Goal: Task Accomplishment & Management: Use online tool/utility

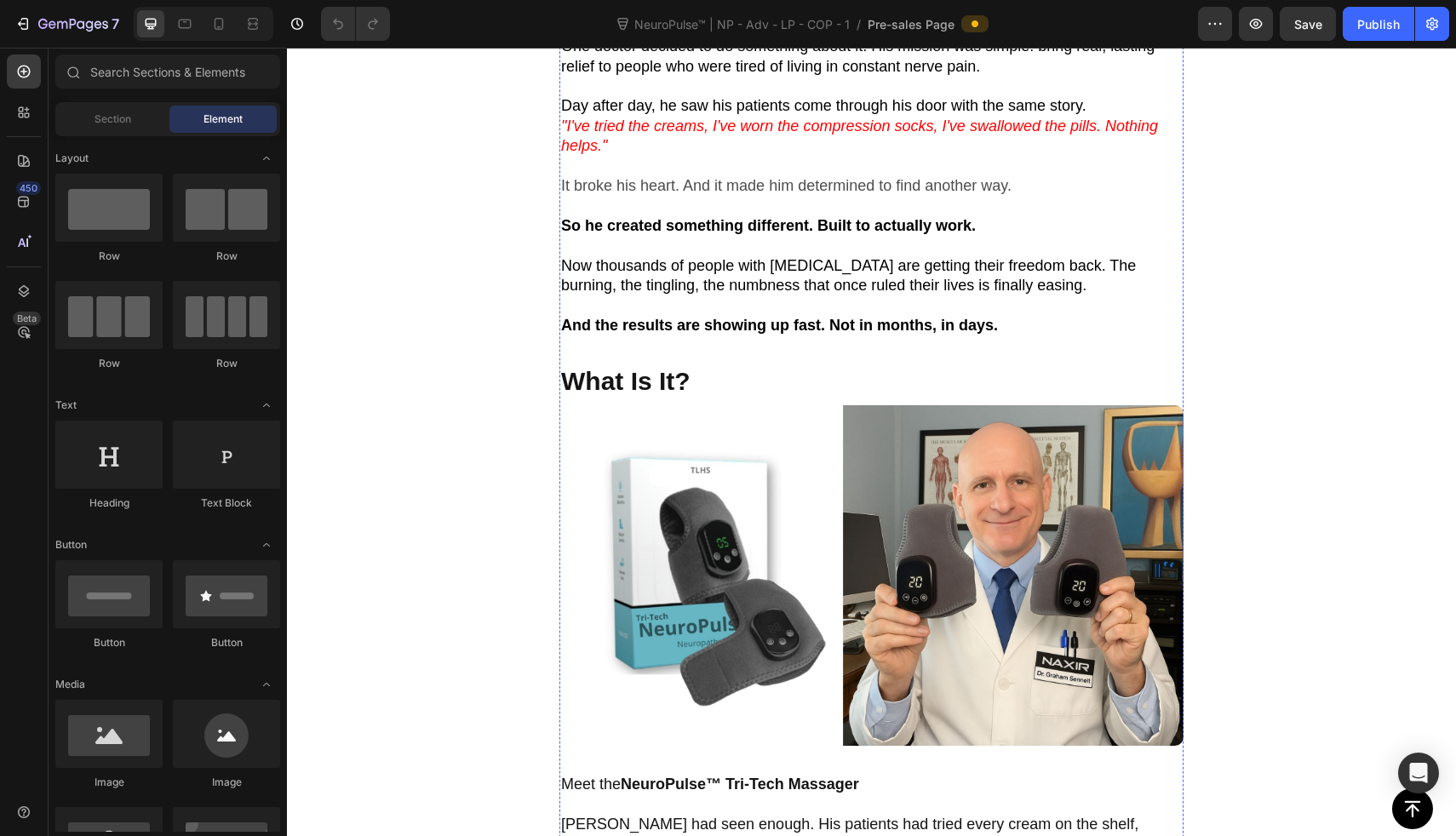
scroll to position [870, 0]
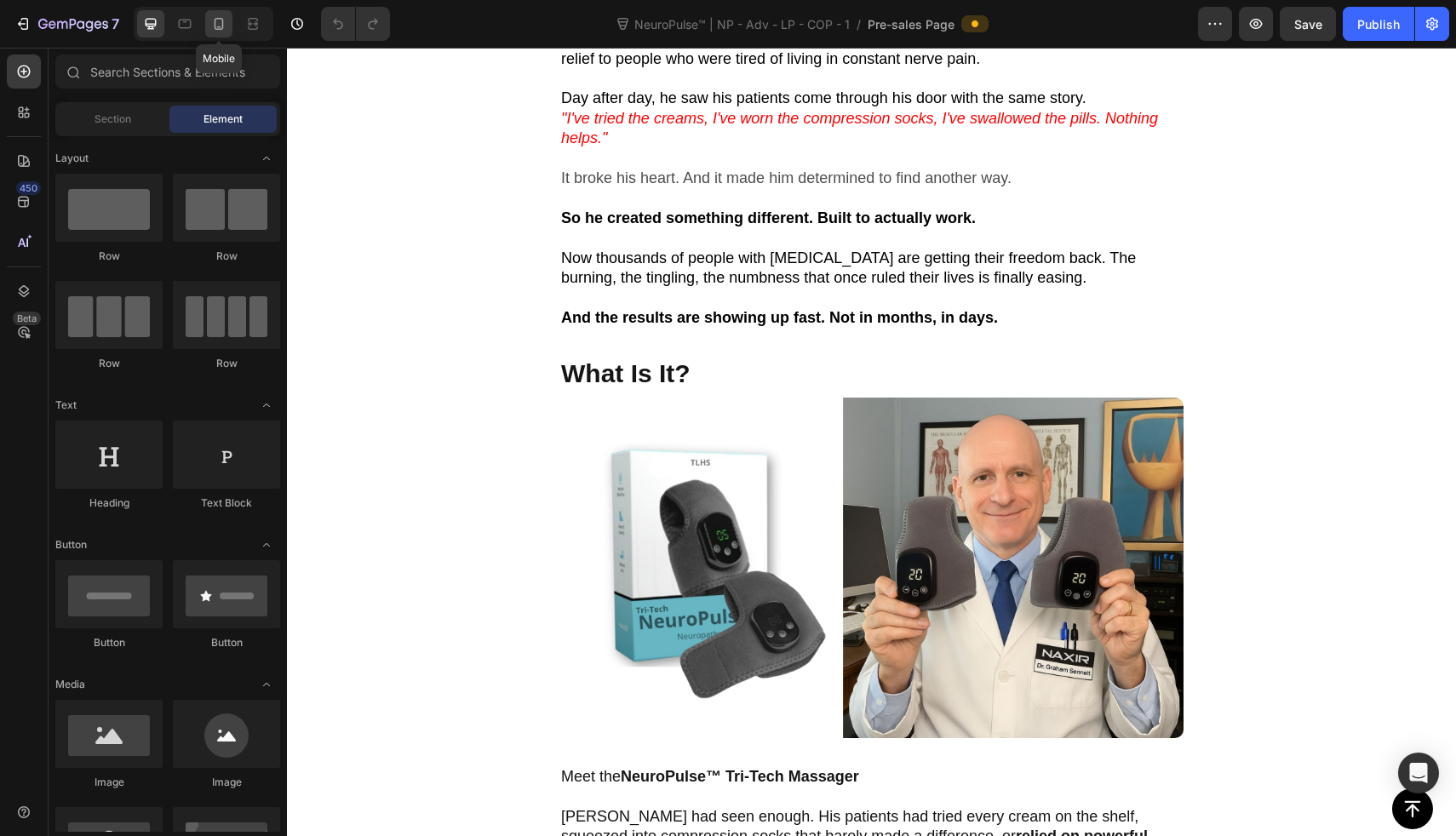
click at [217, 21] on icon at bounding box center [219, 24] width 17 height 17
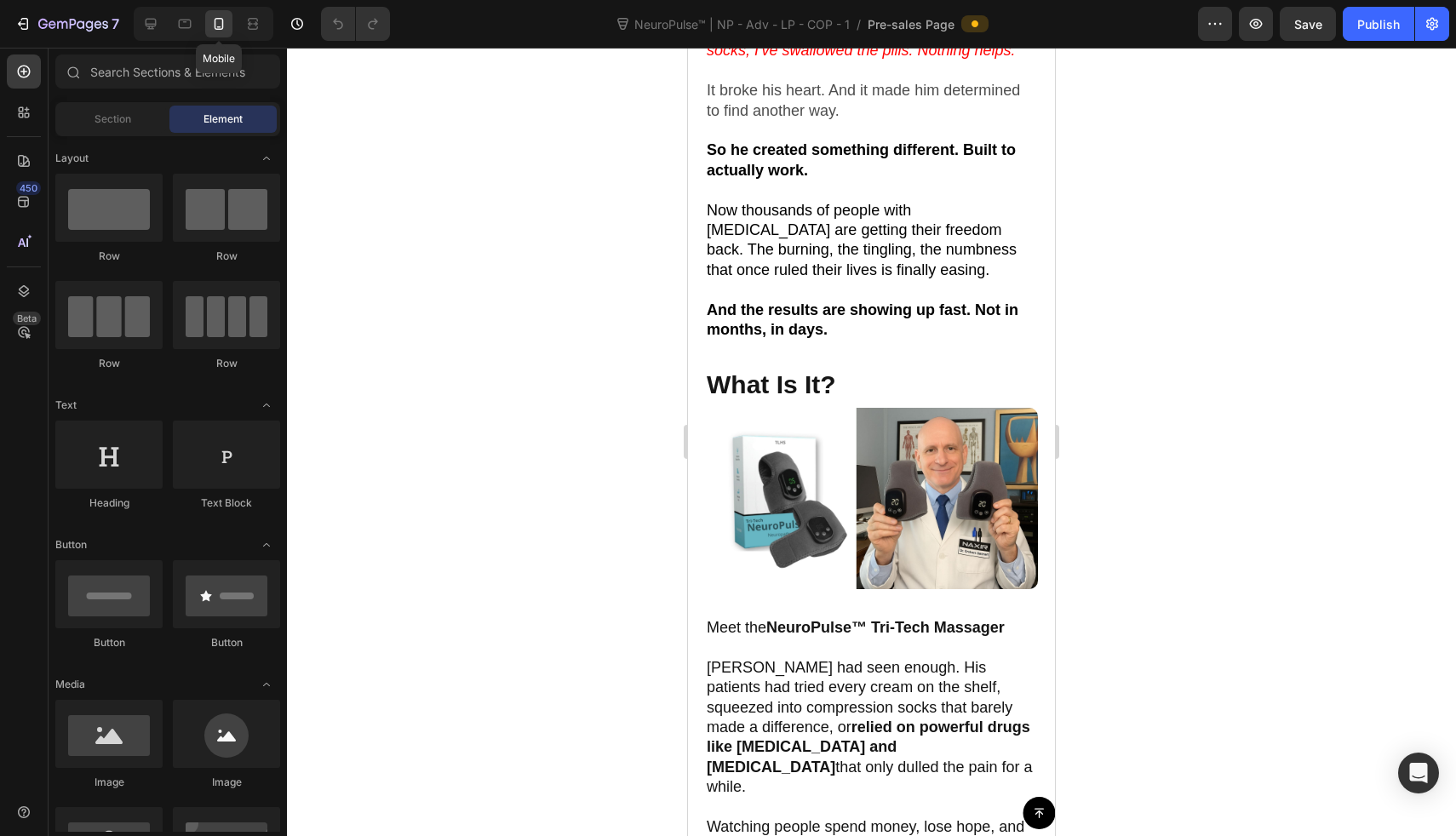
scroll to position [655, 0]
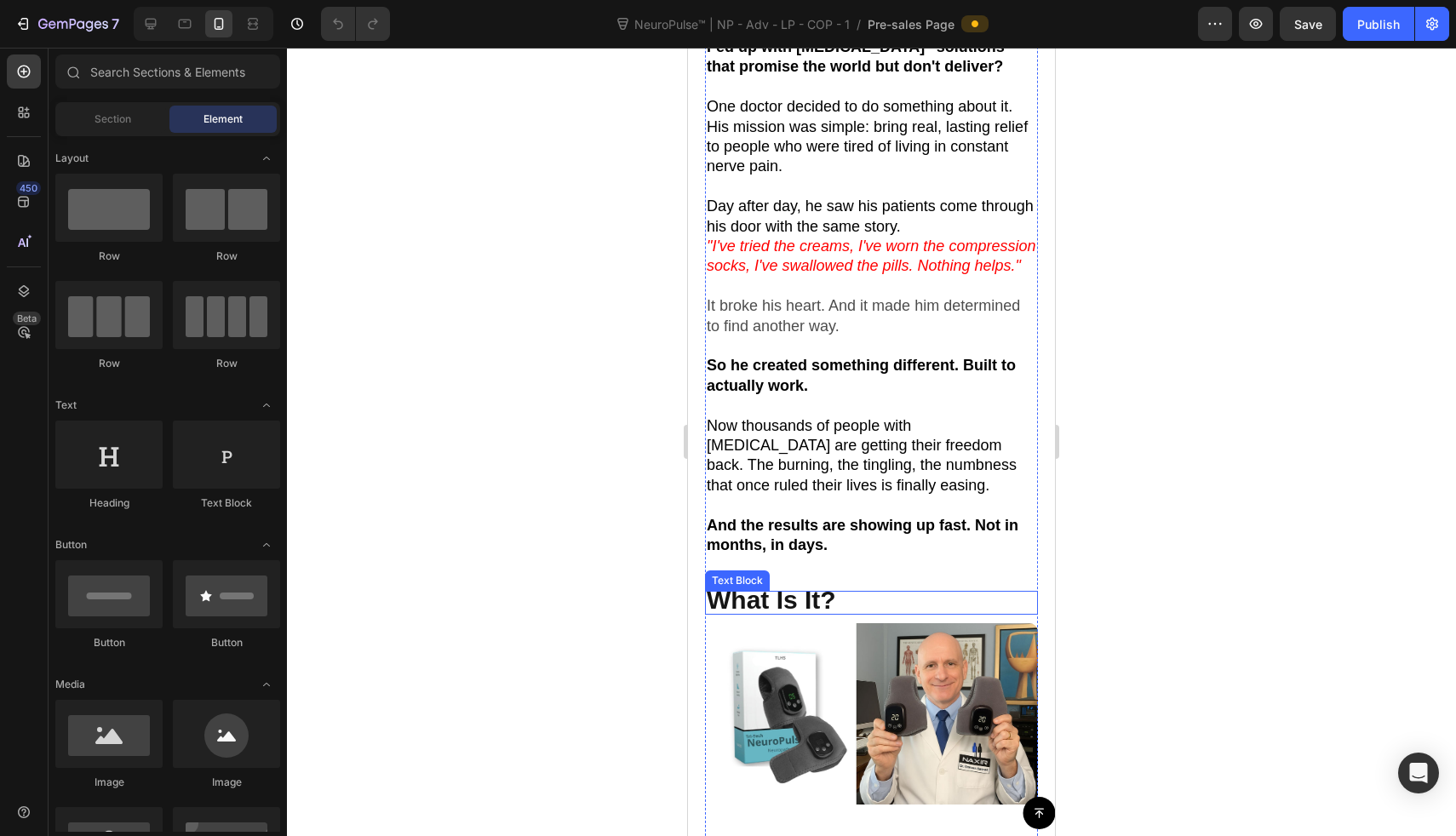
click at [808, 609] on strong "What Is It?" at bounding box center [772, 600] width 130 height 28
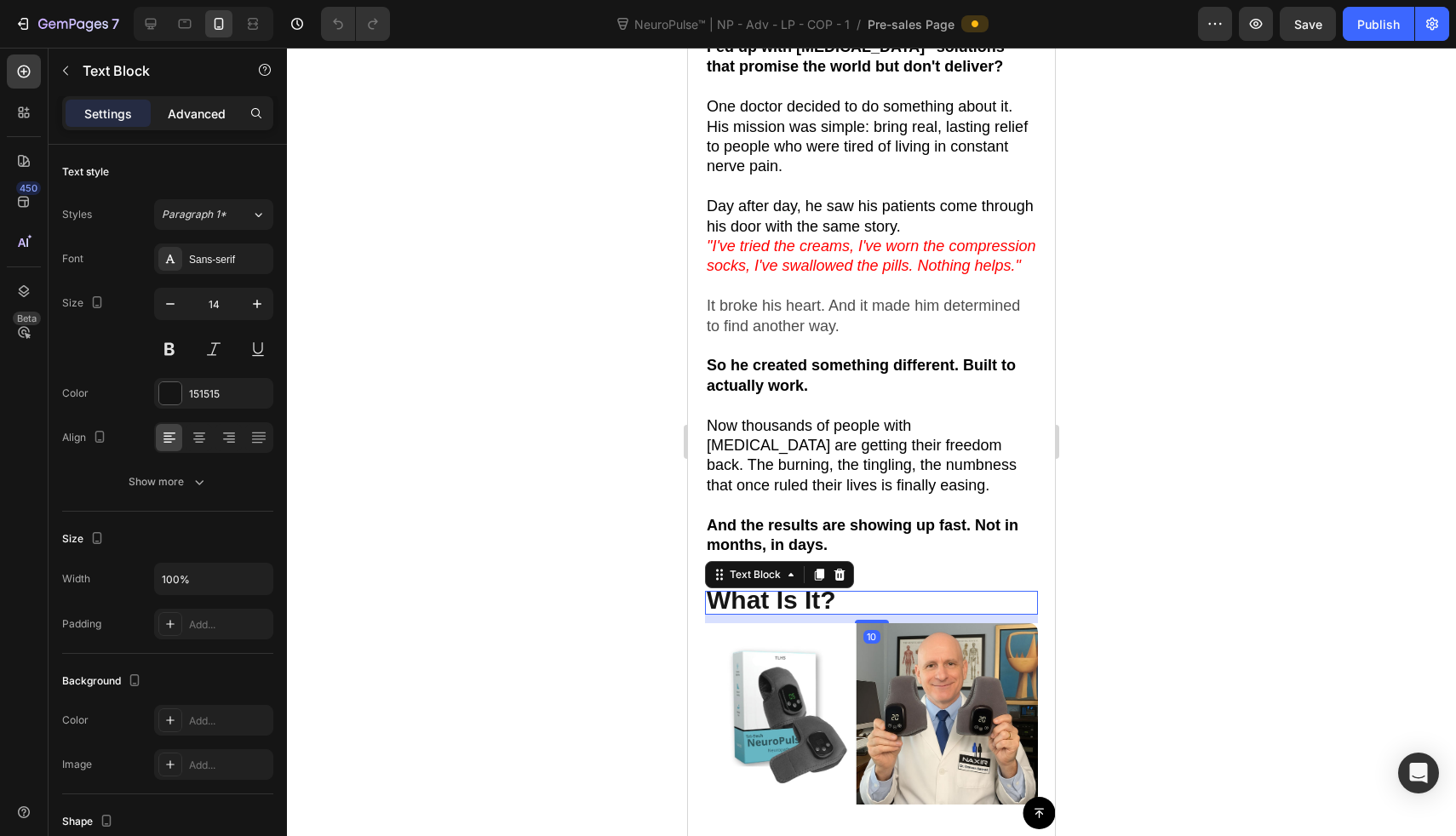
click at [206, 120] on p "Advanced" at bounding box center [196, 114] width 58 height 18
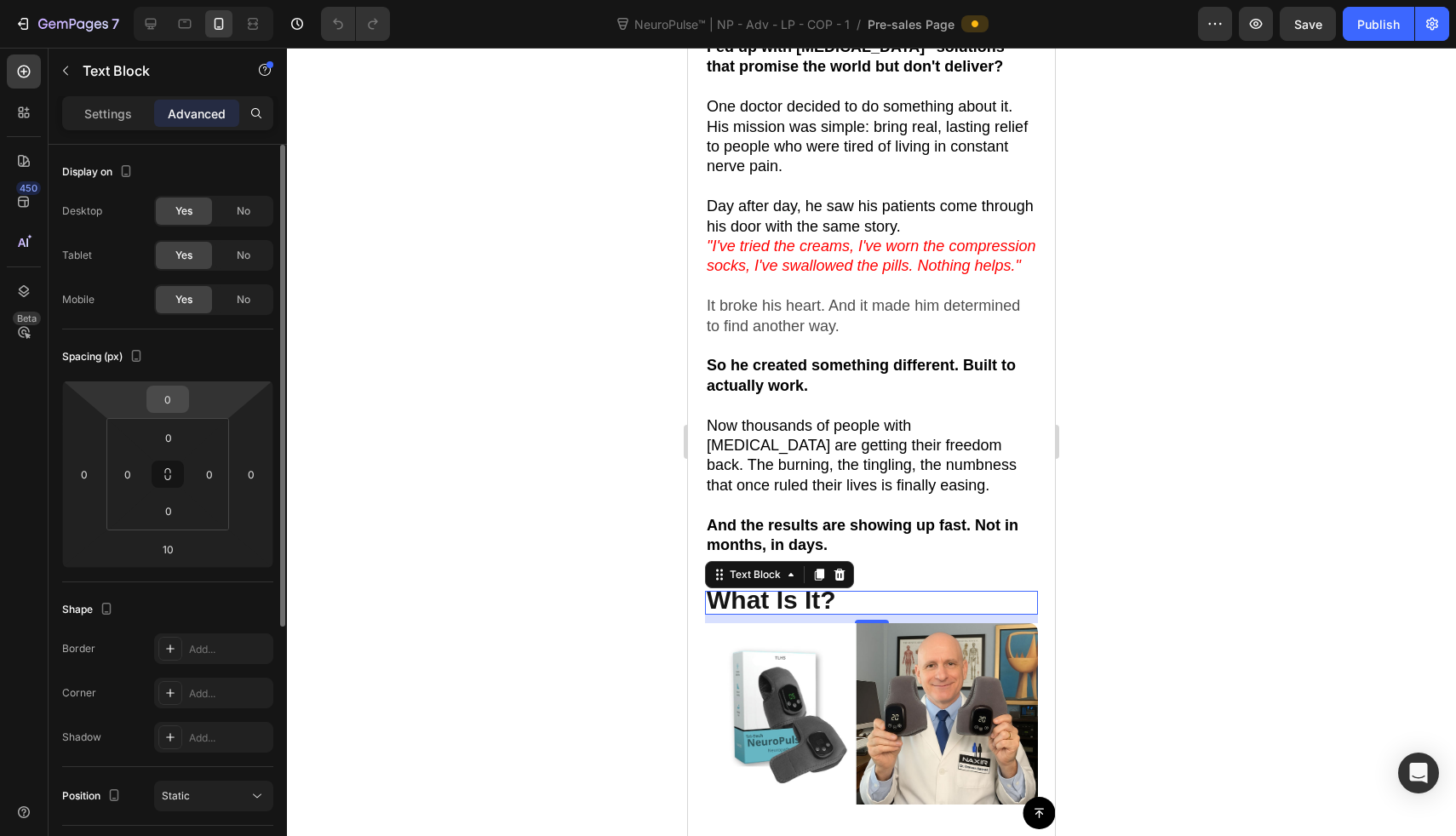
click at [166, 391] on input "0" at bounding box center [168, 399] width 34 height 26
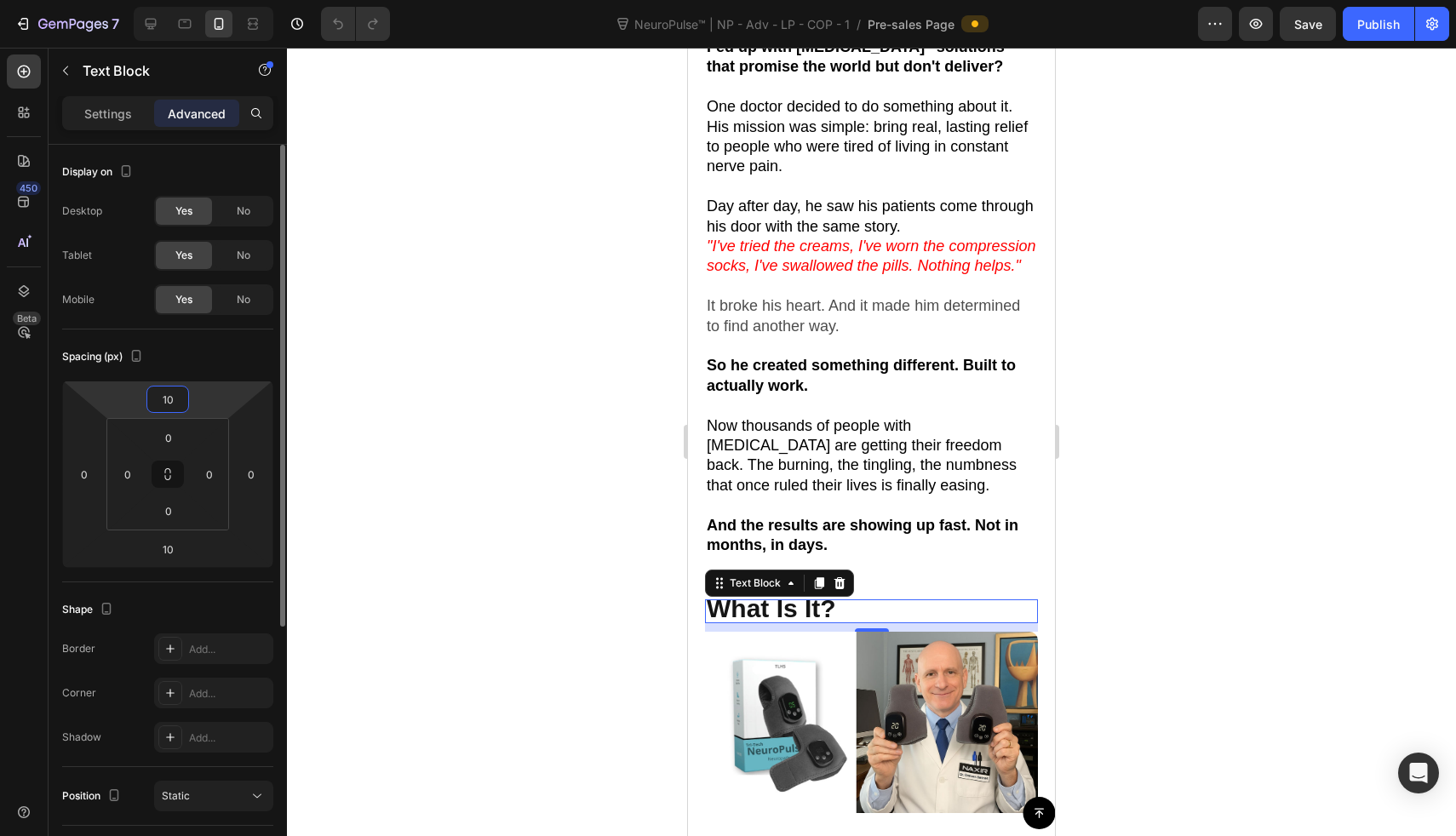
type input "0"
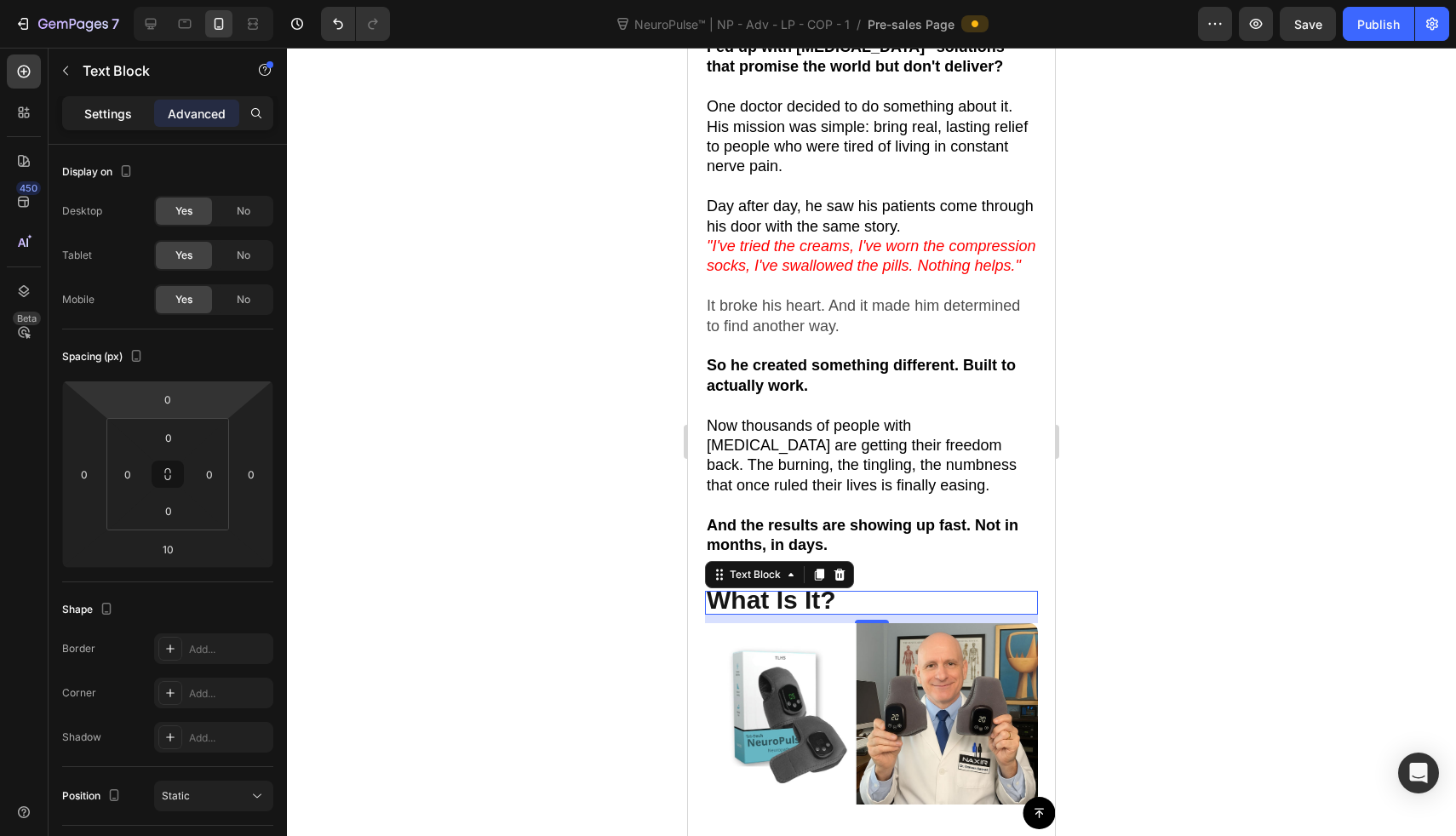
click at [128, 122] on div "Settings" at bounding box center [108, 113] width 85 height 27
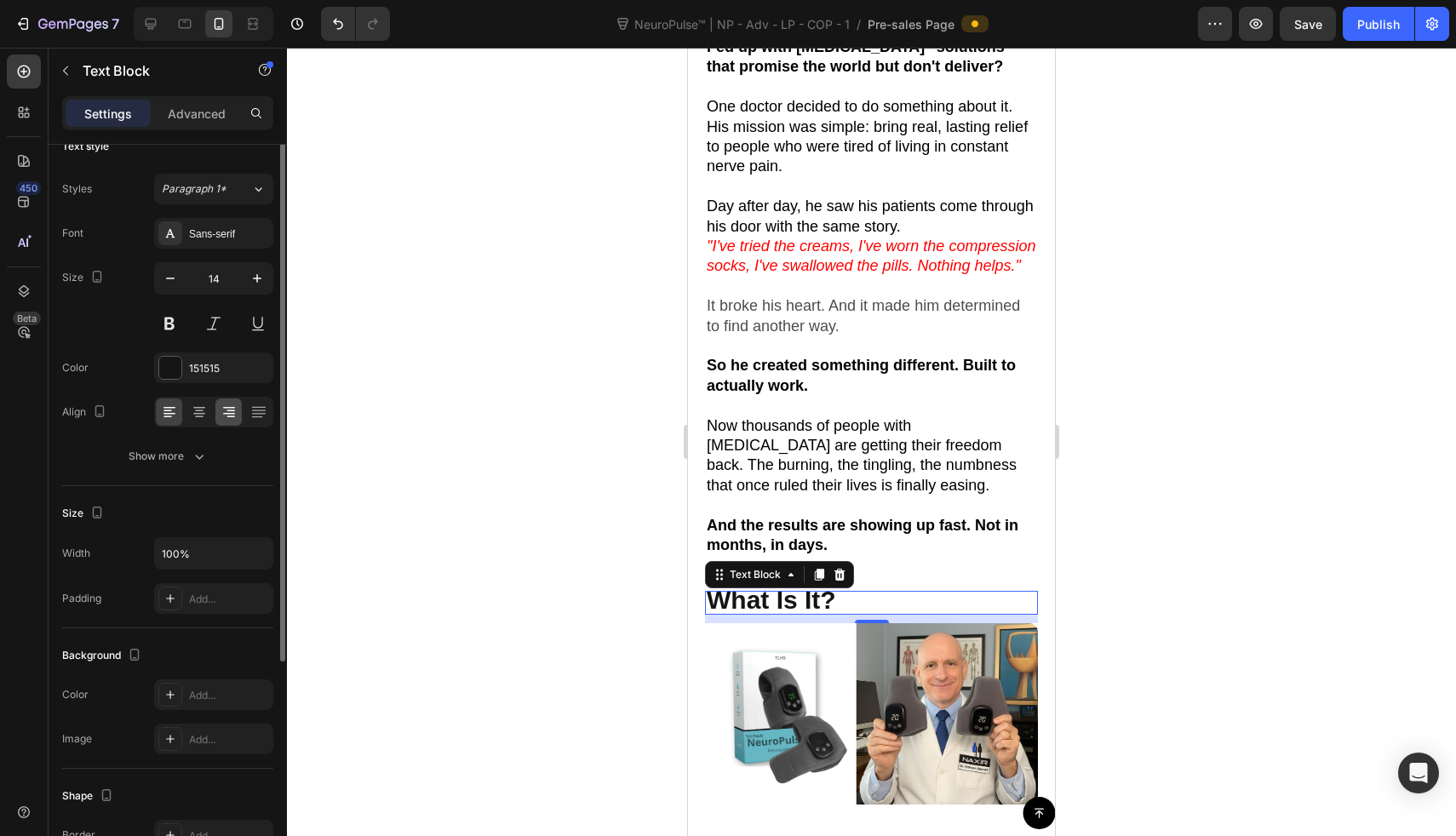
scroll to position [0, 0]
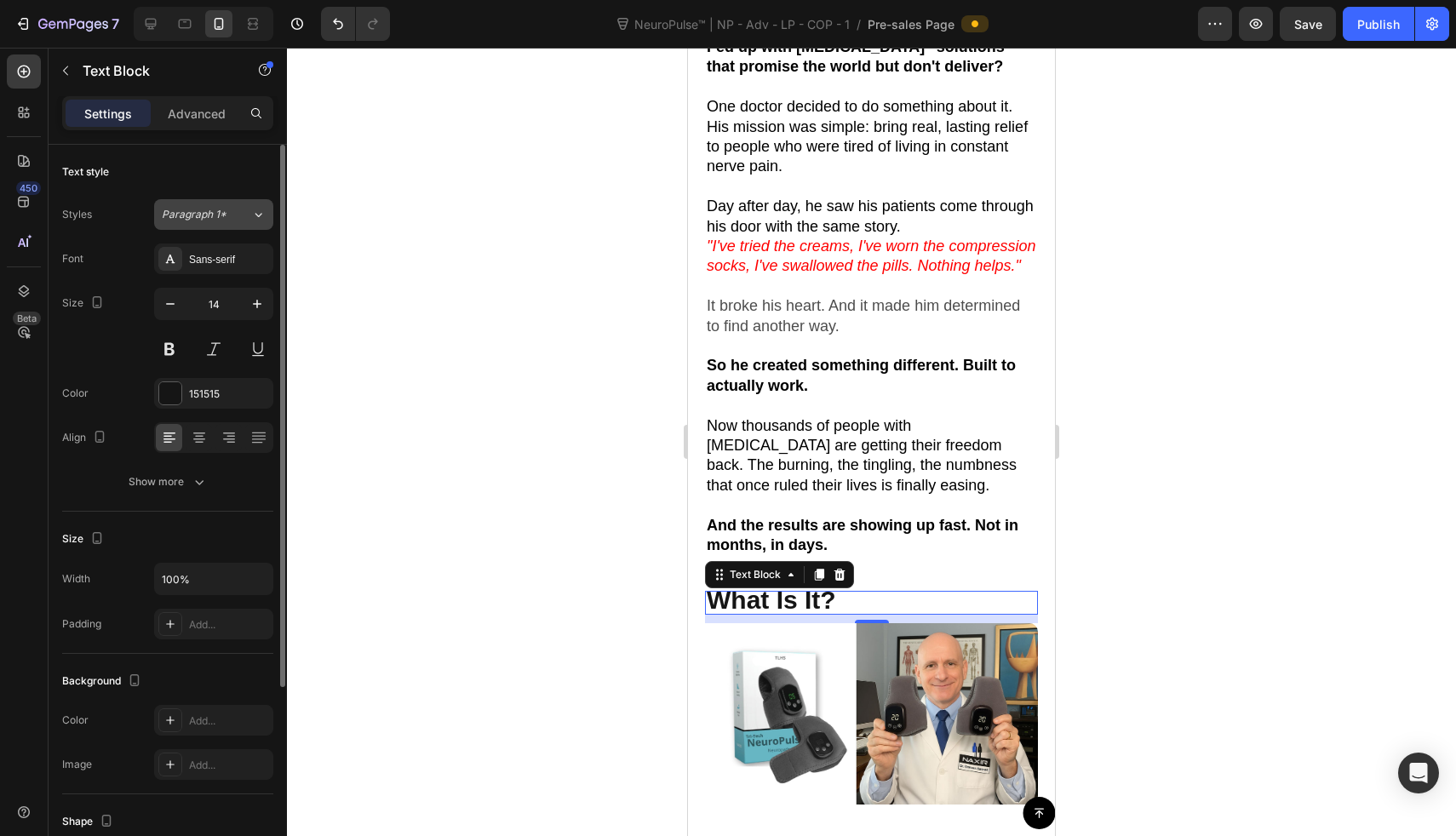
click at [206, 213] on span "Paragraph 1*" at bounding box center [194, 214] width 64 height 15
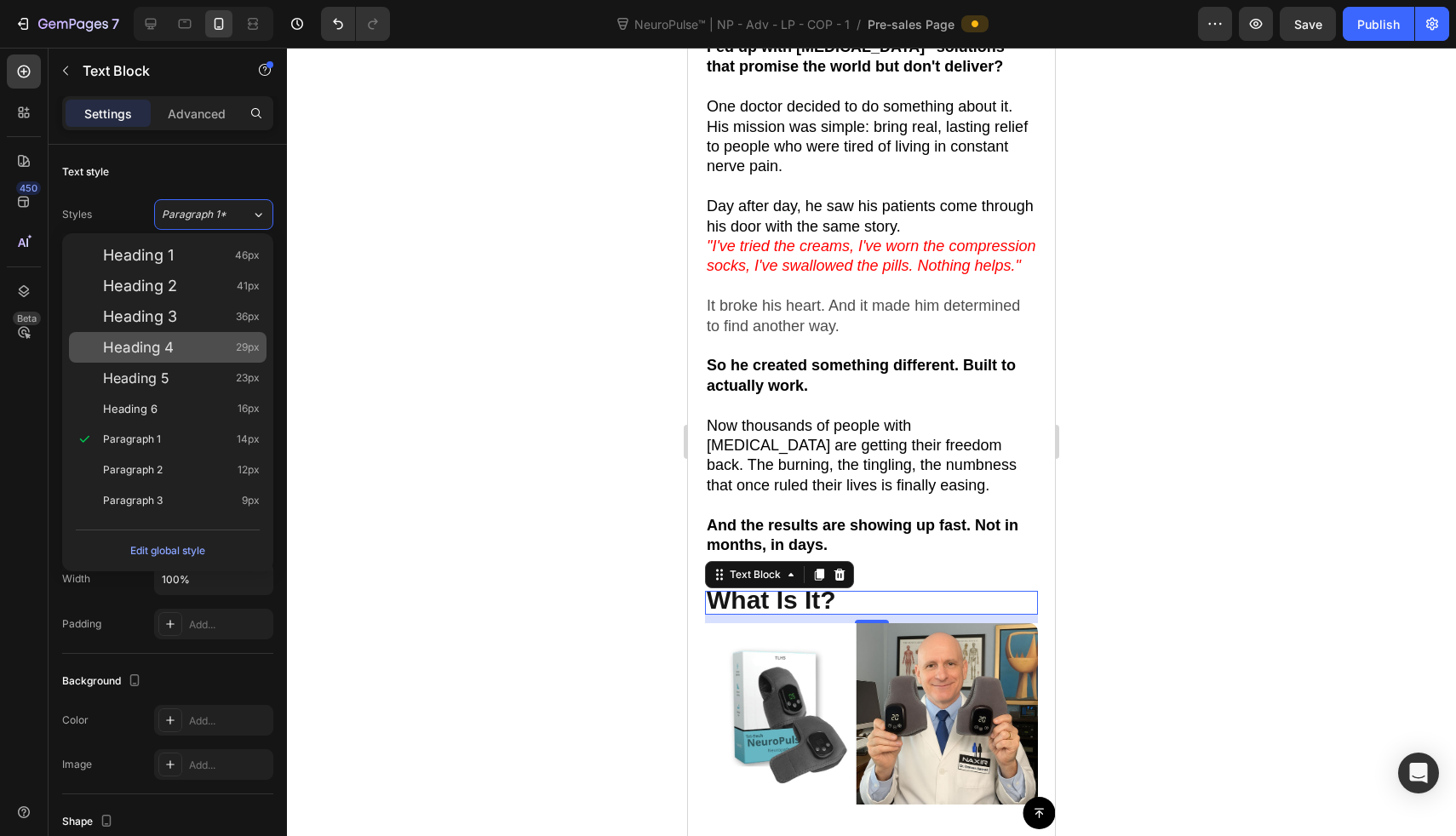
click at [173, 349] on span "Heading 4" at bounding box center [138, 348] width 71 height 17
type input "29"
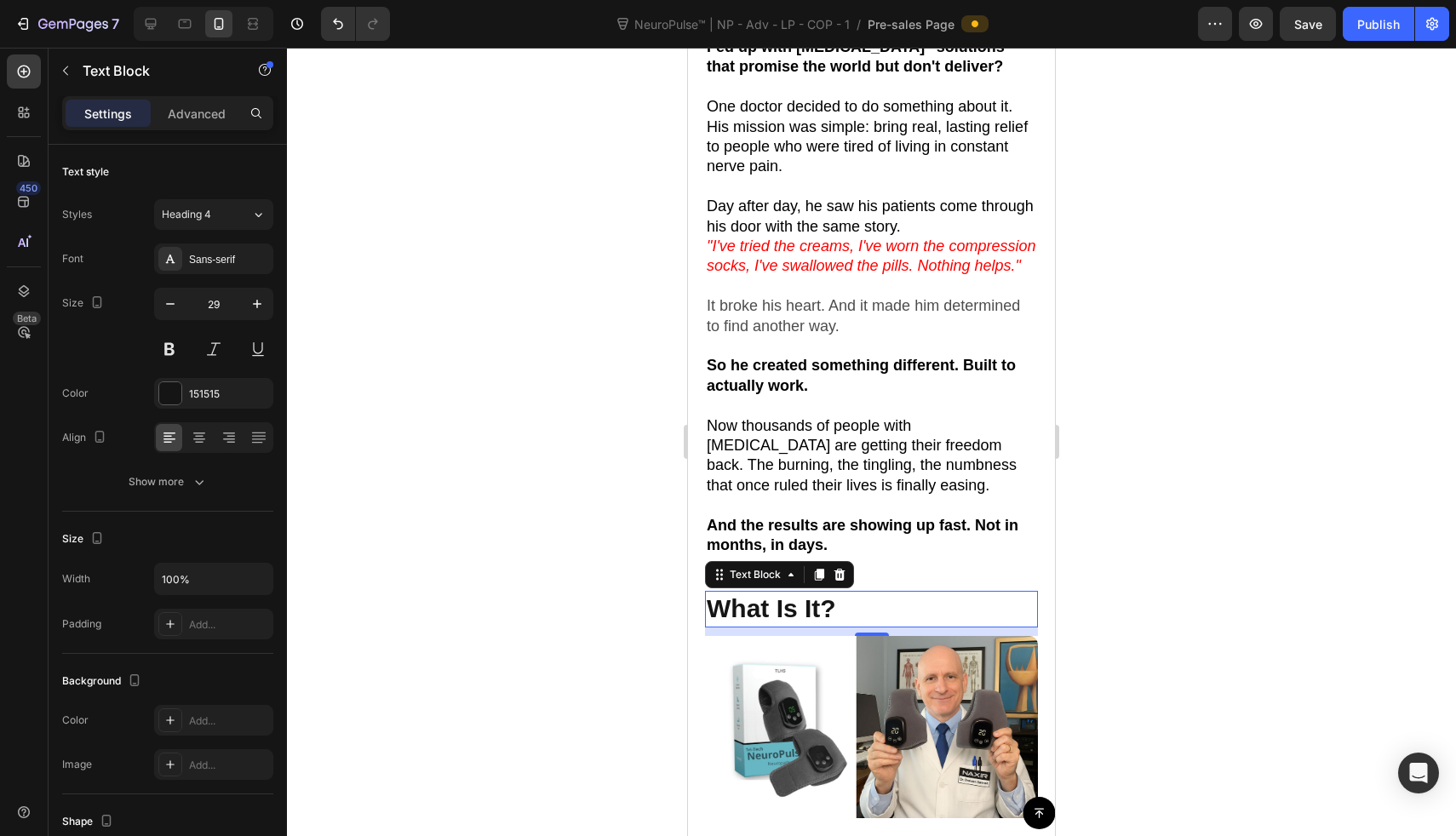
click at [469, 391] on div at bounding box center [871, 442] width 1169 height 789
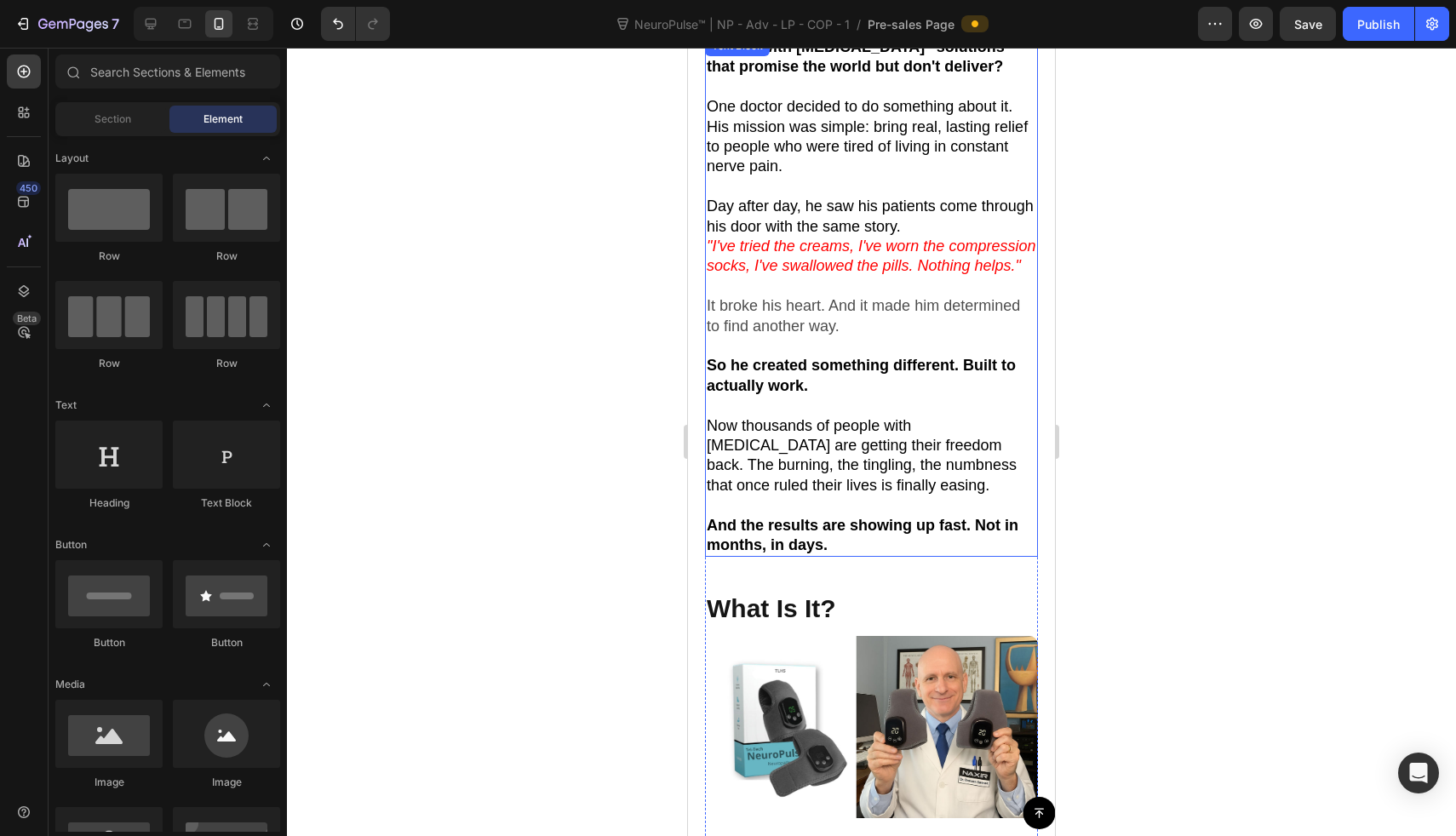
click at [790, 548] on strong "And the results are showing up fast. Not in months, in days." at bounding box center [863, 535] width 312 height 37
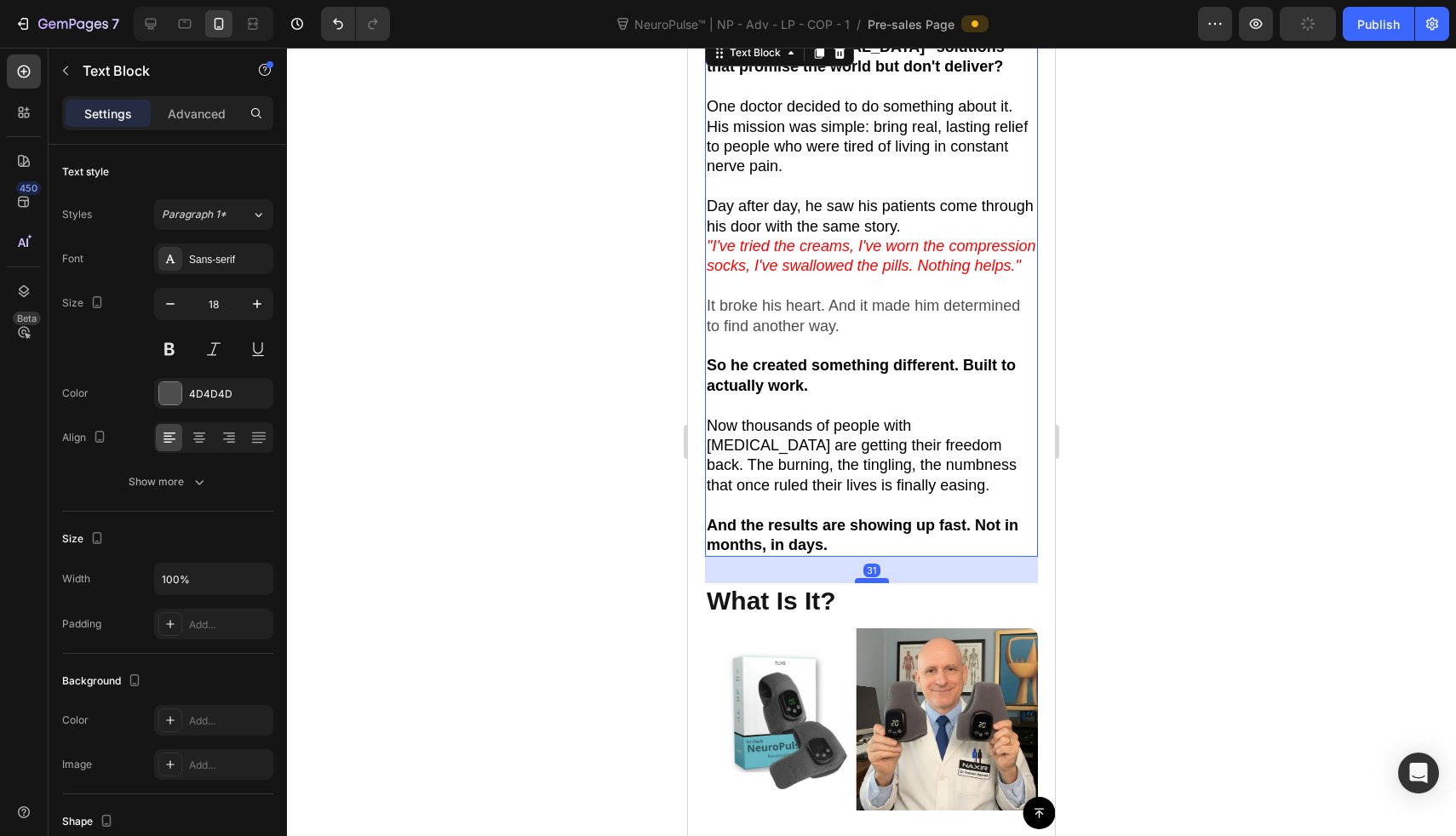
click at [876, 583] on div at bounding box center [872, 580] width 34 height 5
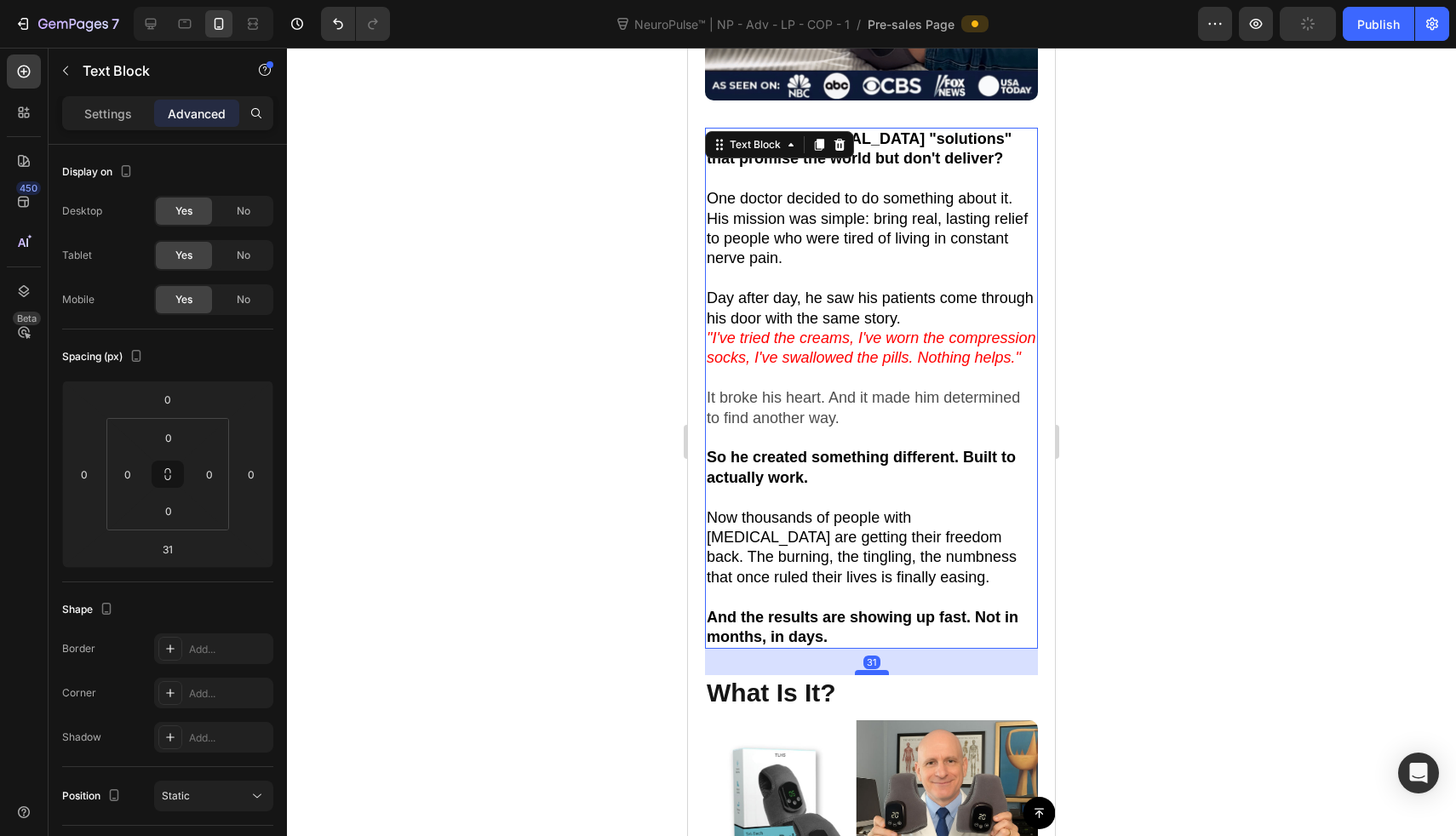
scroll to position [270, 0]
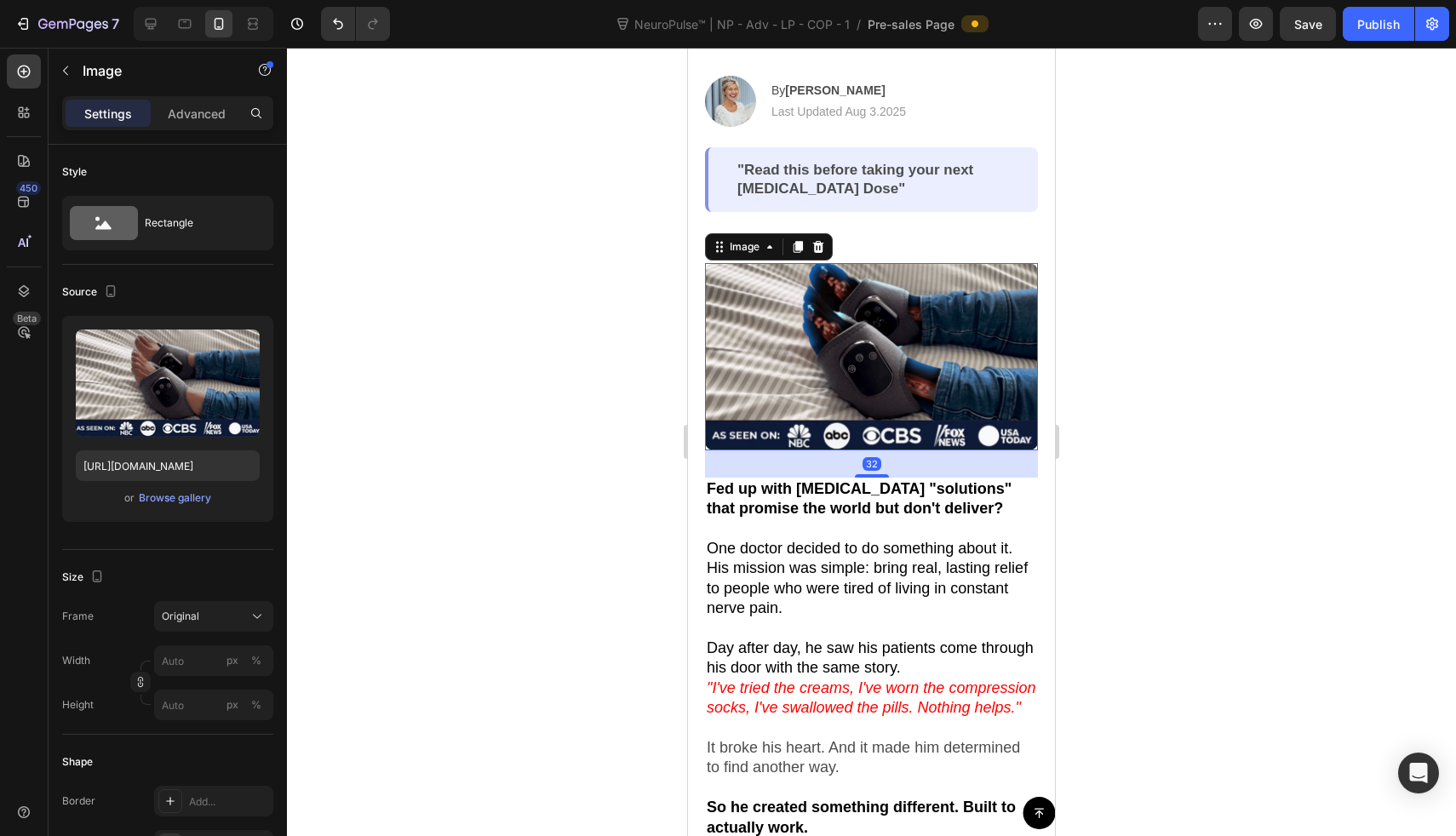
click at [844, 370] on img at bounding box center [871, 357] width 333 height 188
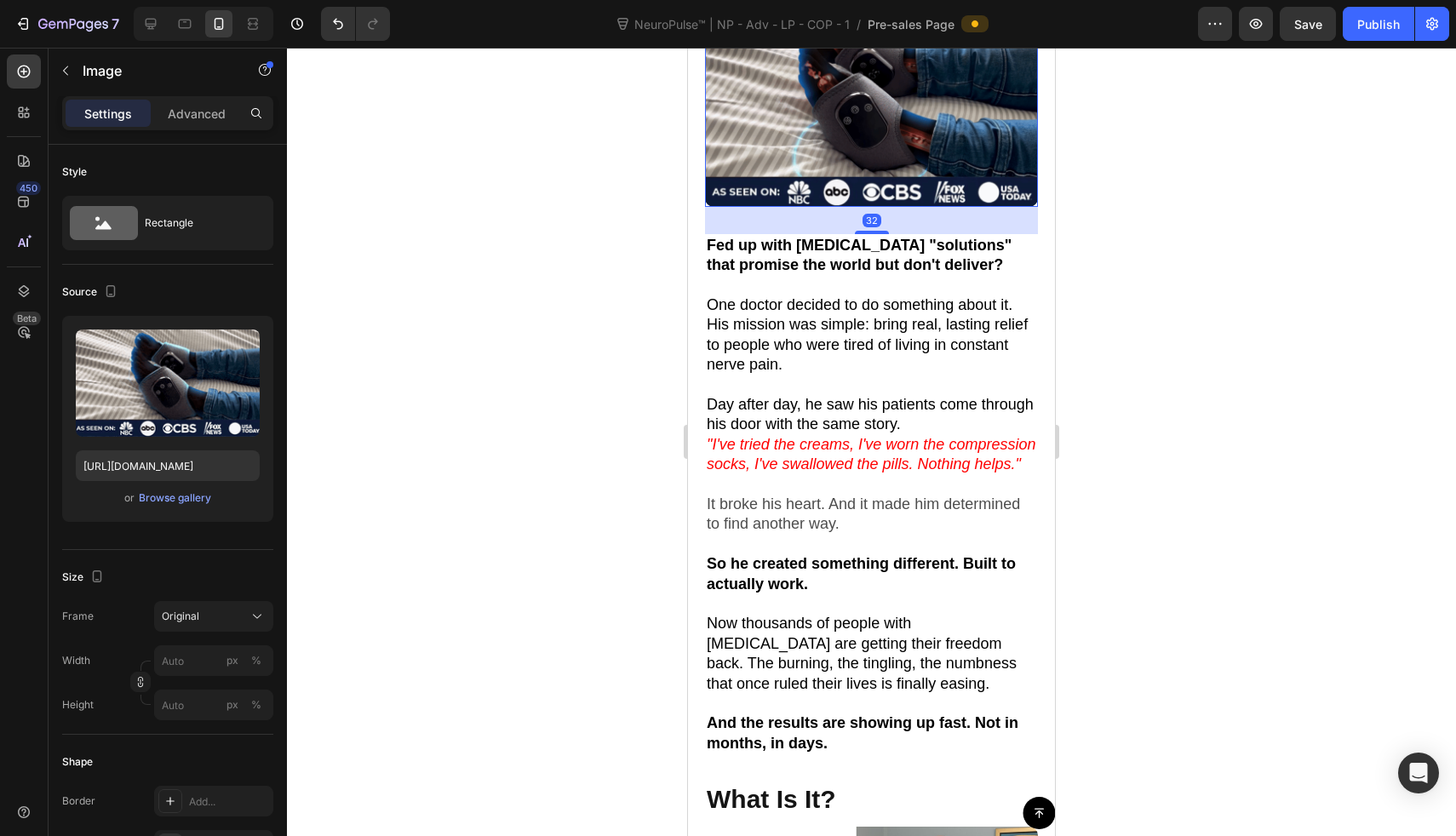
scroll to position [938, 0]
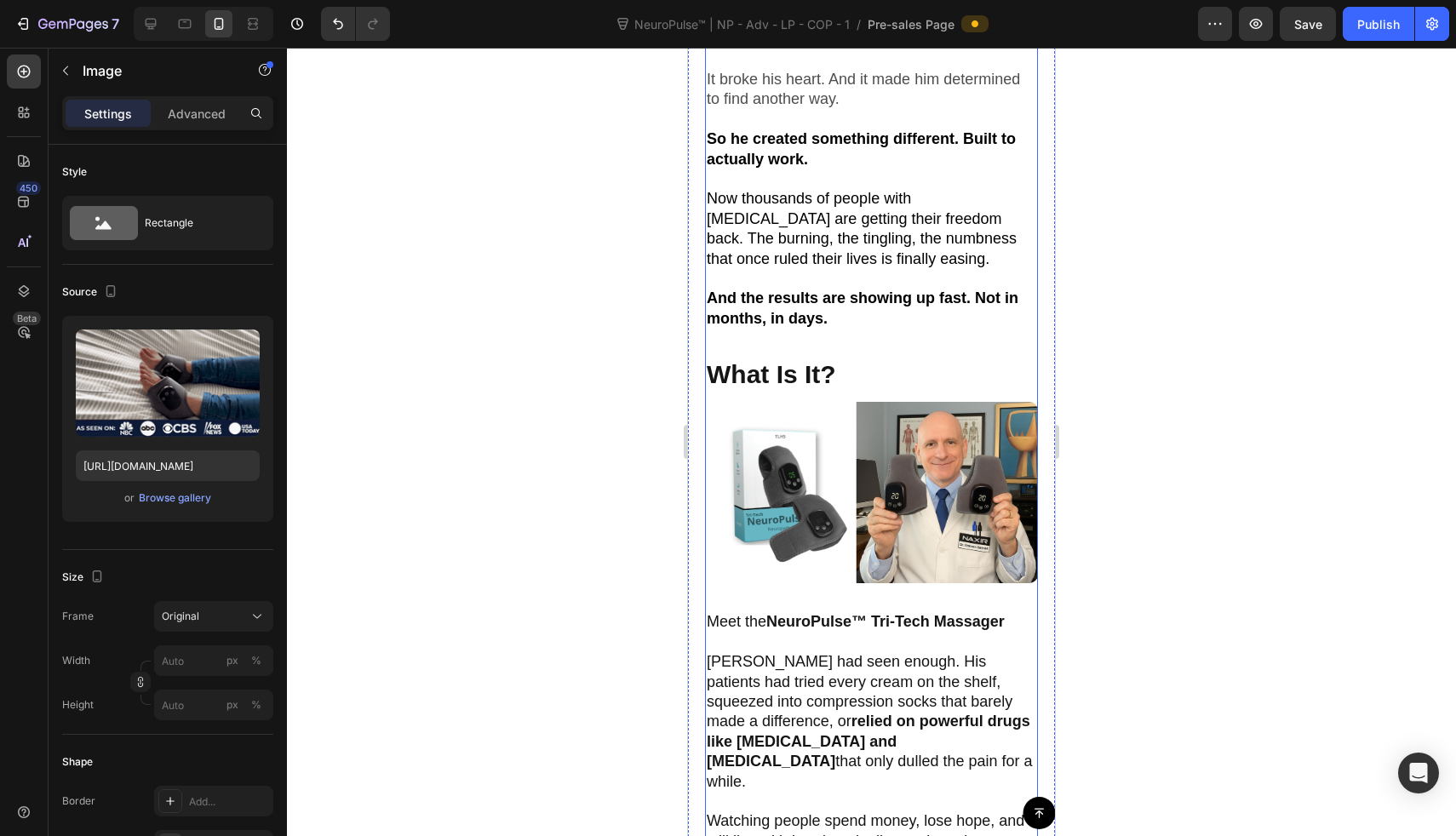
click at [855, 324] on p "And the results are showing up fast. Not in months, in days." at bounding box center [872, 309] width 330 height 40
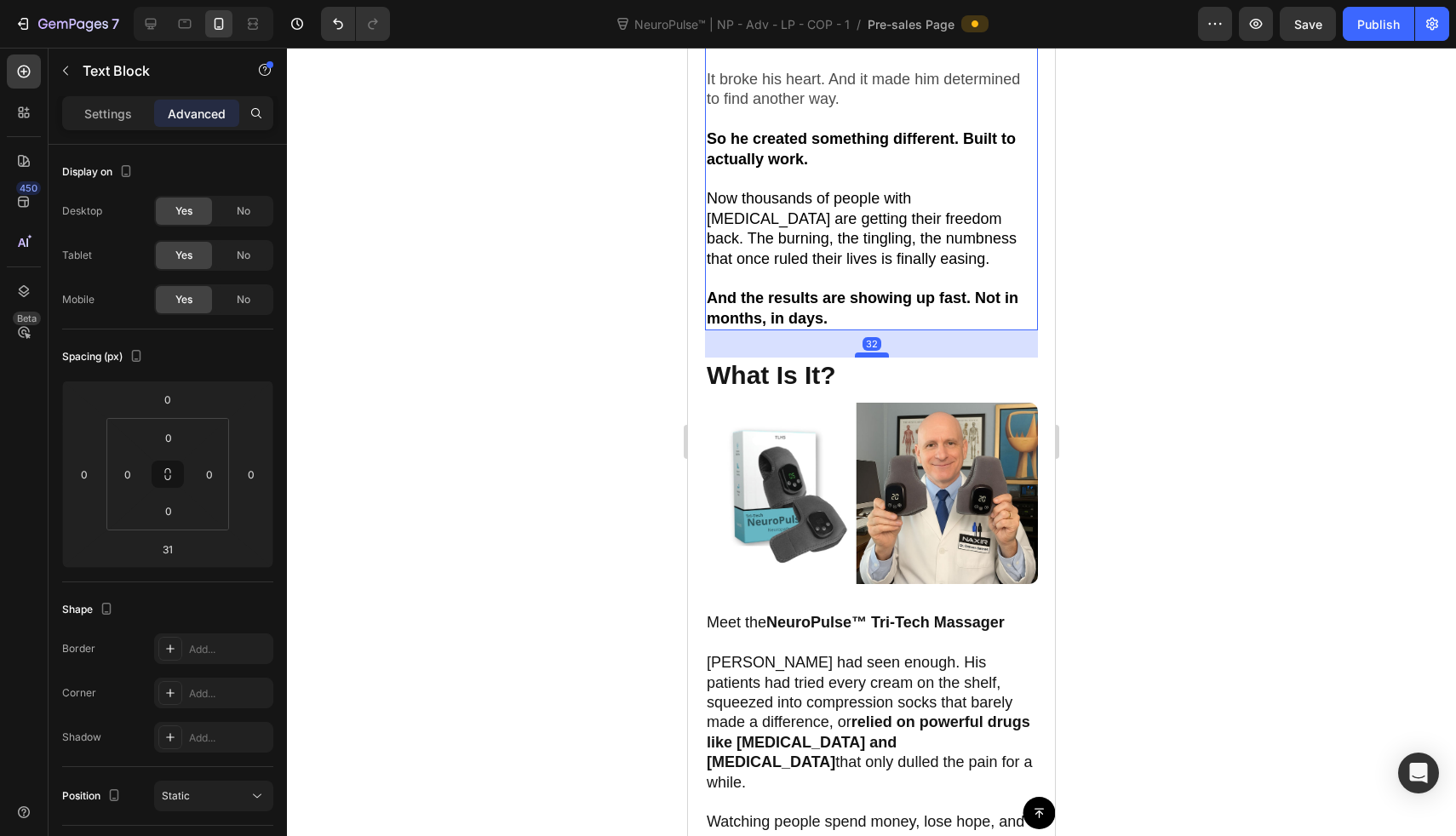
click at [859, 357] on div at bounding box center [872, 354] width 34 height 5
type input "32"
click at [1395, 38] on button "Publish" at bounding box center [1378, 24] width 71 height 34
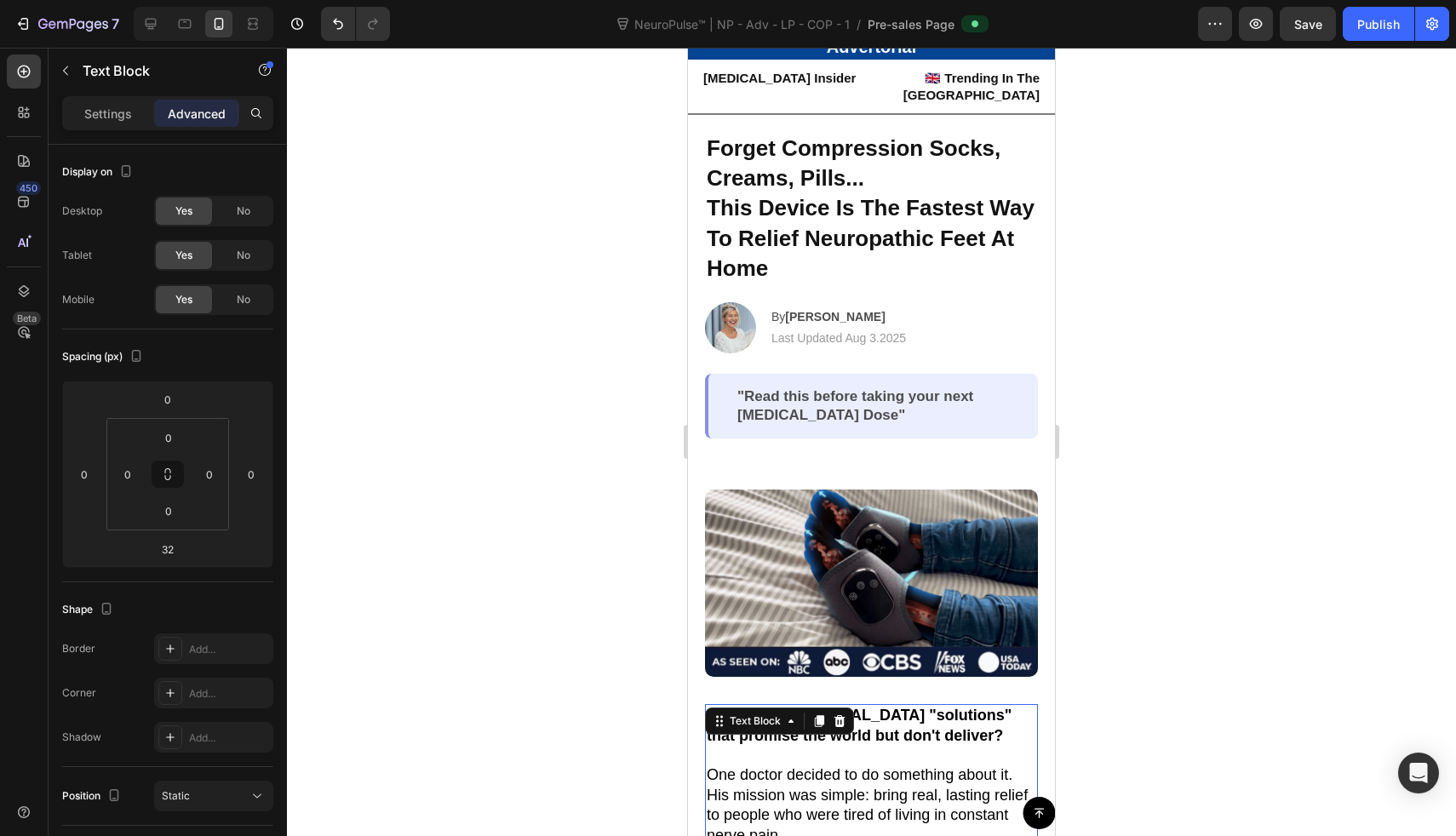
scroll to position [0, 0]
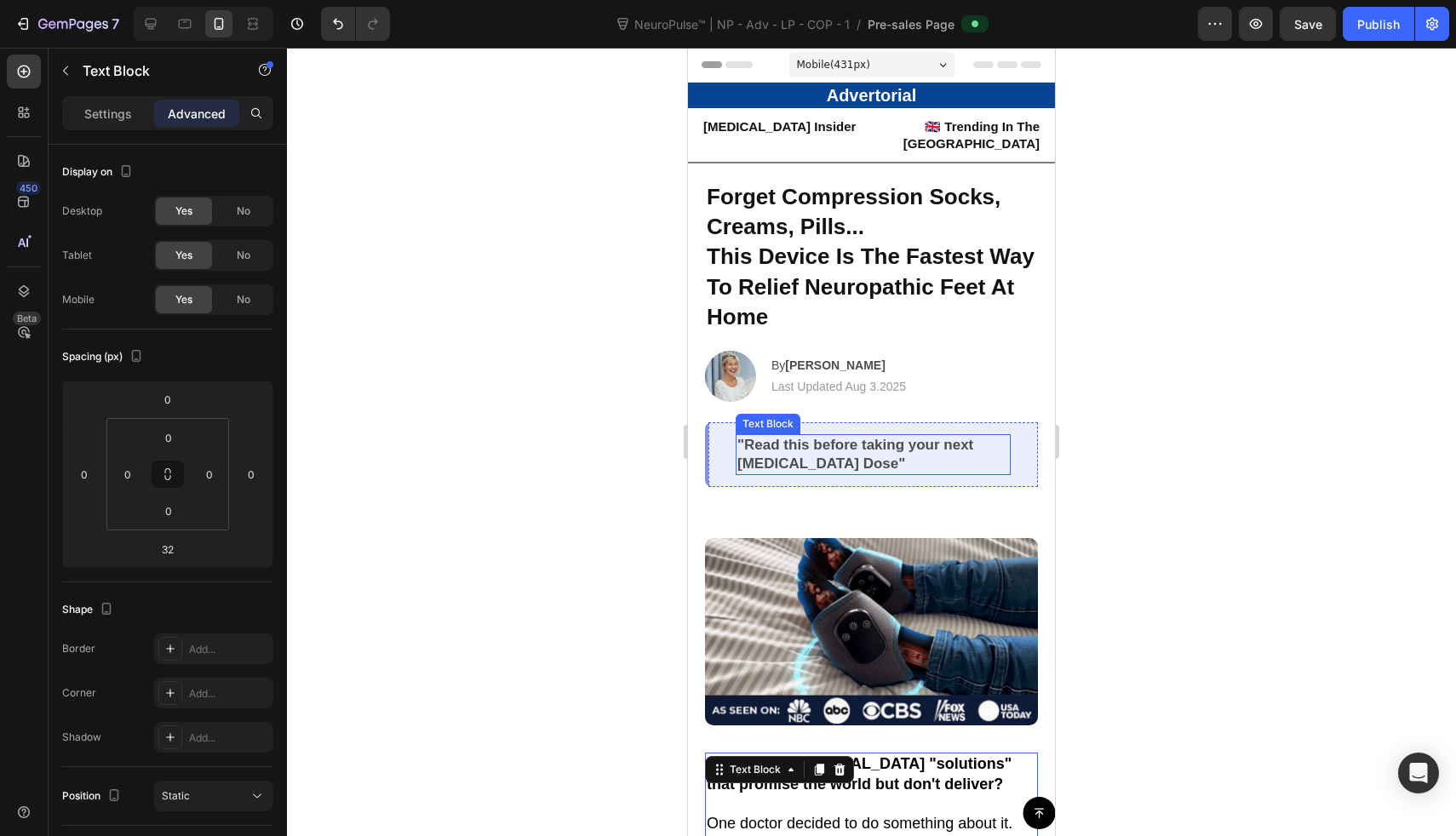
click at [850, 444] on p ""Read this before taking your next [MEDICAL_DATA] Dose"" at bounding box center [873, 455] width 272 height 38
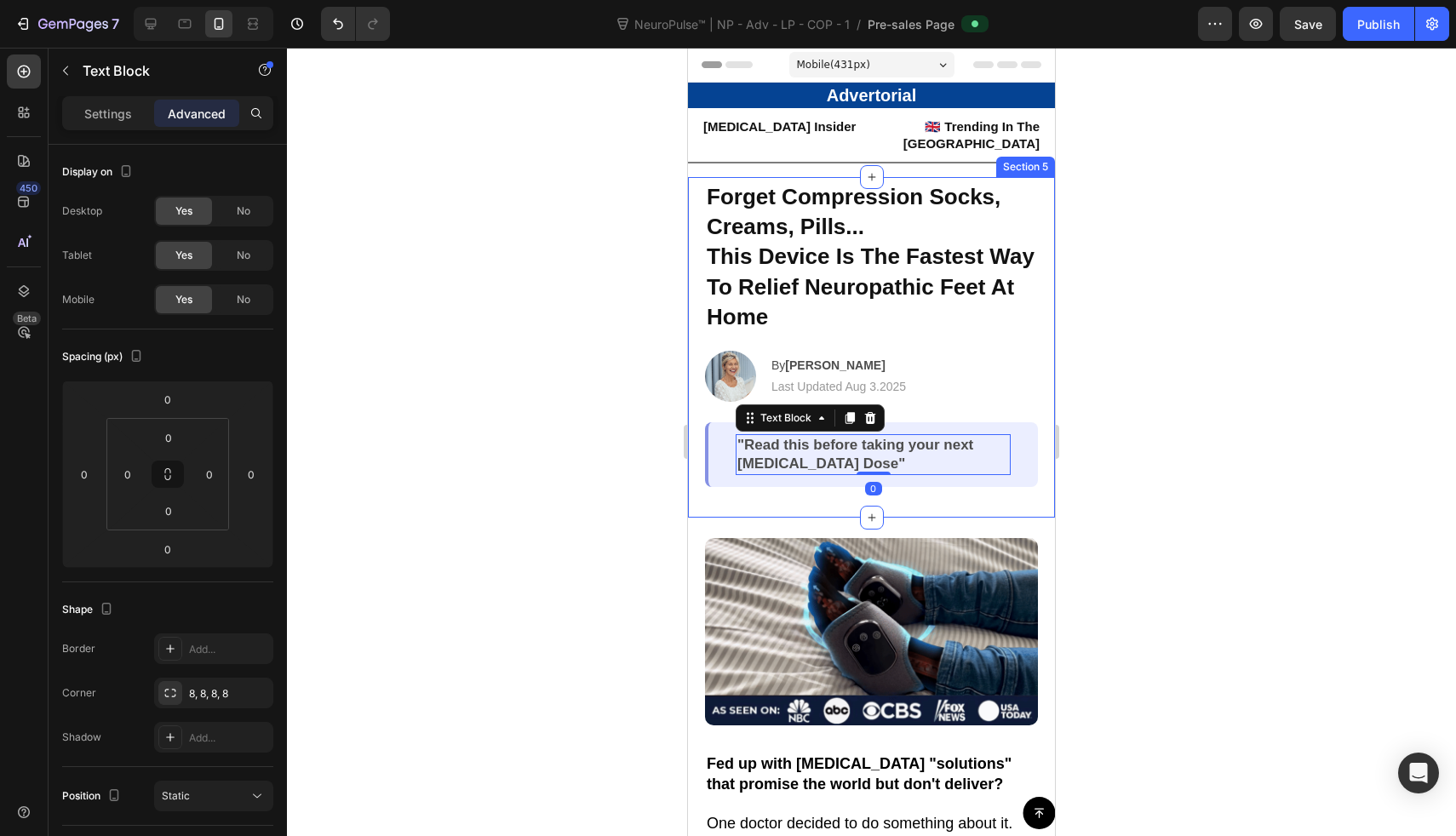
click at [914, 490] on div "Forget Compression Socks, Creams, Pills... This Device Is The Fastest Way To Re…" at bounding box center [871, 347] width 367 height 340
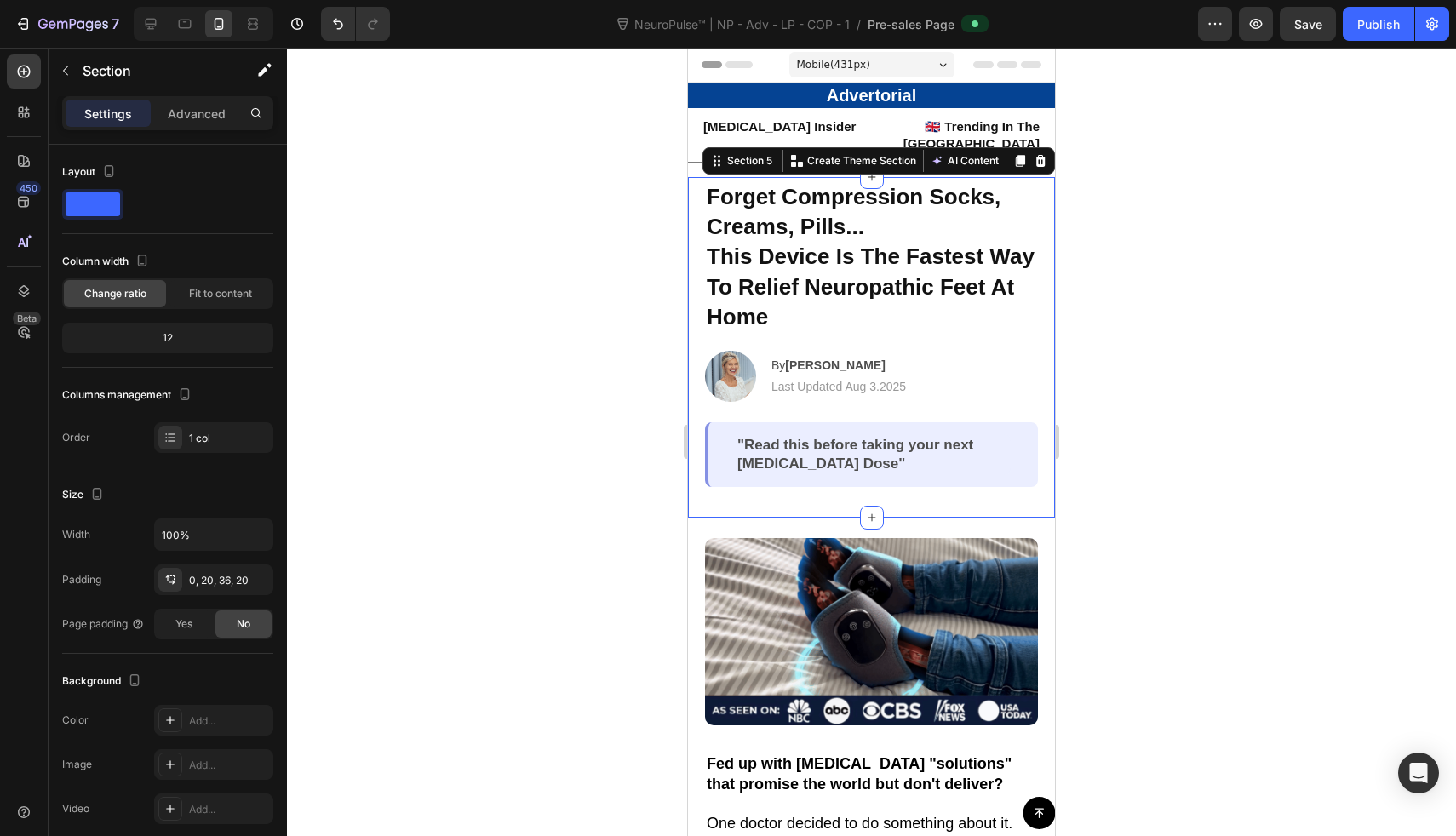
click at [226, 90] on div "Section" at bounding box center [168, 71] width 239 height 48
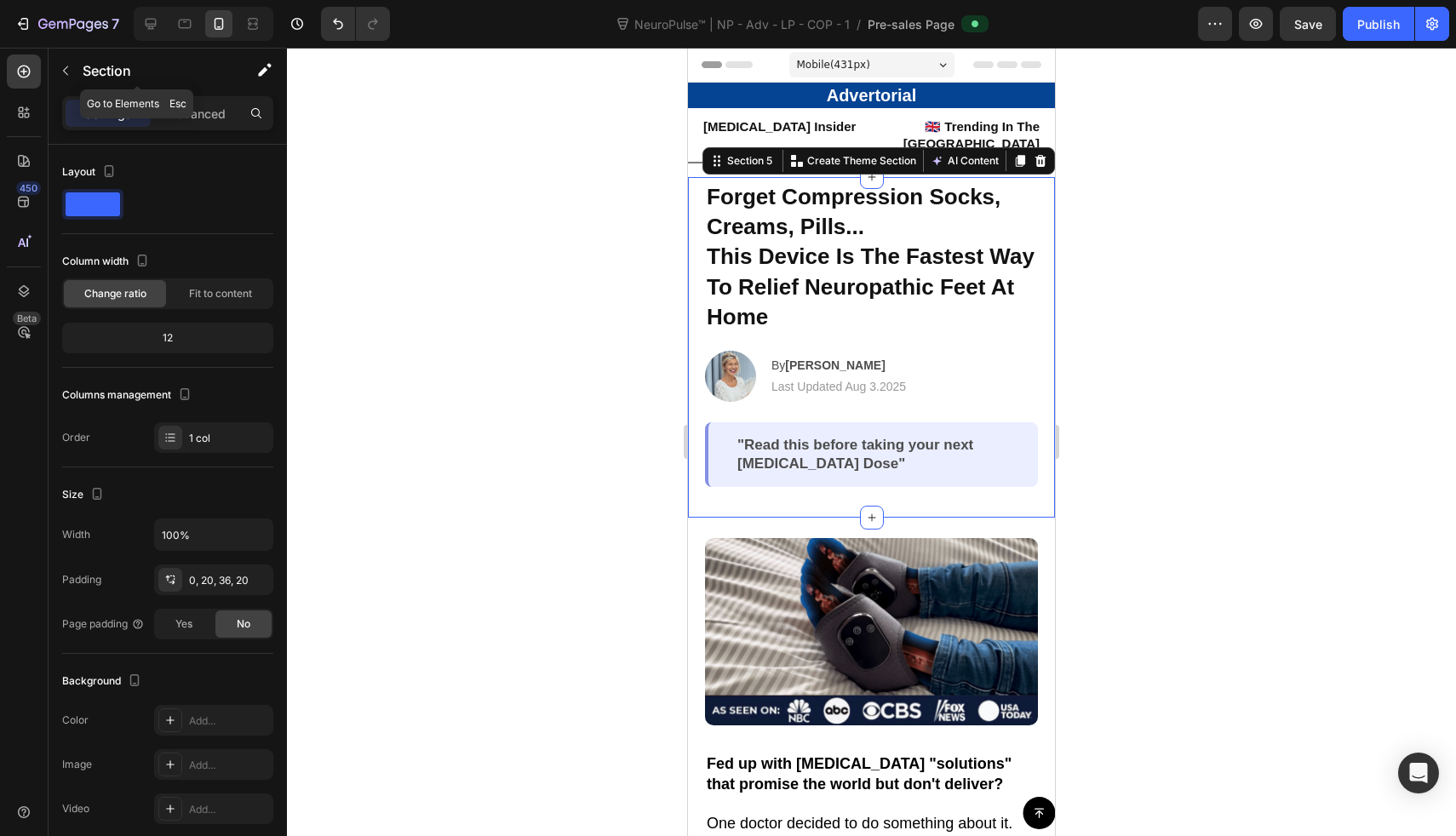
click at [222, 96] on div "Section" at bounding box center [136, 71] width 177 height 48
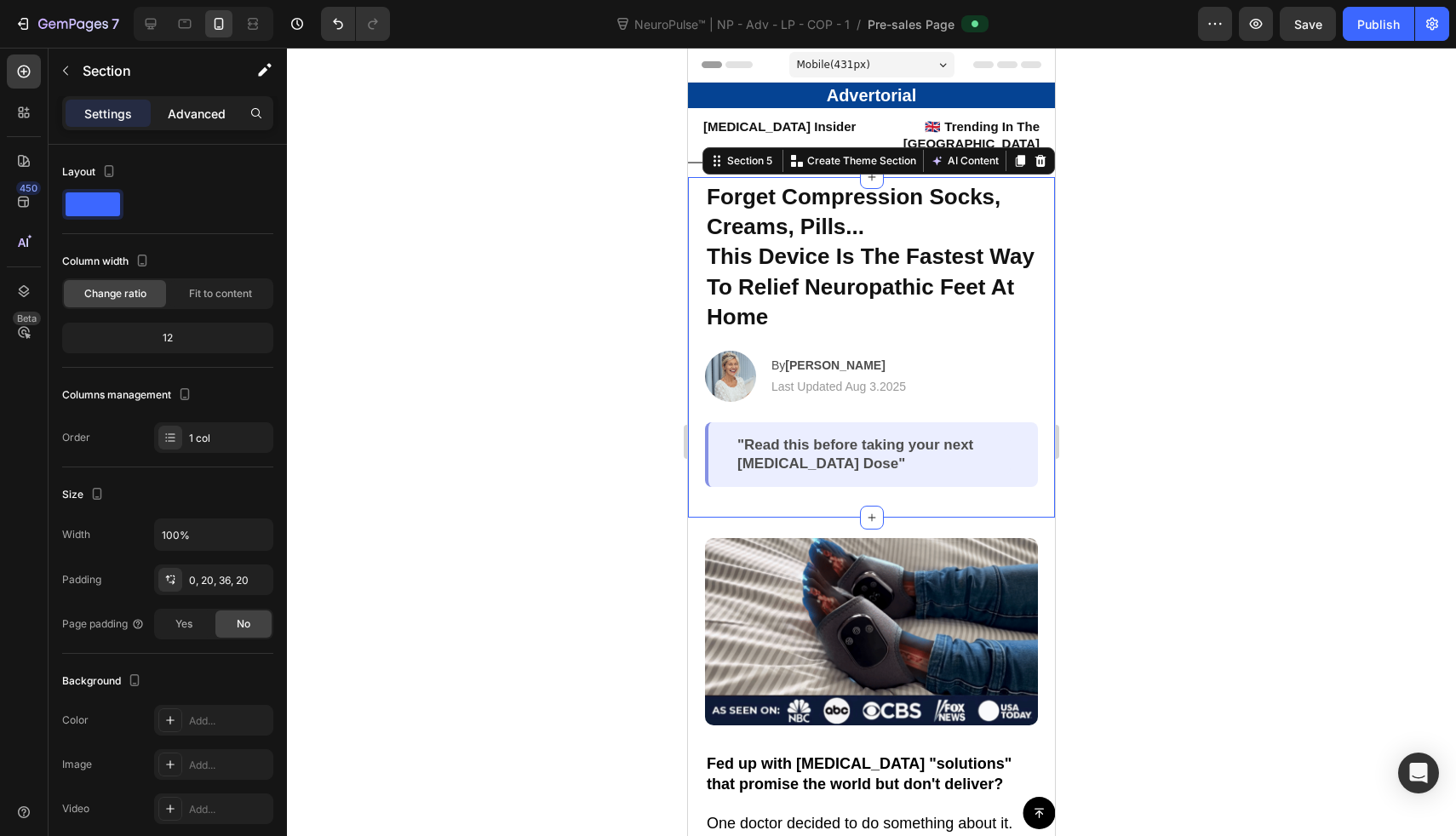
click at [214, 111] on p "Advanced" at bounding box center [196, 114] width 58 height 18
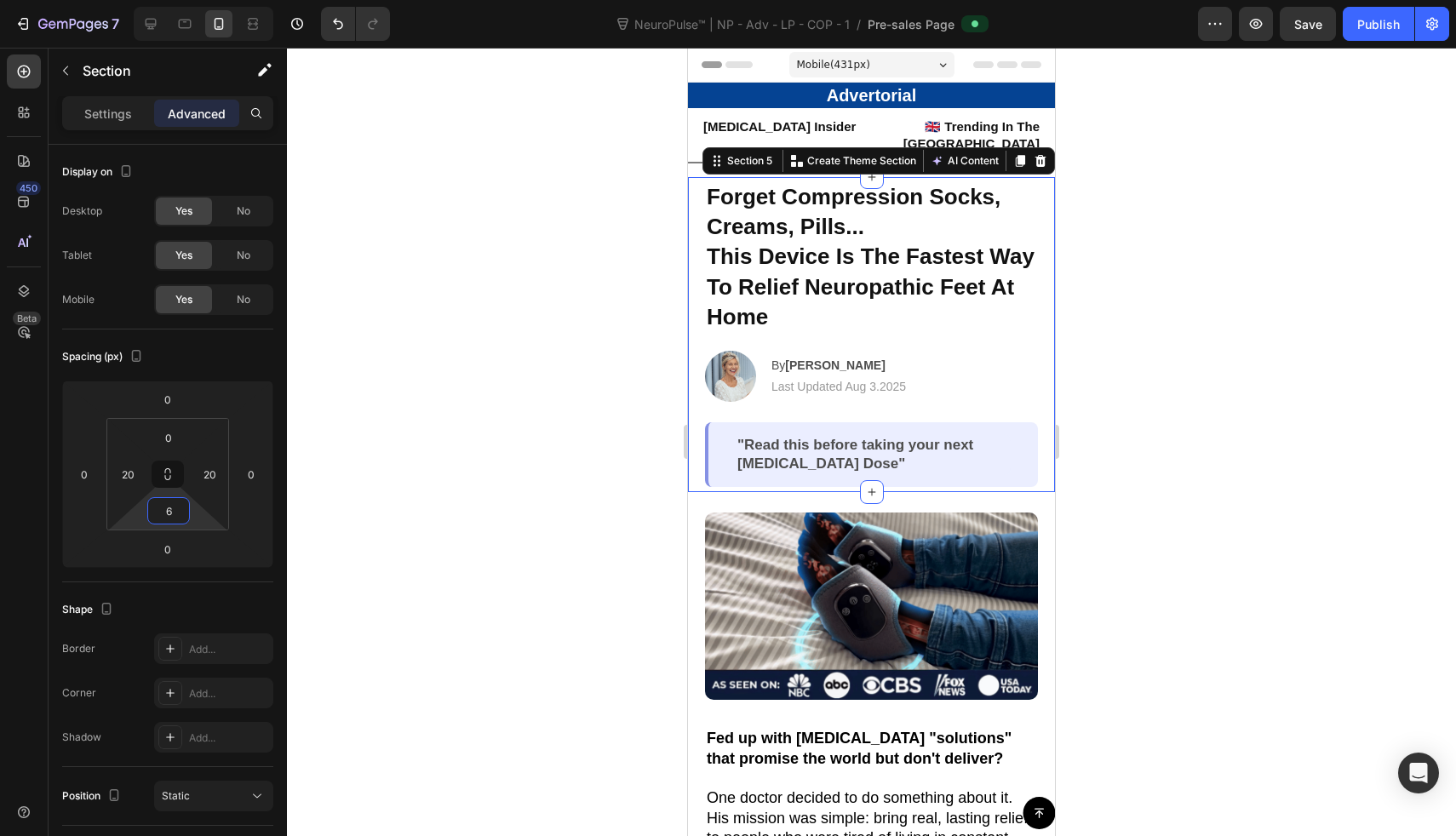
type input "4"
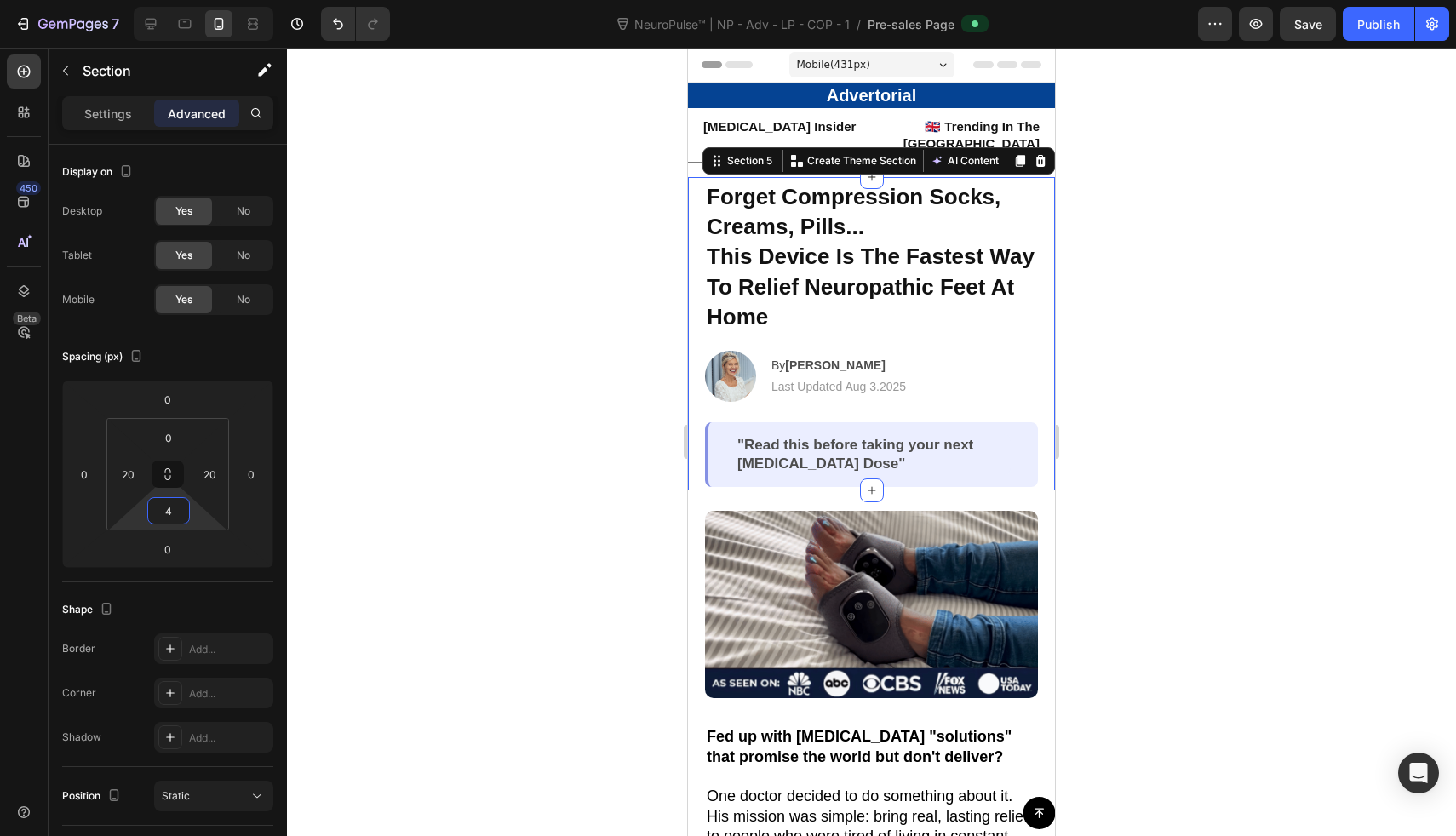
drag, startPoint x: 197, startPoint y: 522, endPoint x: 201, endPoint y: 536, distance: 14.6
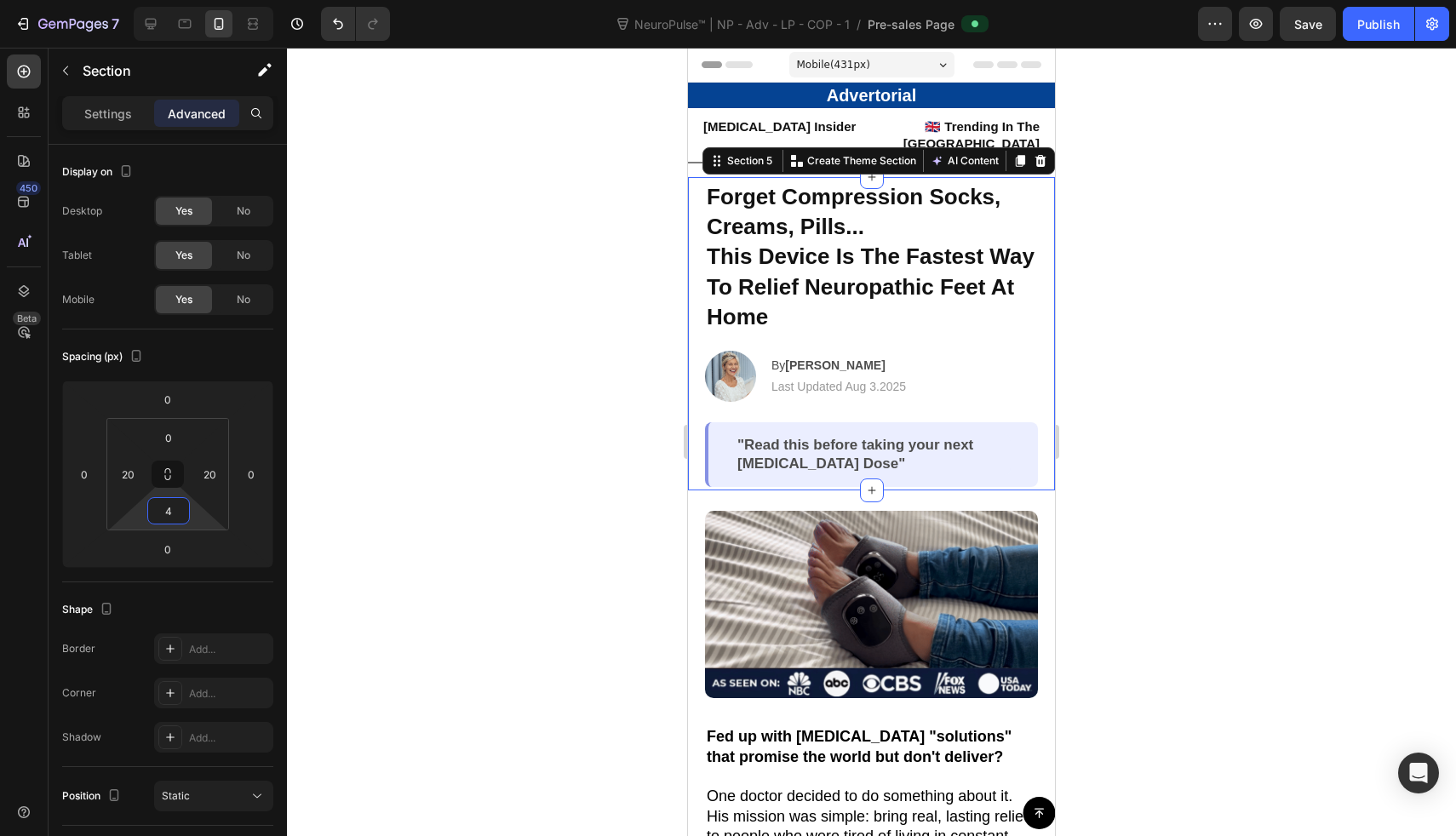
click at [201, 0] on html "7 Version history NeuroPulse™ | NP - Adv - LP - COP - 1 / Pre-sales Page Previe…" at bounding box center [728, 0] width 1456 height 0
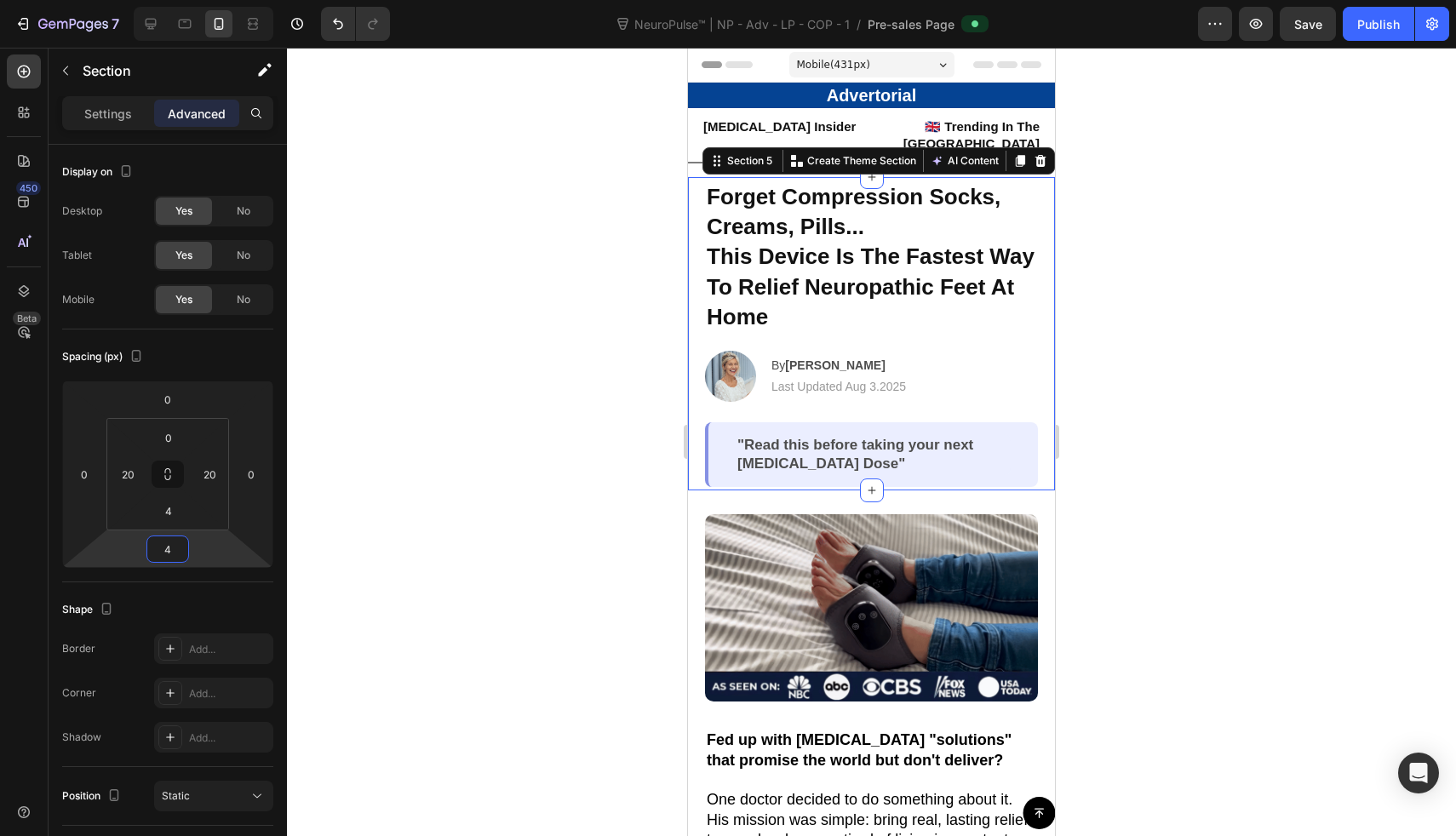
click at [201, 0] on html "7 Version history NeuroPulse™ | NP - Adv - LP - COP - 1 / Pre-sales Page Previe…" at bounding box center [728, 0] width 1456 height 0
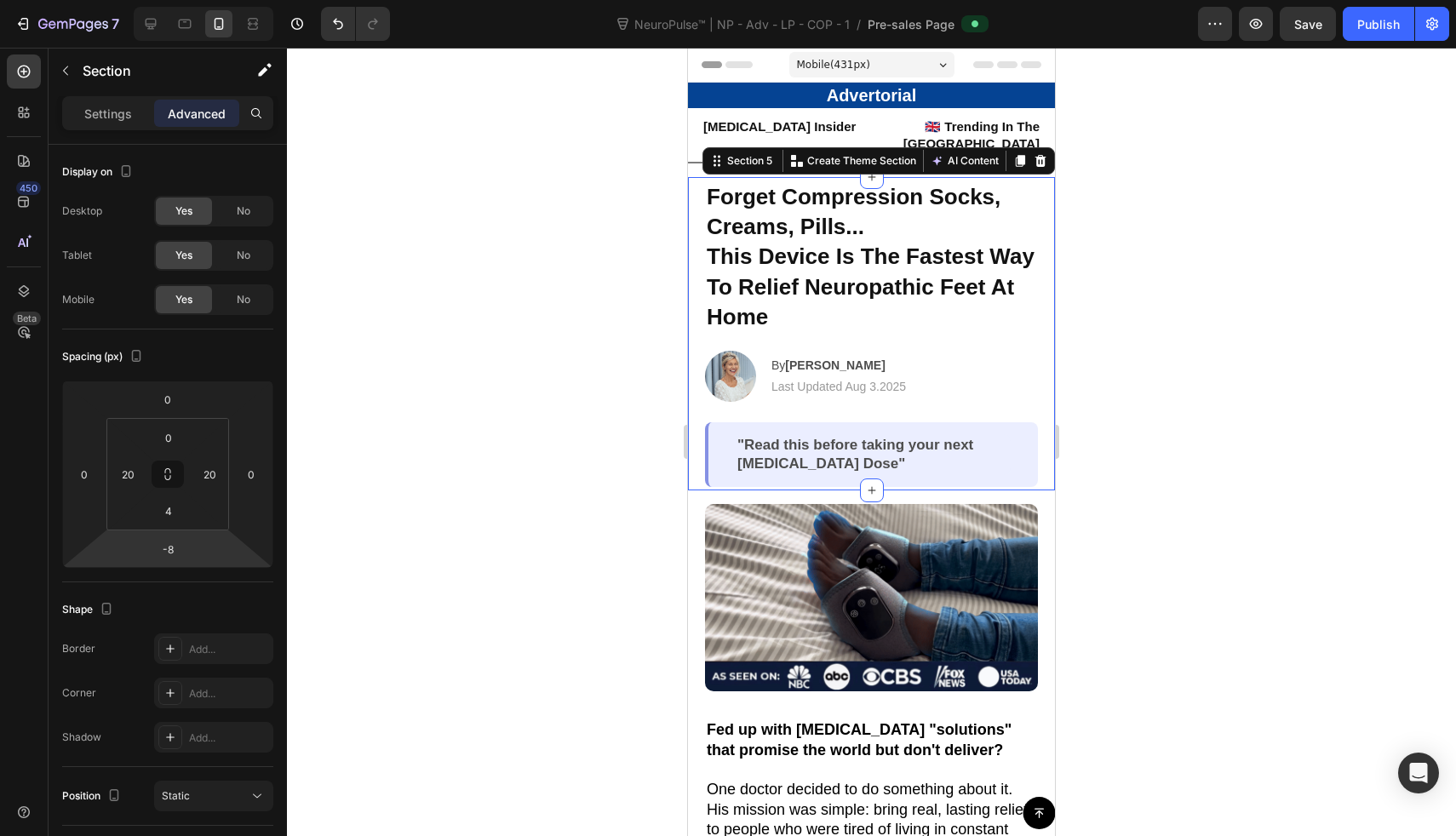
type input "-6"
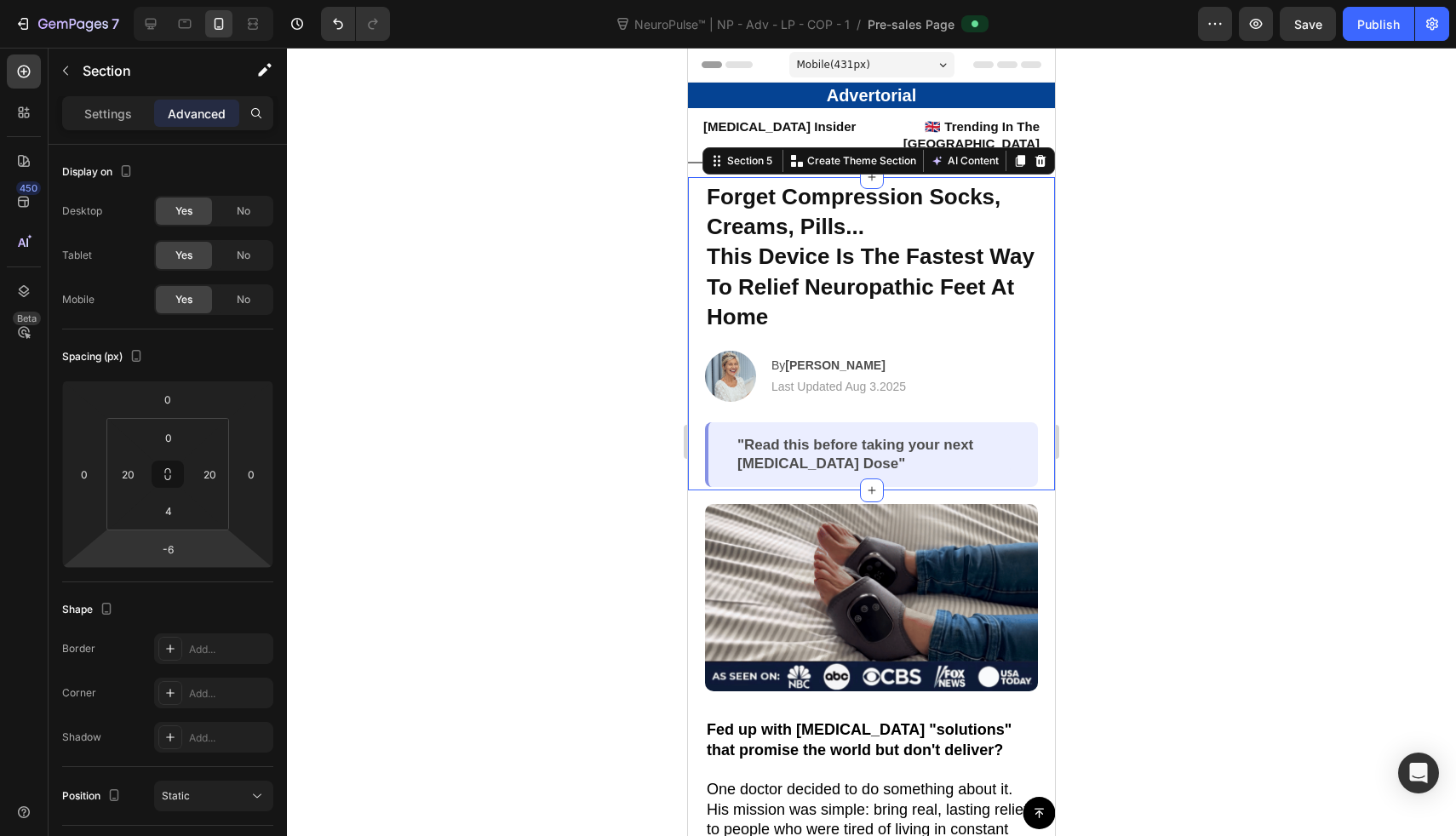
click at [203, 0] on html "7 Version history NeuroPulse™ | NP - Adv - LP - COP - 1 / Pre-sales Page Previe…" at bounding box center [728, 0] width 1456 height 0
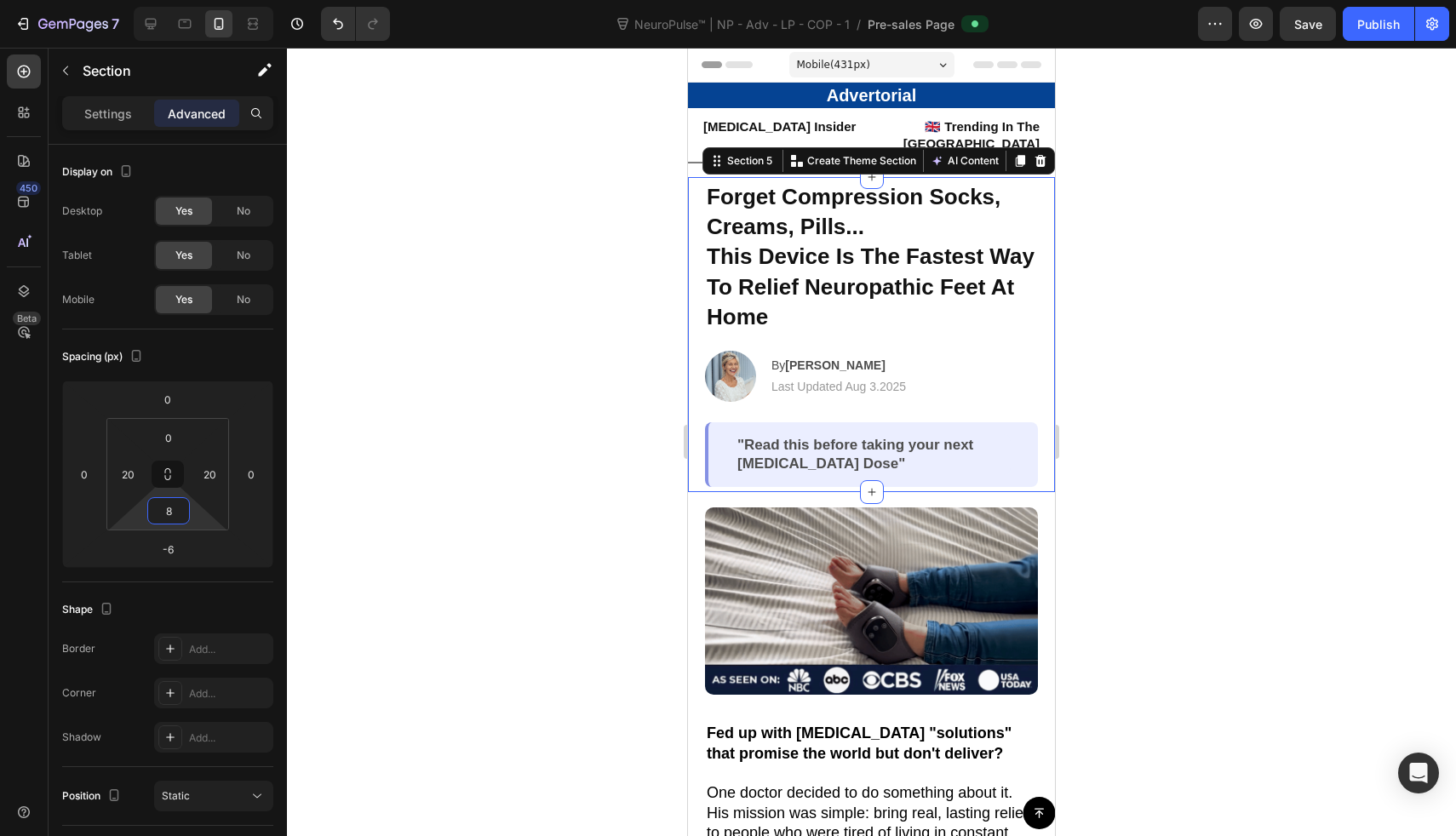
type input "10"
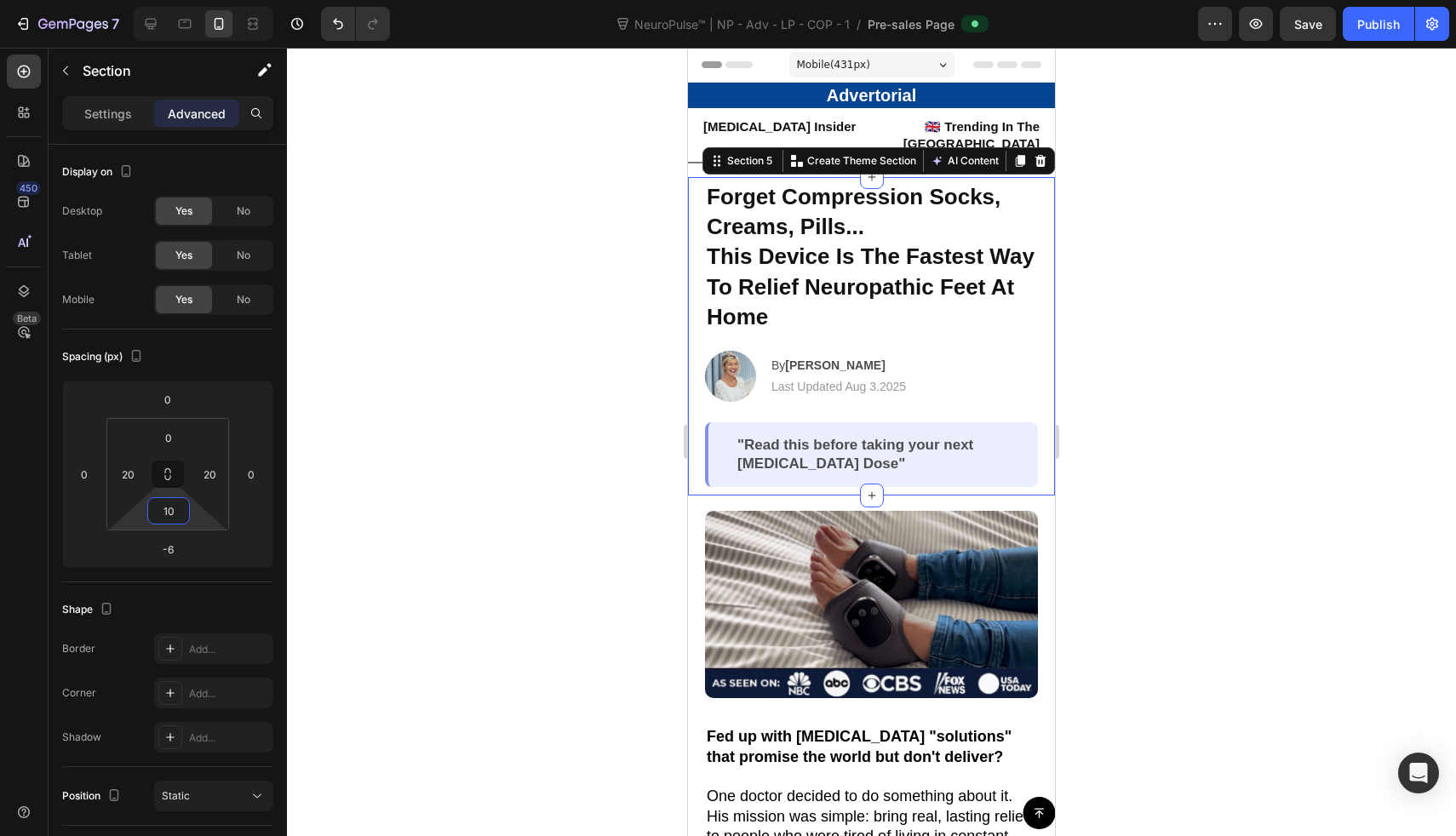
click at [203, 0] on html "7 Version history NeuroPulse™ | NP - Adv - LP - COP - 1 / Pre-sales Page Previe…" at bounding box center [728, 0] width 1456 height 0
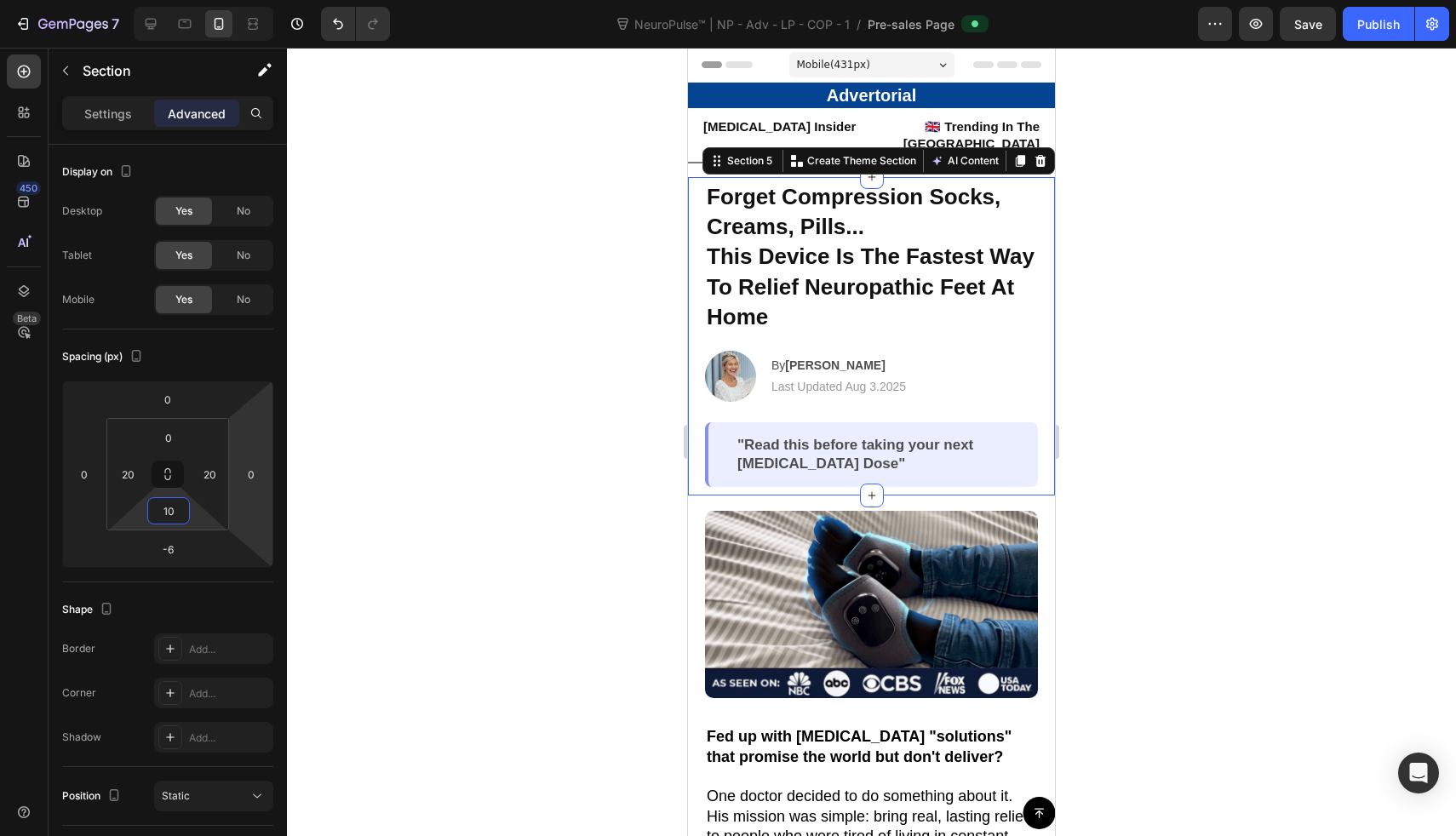
click at [501, 395] on div at bounding box center [871, 442] width 1169 height 789
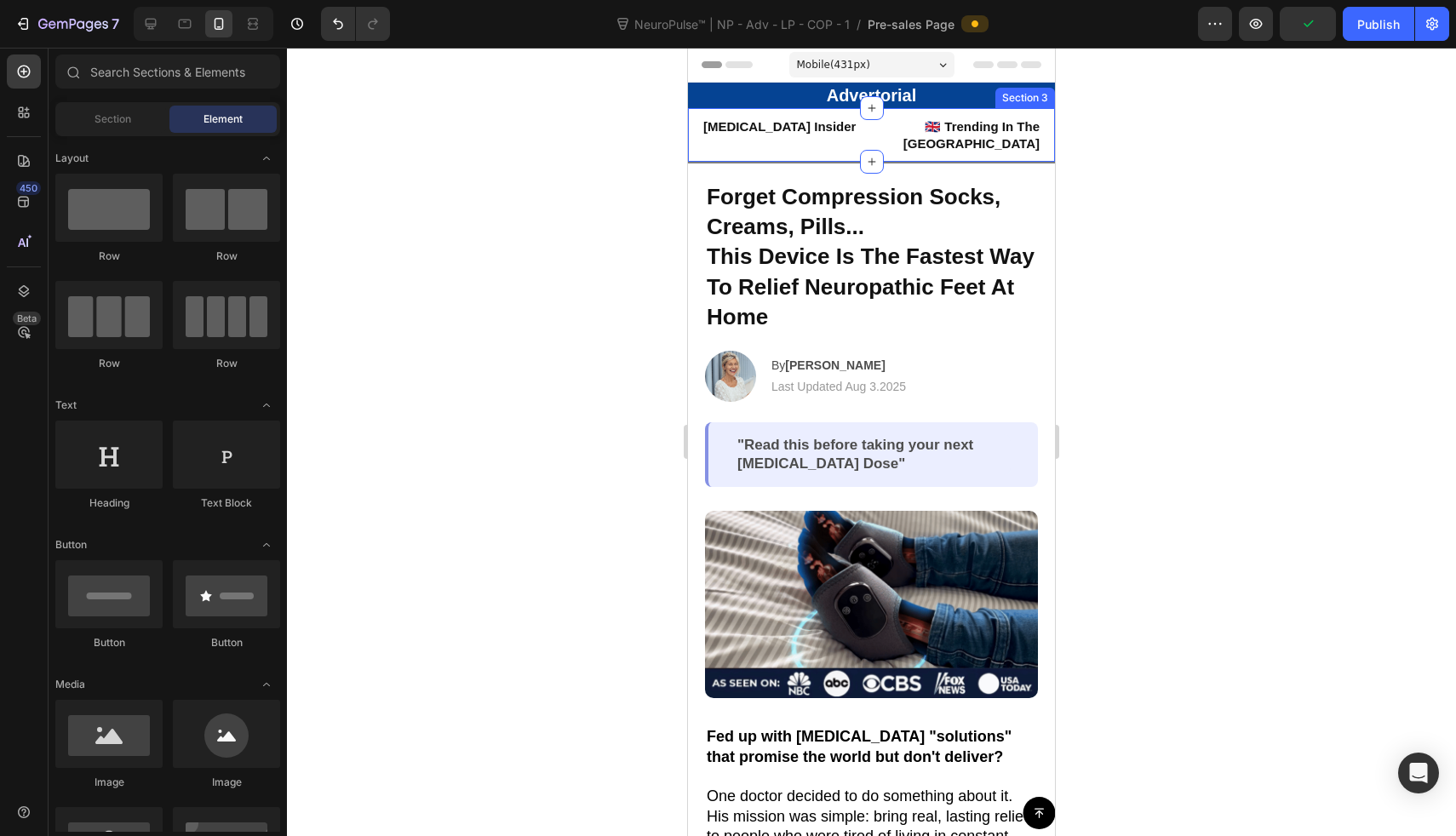
click at [721, 144] on div "Neuropathy Insider Heading 🇬🇧 Trending In The UK Heading Row Row Section 3" at bounding box center [871, 135] width 367 height 54
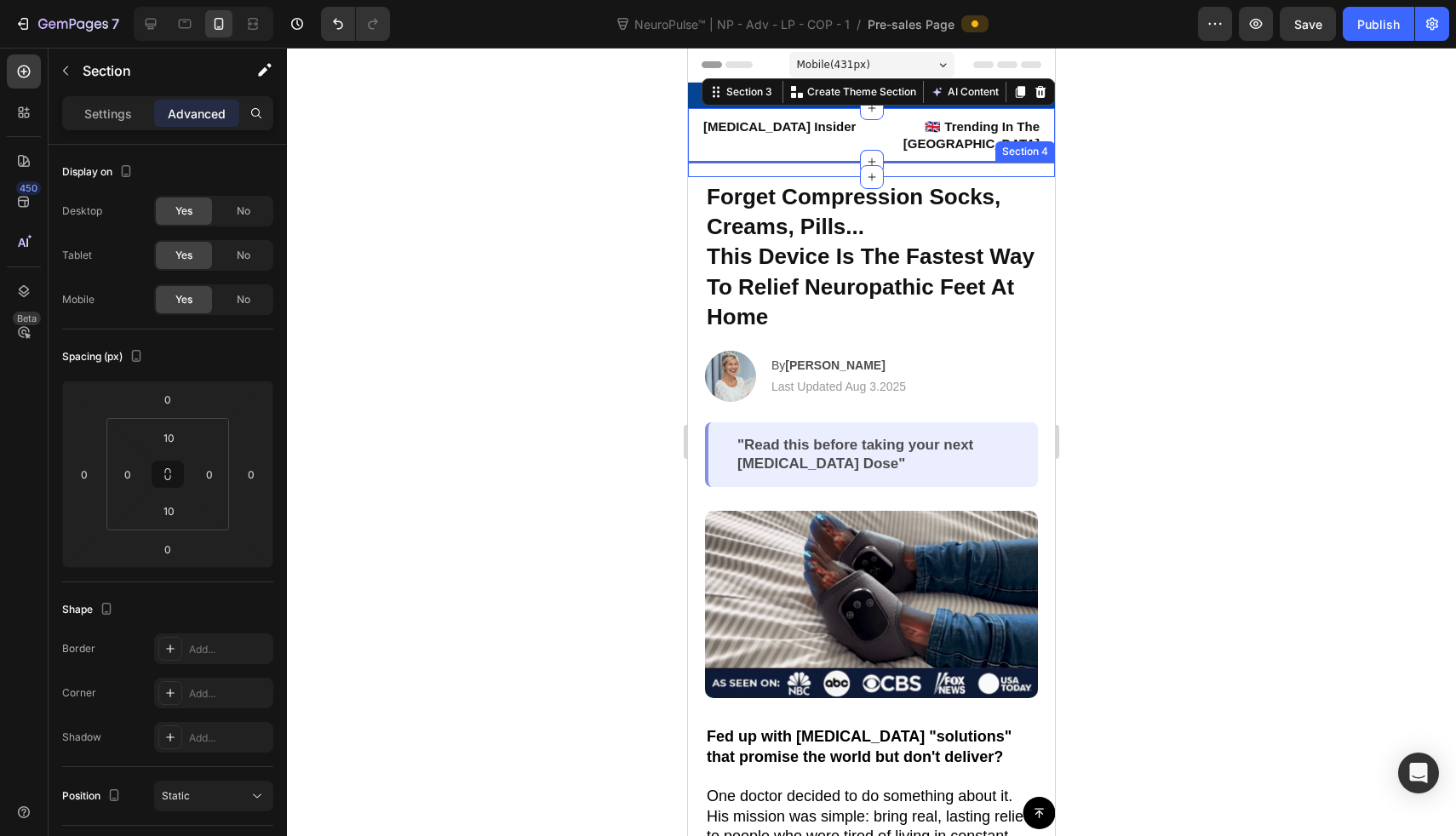
click at [782, 162] on div "Title Line" at bounding box center [871, 170] width 367 height 15
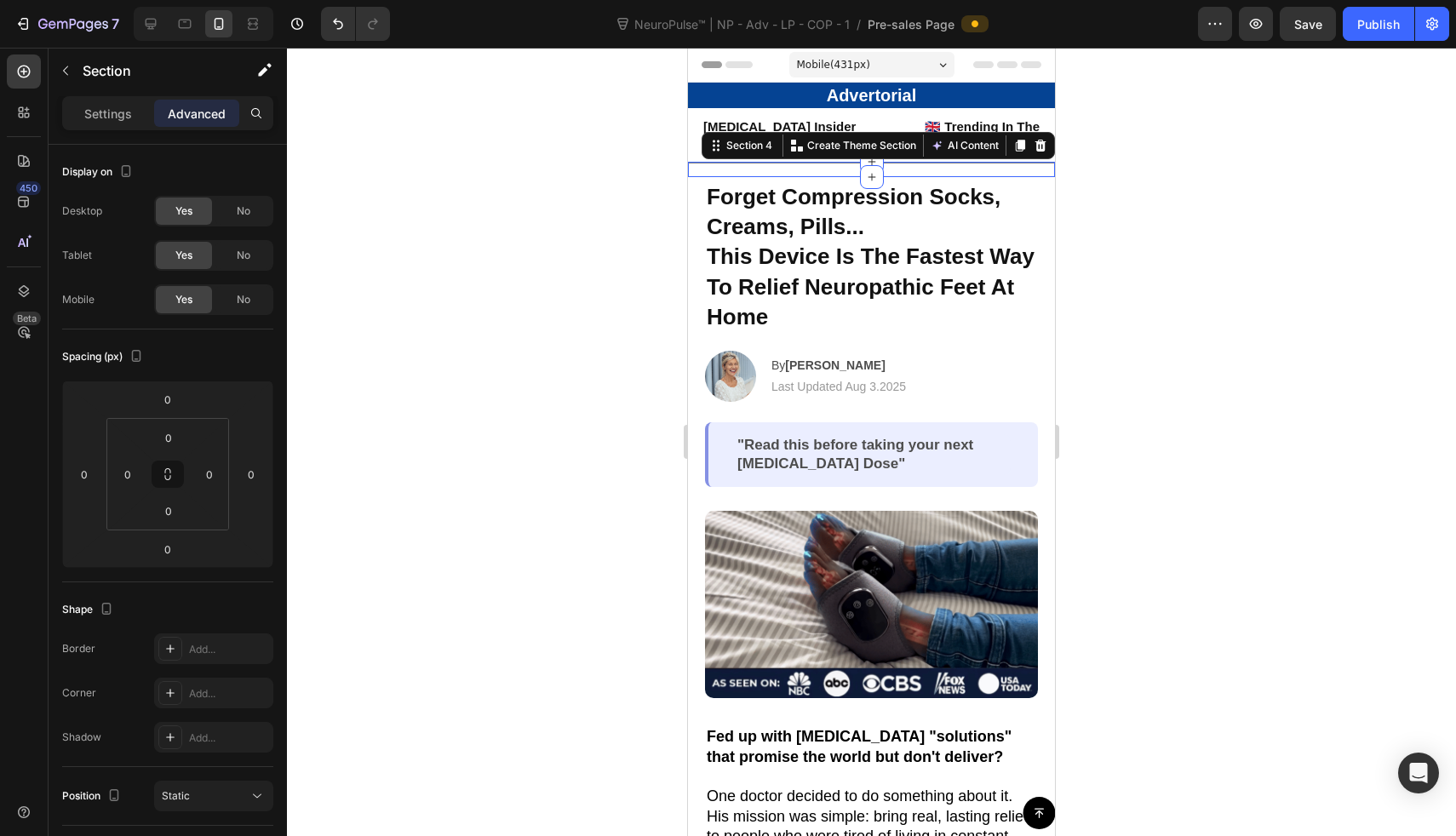
click at [784, 162] on div "Title Line" at bounding box center [871, 170] width 367 height 15
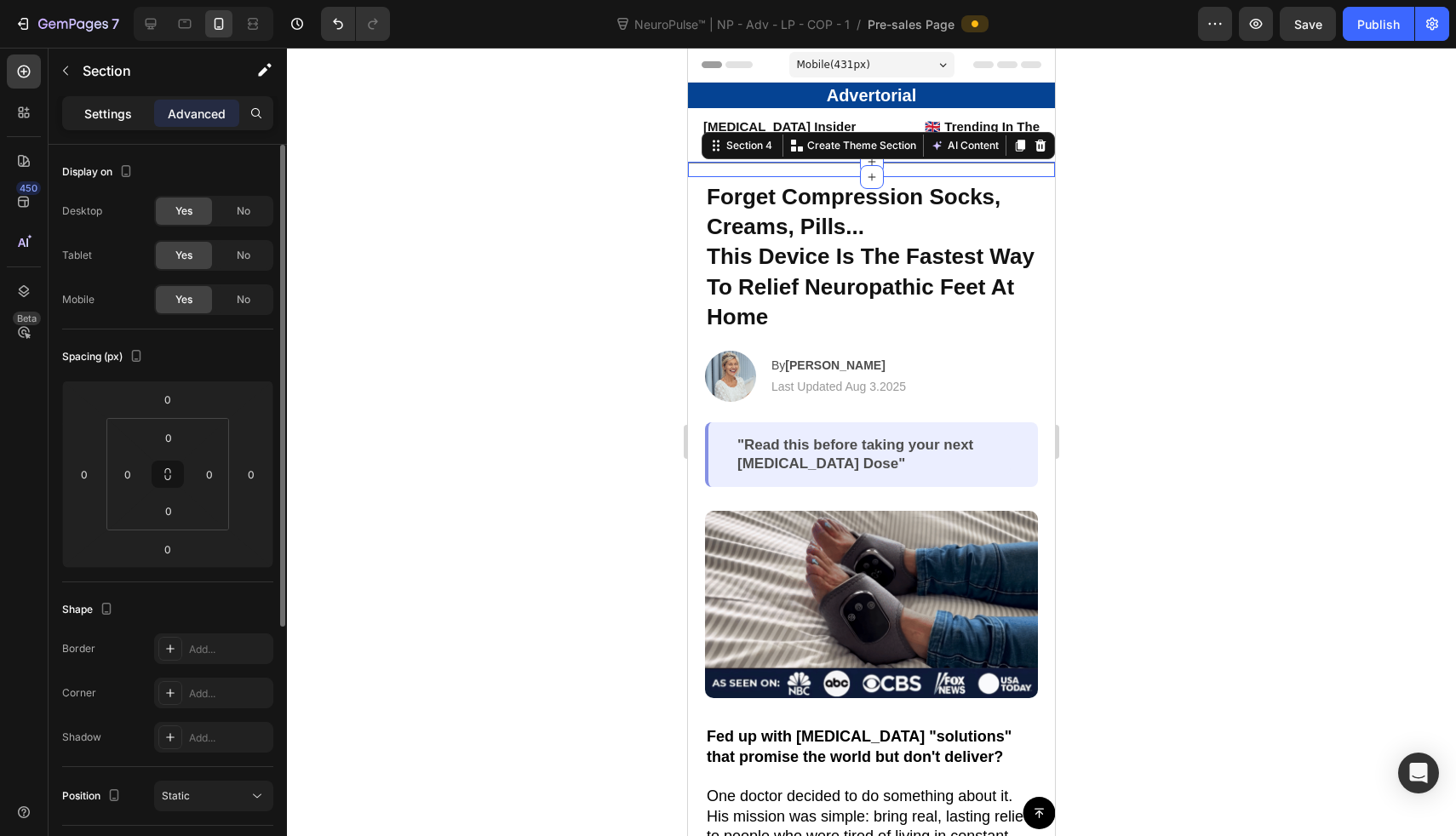
click at [106, 119] on p "Settings" at bounding box center [108, 114] width 47 height 18
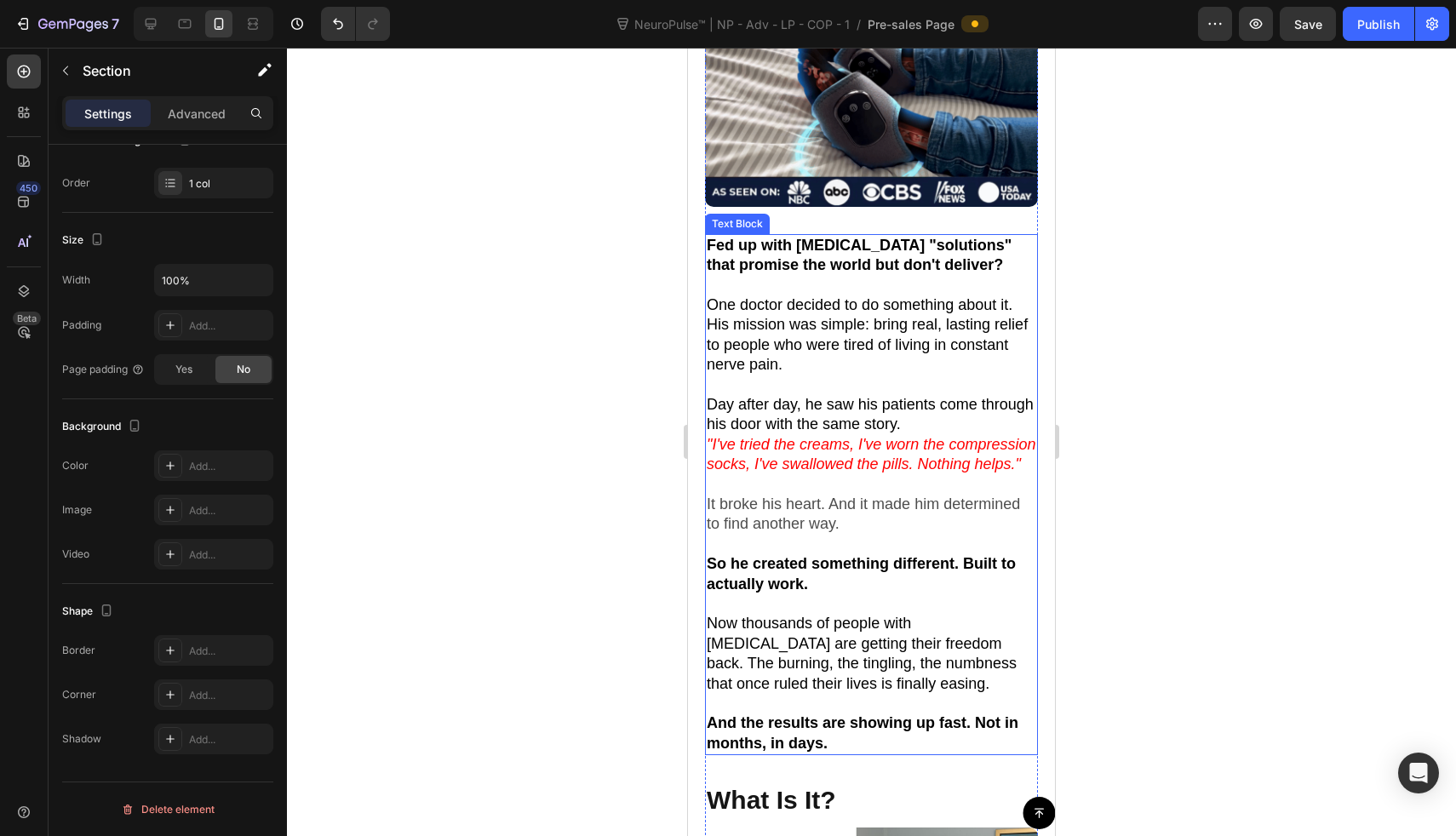
scroll to position [482, 0]
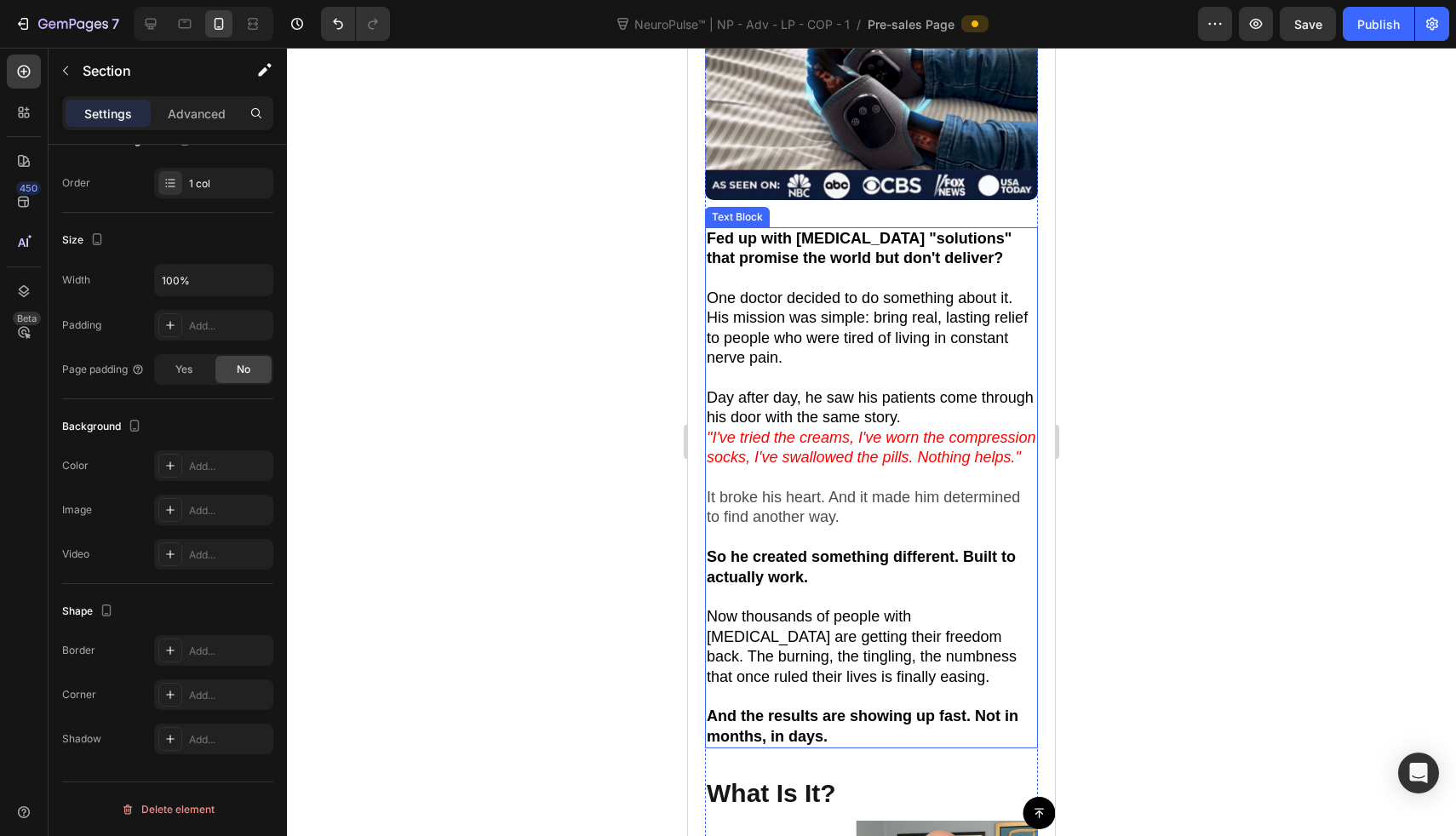
click at [770, 306] on span "One doctor decided to do something about it. His mission was simple: bring real…" at bounding box center [867, 327] width 321 height 77
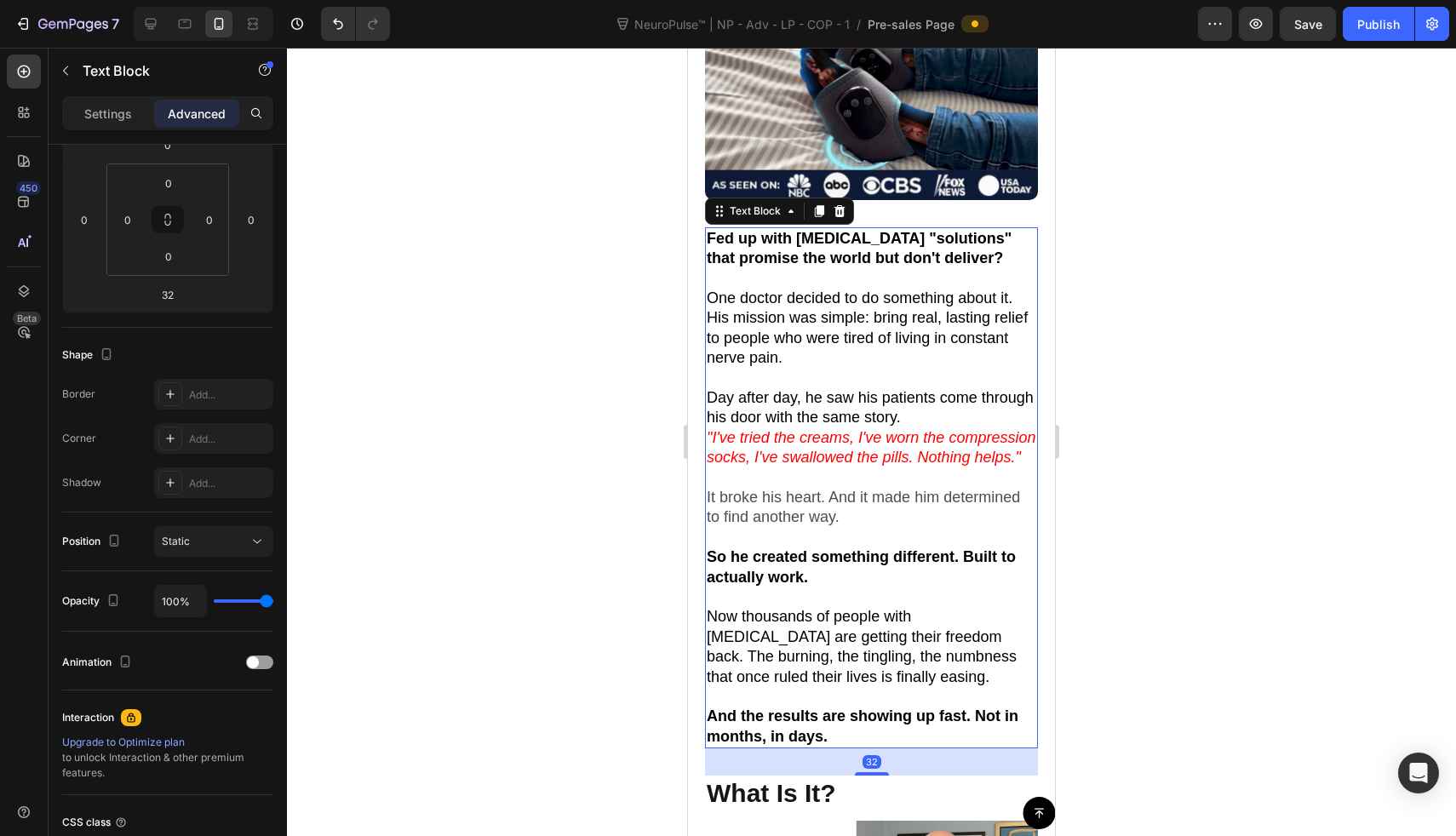
scroll to position [0, 0]
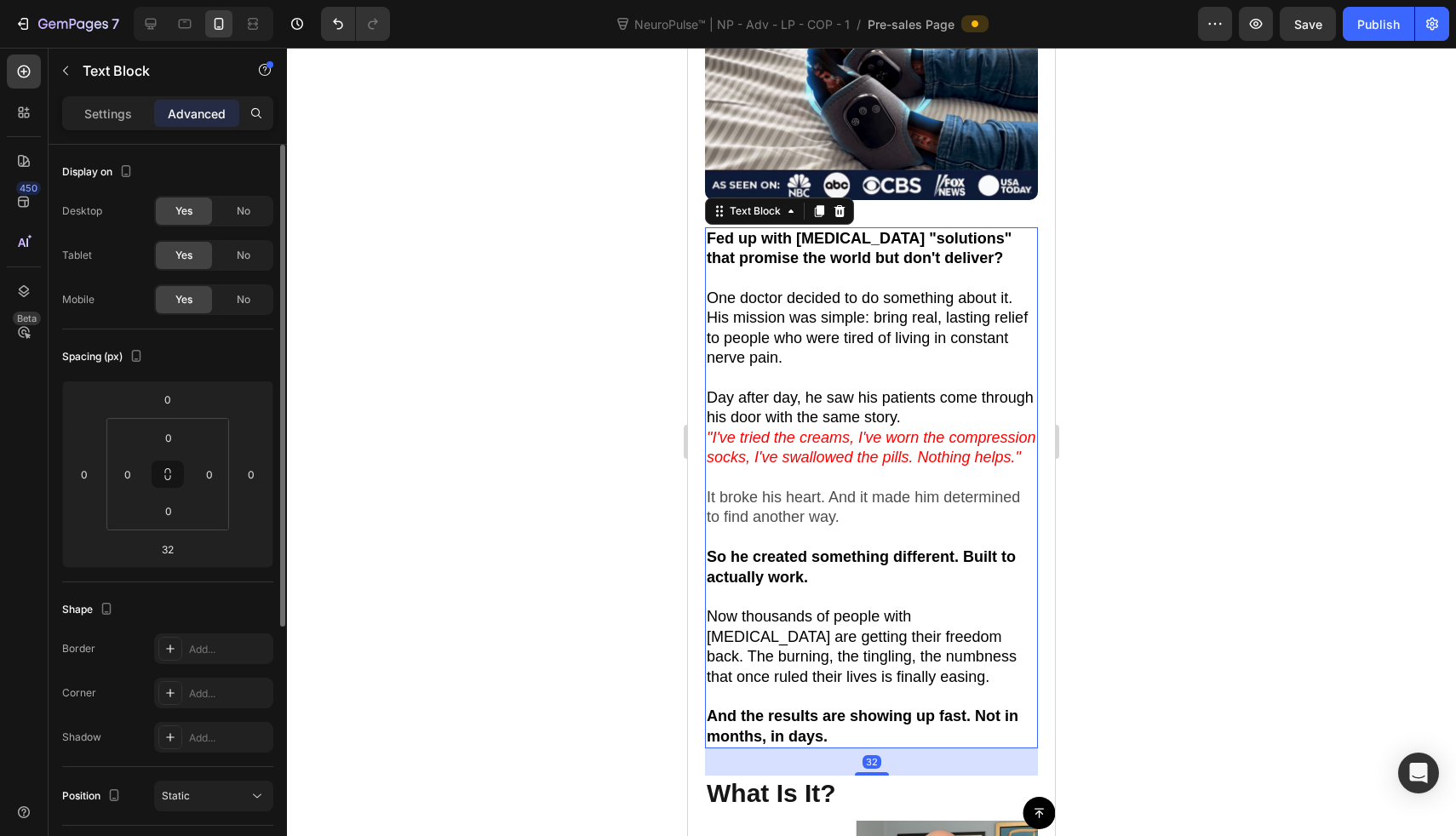
click at [811, 295] on span "One doctor decided to do something about it. His mission was simple: bring real…" at bounding box center [867, 327] width 321 height 77
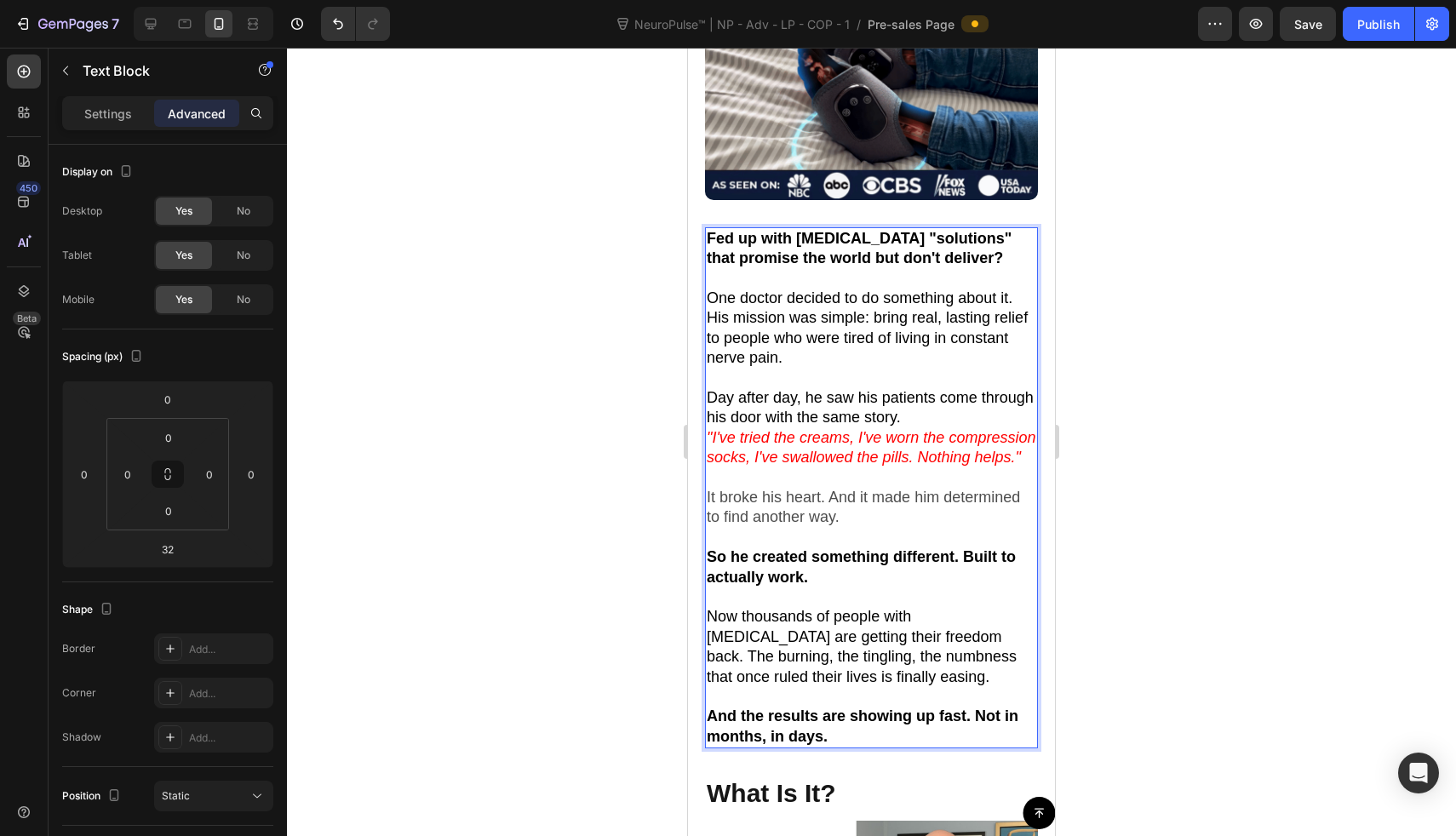
click at [876, 345] on p "One doctor decided to do something about it. His mission was simple: bring real…" at bounding box center [872, 329] width 330 height 80
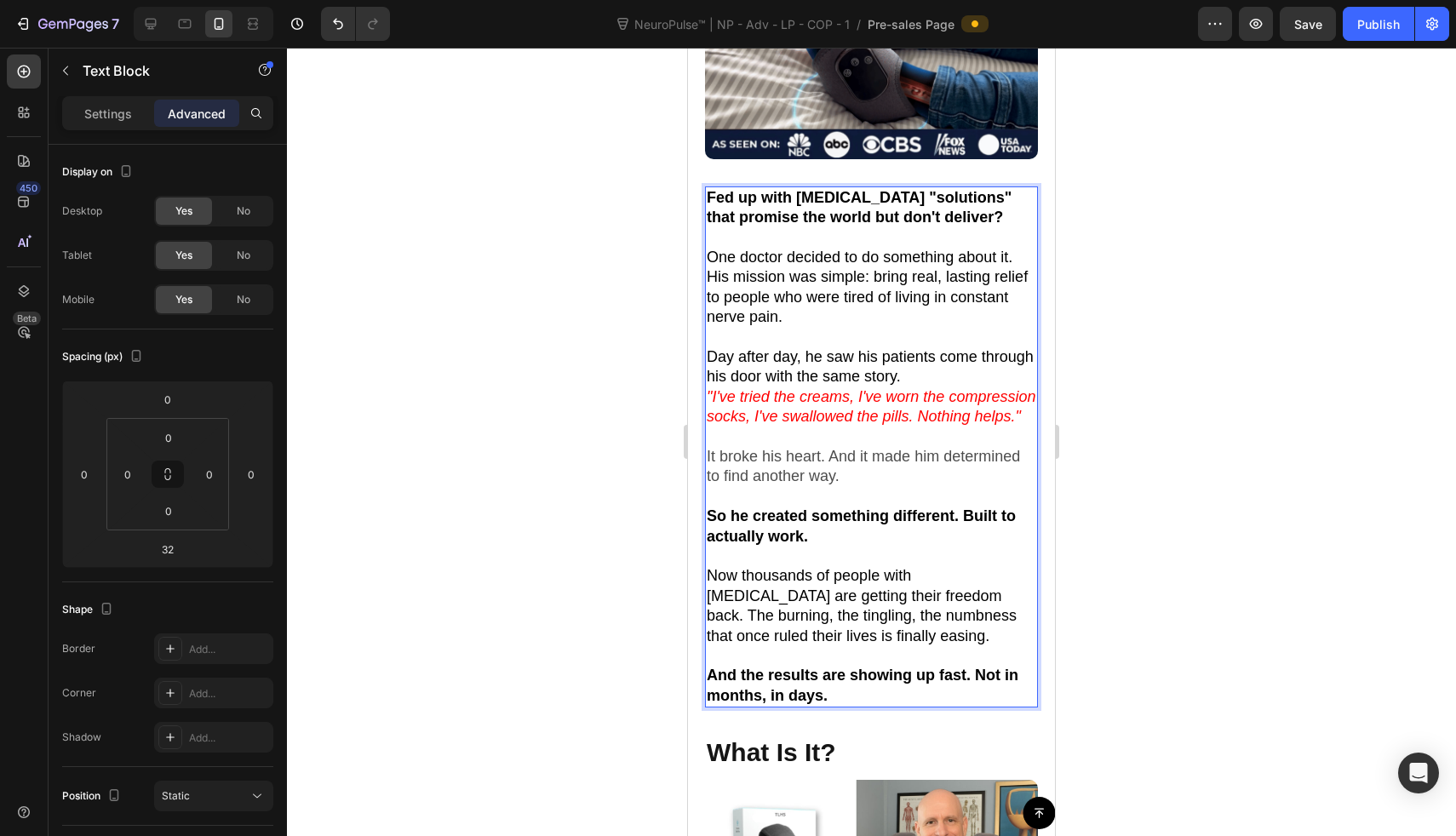
scroll to position [524, 0]
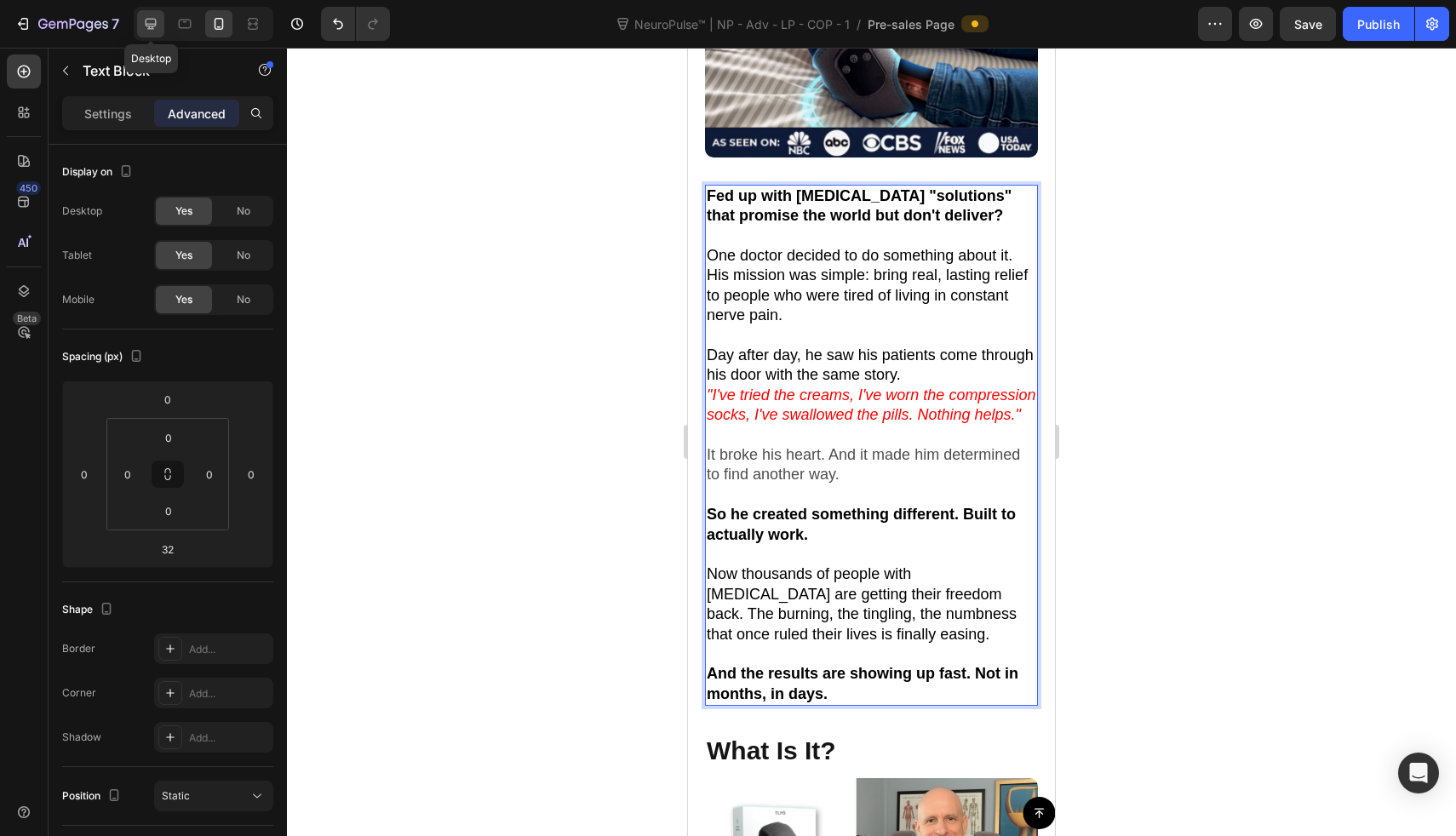
click at [151, 24] on icon at bounding box center [152, 25] width 11 height 11
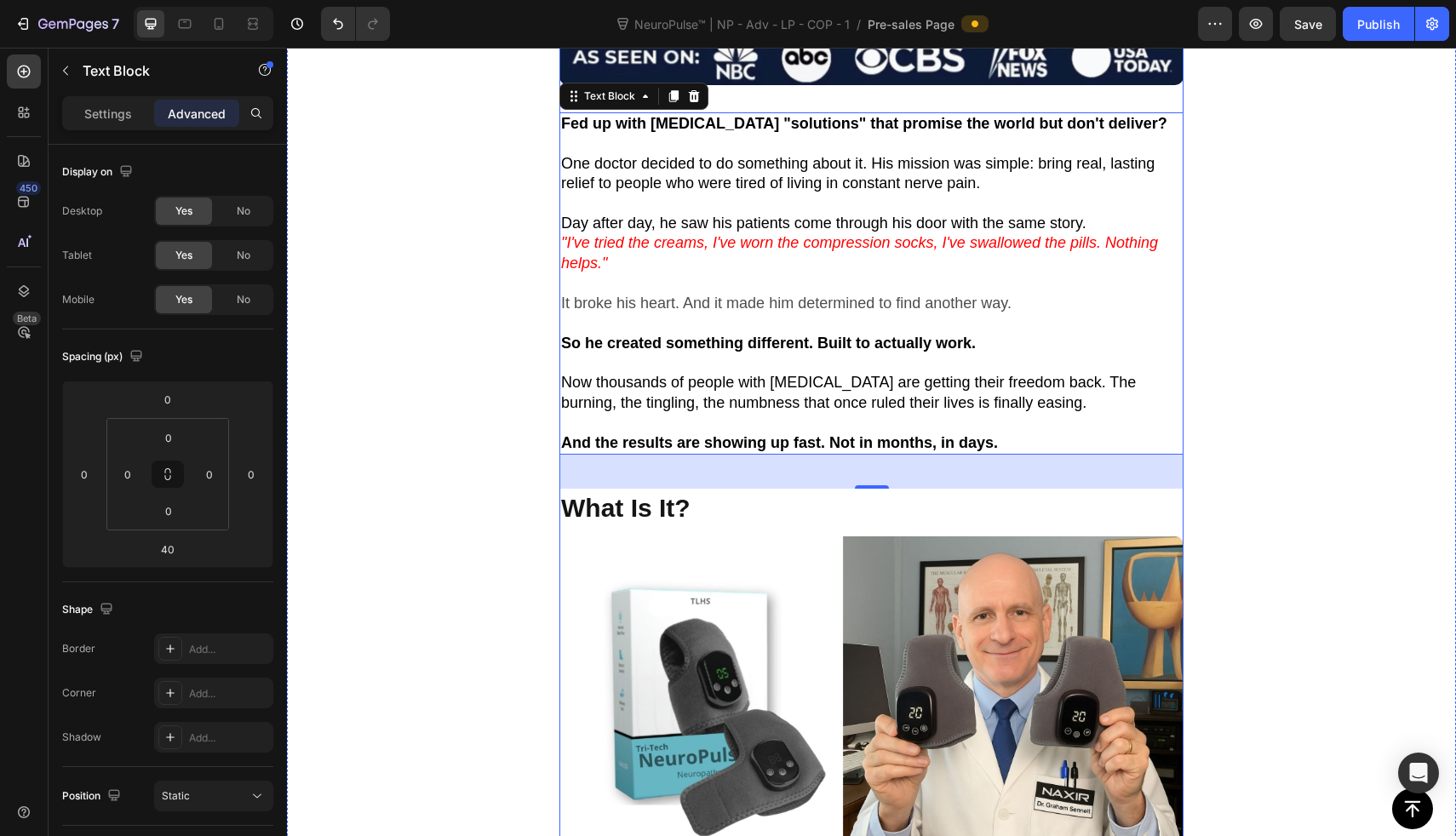
scroll to position [784, 0]
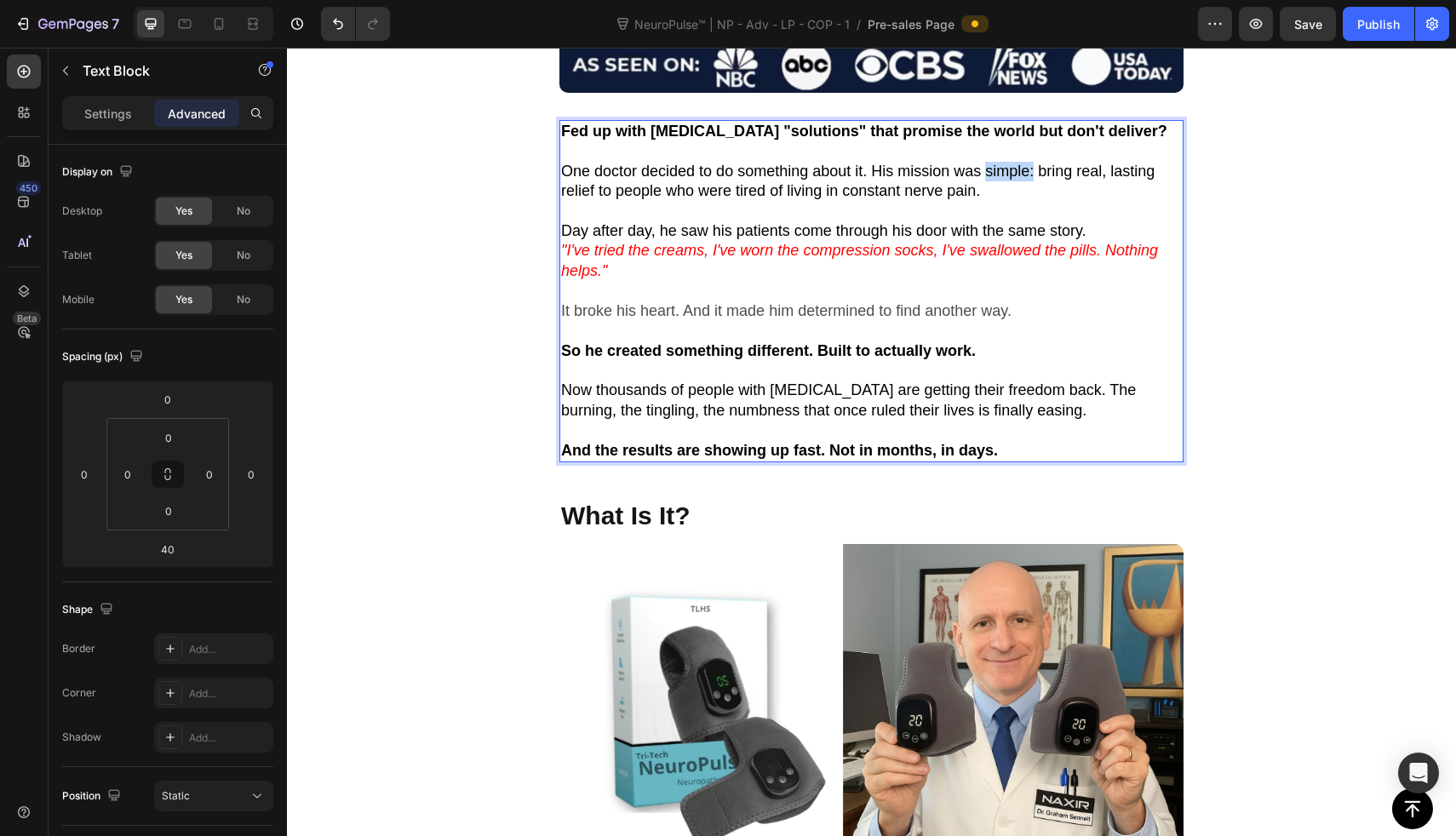
drag, startPoint x: 985, startPoint y: 163, endPoint x: 1035, endPoint y: 165, distance: 50.0
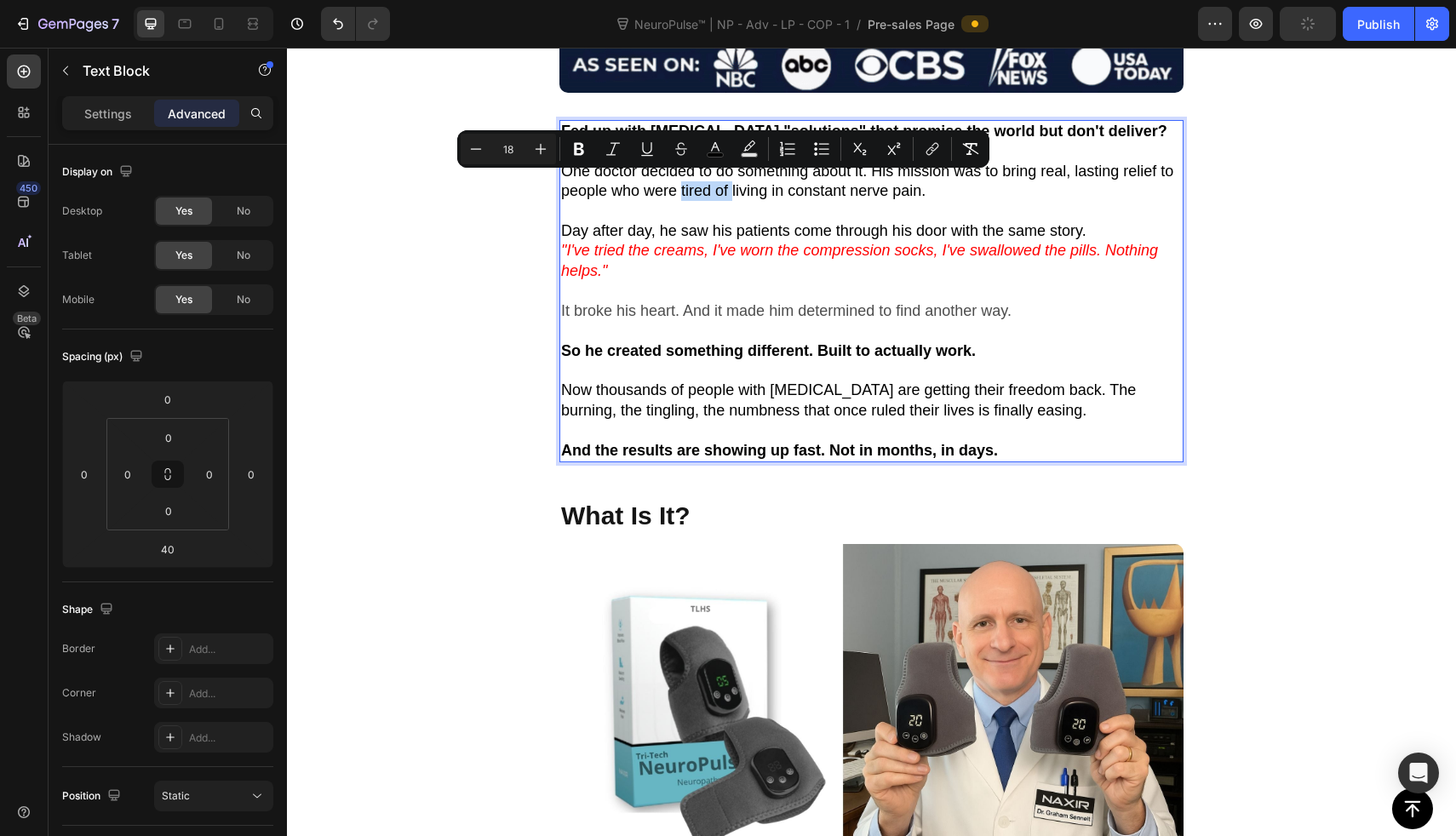
drag, startPoint x: 698, startPoint y: 184, endPoint x: 750, endPoint y: 184, distance: 52.0
click at [750, 184] on span "One doctor decided to do something about it. His mission was to bring real, las…" at bounding box center [867, 181] width 612 height 37
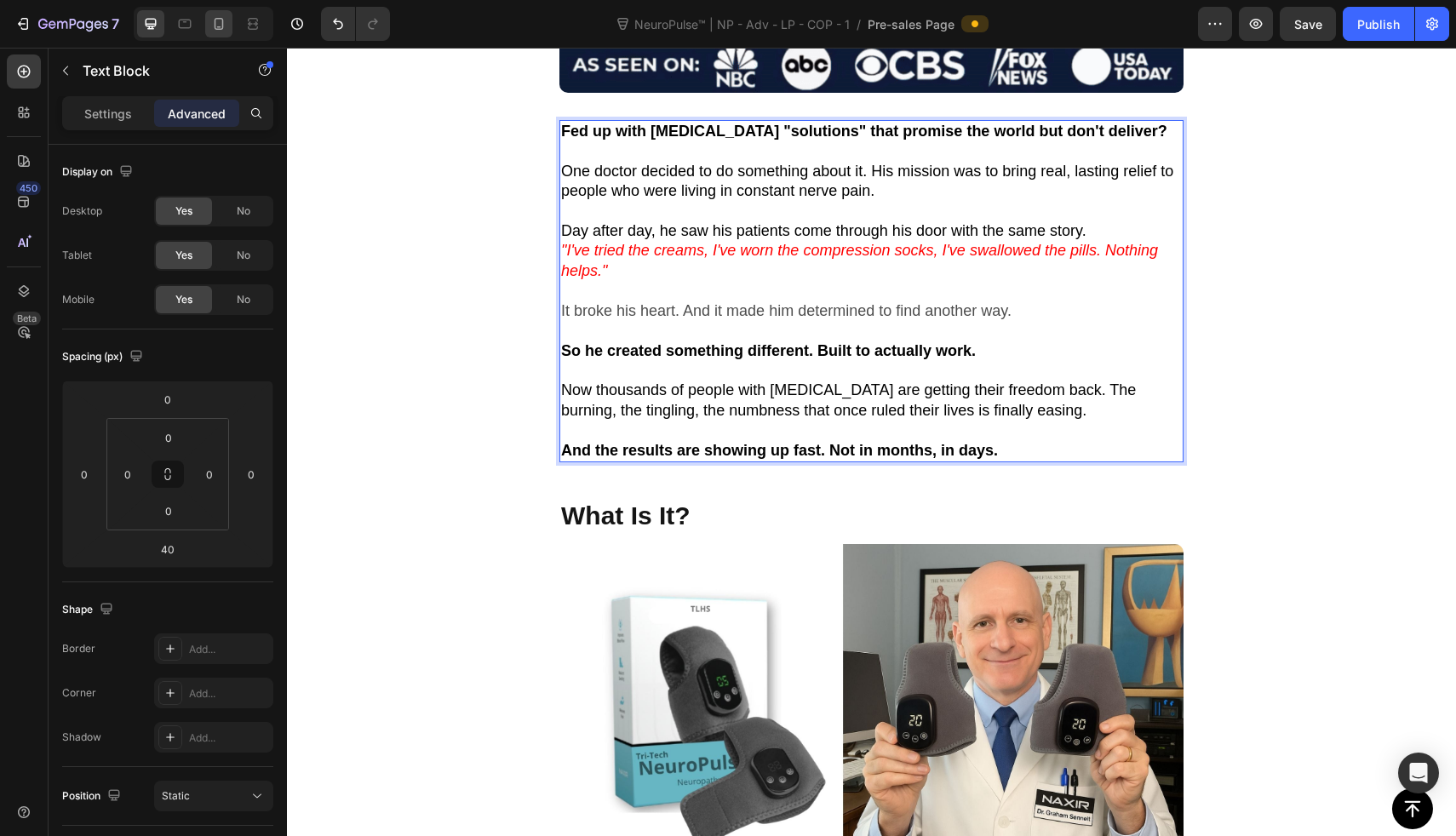
click at [229, 28] on div at bounding box center [219, 24] width 27 height 27
type input "32"
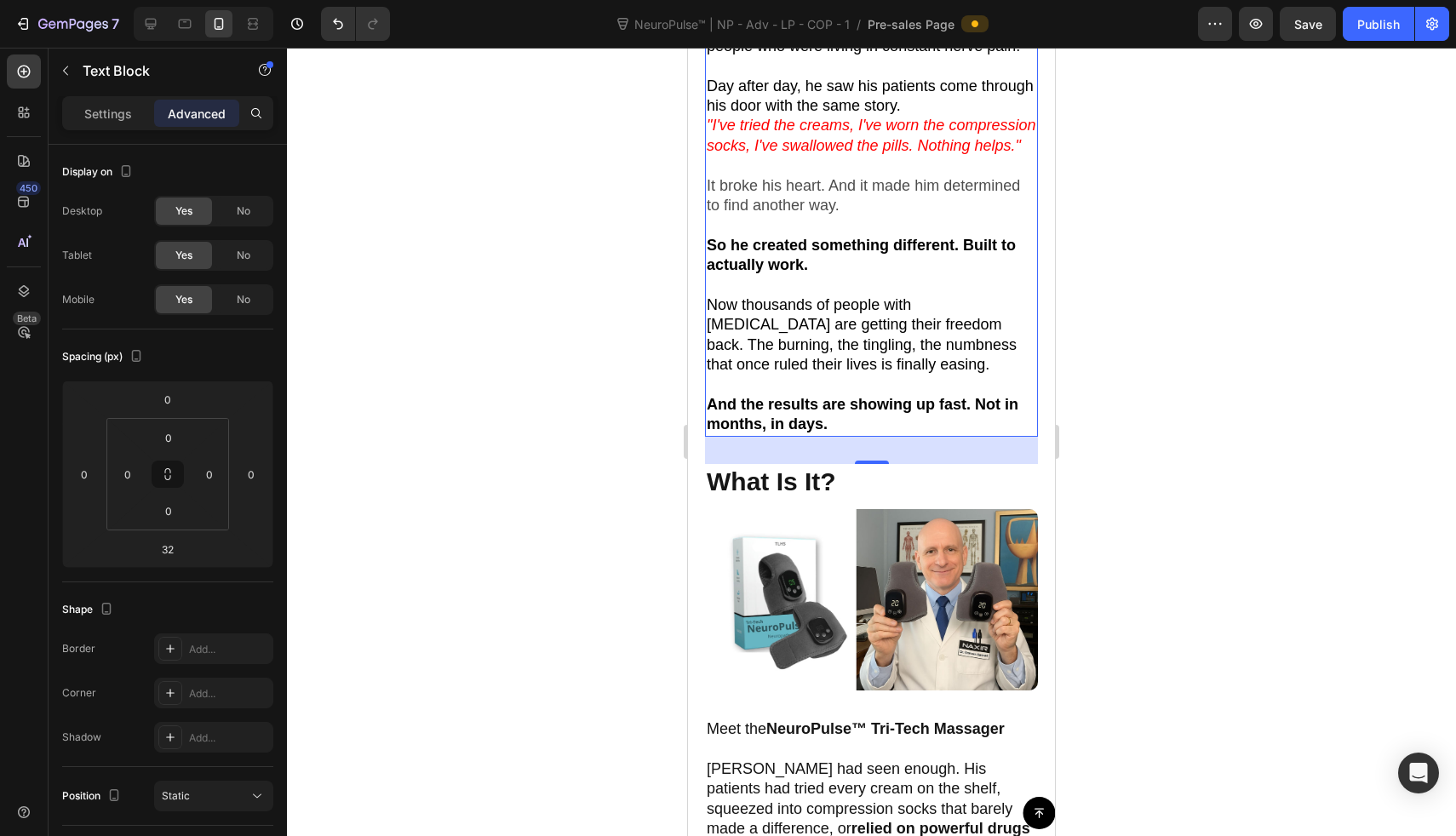
scroll to position [775, 0]
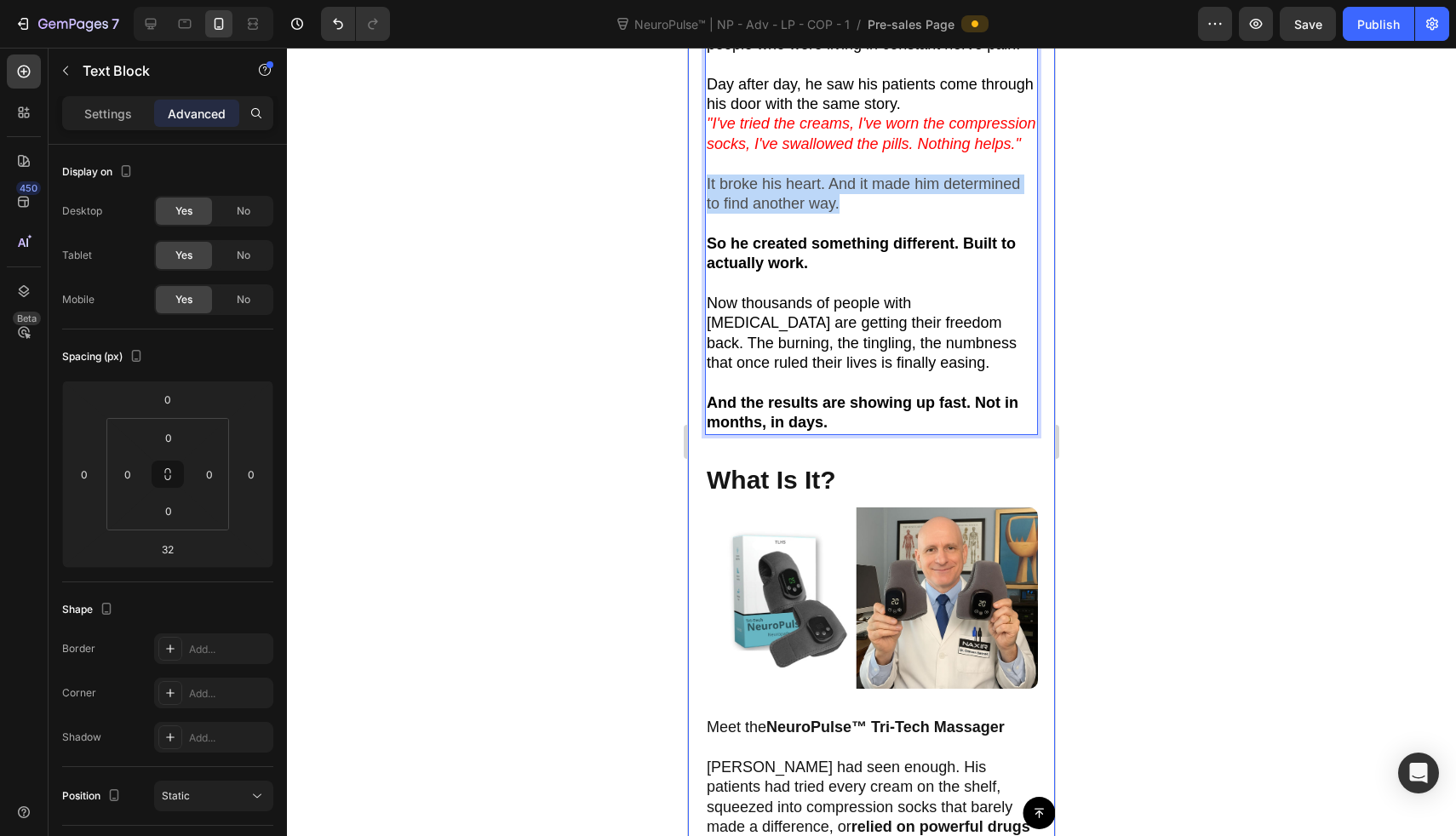
drag, startPoint x: 866, startPoint y: 220, endPoint x: 704, endPoint y: 198, distance: 163.5
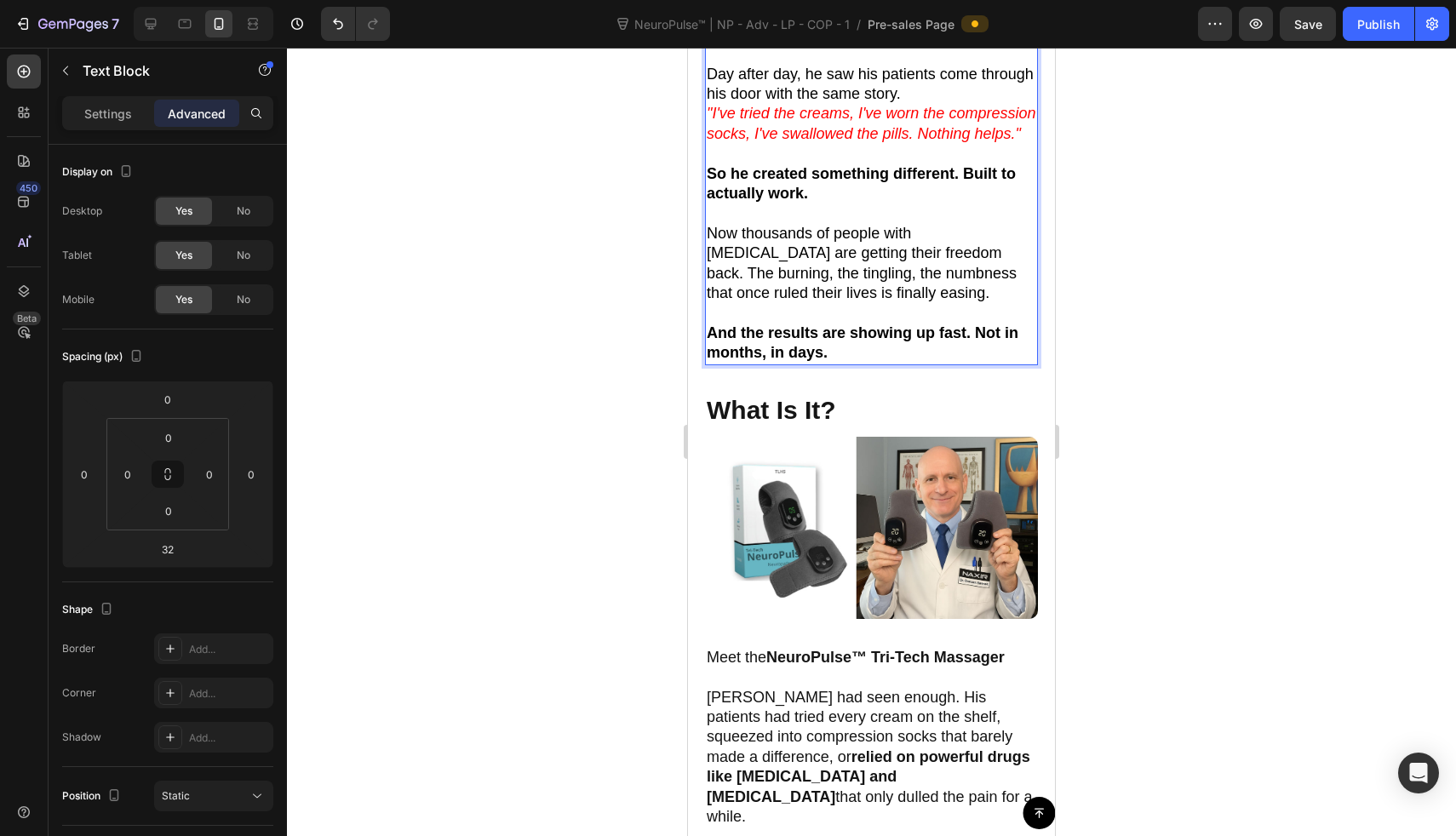
scroll to position [809, 0]
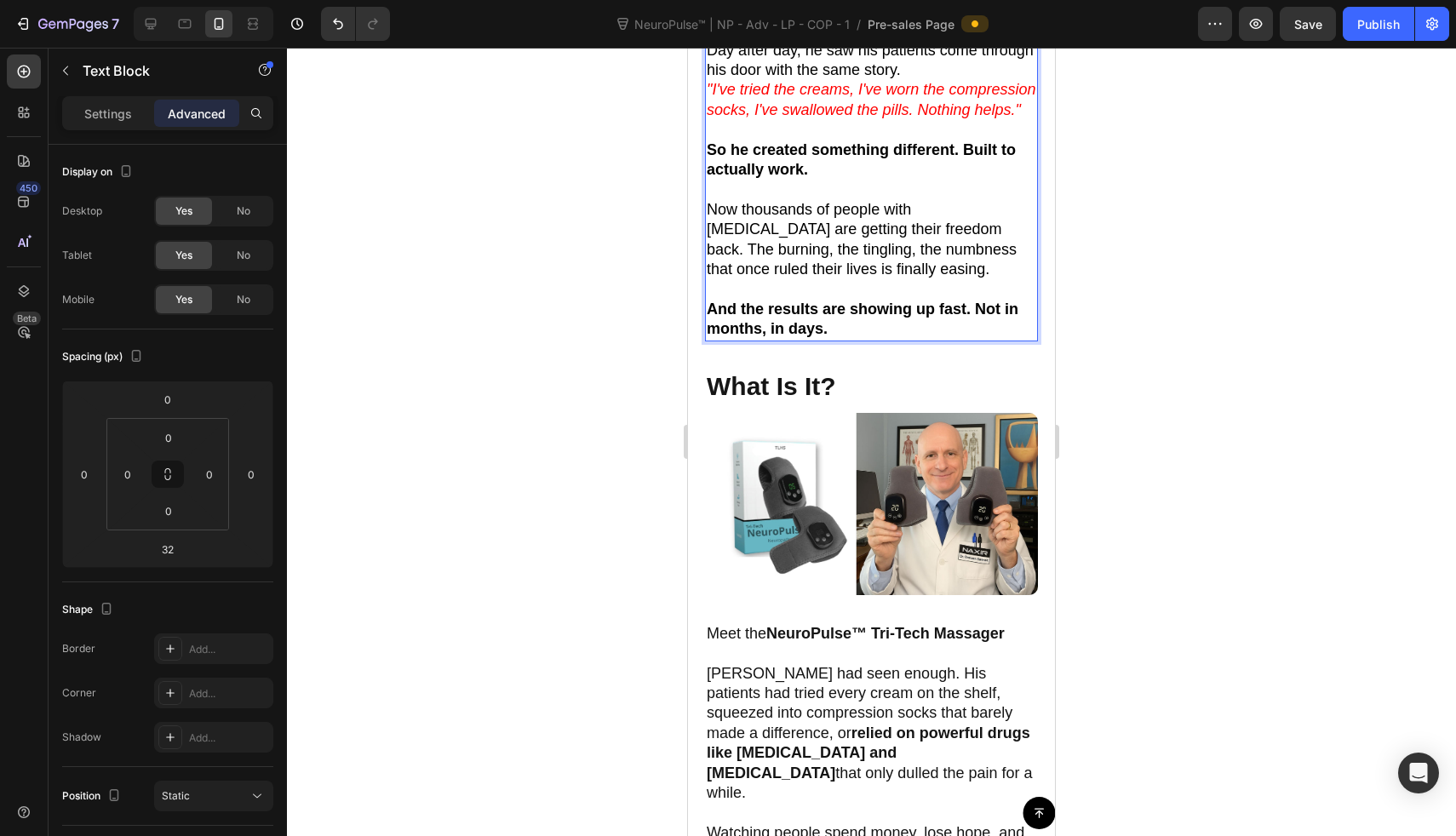
click at [974, 245] on span "Now thousands of people with neuropathy are getting their freedom back. The bur…" at bounding box center [862, 239] width 310 height 77
click at [981, 242] on span "Now thousands of people with neuropathy are getting their freedom back. The bur…" at bounding box center [862, 239] width 310 height 77
click at [989, 239] on span "Now thousands of people with neuropathy are getting their freedom back. The bur…" at bounding box center [862, 239] width 310 height 77
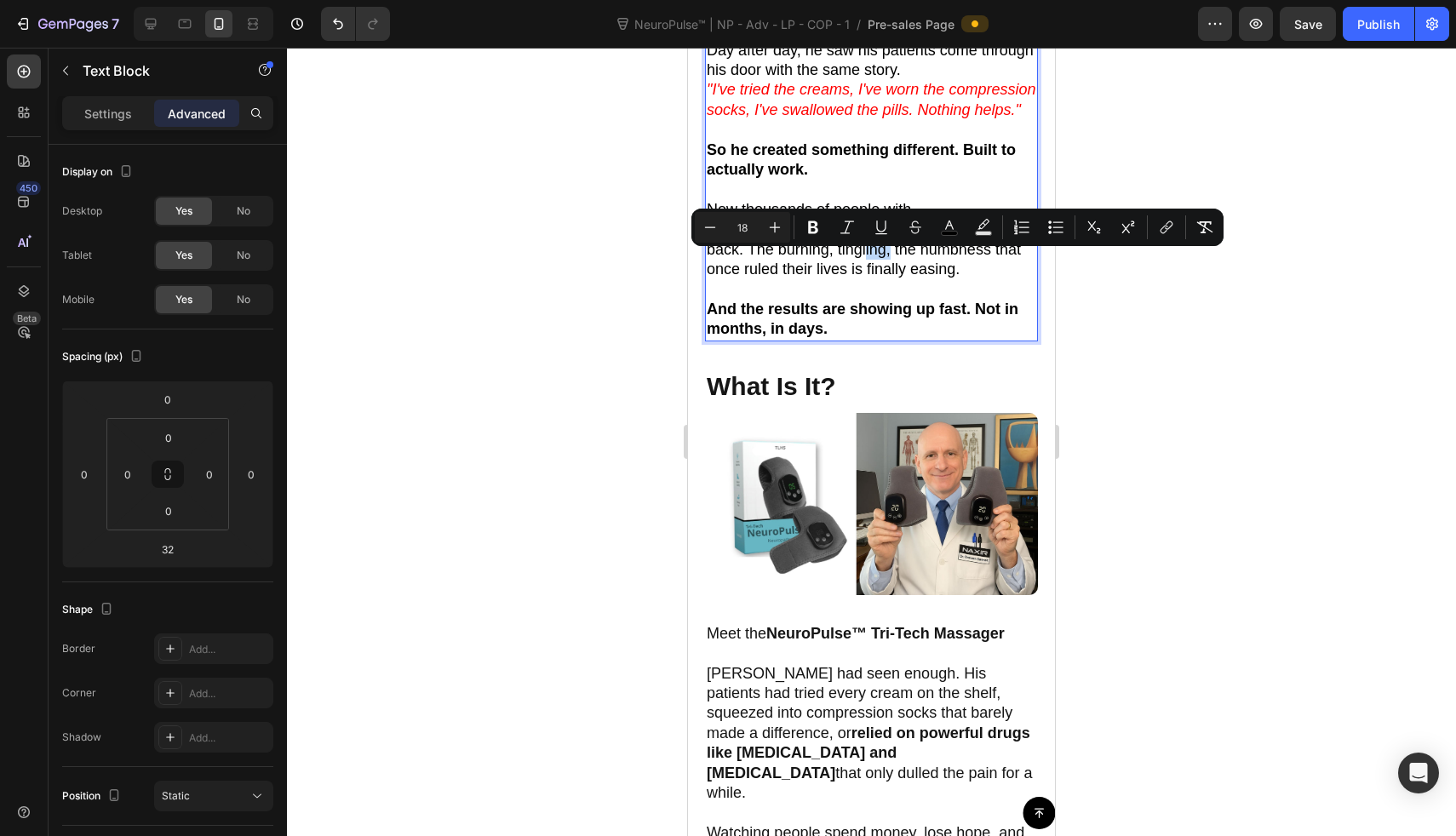
drag, startPoint x: 784, startPoint y: 264, endPoint x: 759, endPoint y: 264, distance: 25.0
click at [759, 264] on span "Now thousands of people with neuropathy are getting their freedom back. The bur…" at bounding box center [864, 239] width 315 height 77
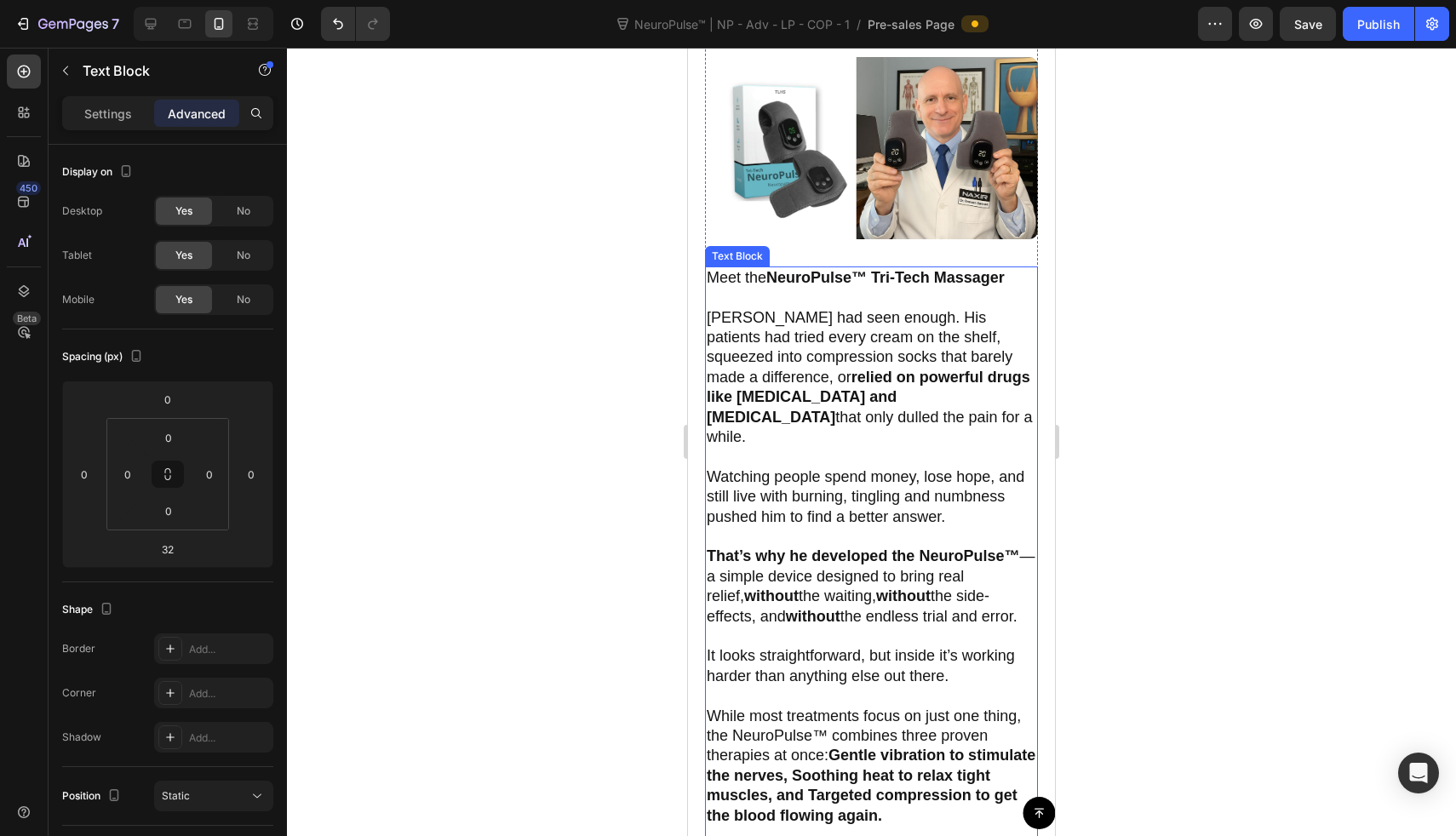
scroll to position [1159, 0]
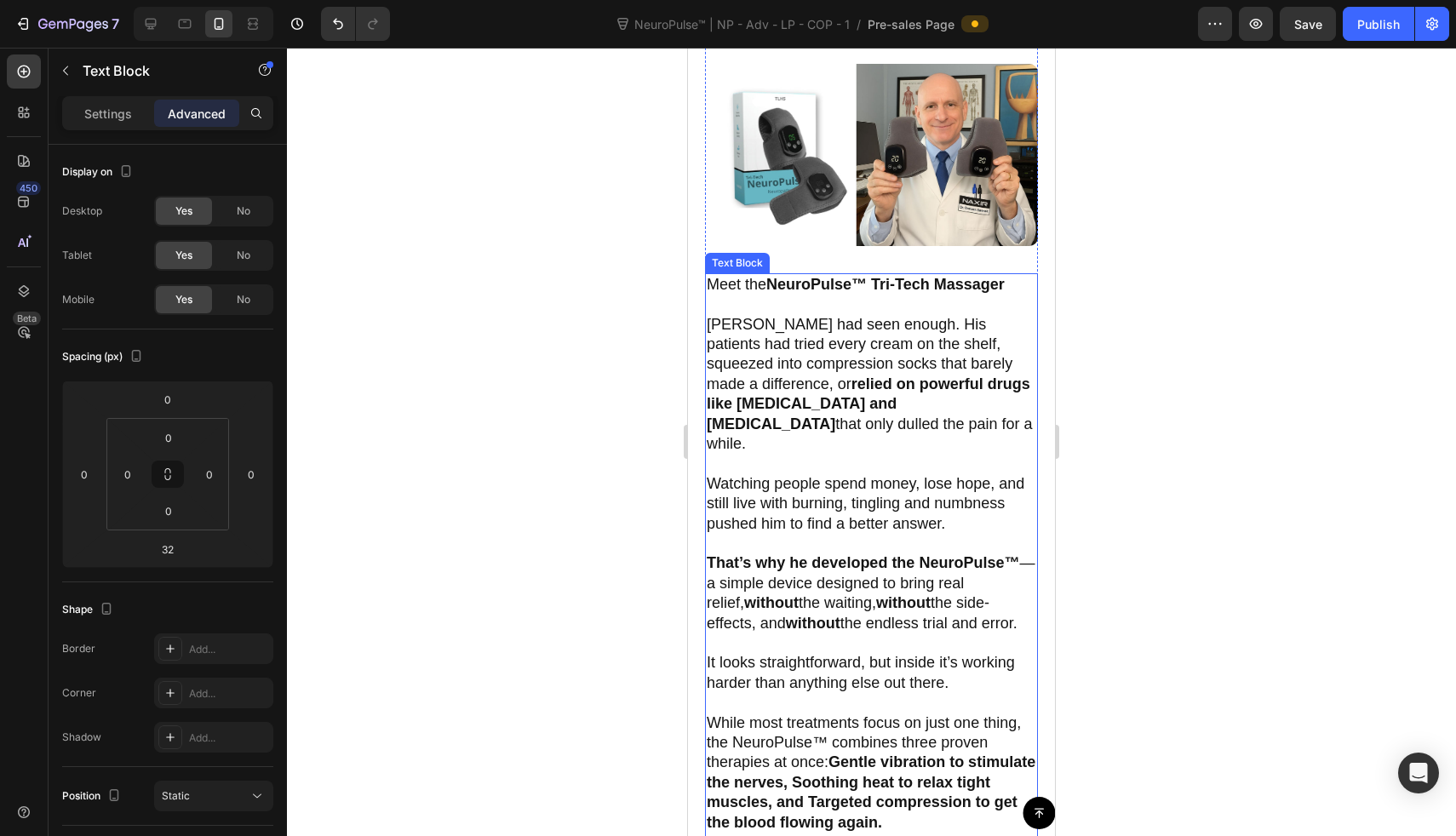
click at [835, 287] on strong "NeuroPulse™ Tri-Tech Massager" at bounding box center [886, 284] width 239 height 17
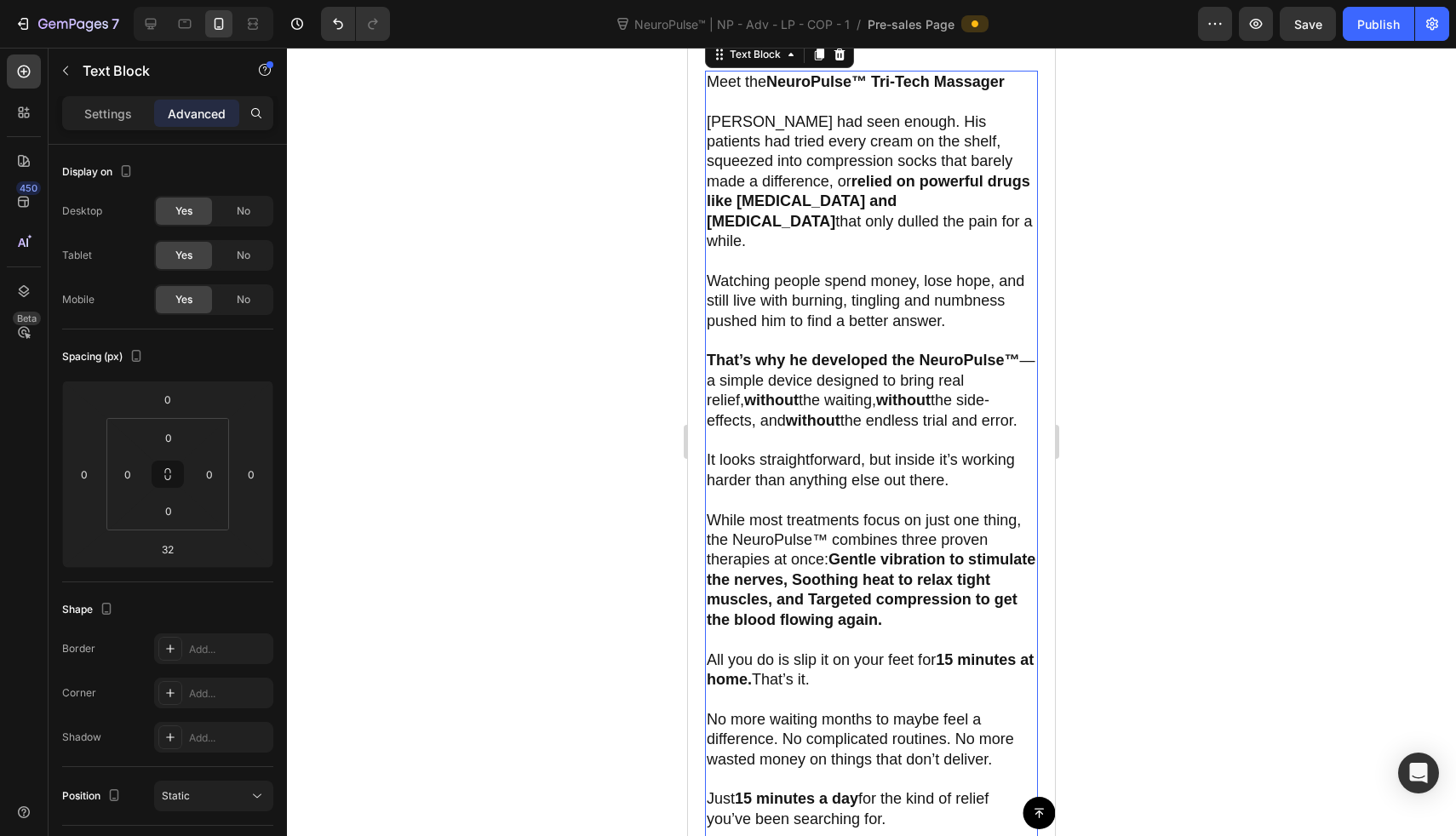
scroll to position [1354, 0]
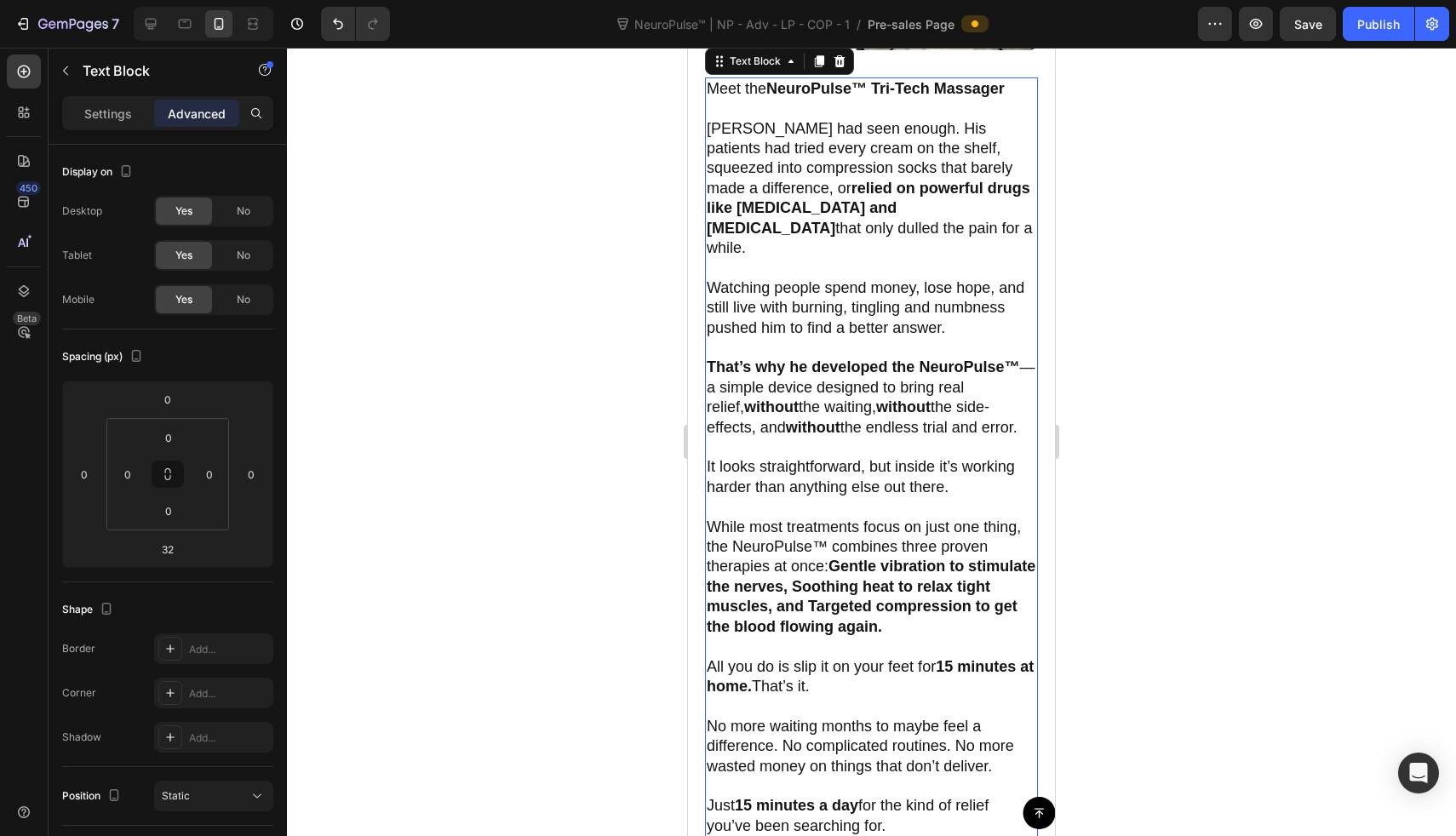
click at [733, 141] on p "Dr. Graham Sennet had seen enough. His patients had tried every cream on the sh…" at bounding box center [872, 189] width 330 height 139
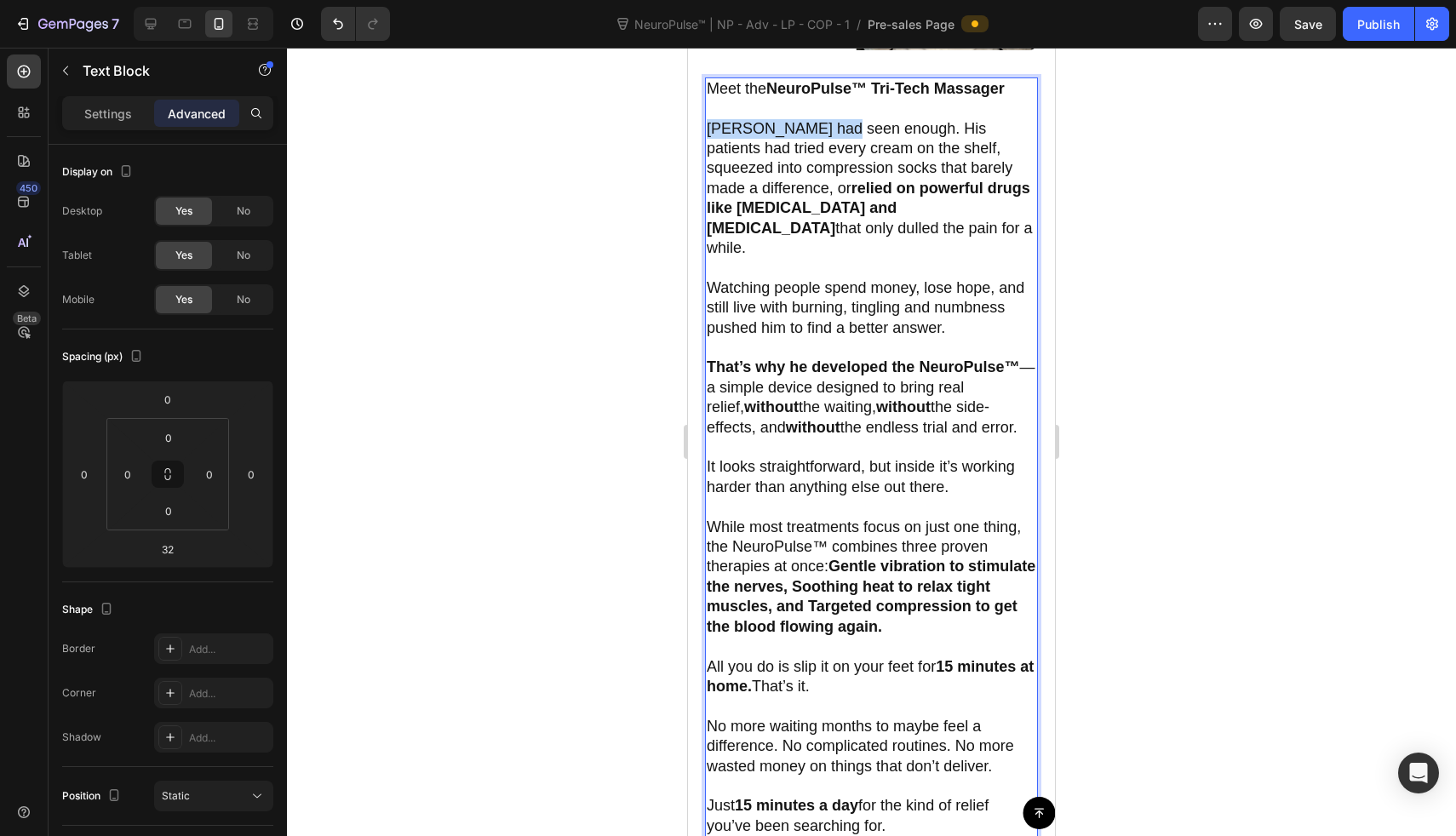
drag, startPoint x: 708, startPoint y: 133, endPoint x: 839, endPoint y: 135, distance: 131.0
click at [839, 135] on p "Dr. Graham Sennet had seen enough. His patients had tried every cream on the sh…" at bounding box center [872, 189] width 330 height 139
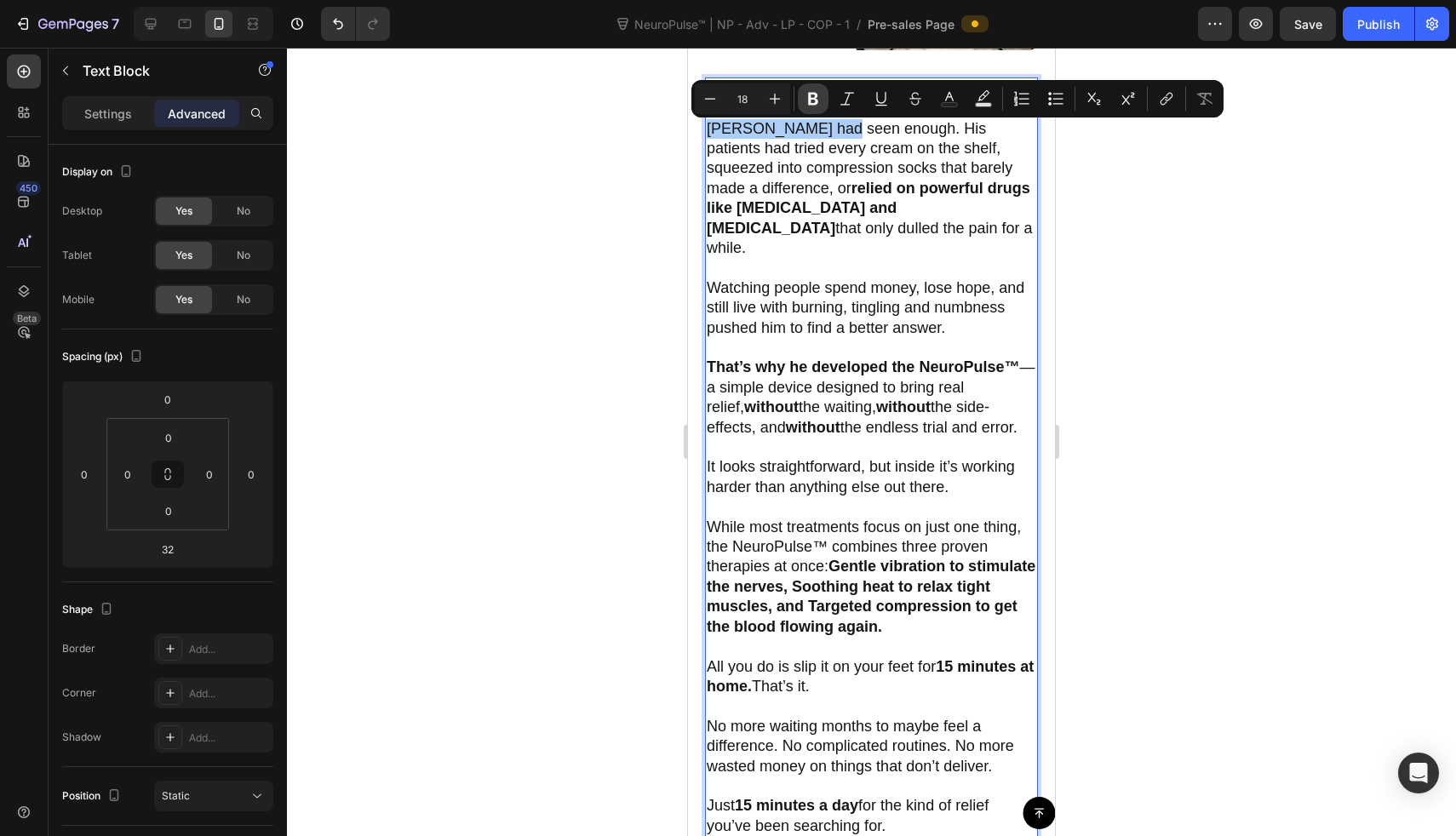
click at [815, 105] on icon "Editor contextual toolbar" at bounding box center [813, 99] width 17 height 17
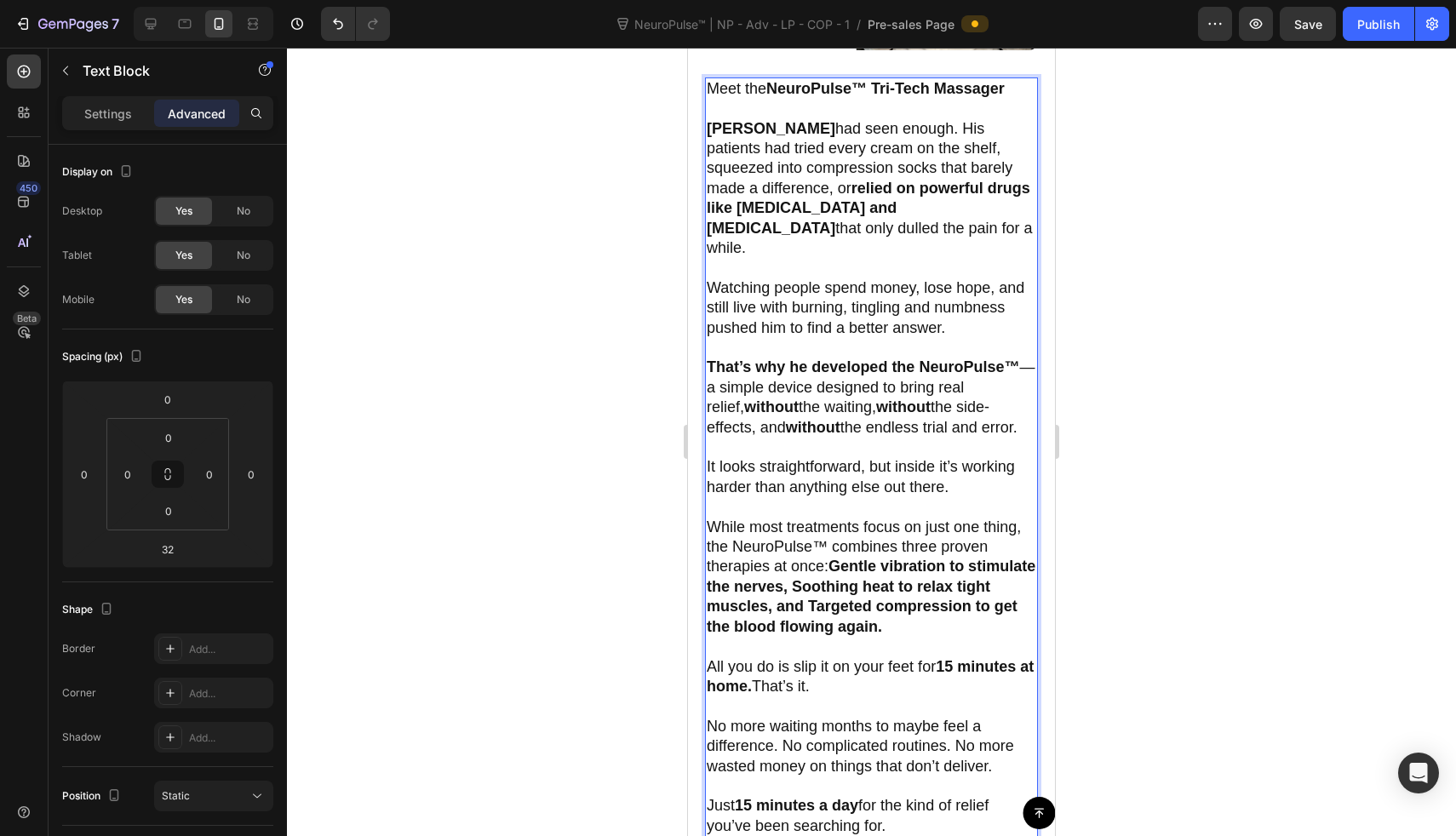
click at [884, 315] on p "Watching people spend money, lose hope, and still live with burning, tingling a…" at bounding box center [872, 308] width 330 height 60
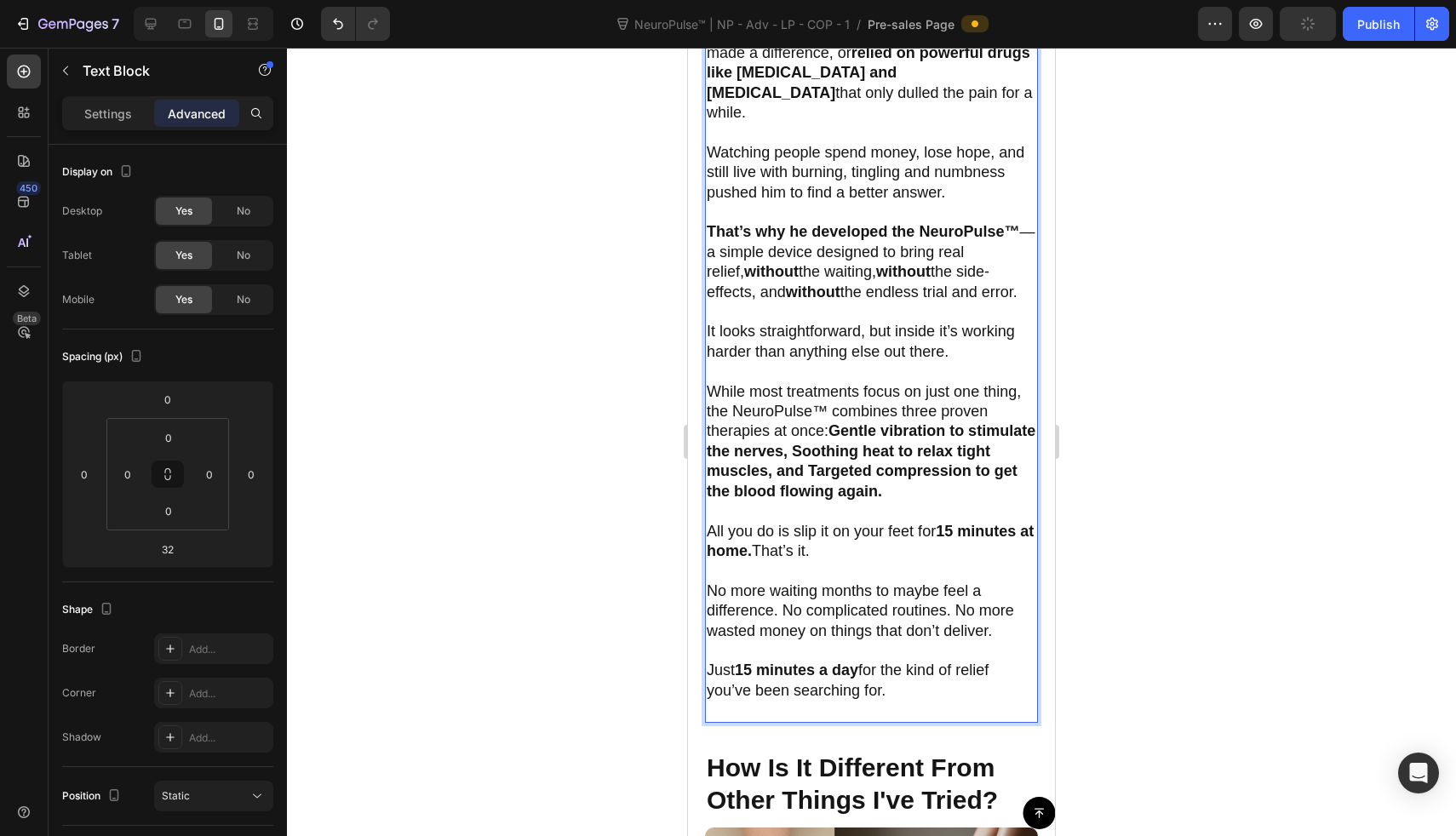
scroll to position [1500, 0]
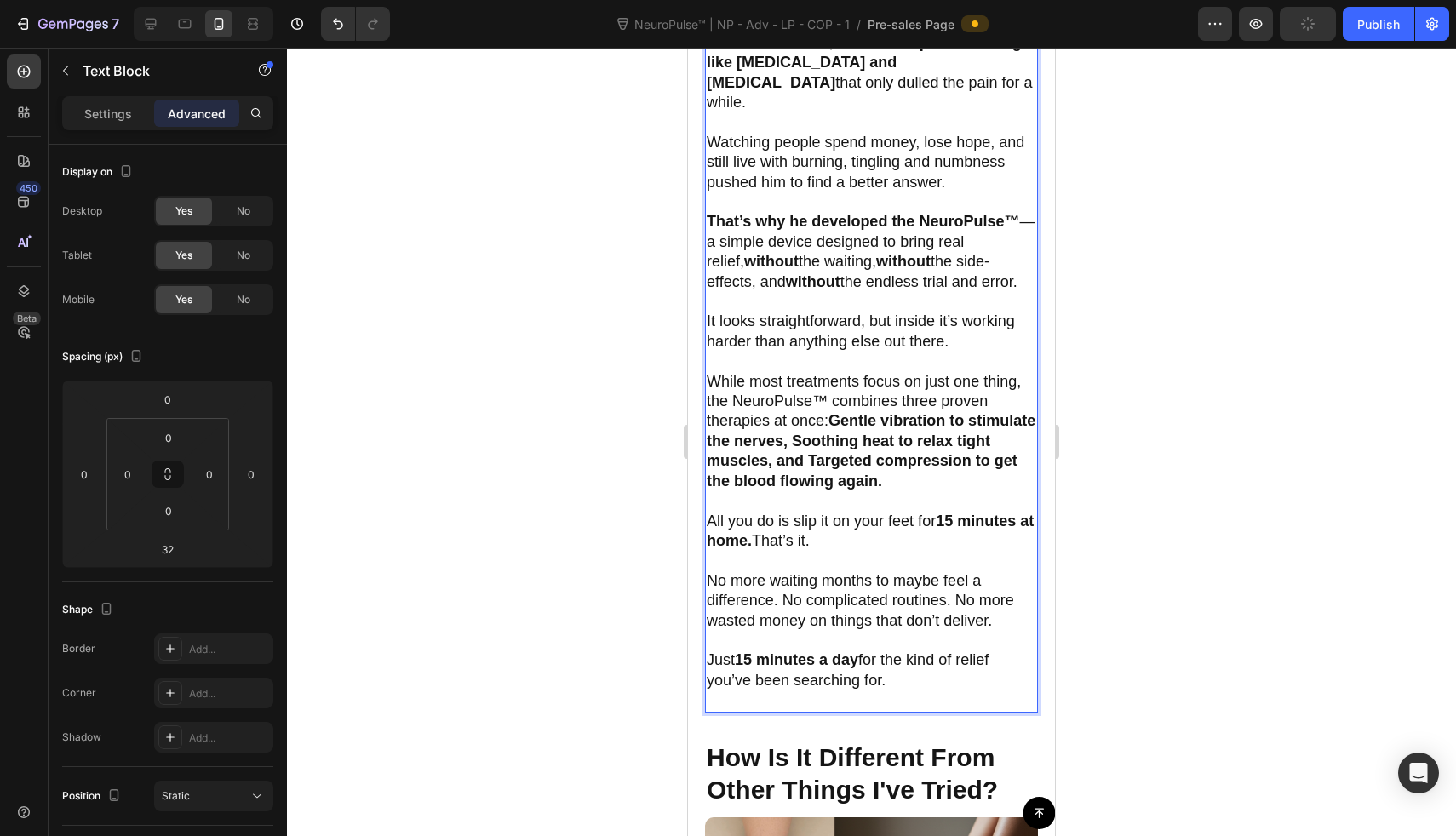
click at [744, 253] on strong "without" at bounding box center [771, 262] width 54 height 17
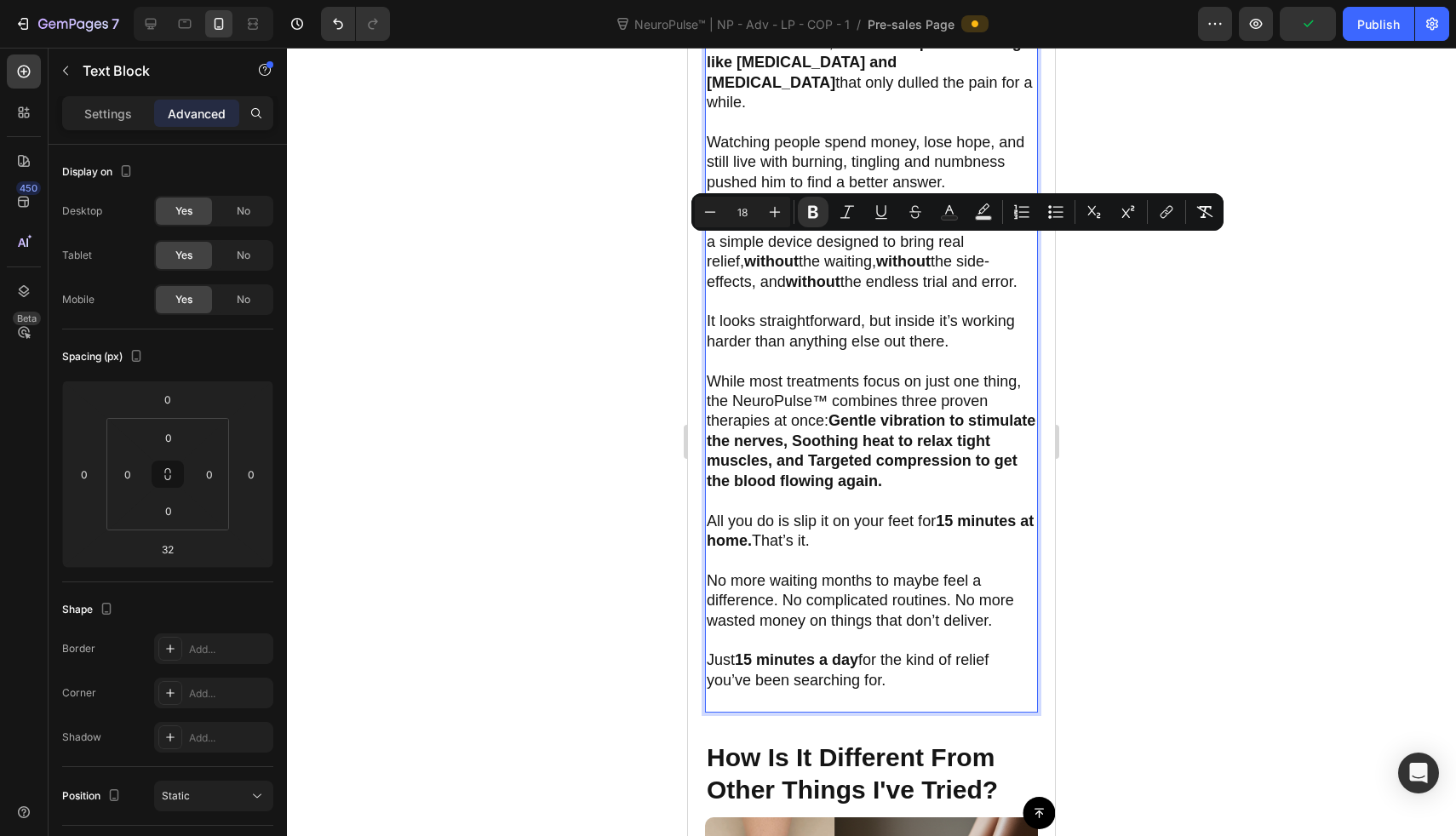
drag, startPoint x: 708, startPoint y: 245, endPoint x: 978, endPoint y: 259, distance: 270.4
click at [978, 259] on p "That’s why he developed the NeuroPulse™ —a simple device designed to bring real…" at bounding box center [872, 252] width 330 height 80
click at [817, 212] on icon "Editor contextual toolbar" at bounding box center [813, 211] width 10 height 12
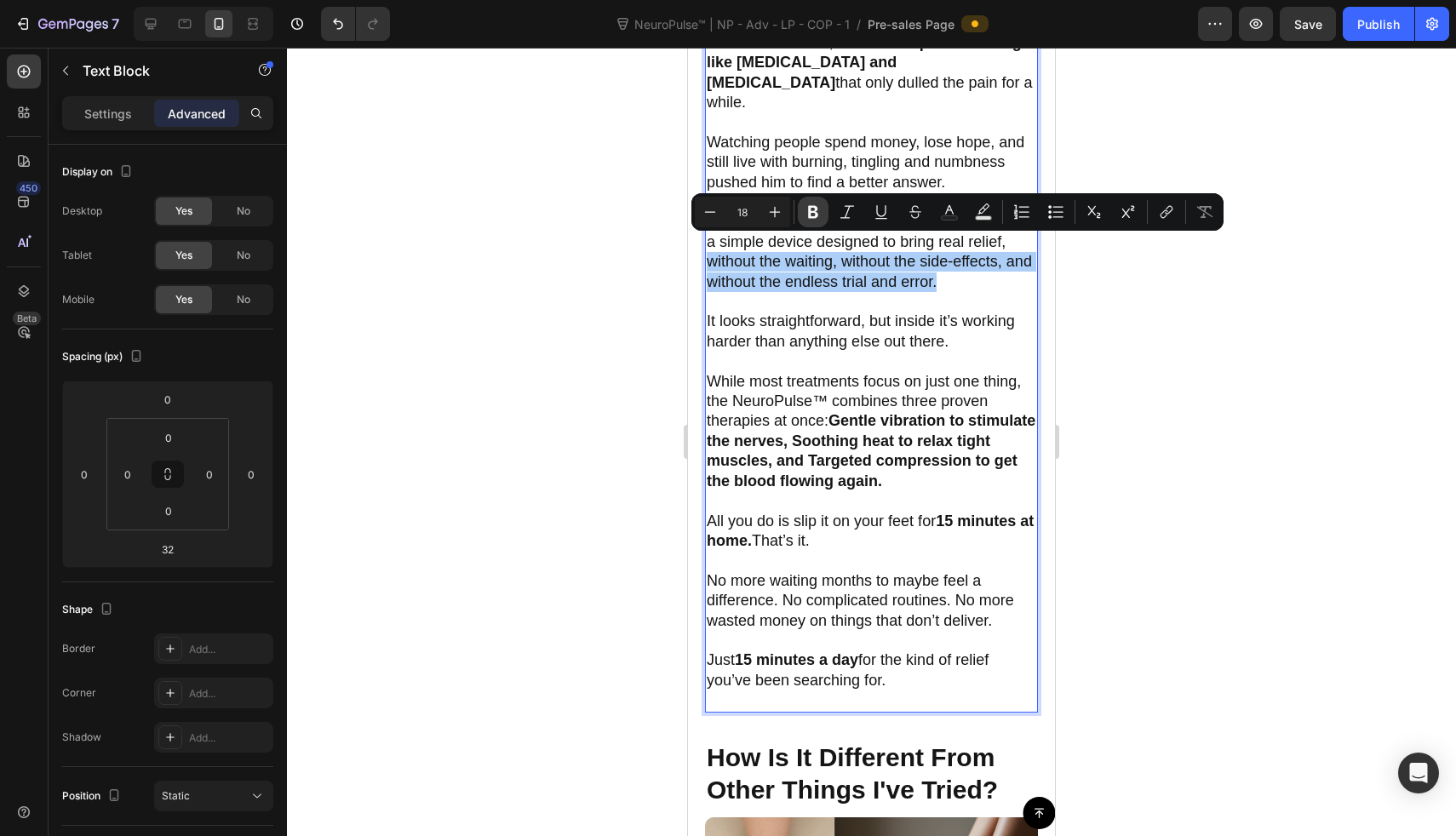
click at [817, 212] on icon "Editor contextual toolbar" at bounding box center [813, 211] width 10 height 12
type input "18"
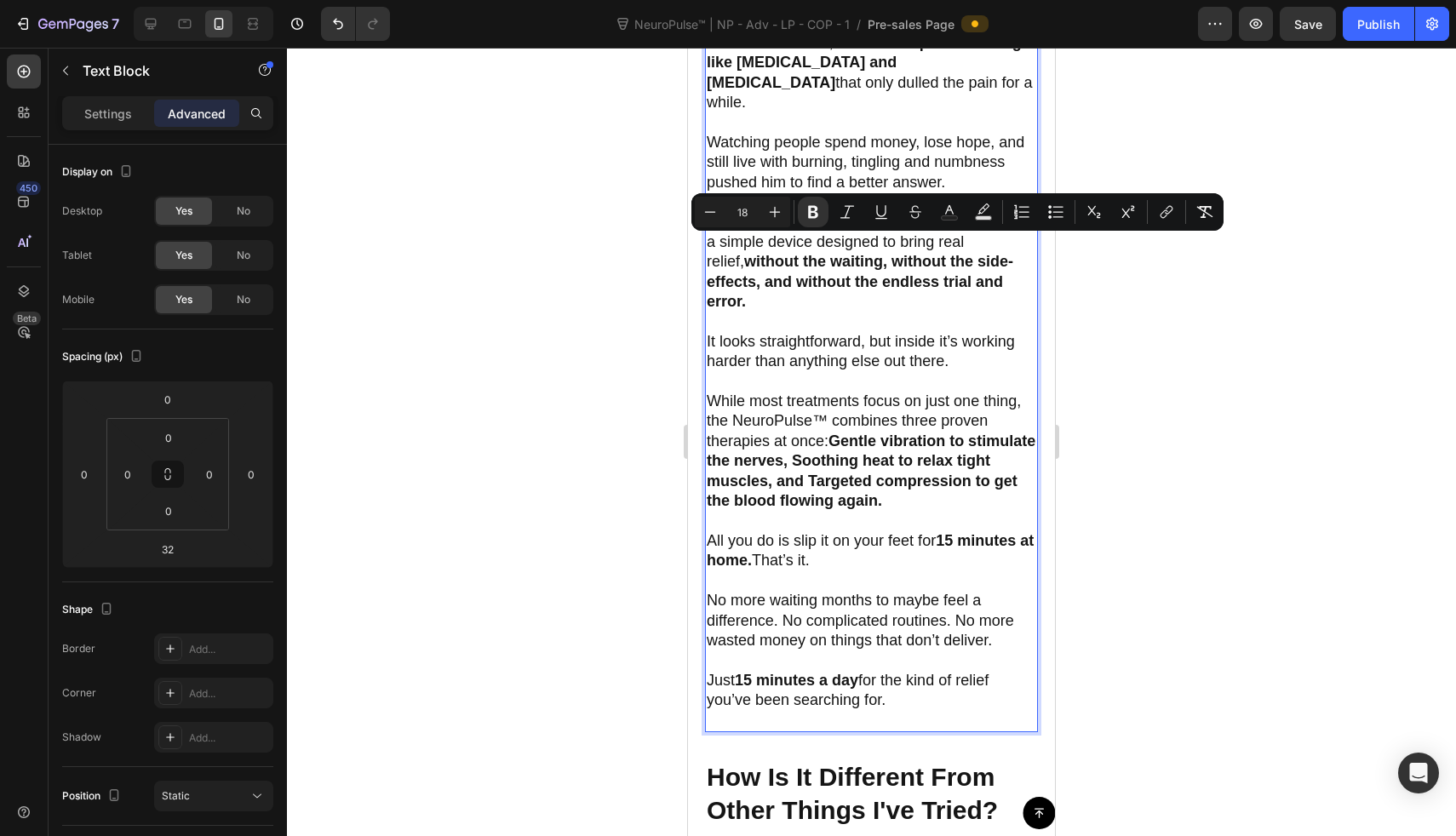
click at [614, 301] on div at bounding box center [871, 442] width 1169 height 789
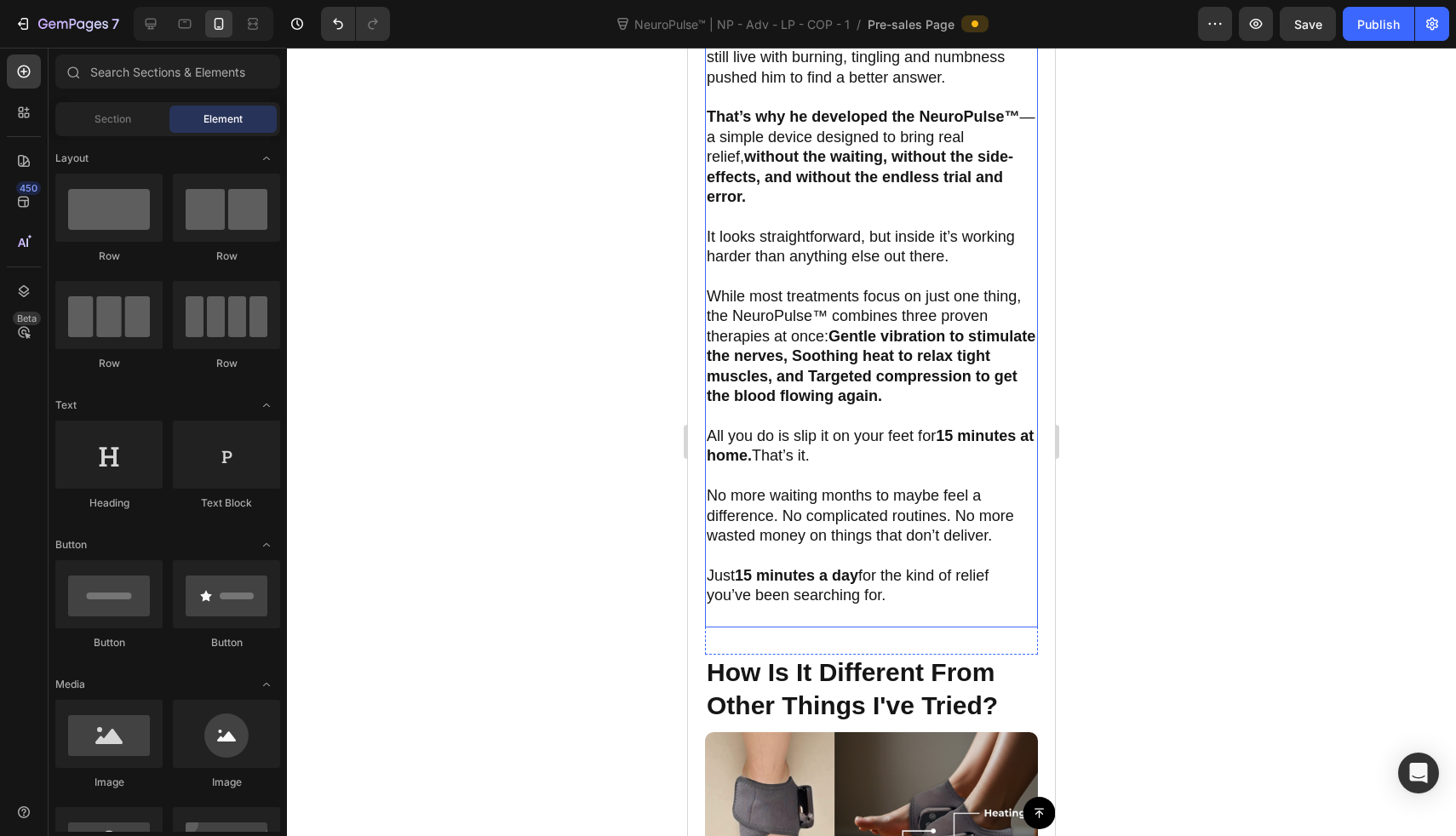
scroll to position [1615, 0]
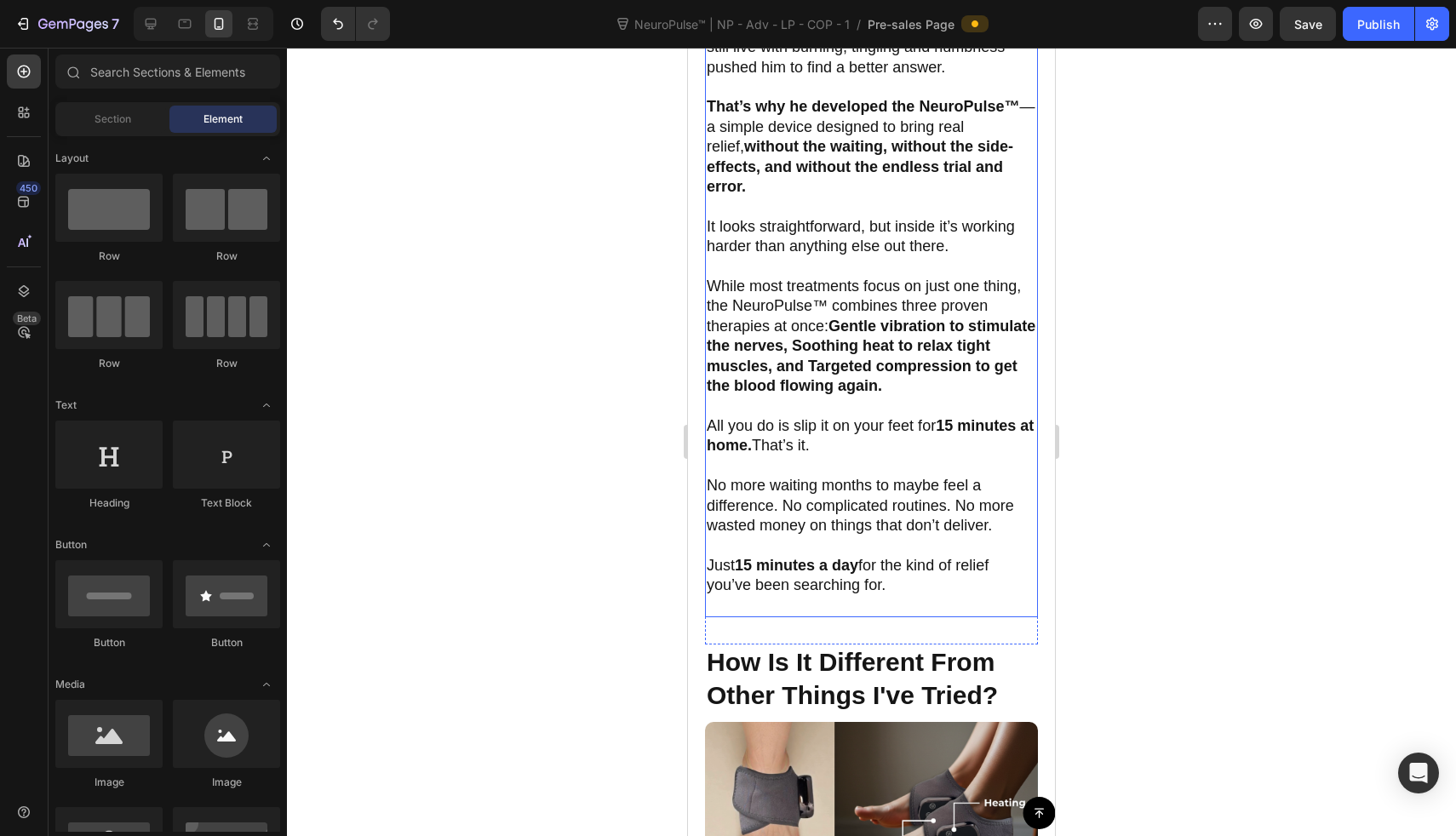
click at [904, 318] on strong "Gentle vibration to stimulate the nerves, Soothing heat to relax tight muscles,…" at bounding box center [871, 355] width 329 height 77
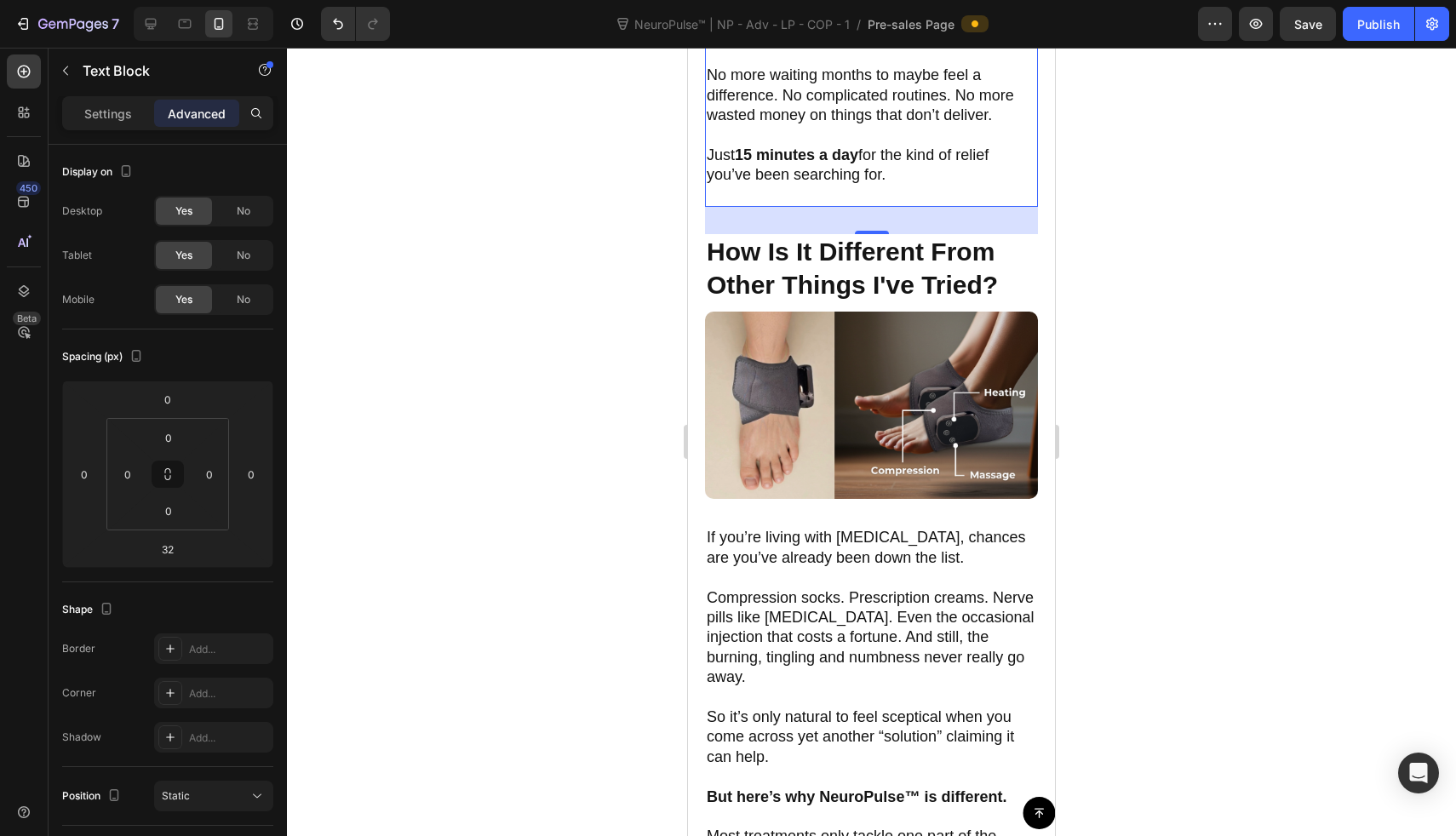
scroll to position [2028, 0]
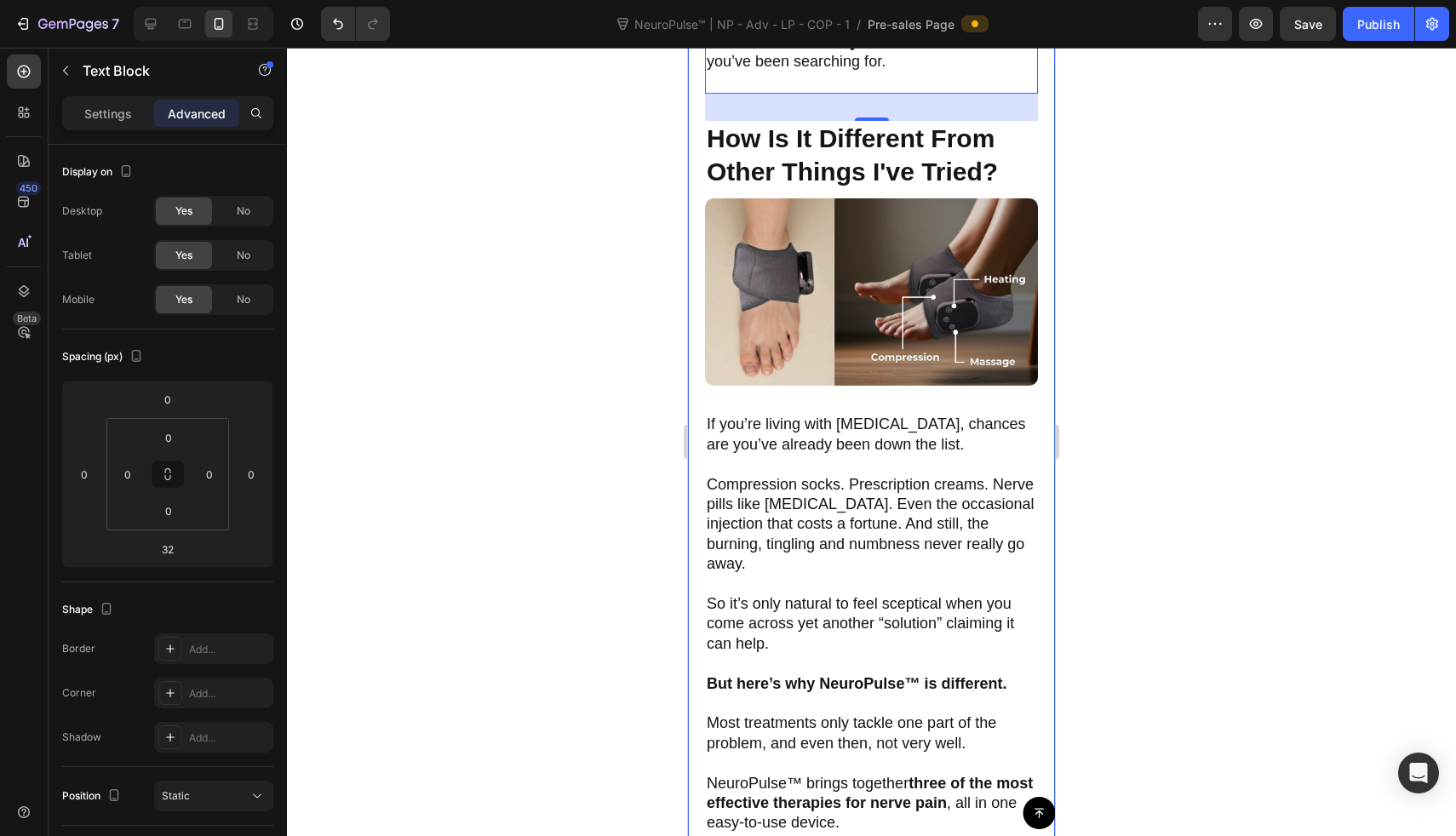
click at [883, 308] on img at bounding box center [871, 292] width 333 height 188
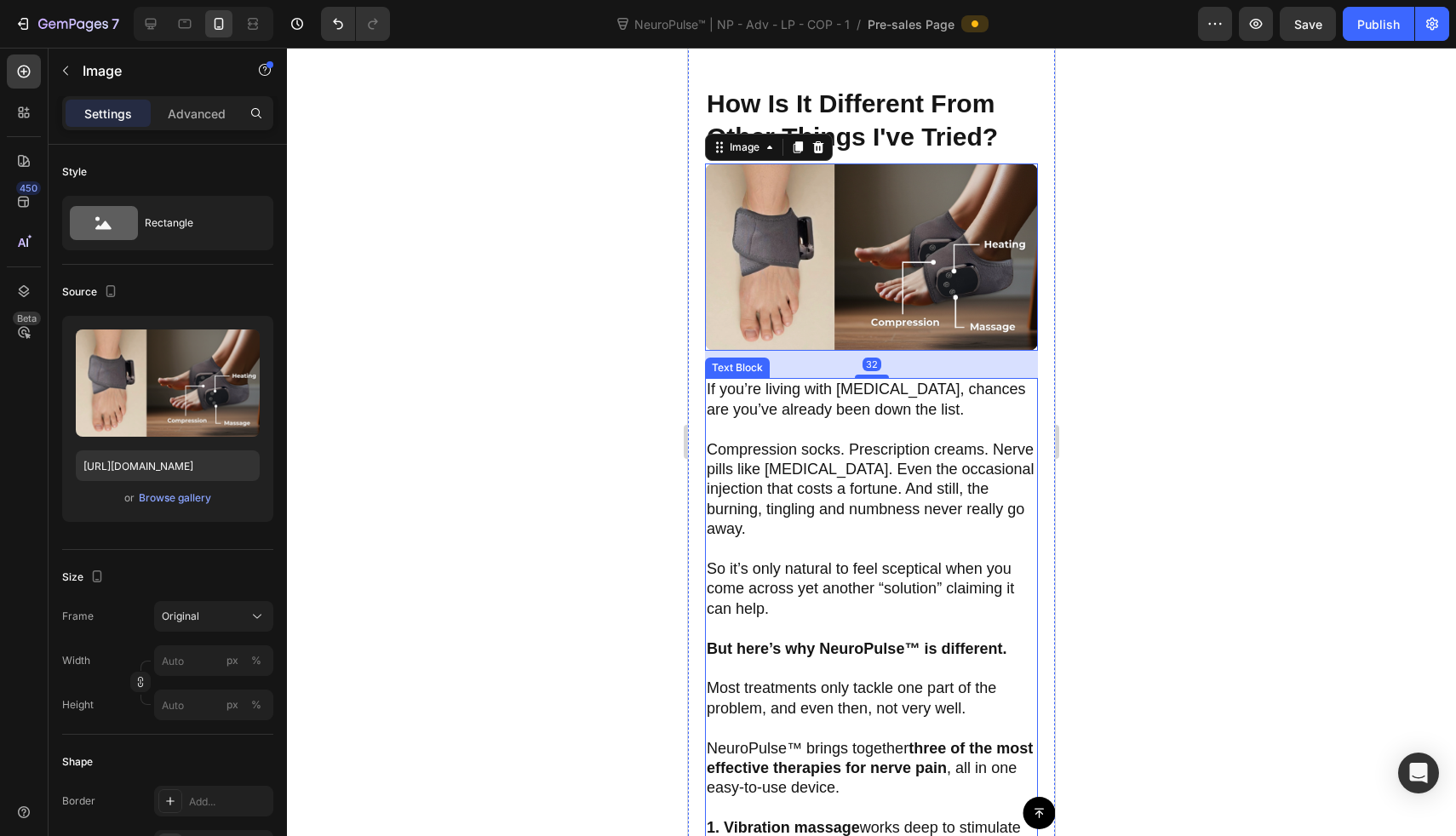
click at [887, 404] on p "If you’re living with [MEDICAL_DATA], chances are you’ve already been down the …" at bounding box center [872, 400] width 330 height 40
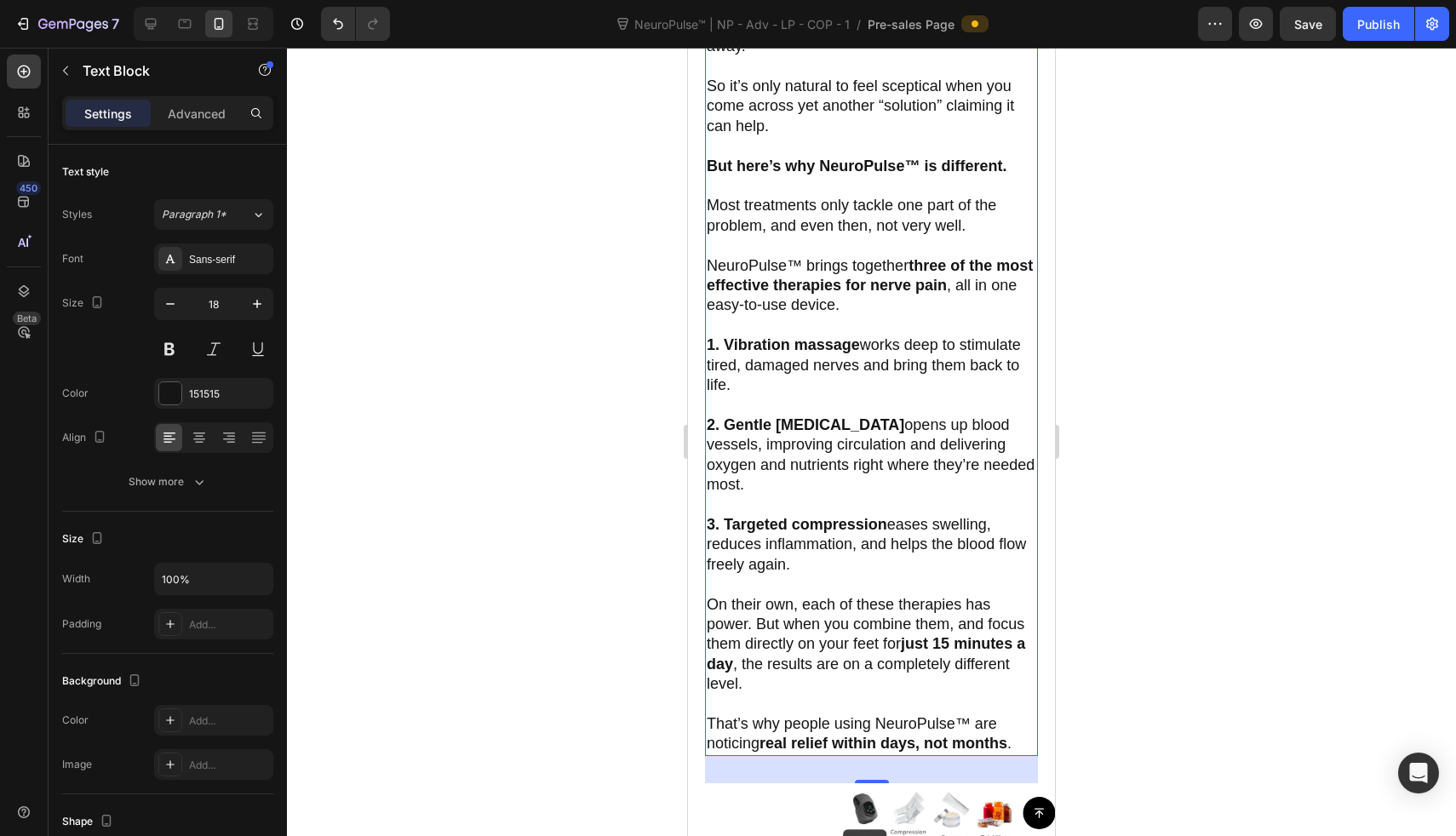
scroll to position [2744, 0]
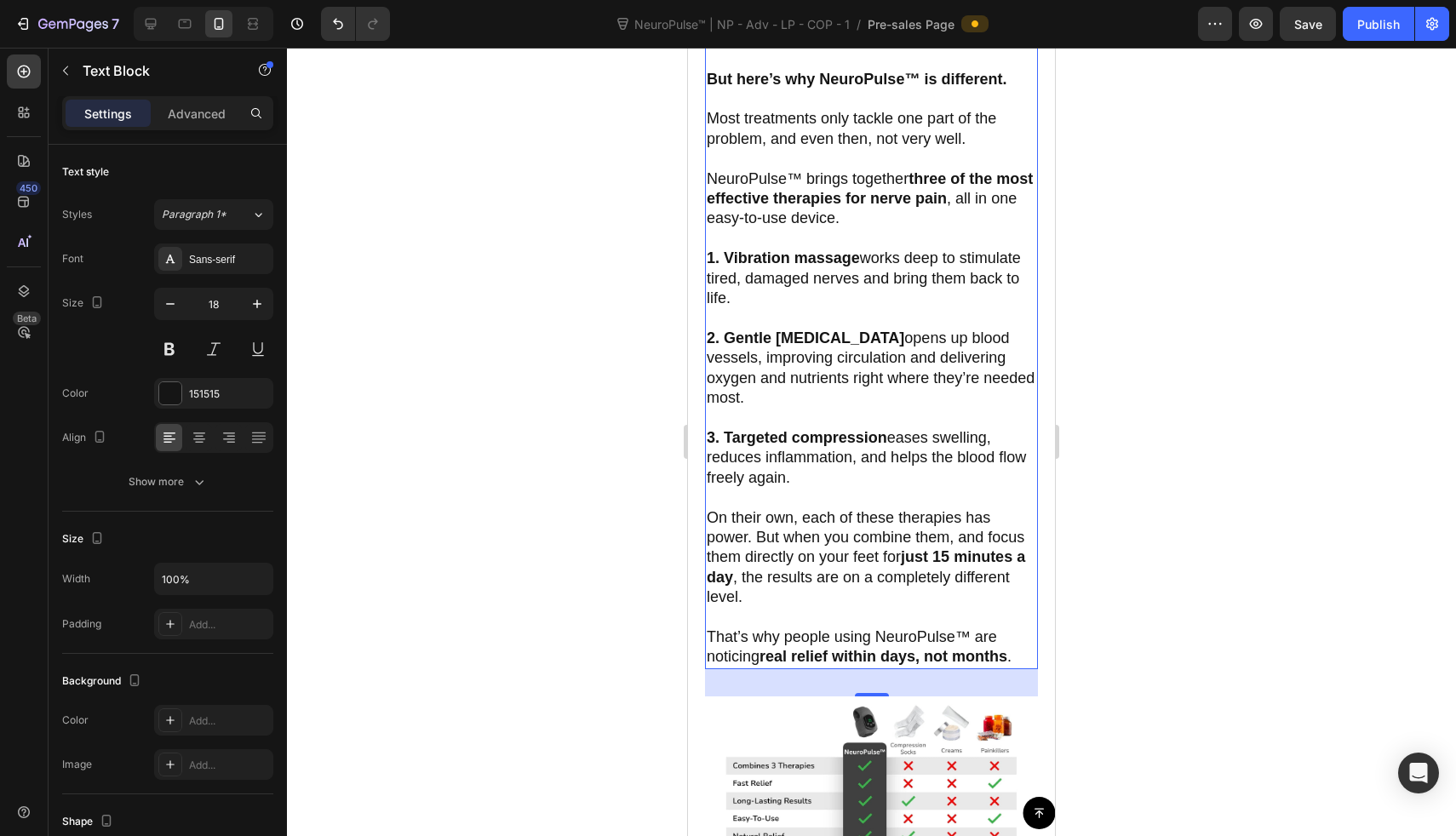
click at [604, 173] on div at bounding box center [871, 442] width 1169 height 789
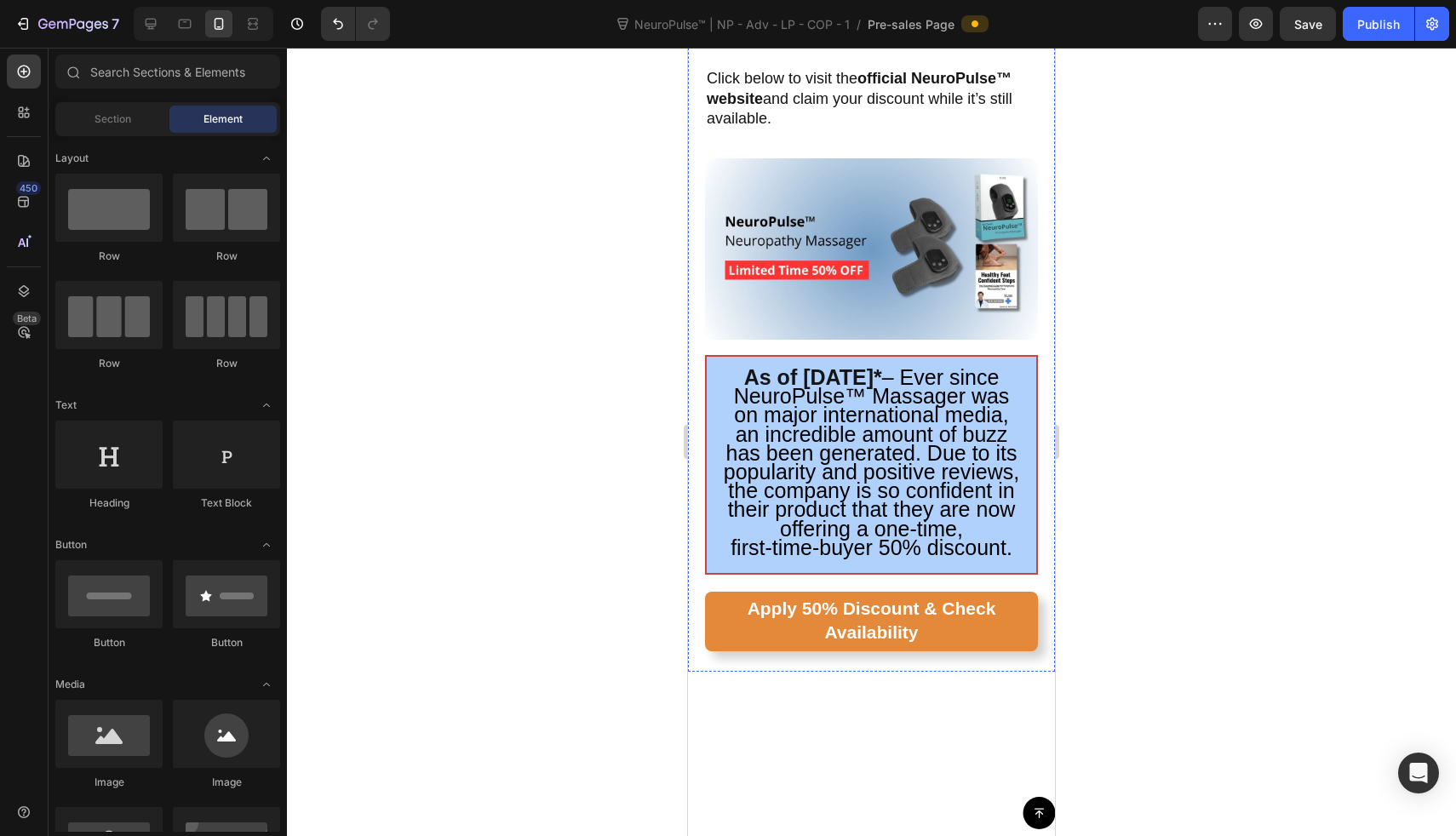
scroll to position [6785, 0]
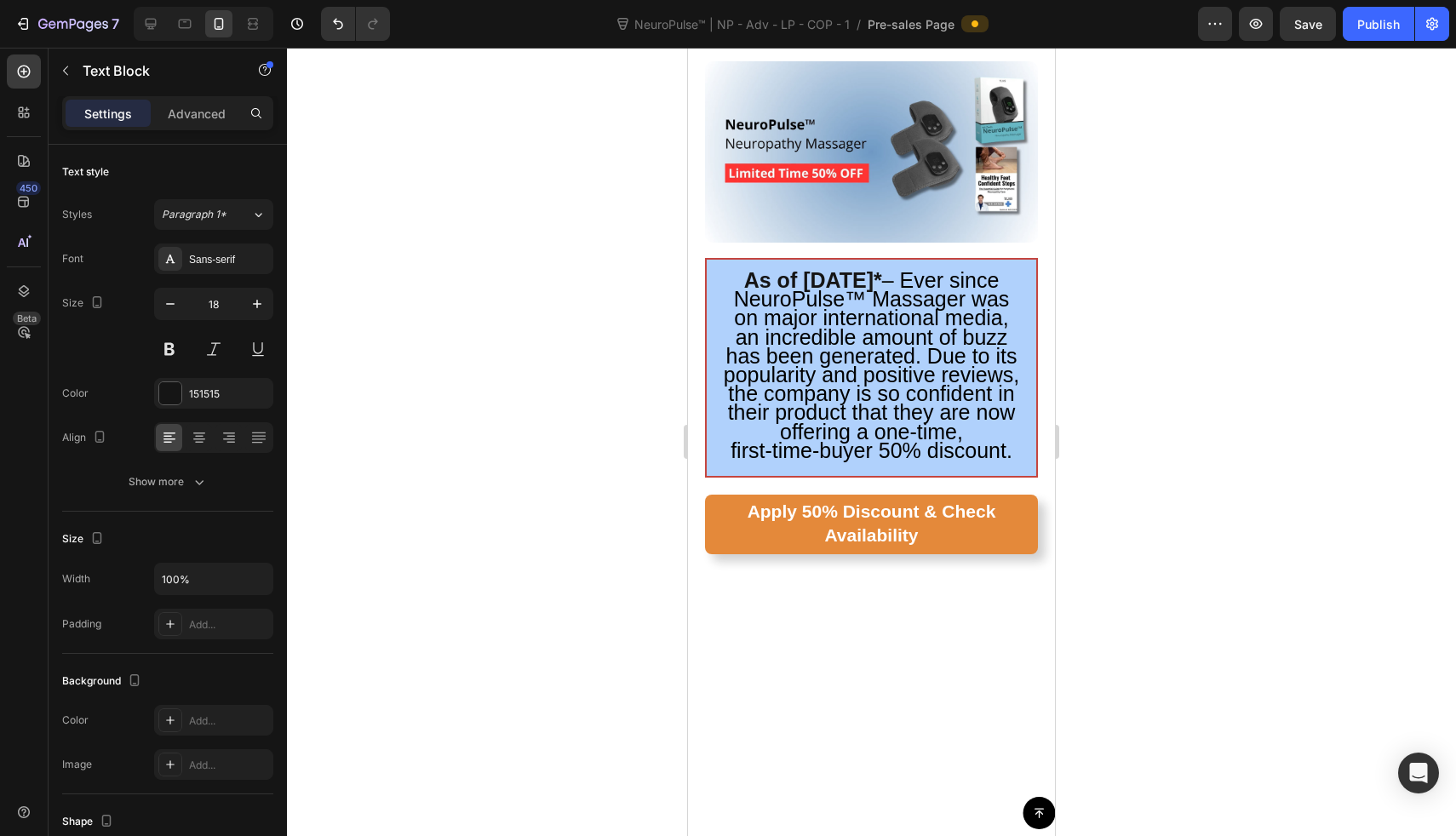
scroll to position [6878, 0]
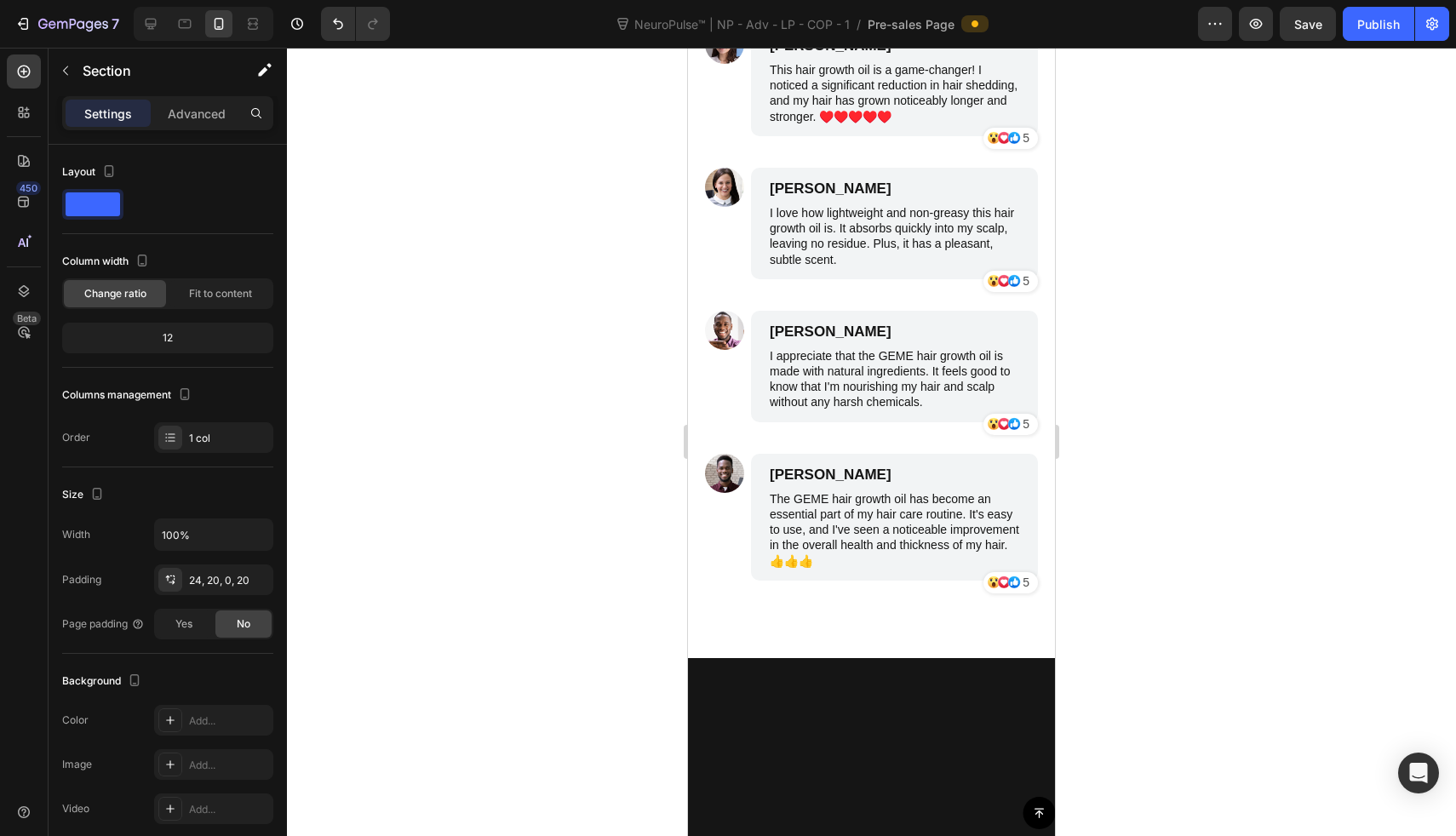
scroll to position [7568, 0]
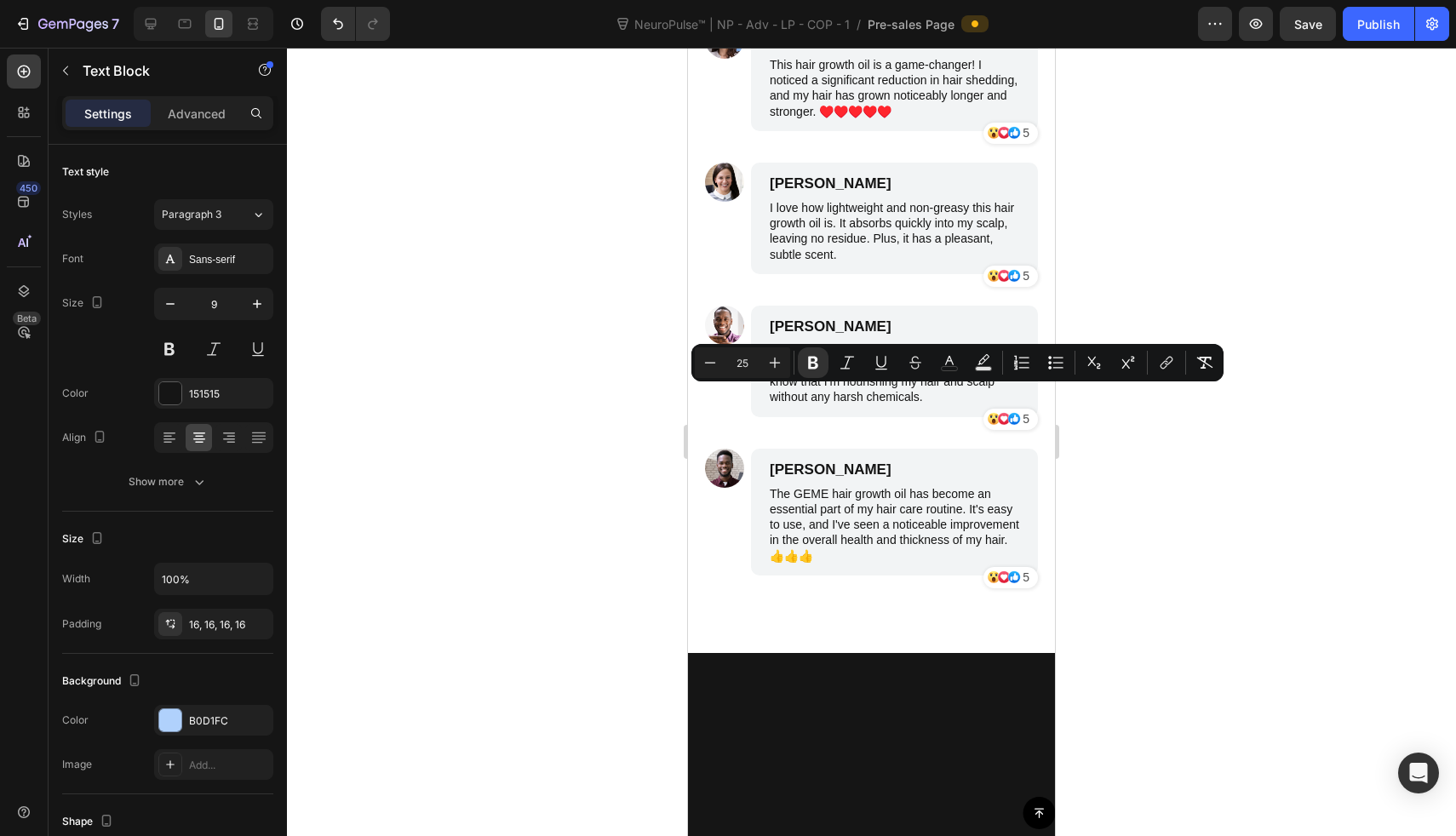
click at [606, 357] on div at bounding box center [871, 442] width 1169 height 789
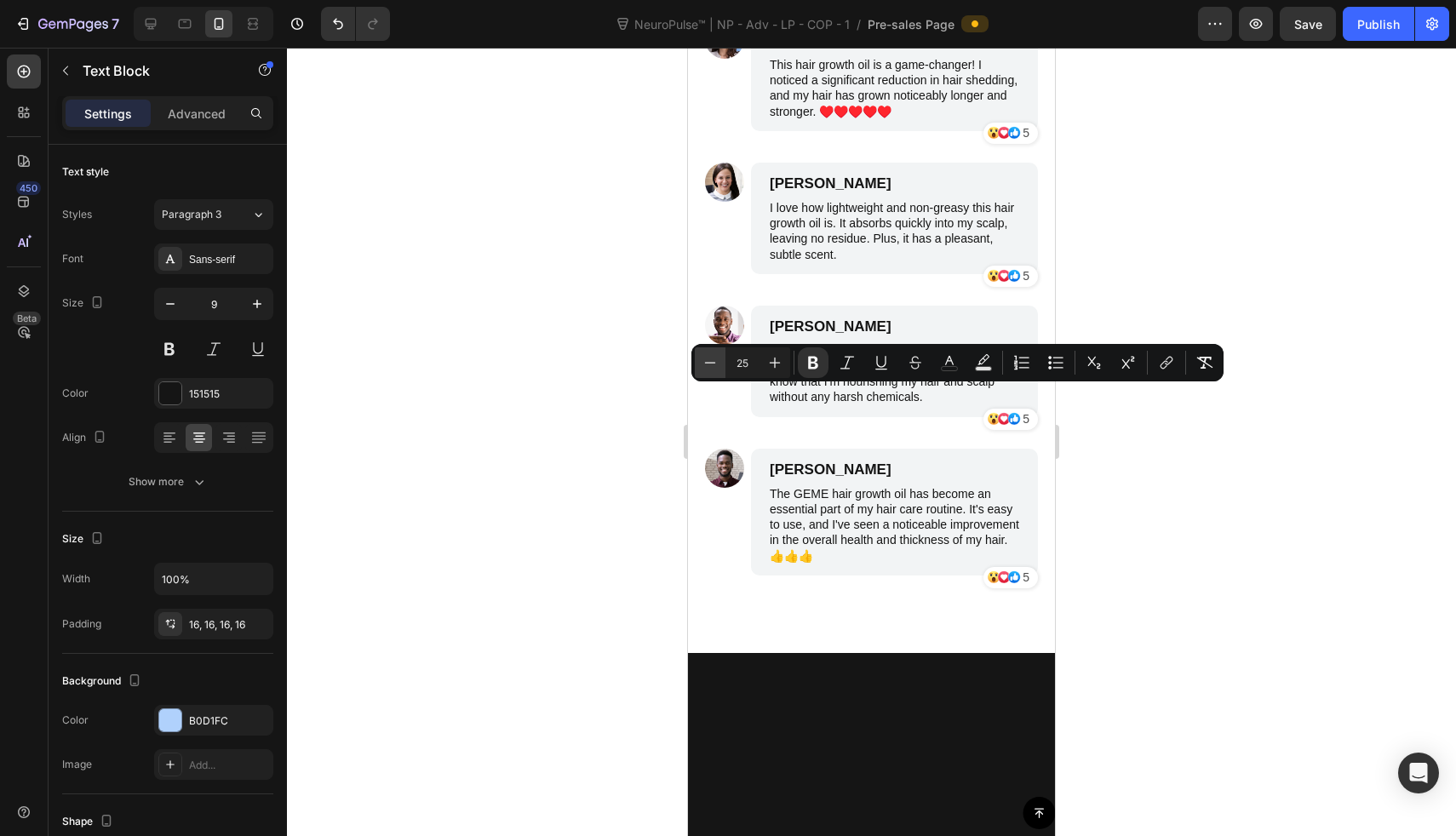
click at [720, 362] on button "Minus" at bounding box center [710, 363] width 30 height 30
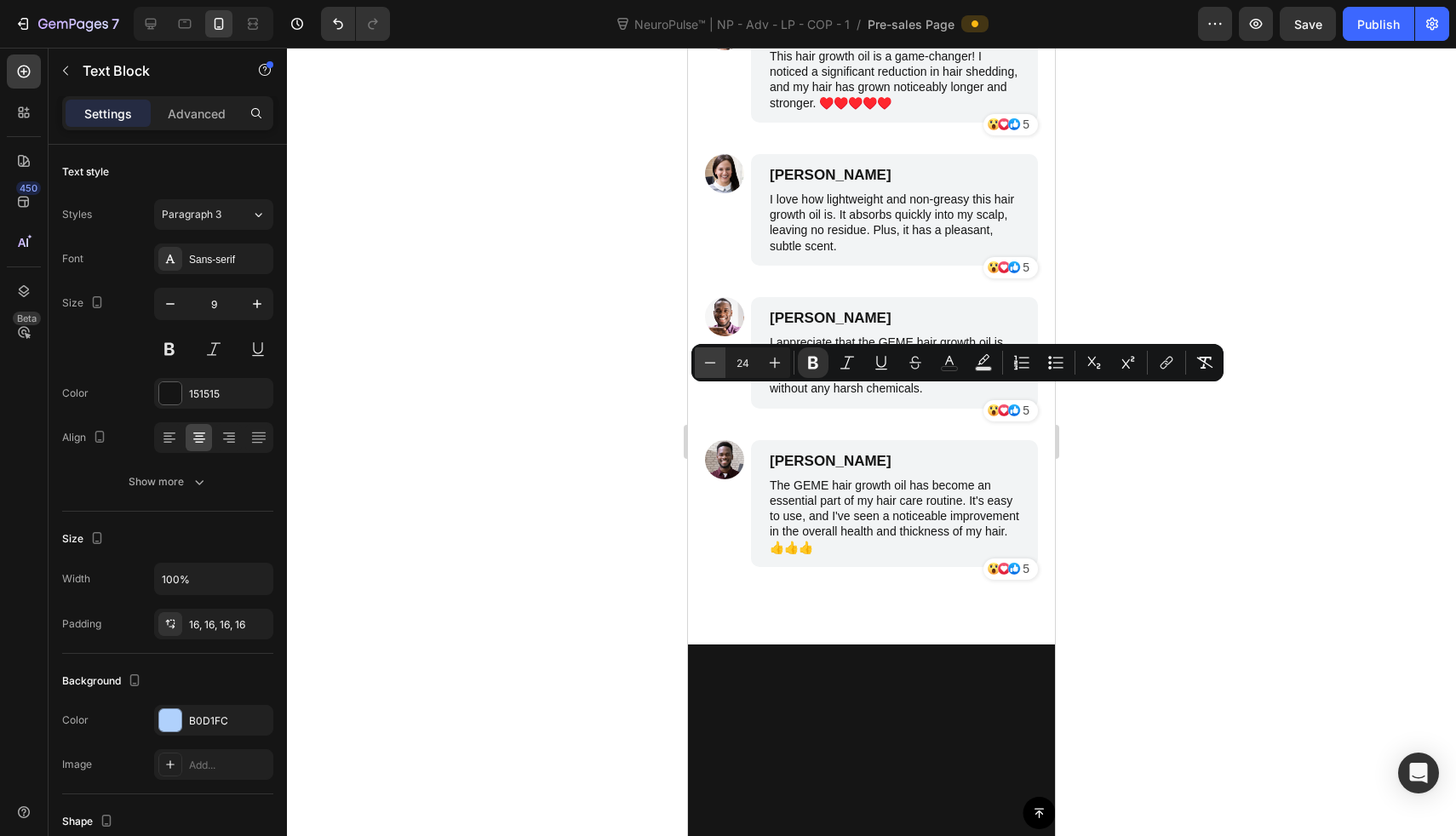
click at [714, 361] on icon "Editor contextual toolbar" at bounding box center [710, 363] width 17 height 17
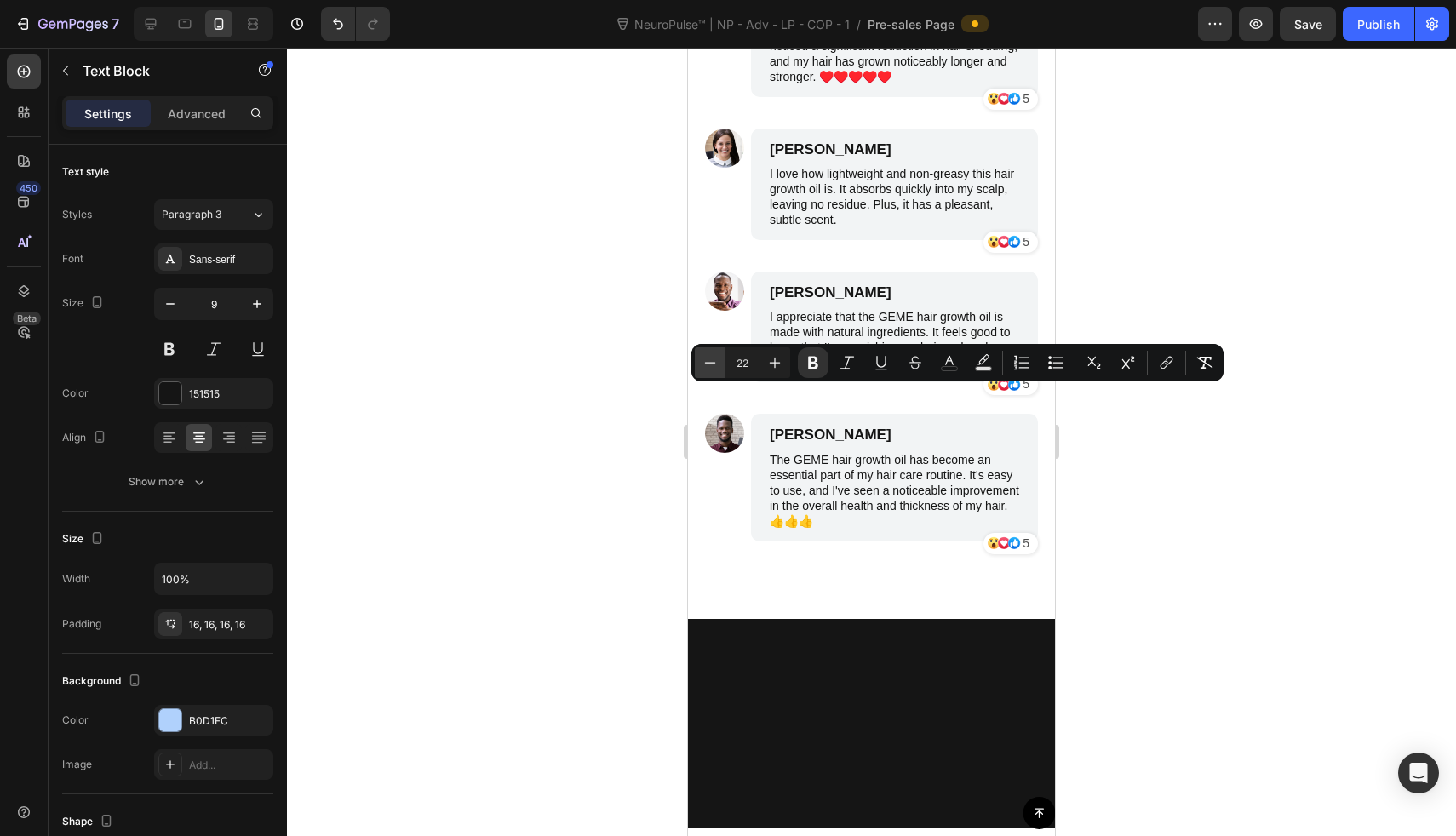
click at [714, 361] on icon "Editor contextual toolbar" at bounding box center [710, 363] width 17 height 17
type input "21"
click at [572, 385] on div at bounding box center [871, 442] width 1169 height 789
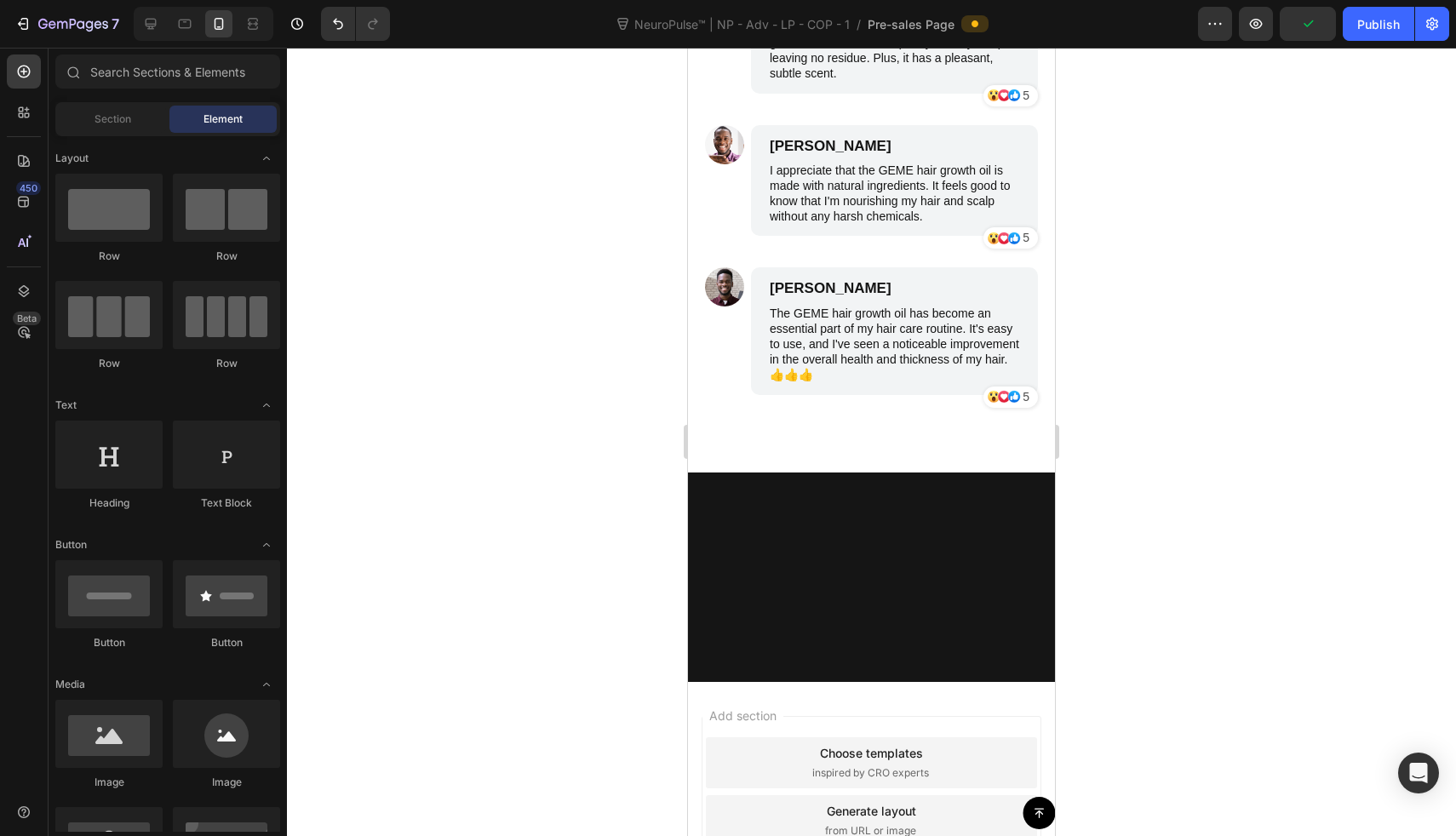
scroll to position [7725, 0]
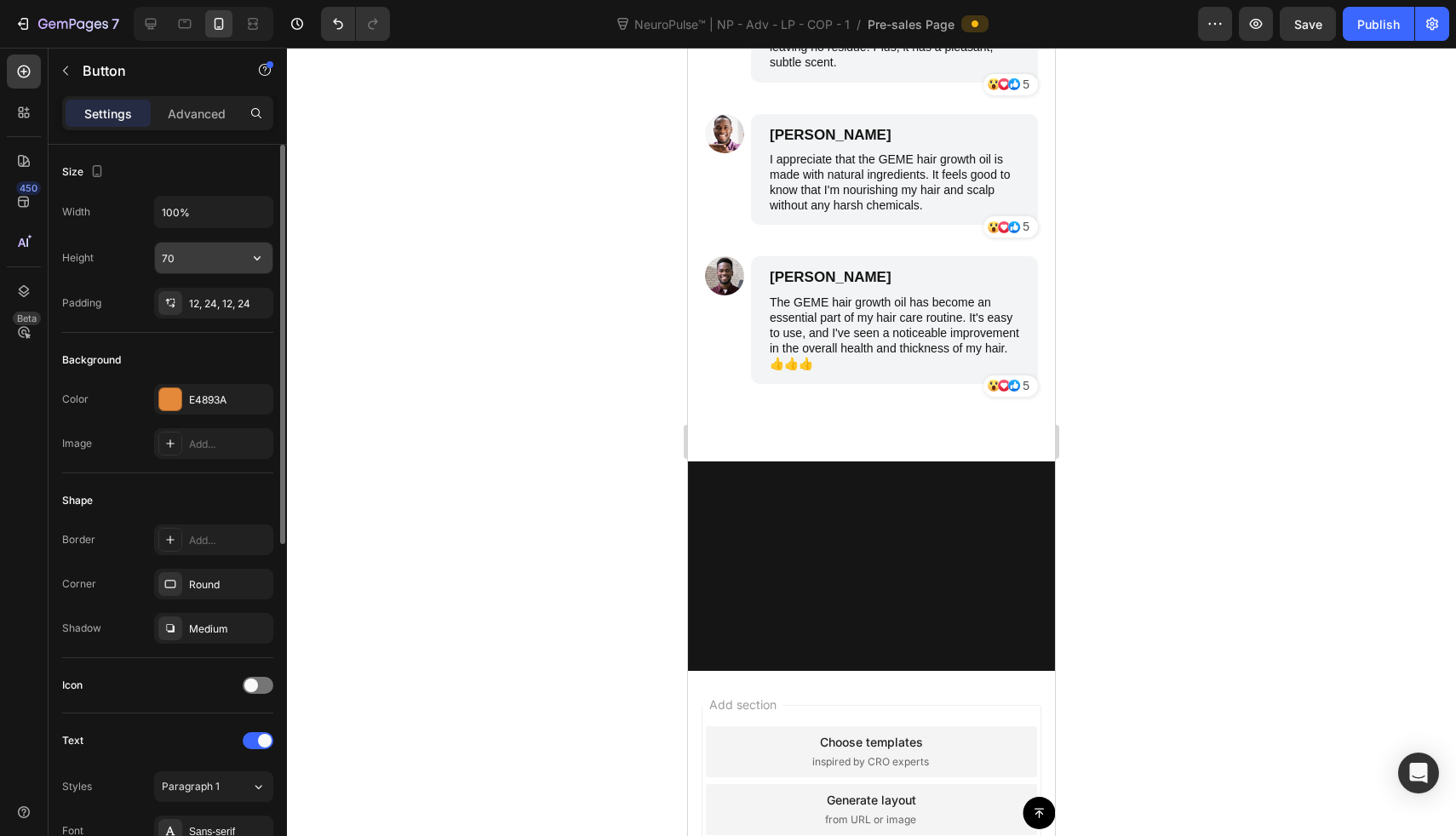
click at [207, 260] on input "70" at bounding box center [214, 258] width 118 height 30
type input "90"
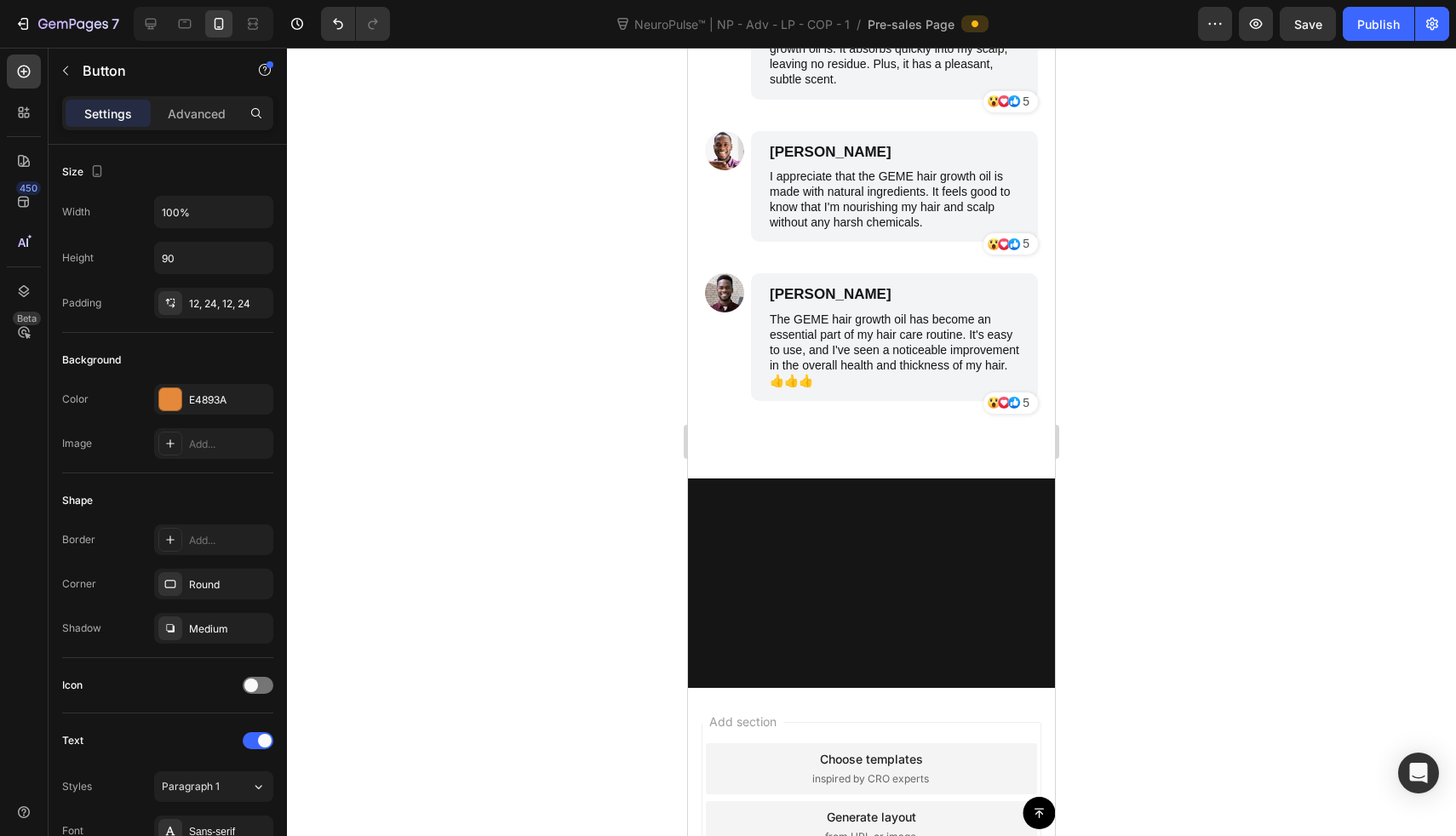
click at [515, 249] on div at bounding box center [871, 442] width 1169 height 789
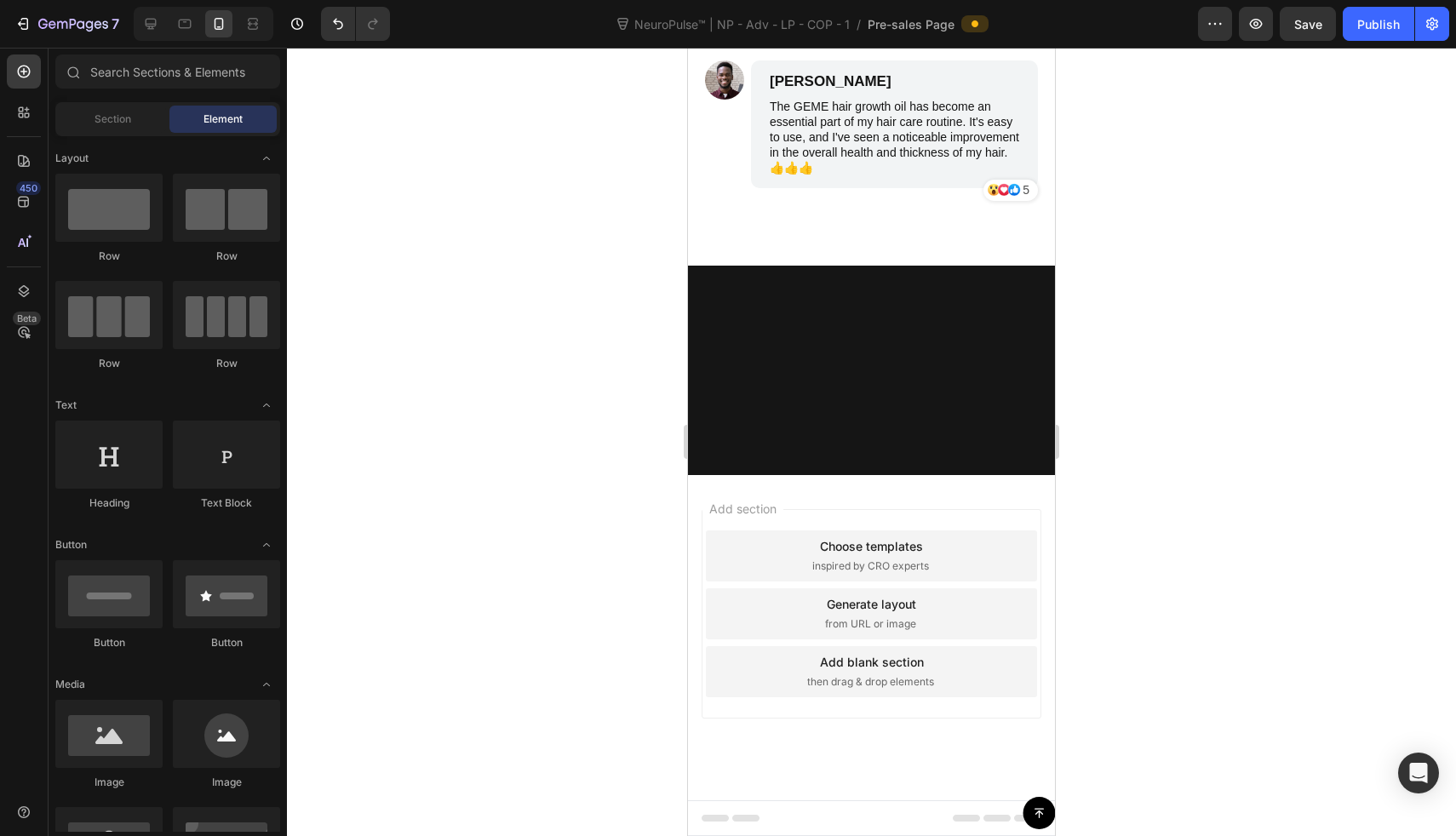
scroll to position [8067, 0]
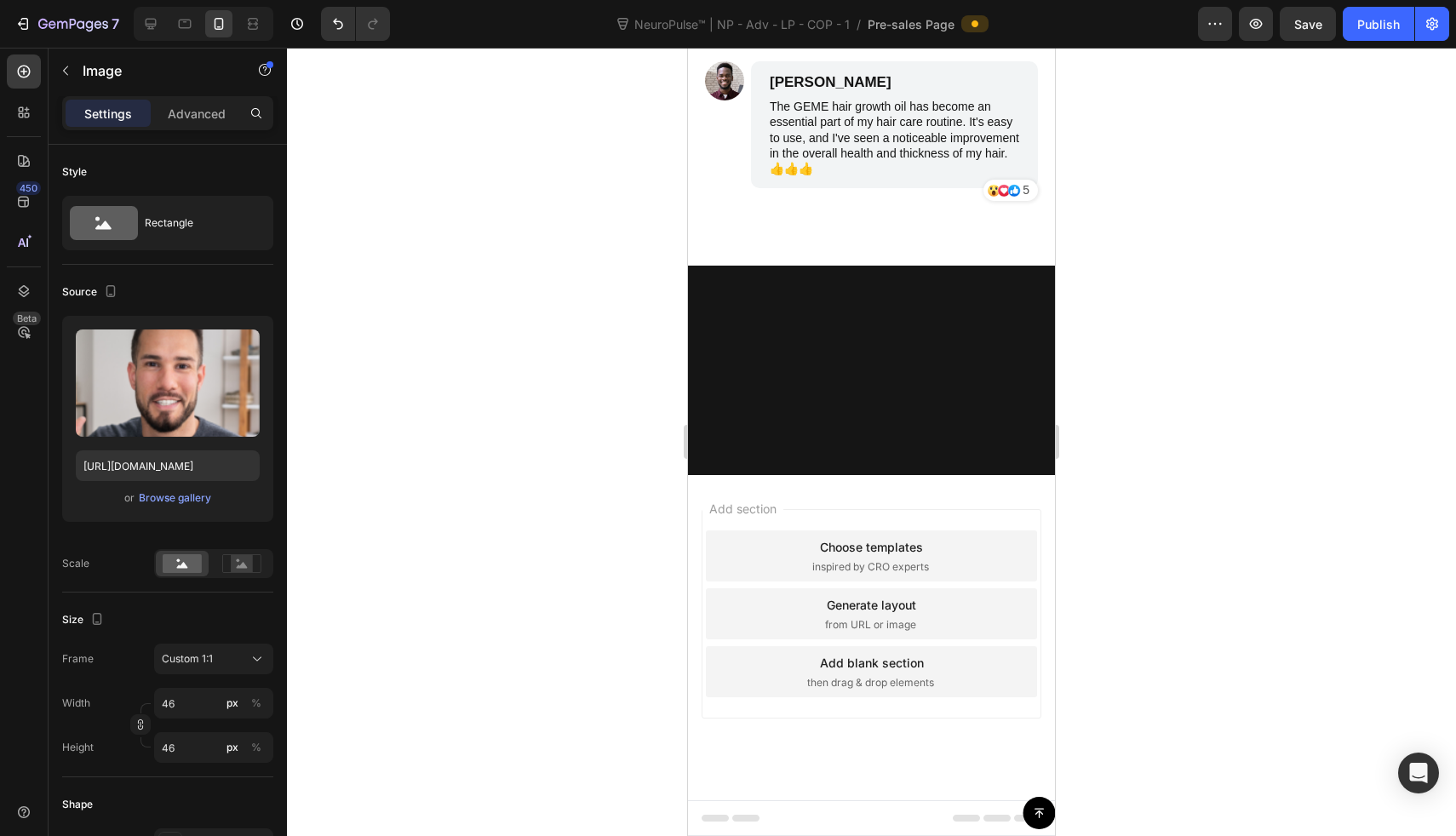
scroll to position [7981, 0]
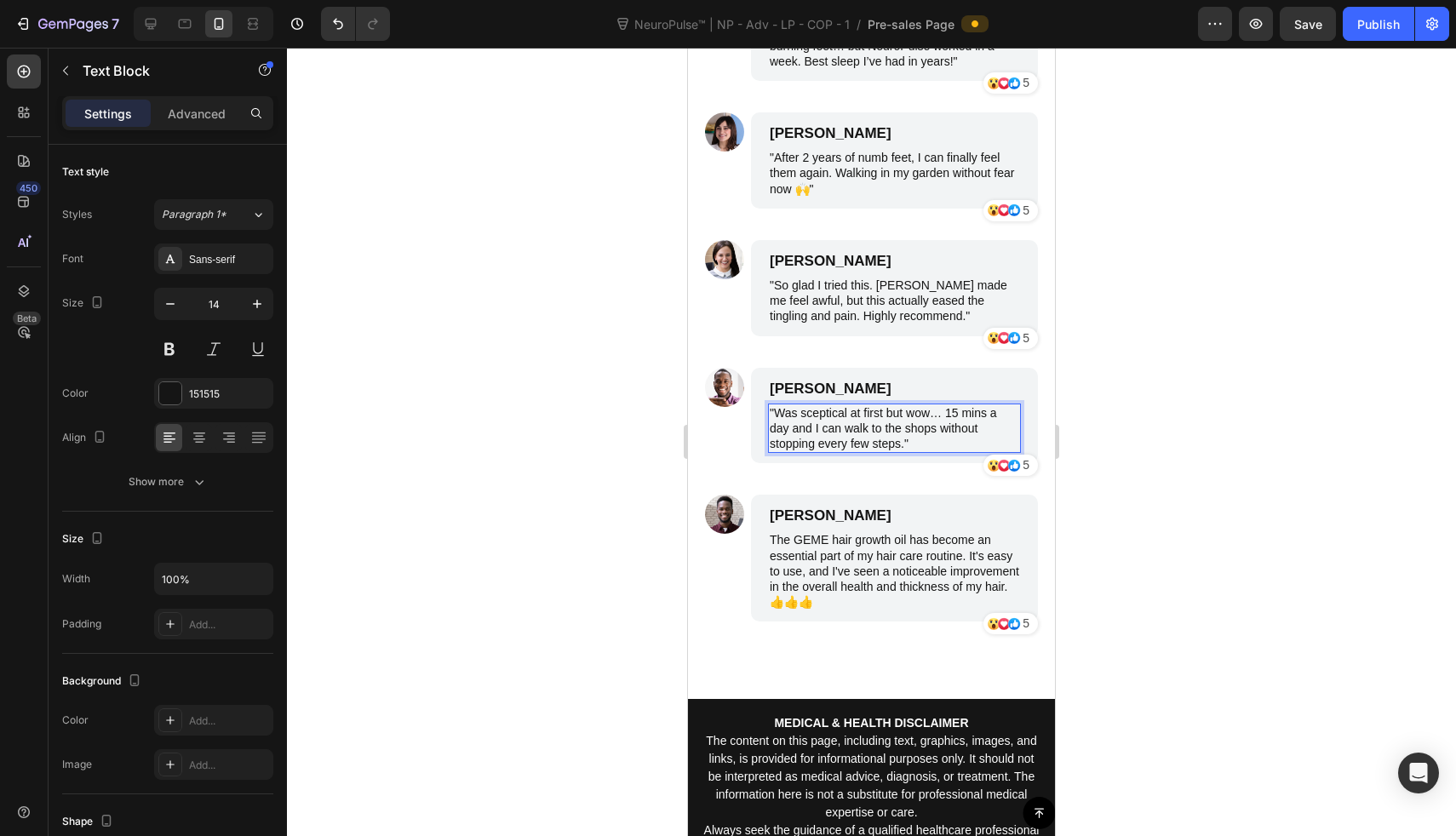
scroll to position [8290, 0]
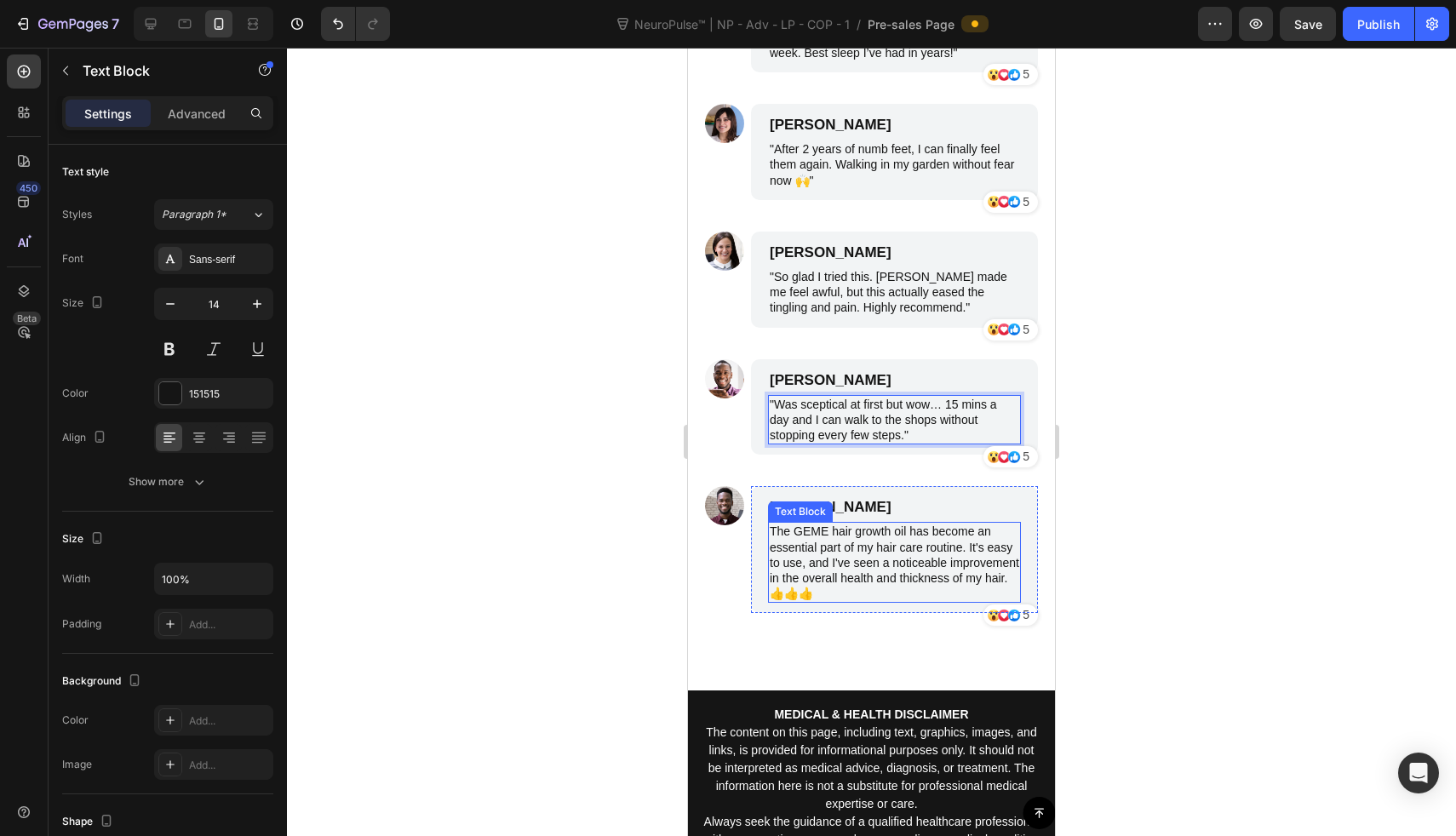
click at [875, 586] on p "The GEME hair growth oil has become an essential part of my hair care routine. …" at bounding box center [894, 563] width 249 height 78
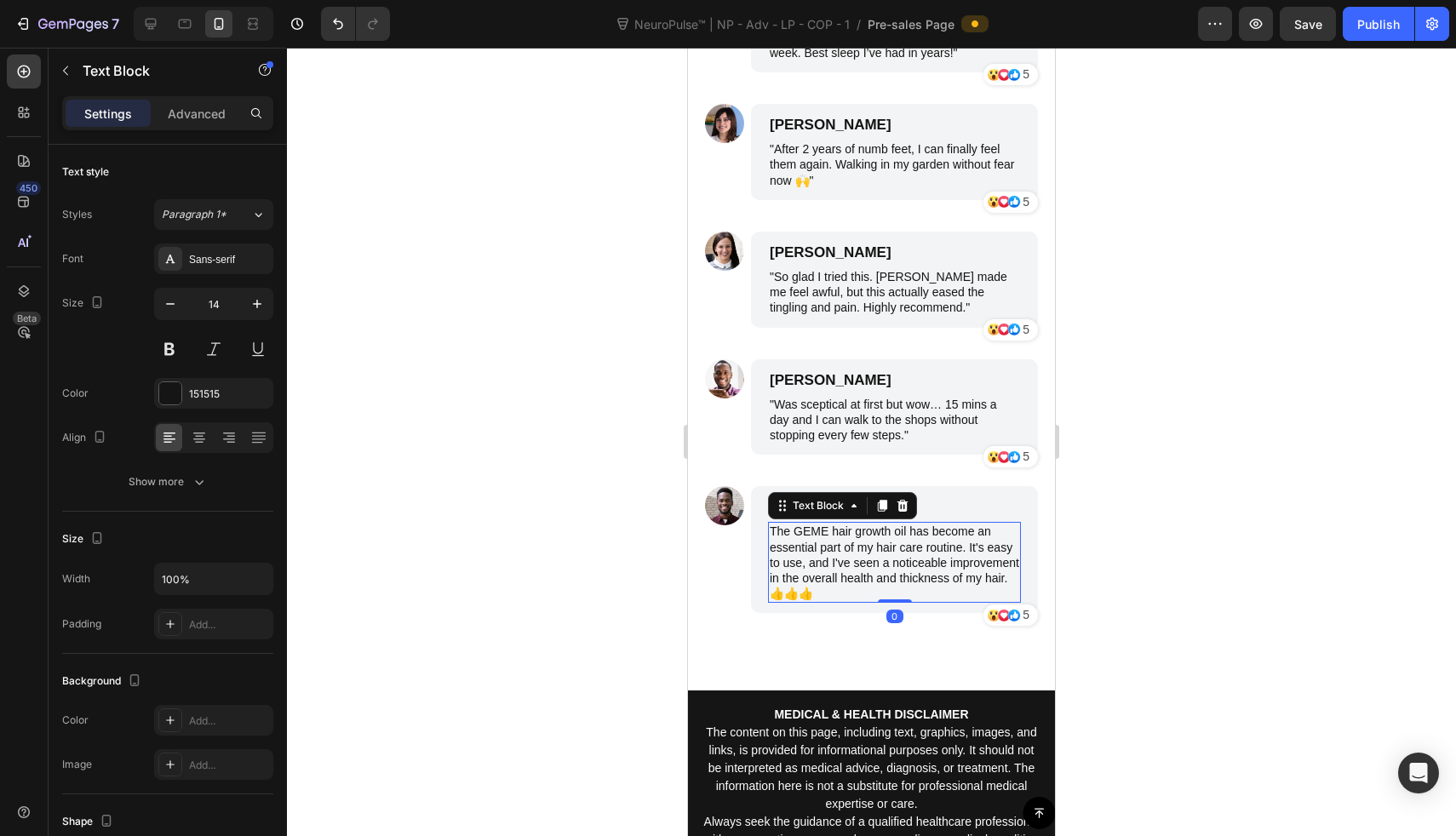
click at [875, 586] on p "The GEME hair growth oil has become an essential part of my hair care routine. …" at bounding box center [894, 563] width 249 height 78
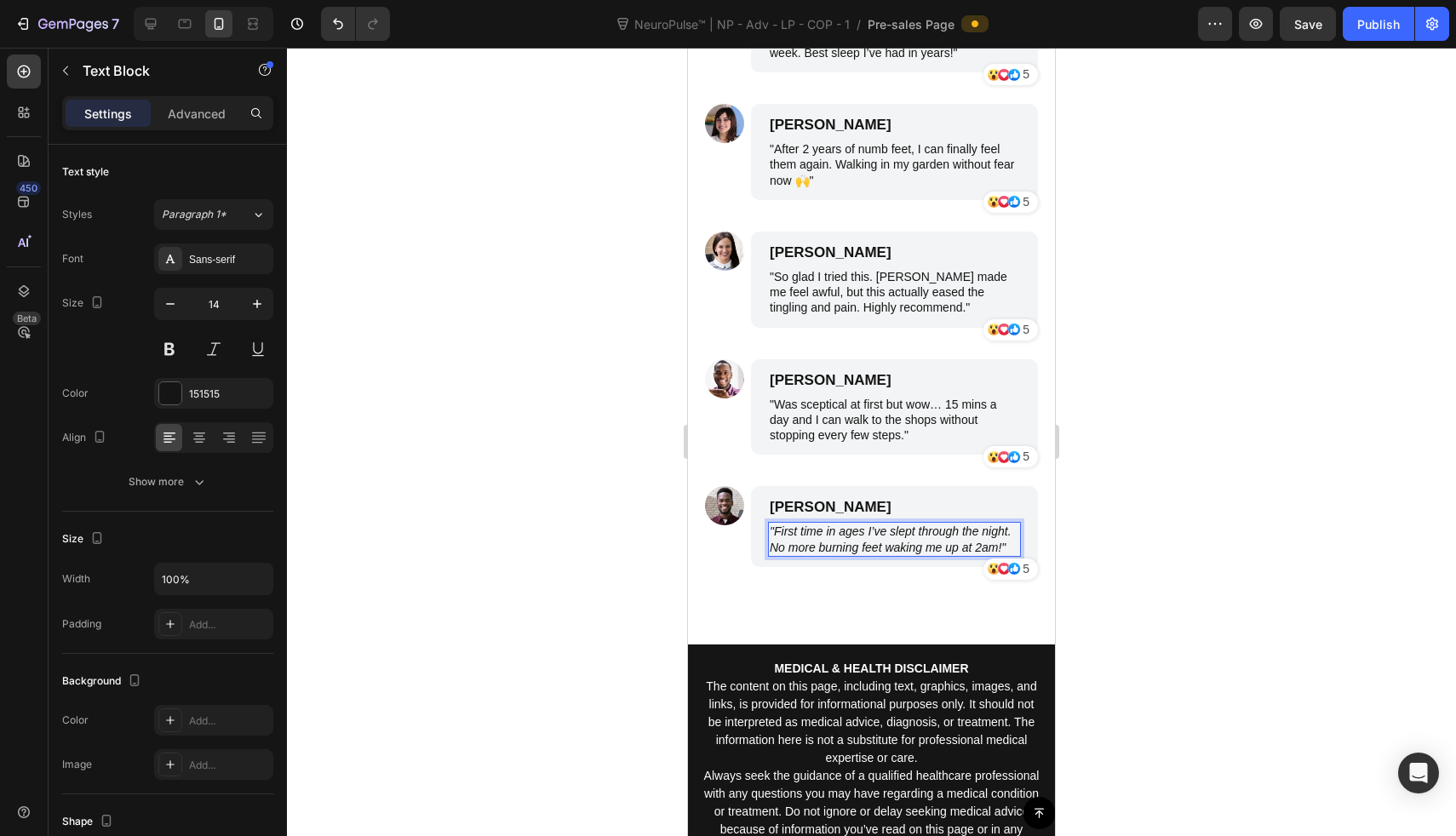
click at [567, 468] on div at bounding box center [871, 442] width 1169 height 789
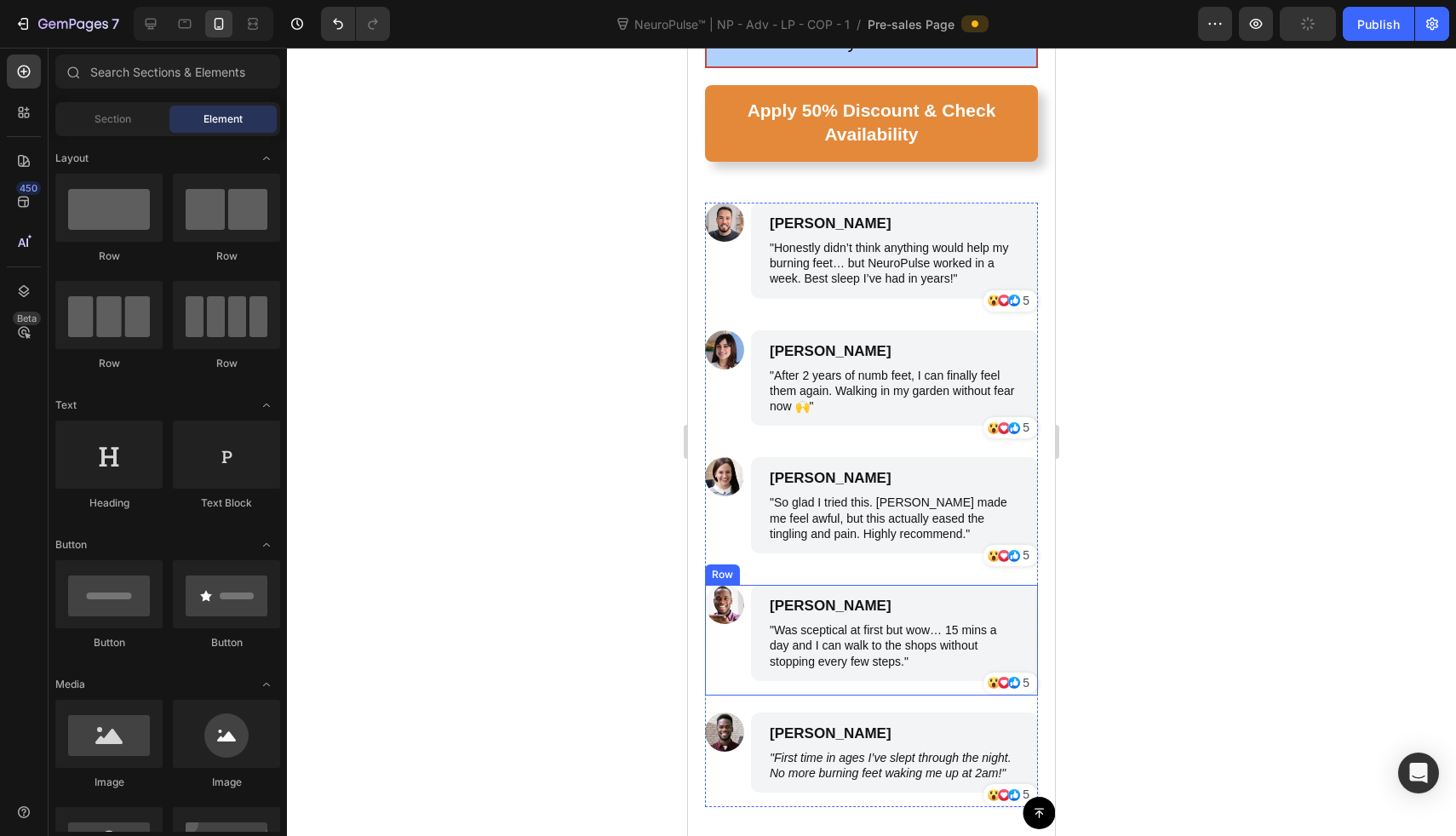
scroll to position [8114, 0]
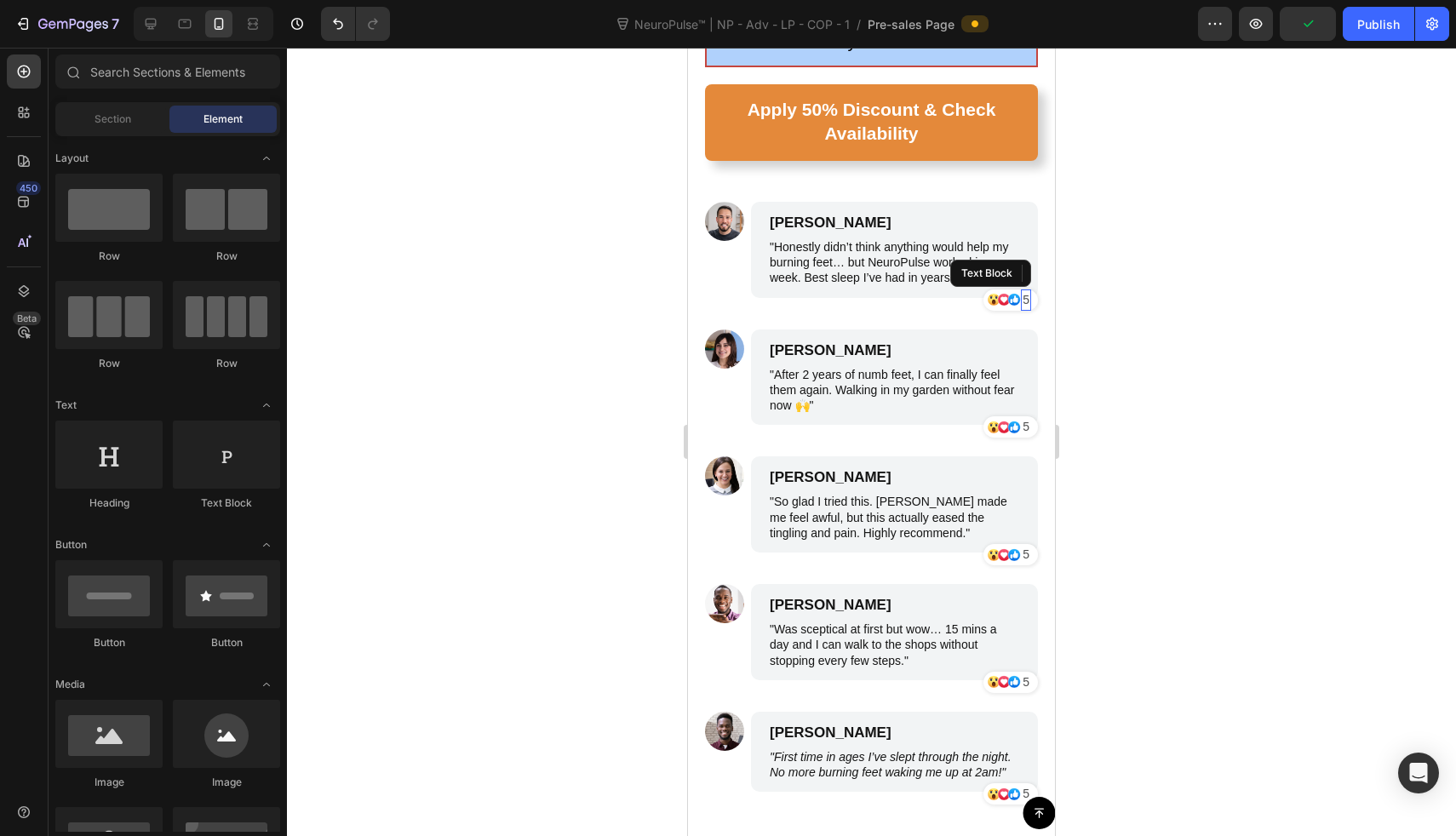
click at [1023, 291] on p "5" at bounding box center [1026, 300] width 7 height 18
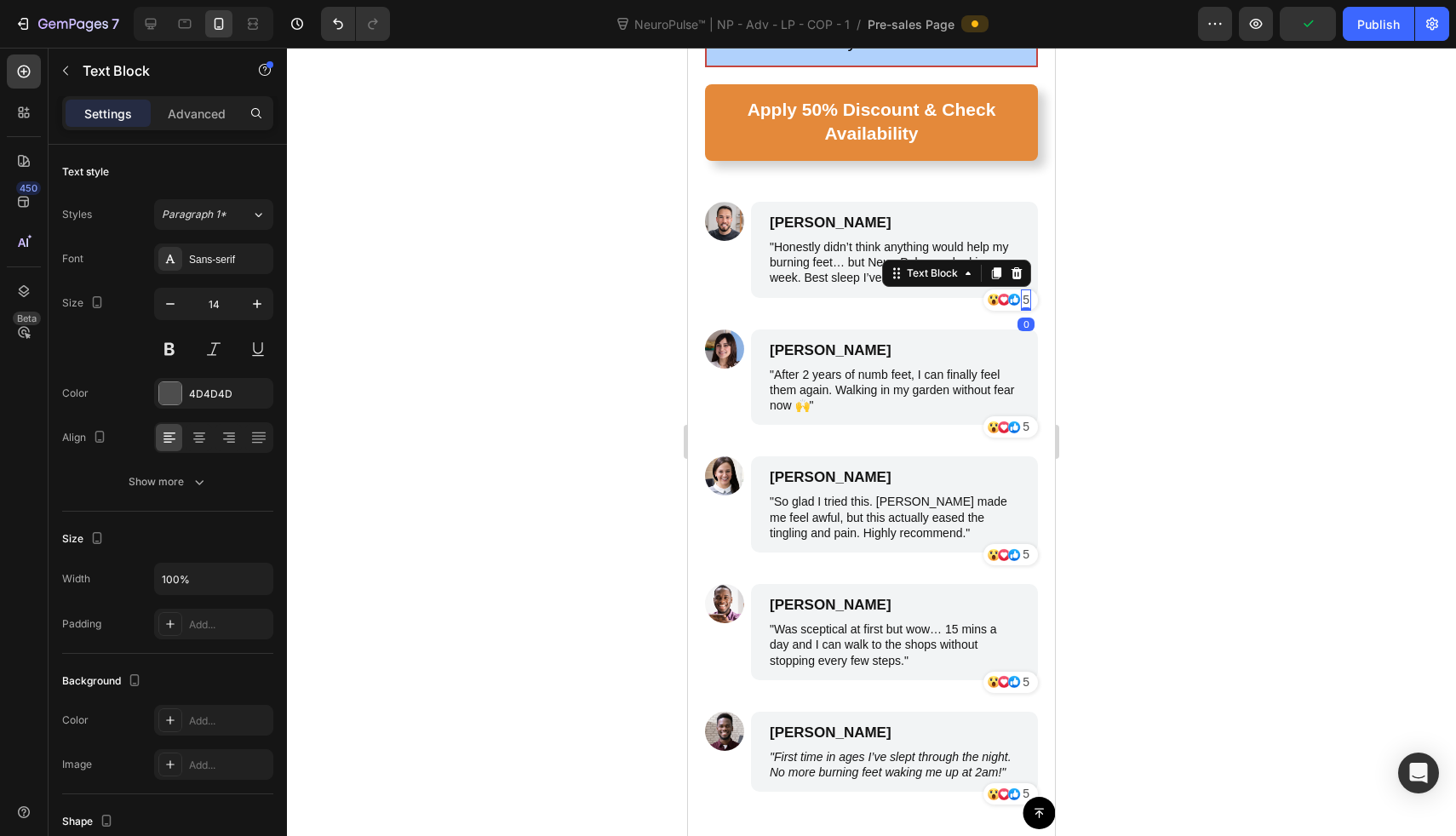
click at [1023, 291] on p "5" at bounding box center [1026, 300] width 7 height 18
click at [1023, 418] on p "5" at bounding box center [1026, 427] width 7 height 18
click at [1023, 546] on p "5" at bounding box center [1026, 554] width 7 height 18
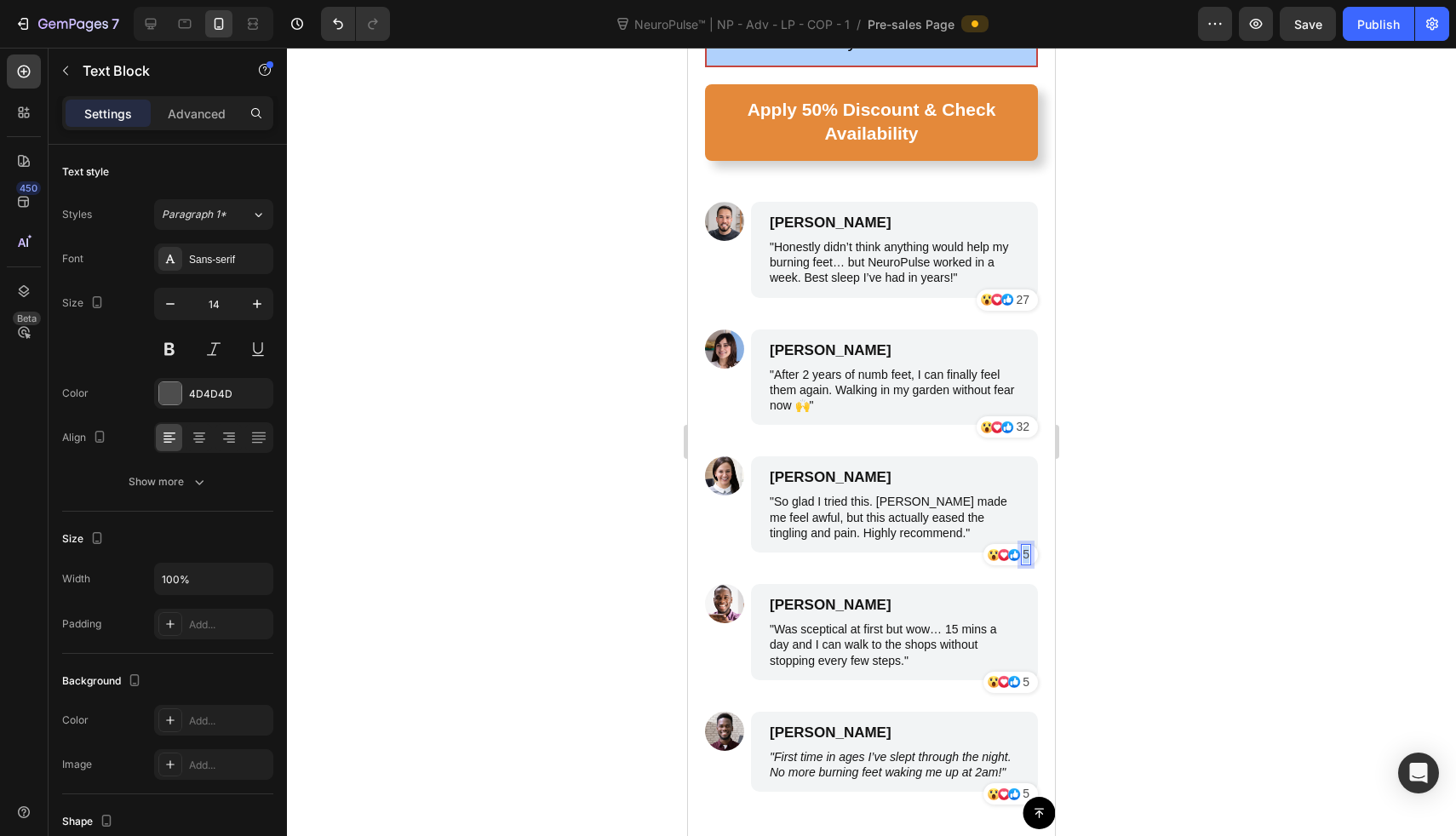
click at [1023, 546] on p "5" at bounding box center [1026, 554] width 7 height 18
click at [1023, 674] on p "5" at bounding box center [1026, 682] width 7 height 18
click at [1023, 785] on p "5" at bounding box center [1026, 793] width 7 height 18
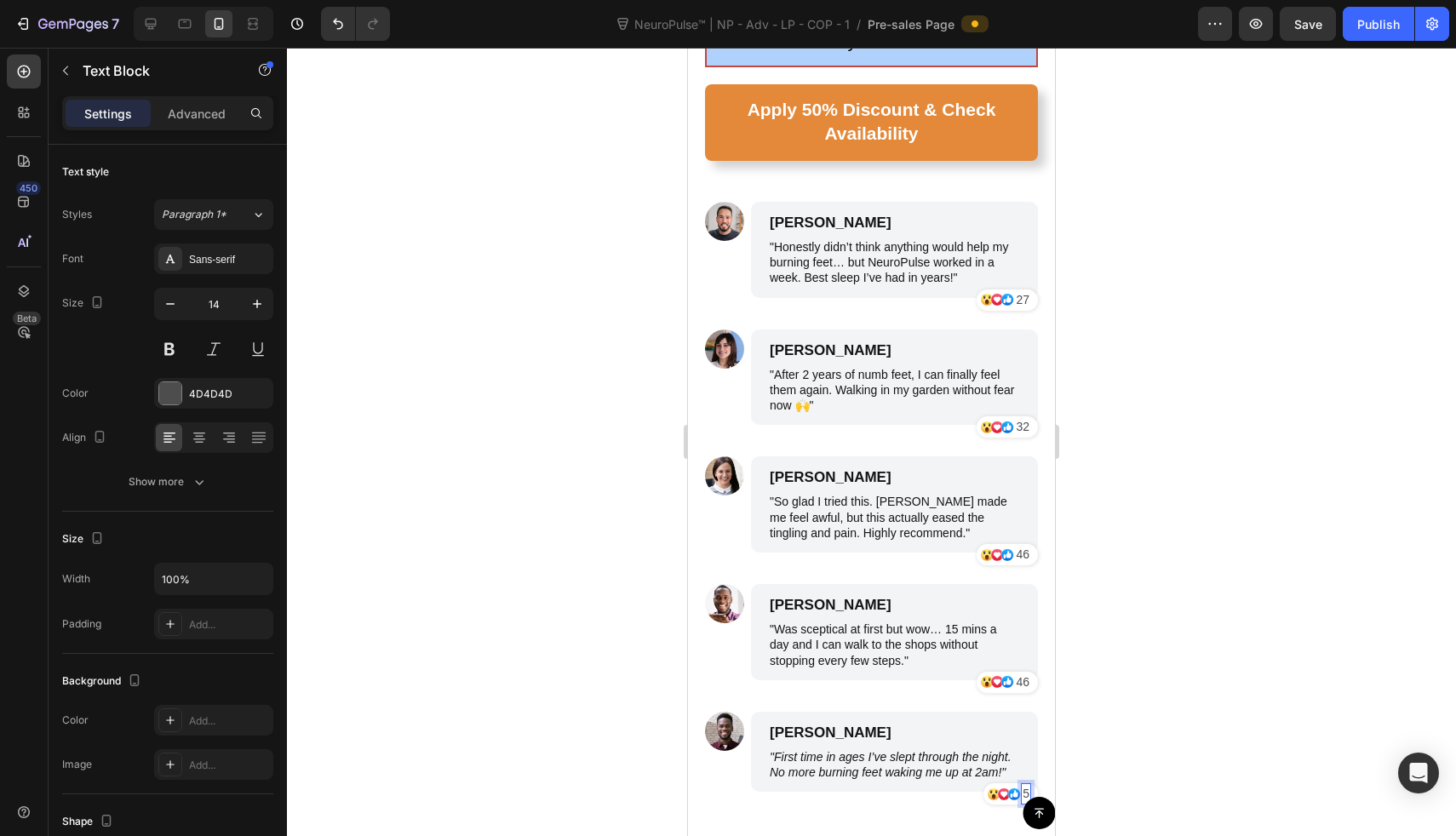
click at [1023, 785] on p "5" at bounding box center [1026, 793] width 7 height 18
click at [729, 496] on div "Image" at bounding box center [724, 512] width 39 height 111
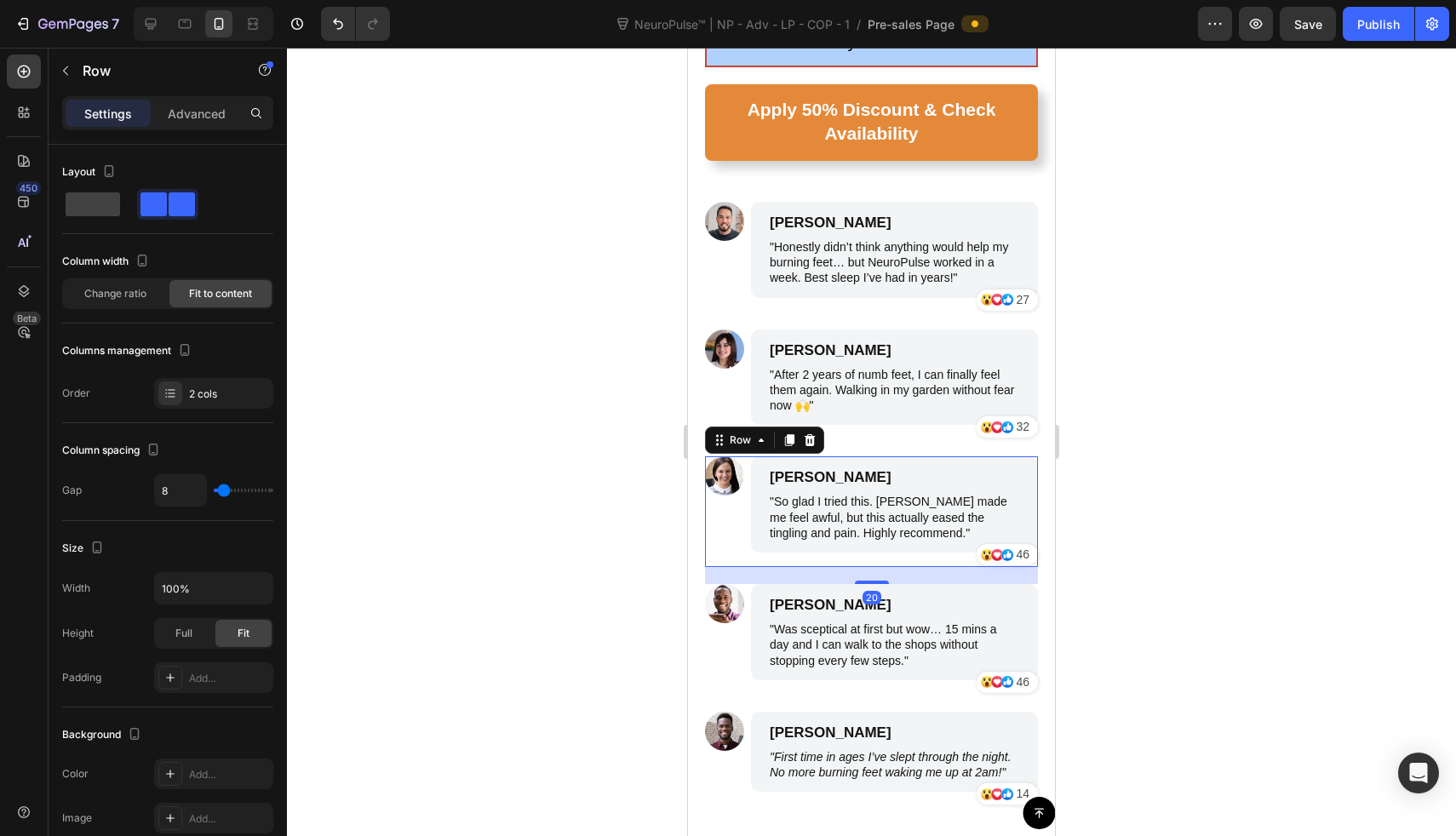
scroll to position [8127, 0]
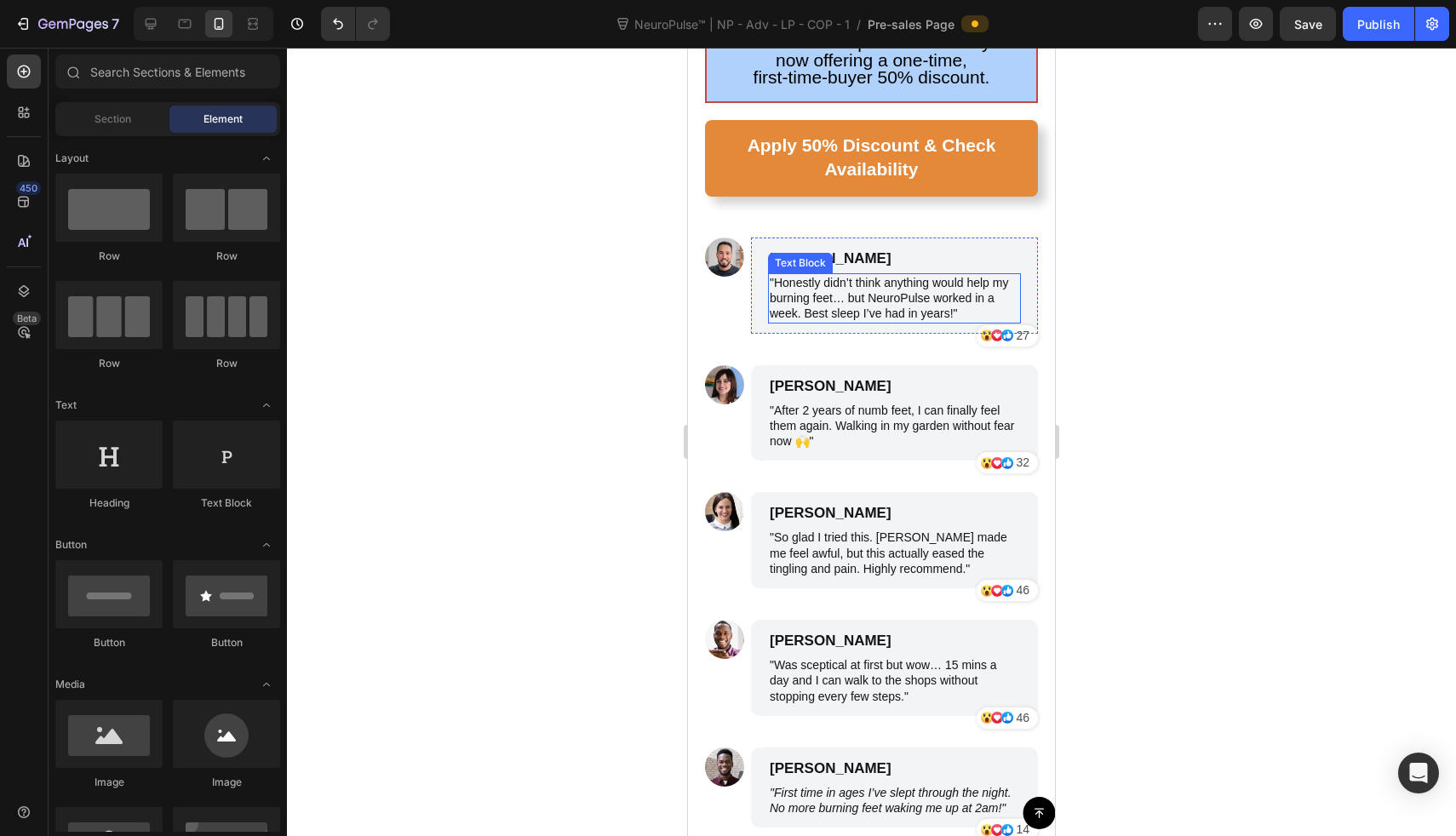
scroll to position [8104, 0]
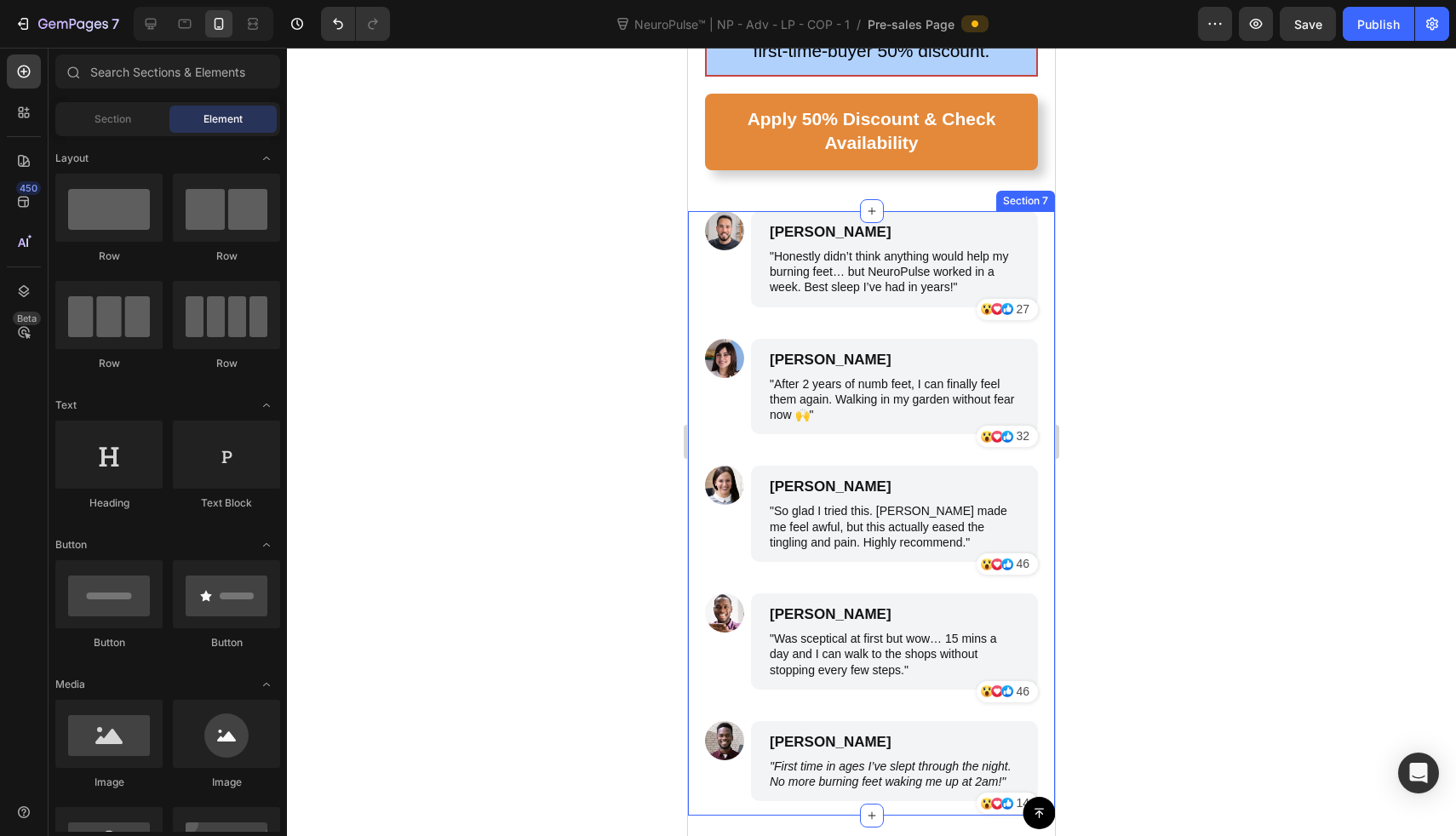
click at [714, 211] on img at bounding box center [724, 230] width 39 height 39
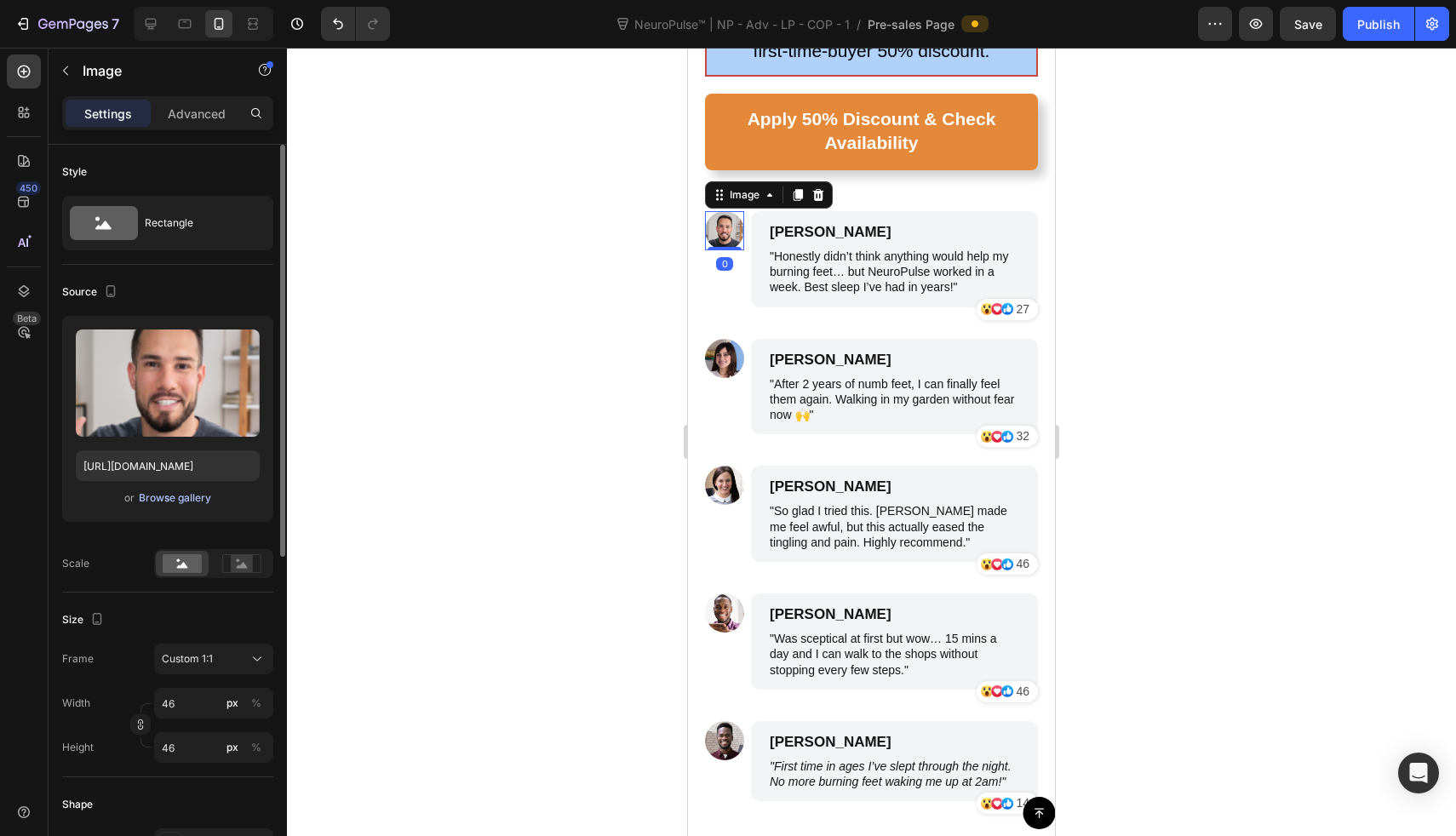
click at [203, 498] on div "Browse gallery" at bounding box center [174, 498] width 72 height 15
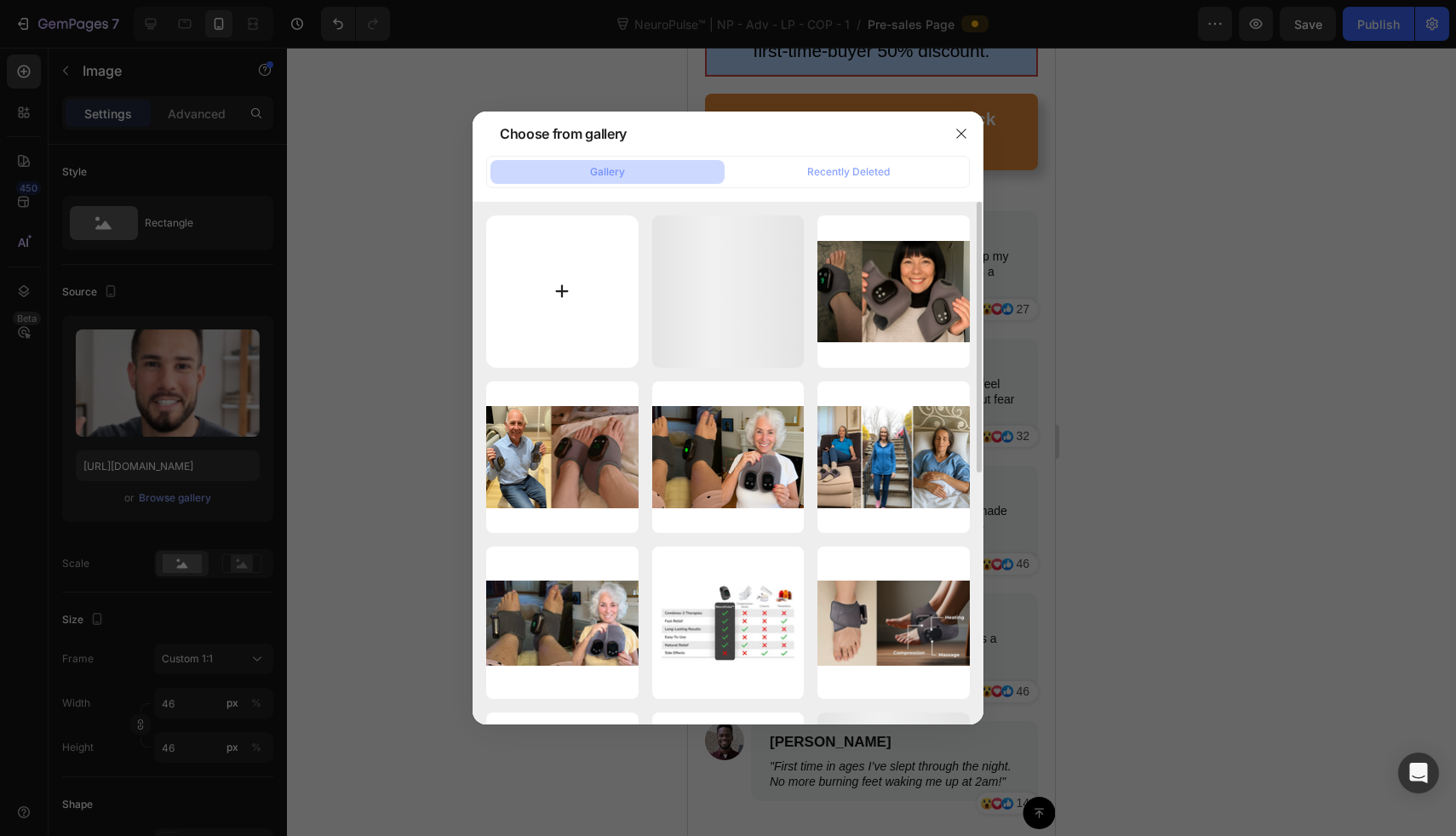
click at [575, 280] on input "file" at bounding box center [562, 291] width 153 height 153
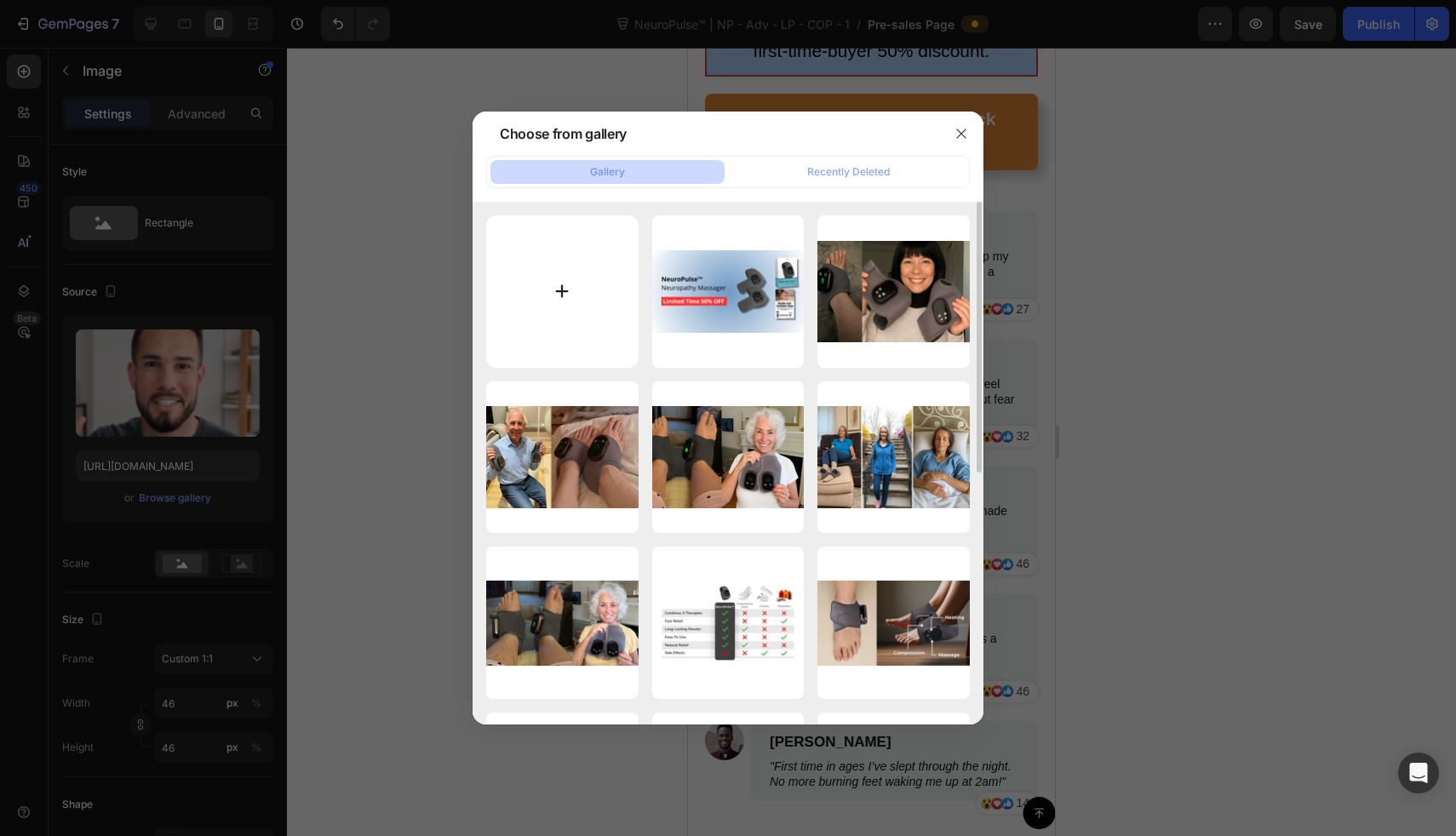
type input "C:\fakepath\images (1).jpeg"
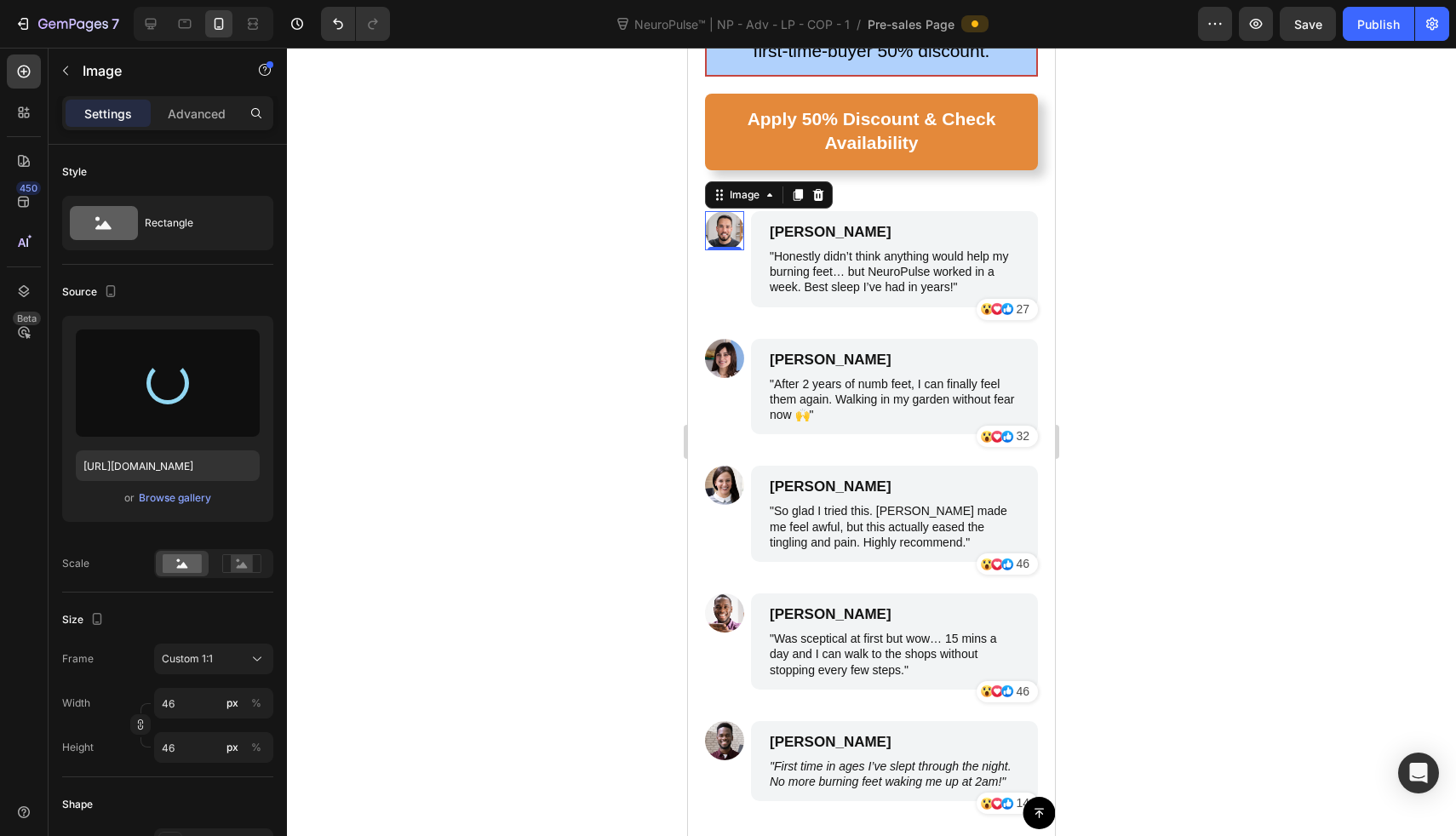
type input "https://cdn.shopify.com/s/files/1/0709/3587/1732/files/gempages_534964769795343…"
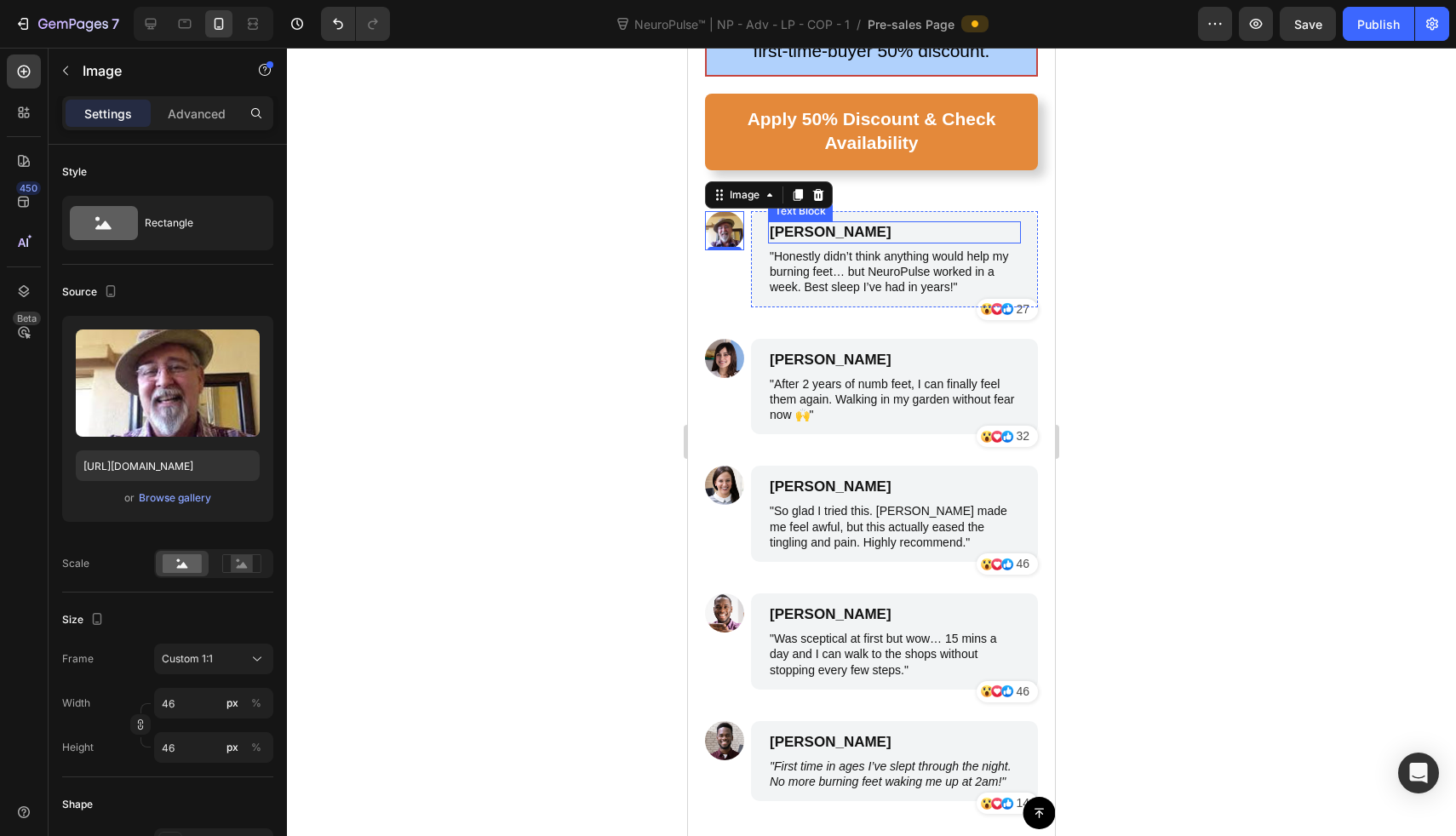
click at [843, 223] on p "James Smith" at bounding box center [894, 232] width 249 height 19
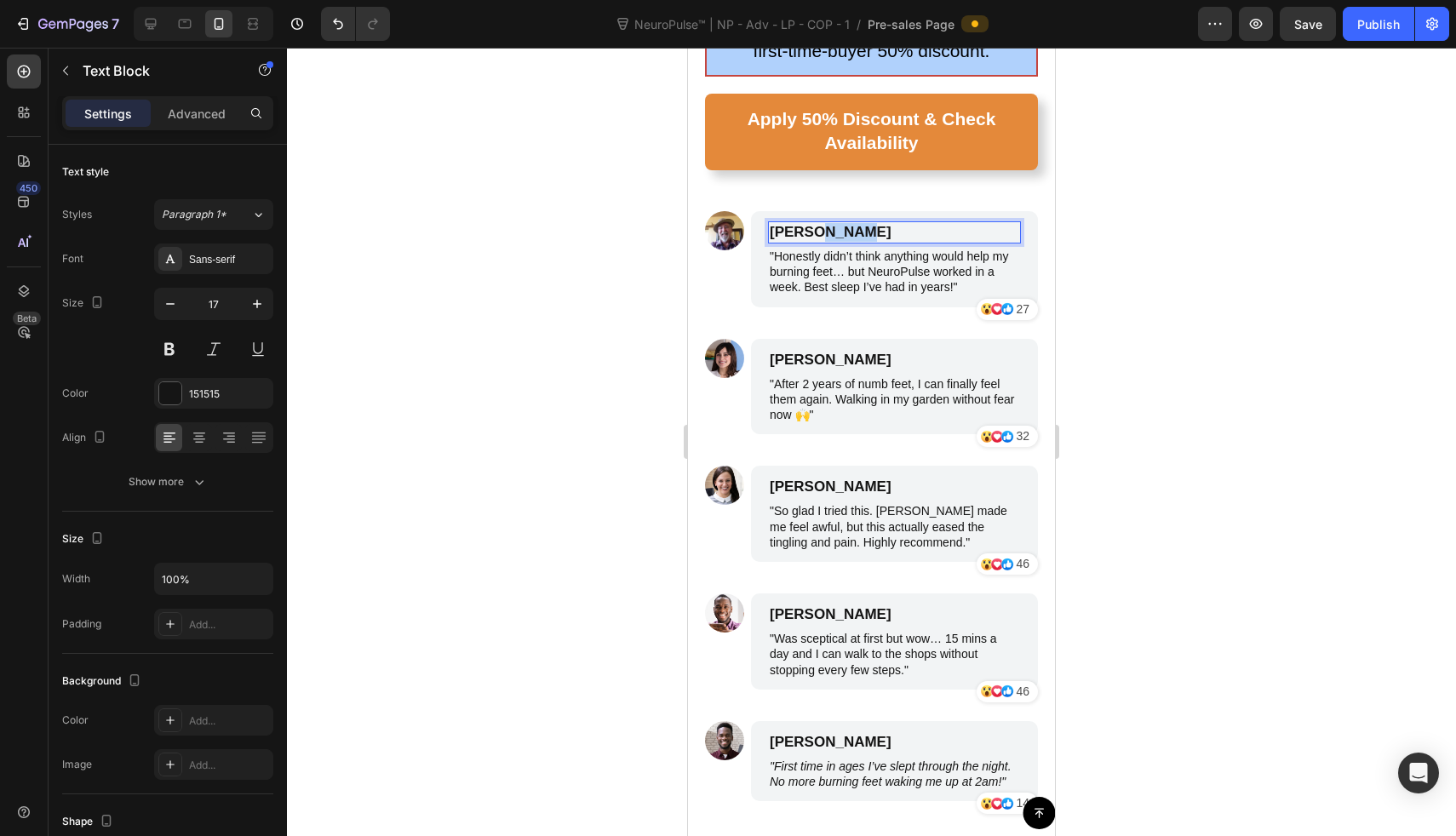
click at [843, 223] on p "James Smith" at bounding box center [894, 232] width 249 height 19
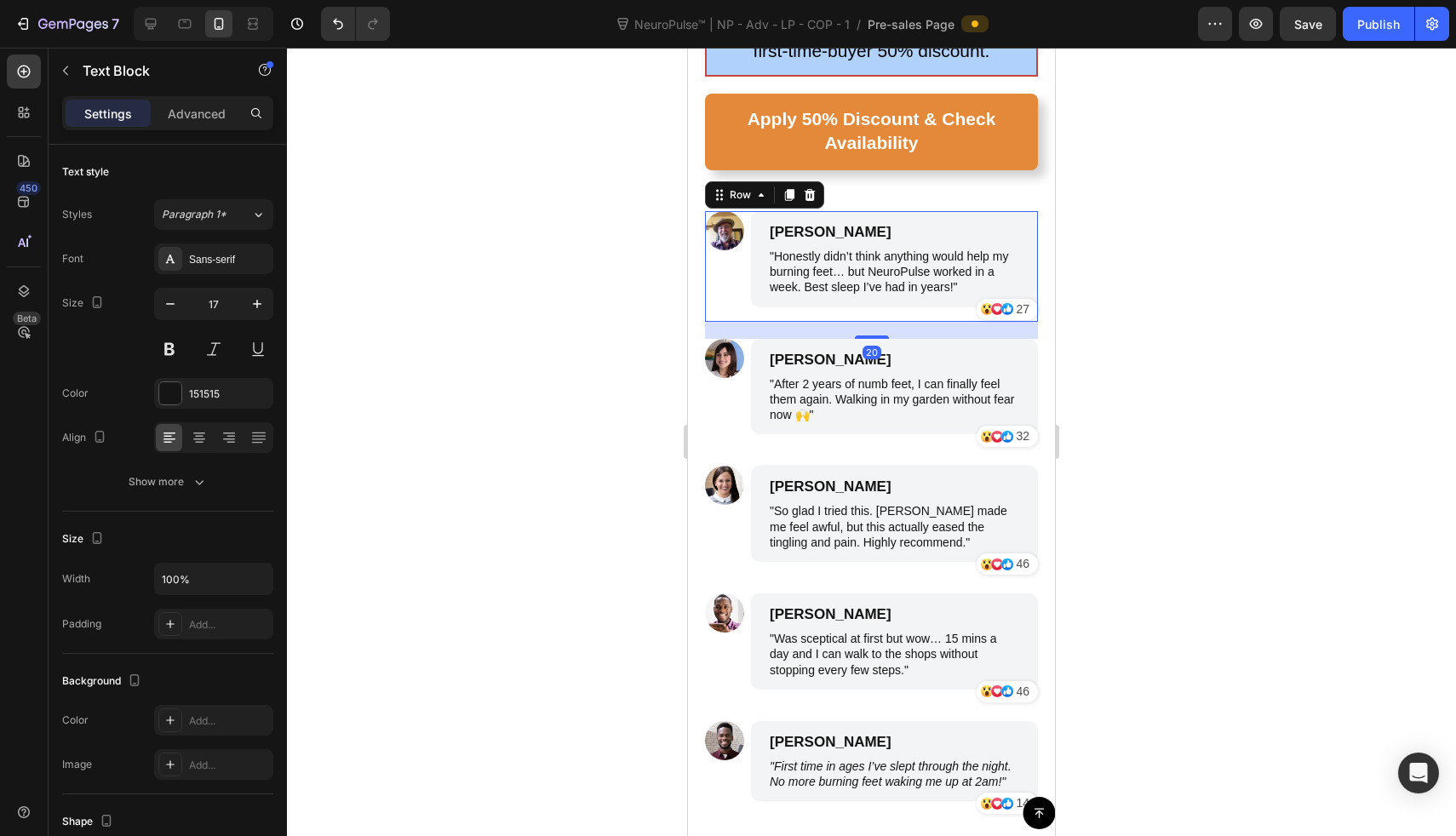
click at [711, 236] on div "Image" at bounding box center [724, 266] width 39 height 111
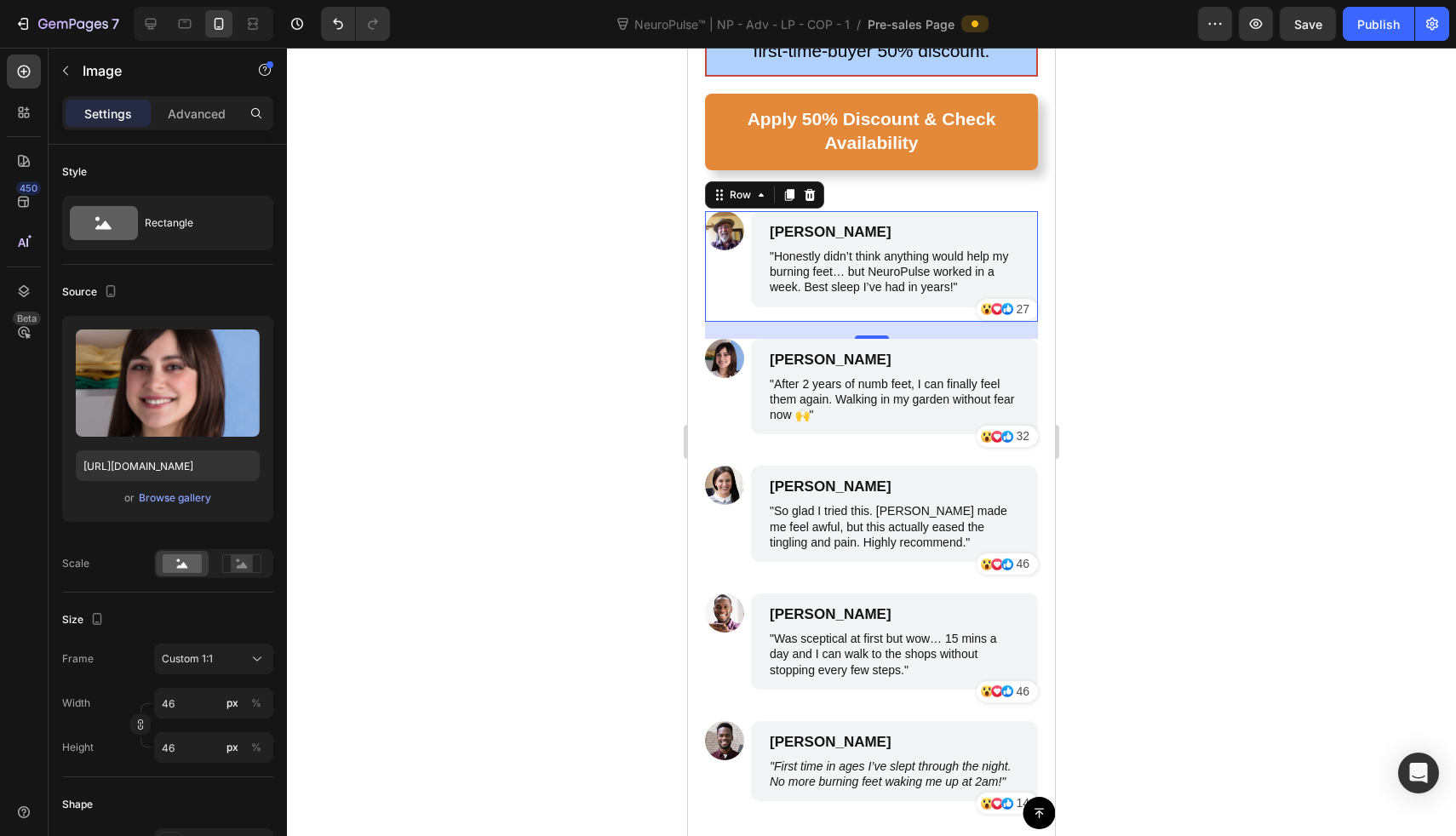
click at [733, 339] on img at bounding box center [724, 358] width 39 height 39
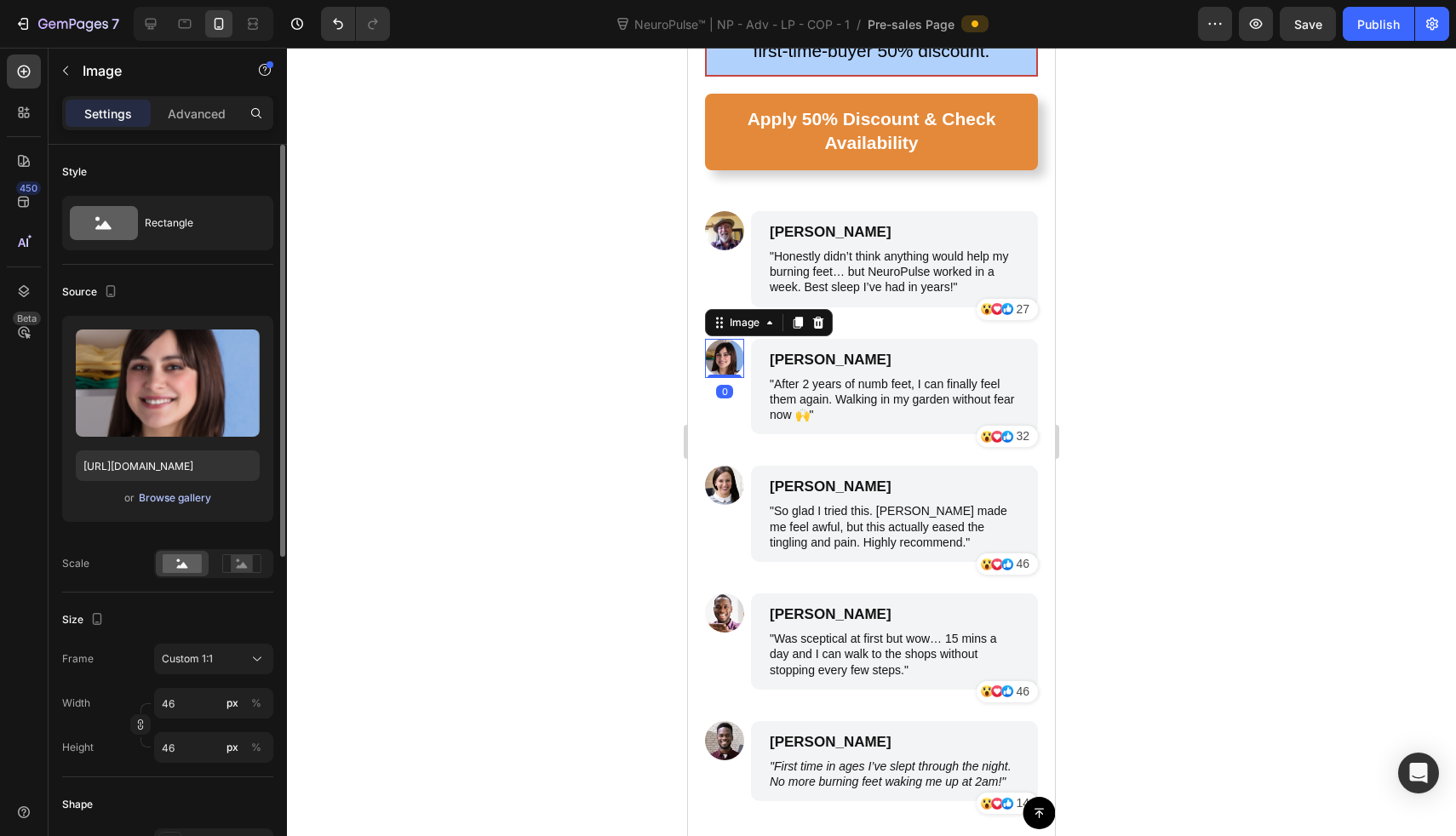
click at [200, 499] on div "Browse gallery" at bounding box center [174, 498] width 72 height 15
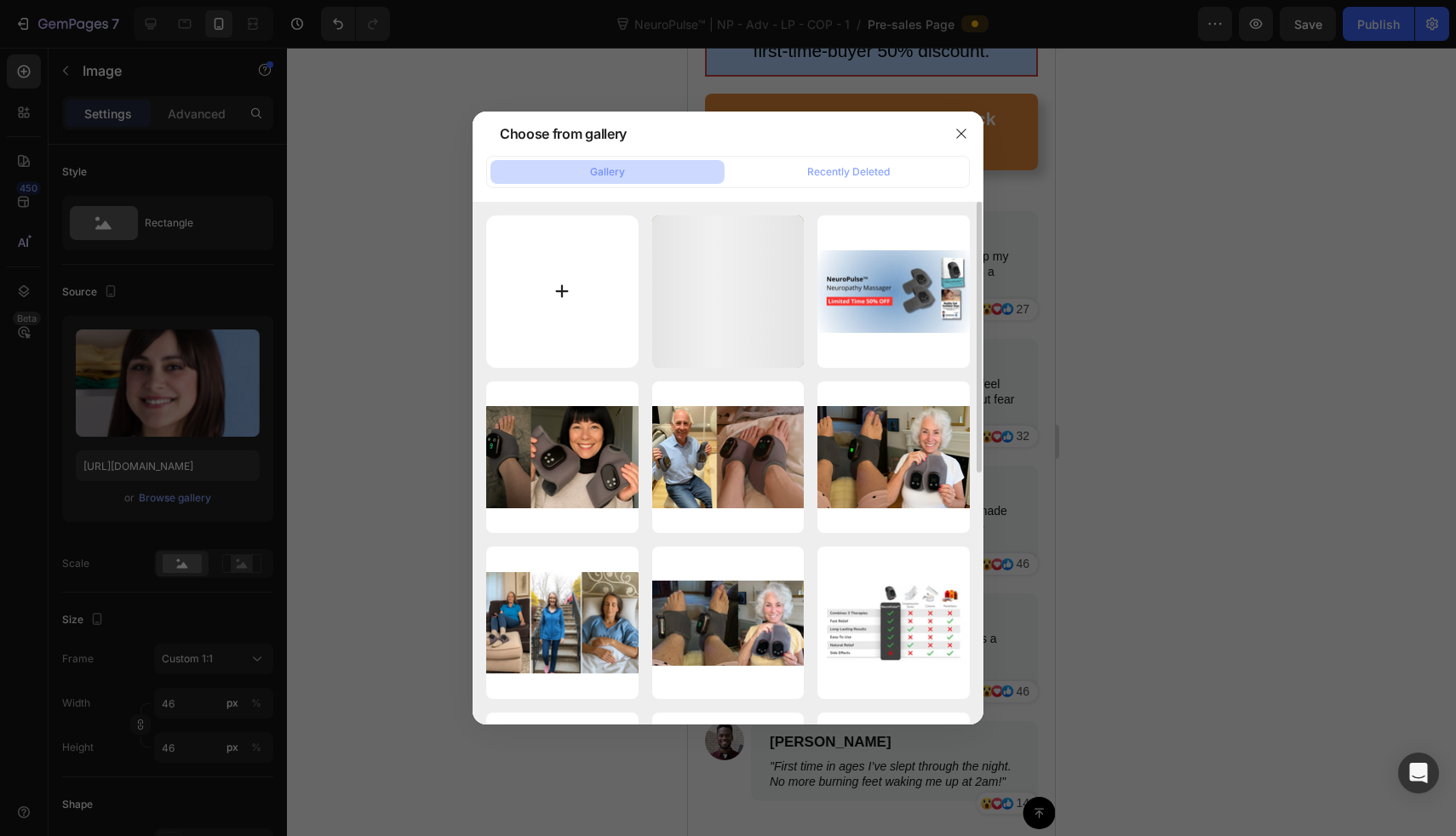
click at [553, 259] on input "file" at bounding box center [562, 291] width 153 height 153
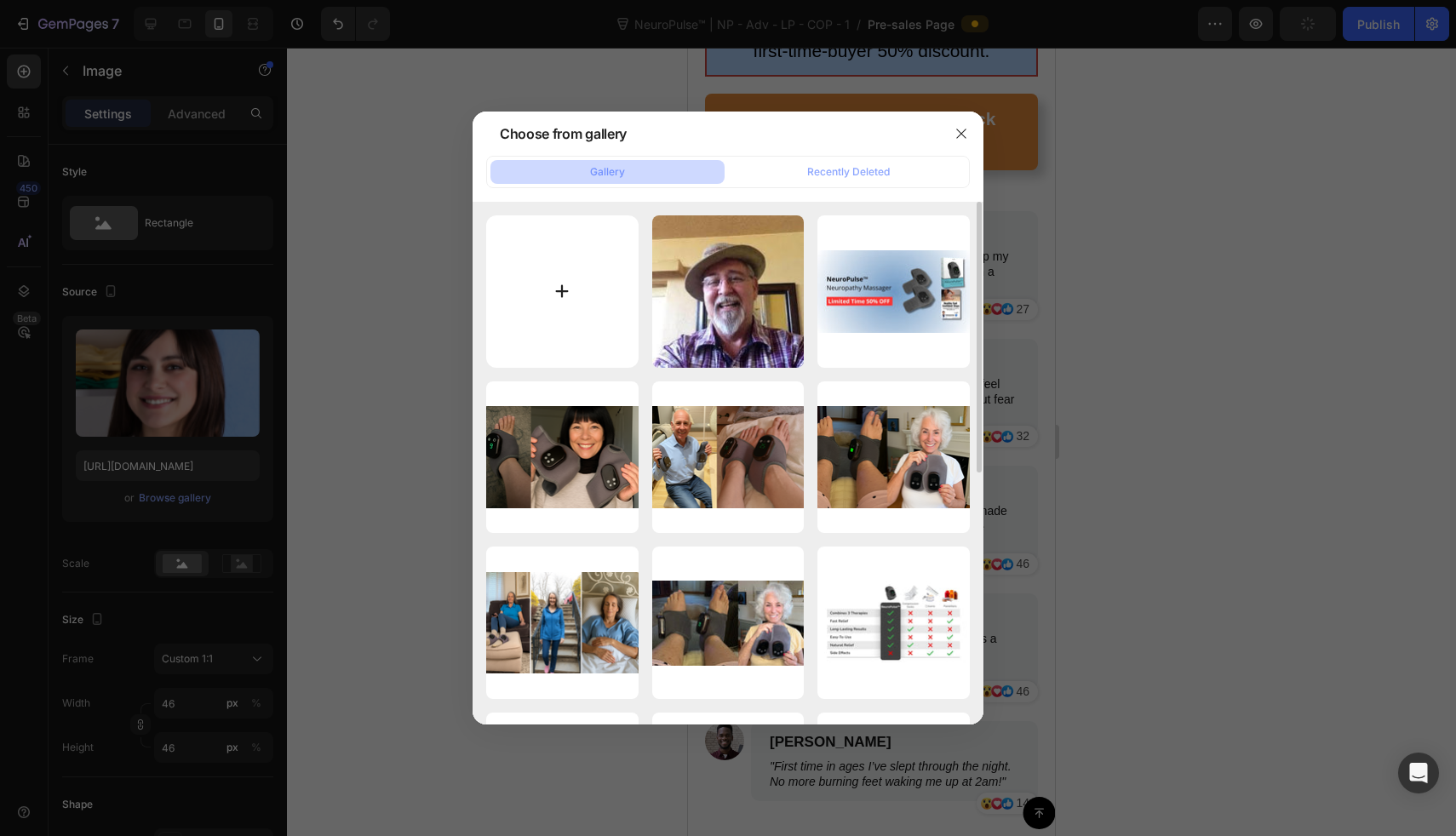
type input "C:\fakepath\images (3).jpeg"
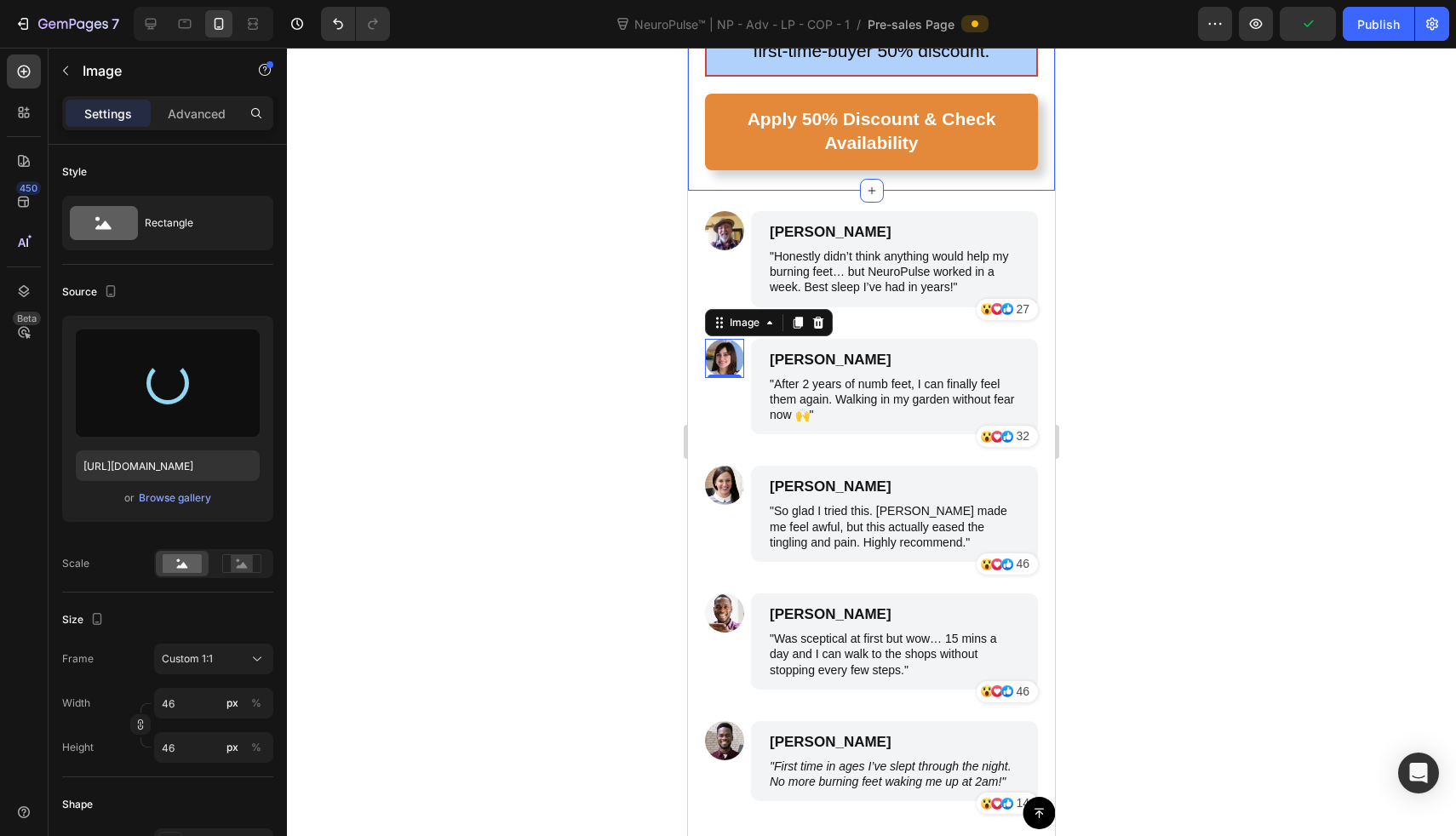
type input "https://cdn.shopify.com/s/files/1/0709/3587/1732/files/gempages_534964769795343…"
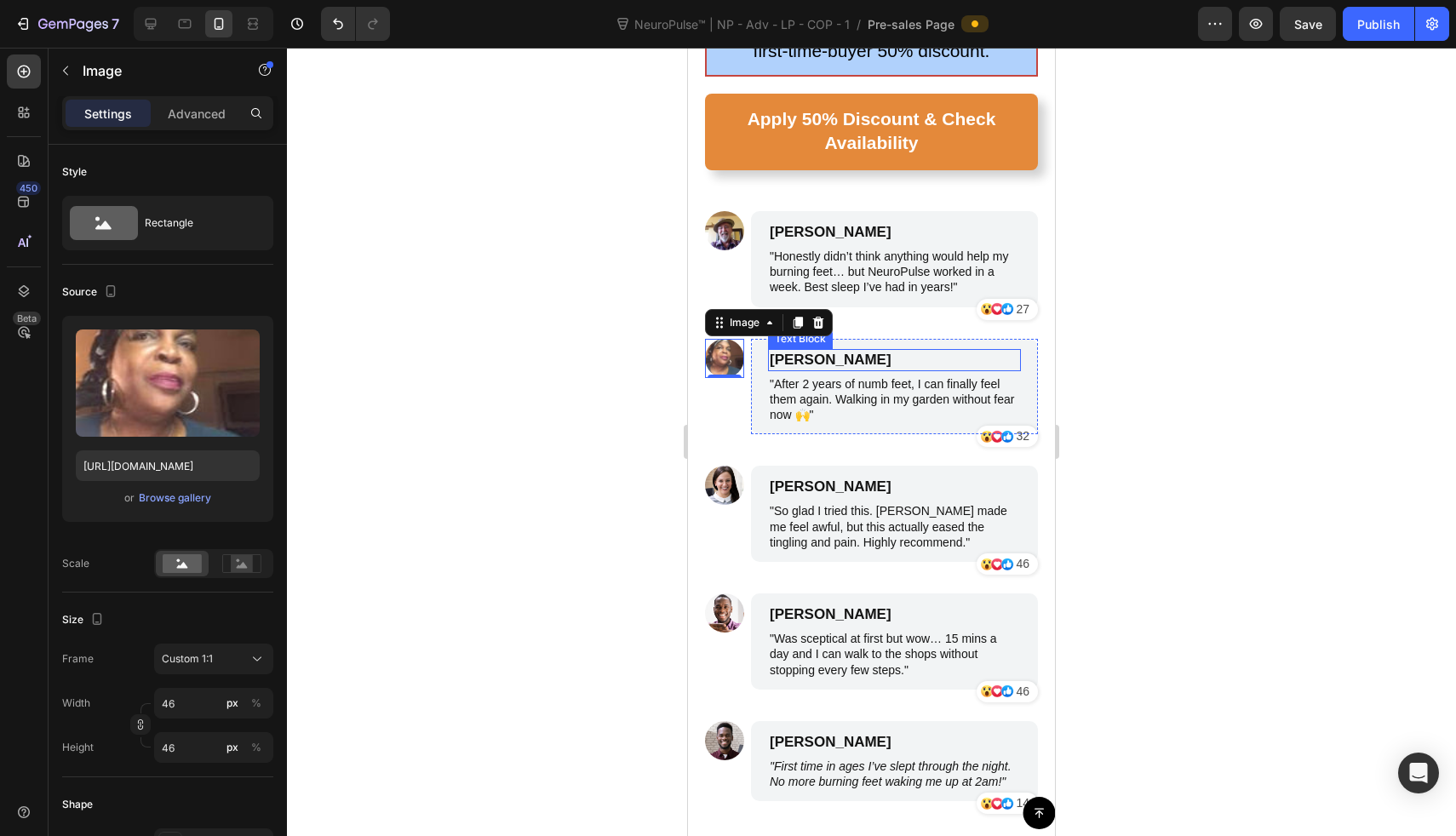
click at [814, 351] on p "Emily Johnson" at bounding box center [894, 360] width 249 height 19
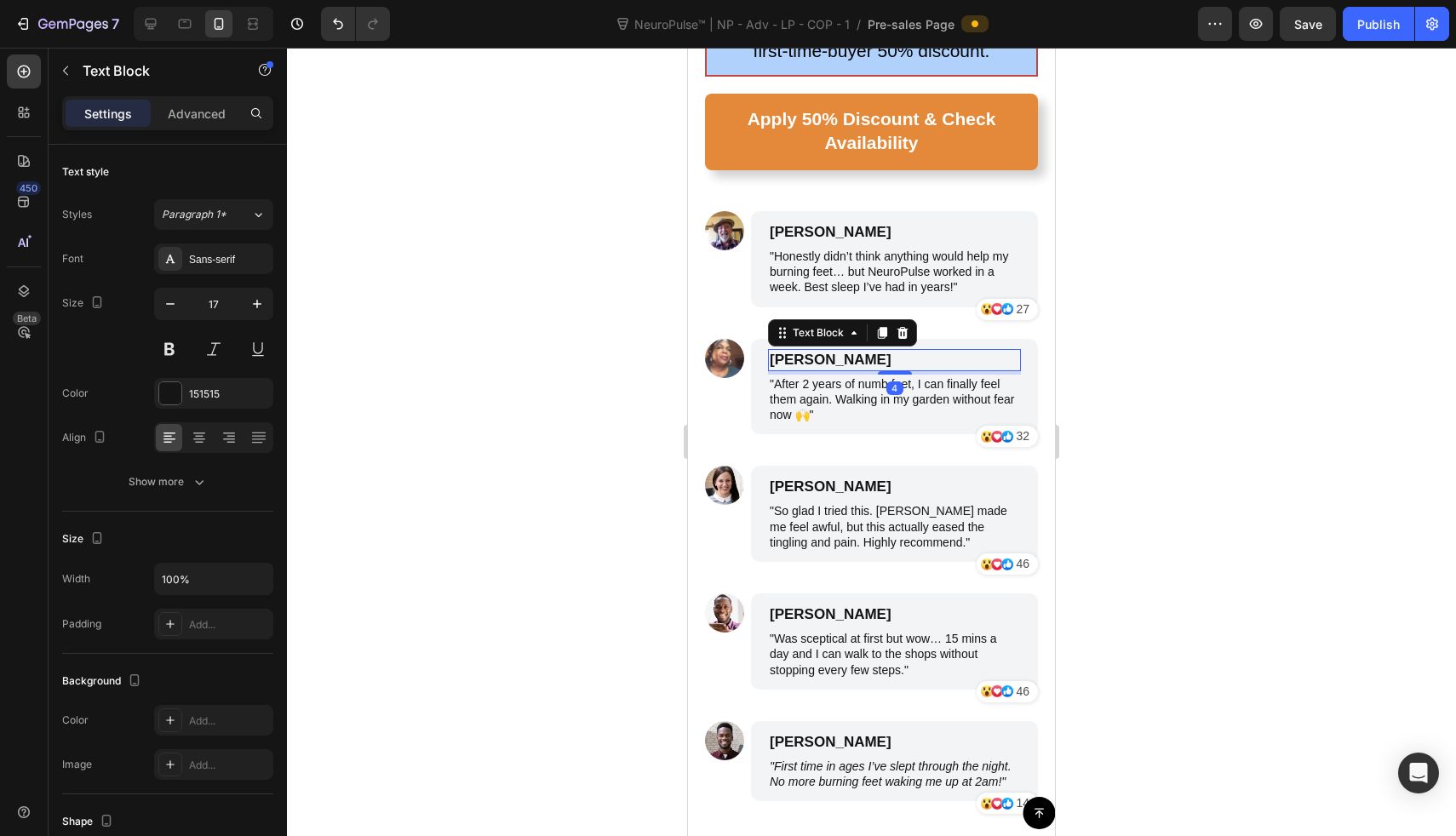
click at [814, 351] on p "Emily Johnson" at bounding box center [894, 360] width 249 height 19
click at [719, 465] on img at bounding box center [724, 484] width 39 height 39
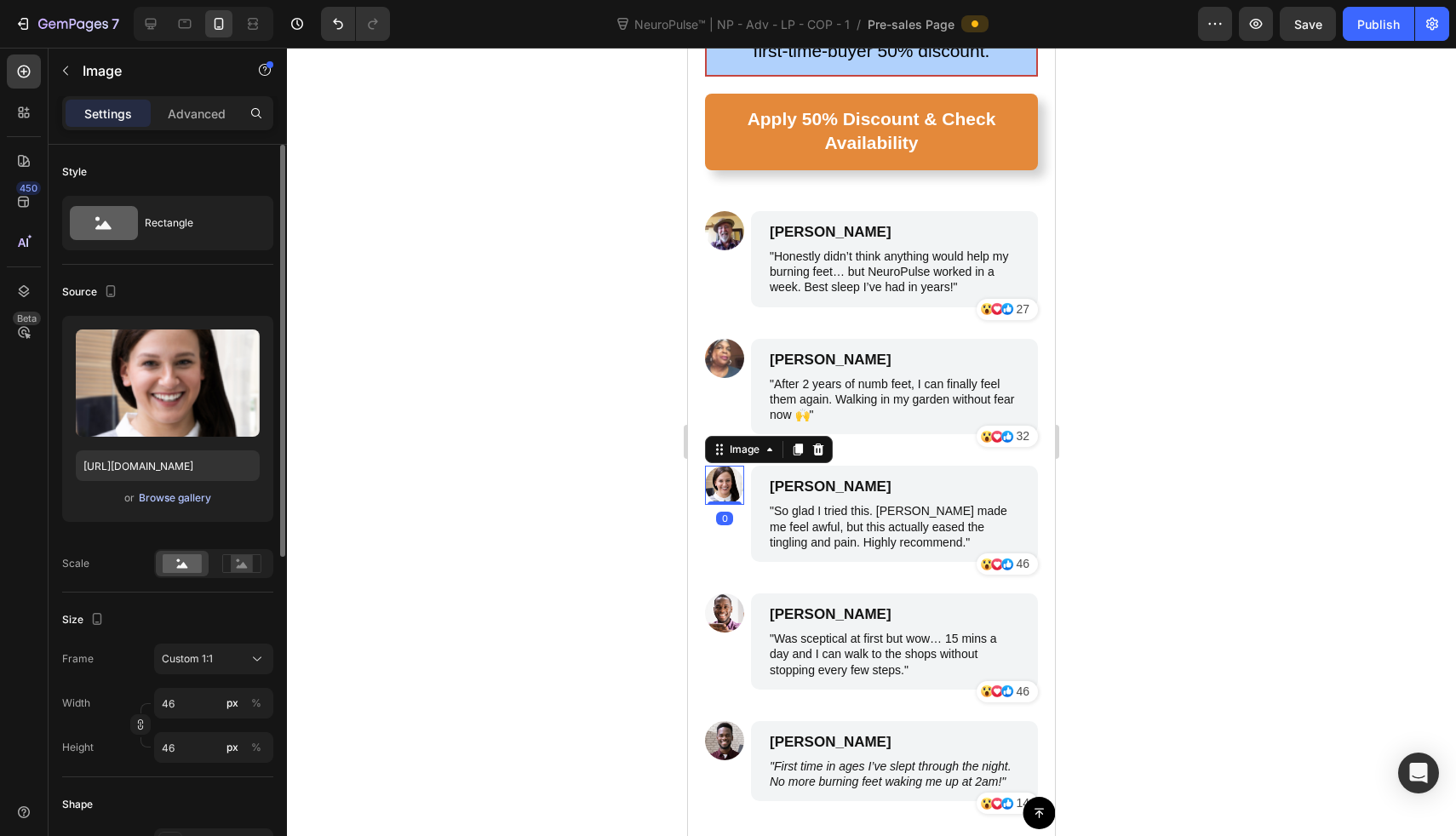
click at [184, 498] on div "Browse gallery" at bounding box center [174, 498] width 72 height 15
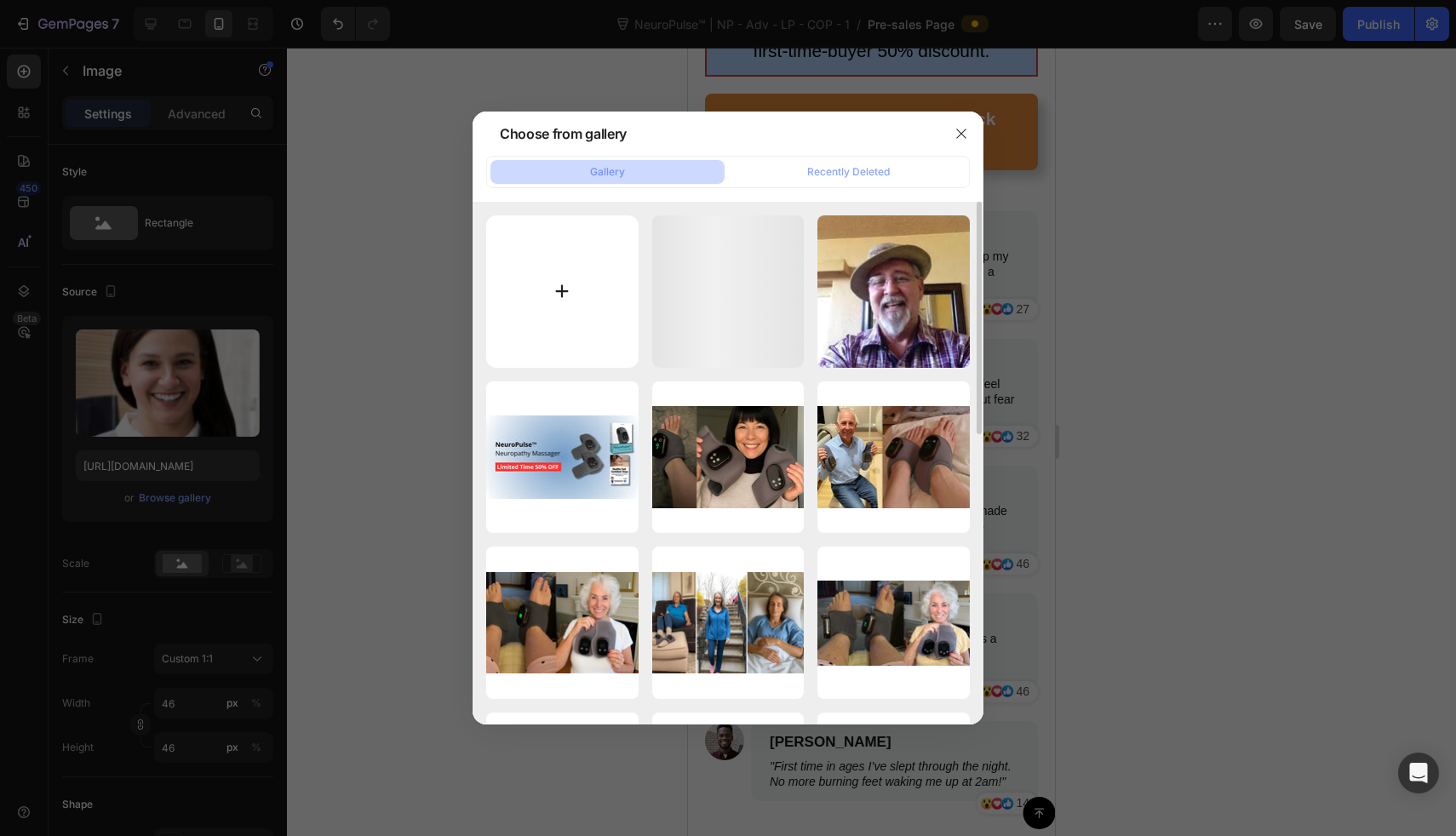
click at [529, 301] on input "file" at bounding box center [562, 291] width 153 height 153
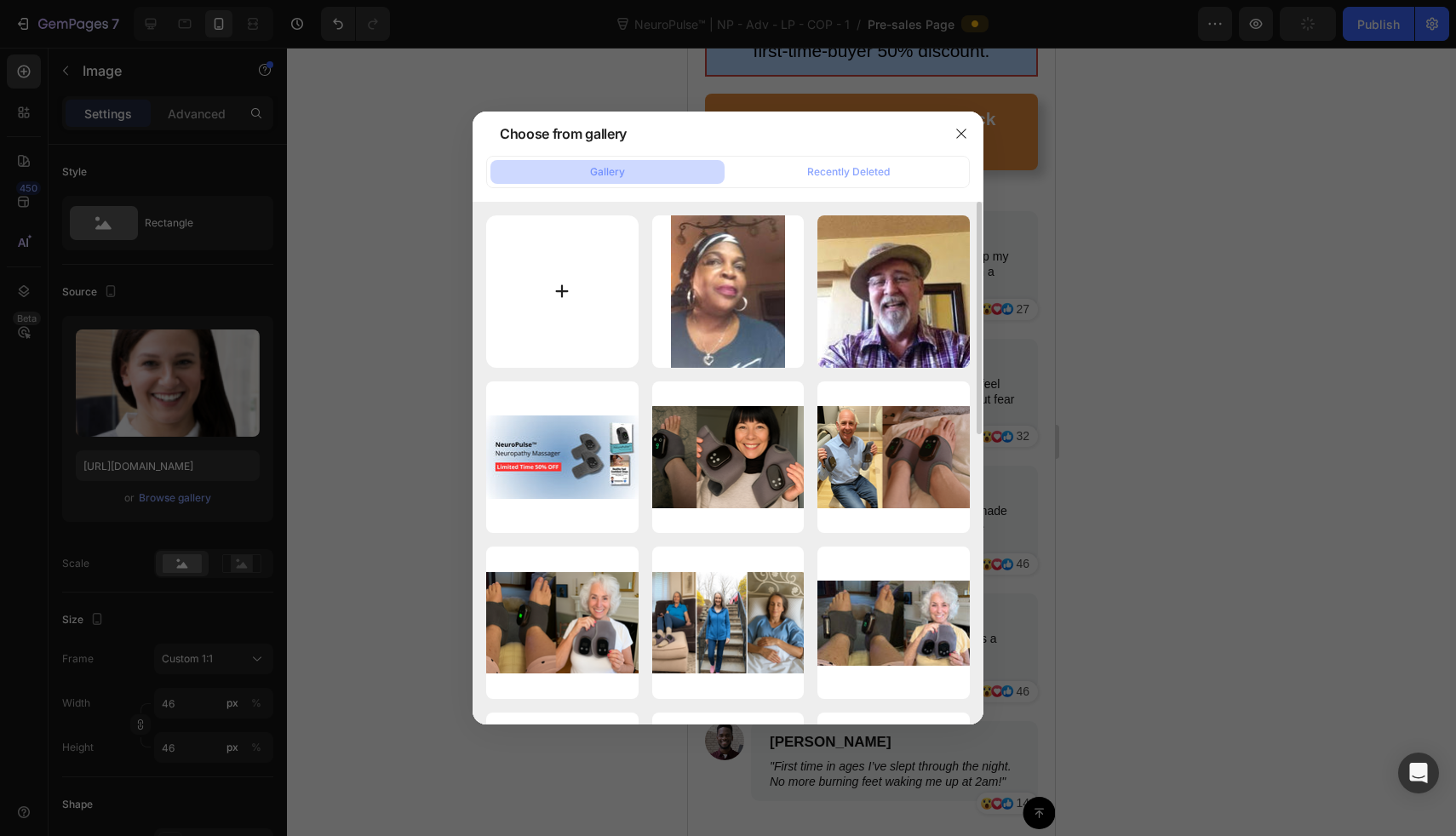
type input "C:\fakepath\images (2).jpeg"
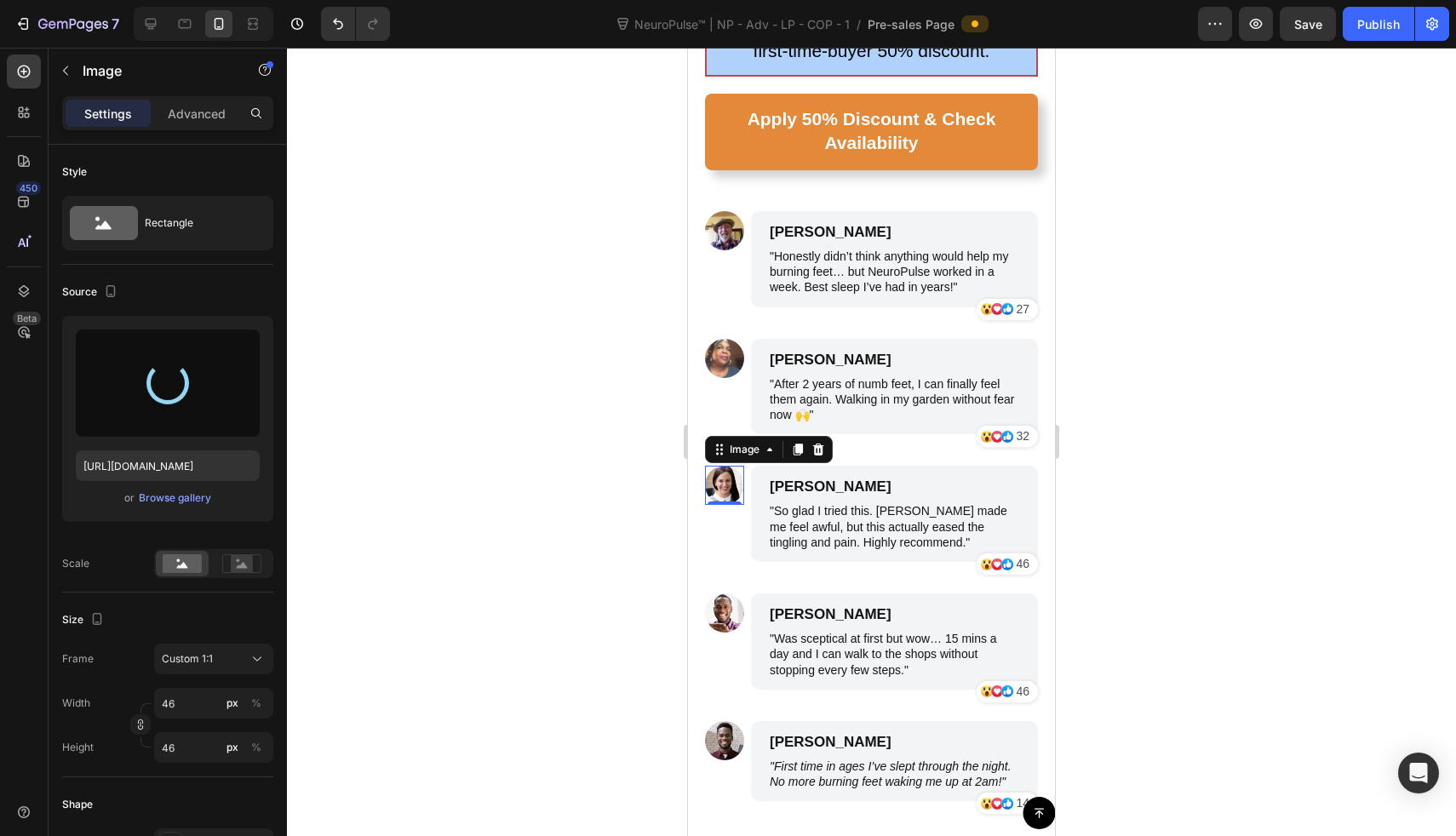
type input "https://cdn.shopify.com/s/files/1/0709/3587/1732/files/gempages_534964769795343…"
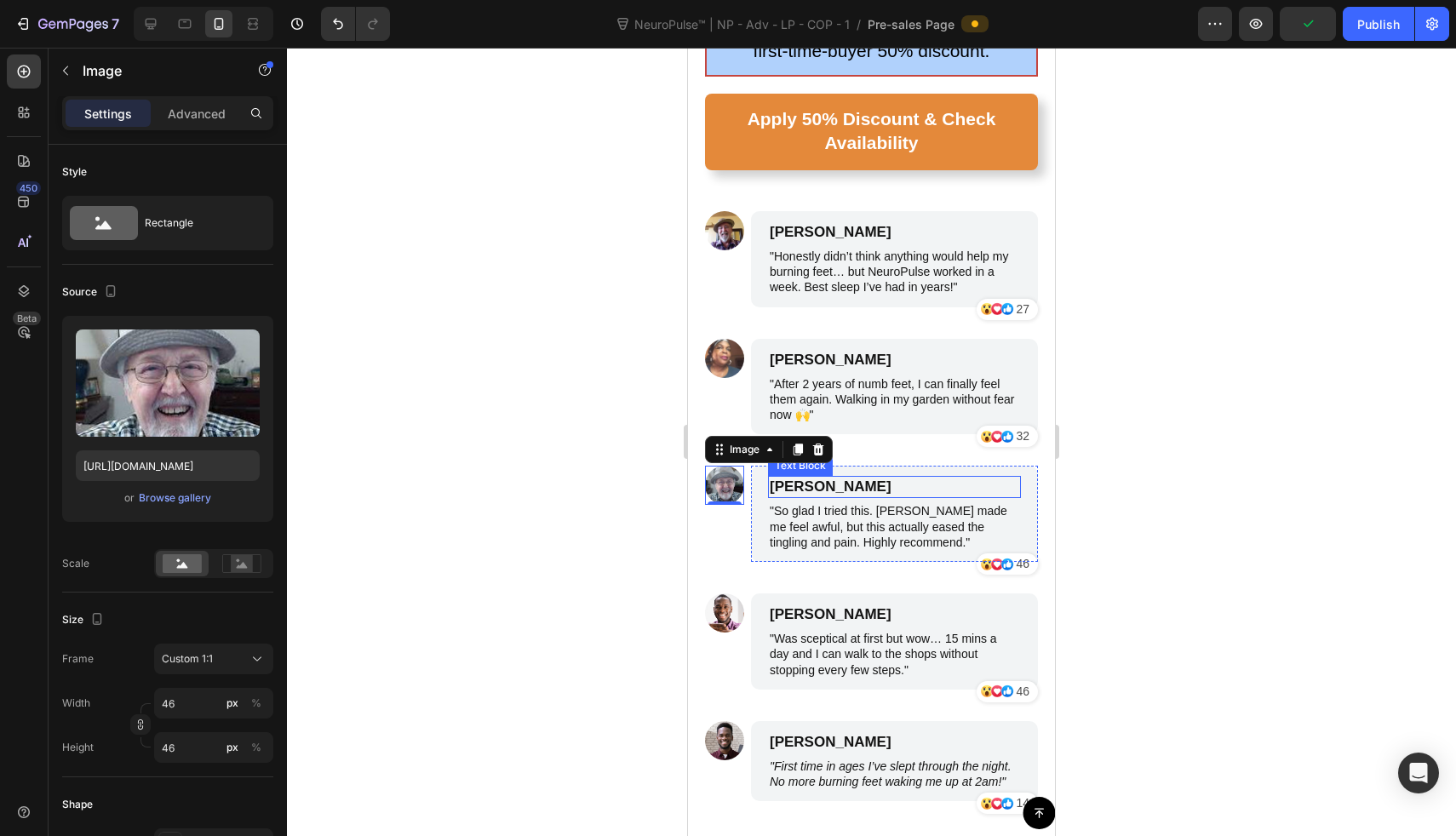
click at [800, 478] on p "James Smith" at bounding box center [894, 487] width 249 height 19
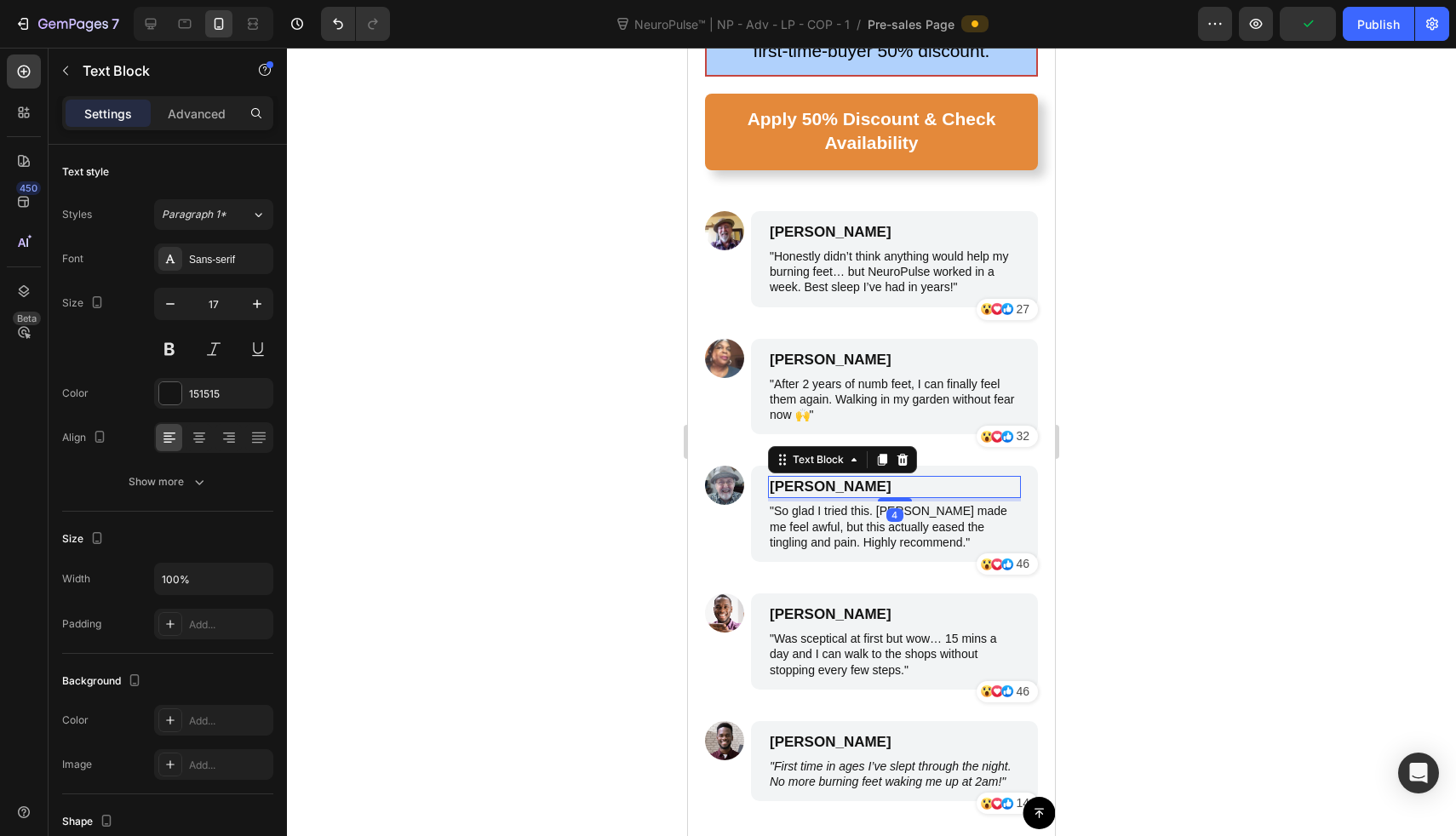
click at [800, 478] on p "James Smith" at bounding box center [894, 487] width 249 height 19
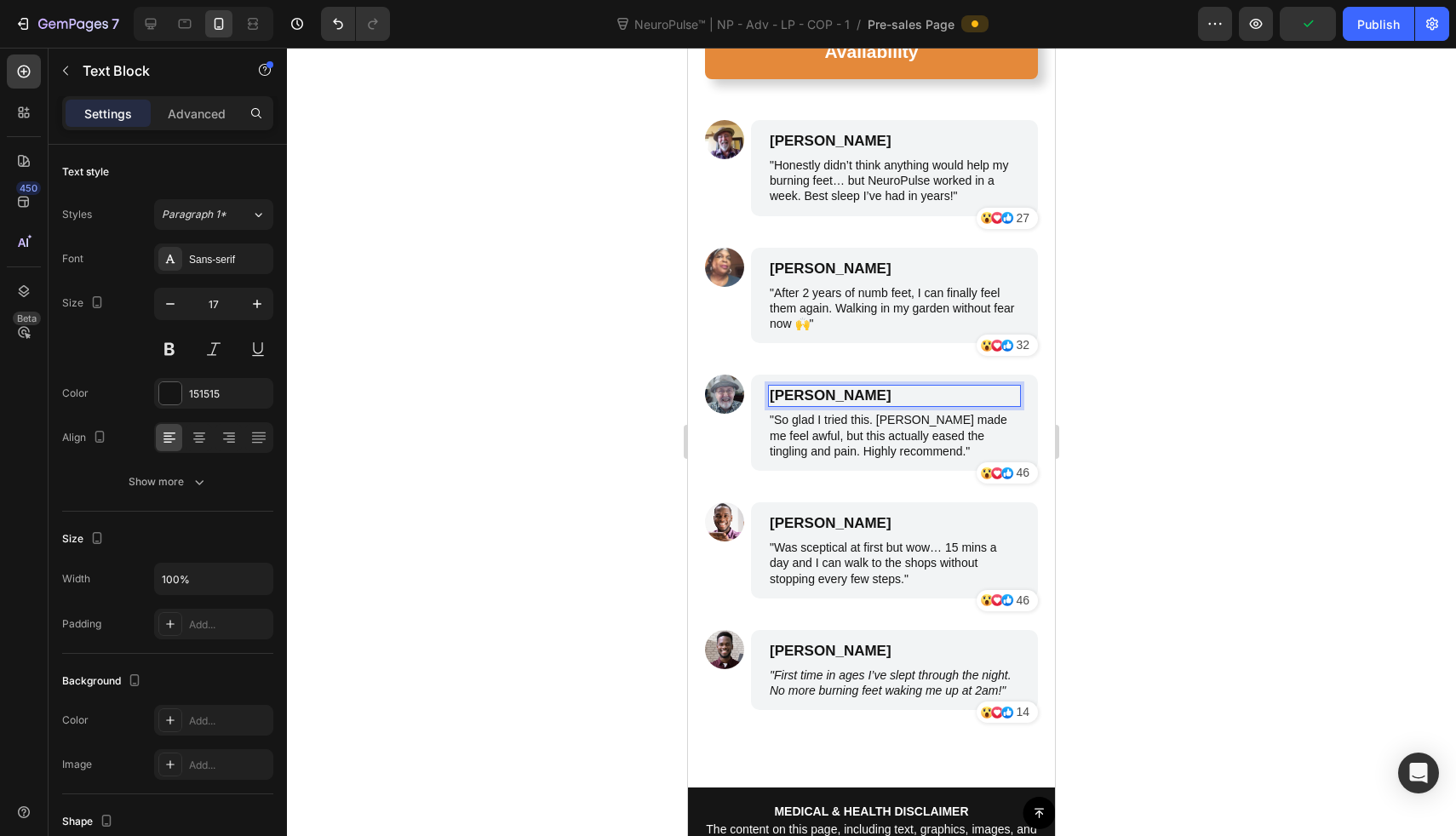
scroll to position [8245, 0]
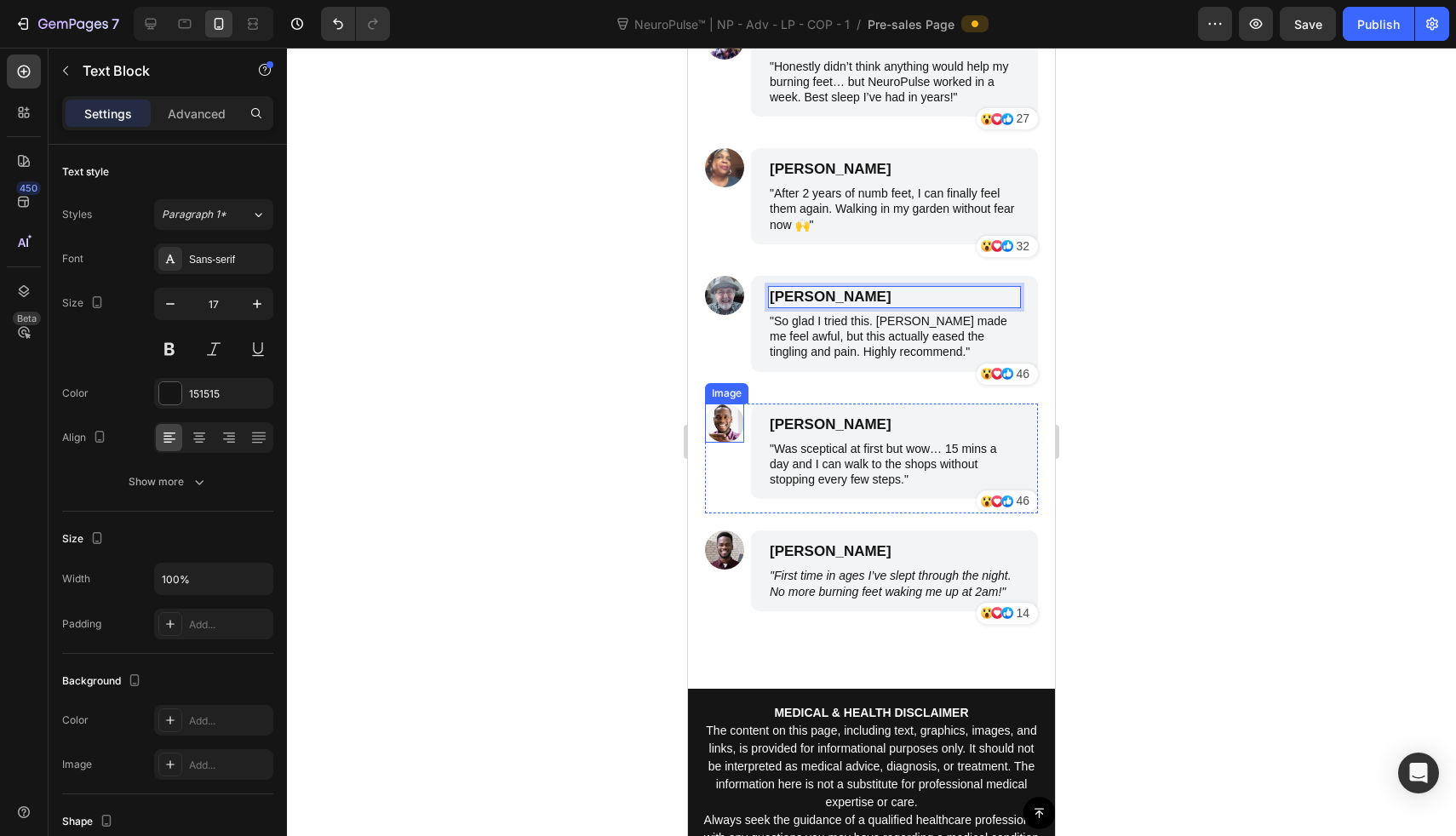
click at [728, 433] on img at bounding box center [724, 423] width 39 height 39
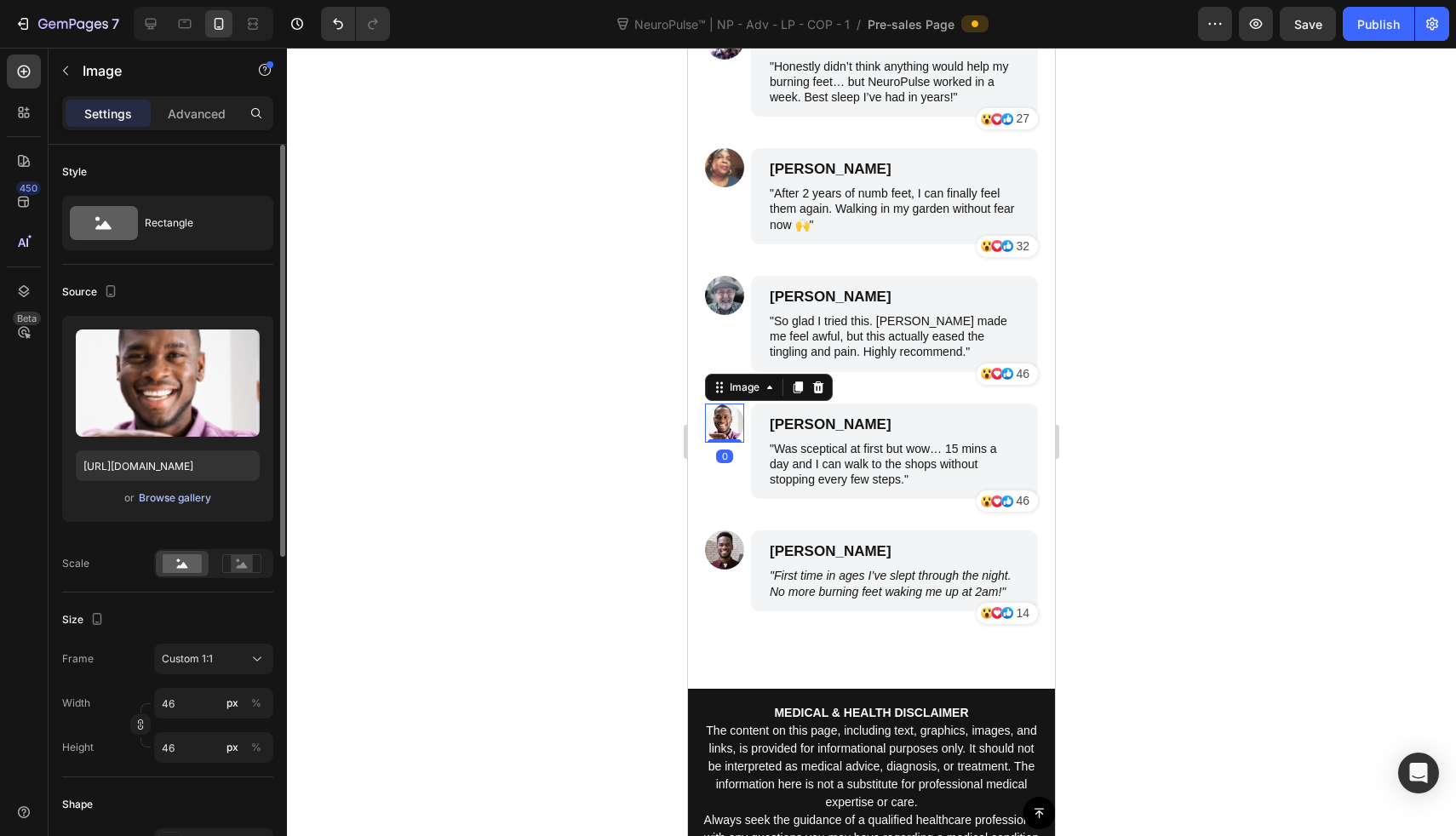
click at [172, 504] on div "Browse gallery" at bounding box center [174, 498] width 72 height 15
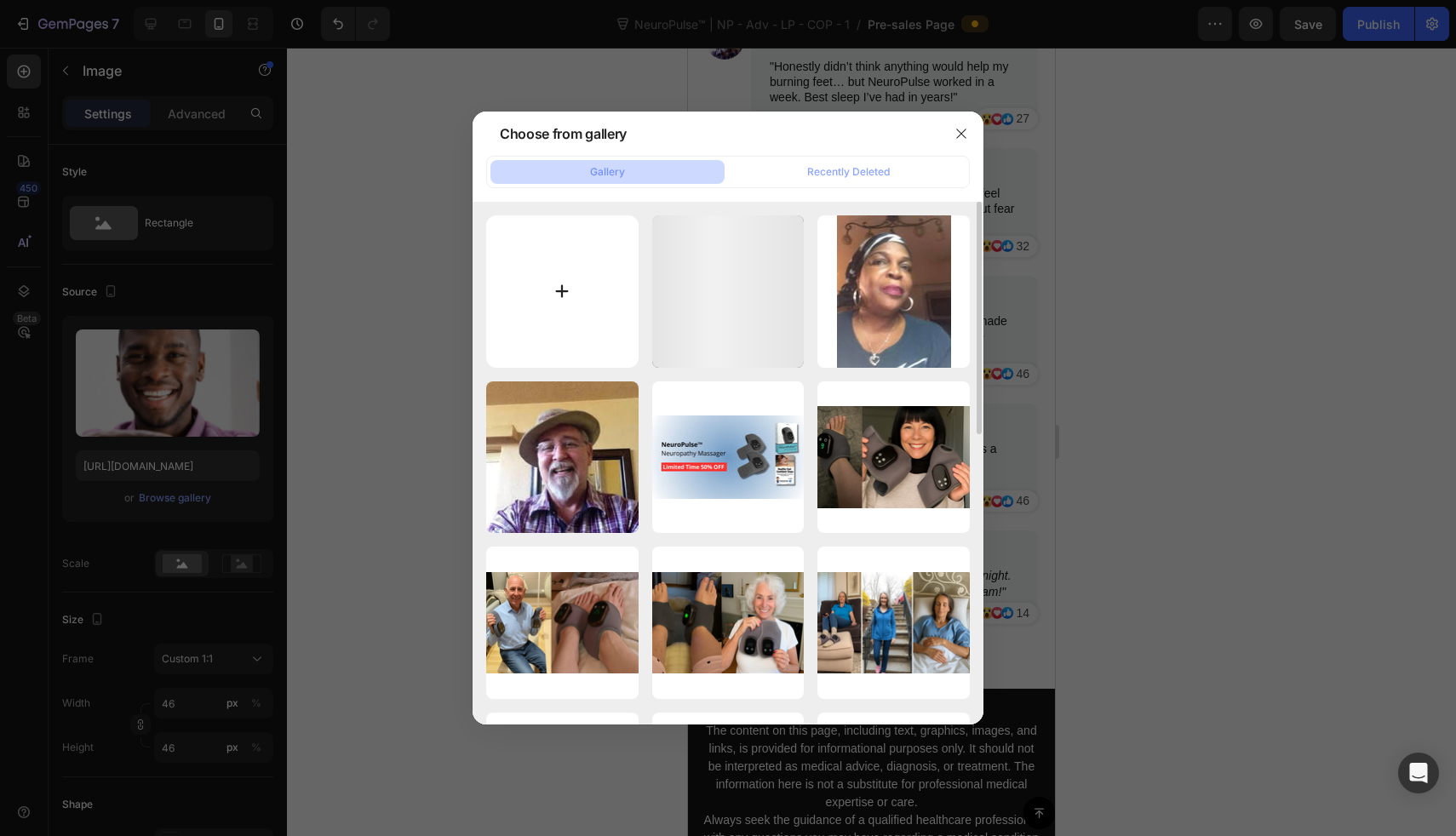
click at [512, 315] on input "file" at bounding box center [562, 291] width 153 height 153
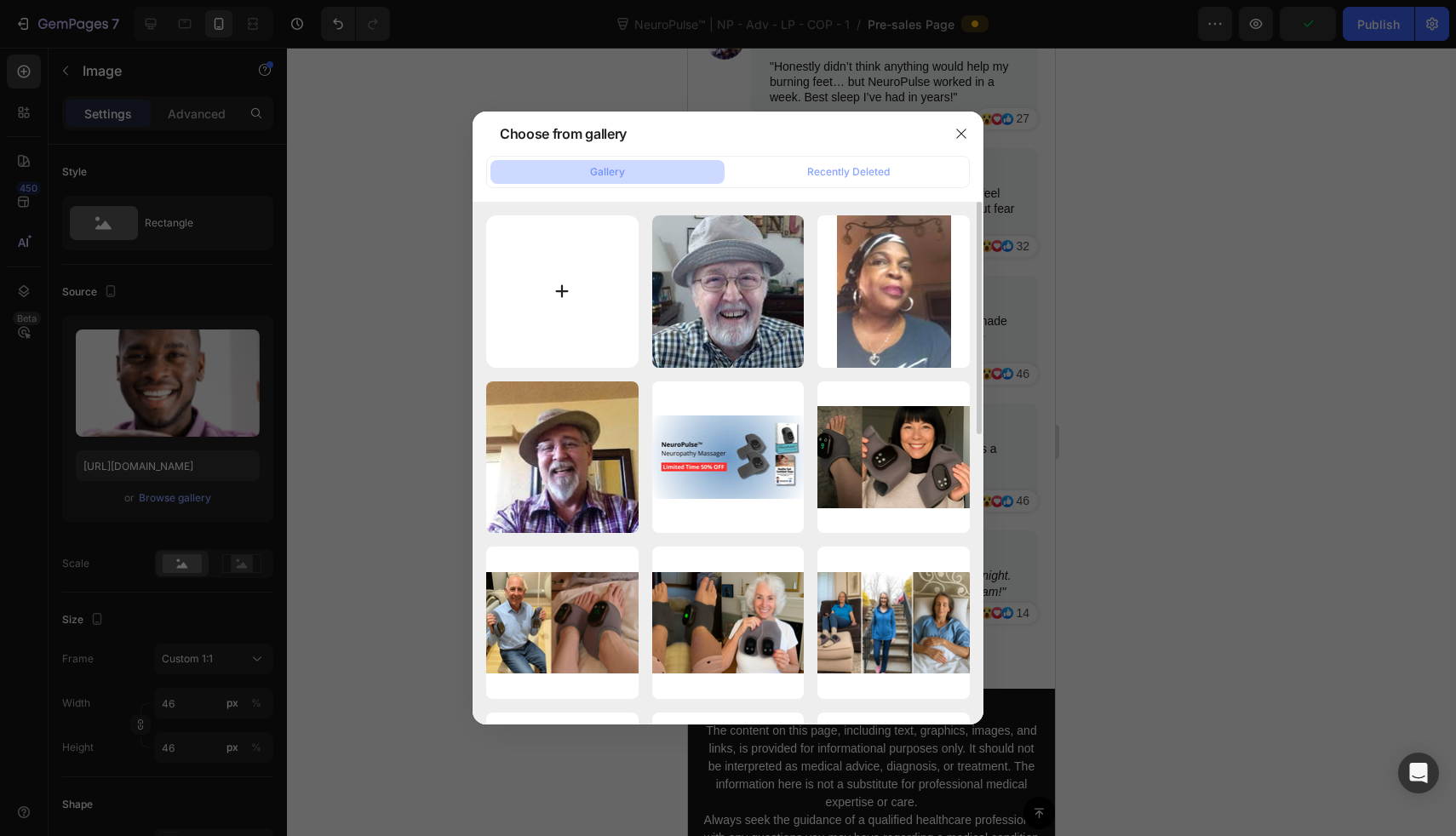
type input "C:\fakepath\images (1).jpeg"
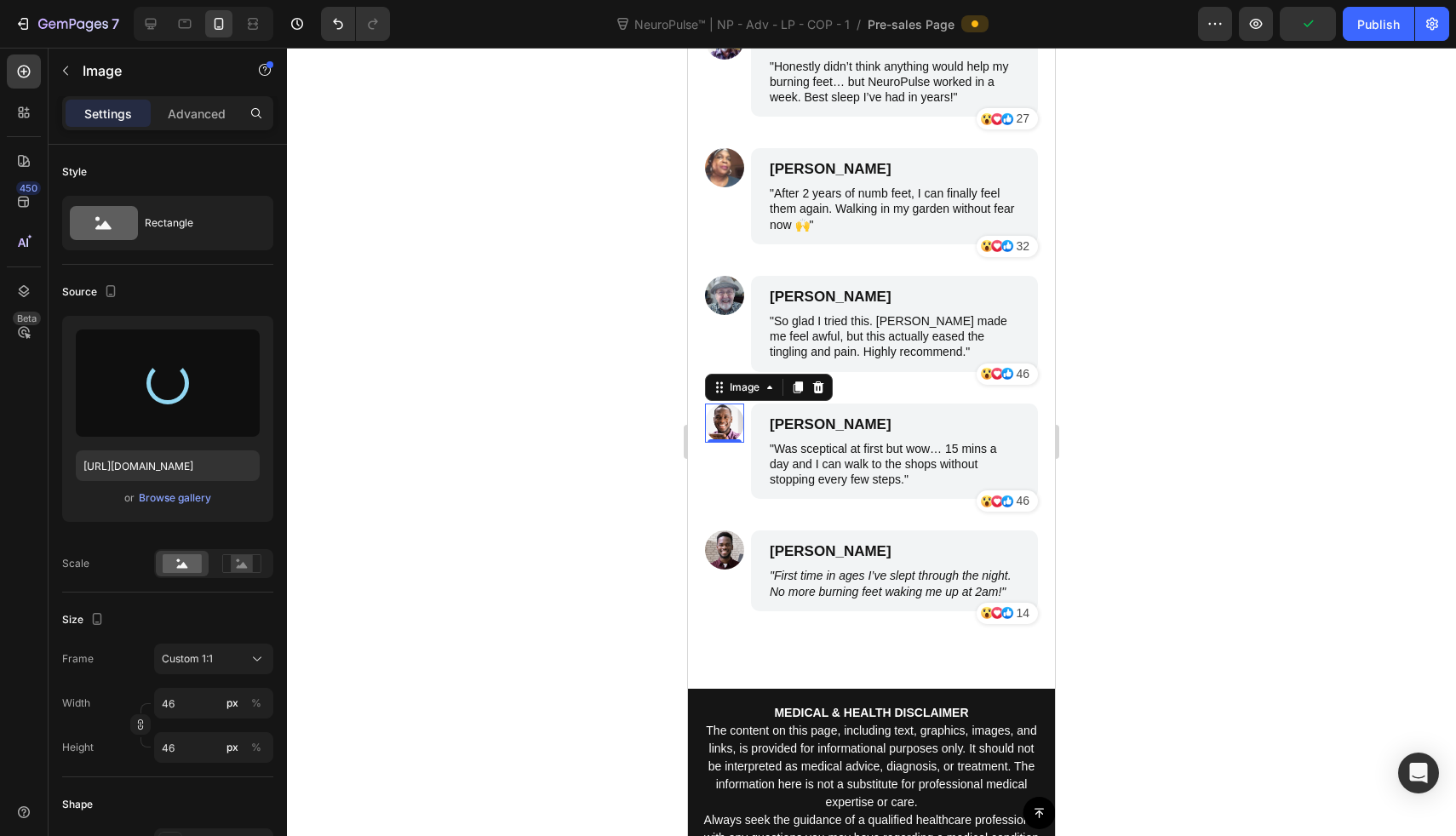
type input "https://cdn.shopify.com/s/files/1/0709/3587/1732/files/gempages_534964769795343…"
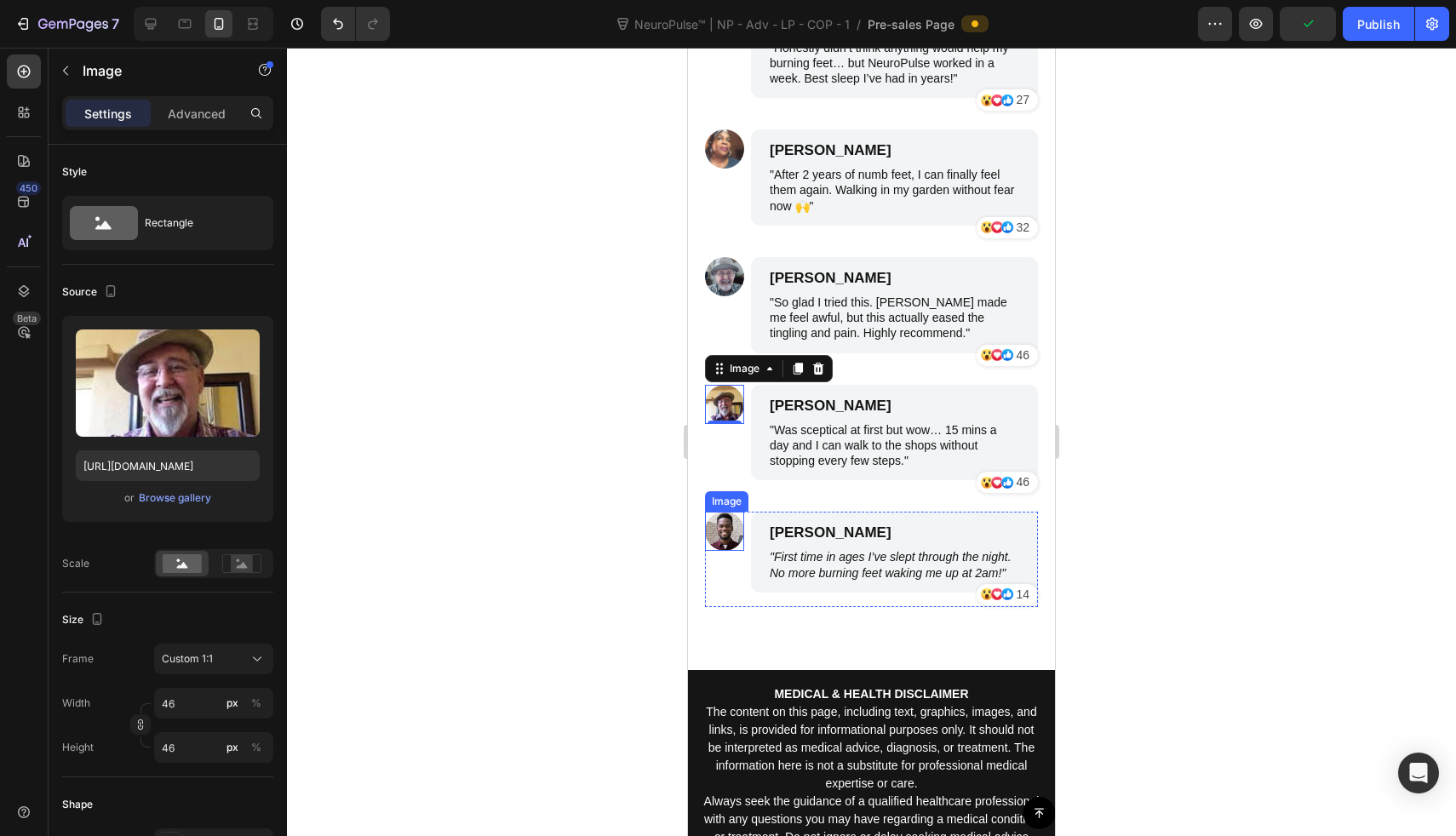
scroll to position [8267, 0]
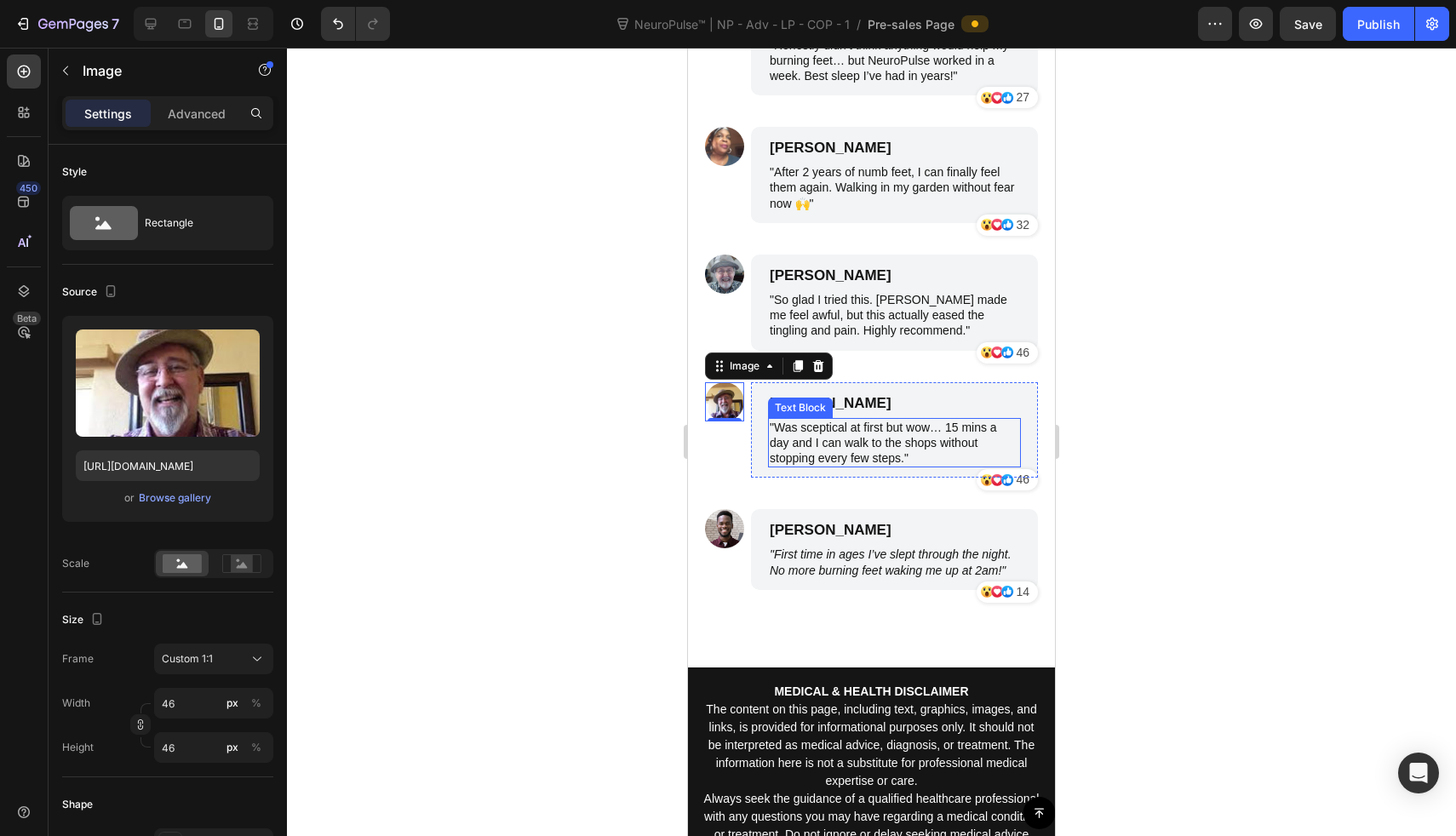
click at [810, 404] on div "Text Block" at bounding box center [800, 408] width 58 height 15
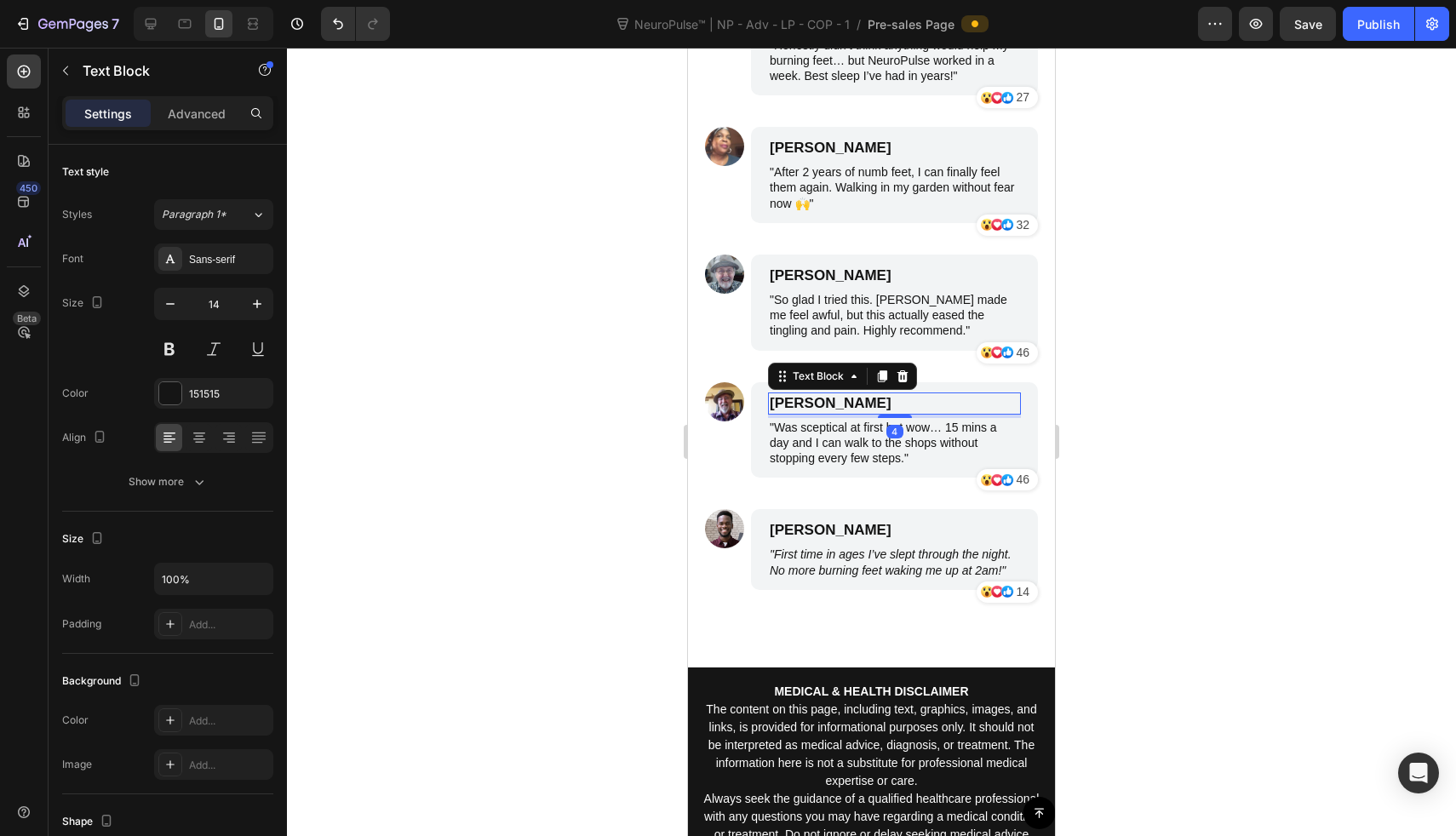
click at [947, 405] on p "Benjamin Brown" at bounding box center [894, 404] width 249 height 19
click at [935, 405] on p "Benjamin Brown" at bounding box center [894, 404] width 249 height 19
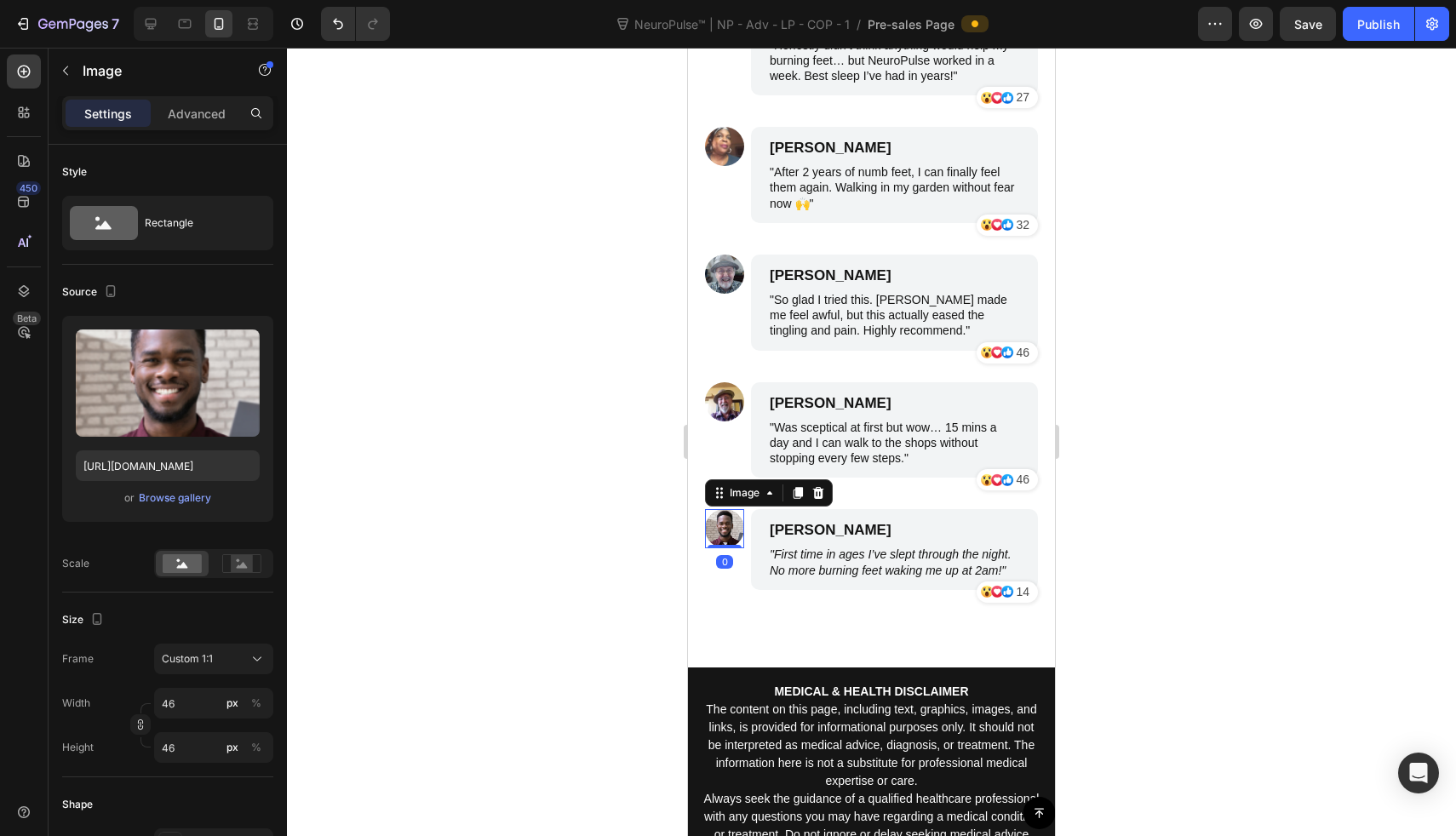
click at [717, 518] on img at bounding box center [724, 528] width 39 height 39
click at [189, 501] on div "Browse gallery" at bounding box center [174, 498] width 72 height 15
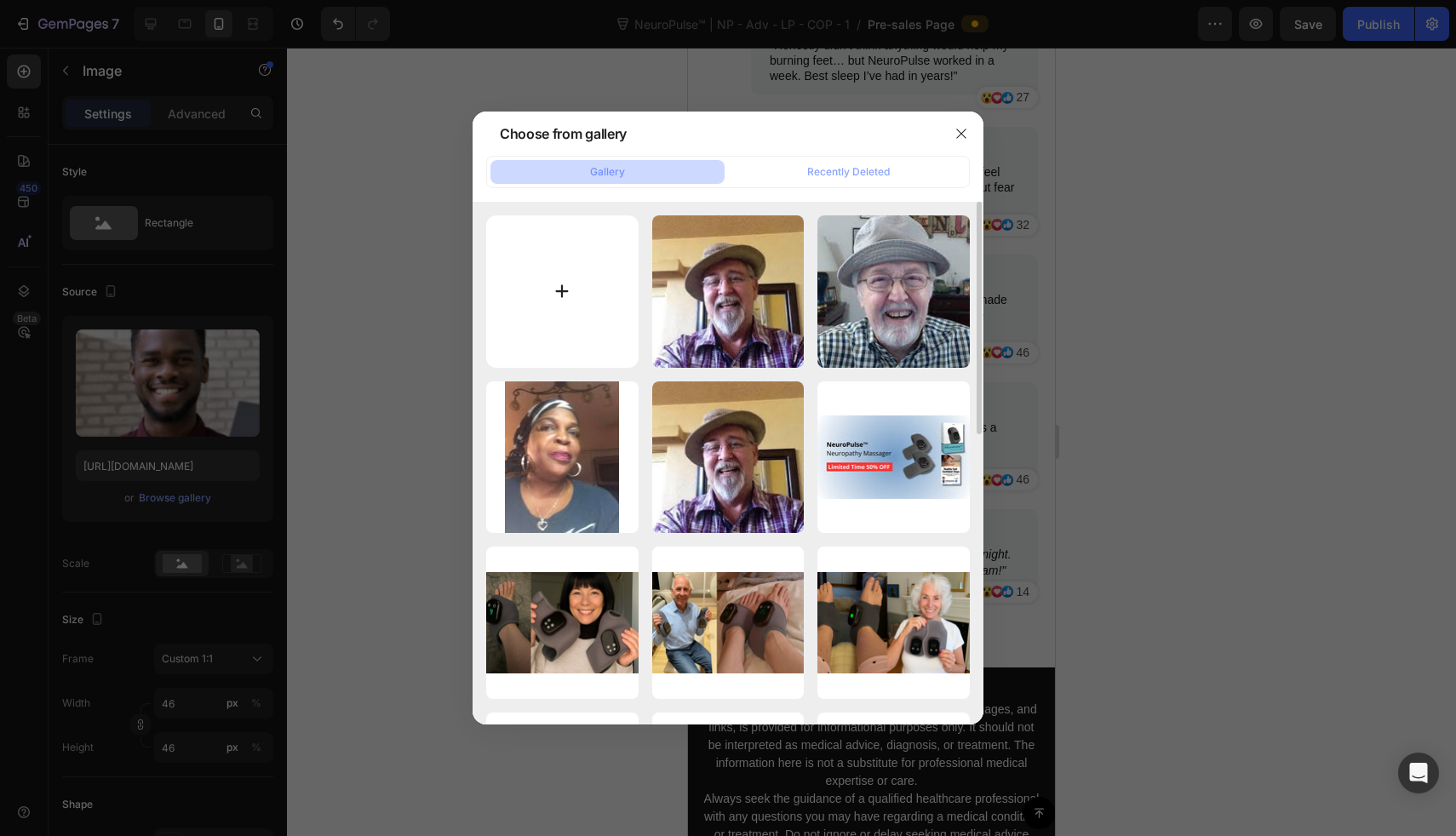
click at [581, 282] on input "file" at bounding box center [562, 291] width 153 height 153
type input "C:\fakepath\images.jpeg"
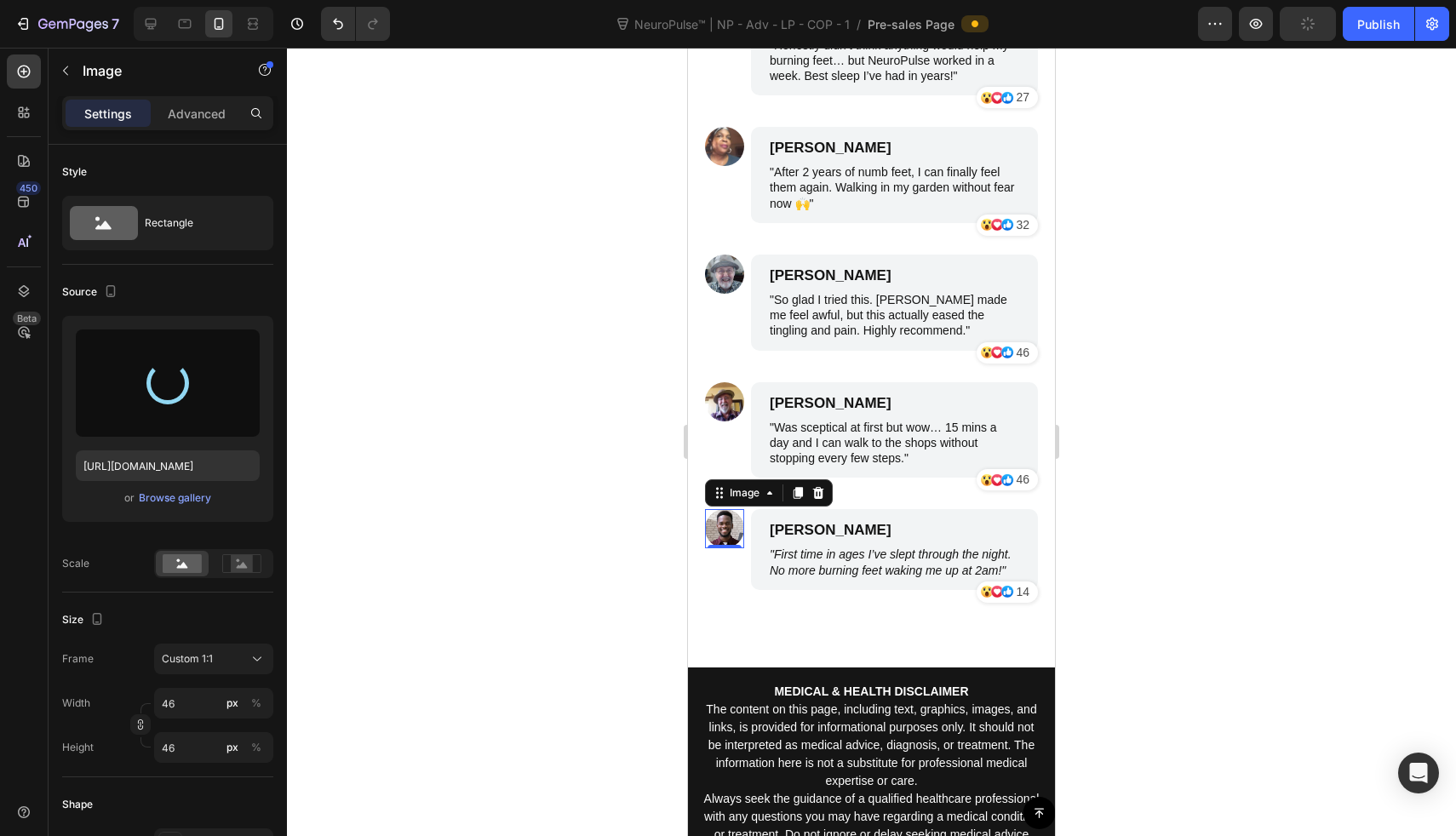
type input "https://cdn.shopify.com/s/files/1/0709/3587/1732/files/gempages_534964769795343…"
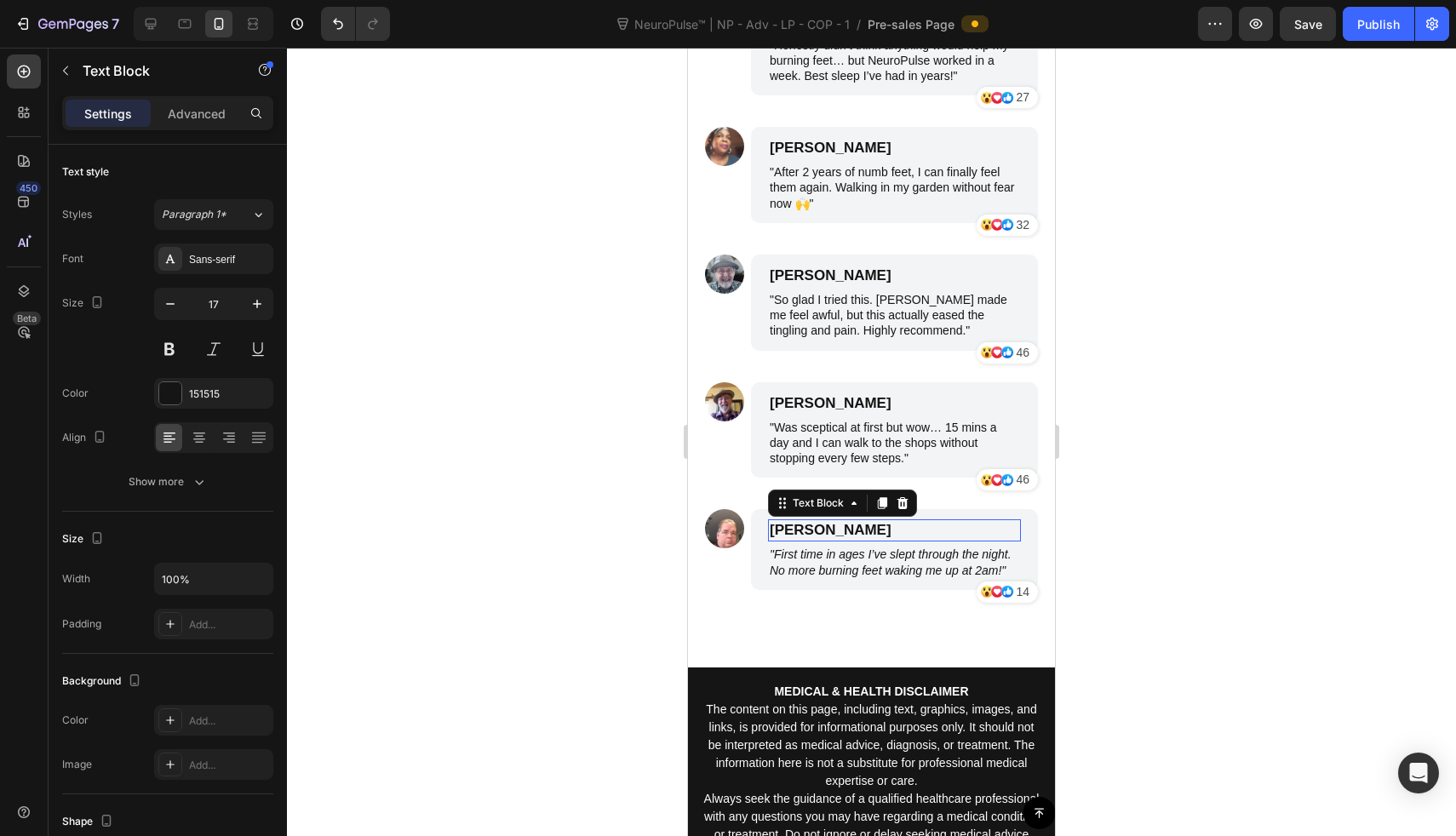
click at [808, 536] on p "Michael Miller" at bounding box center [894, 531] width 249 height 19
click at [504, 460] on div at bounding box center [871, 442] width 1169 height 789
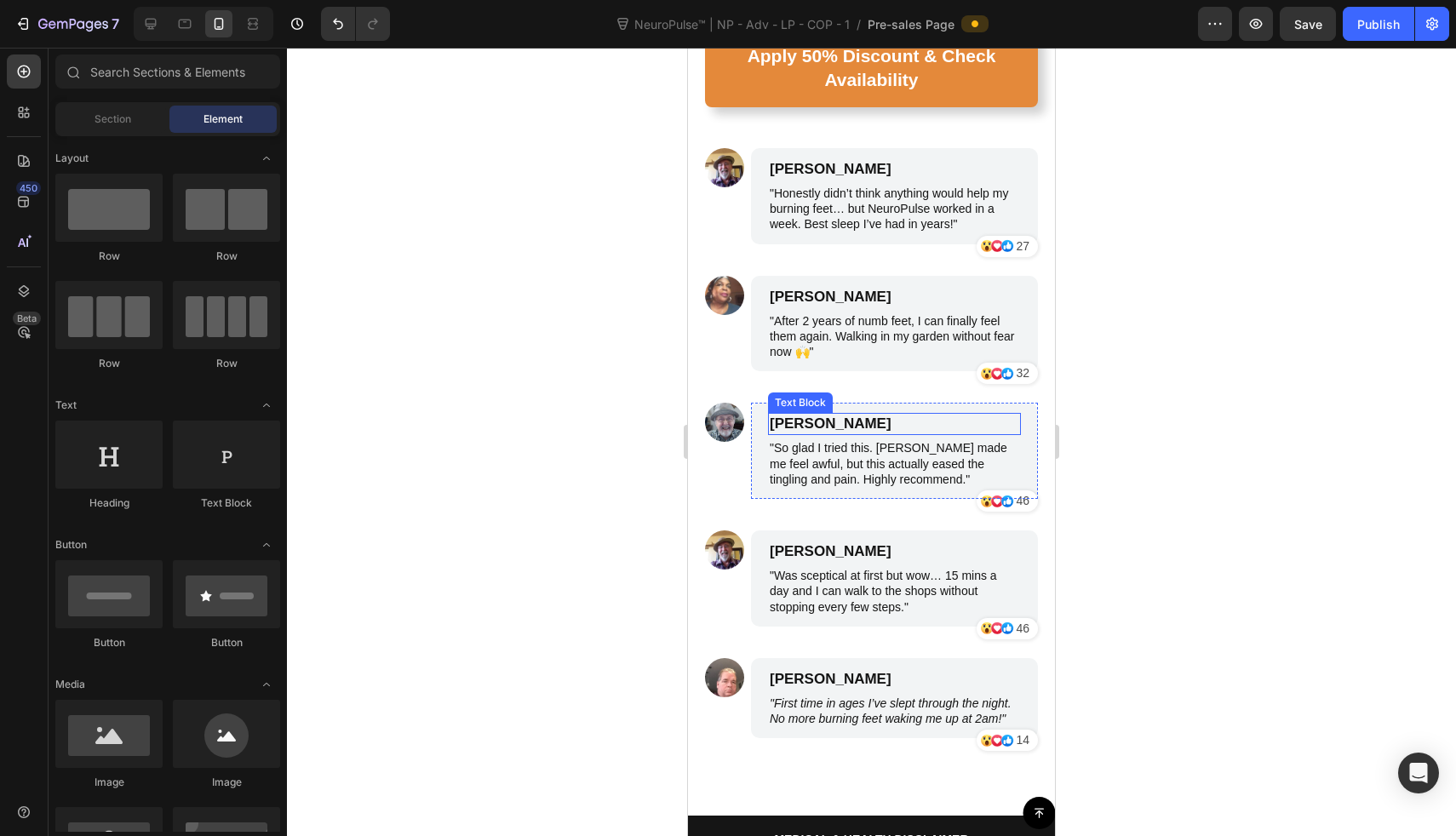
scroll to position [8178, 0]
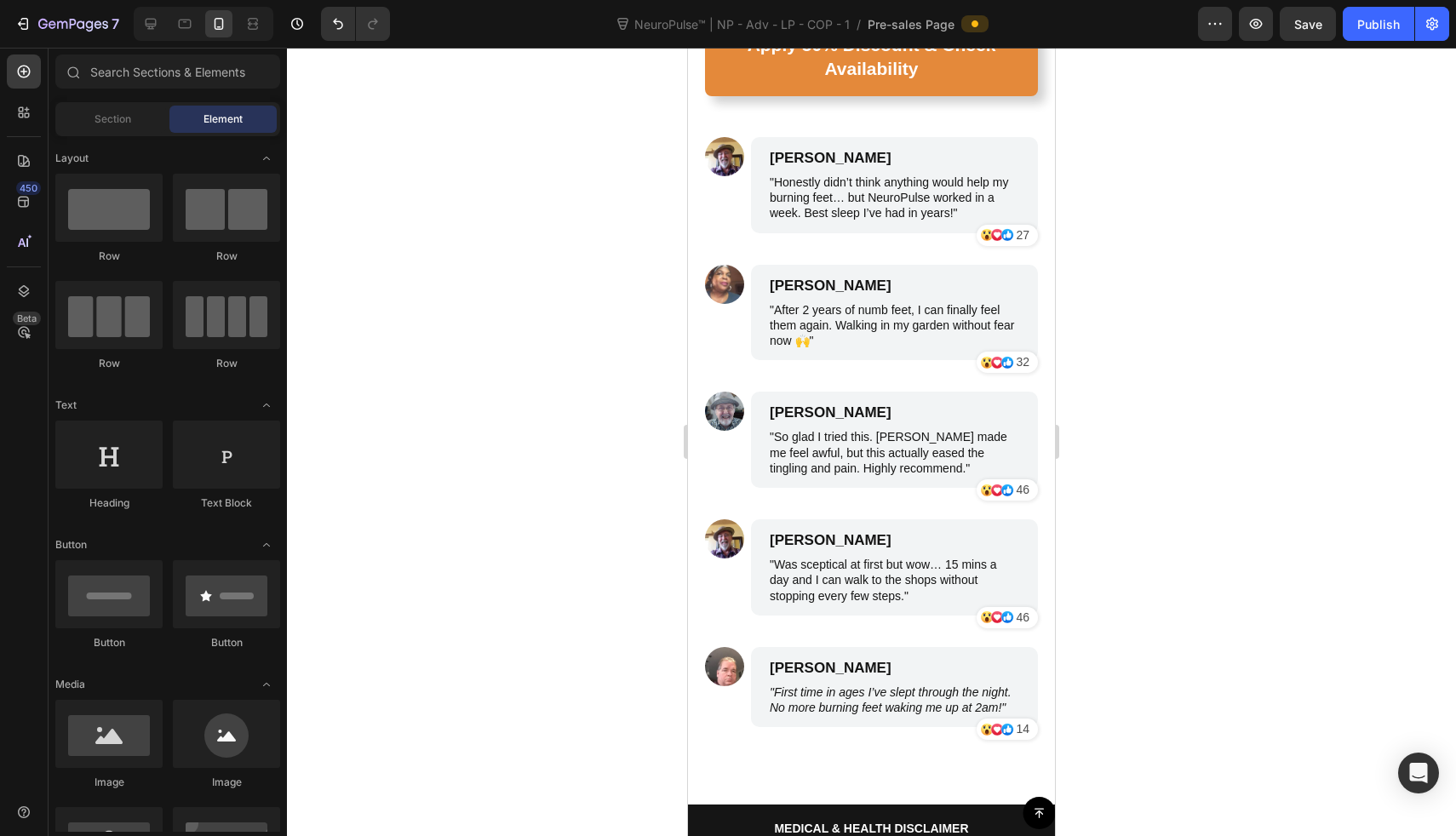
click at [870, 223] on div "Icon Icon Icon 27 Text Block Row Row" at bounding box center [894, 235] width 287 height 25
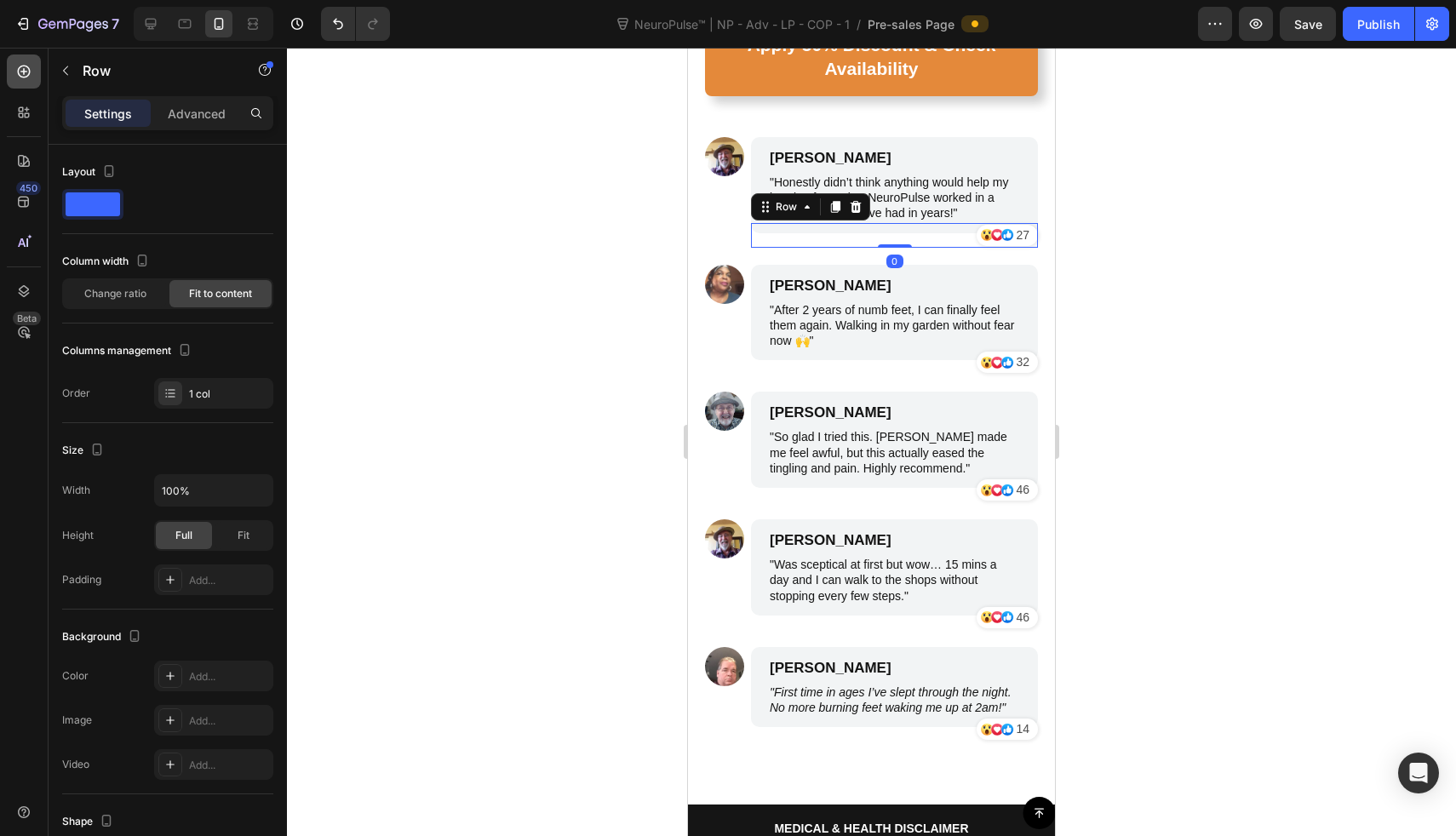
click at [31, 77] on icon at bounding box center [24, 71] width 17 height 17
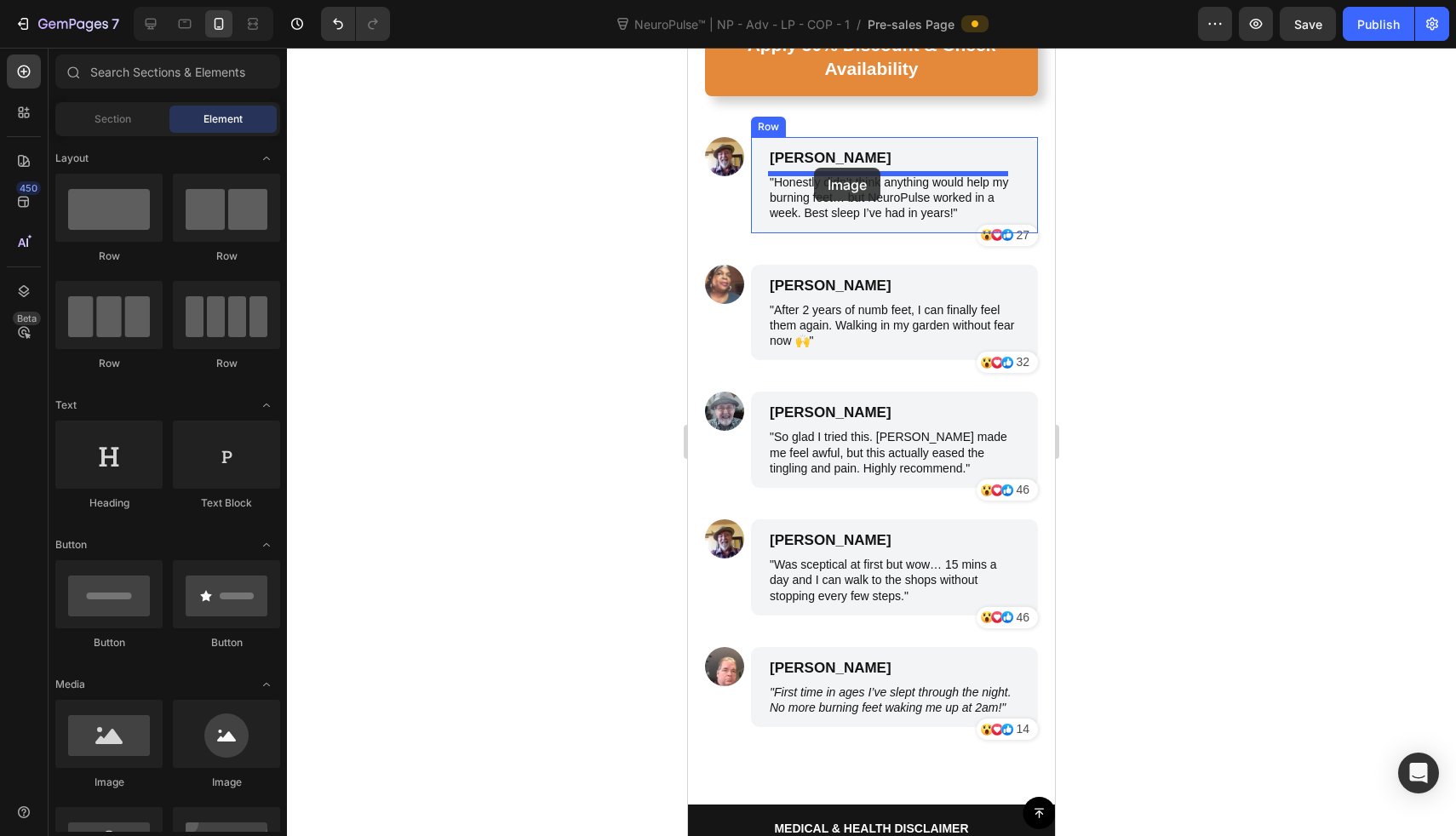
drag, startPoint x: 796, startPoint y: 784, endPoint x: 814, endPoint y: 168, distance: 616.3
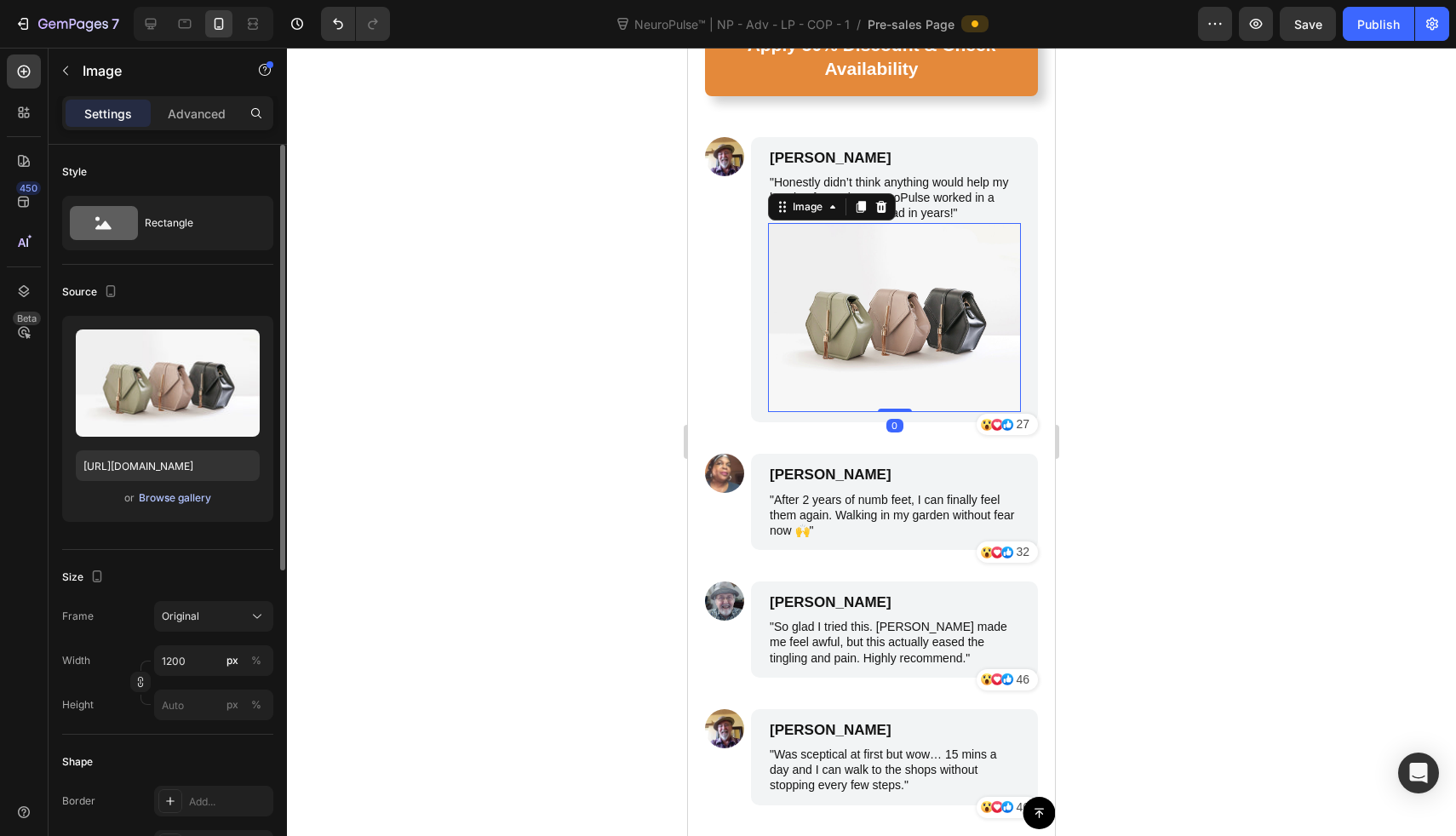
click at [155, 496] on div "Browse gallery" at bounding box center [174, 498] width 72 height 15
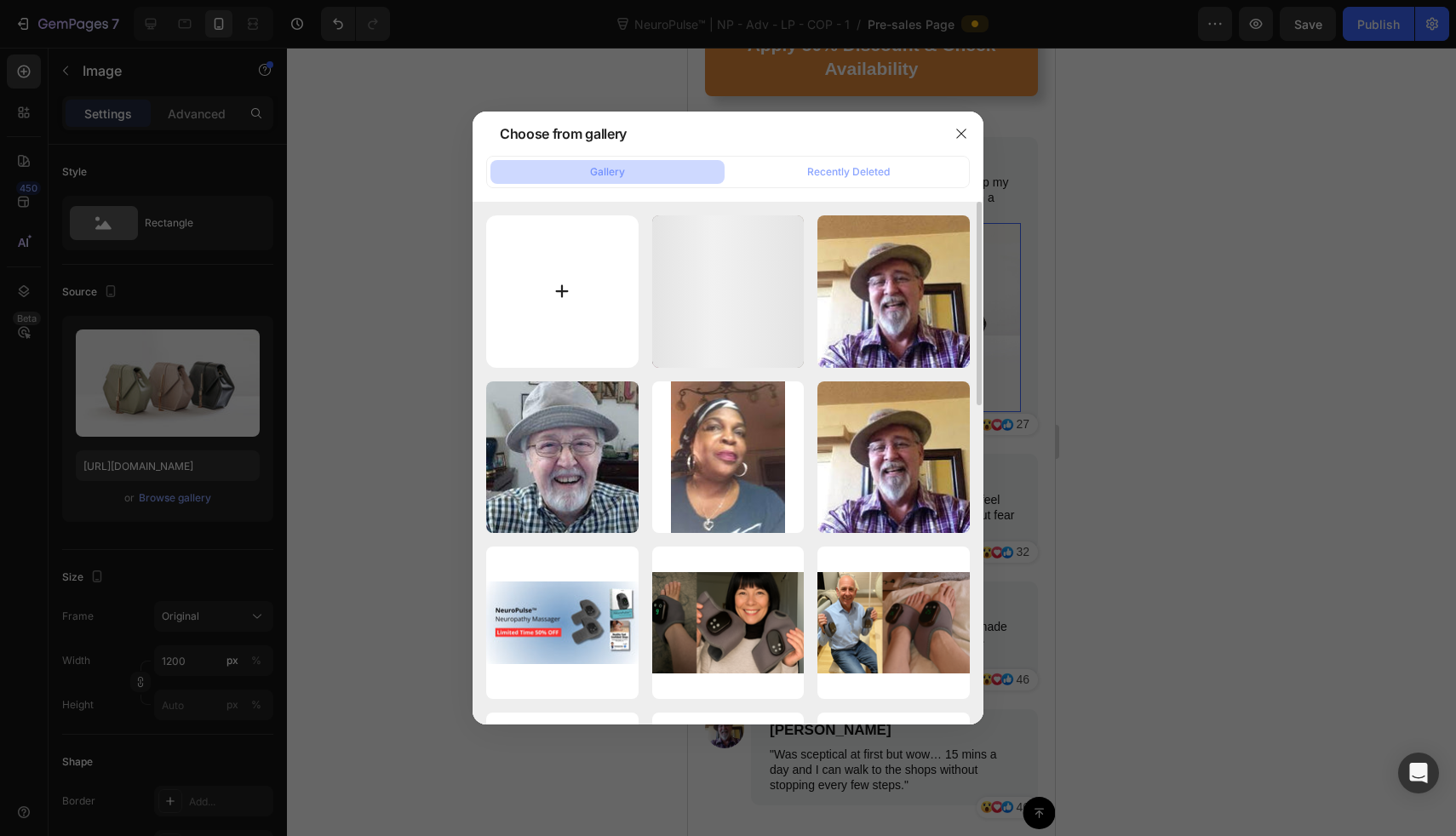
click at [576, 308] on input "file" at bounding box center [562, 291] width 153 height 153
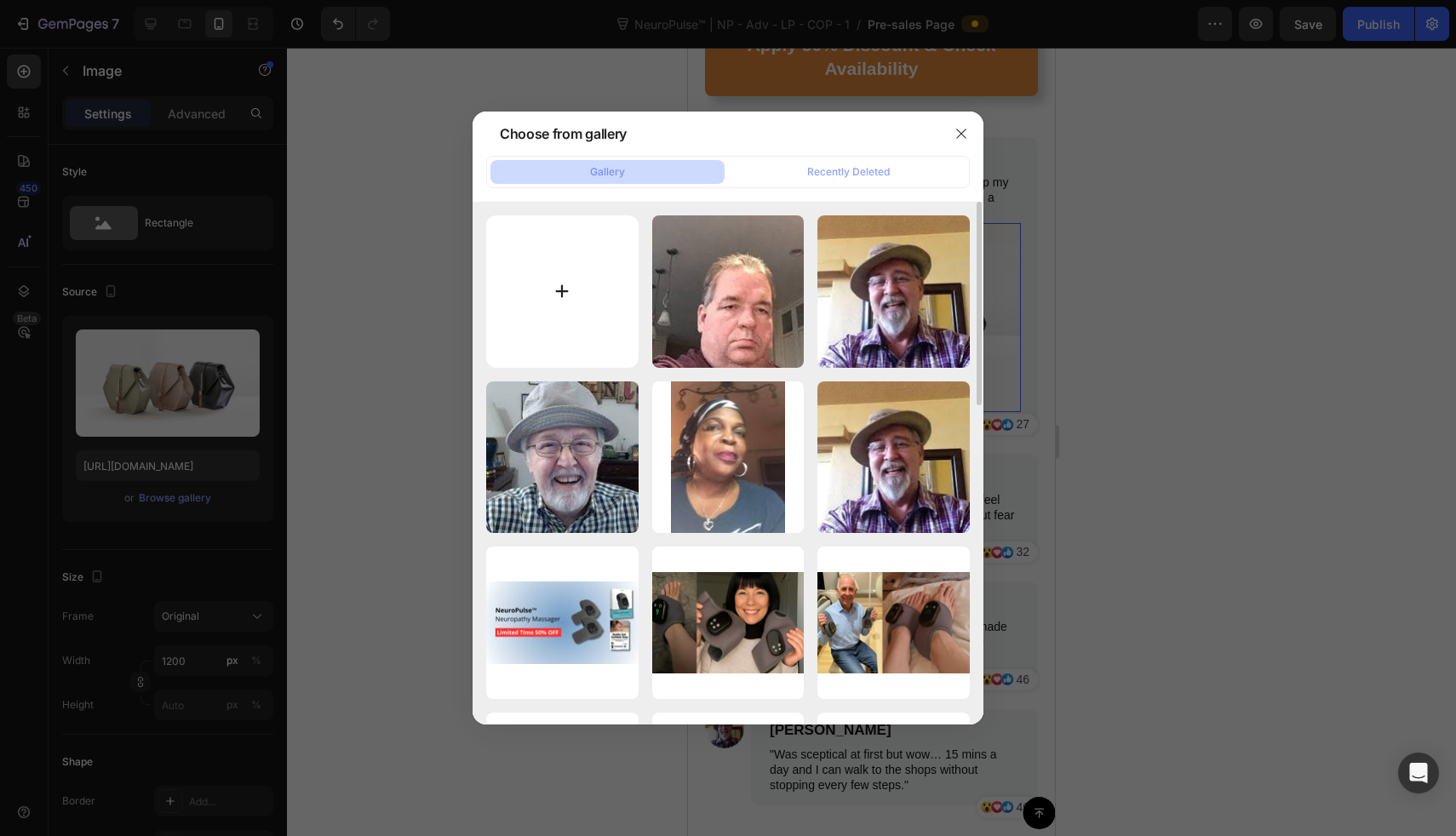
type input "C:\fakepath\A7ebdd1c6daf142cf8deb4a49b0de92b6B.jpg_220x220.jpg_.avif"
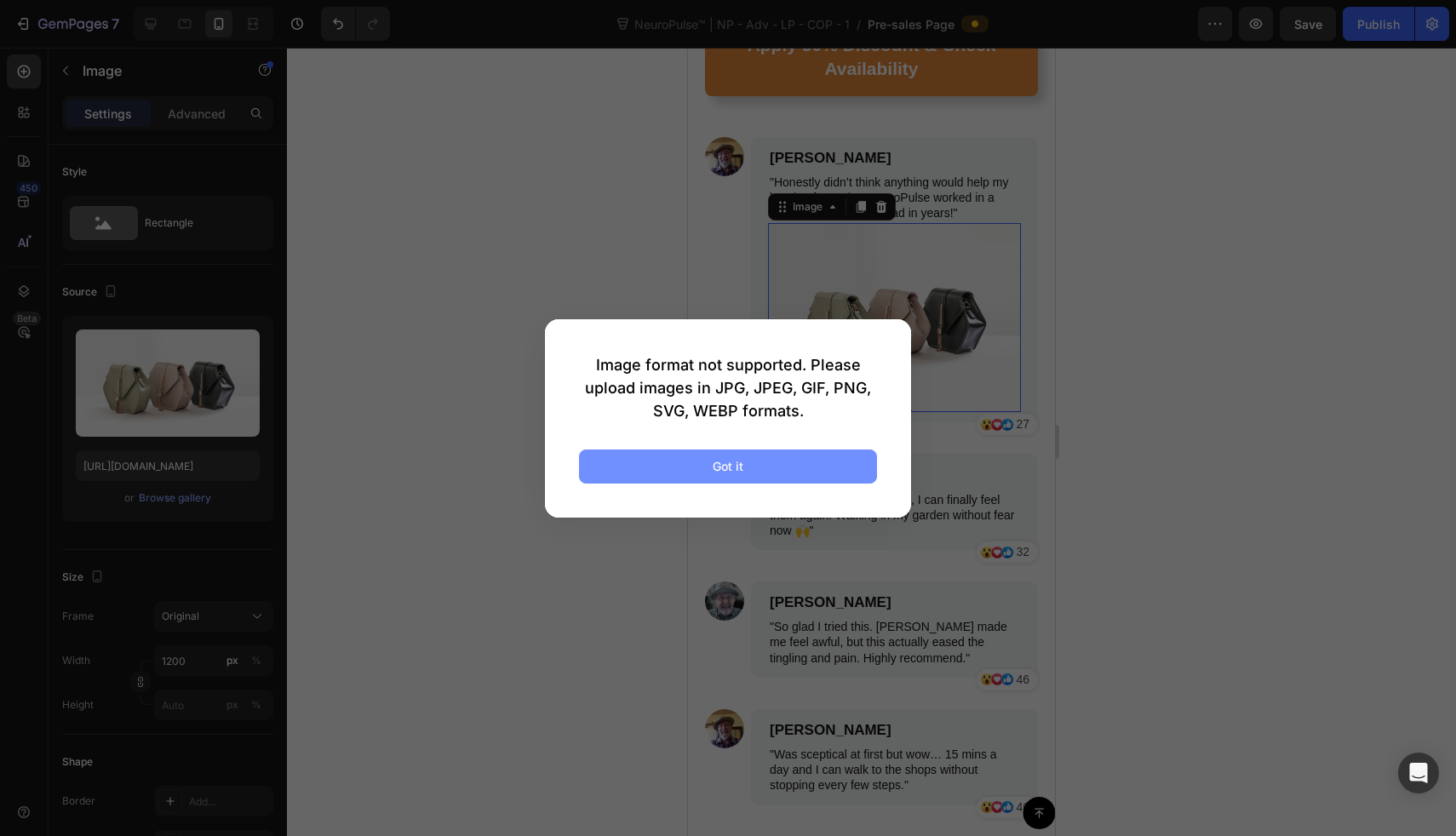
click at [768, 463] on button "Got it" at bounding box center [728, 466] width 298 height 34
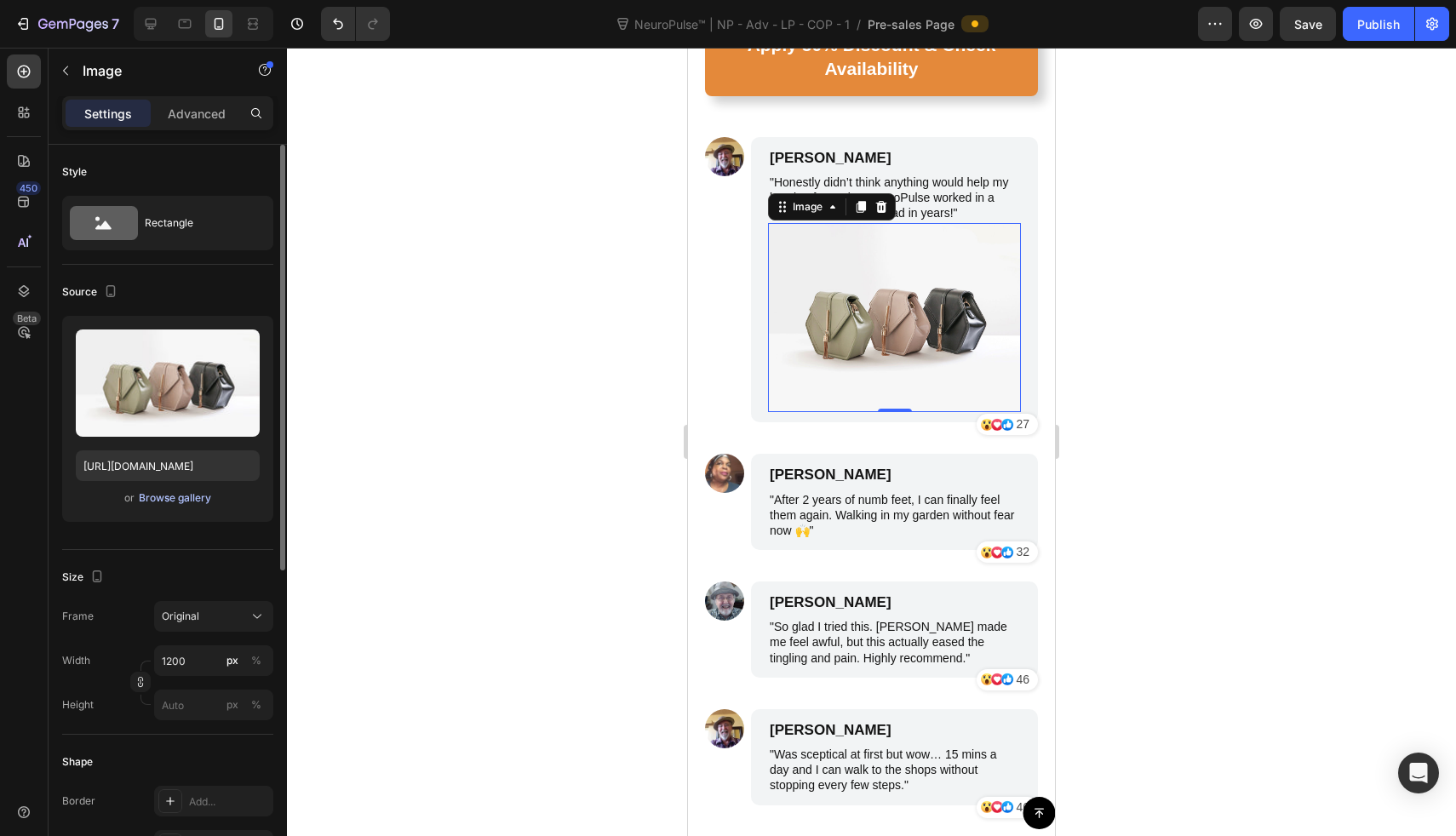
click at [192, 492] on div "Browse gallery" at bounding box center [174, 498] width 72 height 15
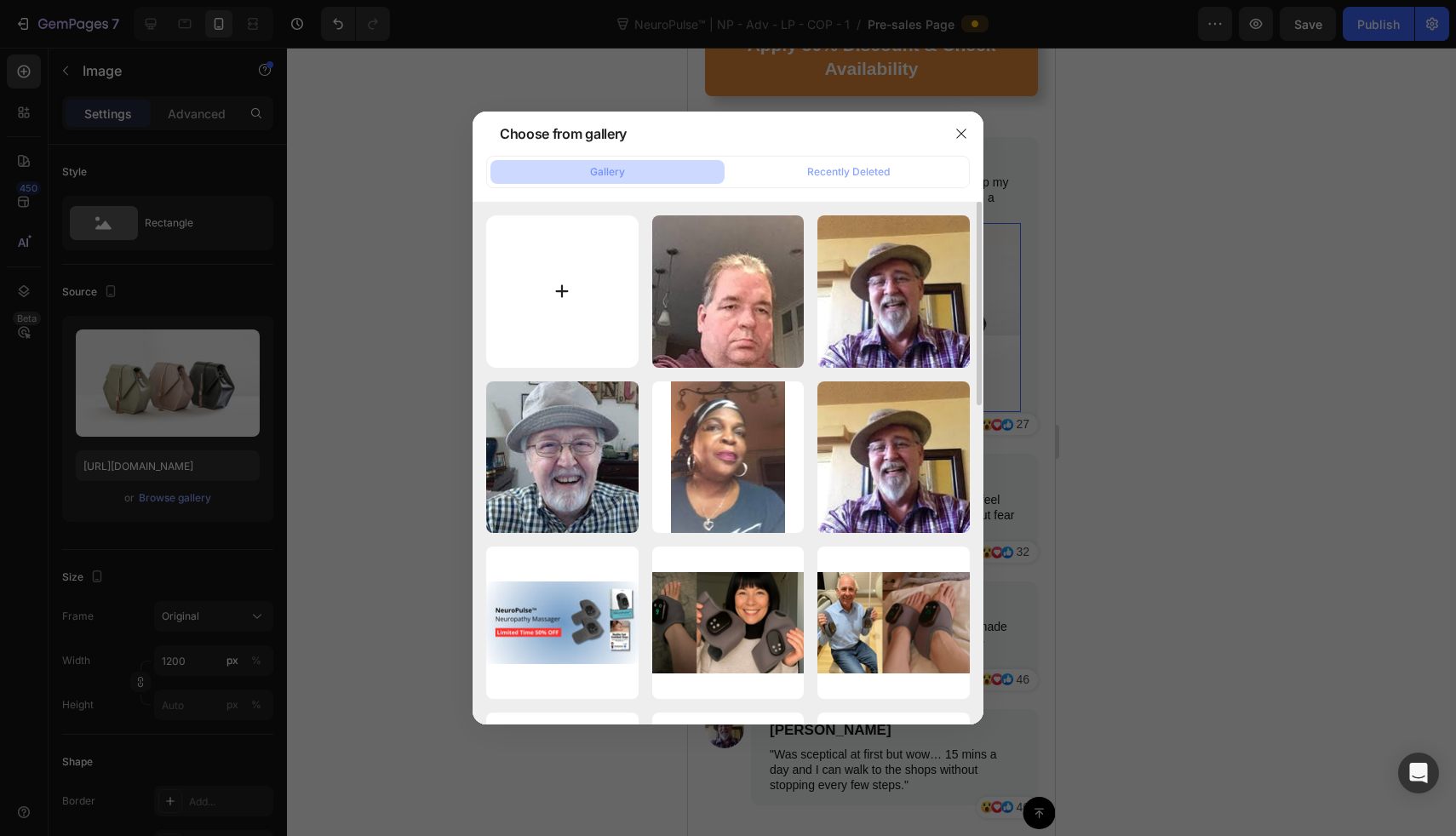
click at [531, 277] on input "file" at bounding box center [562, 291] width 153 height 153
type input "C:\fakepath\A7ebdd1c6daf142cf8deb4a49b0de92b6B.jpg_.jpg"
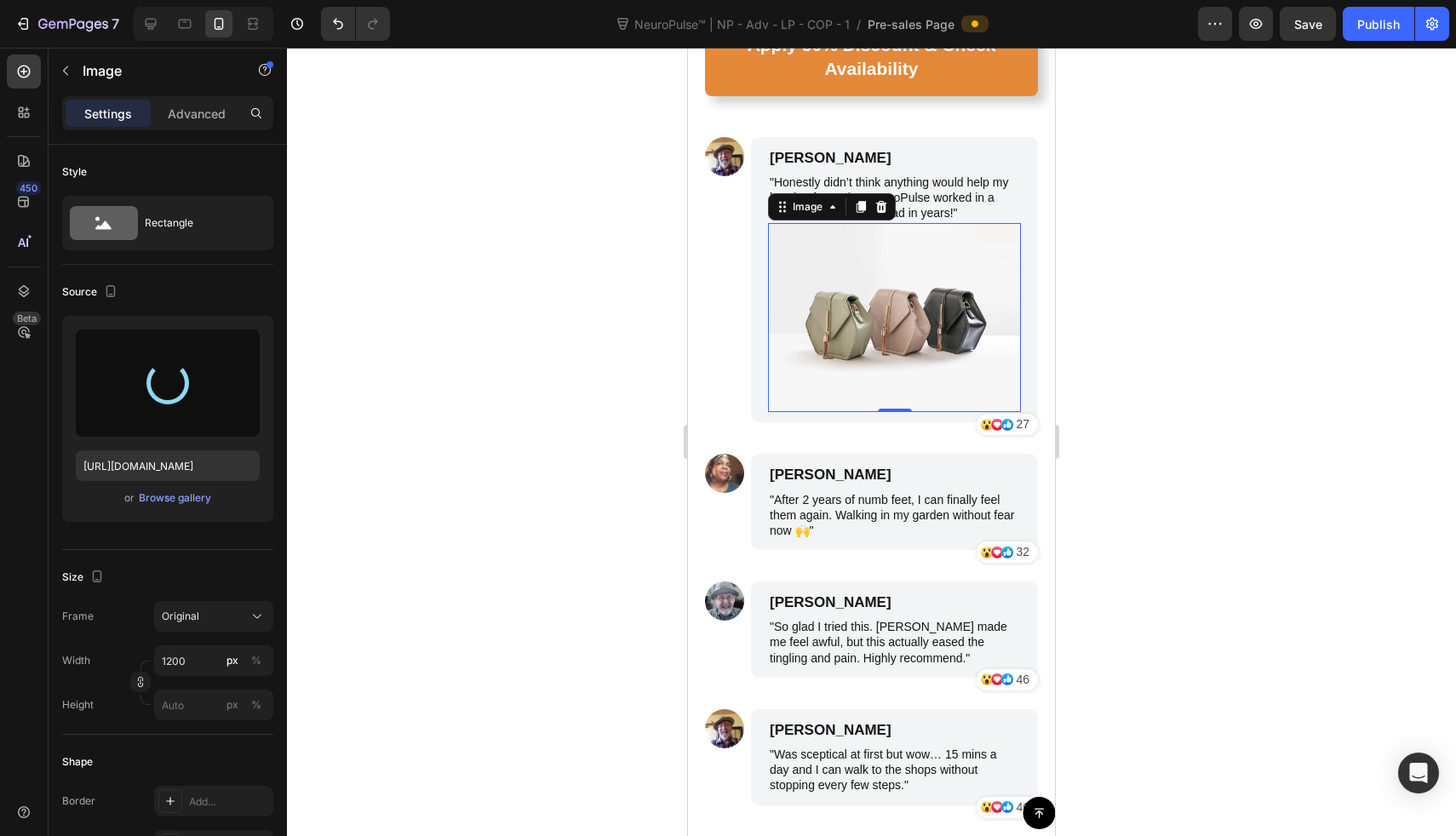
type input "[URL][DOMAIN_NAME]"
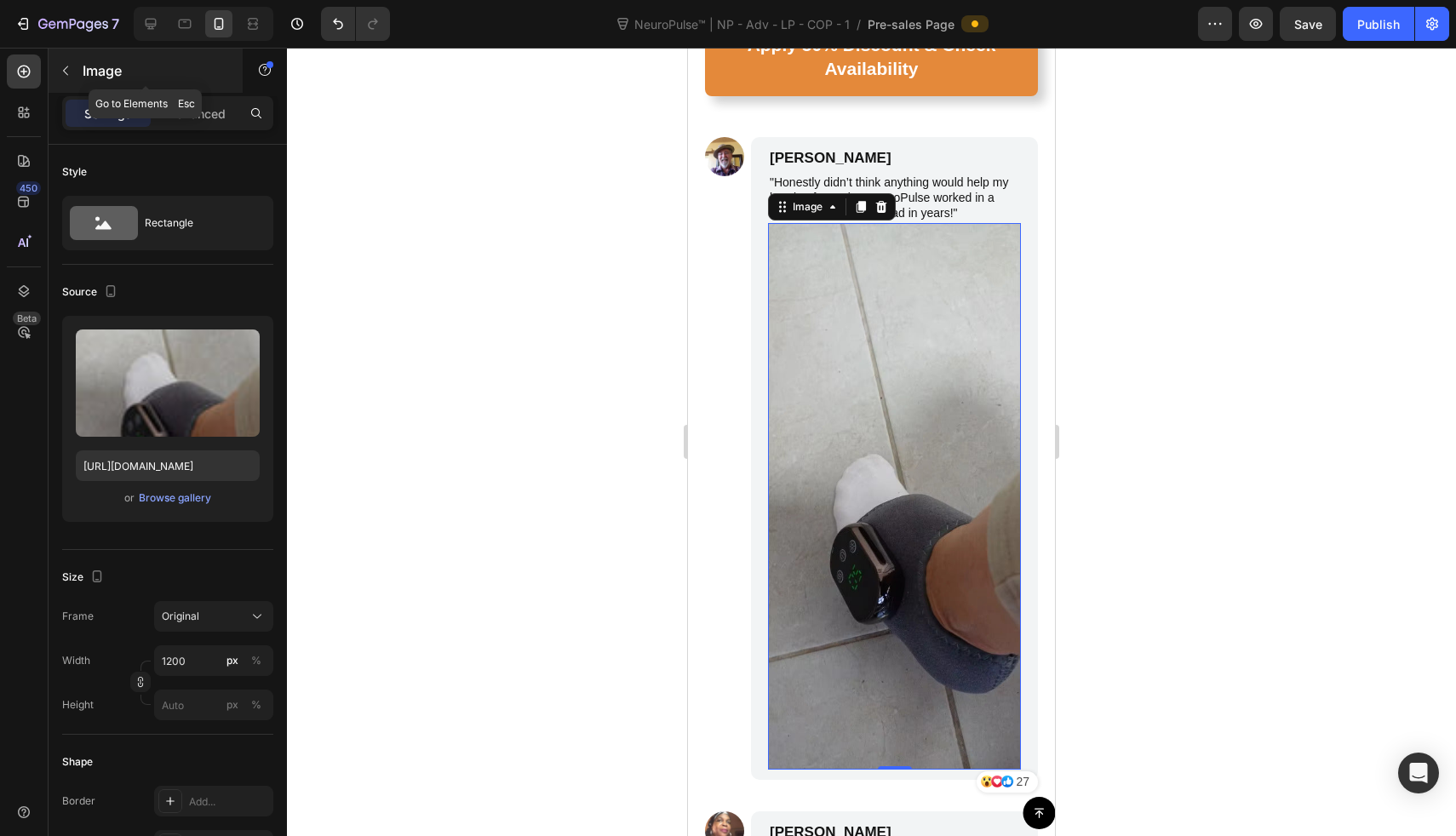
click at [64, 79] on button "button" at bounding box center [65, 70] width 27 height 27
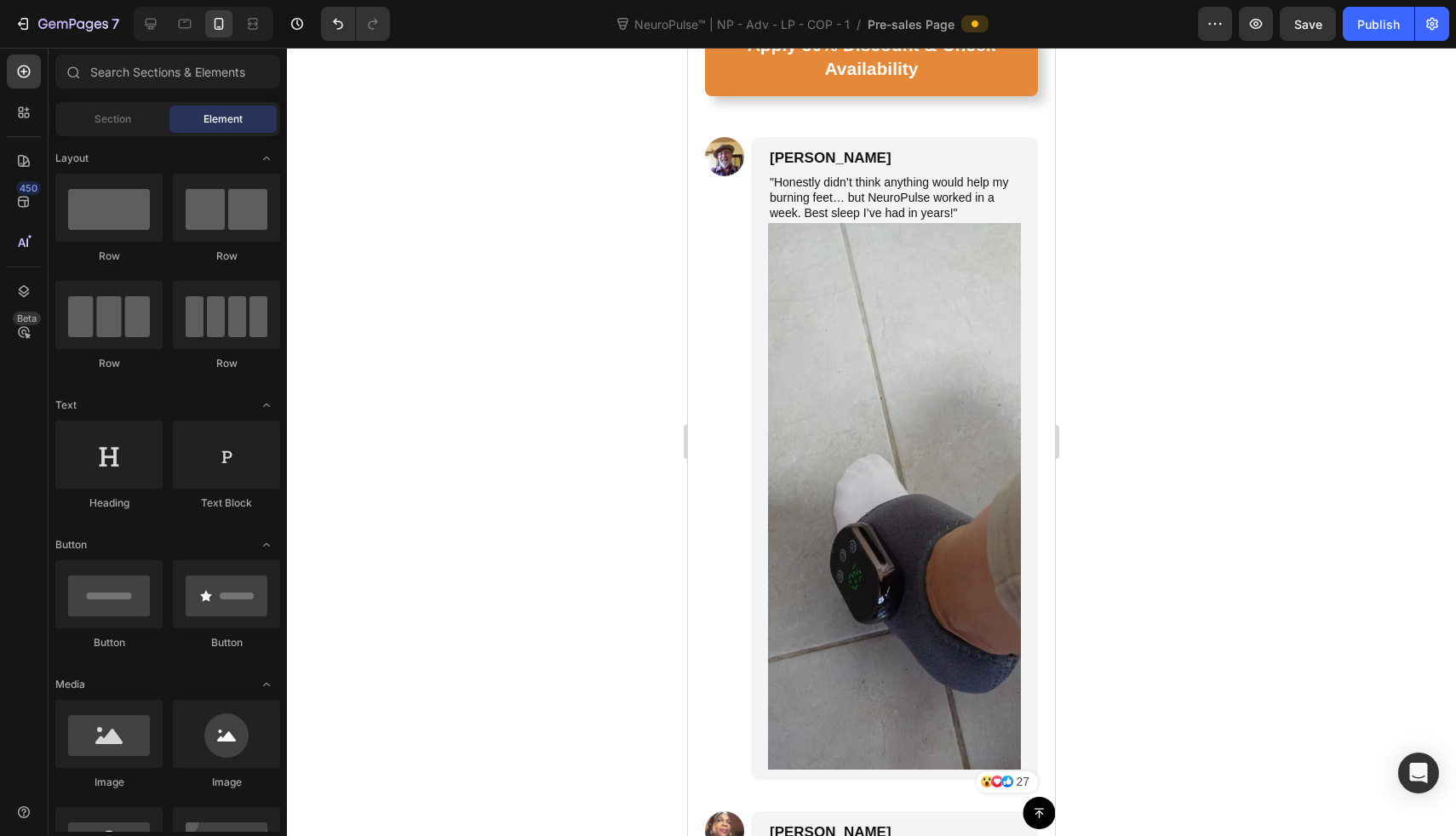
click at [841, 266] on img at bounding box center [894, 496] width 253 height 547
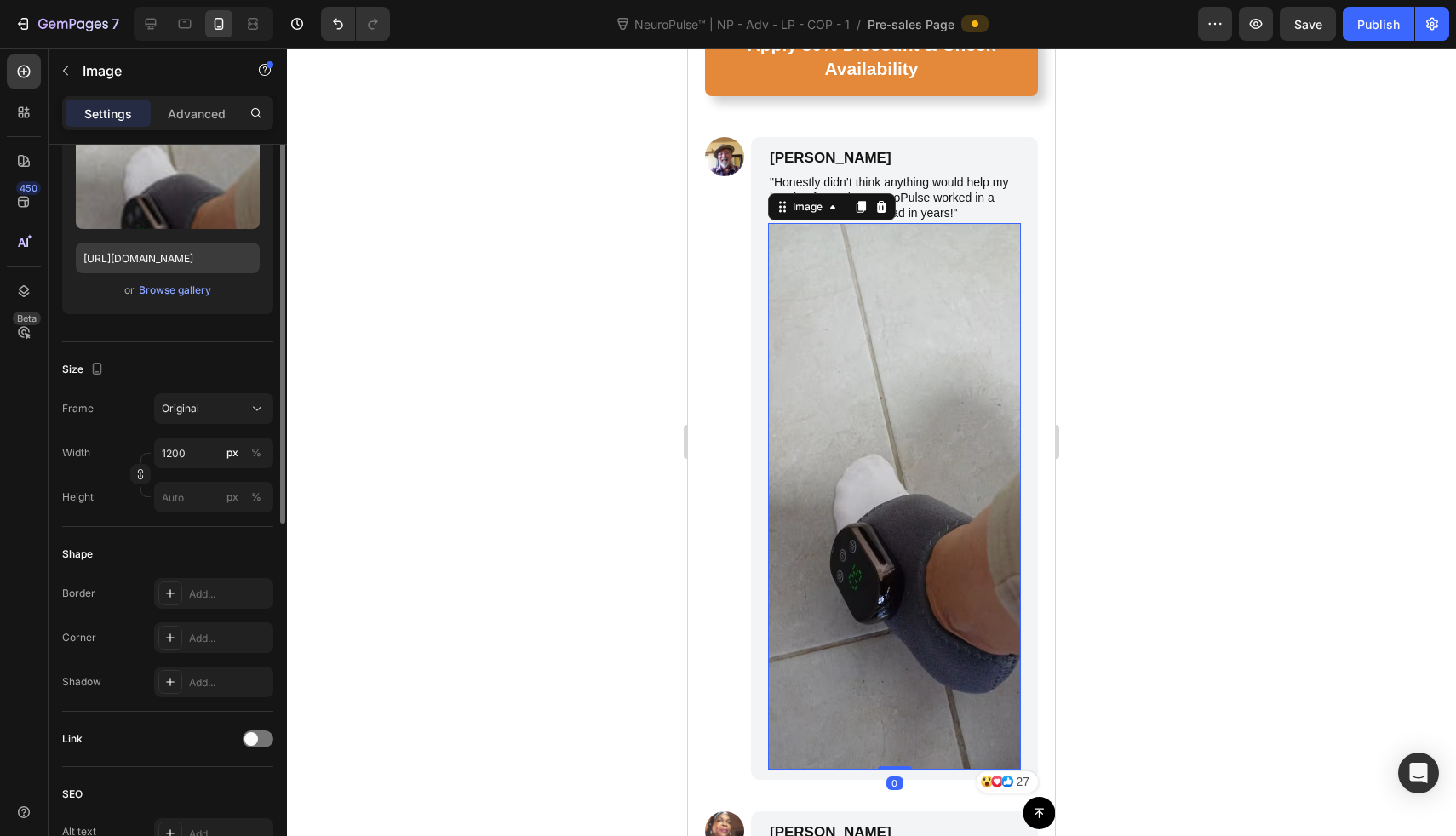
scroll to position [217, 0]
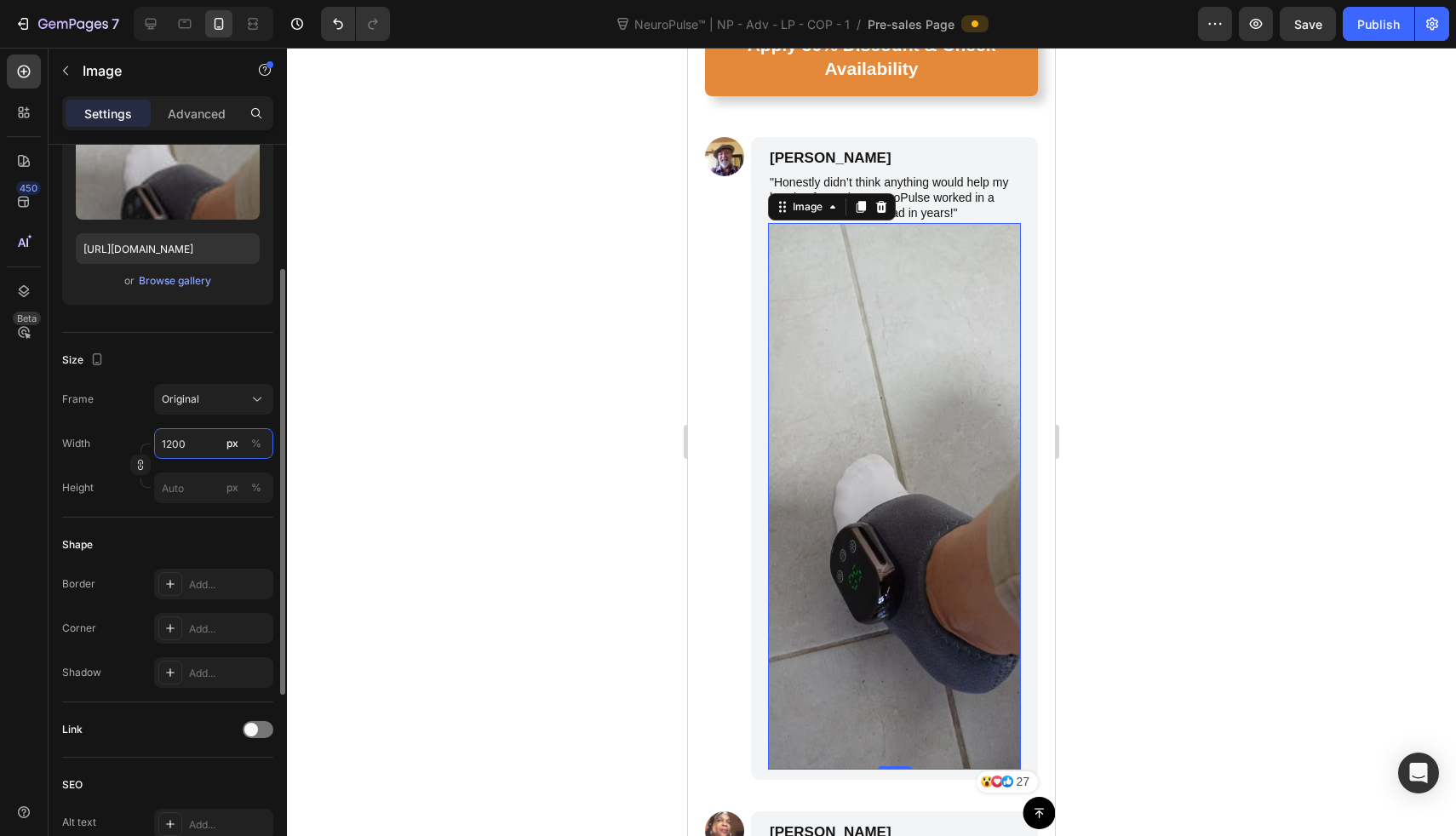
click at [191, 442] on input "1200" at bounding box center [214, 444] width 119 height 30
click at [236, 403] on div "Original" at bounding box center [204, 399] width 83 height 15
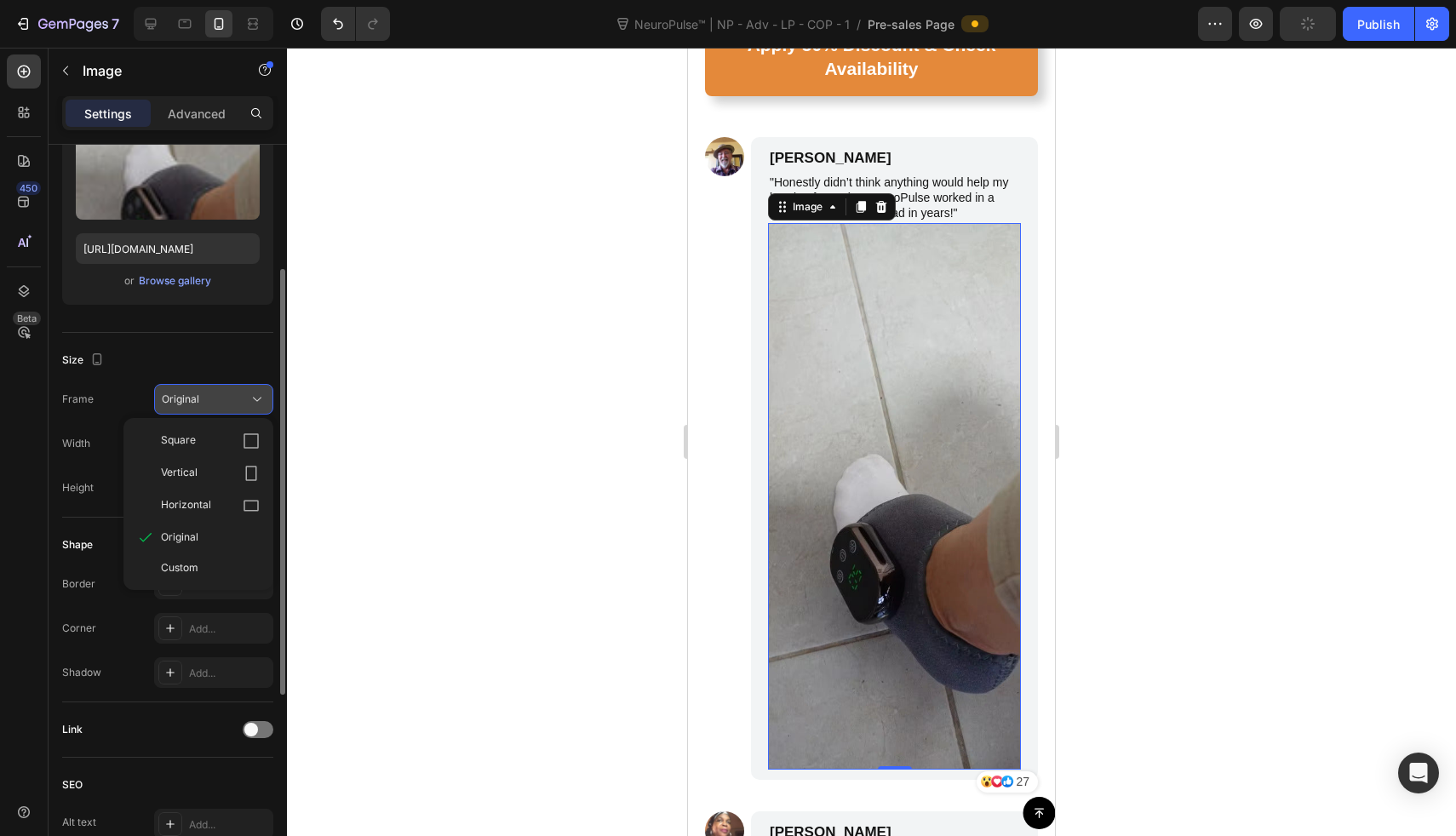
click at [236, 403] on div "Original" at bounding box center [204, 399] width 83 height 15
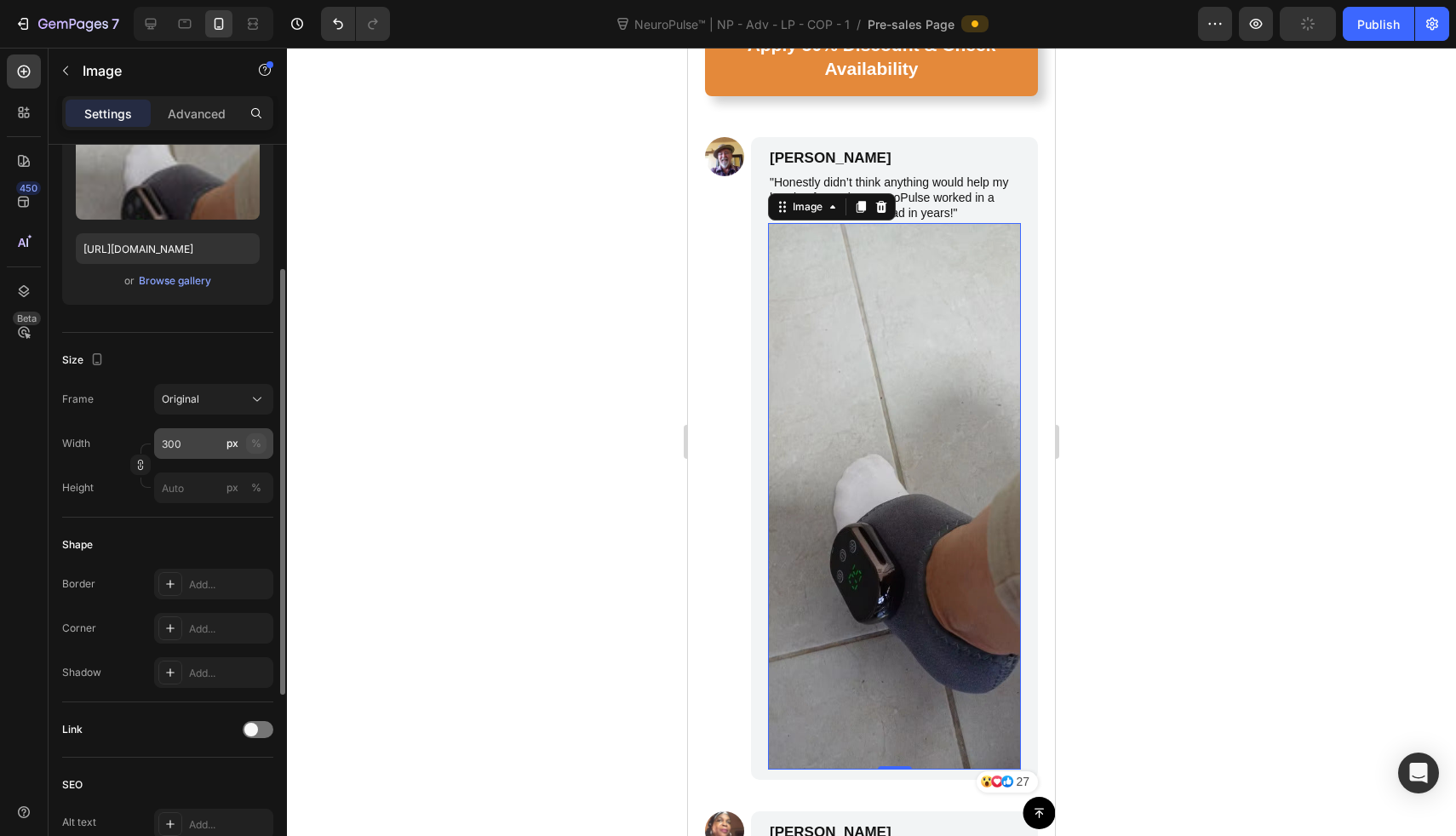
click at [255, 444] on div "%" at bounding box center [256, 444] width 10 height 15
click at [191, 448] on input "300" at bounding box center [214, 444] width 119 height 30
click at [214, 492] on div "Full 100%" at bounding box center [196, 484] width 139 height 30
click at [217, 439] on input "100" at bounding box center [214, 444] width 119 height 30
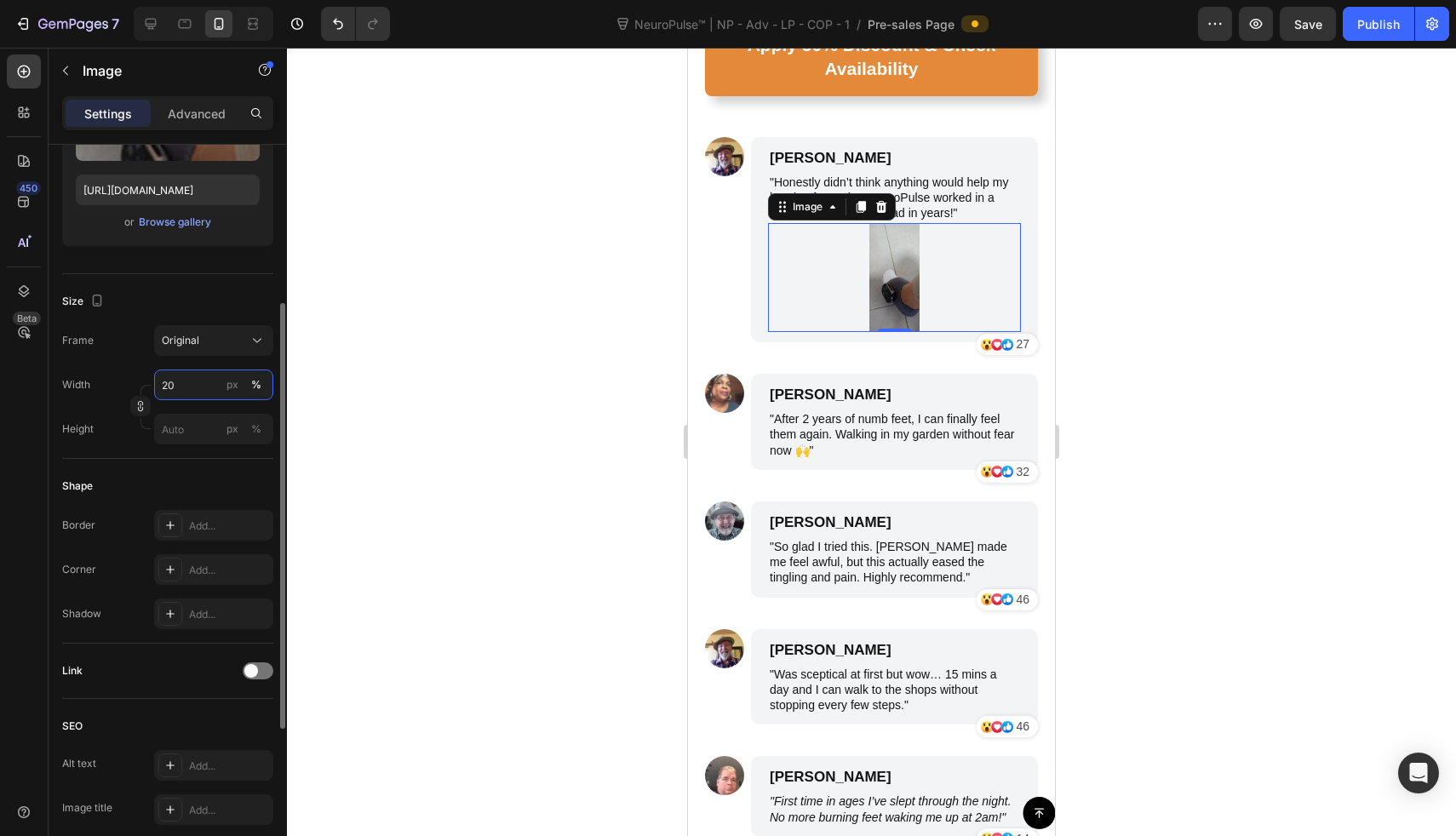
scroll to position [302, 0]
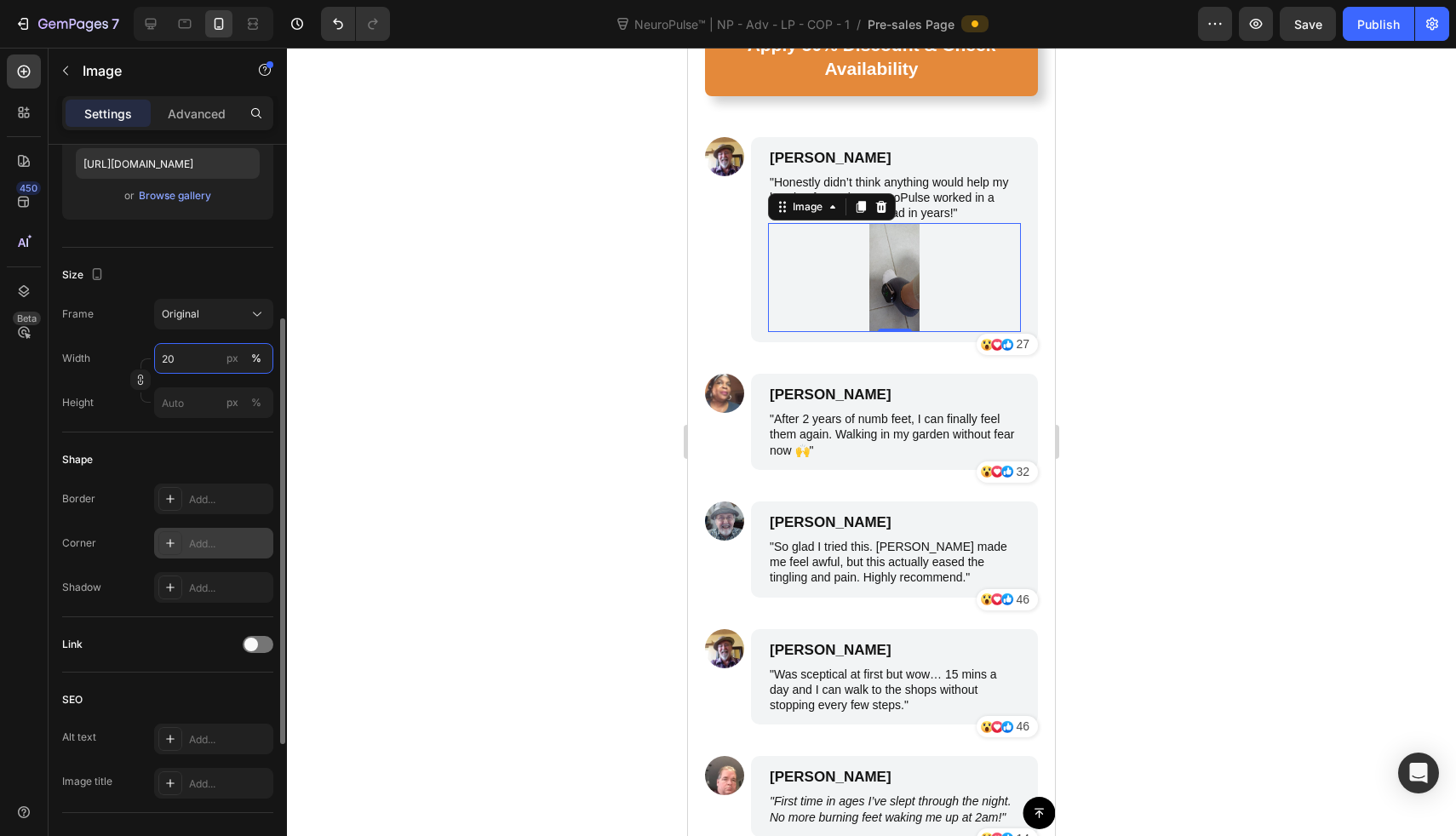
type input "20"
click at [205, 549] on div "Add..." at bounding box center [228, 544] width 80 height 15
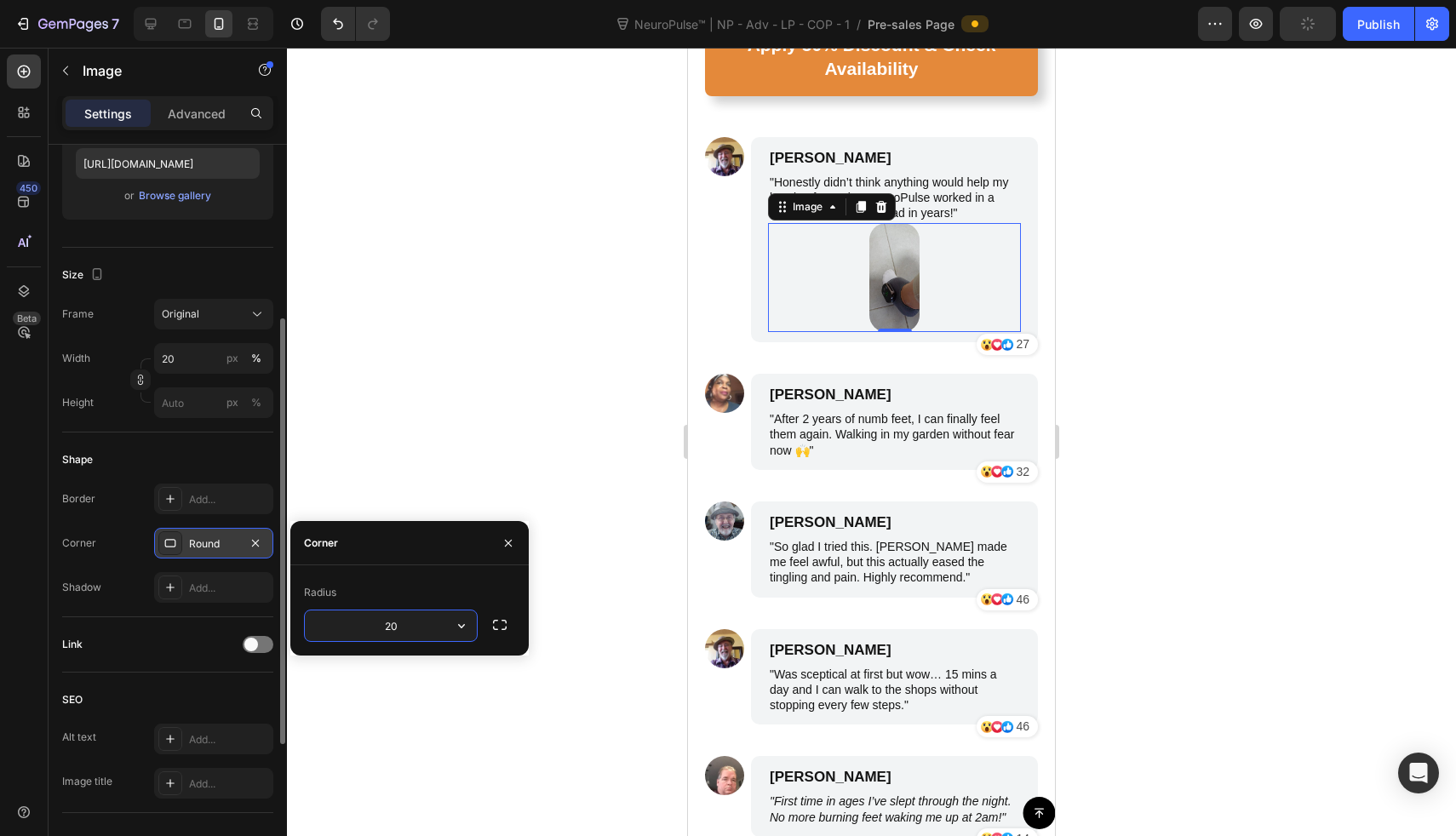
type input "2"
click at [192, 360] on input "20" at bounding box center [214, 358] width 119 height 30
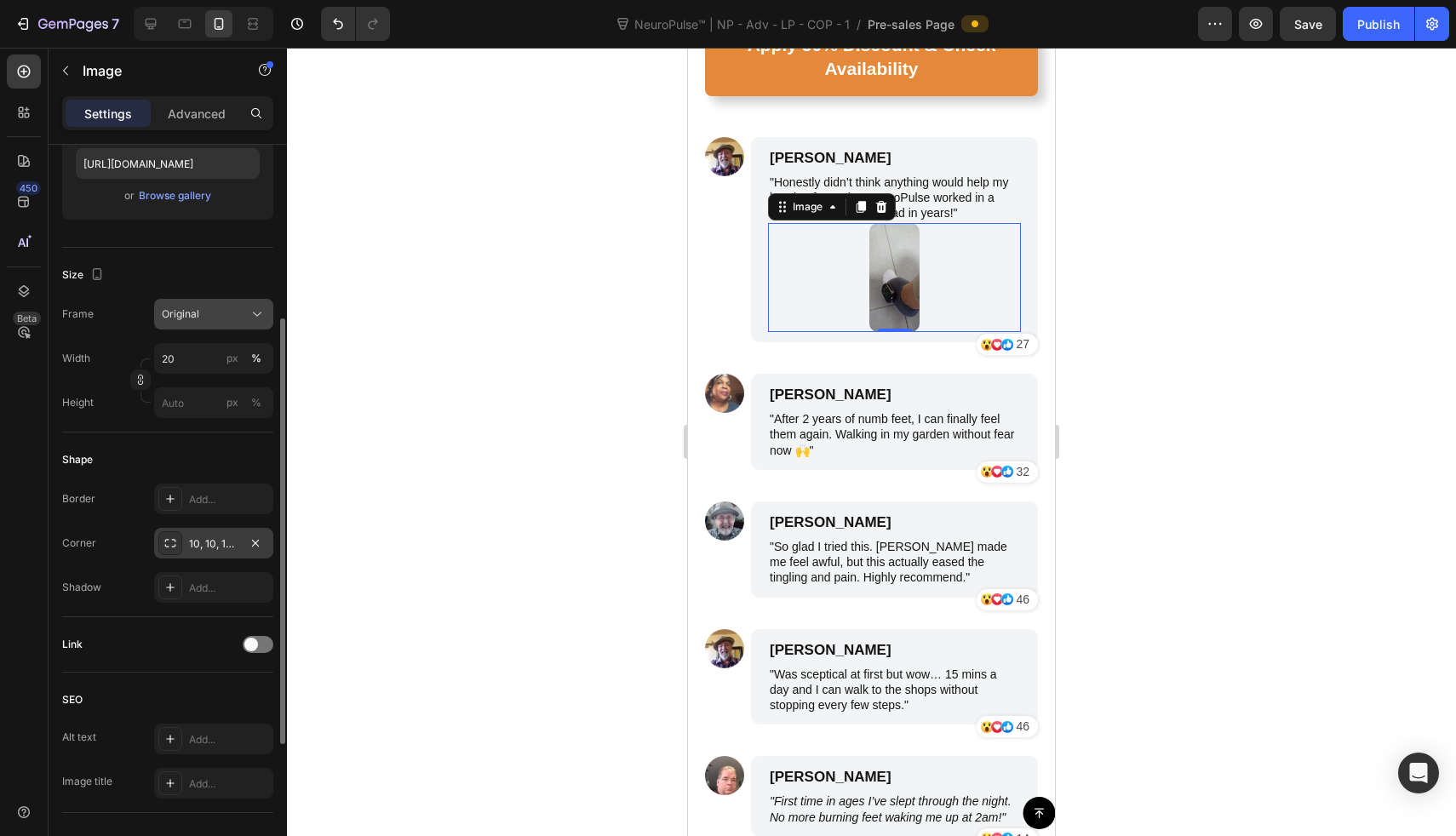
click at [210, 312] on div "Original" at bounding box center [204, 314] width 83 height 15
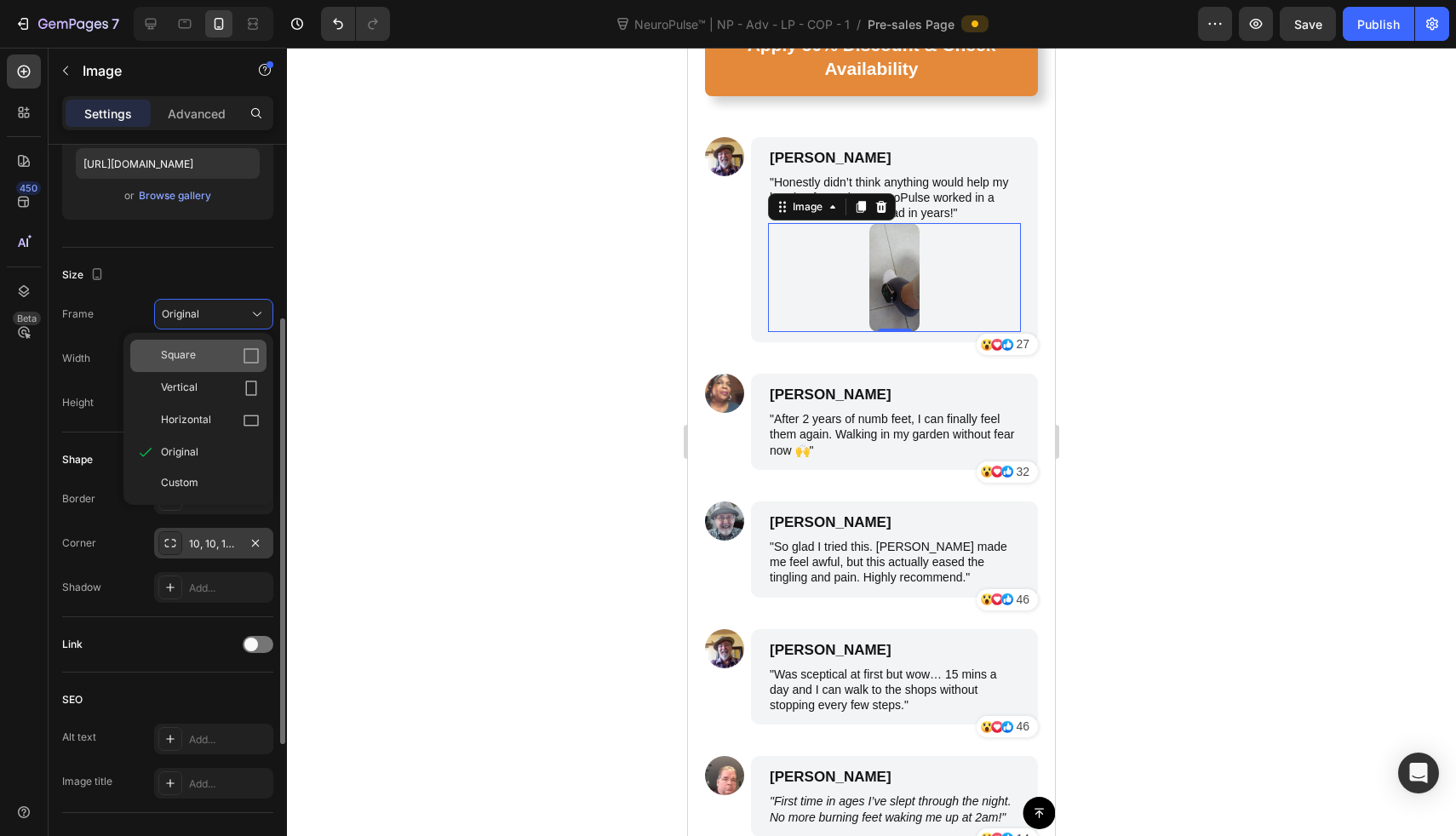
click at [206, 357] on div "Square" at bounding box center [210, 356] width 99 height 17
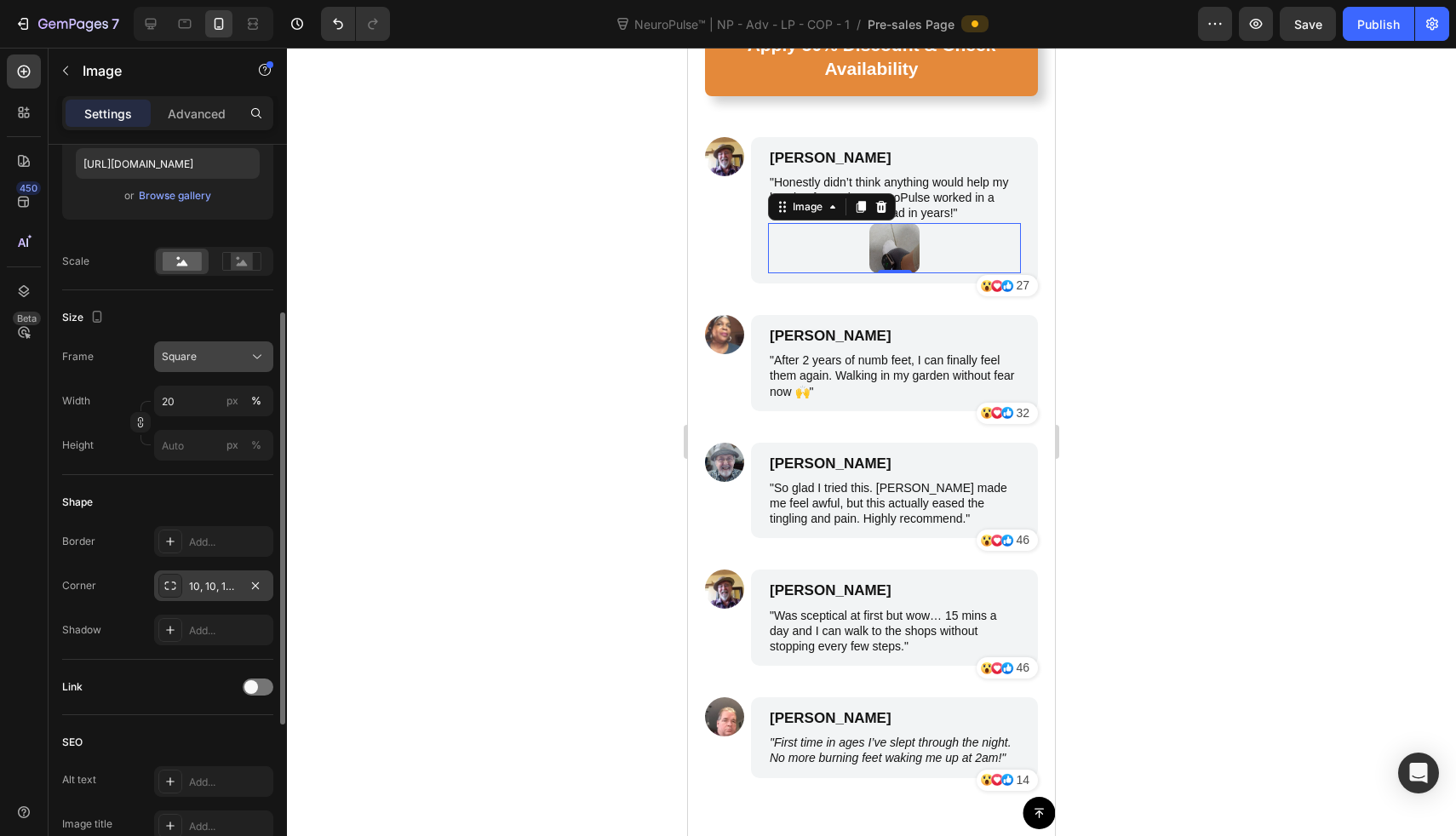
click at [227, 357] on div "Square" at bounding box center [204, 356] width 83 height 15
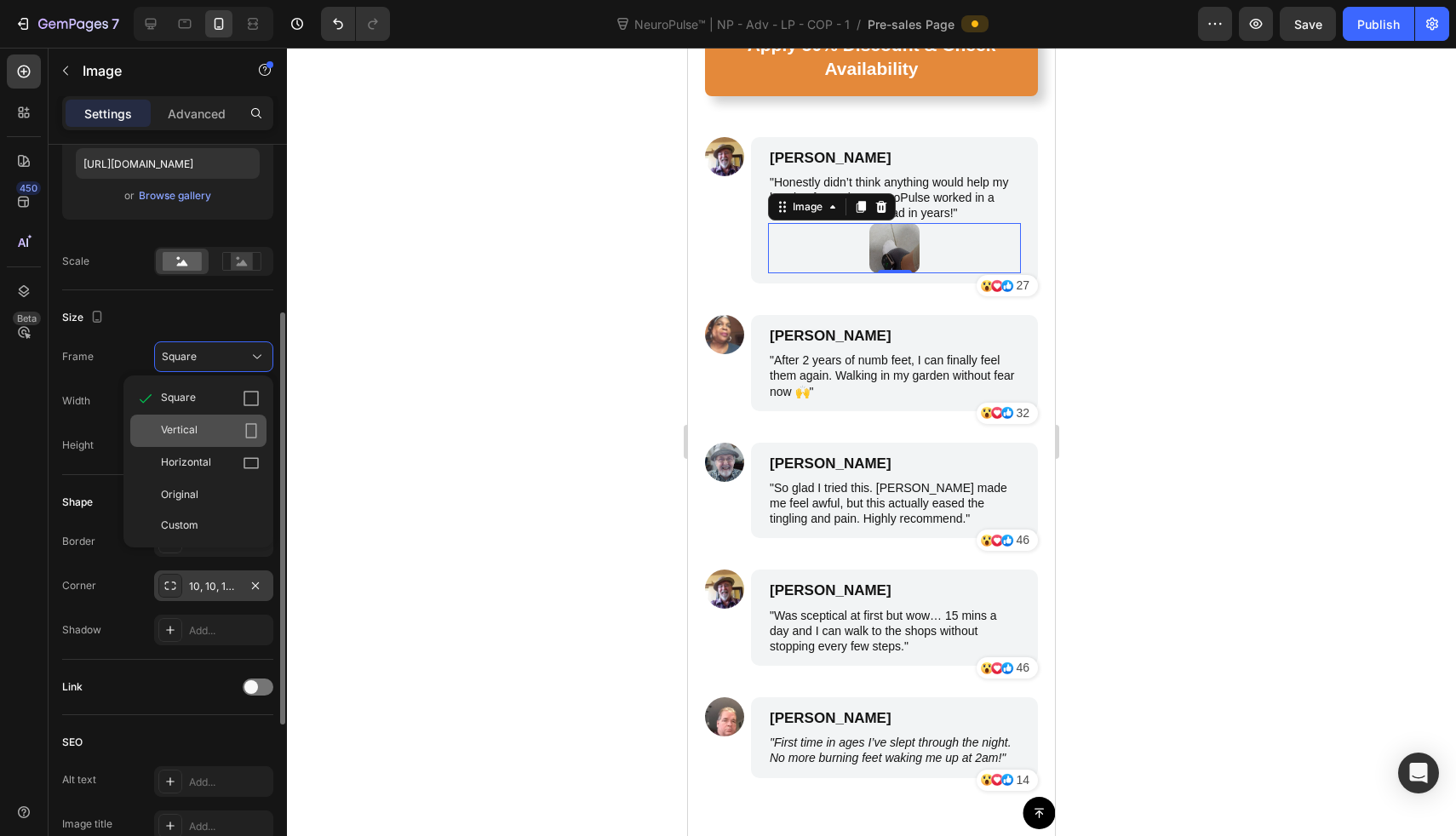
click at [217, 421] on div "Vertical" at bounding box center [198, 431] width 136 height 32
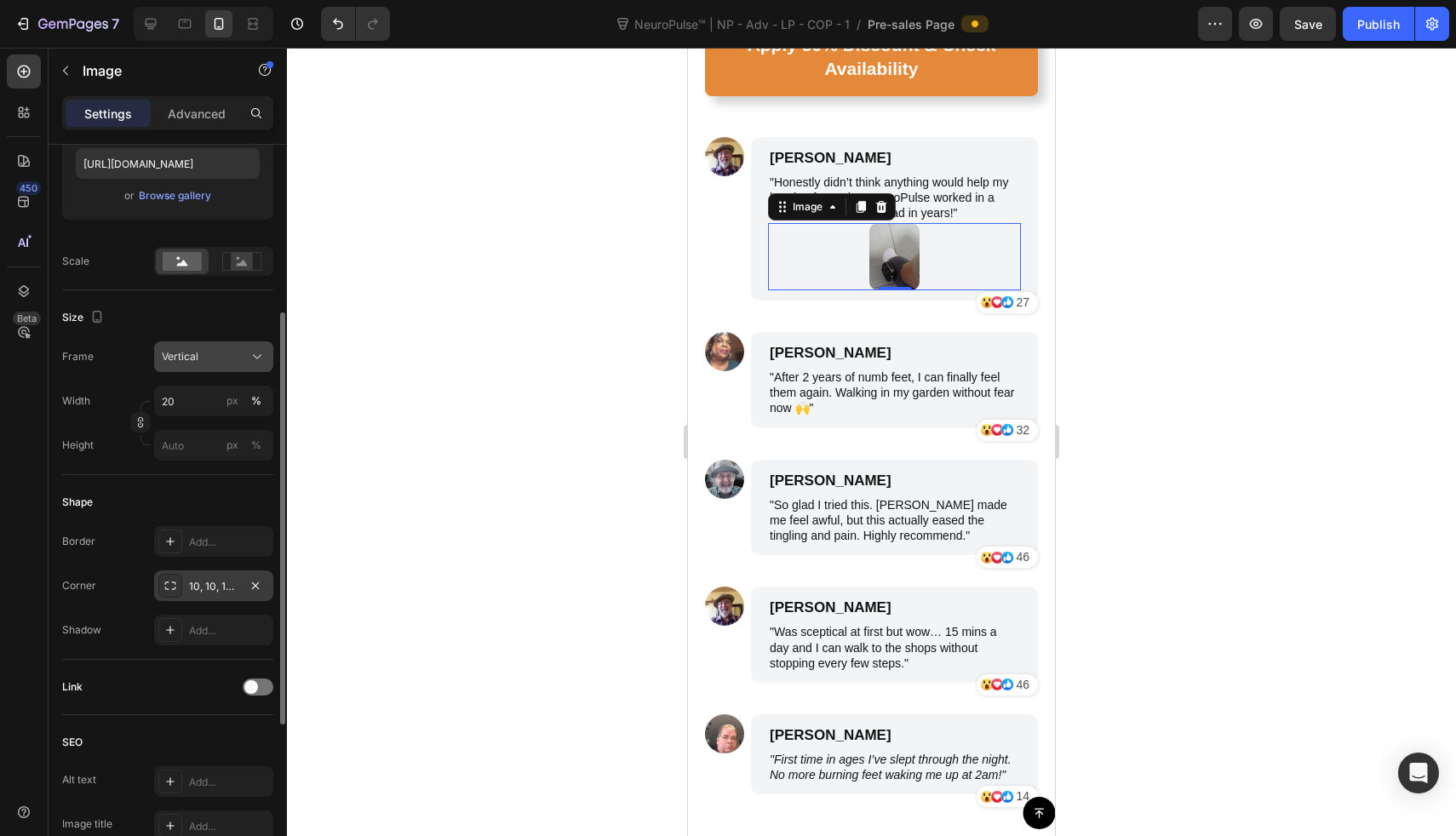
click at [228, 359] on div "Vertical" at bounding box center [204, 356] width 83 height 15
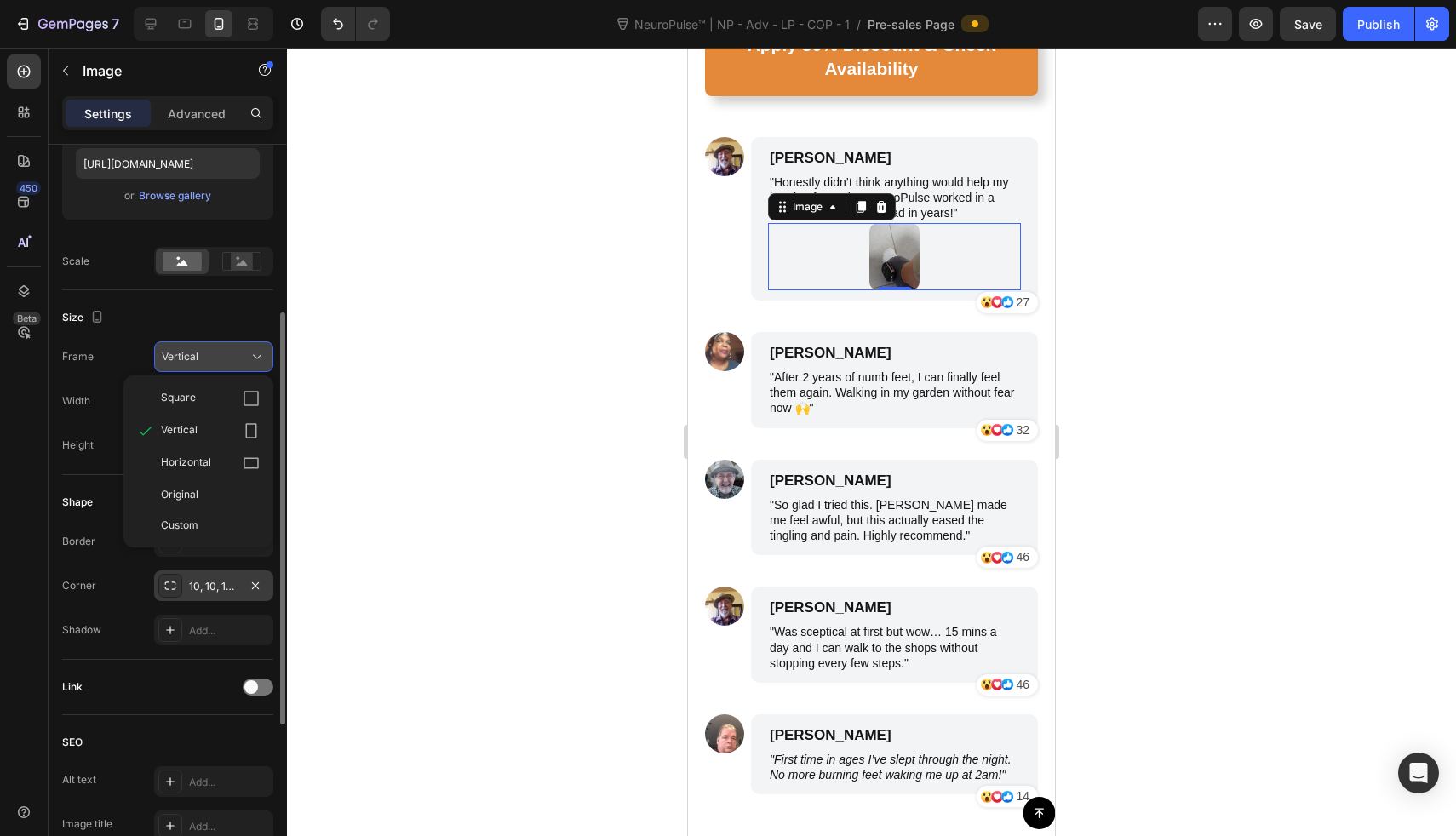
click at [228, 359] on div "Vertical" at bounding box center [204, 356] width 83 height 15
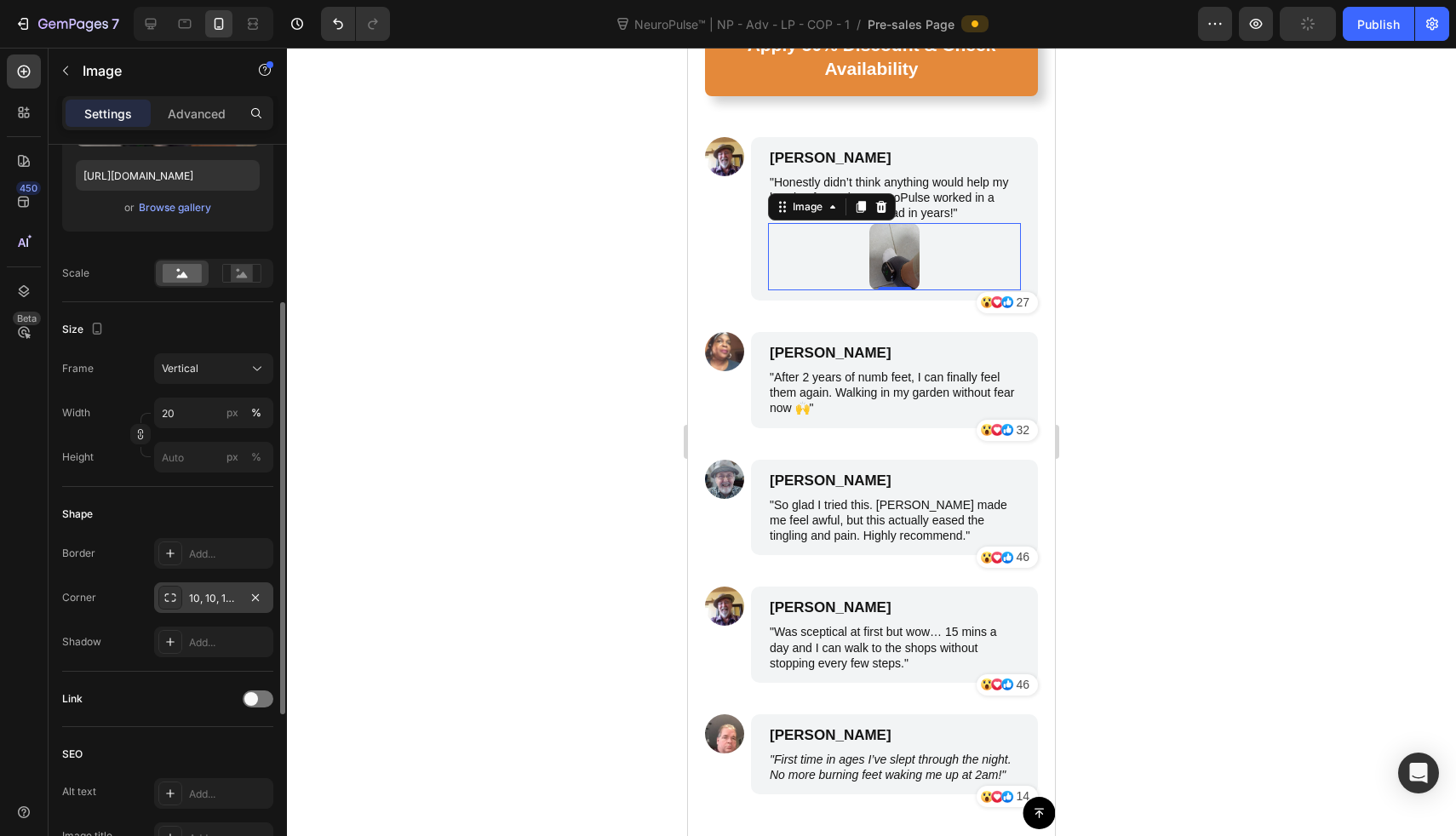
scroll to position [288, 0]
click at [219, 597] on div "10, 10, 10, 10" at bounding box center [213, 601] width 49 height 15
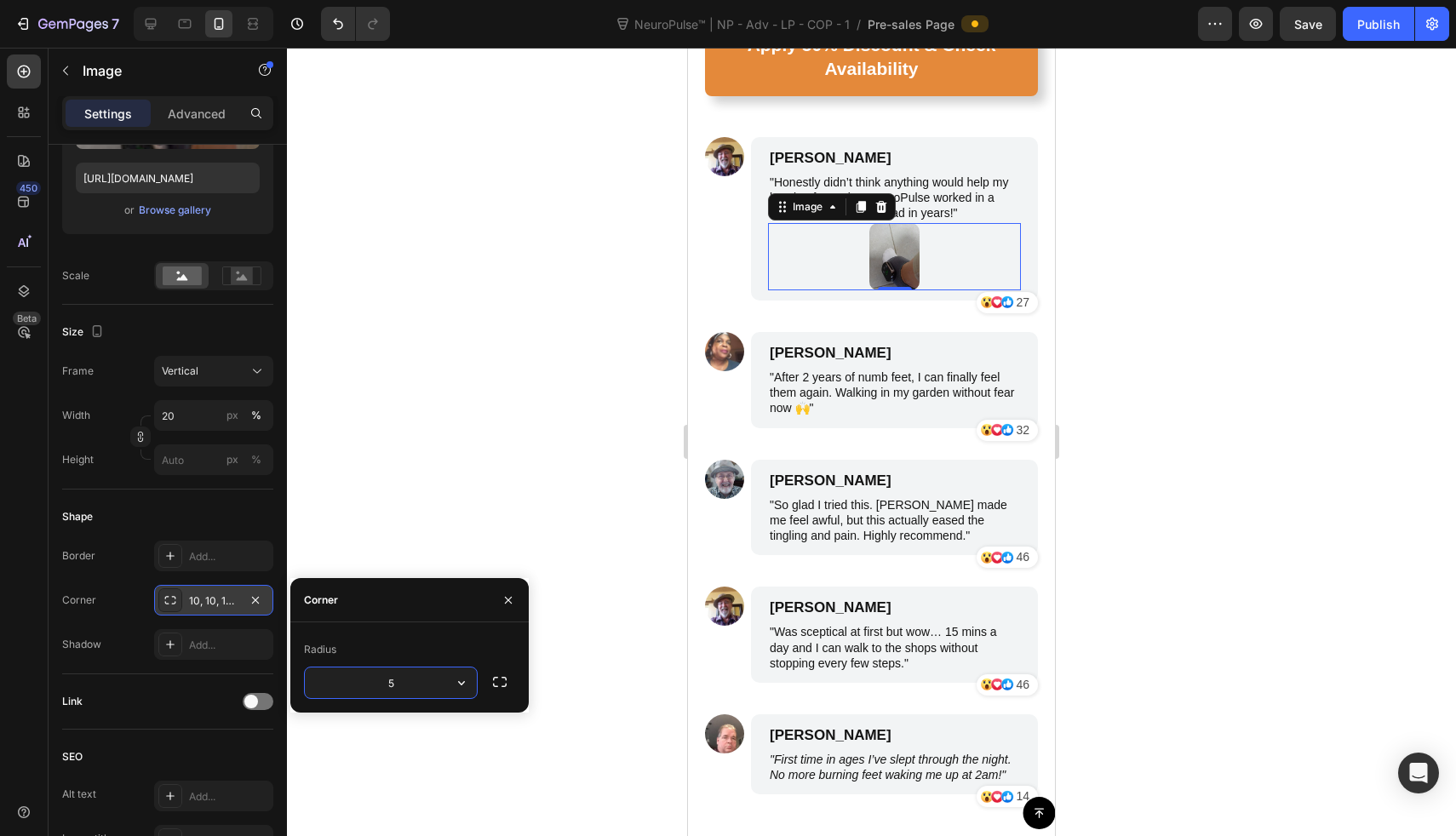
type input "5"
click at [215, 529] on div "Shape" at bounding box center [168, 517] width 211 height 27
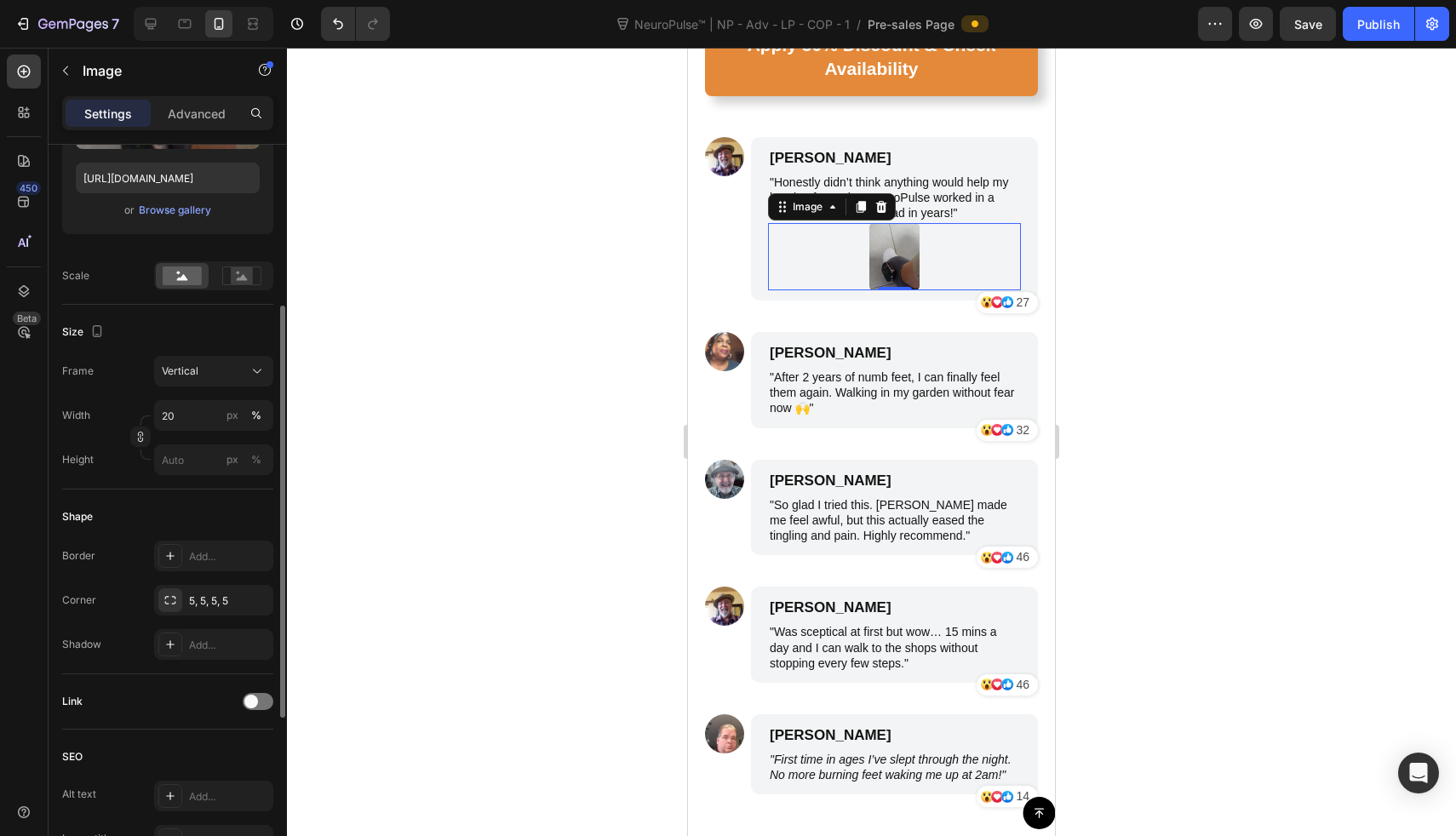
scroll to position [298, 0]
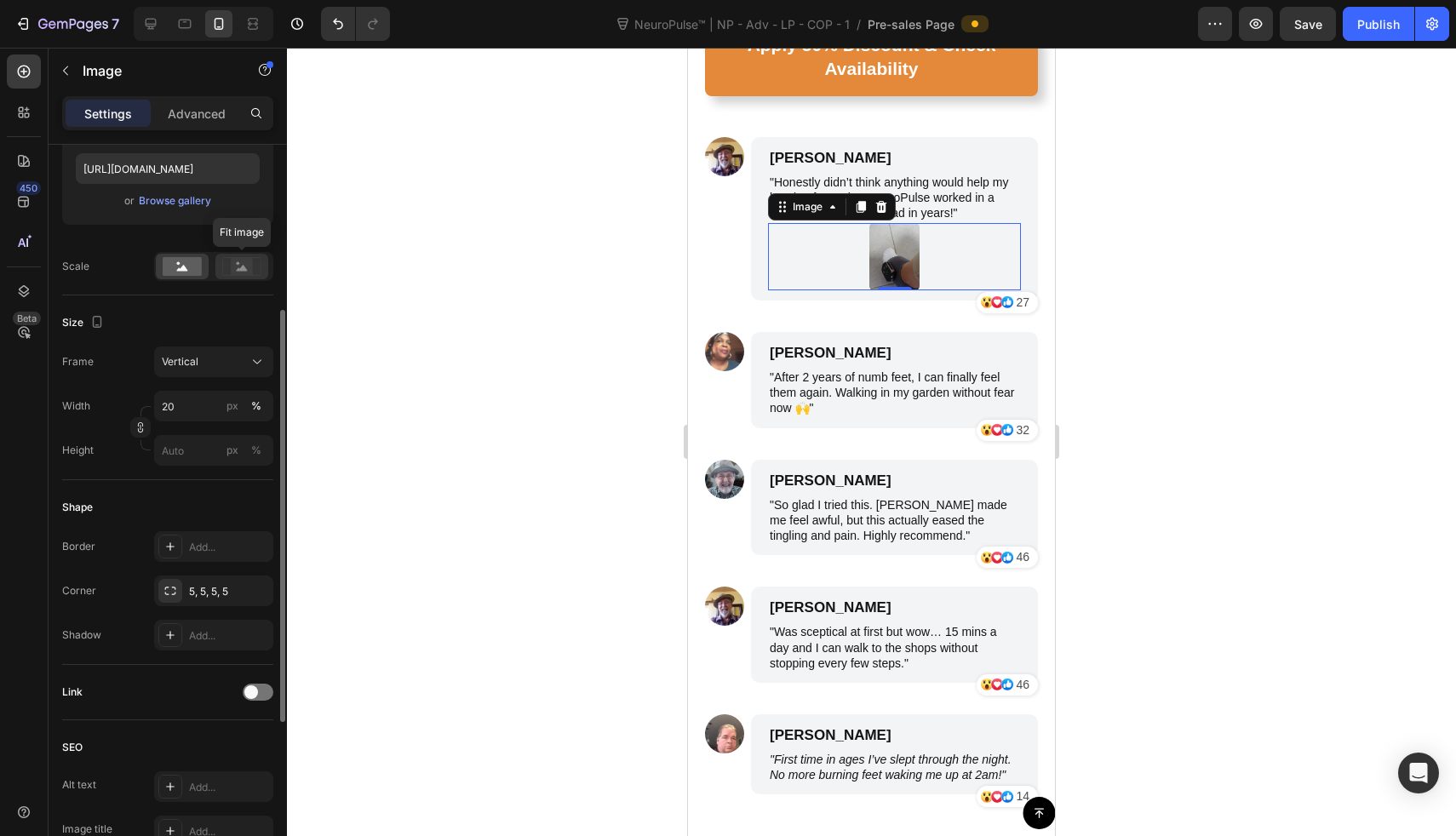
click at [238, 260] on rect at bounding box center [241, 266] width 22 height 17
click at [174, 259] on rect at bounding box center [182, 266] width 39 height 19
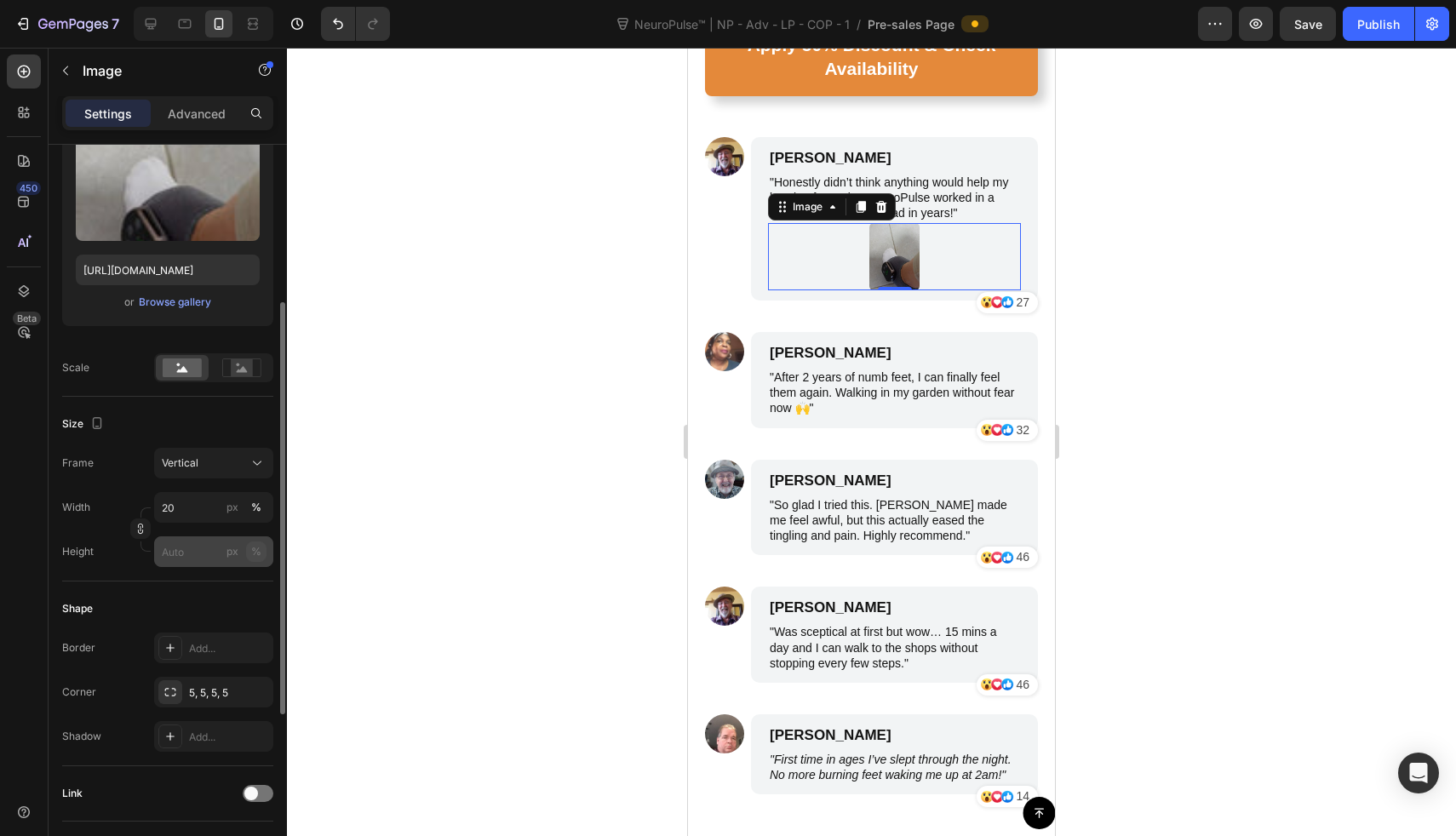
scroll to position [0, 0]
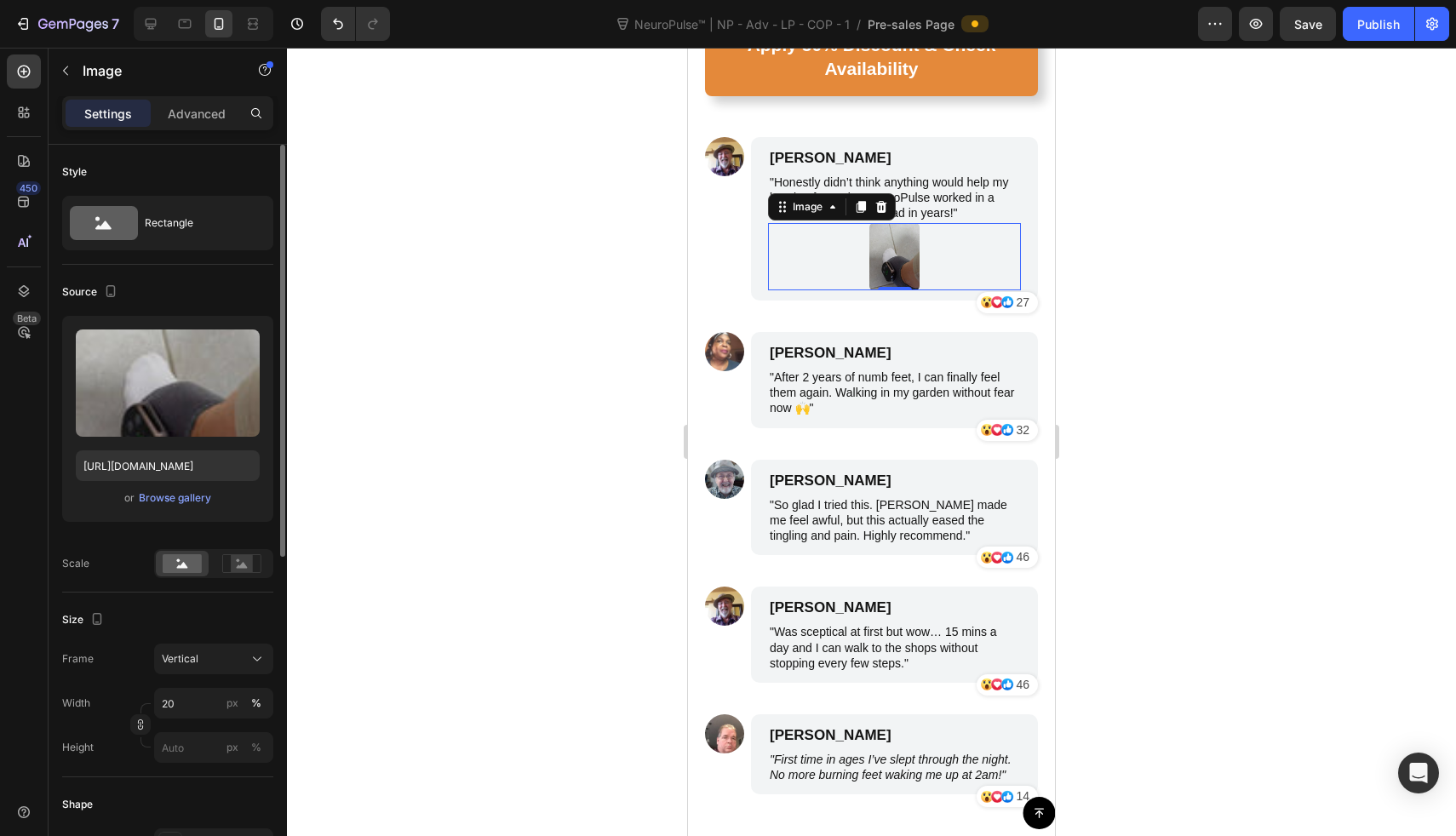
click at [561, 272] on div at bounding box center [871, 442] width 1169 height 789
click at [909, 223] on img at bounding box center [894, 256] width 50 height 67
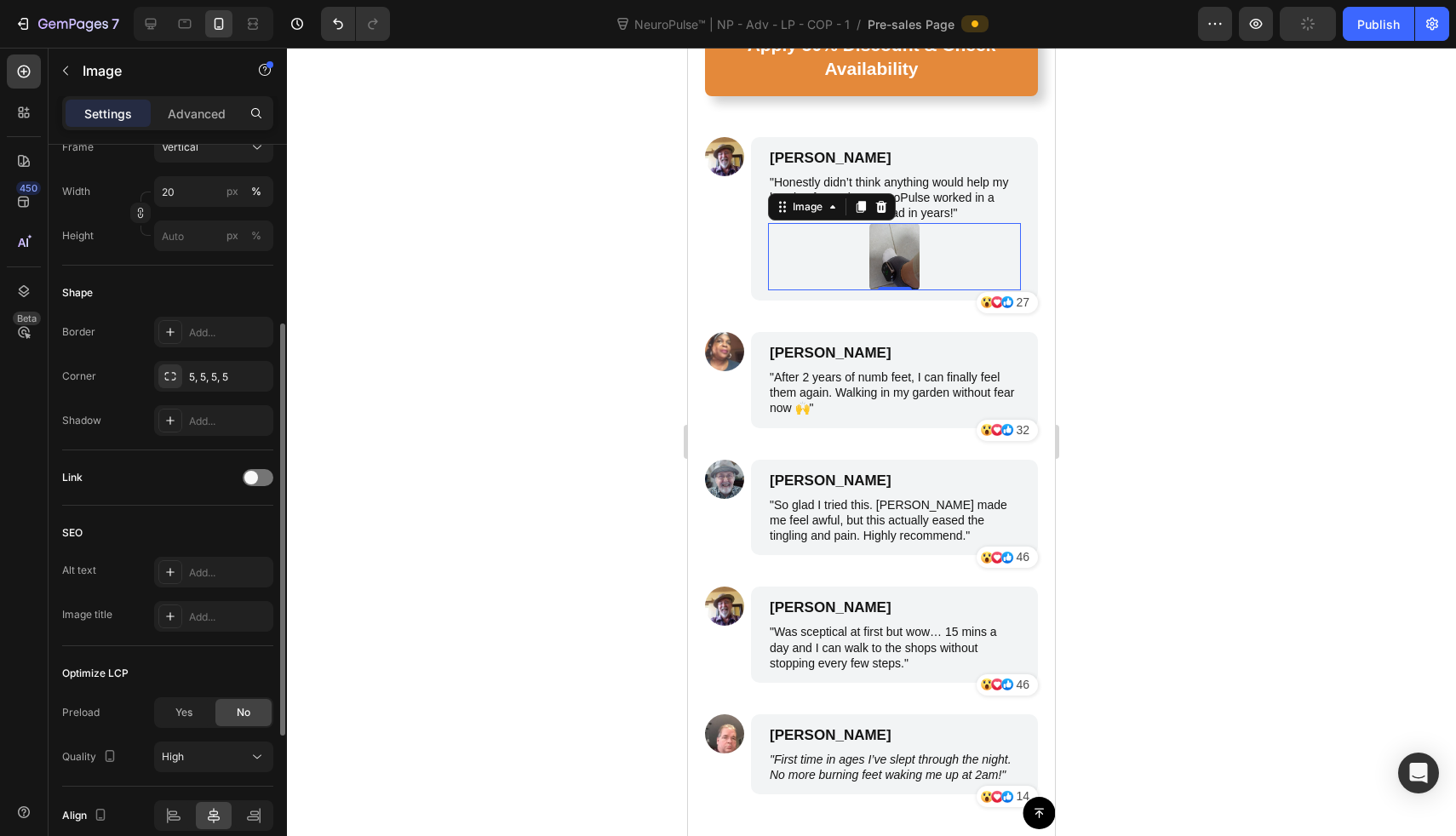
scroll to position [589, 0]
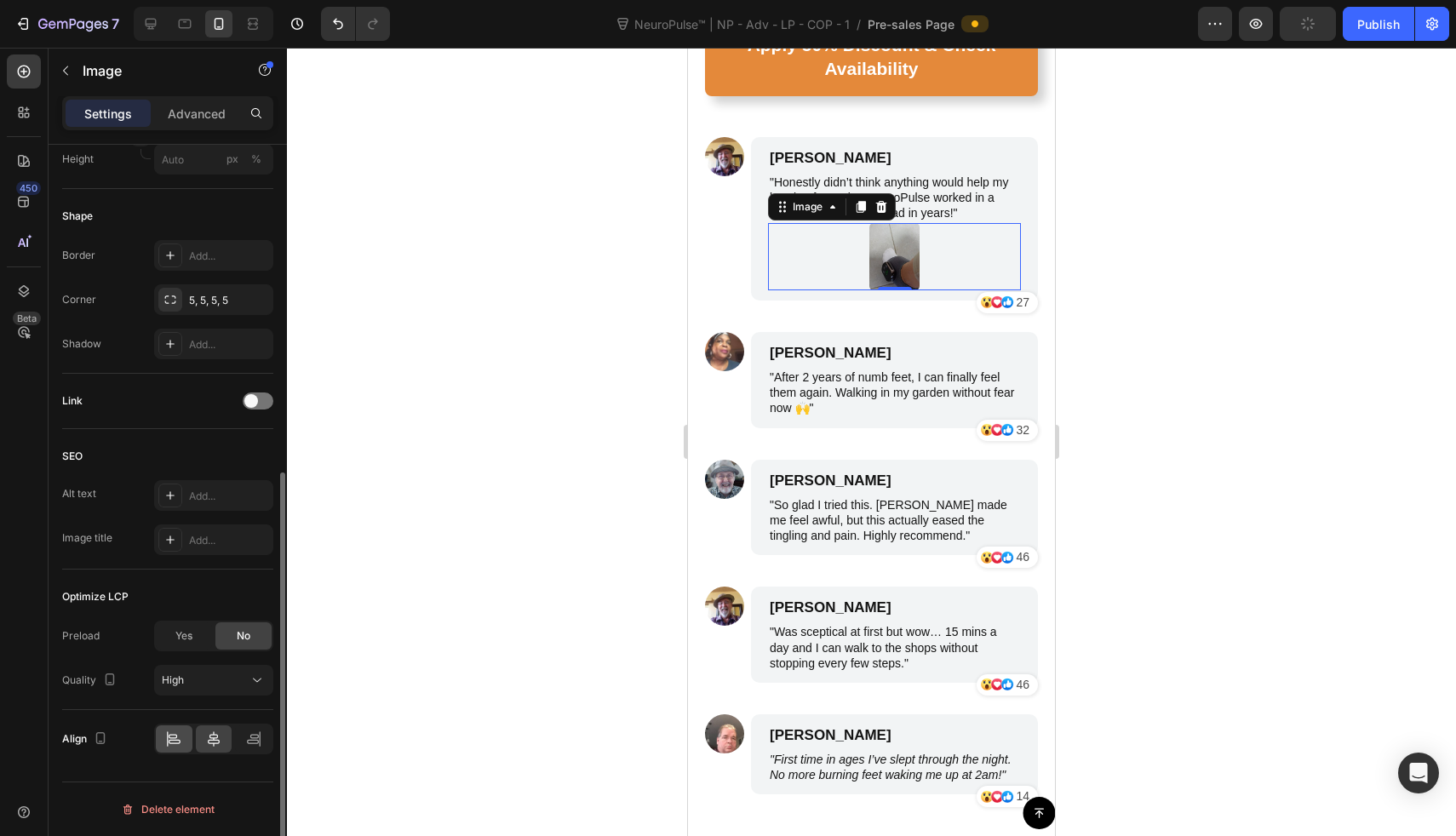
click at [171, 740] on icon at bounding box center [174, 742] width 12 height 4
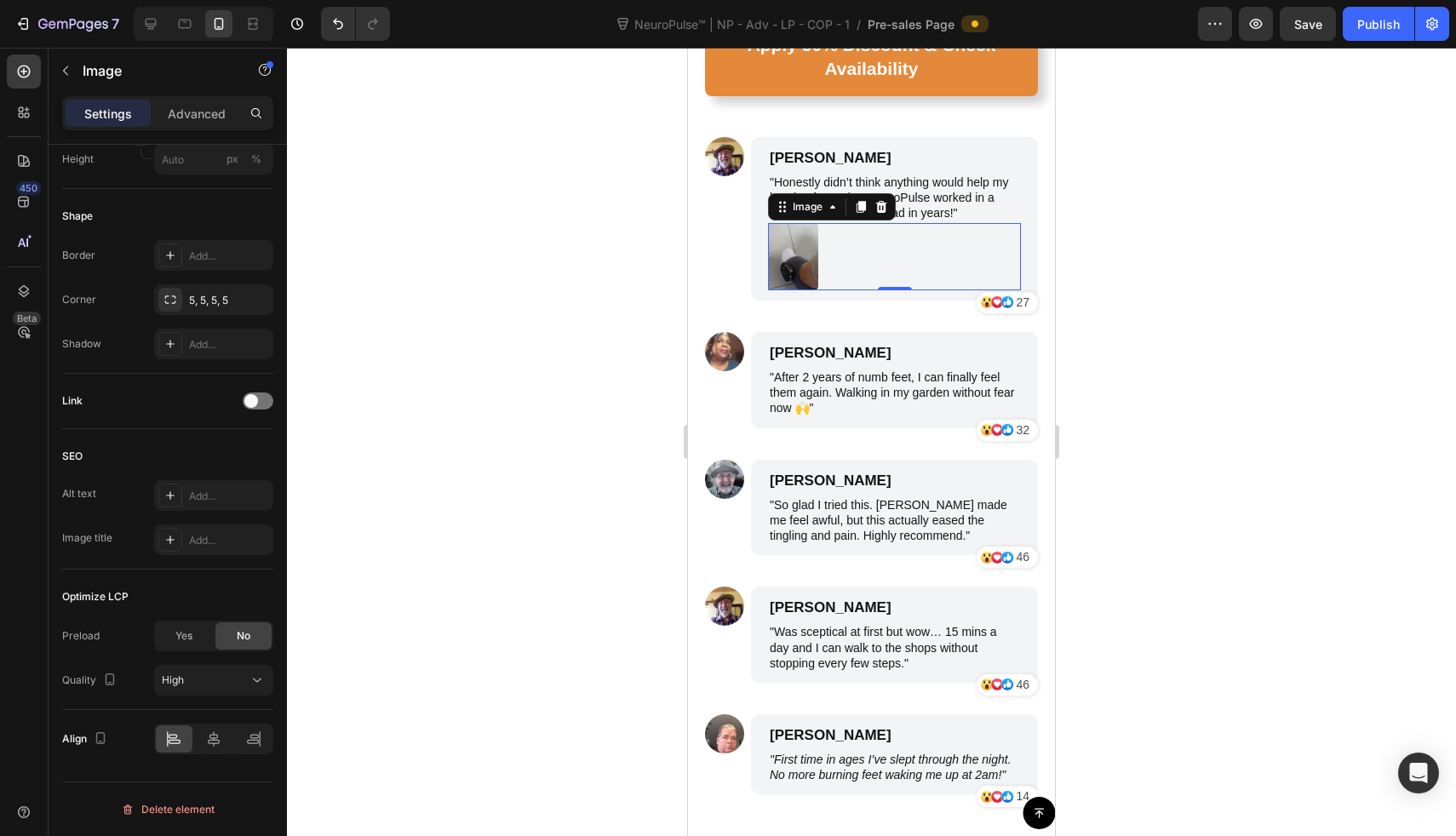
click at [481, 621] on div at bounding box center [871, 442] width 1169 height 789
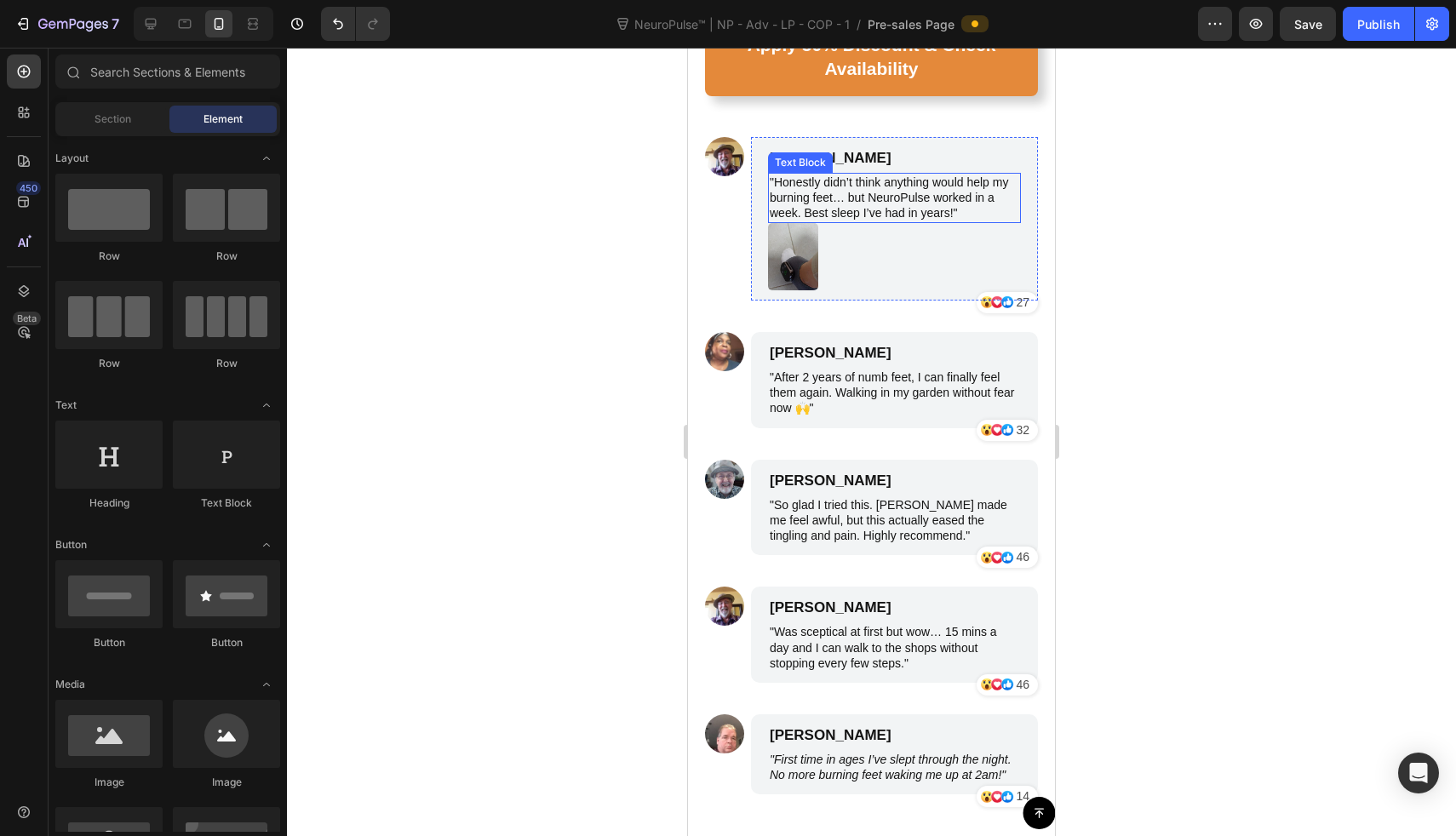
click at [877, 174] on p ""Honestly didn’t think anything would help my burning feet… but NeuroPulse work…" at bounding box center [894, 197] width 249 height 46
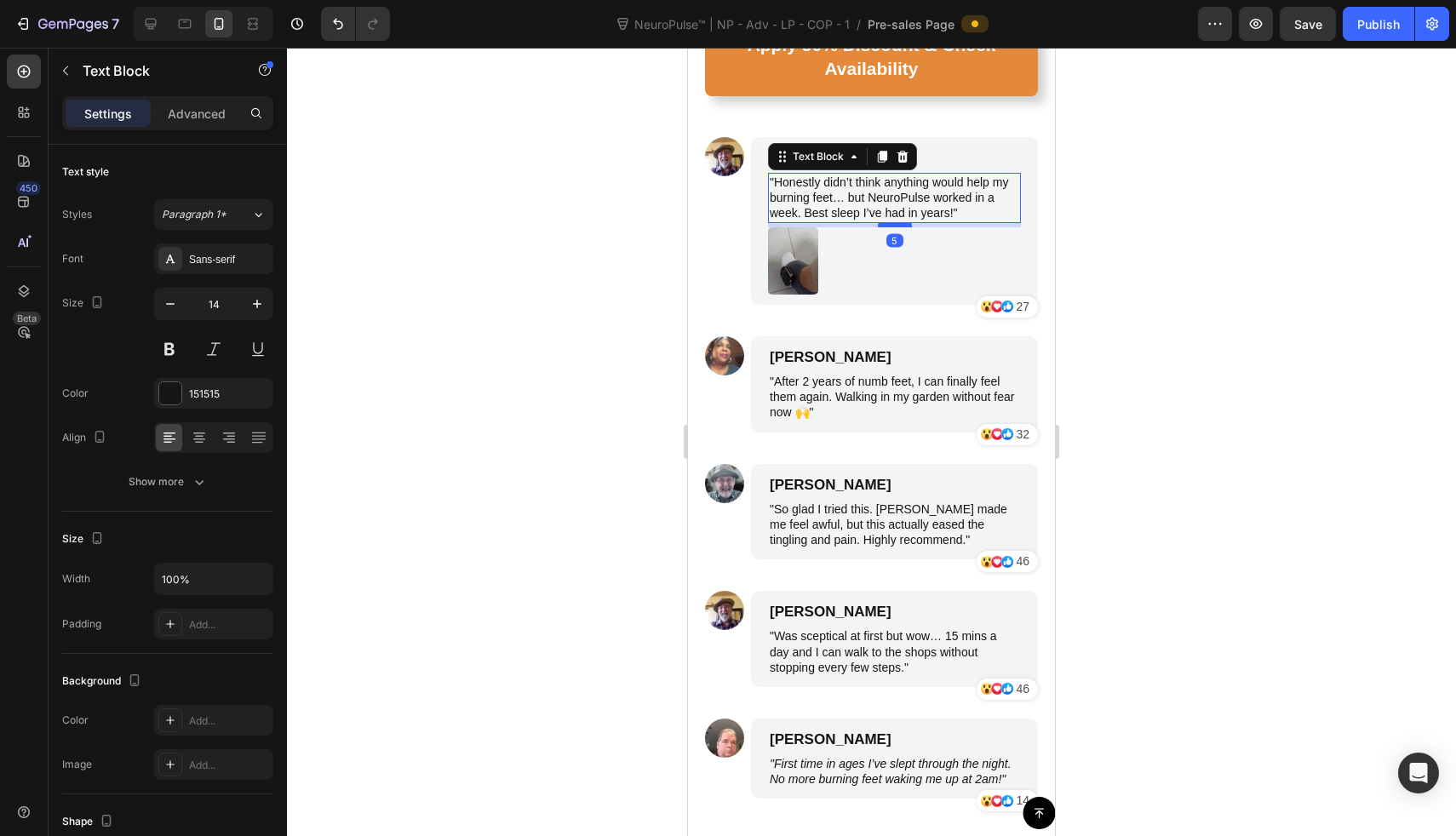
click at [883, 222] on div at bounding box center [895, 224] width 34 height 5
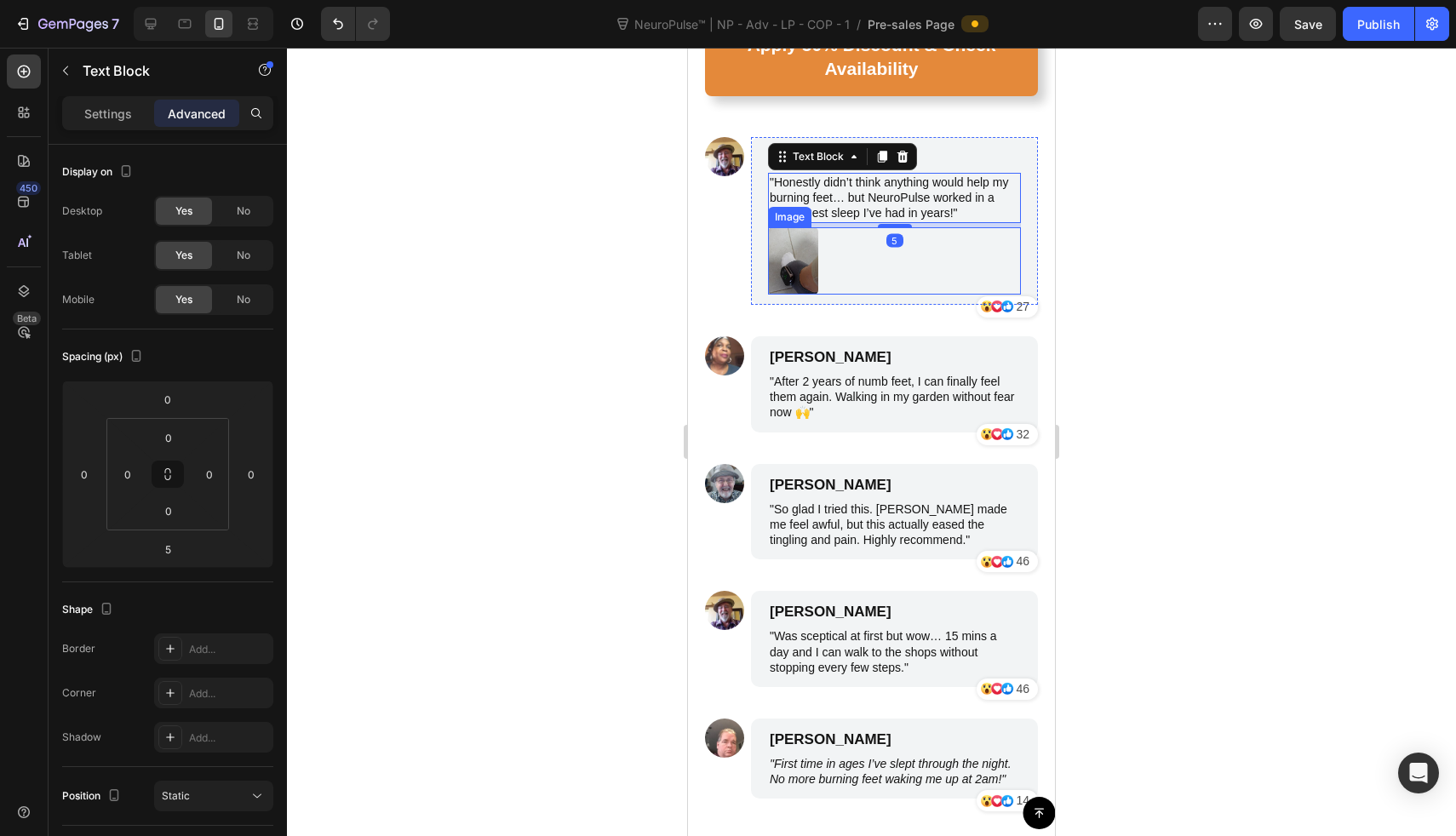
click at [670, 262] on div at bounding box center [871, 442] width 1169 height 789
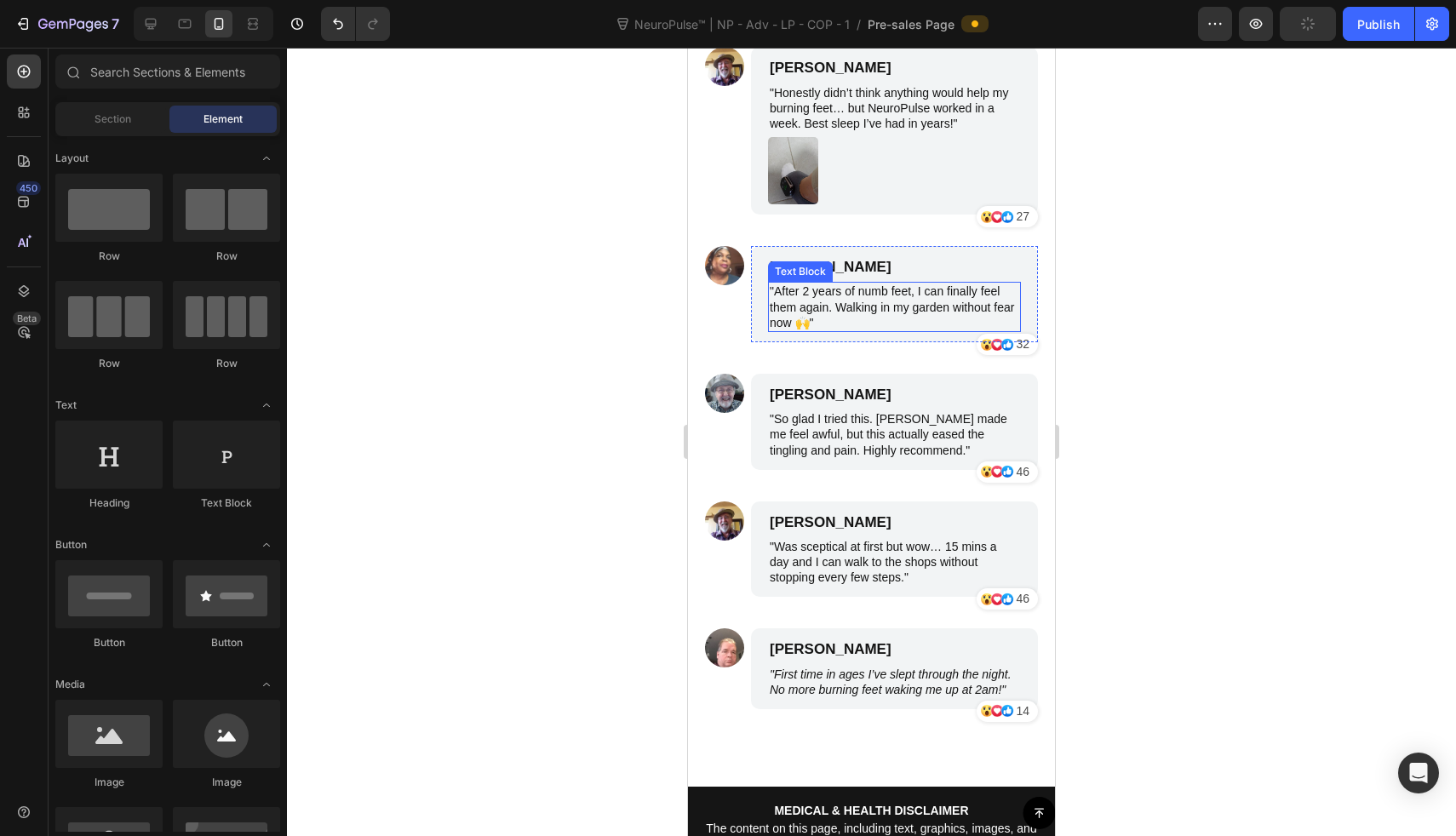
scroll to position [8240, 0]
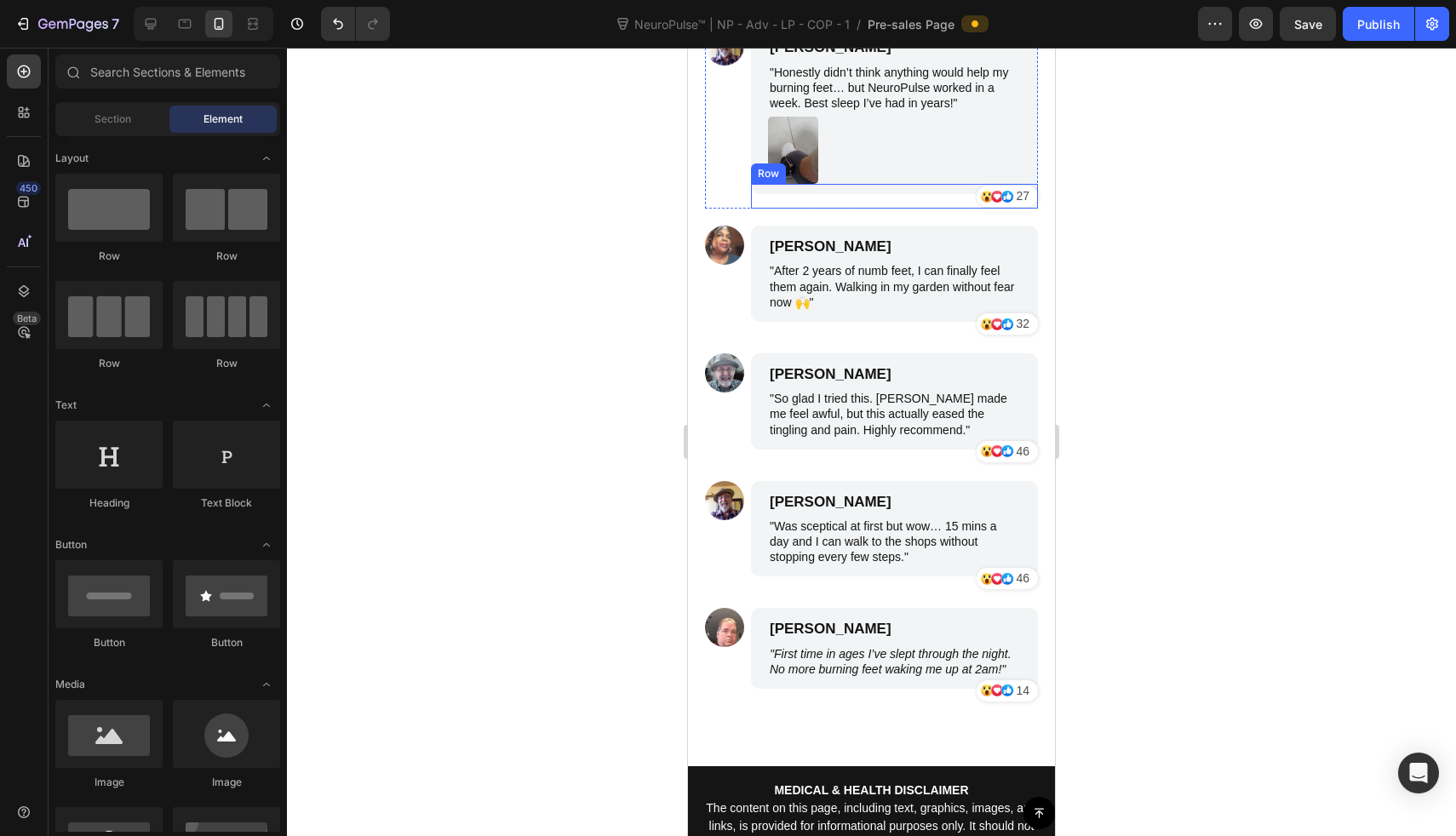
click at [790, 174] on img at bounding box center [792, 150] width 50 height 67
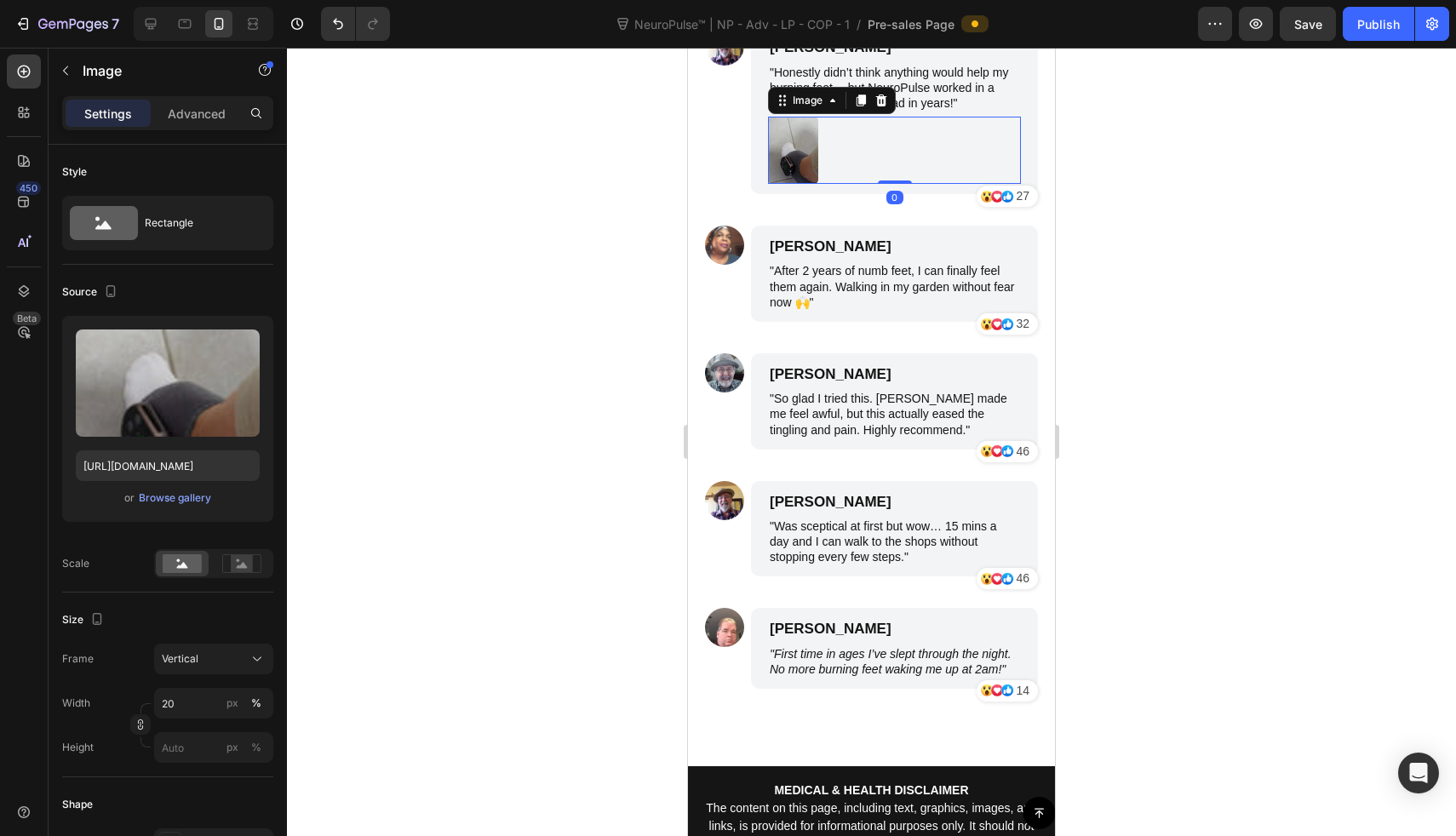
click at [859, 104] on icon at bounding box center [861, 100] width 13 height 13
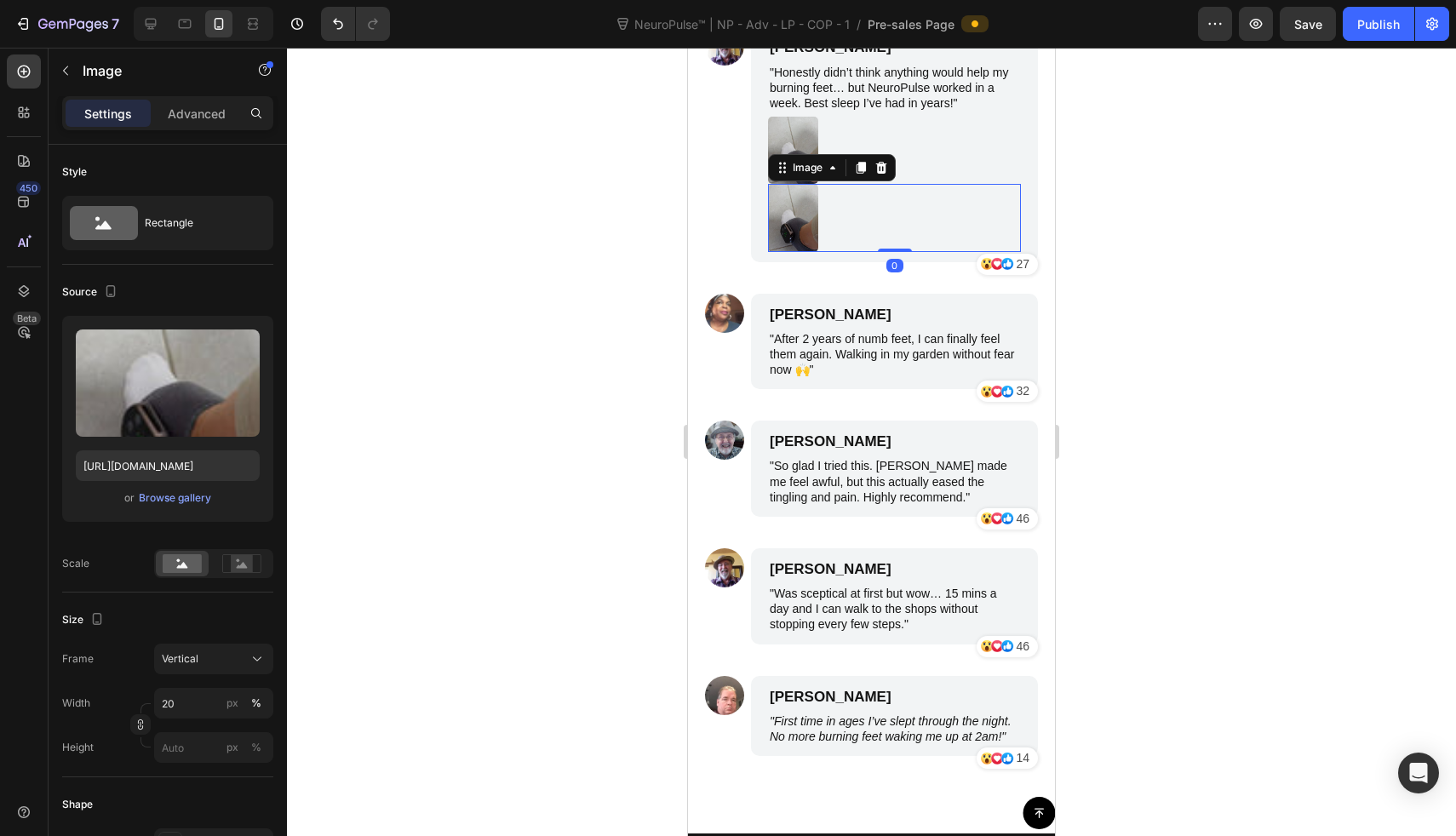
scroll to position [469, 0]
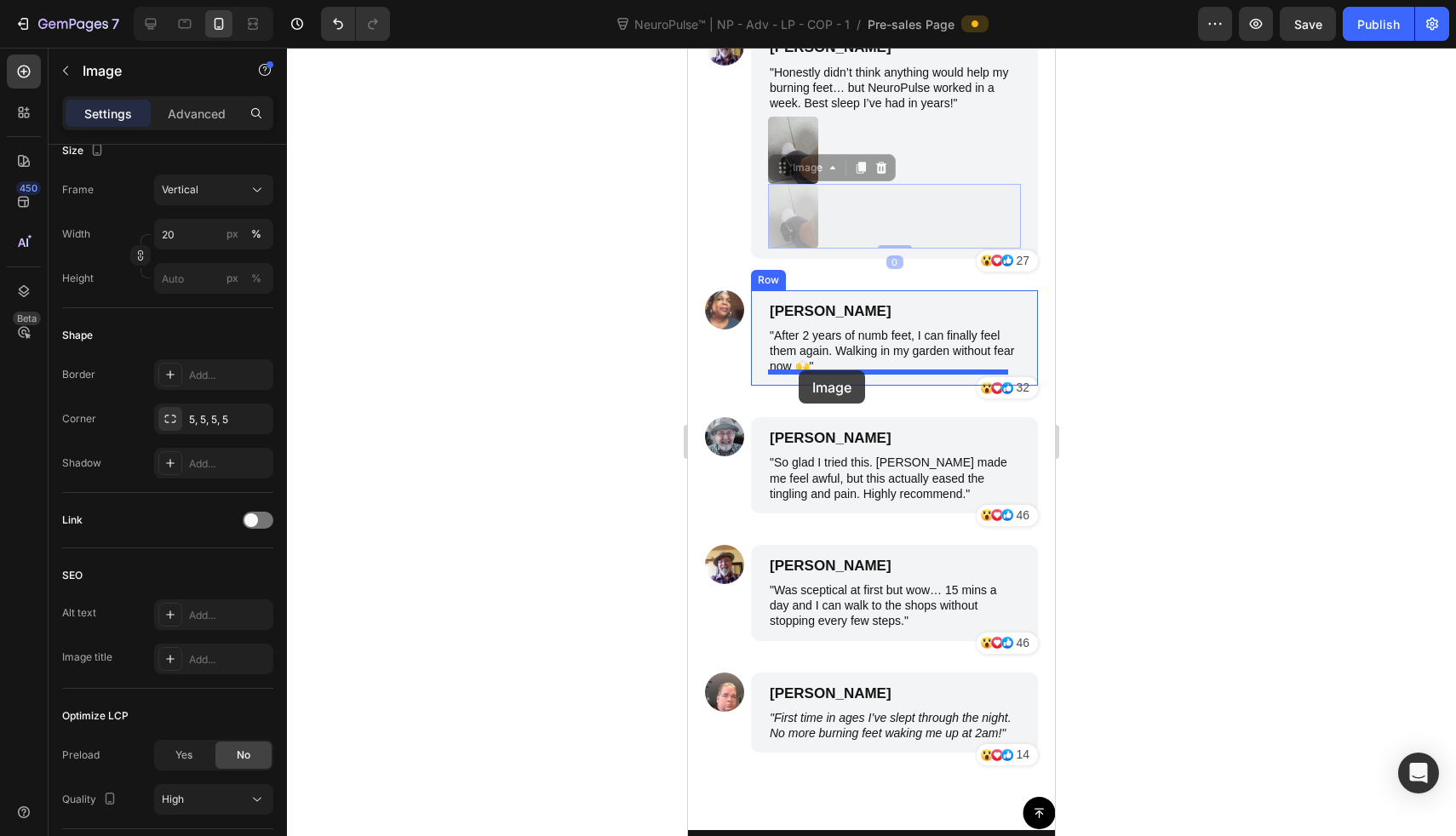
drag, startPoint x: 799, startPoint y: 216, endPoint x: 799, endPoint y: 371, distance: 155.0
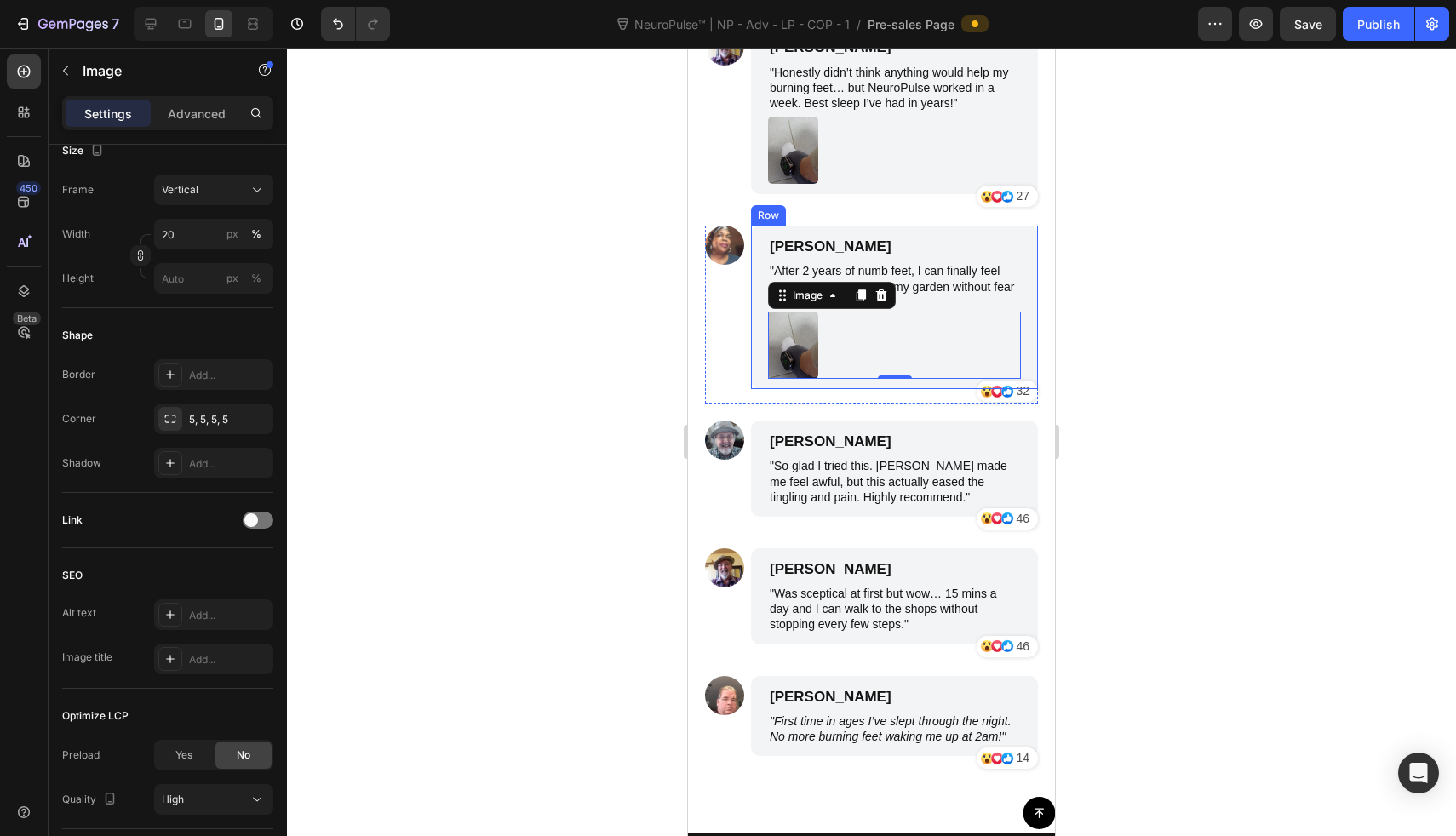
click at [788, 339] on img at bounding box center [792, 345] width 50 height 67
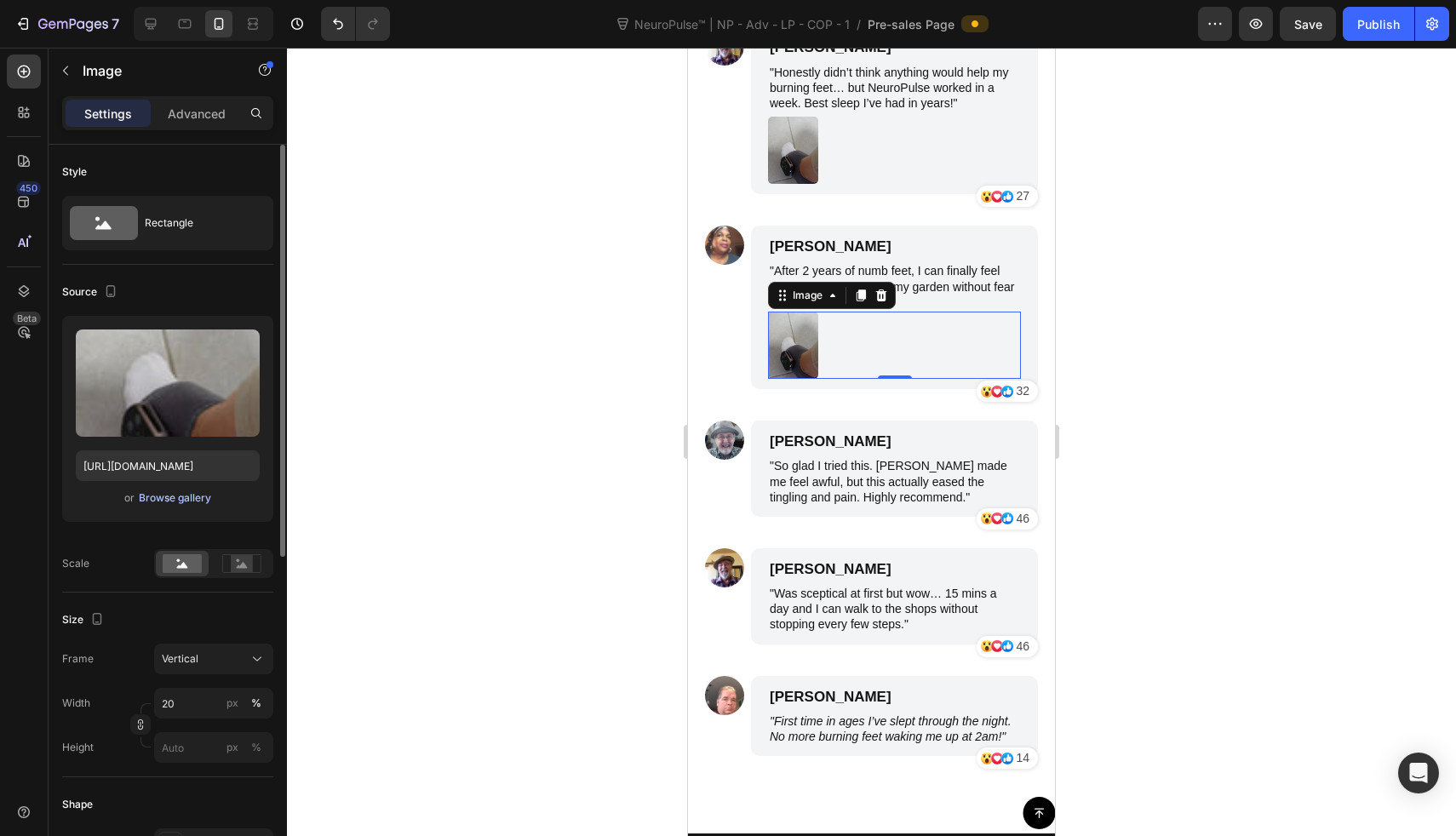
click at [181, 501] on div "Browse gallery" at bounding box center [174, 498] width 72 height 15
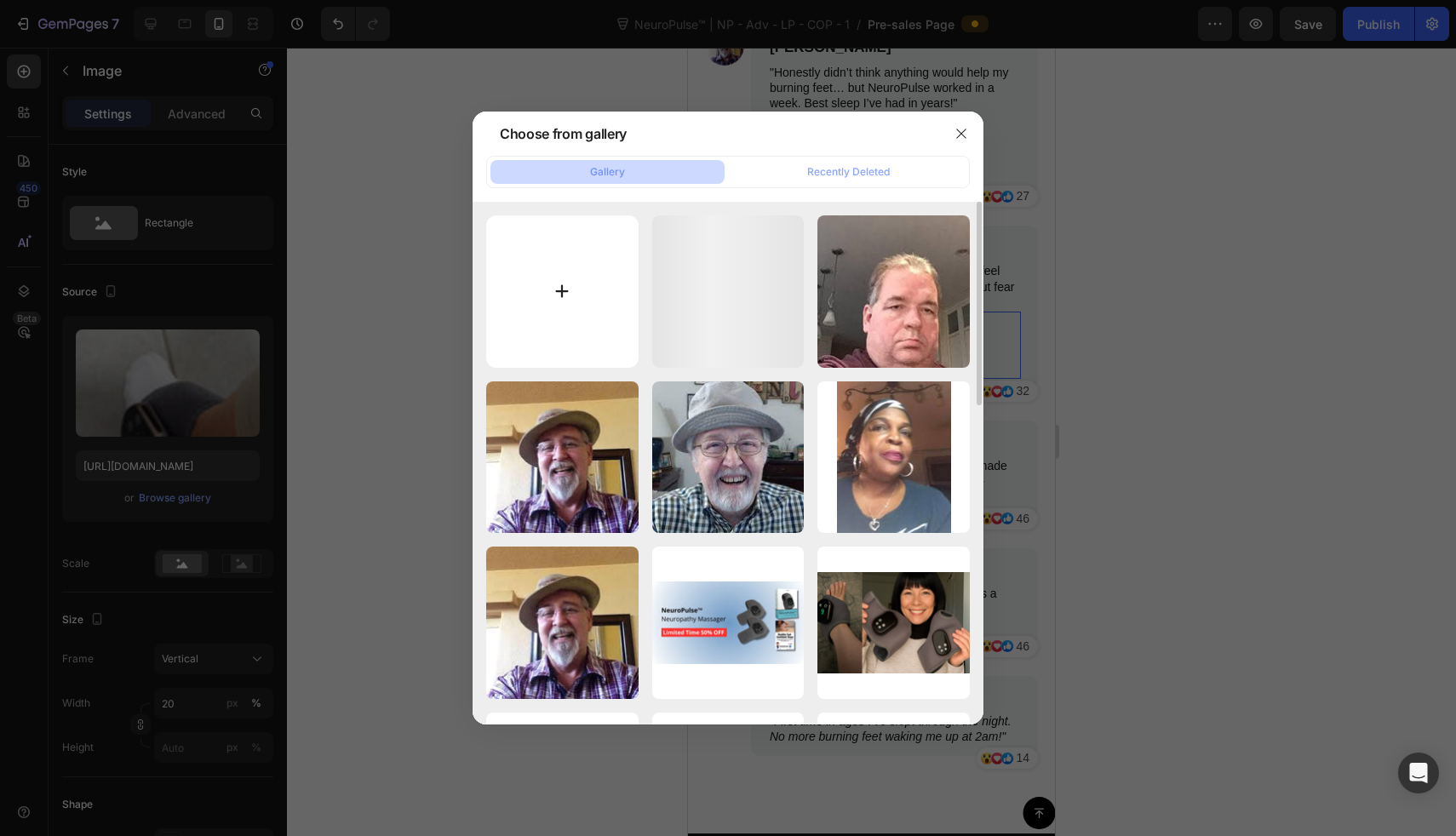
click at [556, 311] on input "file" at bounding box center [562, 291] width 153 height 153
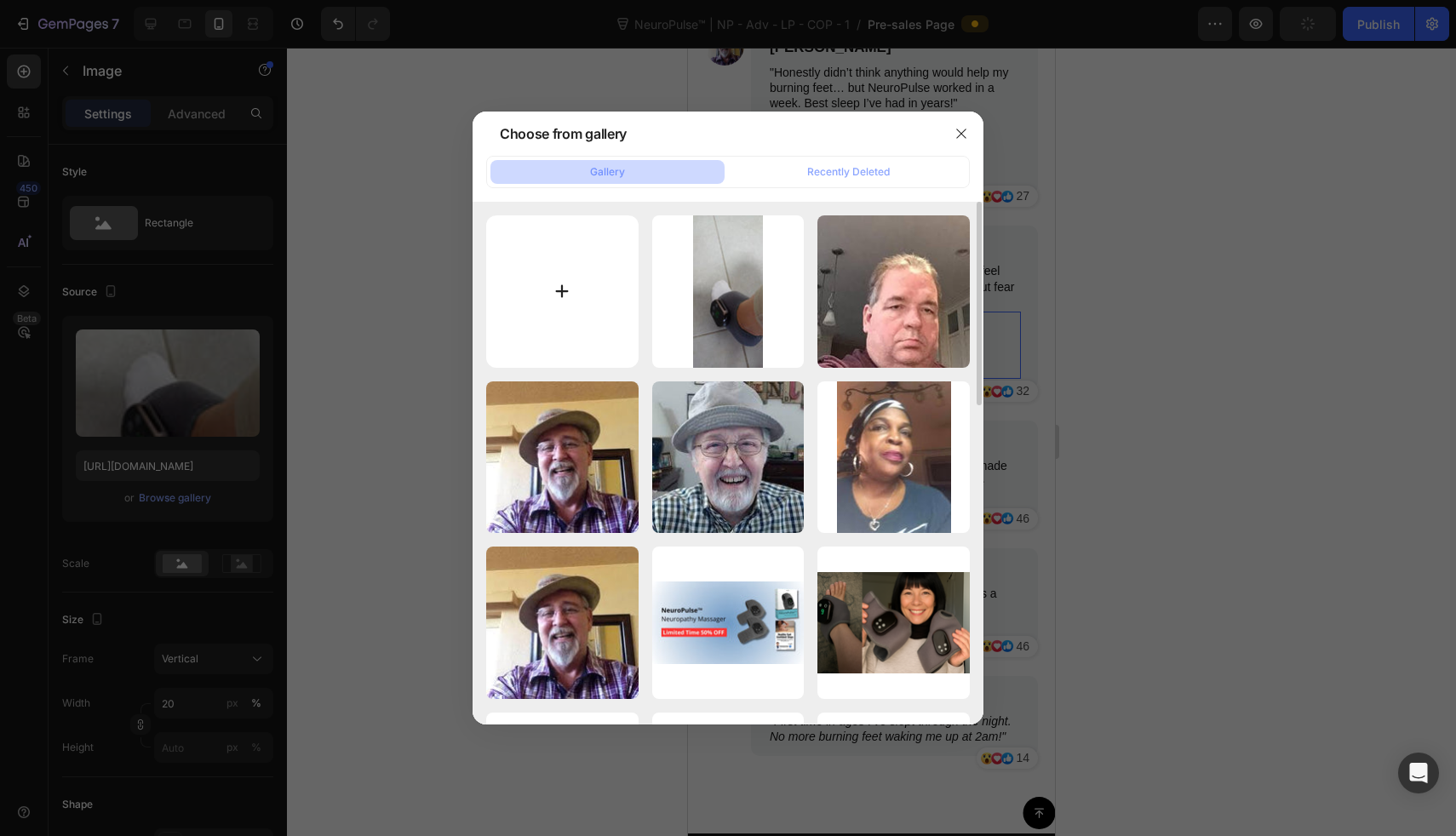
type input "C:\fakepath\A4ad73913cf074ed99c616a34eb250428m.jpg_.jpg"
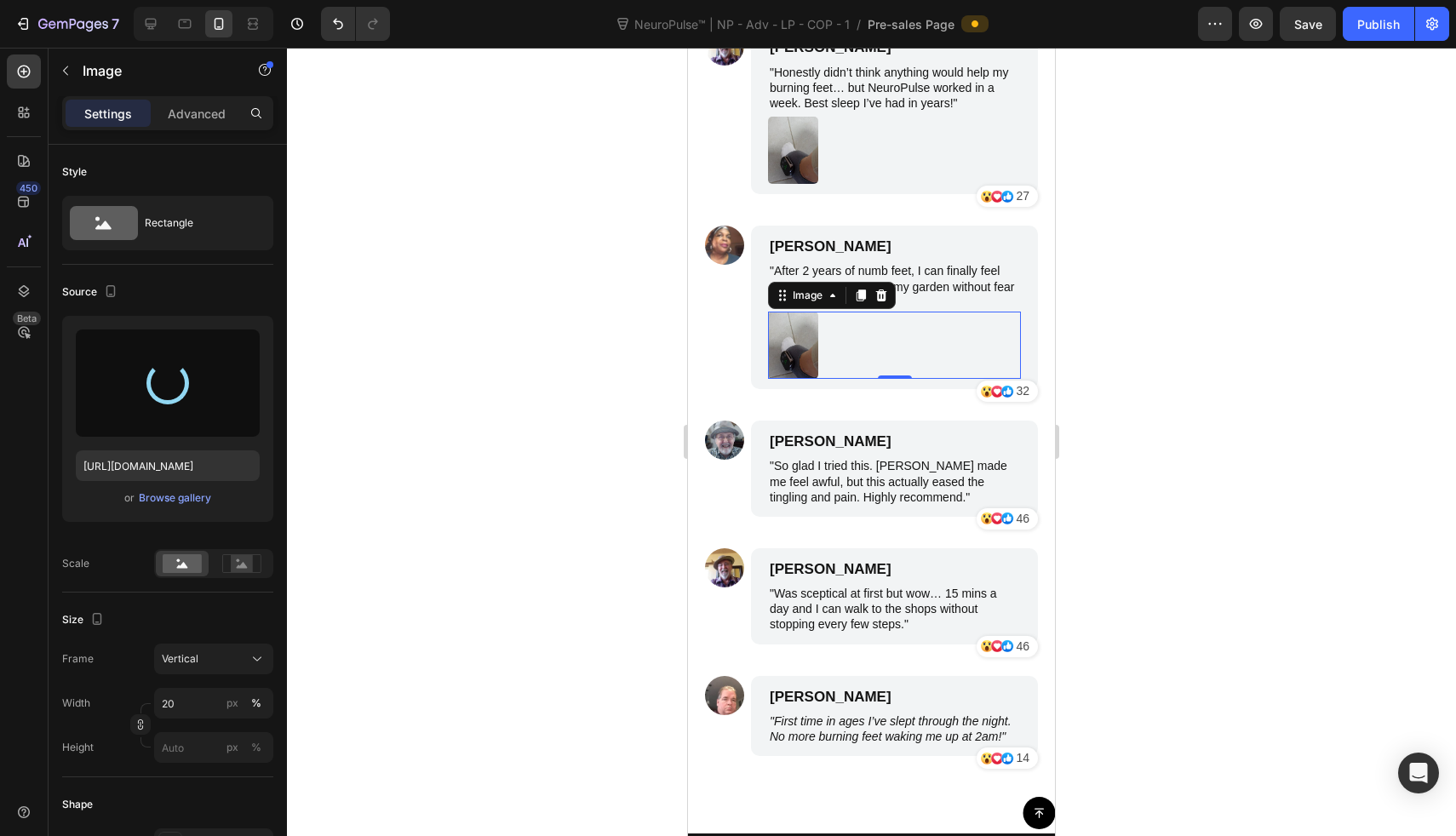
type input "[URL][DOMAIN_NAME]"
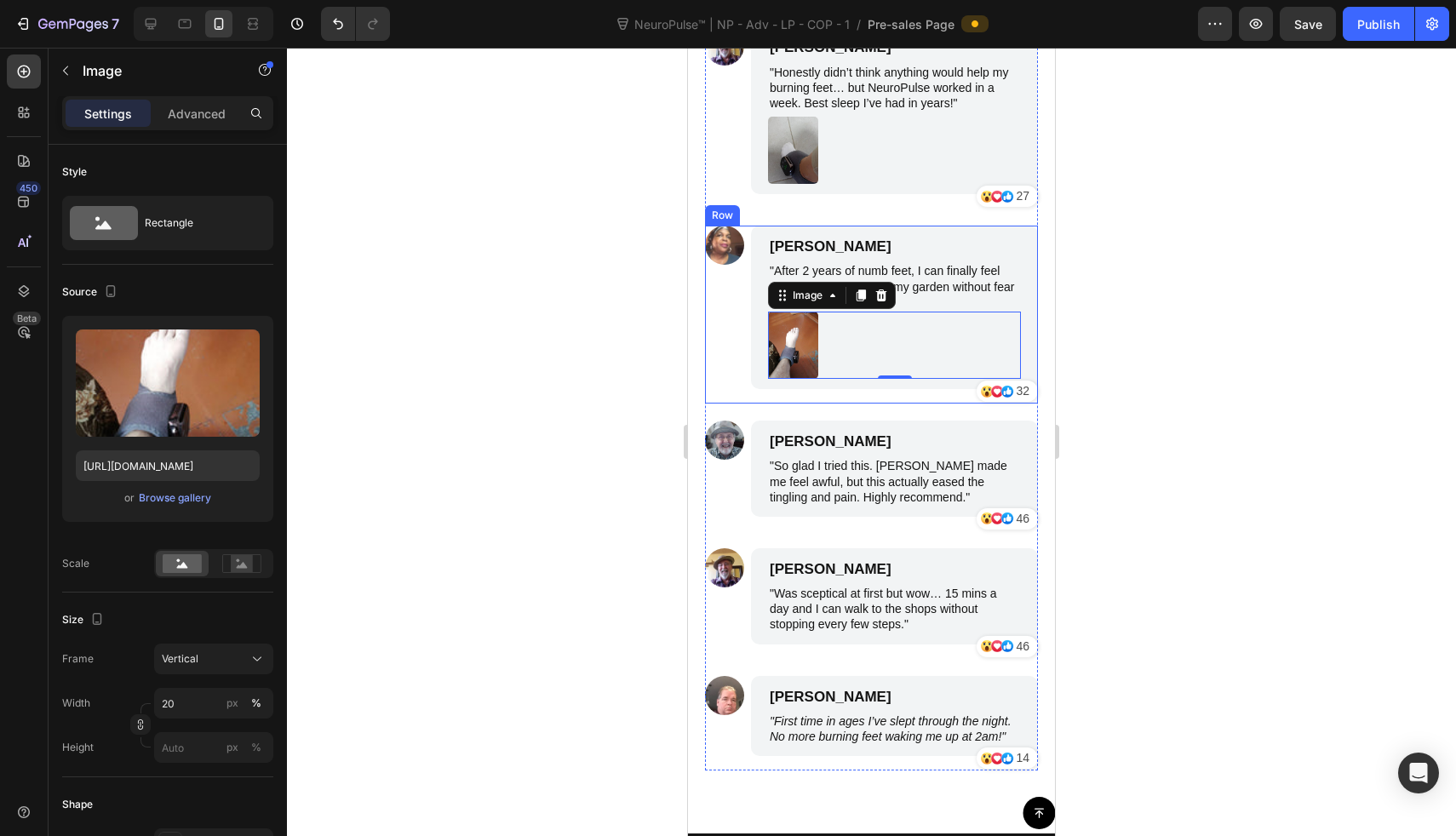
click at [620, 388] on div at bounding box center [871, 442] width 1169 height 789
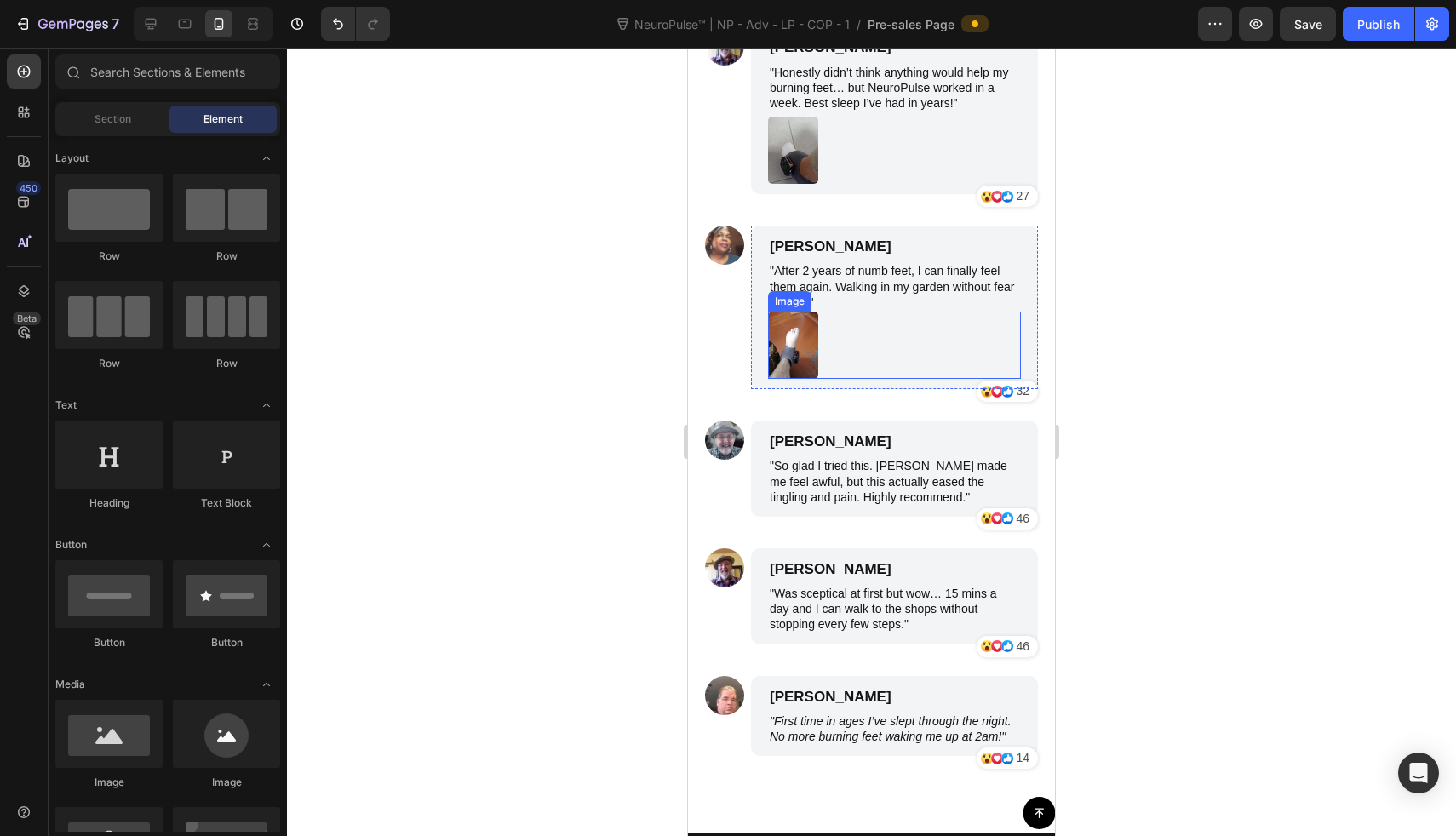
click at [864, 284] on p ""After 2 years of numb feet, I can finally feel them again. Walking in my garde…" at bounding box center [894, 286] width 249 height 46
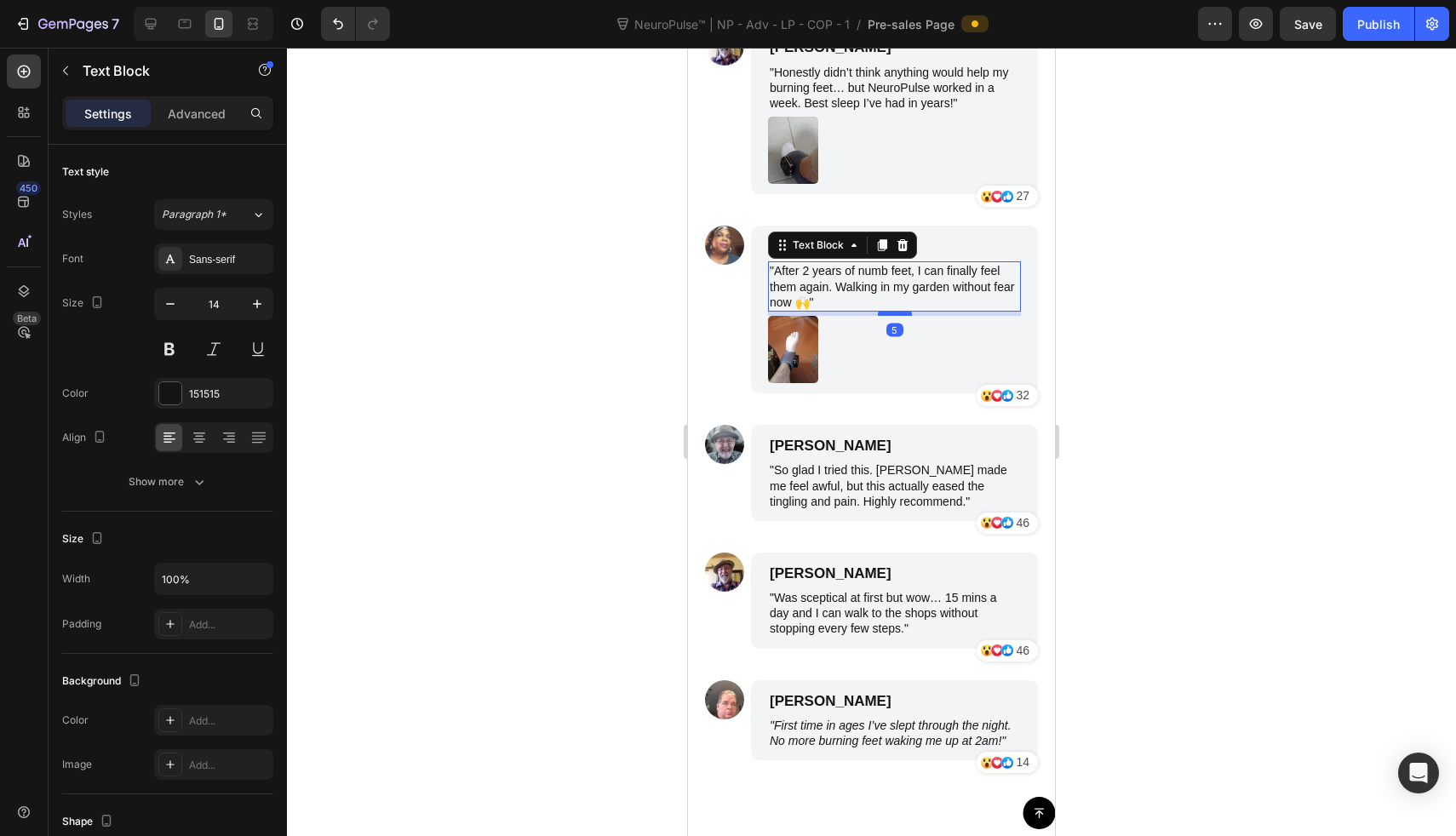
click at [878, 311] on div at bounding box center [895, 313] width 34 height 5
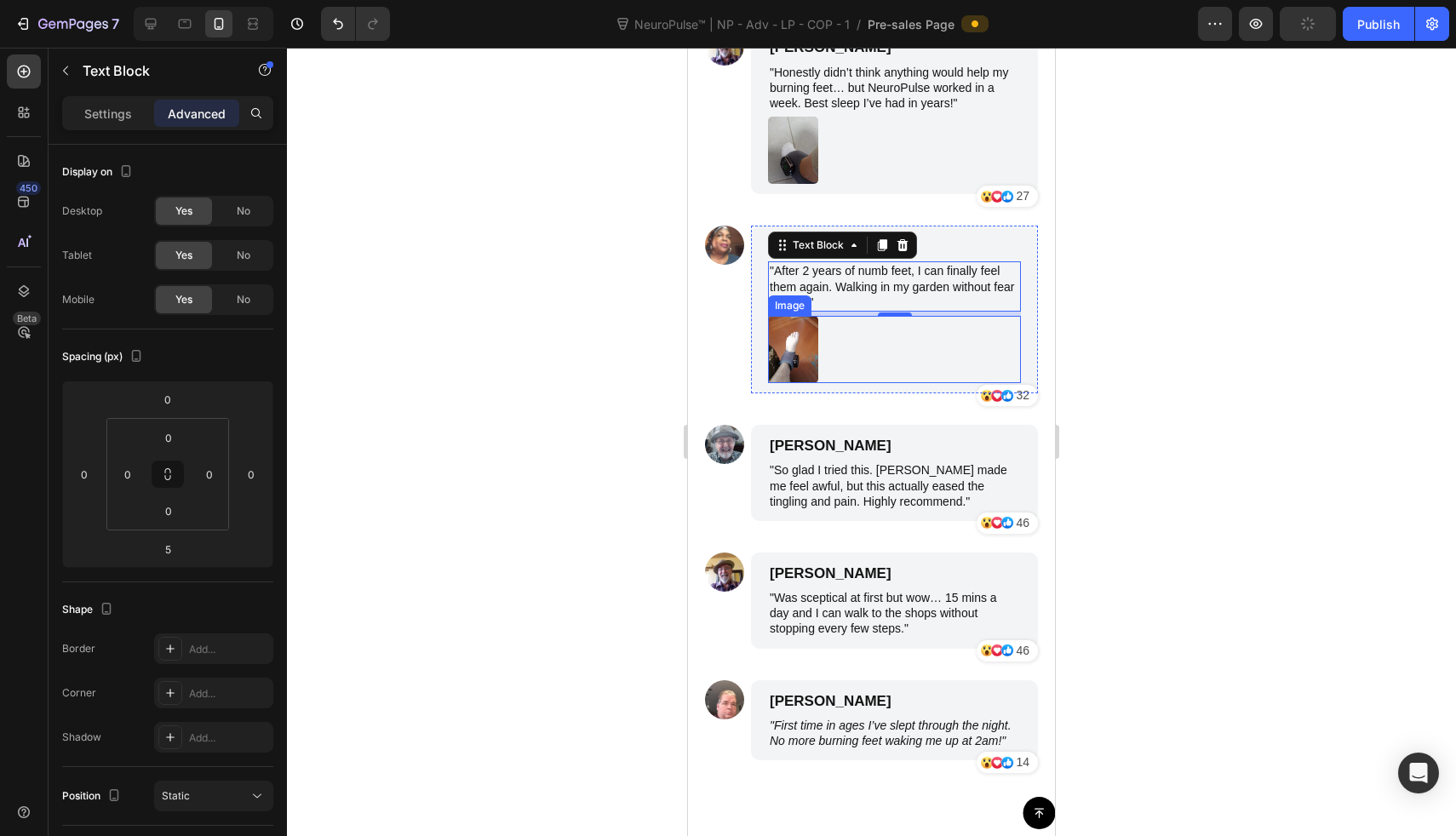
click at [793, 351] on img at bounding box center [792, 349] width 50 height 67
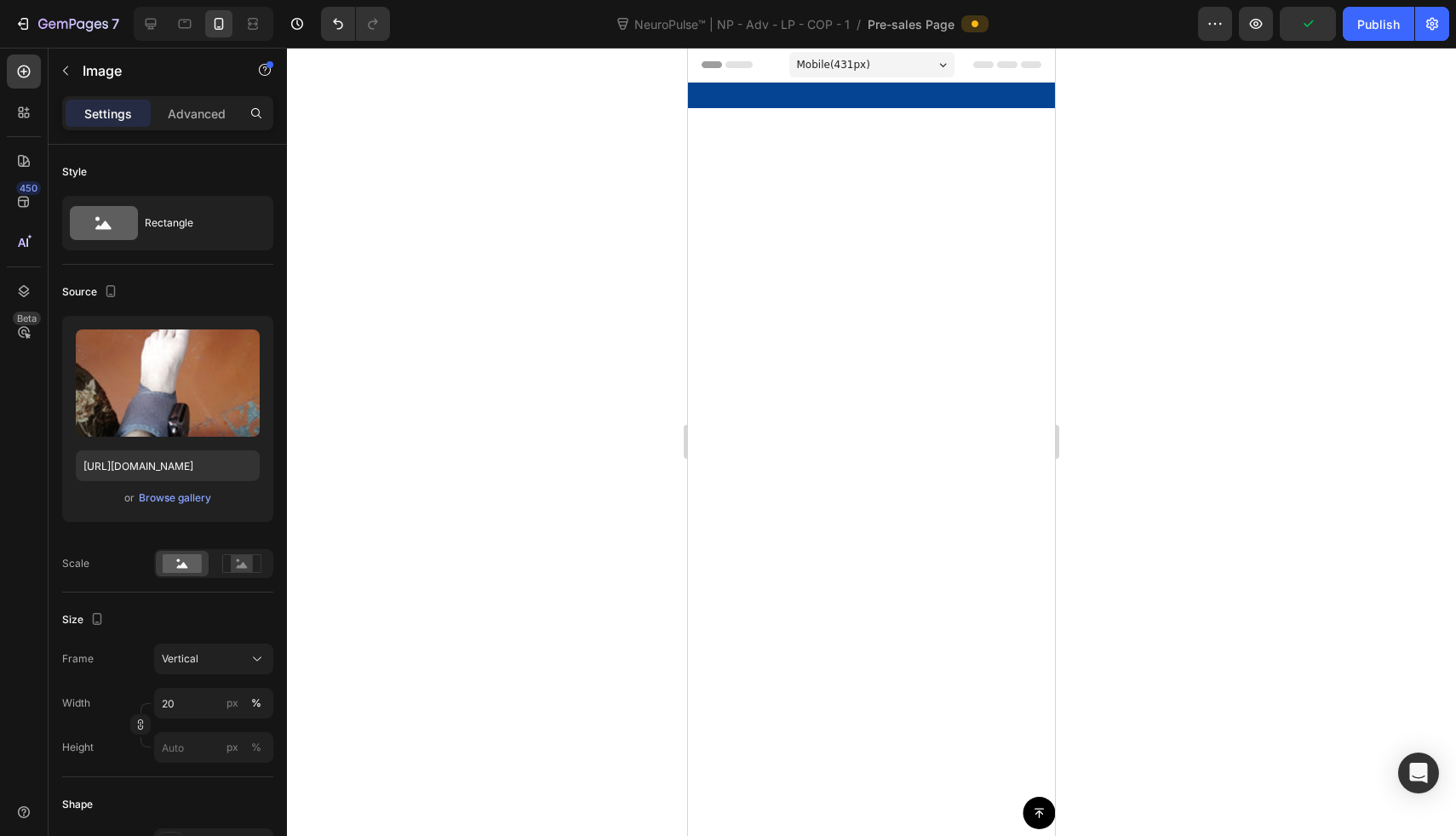
scroll to position [8240, 0]
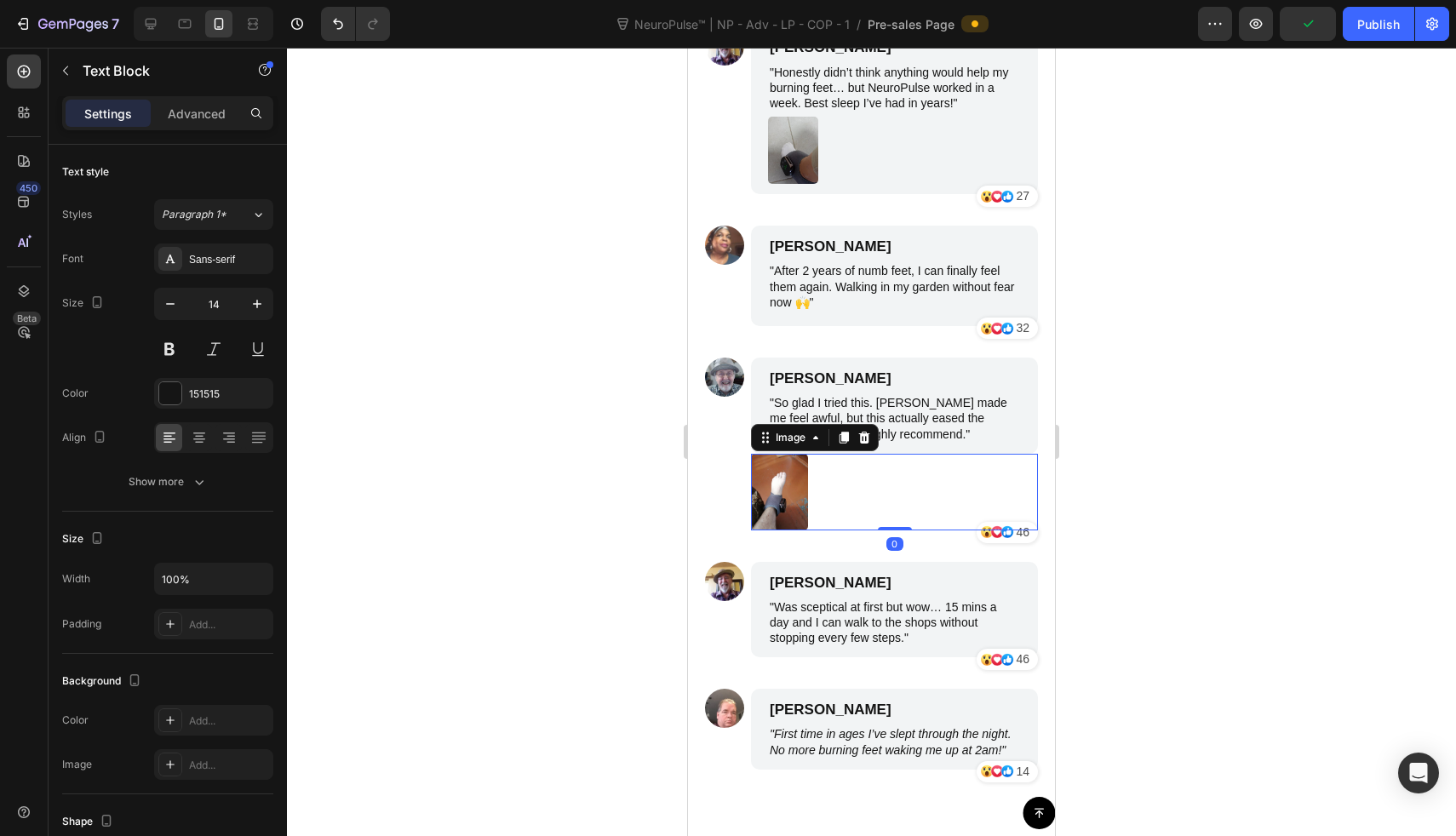
click at [870, 417] on p ""So glad I tried this. [PERSON_NAME] made me feel awful, but this actually ease…" at bounding box center [894, 418] width 249 height 46
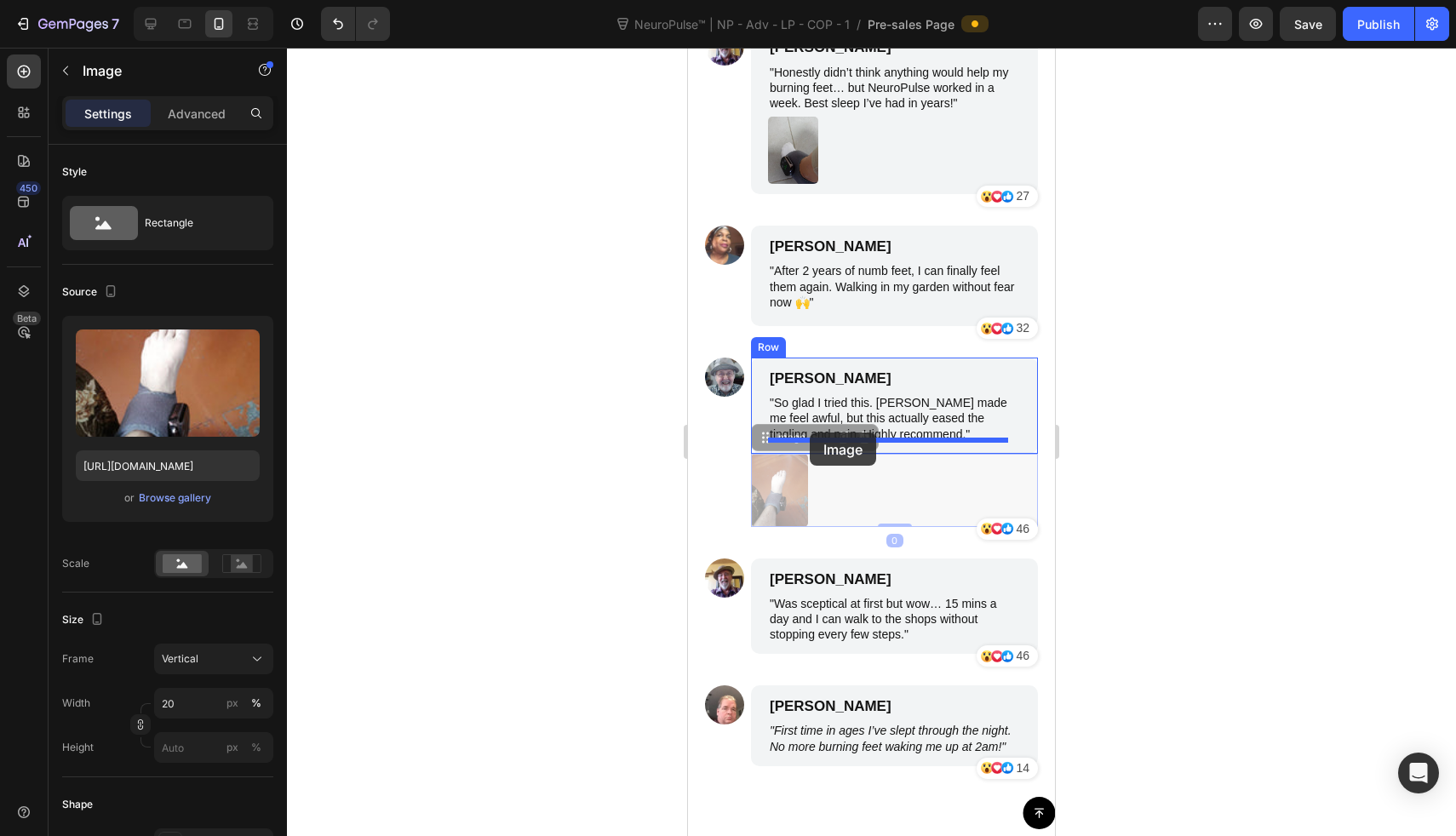
drag, startPoint x: 784, startPoint y: 484, endPoint x: 810, endPoint y: 432, distance: 58.1
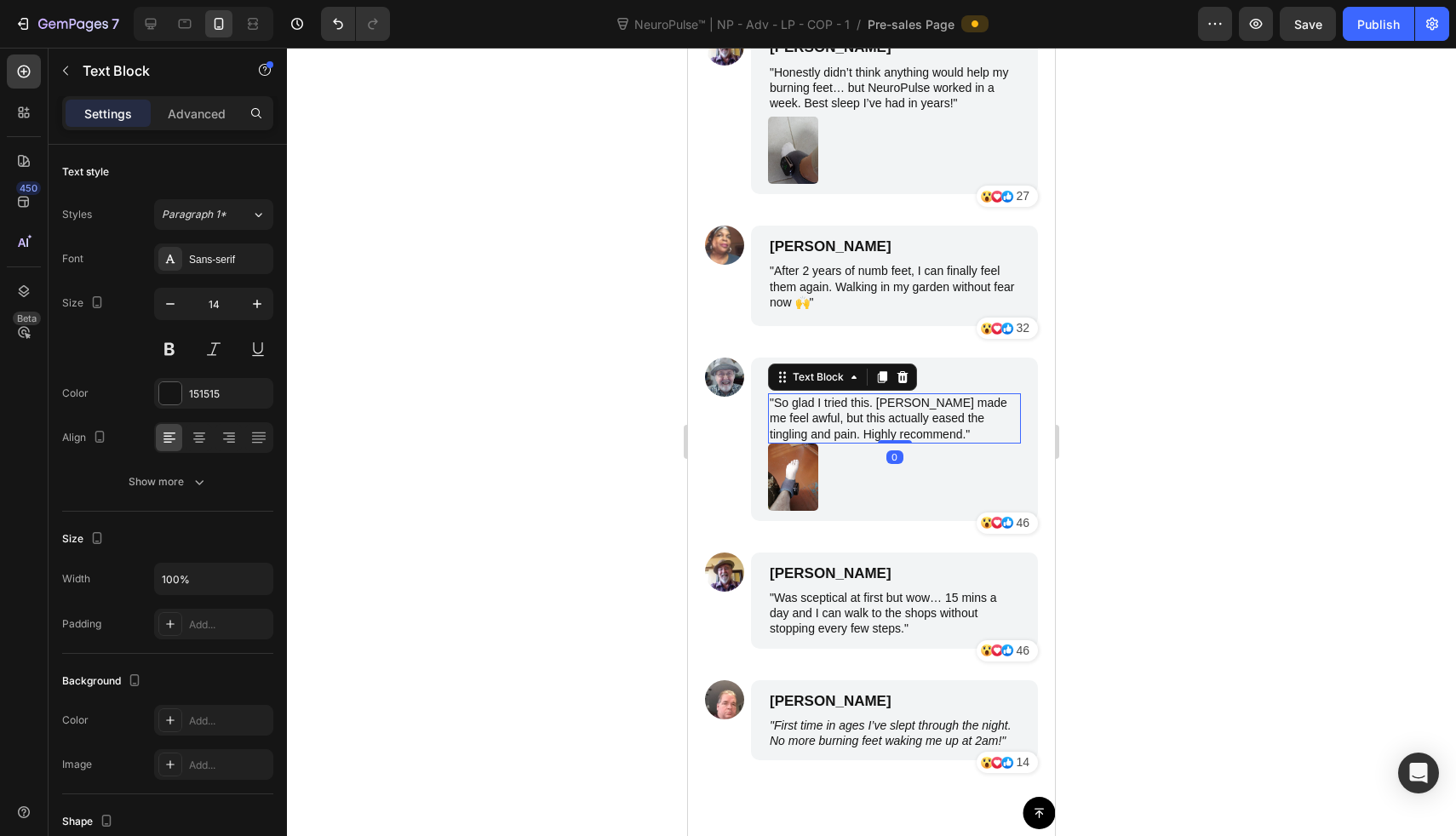
click at [903, 395] on p ""So glad I tried this. [PERSON_NAME] made me feel awful, but this actually ease…" at bounding box center [894, 418] width 249 height 46
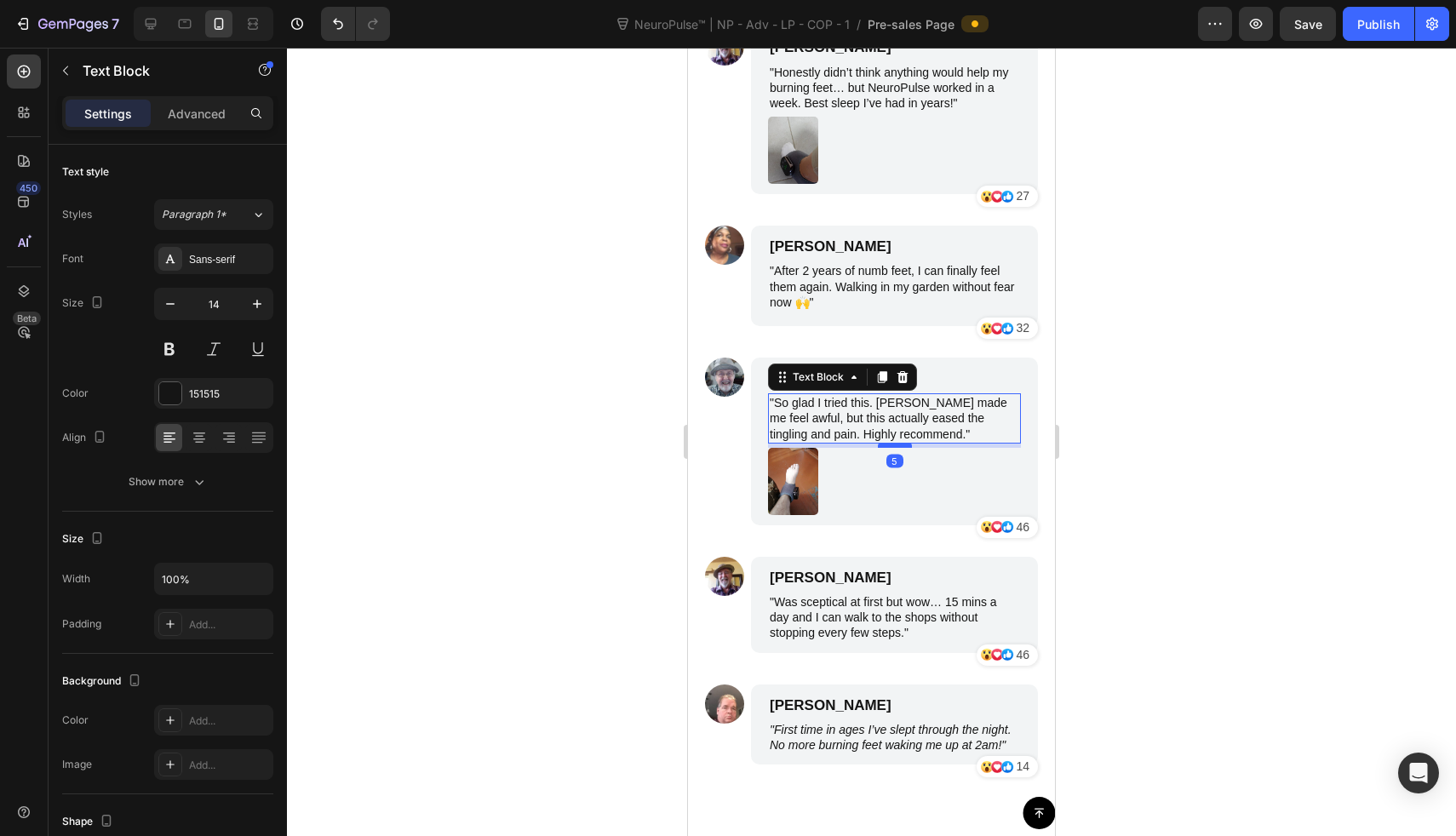
click at [882, 443] on div at bounding box center [895, 445] width 34 height 5
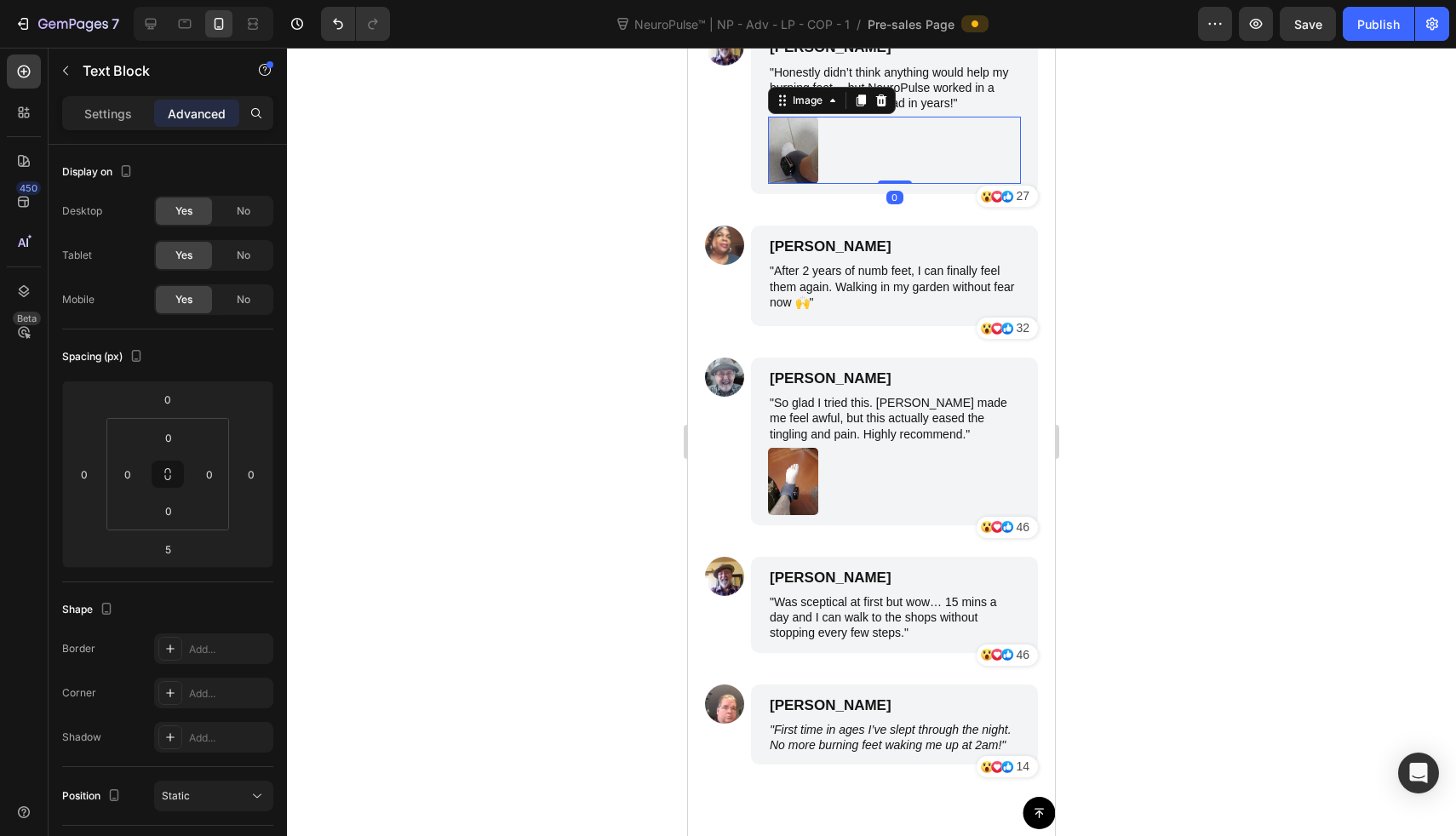
click at [796, 162] on img at bounding box center [792, 150] width 50 height 67
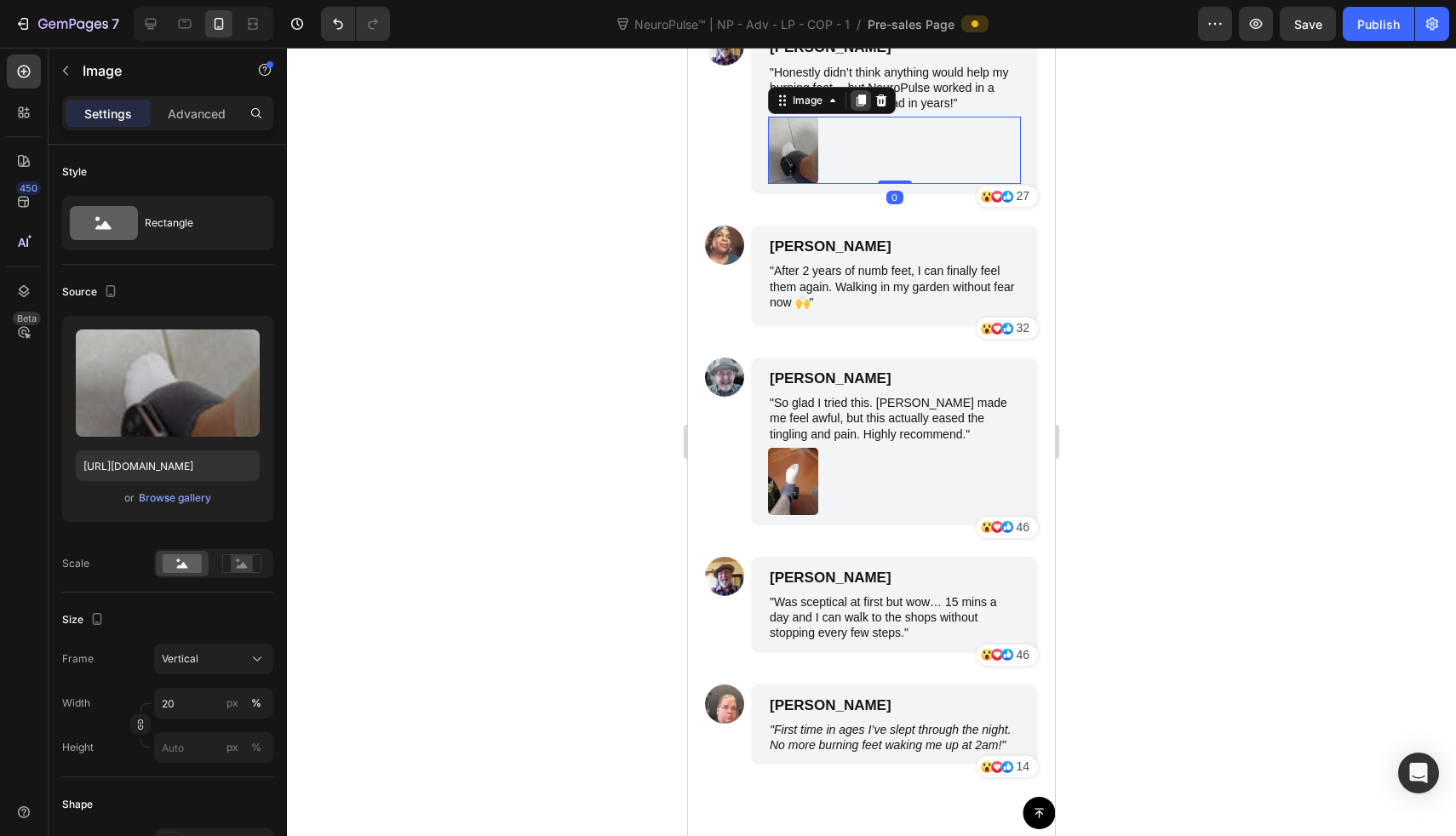
click at [861, 104] on icon at bounding box center [861, 100] width 13 height 13
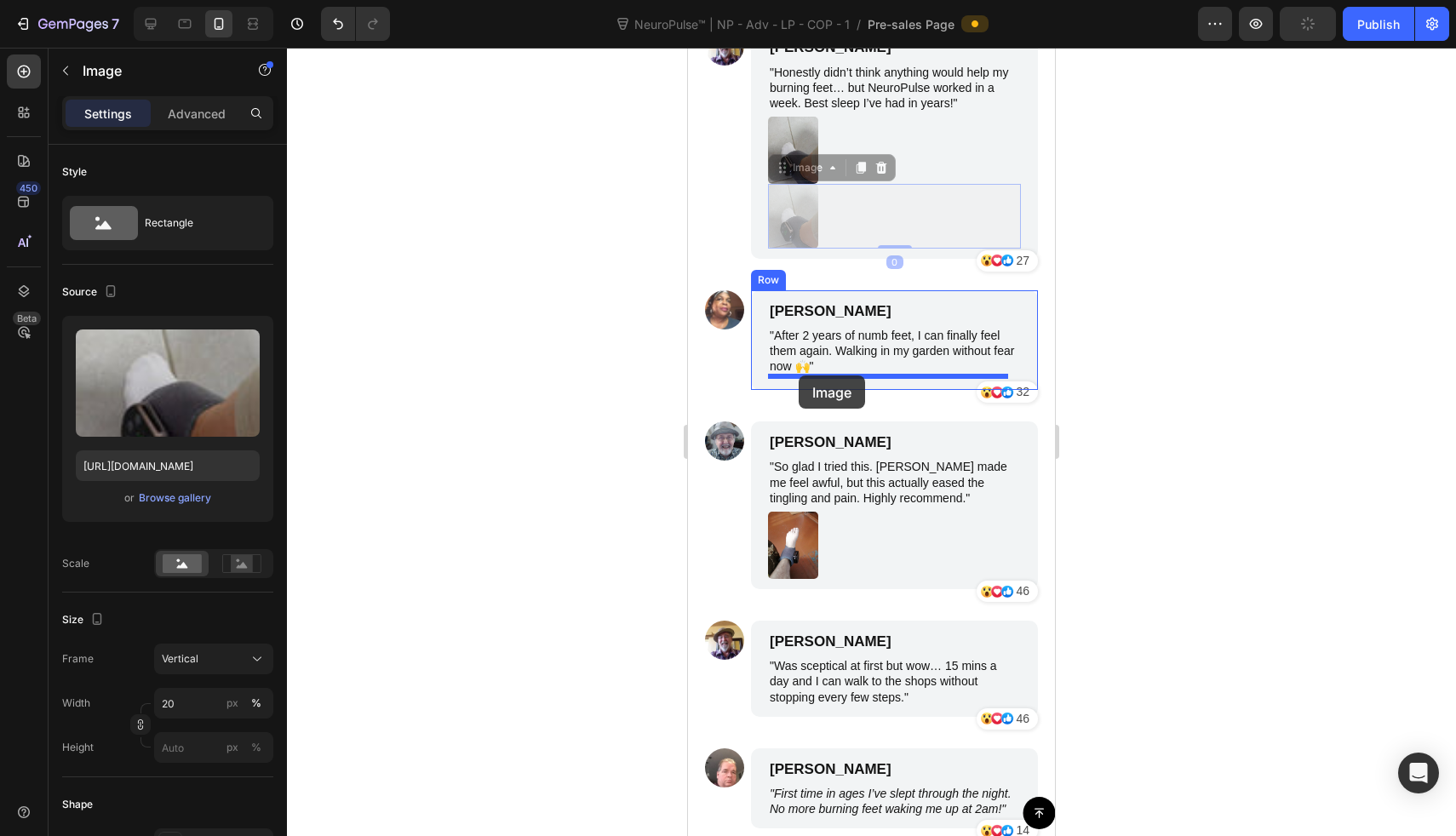
drag, startPoint x: 791, startPoint y: 222, endPoint x: 799, endPoint y: 375, distance: 153.2
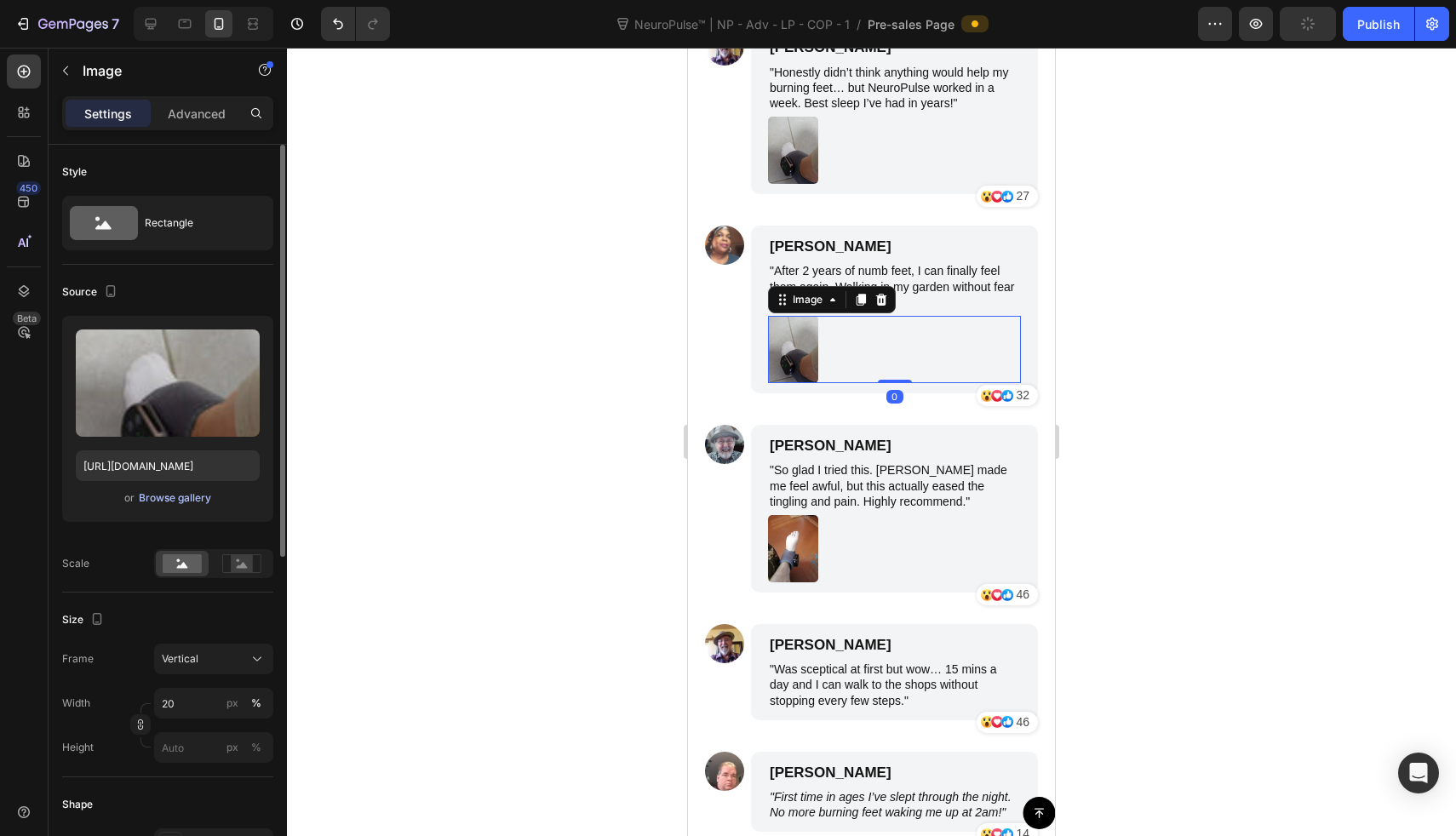
click at [183, 490] on div "Browse gallery" at bounding box center [174, 498] width 72 height 15
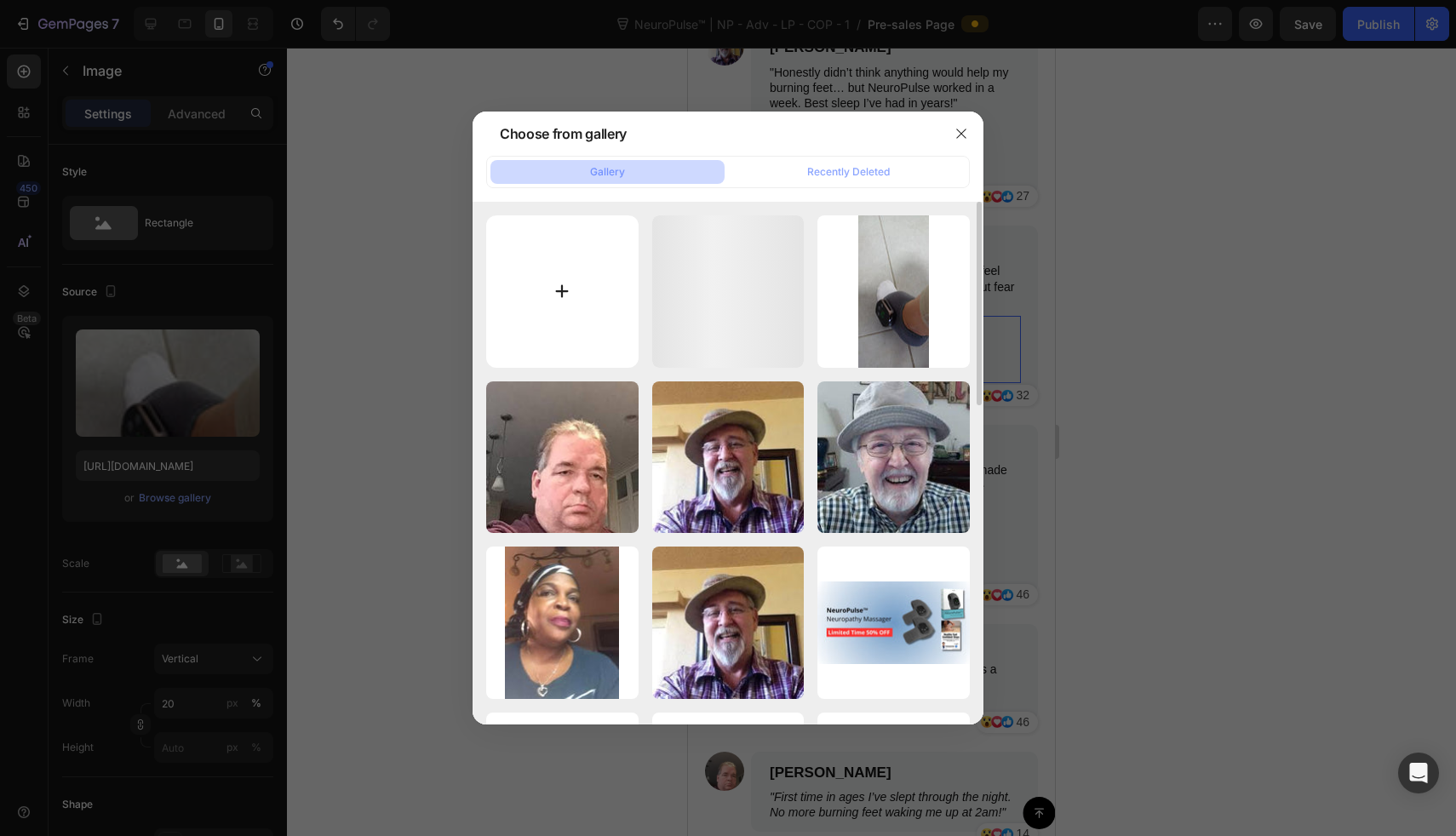
click at [523, 271] on input "file" at bounding box center [562, 291] width 153 height 153
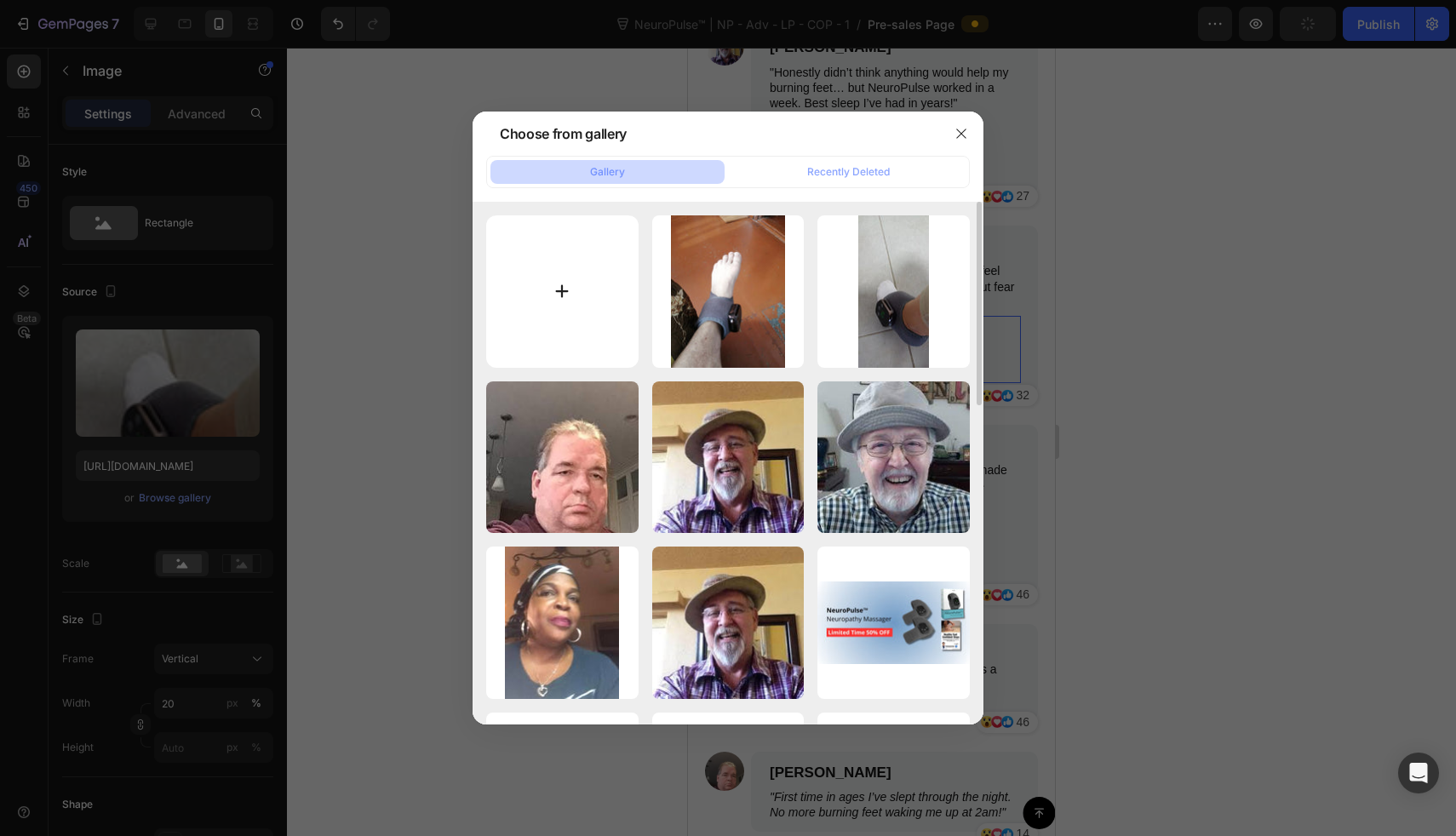
click at [607, 278] on input "file" at bounding box center [562, 291] width 153 height 153
click at [562, 325] on input "file" at bounding box center [562, 291] width 153 height 153
type input "C:\fakepath\Sdb96a2d43a0a4e91b4368dbe87900b09J.jpg_.jpg"
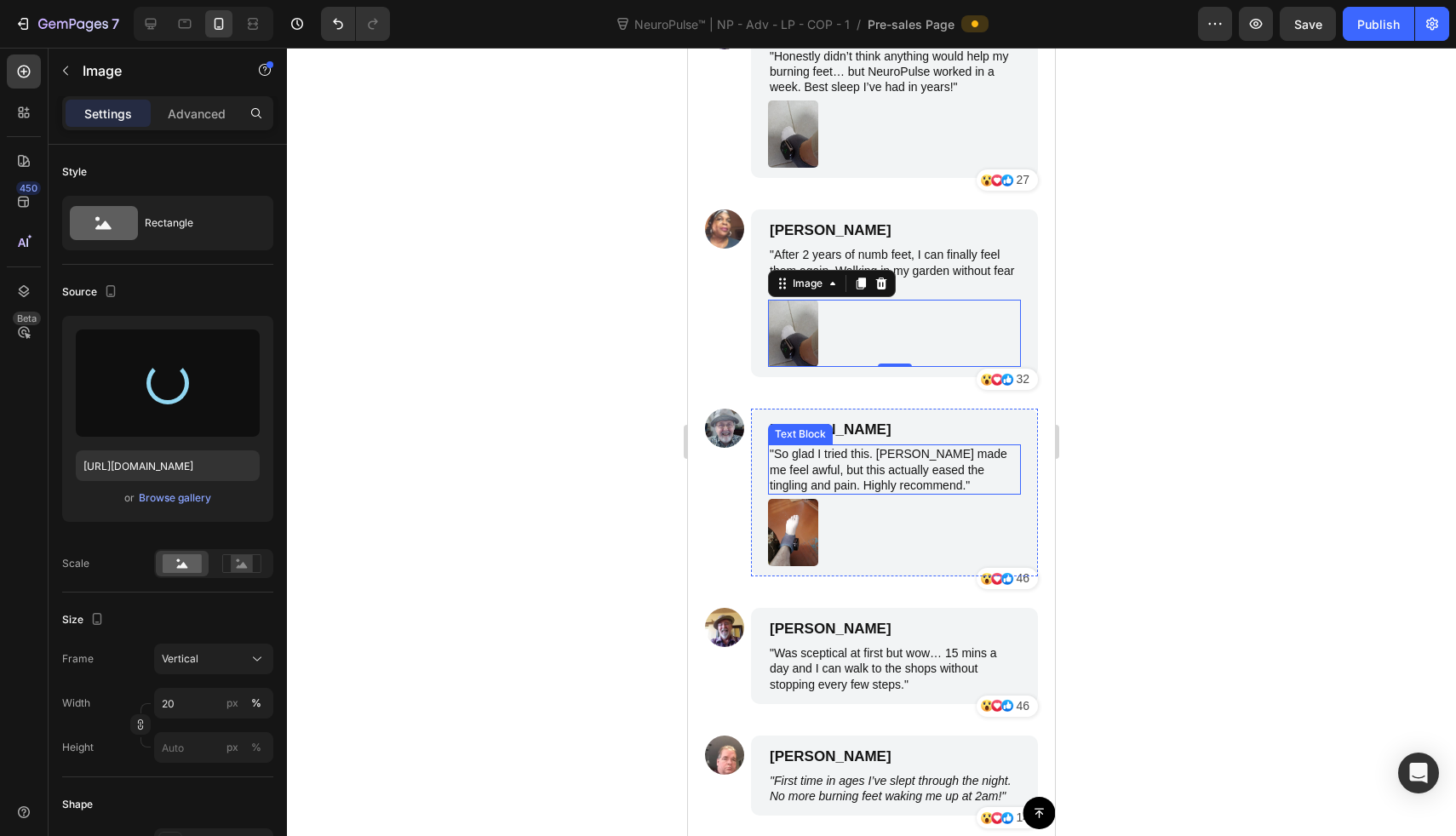
scroll to position [8260, 0]
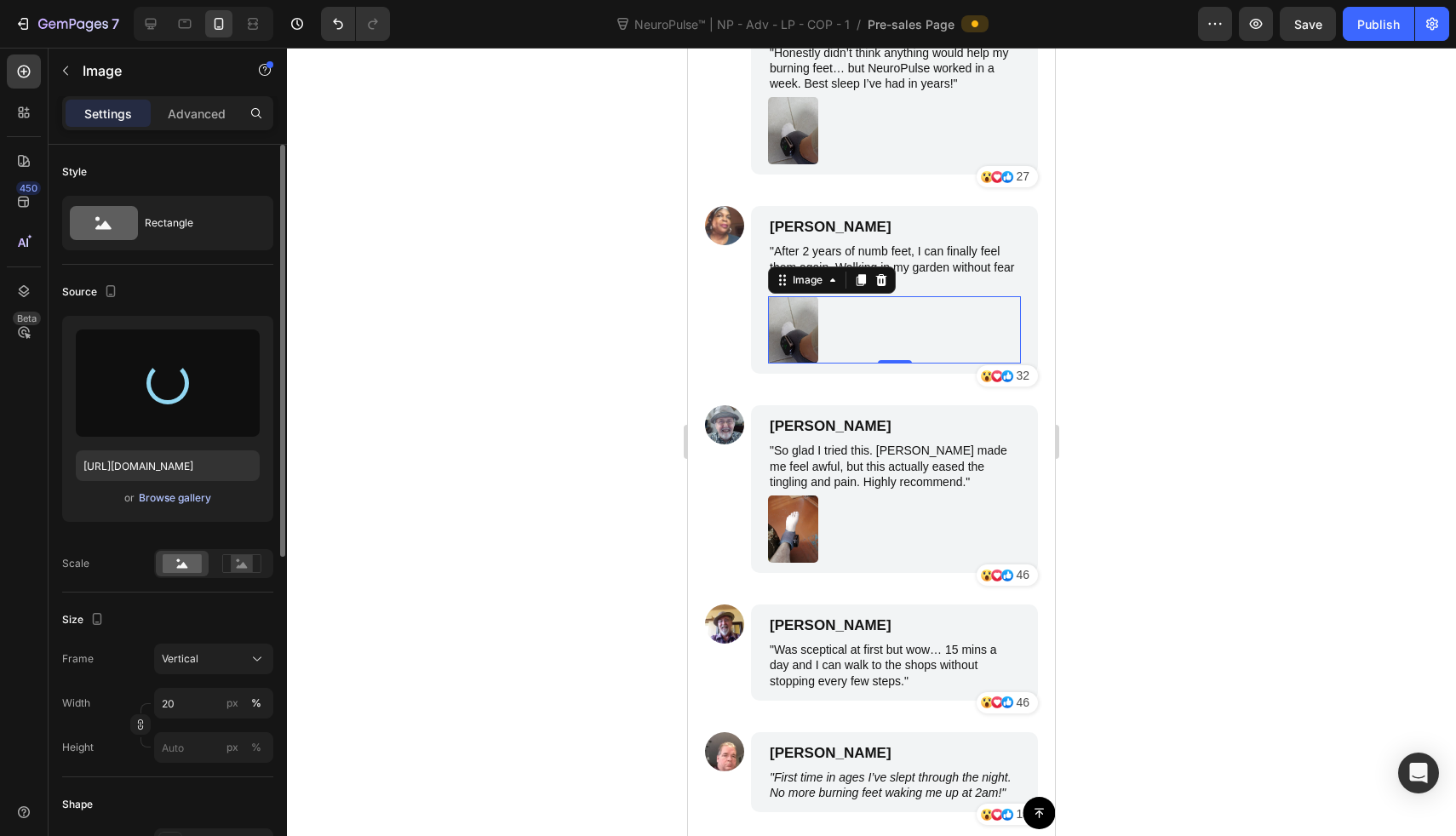
click at [197, 497] on div "Browse gallery" at bounding box center [174, 498] width 72 height 15
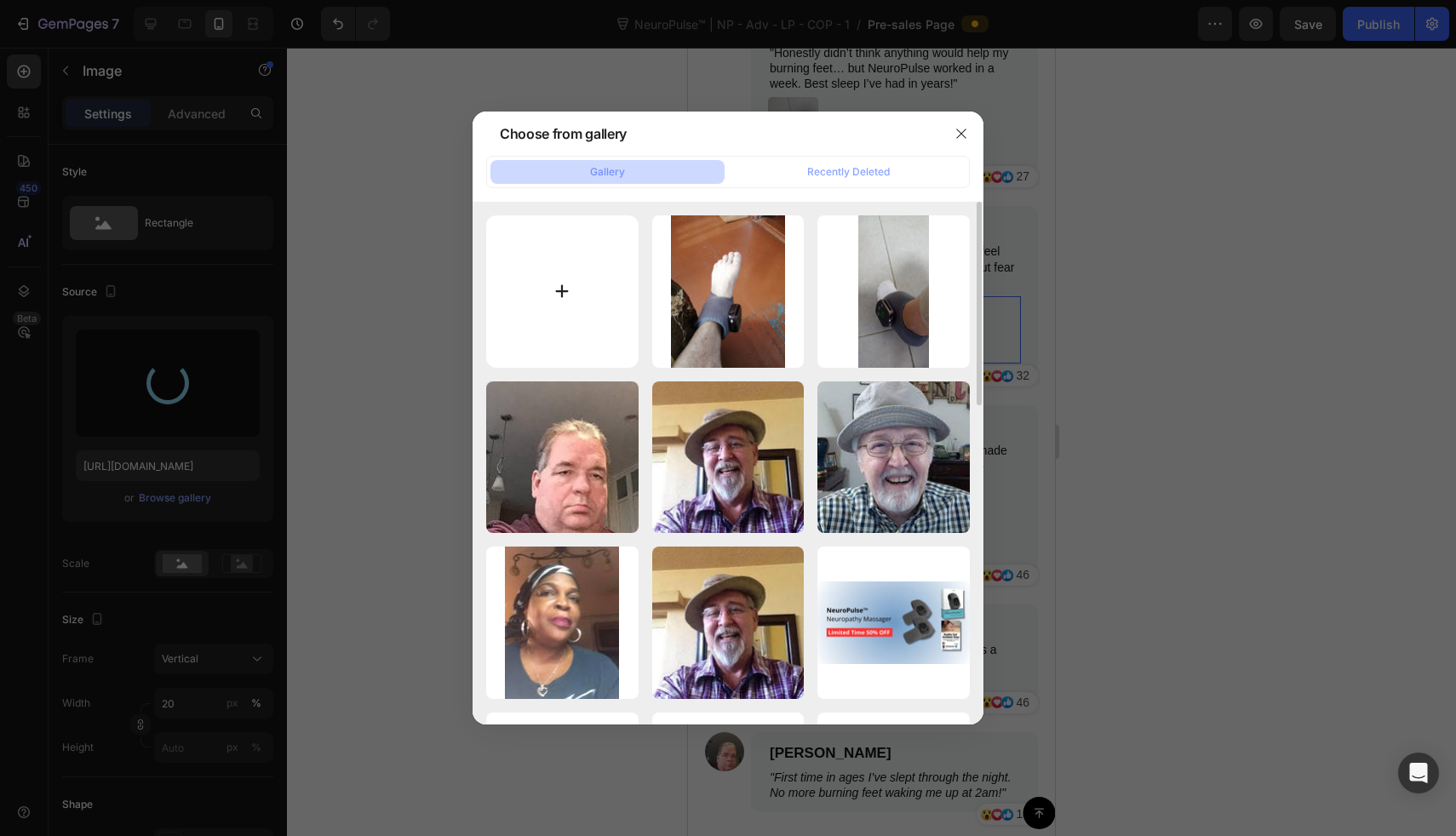
click at [616, 286] on input "file" at bounding box center [562, 291] width 153 height 153
type input "[URL][DOMAIN_NAME]"
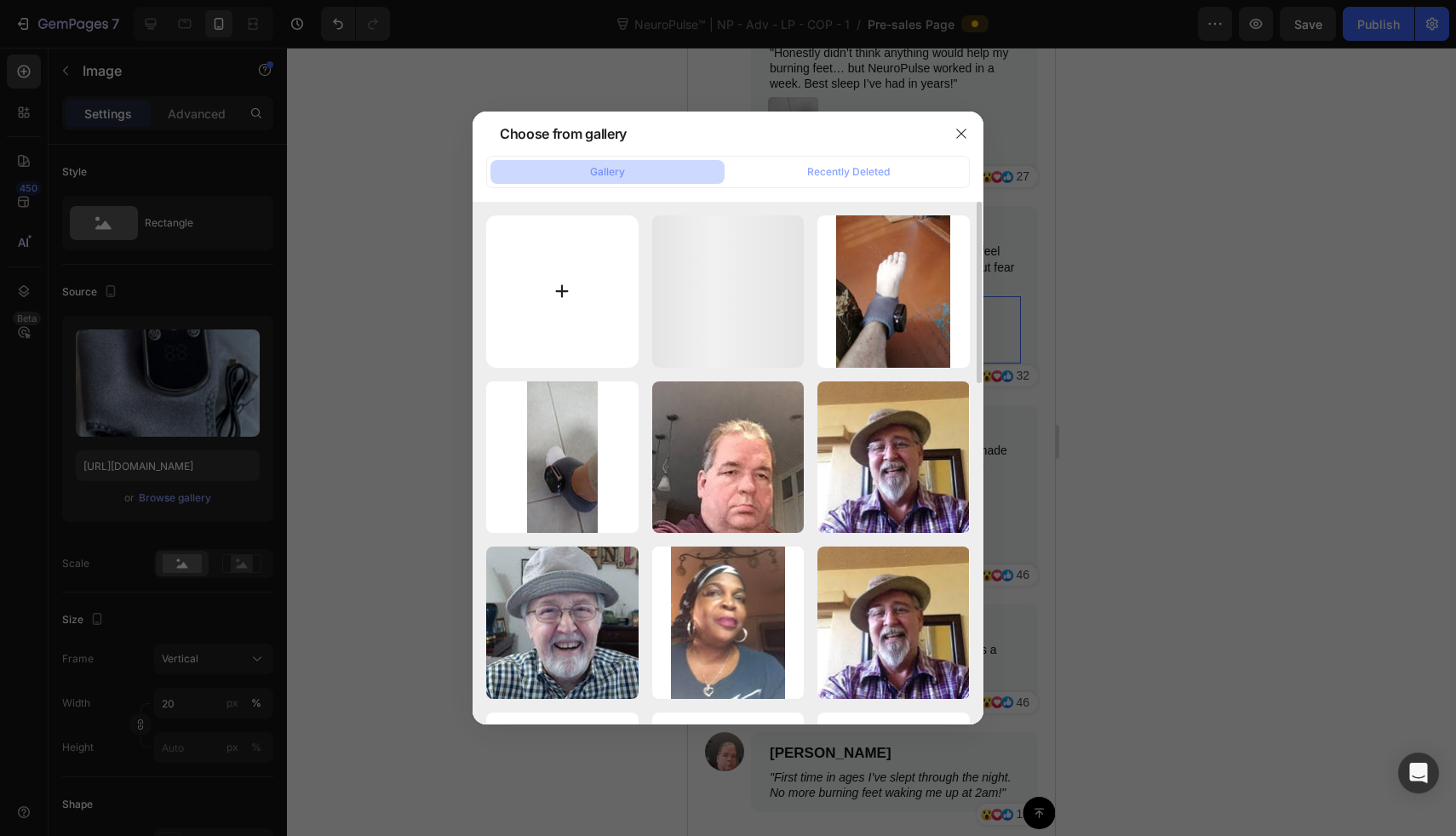
type input "C:\fakepath\Sdb96a2d43a0a4e91b4368dbe87900b09J.jpg_.jpg"
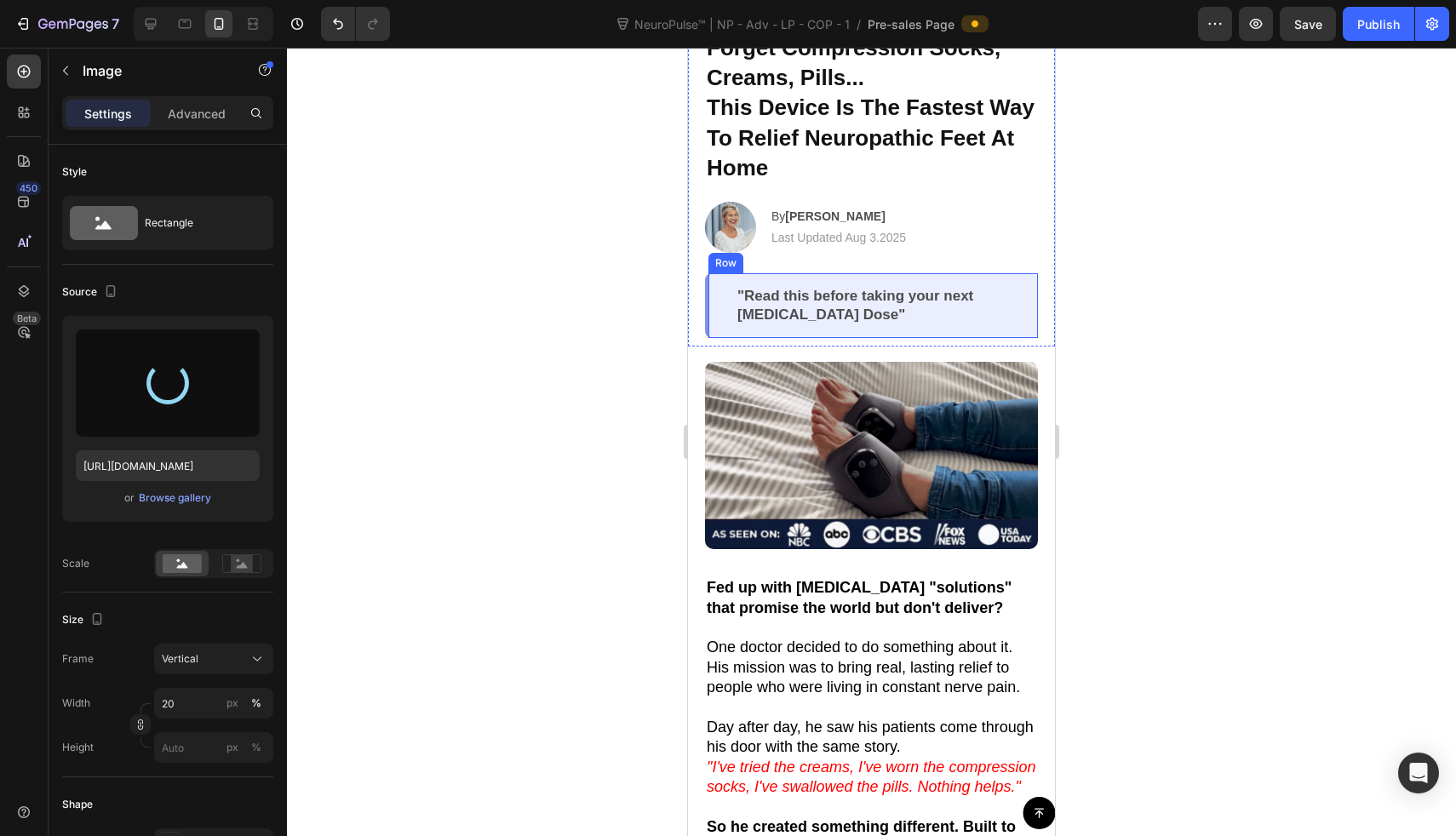
scroll to position [186, 0]
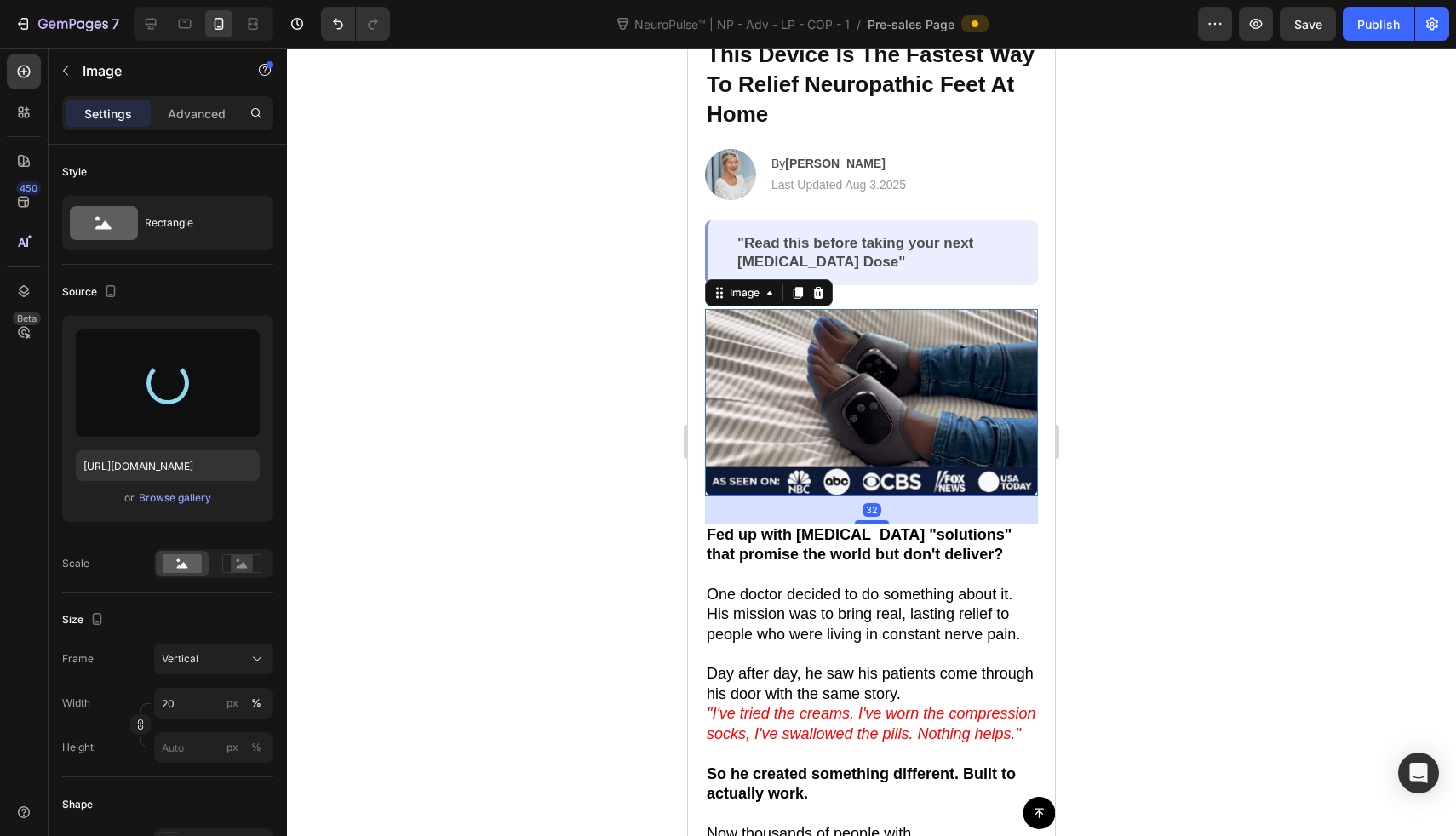
click at [897, 412] on img at bounding box center [871, 403] width 333 height 188
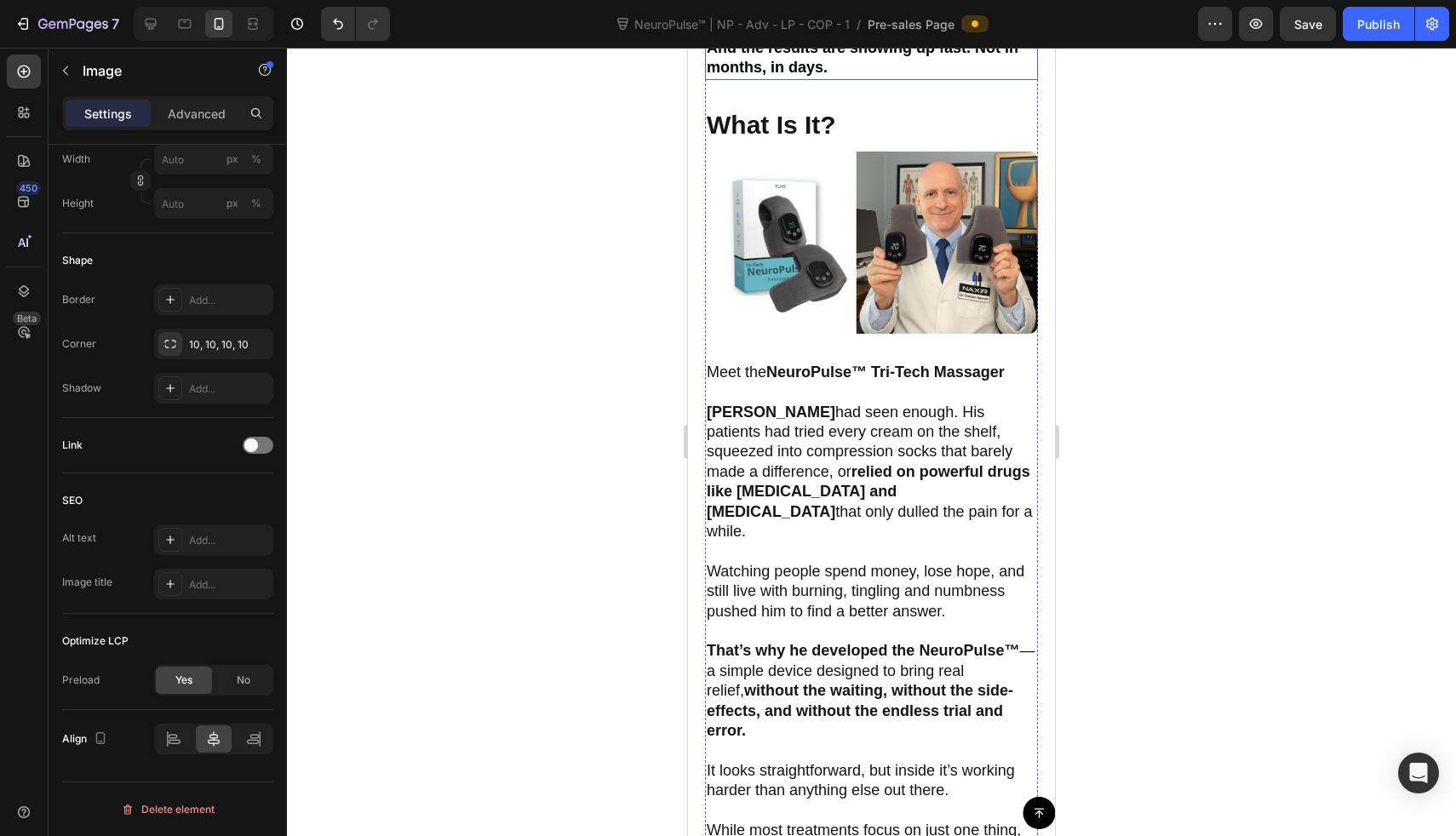
scroll to position [985, 0]
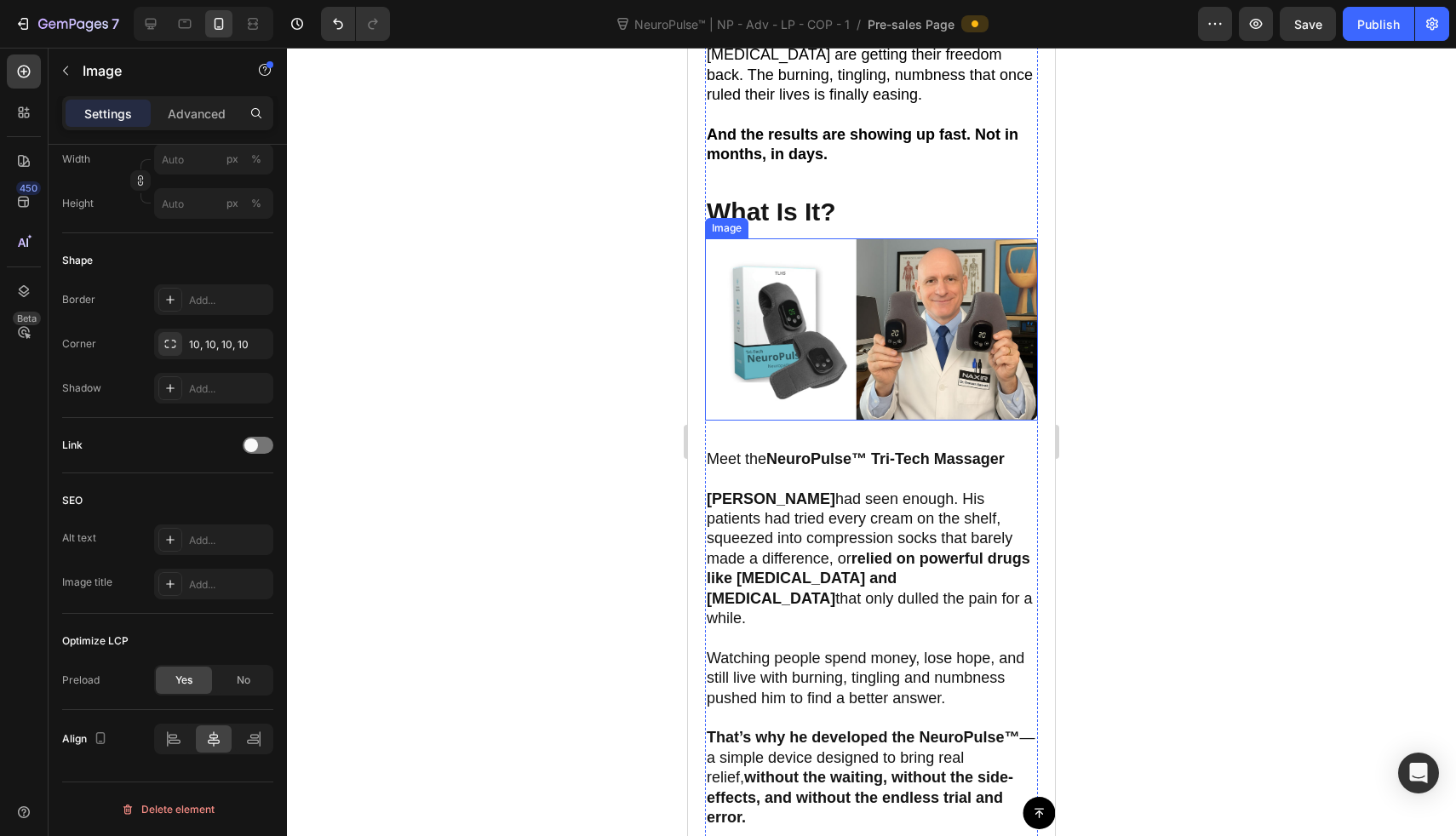
click at [850, 359] on img at bounding box center [871, 329] width 333 height 181
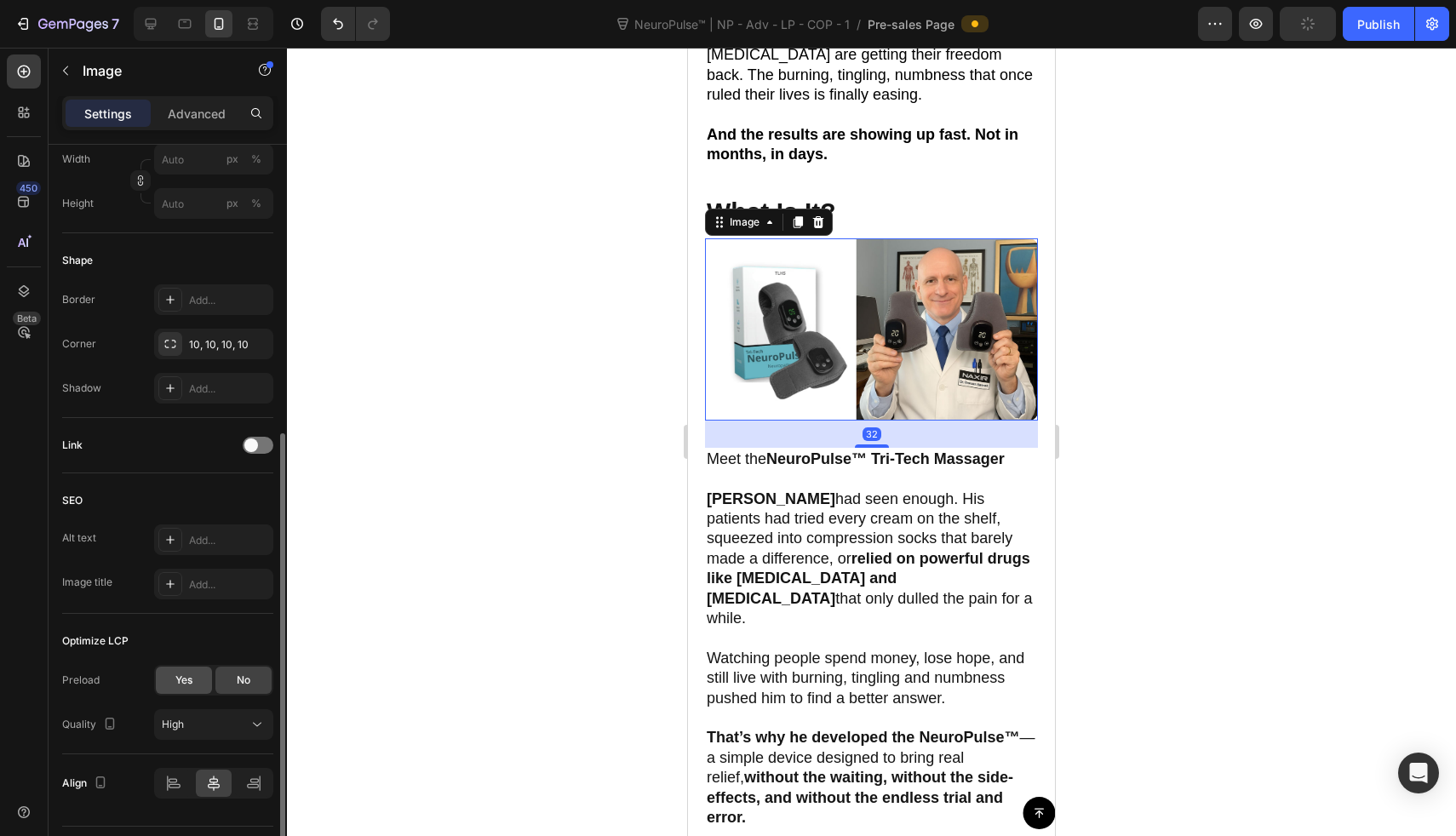
click at [182, 676] on span "Yes" at bounding box center [184, 681] width 17 height 15
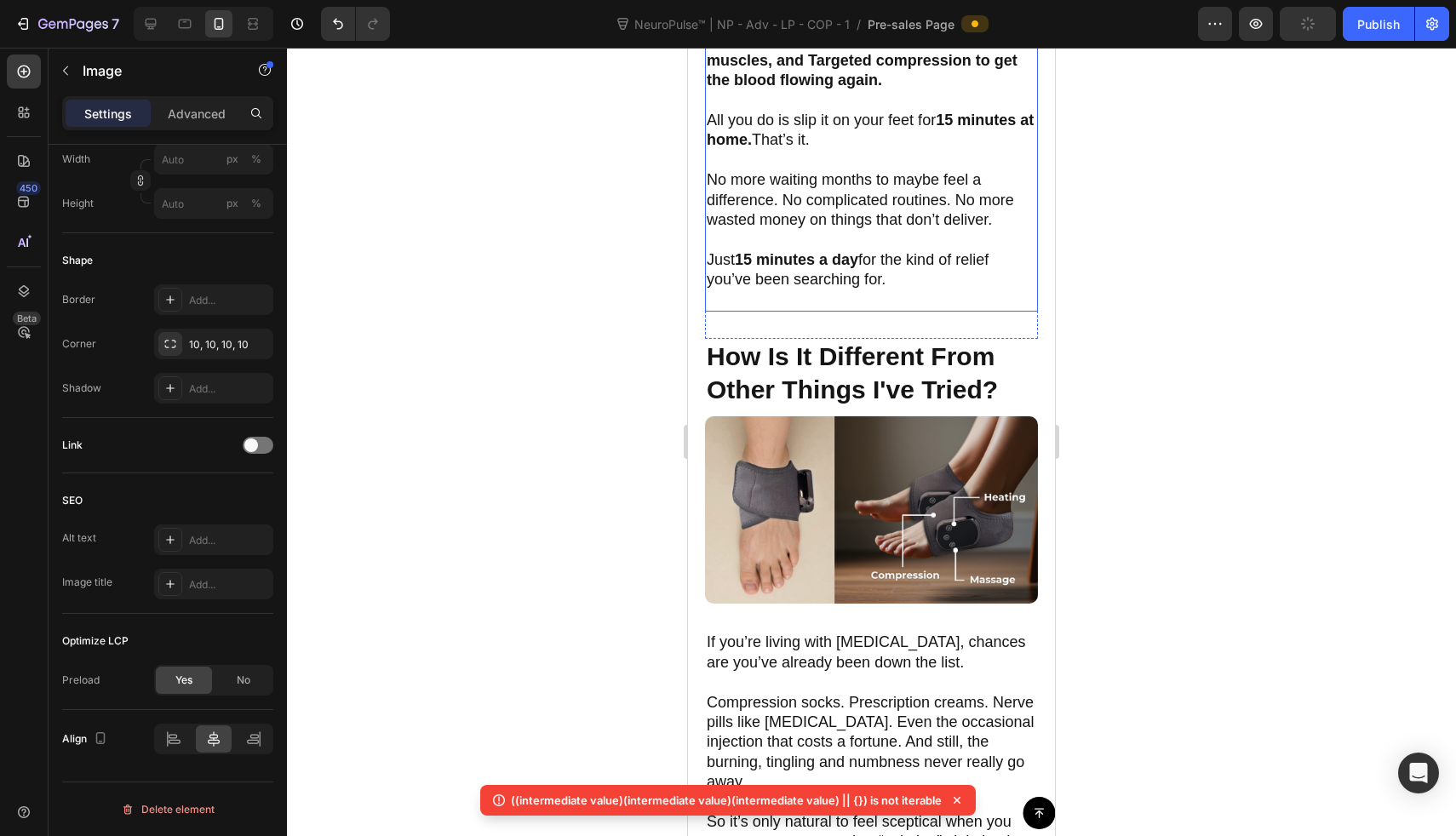
scroll to position [1922, 0]
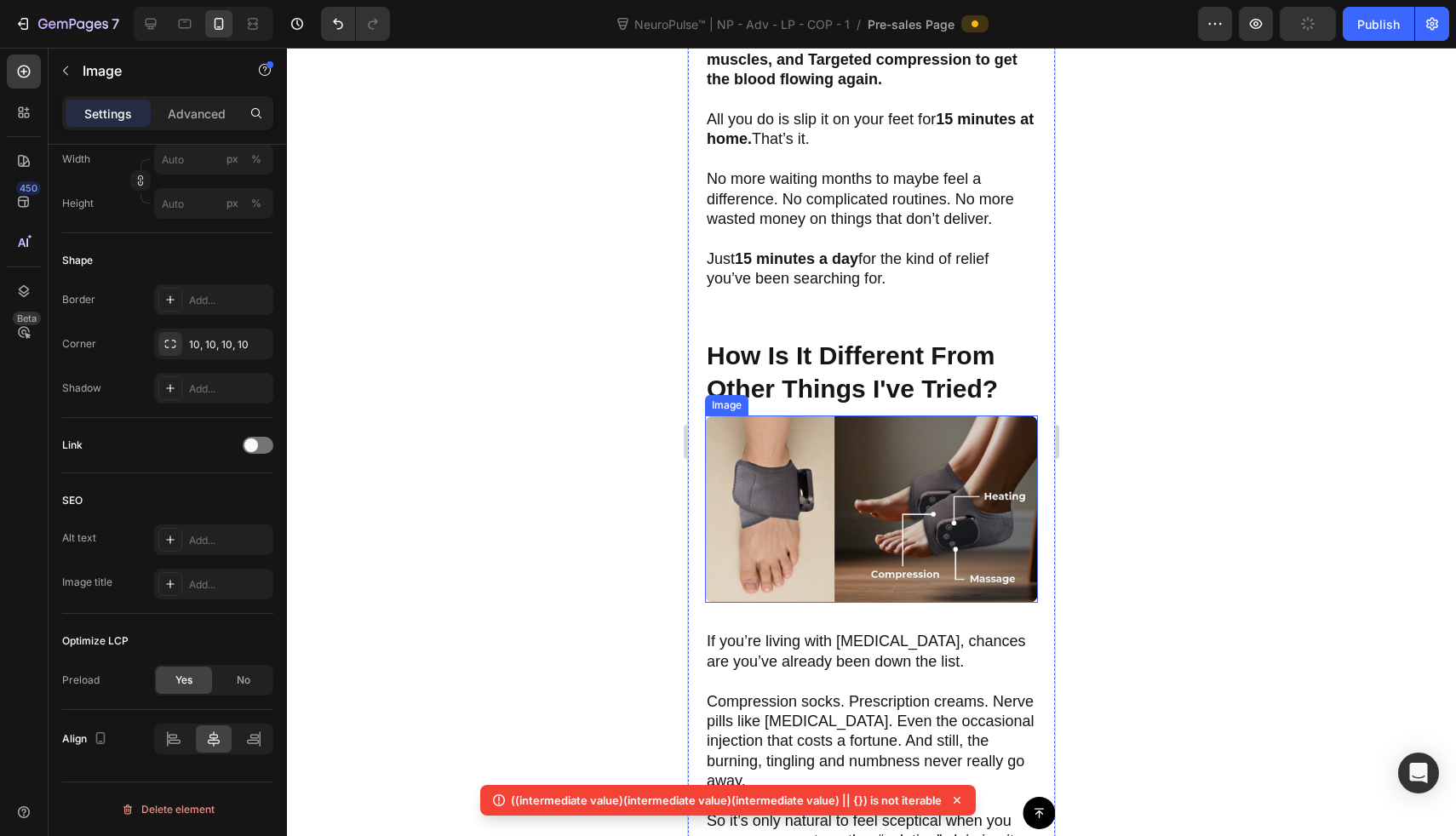
click at [782, 499] on img at bounding box center [871, 509] width 333 height 188
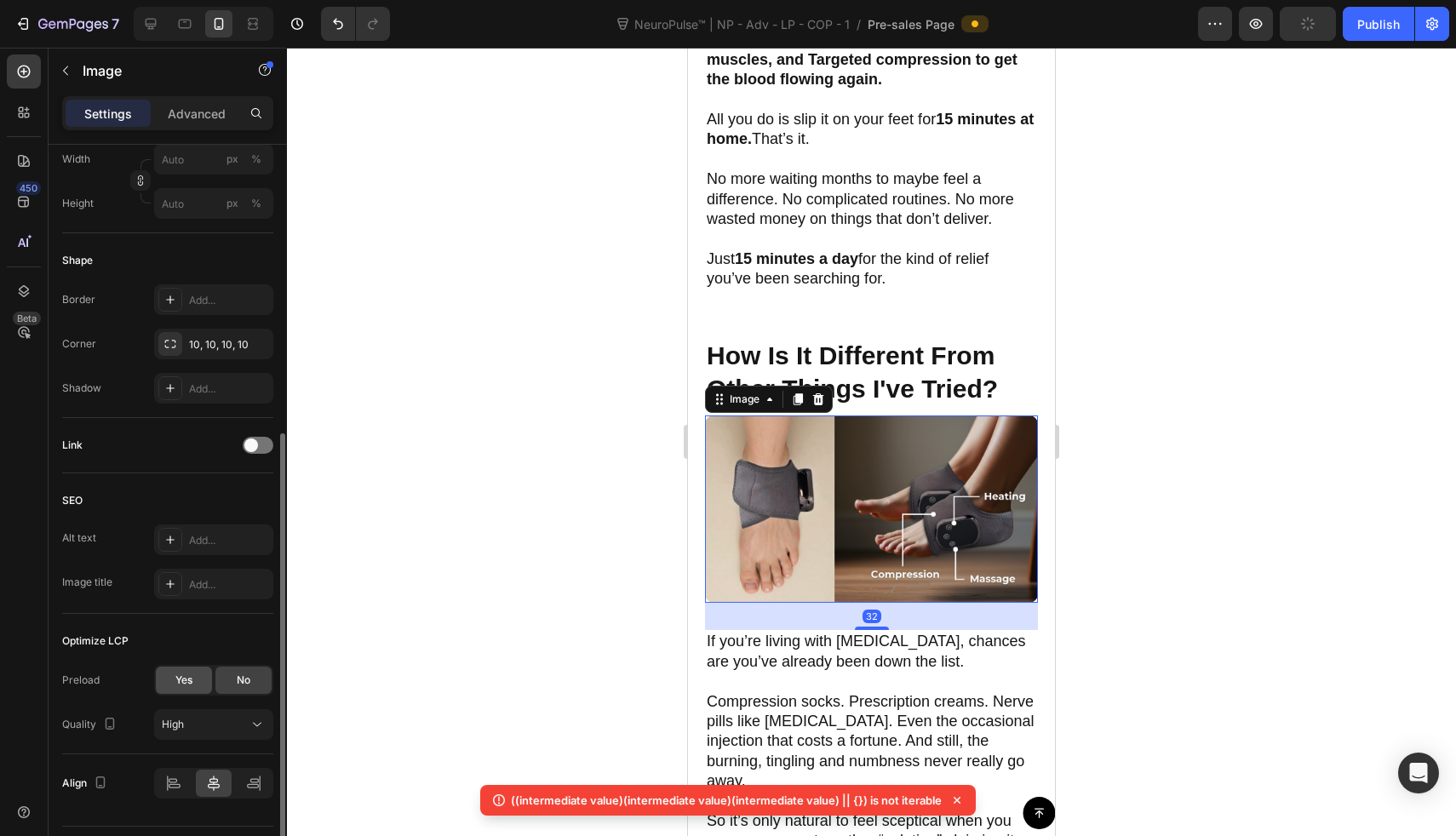
click at [178, 686] on span "Yes" at bounding box center [184, 681] width 17 height 15
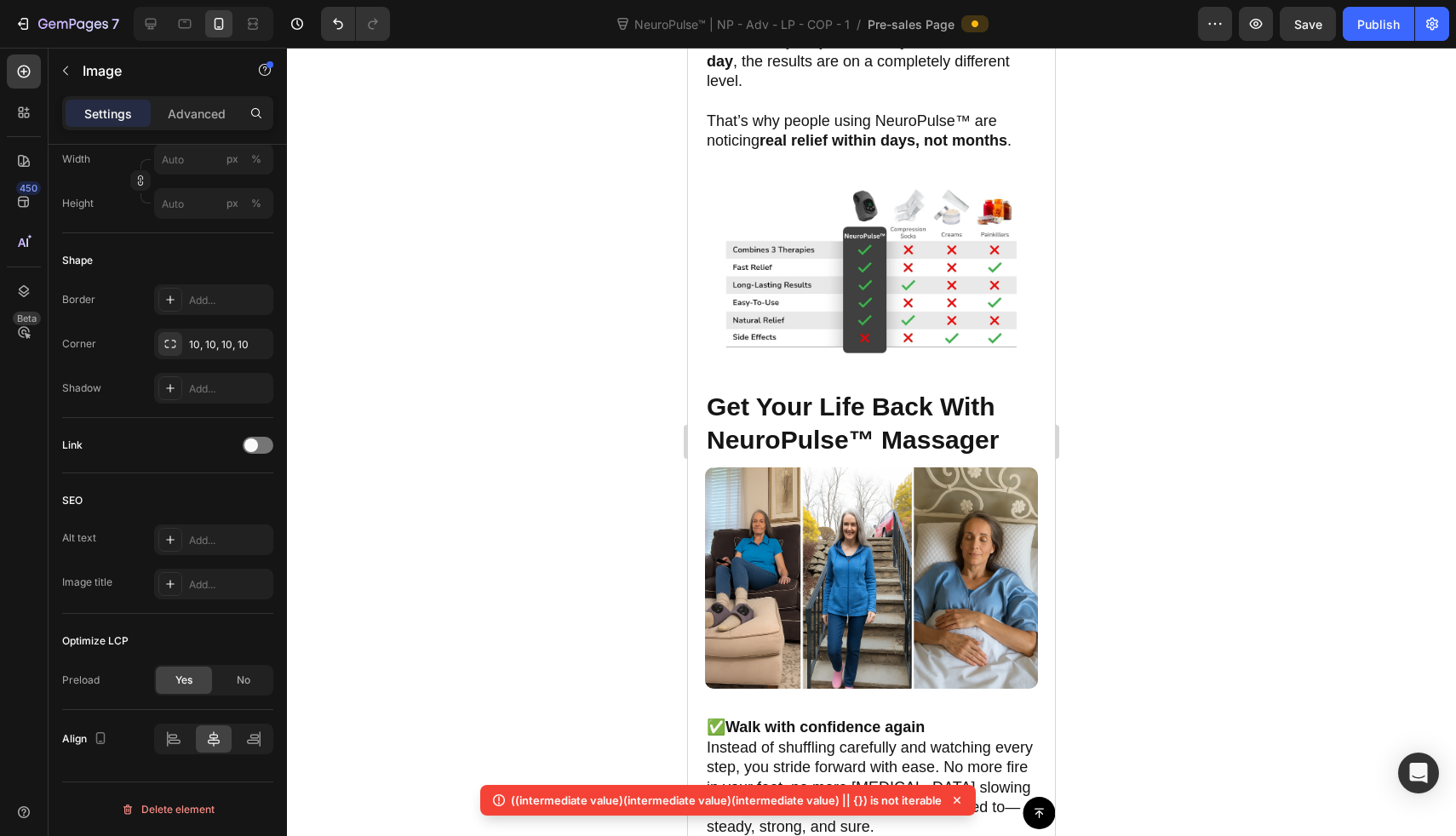
scroll to position [3270, 0]
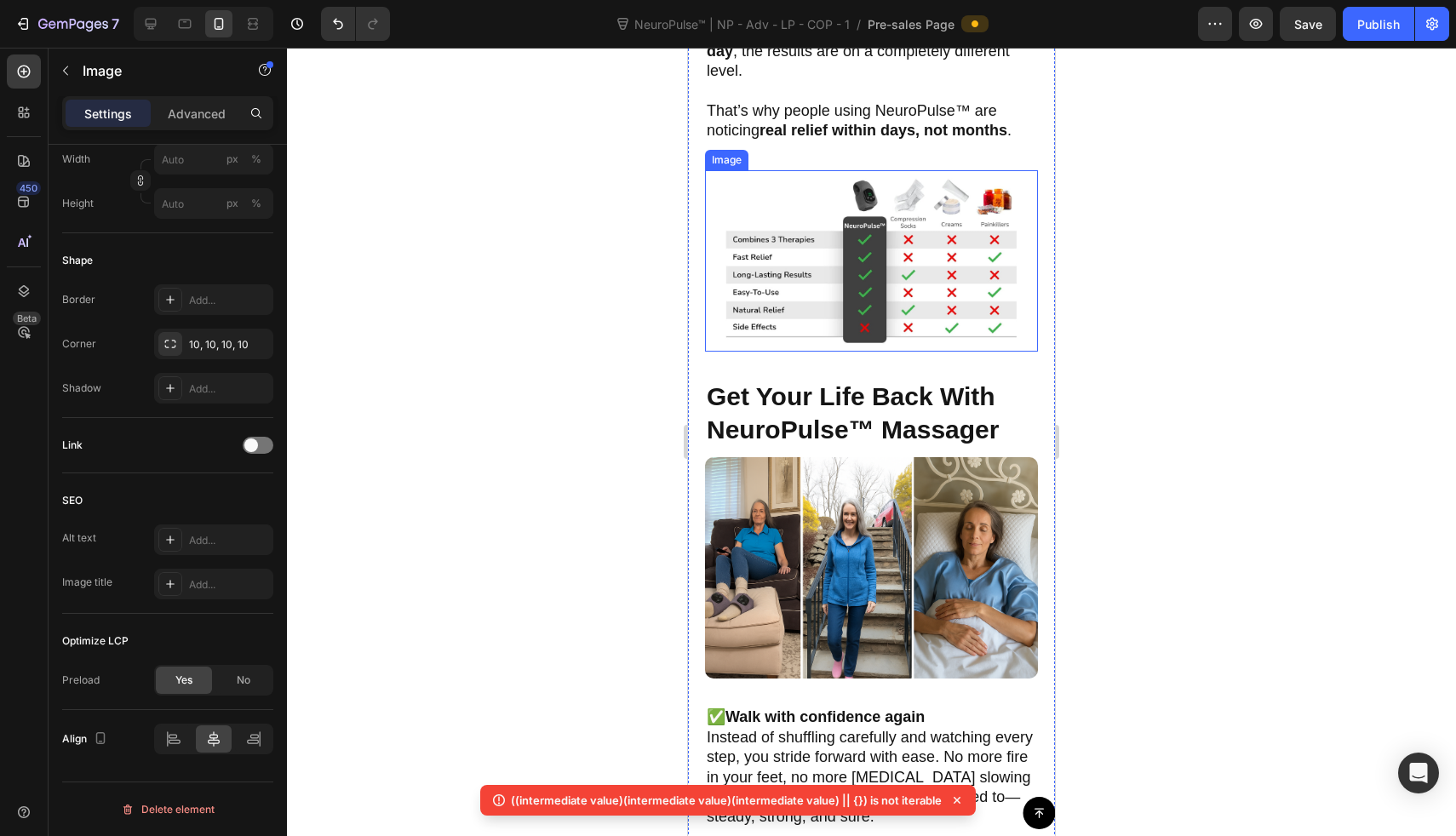
click at [808, 265] on img at bounding box center [871, 261] width 333 height 181
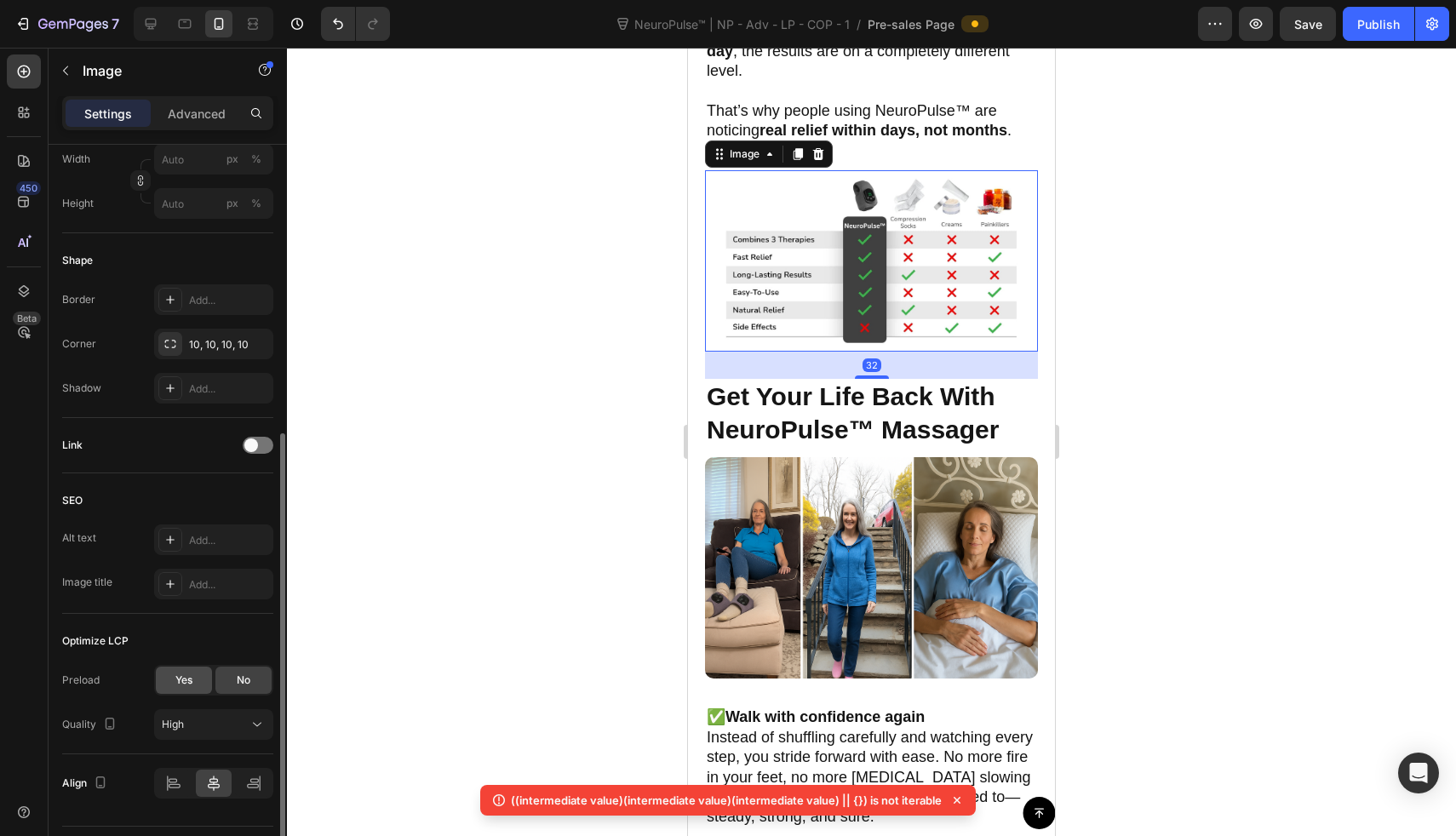
click at [191, 672] on div "Yes" at bounding box center [183, 680] width 56 height 27
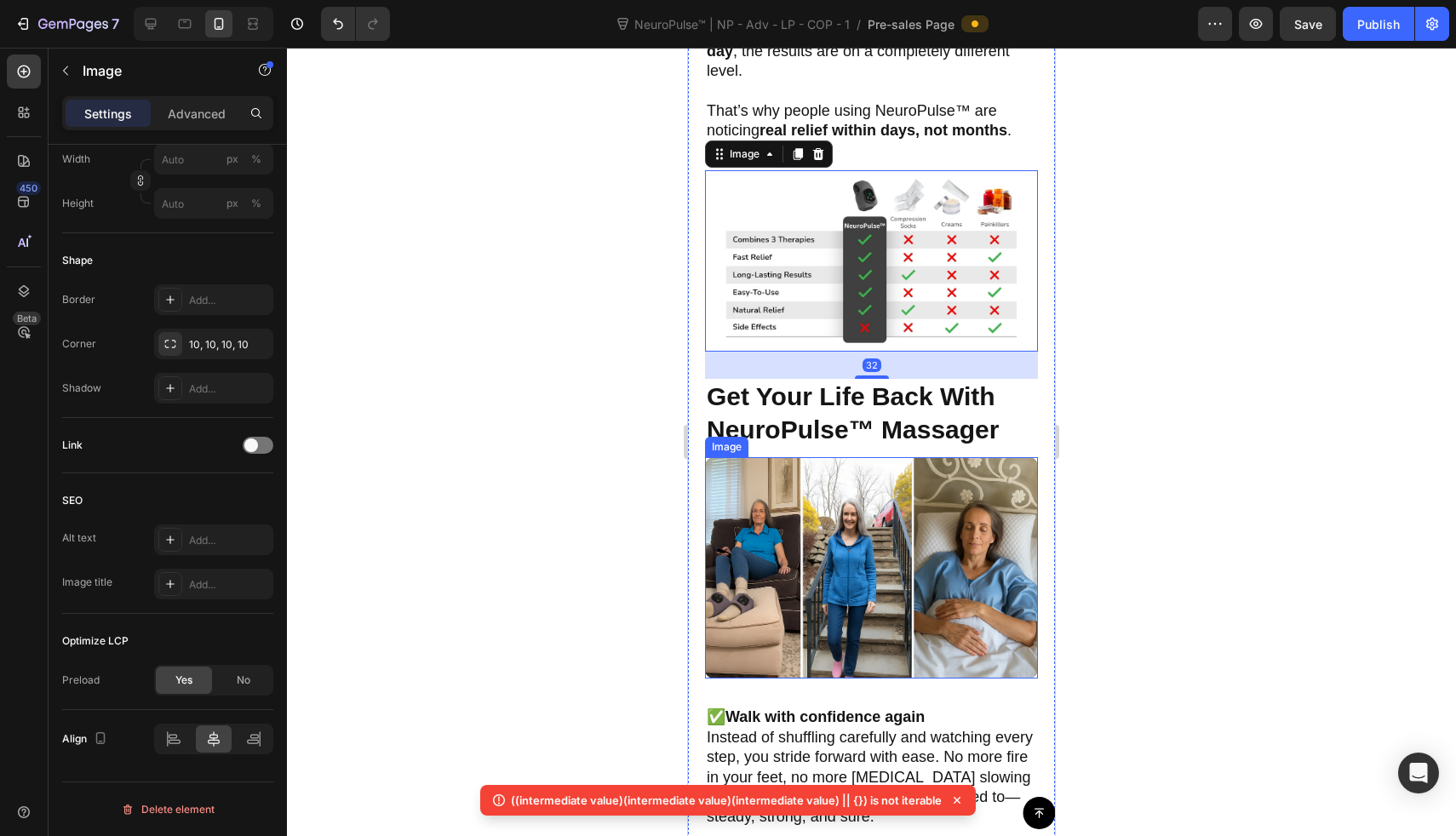
click at [731, 539] on img at bounding box center [871, 568] width 333 height 222
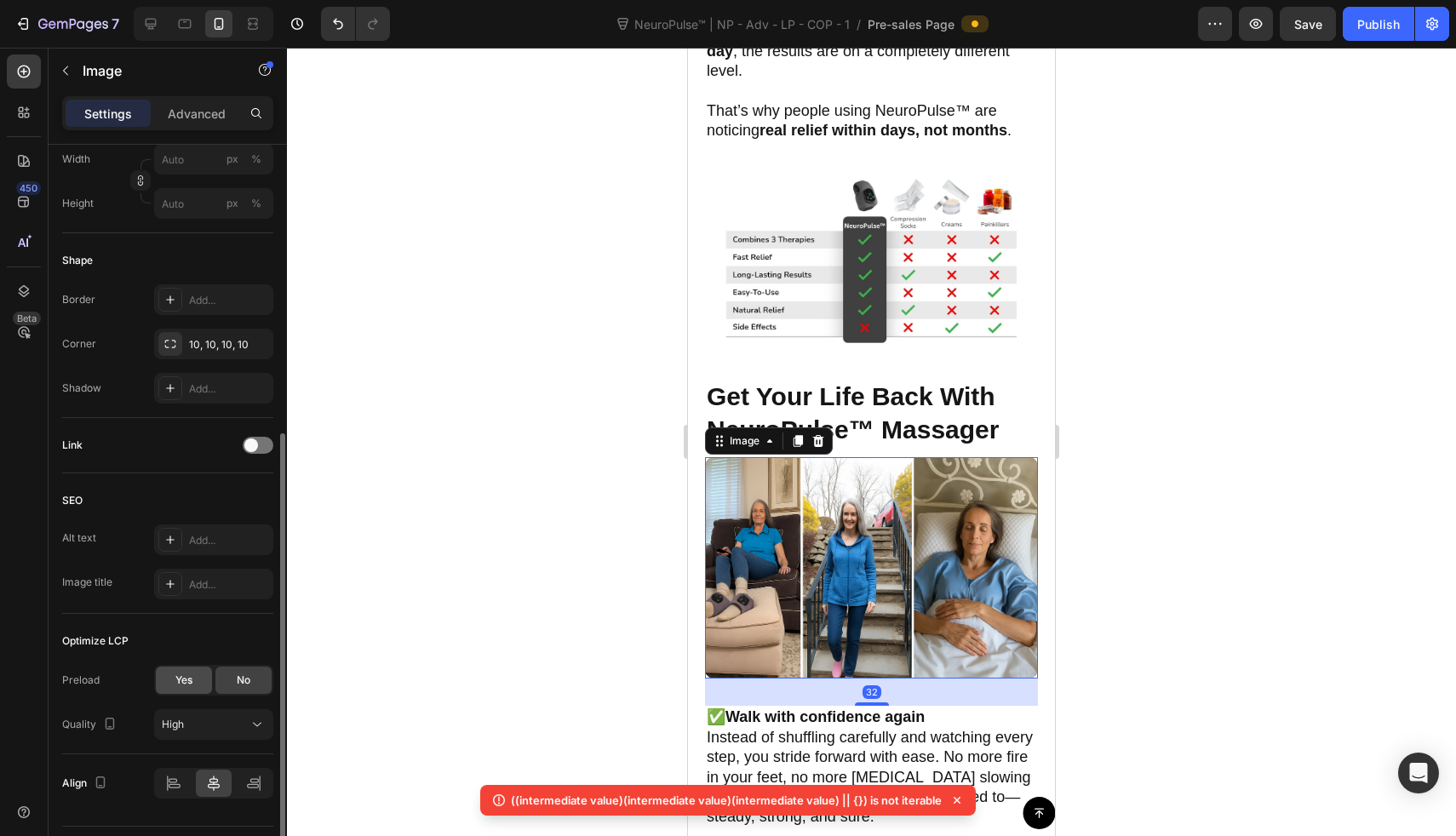
click at [177, 682] on span "Yes" at bounding box center [184, 681] width 17 height 15
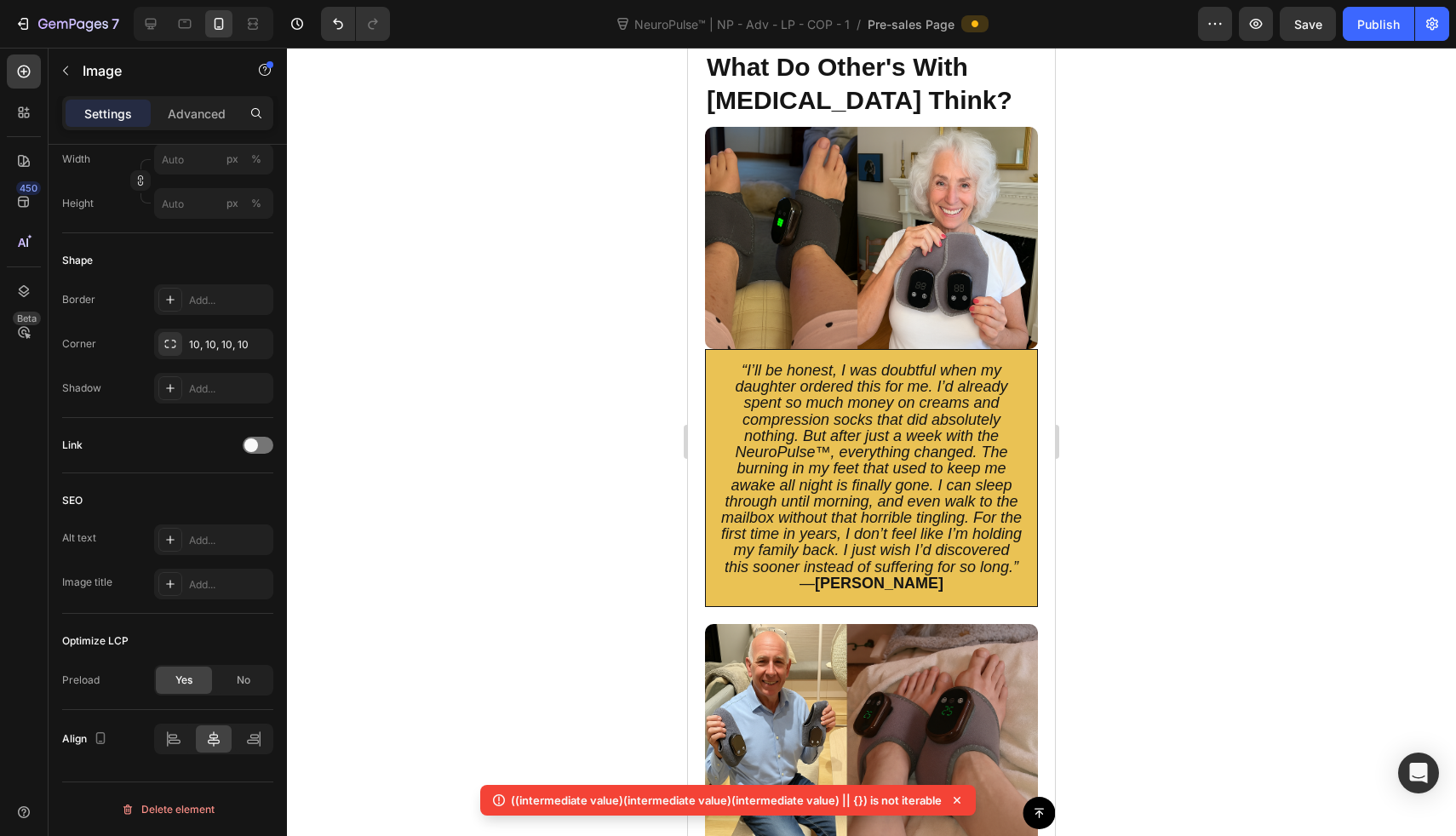
scroll to position [4884, 0]
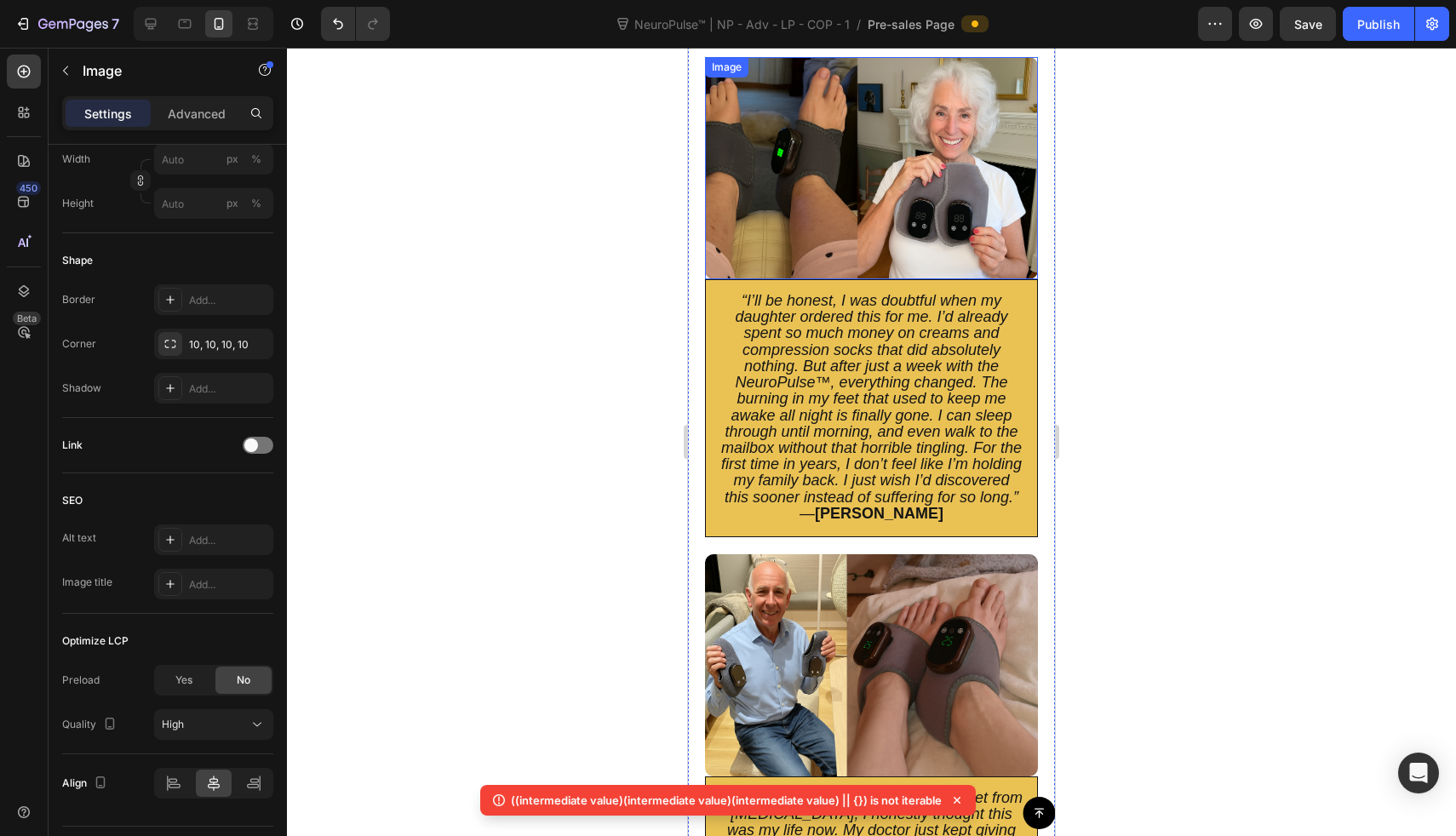
click at [793, 197] on img at bounding box center [871, 168] width 333 height 222
click at [172, 685] on div "Yes" at bounding box center [183, 680] width 56 height 27
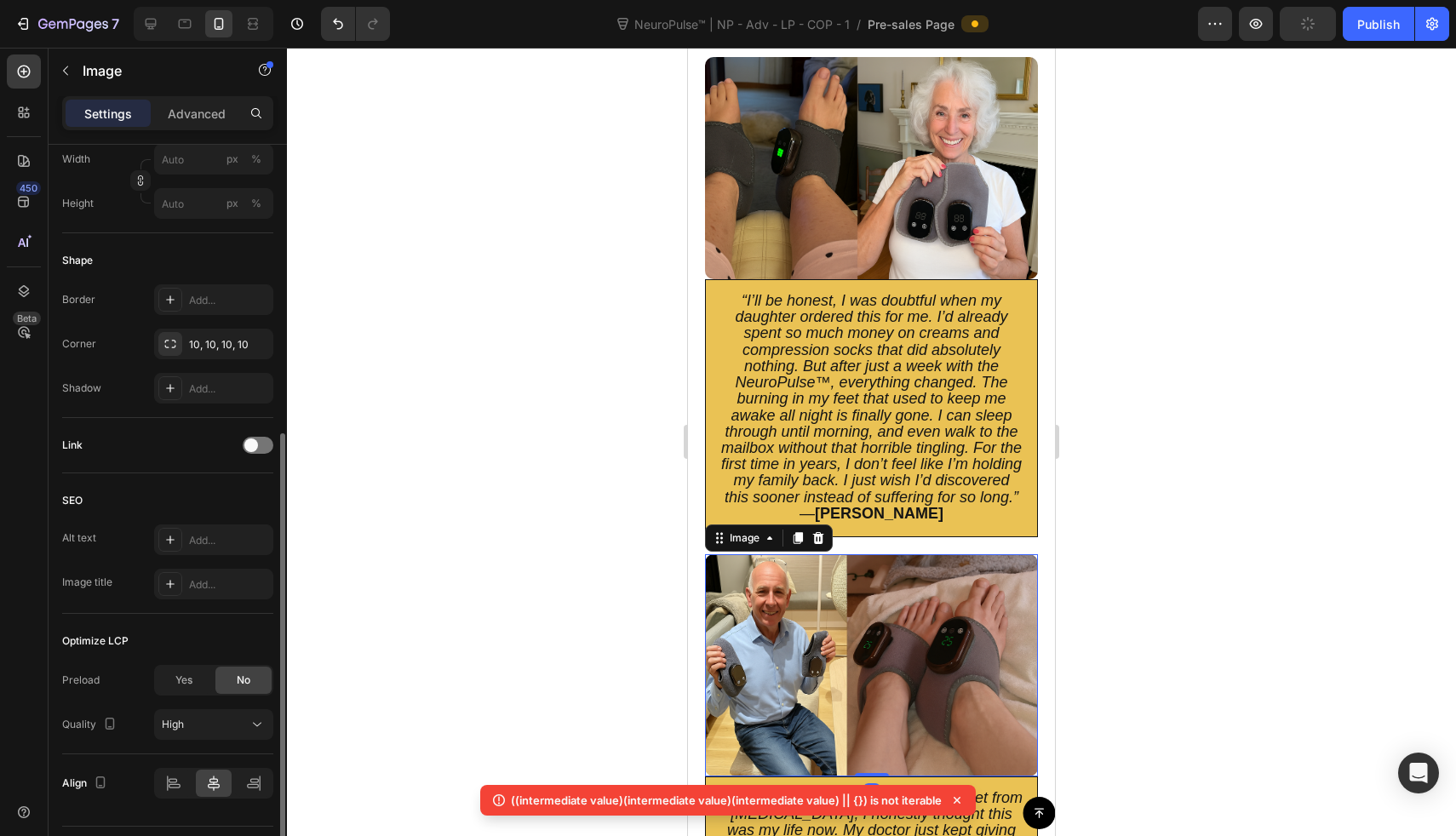
drag, startPoint x: 898, startPoint y: 646, endPoint x: 1116, endPoint y: 691, distance: 222.6
click at [898, 646] on img at bounding box center [871, 665] width 333 height 222
click at [169, 687] on div "Yes" at bounding box center [183, 680] width 56 height 27
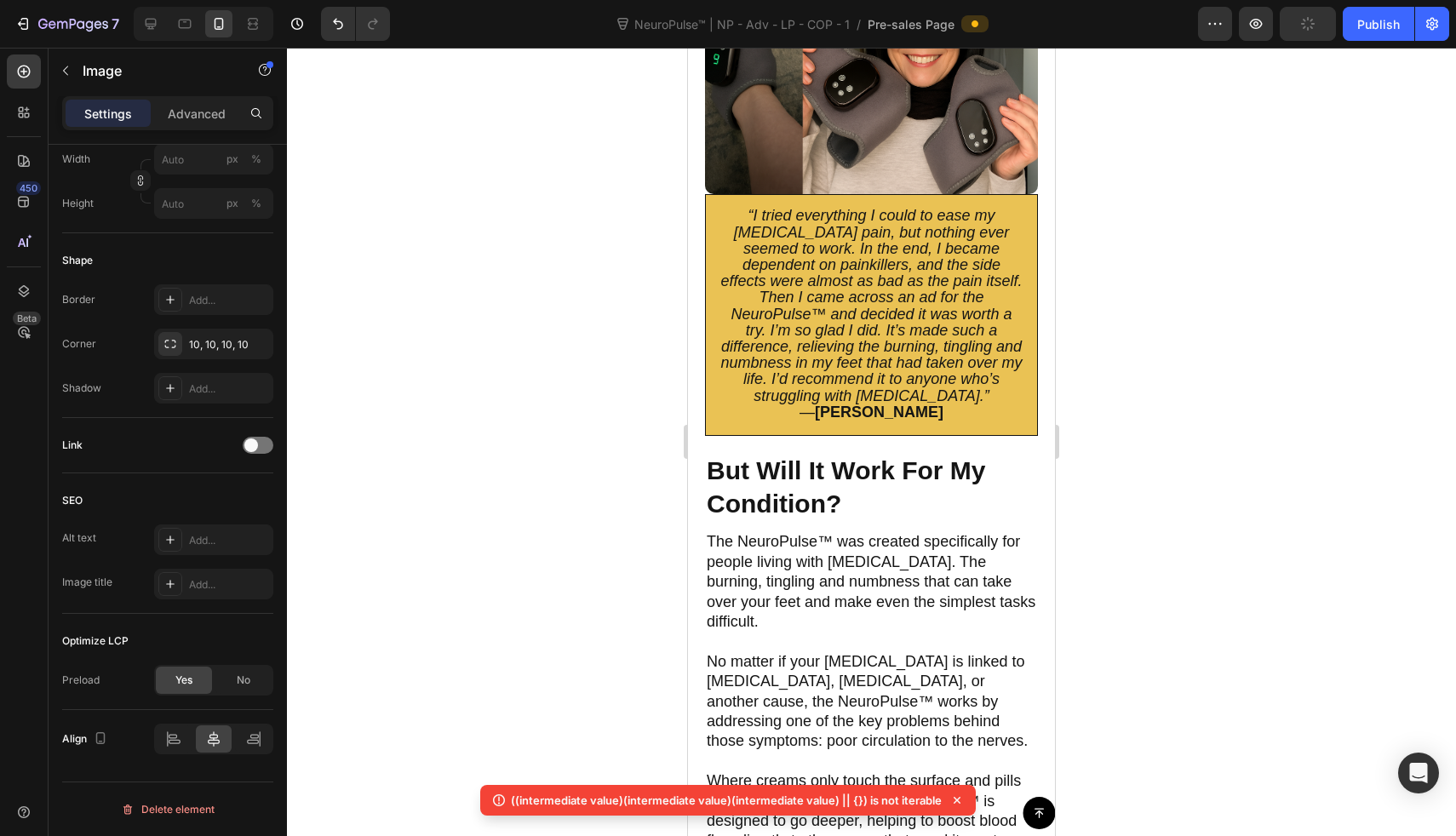
scroll to position [5968, 0]
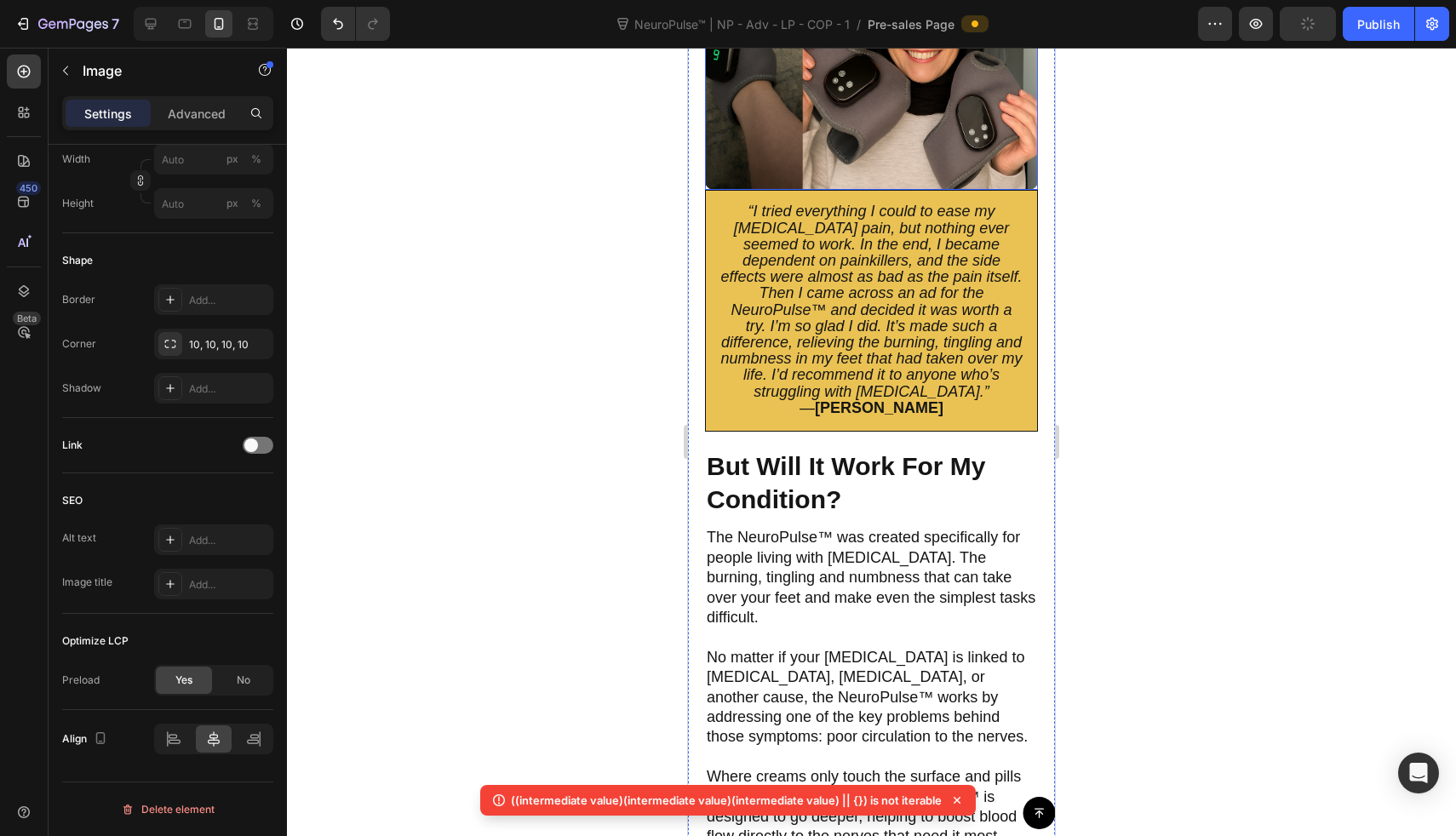
click at [864, 128] on img at bounding box center [871, 80] width 333 height 222
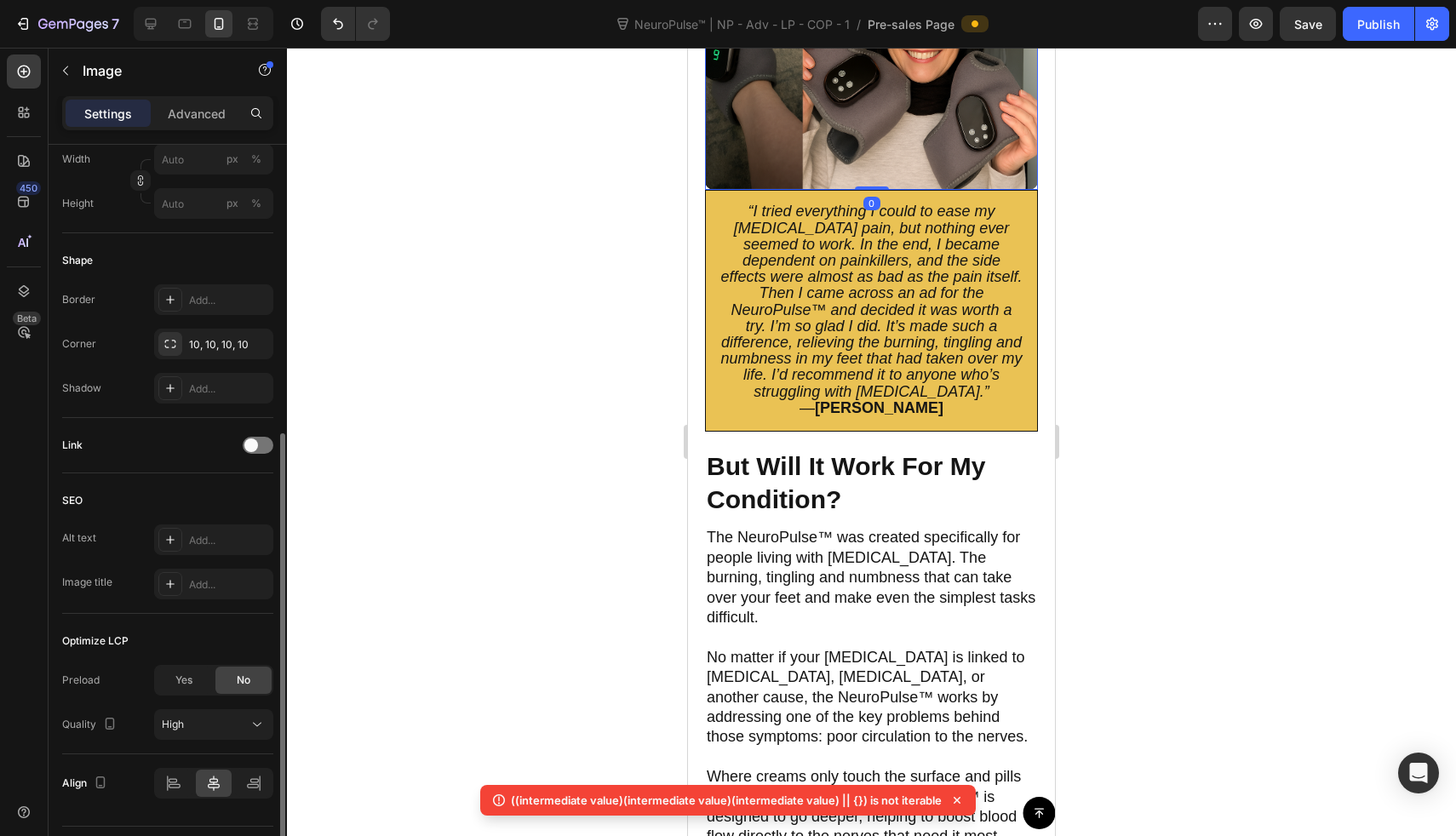
click at [178, 666] on div "Yes No" at bounding box center [214, 681] width 119 height 30
click at [178, 683] on span "Yes" at bounding box center [184, 681] width 17 height 15
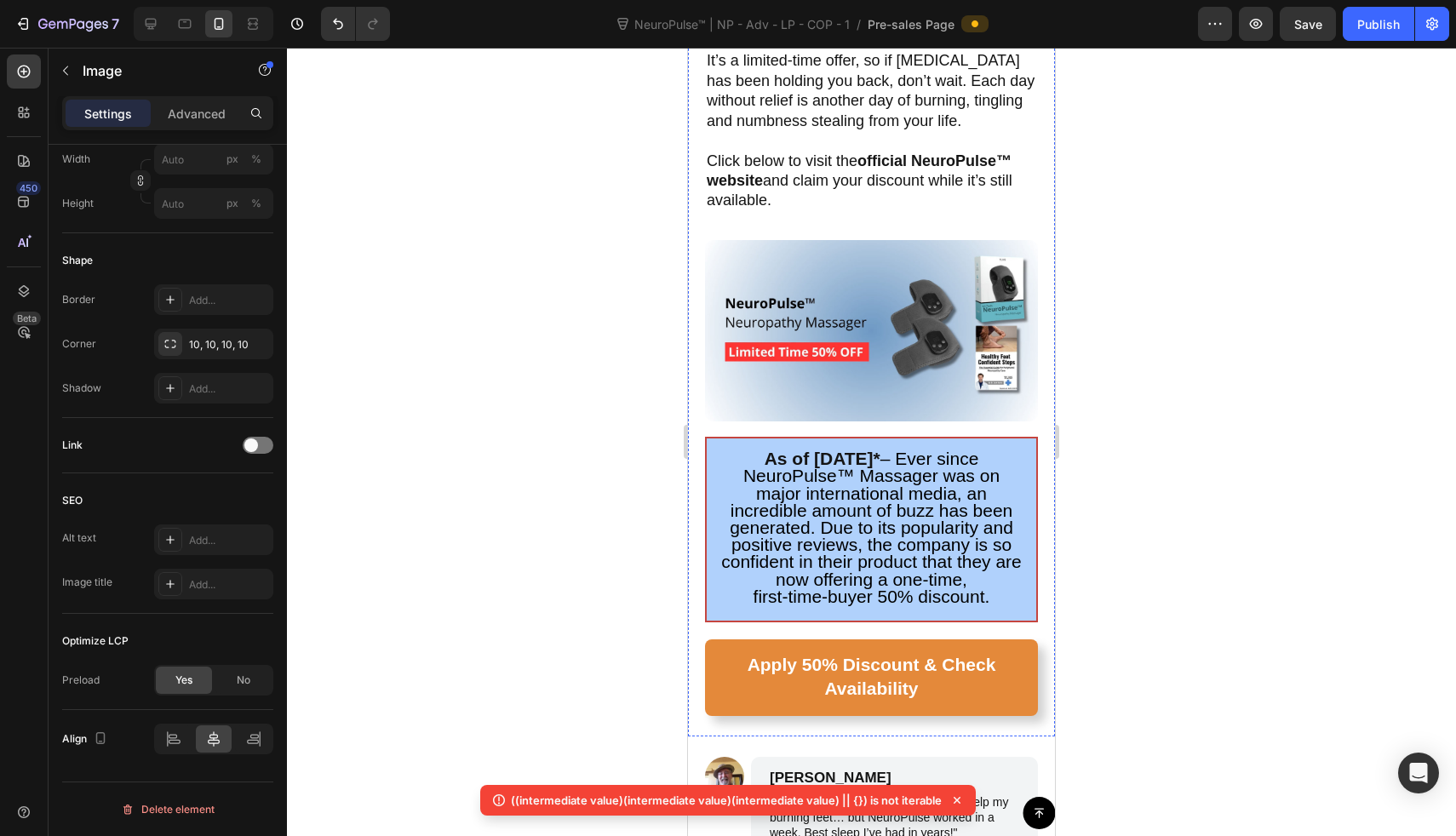
scroll to position [7560, 0]
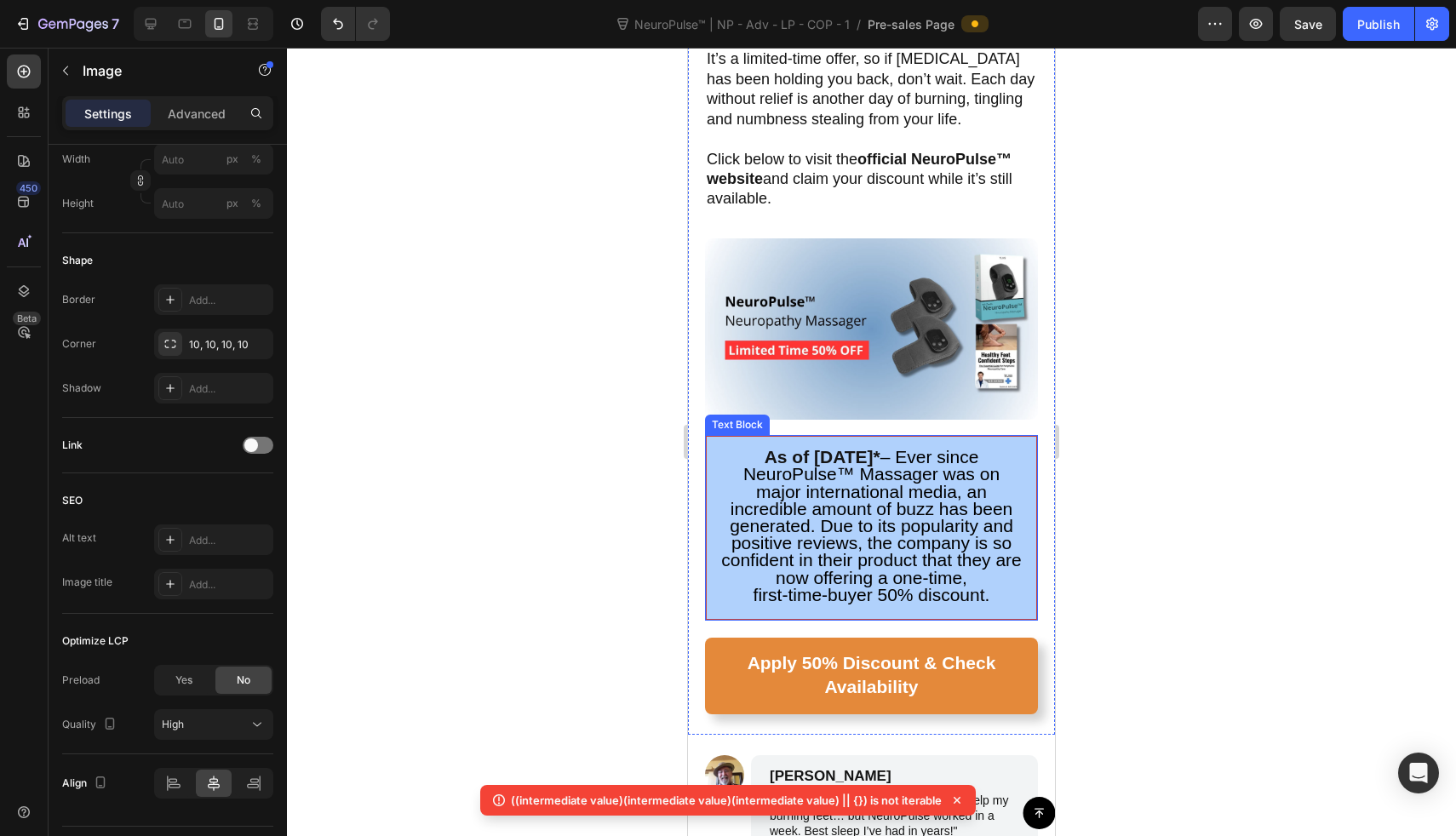
click at [835, 315] on img at bounding box center [871, 329] width 333 height 181
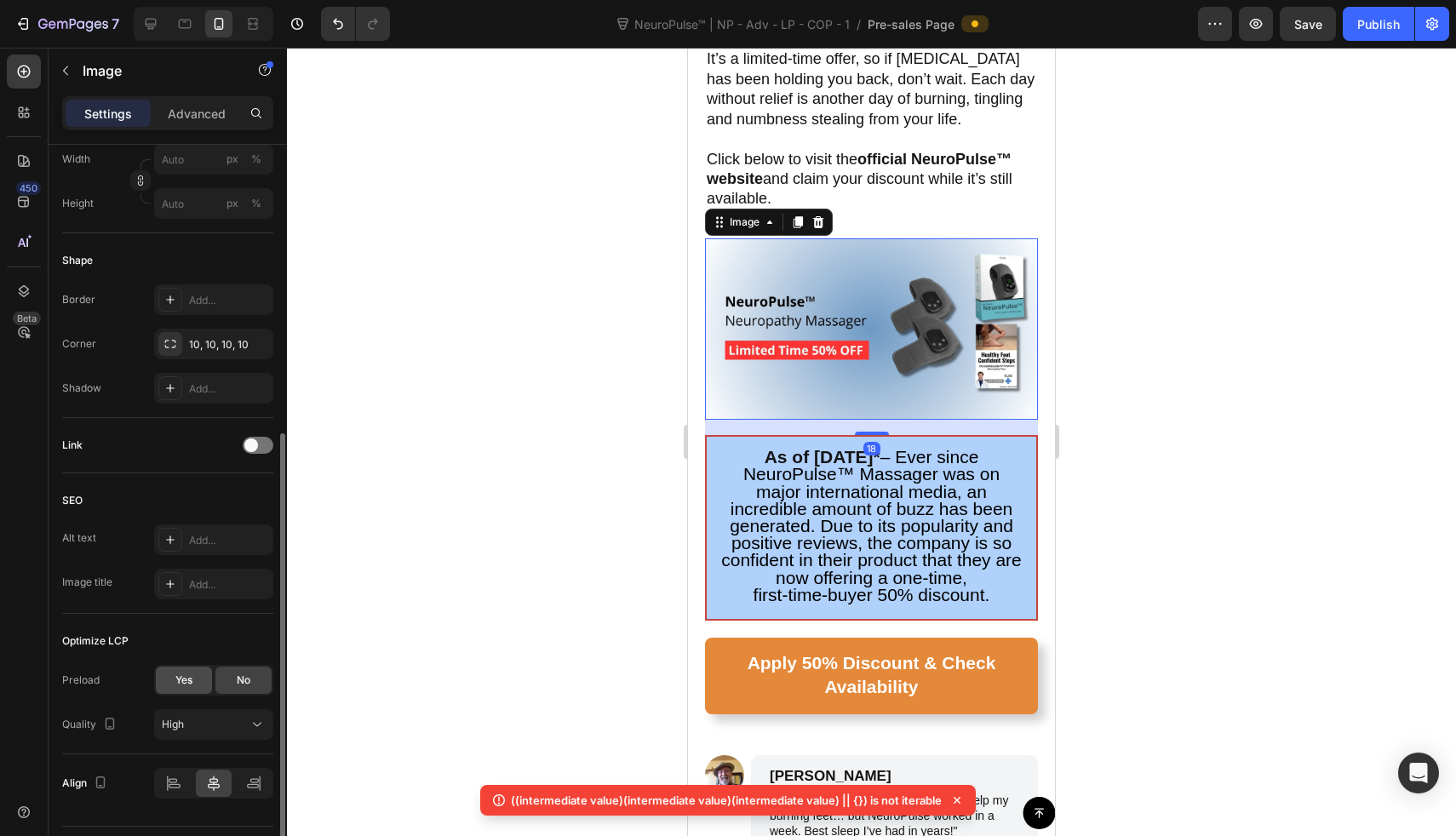
click at [196, 683] on div "Yes" at bounding box center [183, 680] width 56 height 27
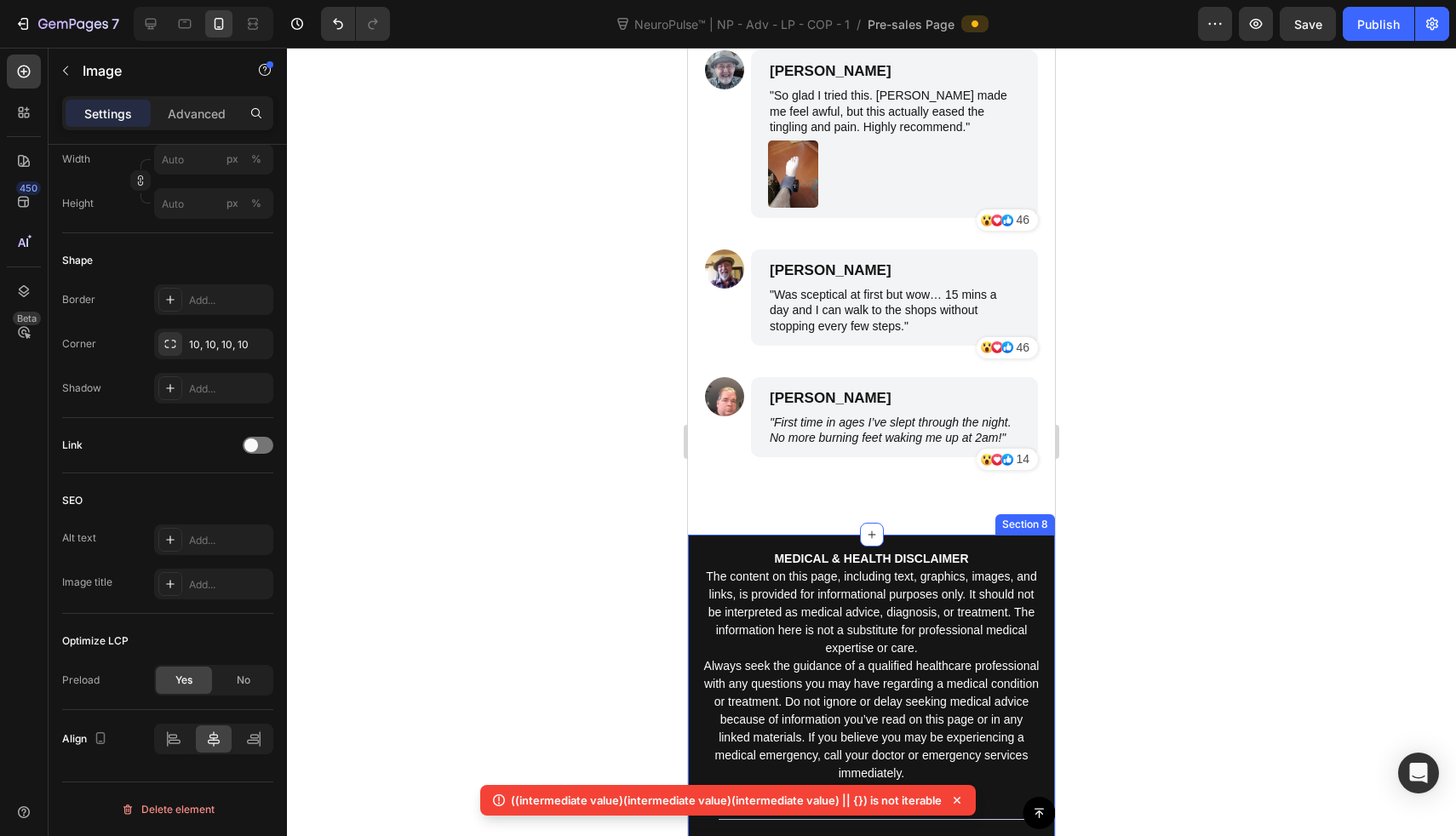
scroll to position [8612, 0]
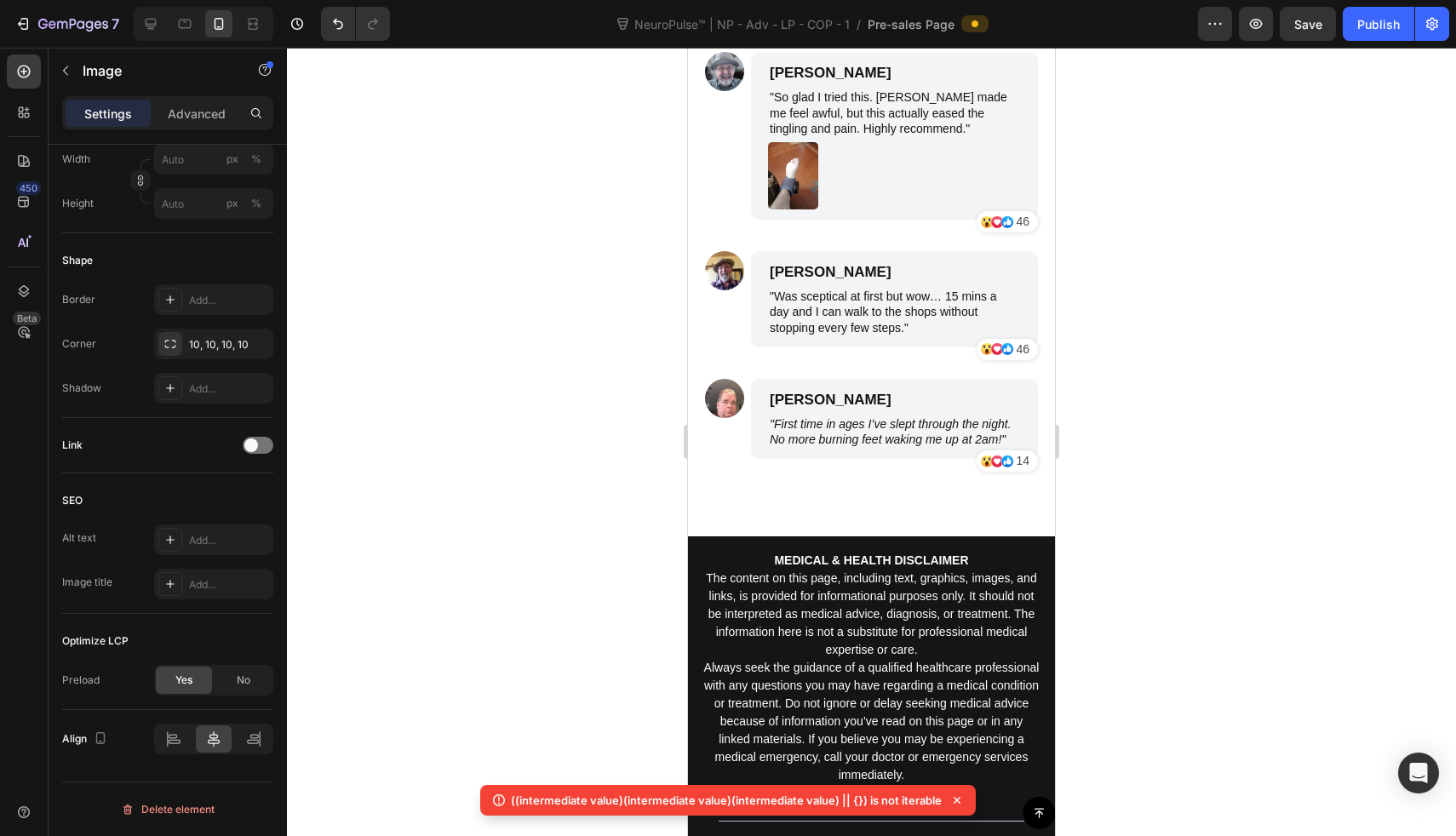
click at [839, 809] on p "((intermediate value)(intermediate value)(intermediate value) || {}) is not ite…" at bounding box center [726, 801] width 431 height 17
click at [958, 800] on icon at bounding box center [957, 801] width 17 height 17
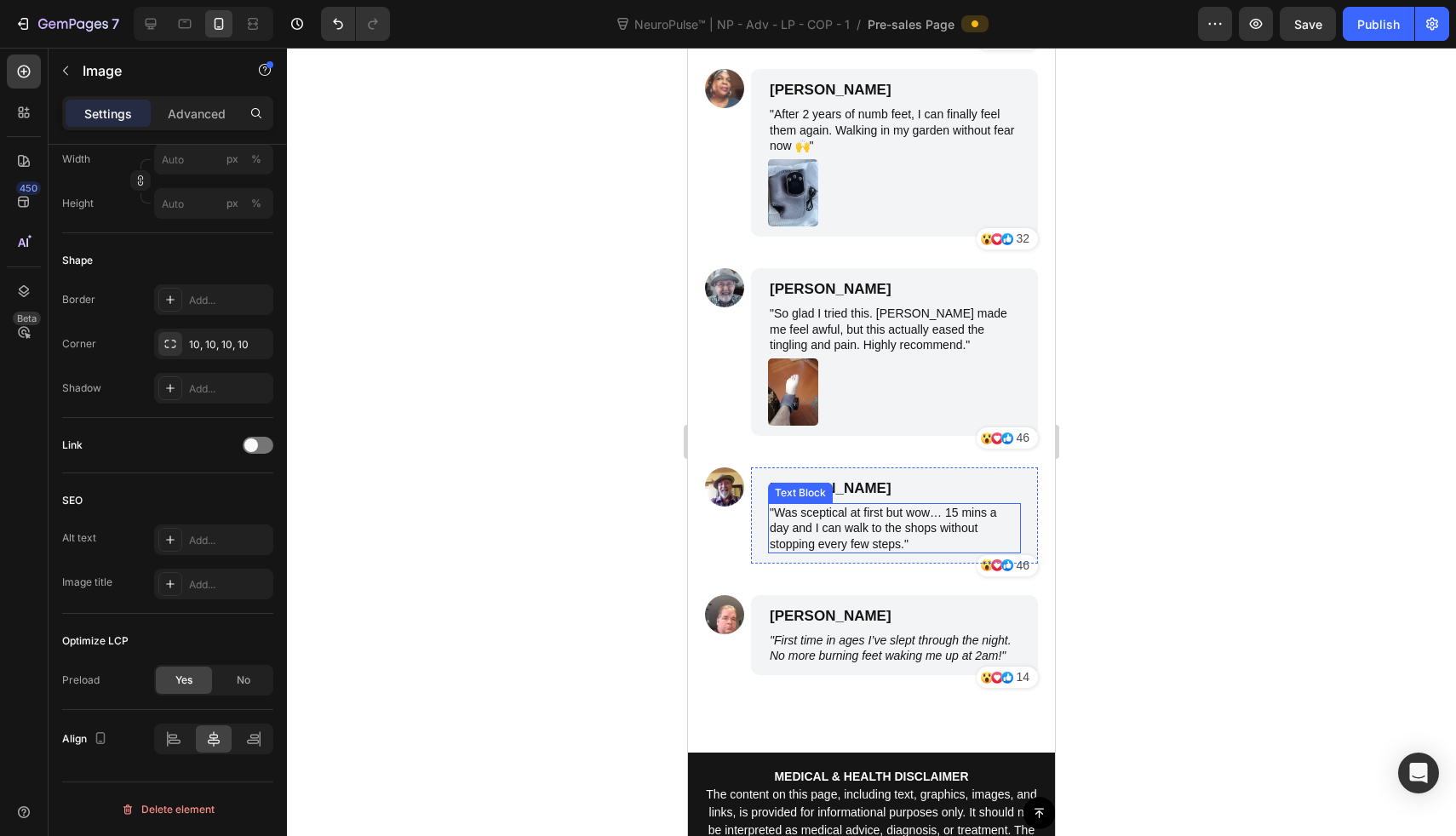
scroll to position [8323, 0]
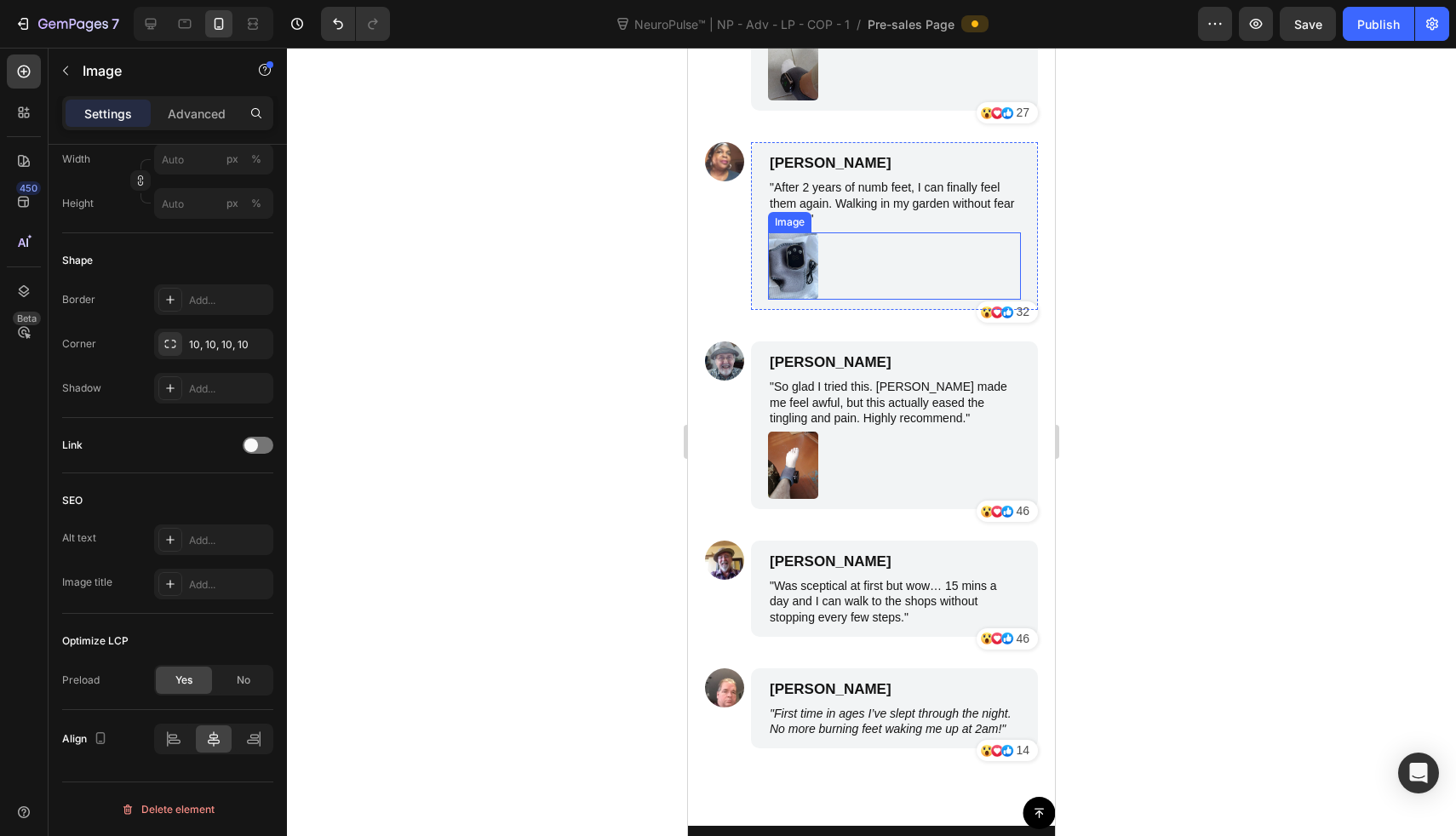
click at [813, 264] on img at bounding box center [792, 265] width 50 height 67
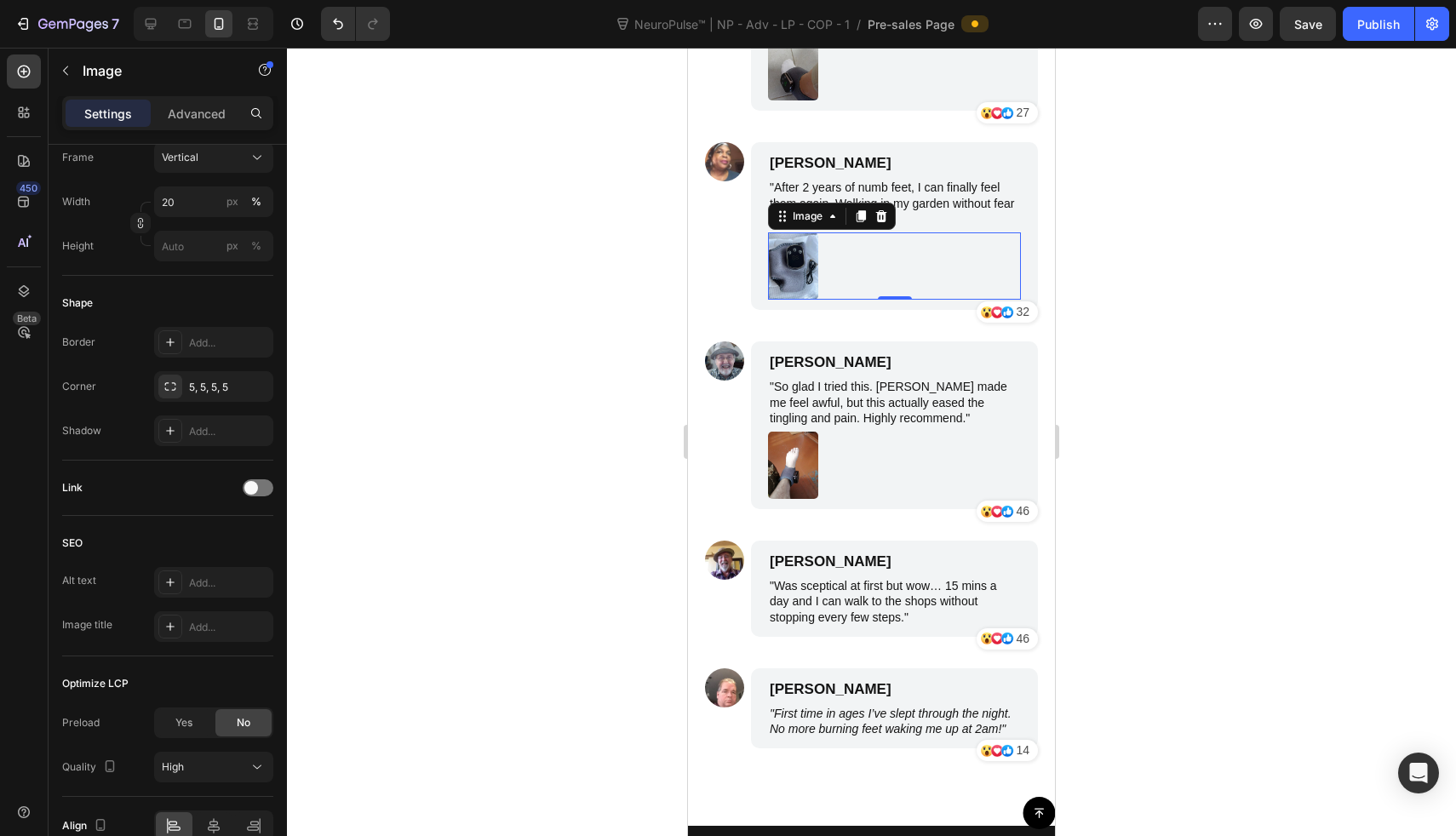
click at [570, 278] on div at bounding box center [871, 442] width 1169 height 789
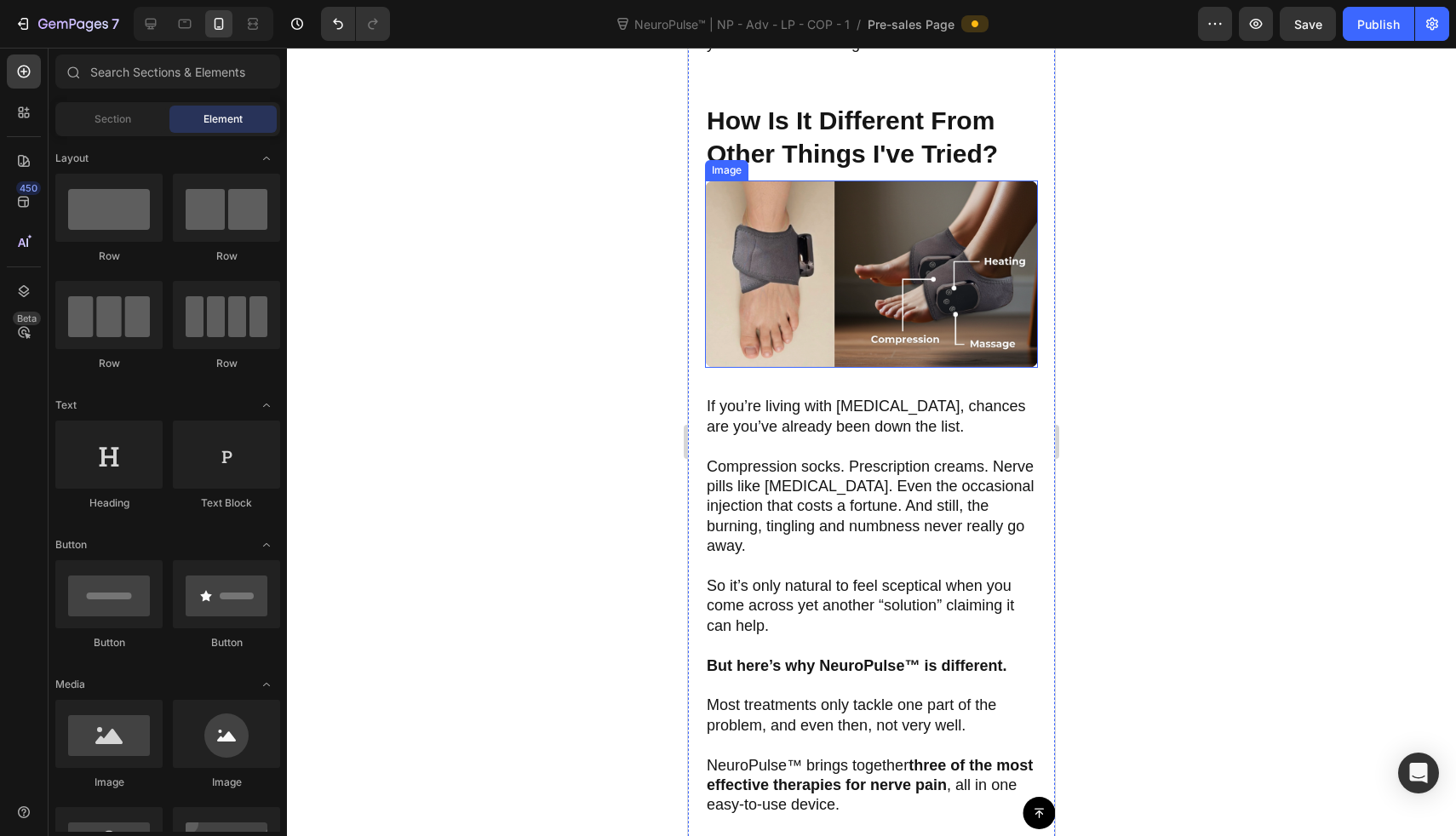
scroll to position [2058, 0]
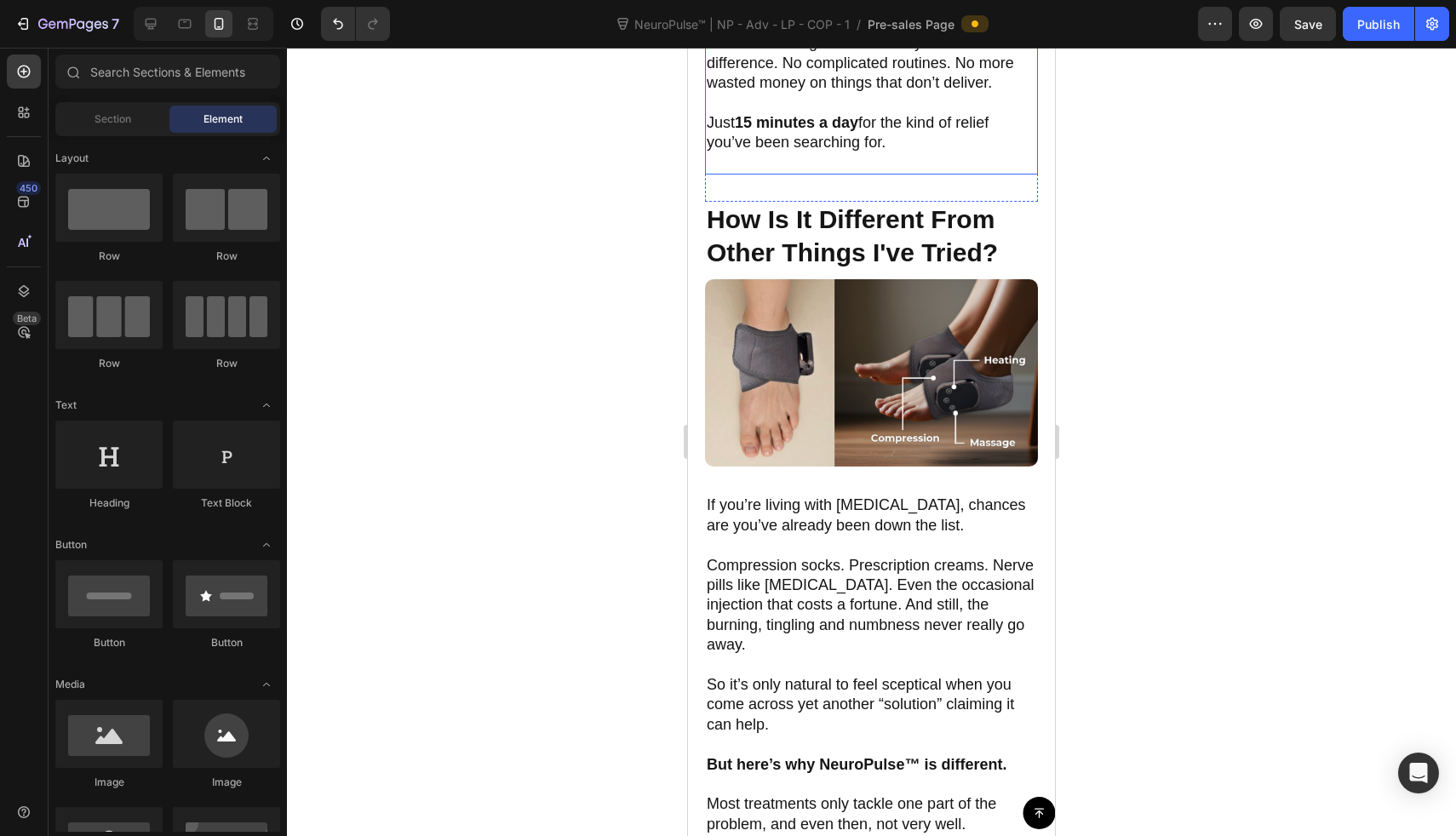
click at [943, 138] on p "Just 15 minutes a day for the kind of relief you’ve been searching for." at bounding box center [872, 133] width 330 height 40
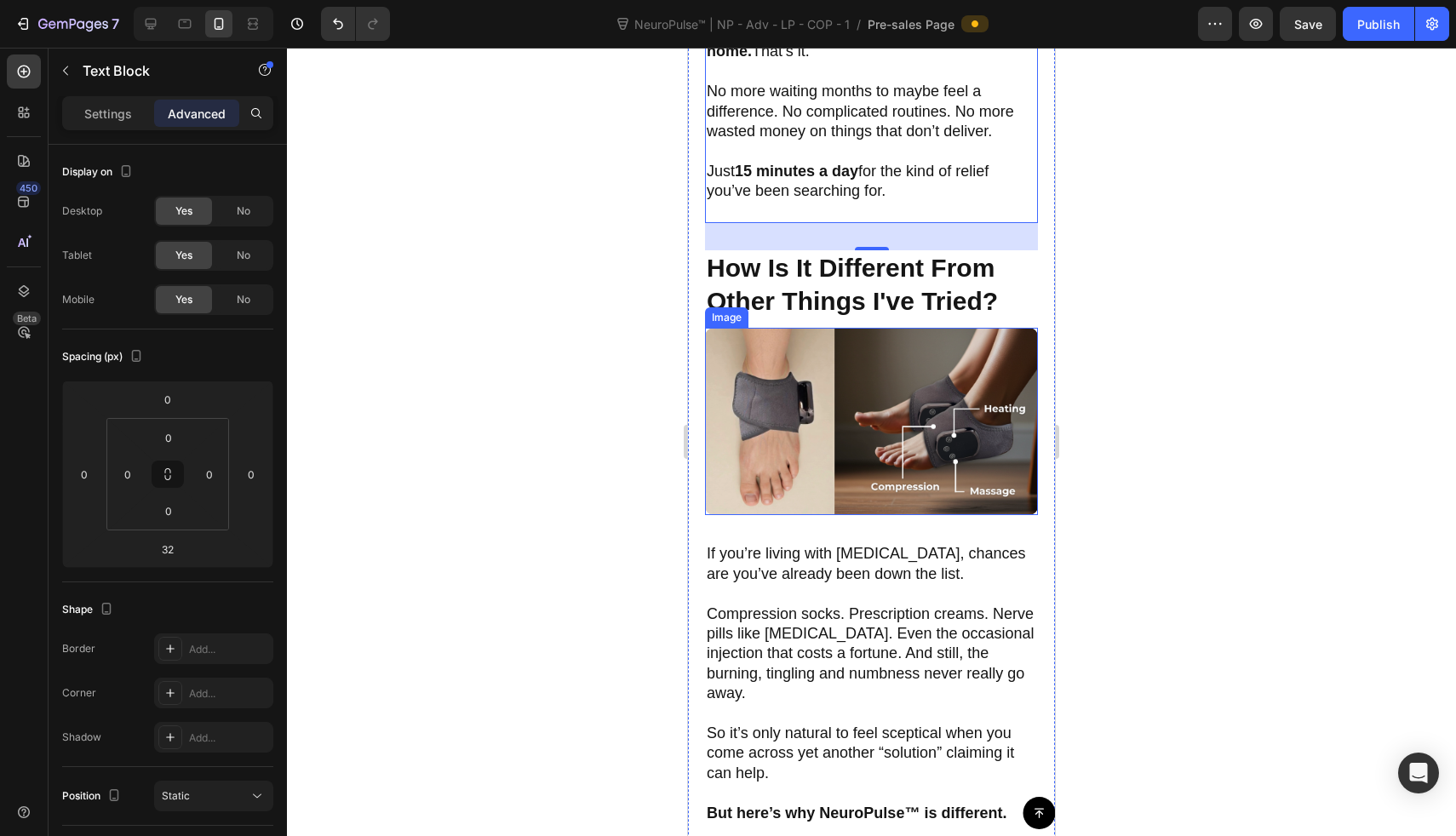
scroll to position [1966, 0]
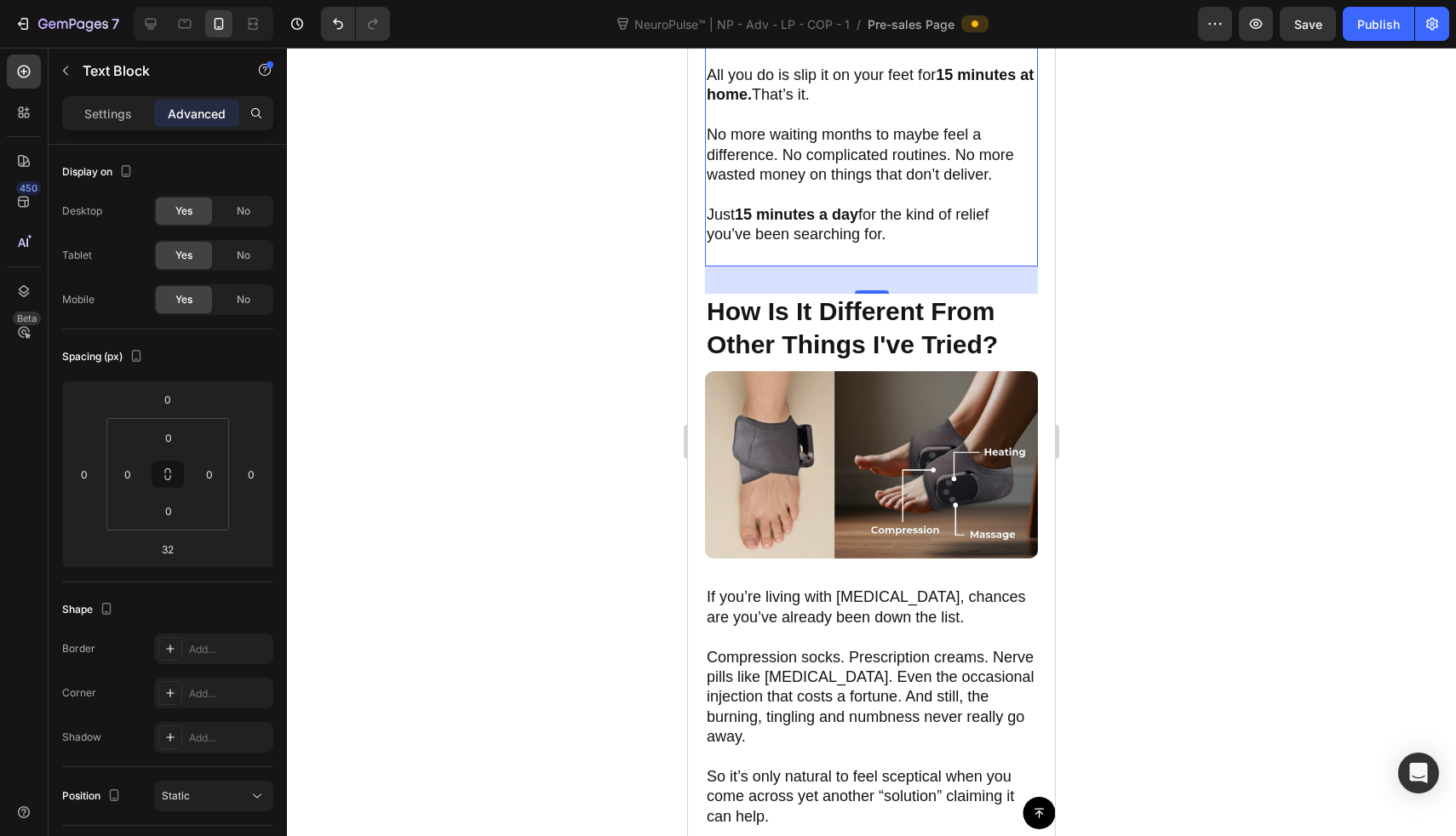
click at [871, 216] on p "Just 15 minutes a day for the kind of relief you’ve been searching for." at bounding box center [872, 226] width 330 height 40
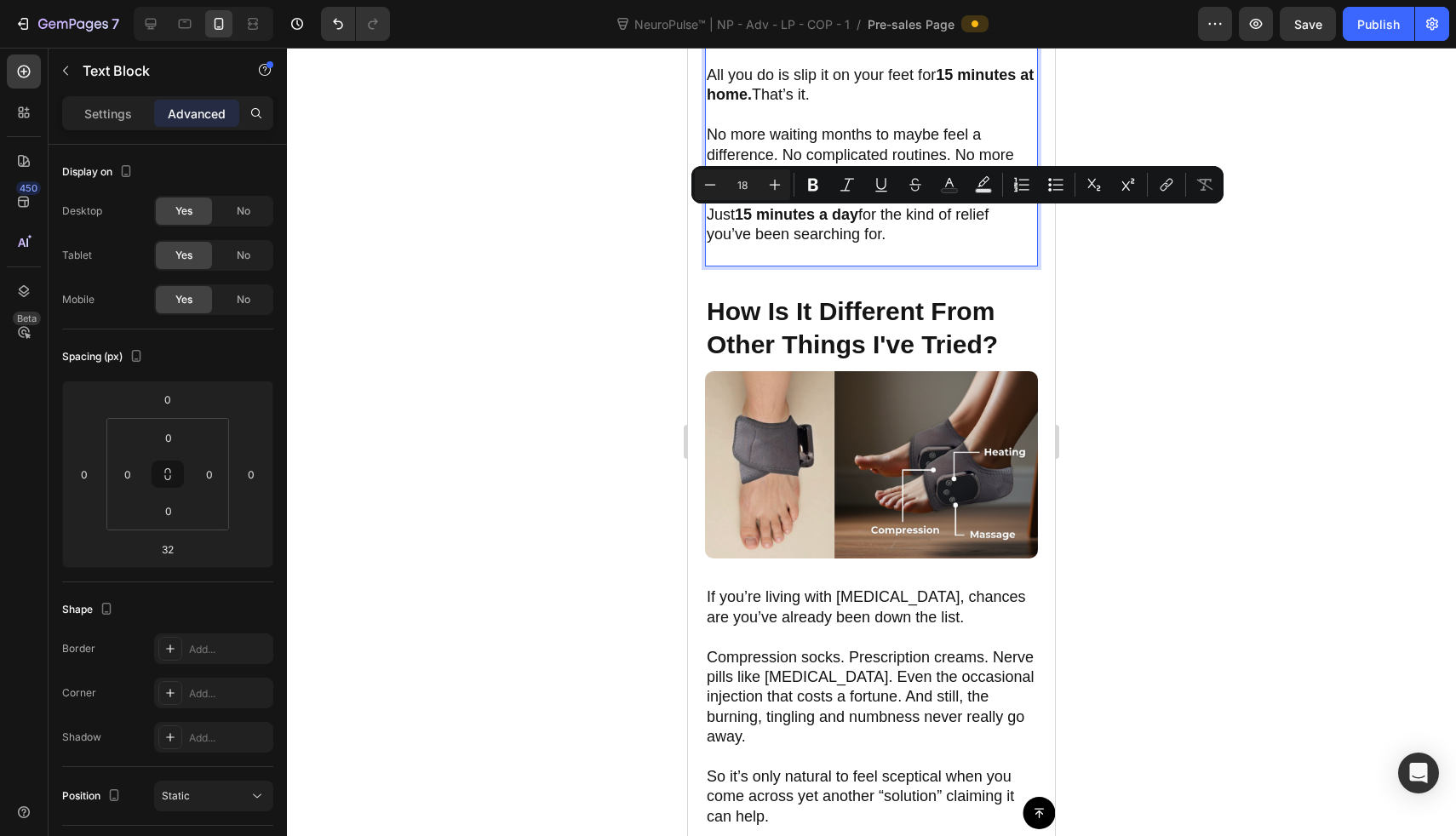
drag, startPoint x: 888, startPoint y: 220, endPoint x: 900, endPoint y: 234, distance: 18.4
click at [901, 236] on p "Just 15 minutes a day for the kind of relief you’ve been searching for." at bounding box center [872, 226] width 330 height 40
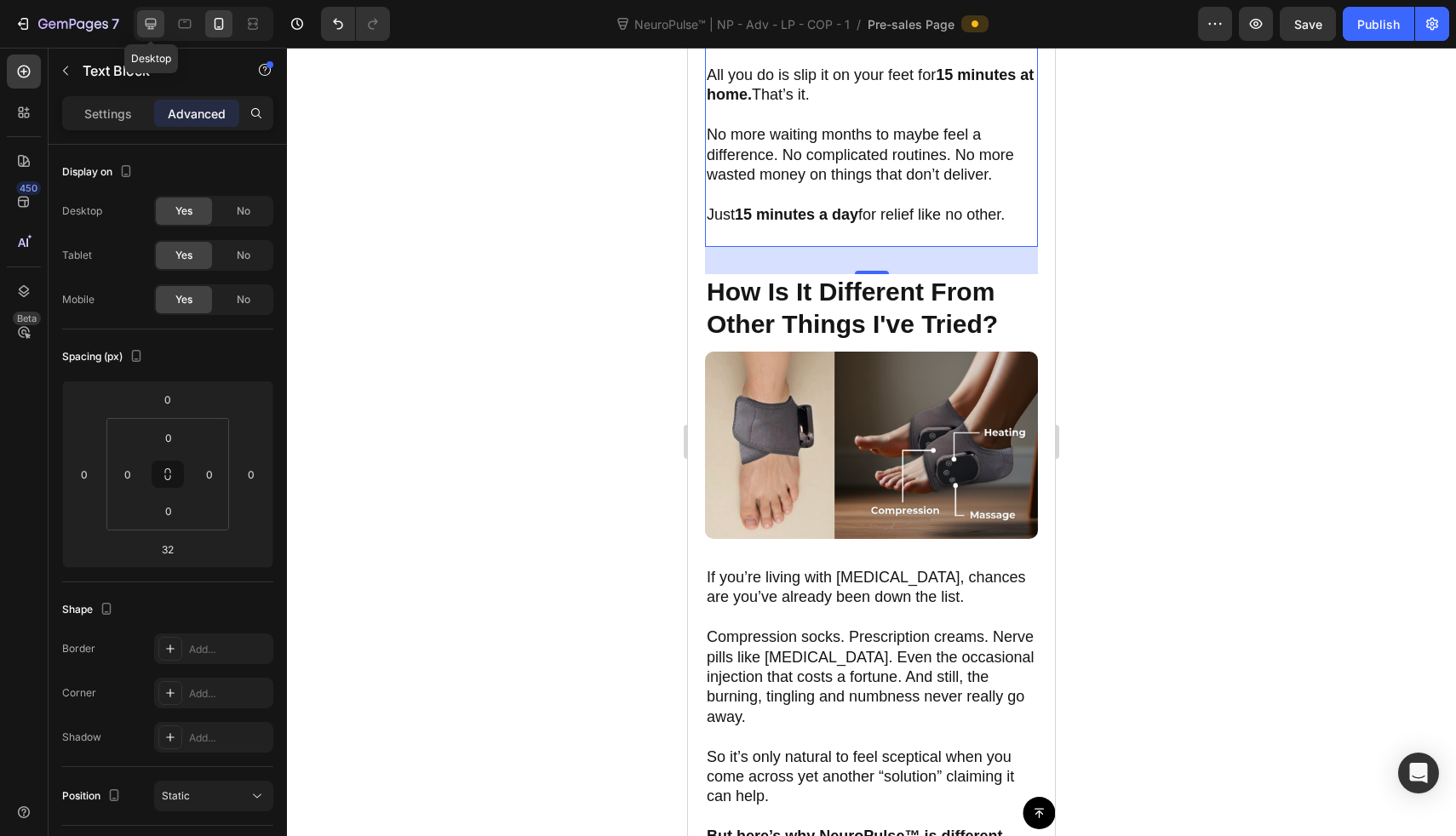
click at [152, 15] on icon at bounding box center [151, 24] width 17 height 17
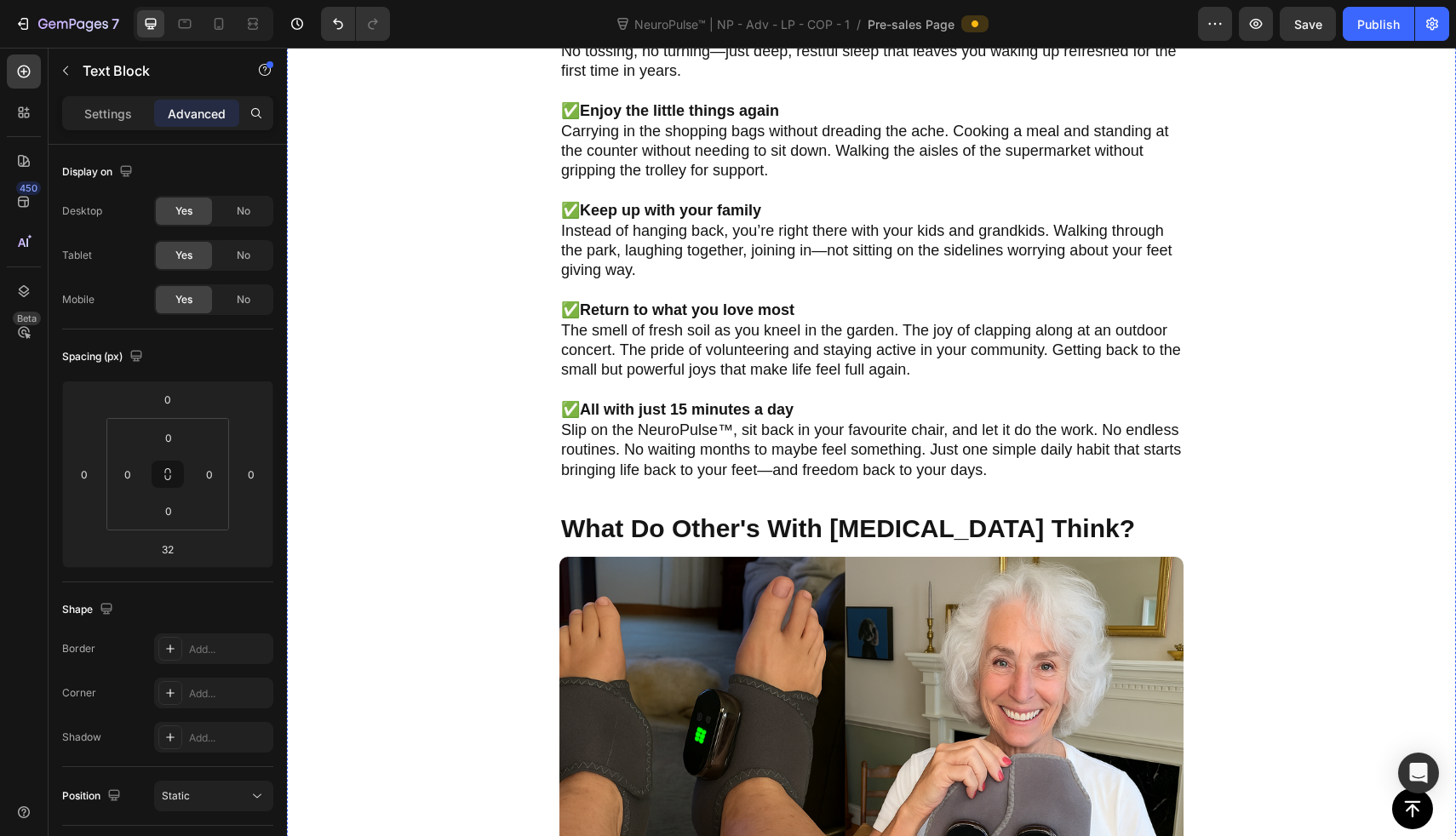
scroll to position [4337, 0]
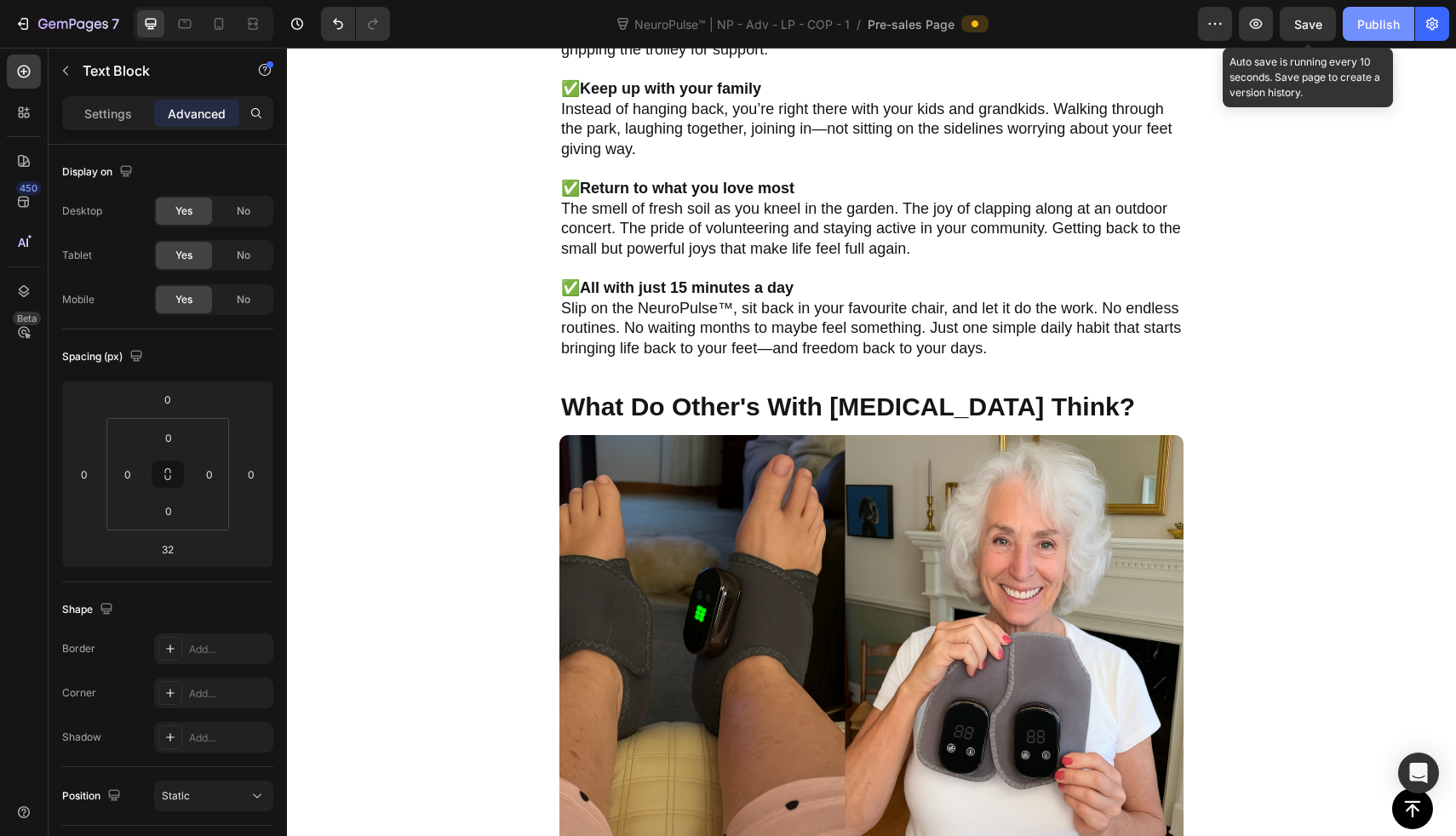
click at [1374, 26] on div "Publish" at bounding box center [1378, 24] width 43 height 18
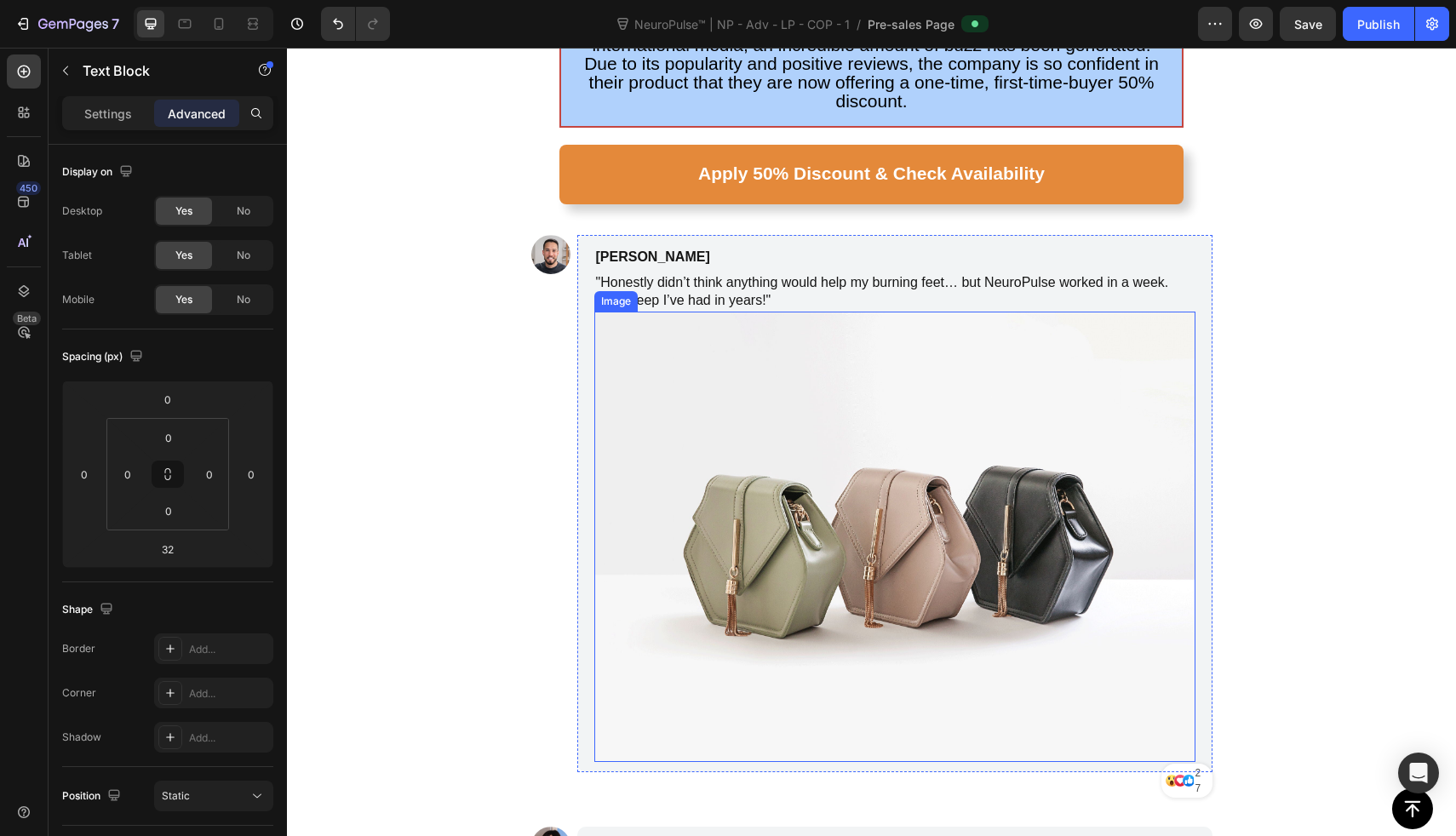
scroll to position [7849, 0]
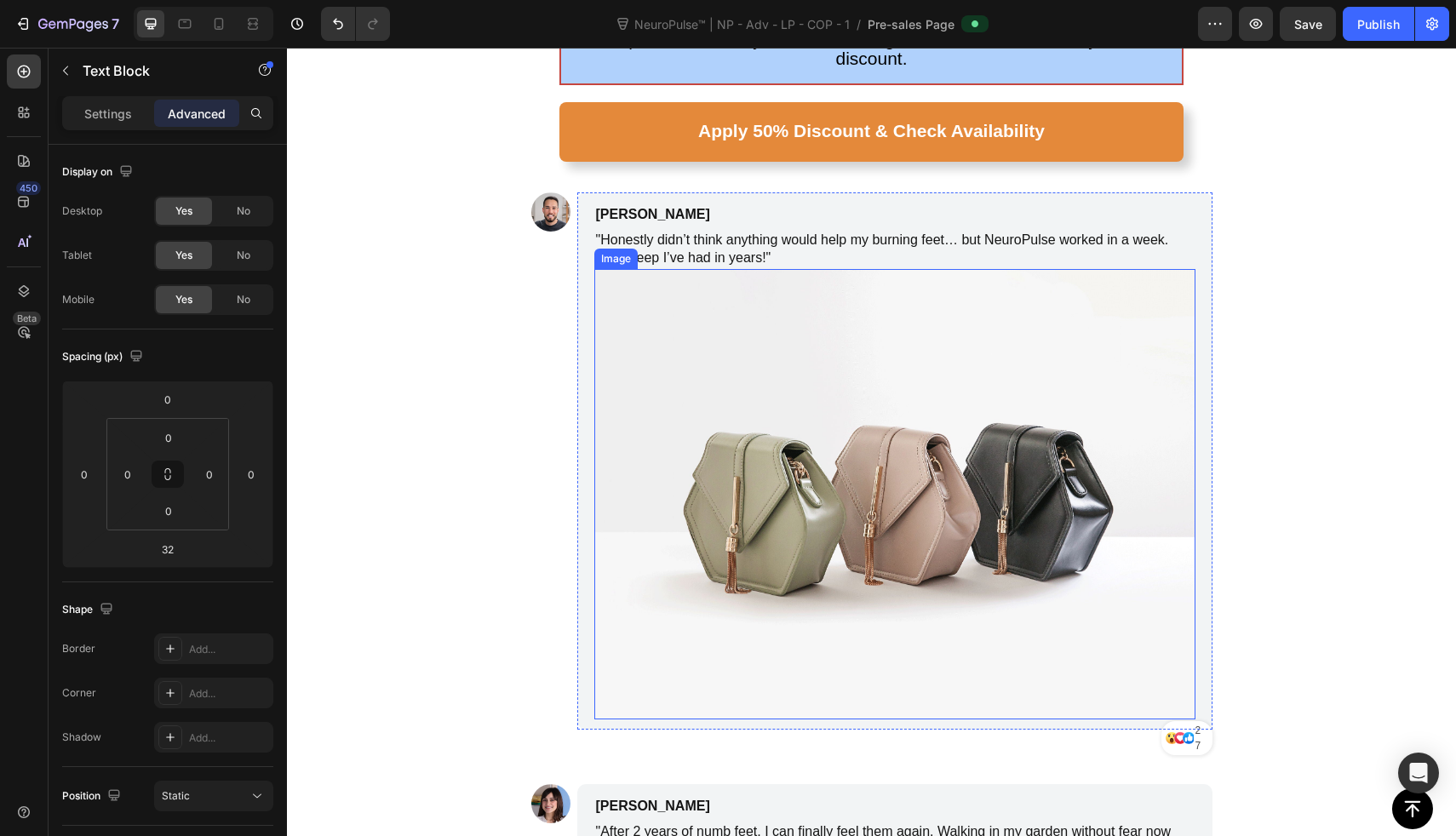
click at [725, 422] on img at bounding box center [895, 495] width 601 height 451
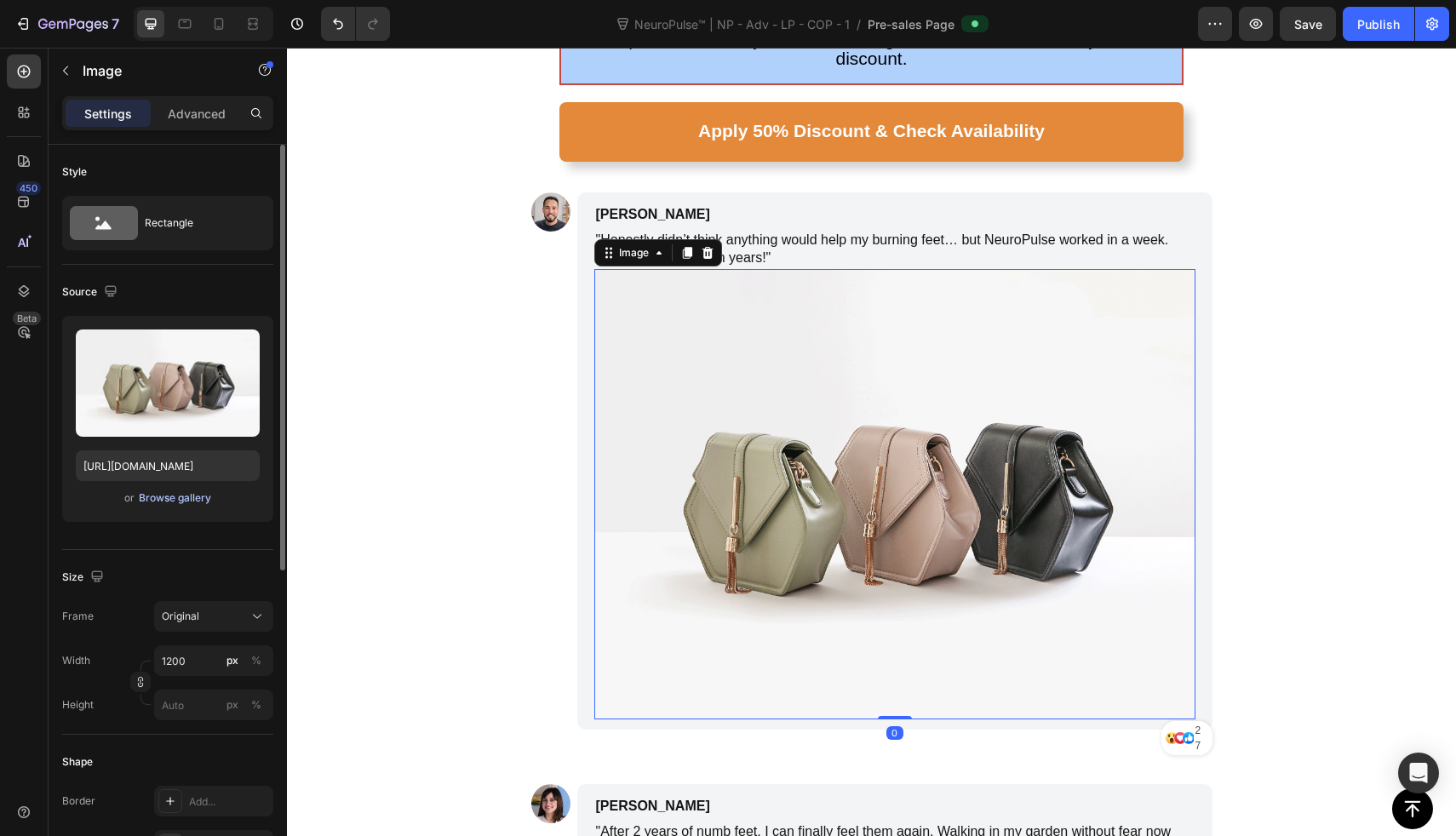
click at [199, 506] on button "Browse gallery" at bounding box center [175, 499] width 74 height 17
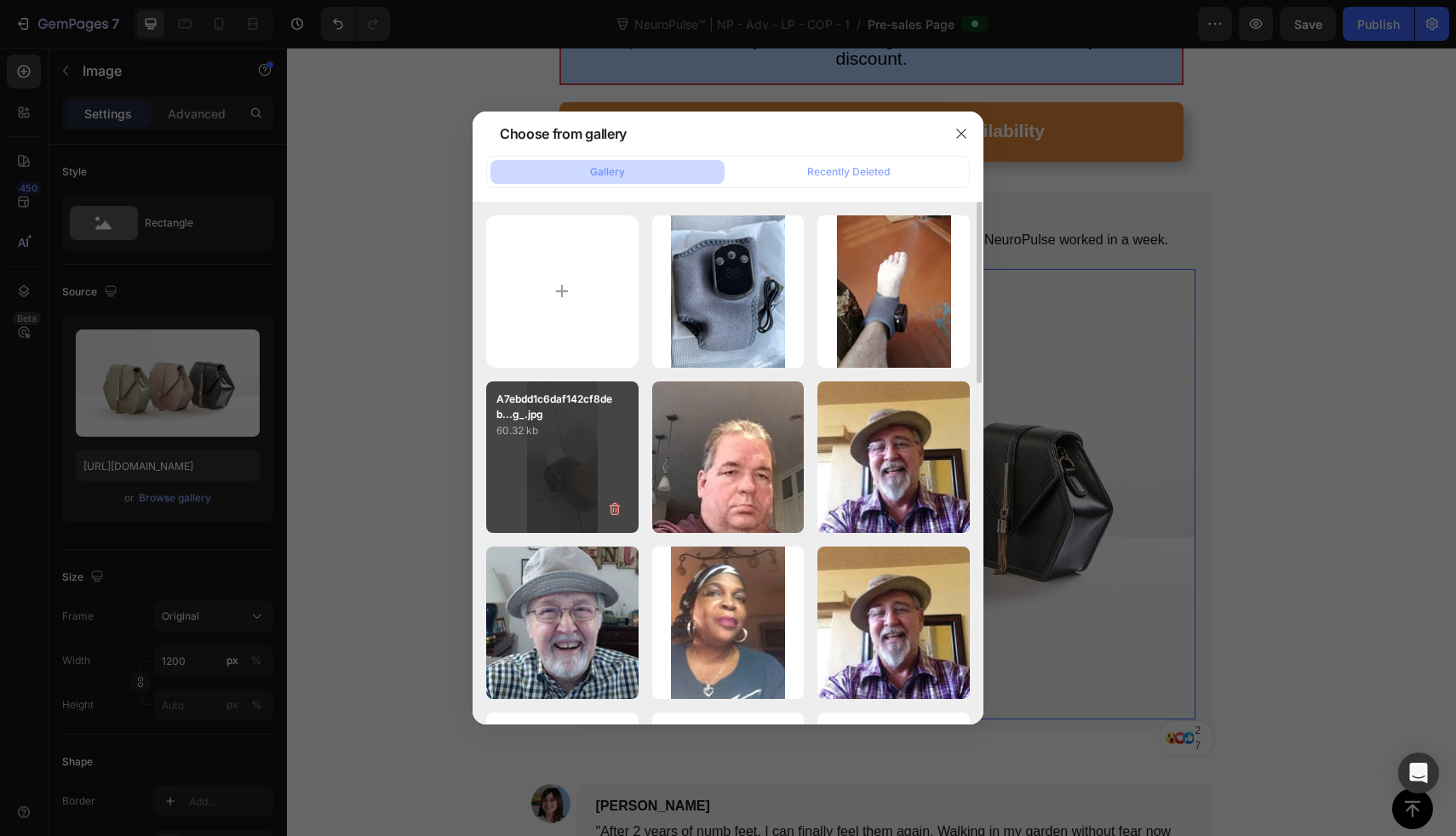
click at [607, 451] on div "A7ebdd1c6daf142cf8deb...g_.jpg 60.32 kb" at bounding box center [562, 457] width 153 height 153
type input "[URL][DOMAIN_NAME]"
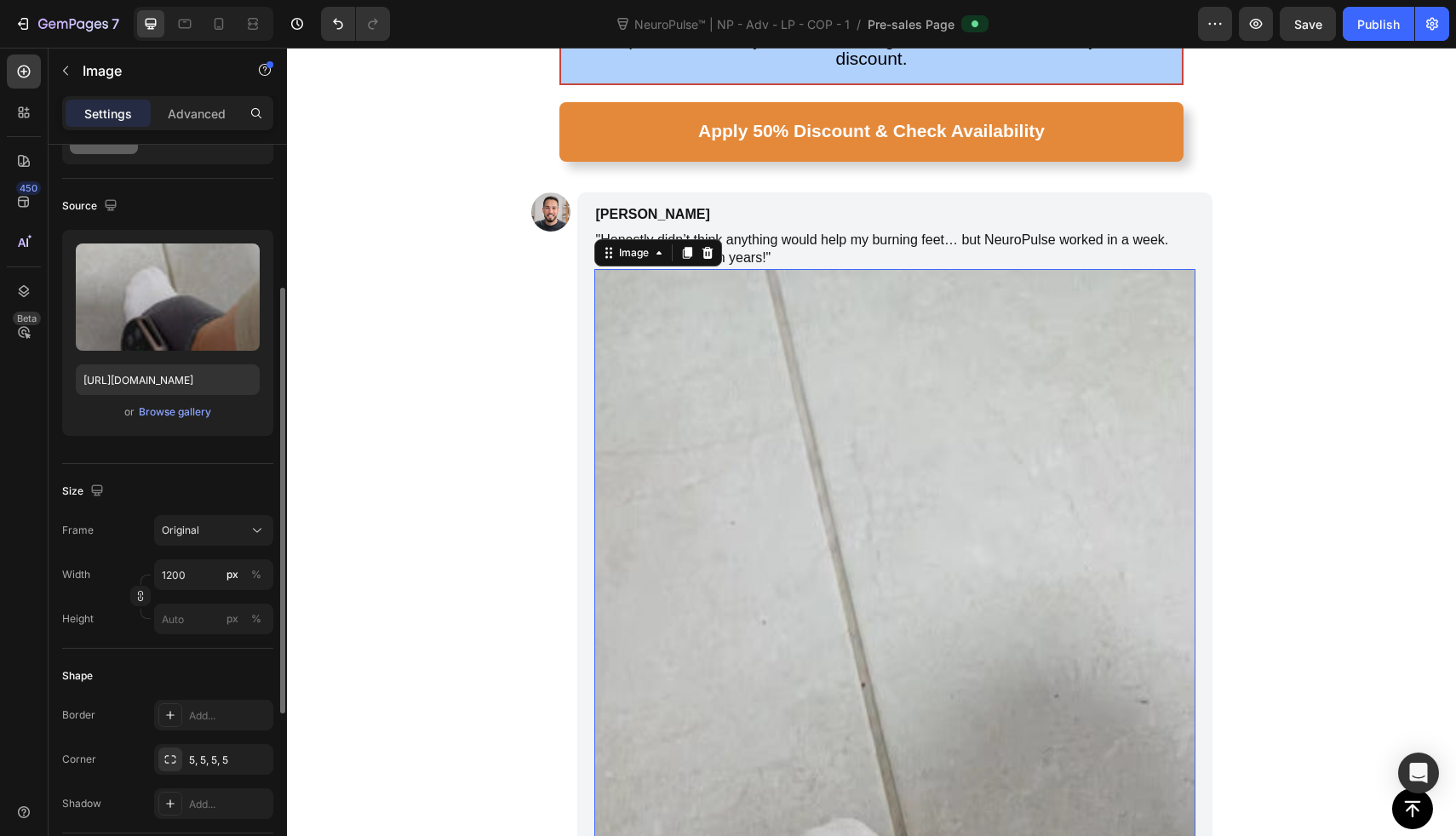
scroll to position [146, 0]
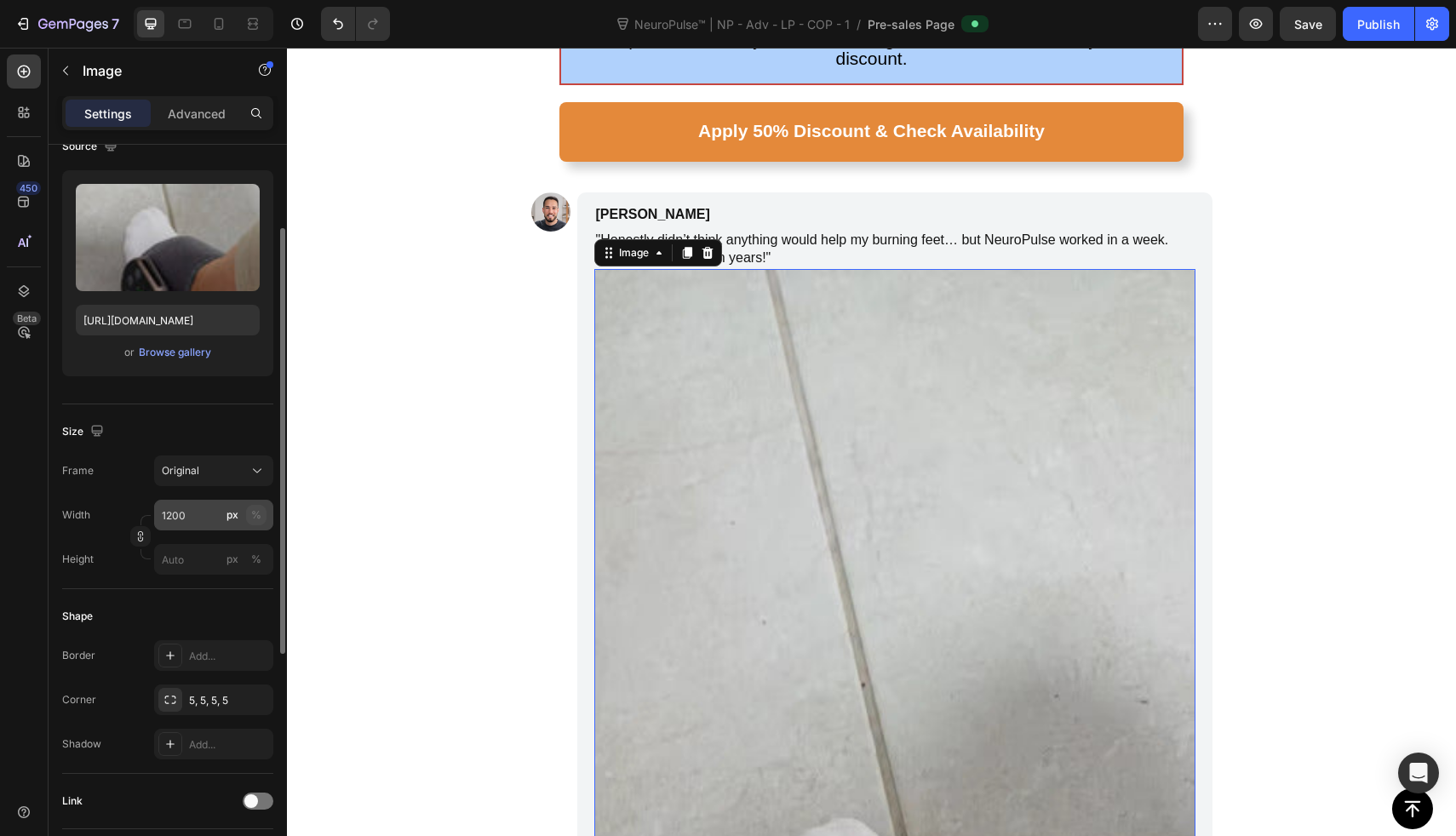
click at [259, 520] on div "%" at bounding box center [256, 515] width 10 height 15
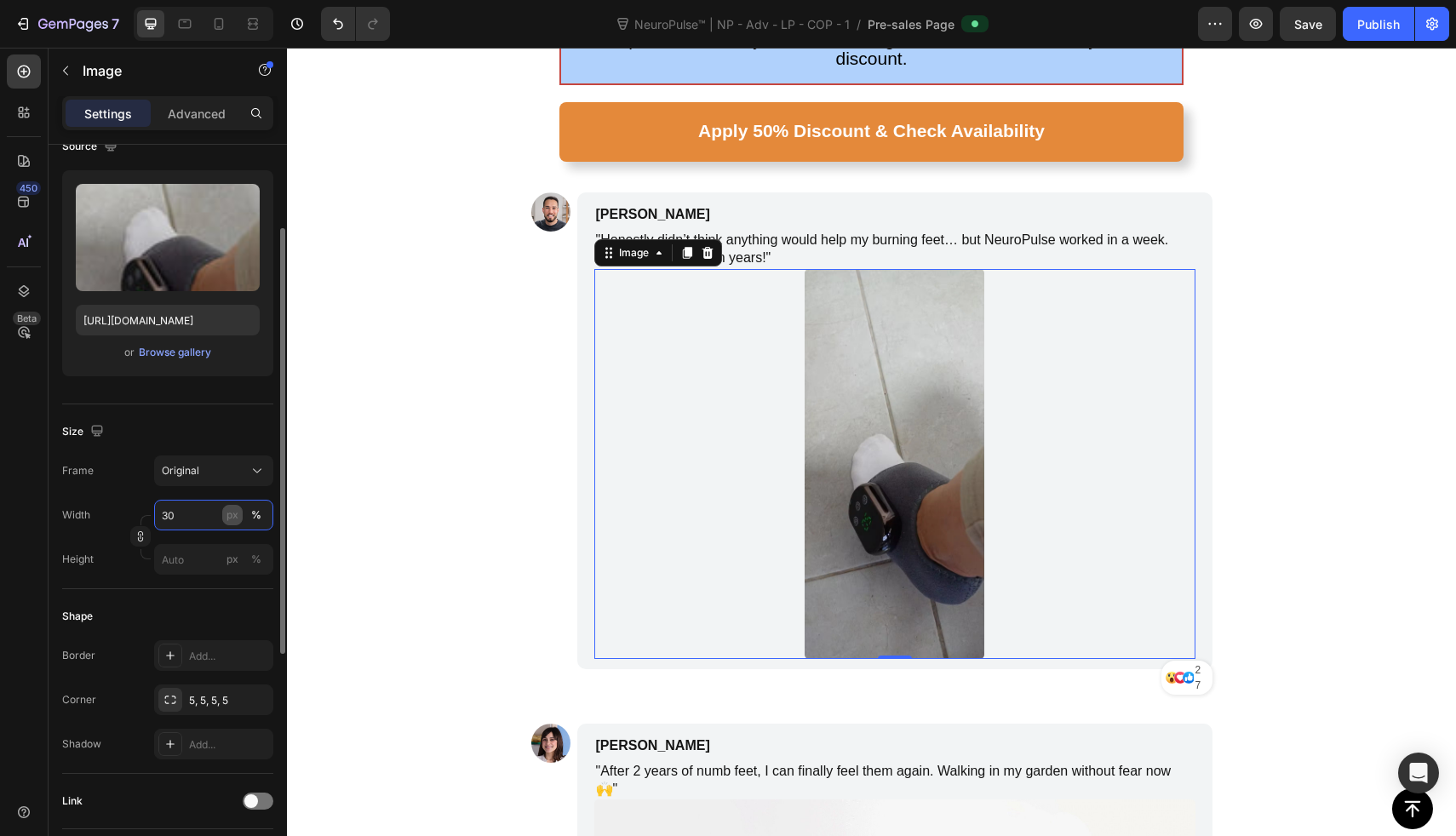
type input "3"
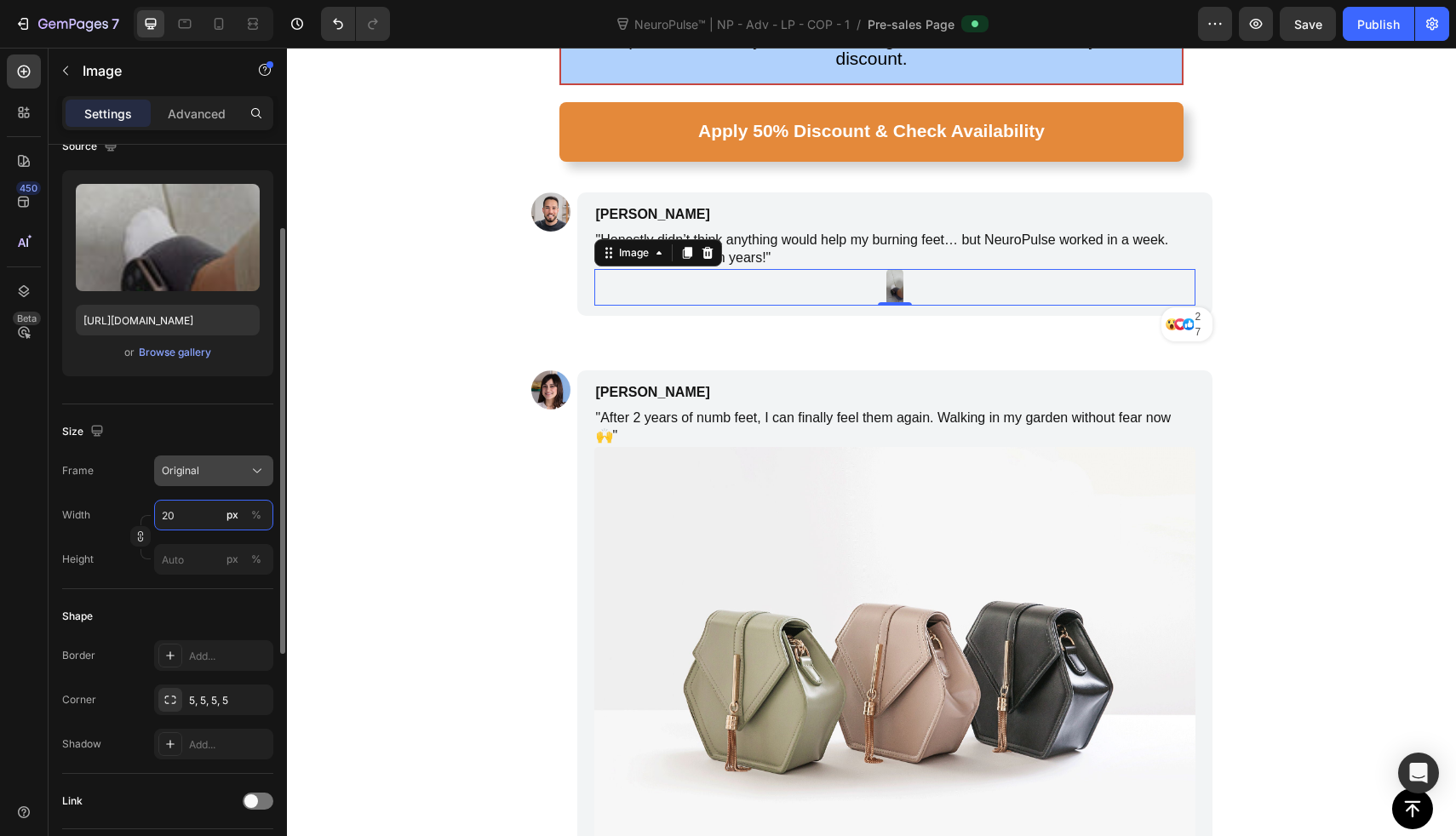
type input "20"
click at [226, 471] on div "Original" at bounding box center [204, 471] width 83 height 15
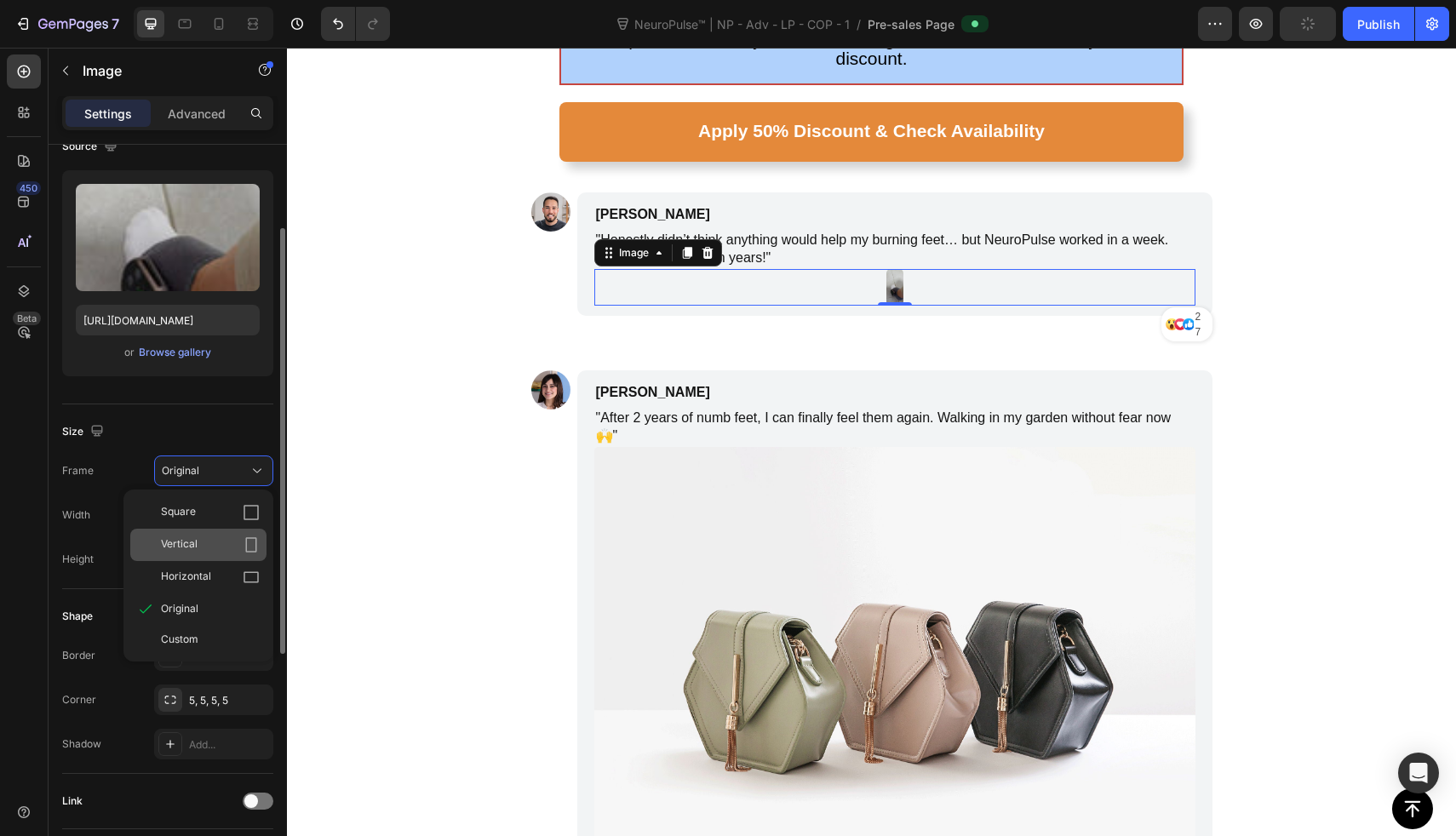
click at [216, 554] on div "Vertical" at bounding box center [198, 545] width 136 height 32
type input "27"
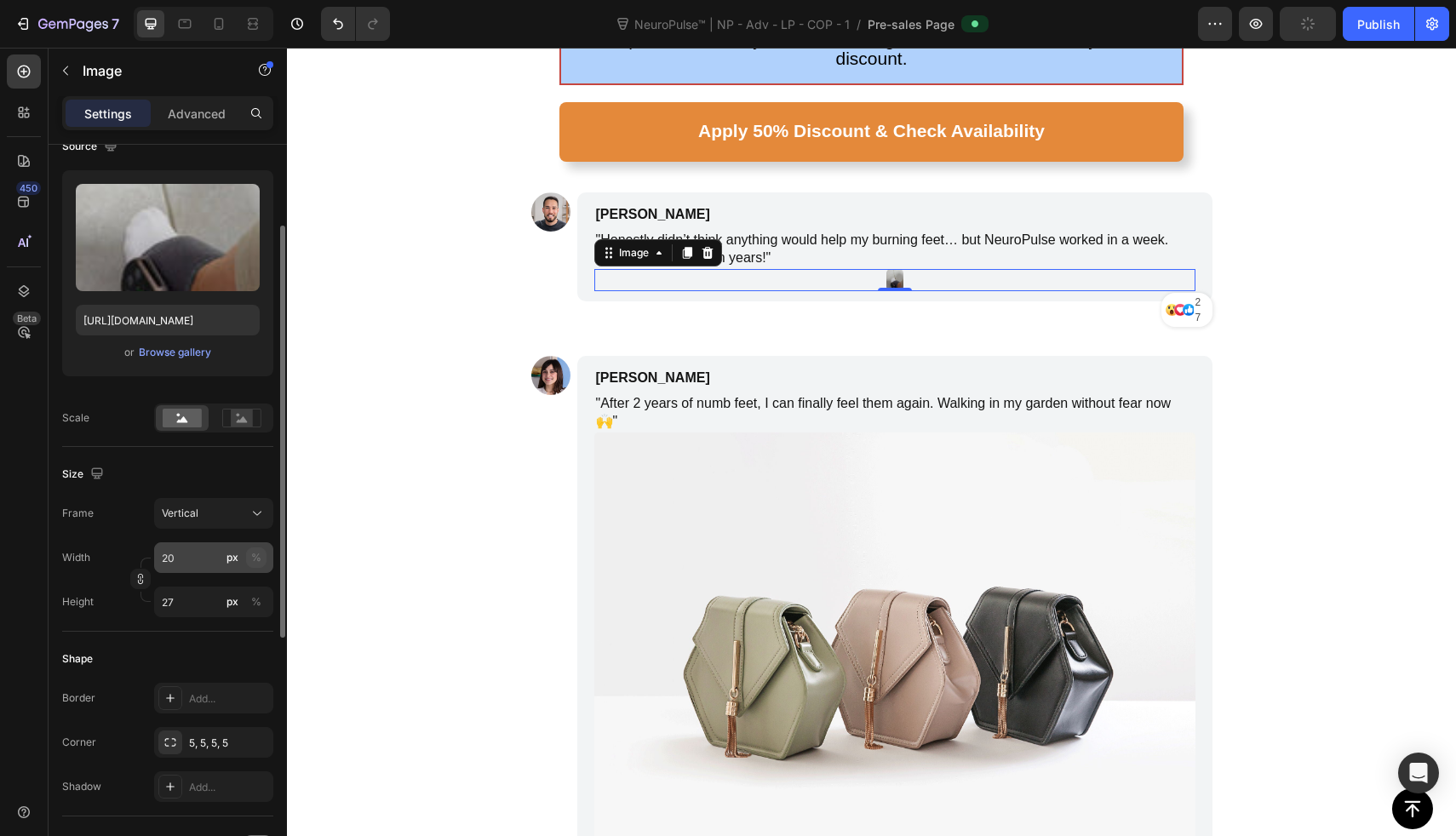
click at [251, 554] on div "%" at bounding box center [256, 557] width 10 height 15
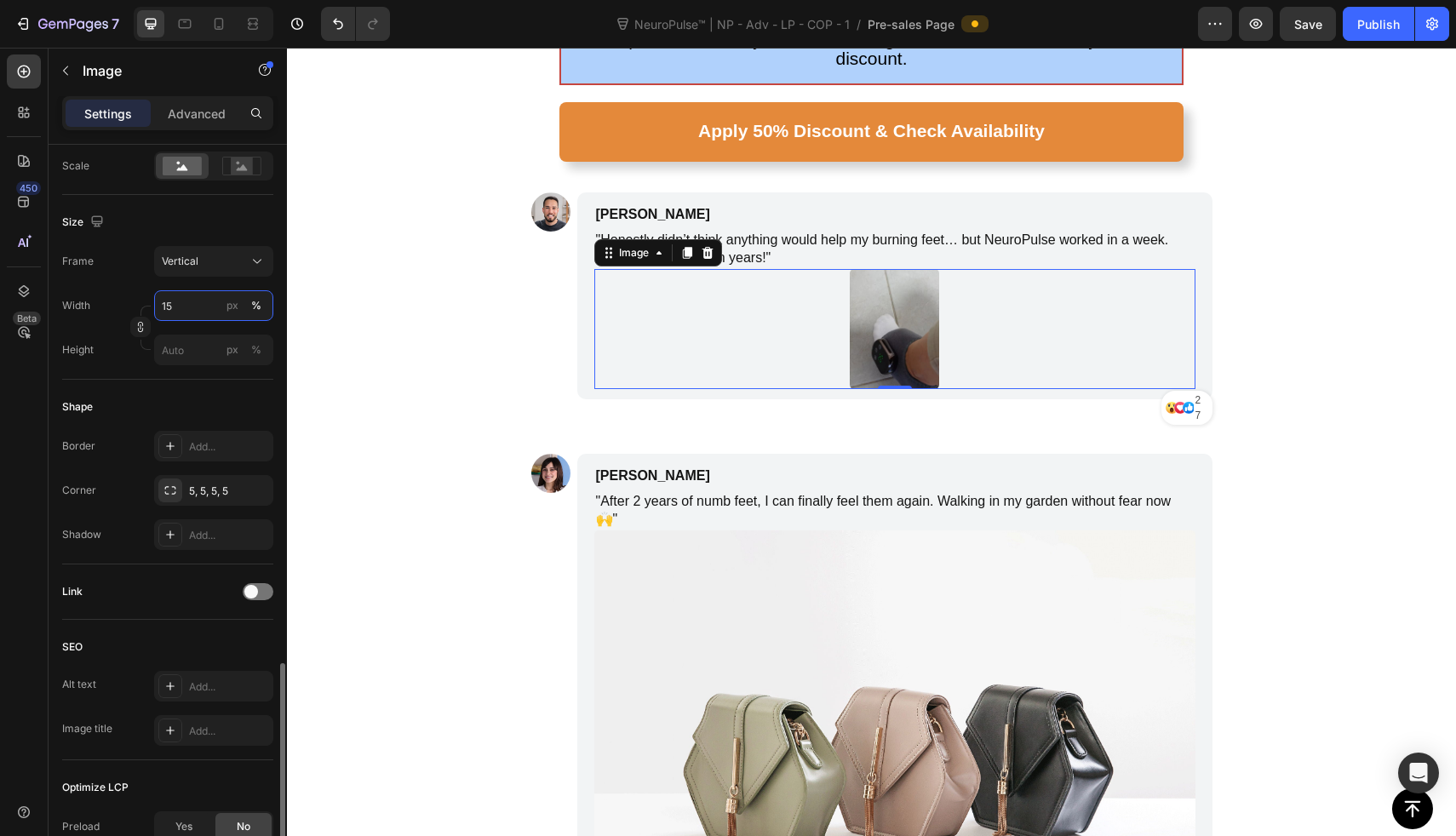
scroll to position [589, 0]
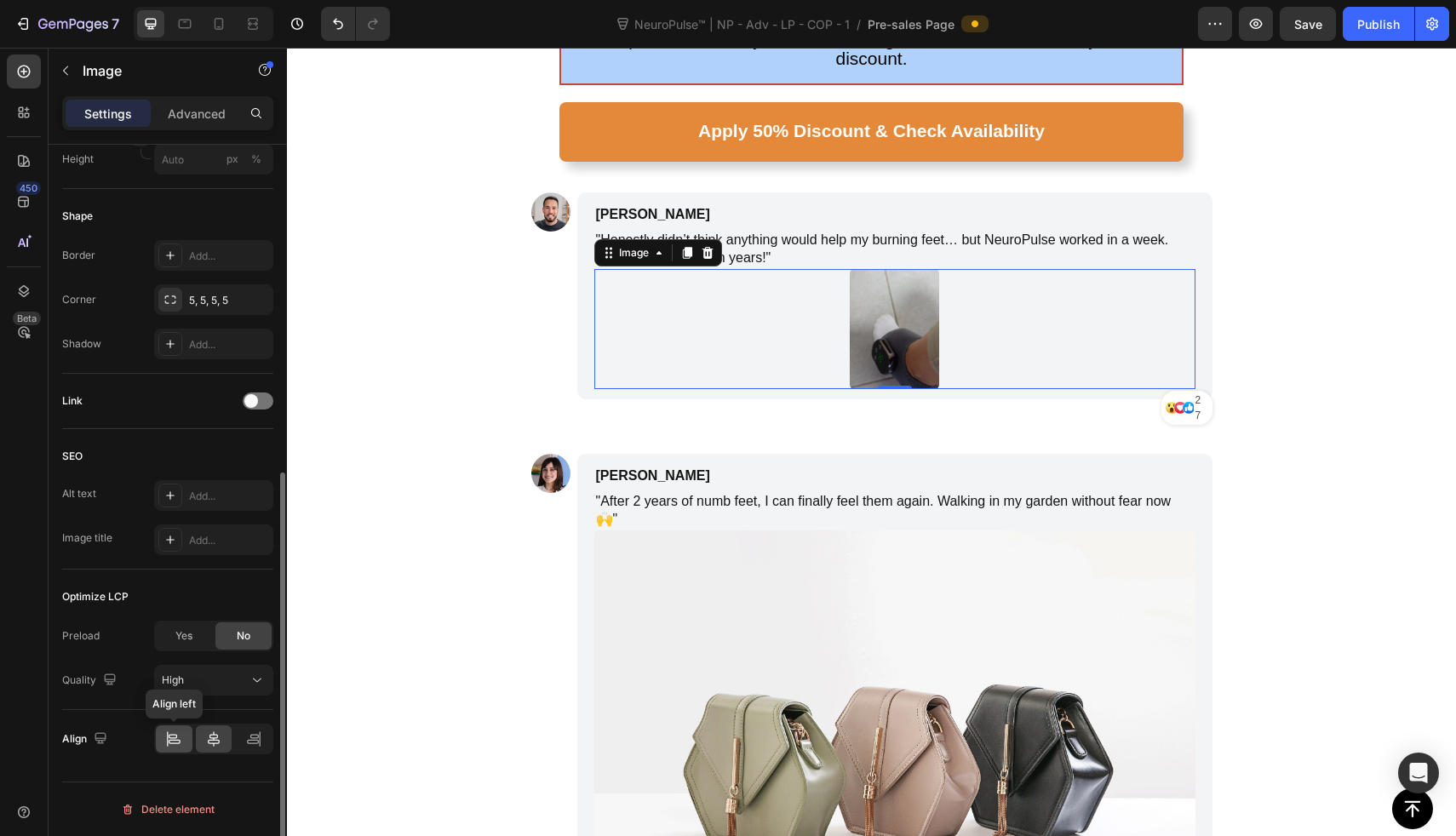
type input "15"
click at [167, 731] on icon at bounding box center [173, 739] width 17 height 17
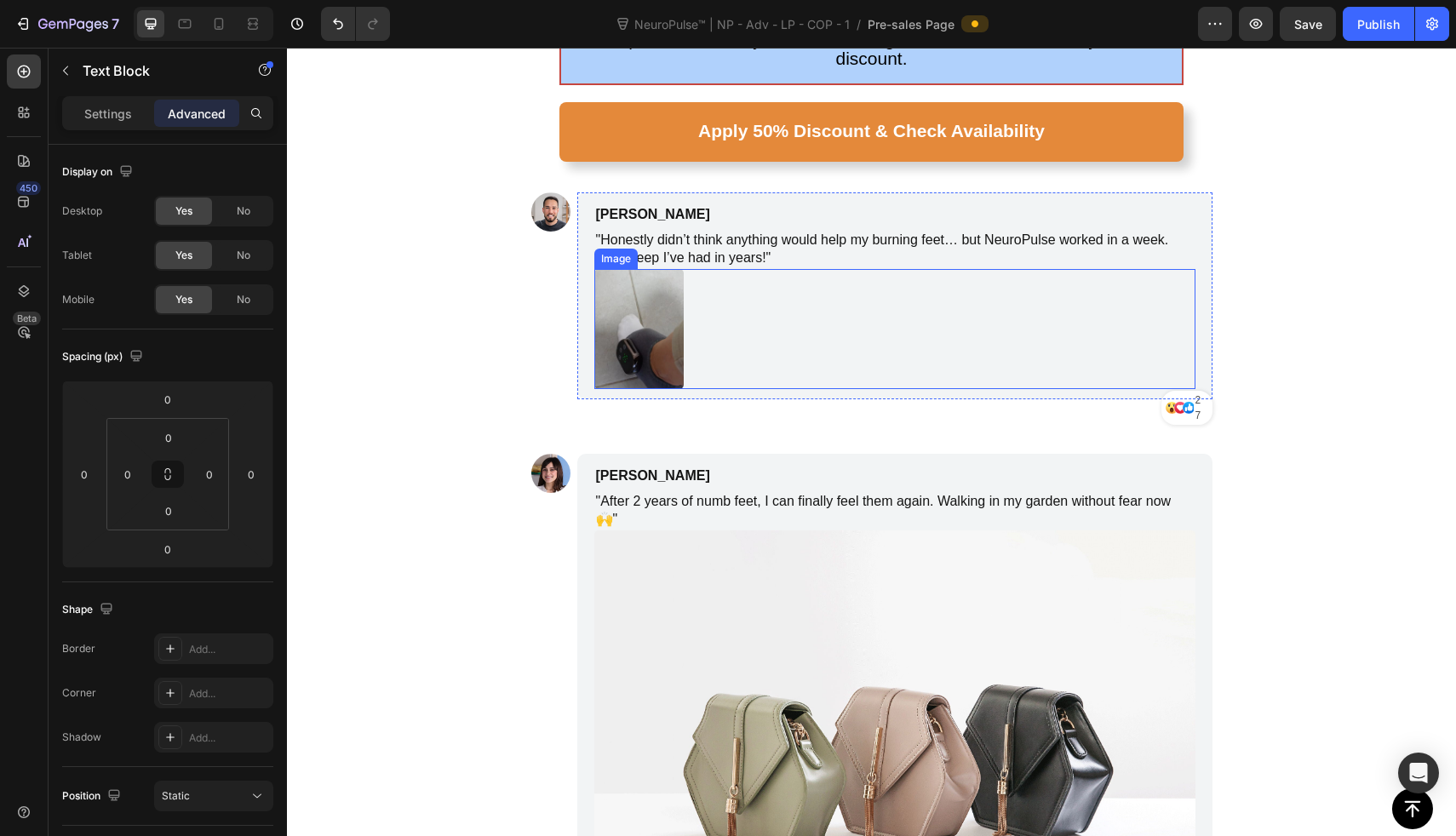
click at [764, 231] on p ""Honestly didn’t think anything would help my burning feet… but NeuroPulse work…" at bounding box center [895, 249] width 598 height 36
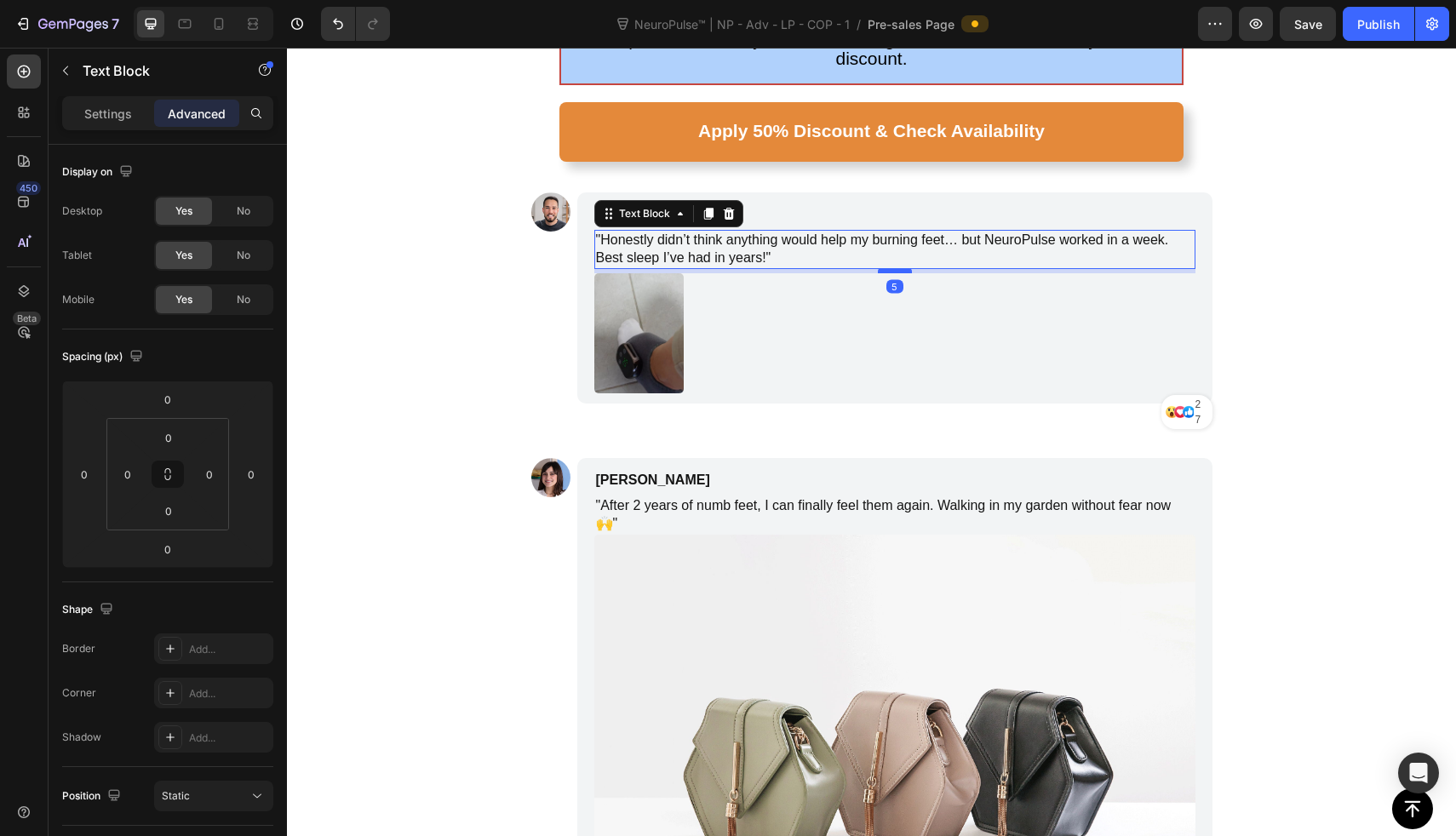
click at [878, 268] on div at bounding box center [895, 270] width 34 height 5
type input "5"
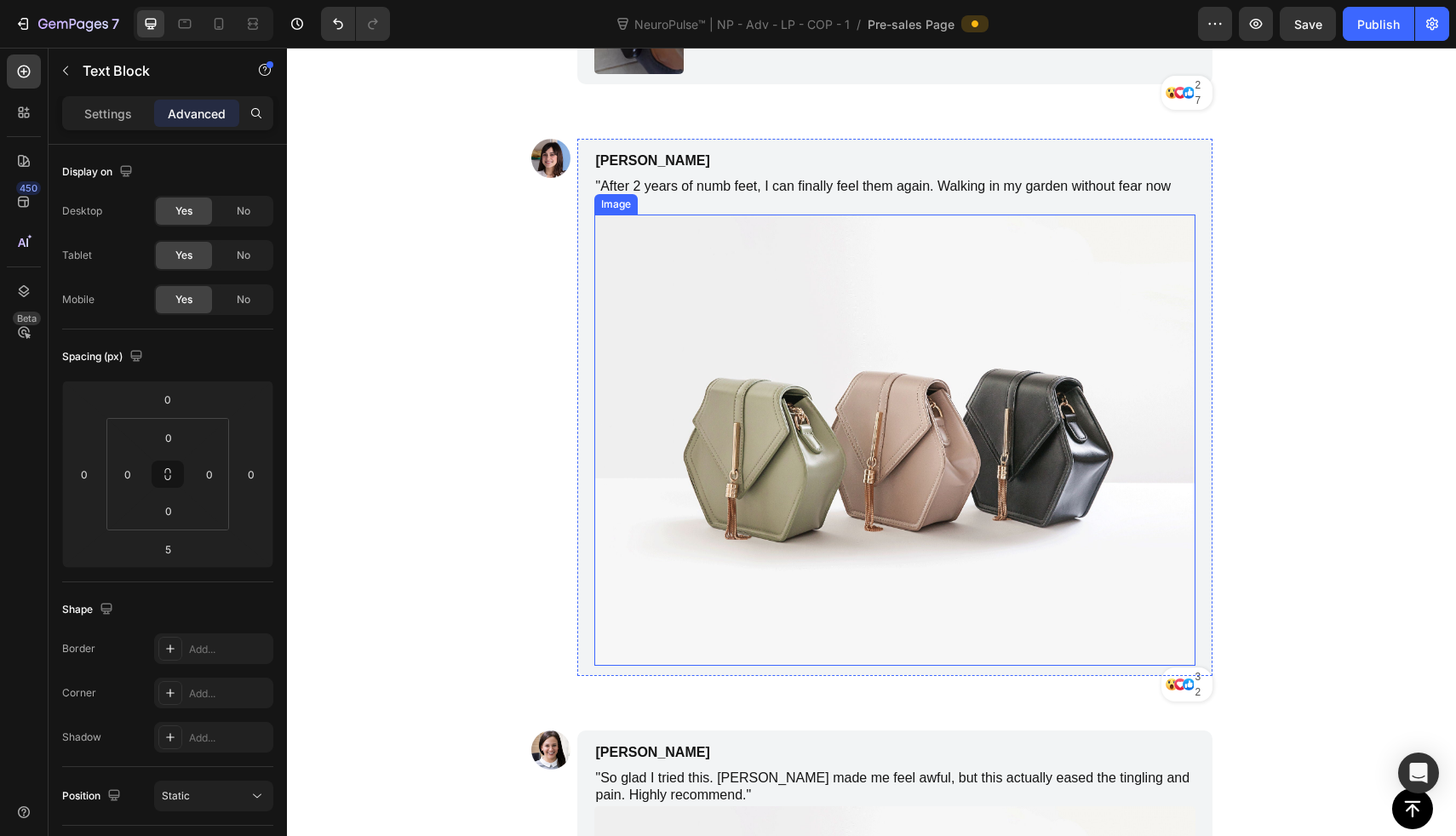
scroll to position [8130, 0]
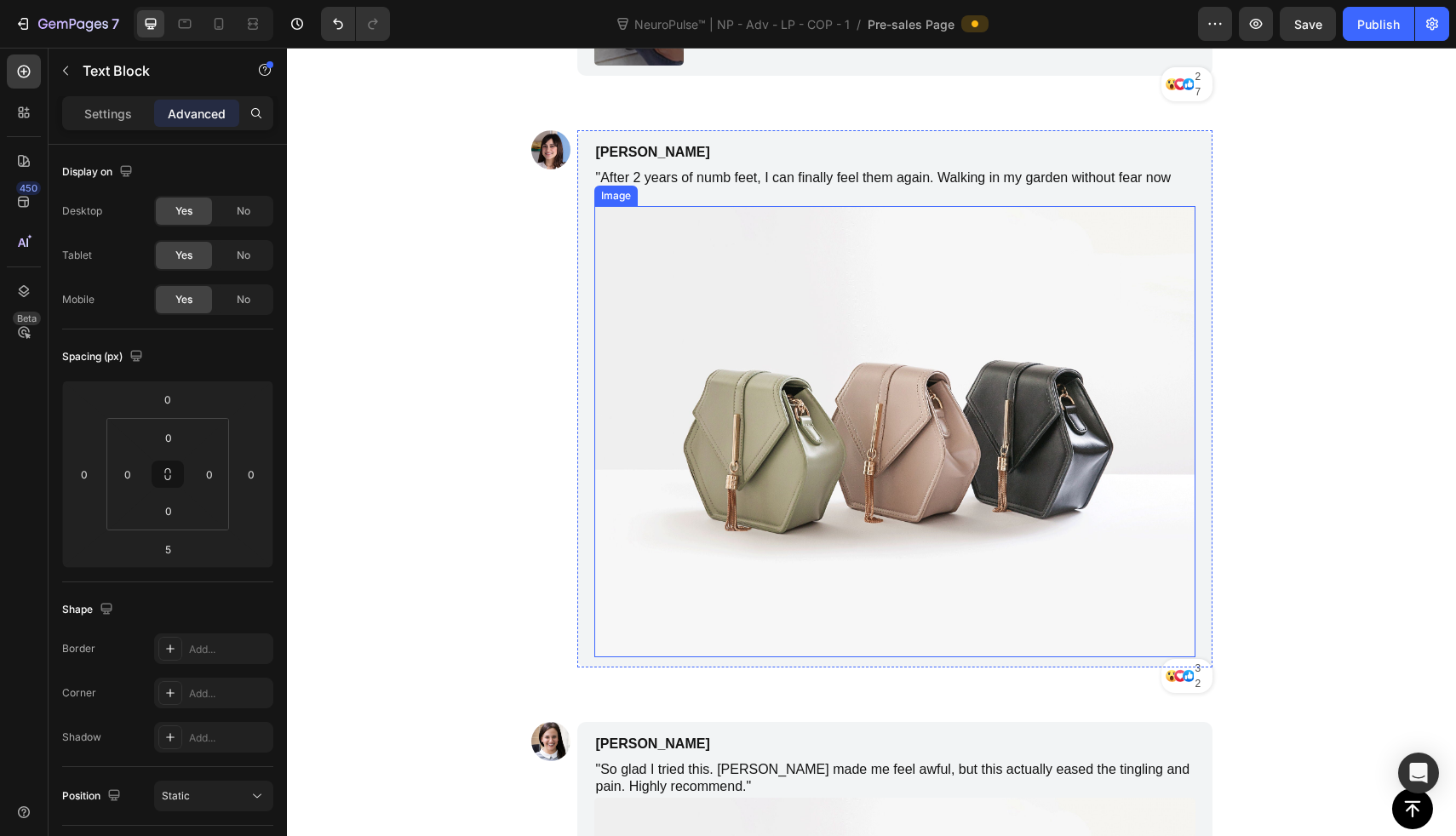
click at [831, 347] on img at bounding box center [895, 431] width 601 height 451
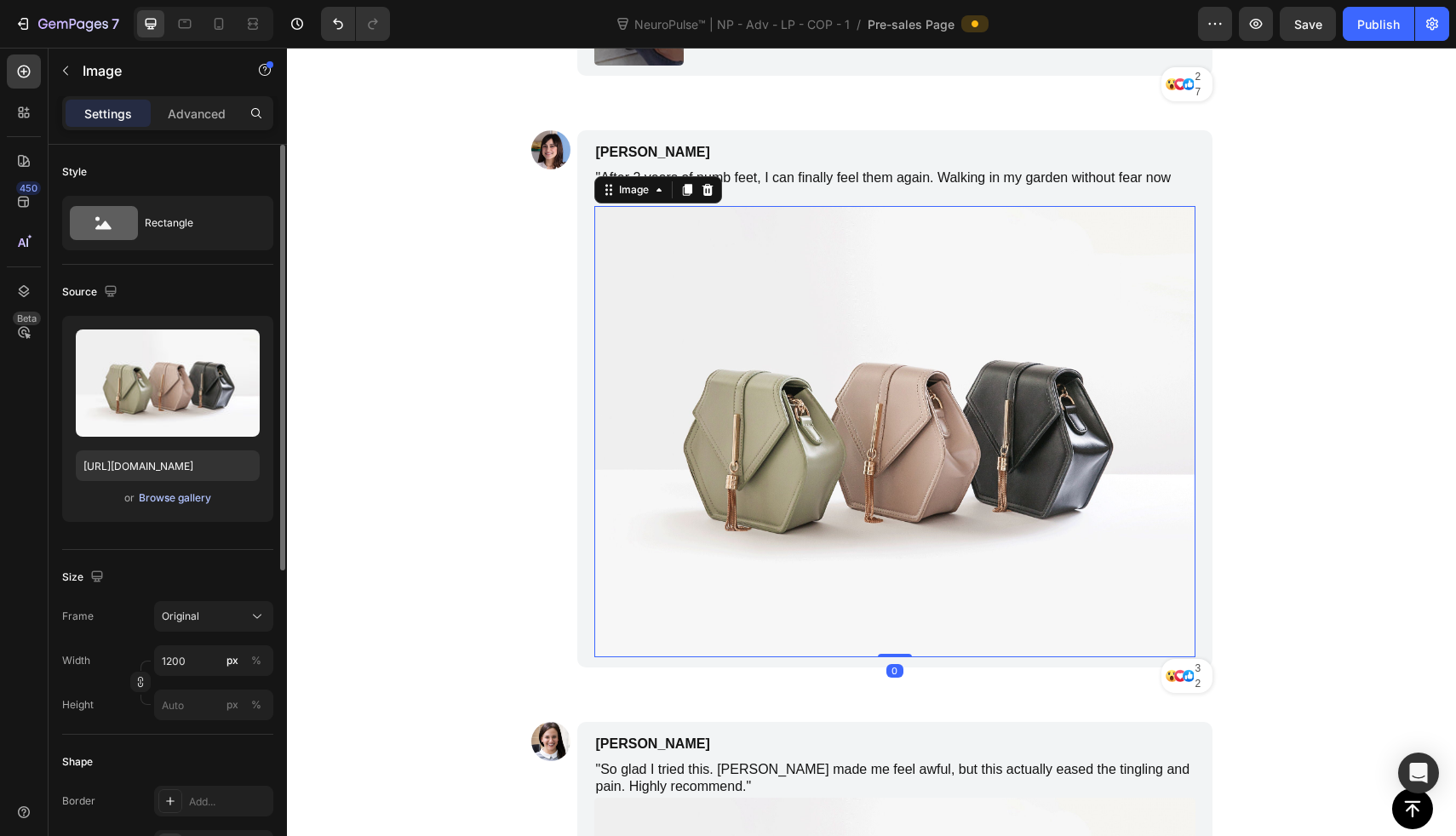
click at [192, 490] on button "Browse gallery" at bounding box center [175, 499] width 74 height 17
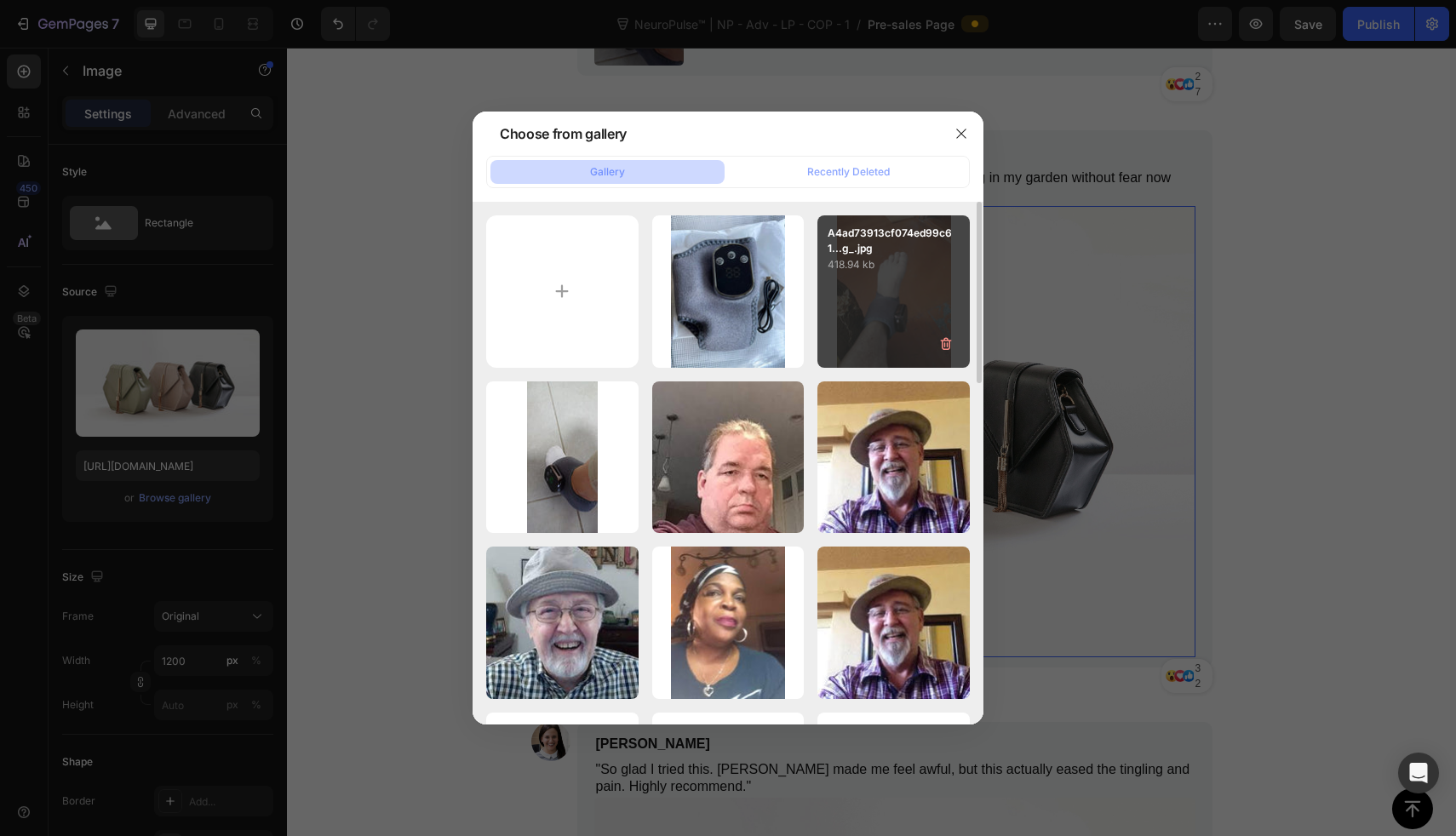
click at [849, 331] on div "A4ad73913cf074ed99c61...g_.jpg 418.94 kb" at bounding box center [893, 291] width 153 height 153
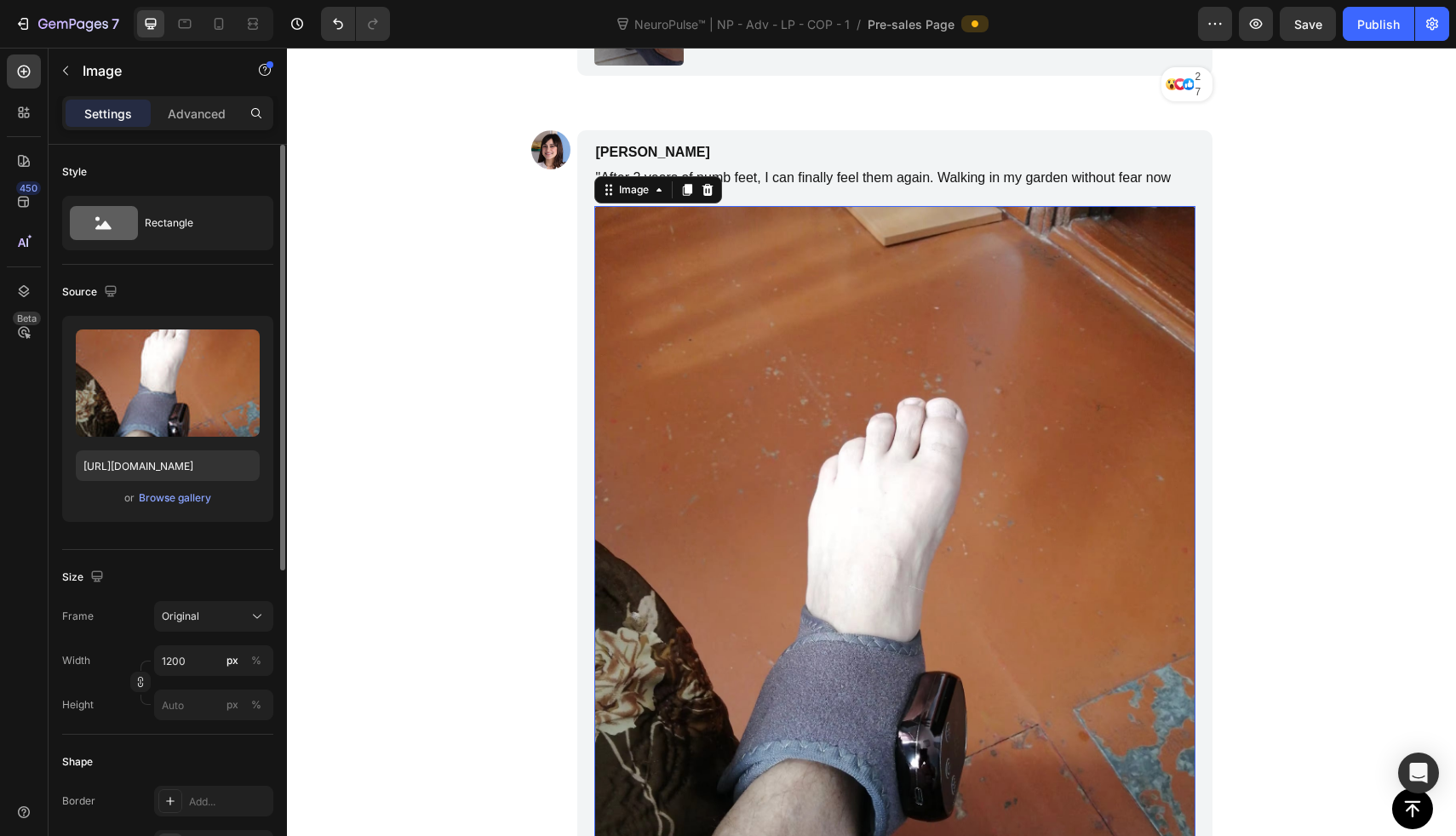
click at [198, 484] on div "Upload Image [URL][DOMAIN_NAME] or Browse gallery" at bounding box center [168, 418] width 211 height 206
click at [198, 492] on div "Browse gallery" at bounding box center [174, 498] width 72 height 15
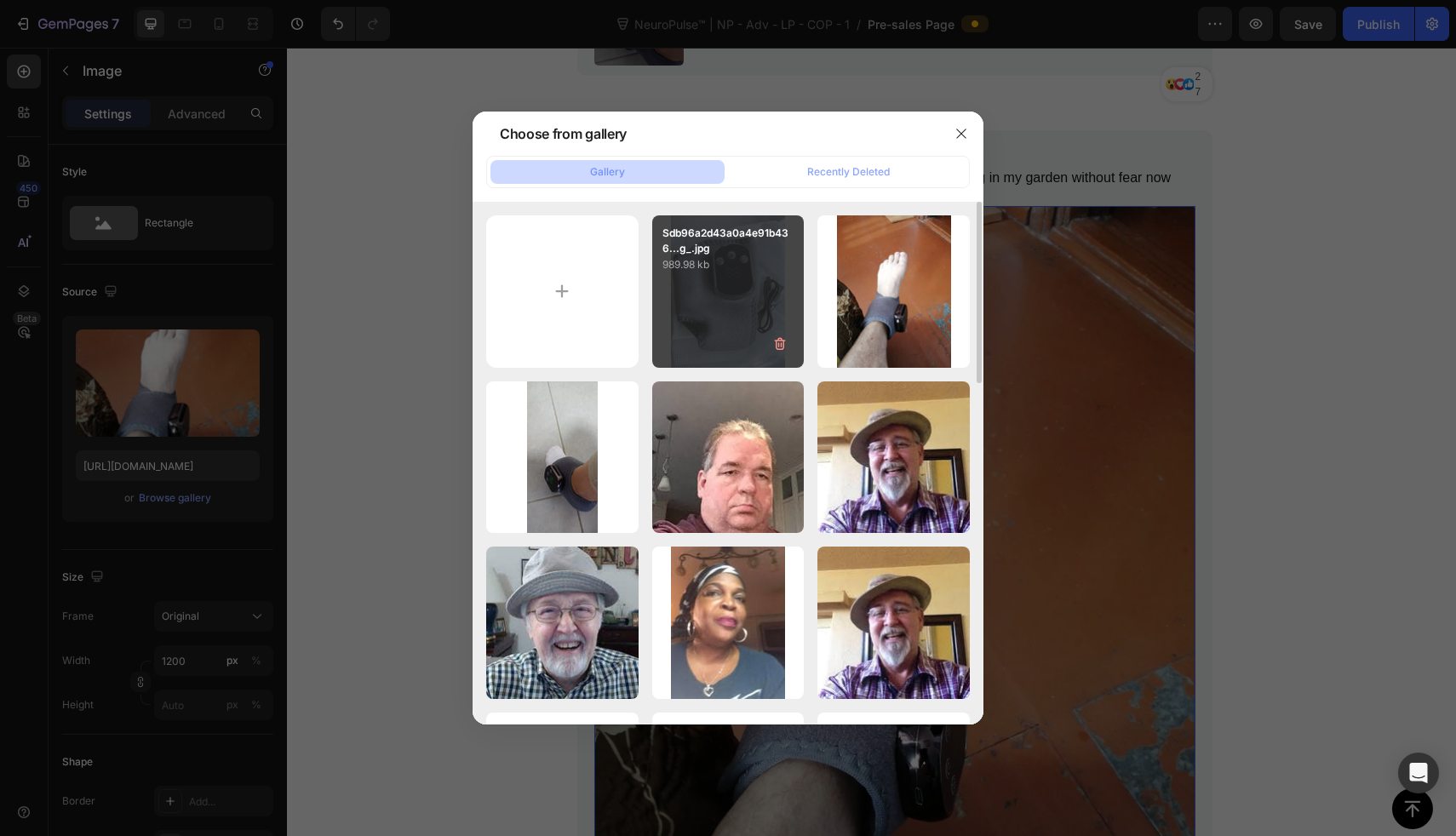
click at [764, 307] on div "Sdb96a2d43a0a4e91b436...g_.jpg 989.98 kb" at bounding box center [728, 291] width 153 height 153
type input "[URL][DOMAIN_NAME]"
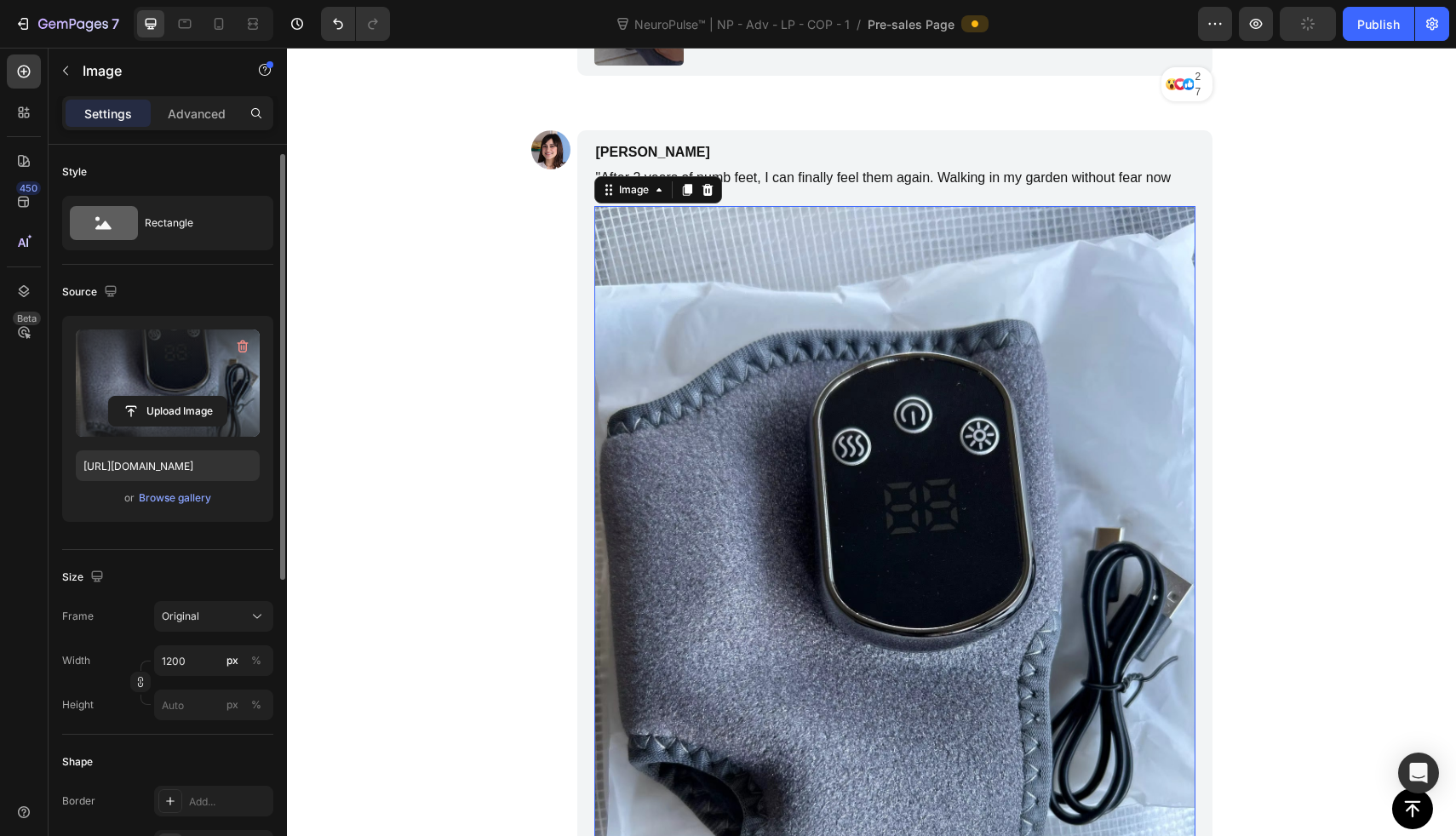
scroll to position [60, 0]
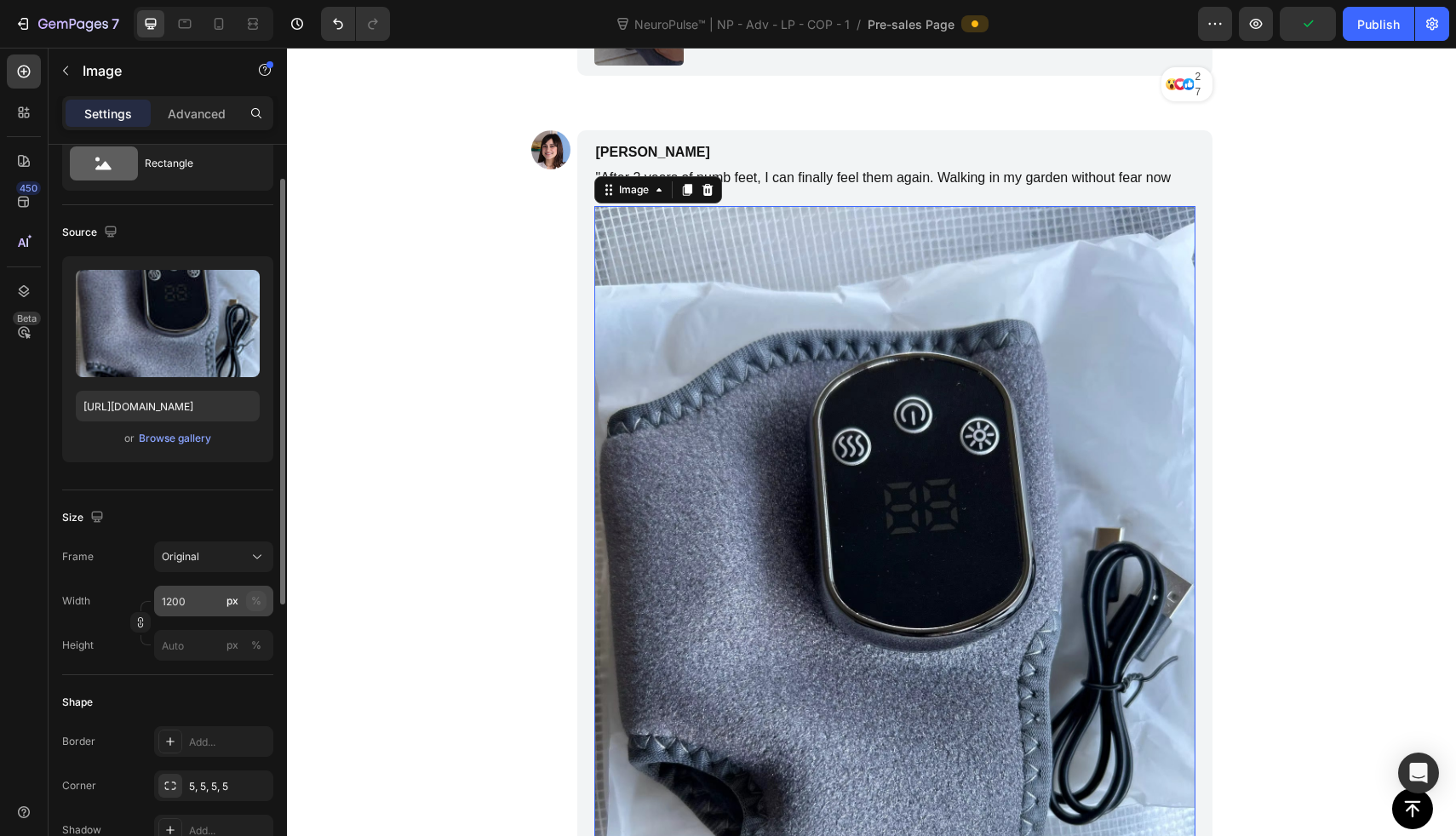
click at [249, 603] on button "%" at bounding box center [257, 601] width 21 height 21
click at [193, 603] on input "1200" at bounding box center [214, 601] width 119 height 30
click at [193, 603] on input "12001" at bounding box center [214, 601] width 119 height 30
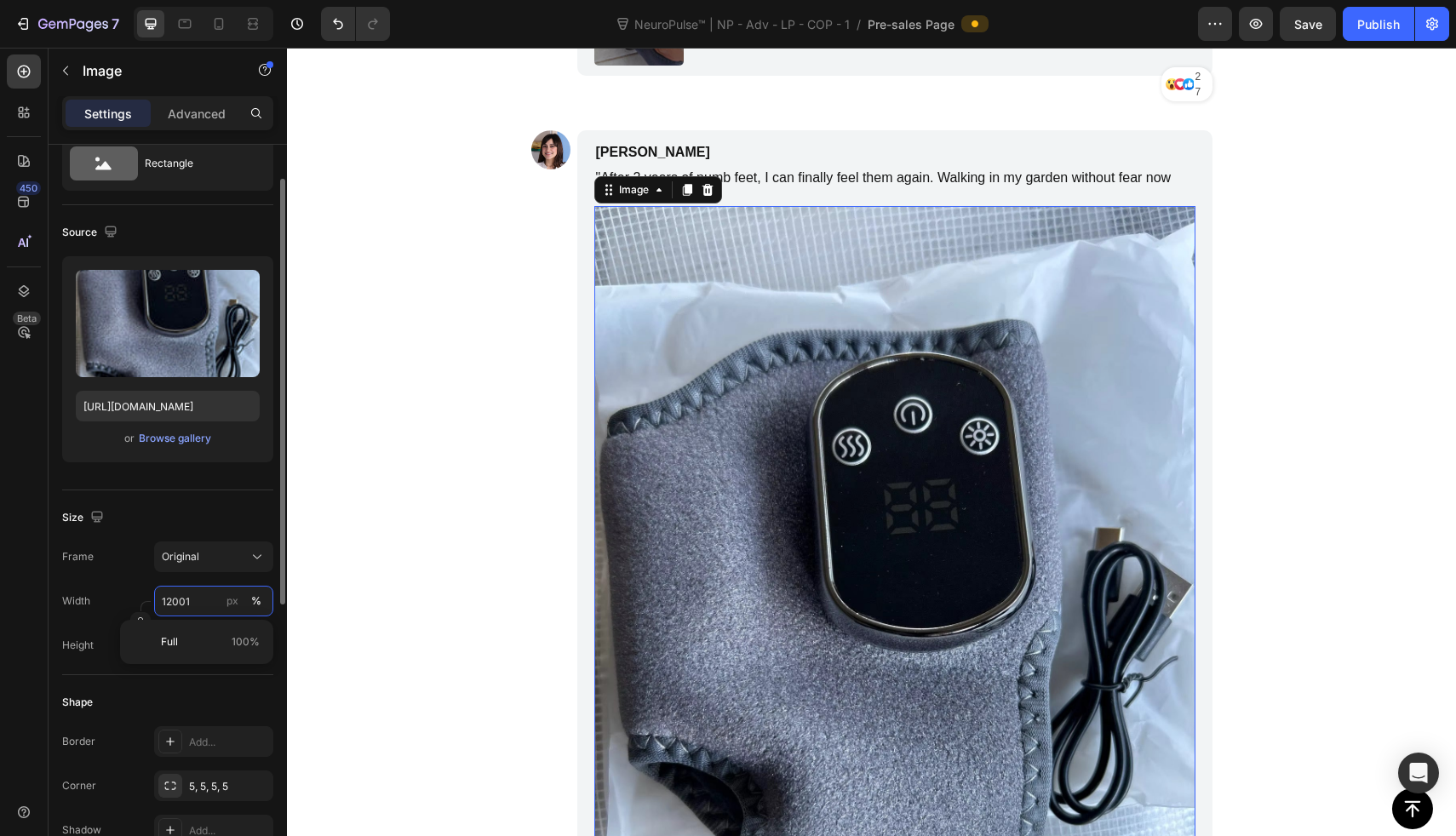
click at [193, 603] on input "12001" at bounding box center [214, 601] width 119 height 30
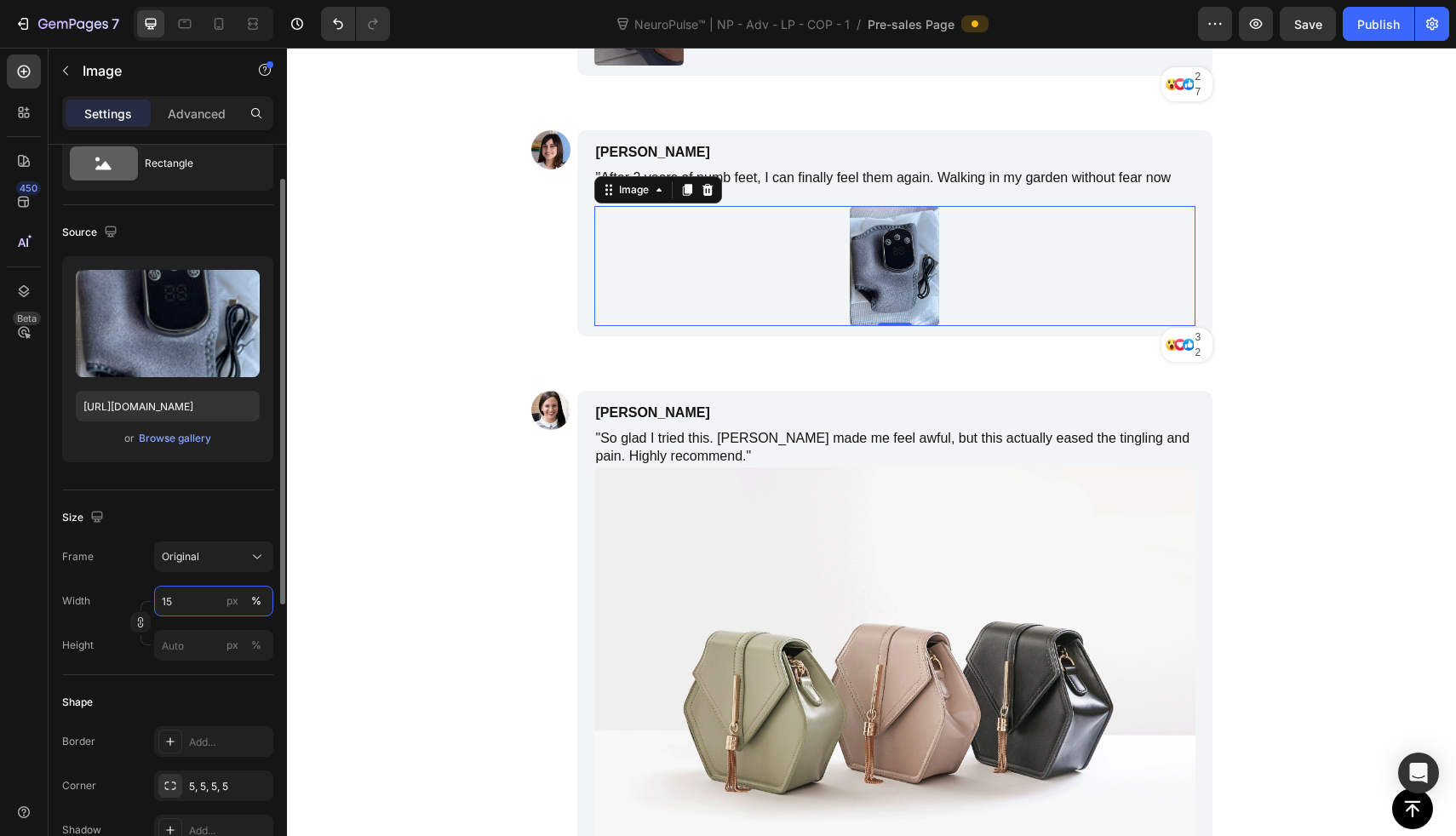
scroll to position [546, 0]
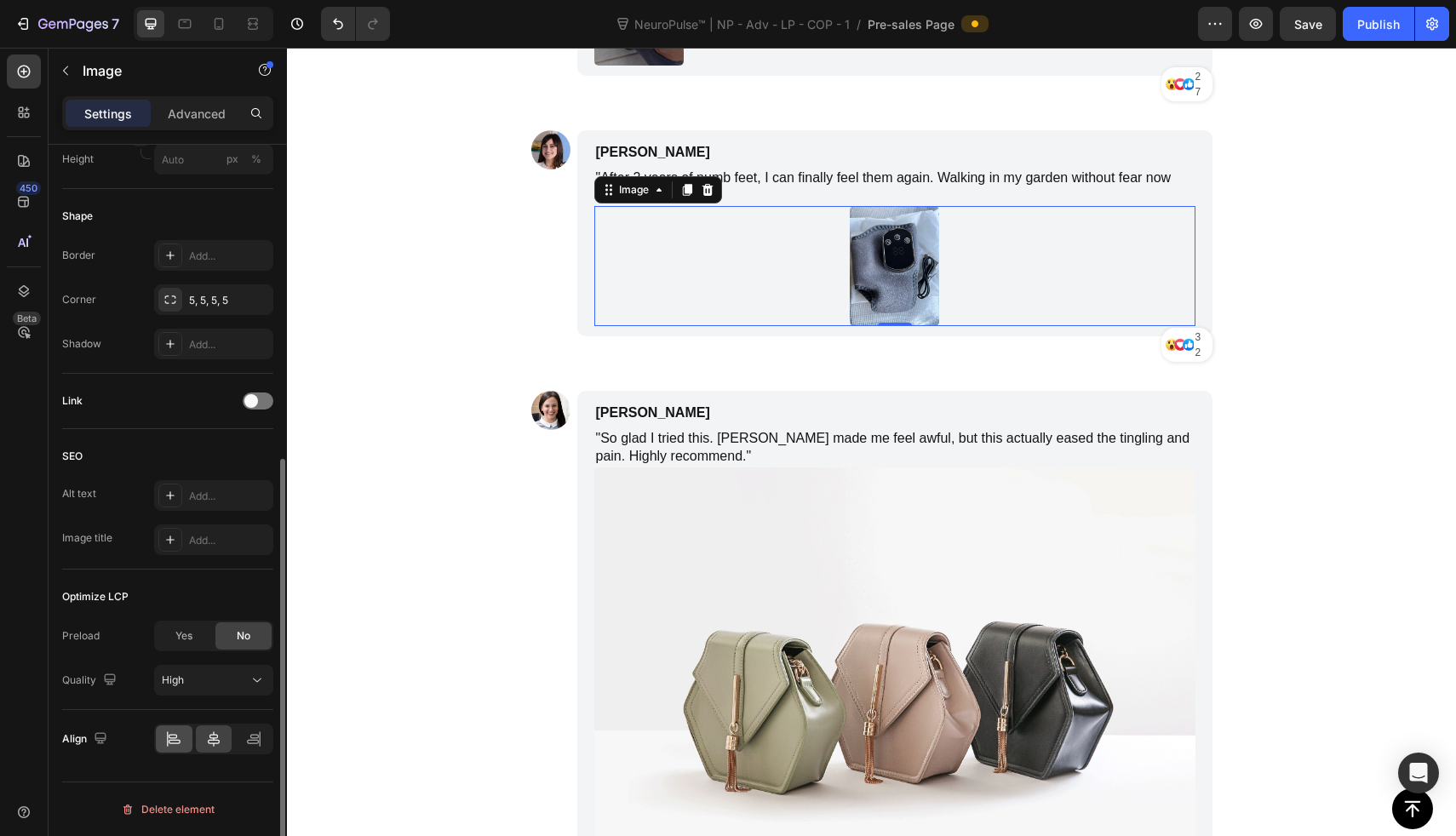
type input "15"
click at [170, 733] on icon at bounding box center [173, 739] width 17 height 17
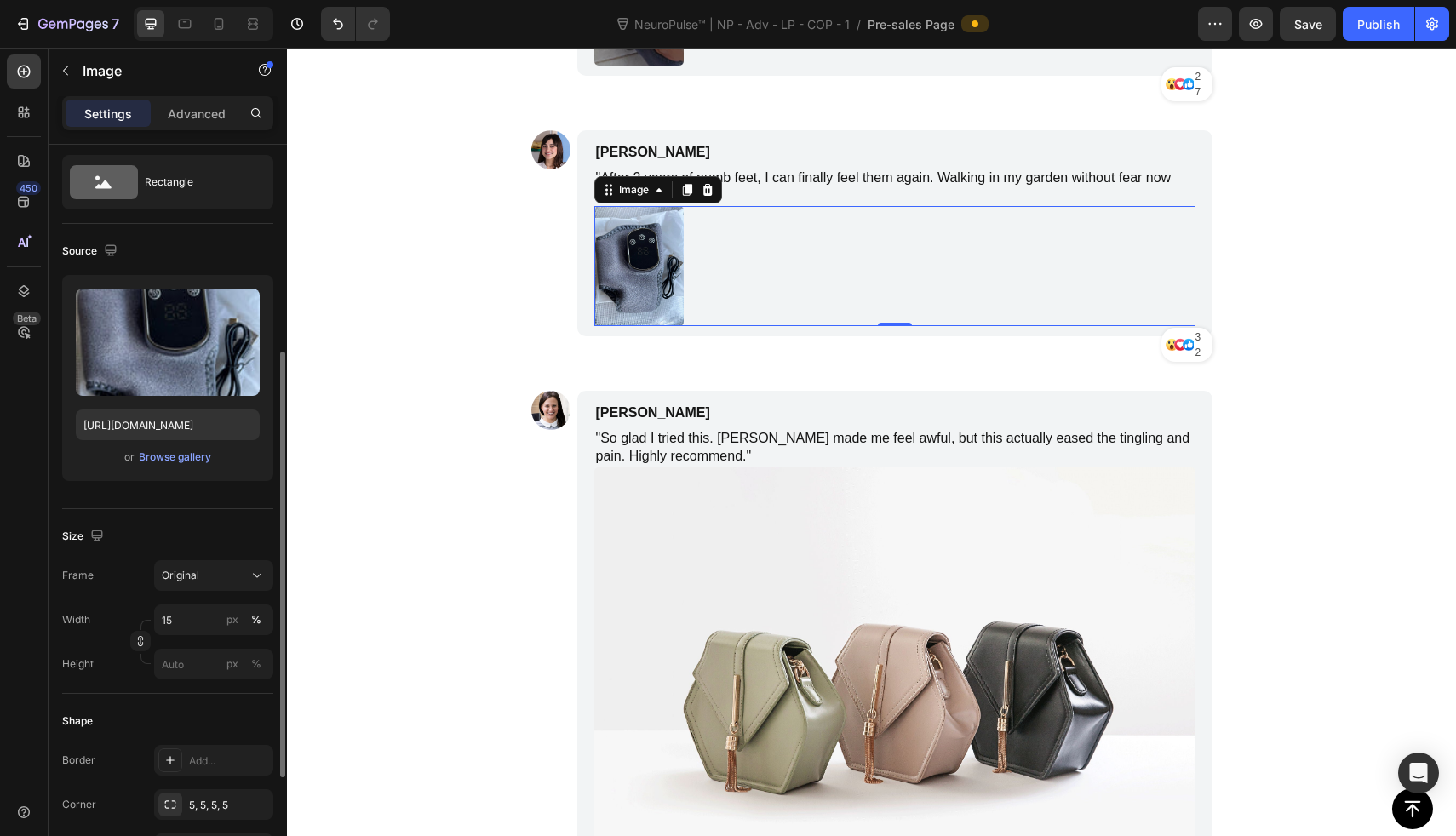
scroll to position [0, 0]
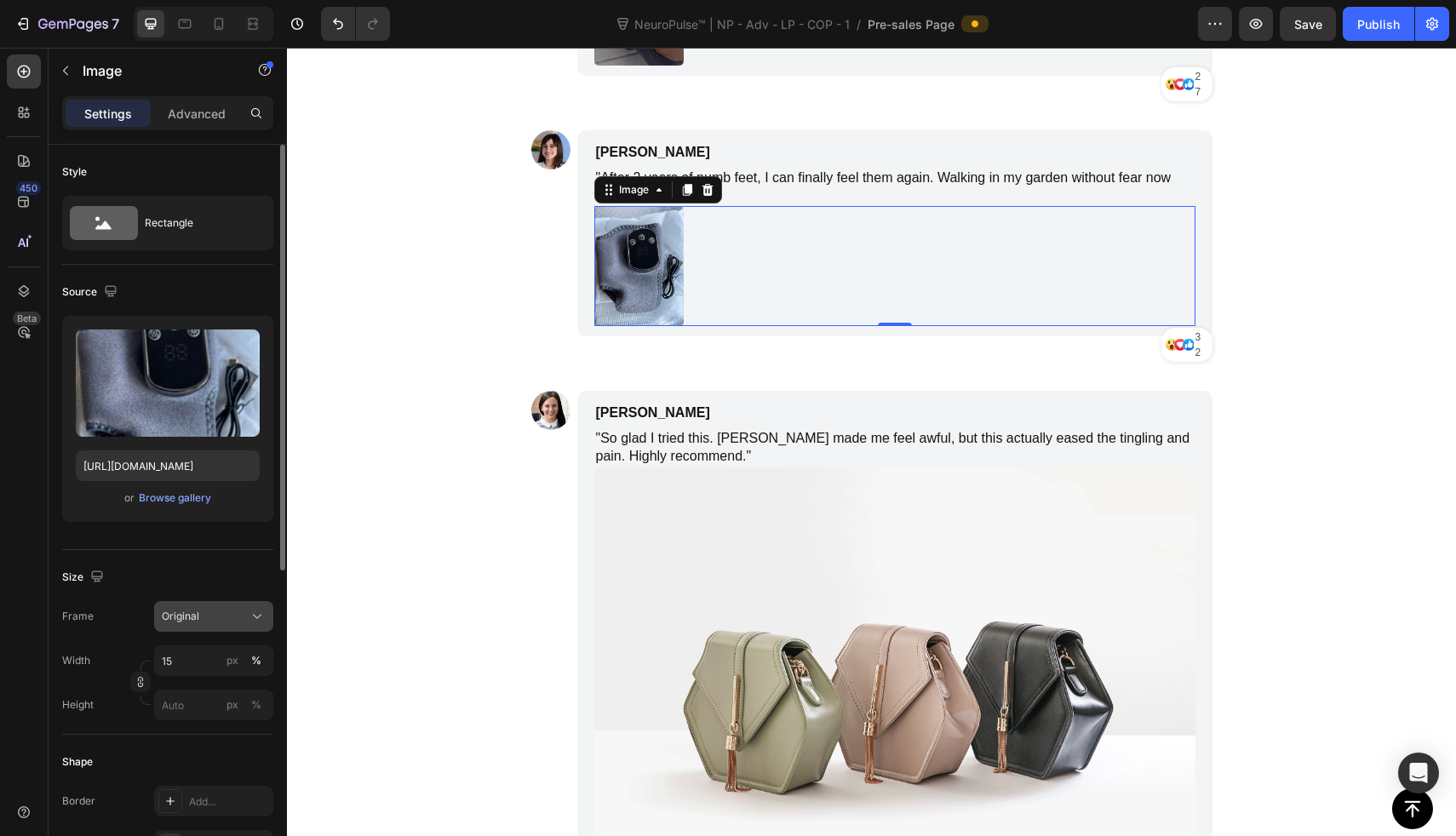
click at [204, 631] on button "Original" at bounding box center [214, 616] width 119 height 30
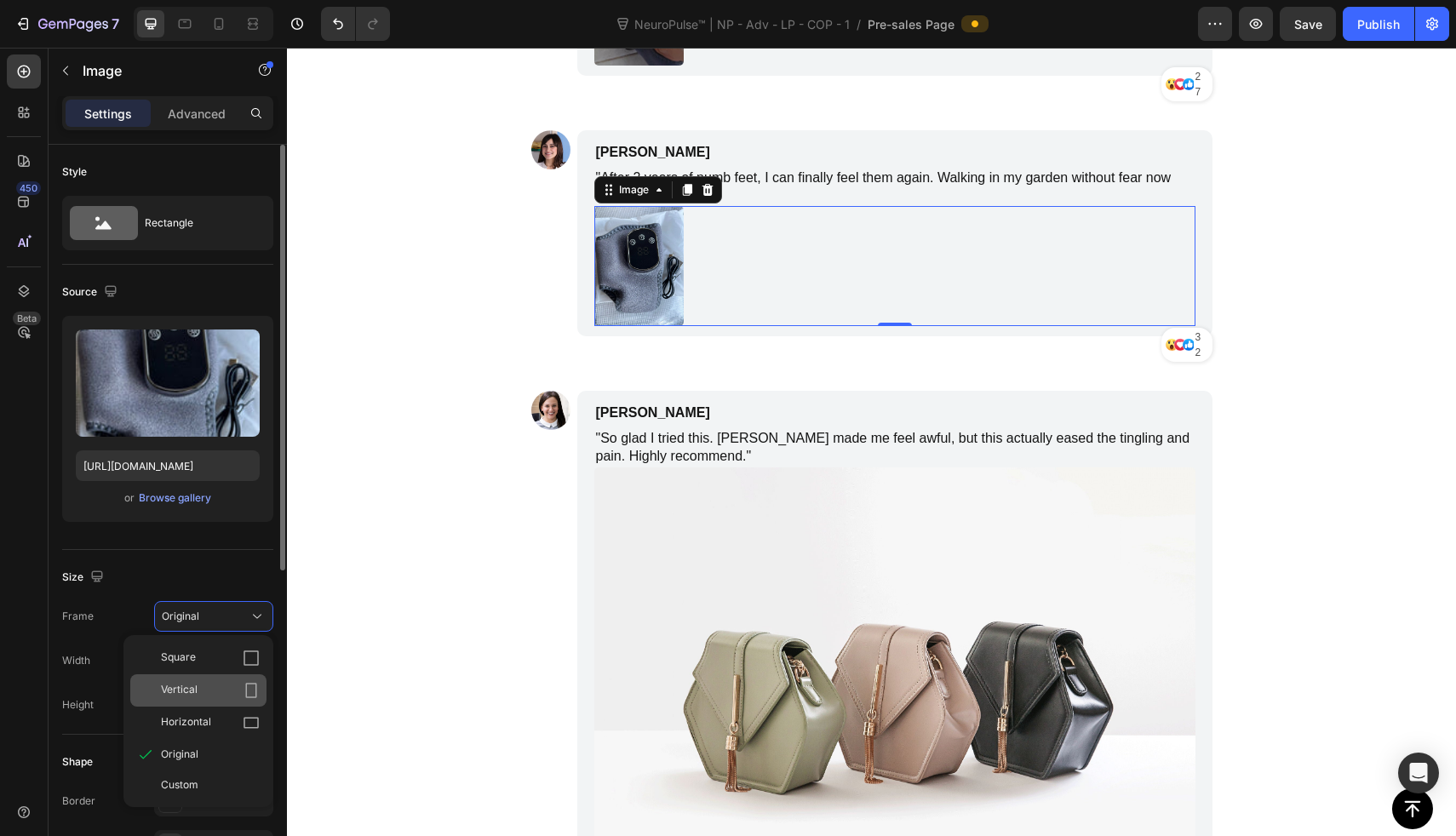
click at [215, 685] on div "Vertical" at bounding box center [210, 691] width 99 height 17
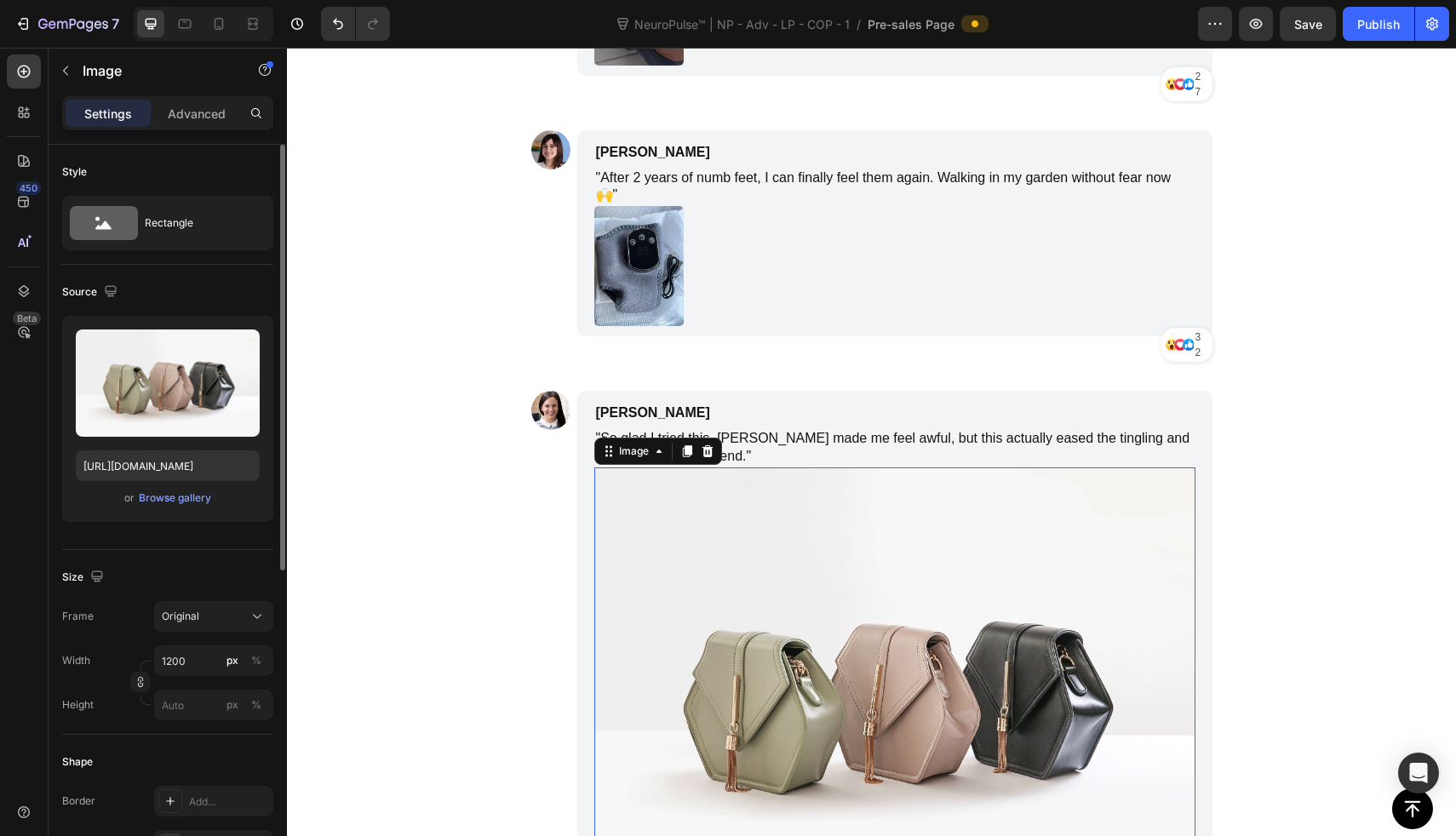
click at [622, 484] on img at bounding box center [895, 693] width 601 height 451
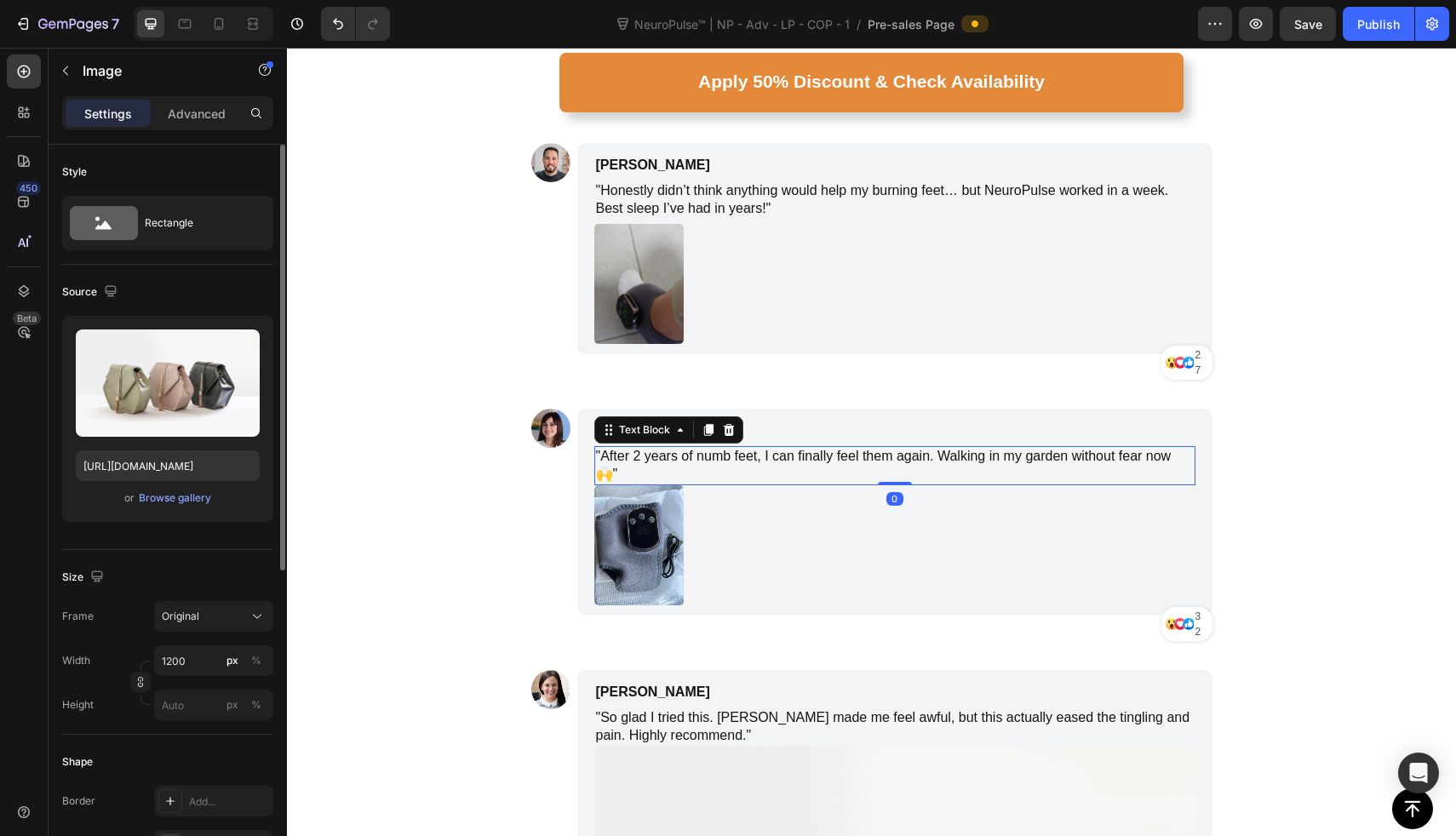
click at [801, 448] on p ""After 2 years of numb feet, I can finally feel them again. Walking in my garde…" at bounding box center [895, 466] width 598 height 36
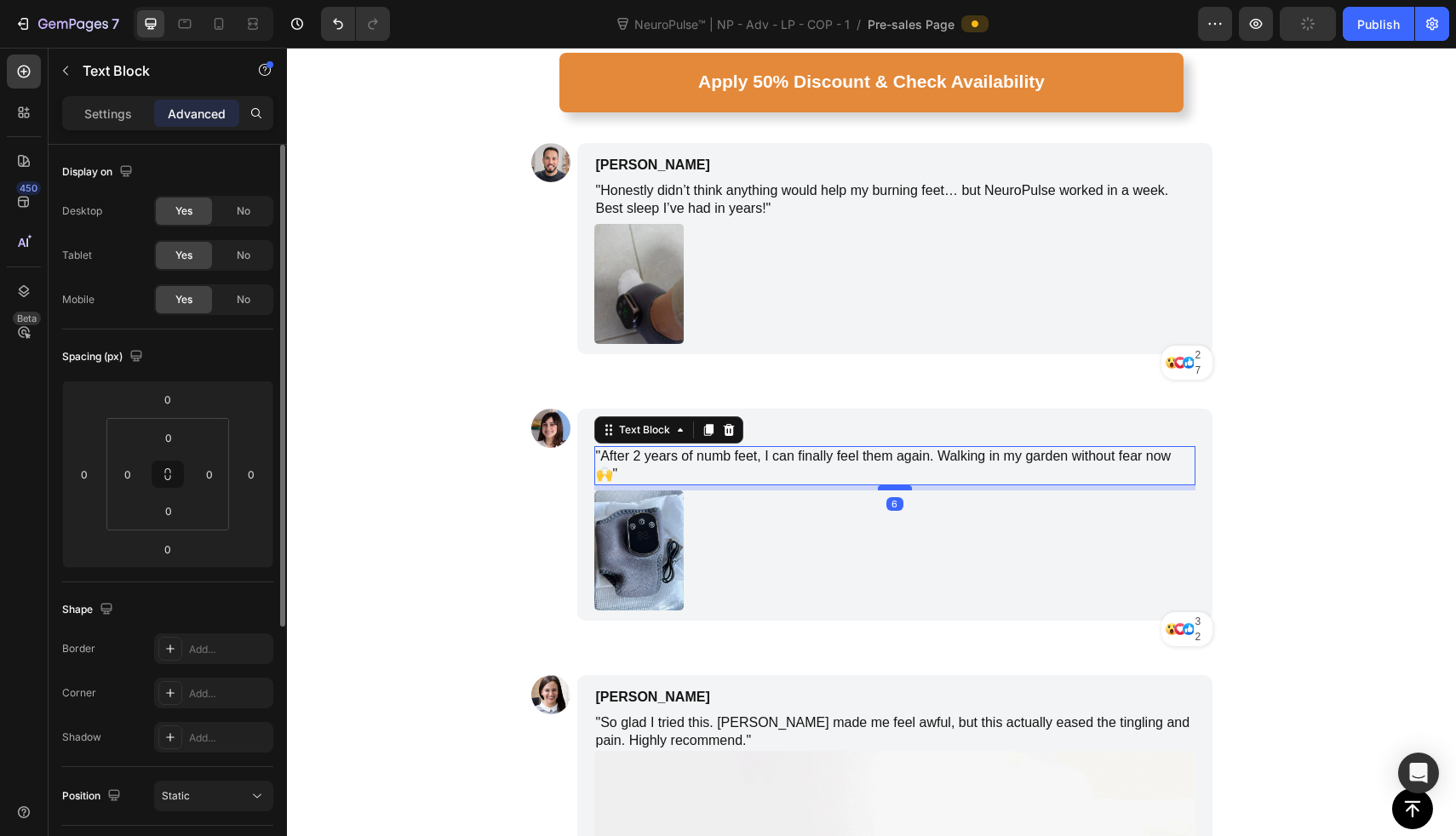
click at [884, 485] on div at bounding box center [895, 487] width 34 height 5
click at [884, 486] on div at bounding box center [895, 488] width 34 height 4
type input "5"
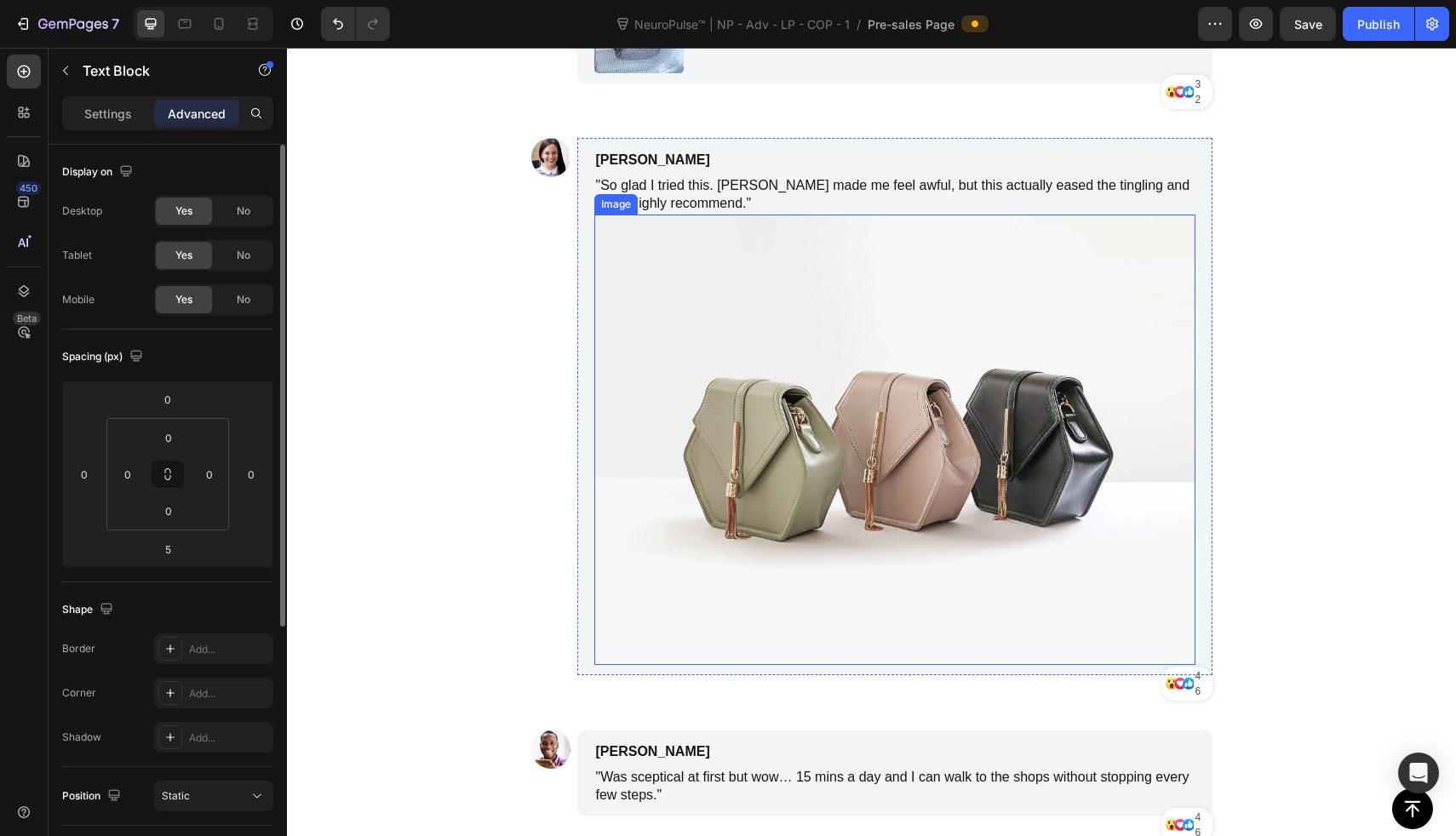
scroll to position [8502, 0]
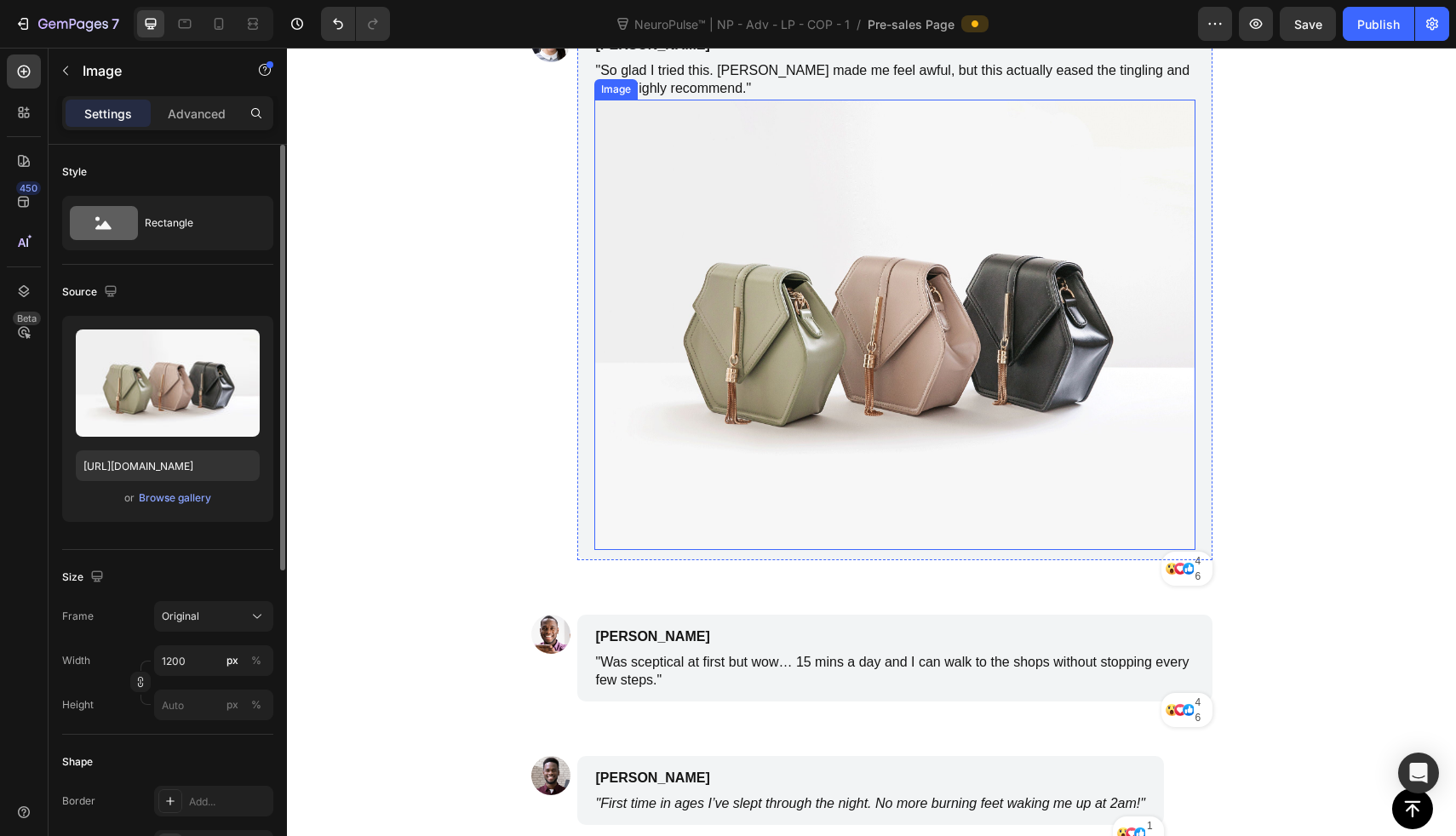
click at [795, 524] on img at bounding box center [895, 325] width 601 height 451
click at [201, 502] on div "Browse gallery" at bounding box center [174, 498] width 72 height 15
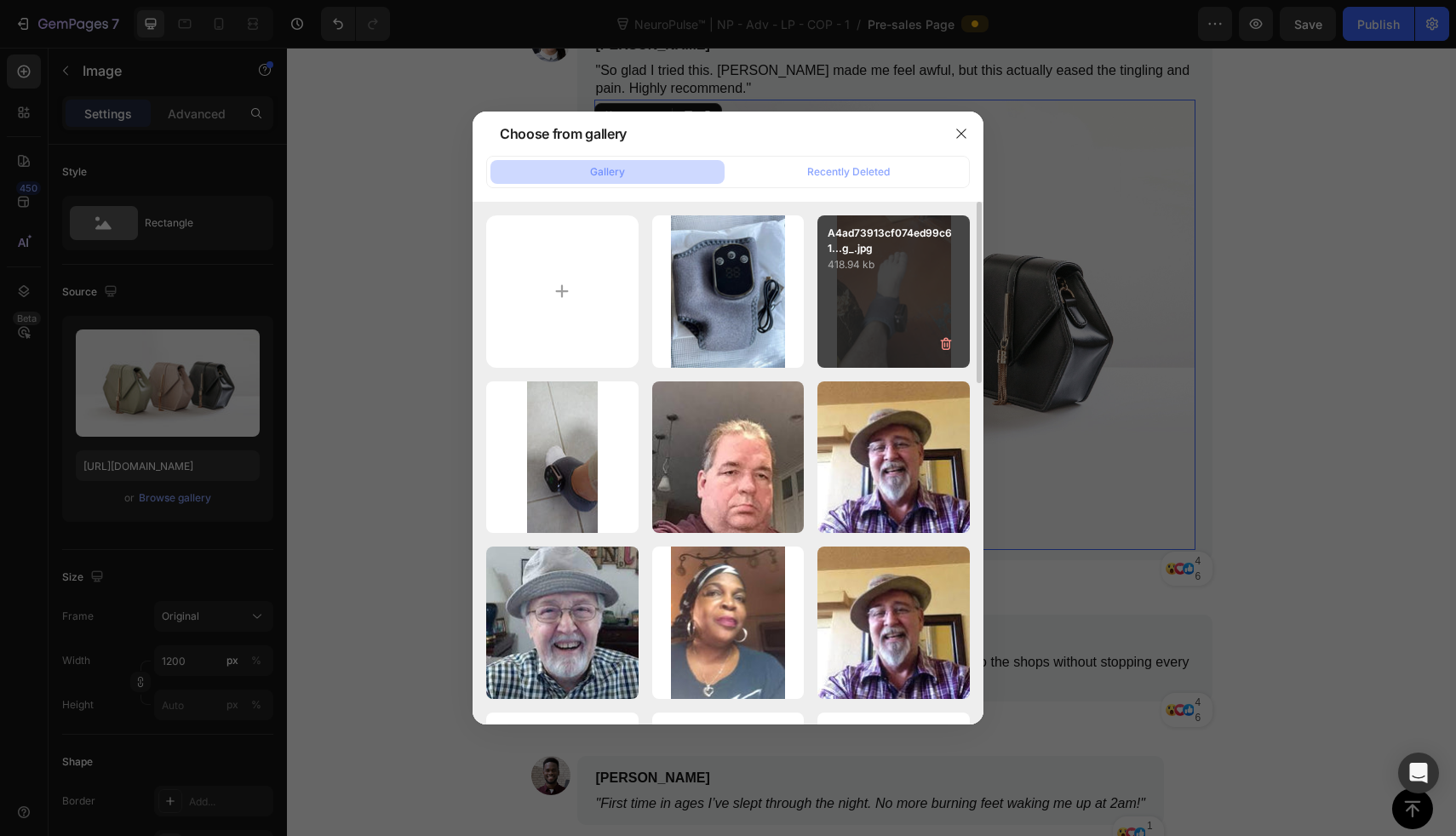
click at [846, 316] on div "A4ad73913cf074ed99c61...g_.jpg 418.94 kb" at bounding box center [893, 291] width 153 height 153
type input "[URL][DOMAIN_NAME]"
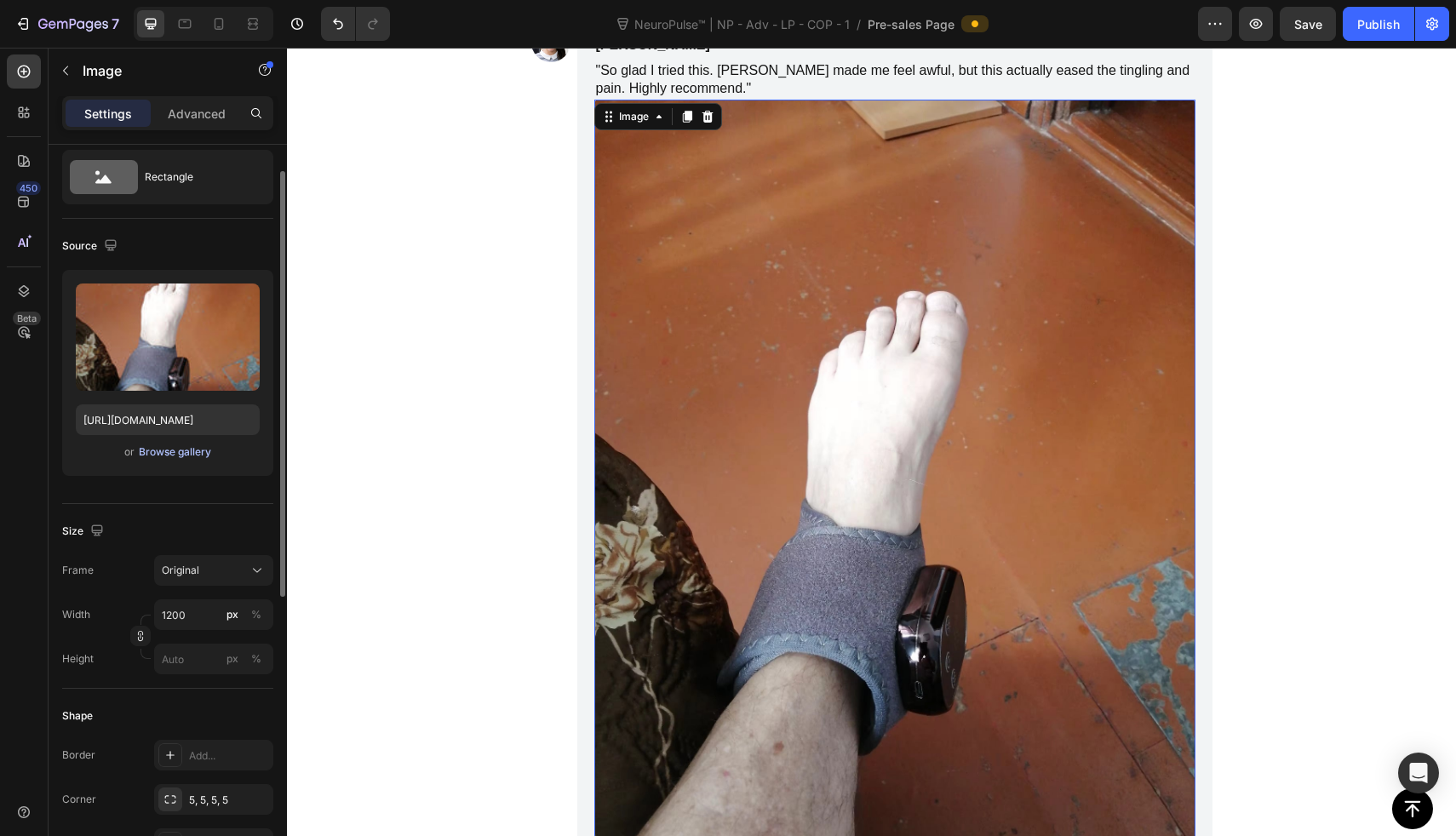
scroll to position [97, 0]
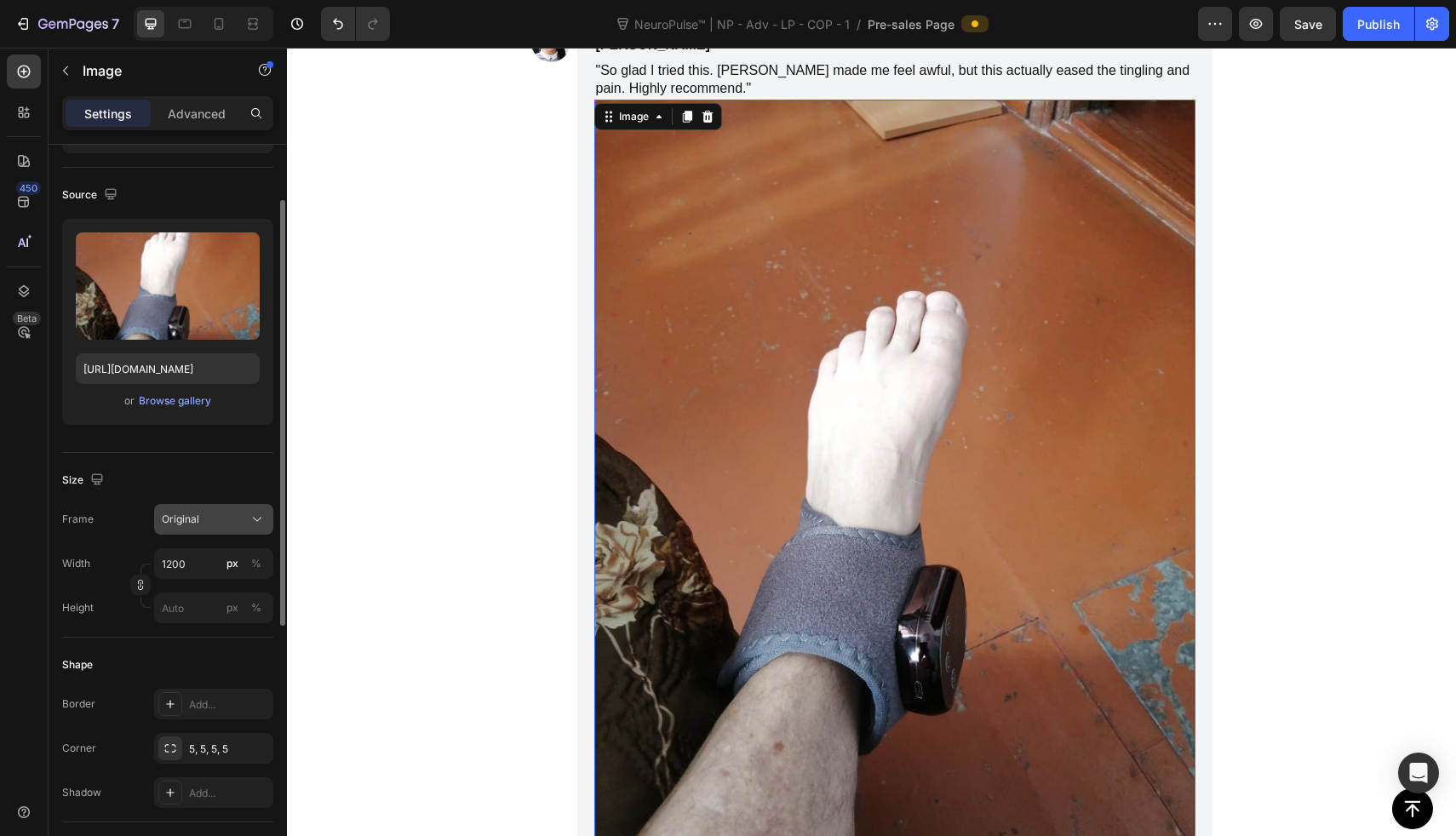
click at [189, 509] on button "Original" at bounding box center [214, 519] width 119 height 30
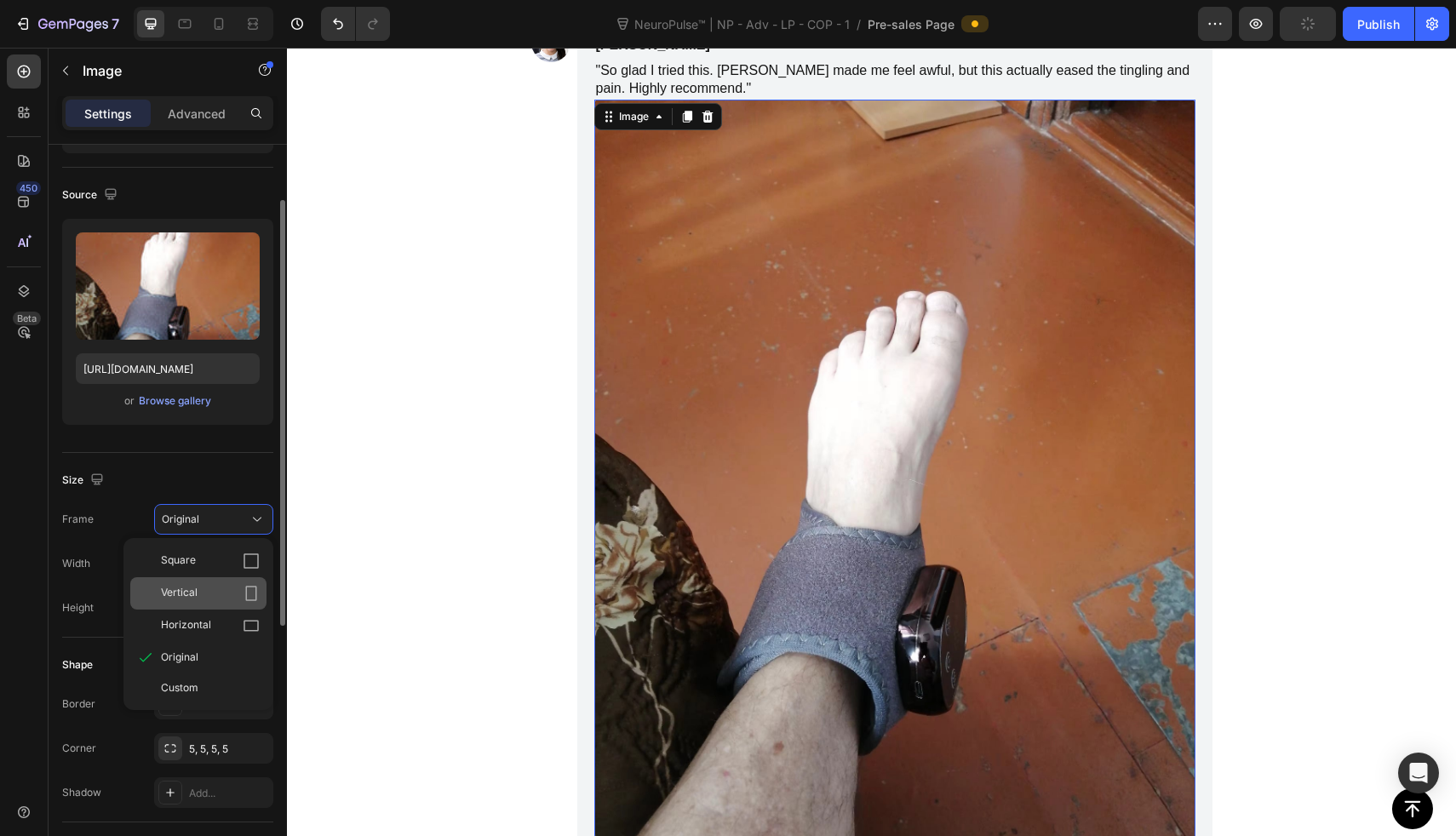
click at [189, 588] on span "Vertical" at bounding box center [179, 593] width 37 height 17
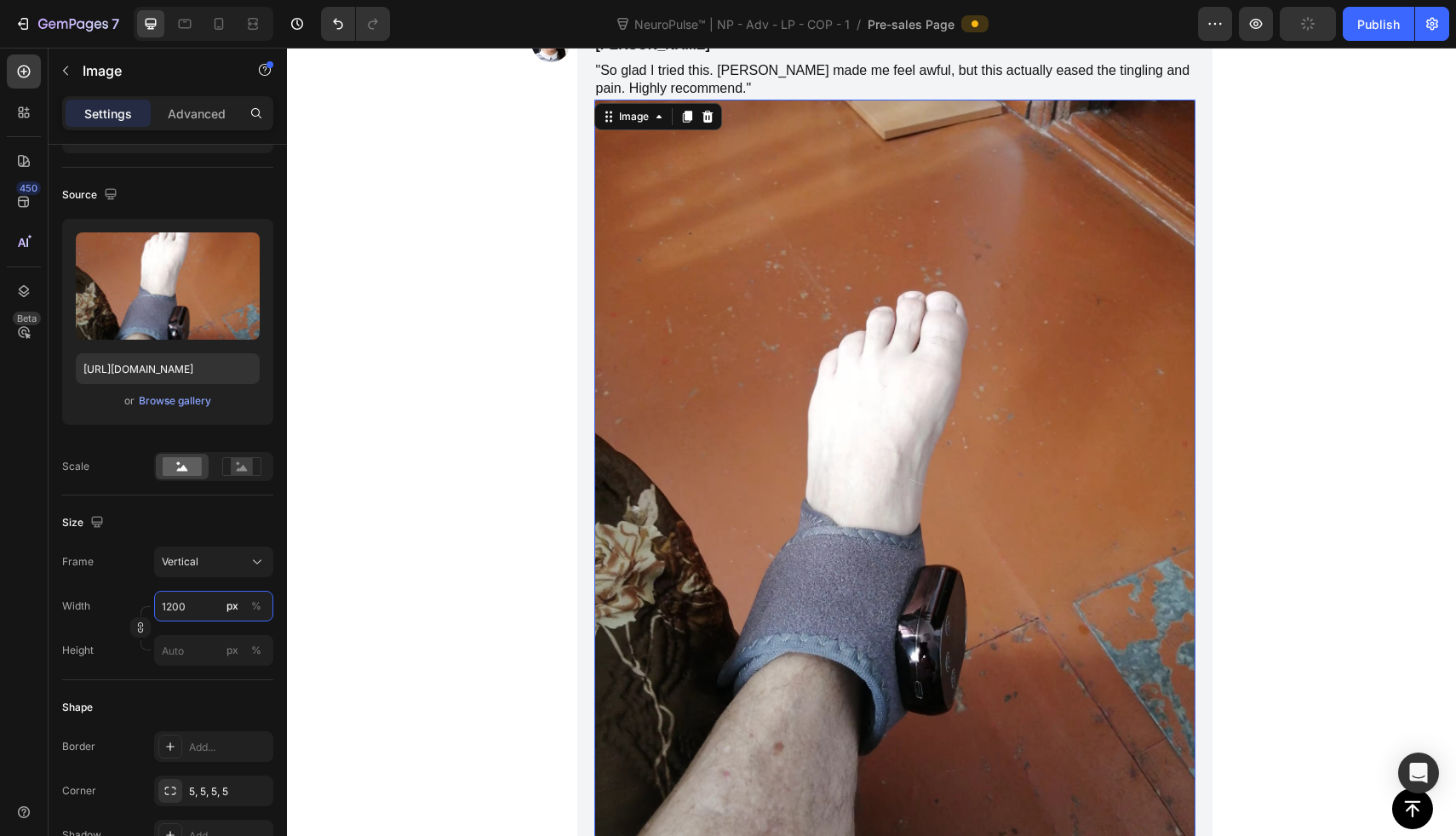
click at [195, 605] on input "1200" at bounding box center [214, 606] width 119 height 30
type input "1"
type input "15"
type input "20"
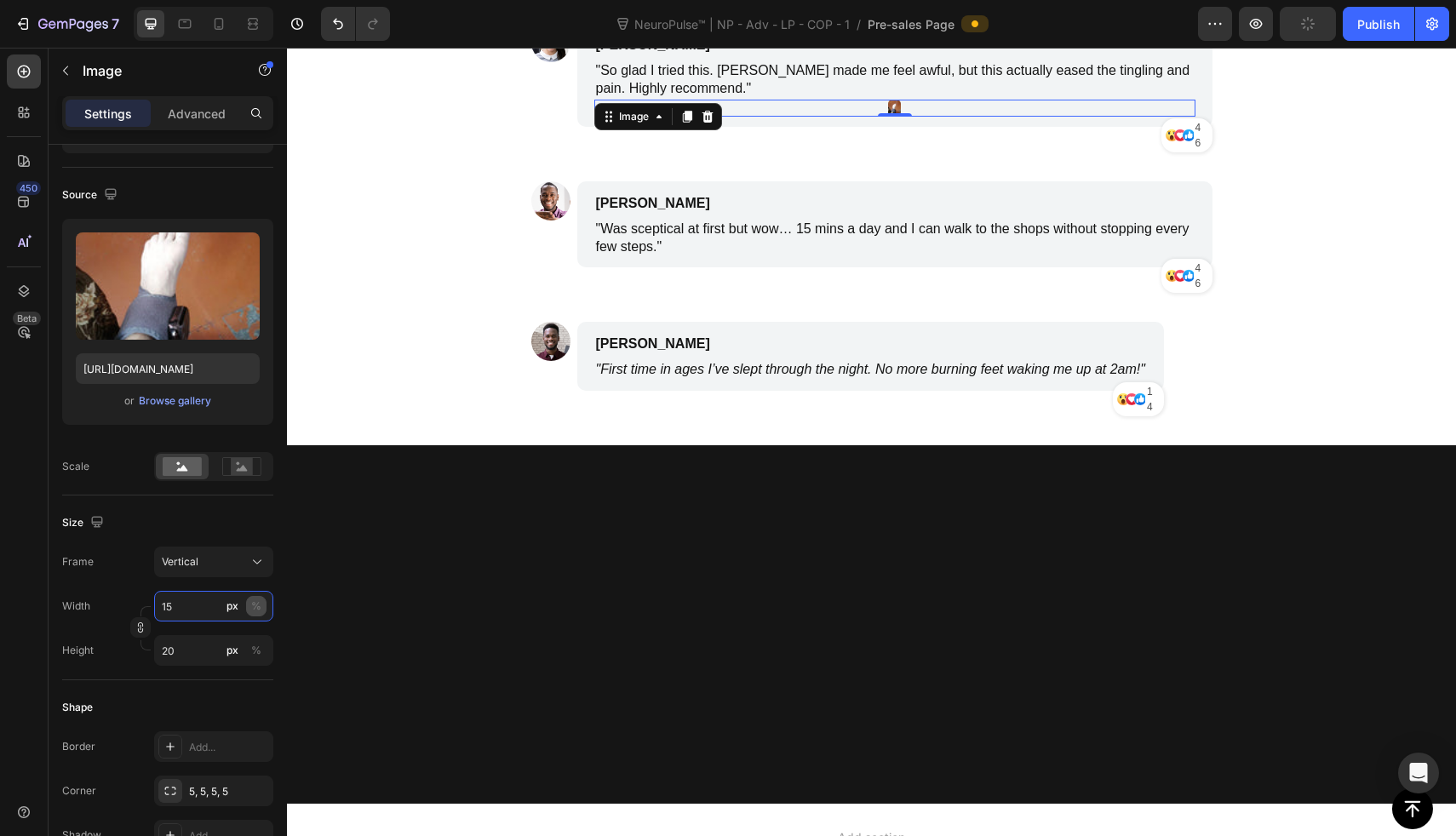
type input "15"
click at [256, 610] on div "%" at bounding box center [256, 607] width 10 height 15
type input "20"
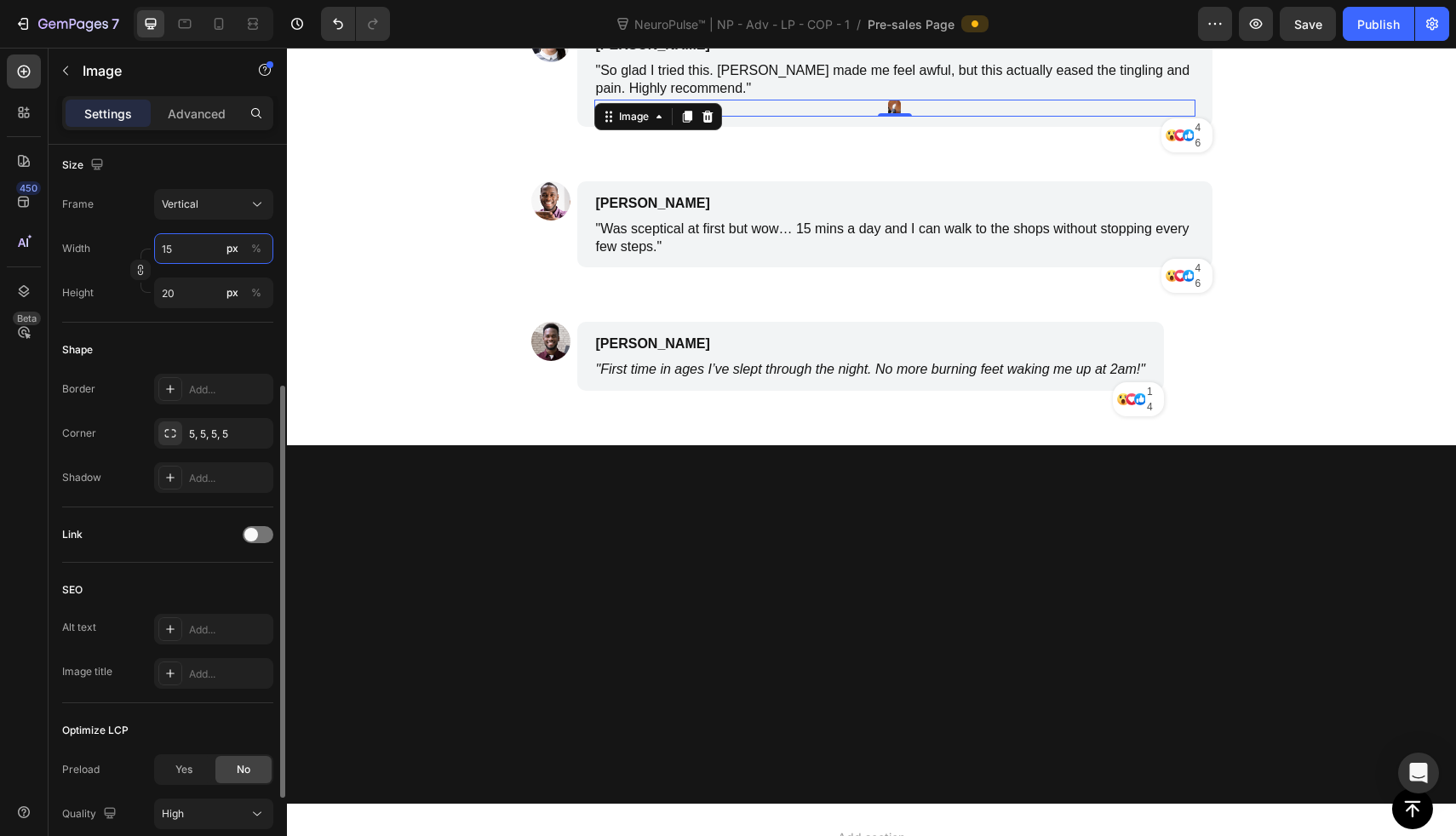
scroll to position [398, 0]
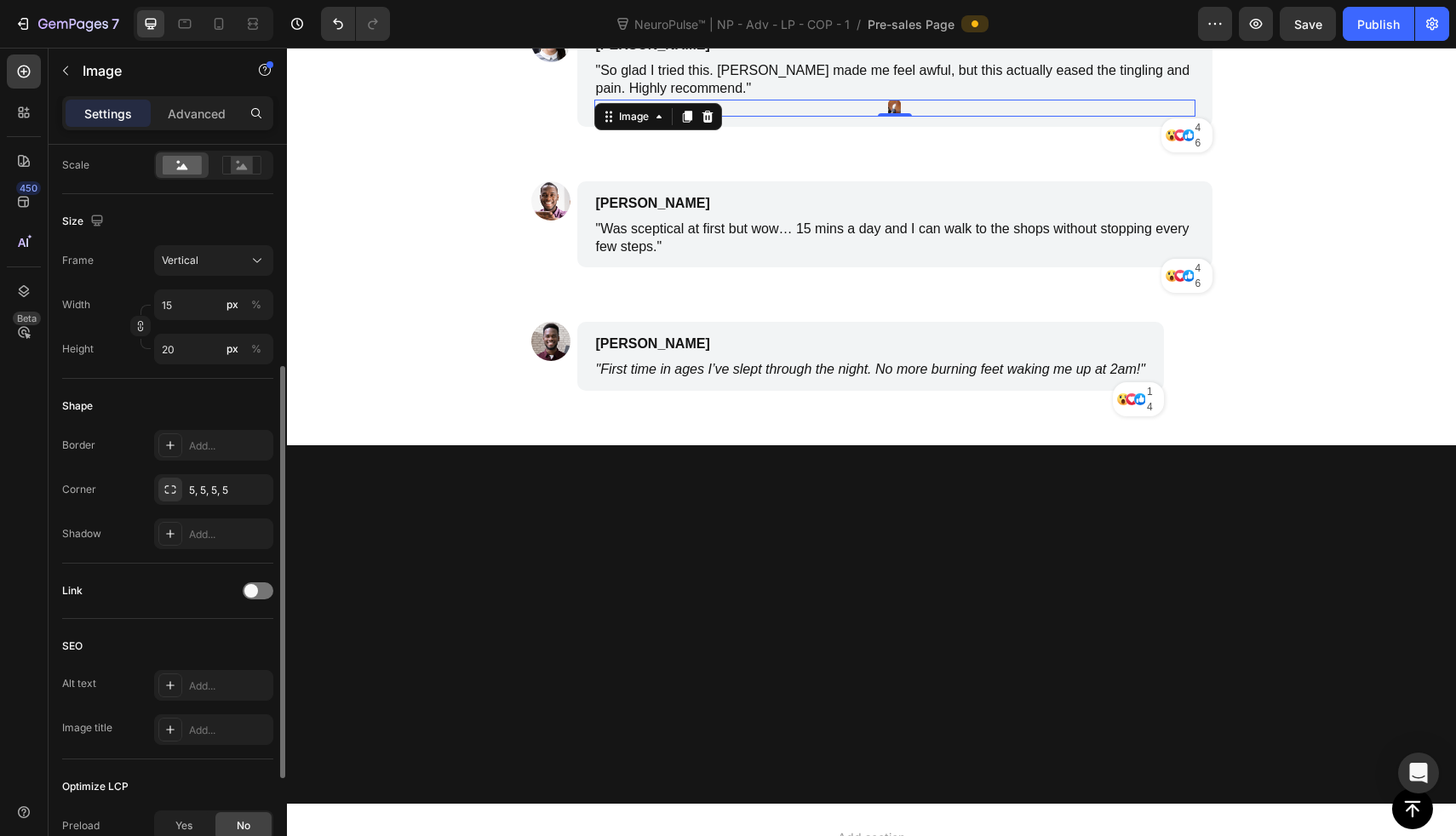
click at [210, 407] on div "Shape" at bounding box center [168, 406] width 211 height 27
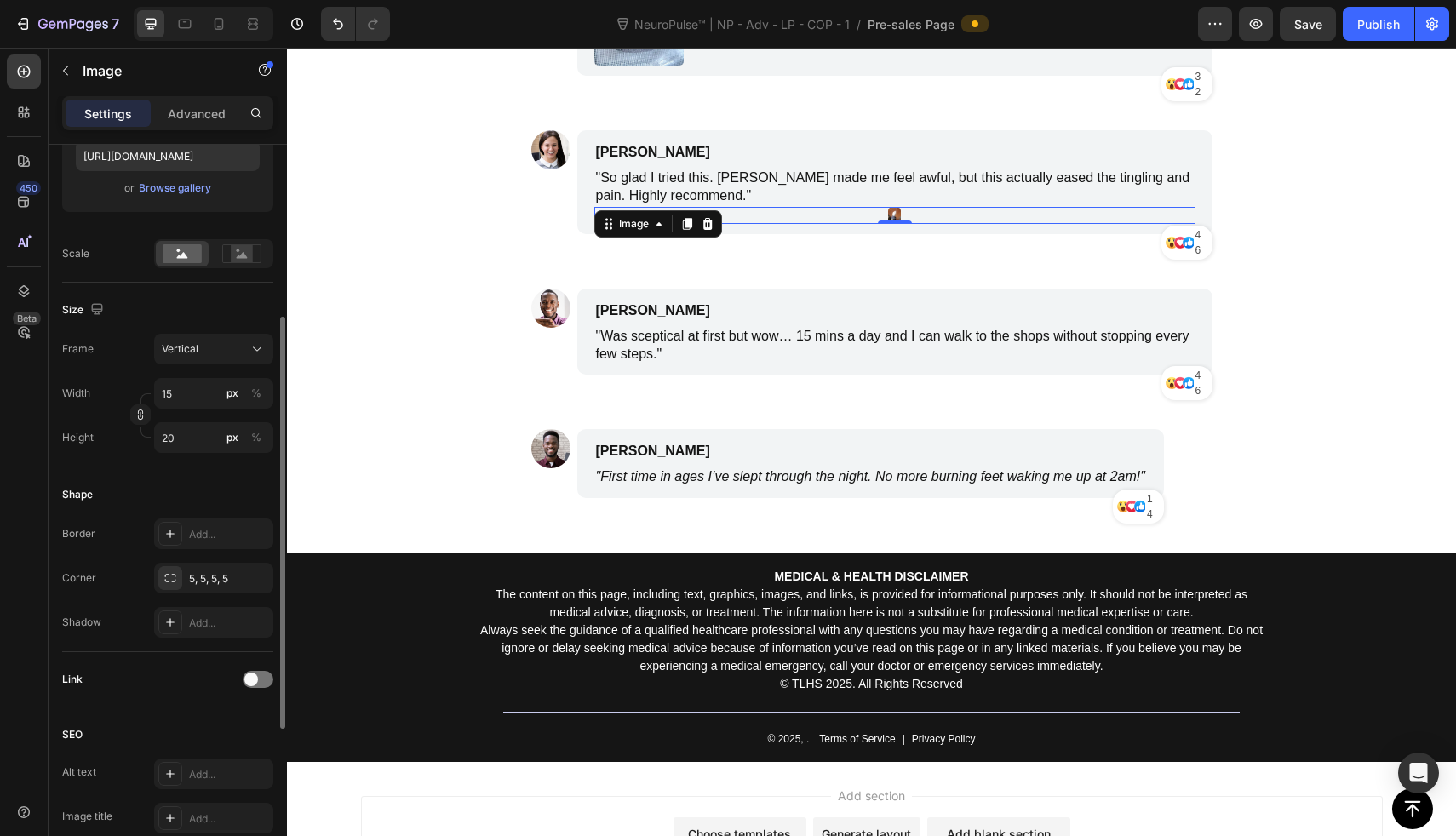
scroll to position [8330, 0]
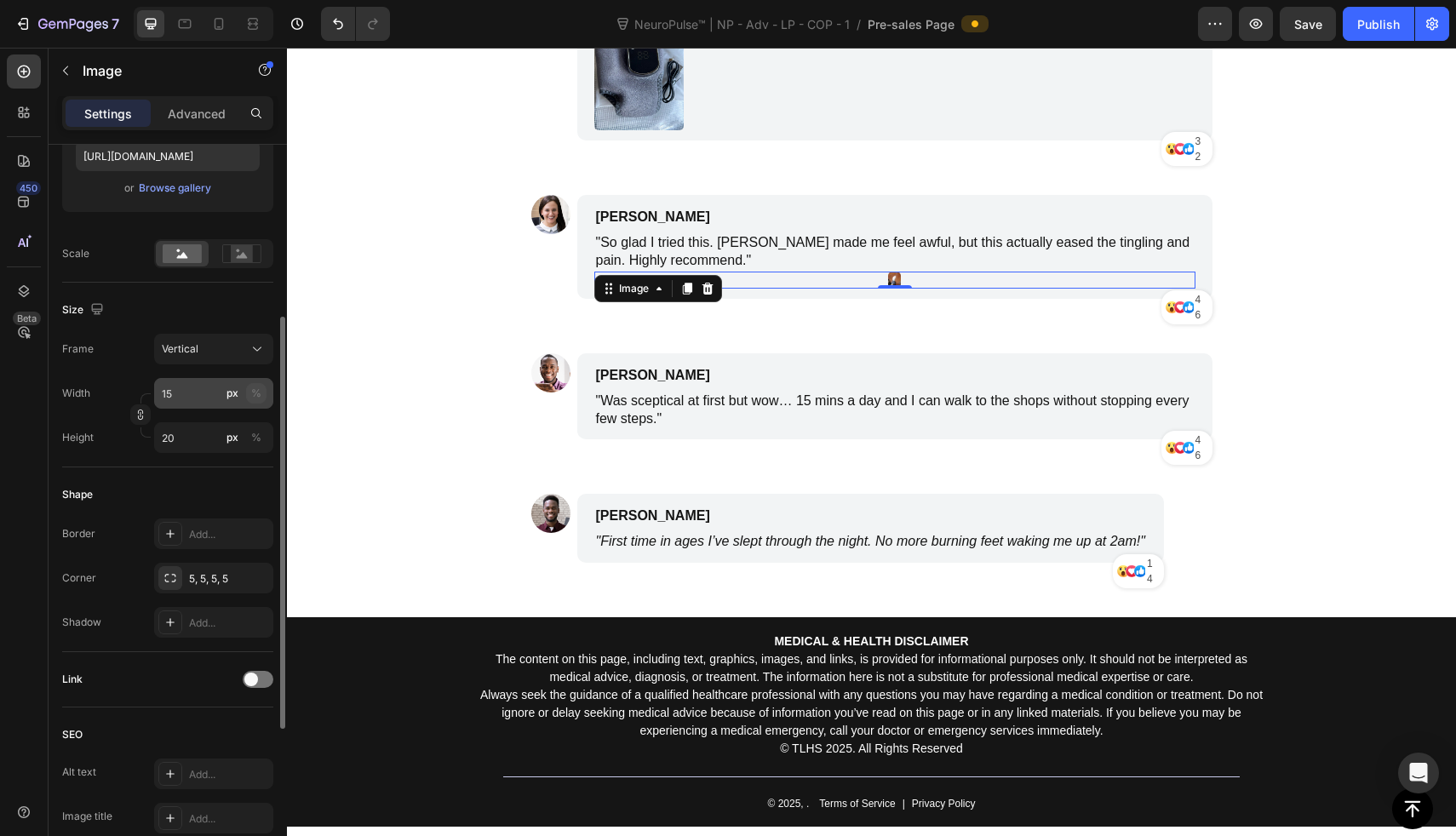
click at [256, 390] on div "%" at bounding box center [256, 393] width 10 height 15
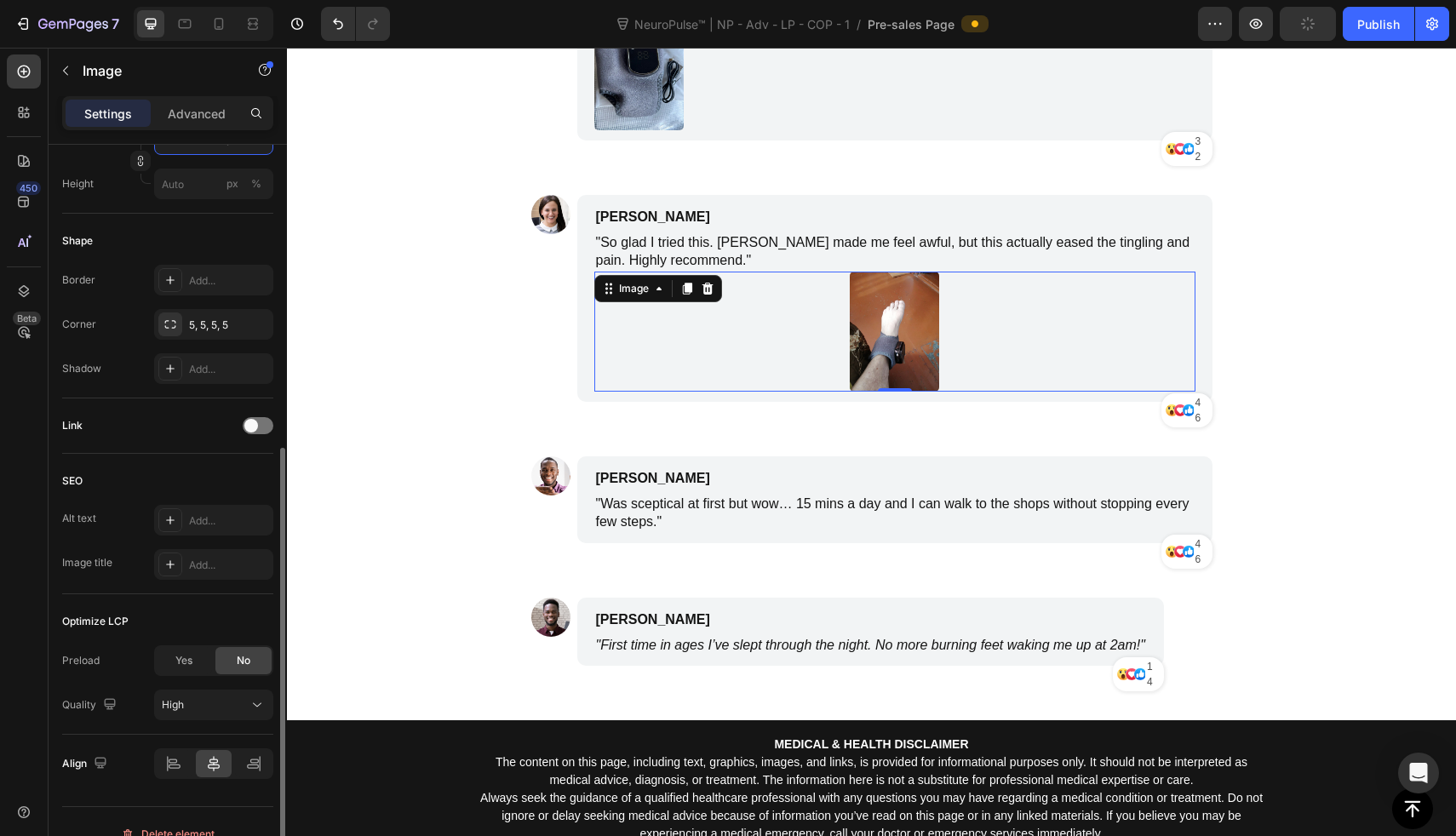
scroll to position [589, 0]
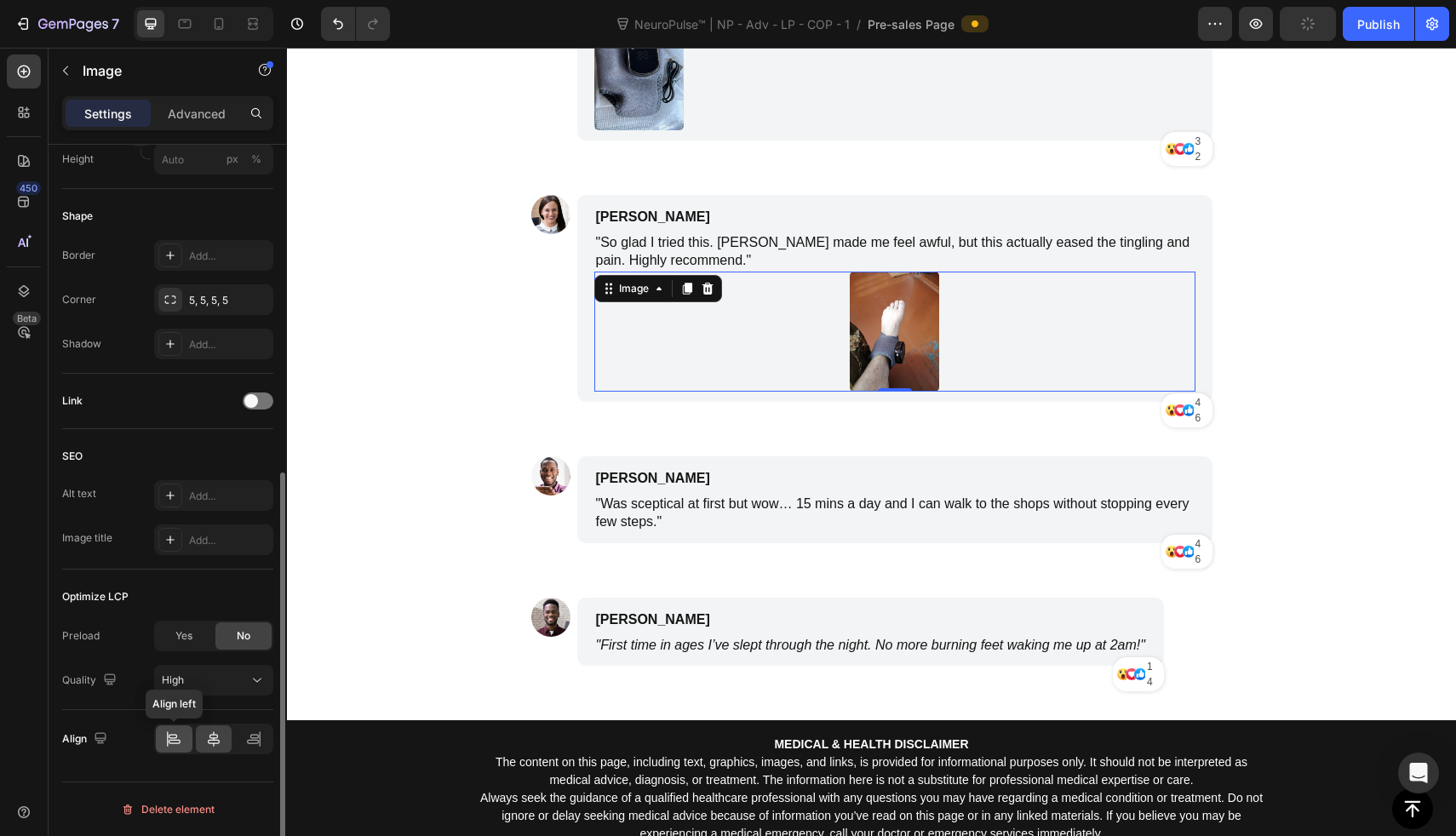
click at [176, 741] on icon at bounding box center [173, 739] width 17 height 17
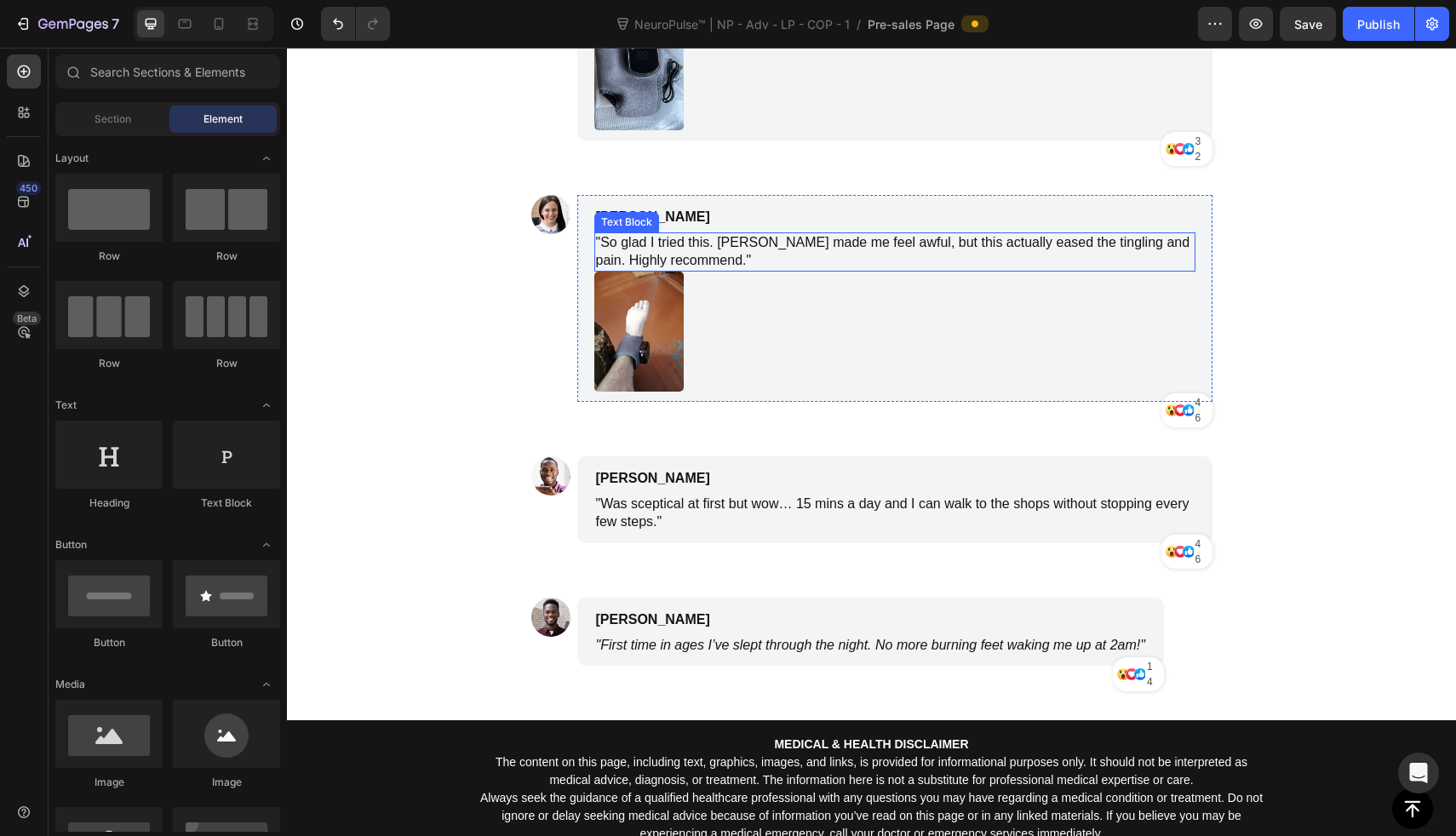
click at [810, 234] on p ""So glad I tried this. [PERSON_NAME] made me feel awful, but this actually ease…" at bounding box center [895, 252] width 598 height 36
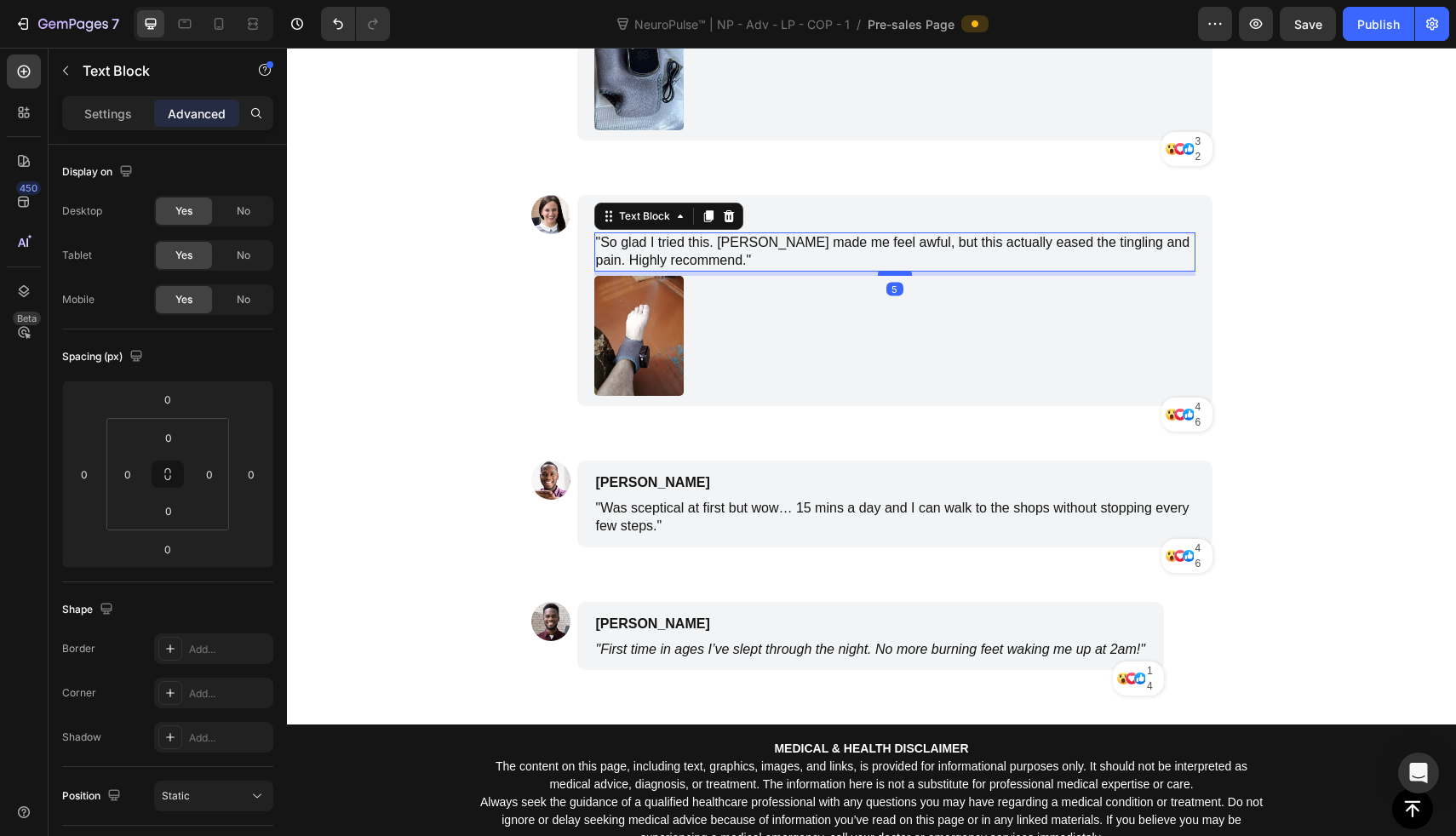
click at [882, 271] on div at bounding box center [895, 273] width 34 height 5
type input "5"
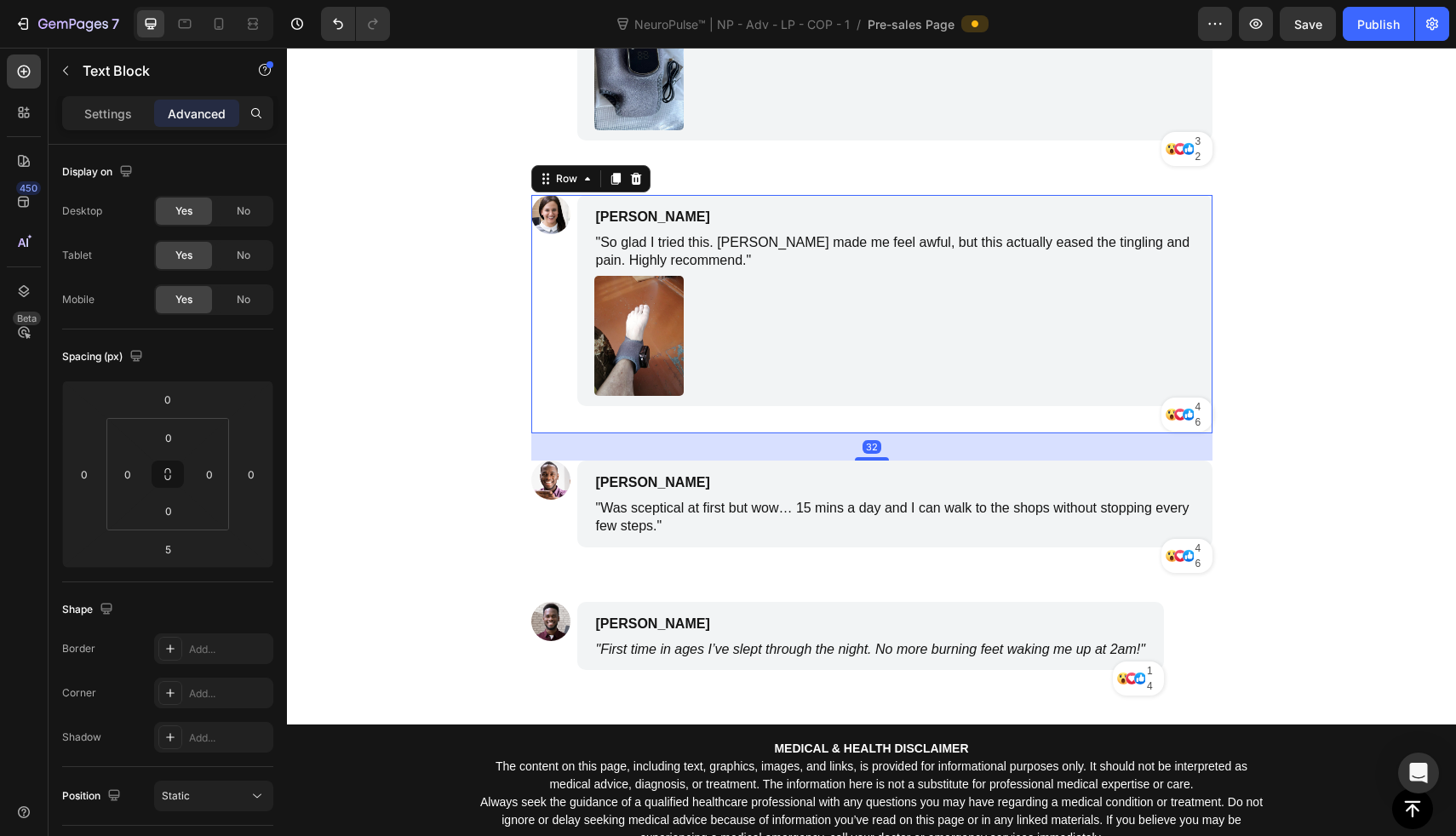
click at [549, 334] on div "Image" at bounding box center [551, 315] width 39 height 239
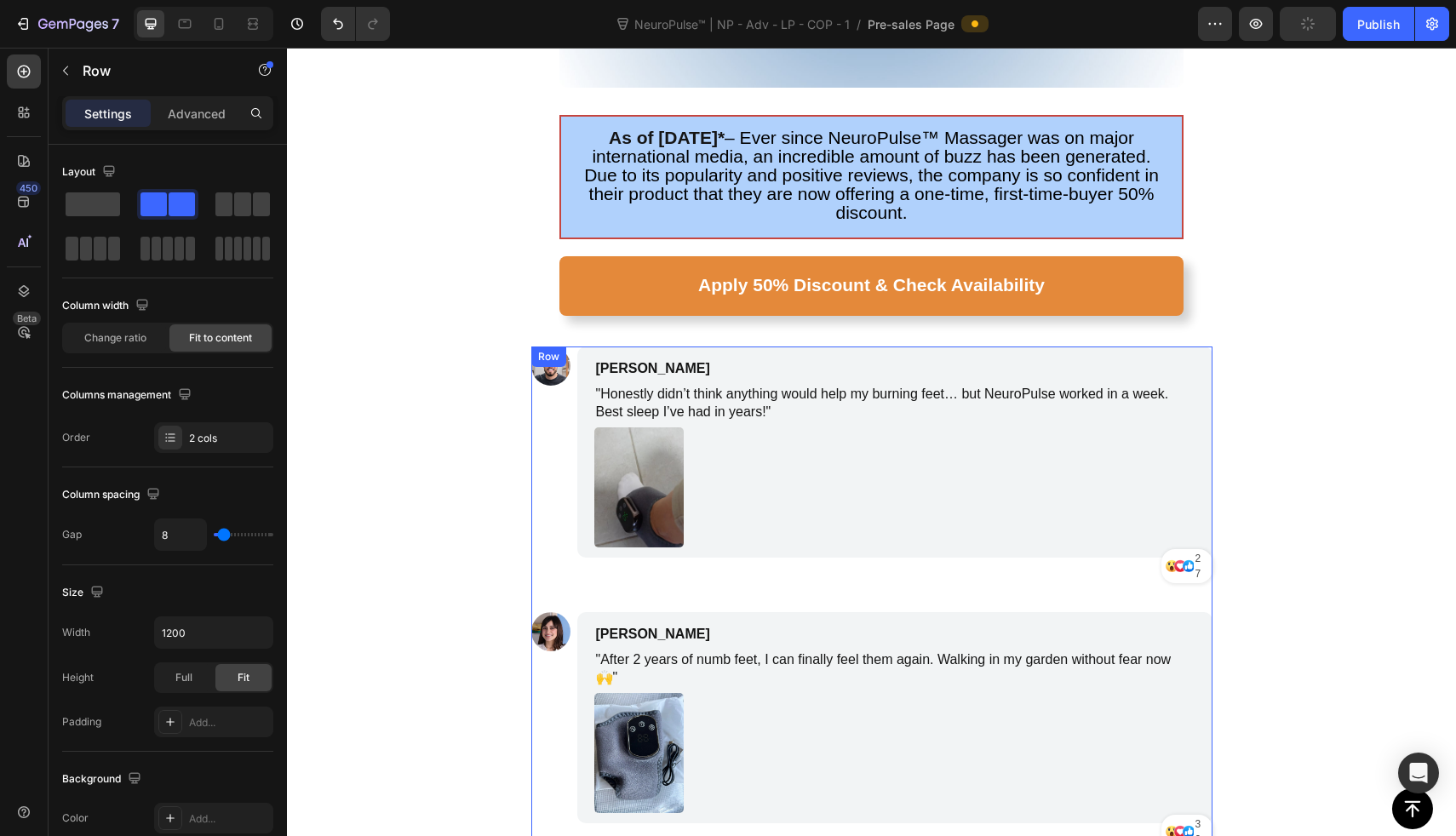
scroll to position [7727, 0]
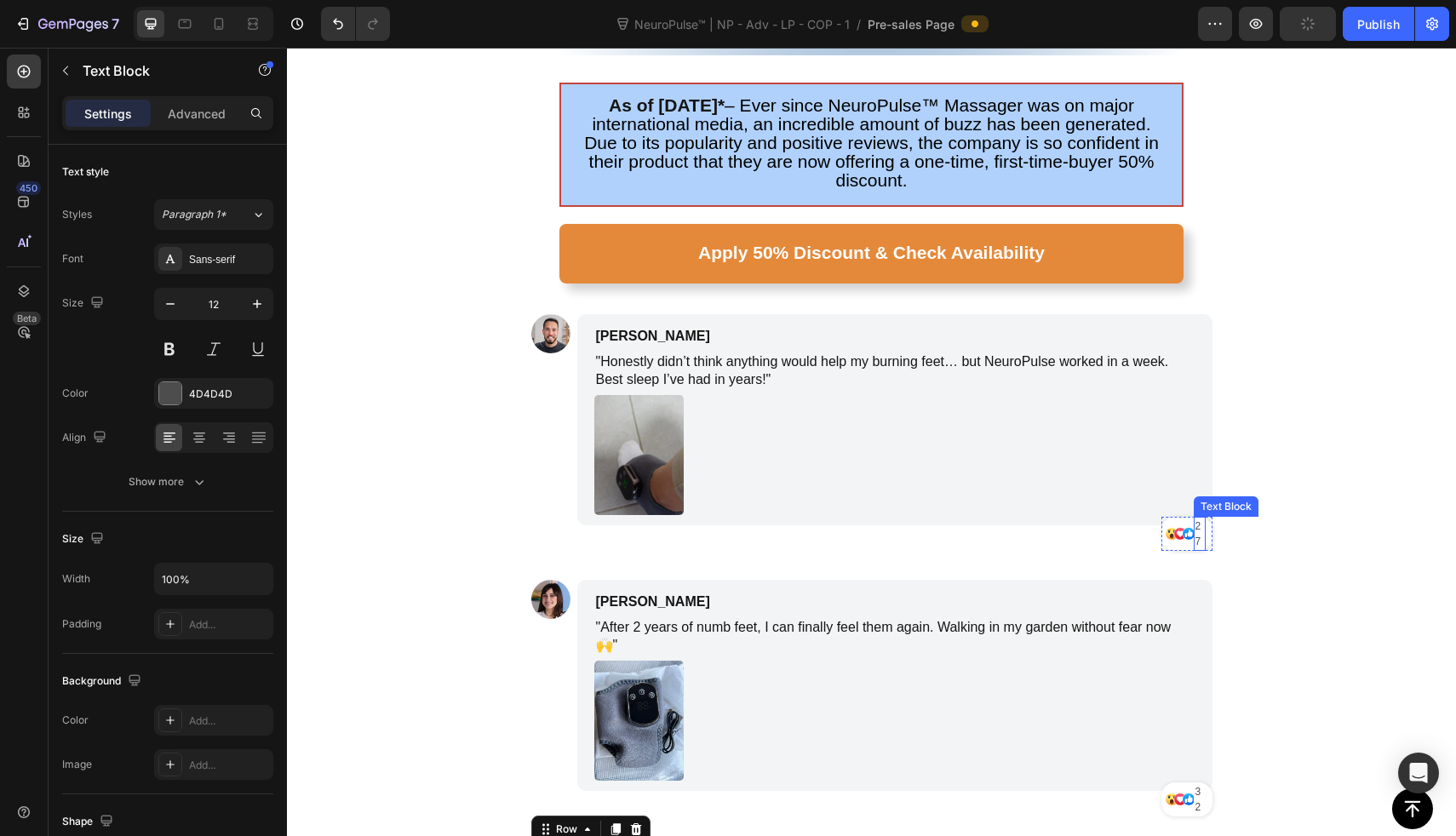
click at [1195, 518] on p "27" at bounding box center [1199, 534] width 9 height 30
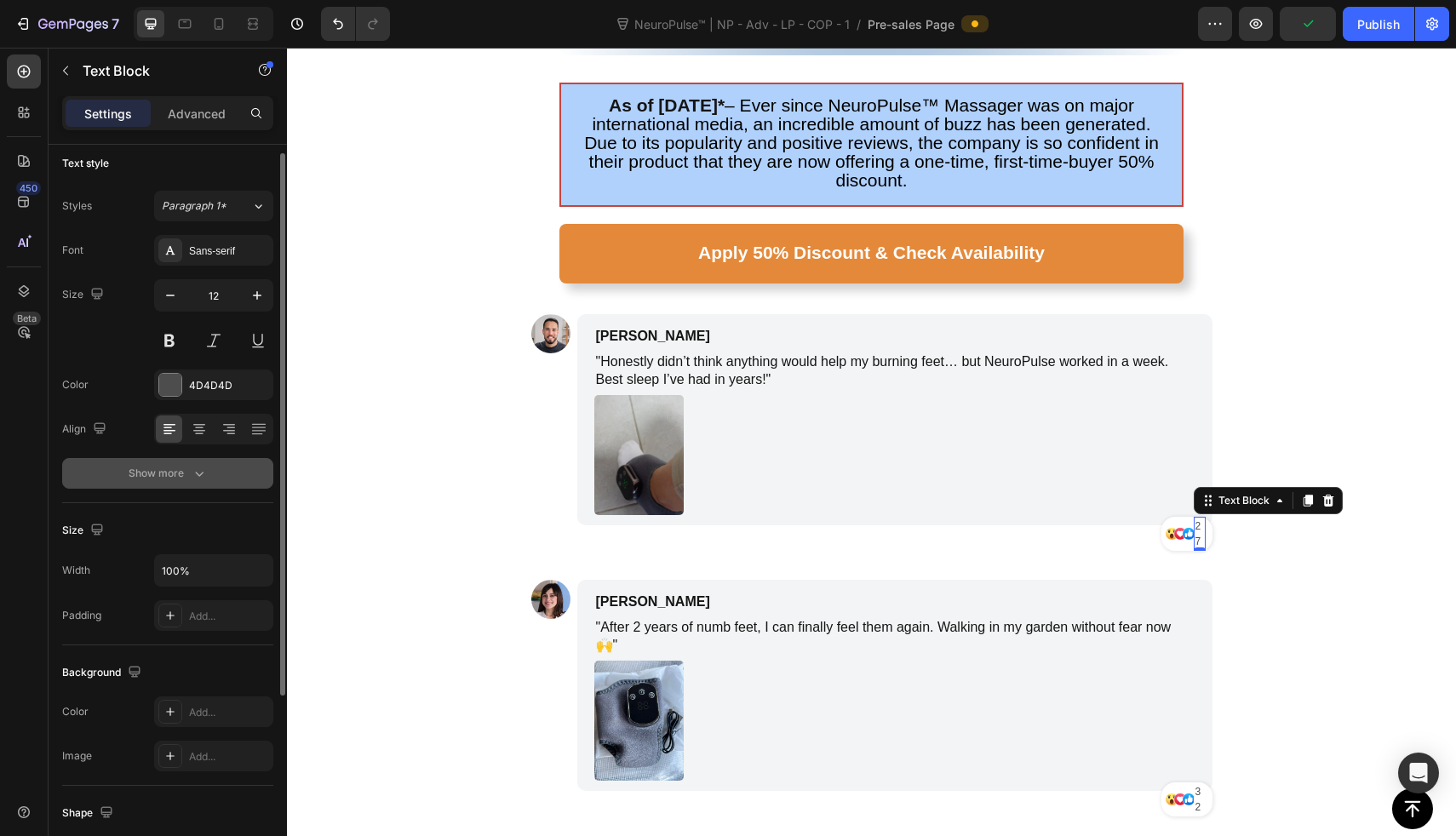
scroll to position [11, 0]
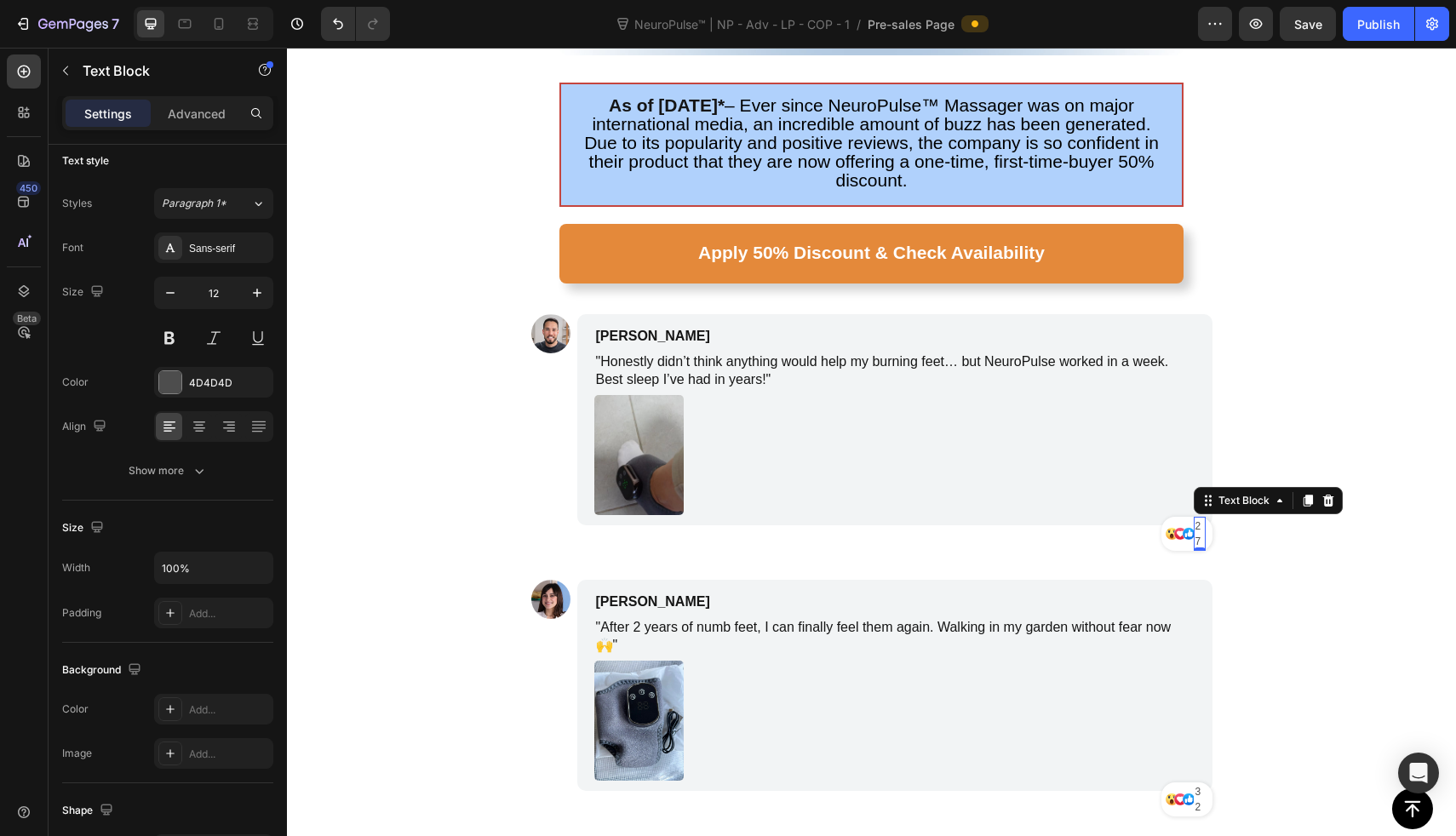
click at [202, 131] on div "Settings Advanced" at bounding box center [168, 120] width 239 height 48
click at [202, 115] on p "Advanced" at bounding box center [196, 114] width 58 height 18
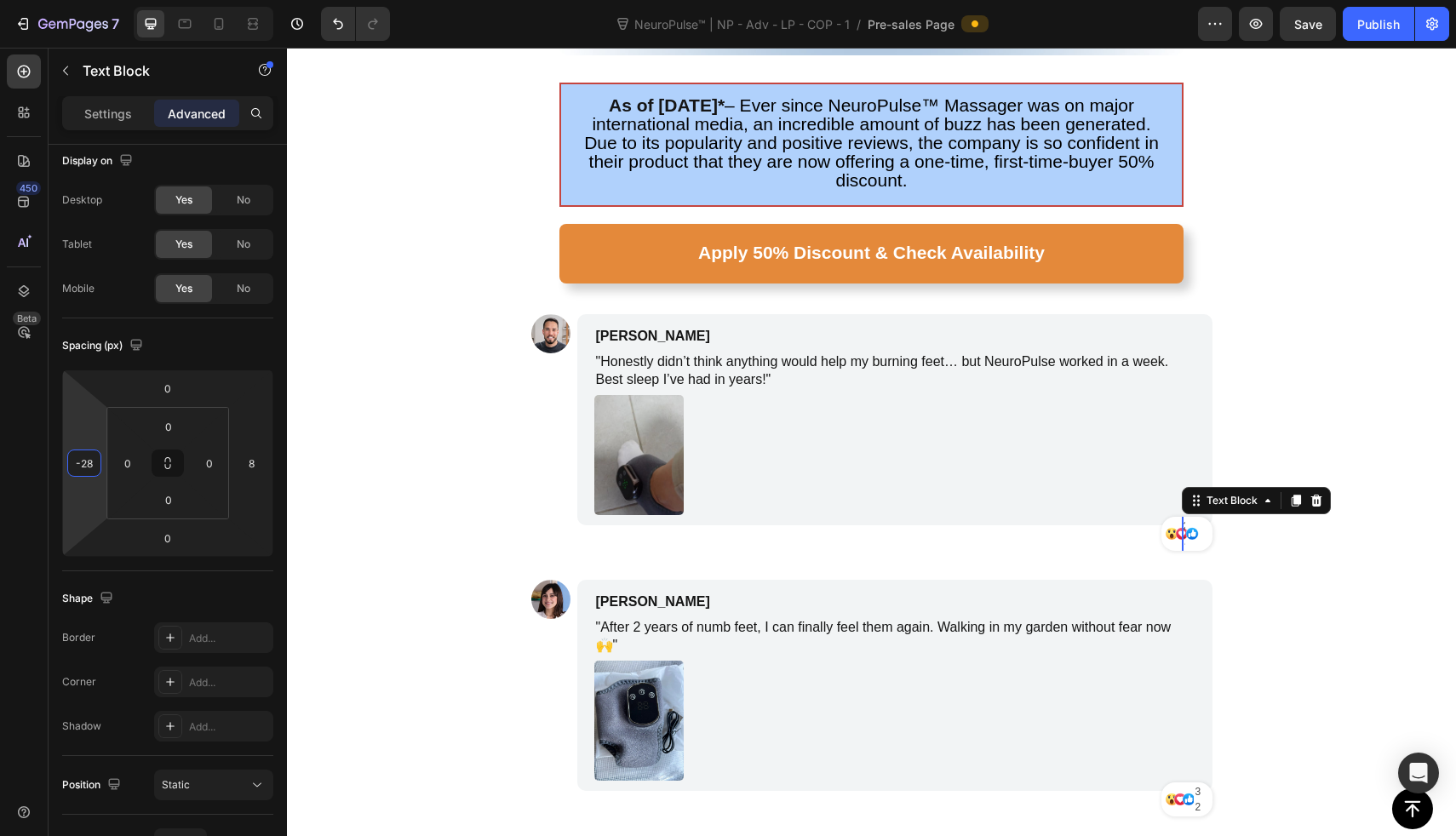
drag, startPoint x: 88, startPoint y: 440, endPoint x: 88, endPoint y: 448, distance: 8.0
click at [88, 0] on html "7 Version history NeuroPulse™ | NP - Adv - LP - COP - 1 / Pre-sales Page Previe…" at bounding box center [728, 0] width 1456 height 0
type input "-8"
click at [106, 109] on p "Settings" at bounding box center [108, 114] width 47 height 18
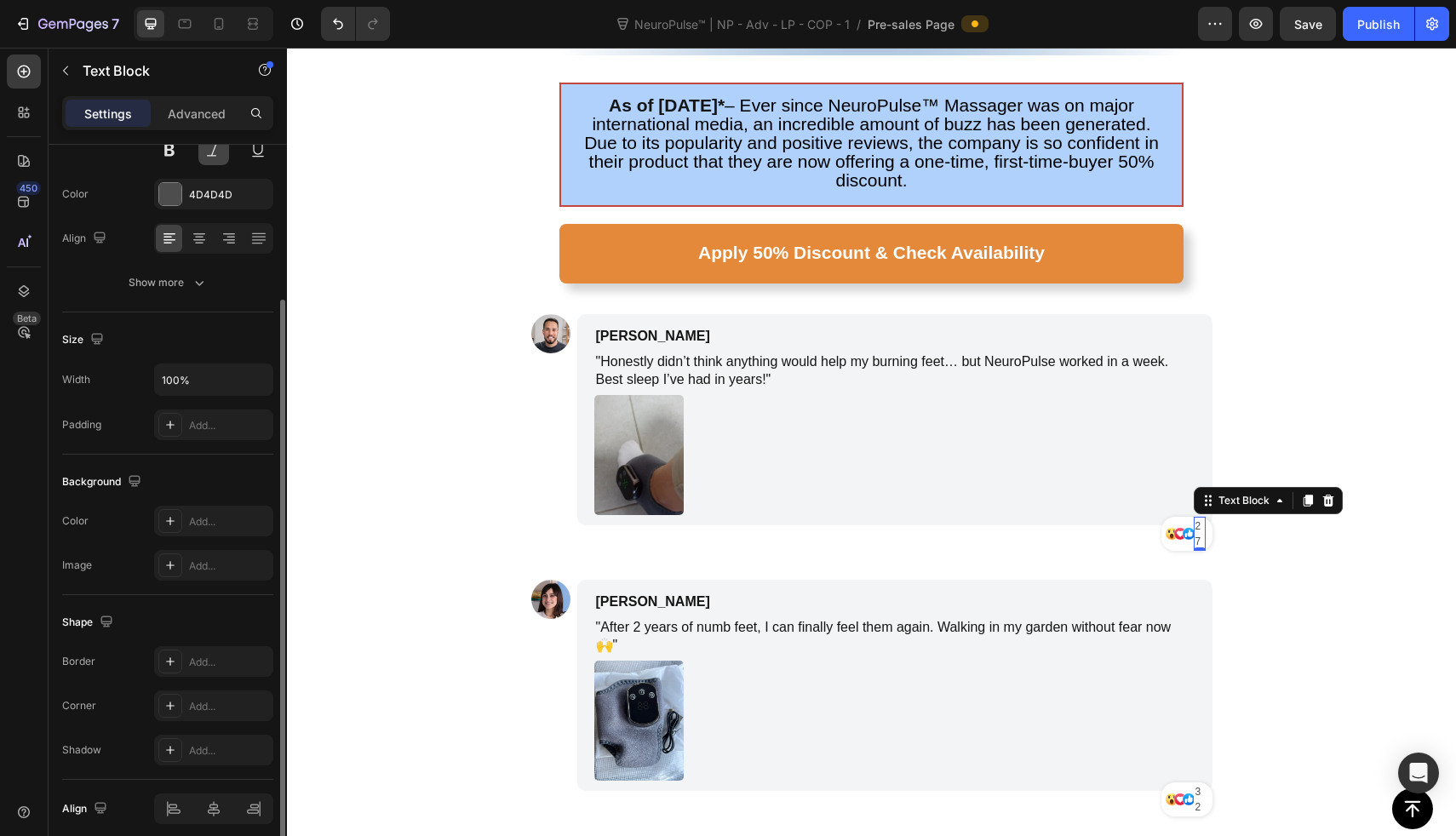
scroll to position [230, 0]
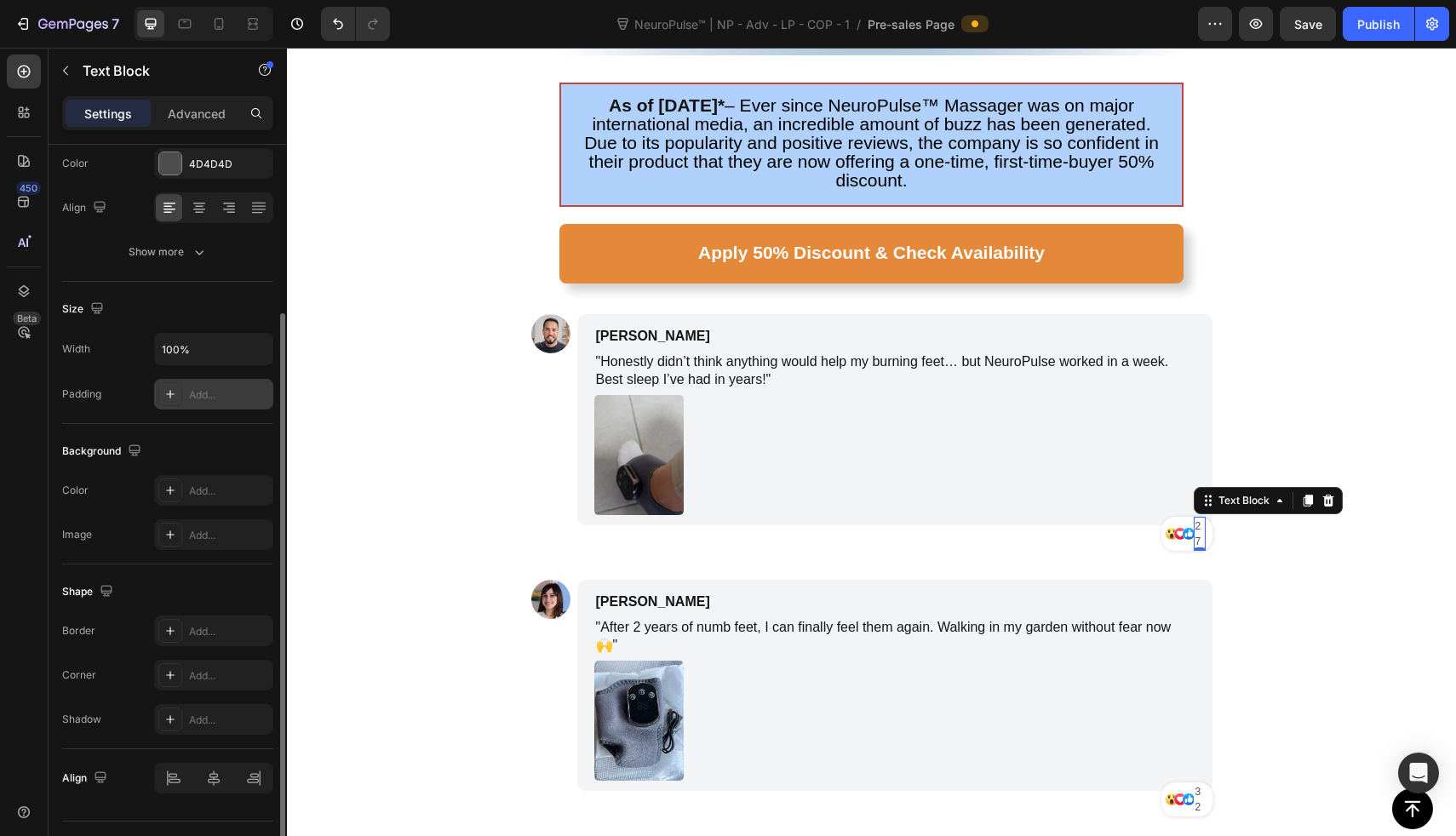
click at [232, 391] on div "Add..." at bounding box center [228, 395] width 80 height 15
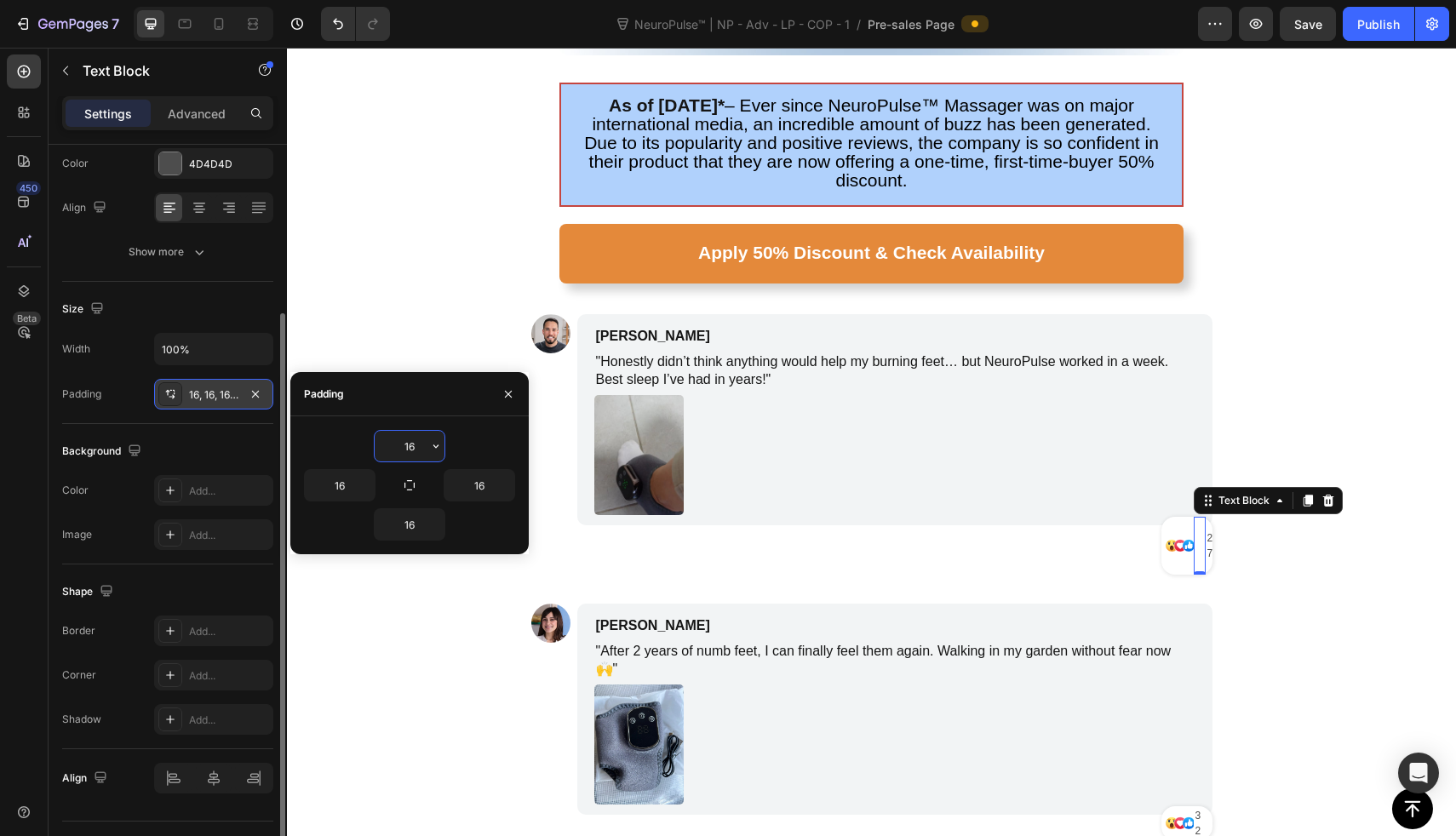
type input "0"
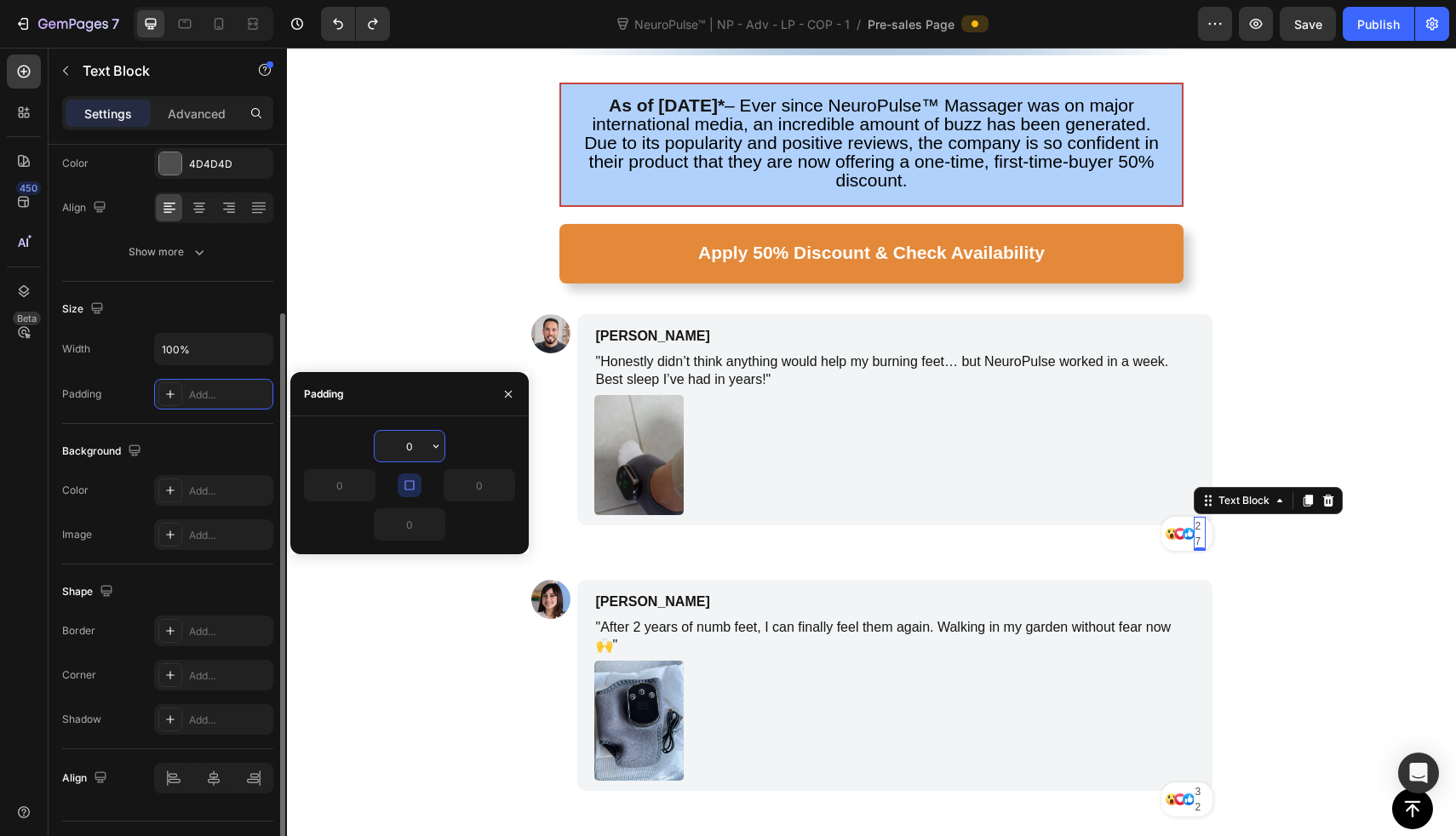
click at [221, 368] on div "Width 100% Padding Add..." at bounding box center [168, 371] width 211 height 77
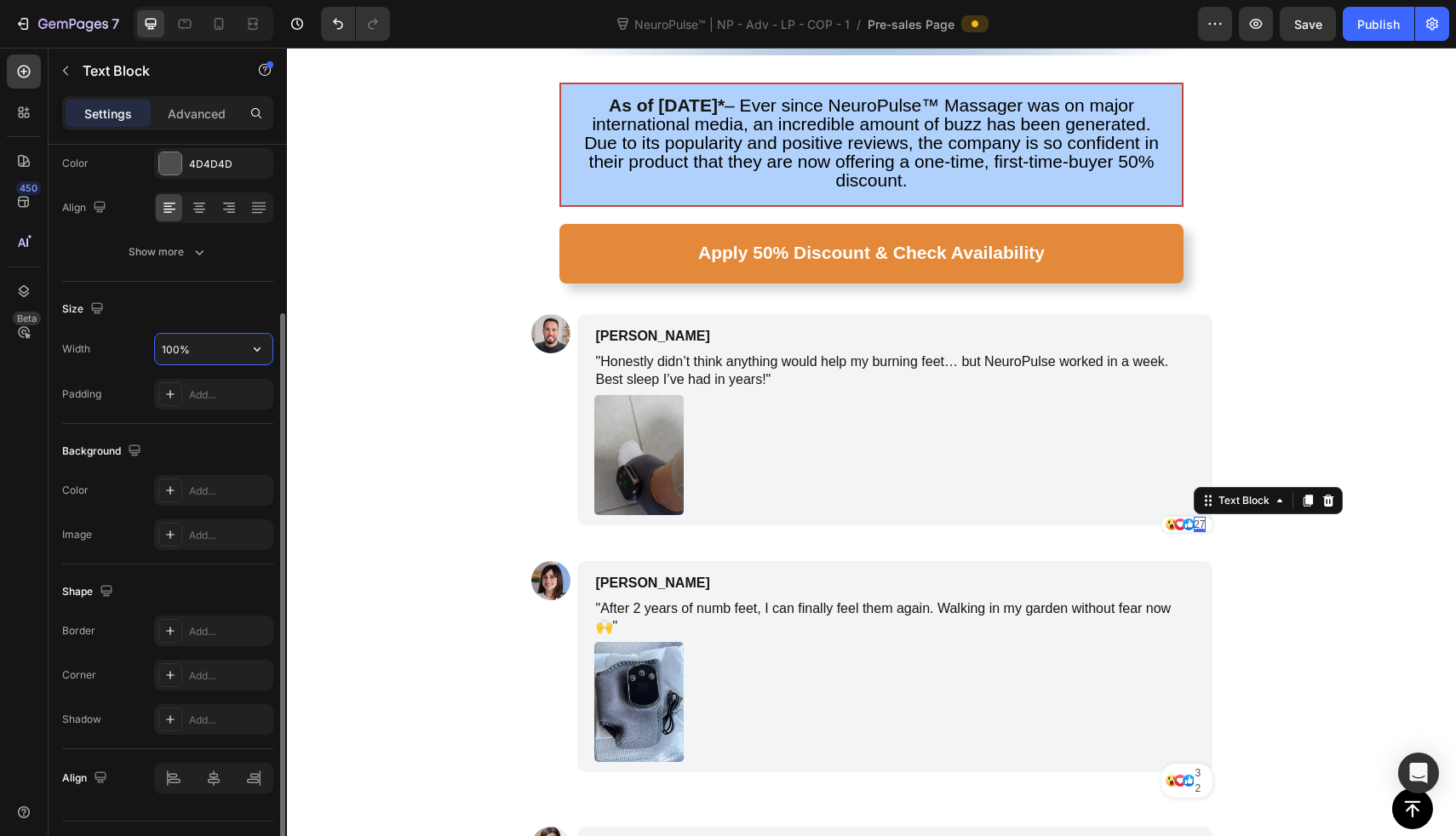
click at [222, 361] on input "100%" at bounding box center [214, 349] width 118 height 30
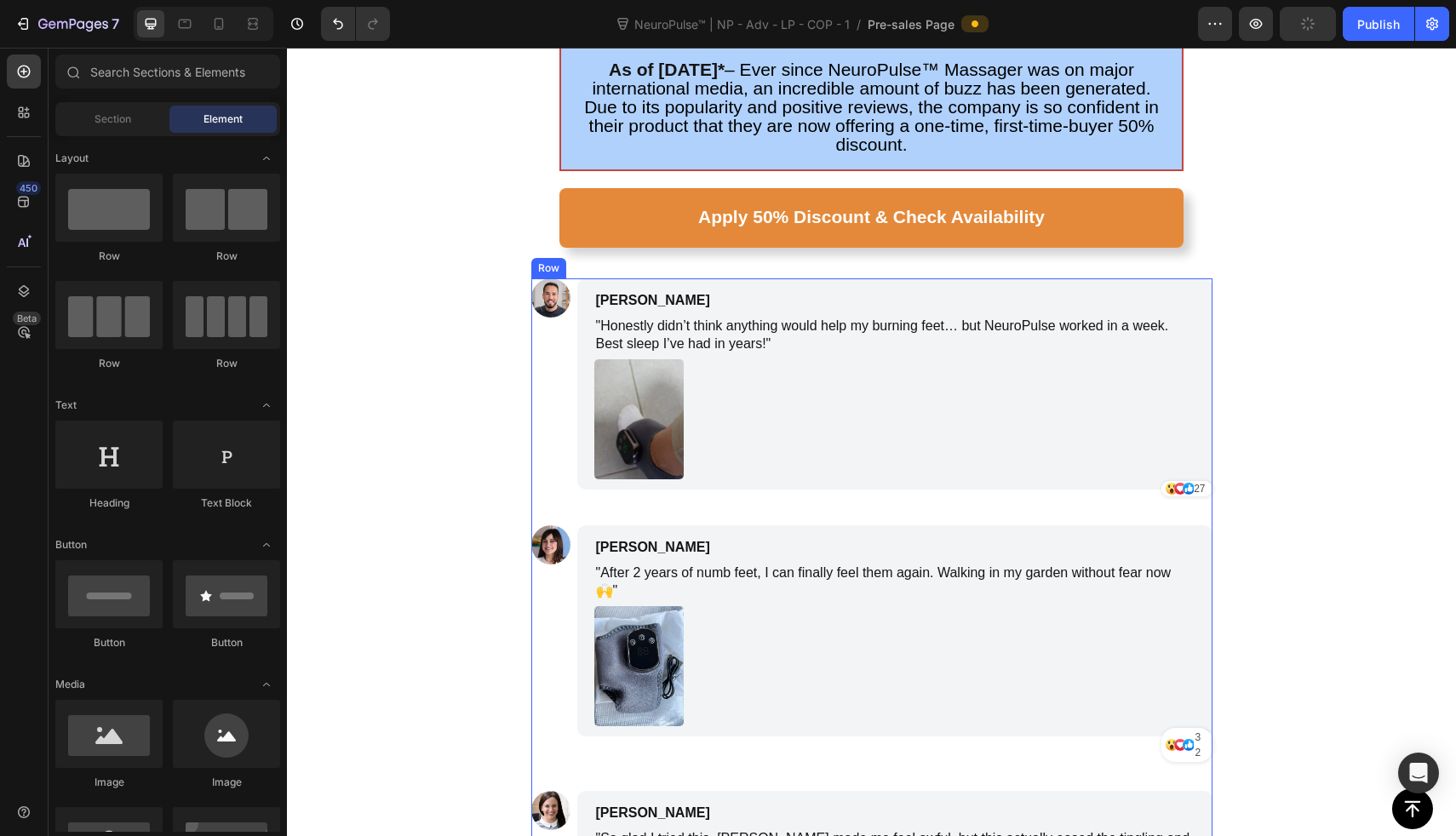
scroll to position [7831, 0]
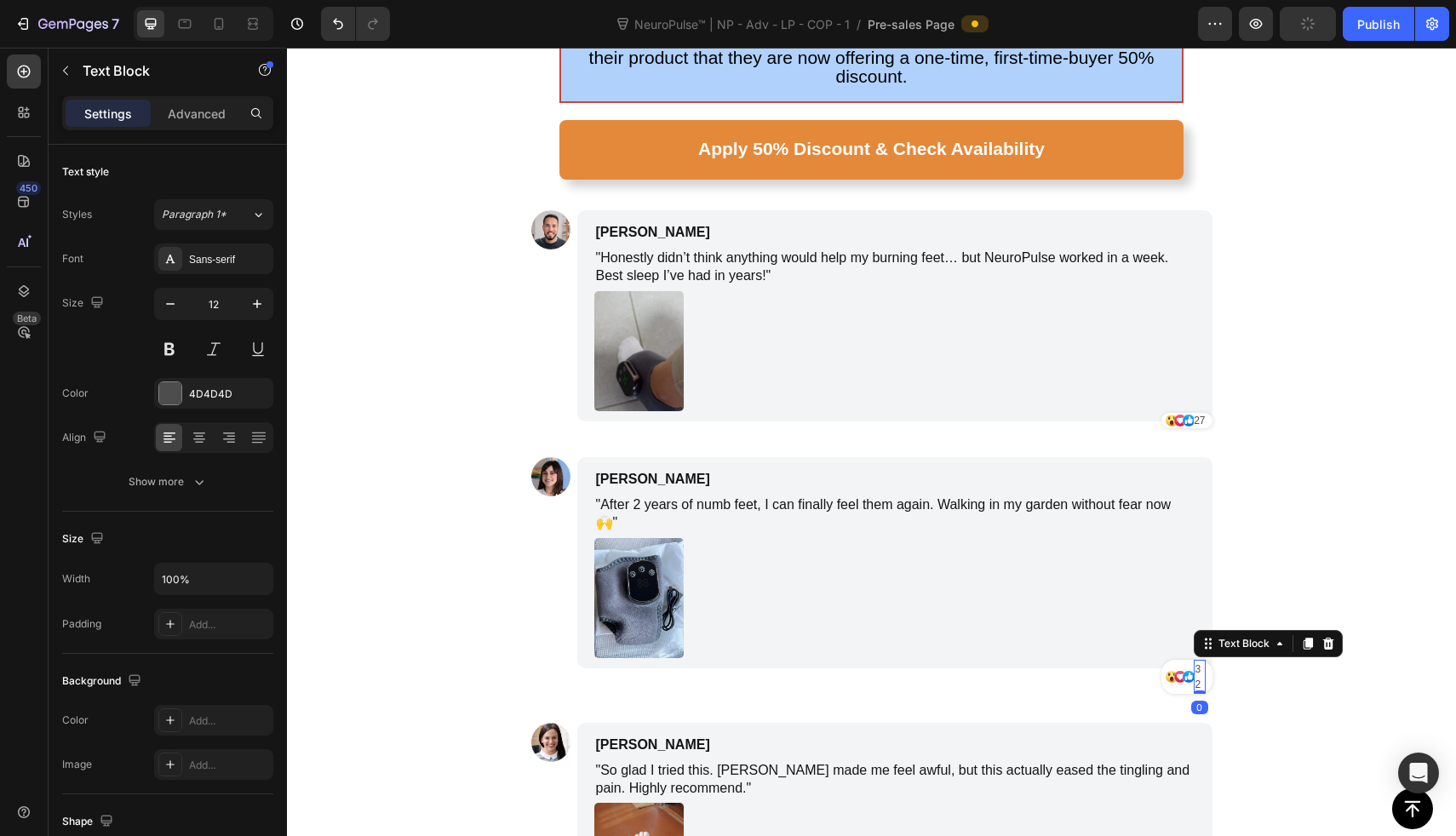
click at [1195, 662] on p "32" at bounding box center [1199, 677] width 9 height 30
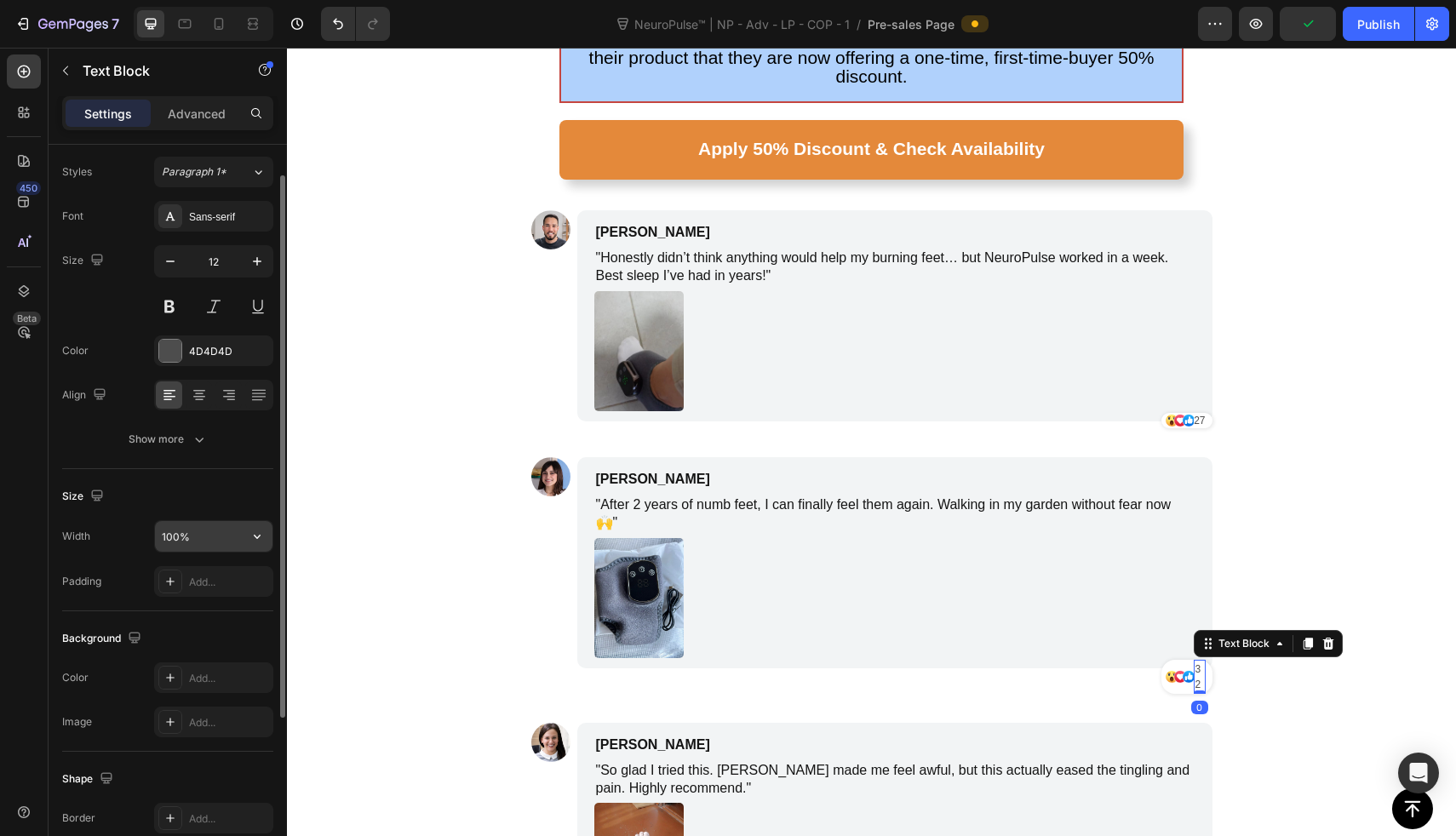
click at [233, 527] on input "100%" at bounding box center [214, 536] width 118 height 30
click at [248, 543] on icon "button" at bounding box center [257, 536] width 17 height 17
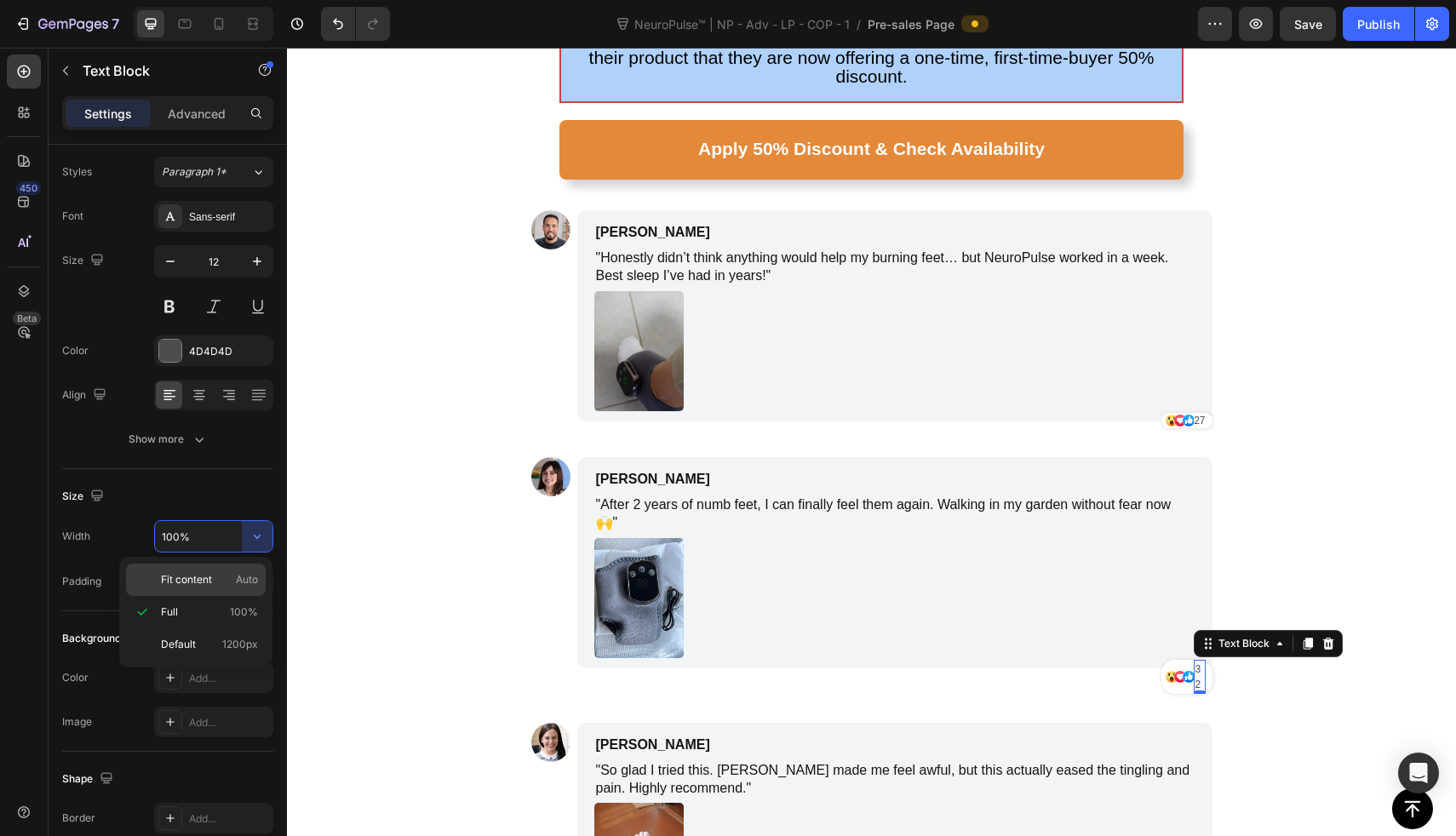
click at [239, 591] on div "Fit content Auto" at bounding box center [195, 580] width 139 height 32
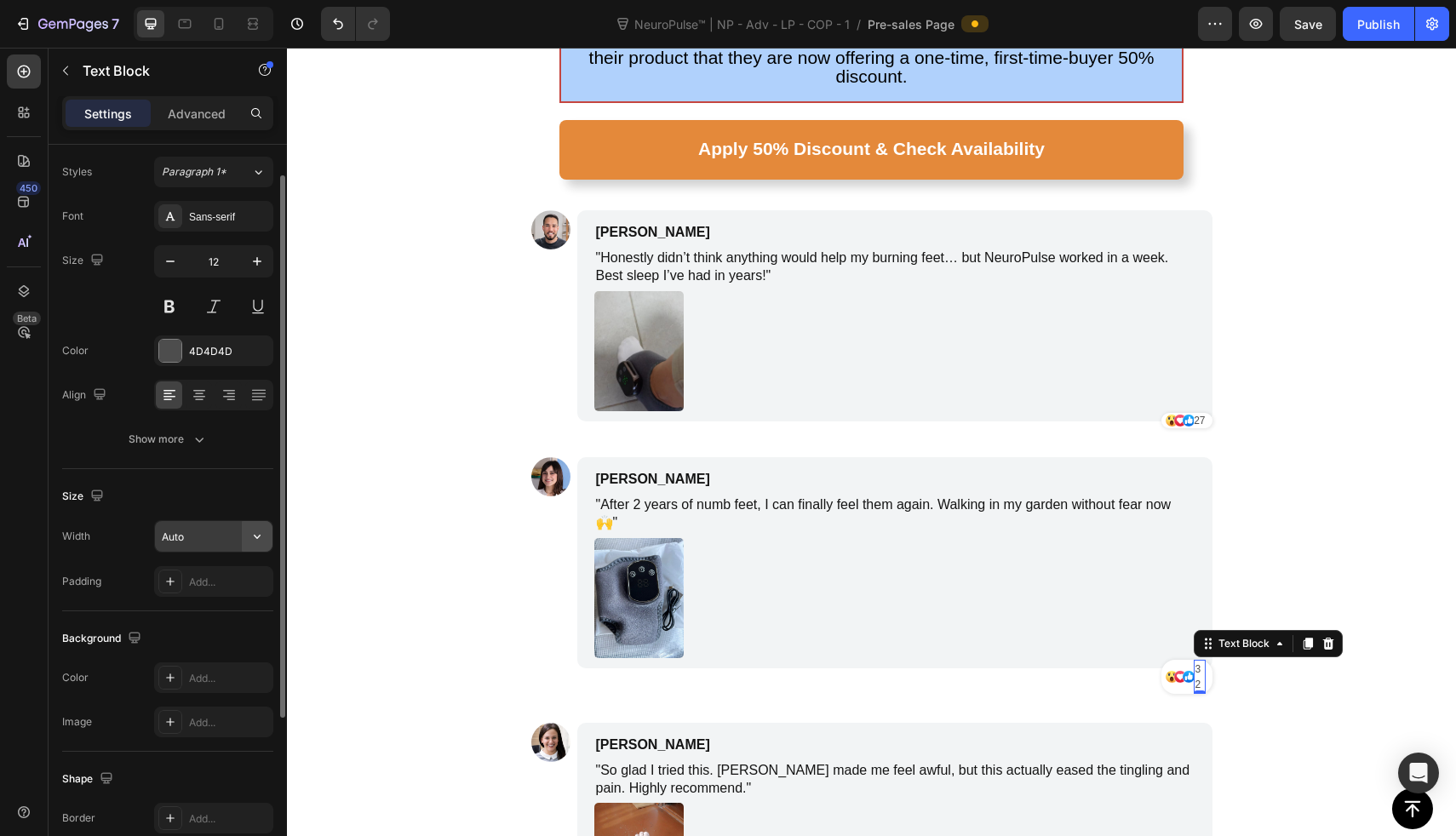
click at [264, 536] on icon "button" at bounding box center [257, 536] width 17 height 17
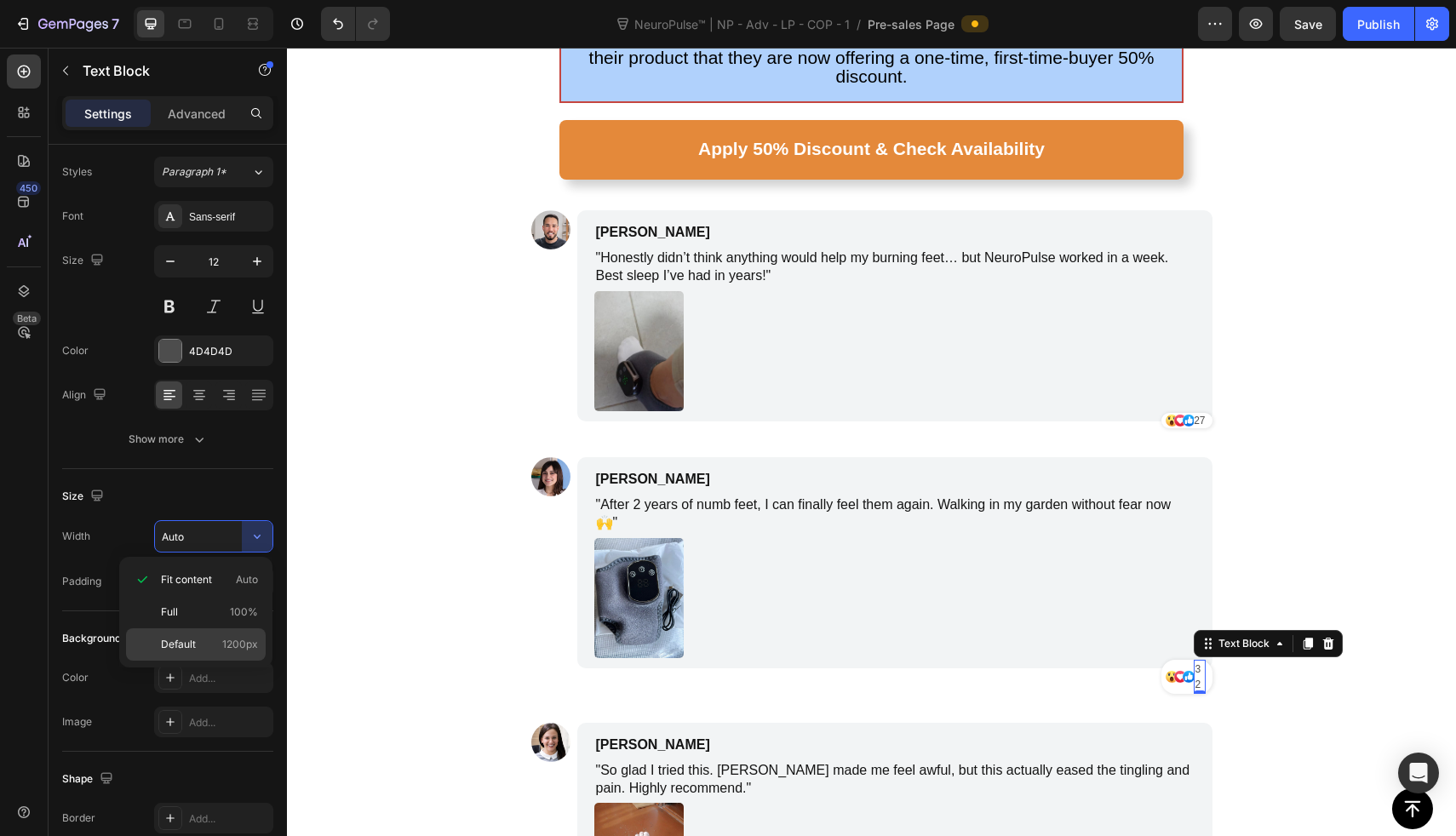
click at [247, 647] on span "1200px" at bounding box center [240, 645] width 36 height 15
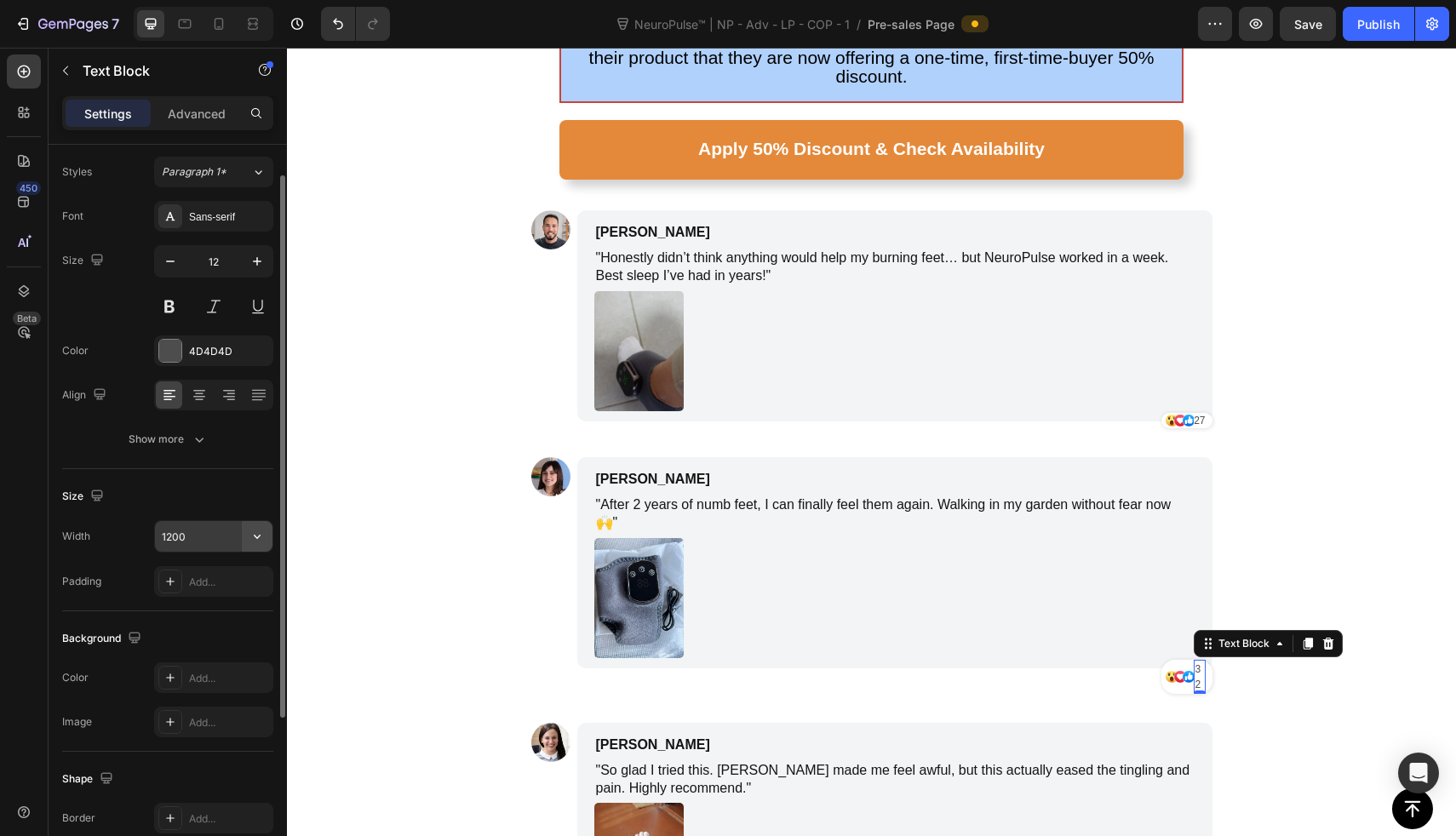
click at [254, 531] on icon "button" at bounding box center [257, 536] width 17 height 17
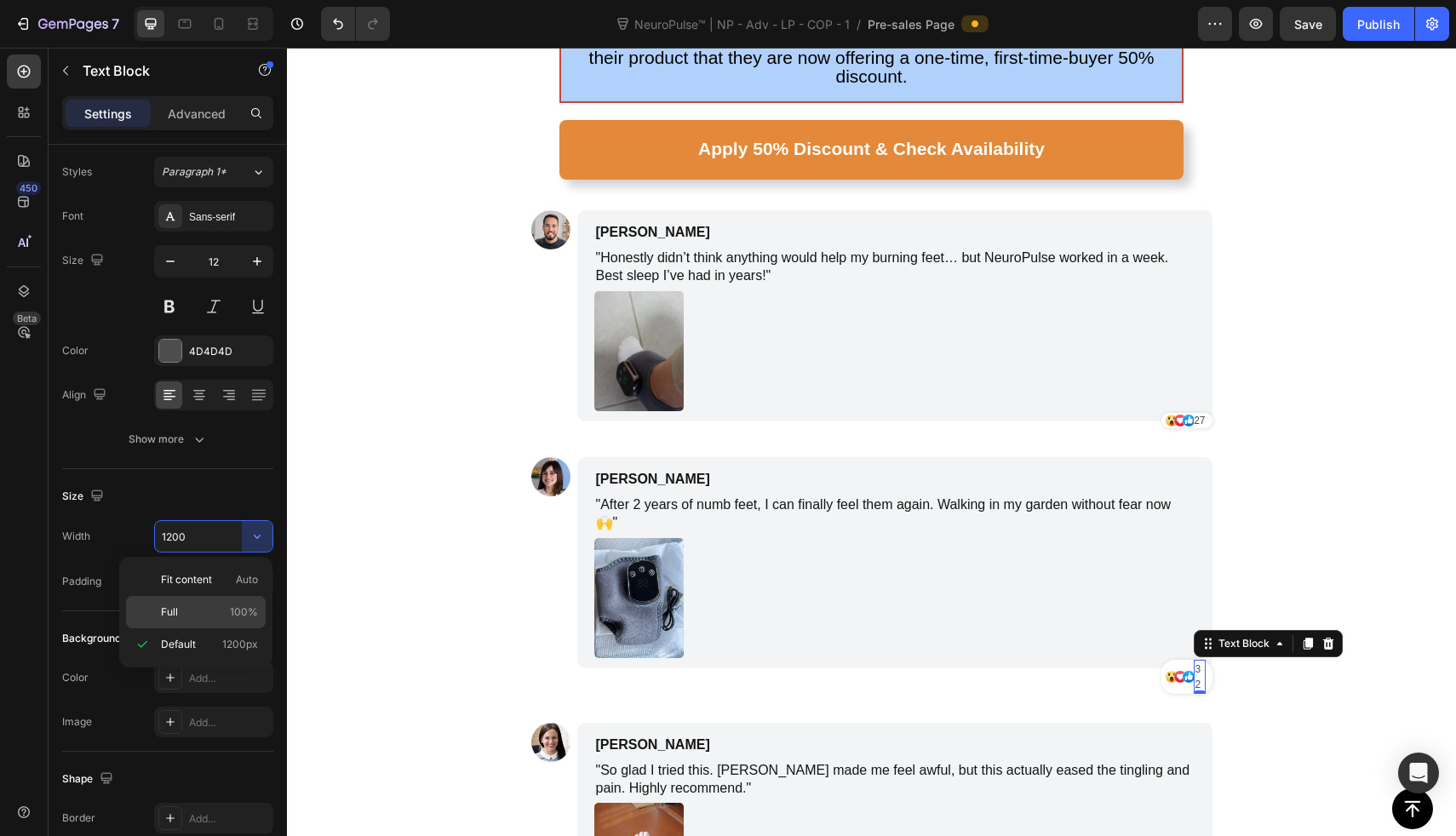
click at [235, 607] on span "100%" at bounding box center [245, 612] width 28 height 15
type input "100%"
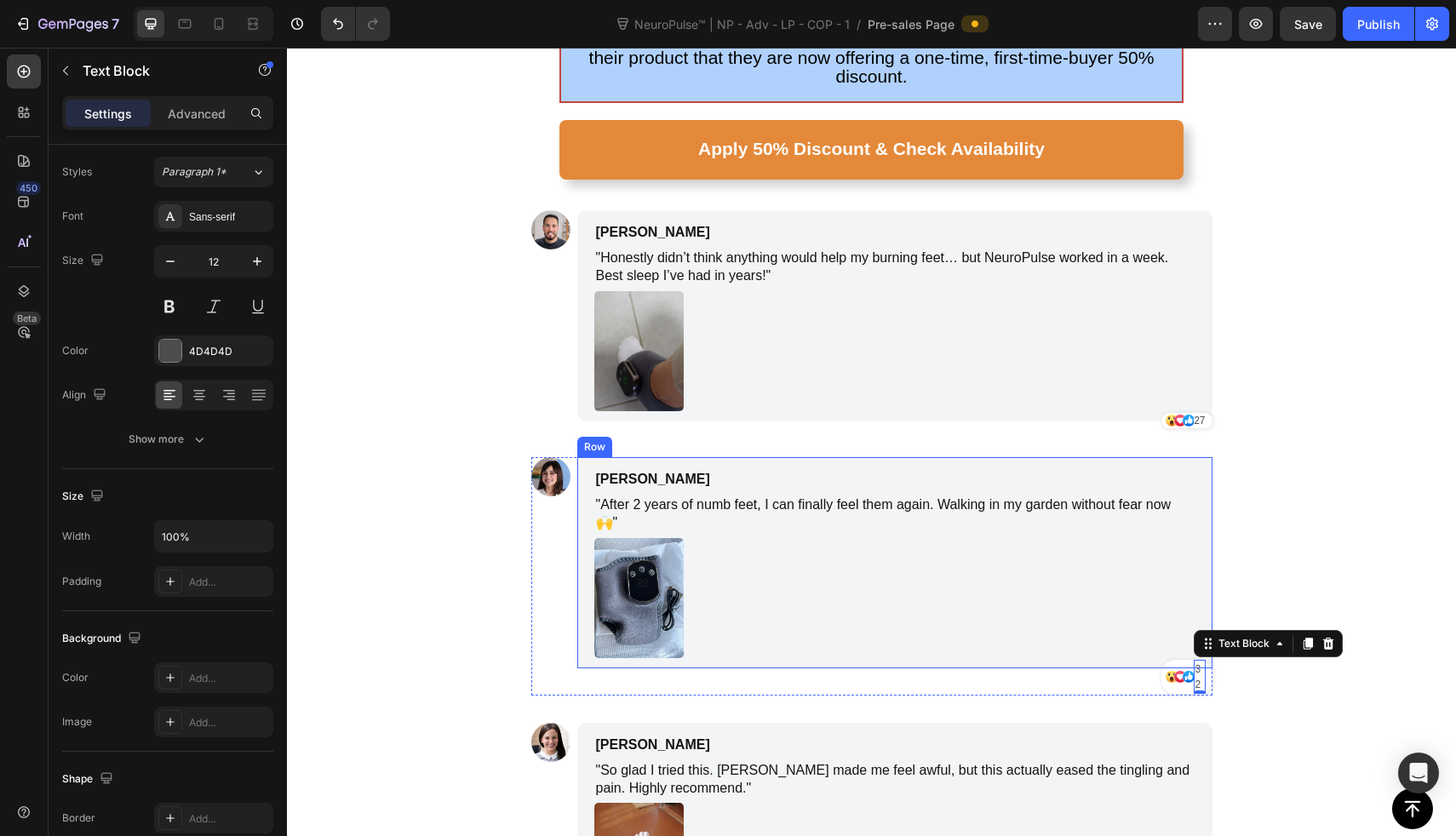
click at [1072, 457] on div "[PERSON_NAME] Text Block "After 2 years of numb feet, I can finally feel them a…" at bounding box center [895, 562] width 635 height 211
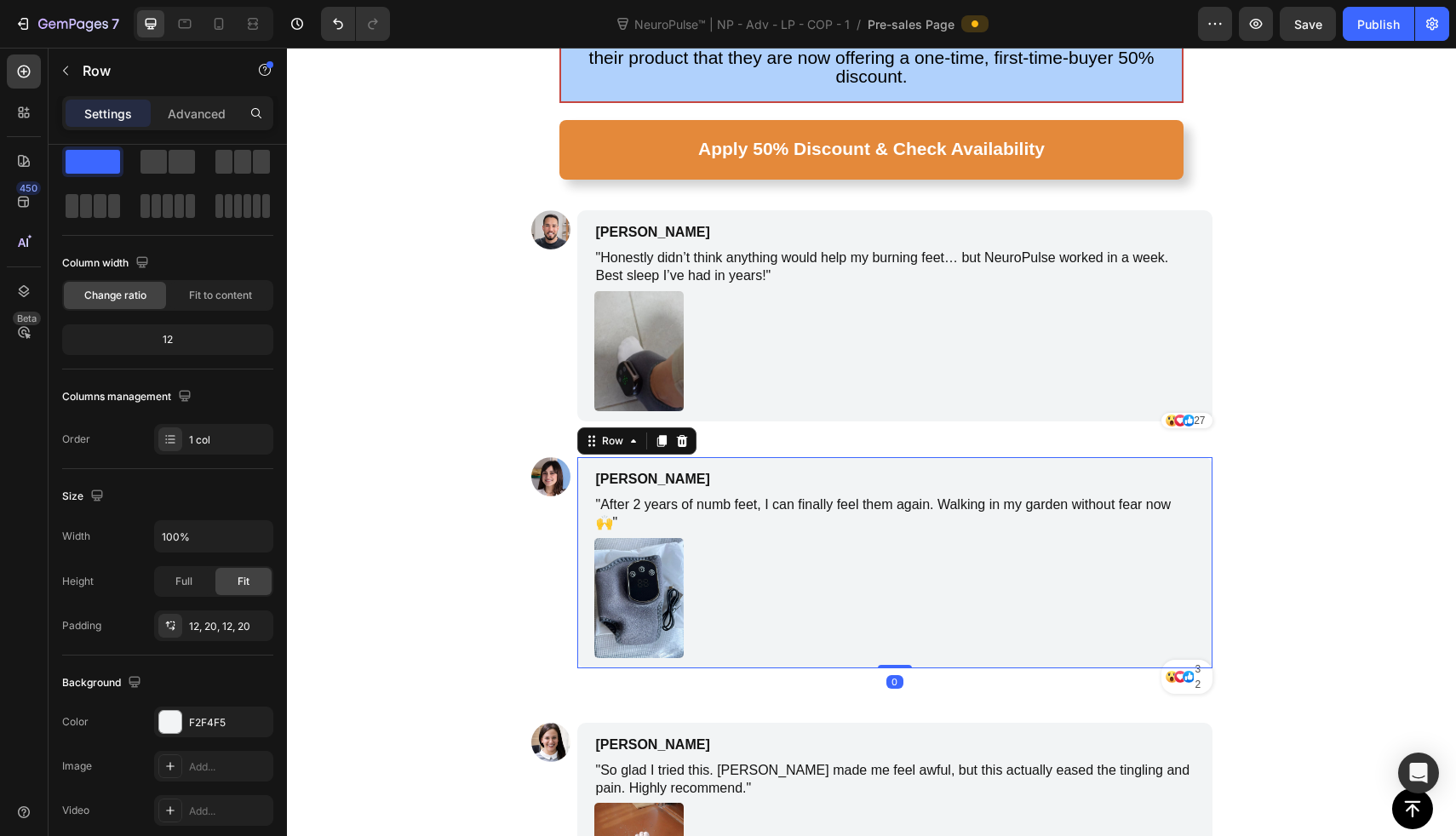
scroll to position [0, 0]
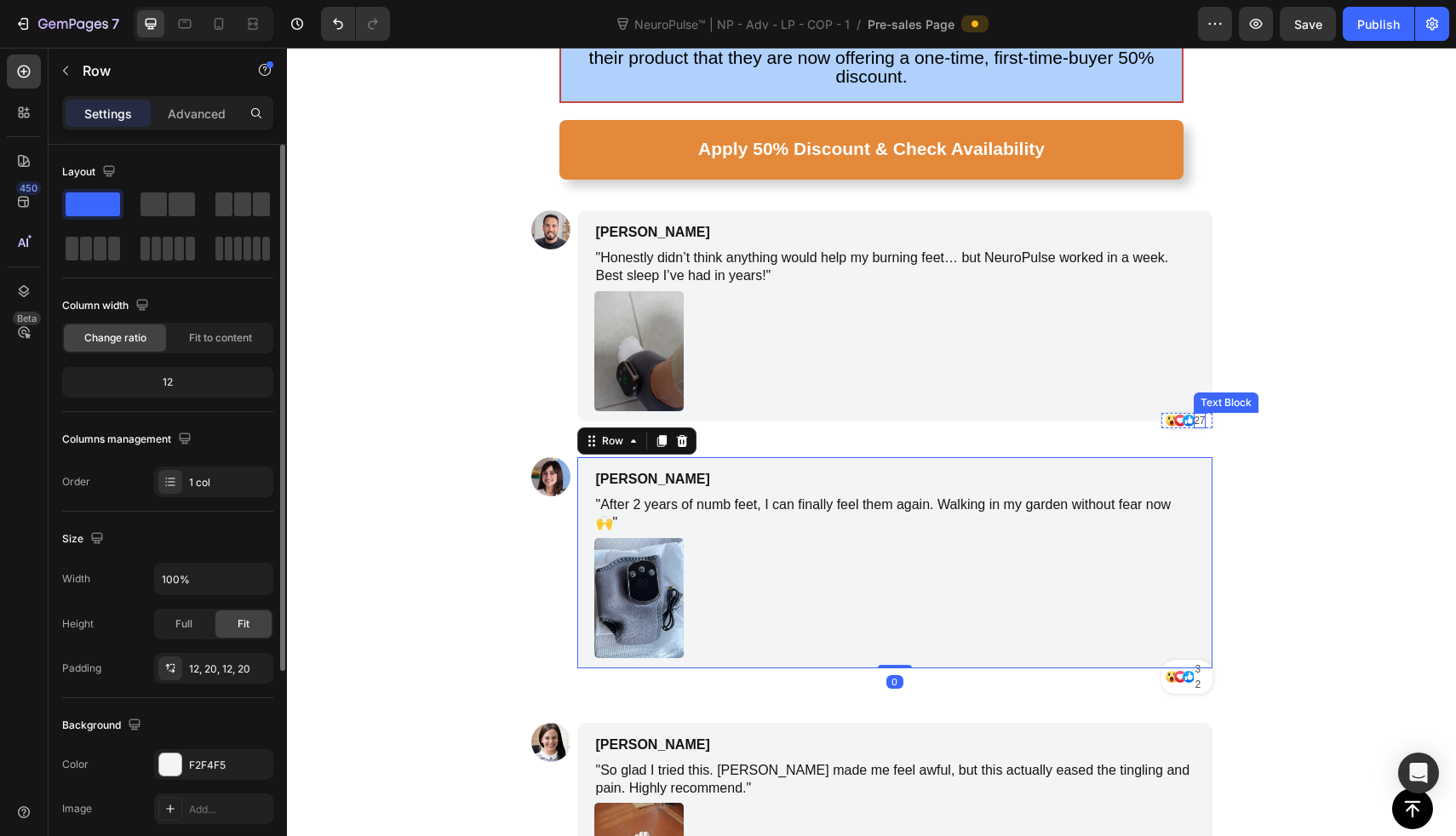
click at [1194, 413] on p "27" at bounding box center [1200, 421] width 11 height 15
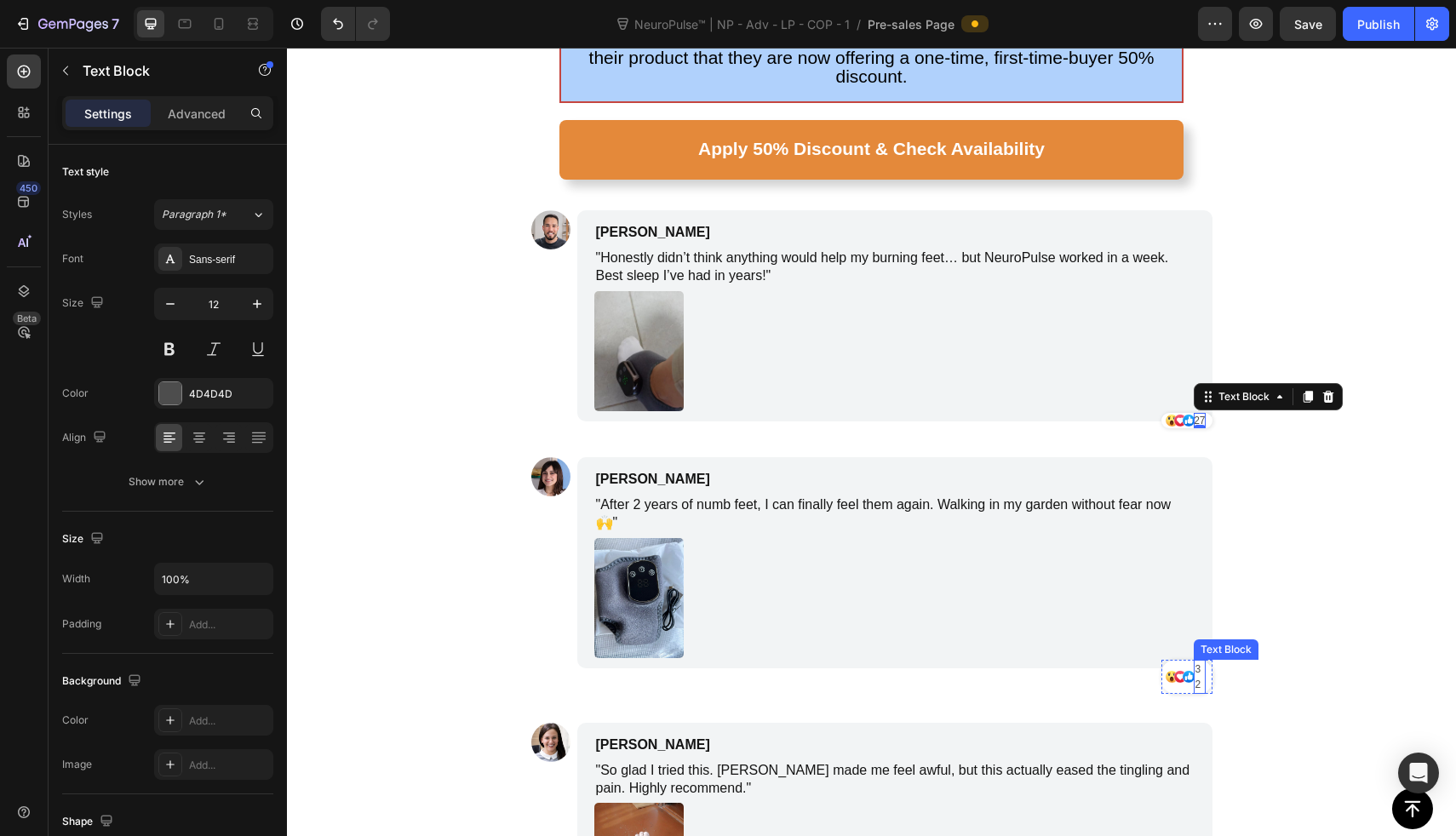
click at [1195, 662] on p "32" at bounding box center [1199, 677] width 9 height 30
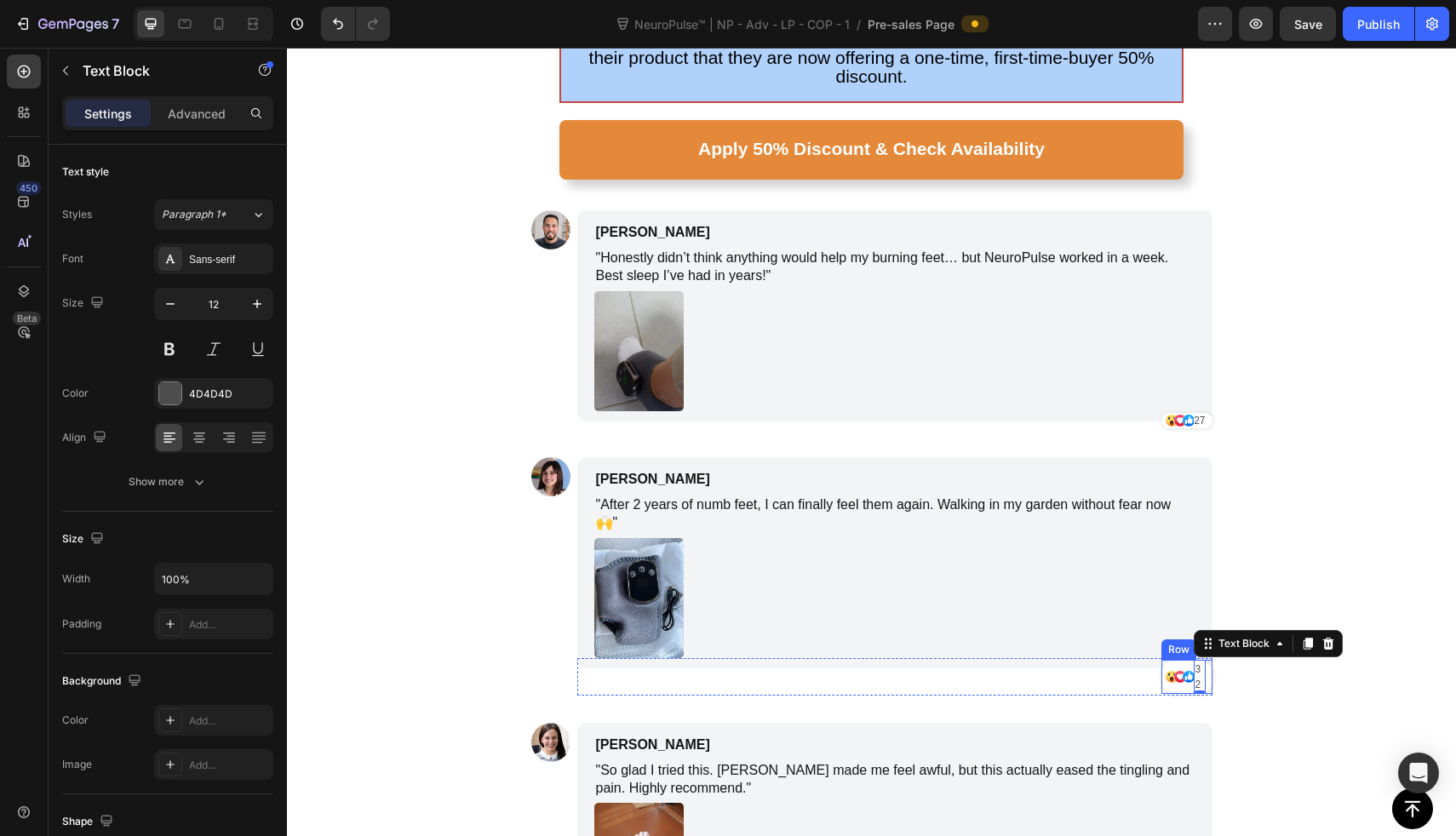
click at [1177, 660] on div "Icon" at bounding box center [1183, 677] width 12 height 34
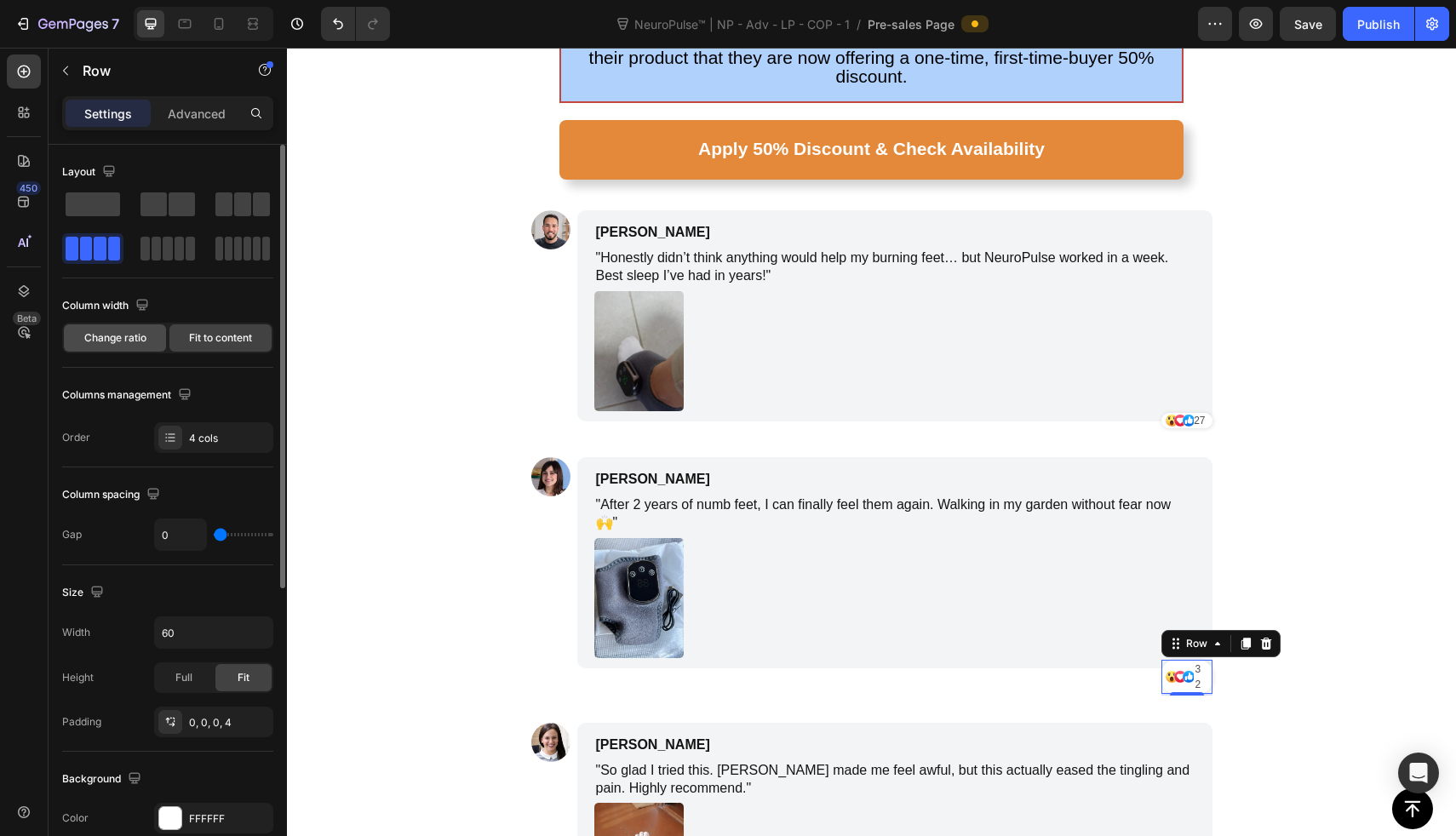
click at [110, 340] on span "Change ratio" at bounding box center [116, 338] width 63 height 15
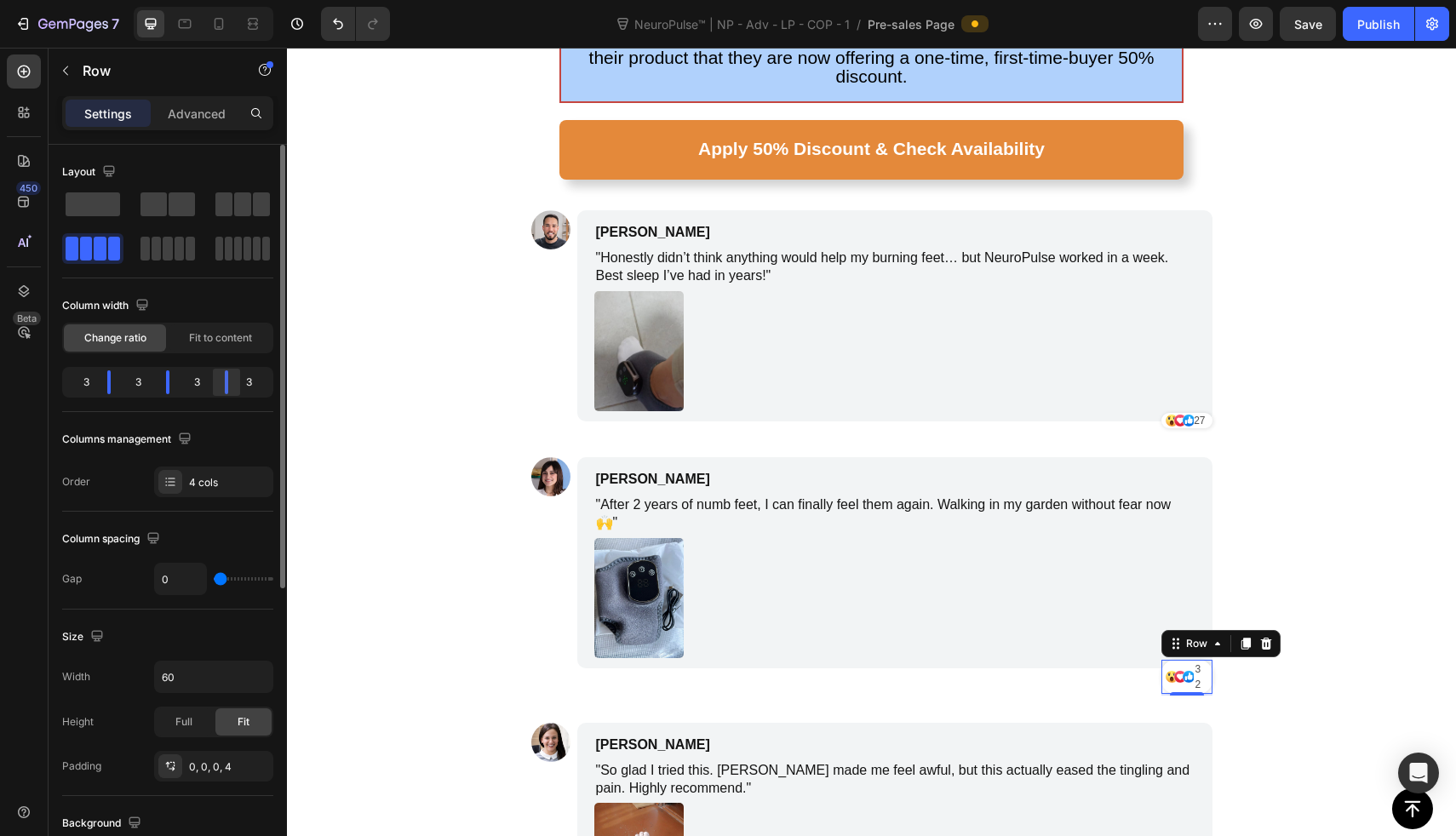
click at [228, 386] on div at bounding box center [227, 382] width 4 height 24
click at [1195, 662] on p "32" at bounding box center [1199, 677] width 9 height 30
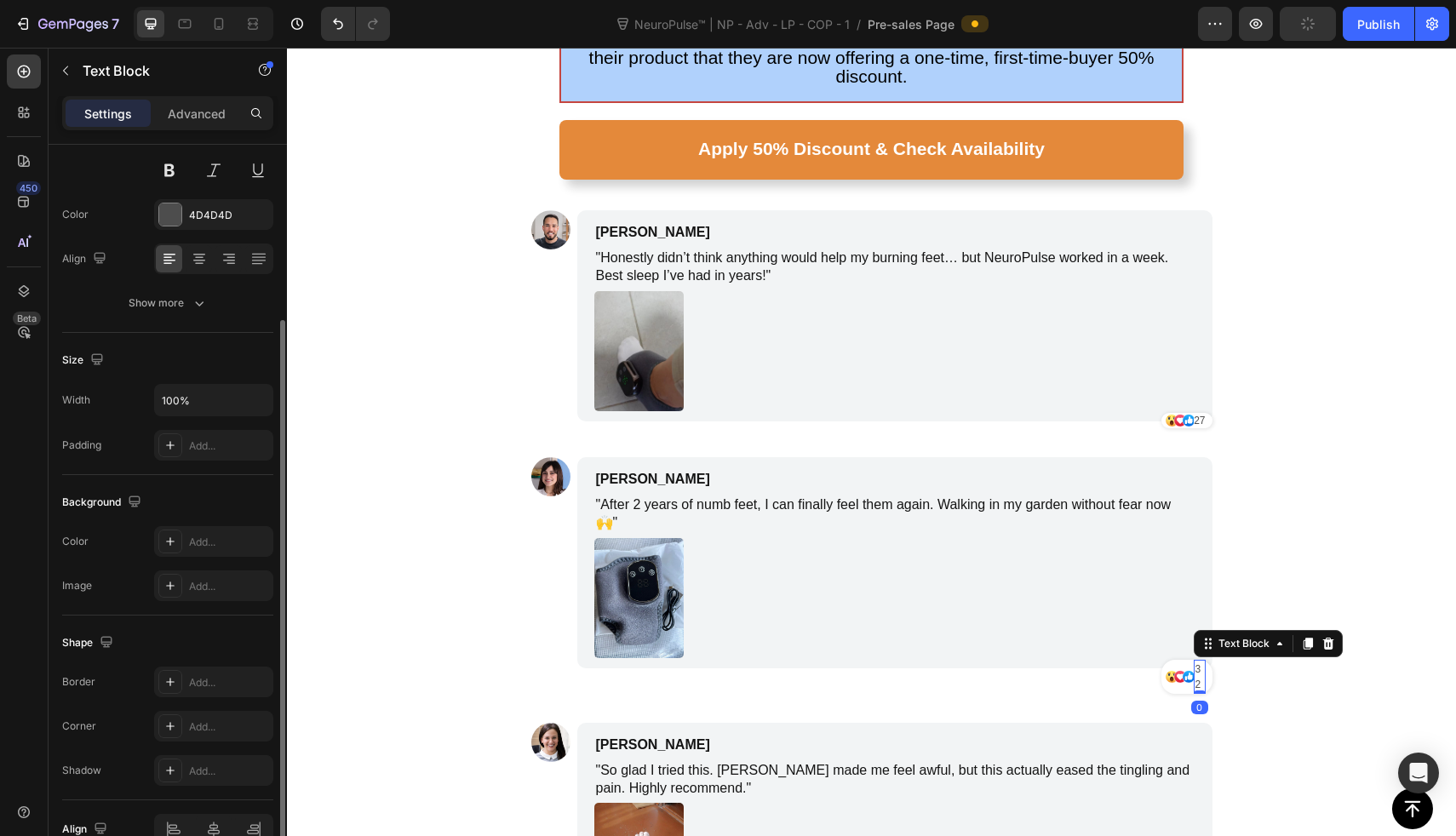
scroll to position [205, 0]
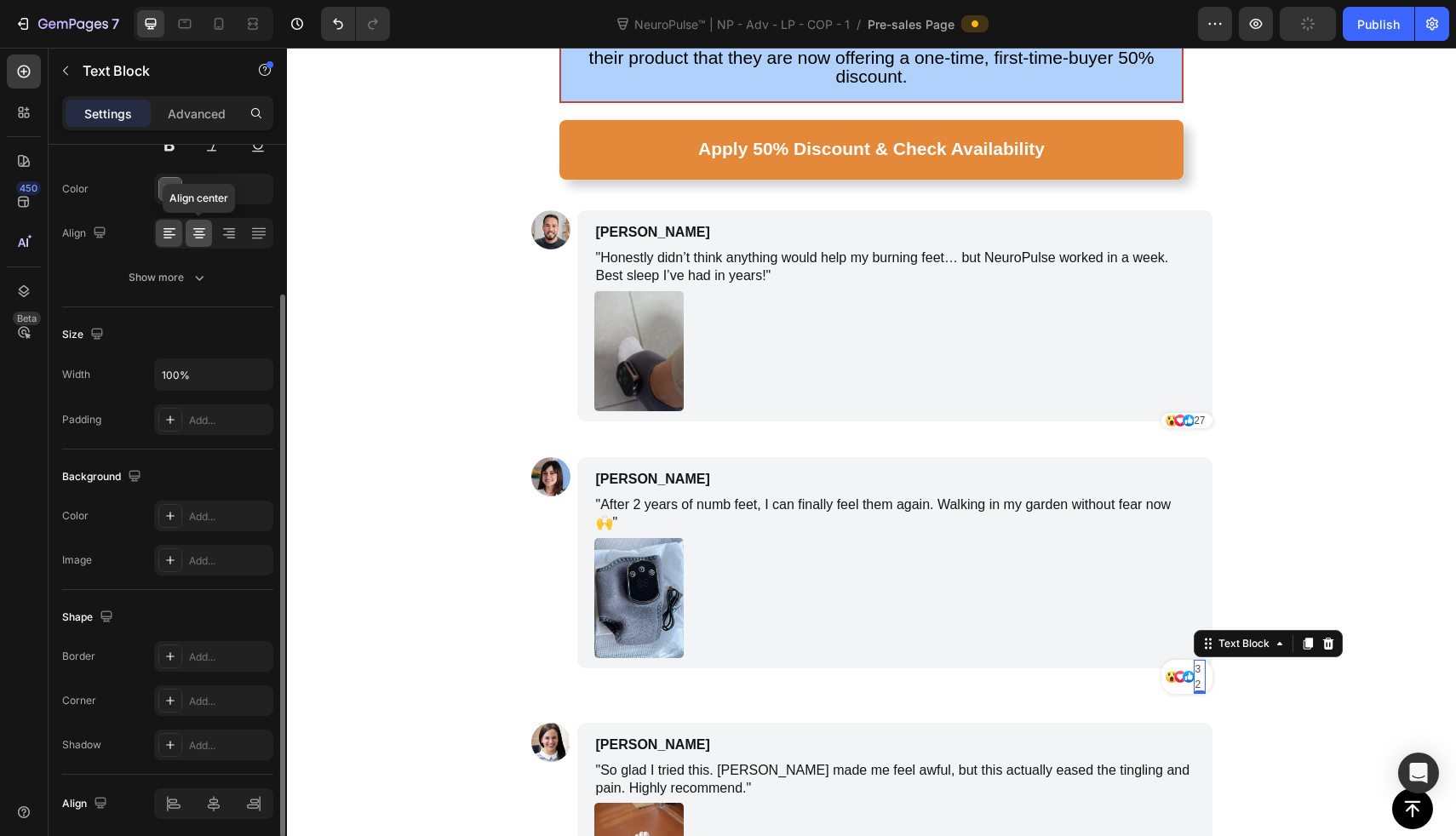
click at [194, 233] on icon at bounding box center [199, 233] width 17 height 17
click at [168, 234] on icon at bounding box center [169, 235] width 12 height 2
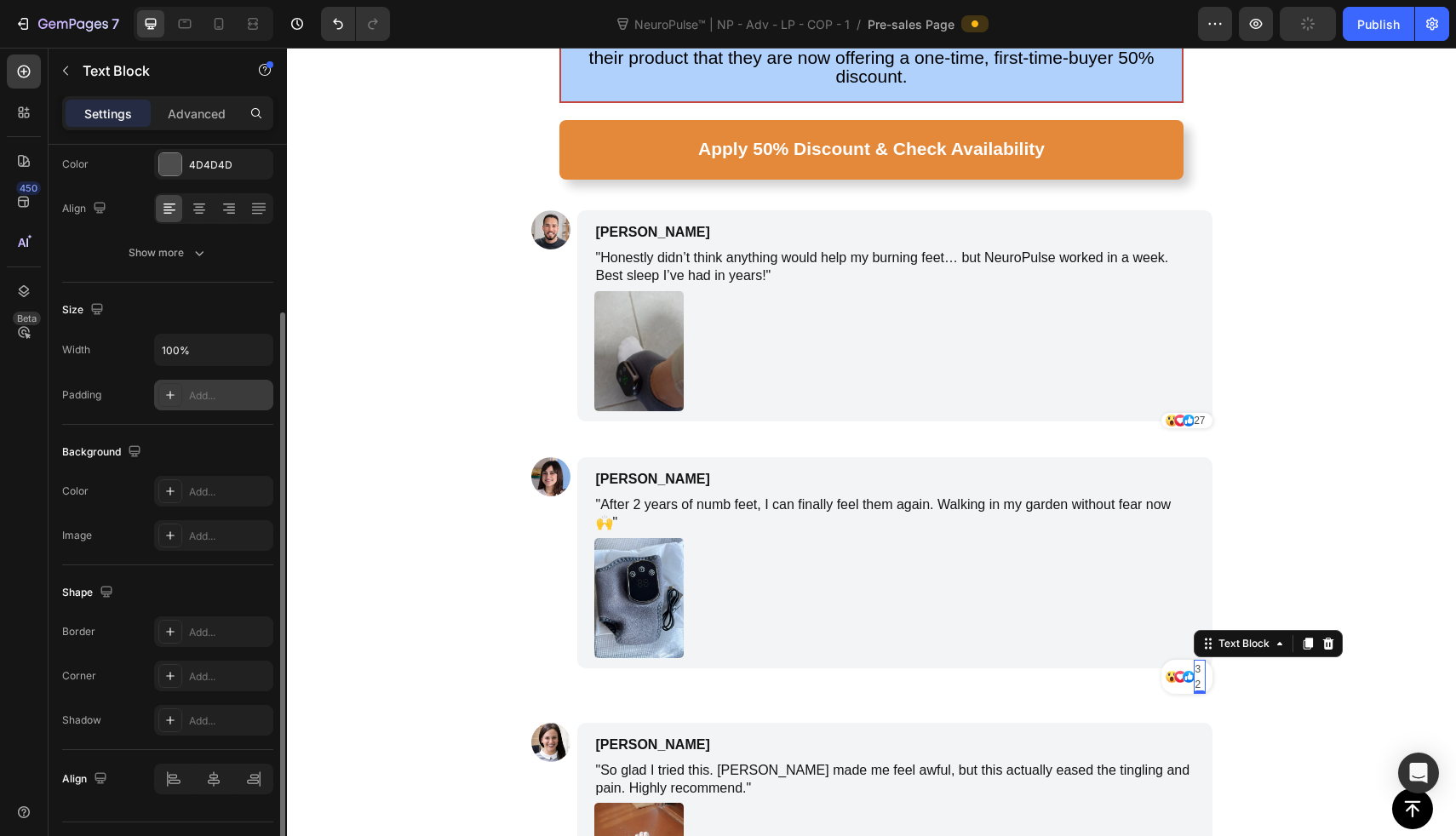
scroll to position [231, 0]
click at [248, 349] on icon "button" at bounding box center [257, 348] width 17 height 17
click at [209, 354] on input "100%" at bounding box center [214, 347] width 118 height 30
type input "100%"
click at [228, 396] on div "Add..." at bounding box center [228, 393] width 80 height 15
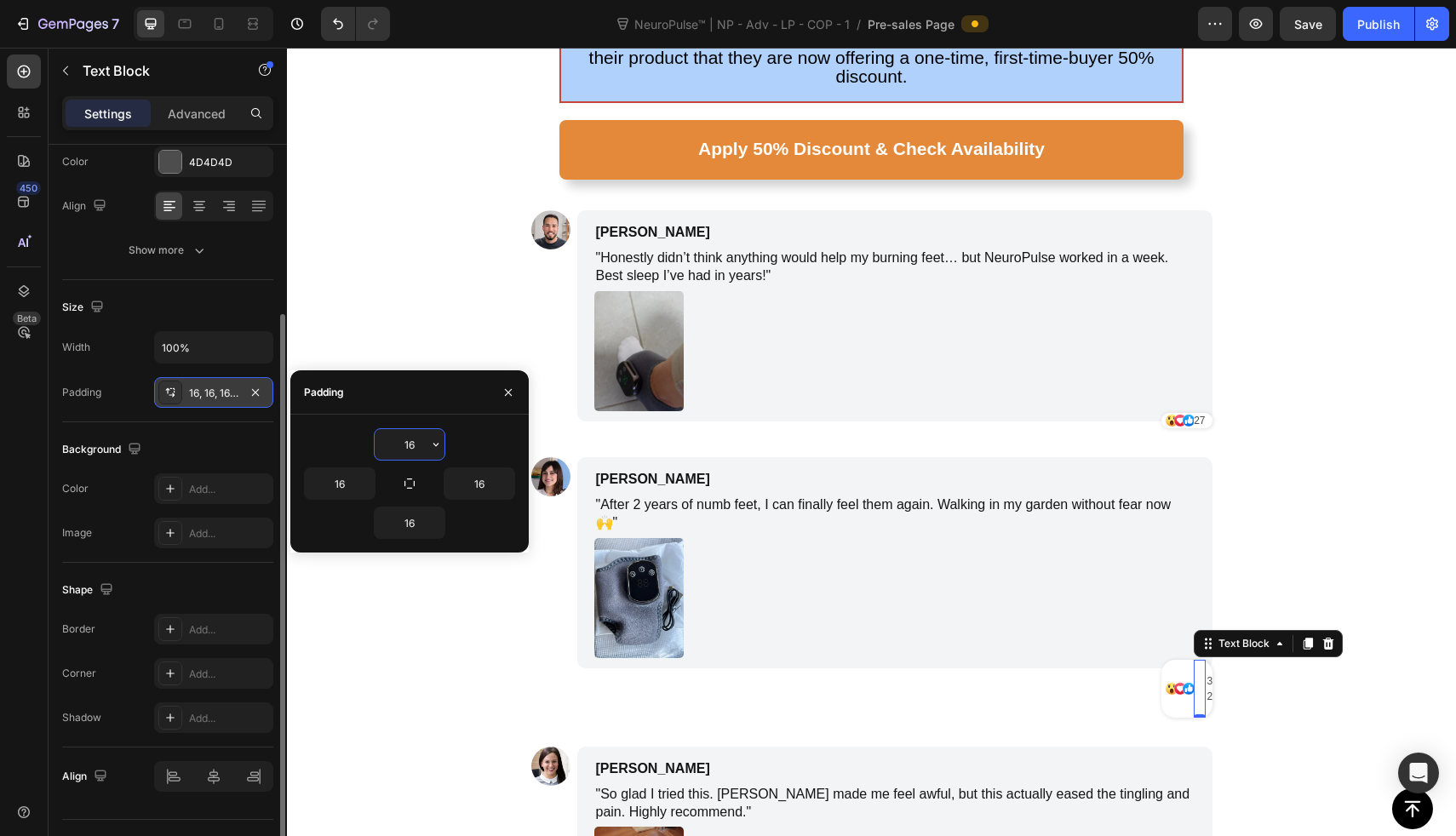
type input "1"
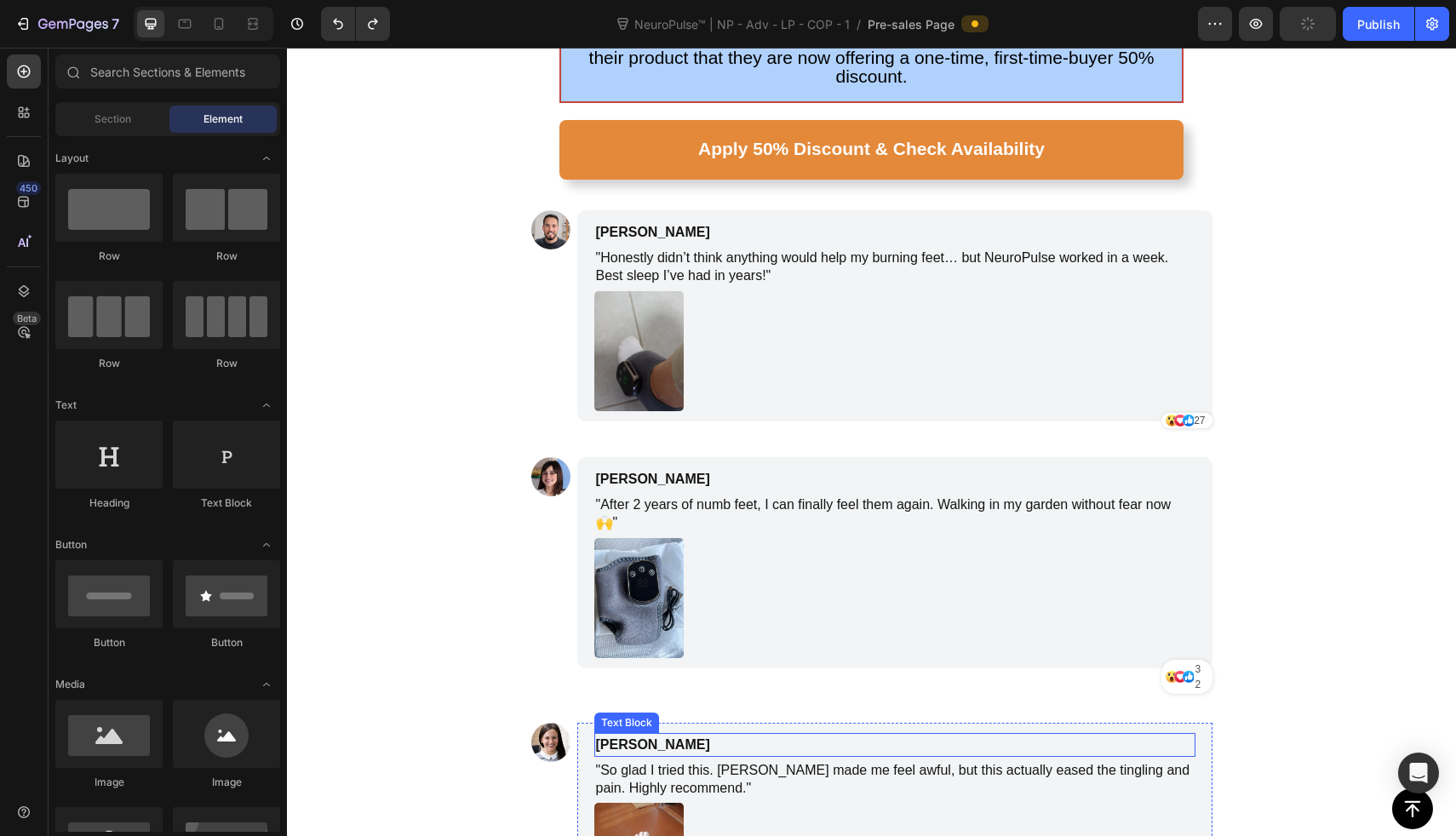
scroll to position [7842, 0]
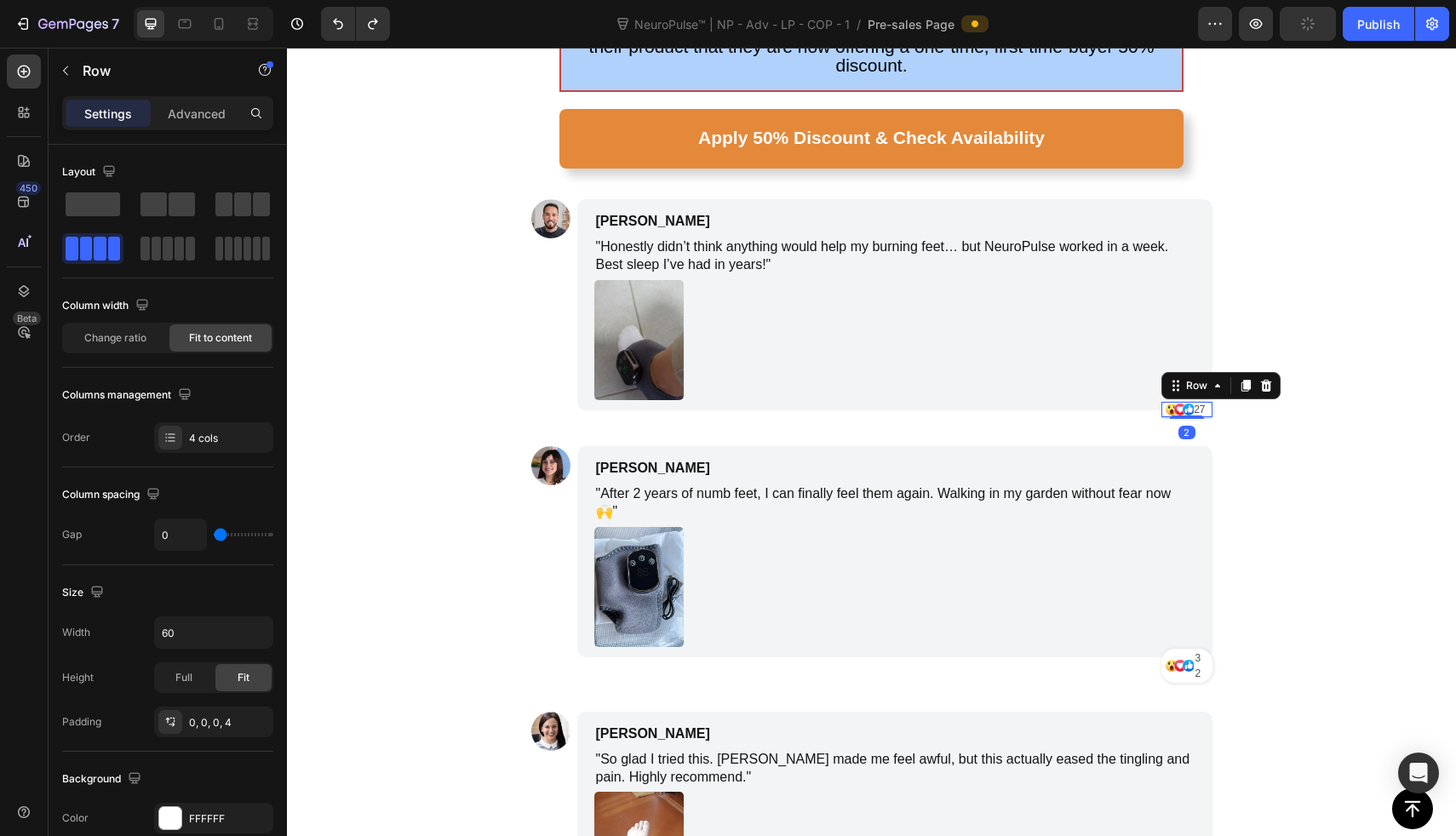
click at [1161, 402] on div "Icon Icon Icon 27 Text Block Row 2" at bounding box center [1187, 409] width 51 height 15
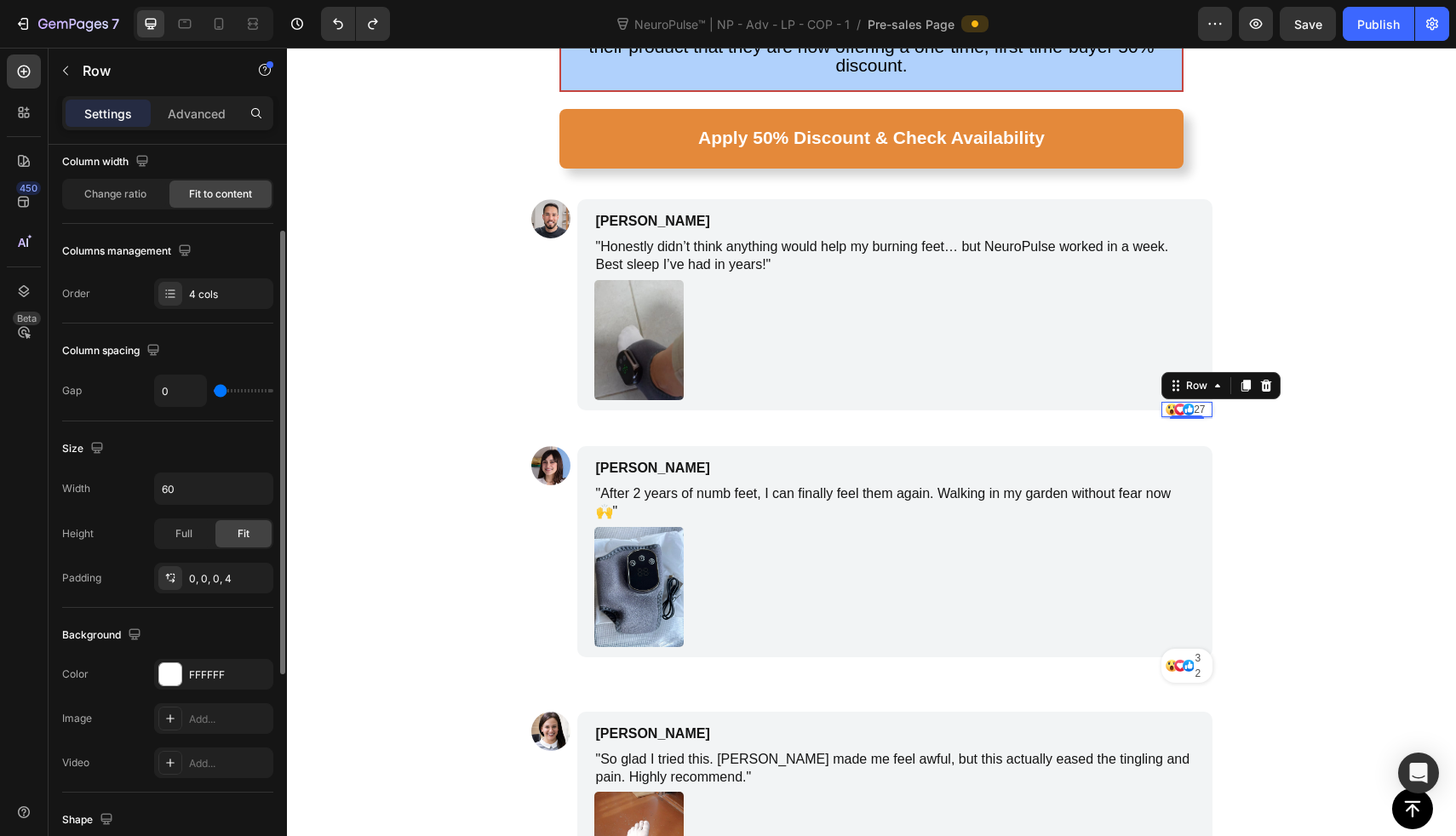
scroll to position [148, 0]
click at [209, 484] on input "60" at bounding box center [214, 484] width 118 height 30
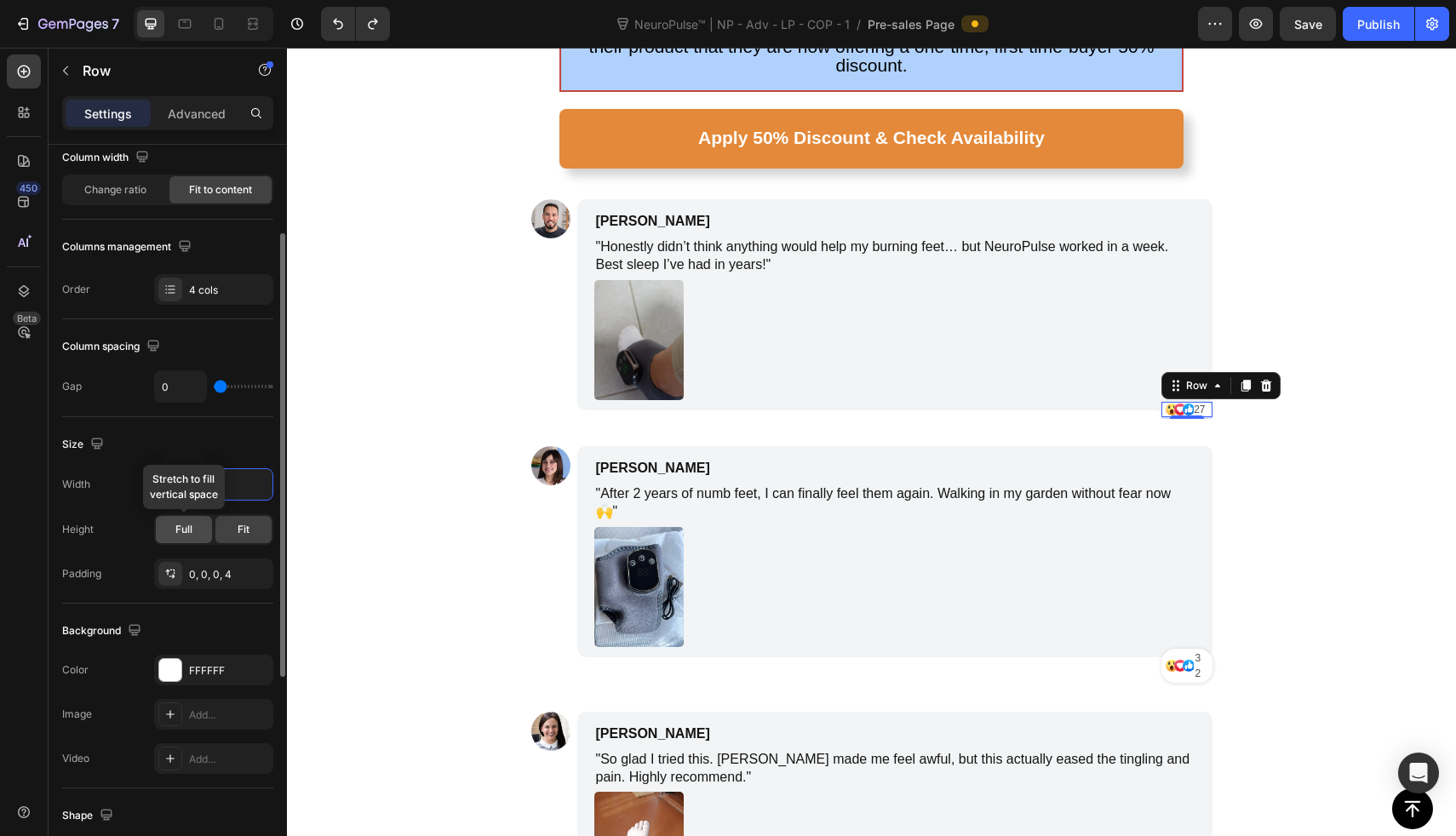
click at [201, 529] on div "Full" at bounding box center [183, 529] width 56 height 27
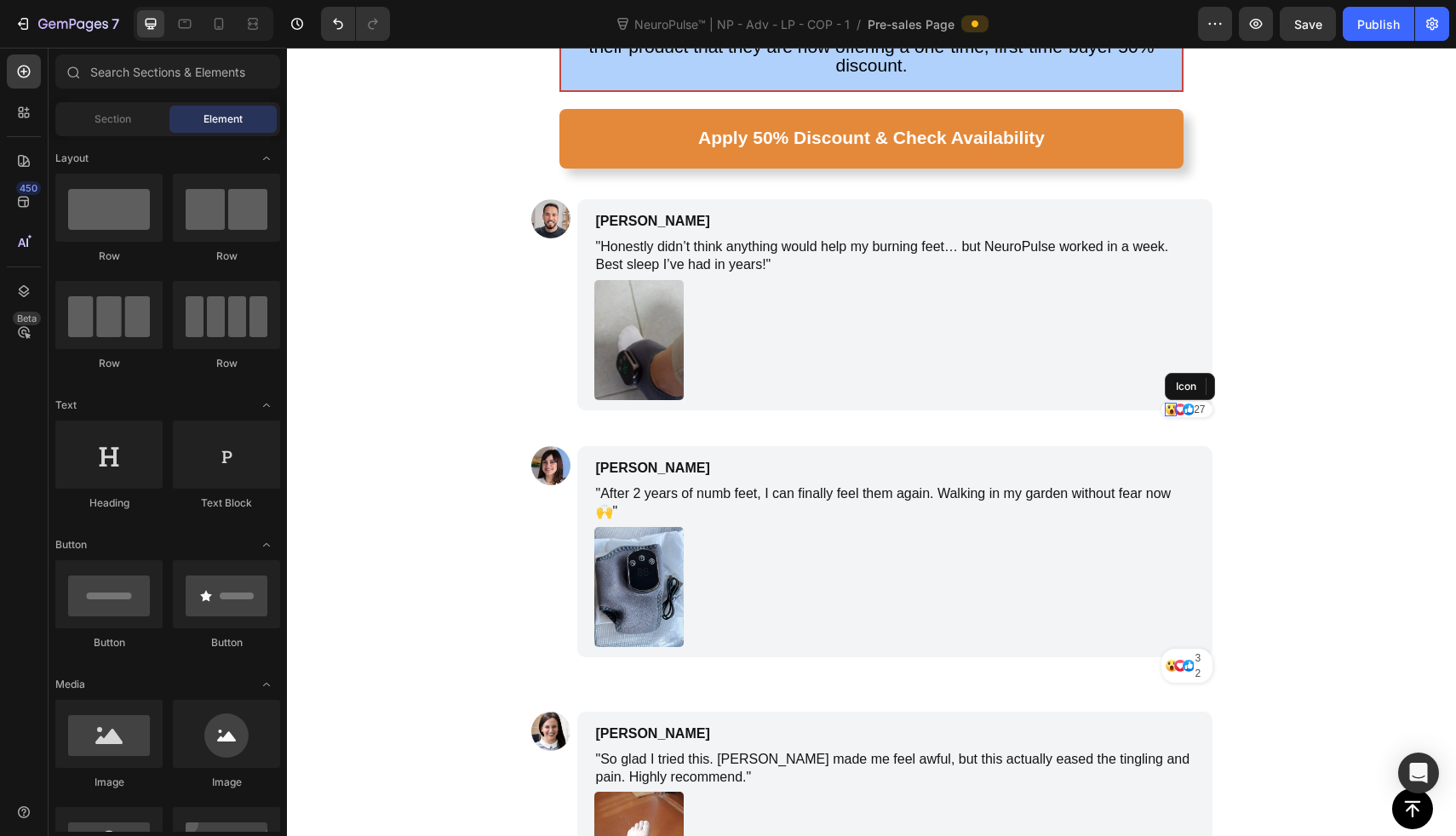
click at [1165, 403] on icon at bounding box center [1172, 409] width 13 height 13
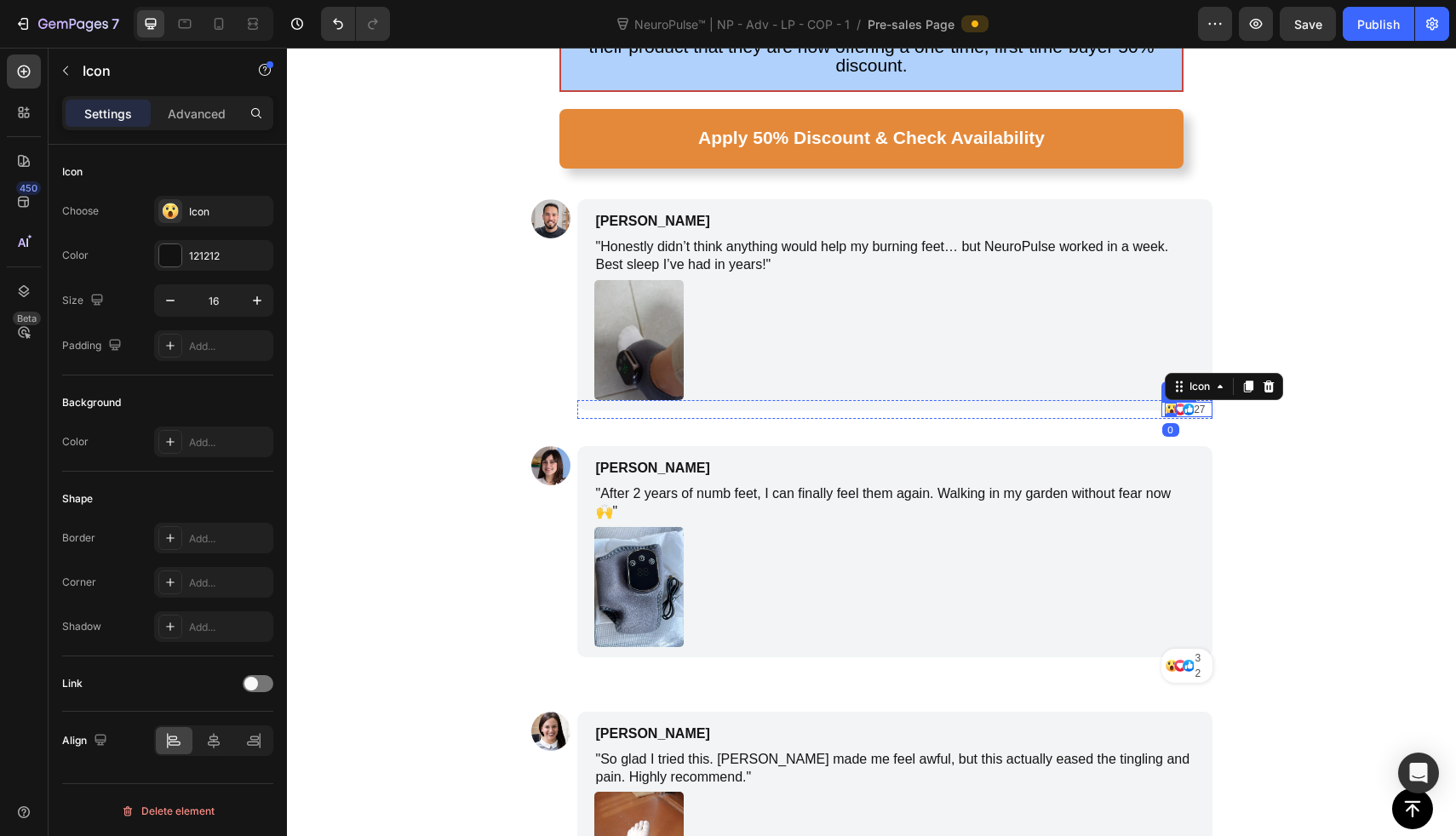
click at [1161, 402] on div "Icon 0 Icon Icon 27 Text Block Row" at bounding box center [1187, 409] width 51 height 15
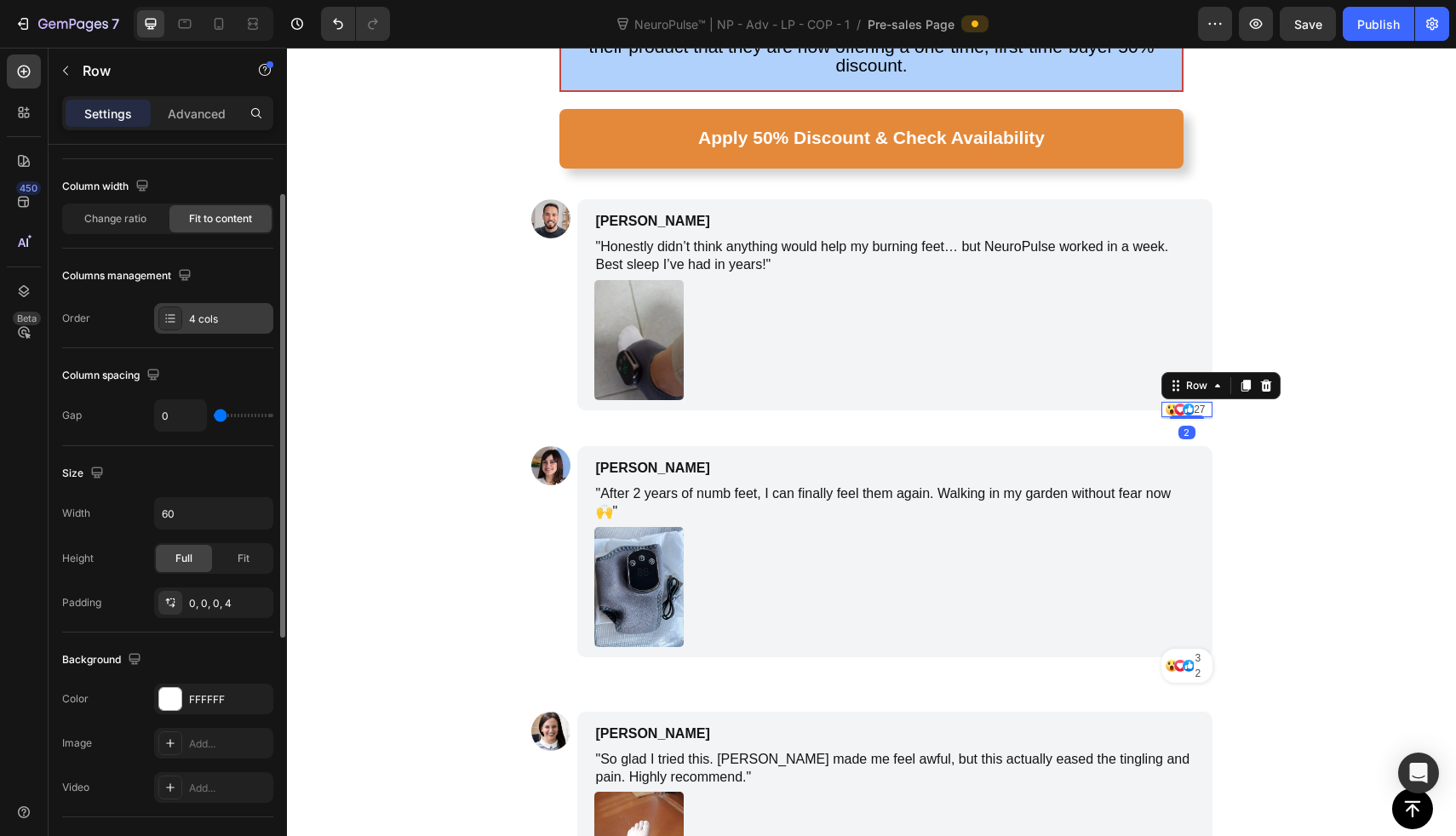
scroll to position [129, 0]
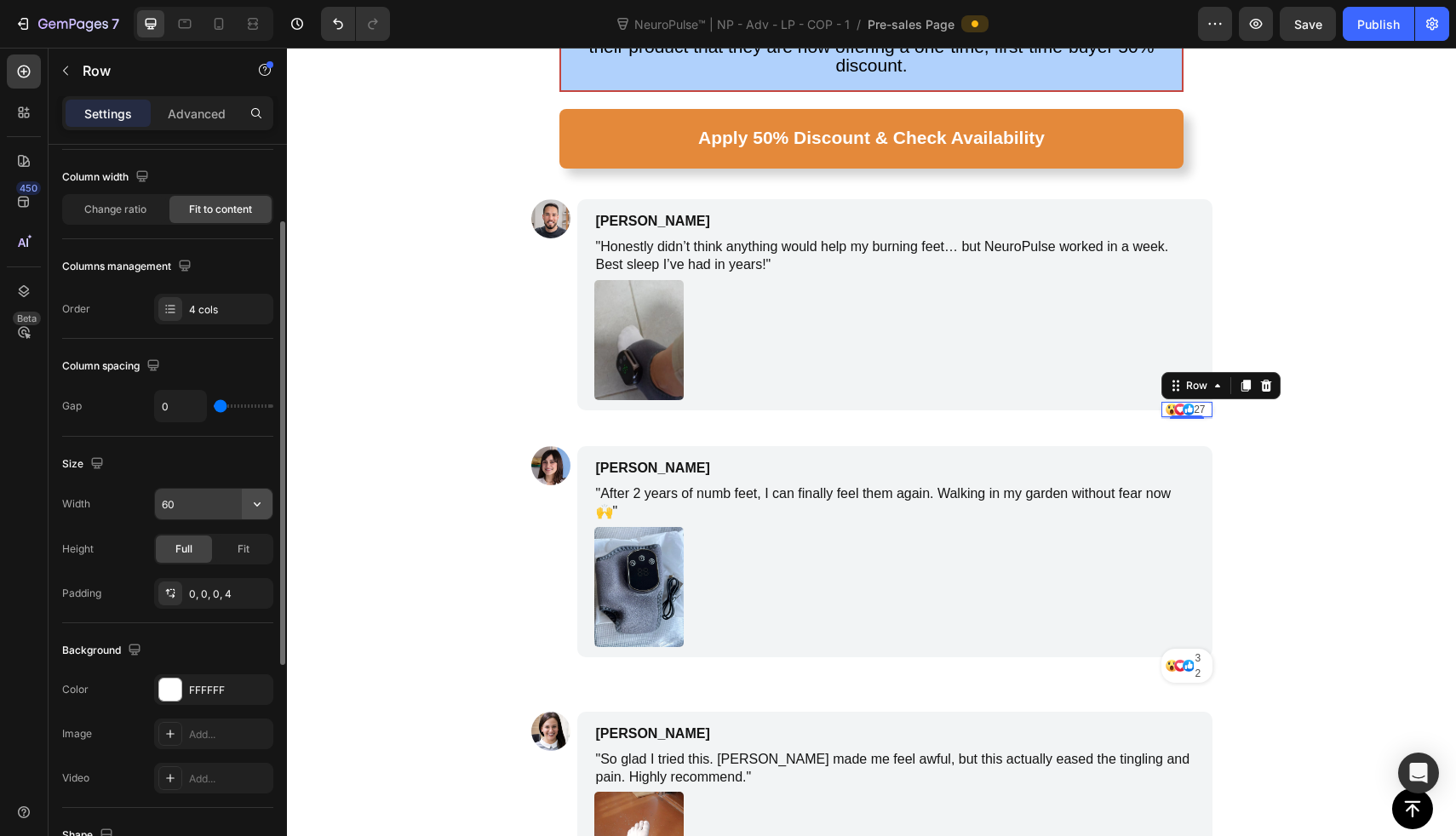
click at [248, 499] on icon "button" at bounding box center [257, 504] width 17 height 17
click at [230, 505] on input "60" at bounding box center [214, 504] width 118 height 30
type input "8"
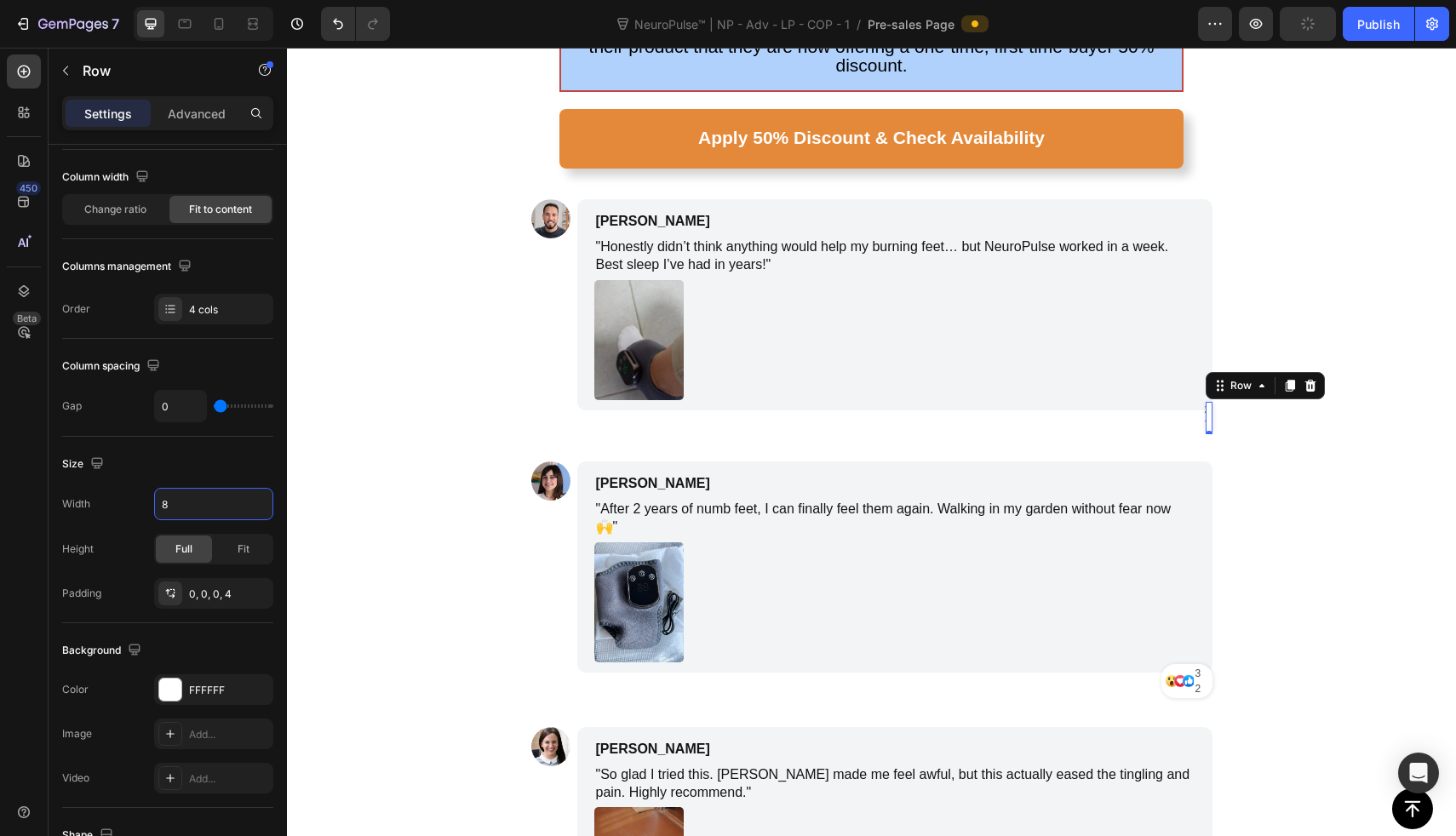
type input "80"
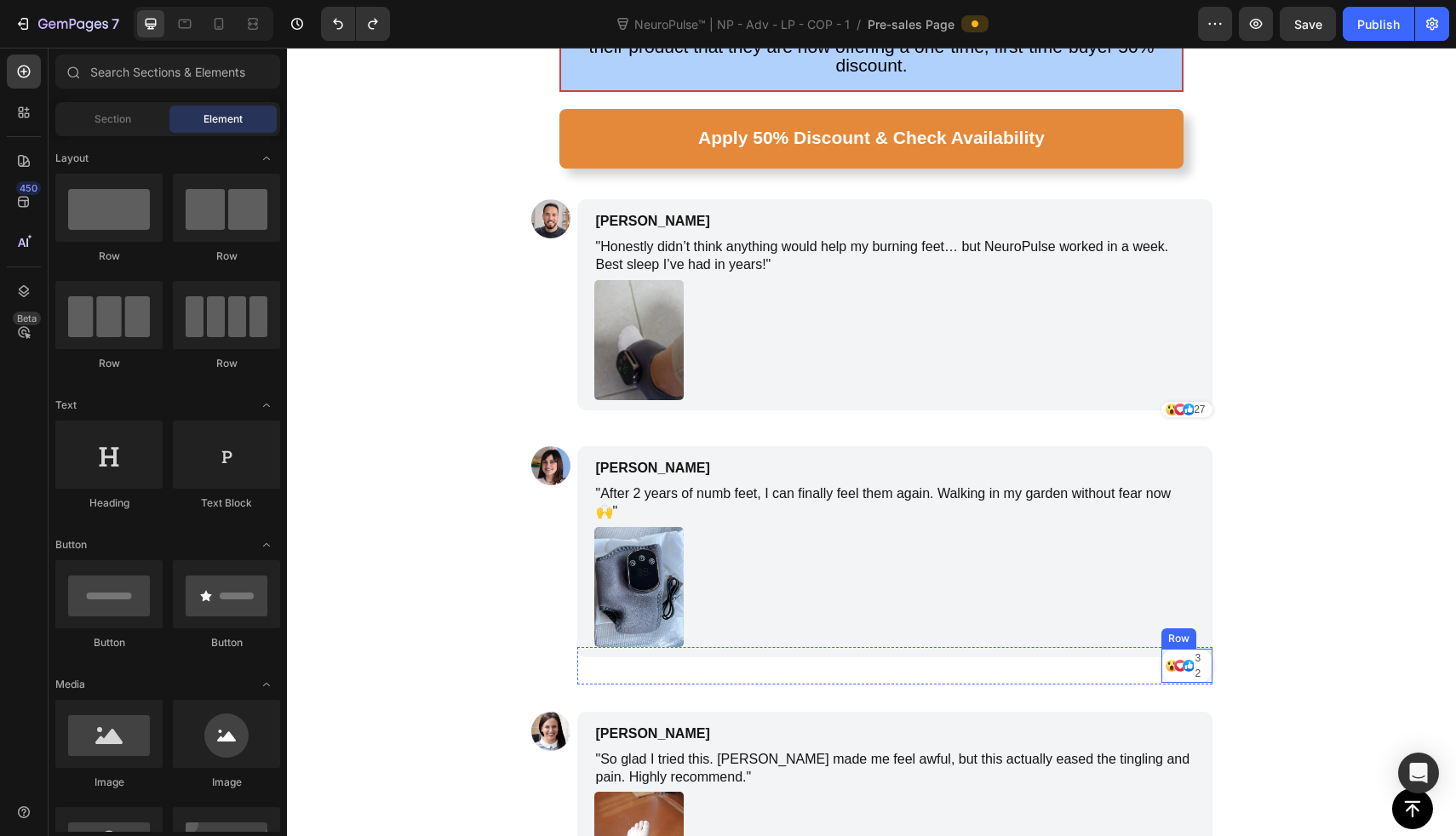
click at [1178, 649] on div "Icon" at bounding box center [1183, 666] width 12 height 34
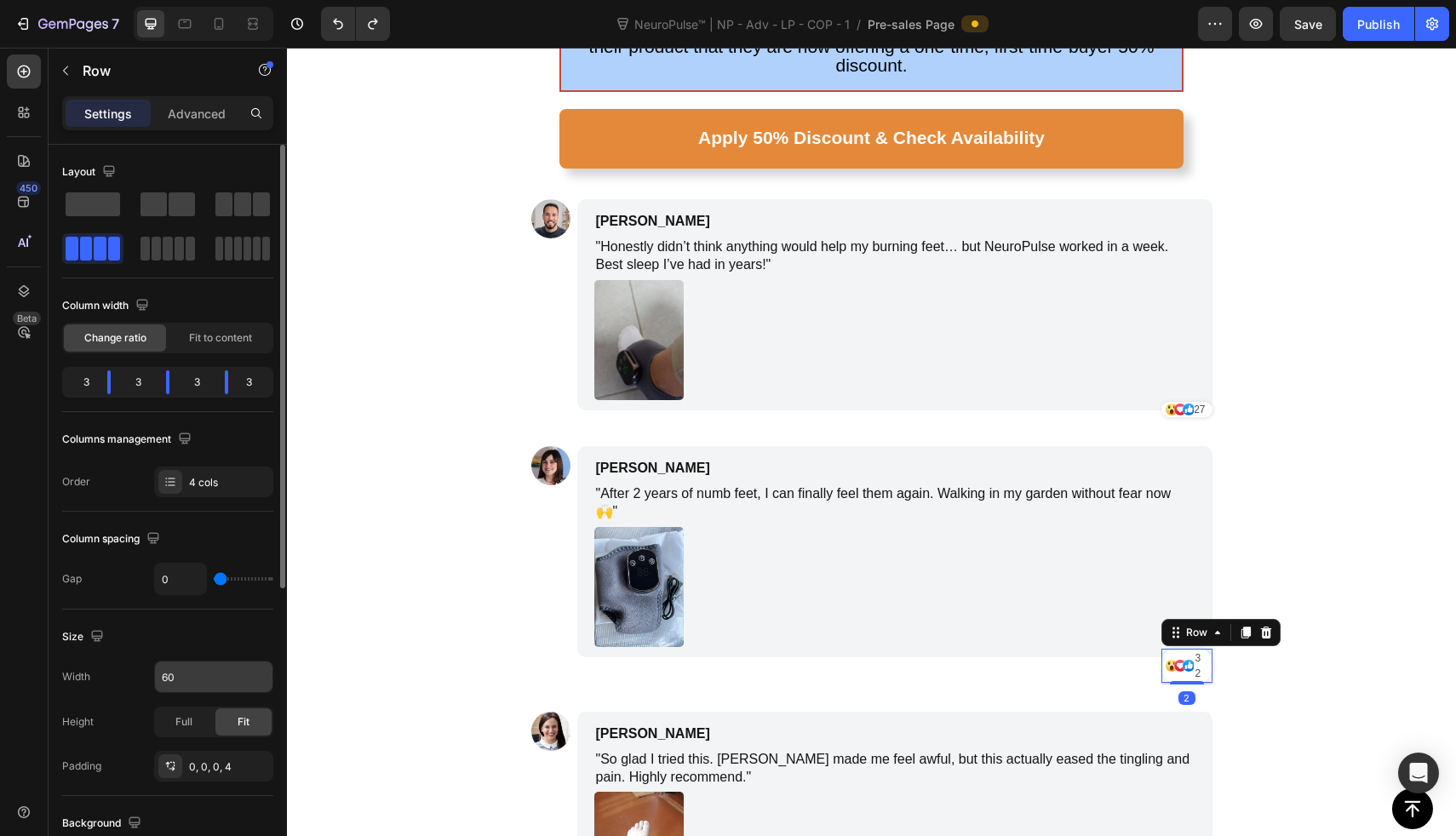
click at [234, 671] on input "60" at bounding box center [214, 677] width 118 height 30
type input "80"
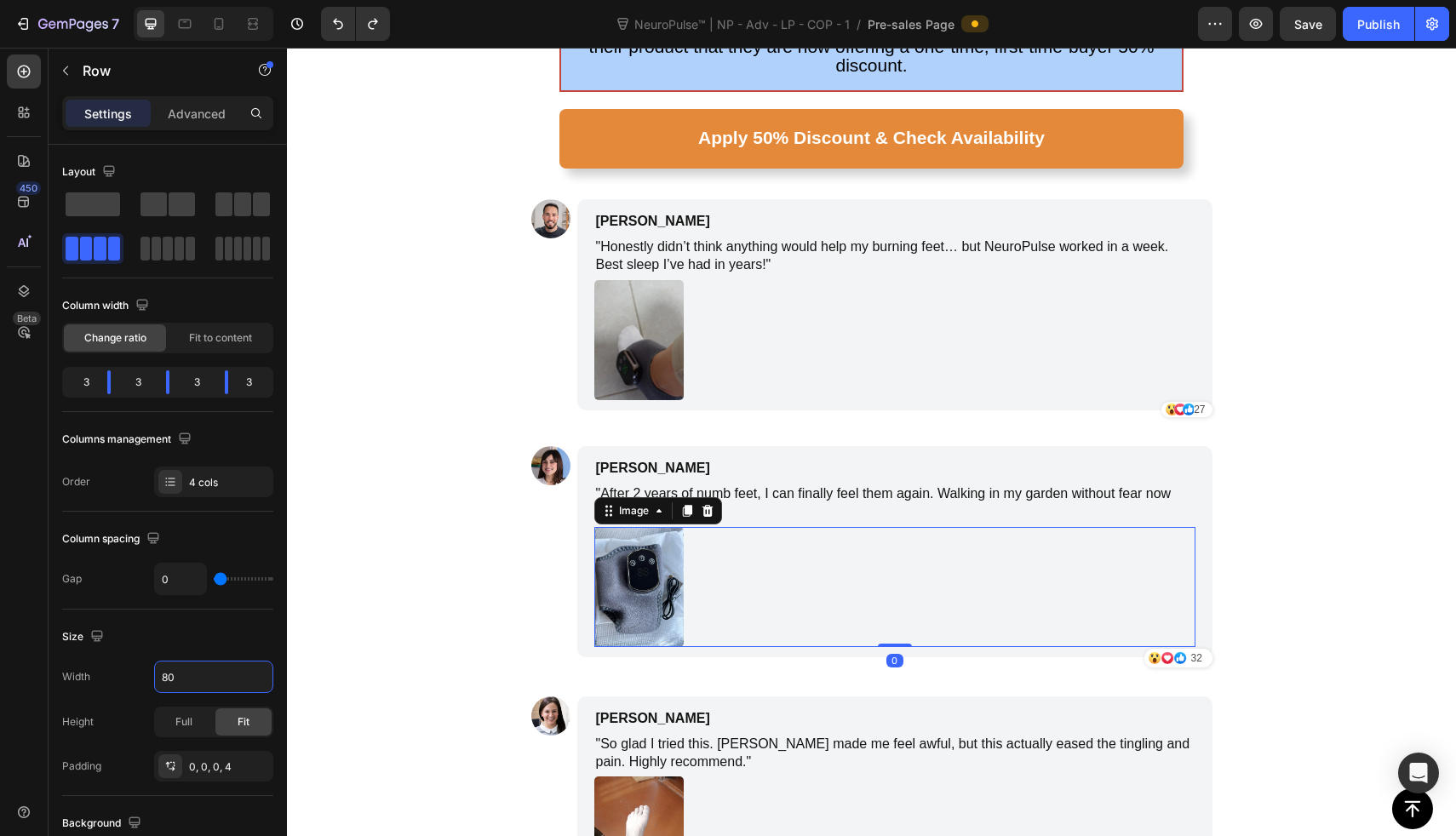
click at [996, 547] on div at bounding box center [895, 587] width 601 height 120
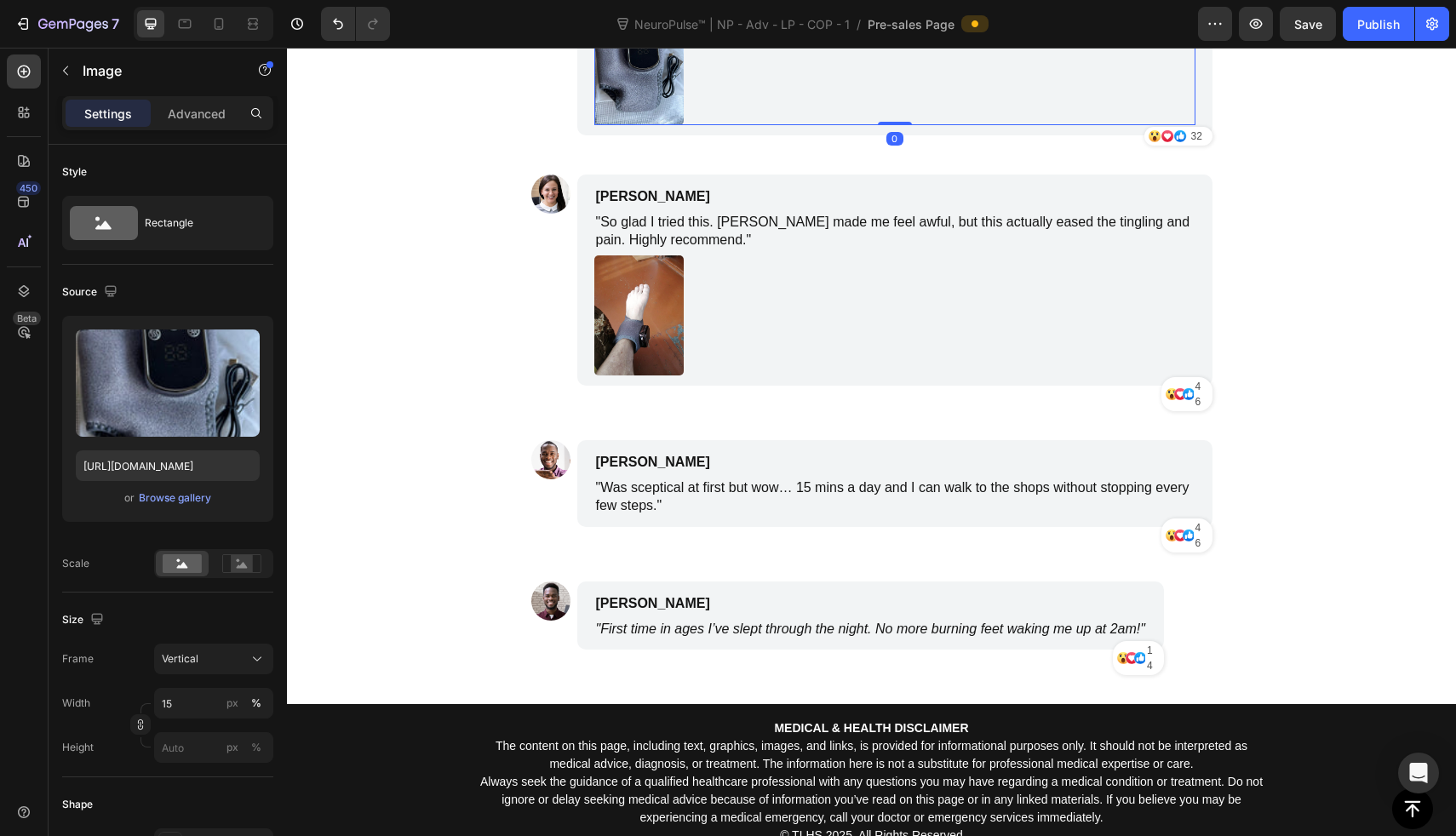
scroll to position [8323, 0]
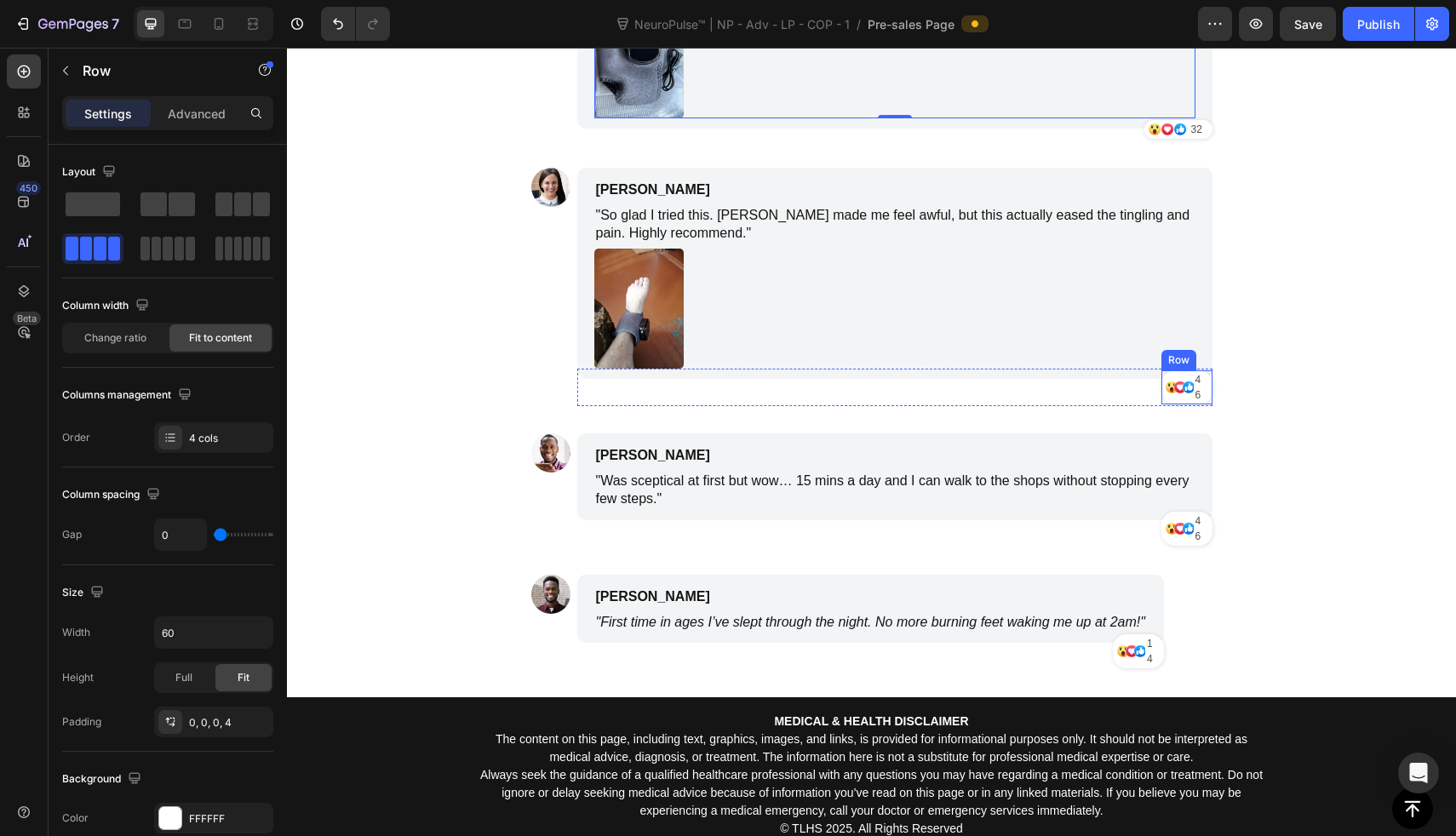
click at [1169, 386] on div "Icon Icon Icon [STREET_ADDRESS]" at bounding box center [1187, 388] width 51 height 34
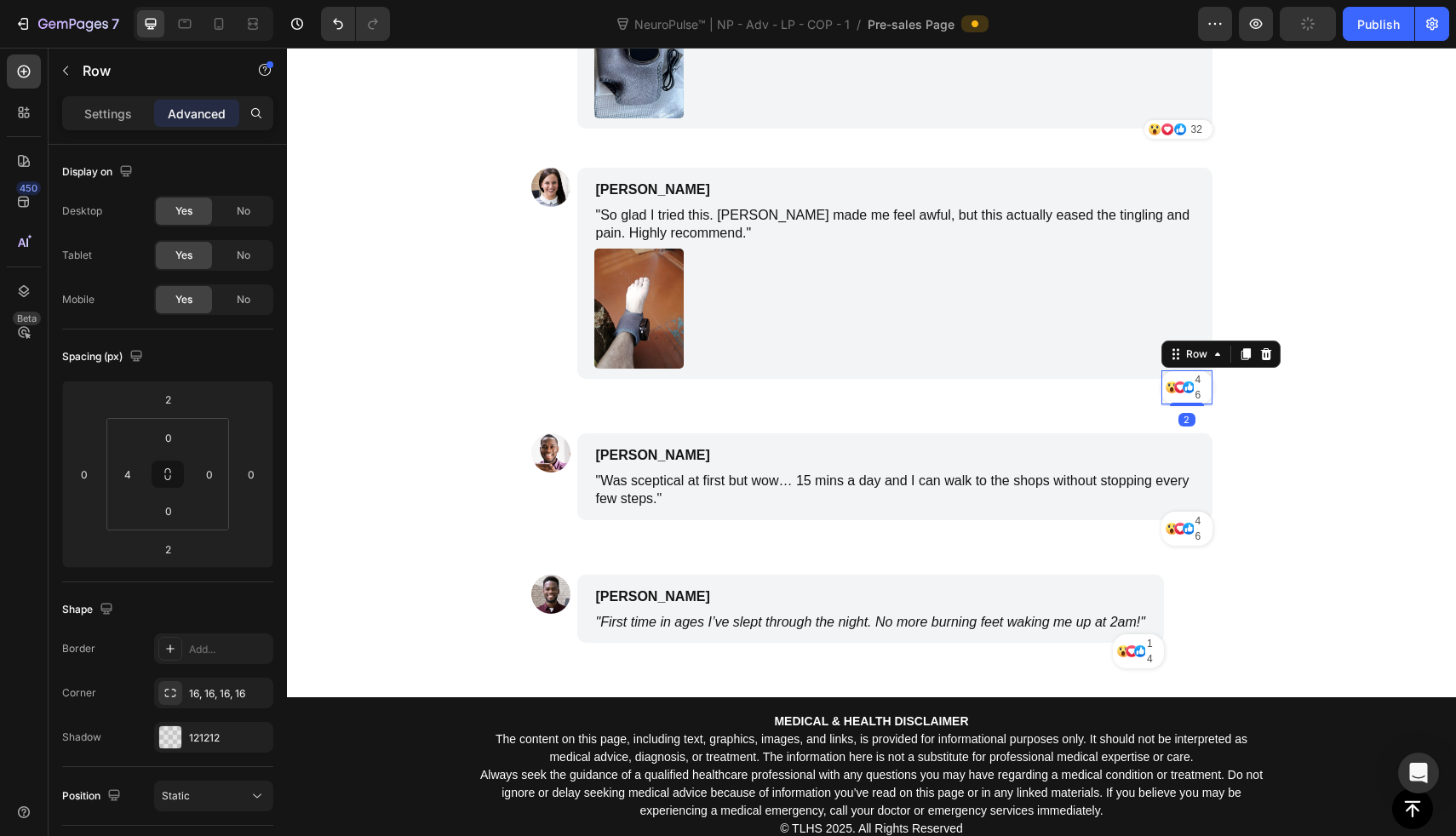
click at [1177, 378] on div "Icon" at bounding box center [1183, 388] width 12 height 34
click at [1118, 407] on div "Image [PERSON_NAME] Text Block "Honestly didn’t think anything would help my bu…" at bounding box center [872, 184] width 682 height 1027
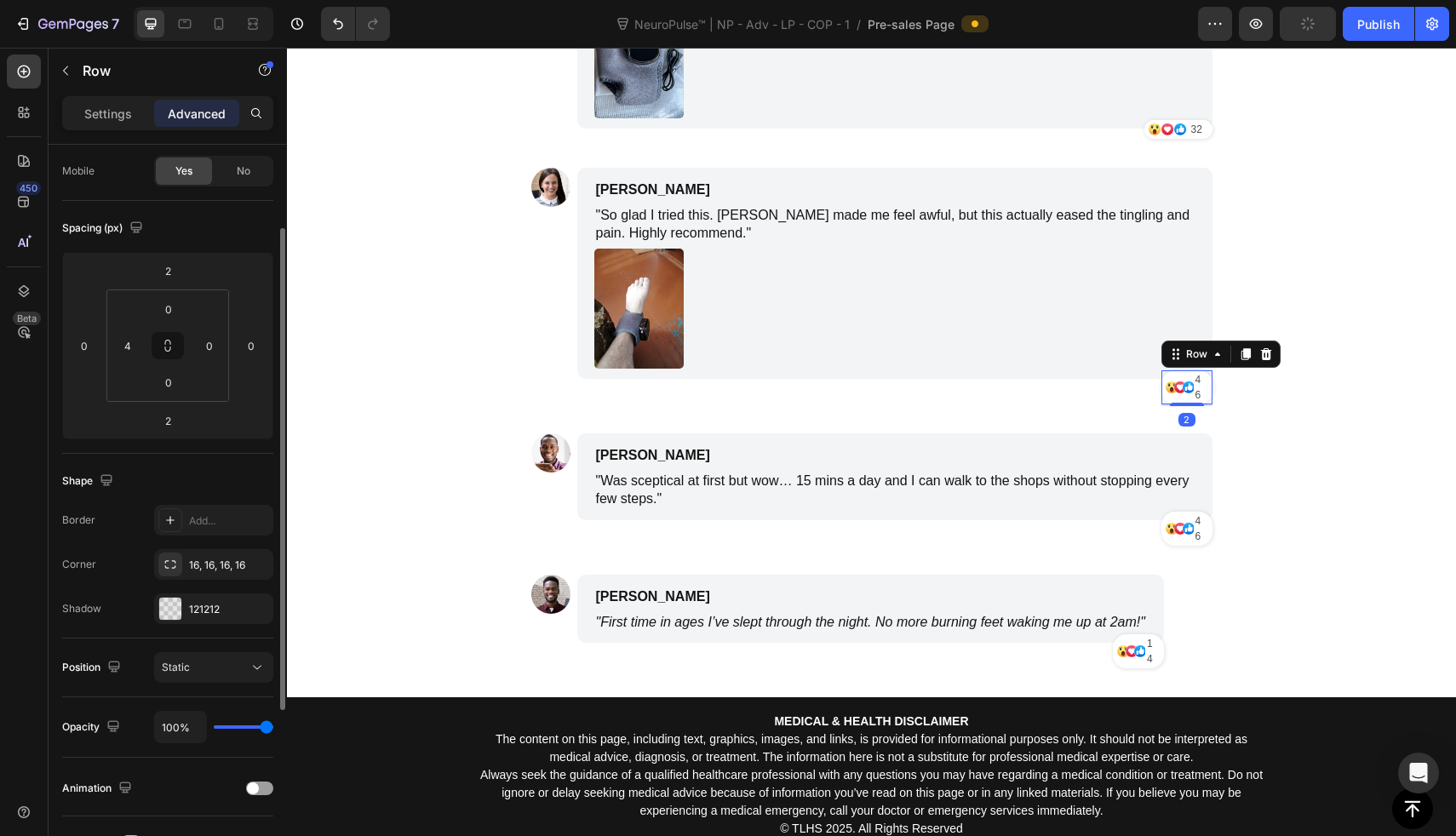
click at [1177, 382] on div "Icon" at bounding box center [1183, 388] width 12 height 34
click at [125, 123] on div "Settings" at bounding box center [108, 113] width 85 height 27
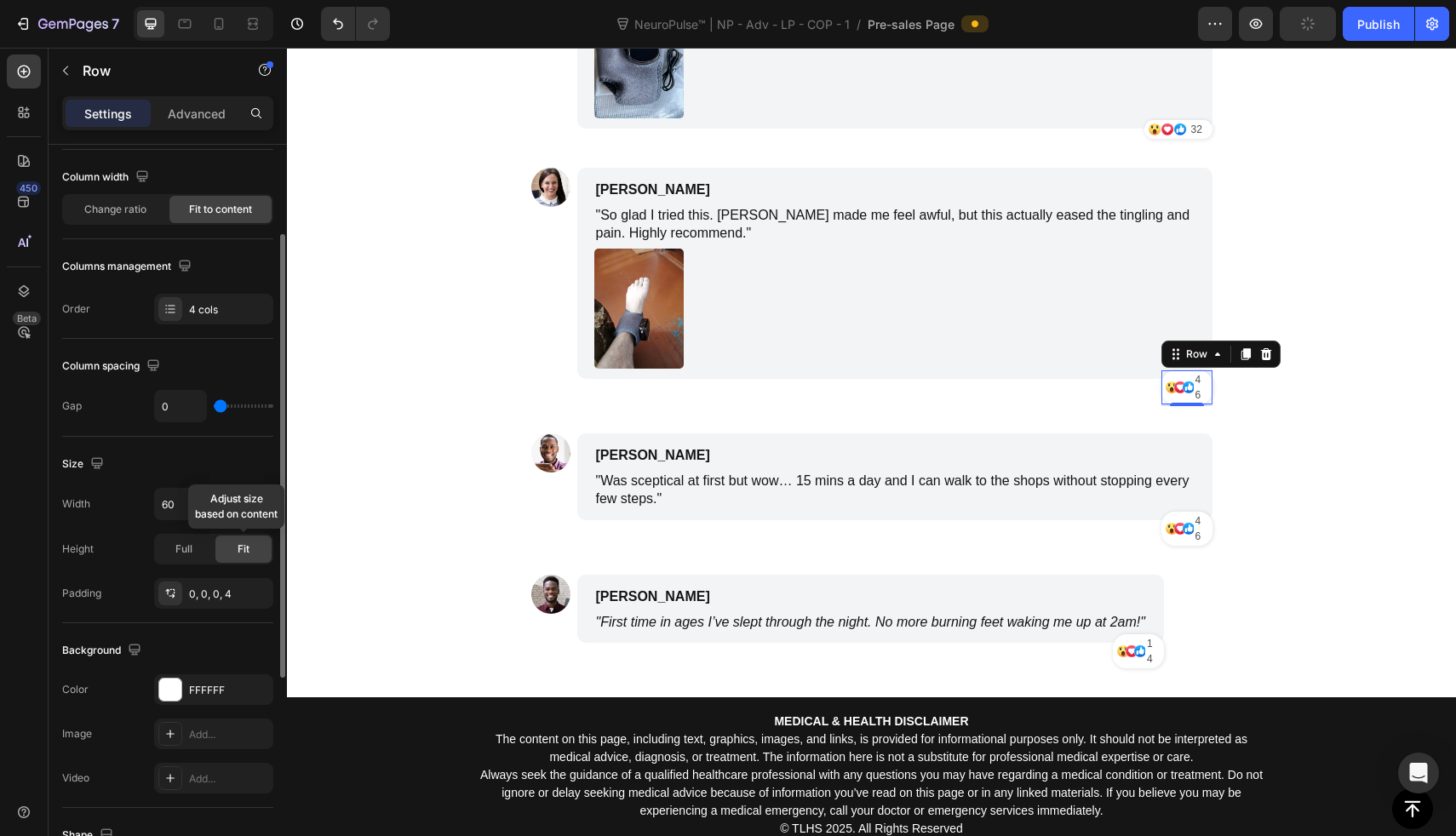
scroll to position [209, 0]
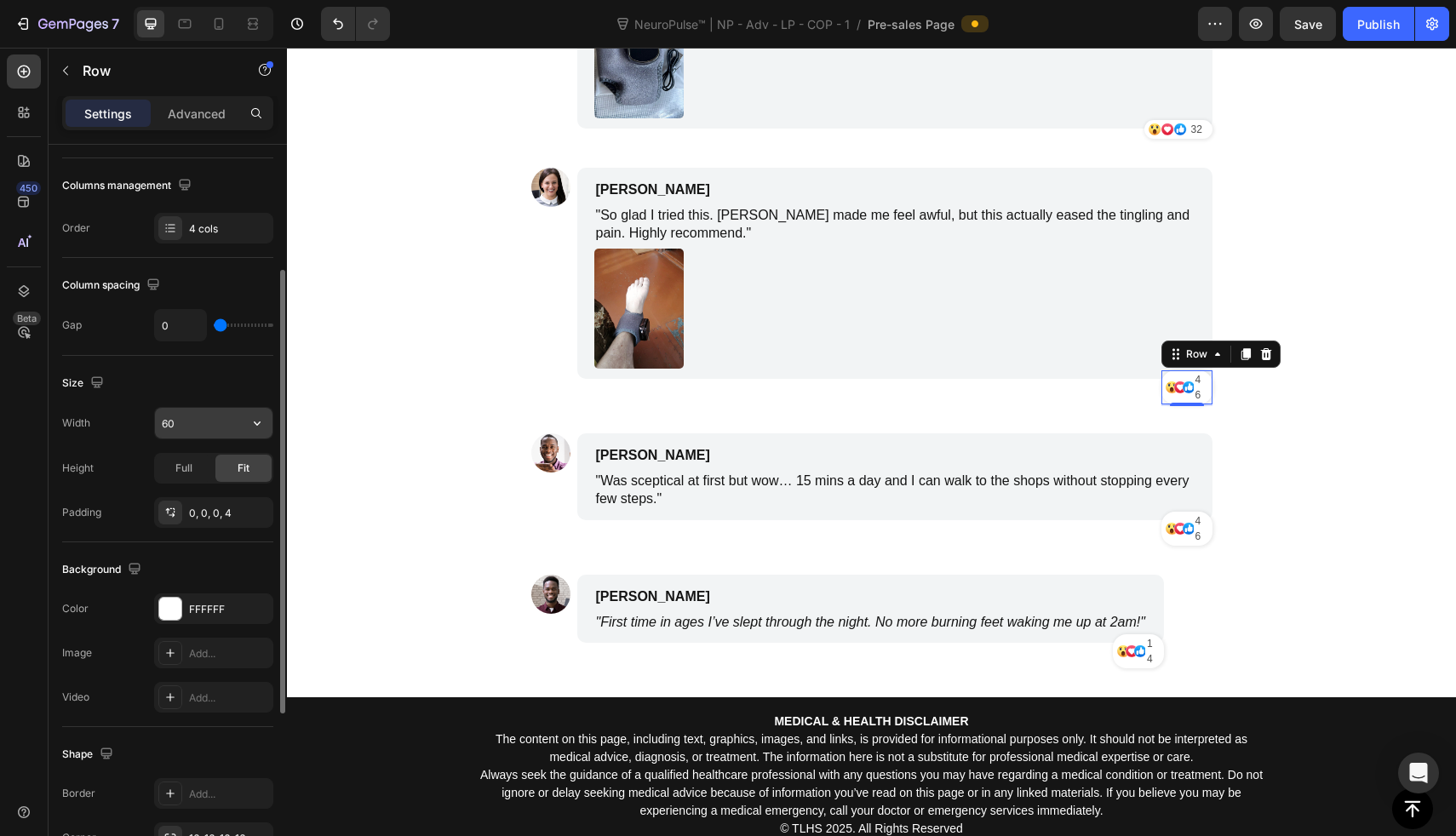
click at [214, 427] on input "60" at bounding box center [214, 423] width 118 height 30
type input "80"
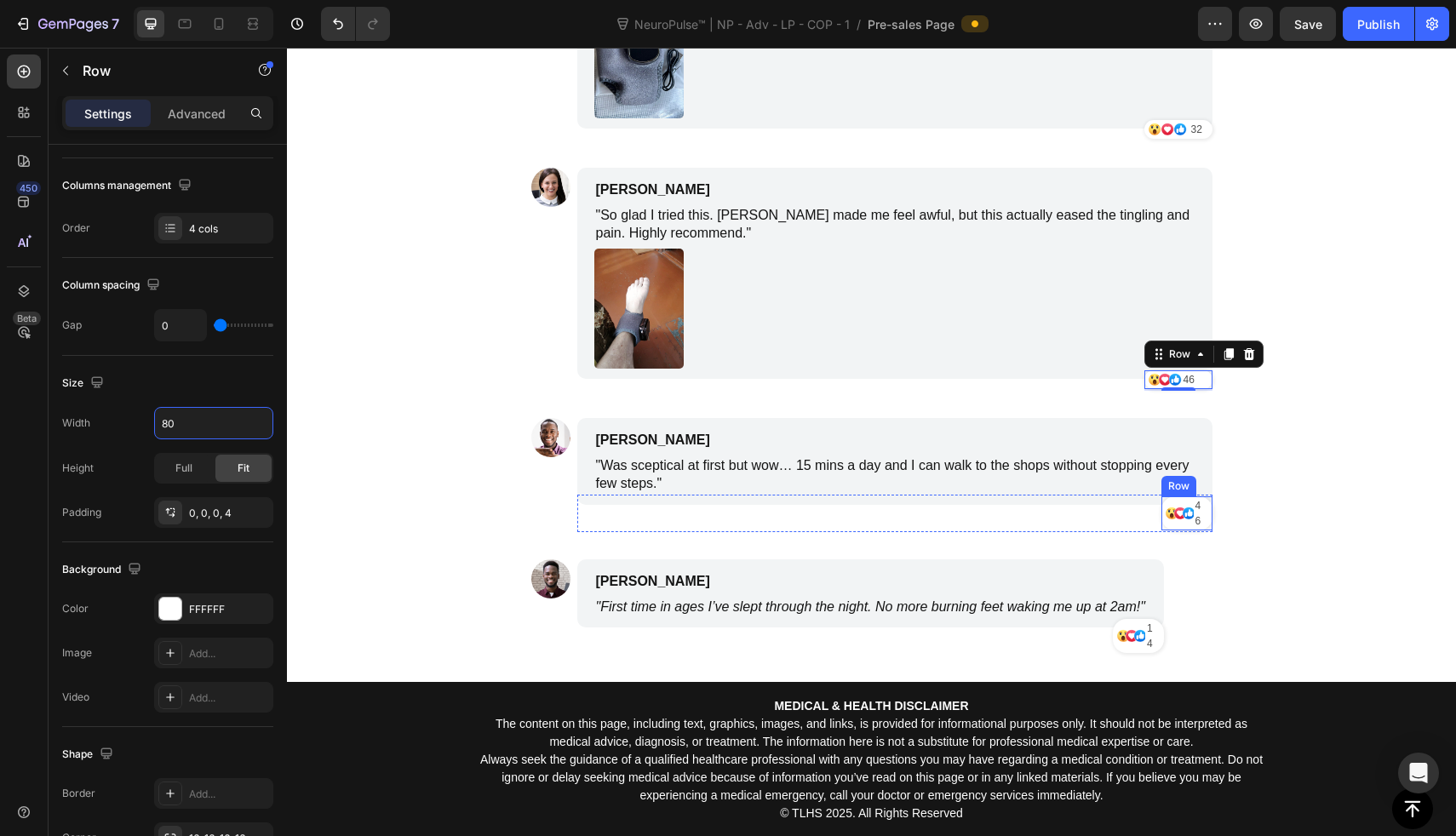
click at [1167, 508] on div "Icon" at bounding box center [1171, 514] width 12 height 34
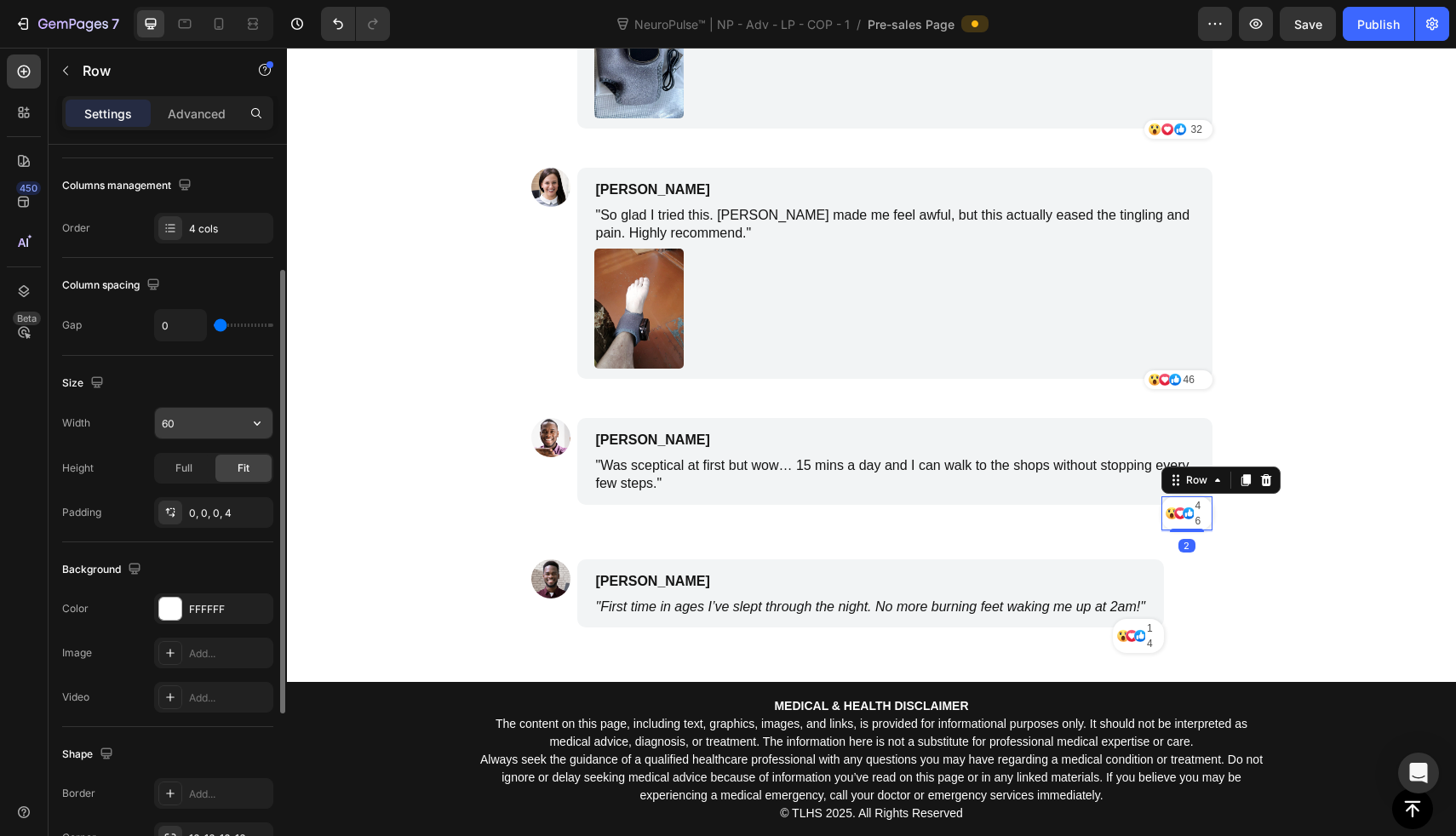
click at [234, 429] on input "60" at bounding box center [214, 423] width 118 height 30
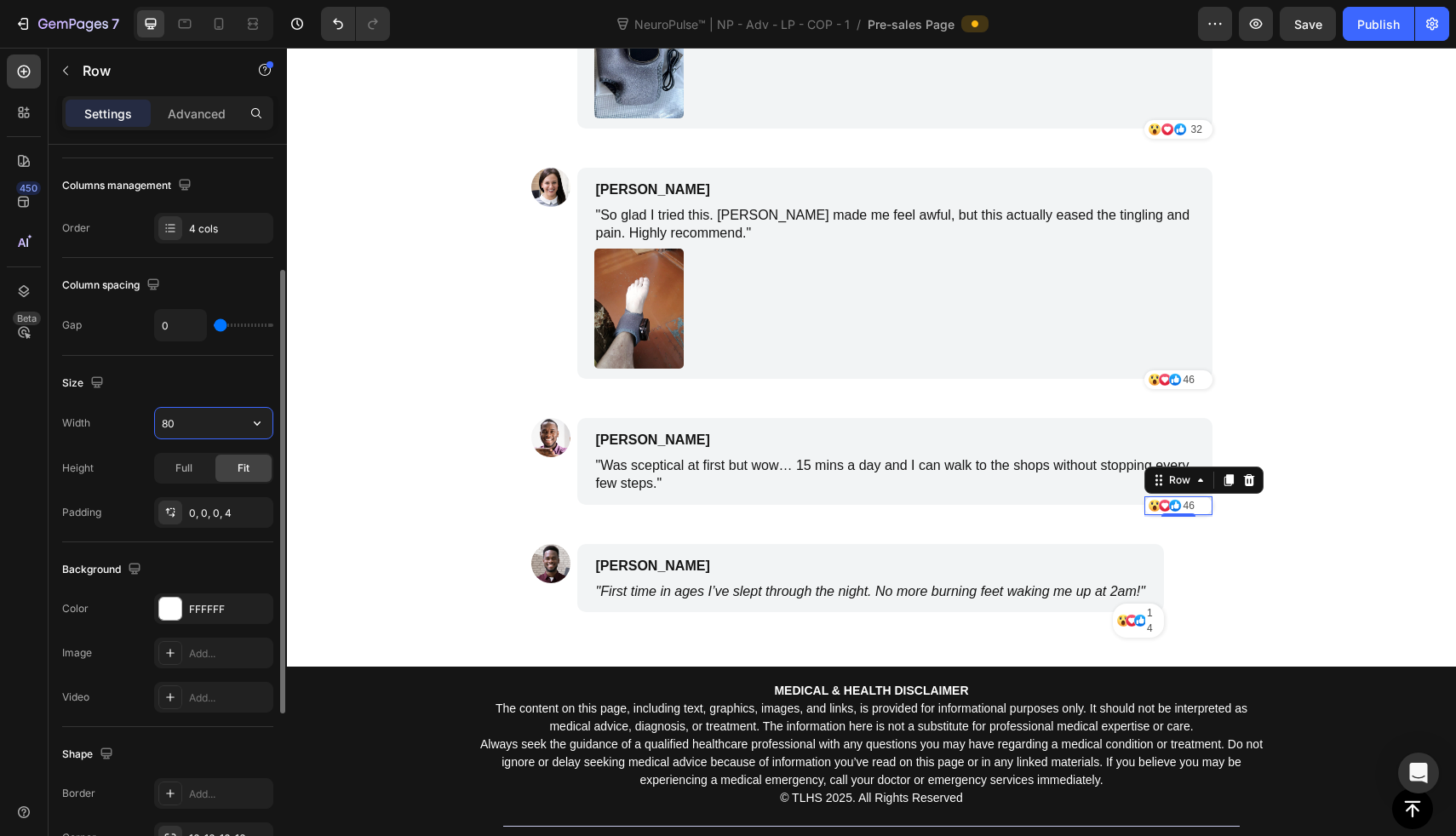
type input "8"
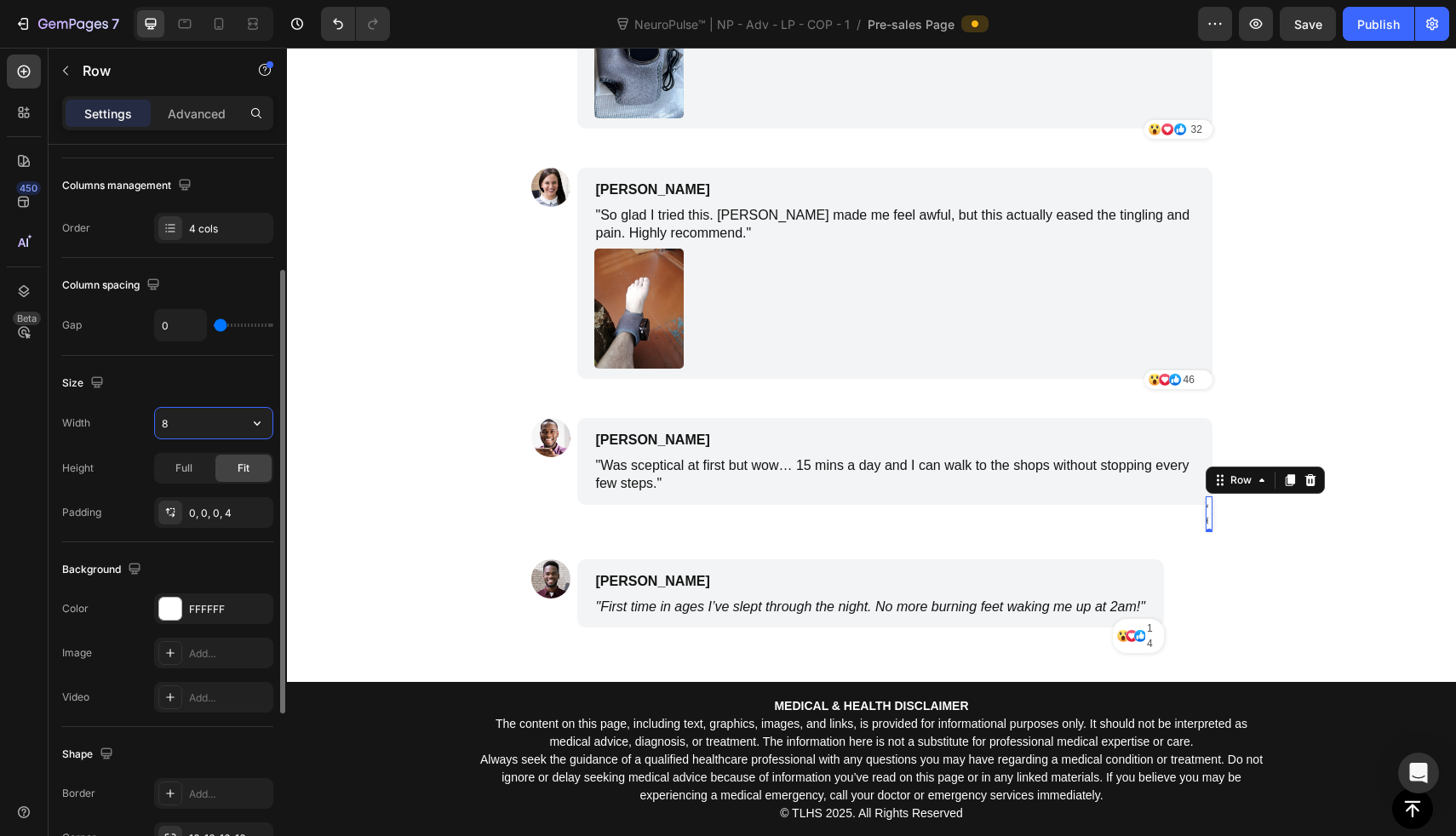
type input "80"
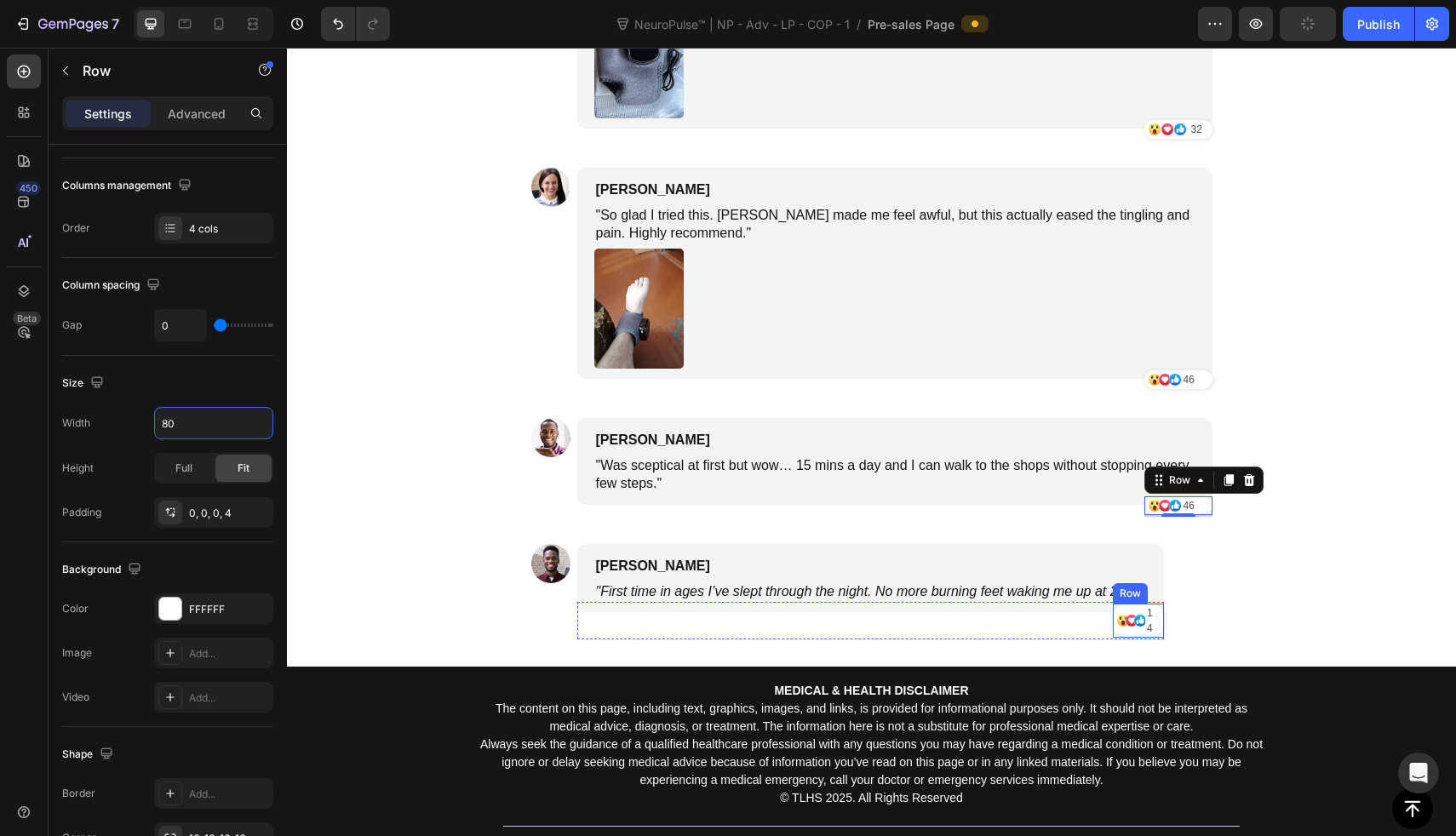
click at [1140, 610] on div "Icon" at bounding box center [1146, 621] width 12 height 34
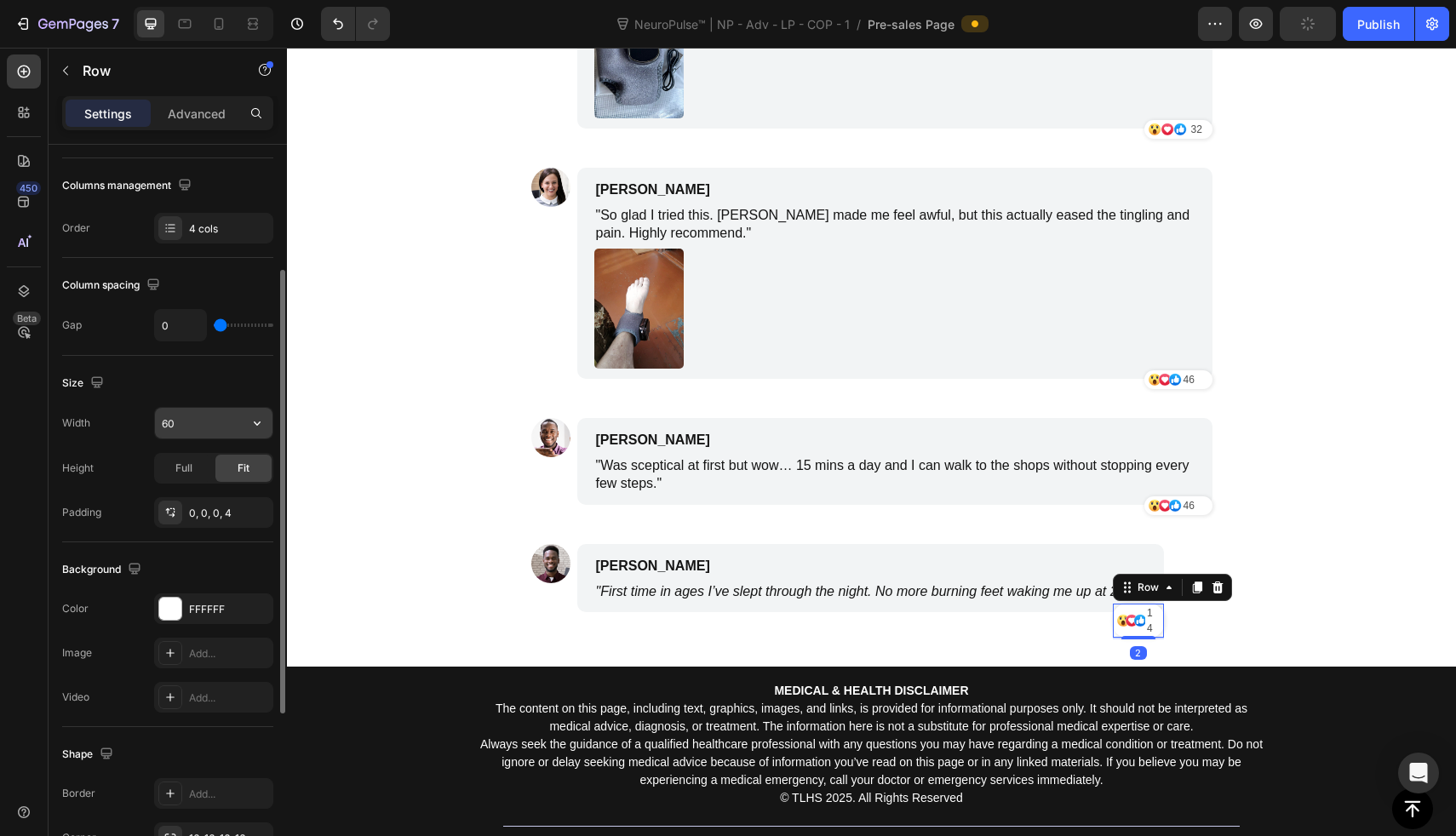
click at [258, 428] on icon "button" at bounding box center [257, 424] width 17 height 17
click at [205, 422] on input "60" at bounding box center [214, 423] width 118 height 30
type input "80"
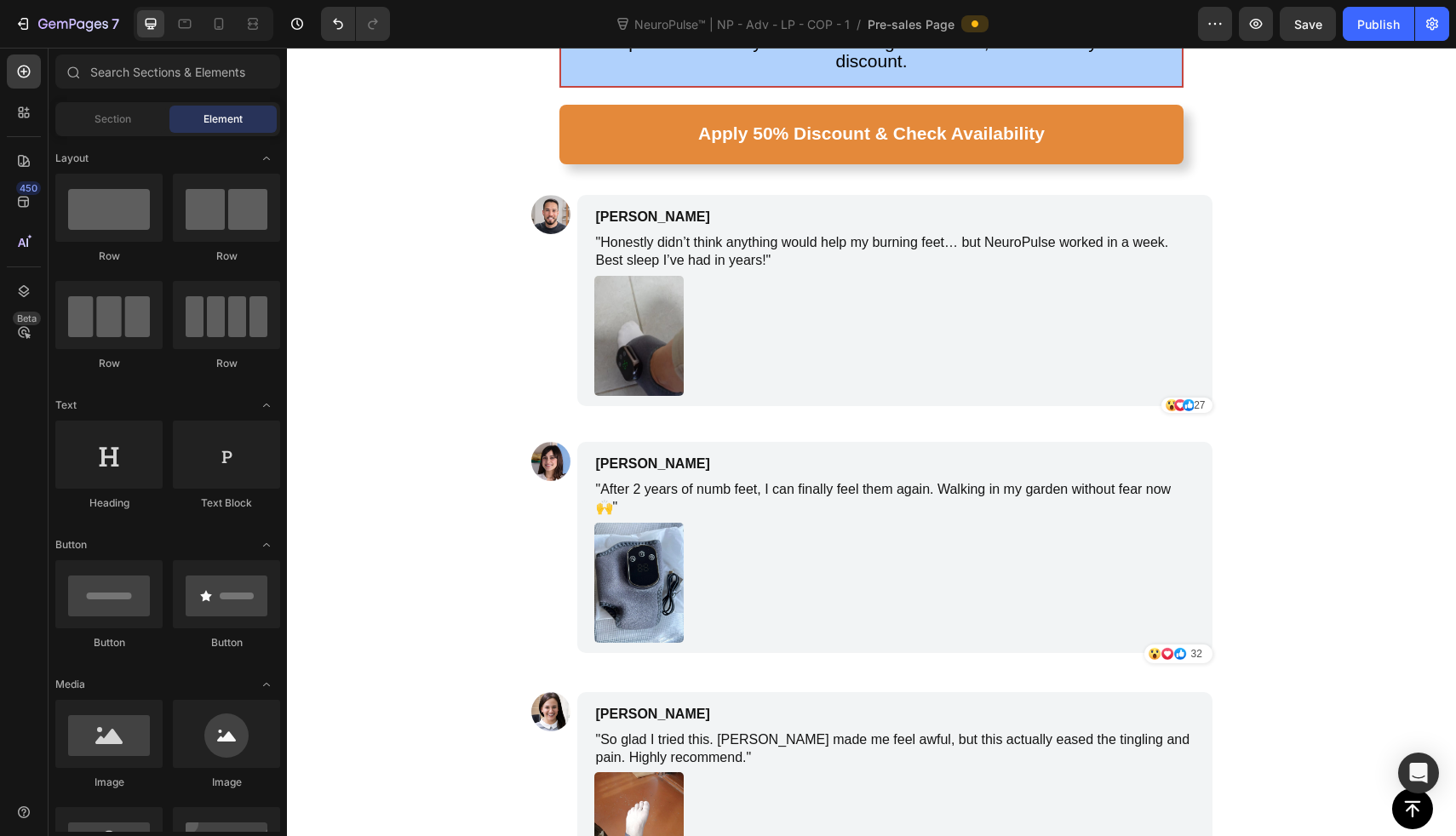
scroll to position [7849, 0]
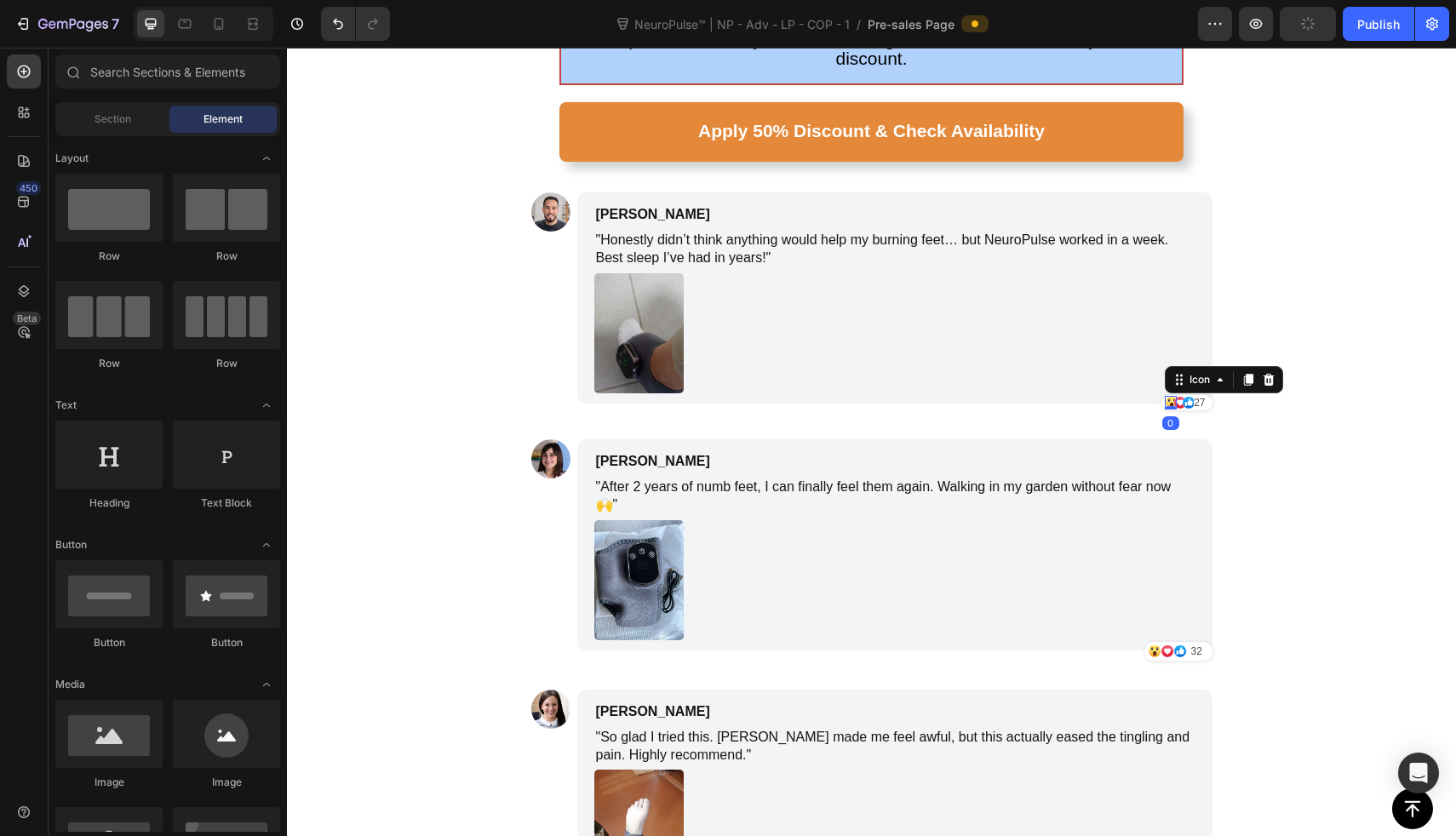
click at [1165, 396] on icon at bounding box center [1172, 403] width 13 height 13
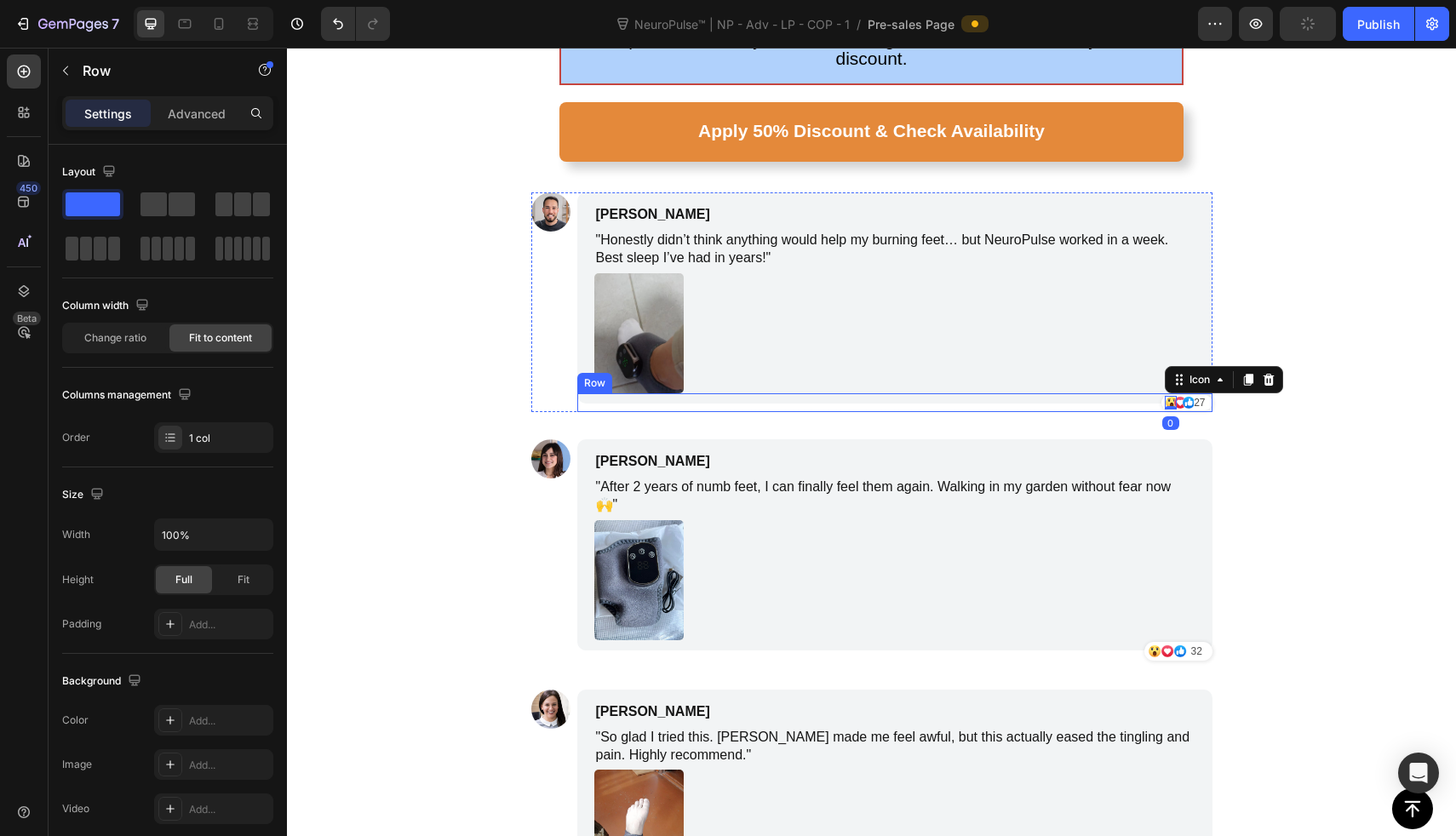
click at [1174, 393] on div "Icon 0 Icon Icon 27 Text Block Row" at bounding box center [1187, 403] width 51 height 19
click at [1179, 395] on div "Icon Icon Icon 27 Text Block Row" at bounding box center [1187, 403] width 51 height 15
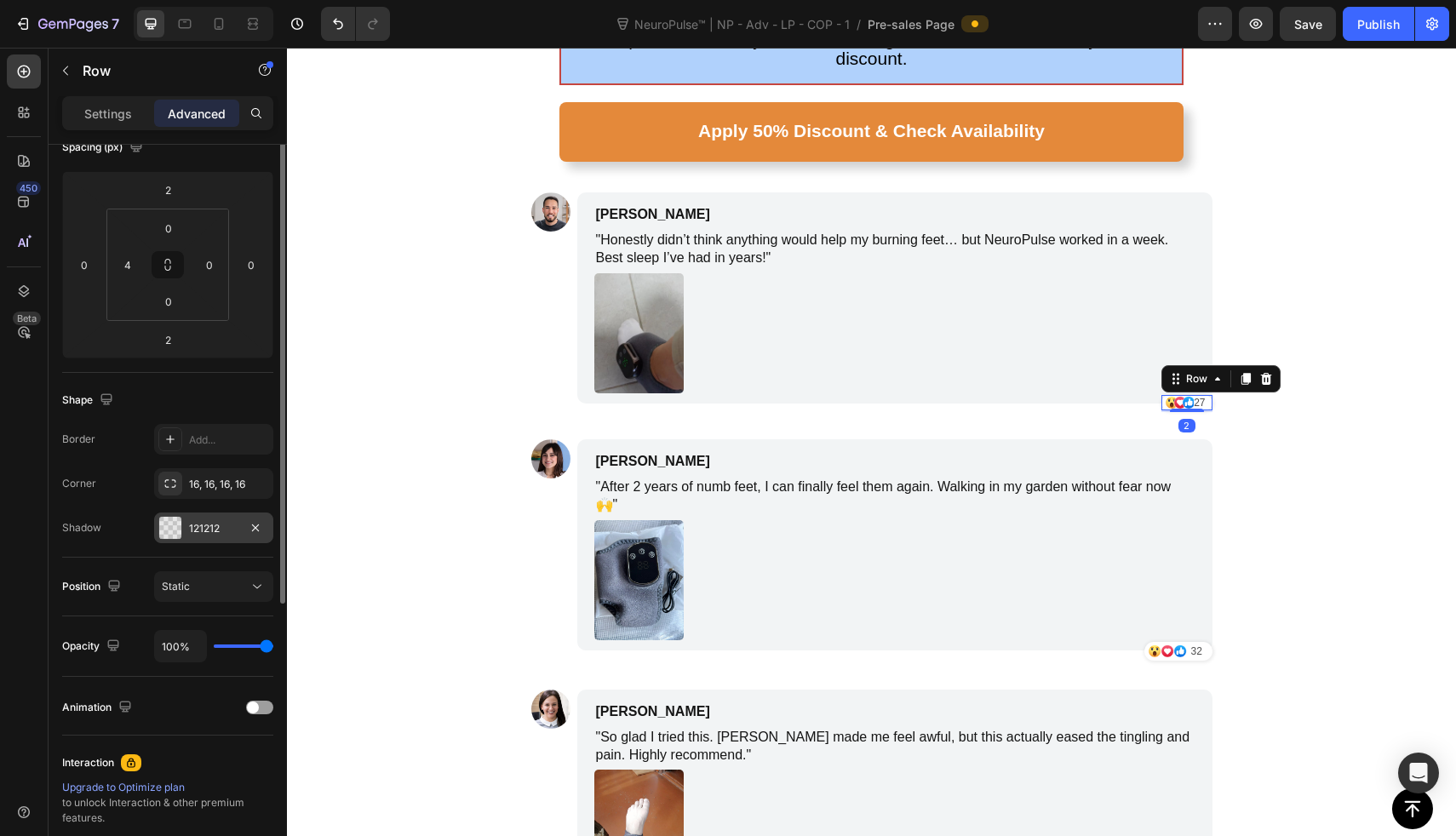
scroll to position [0, 0]
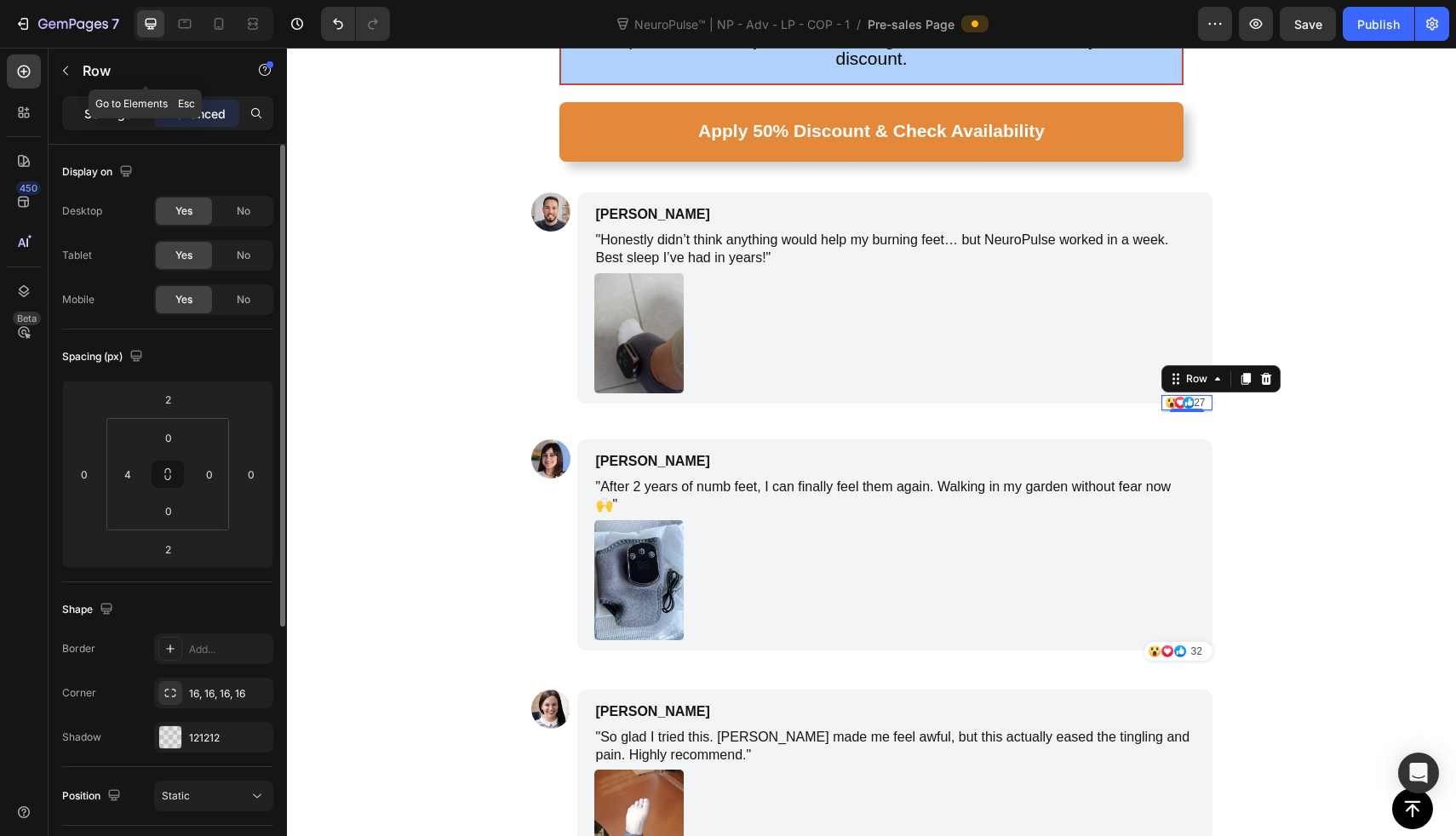
click at [93, 105] on p "Settings" at bounding box center [108, 114] width 47 height 18
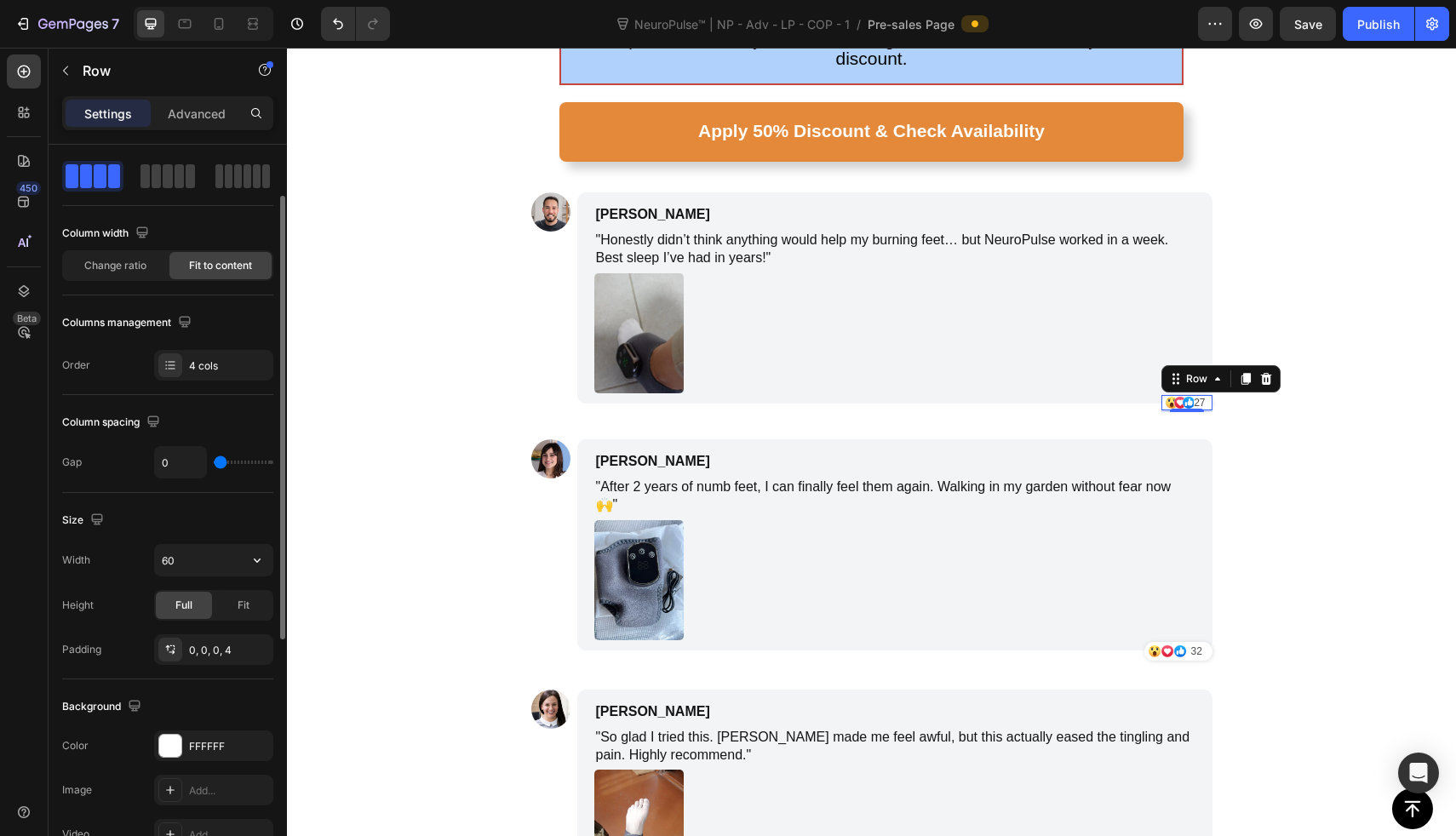
scroll to position [78, 0]
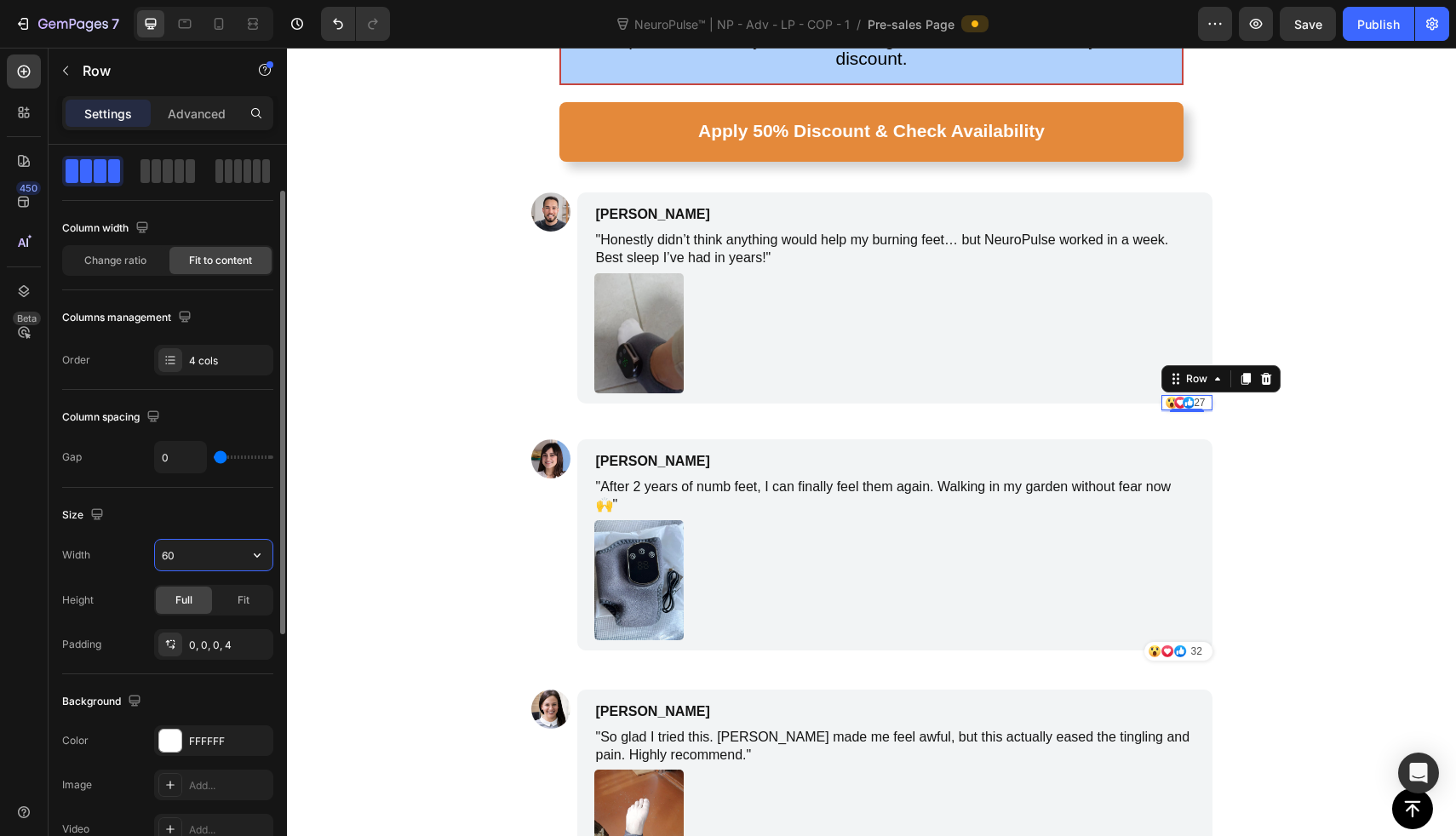
click at [211, 553] on input "60" at bounding box center [214, 555] width 118 height 30
type input "70"
click at [249, 601] on div "Fit" at bounding box center [243, 600] width 56 height 27
click at [193, 603] on div "Full" at bounding box center [183, 600] width 56 height 27
click at [228, 634] on div "0, 0, 0, 4" at bounding box center [214, 645] width 119 height 30
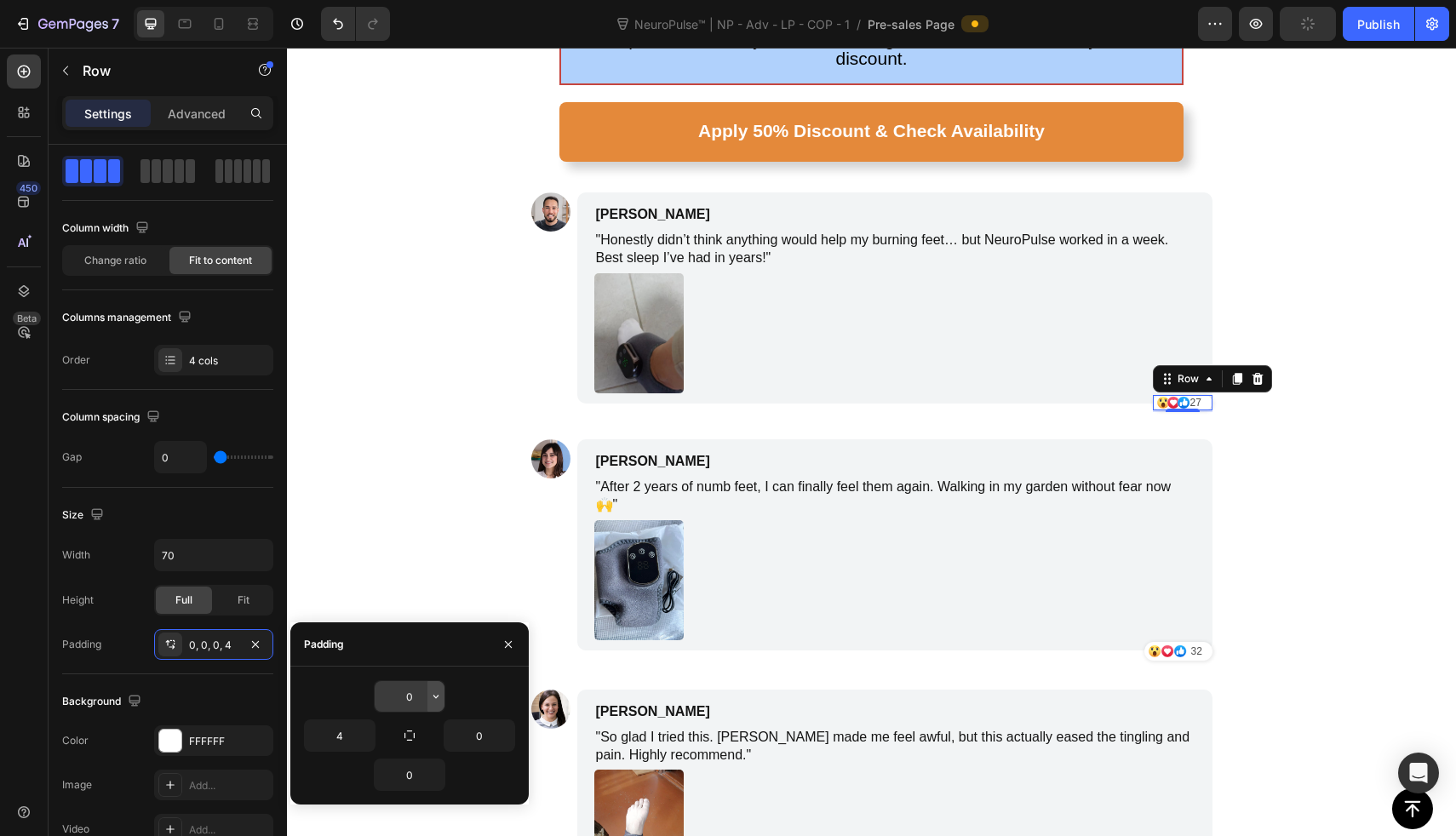
click at [428, 691] on button "button" at bounding box center [436, 697] width 17 height 30
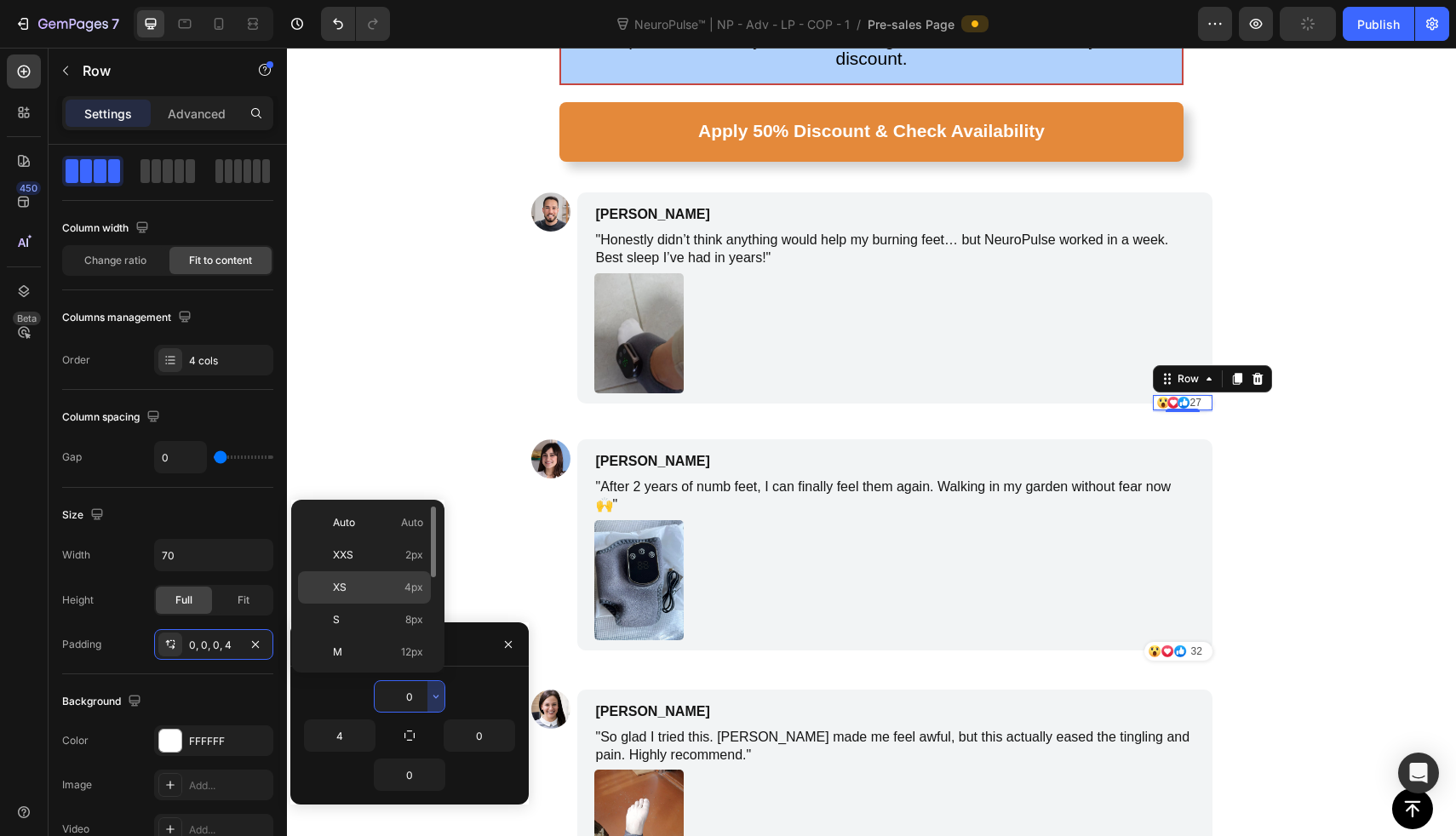
click at [393, 583] on p "XS 4px" at bounding box center [377, 588] width 90 height 15
type input "4"
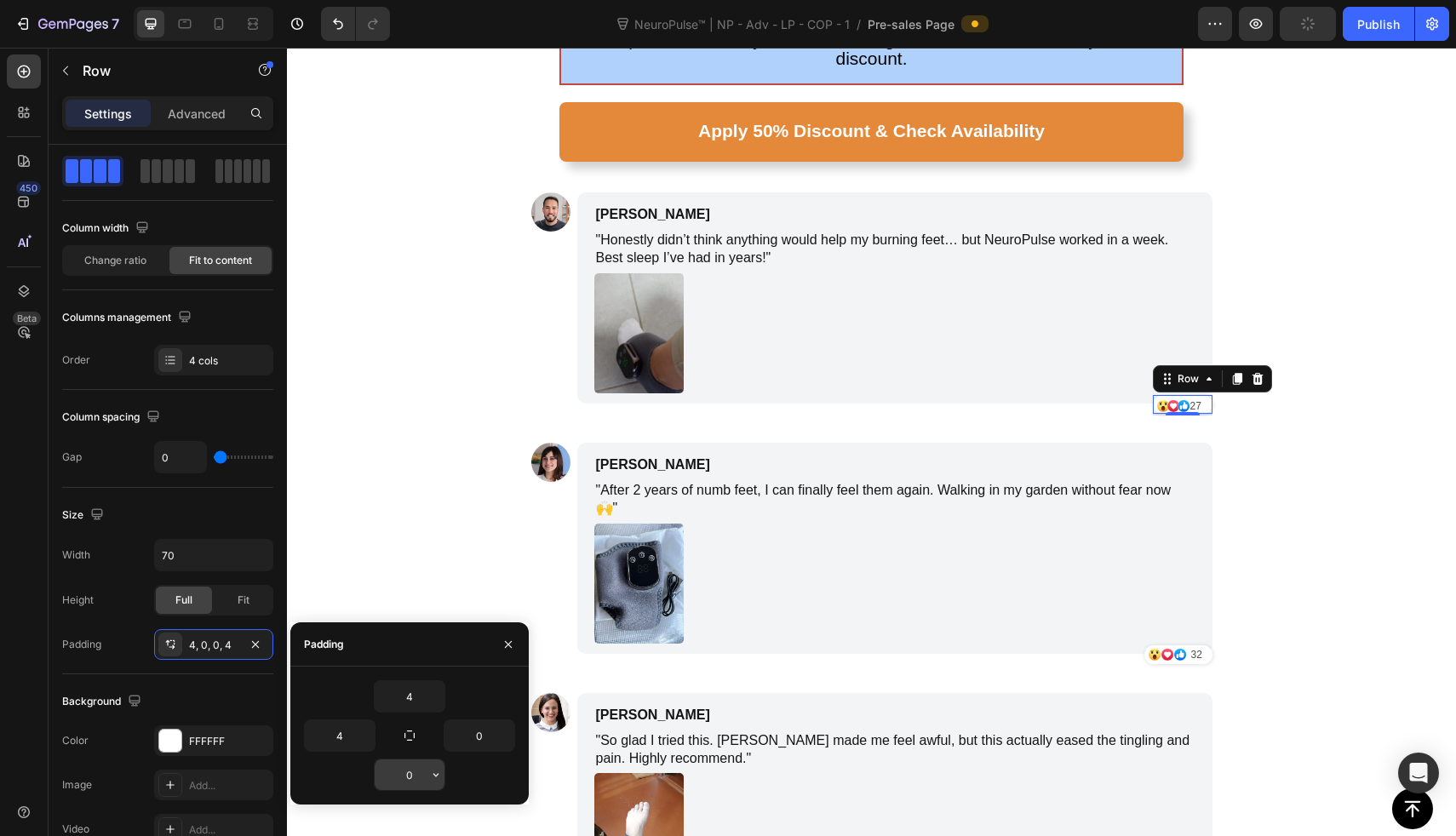
click at [424, 767] on input "0" at bounding box center [410, 774] width 70 height 30
click at [414, 779] on input "0" at bounding box center [410, 774] width 70 height 30
click at [428, 779] on button "button" at bounding box center [436, 774] width 17 height 30
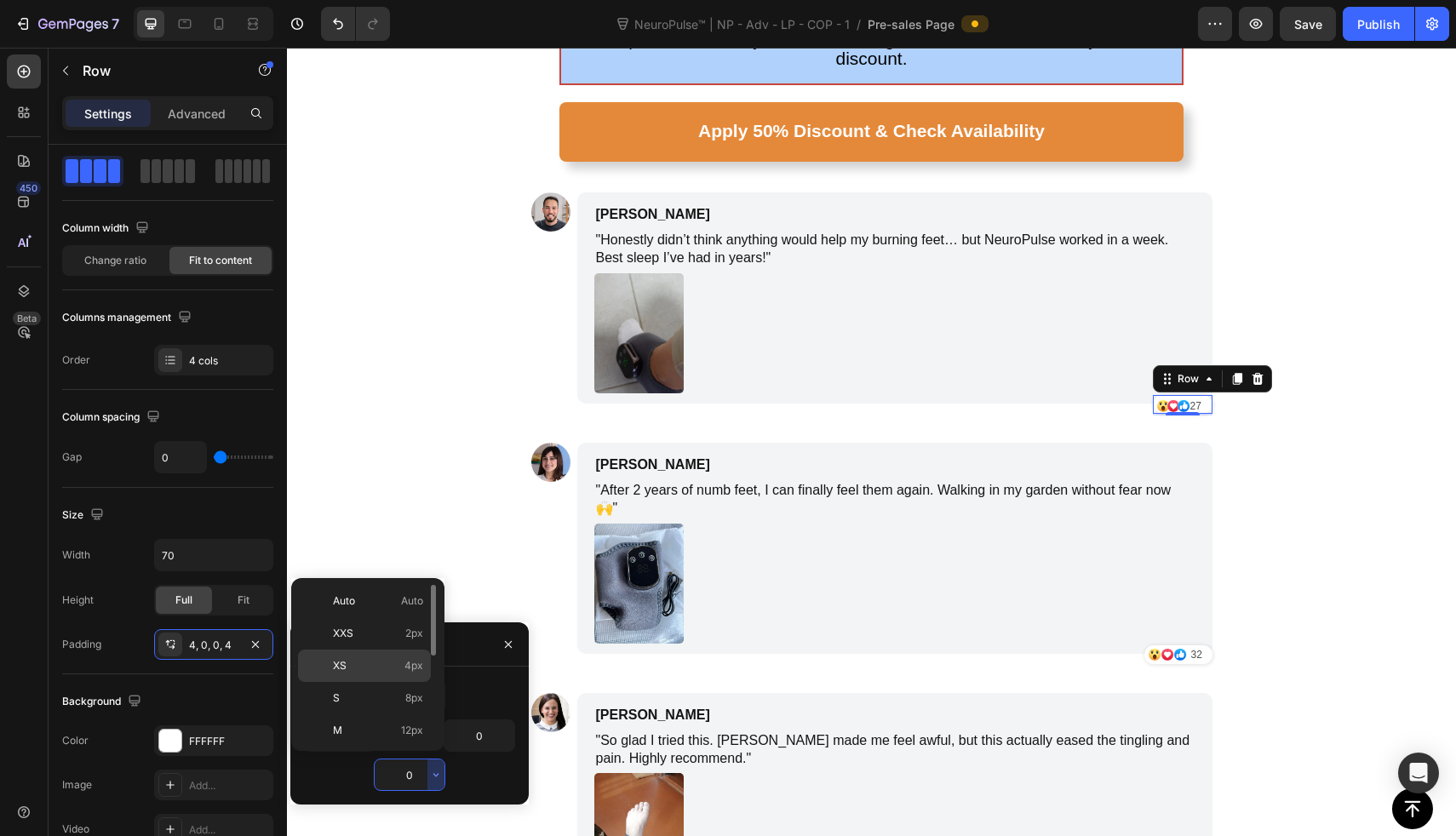
click at [389, 682] on div "XS 4px" at bounding box center [364, 699] width 133 height 32
type input "4"
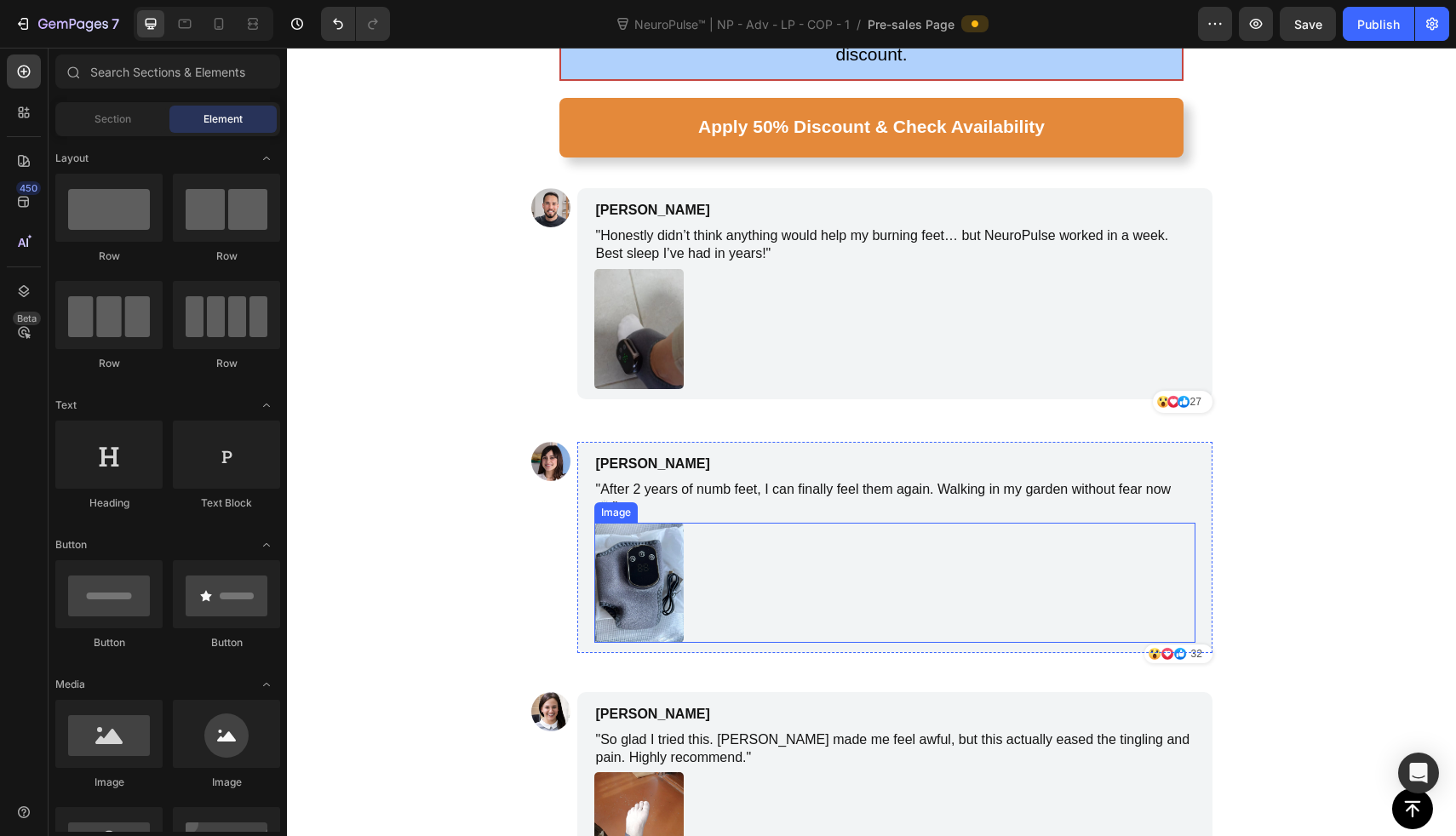
scroll to position [7970, 0]
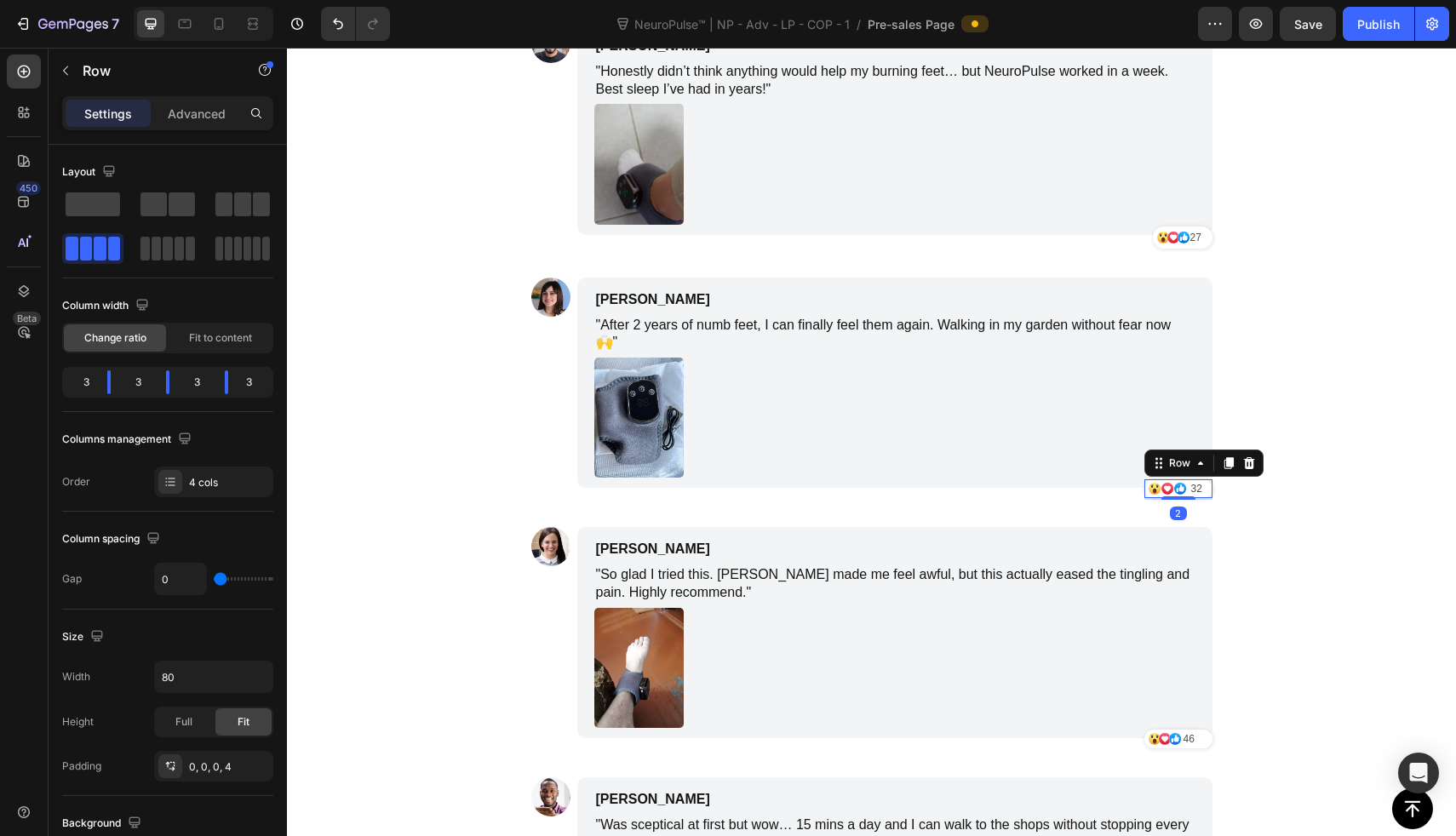
click at [1151, 480] on div "Icon" at bounding box center [1156, 489] width 16 height 19
click at [1192, 482] on p "32" at bounding box center [1197, 489] width 12 height 15
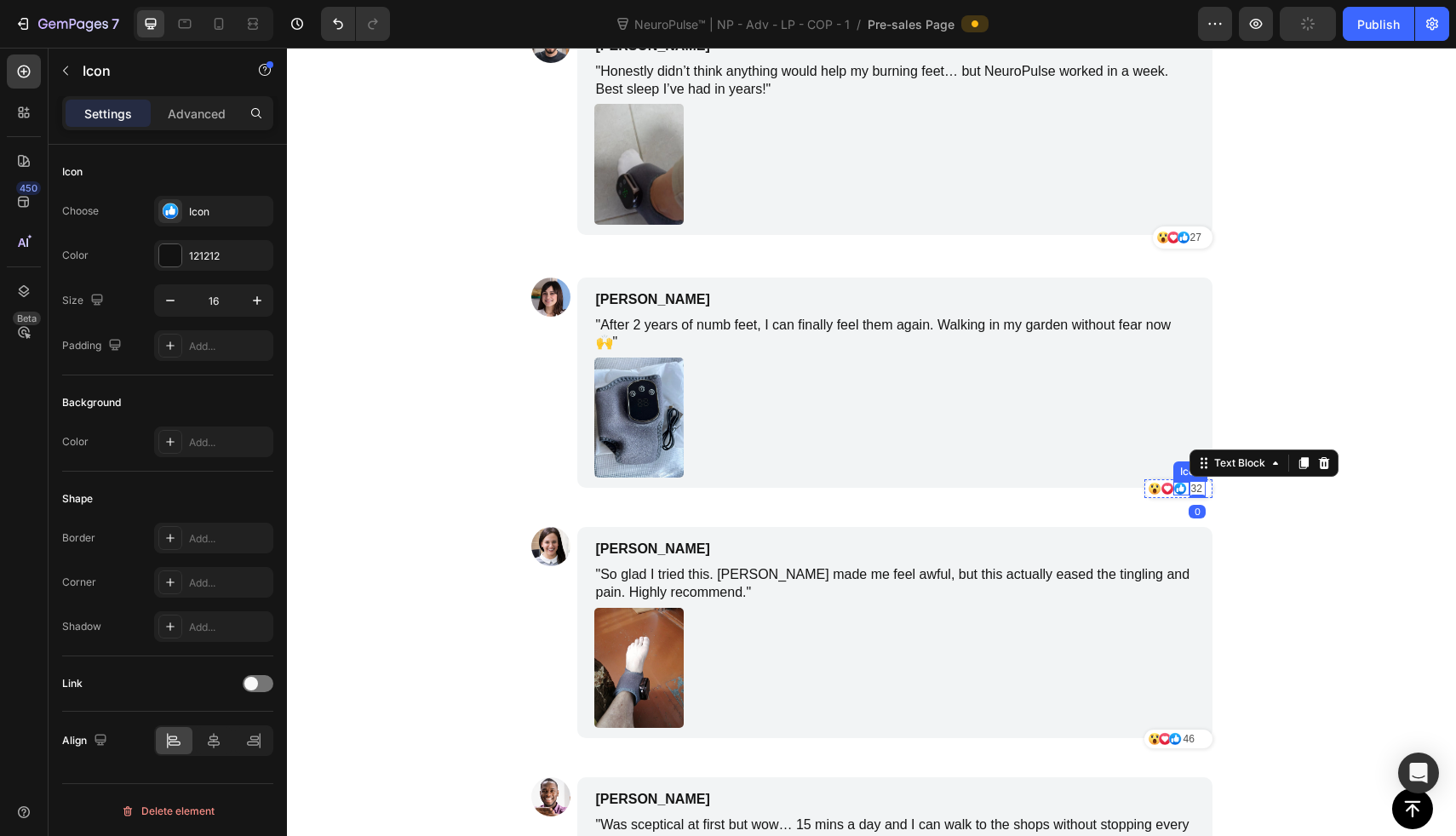
click at [1179, 482] on div "Icon" at bounding box center [1181, 488] width 16 height 13
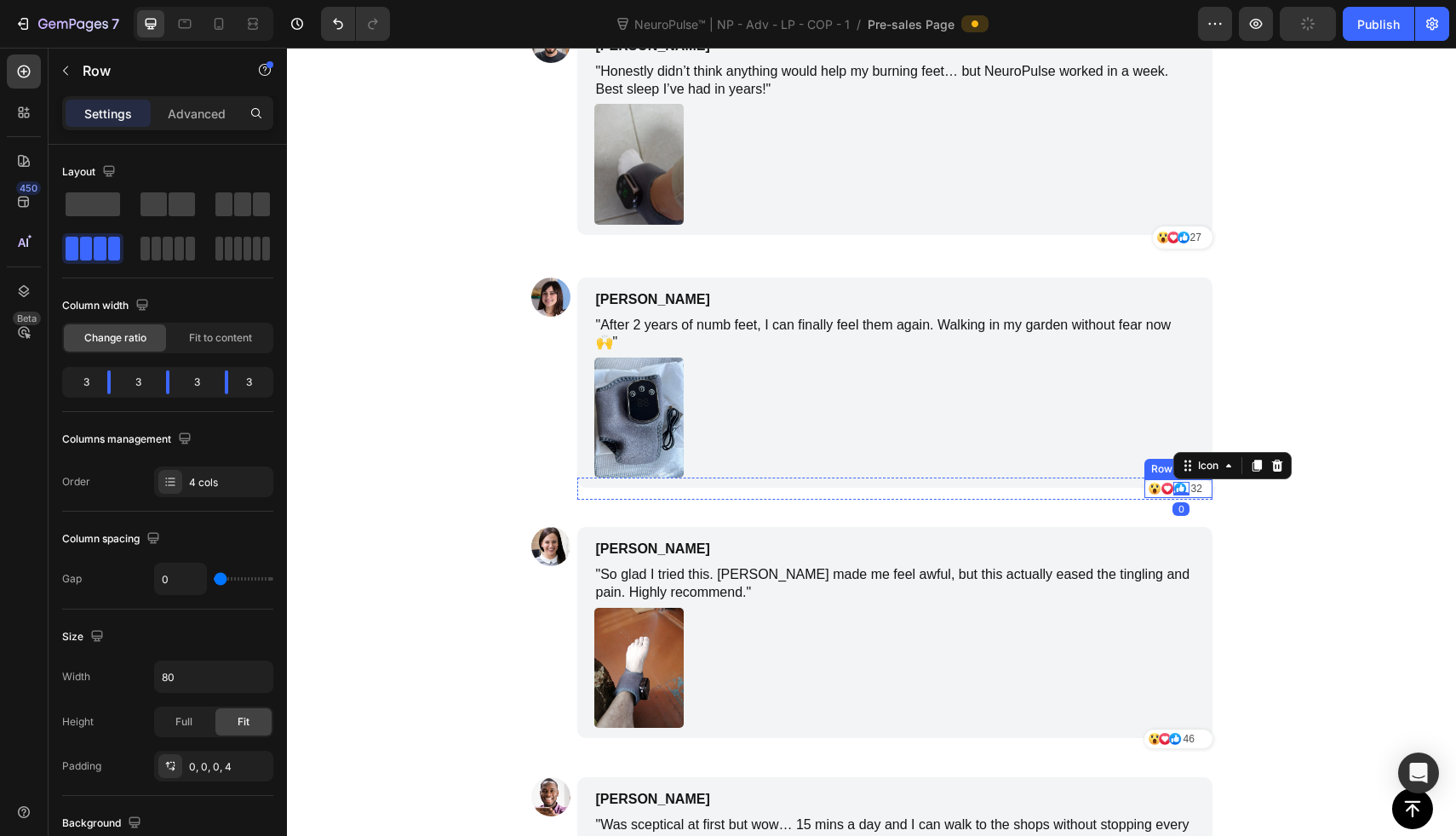
click at [1182, 480] on div "Icon Icon Icon 0 32 Text Block Row" at bounding box center [1178, 489] width 68 height 19
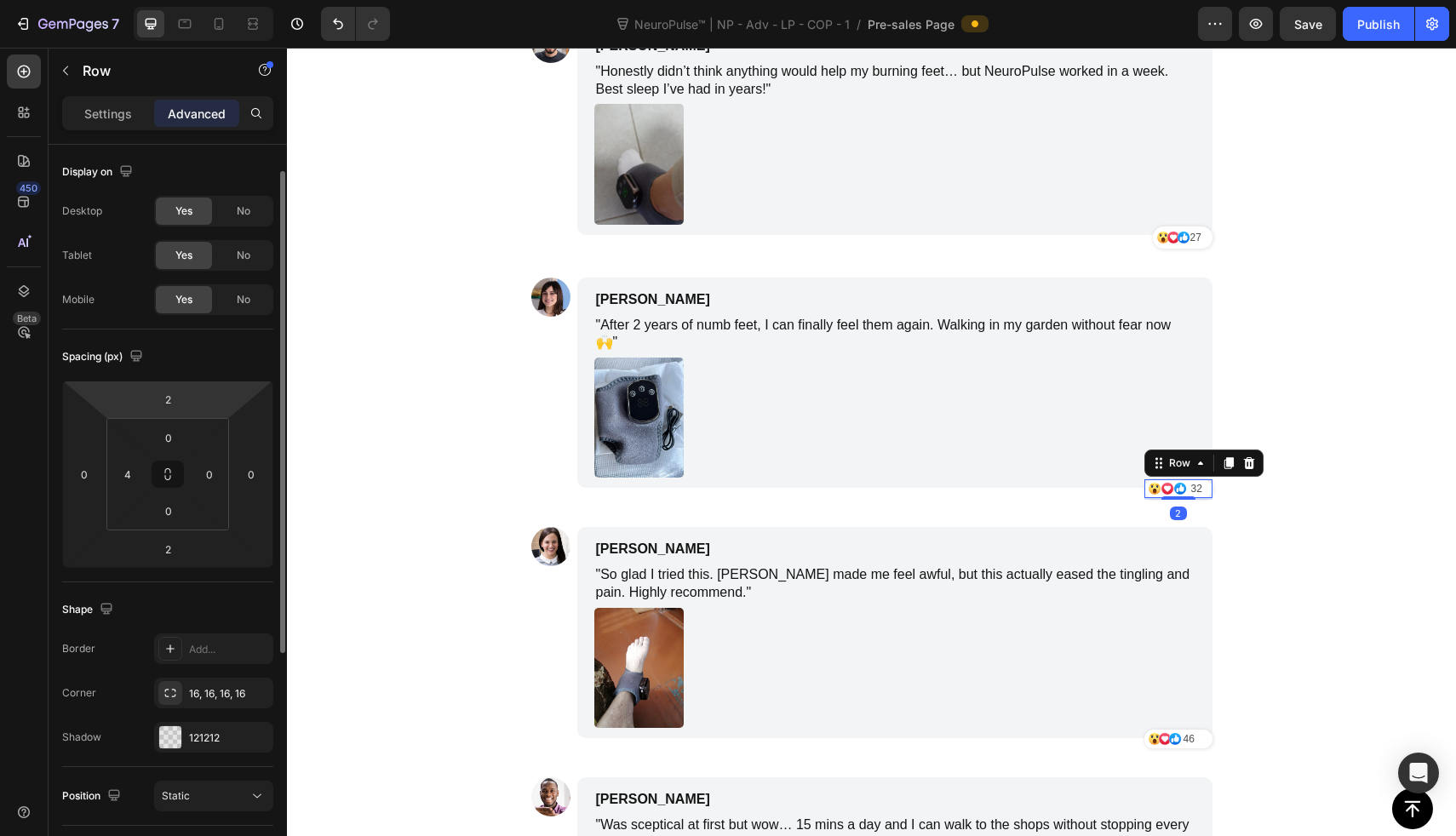
scroll to position [19, 0]
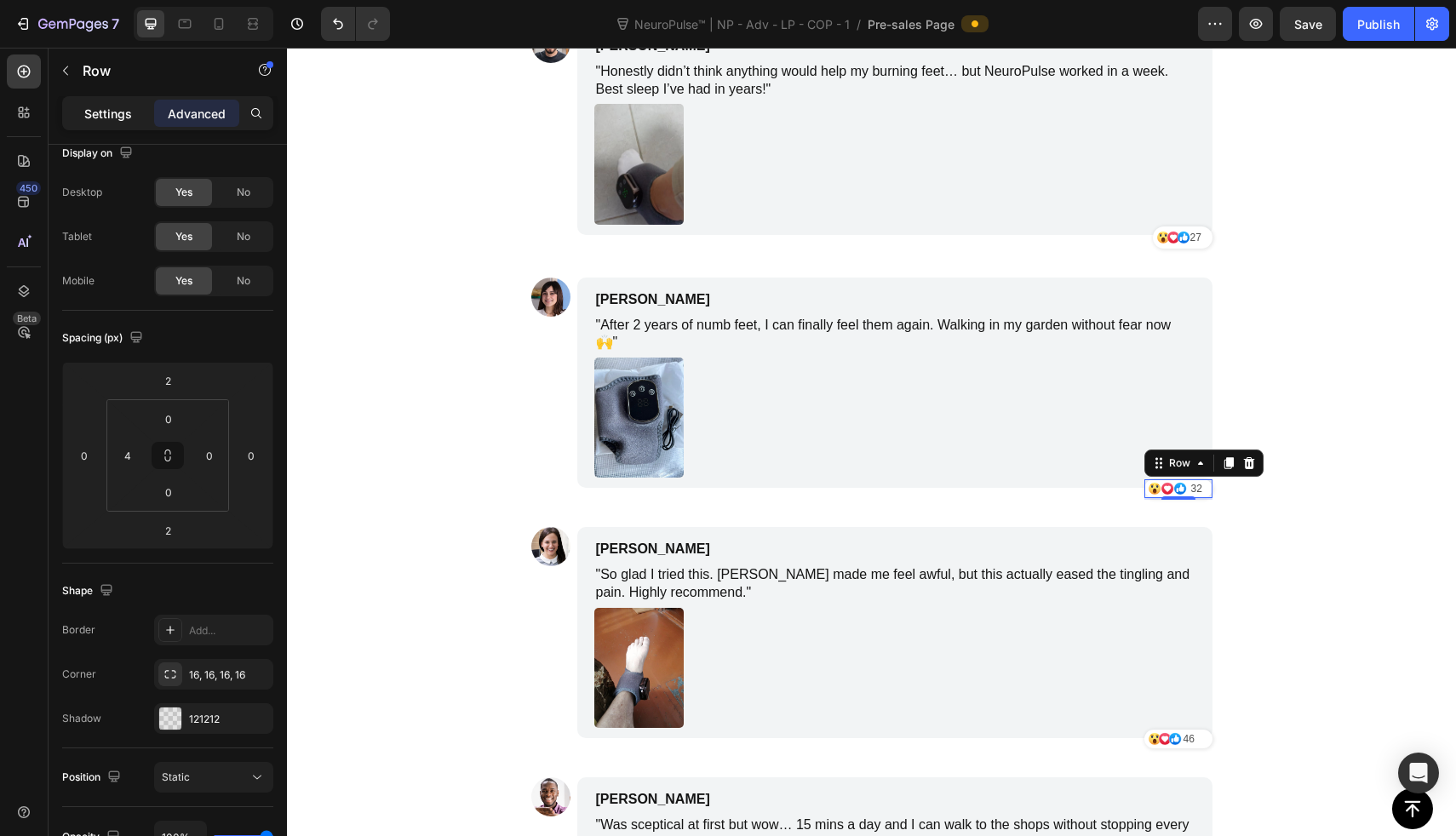
click at [100, 114] on p "Settings" at bounding box center [108, 114] width 47 height 18
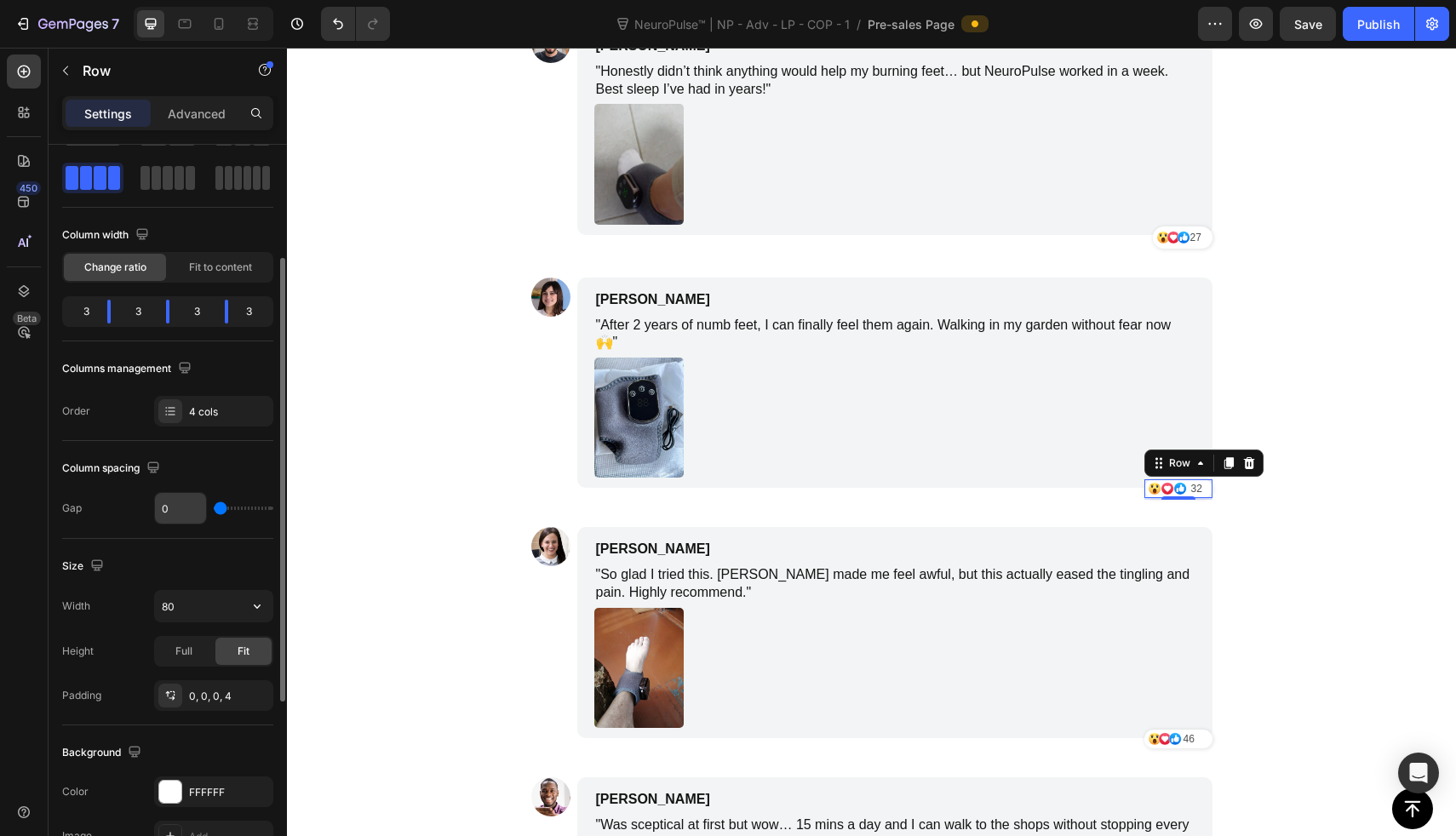
scroll to position [115, 0]
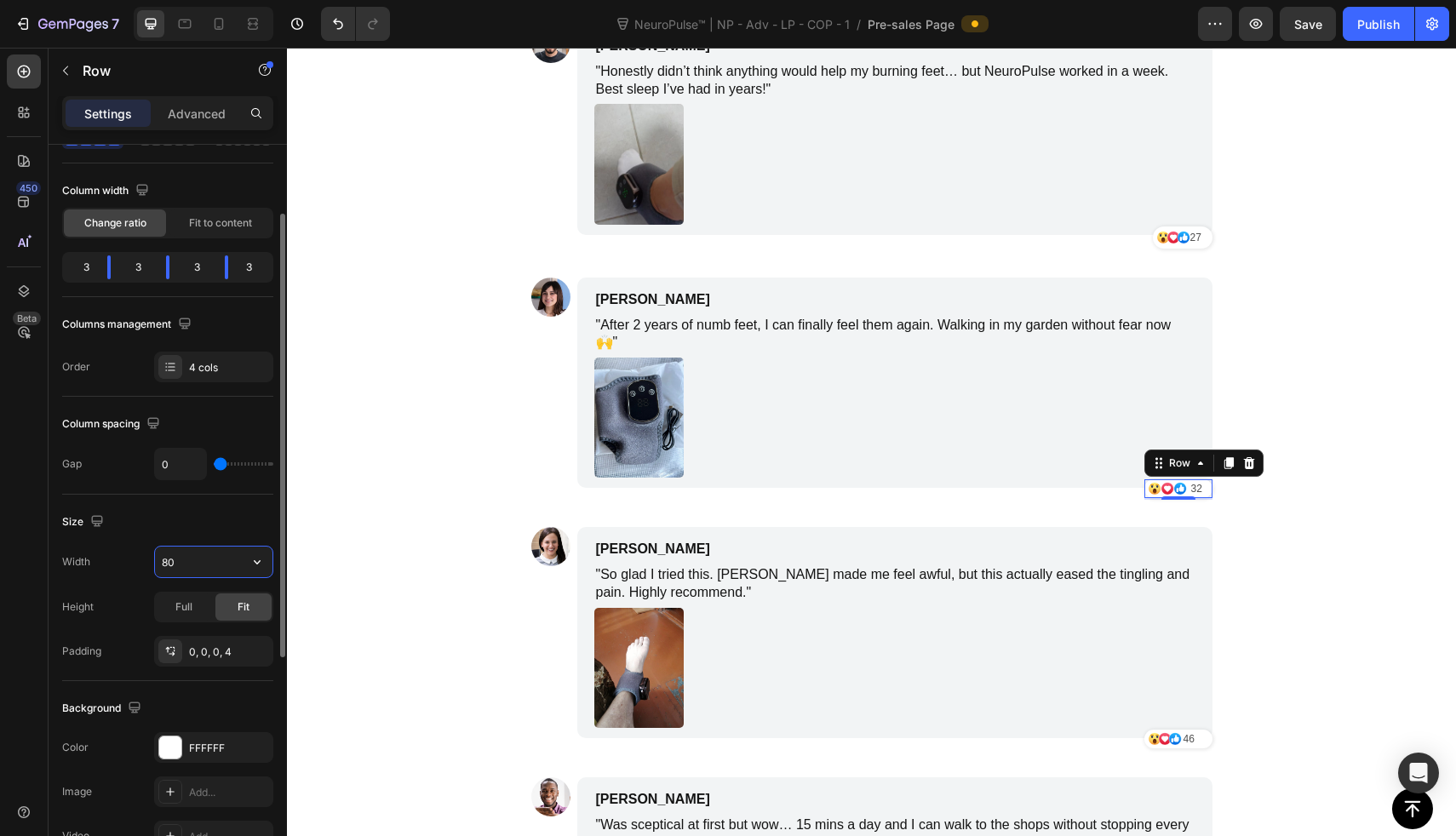
click at [191, 567] on input "80" at bounding box center [214, 562] width 118 height 30
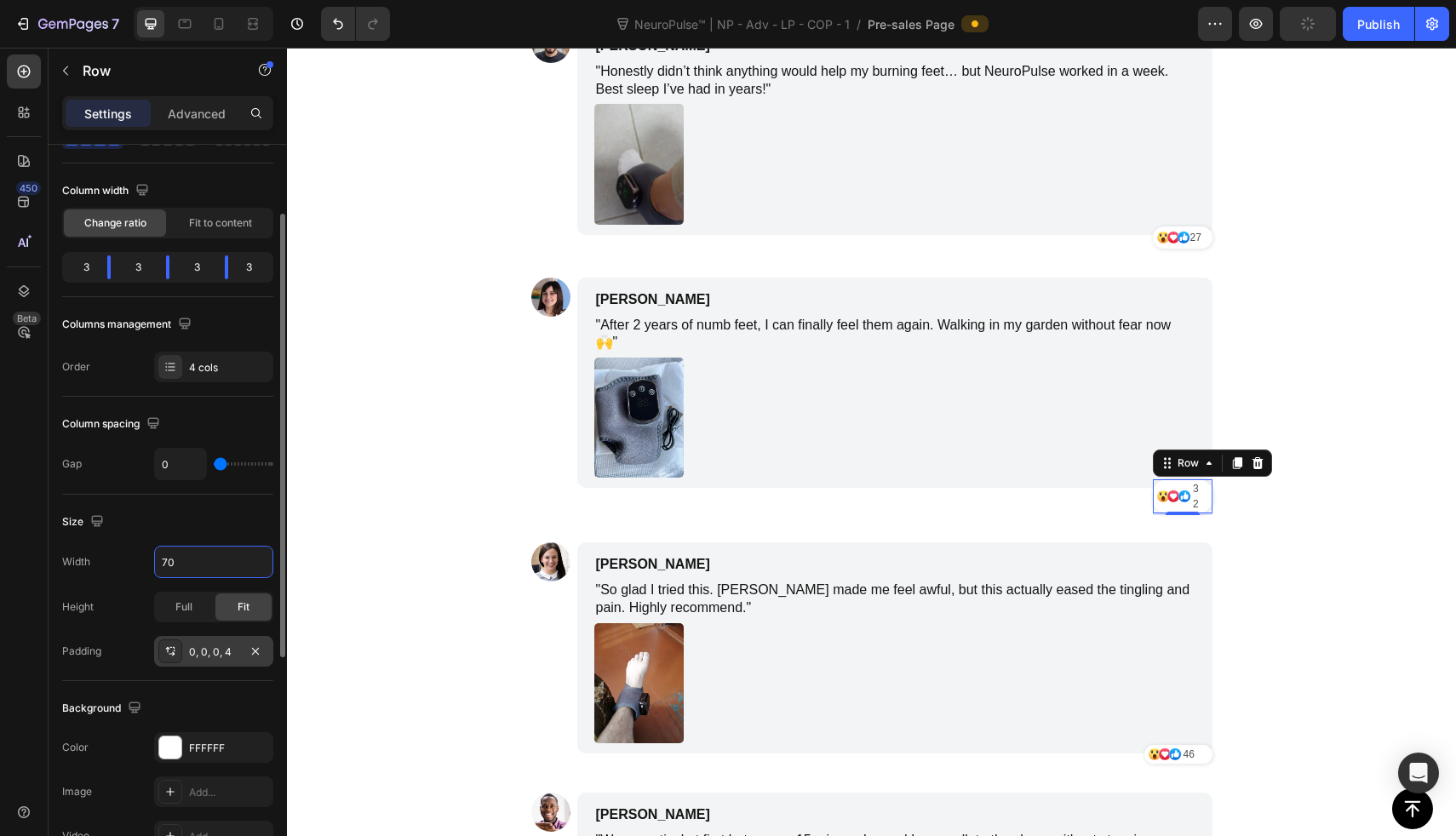
type input "70"
click at [229, 657] on div "0, 0, 0, 4" at bounding box center [213, 652] width 49 height 15
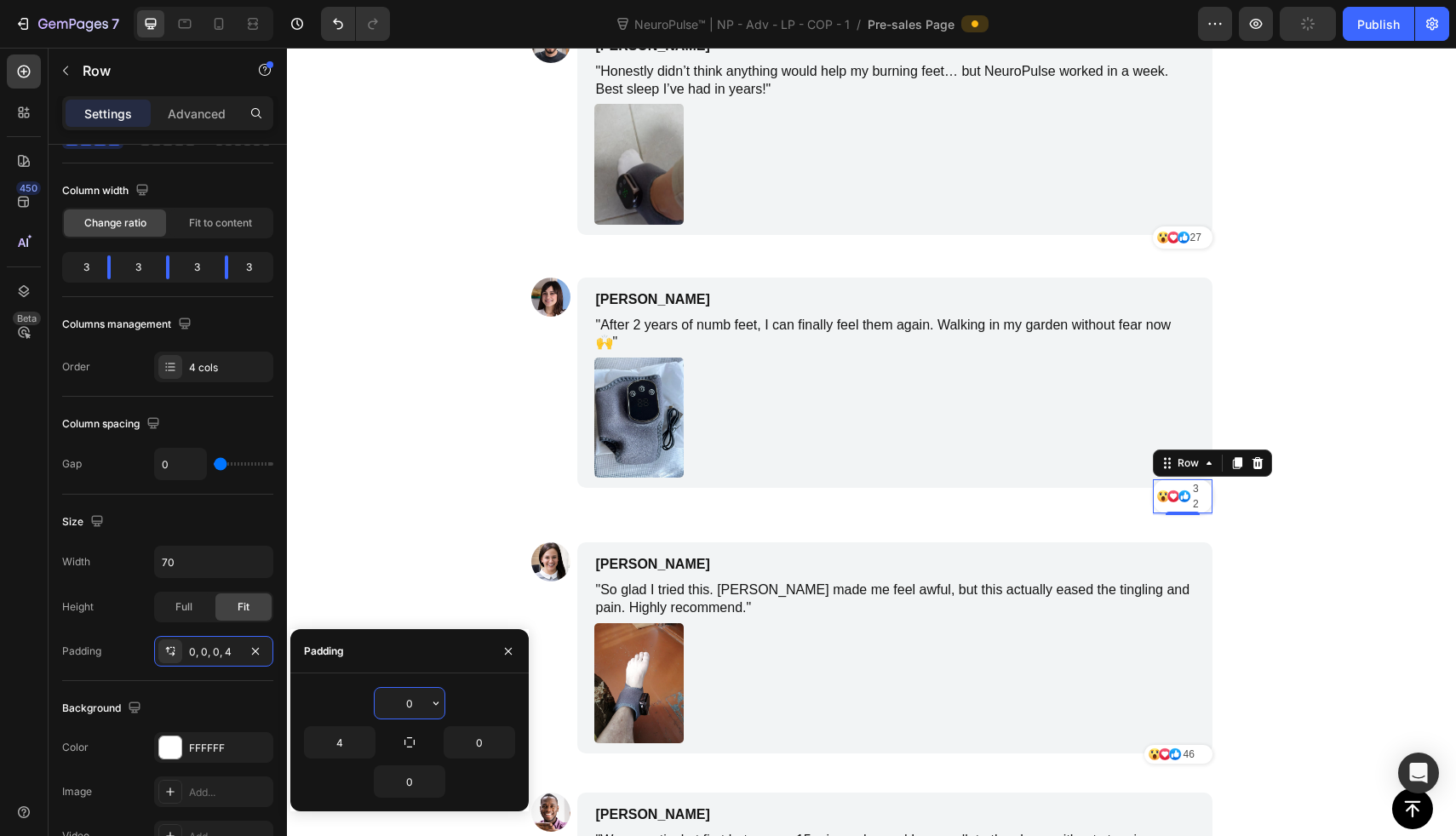
click at [407, 697] on input "0" at bounding box center [410, 703] width 70 height 30
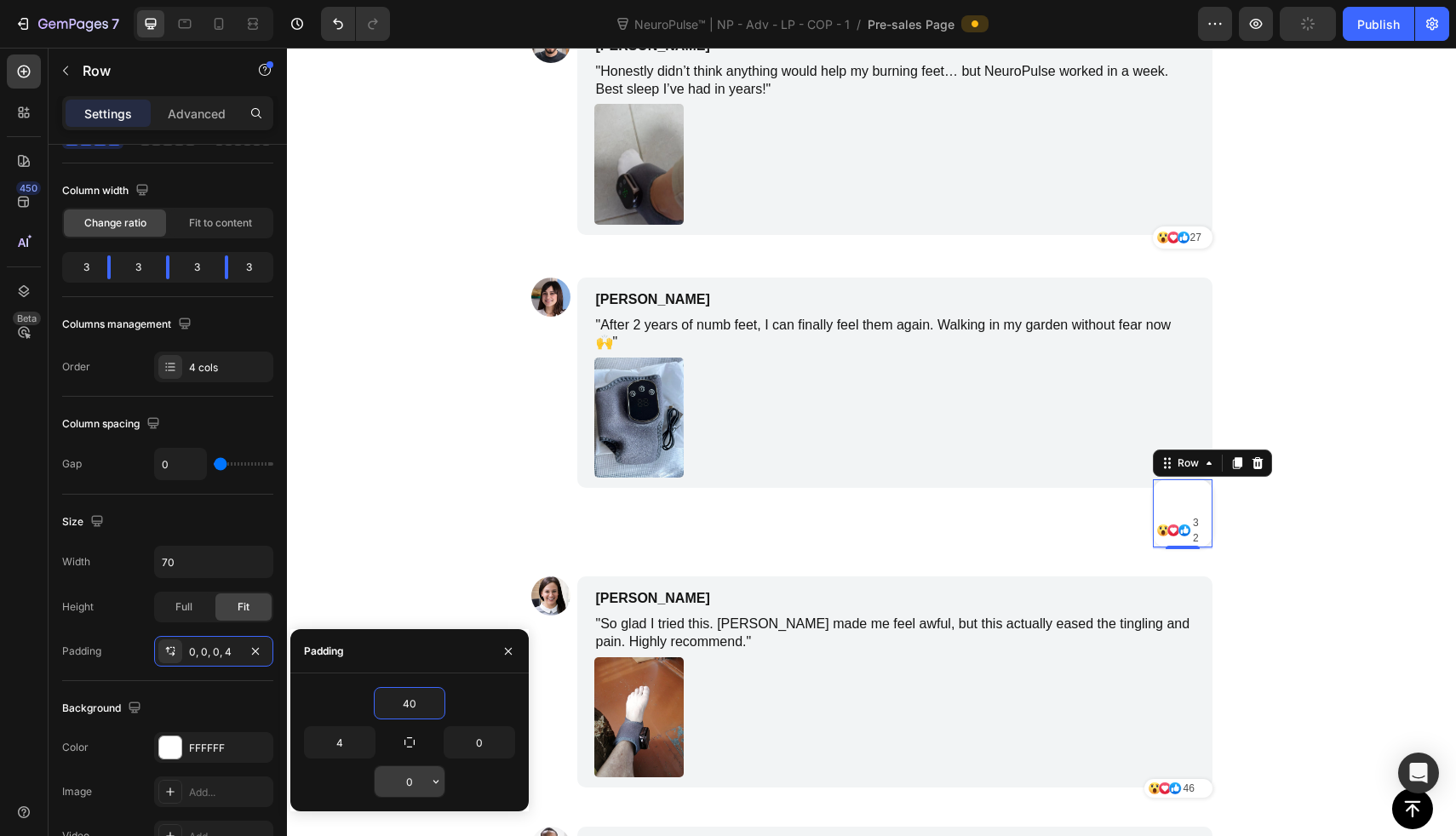
type input "40"
type input "4"
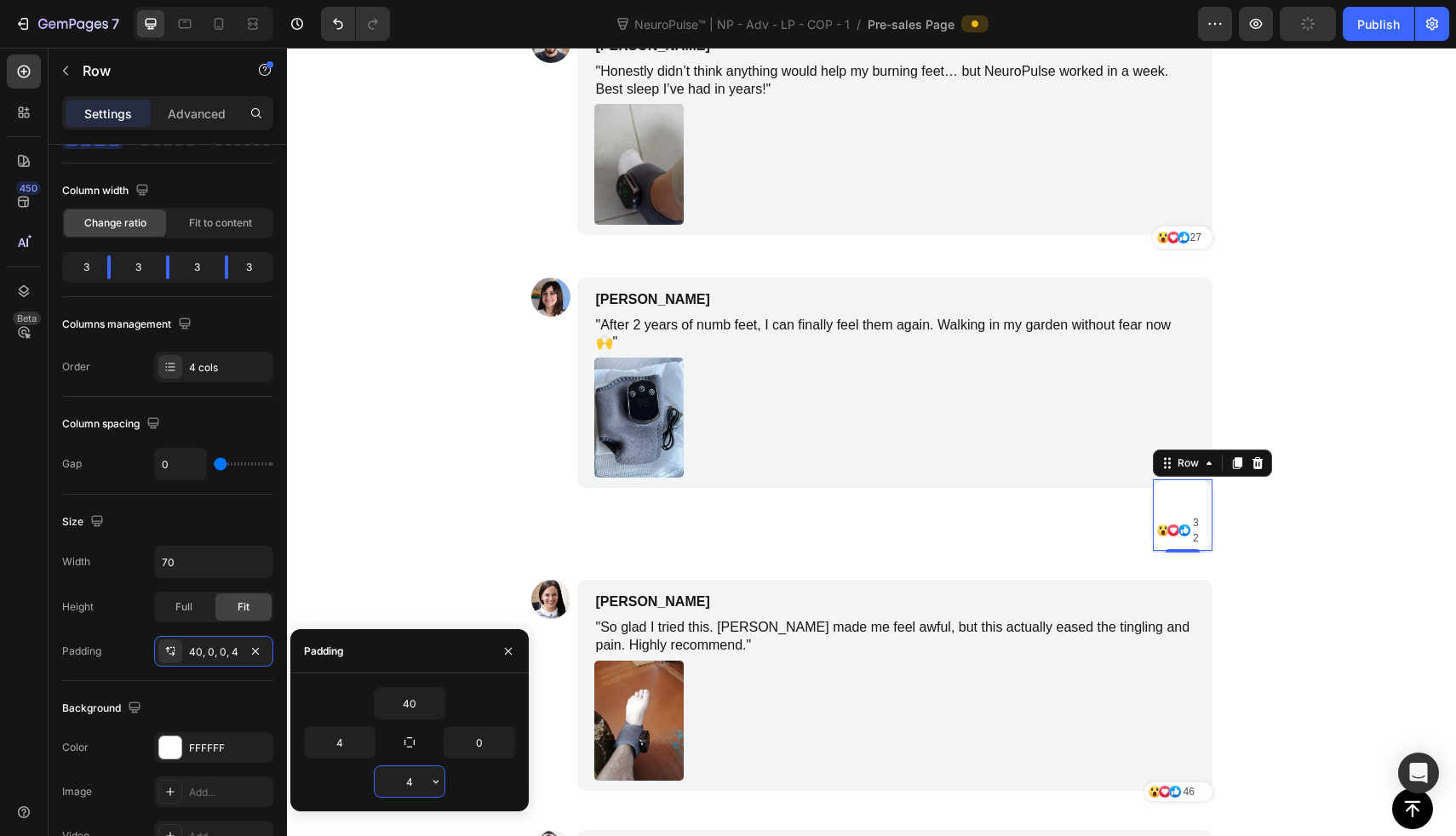
click at [415, 781] on input "4" at bounding box center [410, 782] width 70 height 30
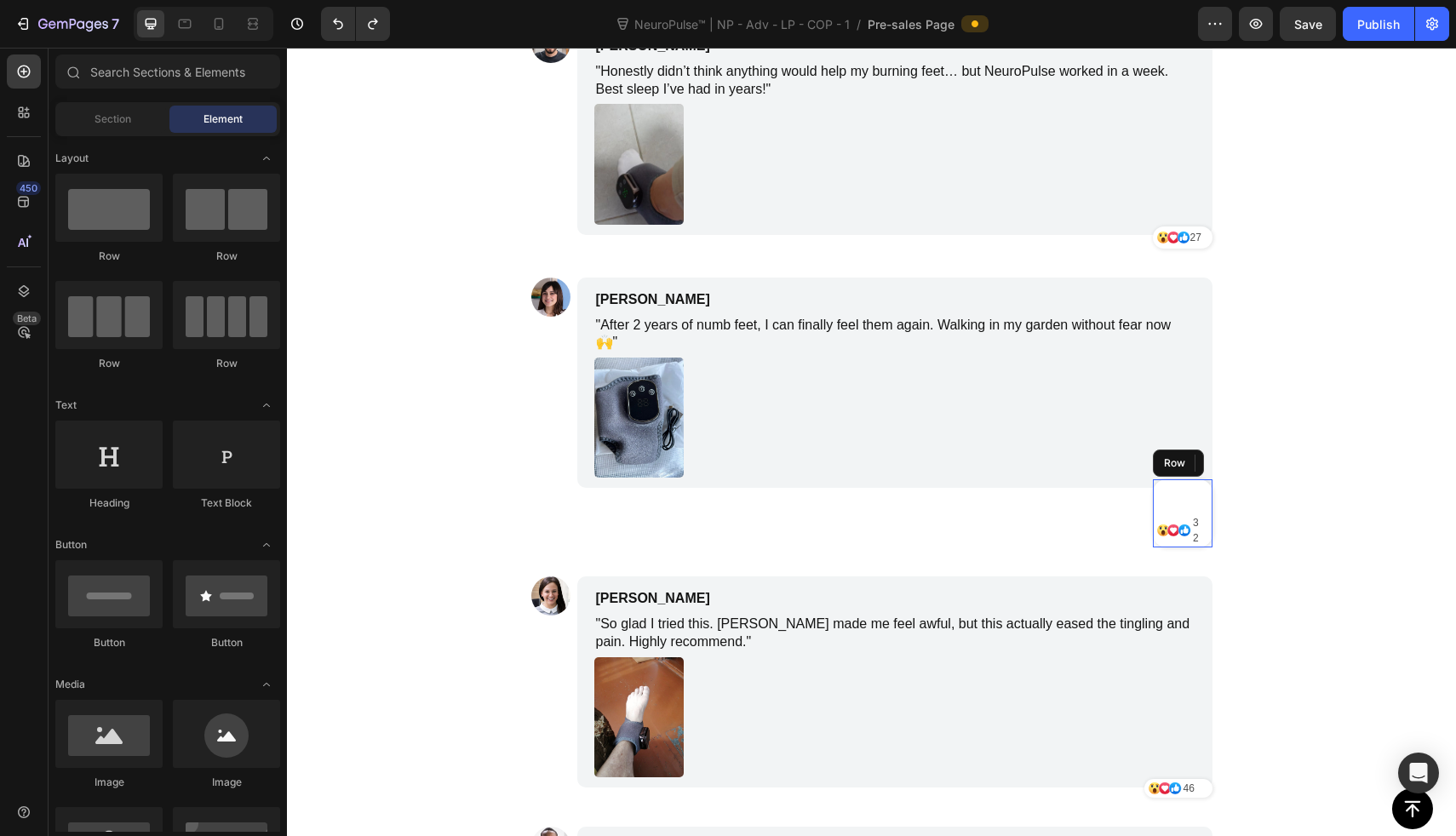
click at [1157, 480] on div "Icon Icon Icon 32 Text Block Row" at bounding box center [1182, 514] width 60 height 68
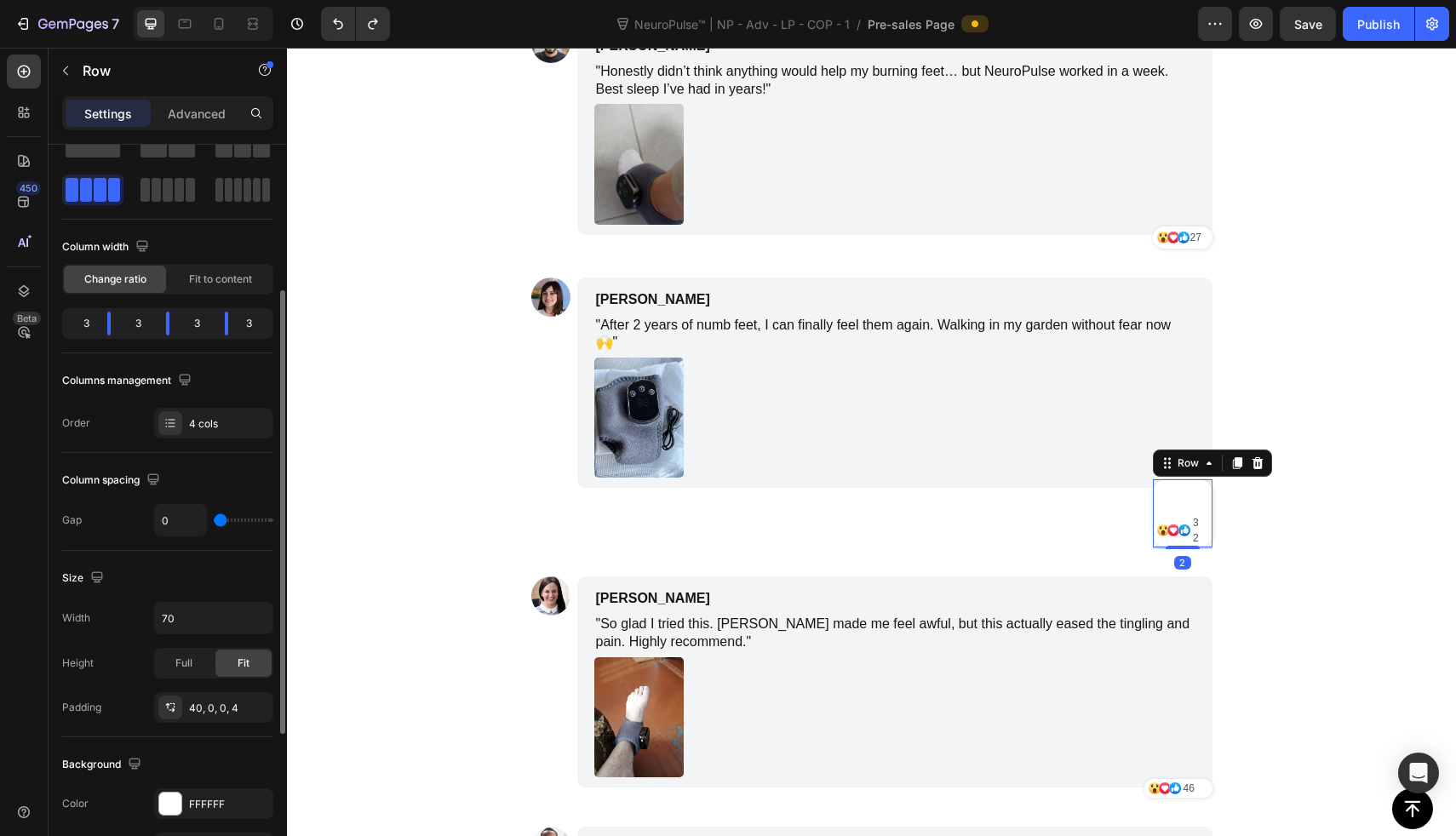
scroll to position [128, 0]
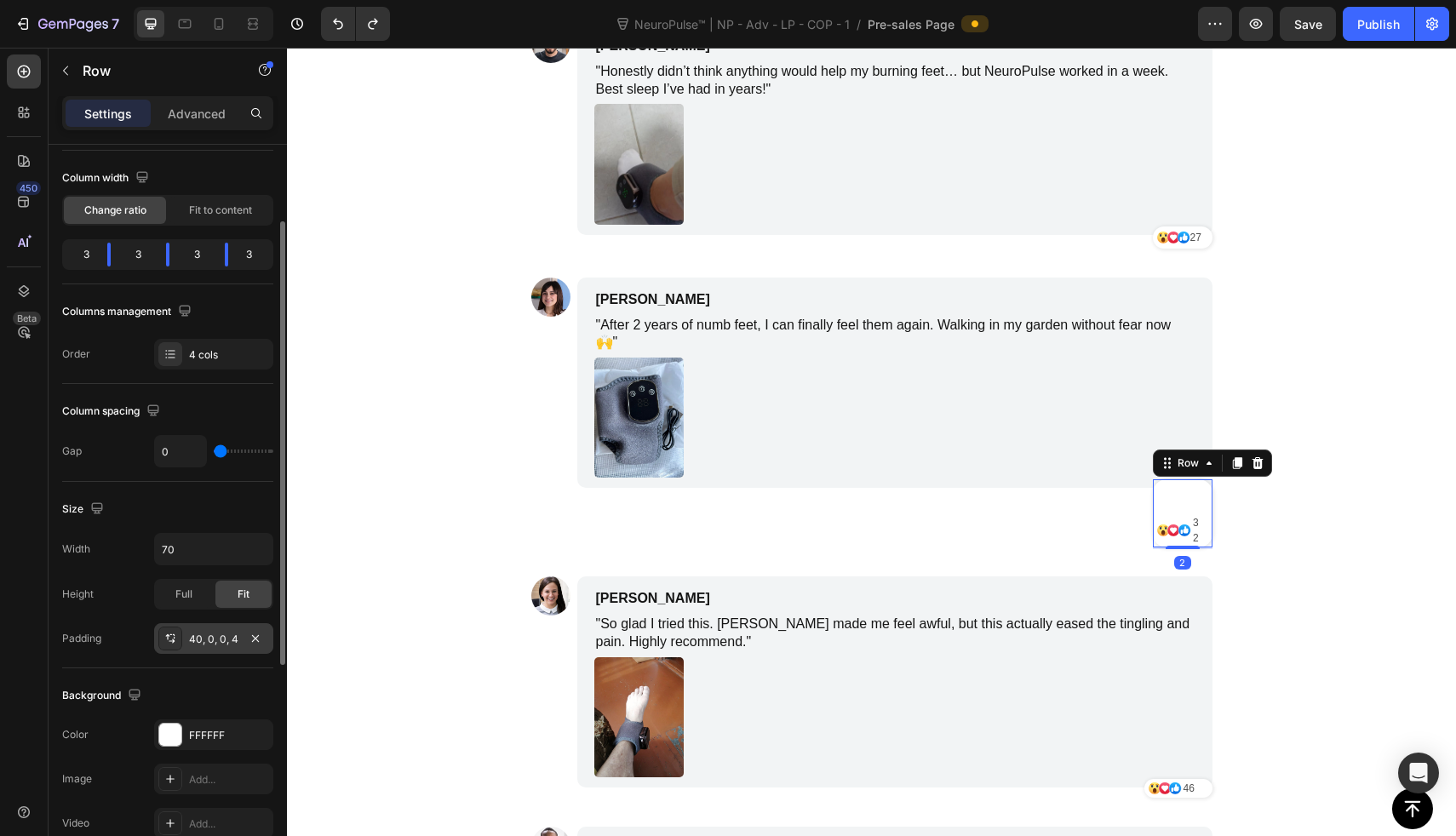
click at [205, 641] on div "40, 0, 0, 4" at bounding box center [213, 640] width 49 height 15
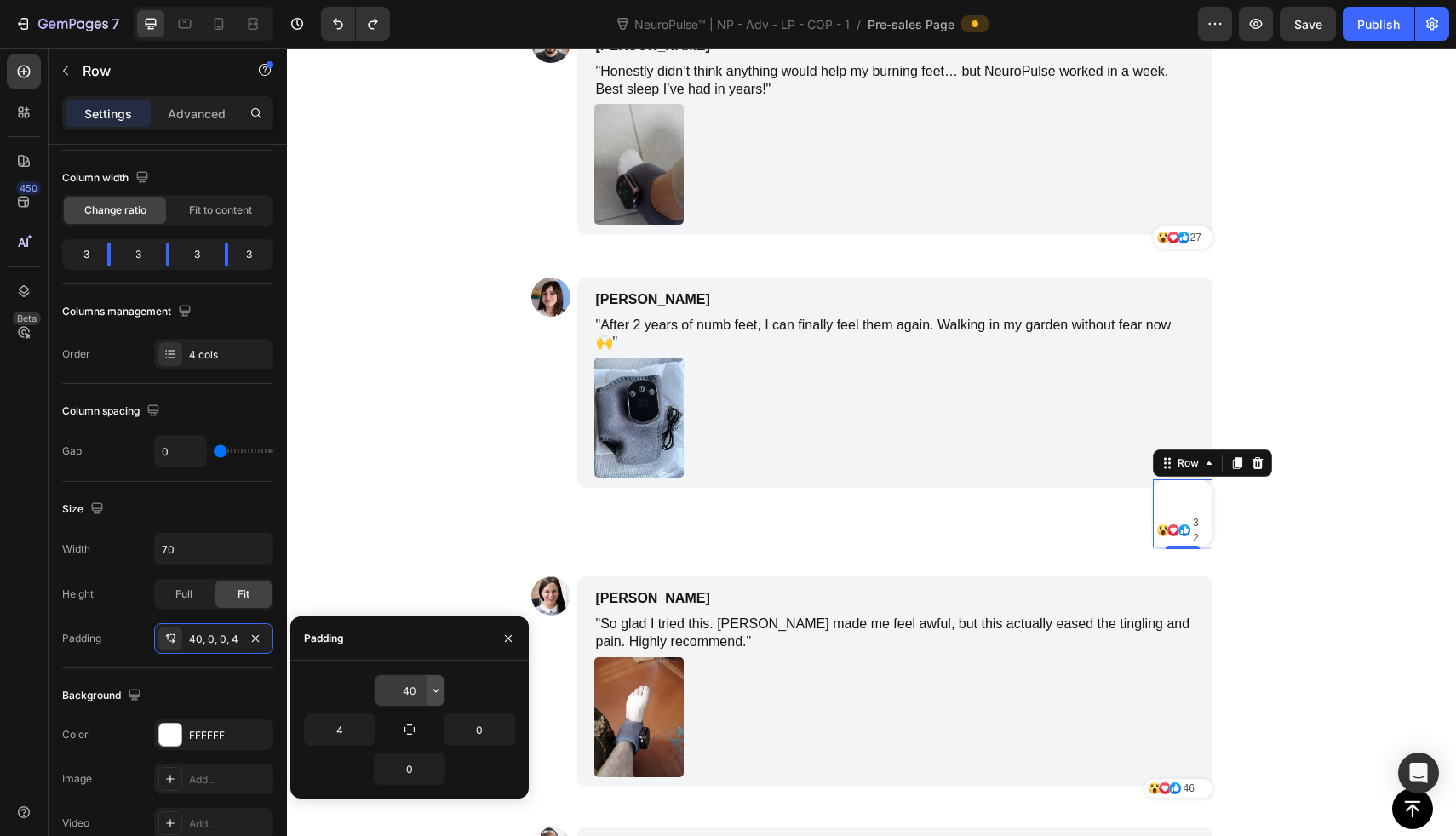
click at [431, 694] on icon "button" at bounding box center [436, 690] width 13 height 13
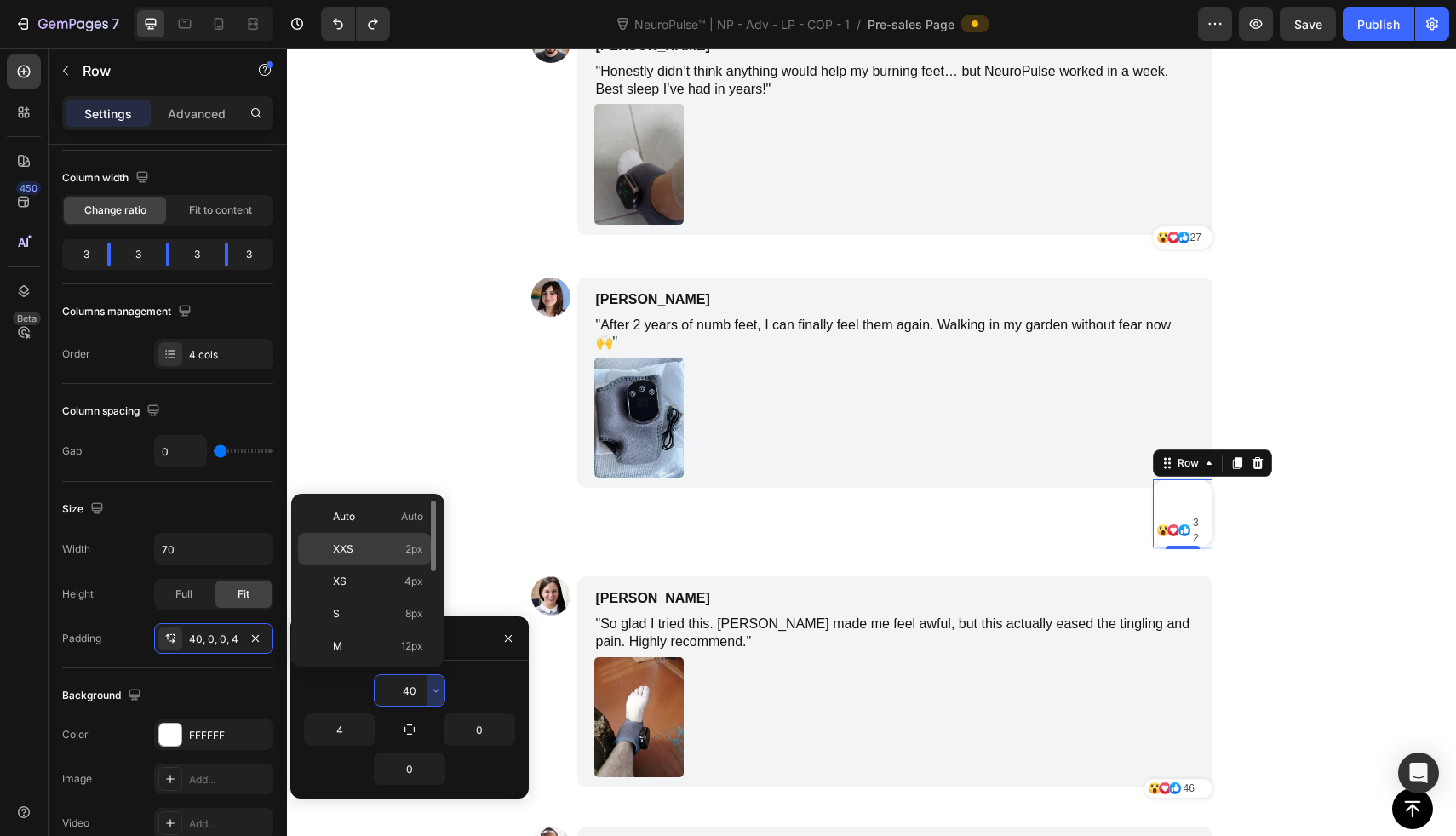
click at [401, 566] on div "XXS 2px" at bounding box center [364, 582] width 133 height 32
type input "2"
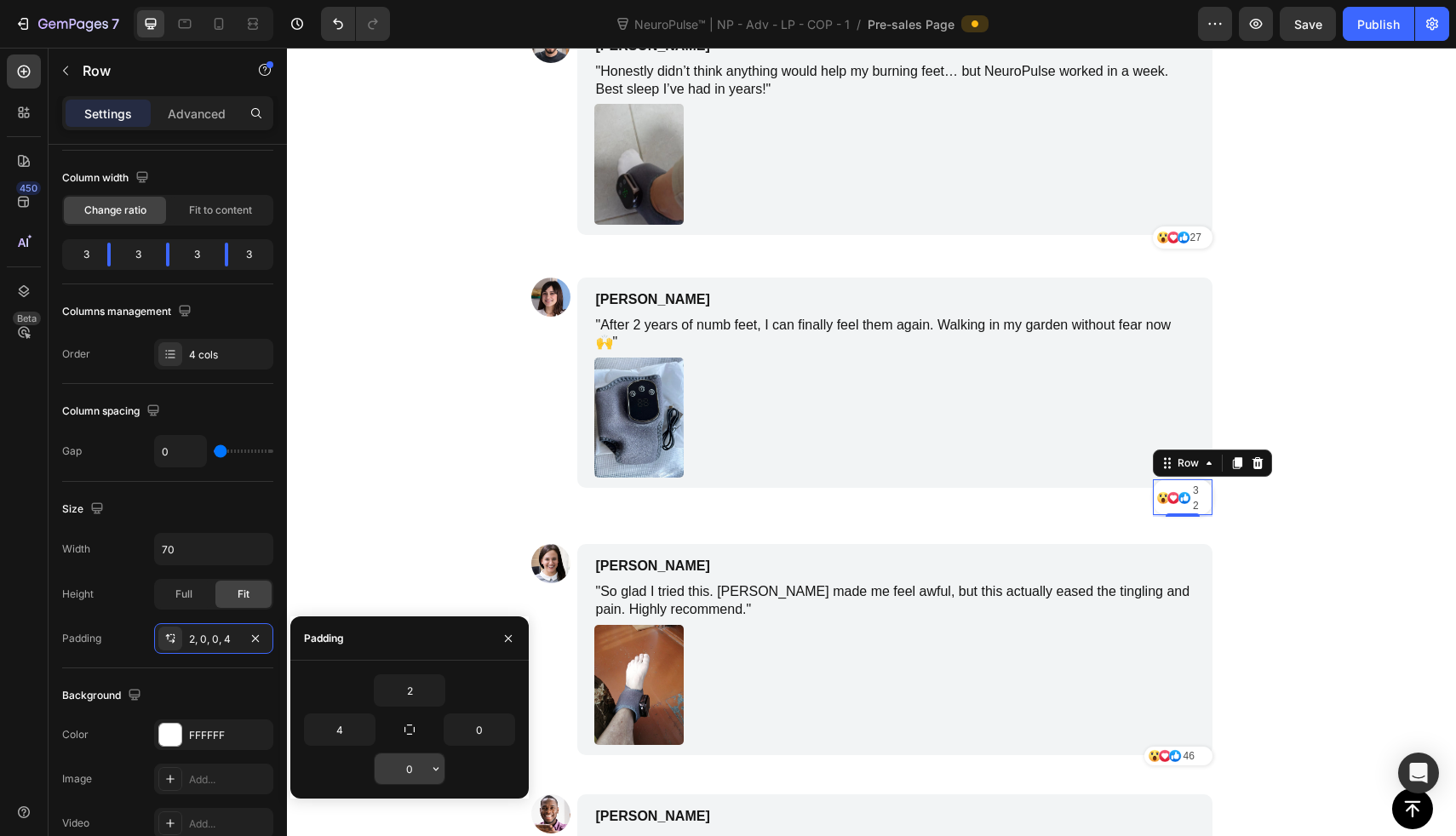
click at [411, 780] on input "0" at bounding box center [410, 769] width 70 height 30
click at [440, 774] on icon "button" at bounding box center [436, 769] width 13 height 13
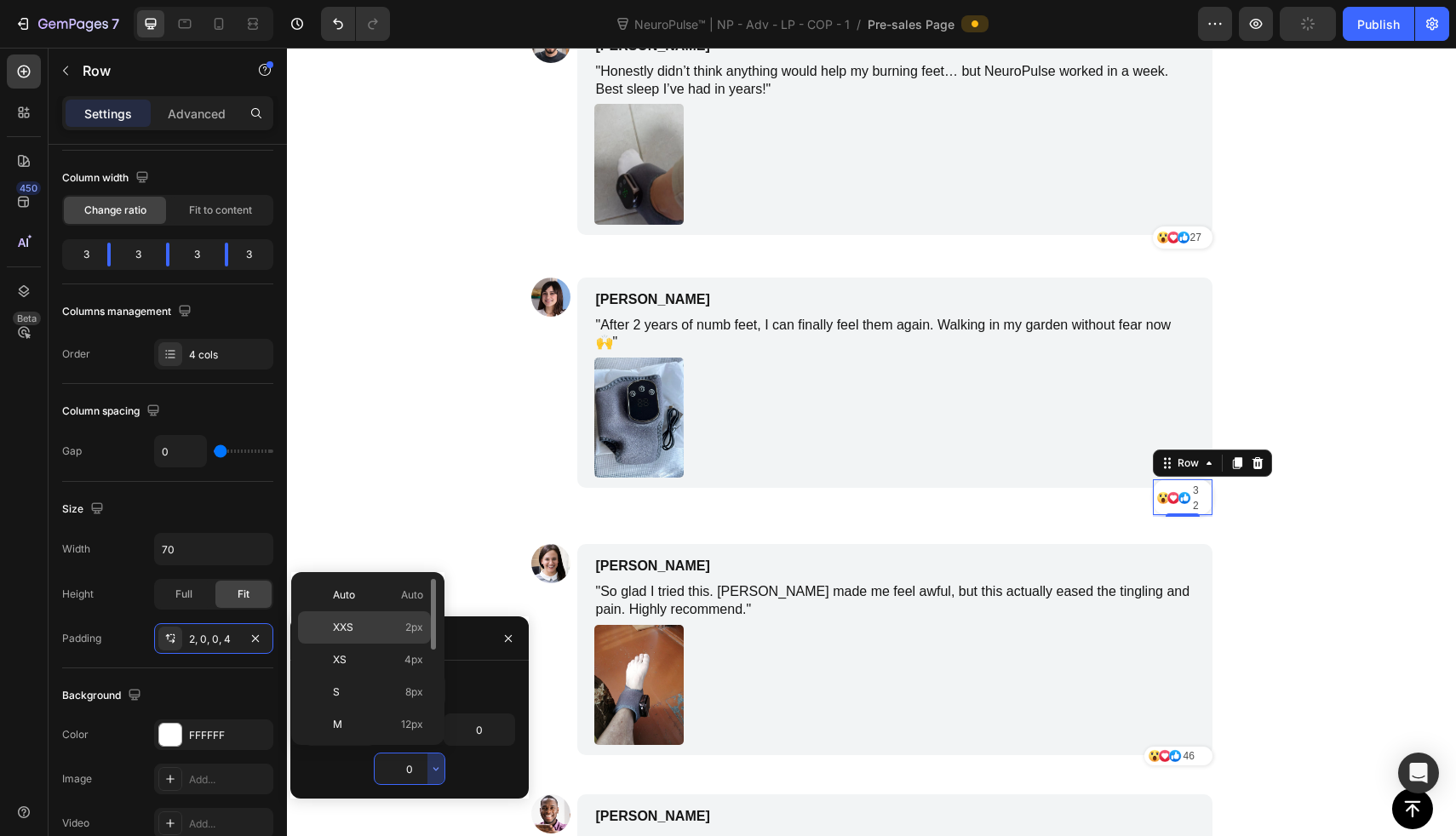
click at [400, 644] on div "XXS 2px" at bounding box center [364, 660] width 133 height 32
type input "2"
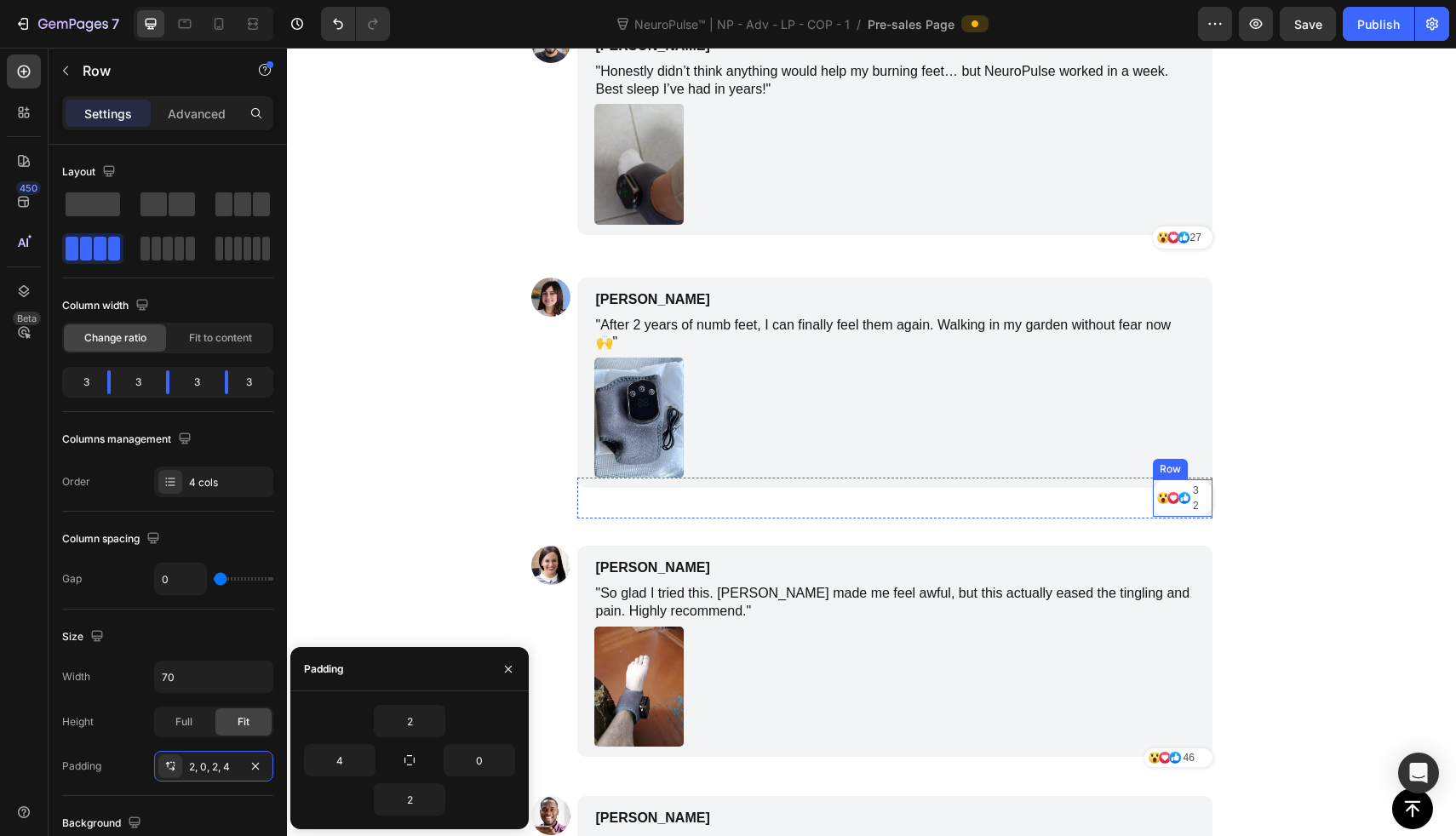
click at [1202, 482] on div "32 Text Block" at bounding box center [1205, 499] width 14 height 34
click at [1252, 457] on icon at bounding box center [1258, 463] width 11 height 12
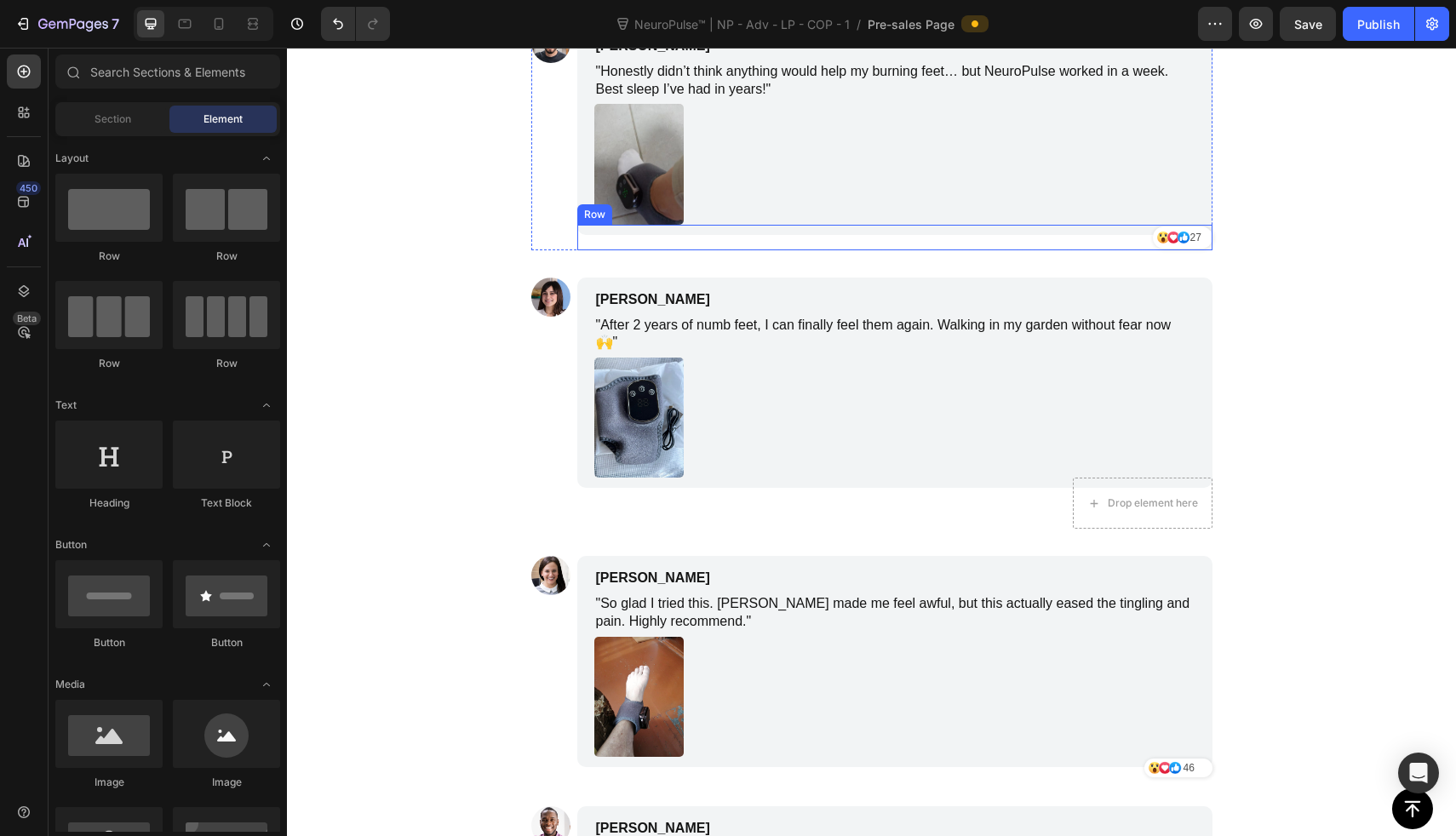
click at [1205, 230] on div "Icon Icon Icon 27 Text Block Row" at bounding box center [1182, 237] width 60 height 26
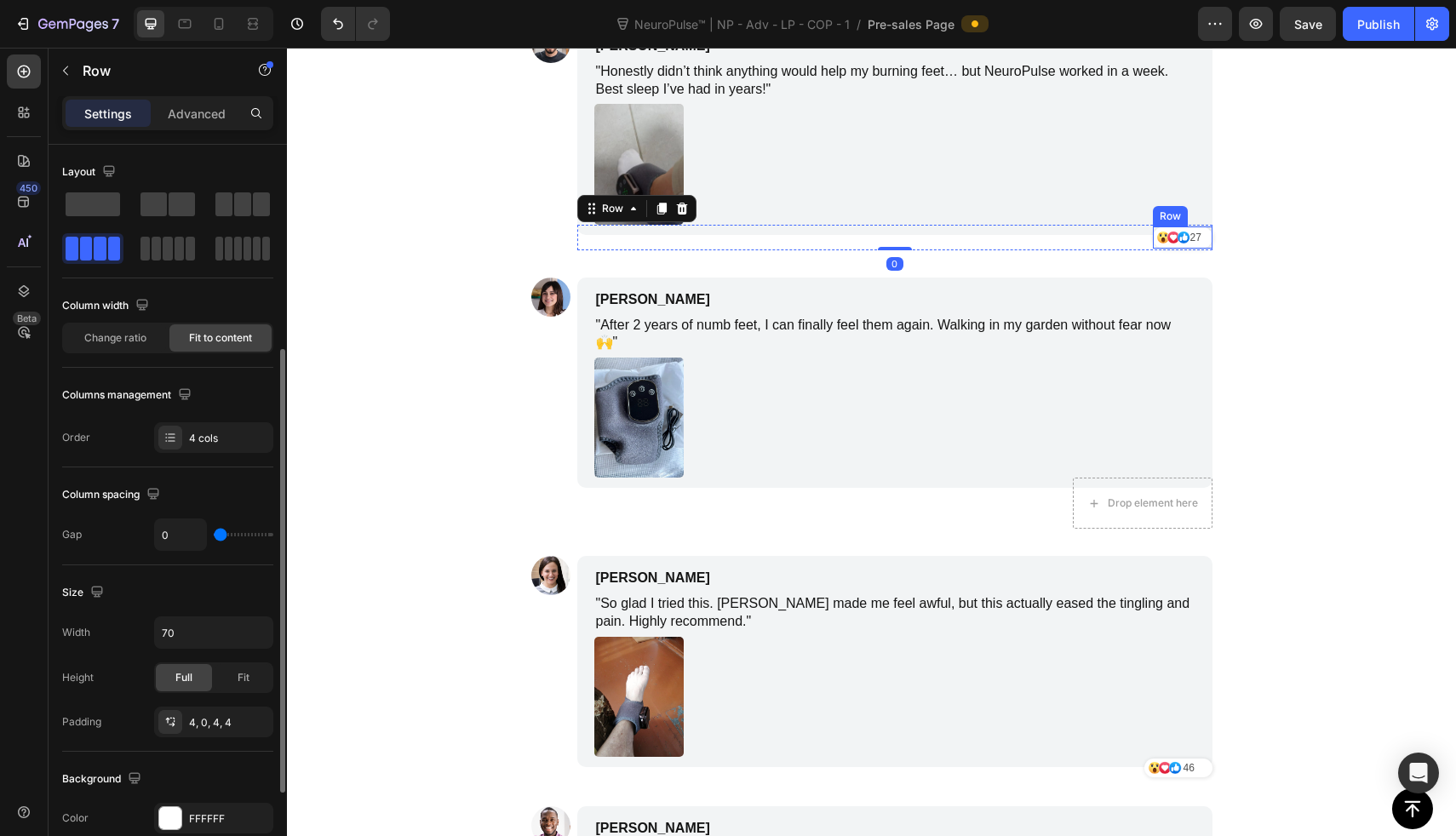
click at [1197, 240] on div "27 Text Block" at bounding box center [1203, 238] width 11 height 15
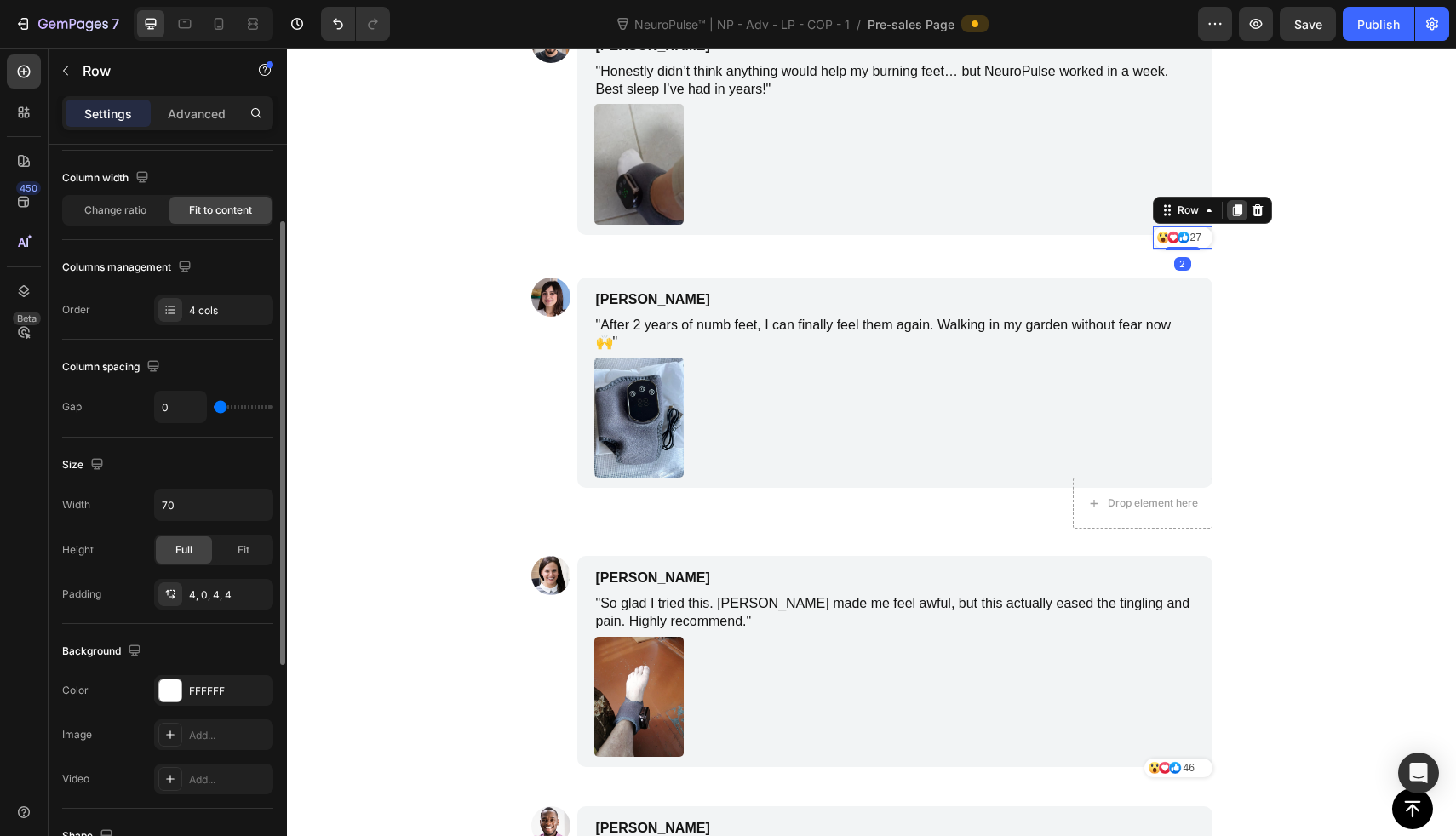
click at [1237, 210] on div at bounding box center [1238, 210] width 21 height 21
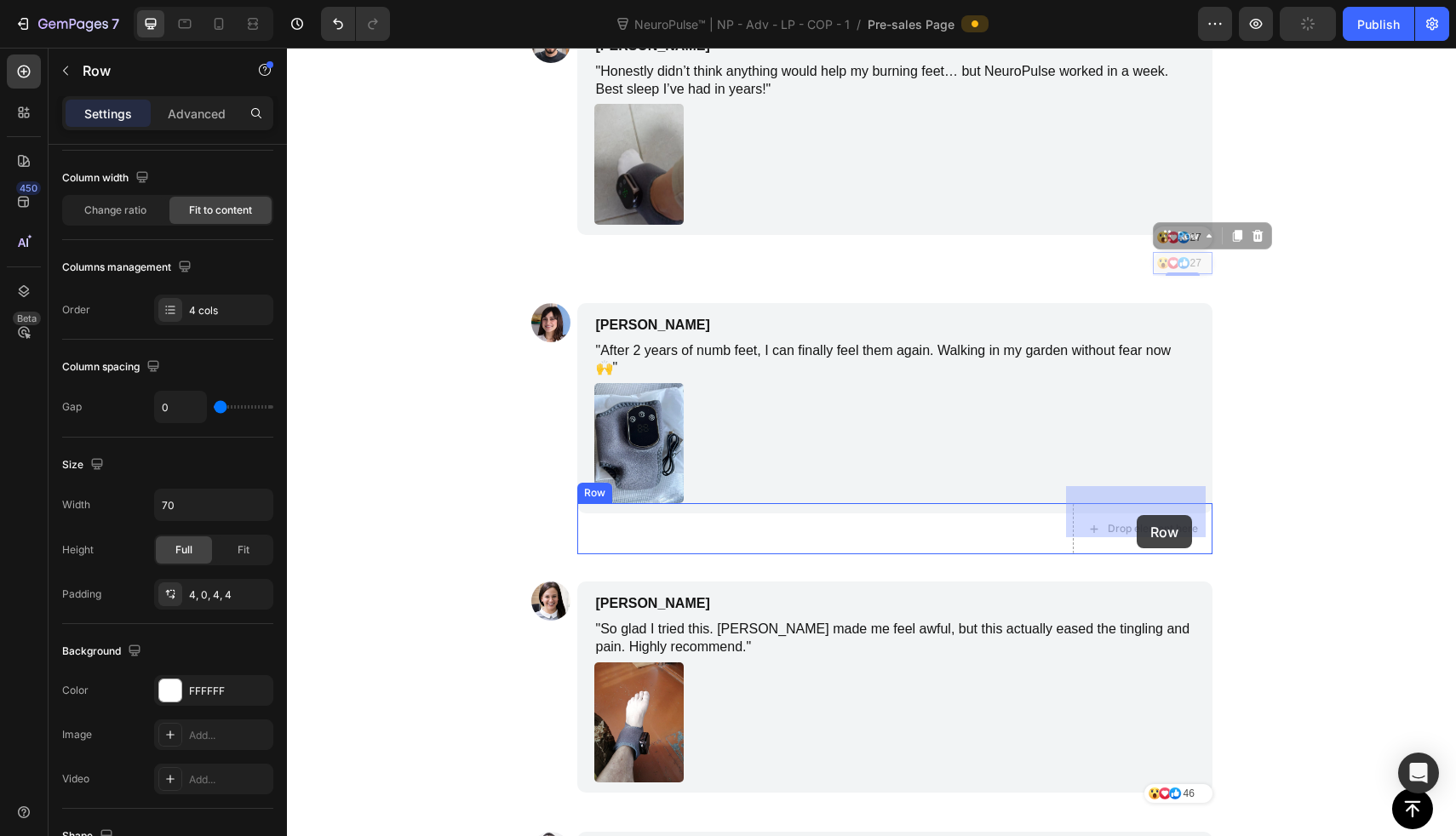
drag, startPoint x: 1148, startPoint y: 266, endPoint x: 1137, endPoint y: 516, distance: 250.2
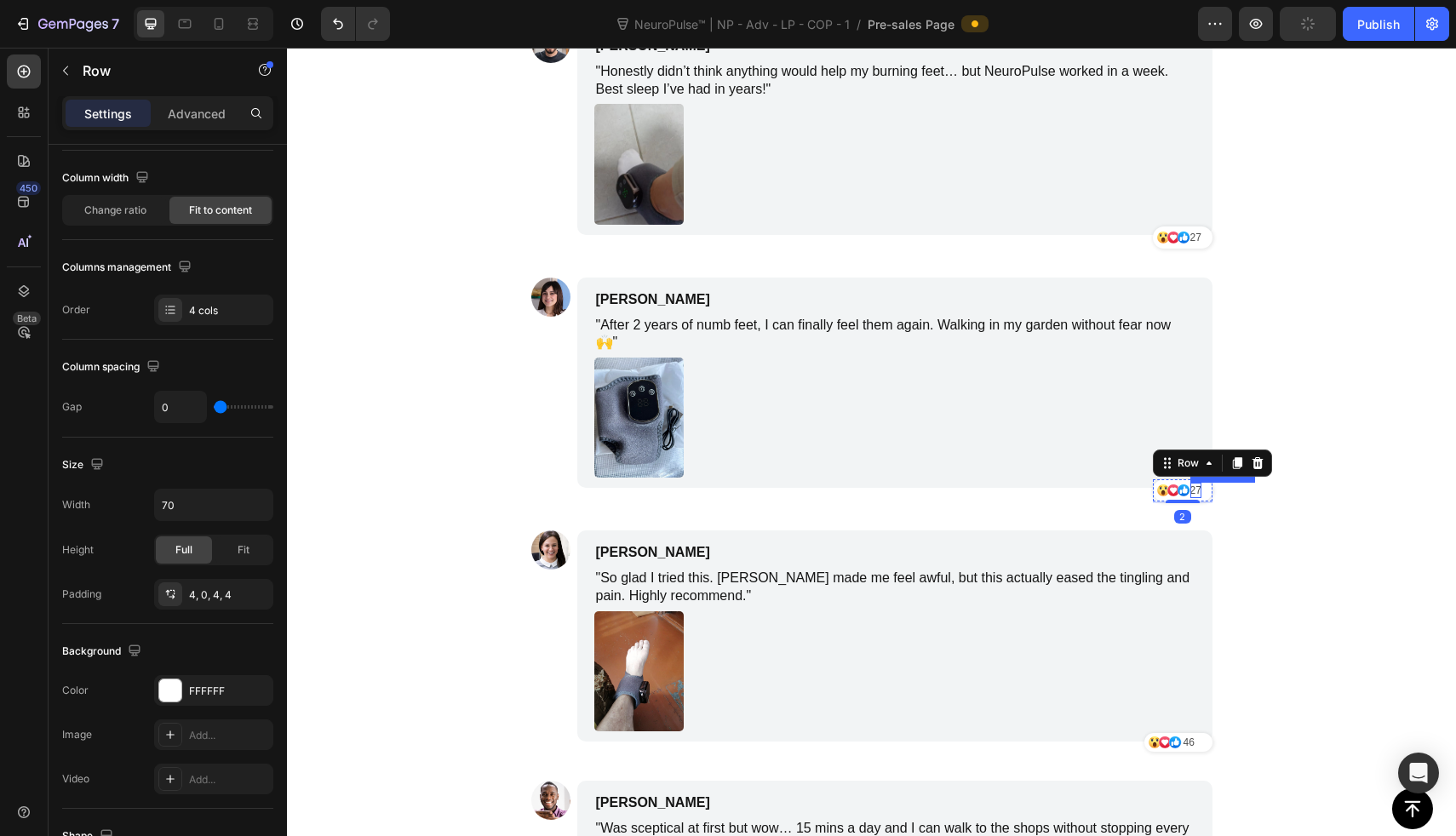
click at [1191, 482] on p "27" at bounding box center [1196, 490] width 11 height 15
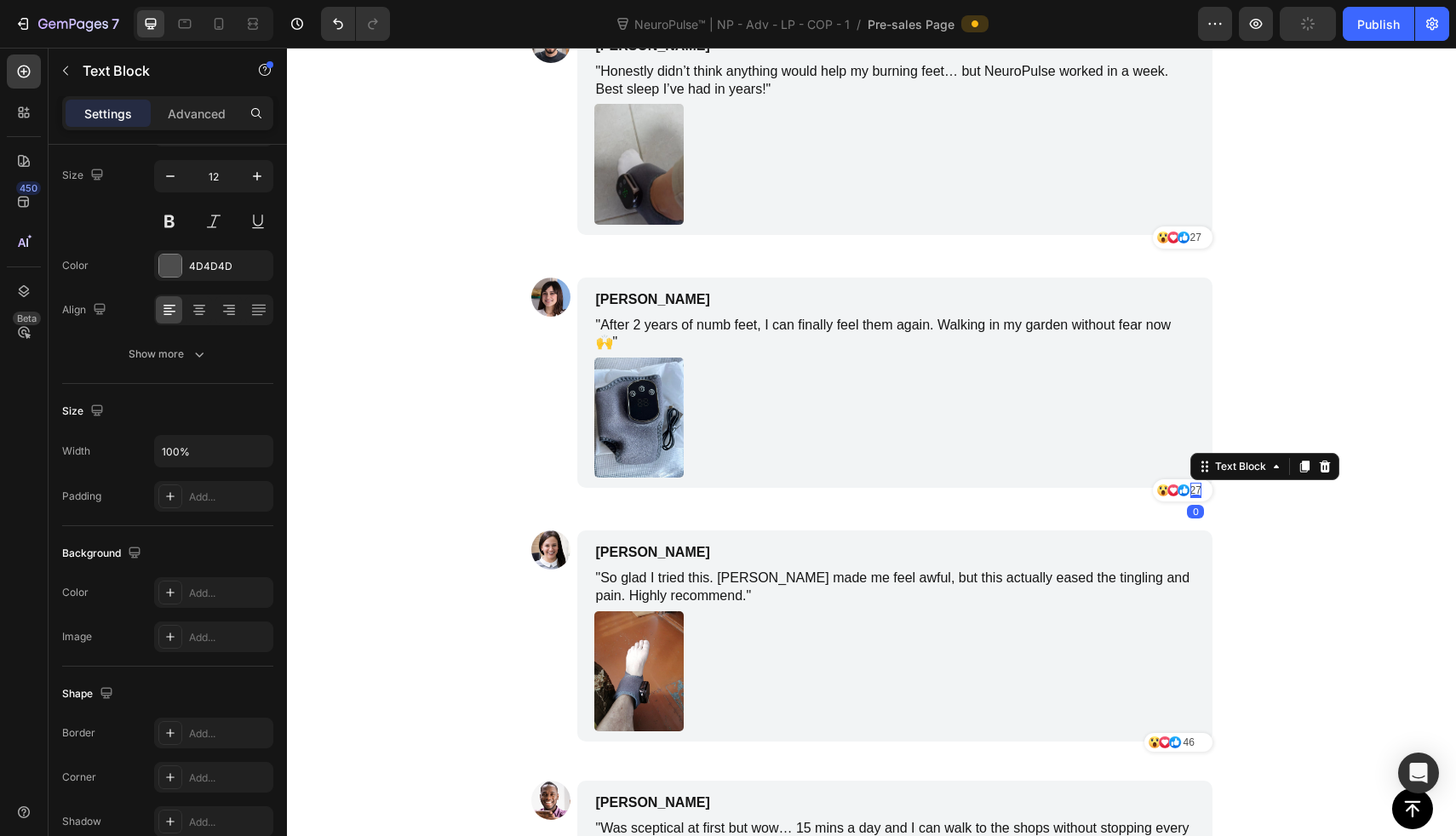
scroll to position [0, 0]
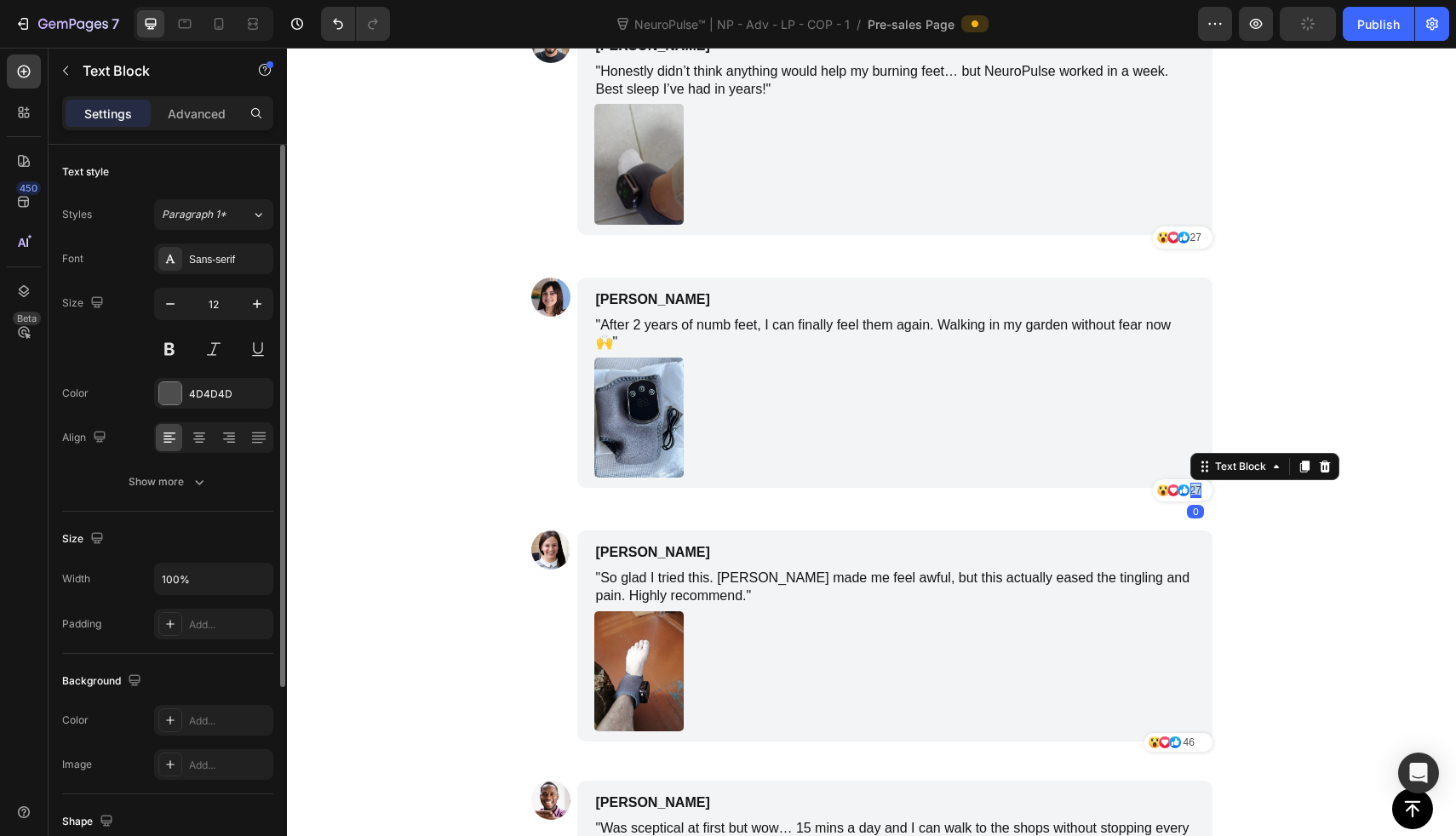
click at [1191, 482] on p "27" at bounding box center [1196, 490] width 11 height 15
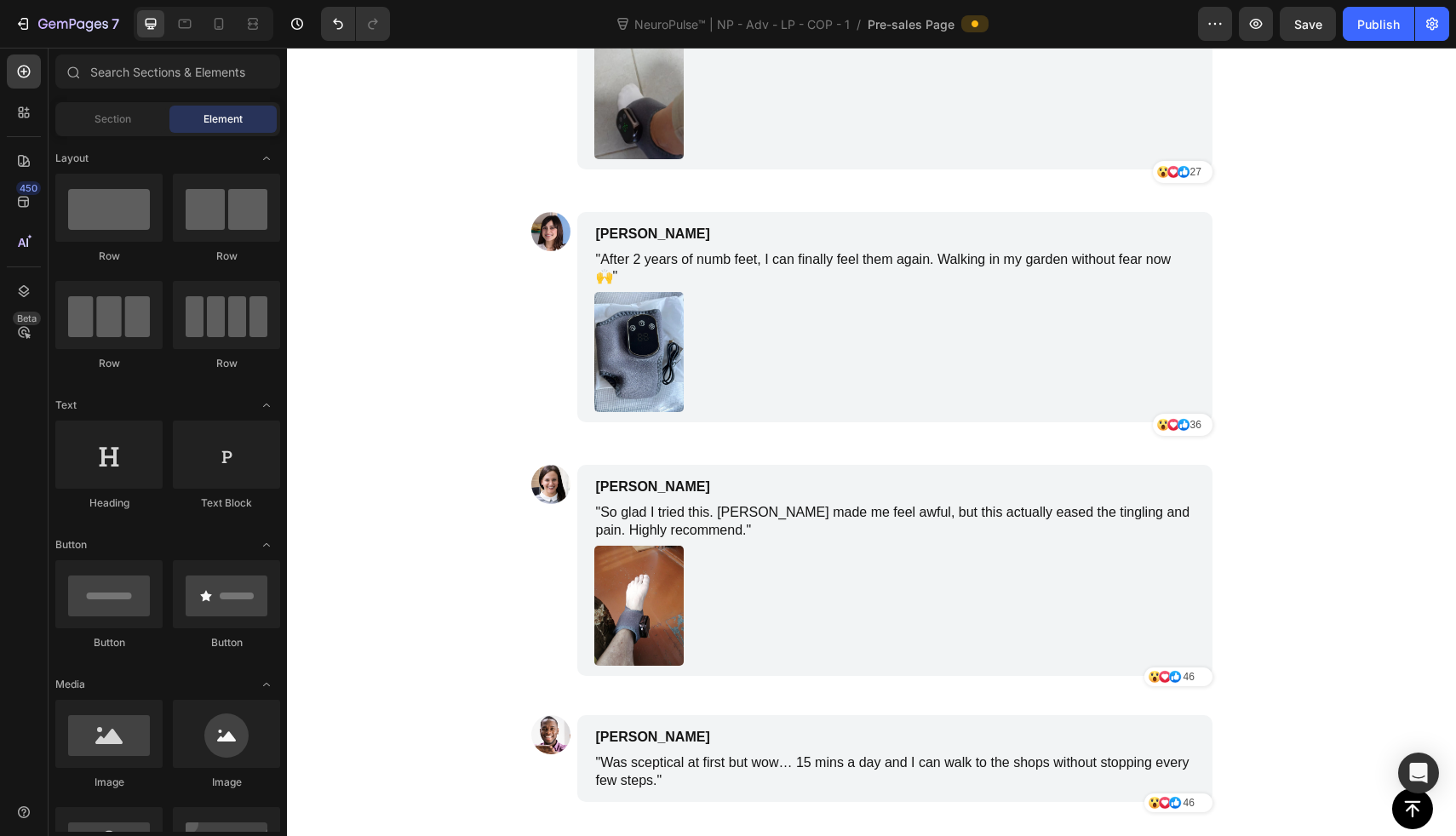
scroll to position [8075, 0]
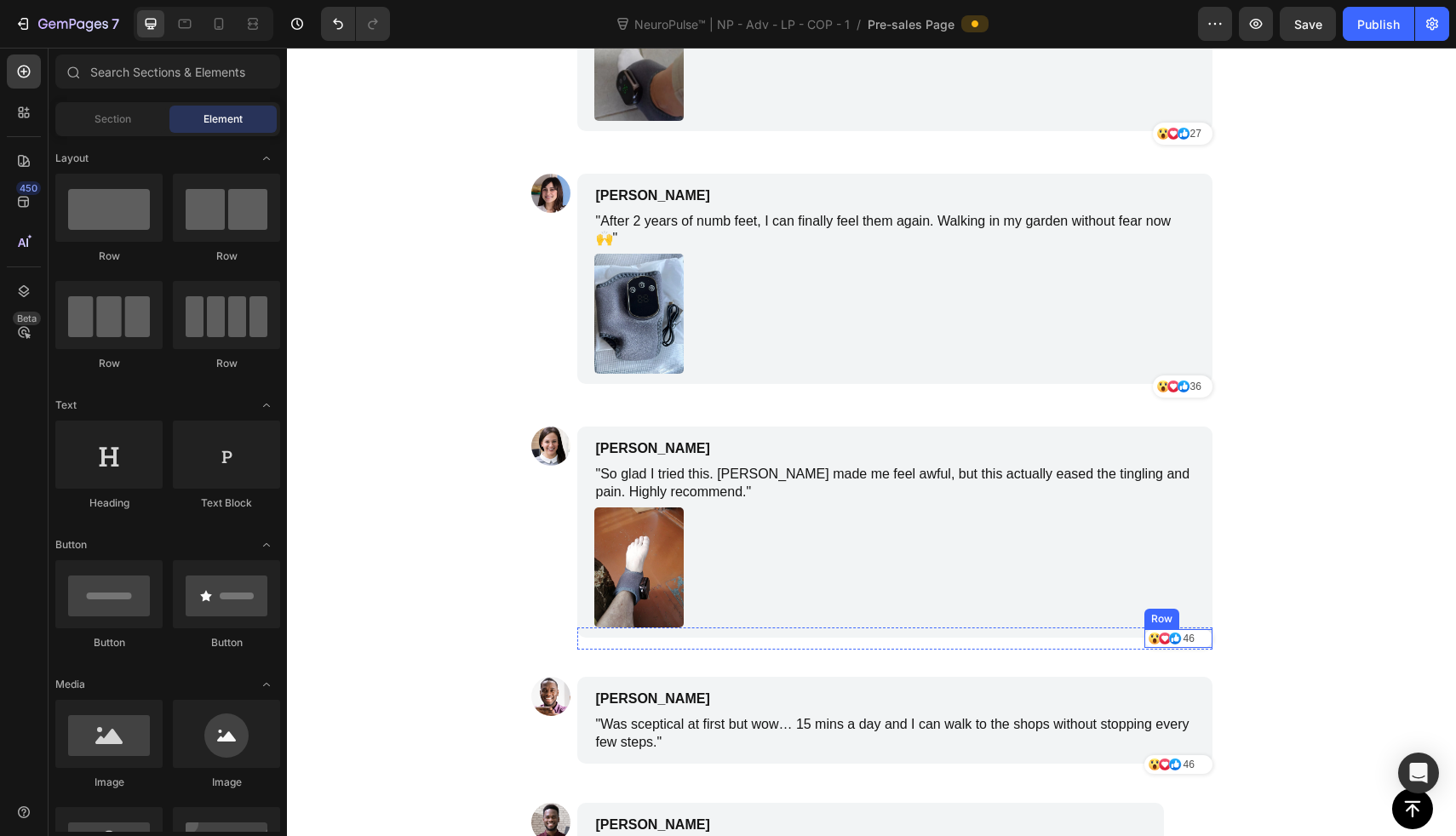
click at [1197, 629] on div "Icon Icon Icon [STREET_ADDRESS]" at bounding box center [1178, 639] width 68 height 19
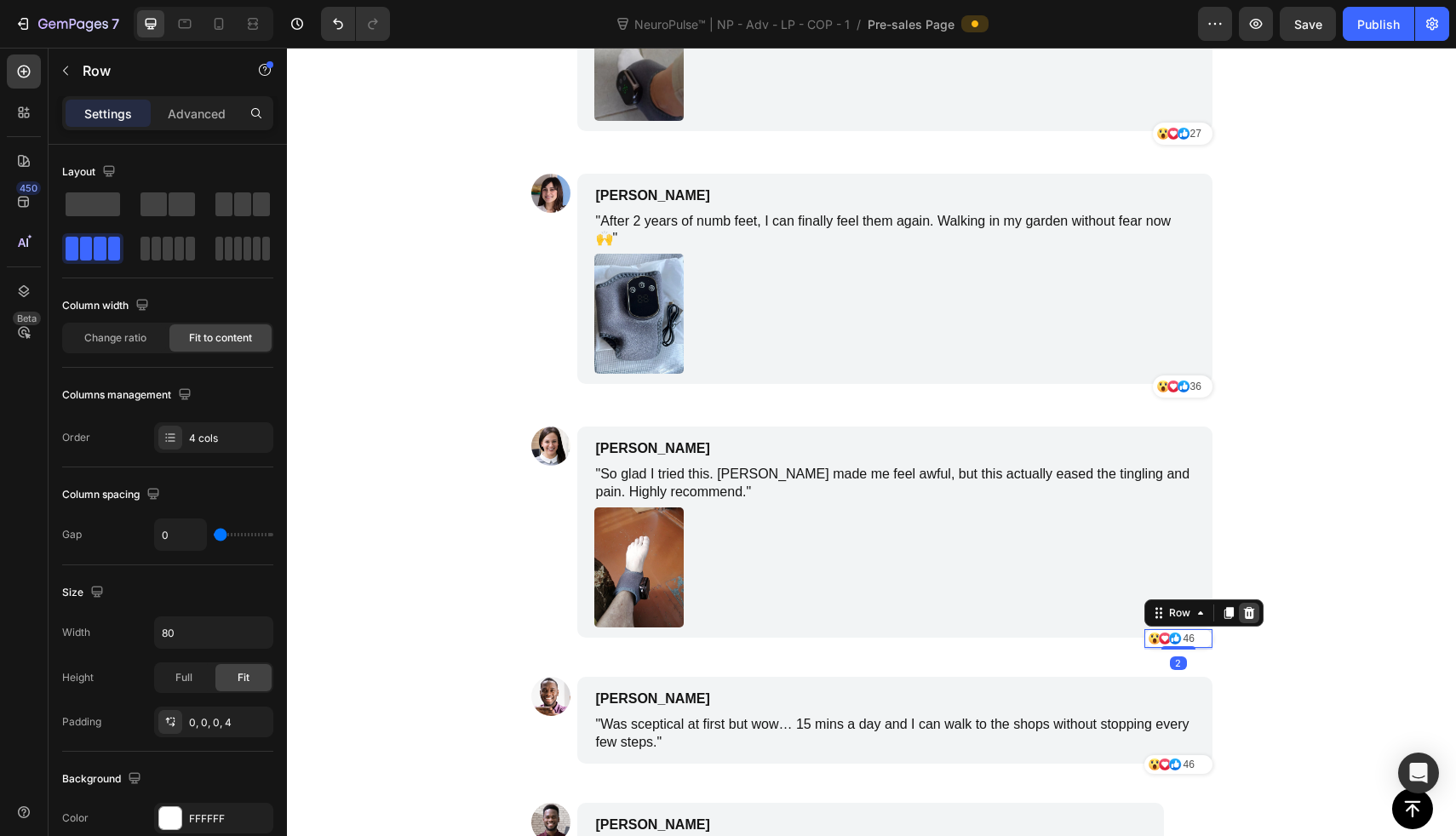
click at [1244, 608] on icon at bounding box center [1249, 613] width 11 height 12
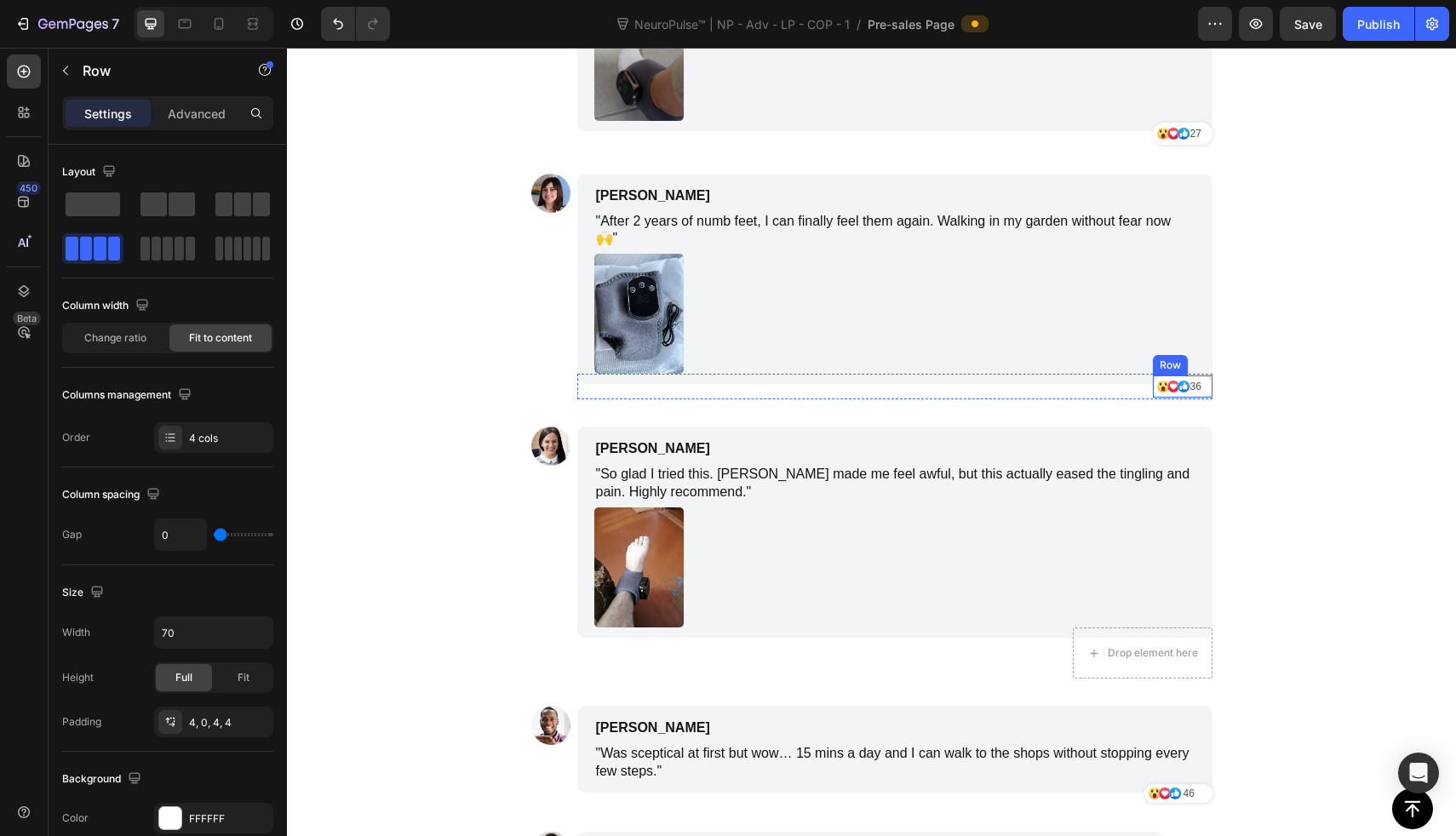
click at [1199, 379] on div "36 Text Block" at bounding box center [1203, 387] width 11 height 15
click at [1228, 350] on div at bounding box center [1238, 359] width 21 height 21
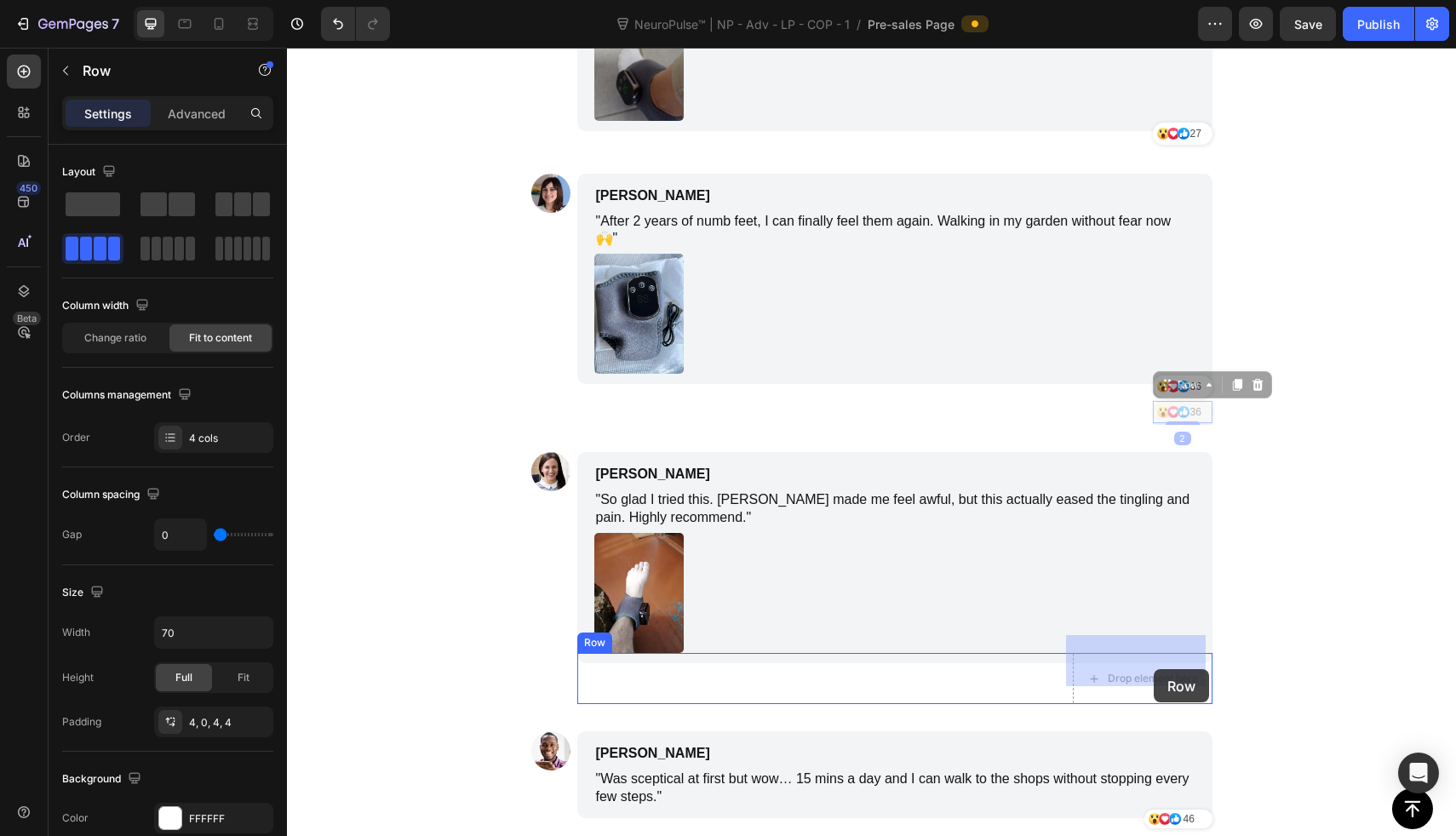
drag, startPoint x: 1199, startPoint y: 397, endPoint x: 1154, endPoint y: 669, distance: 275.7
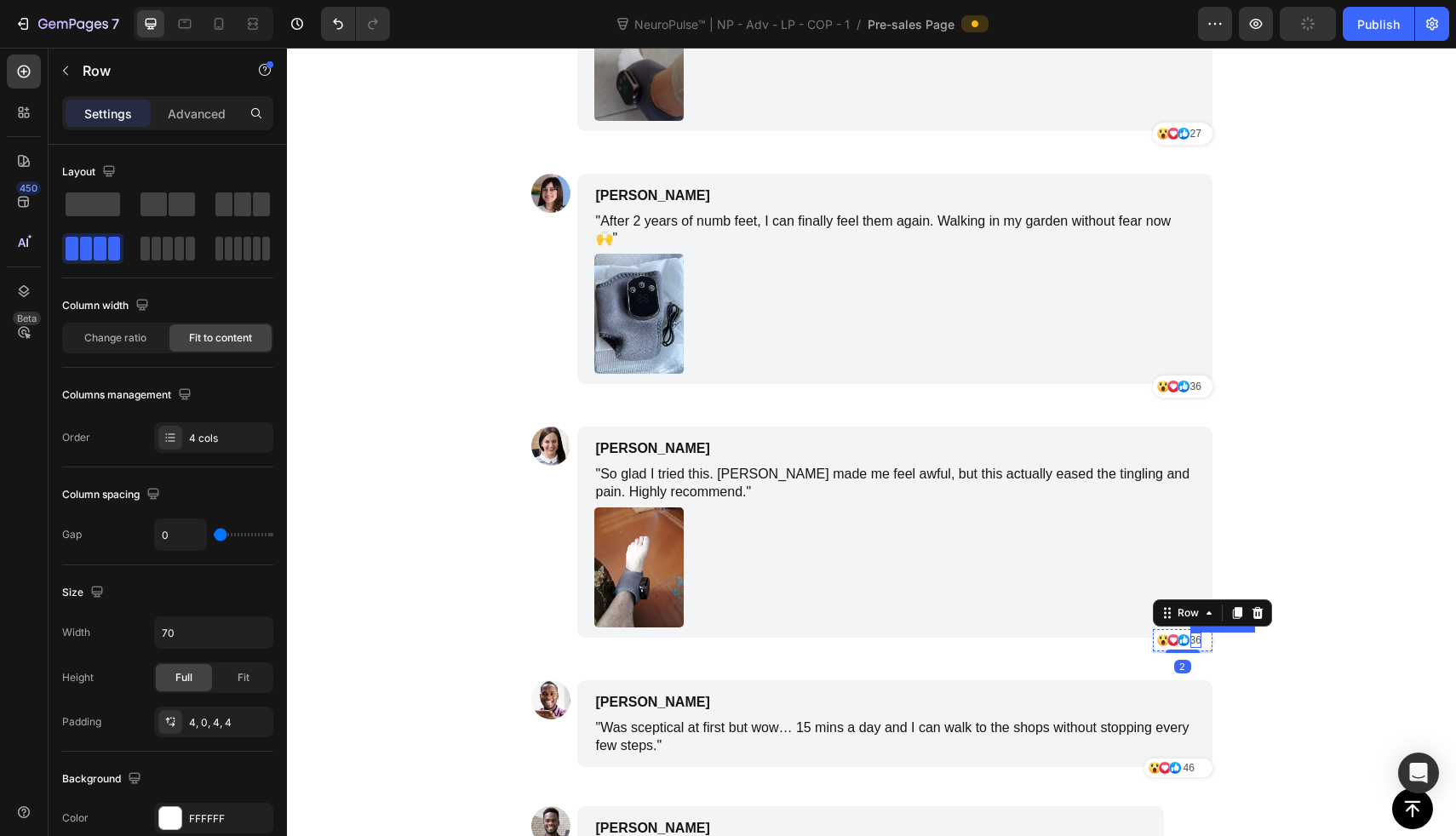
click at [1191, 633] on p "36" at bounding box center [1196, 641] width 11 height 15
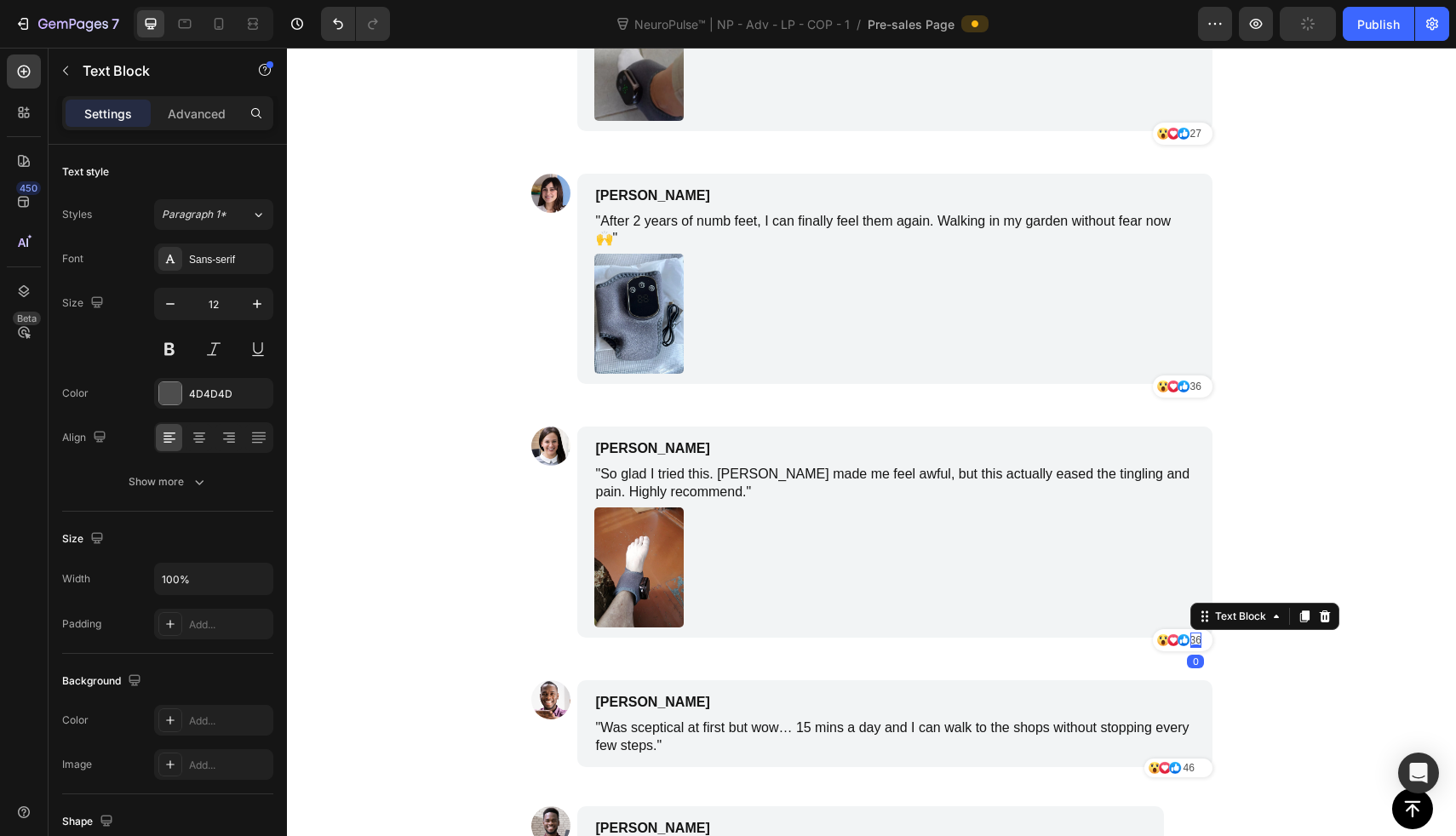
click at [1191, 633] on p "36" at bounding box center [1196, 641] width 11 height 15
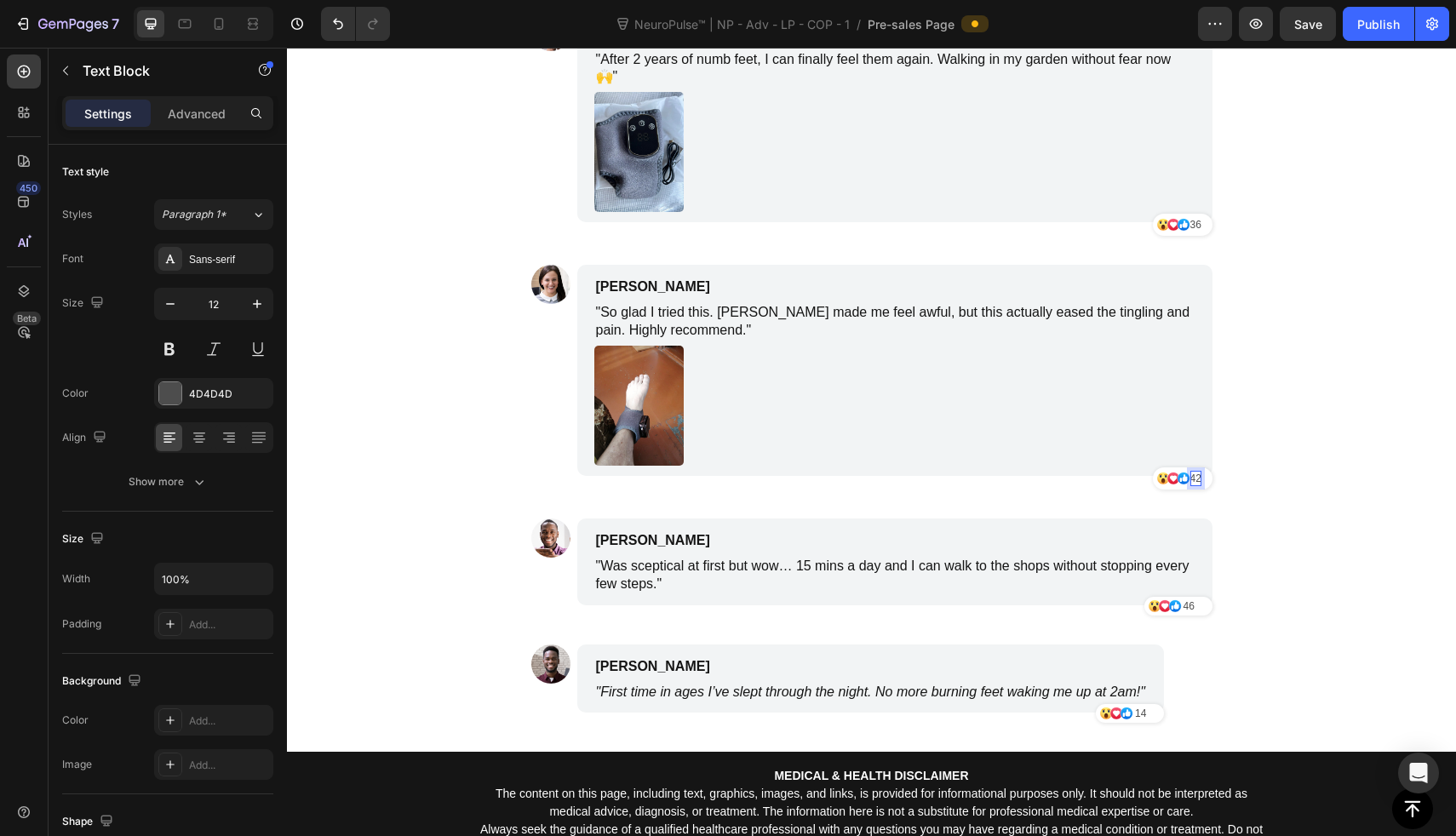
click at [1218, 446] on section "Image [PERSON_NAME] Text Block "Honestly didn’t think anything would help my bu…" at bounding box center [871, 255] width 708 height 994
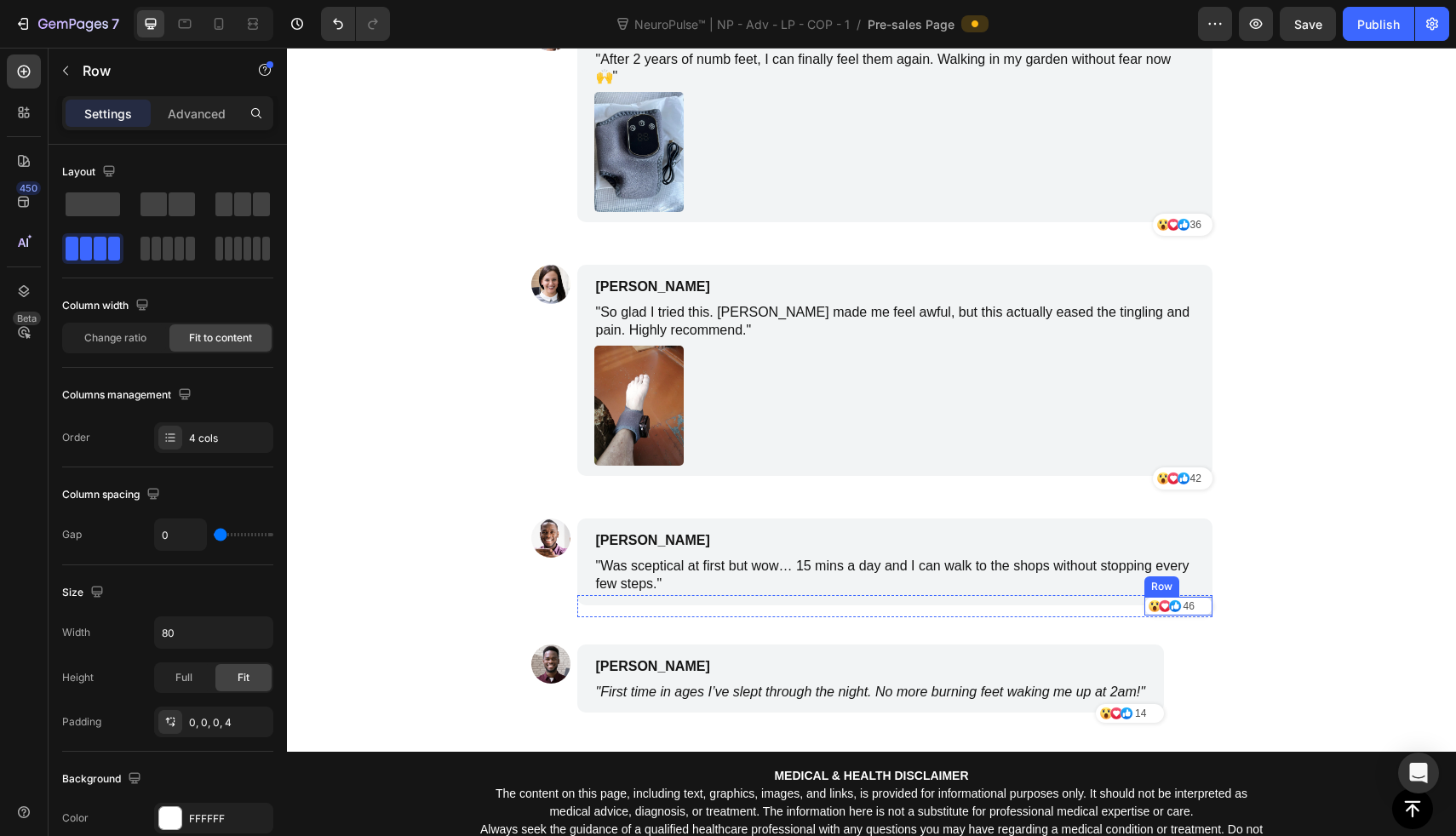
click at [1197, 597] on div "Icon Icon Icon [STREET_ADDRESS]" at bounding box center [1178, 607] width 68 height 19
click at [1222, 574] on icon at bounding box center [1228, 581] width 13 height 13
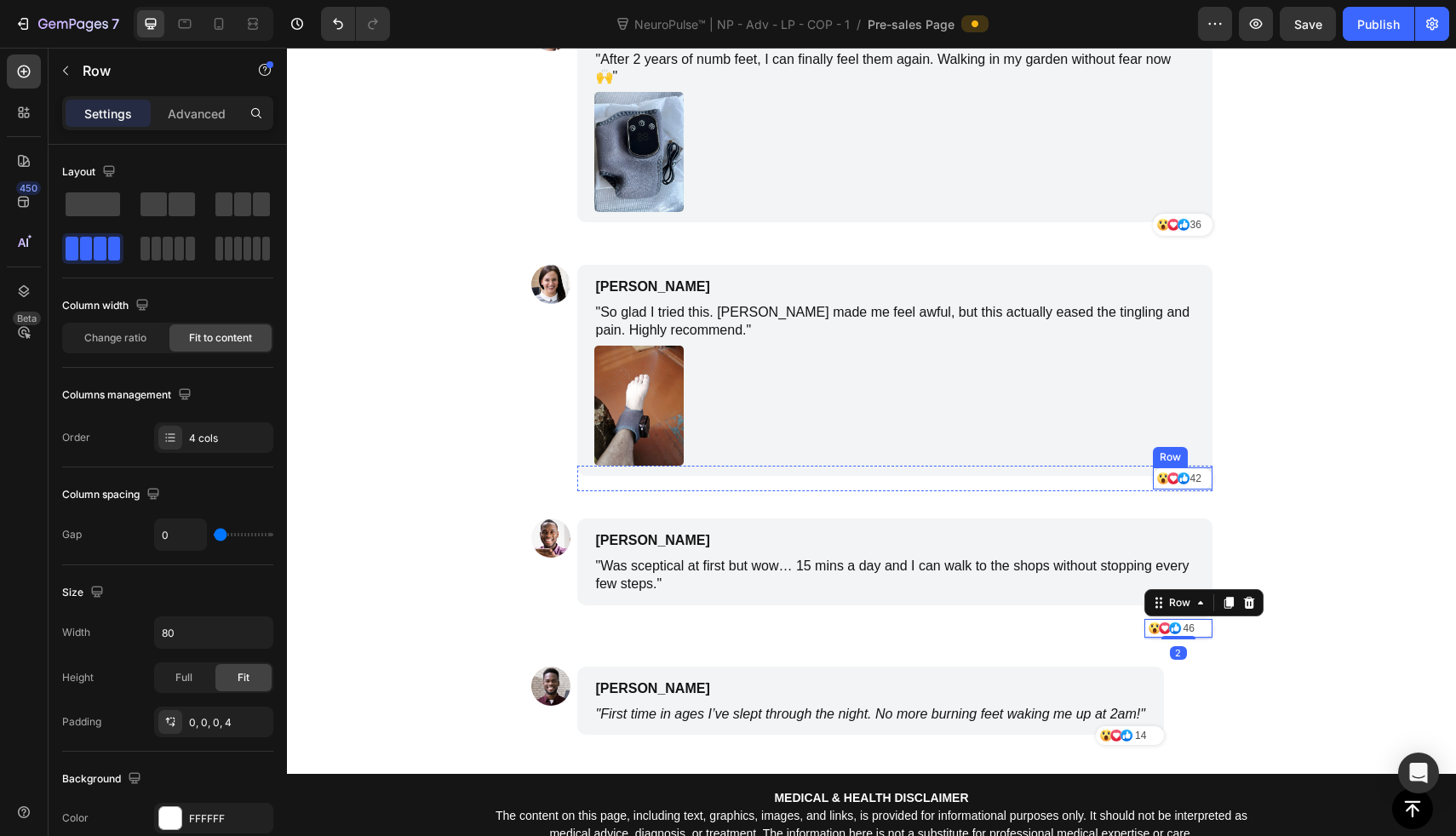
click at [1201, 471] on div "42 Text Block" at bounding box center [1203, 479] width 11 height 15
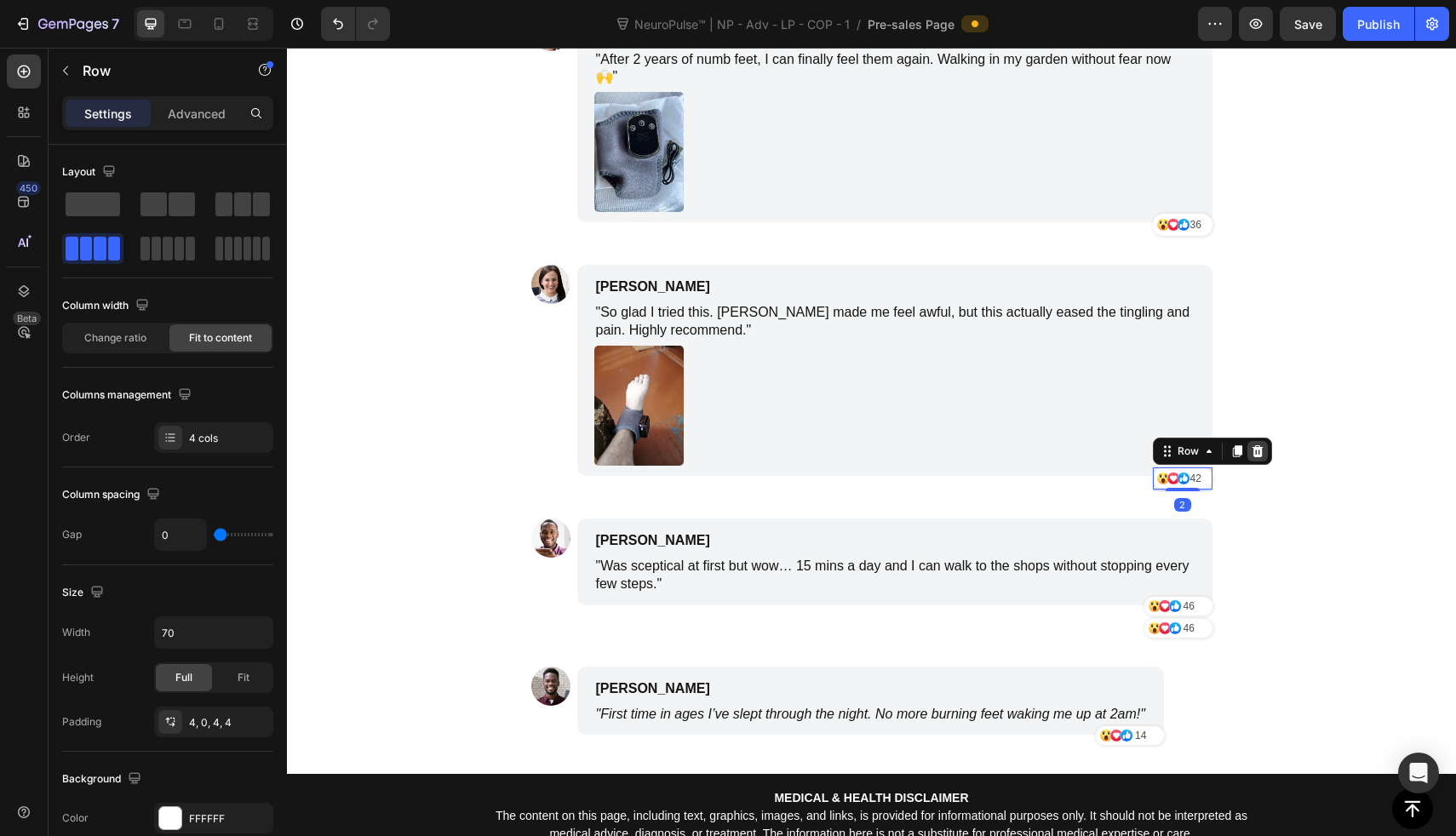
click at [1252, 445] on icon at bounding box center [1258, 451] width 11 height 12
click at [1200, 471] on div "42 Text Block" at bounding box center [1203, 479] width 11 height 15
click at [1230, 445] on icon at bounding box center [1237, 451] width 13 height 13
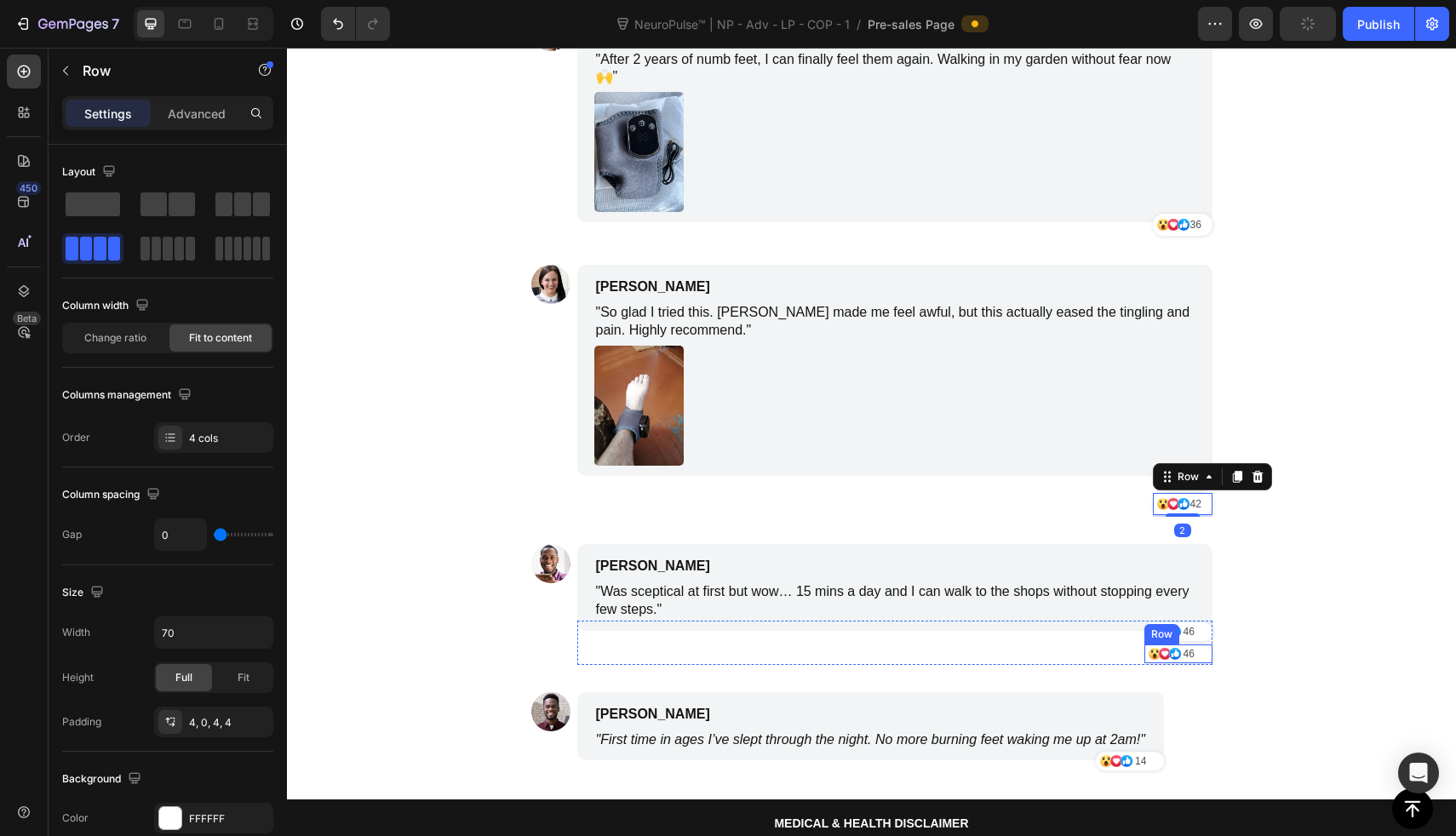
click at [1199, 645] on div "Icon Icon Icon [STREET_ADDRESS]" at bounding box center [1178, 654] width 68 height 19
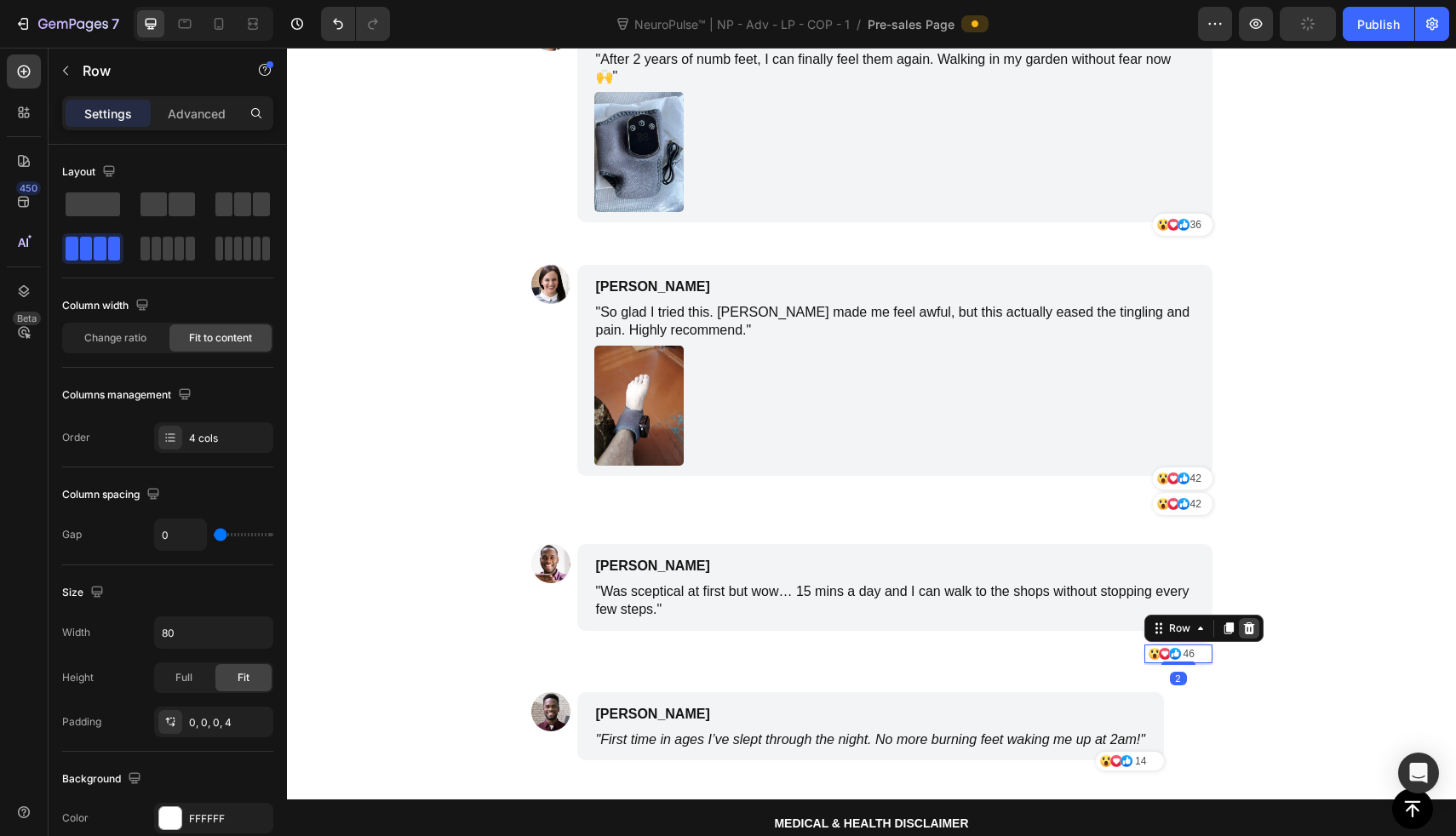
click at [1243, 622] on icon at bounding box center [1249, 628] width 13 height 13
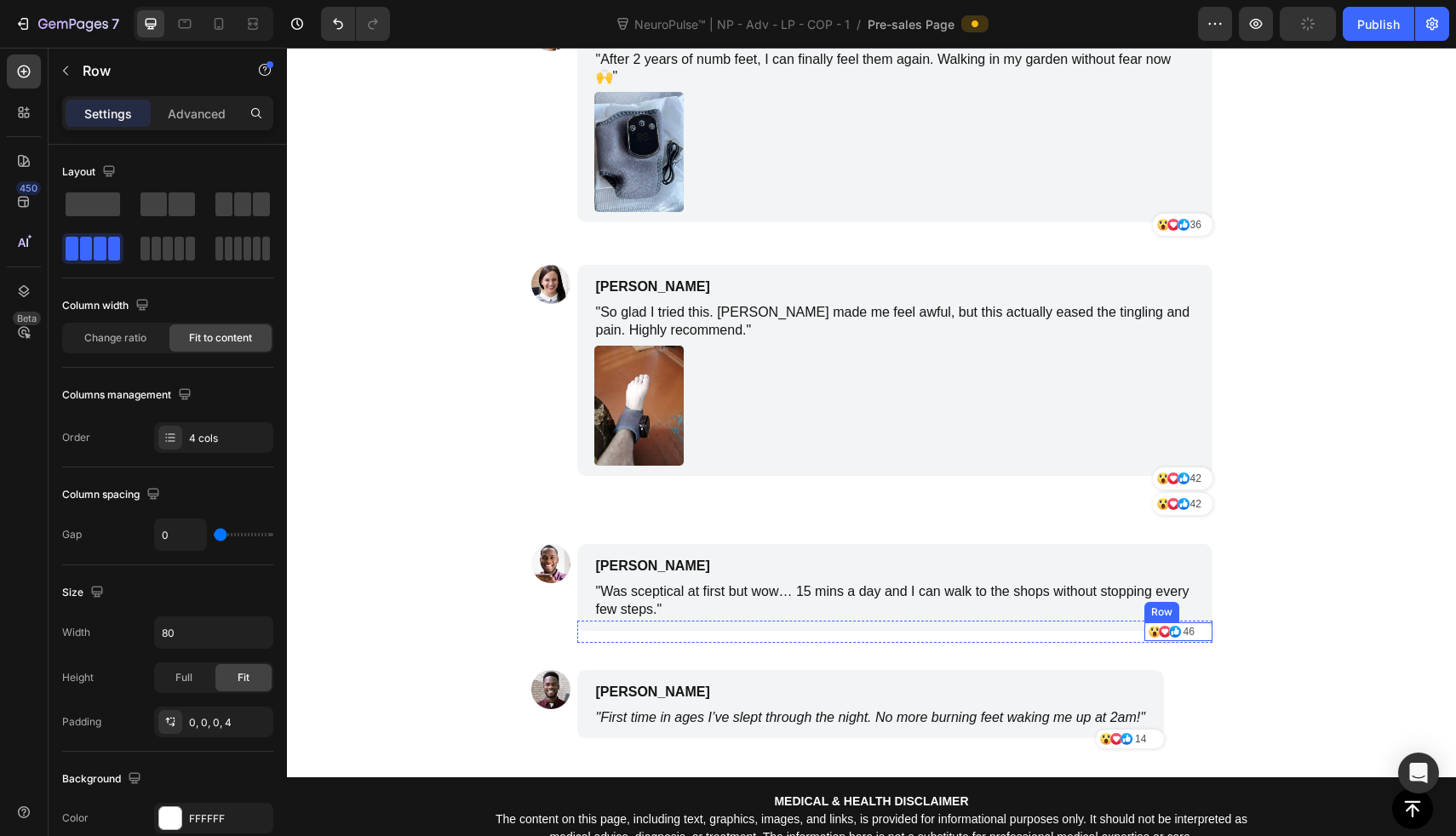
click at [1197, 623] on div "Icon Icon Icon [STREET_ADDRESS]" at bounding box center [1178, 632] width 68 height 19
click at [1243, 599] on icon at bounding box center [1249, 606] width 13 height 13
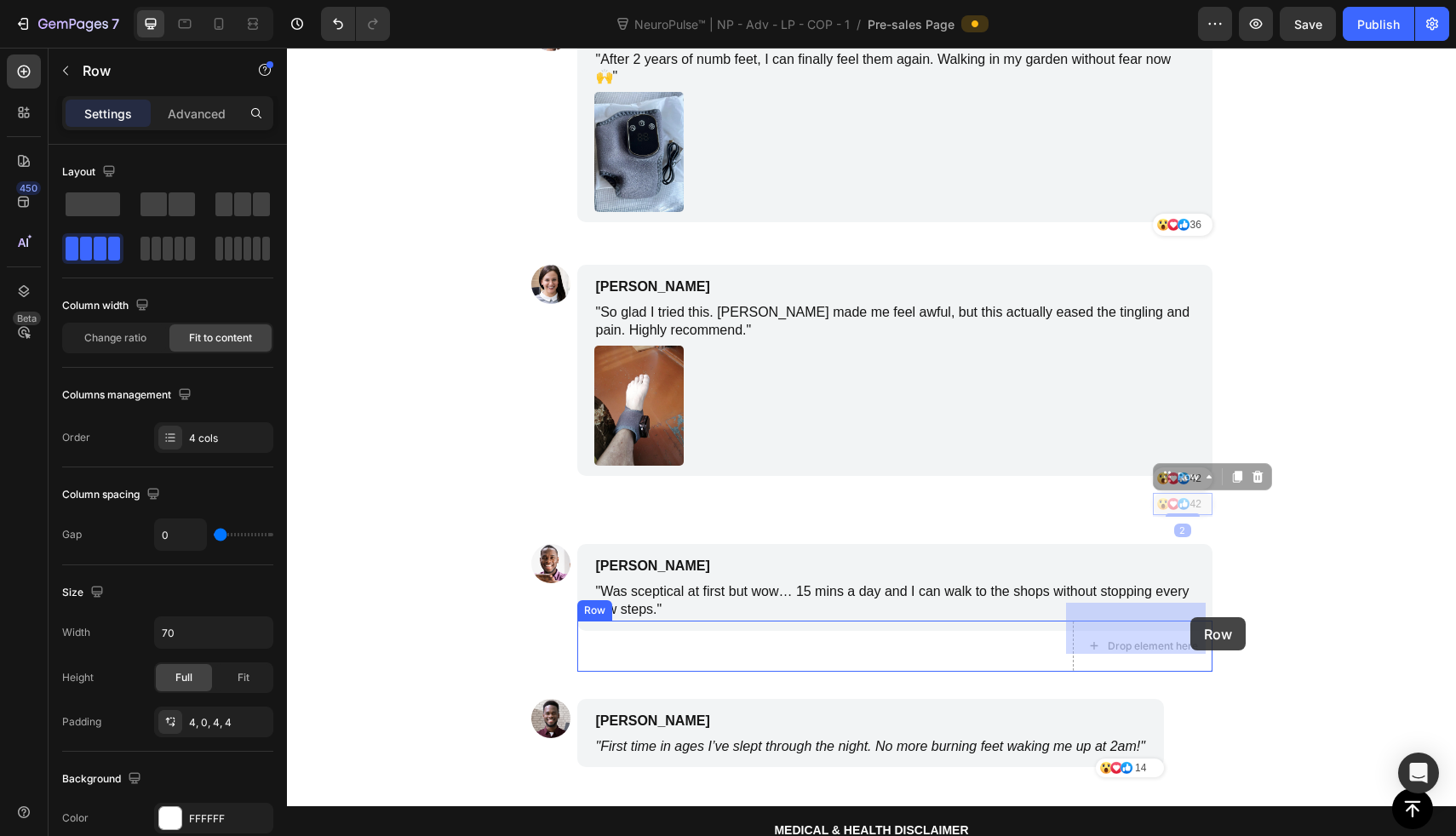
drag, startPoint x: 1197, startPoint y: 486, endPoint x: 1191, endPoint y: 617, distance: 131.1
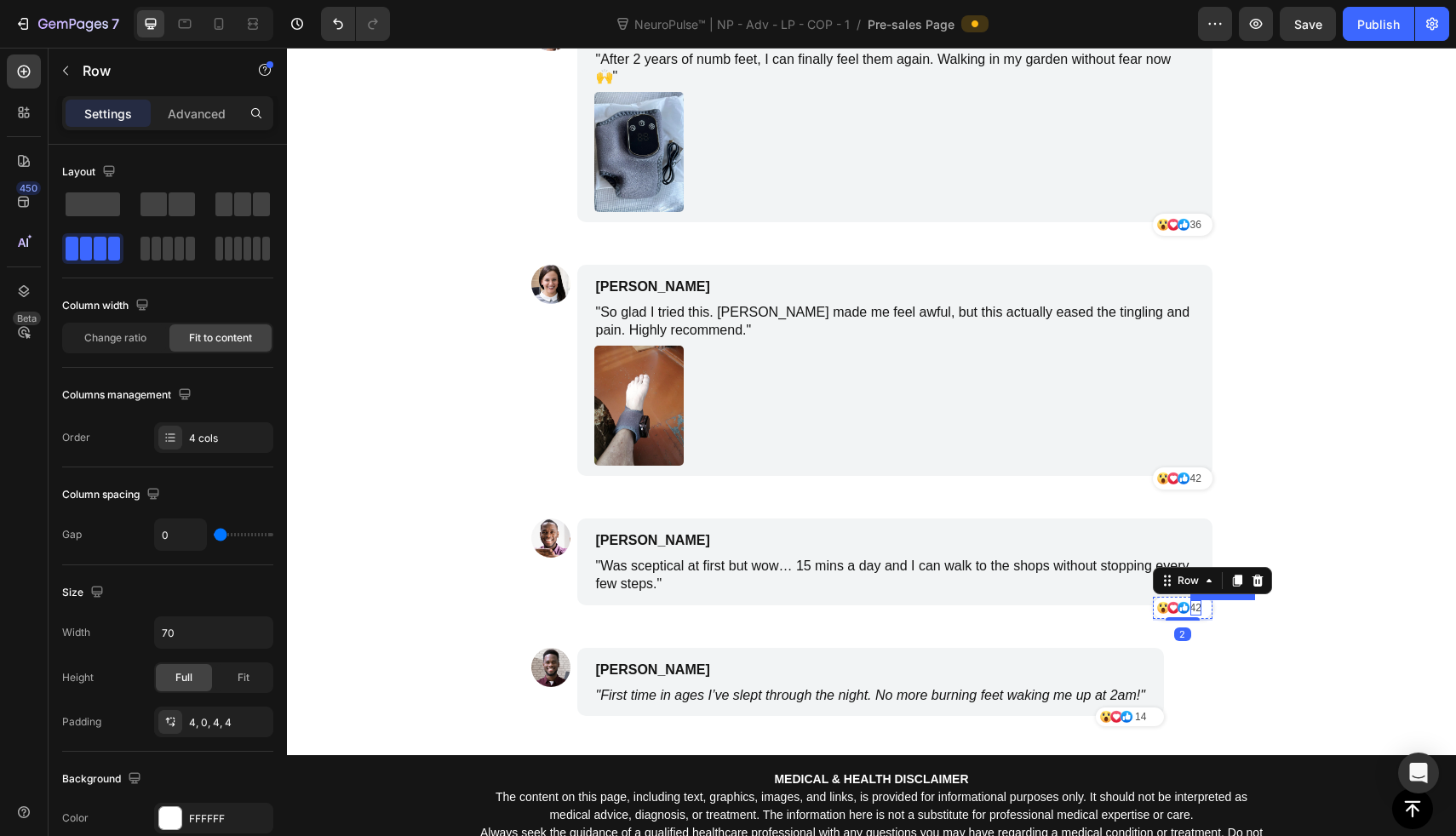
click at [1191, 600] on p "42" at bounding box center [1196, 608] width 11 height 15
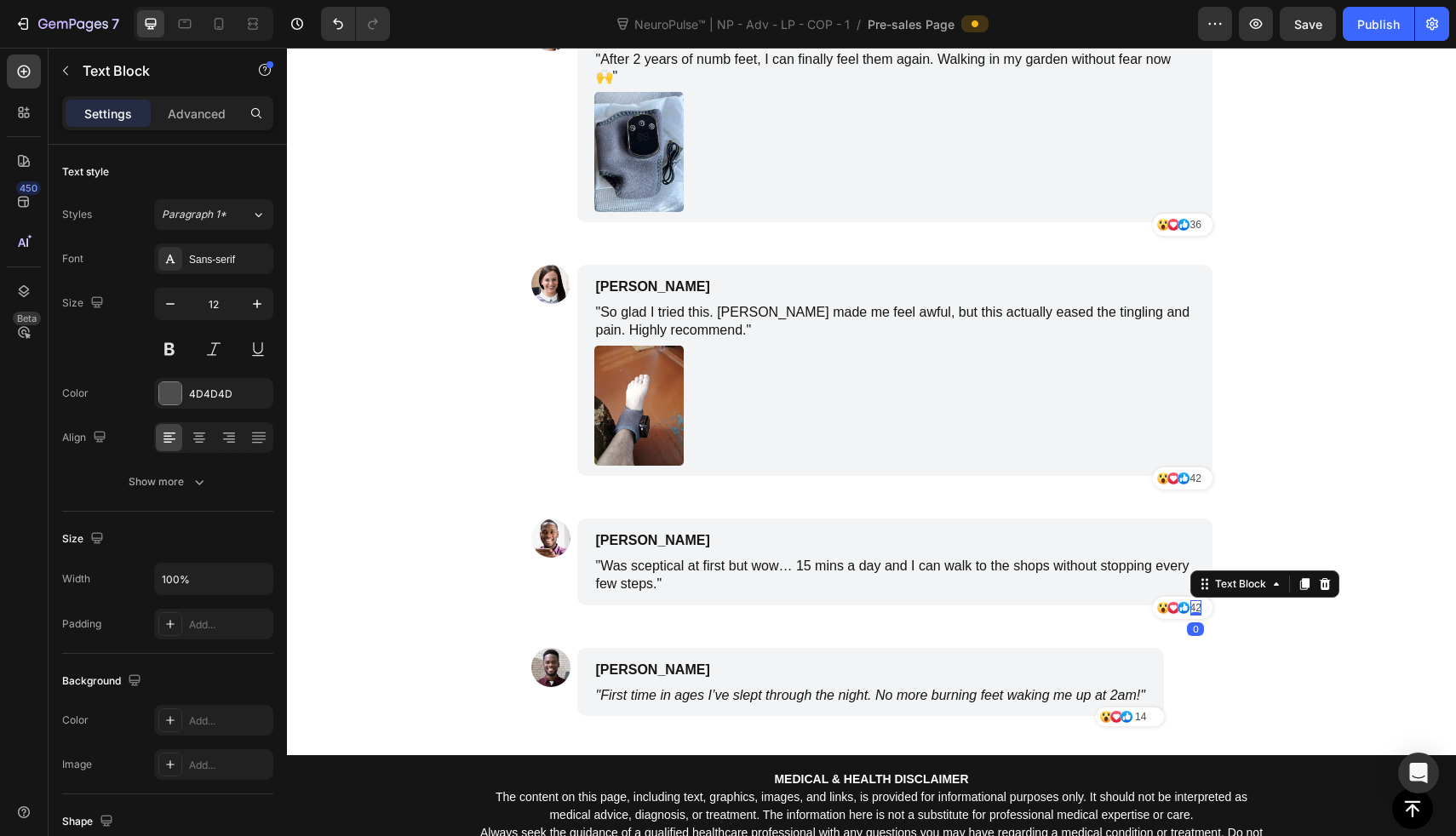
click at [1191, 600] on p "42" at bounding box center [1196, 608] width 11 height 15
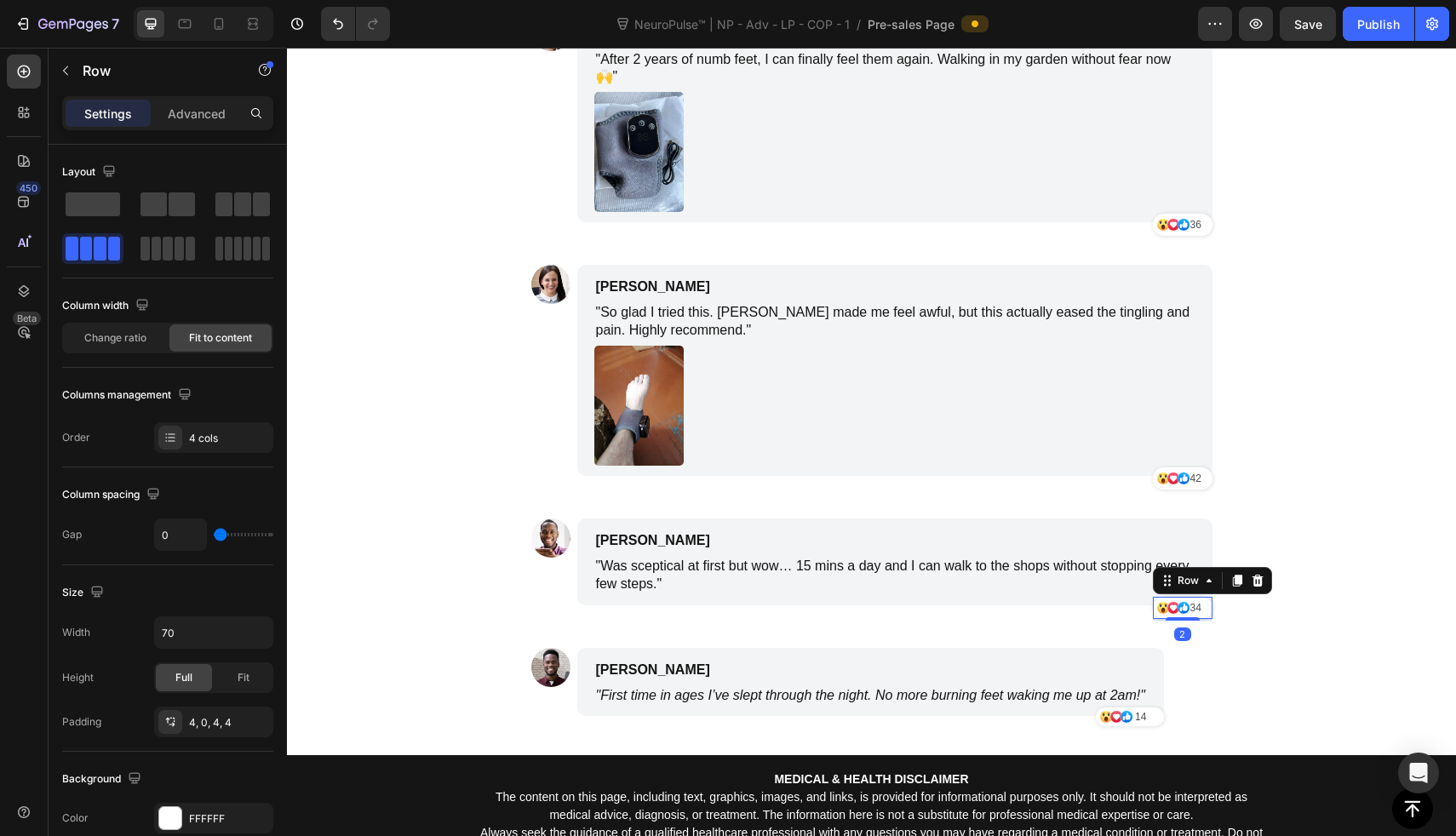
click at [1204, 597] on div "Icon Icon Icon [STREET_ADDRESS]" at bounding box center [1182, 608] width 60 height 22
click at [1233, 574] on icon at bounding box center [1237, 580] width 9 height 12
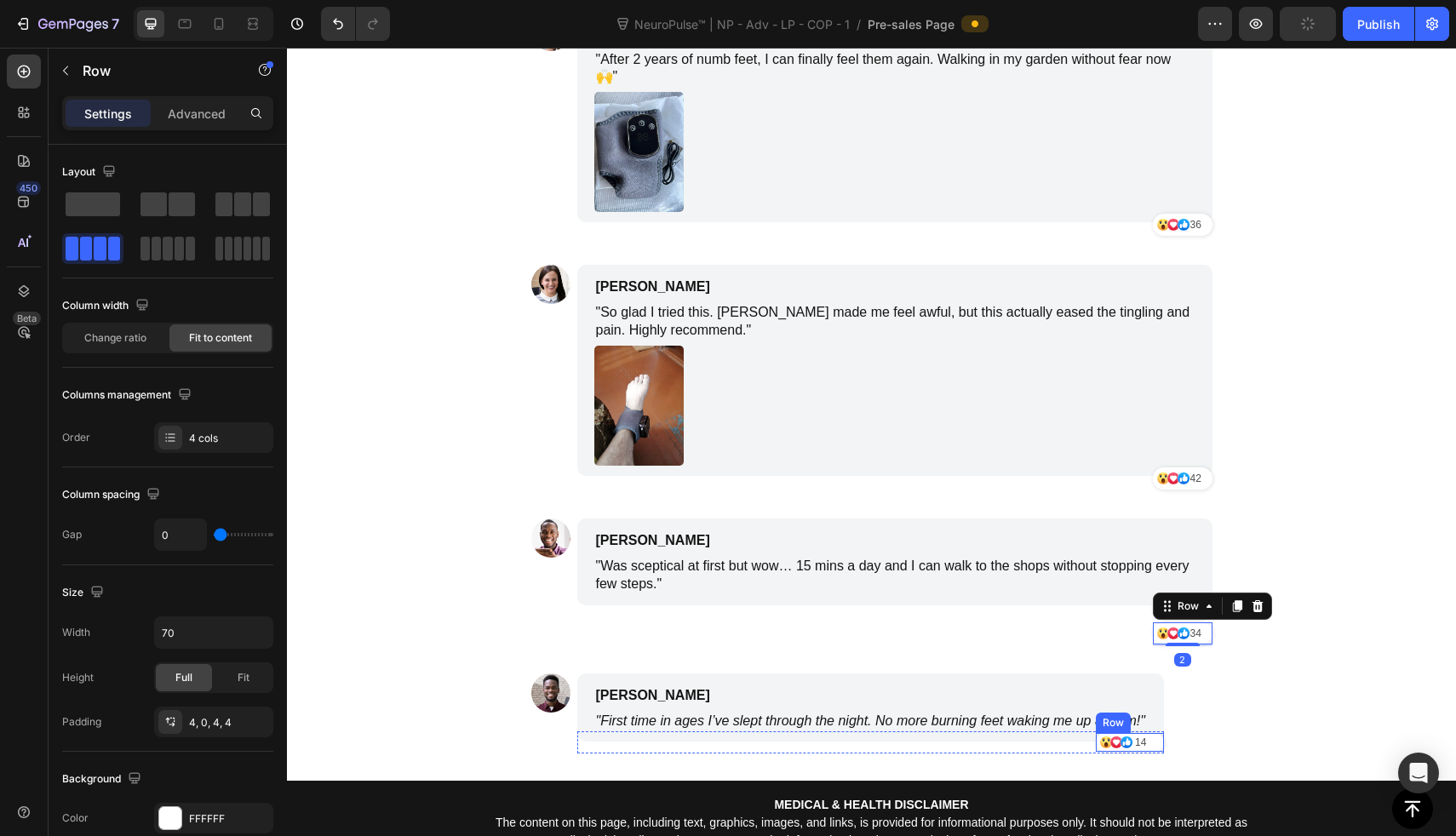
click at [1152, 734] on div "Icon Icon Icon 14 Text Block Row" at bounding box center [1130, 743] width 68 height 19
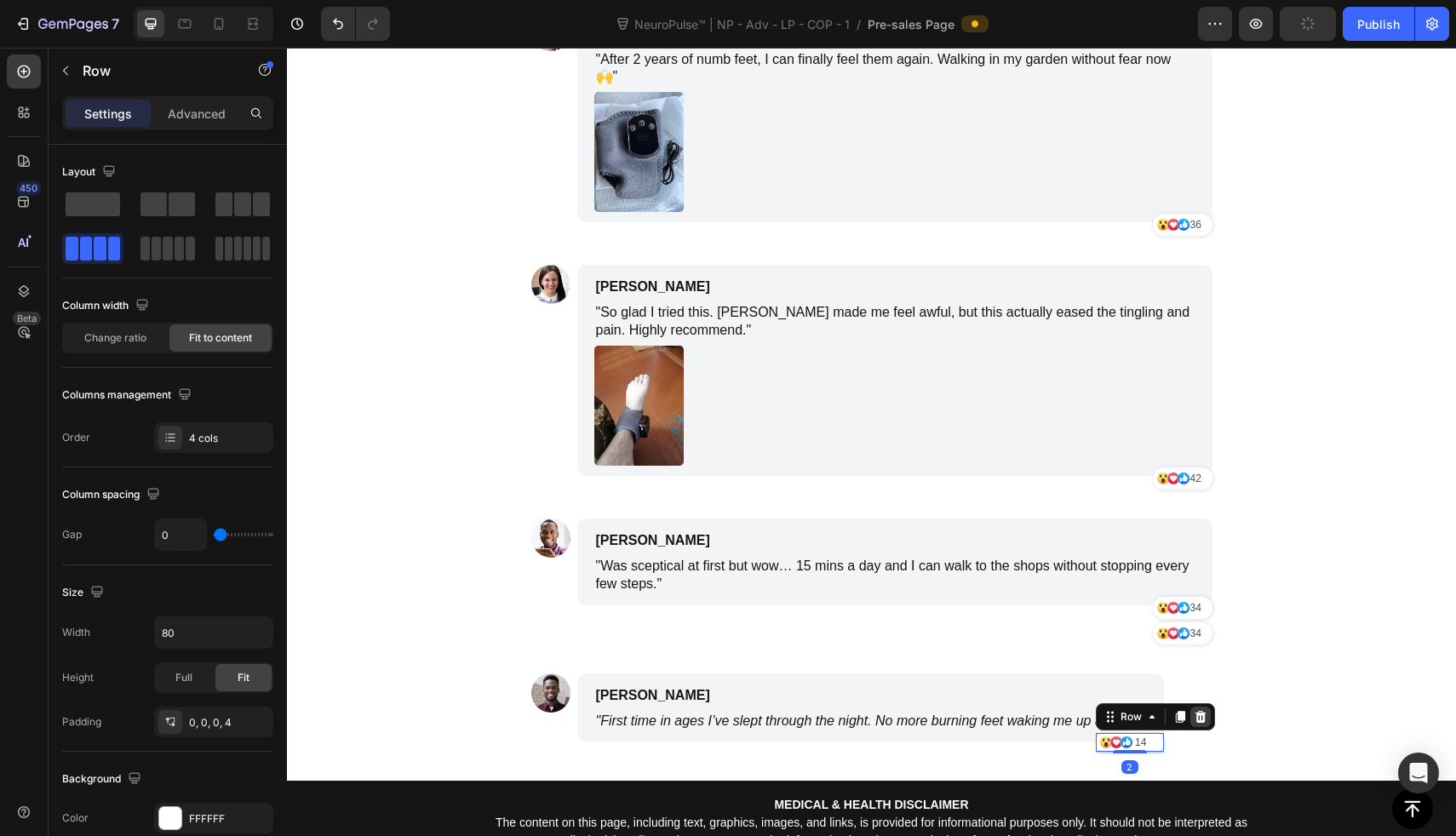
click at [1194, 711] on icon at bounding box center [1200, 717] width 11 height 12
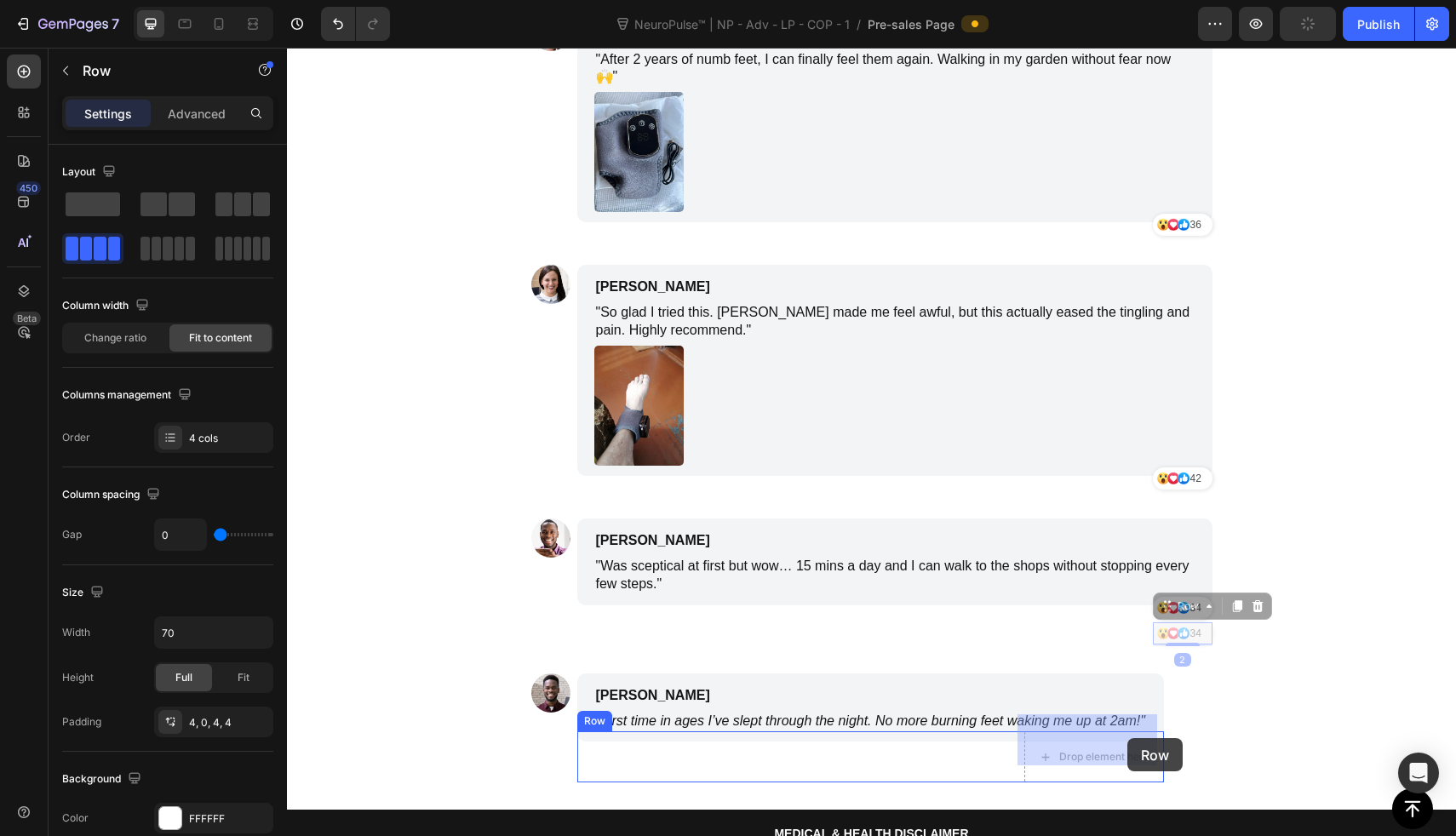
drag, startPoint x: 1198, startPoint y: 614, endPoint x: 1131, endPoint y: 734, distance: 137.4
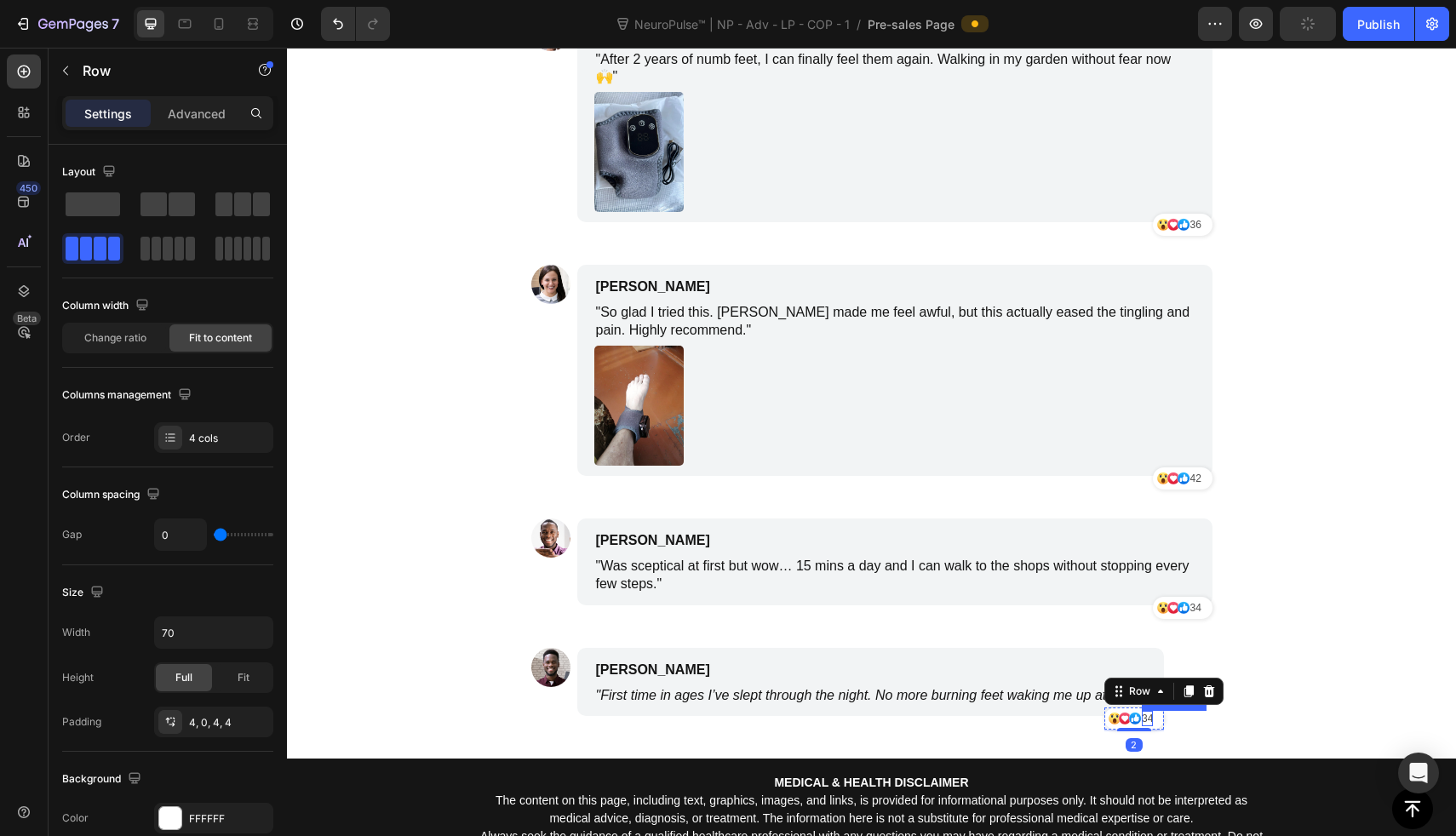
click at [1144, 711] on p "34" at bounding box center [1148, 718] width 11 height 15
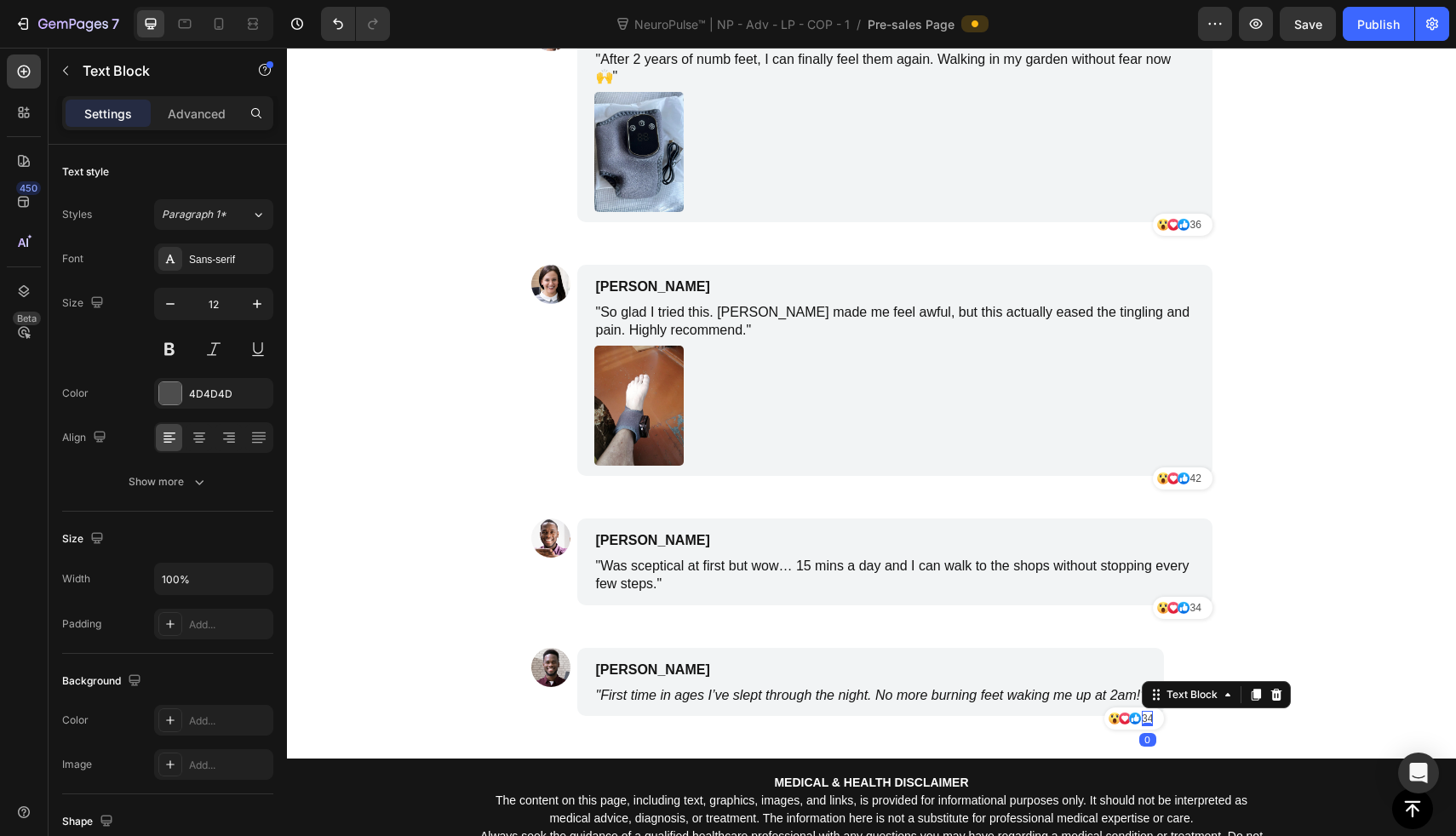
click at [1144, 711] on p "34" at bounding box center [1148, 718] width 11 height 15
click at [1142, 711] on p "34" at bounding box center [1148, 718] width 11 height 15
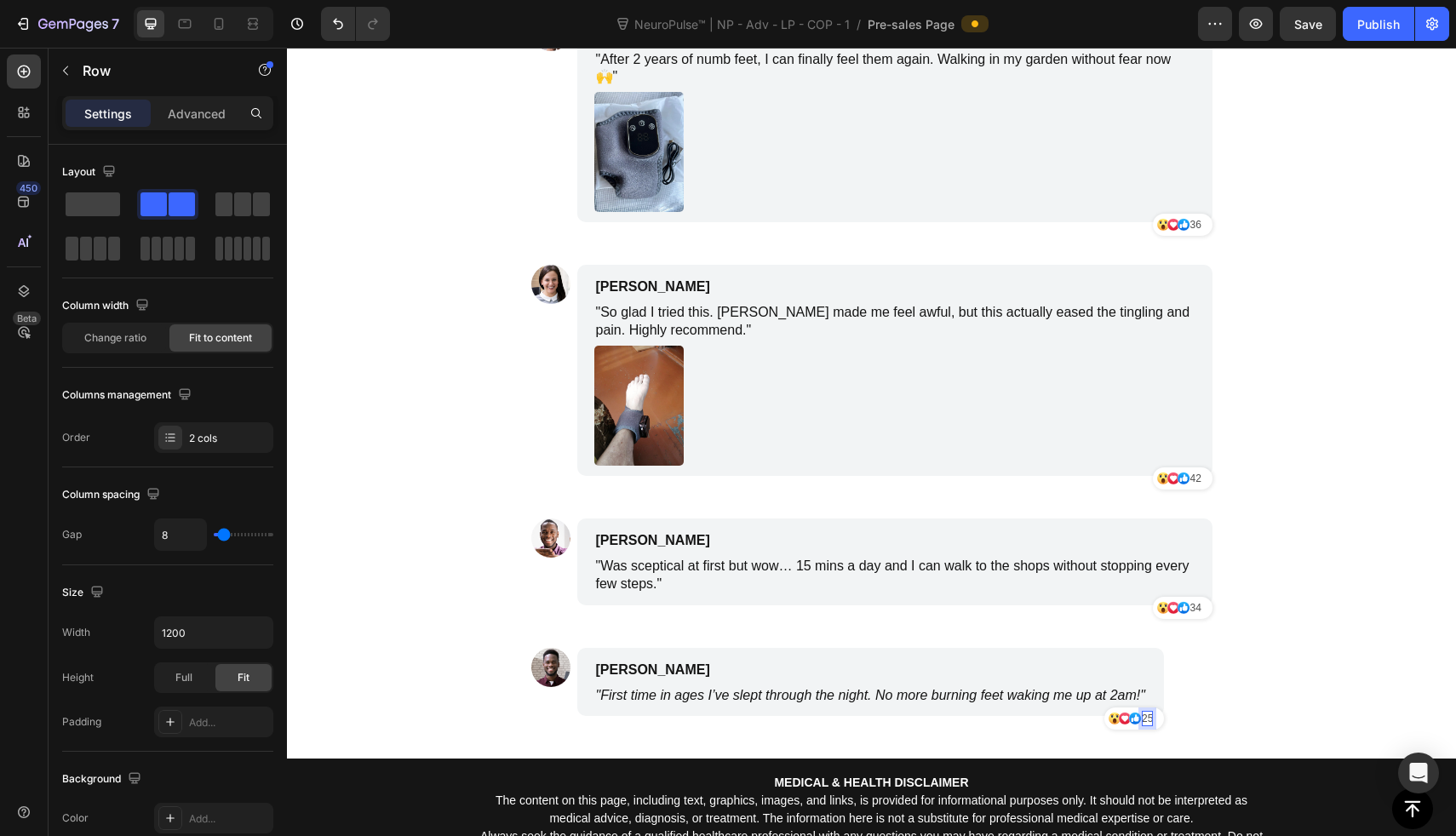
click at [1194, 680] on div "Image [PERSON_NAME] Text Block "First time in ages I’ve slept through the night…" at bounding box center [872, 690] width 682 height 84
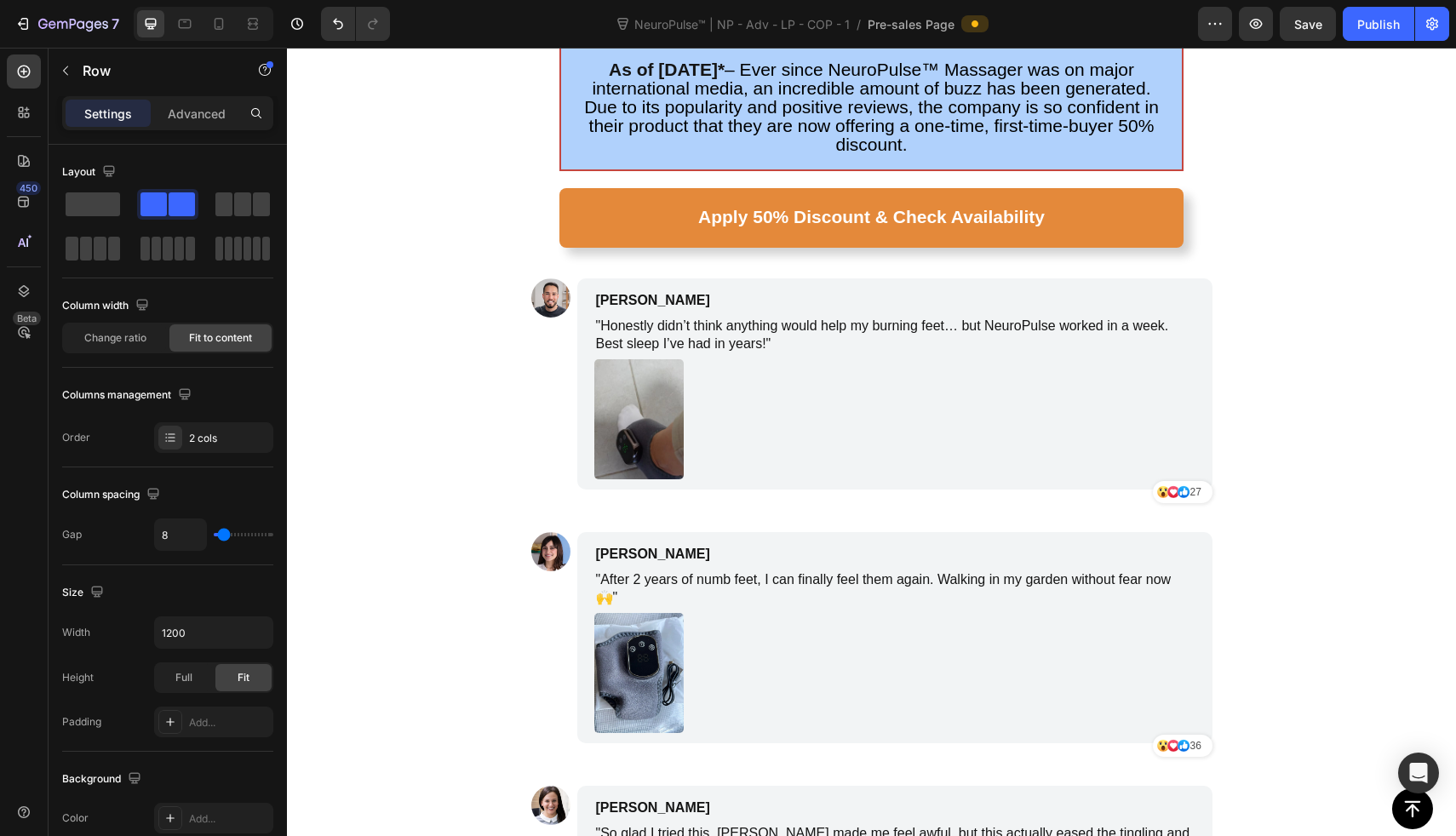
scroll to position [7656, 0]
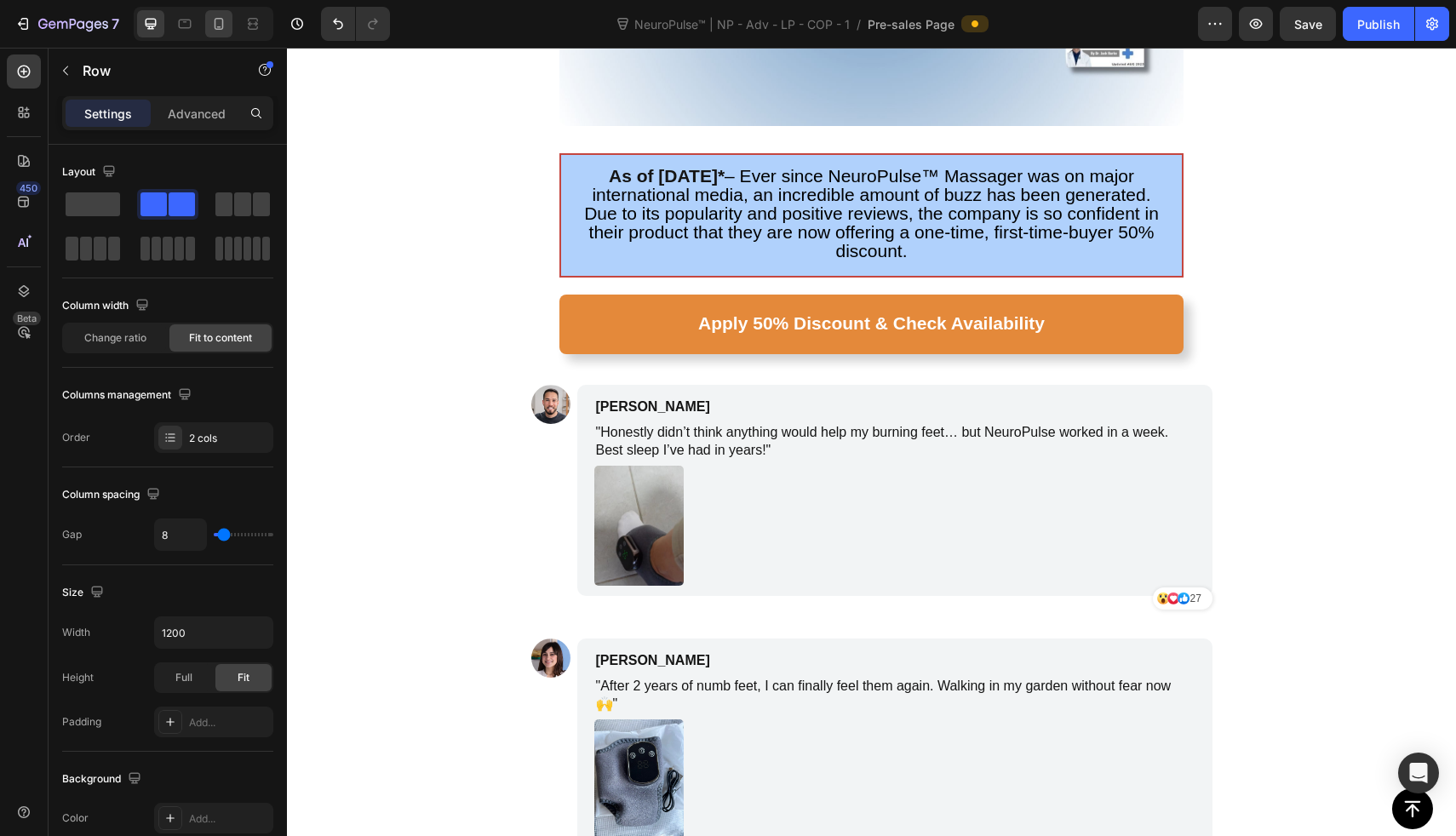
click at [222, 29] on icon at bounding box center [219, 24] width 17 height 17
type input "100%"
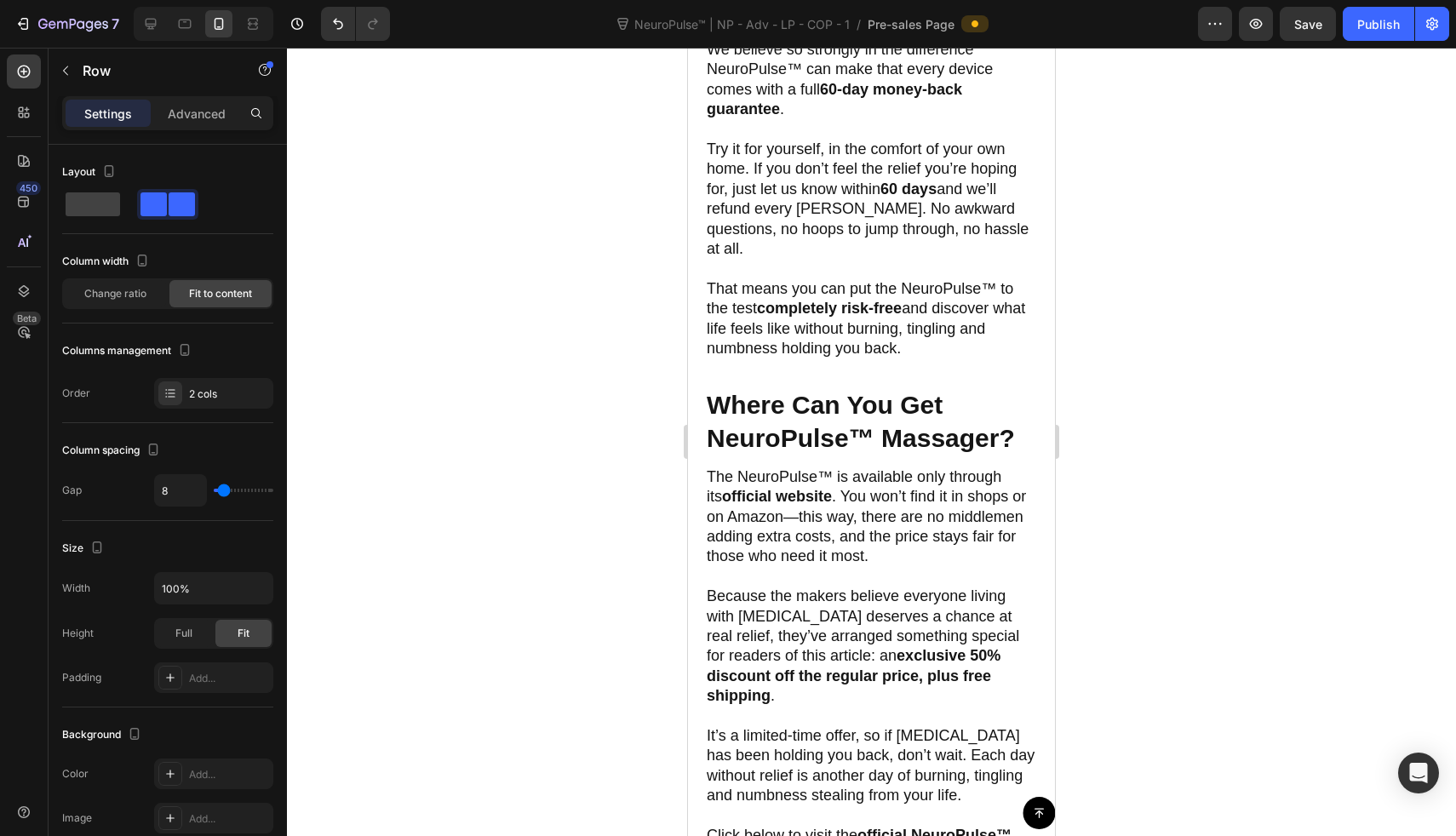
scroll to position [6509, 0]
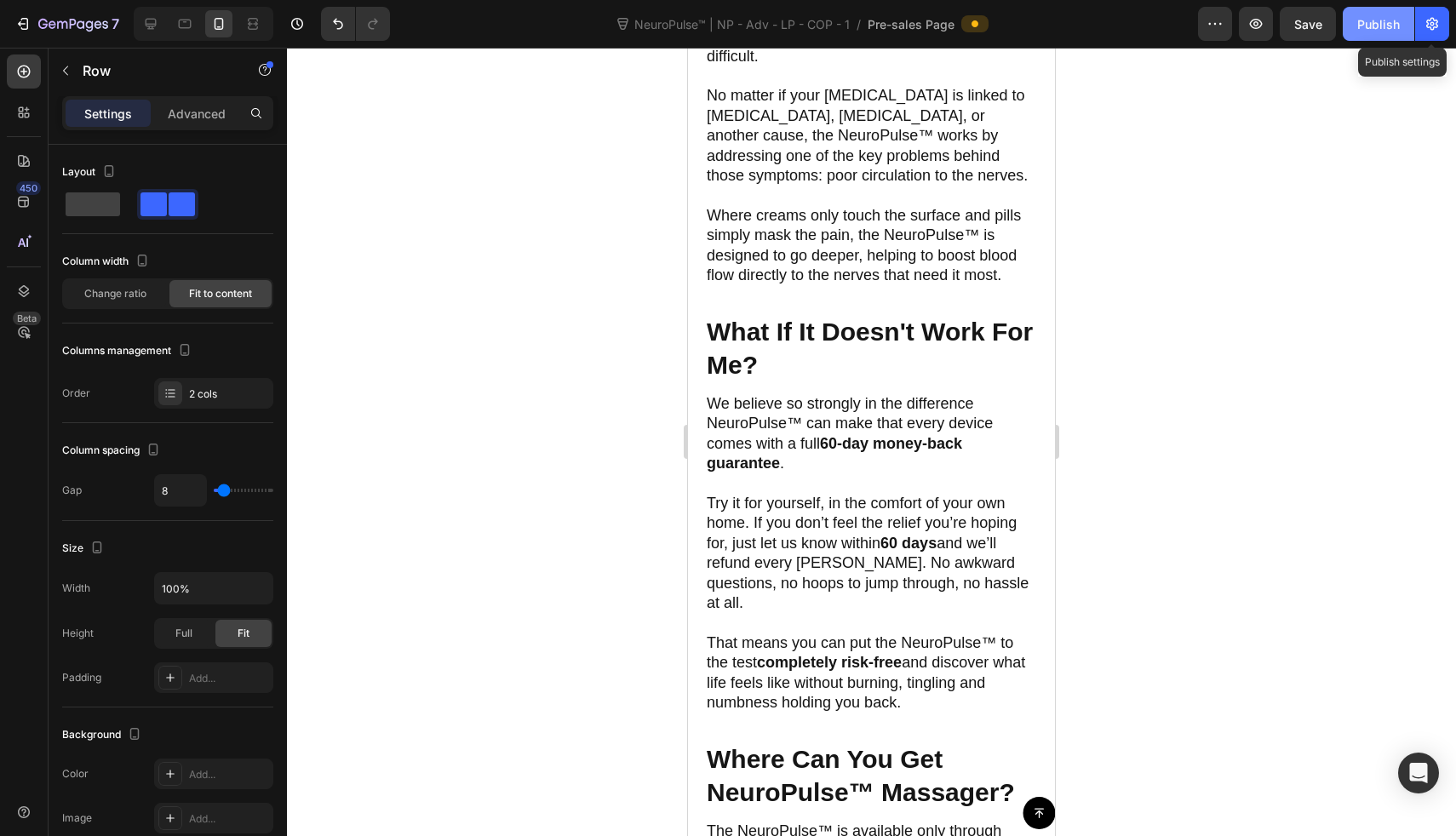
click at [1391, 30] on div "Publish" at bounding box center [1378, 24] width 43 height 18
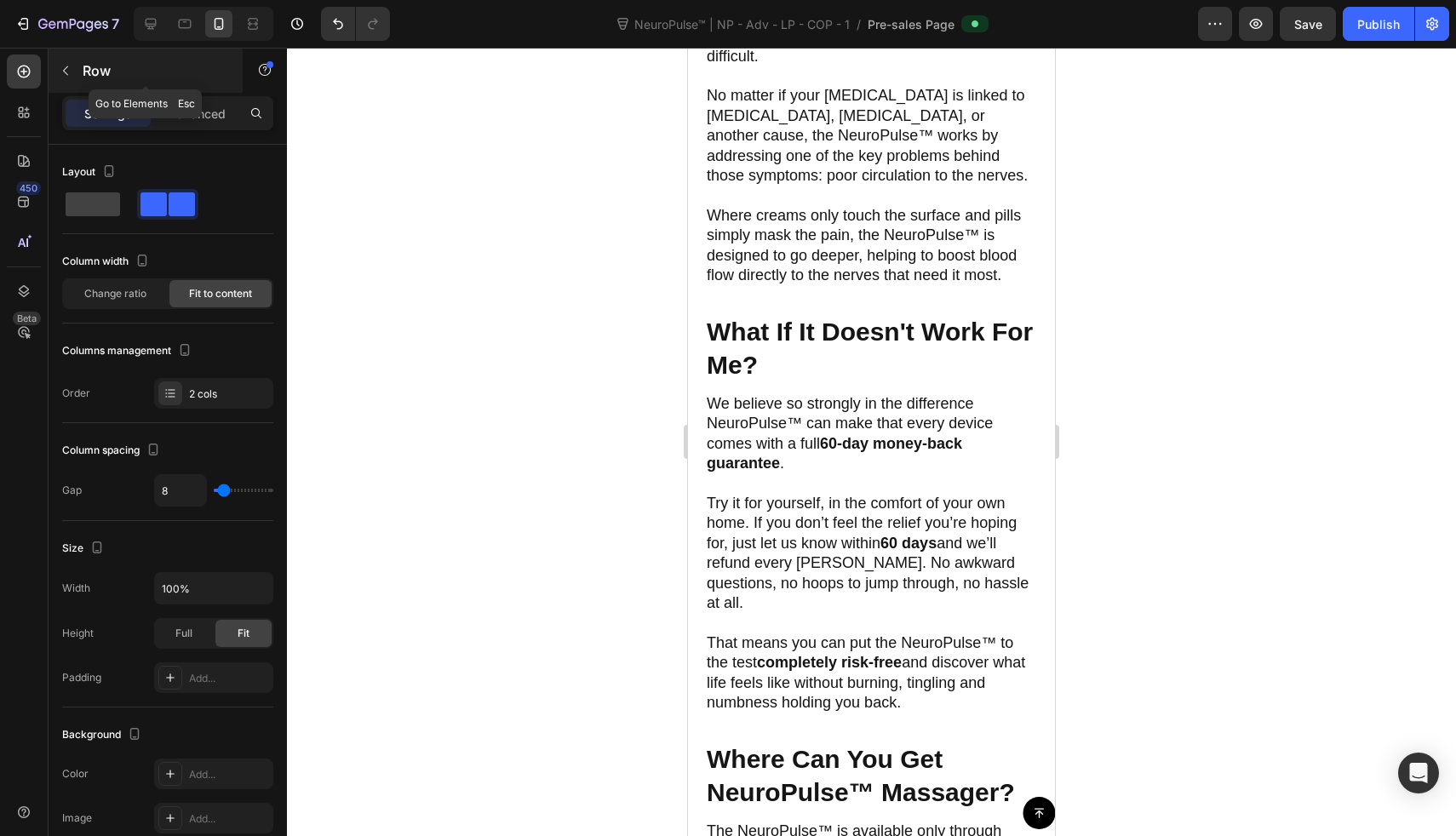
click at [71, 64] on icon "button" at bounding box center [65, 70] width 13 height 13
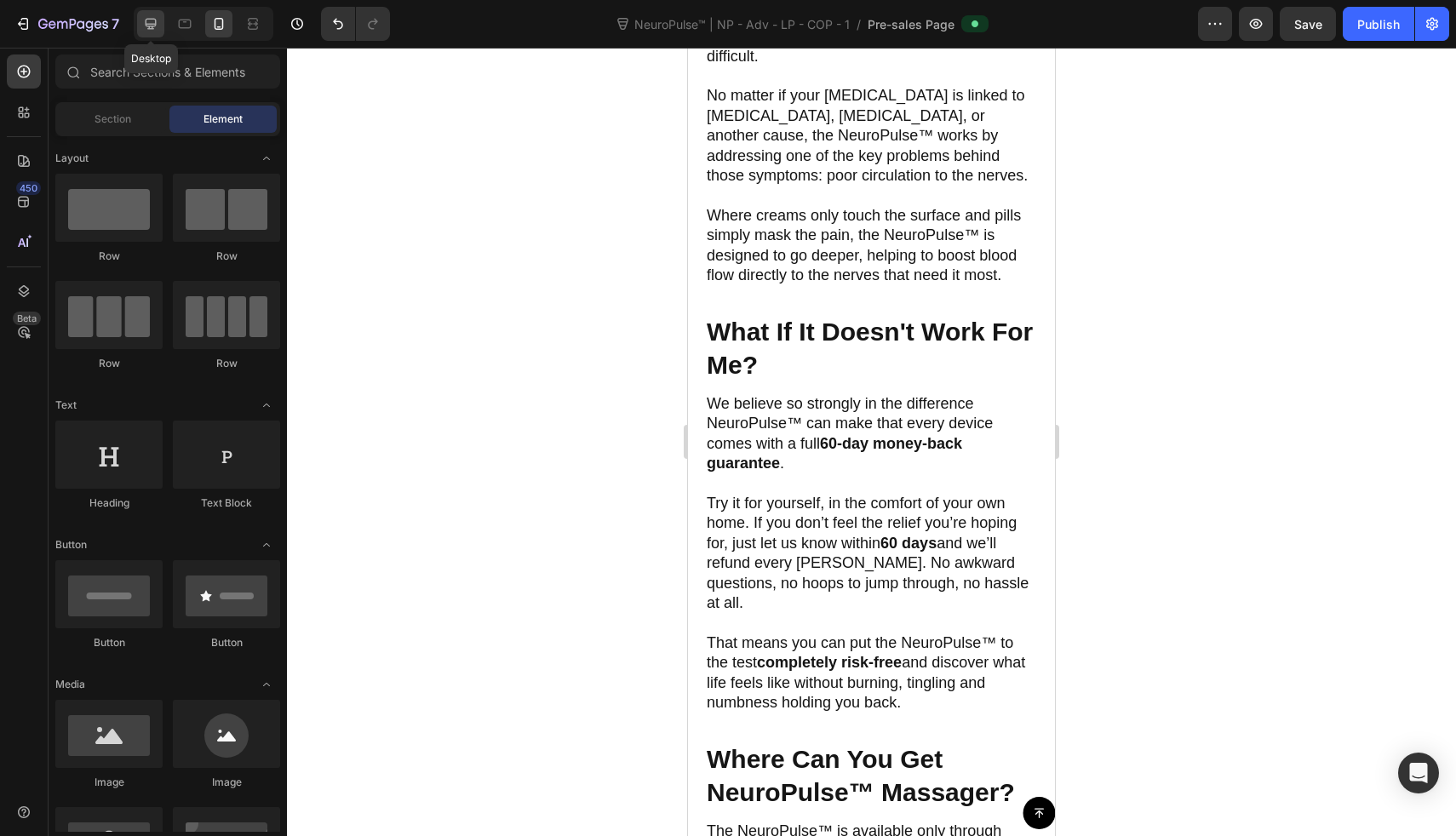
click at [146, 34] on div at bounding box center [151, 24] width 27 height 27
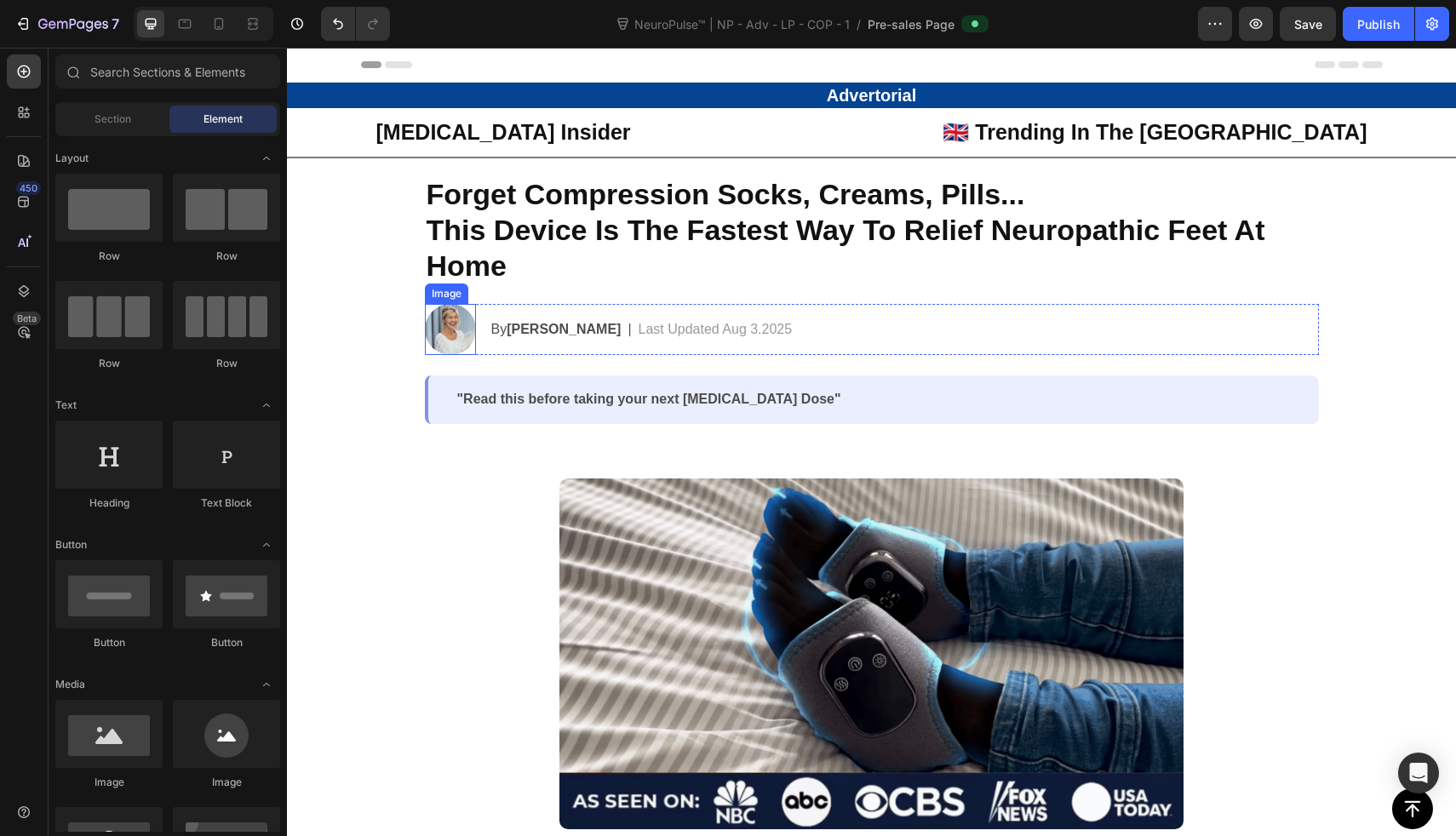
click at [428, 333] on img at bounding box center [450, 330] width 51 height 51
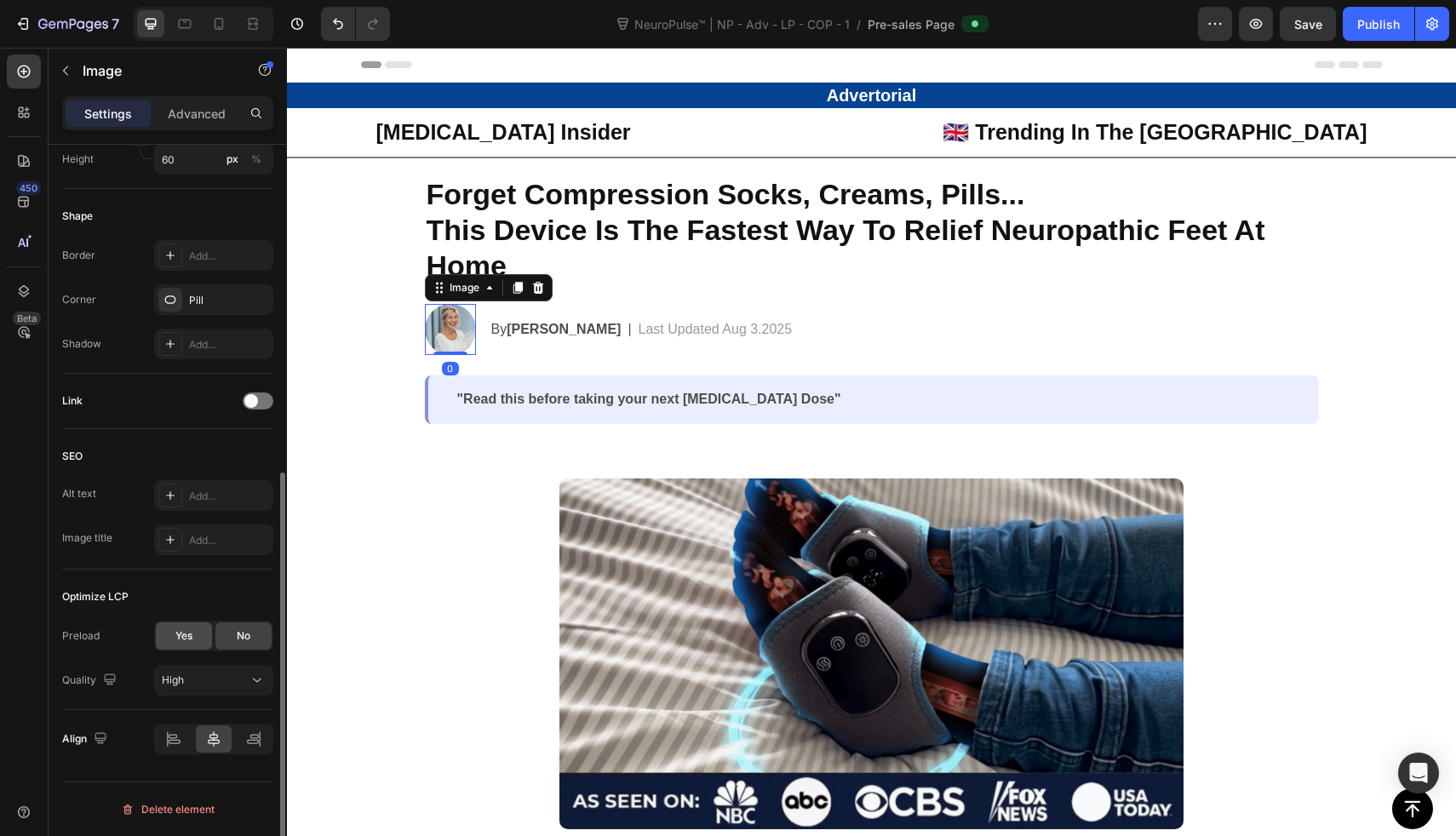
click at [183, 638] on span "Yes" at bounding box center [184, 636] width 17 height 15
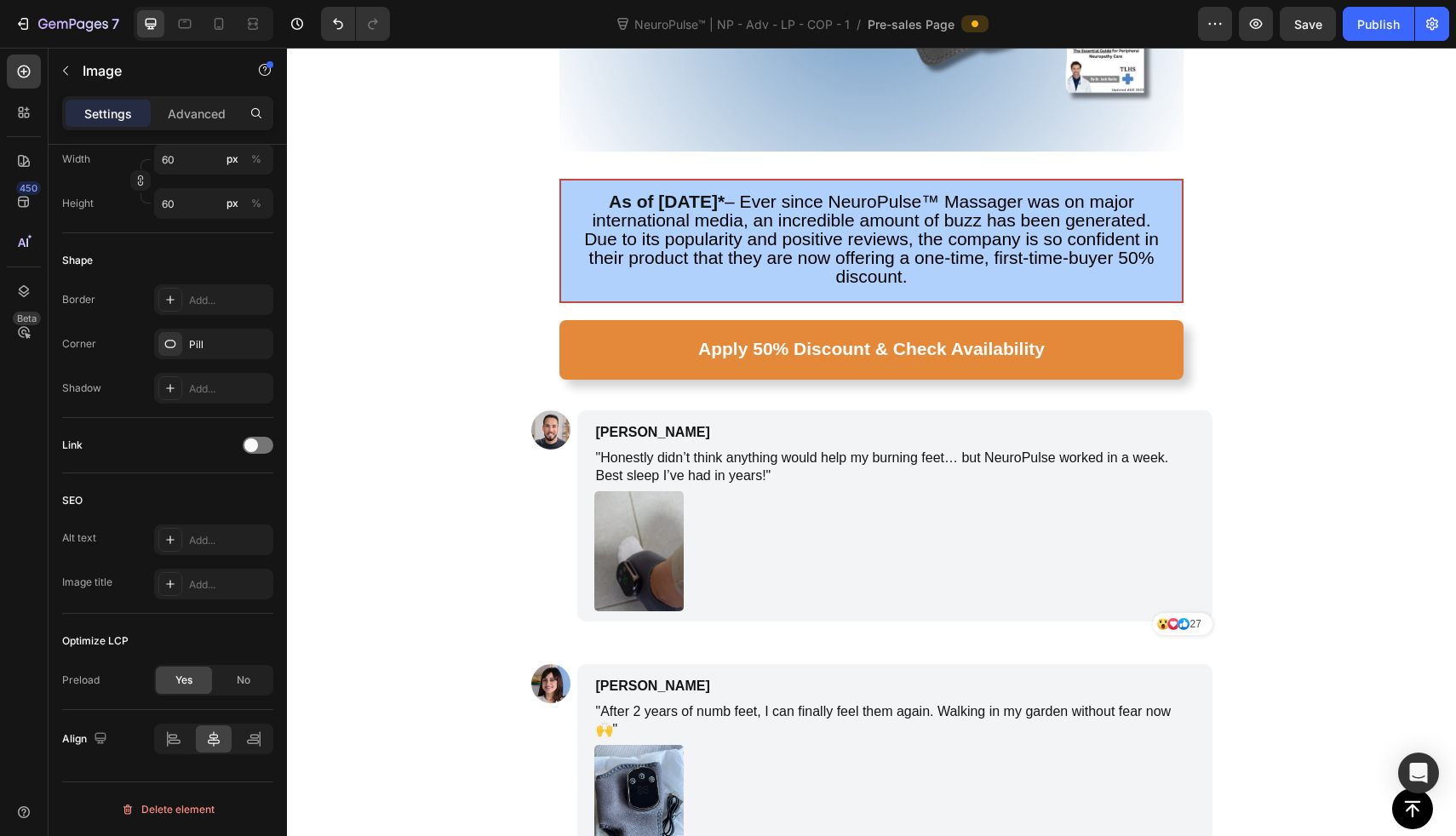
scroll to position [7572, 0]
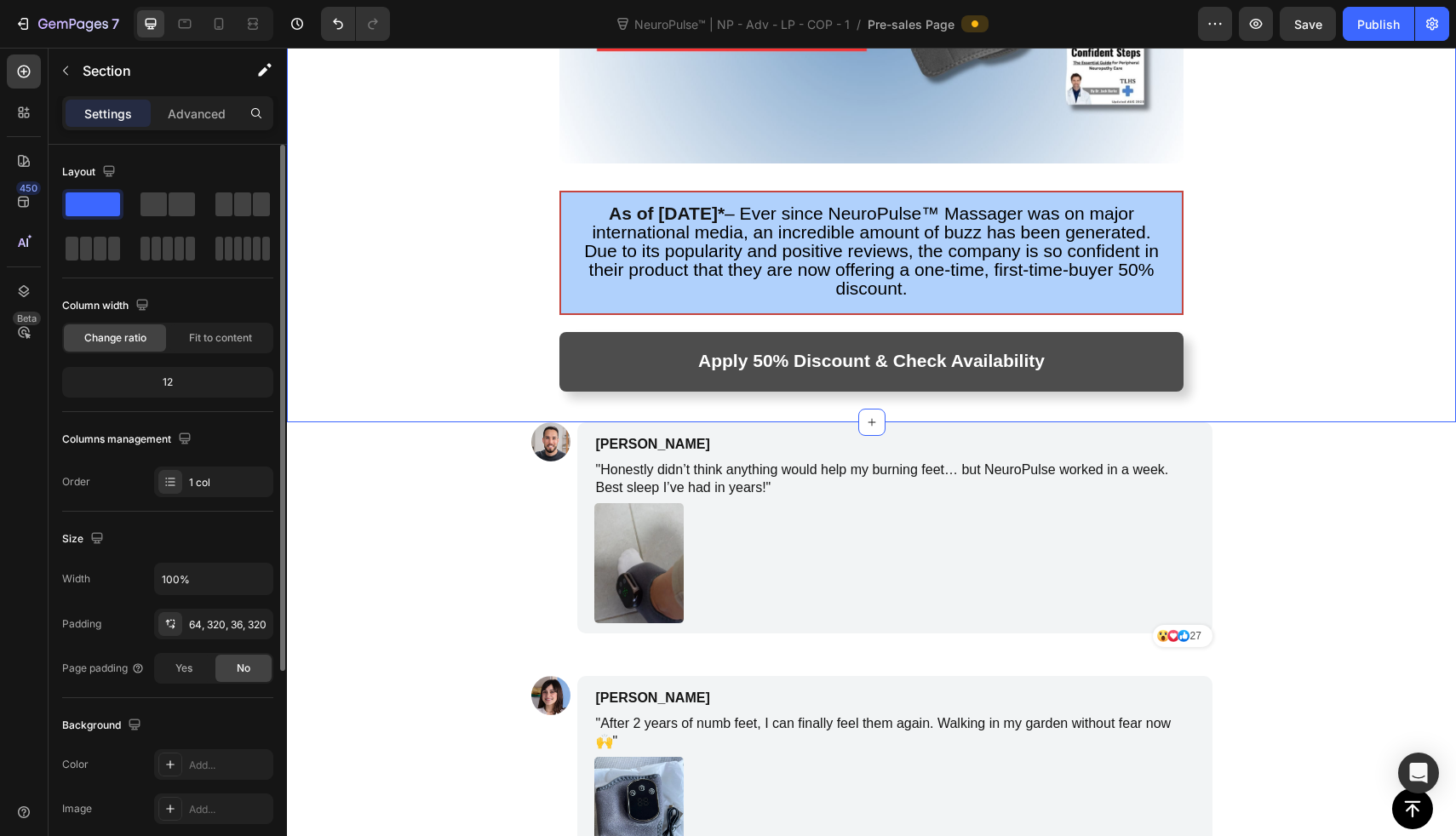
click at [594, 332] on link "Apply 50% Discount & Check Availability" at bounding box center [871, 361] width 625 height 60
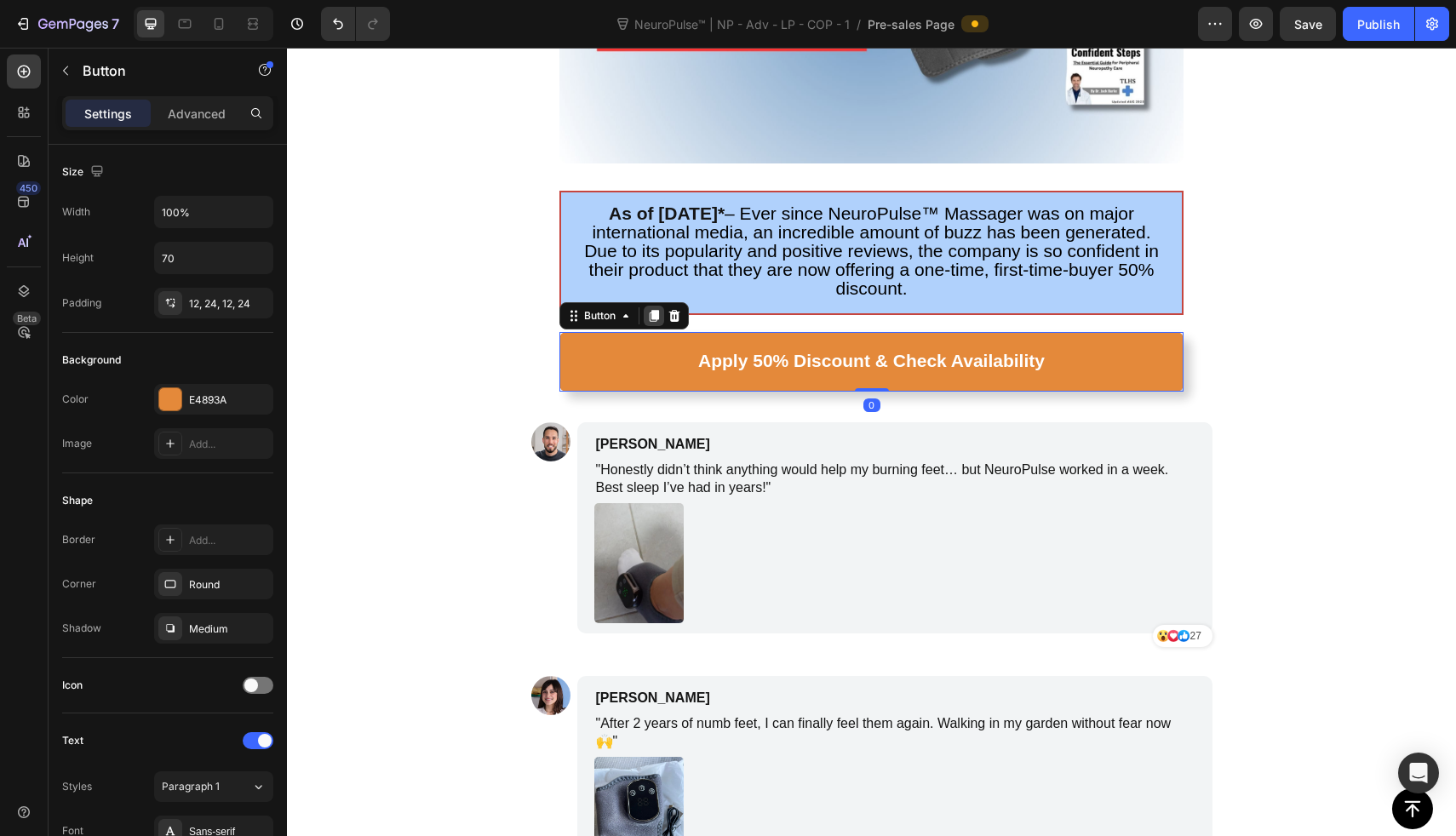
click at [649, 309] on icon at bounding box center [654, 316] width 13 height 13
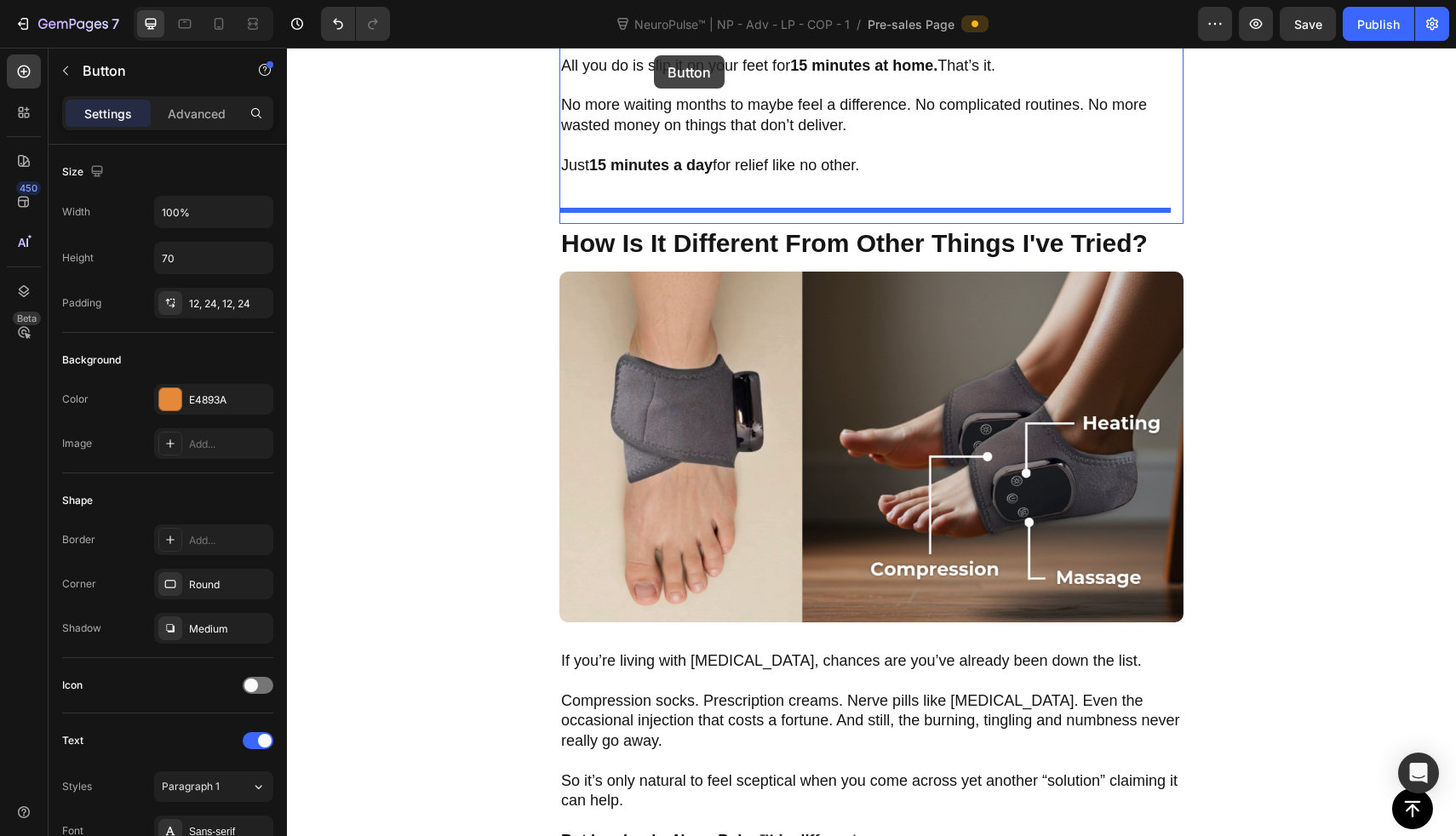
scroll to position [1929, 0]
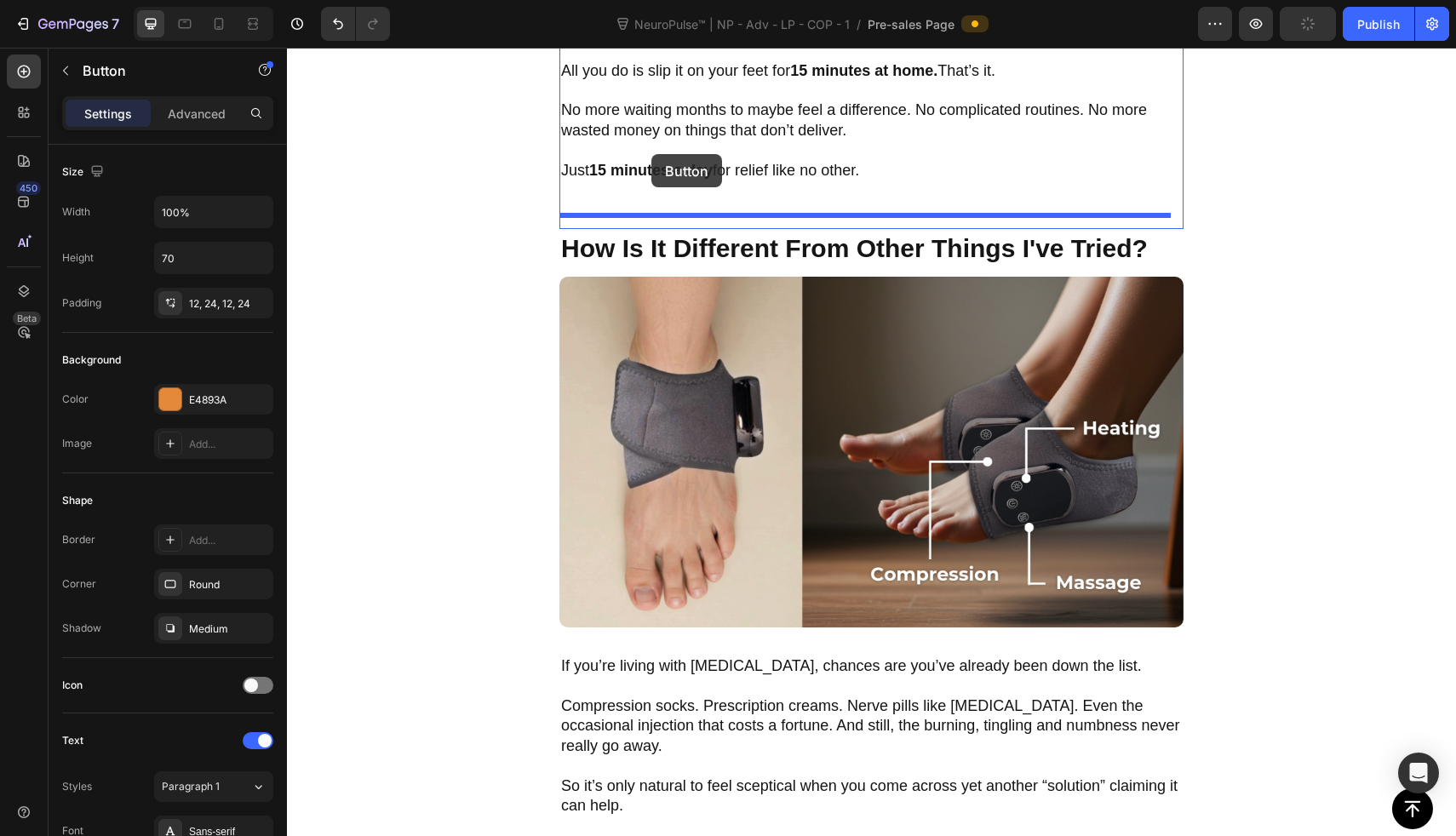
drag, startPoint x: 625, startPoint y: 300, endPoint x: 651, endPoint y: 154, distance: 148.3
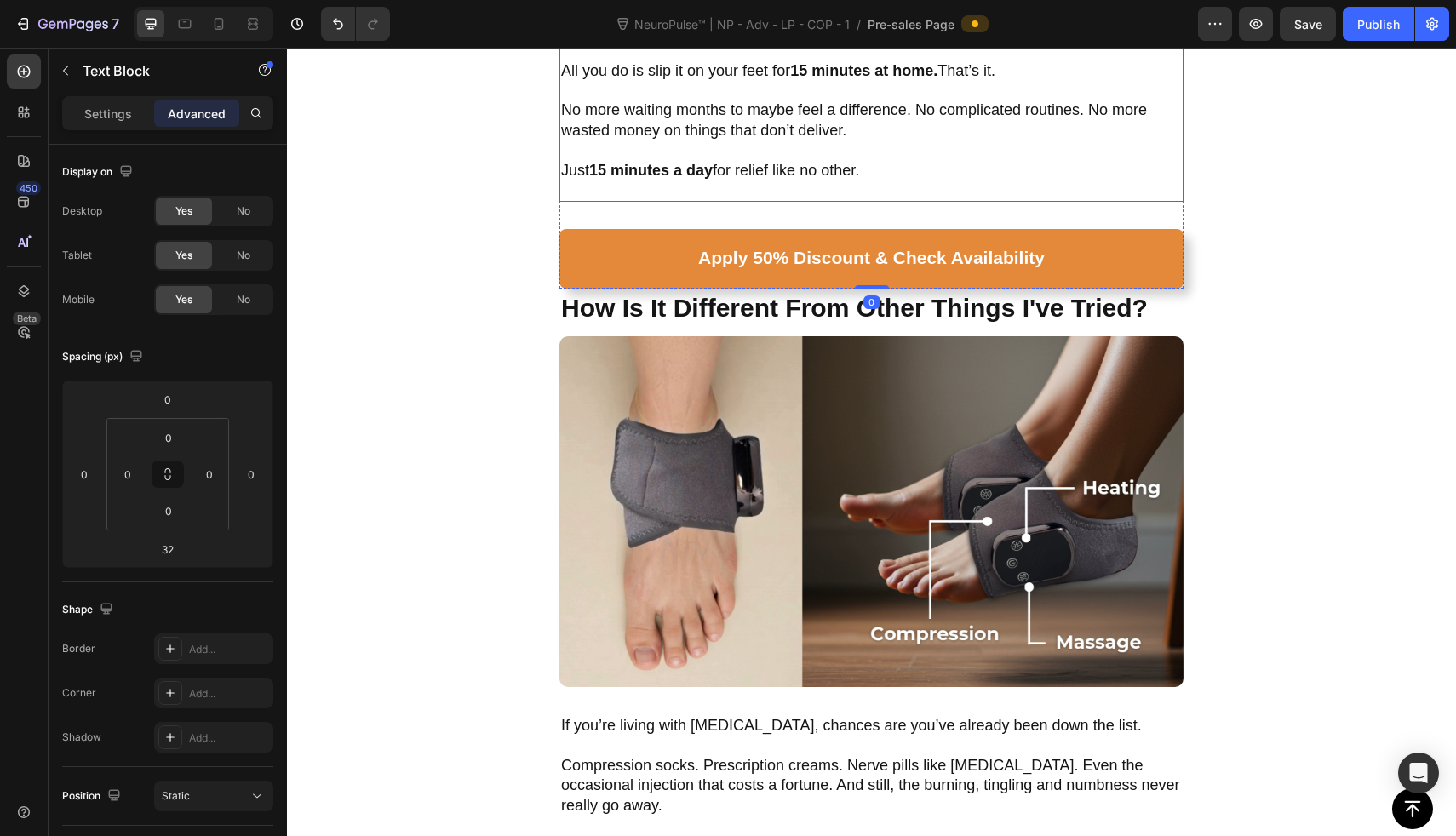
click at [708, 162] on strong "15 minutes a day" at bounding box center [651, 171] width 123 height 17
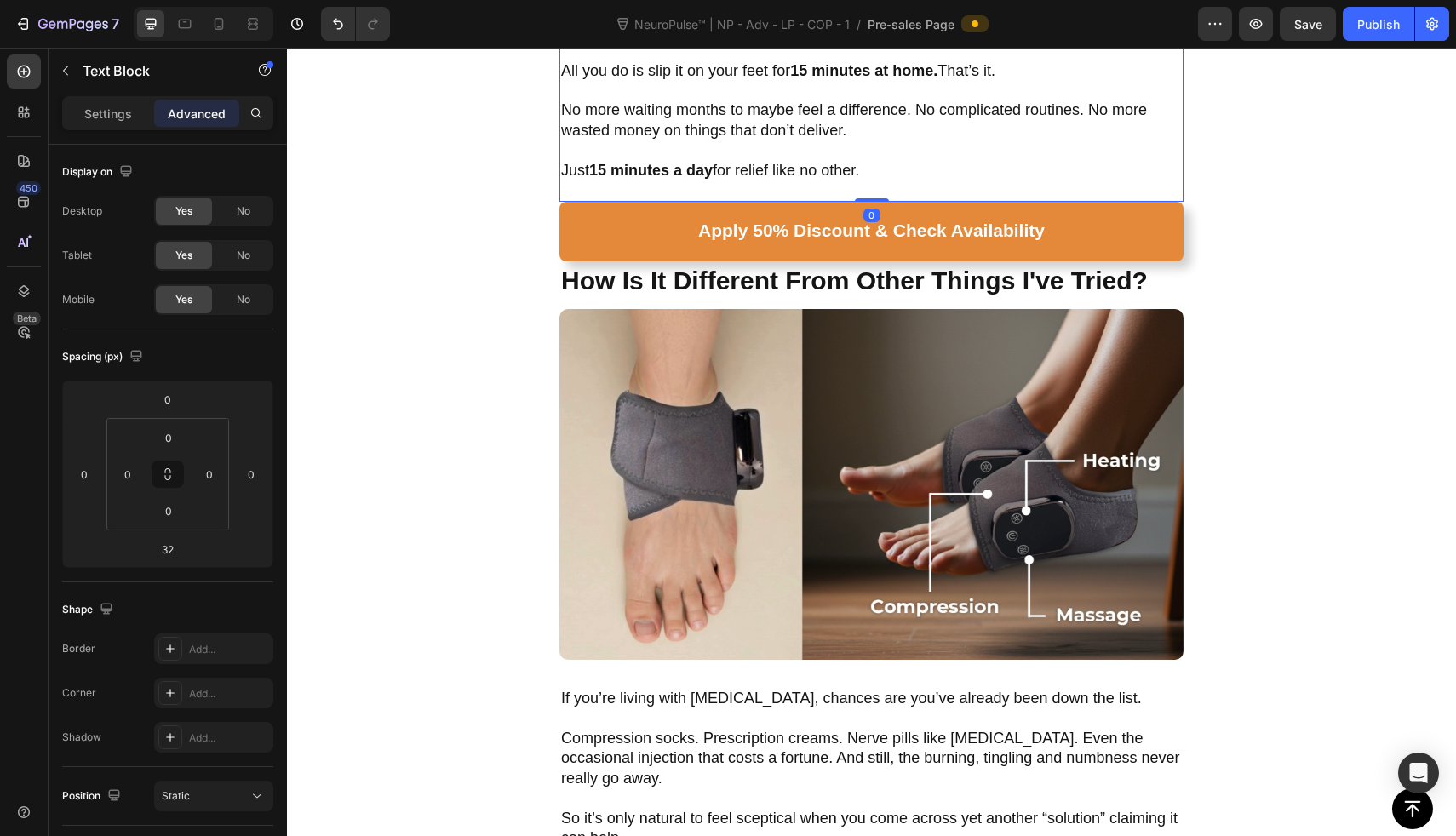
drag, startPoint x: 857, startPoint y: 212, endPoint x: 868, endPoint y: 118, distance: 94.6
type input "0"
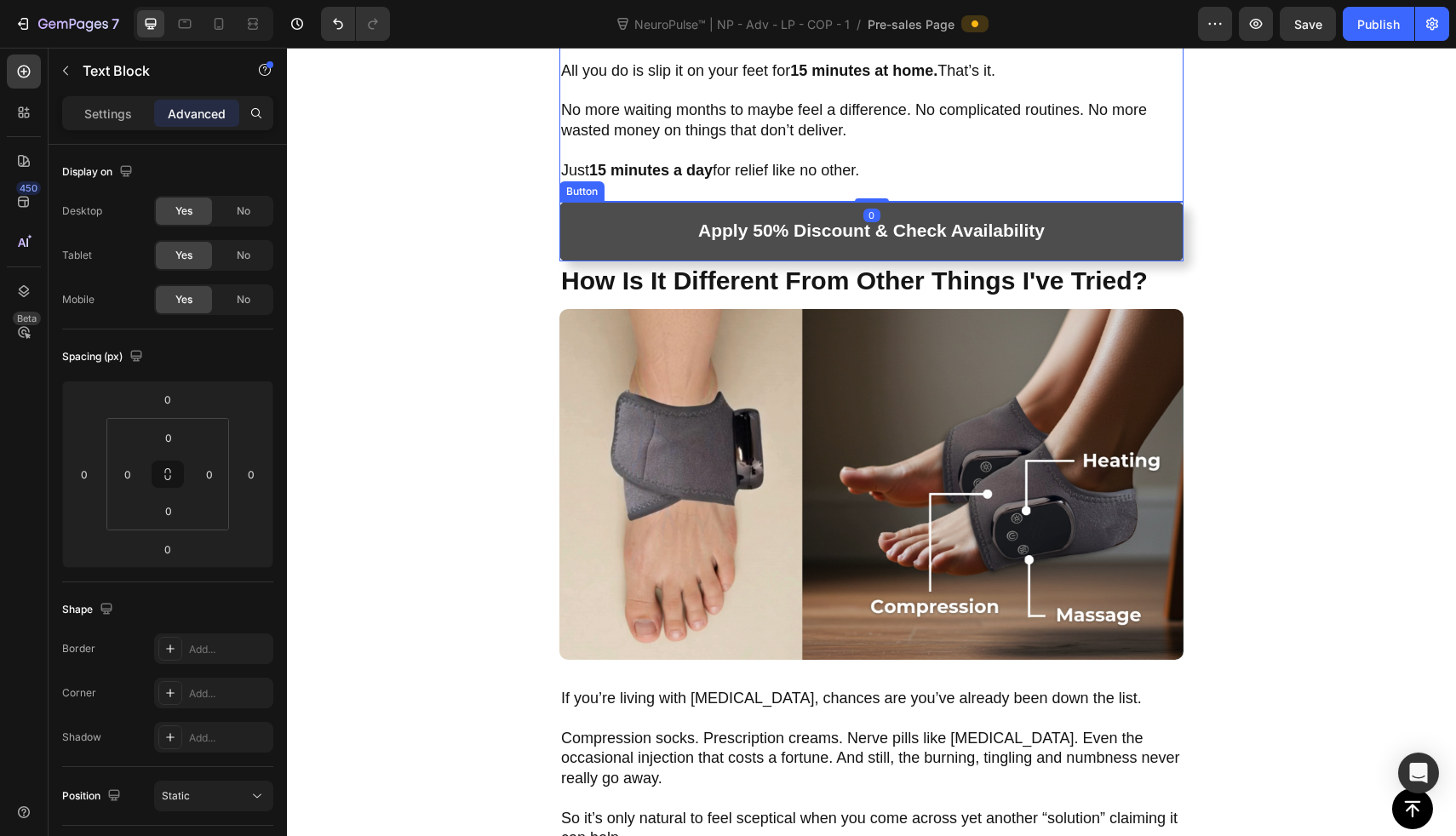
click at [835, 239] on link "Apply 50% Discount & Check Availability" at bounding box center [871, 231] width 625 height 60
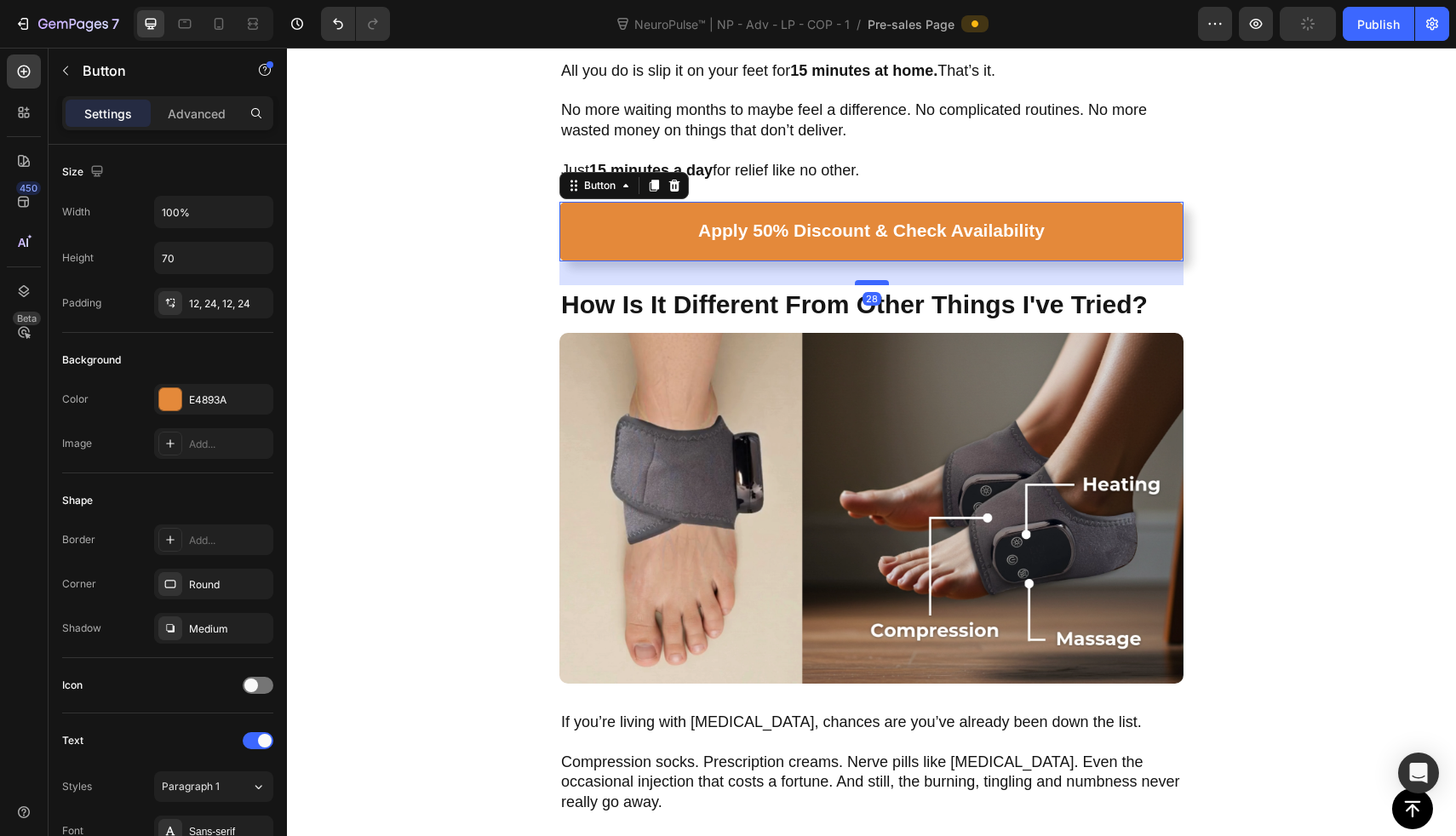
drag, startPoint x: 864, startPoint y: 247, endPoint x: 865, endPoint y: 271, distance: 24.0
click at [865, 281] on div at bounding box center [872, 282] width 34 height 5
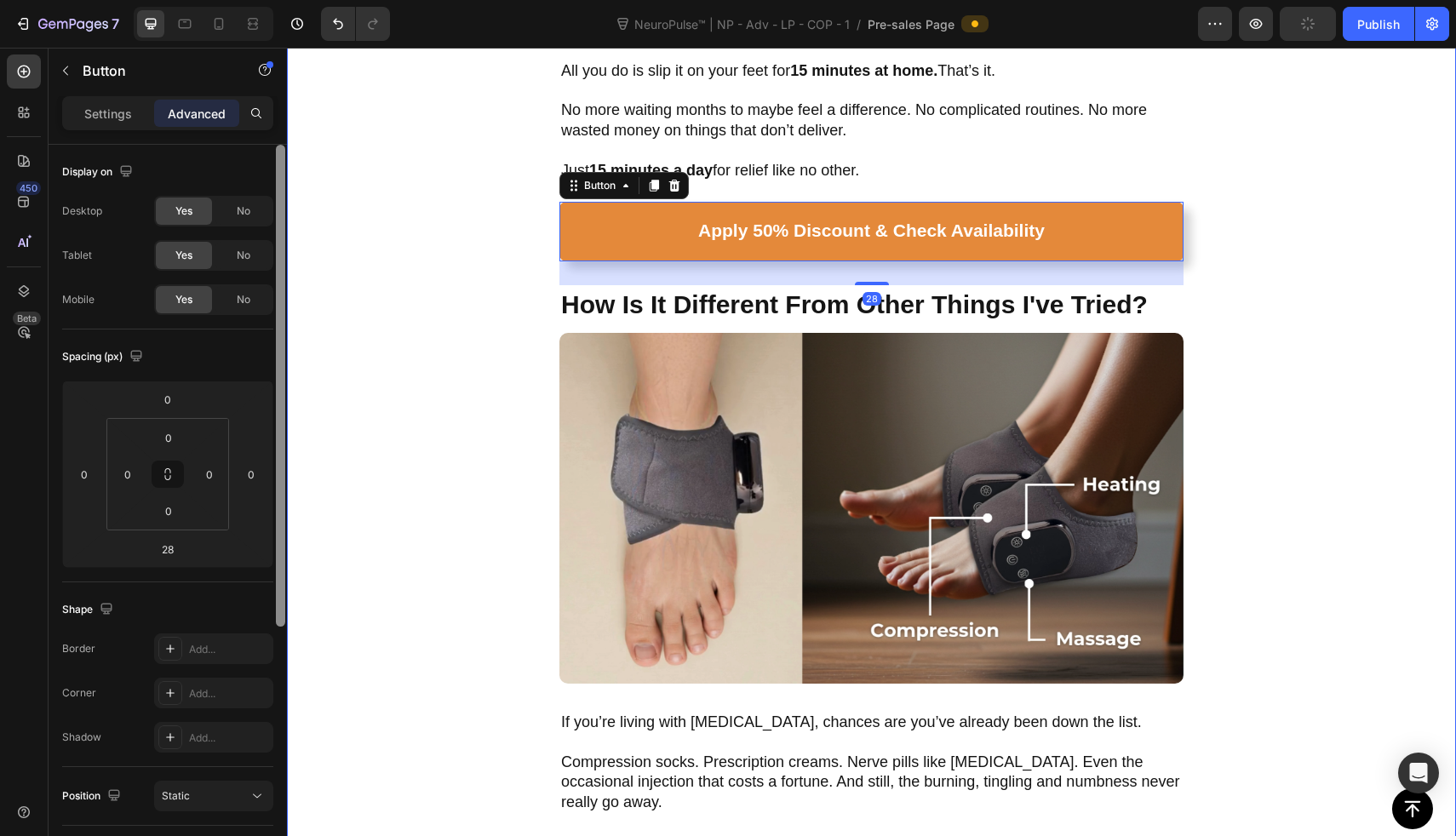
click at [279, 309] on div at bounding box center [280, 515] width 12 height 740
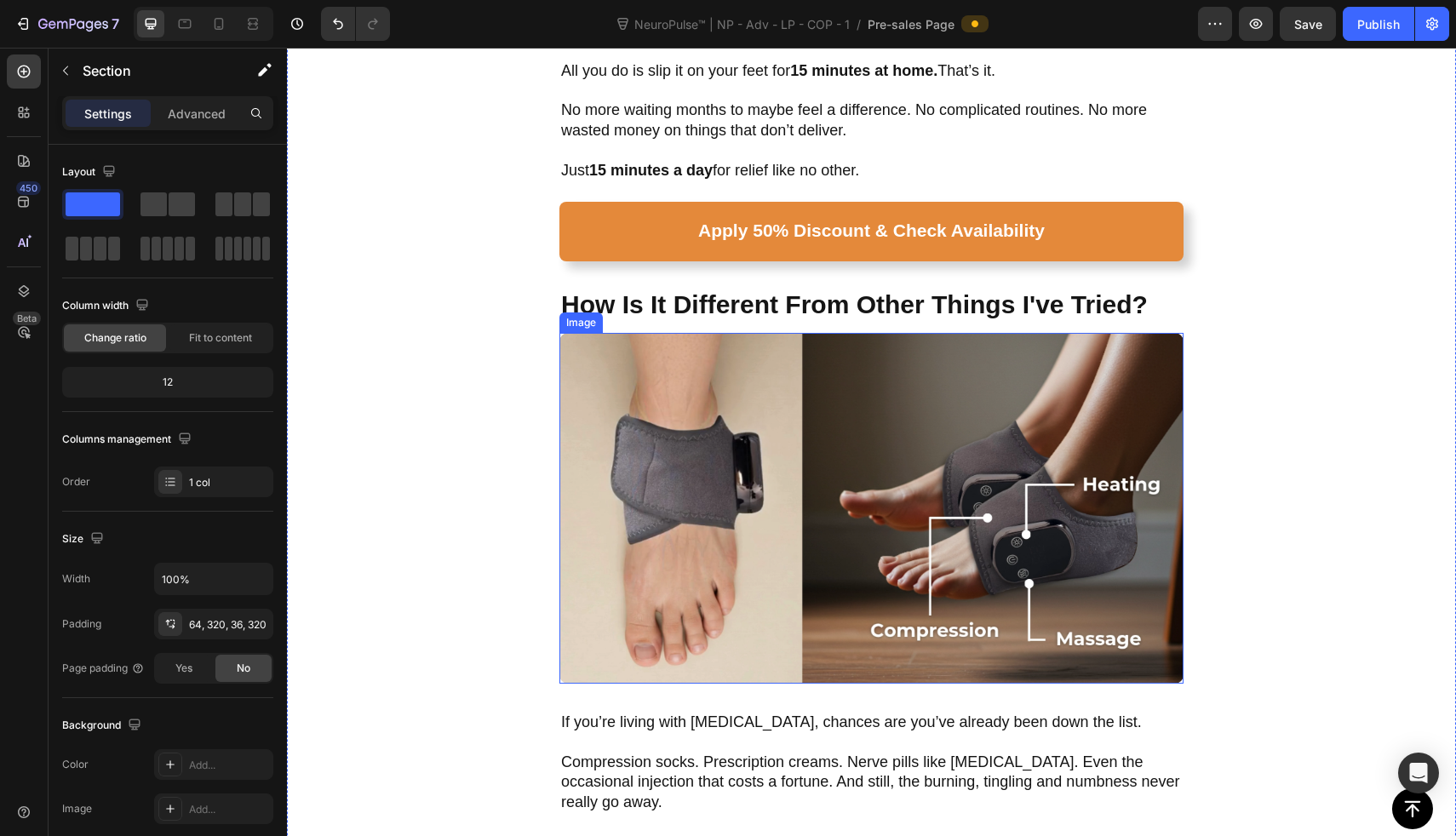
scroll to position [1896, 0]
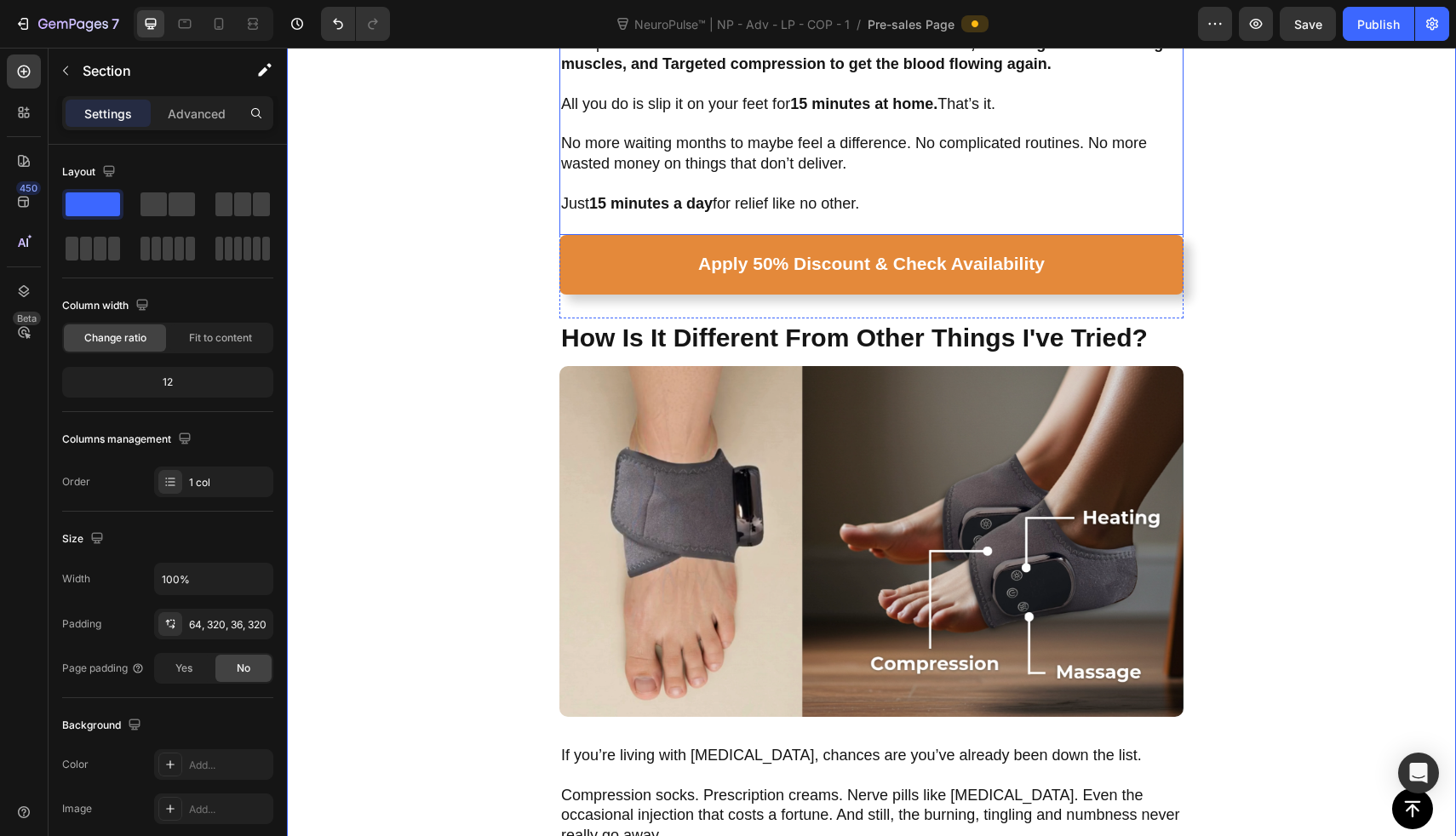
click at [892, 196] on p "Just 15 minutes a day for relief like no other." at bounding box center [871, 204] width 621 height 20
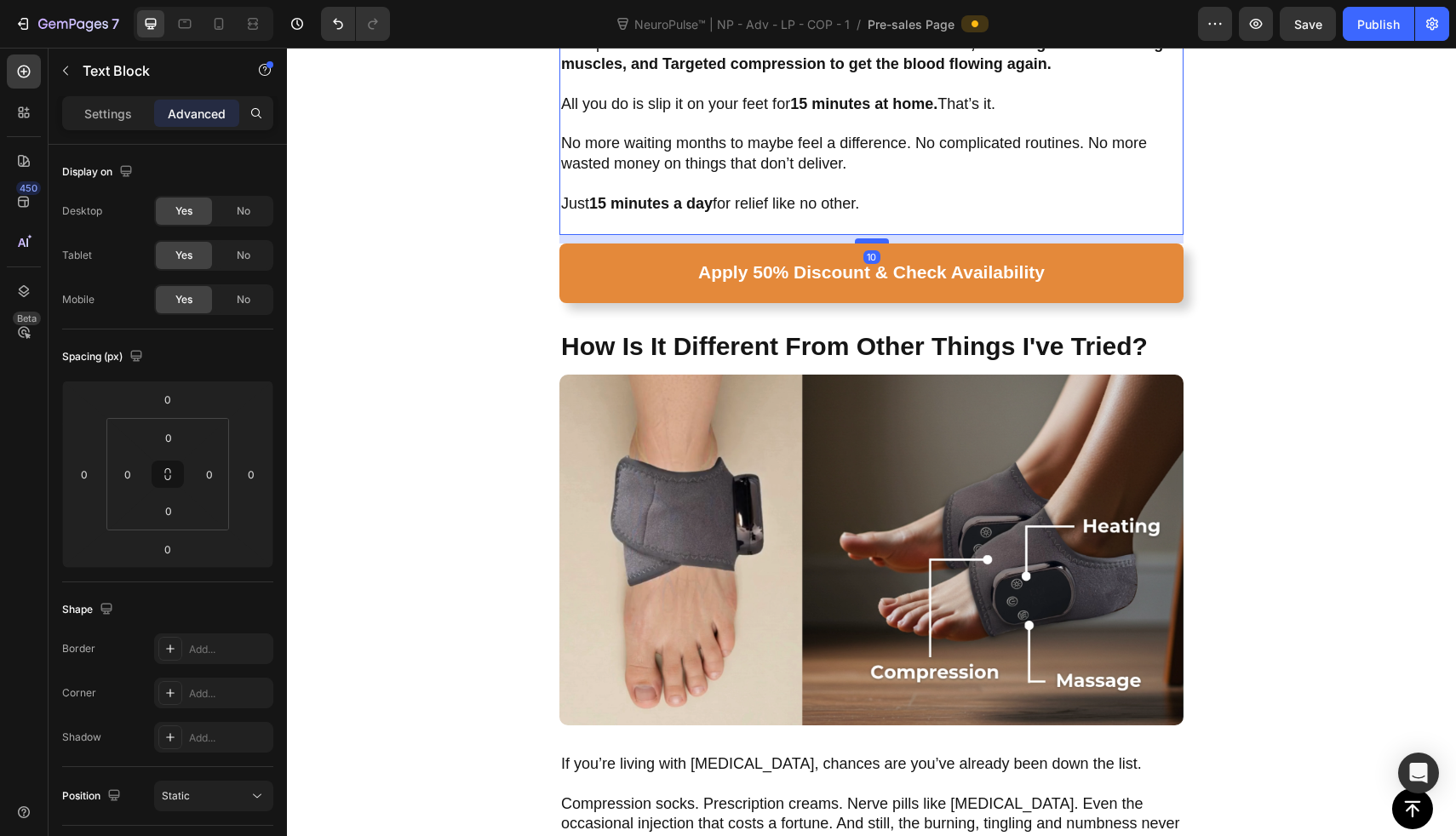
click at [879, 239] on div at bounding box center [872, 241] width 34 height 5
type input "10"
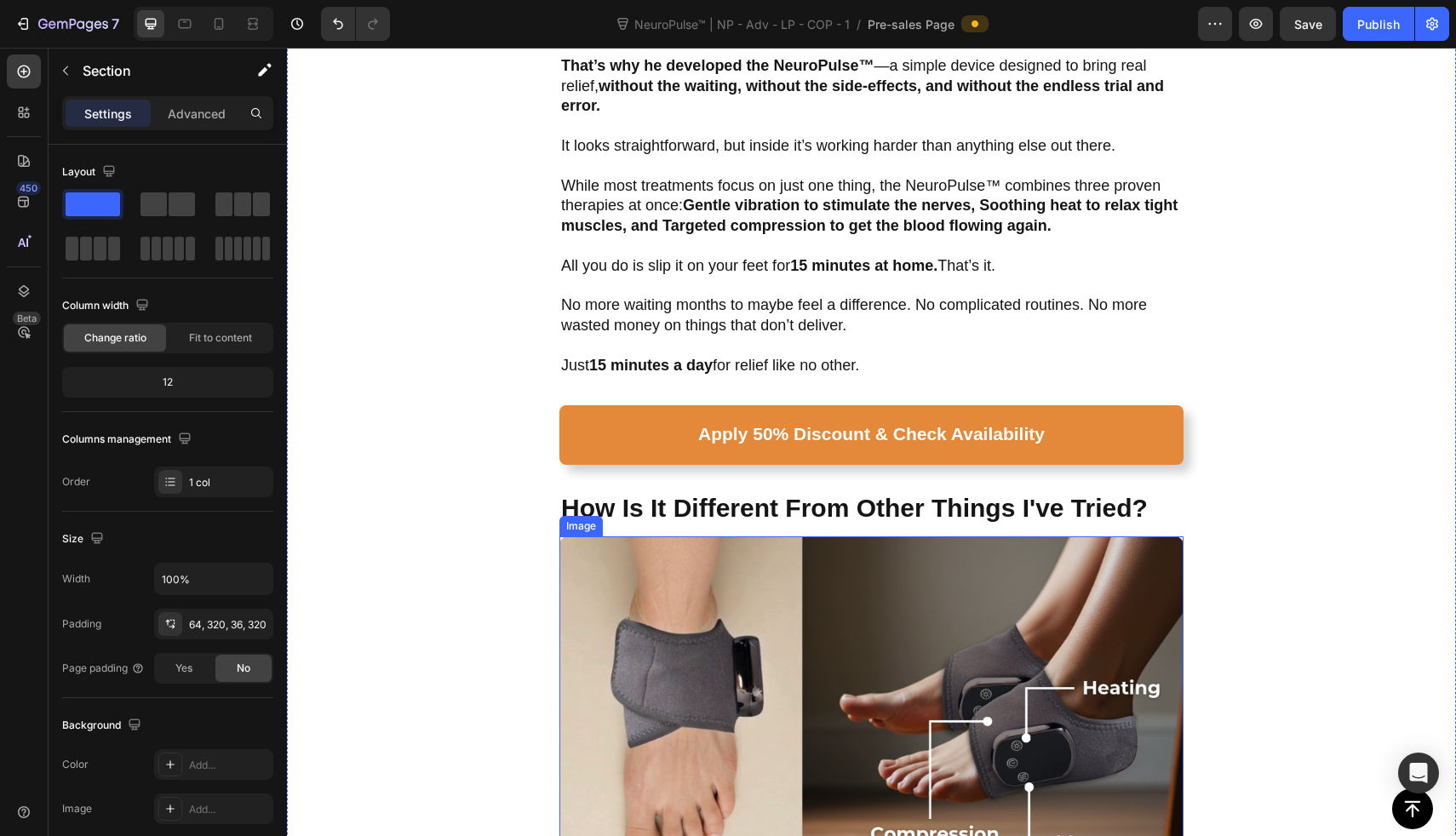
scroll to position [1848, 0]
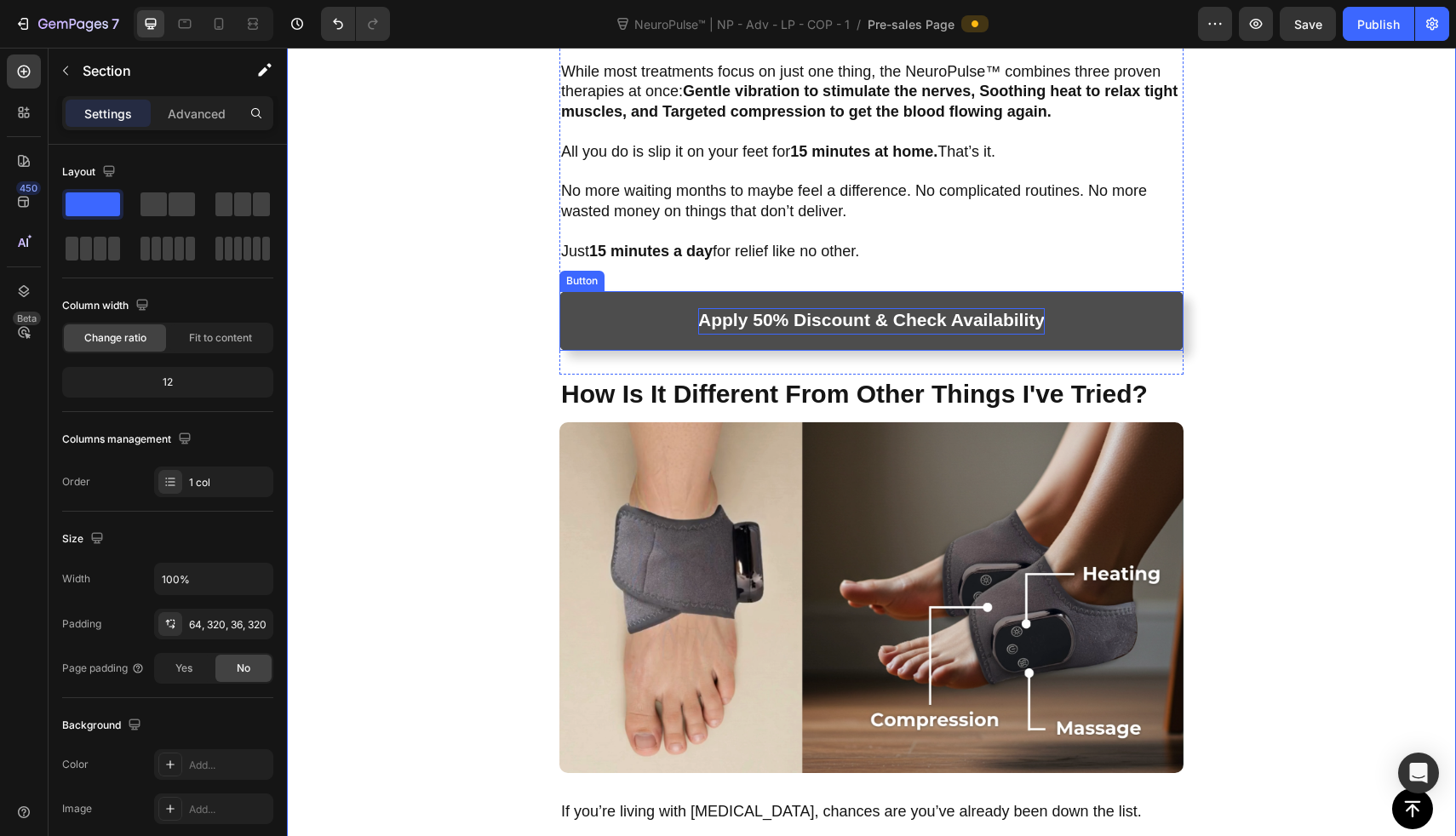
click at [792, 310] on strong "Apply 50% Discount & Check Availability" at bounding box center [872, 319] width 347 height 20
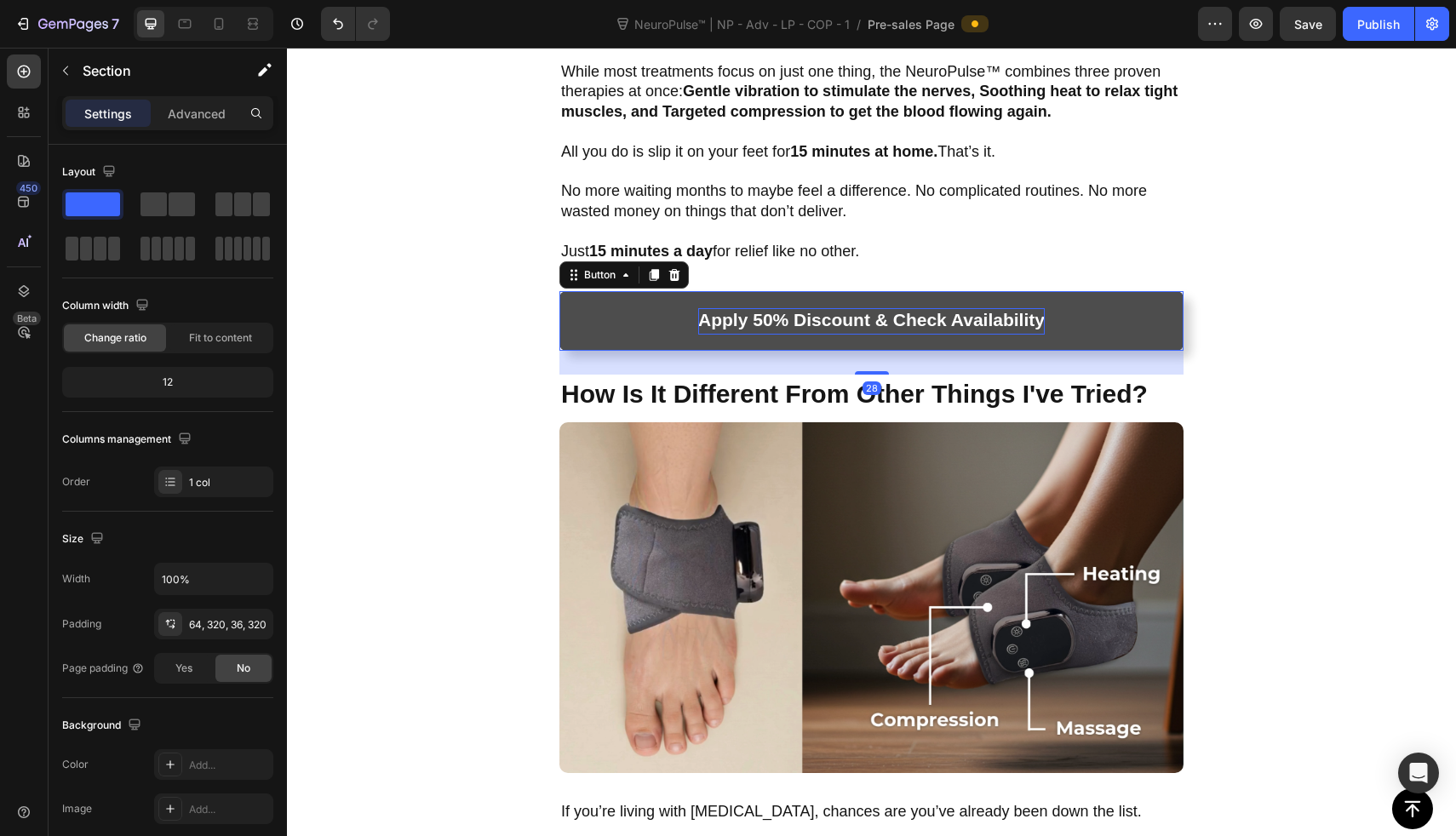
click at [792, 310] on strong "Apply 50% Discount & Check Availability" at bounding box center [872, 319] width 347 height 20
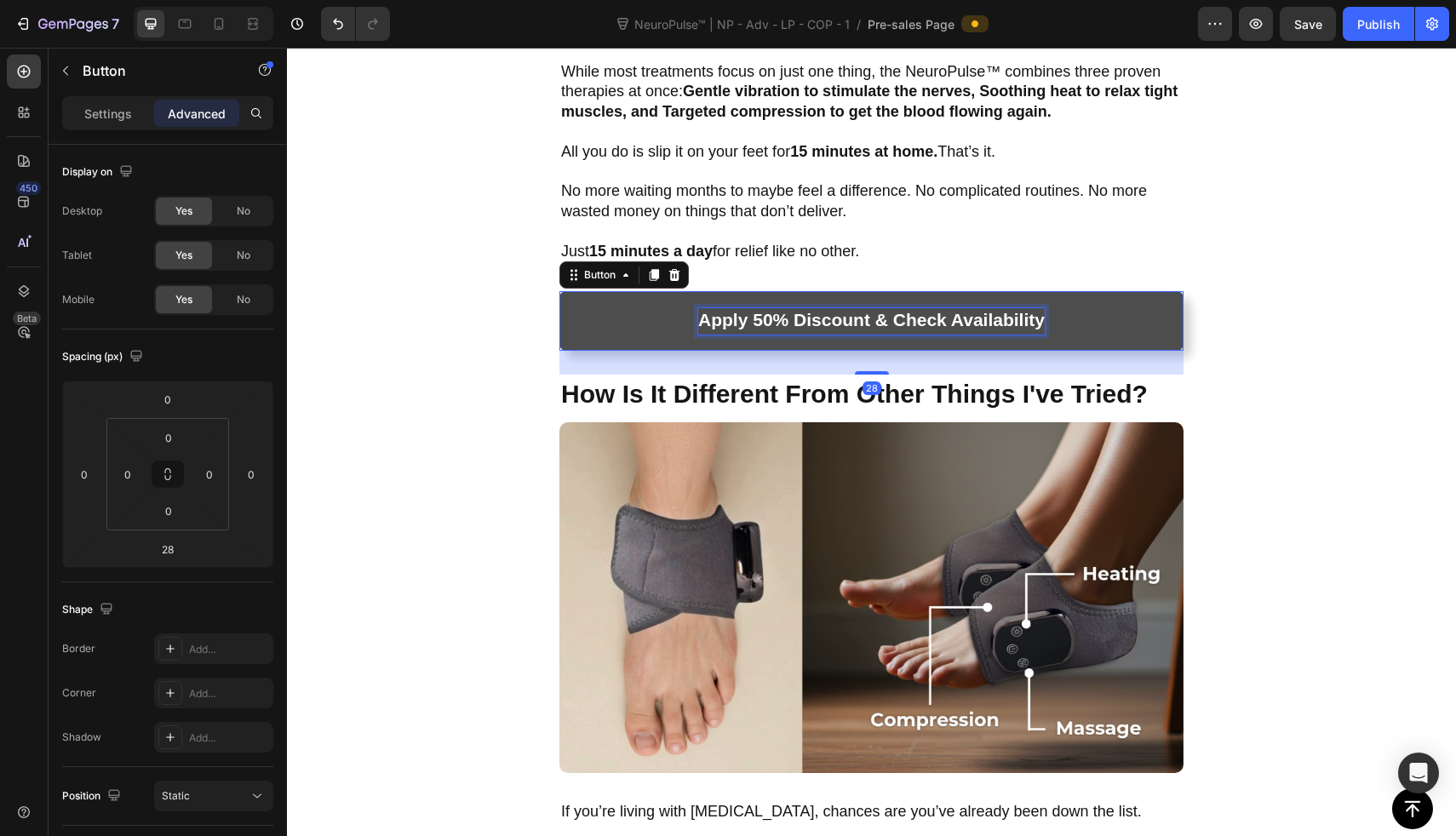
click at [792, 310] on strong "Apply 50% Discount & Check Availability" at bounding box center [872, 319] width 347 height 20
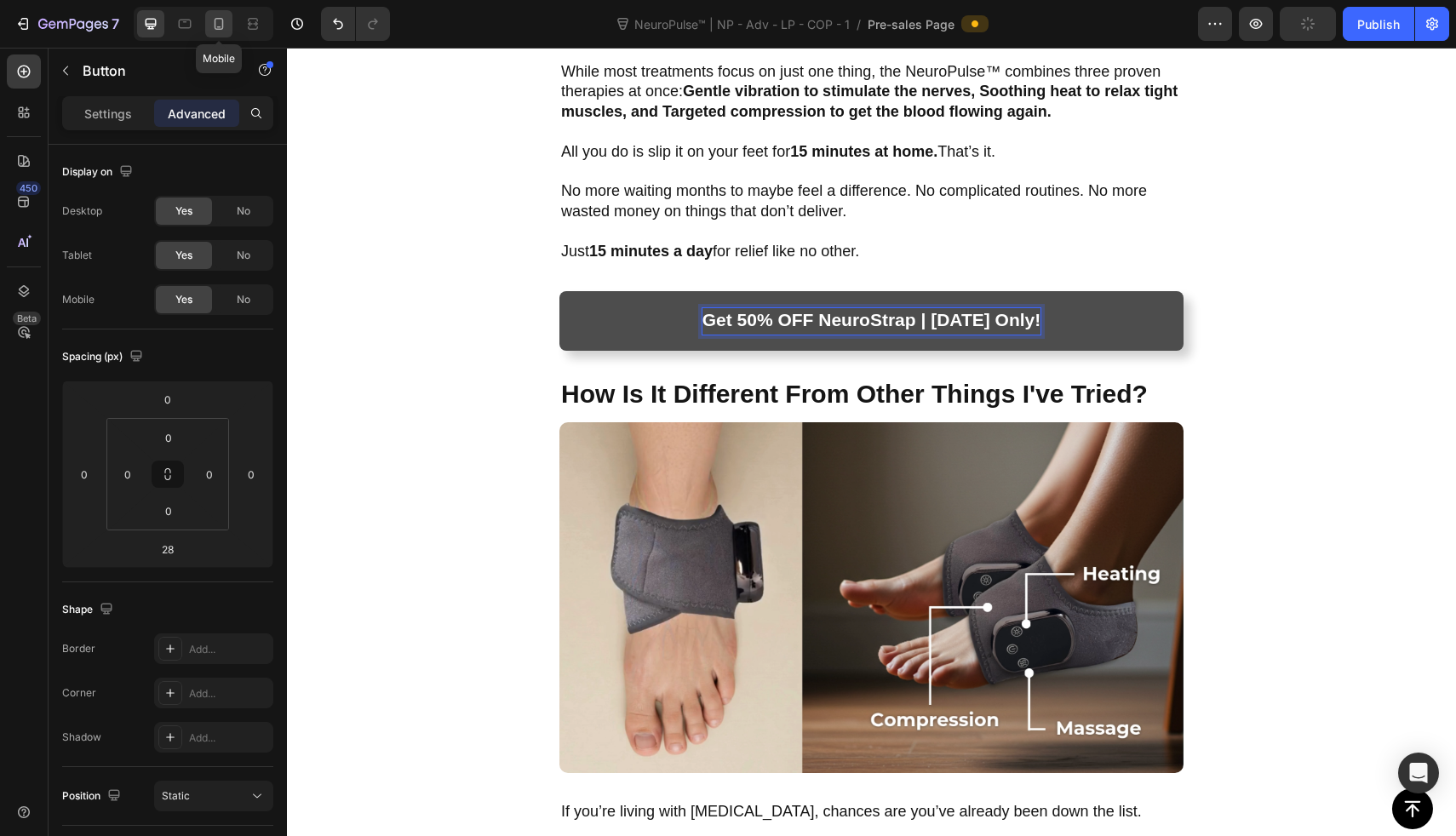
click at [206, 28] on div at bounding box center [219, 24] width 27 height 27
type input "24"
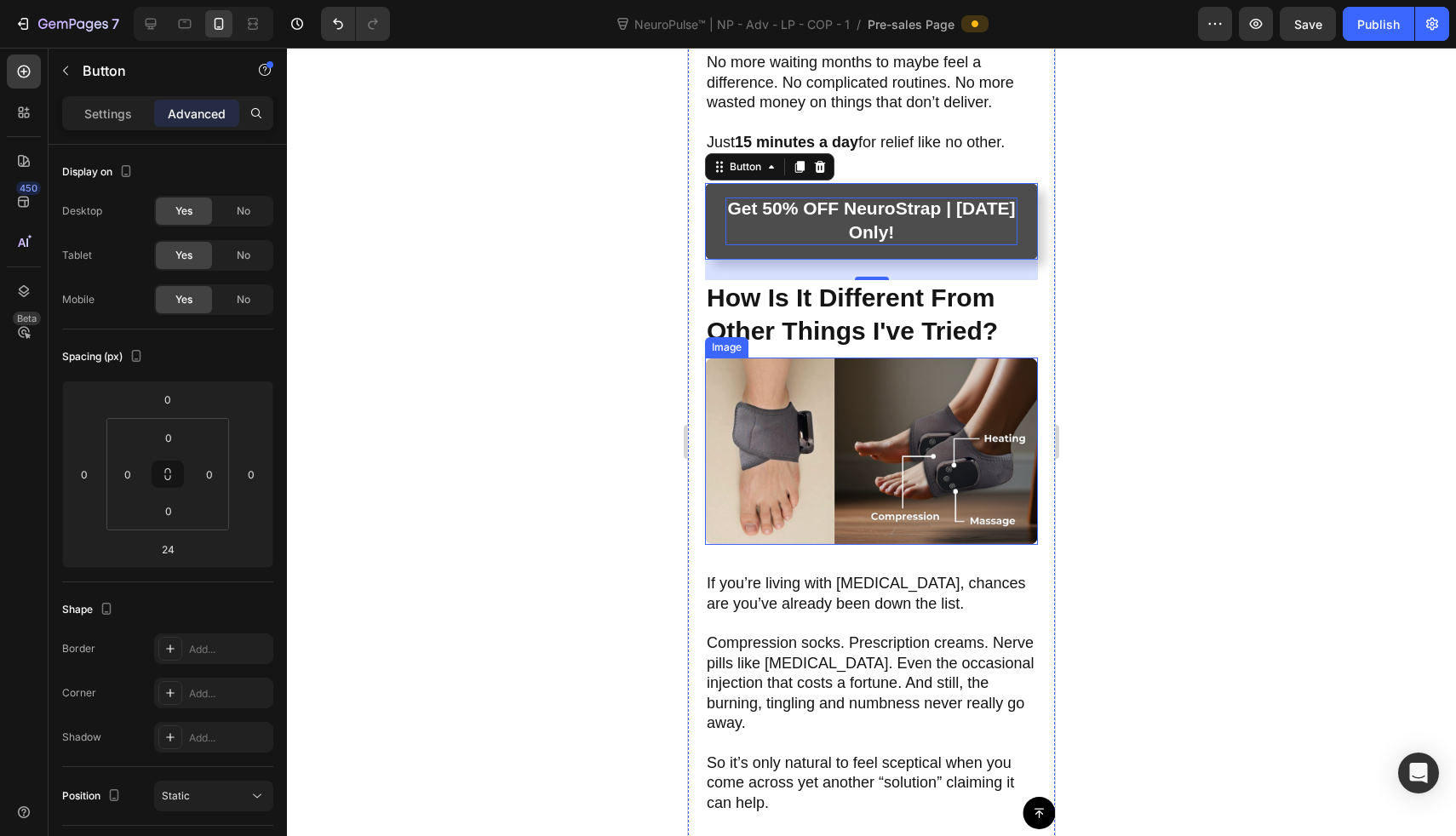
scroll to position [1954, 0]
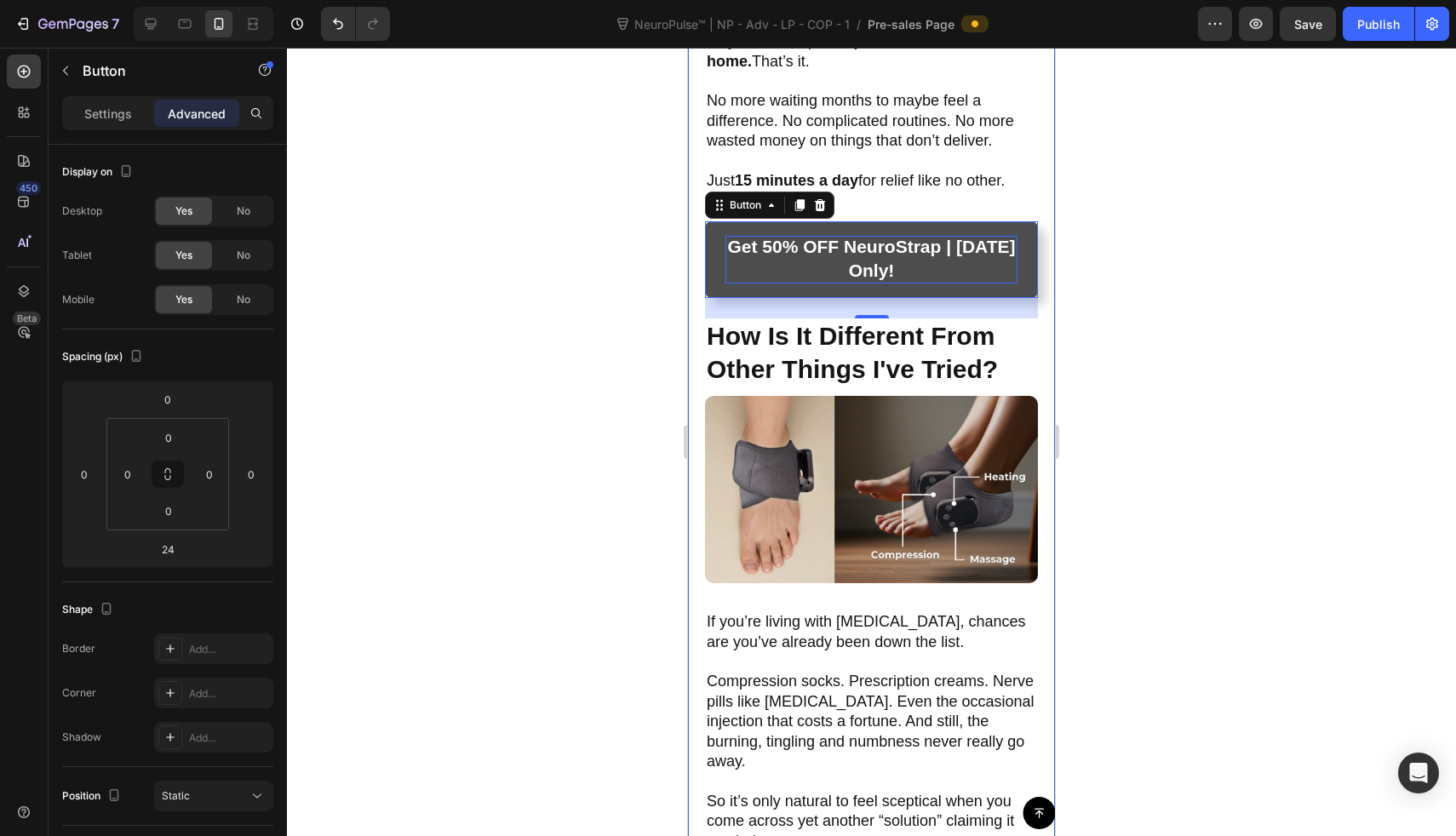
click at [1094, 197] on div at bounding box center [871, 442] width 1169 height 789
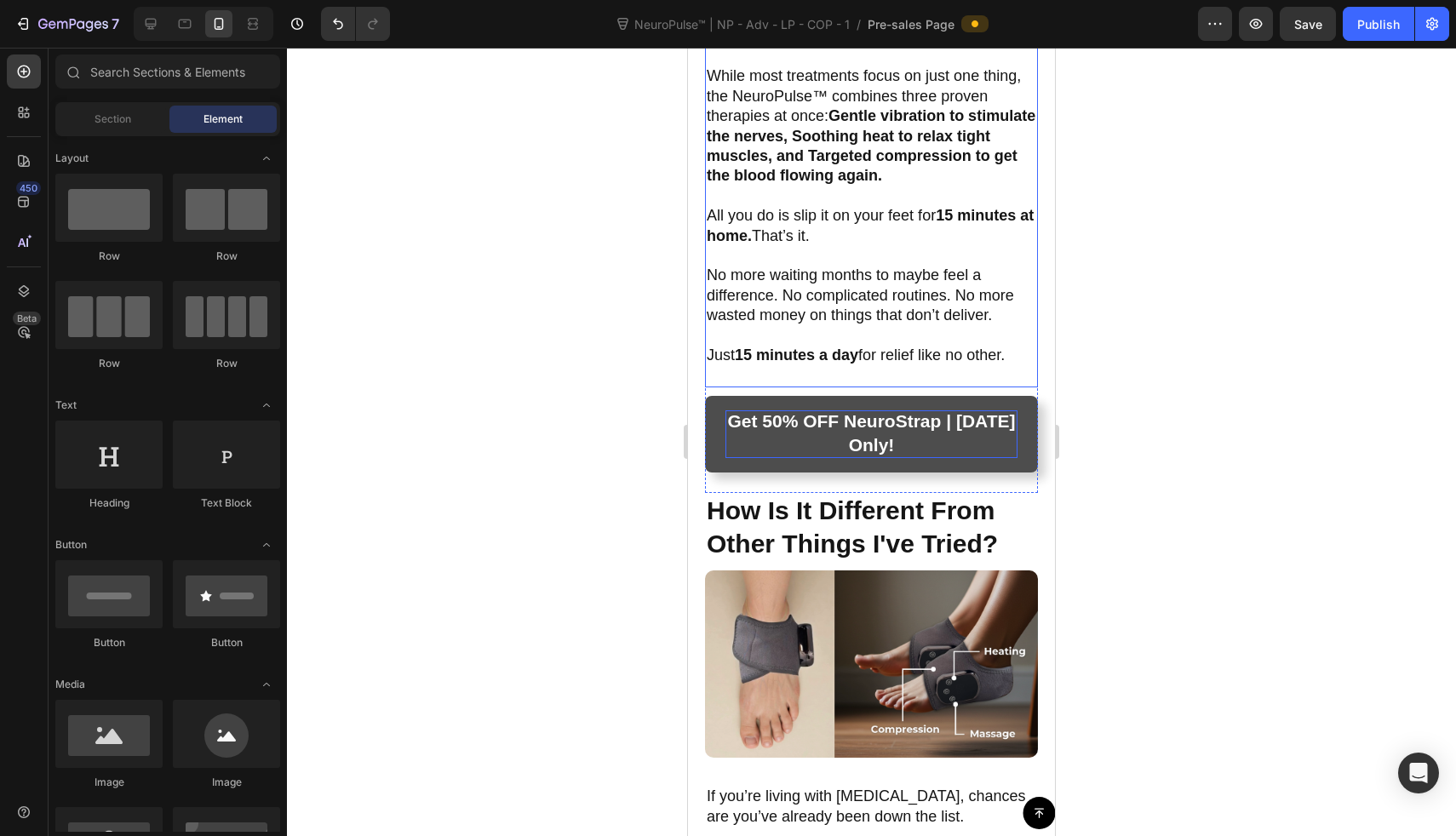
scroll to position [1755, 0]
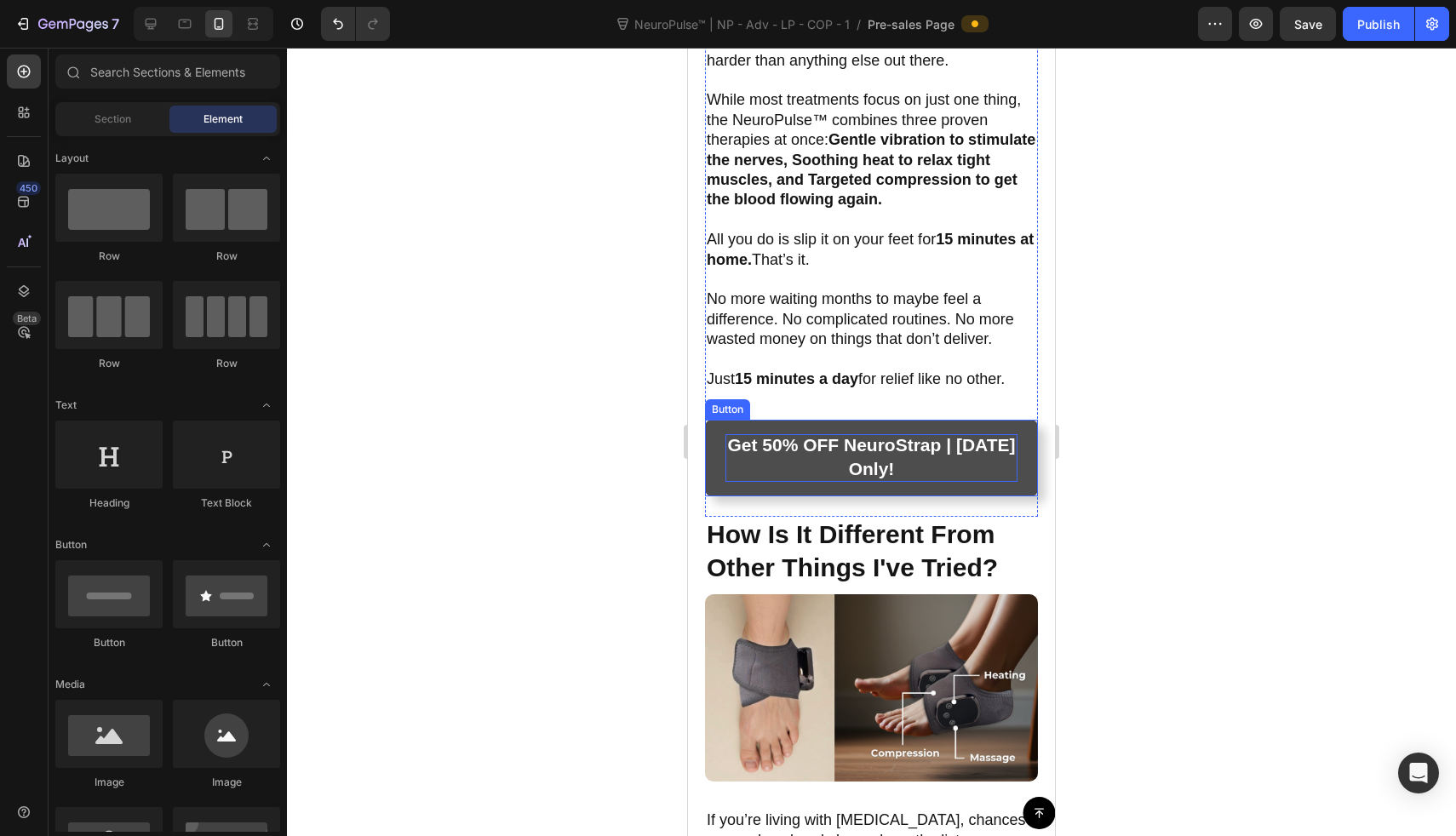
click at [716, 448] on link "Get 50% OFF NeuroStrap | [DATE] Only!" at bounding box center [871, 458] width 333 height 77
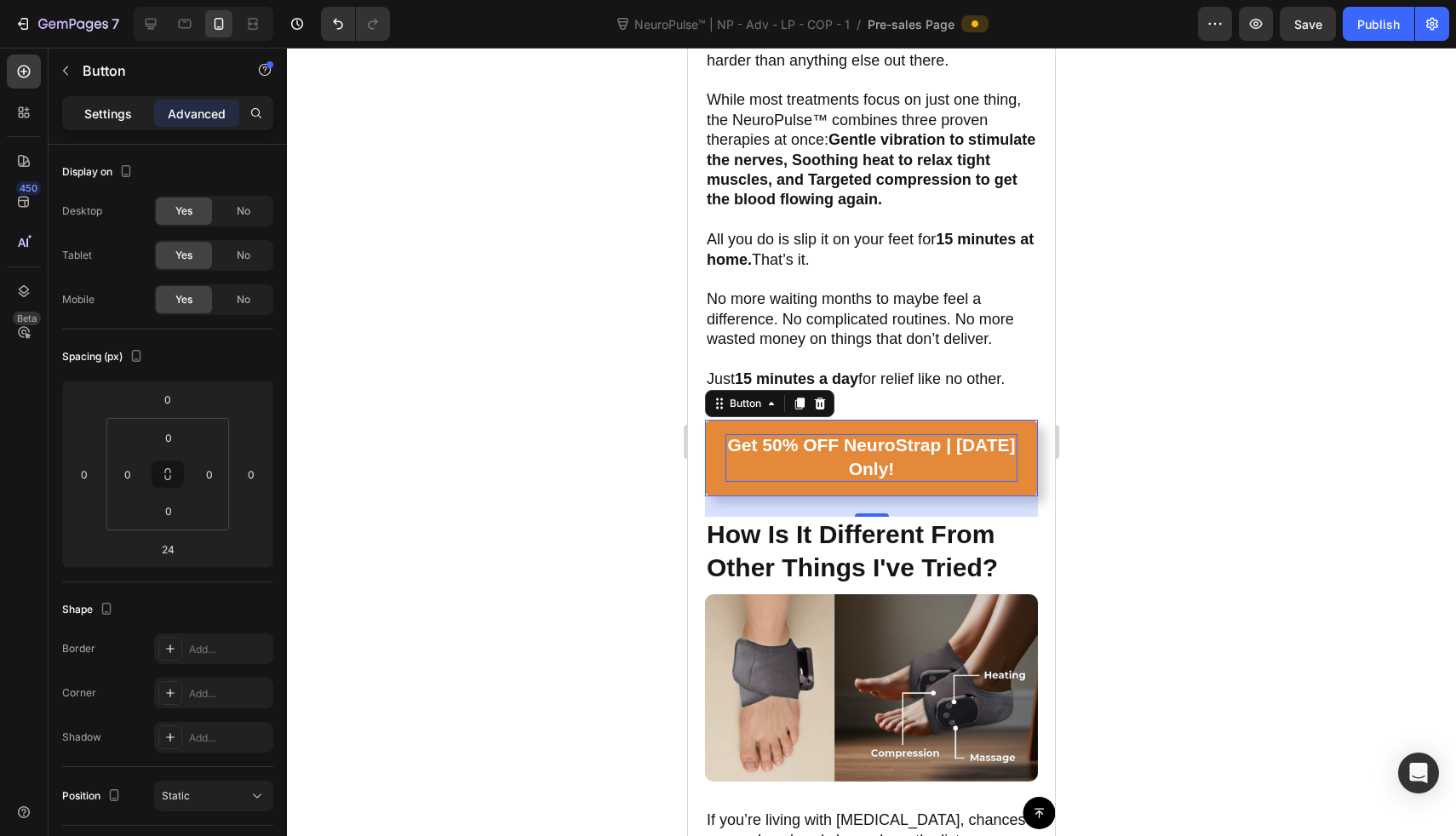
click at [124, 103] on div "Settings" at bounding box center [108, 113] width 85 height 27
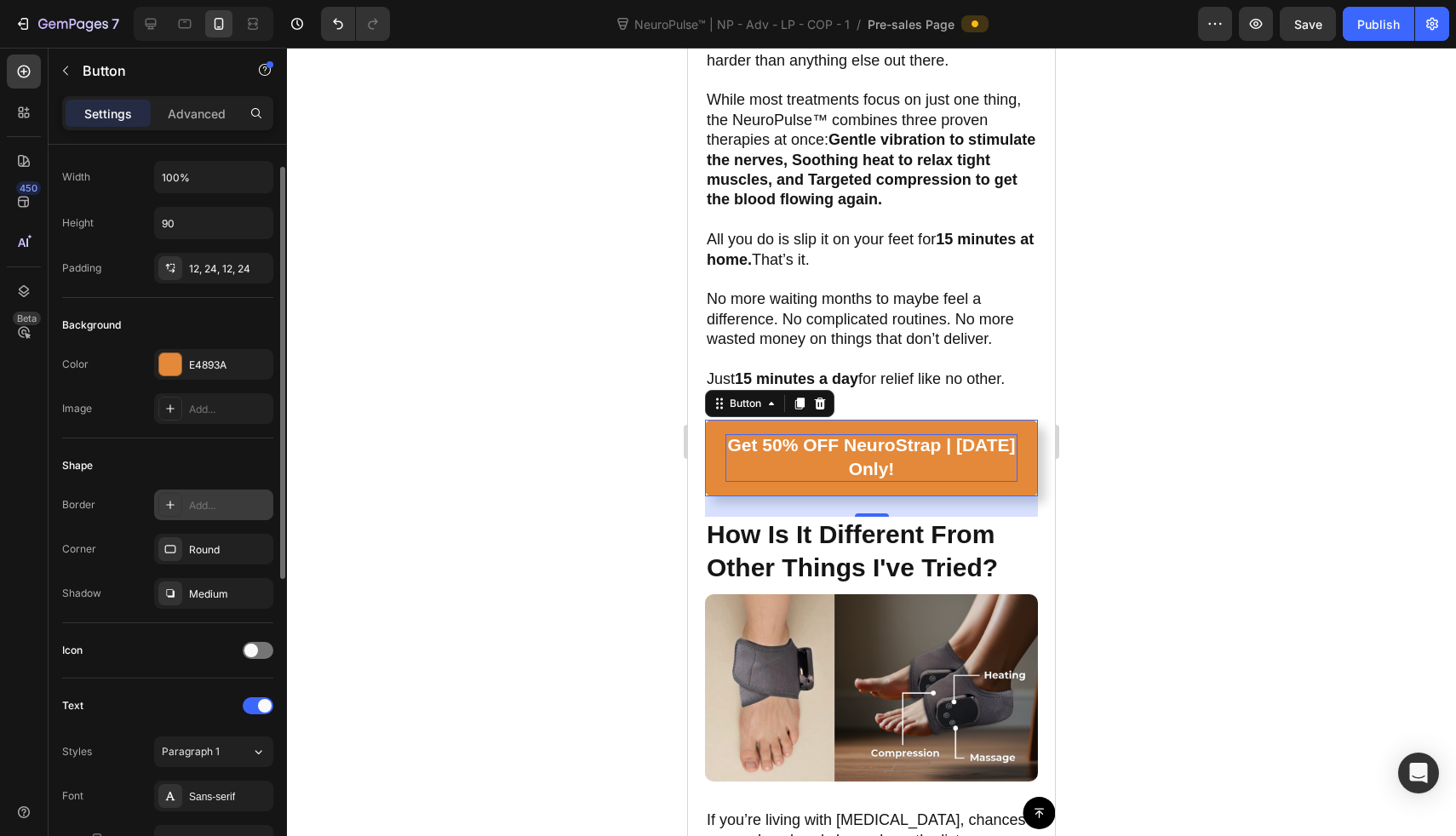
scroll to position [37, 0]
click at [220, 266] on div "12, 24, 12, 24" at bounding box center [213, 267] width 49 height 15
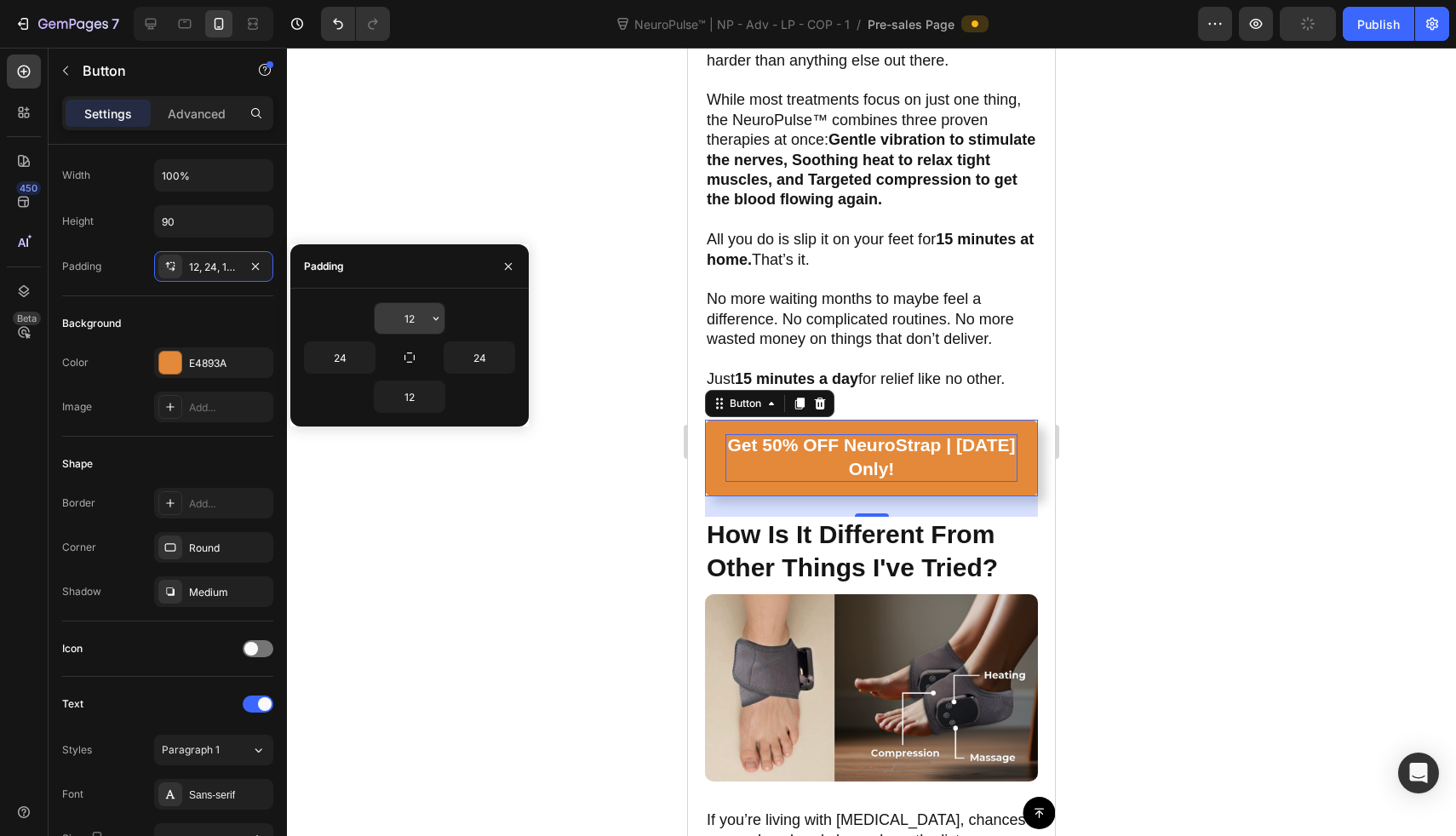
click at [413, 327] on input "12" at bounding box center [410, 318] width 70 height 30
type input "10"
click at [429, 399] on icon "button" at bounding box center [436, 396] width 13 height 13
click at [410, 392] on input "12" at bounding box center [410, 396] width 70 height 30
type input "10"
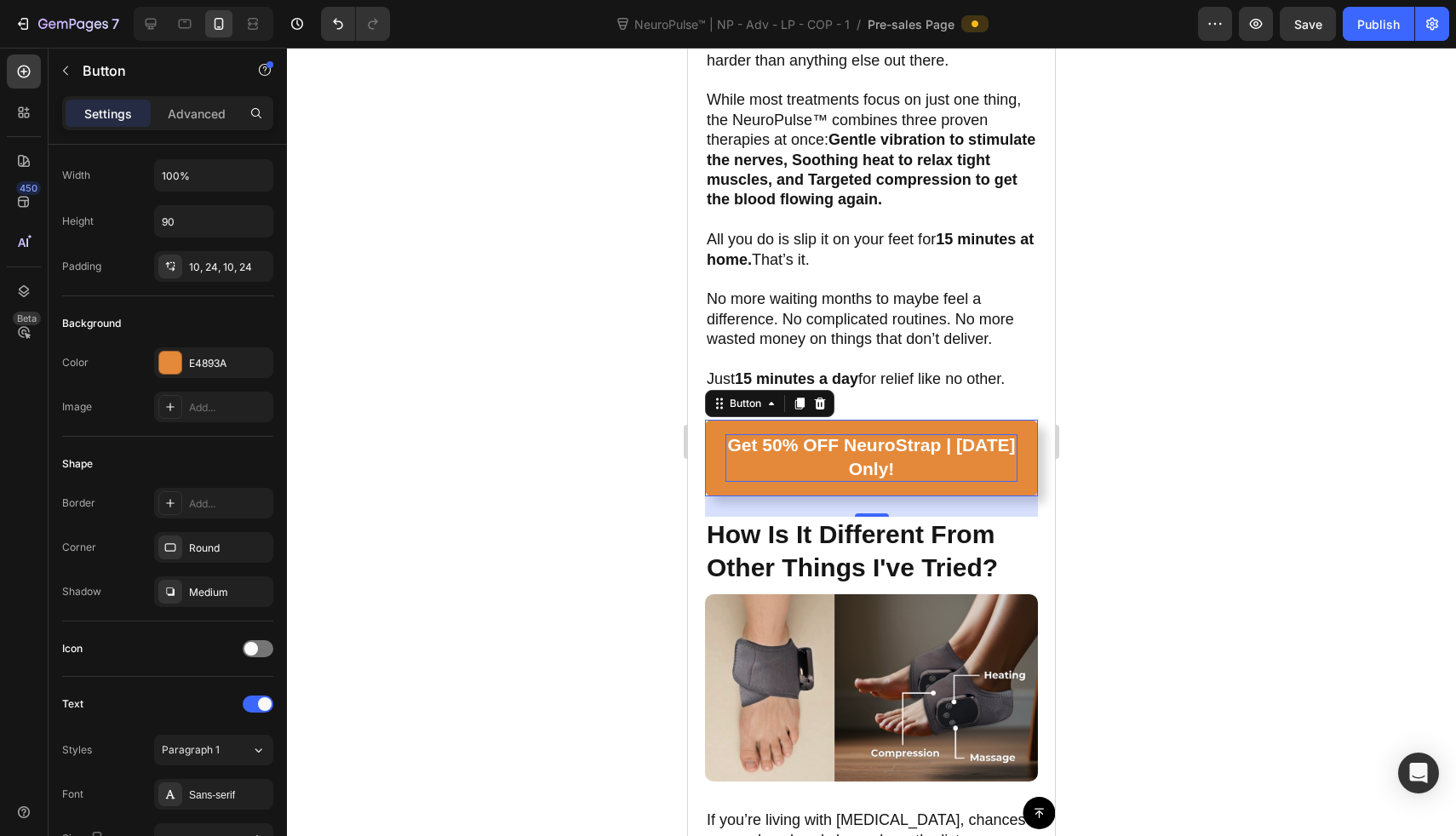
click at [500, 495] on div at bounding box center [871, 442] width 1169 height 789
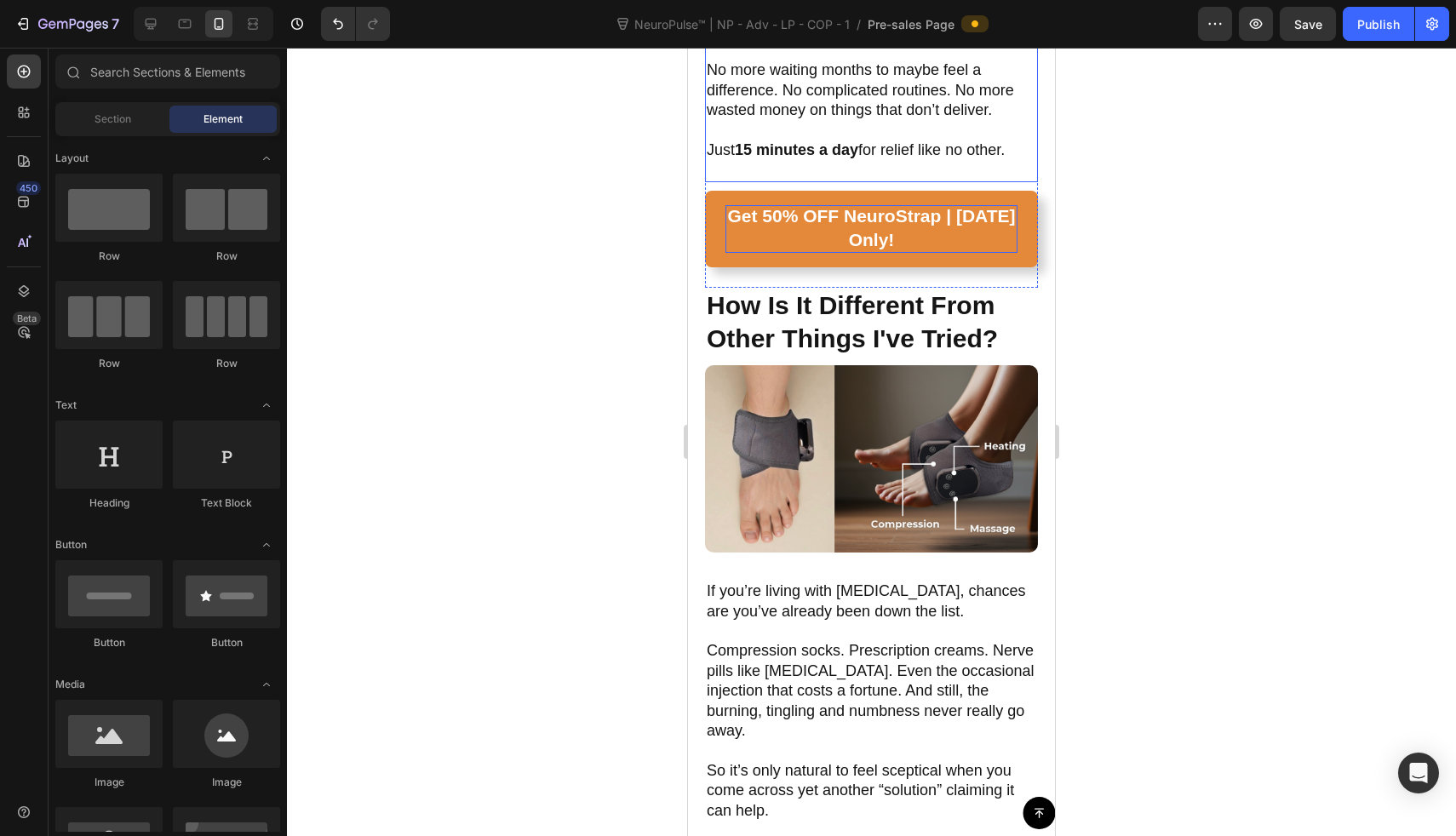
scroll to position [1986, 0]
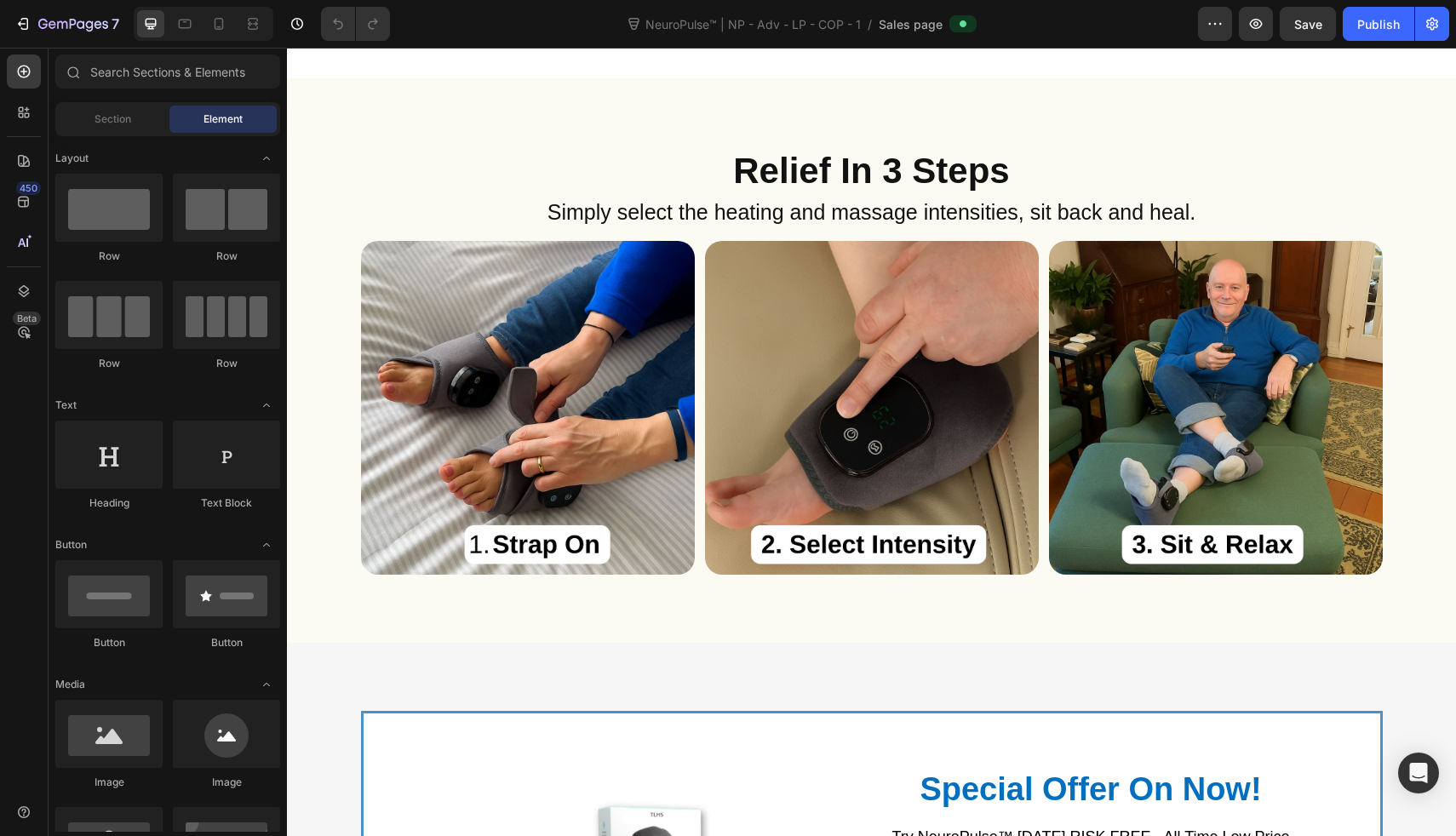
scroll to position [7606, 0]
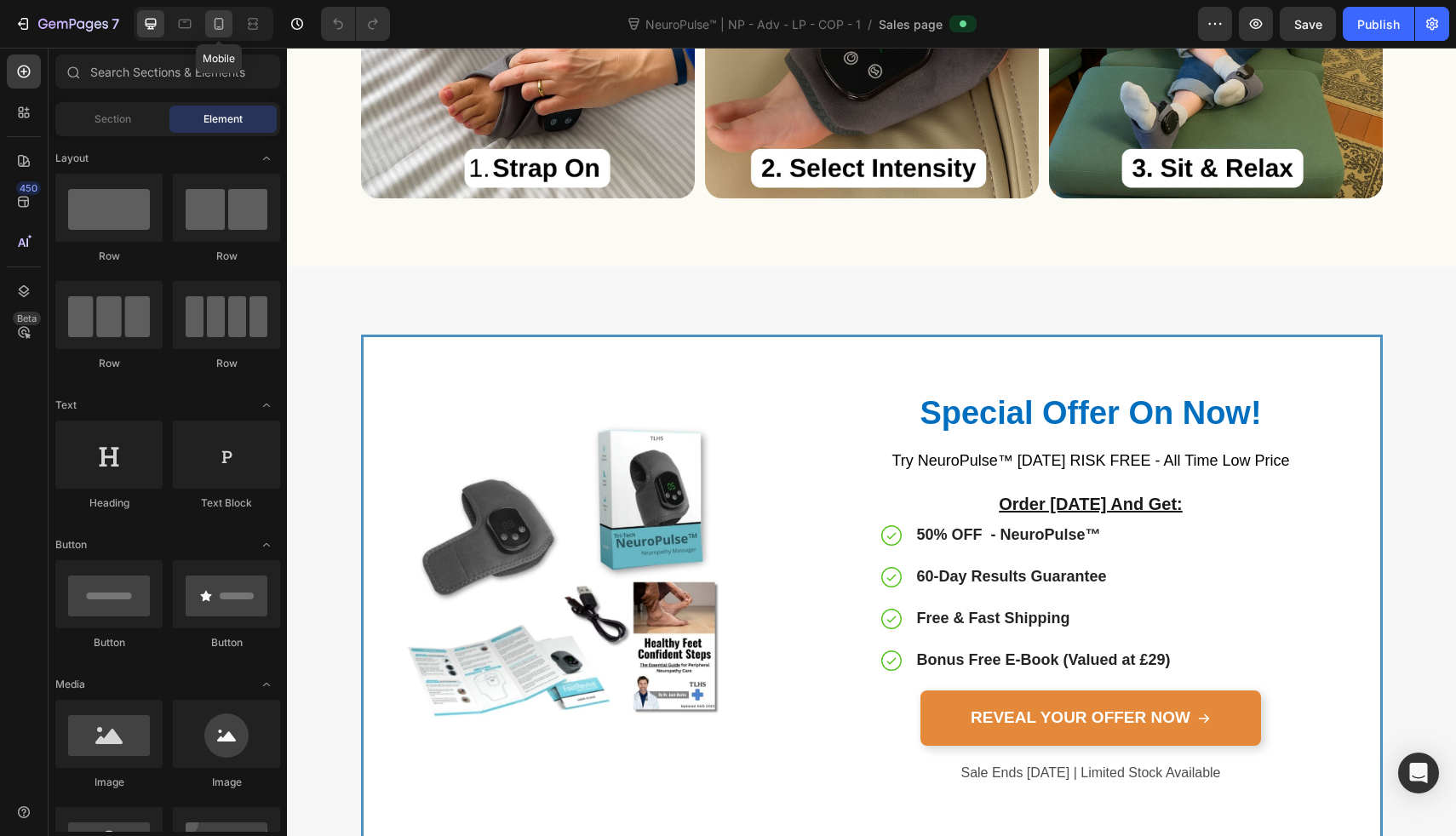
click at [209, 12] on div at bounding box center [219, 24] width 27 height 27
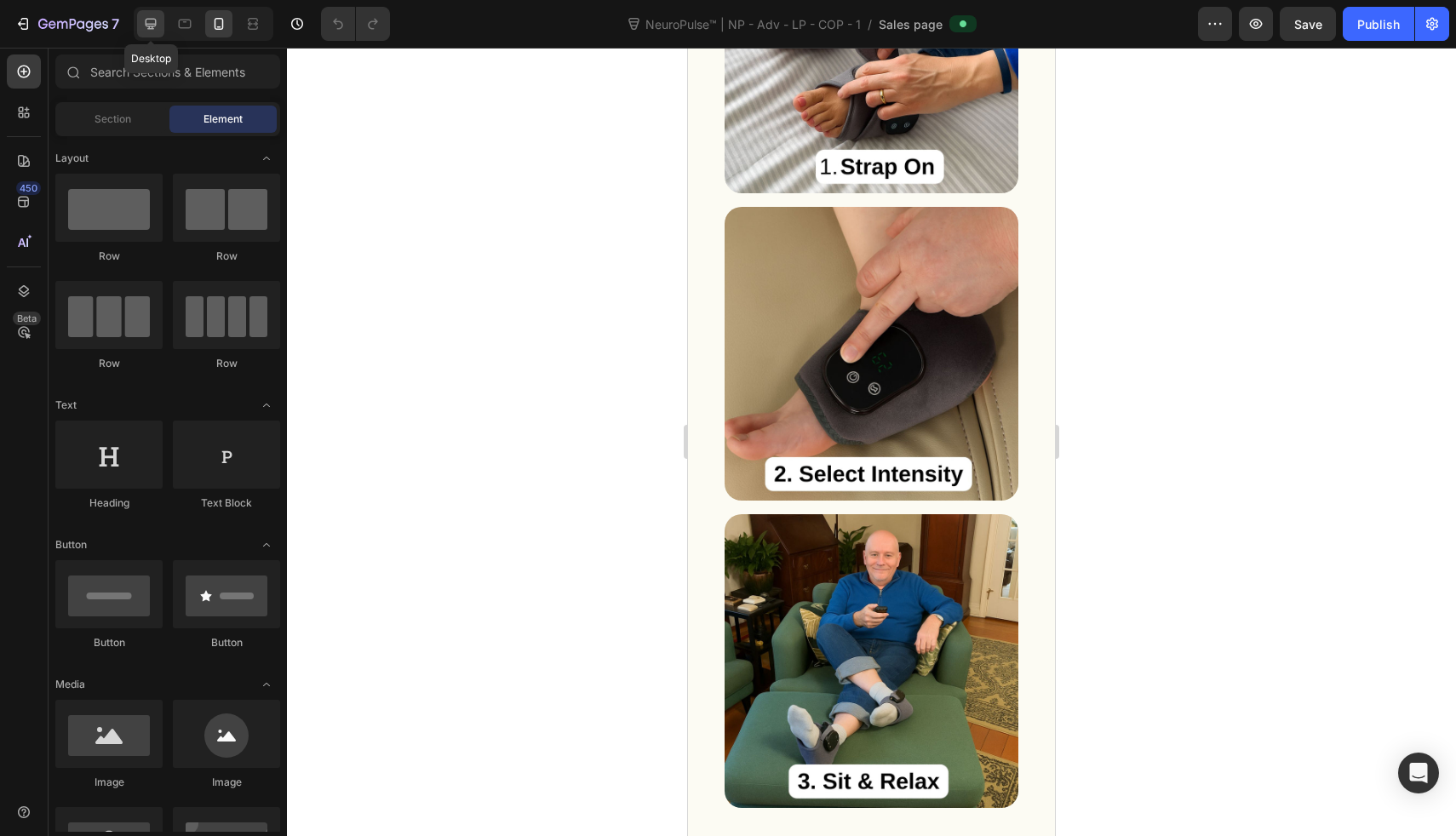
click at [148, 21] on icon at bounding box center [151, 24] width 17 height 17
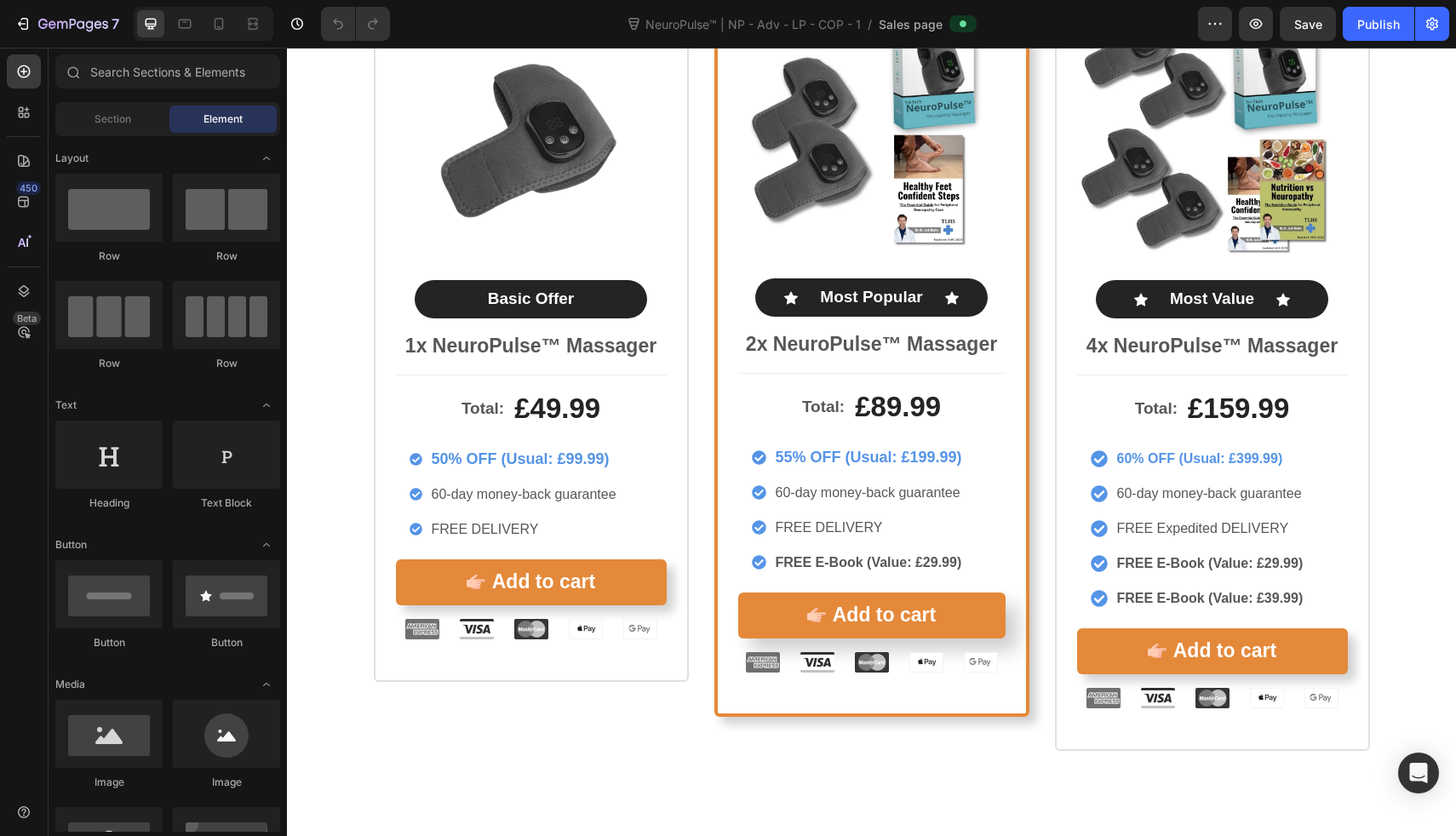
scroll to position [8424, 0]
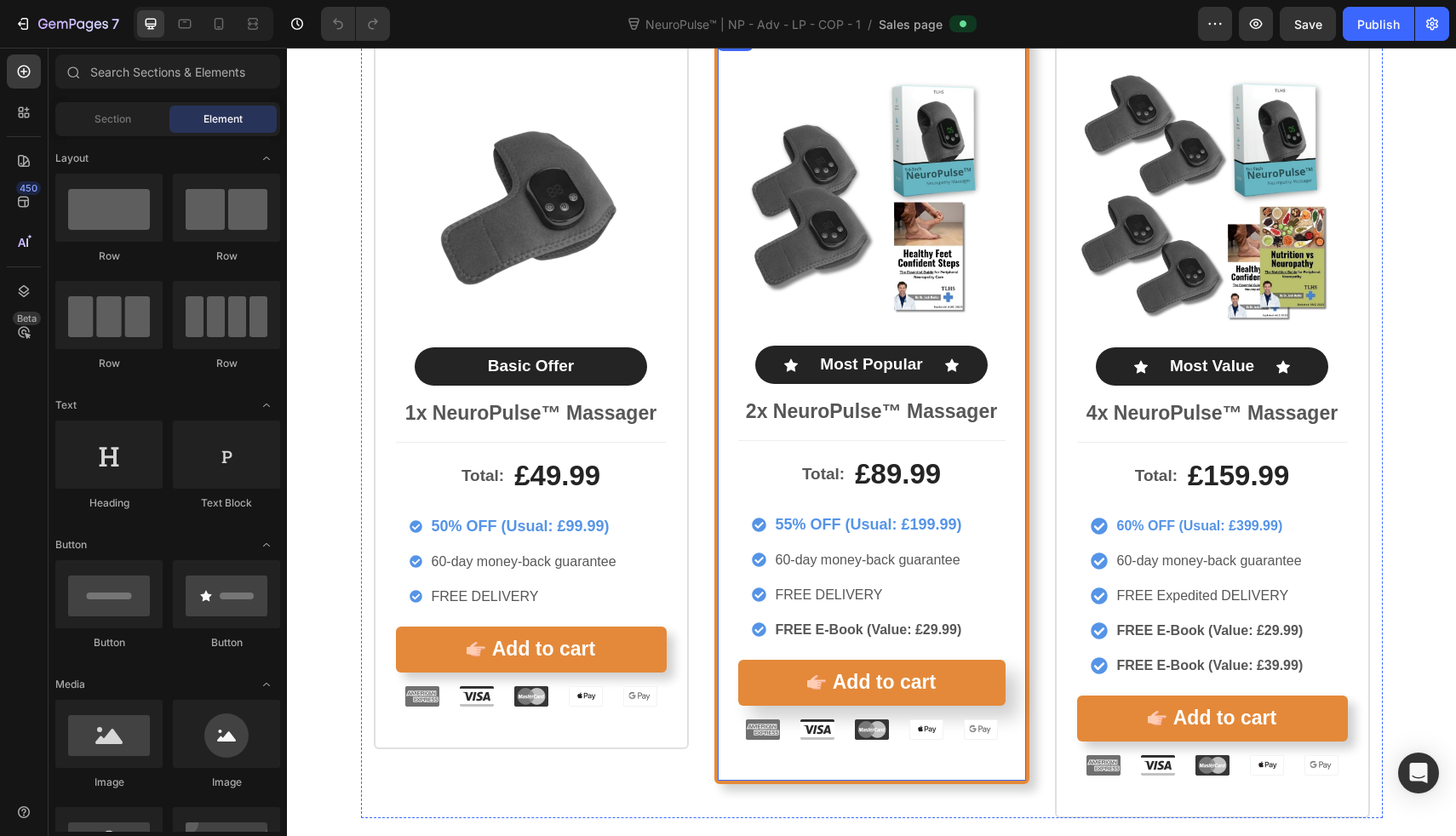
click at [723, 225] on div "Product Images Icon Most Popular Text Block Icon Row 2x NeuroPulse™ Massager Te…" at bounding box center [872, 406] width 315 height 756
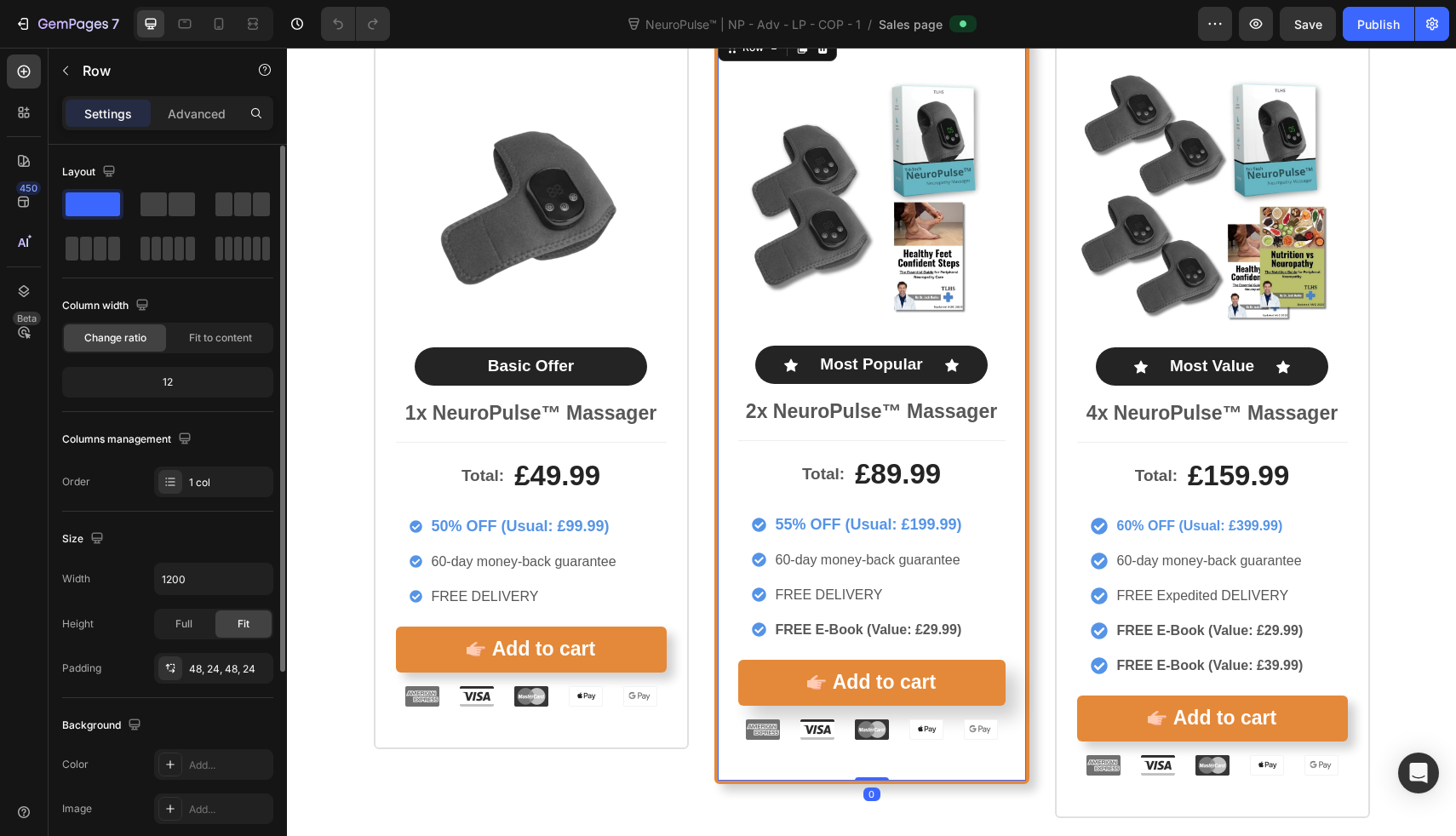
scroll to position [299, 0]
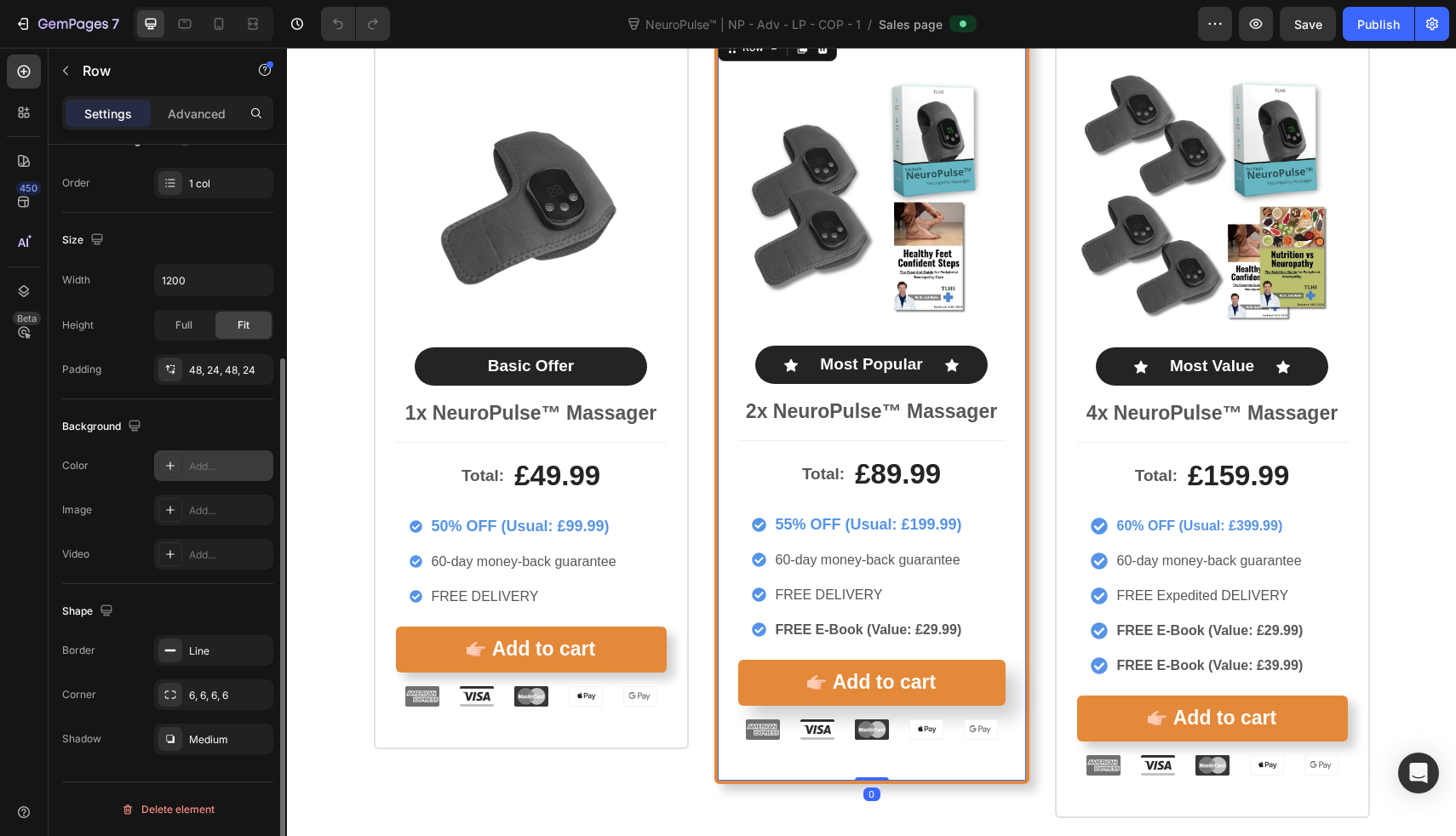
click at [179, 463] on div at bounding box center [170, 465] width 24 height 24
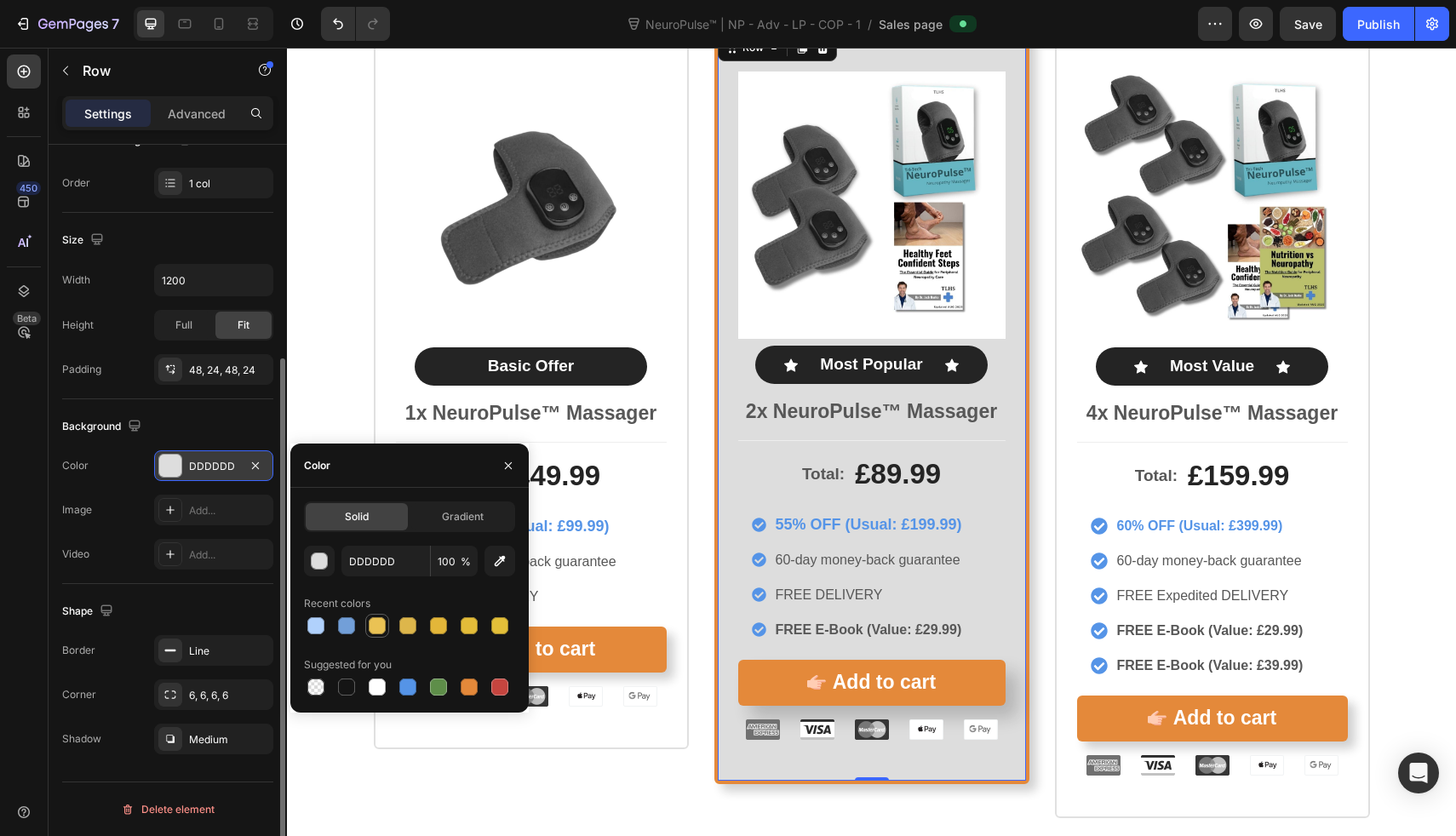
click at [377, 623] on div at bounding box center [377, 626] width 17 height 17
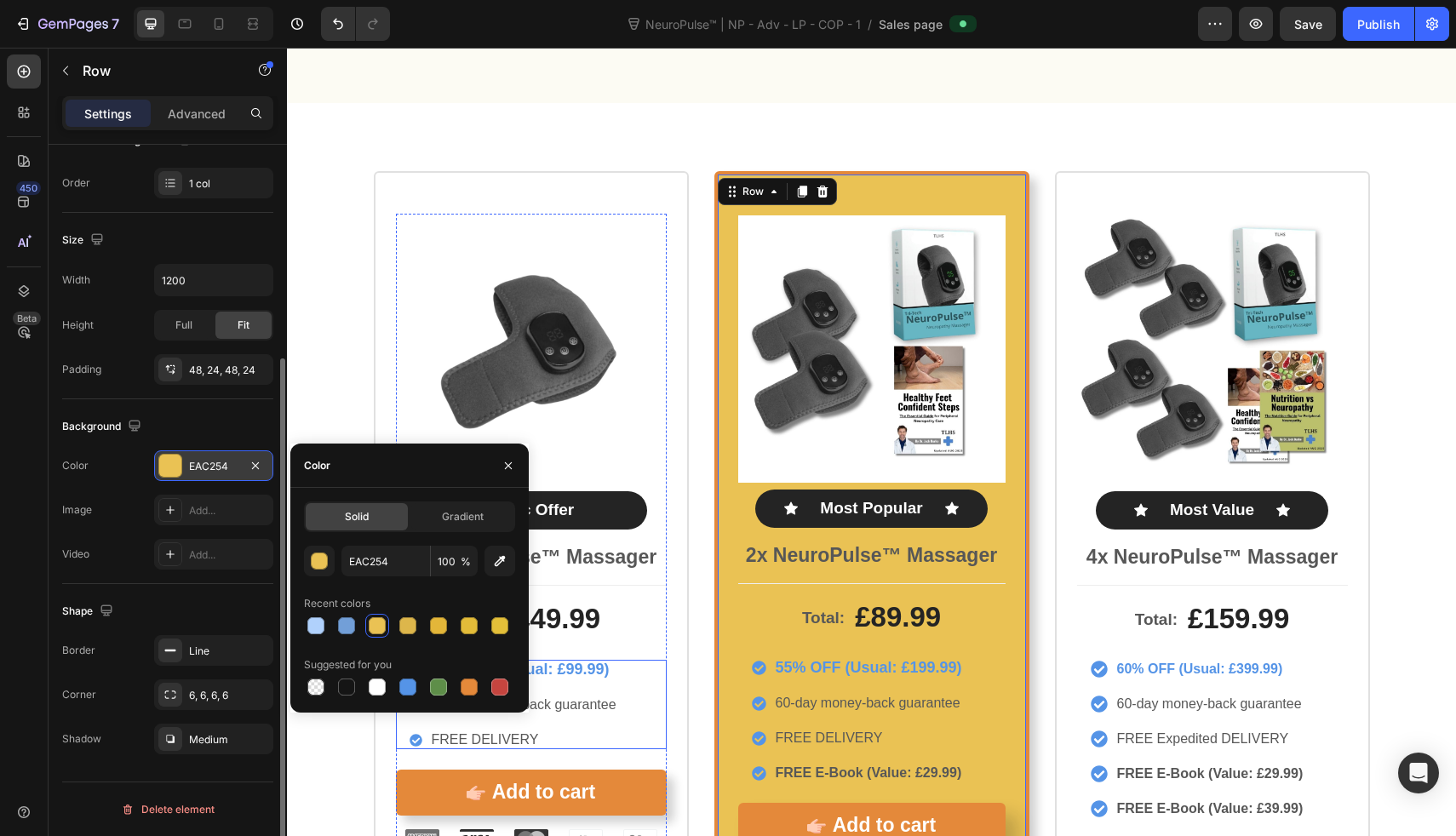
scroll to position [8345, 0]
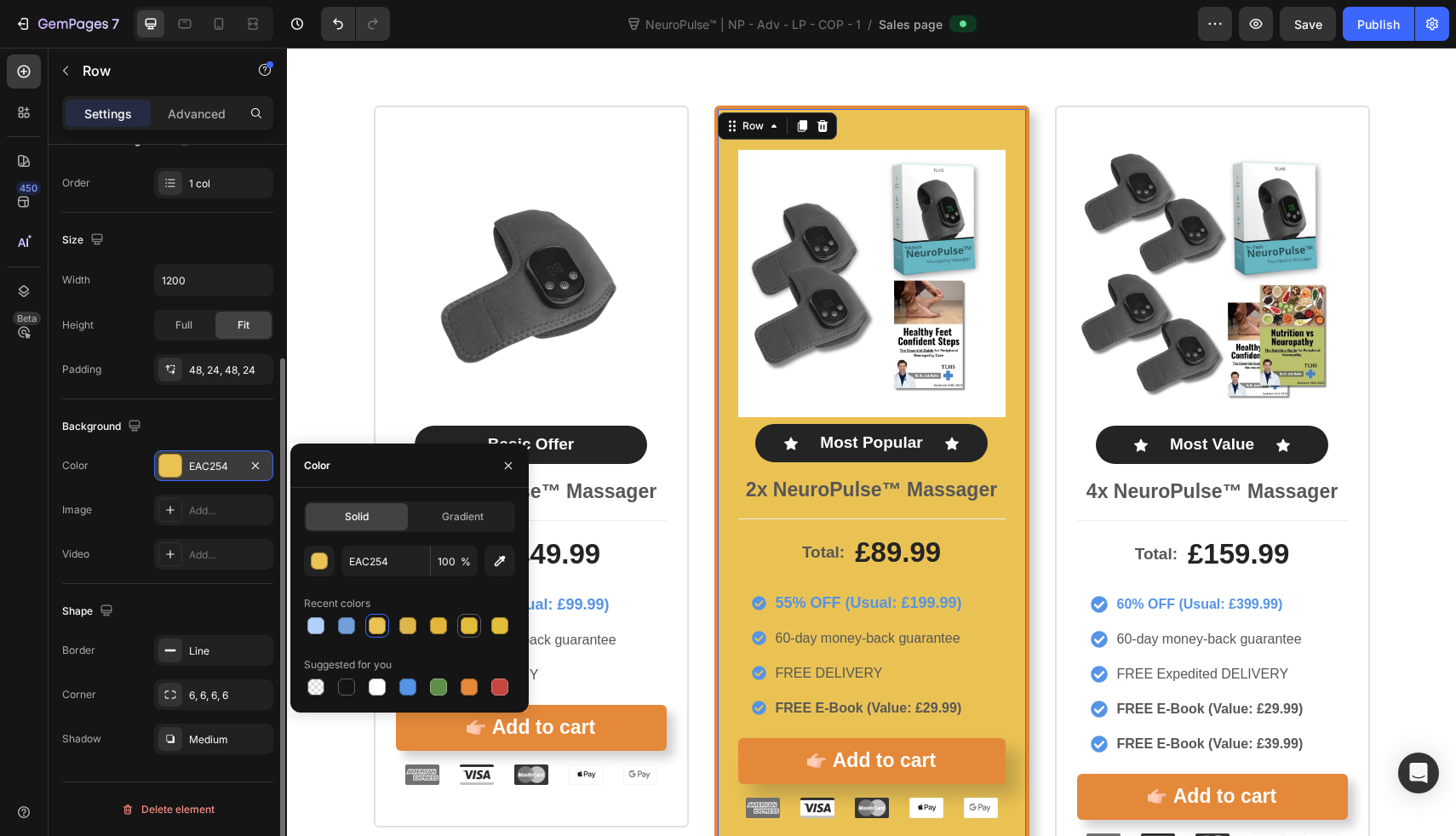
click at [469, 627] on div at bounding box center [469, 626] width 17 height 17
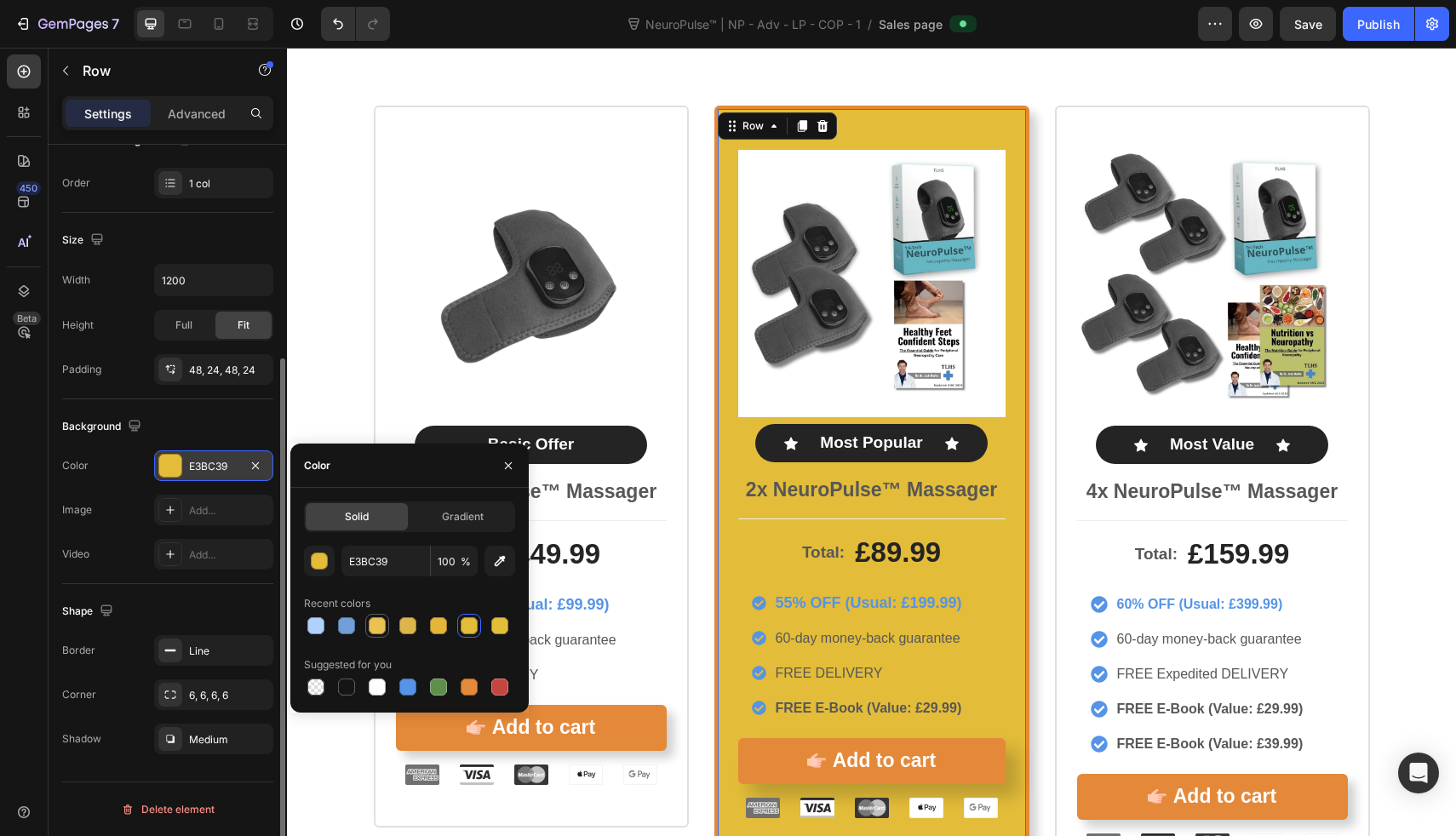
click at [375, 621] on div at bounding box center [377, 626] width 17 height 17
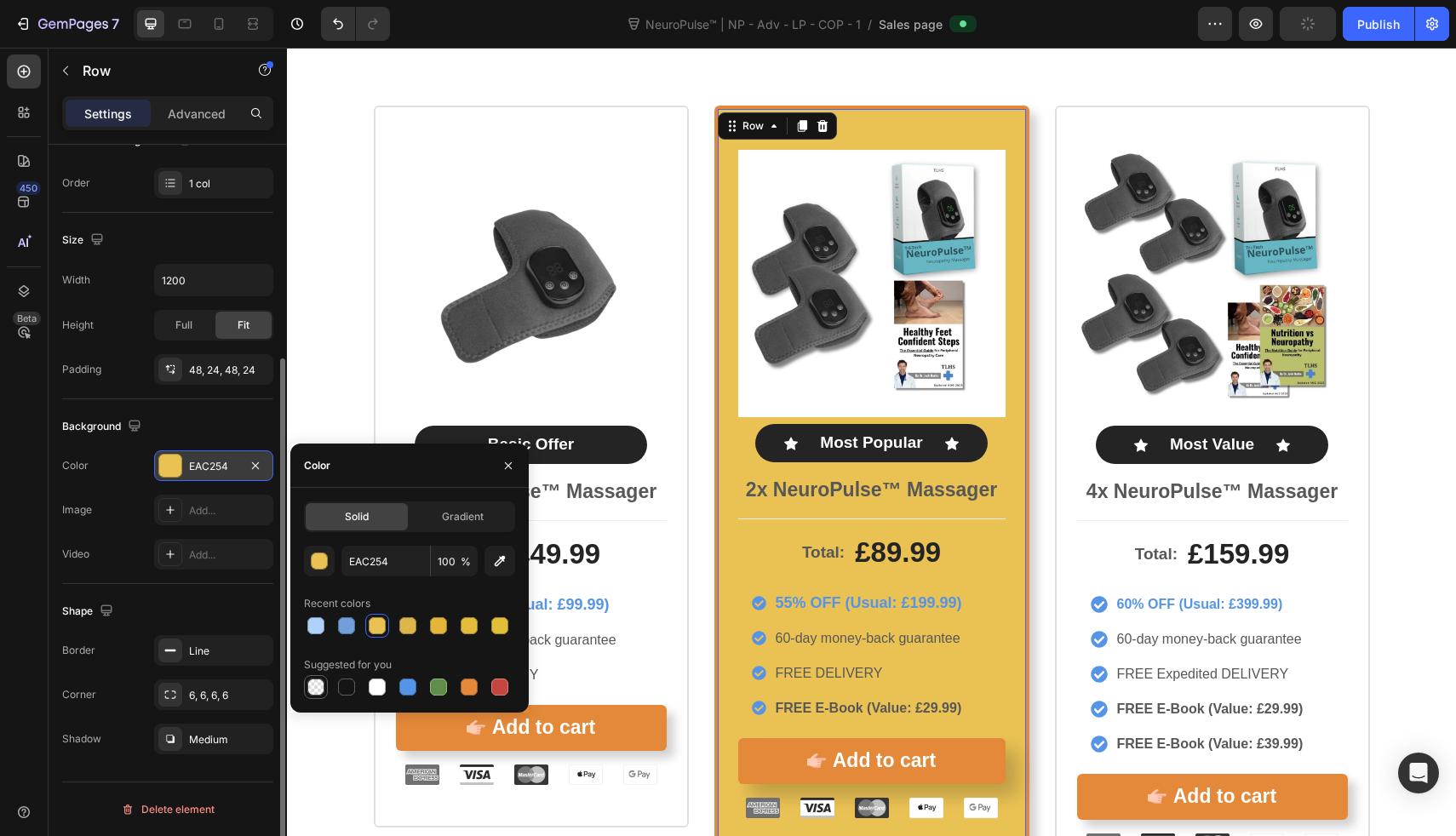
click at [313, 682] on div at bounding box center [316, 687] width 17 height 17
type input "000000"
type input "0"
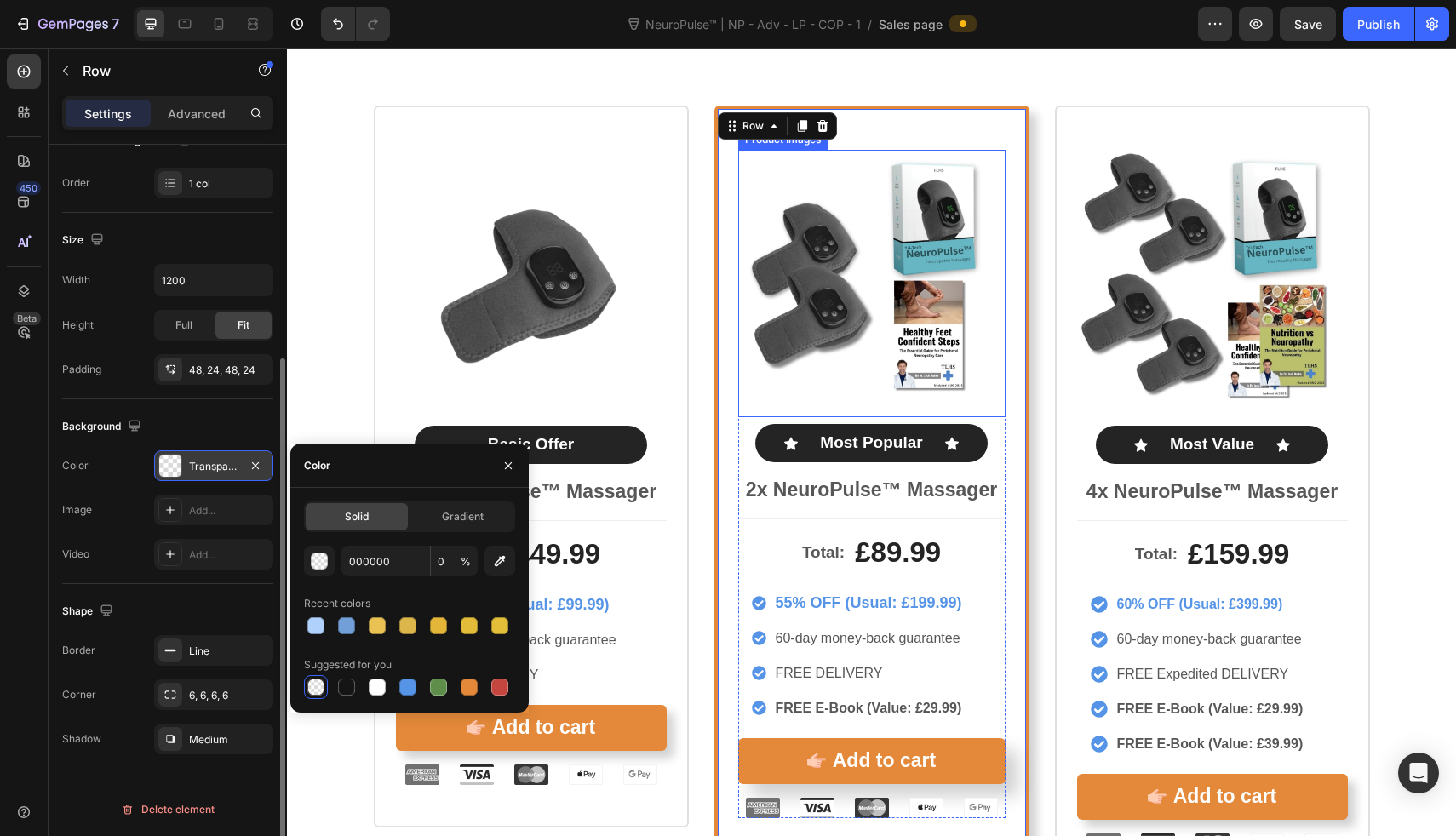
click at [828, 296] on img at bounding box center [872, 283] width 267 height 267
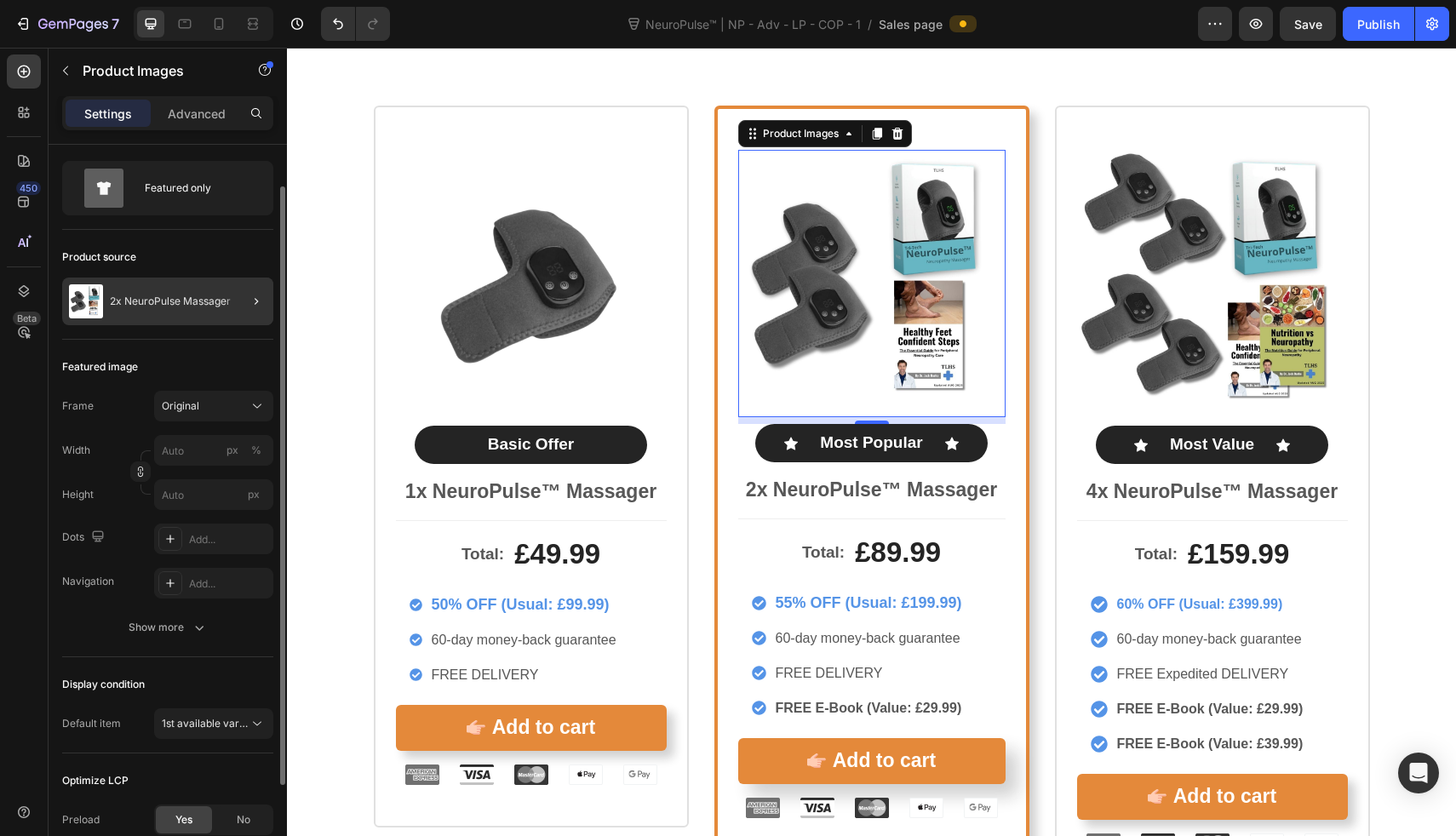
scroll to position [71, 0]
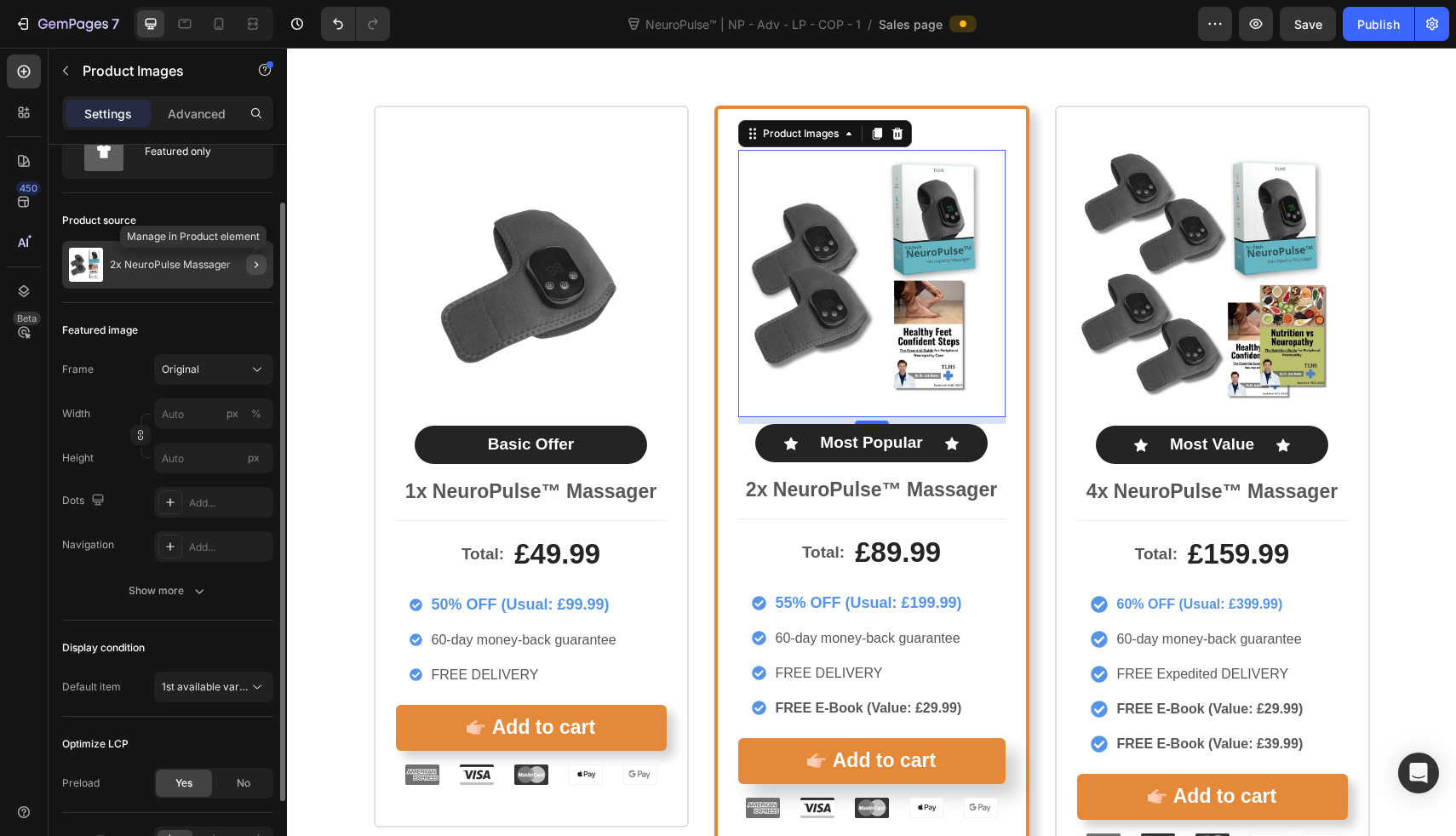
click at [261, 272] on button "button" at bounding box center [257, 265] width 21 height 21
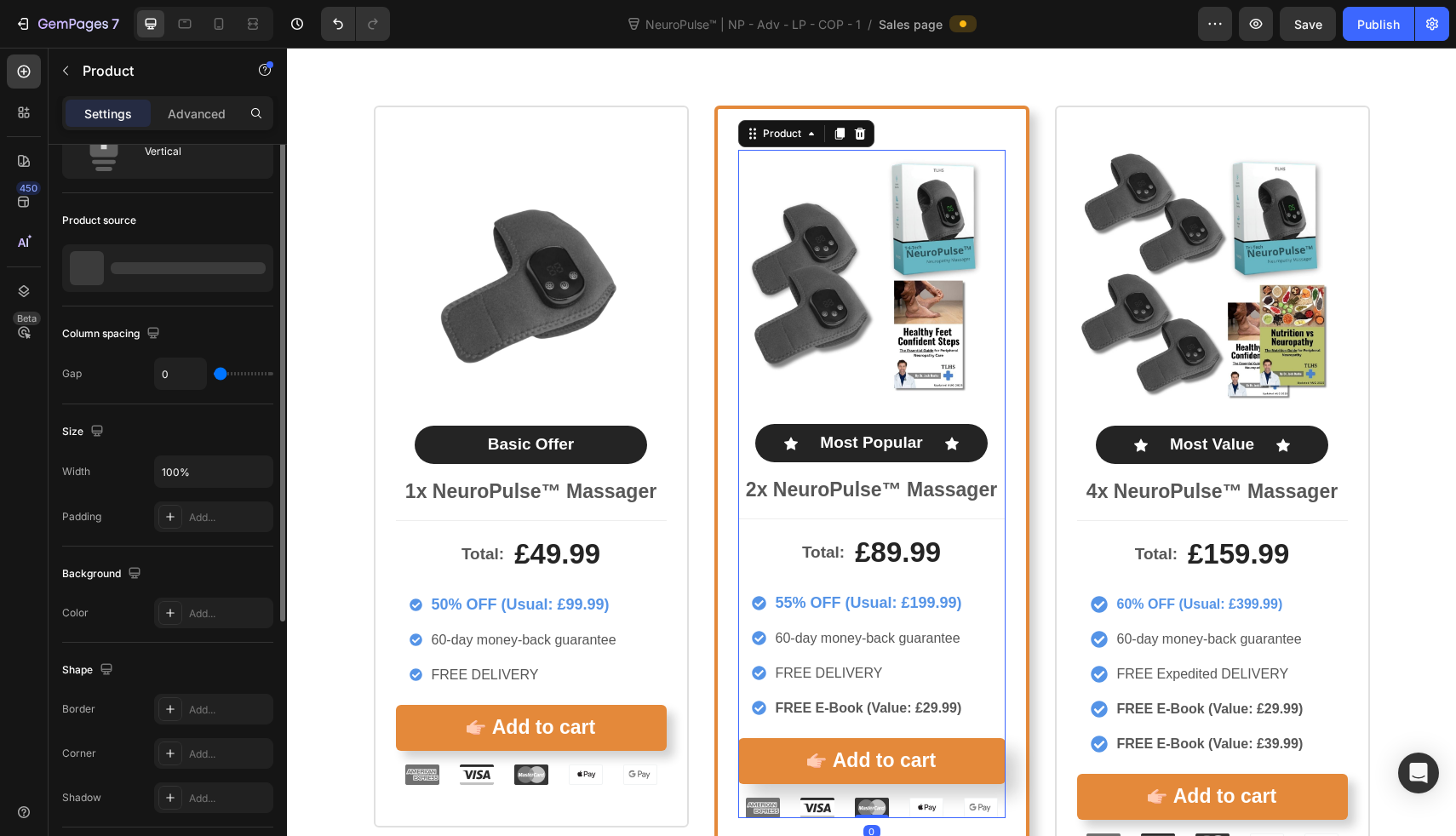
scroll to position [0, 0]
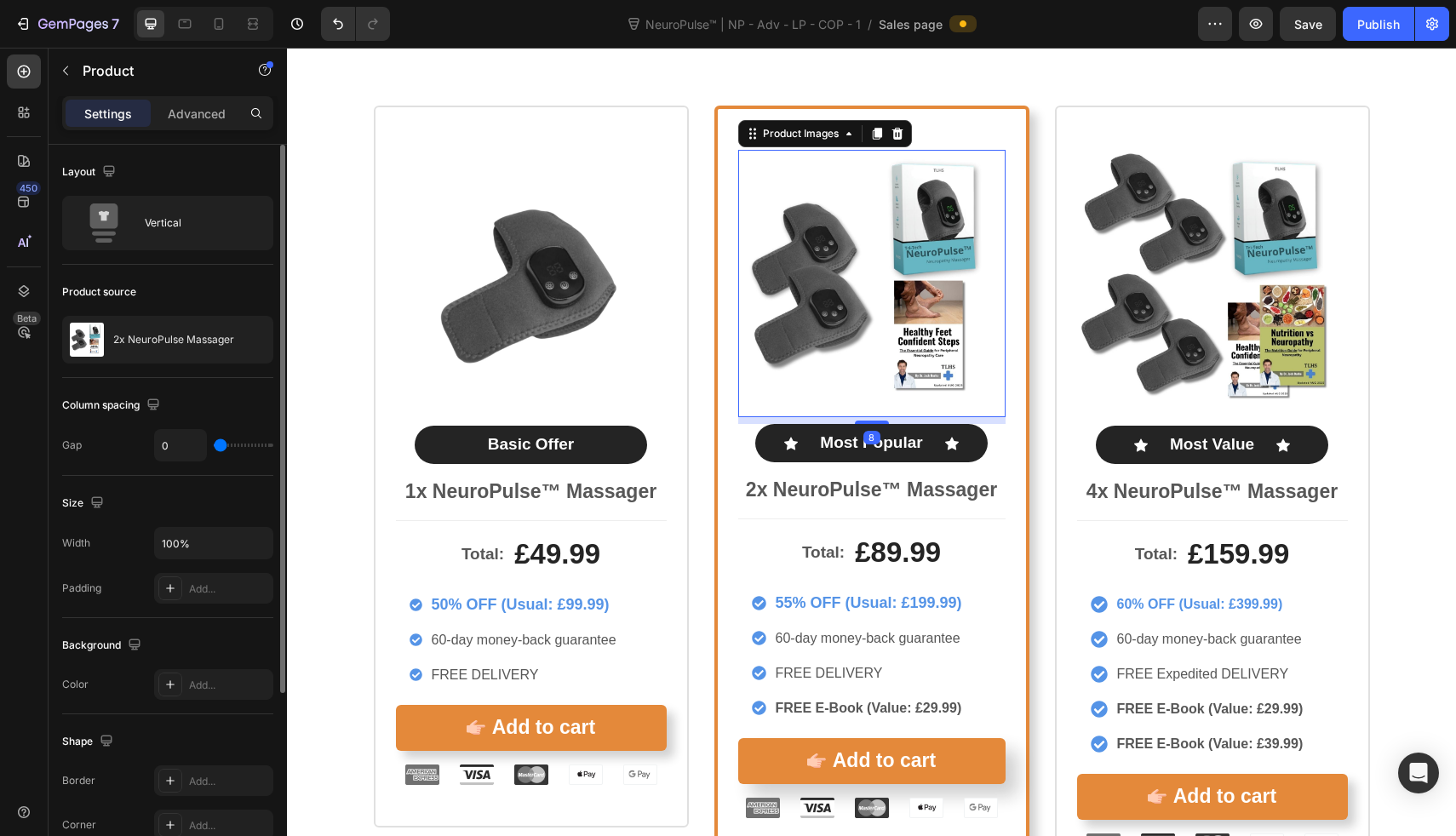
click at [760, 271] on img at bounding box center [872, 283] width 267 height 267
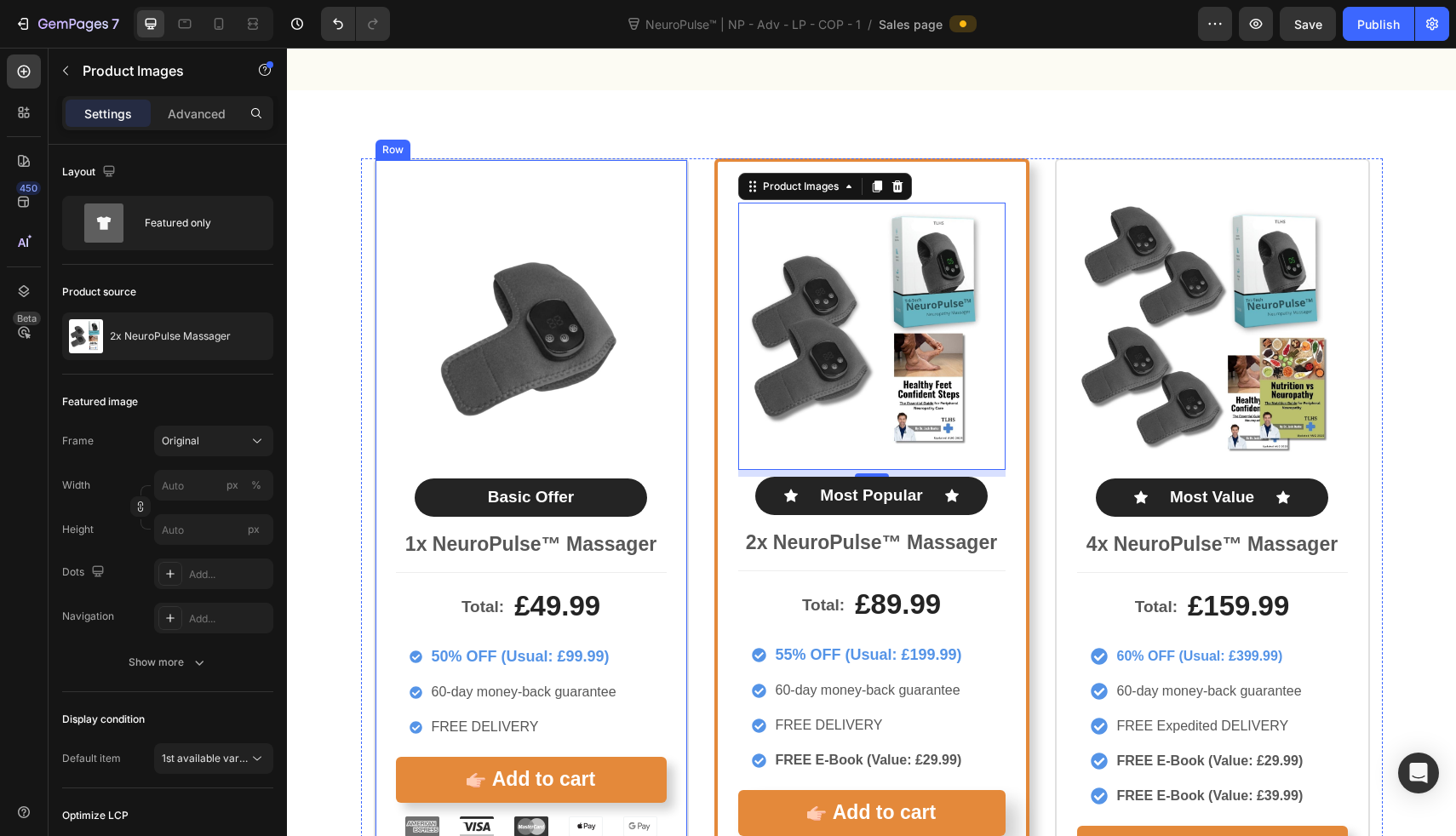
scroll to position [8312, 0]
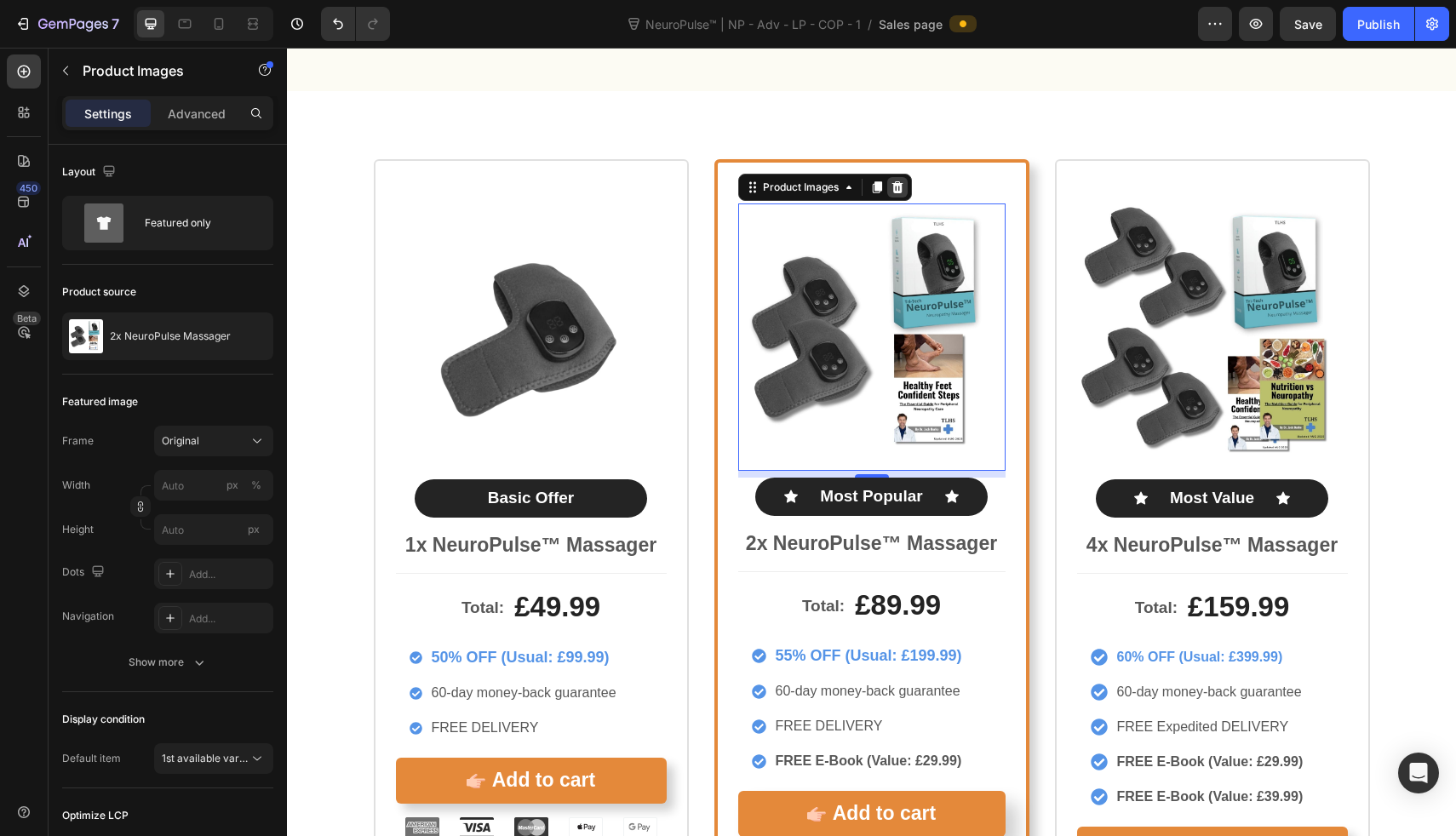
click at [893, 181] on icon at bounding box center [898, 187] width 11 height 12
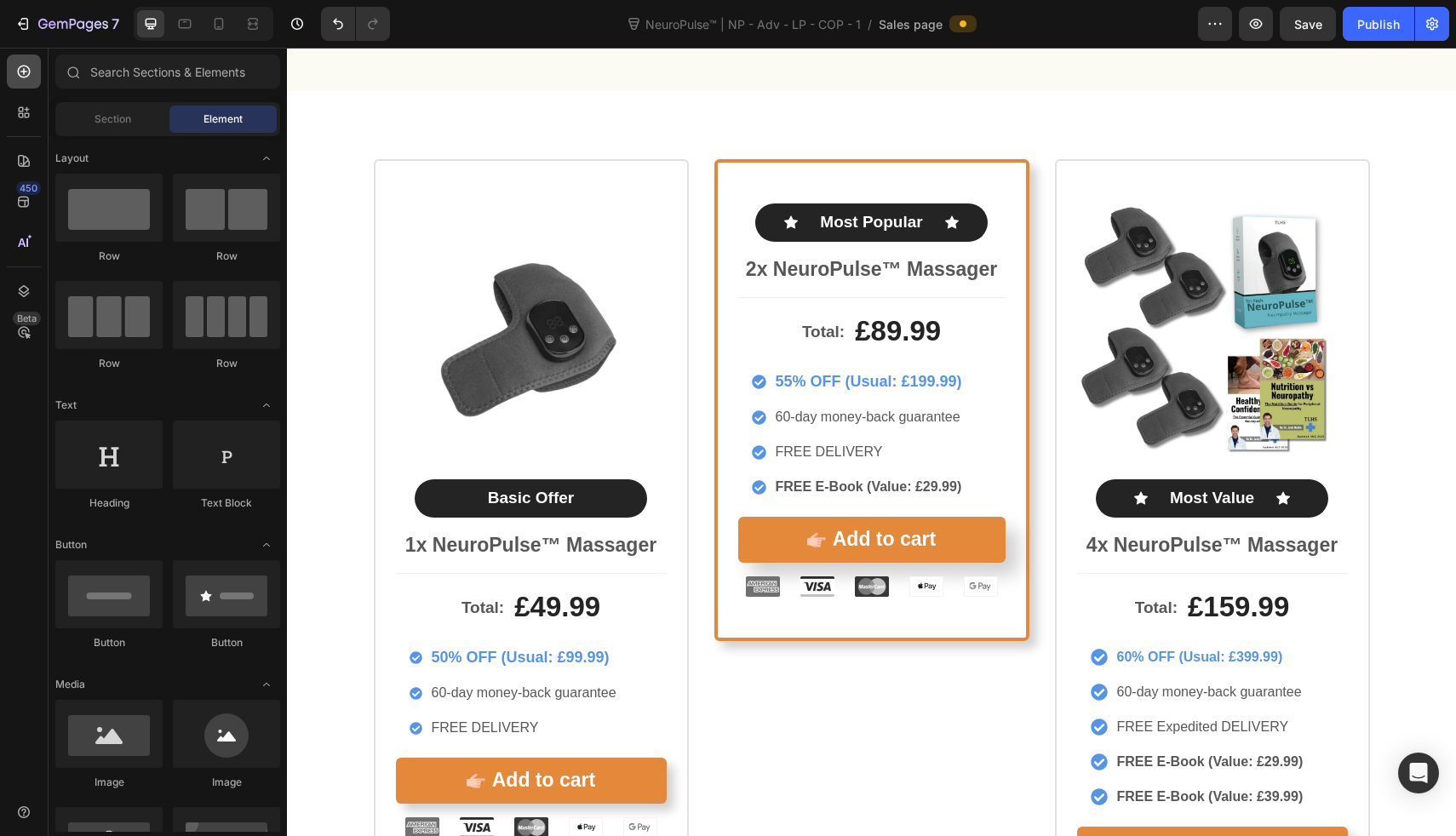
click at [22, 69] on icon at bounding box center [24, 71] width 17 height 17
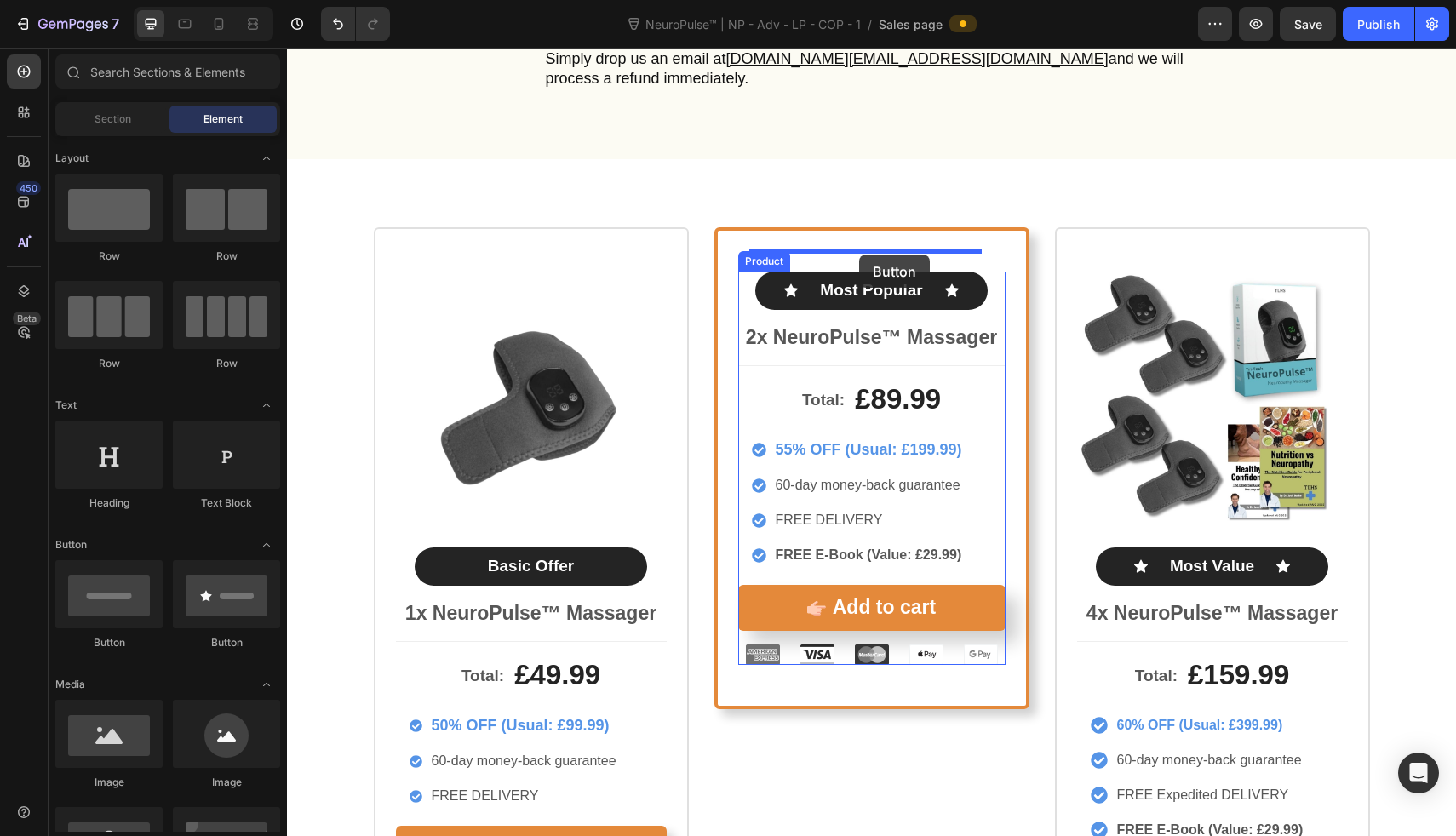
drag, startPoint x: 390, startPoint y: 640, endPoint x: 859, endPoint y: 255, distance: 606.8
drag, startPoint x: 407, startPoint y: 775, endPoint x: 832, endPoint y: 250, distance: 675.5
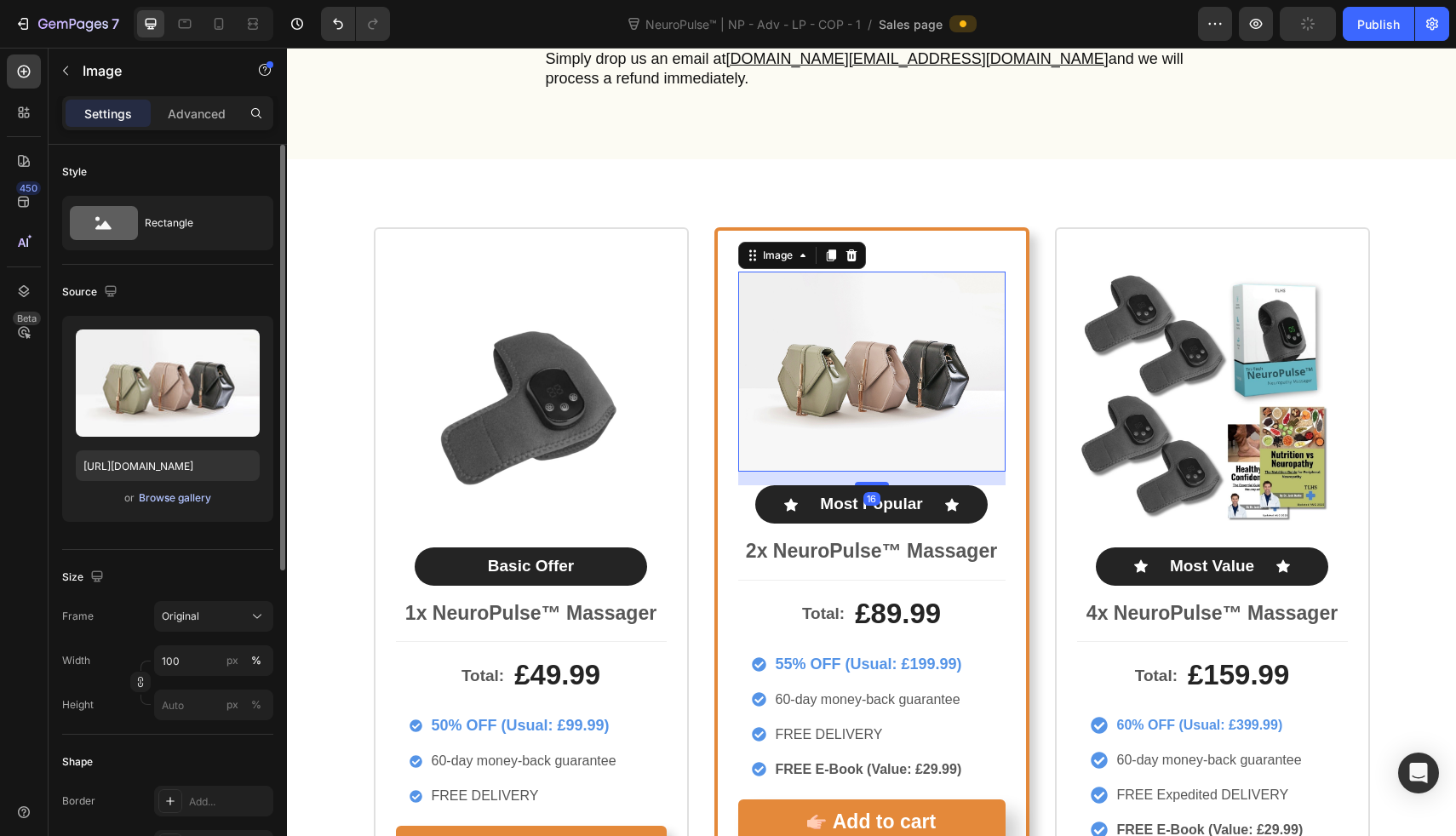
click at [172, 490] on button "Browse gallery" at bounding box center [175, 499] width 74 height 17
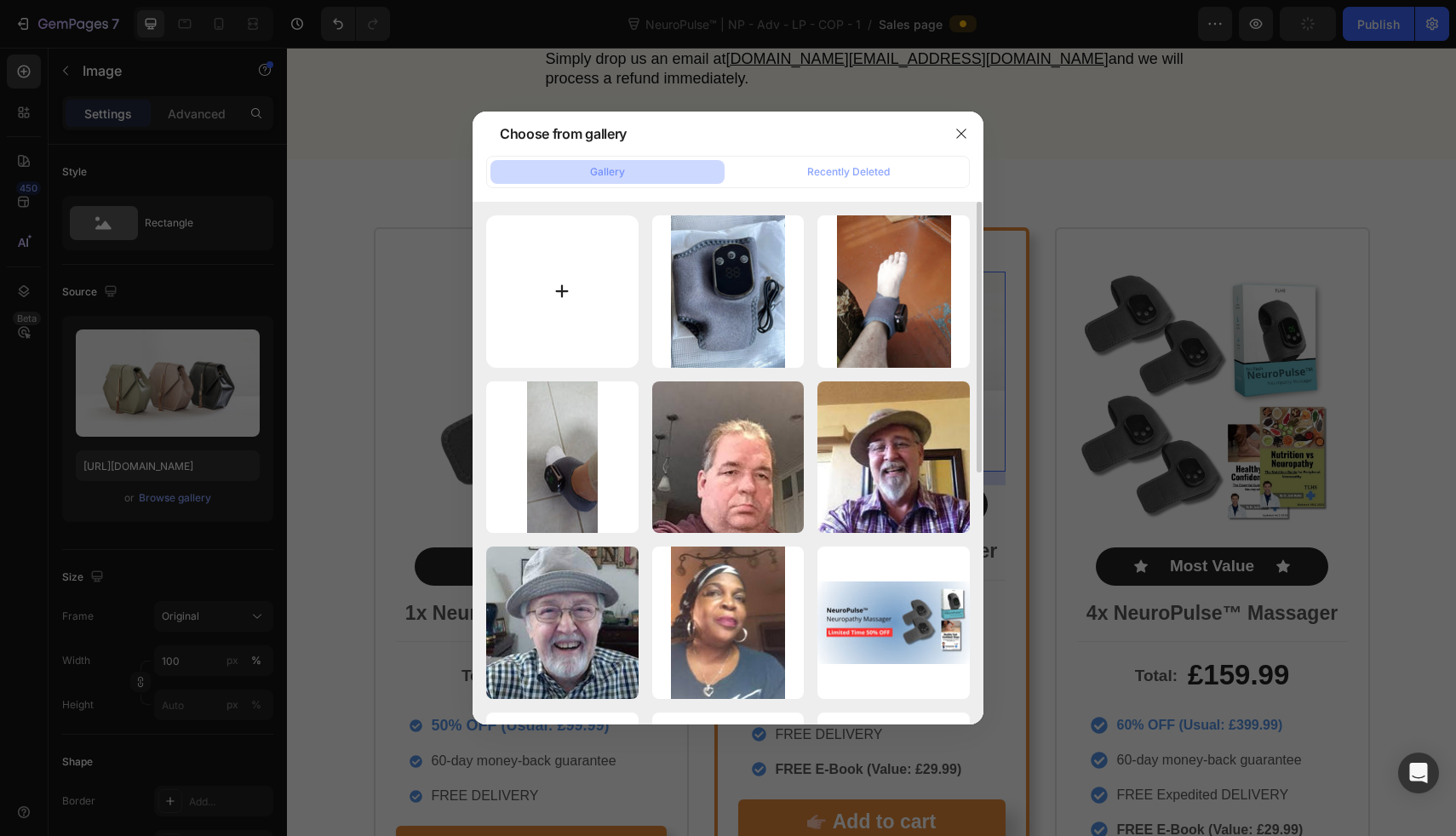
click at [550, 302] on input "file" at bounding box center [562, 291] width 153 height 153
type input "C:\fakepath\NeuroPulse Massager (3).png"
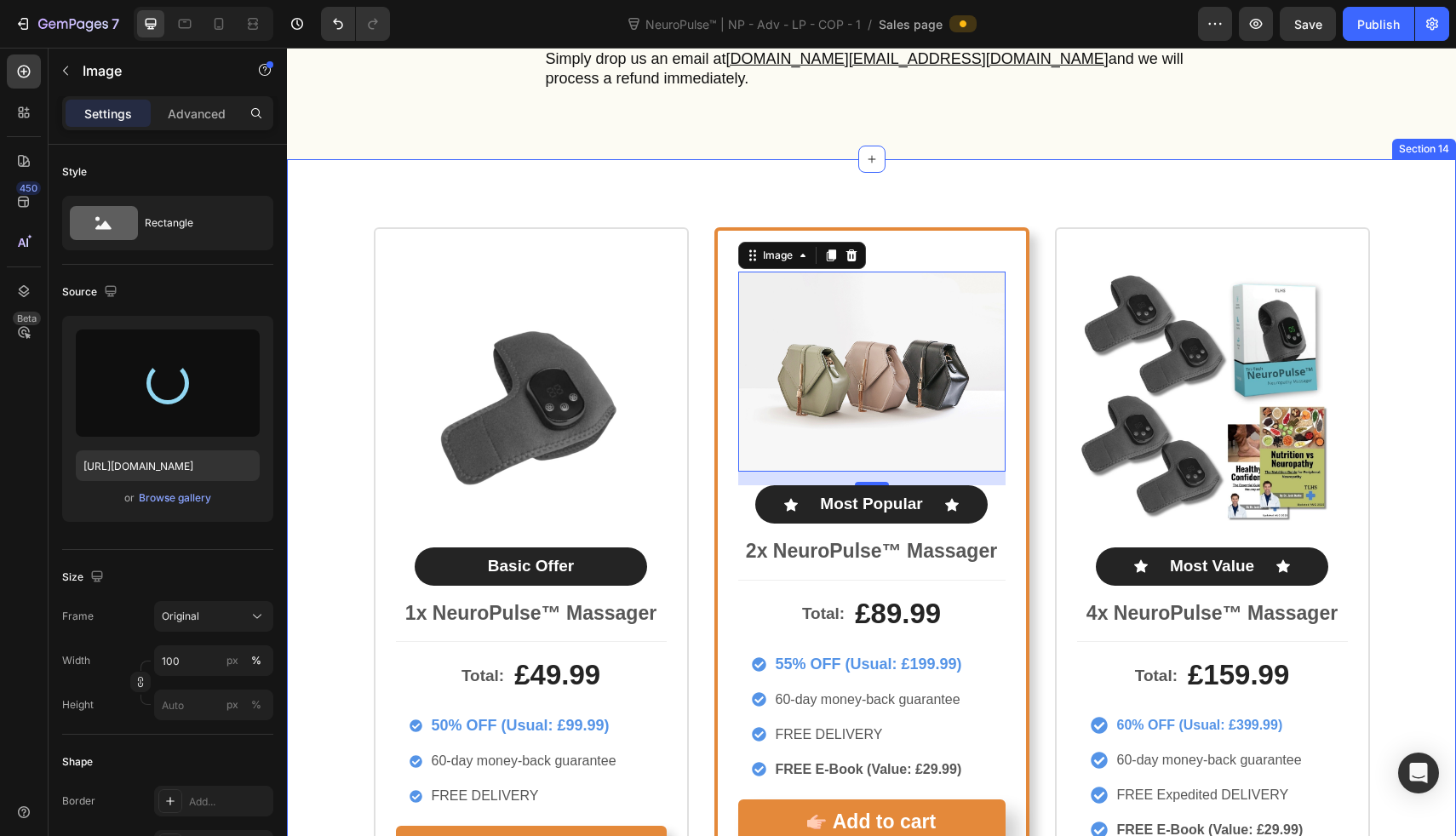
scroll to position [8278, 0]
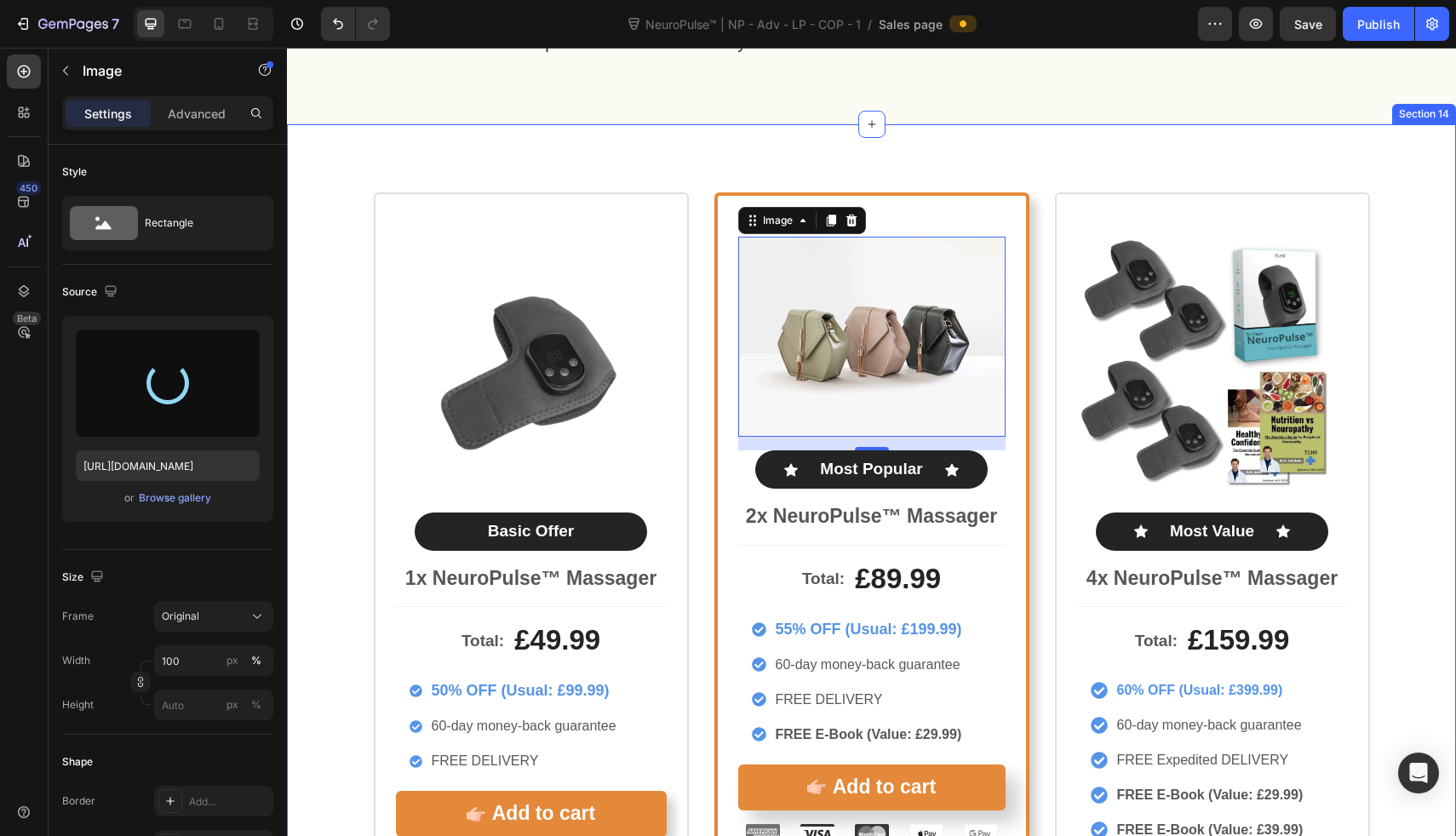
type input "https://cdn.shopify.com/s/files/1/0709/3587/1732/files/gempages_534964769795343…"
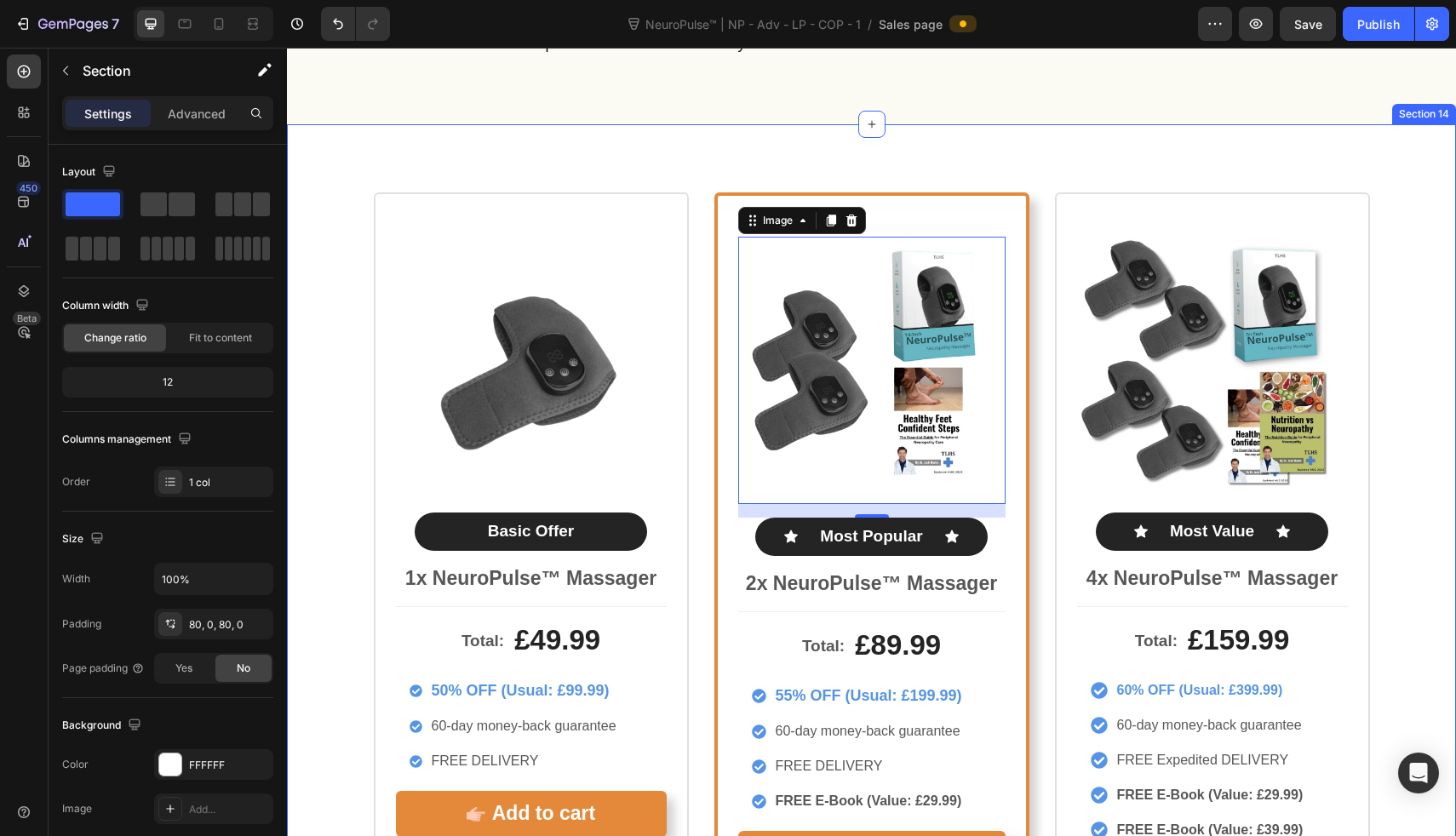
click at [817, 144] on div "Product Images Basic Offer Text Block Row 1x NeuroPulse™ Massager Text Block To…" at bounding box center [871, 587] width 1169 height 926
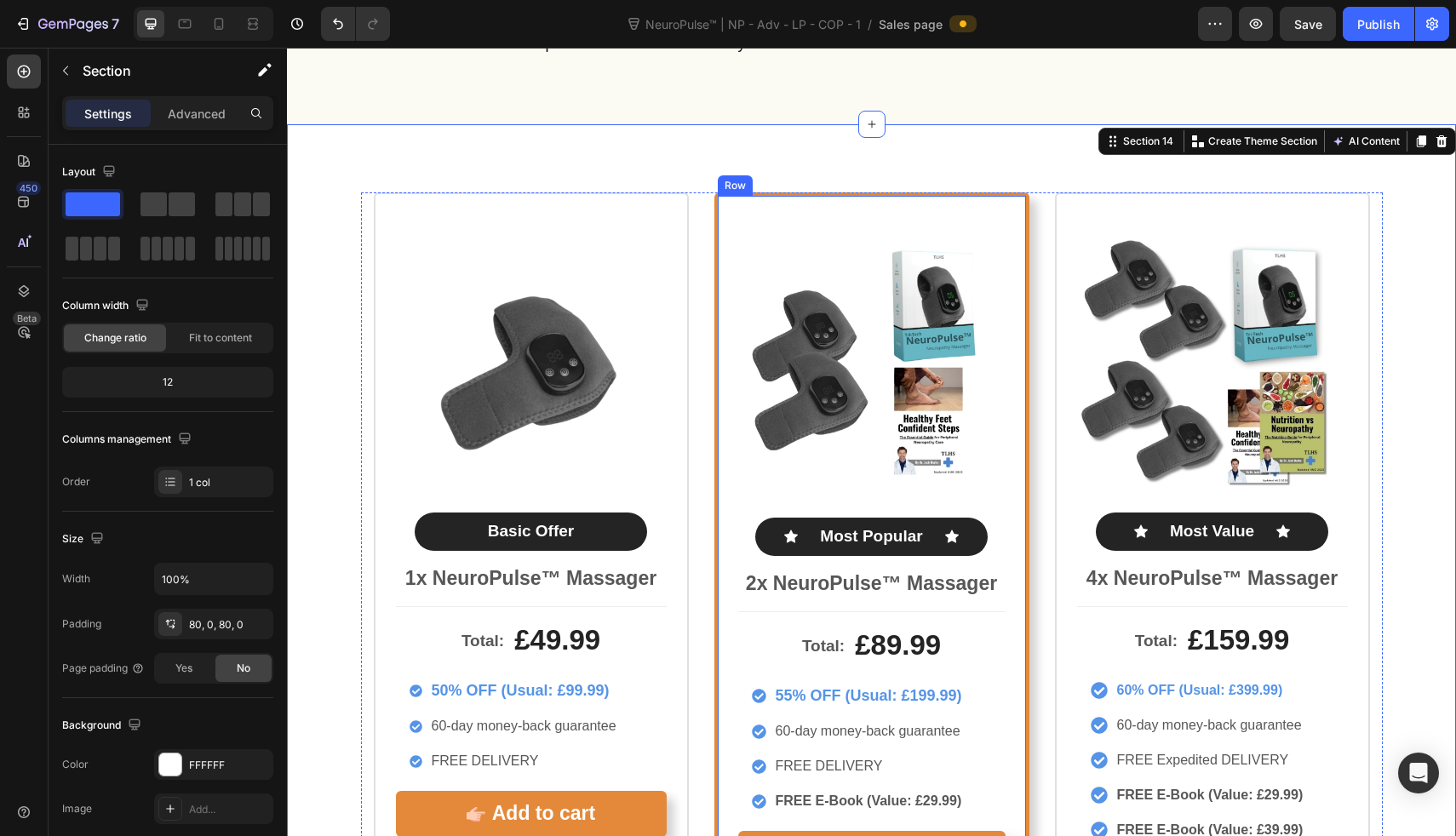
click at [742, 193] on div "Image Icon Most Popular Text Block Icon Row 2x NeuroPulse™ Massager Text Block …" at bounding box center [872, 573] width 315 height 763
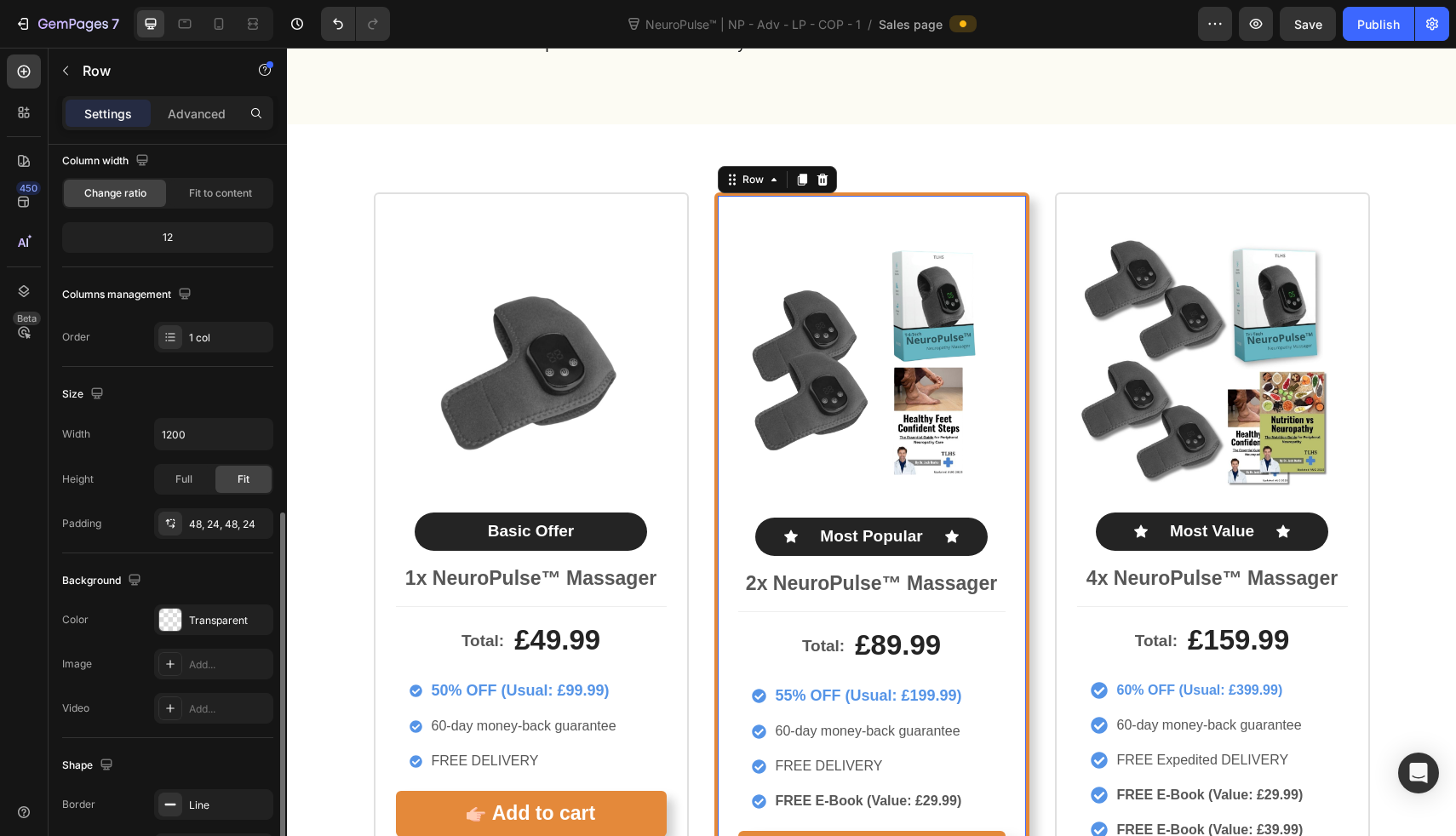
scroll to position [299, 0]
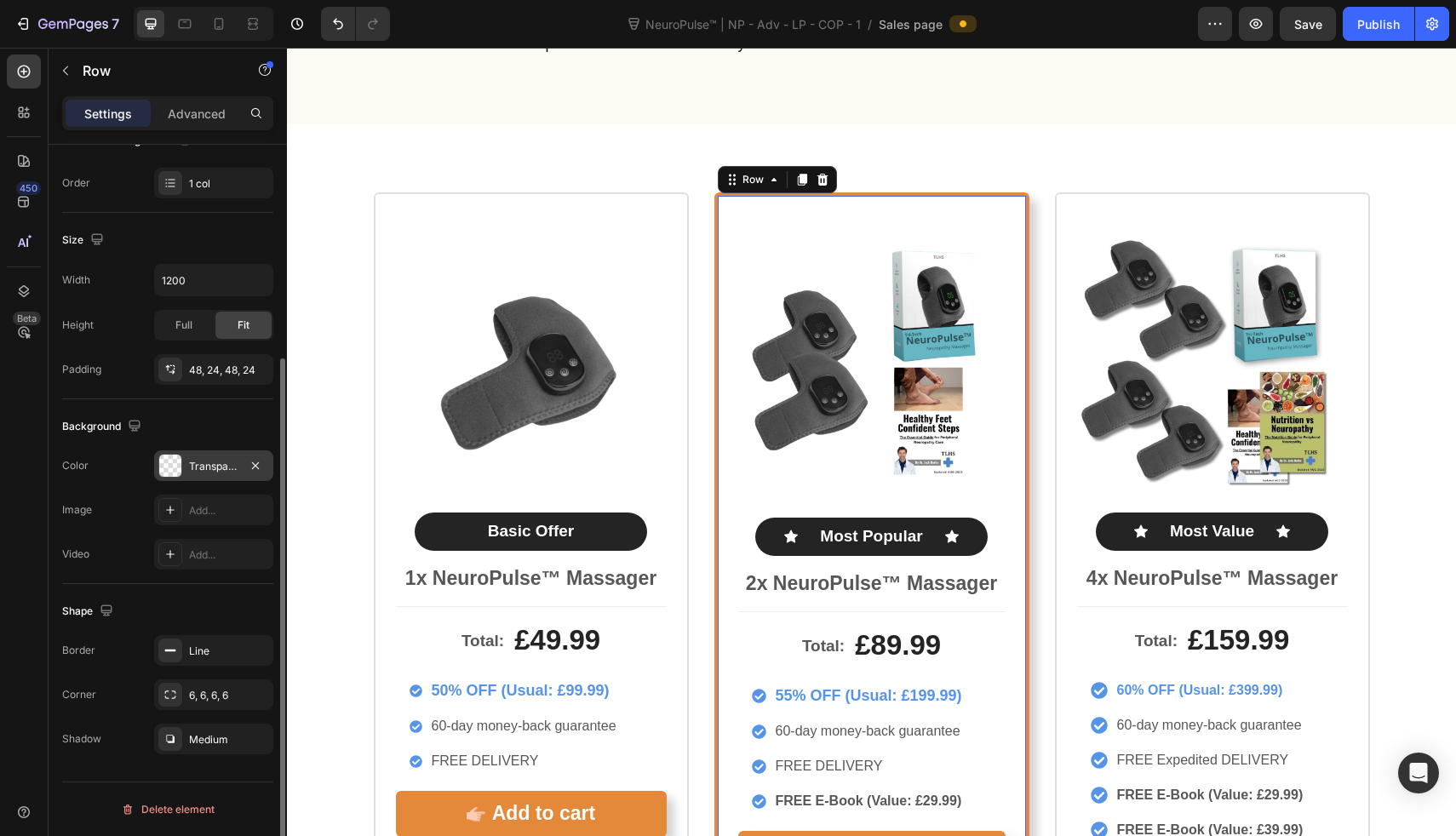
click at [200, 450] on div "Transparent" at bounding box center [214, 465] width 119 height 30
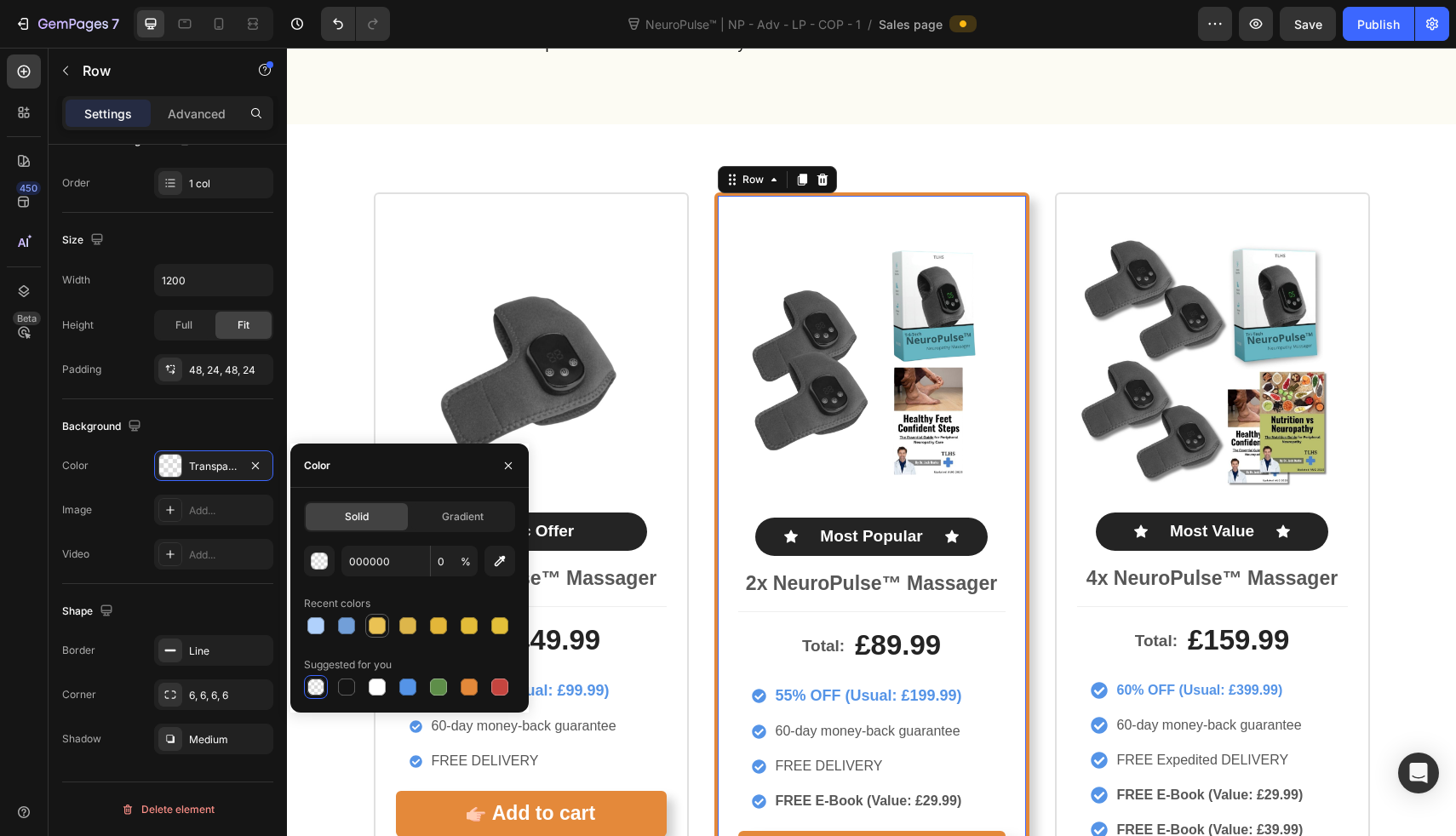
click at [382, 636] on div at bounding box center [376, 626] width 24 height 24
type input "EAC254"
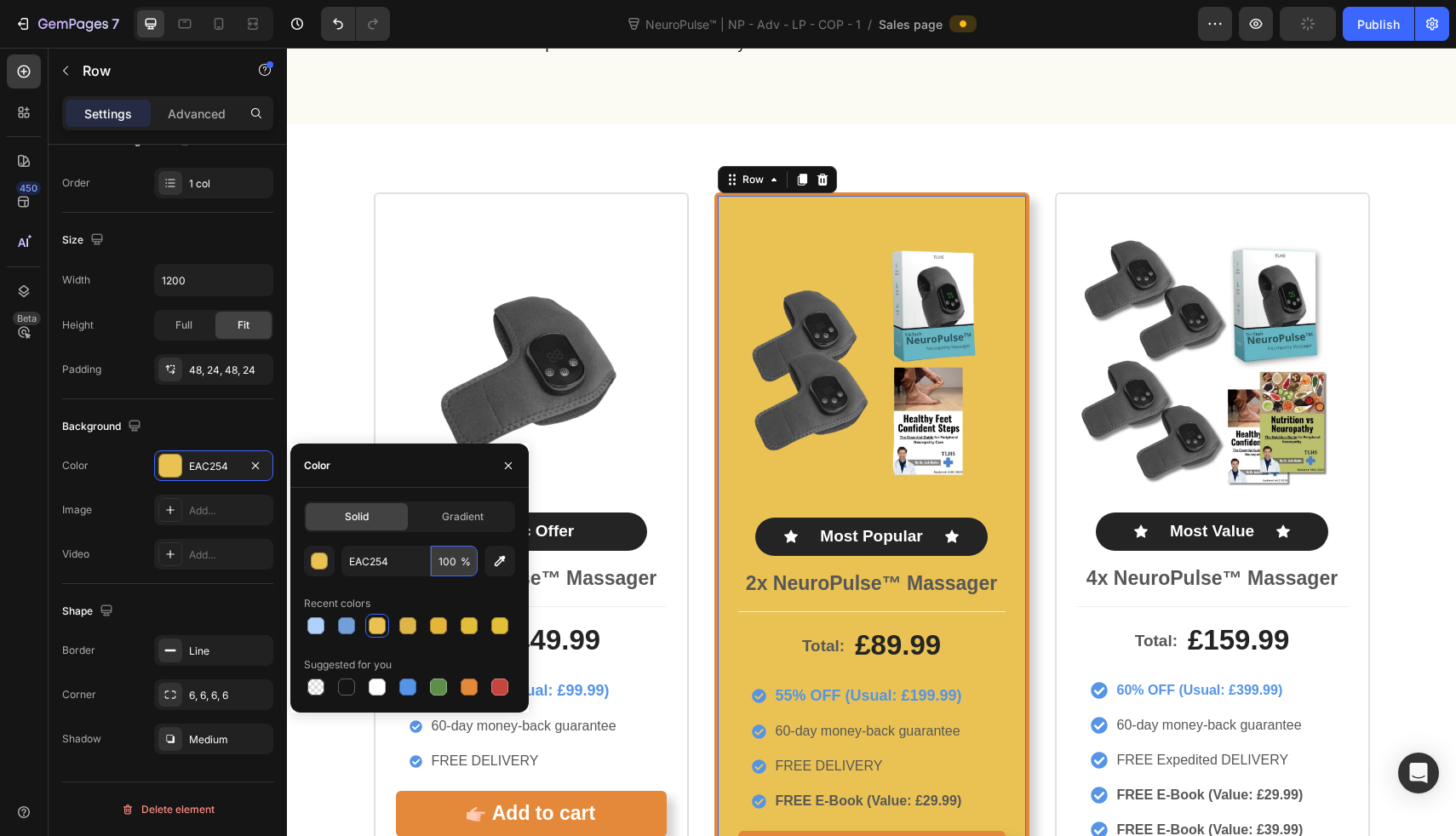
click at [451, 560] on input "100" at bounding box center [454, 561] width 46 height 30
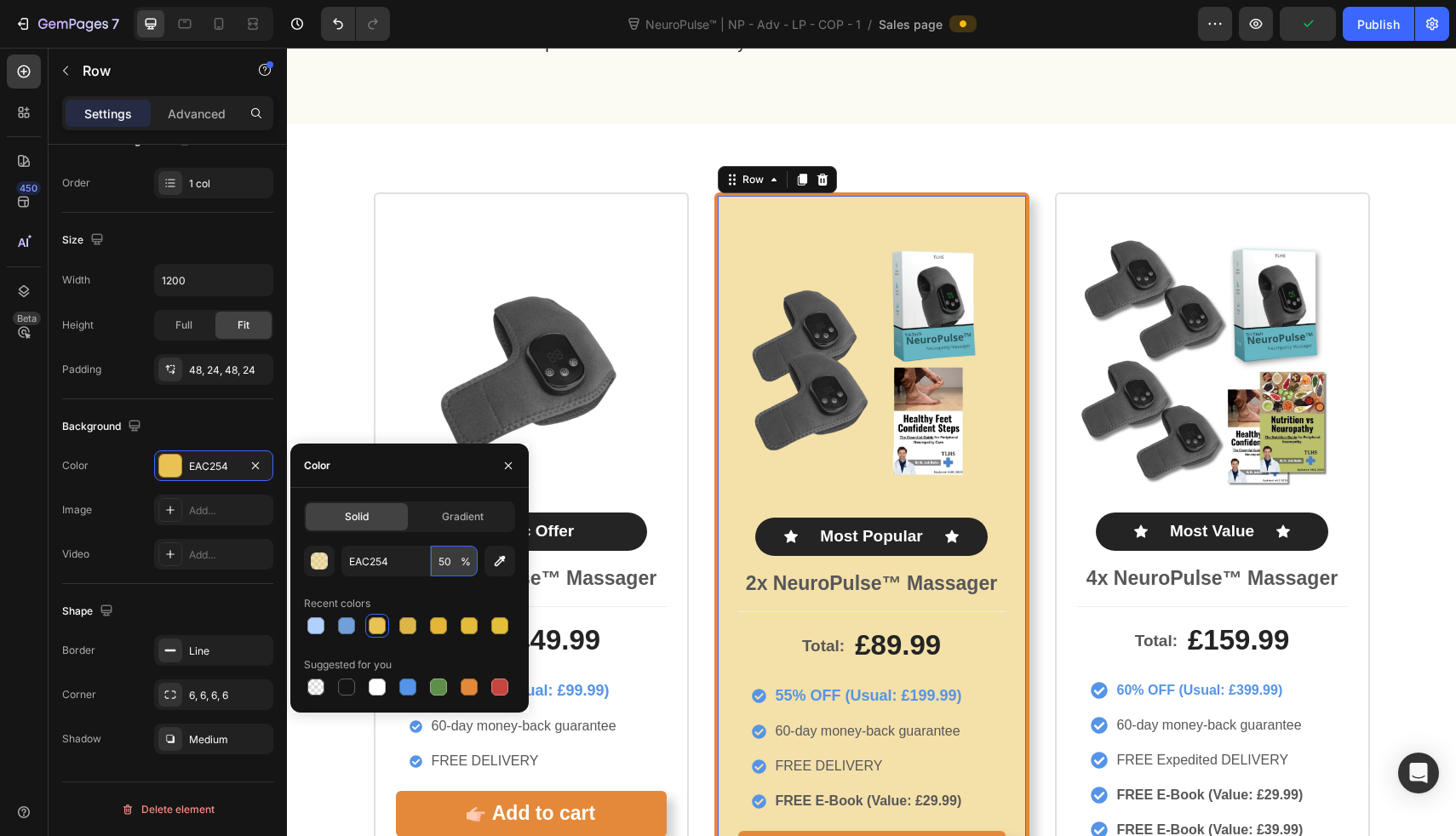
type input "5"
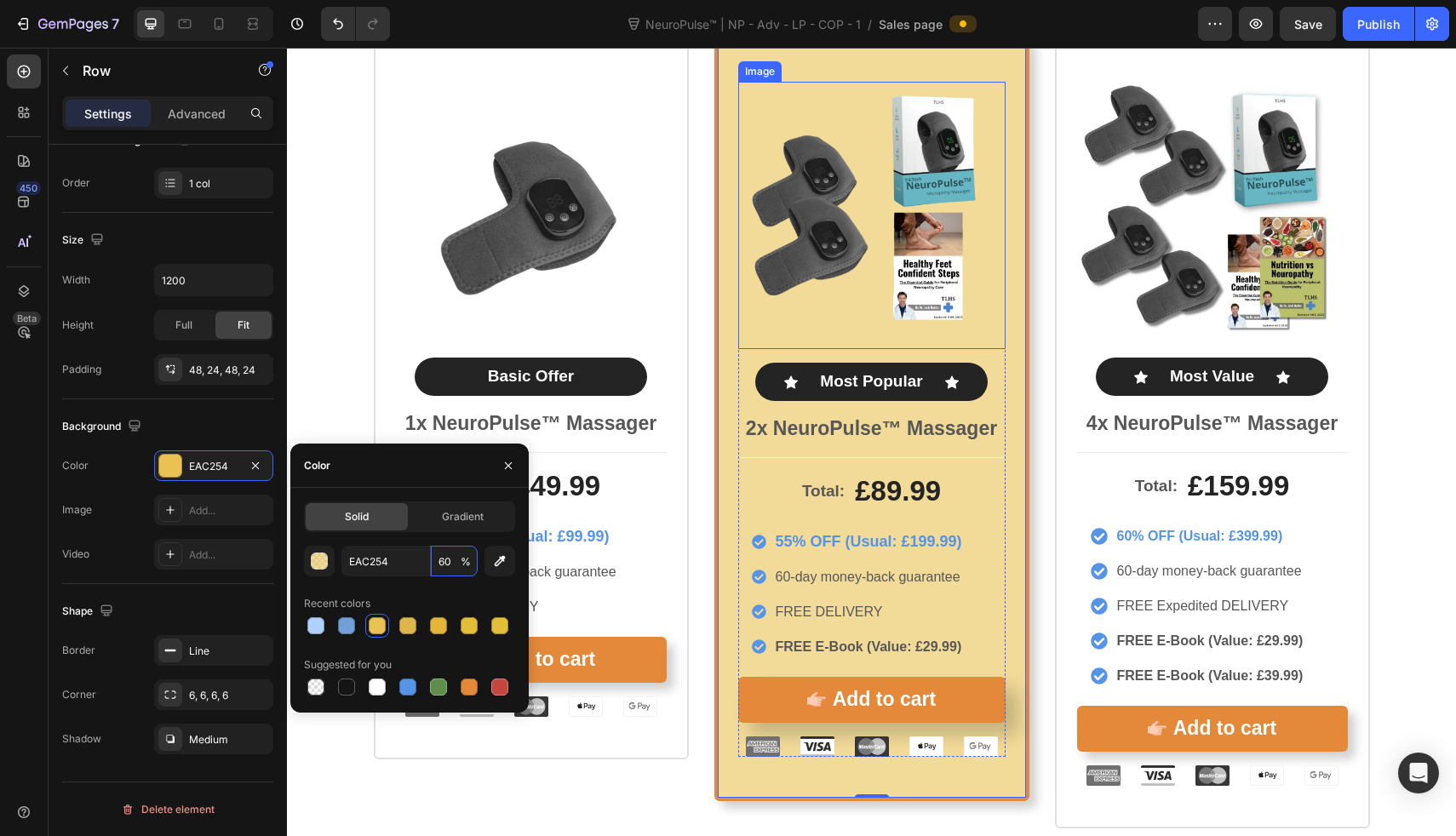
scroll to position [8424, 0]
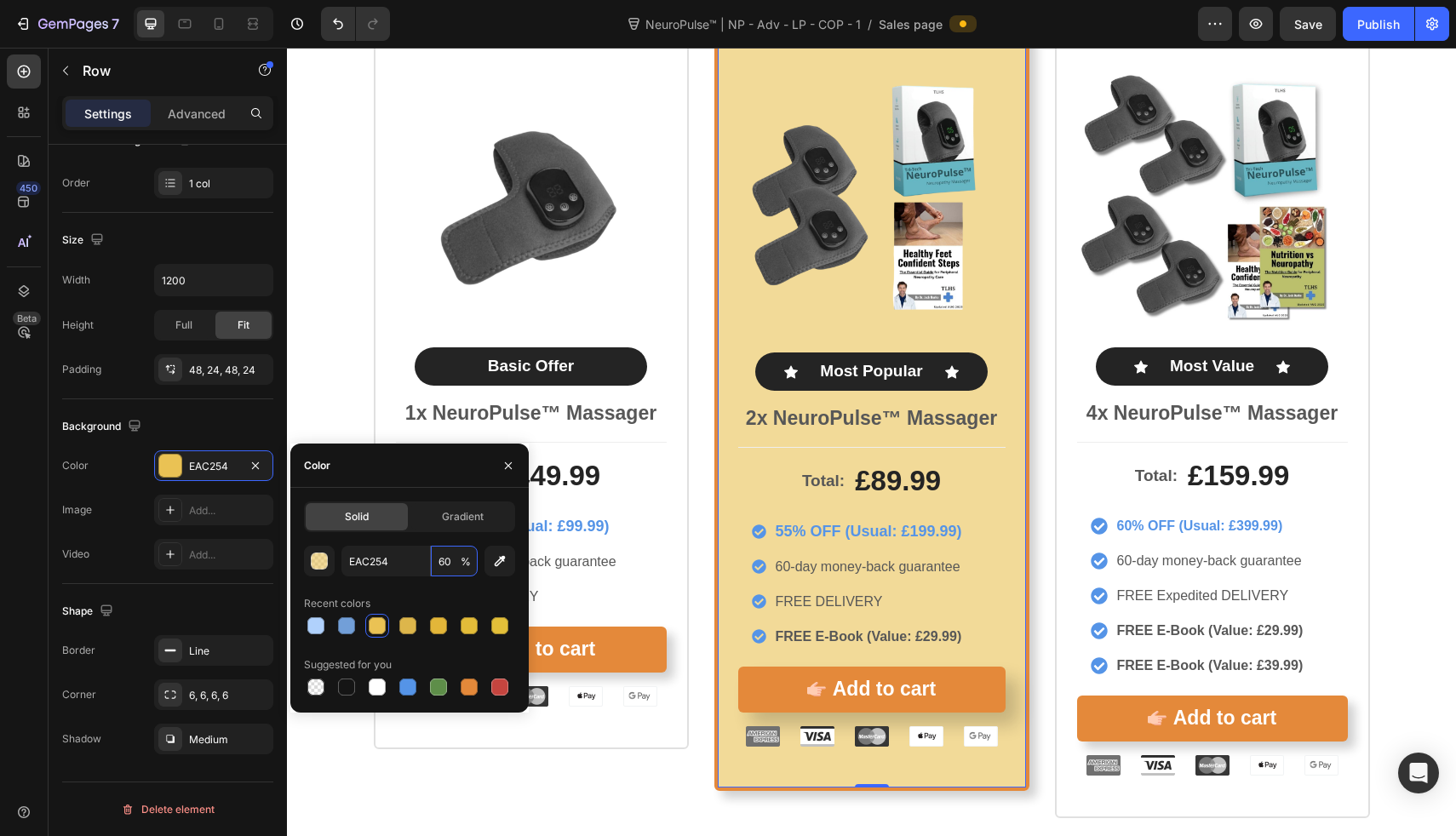
type input "60"
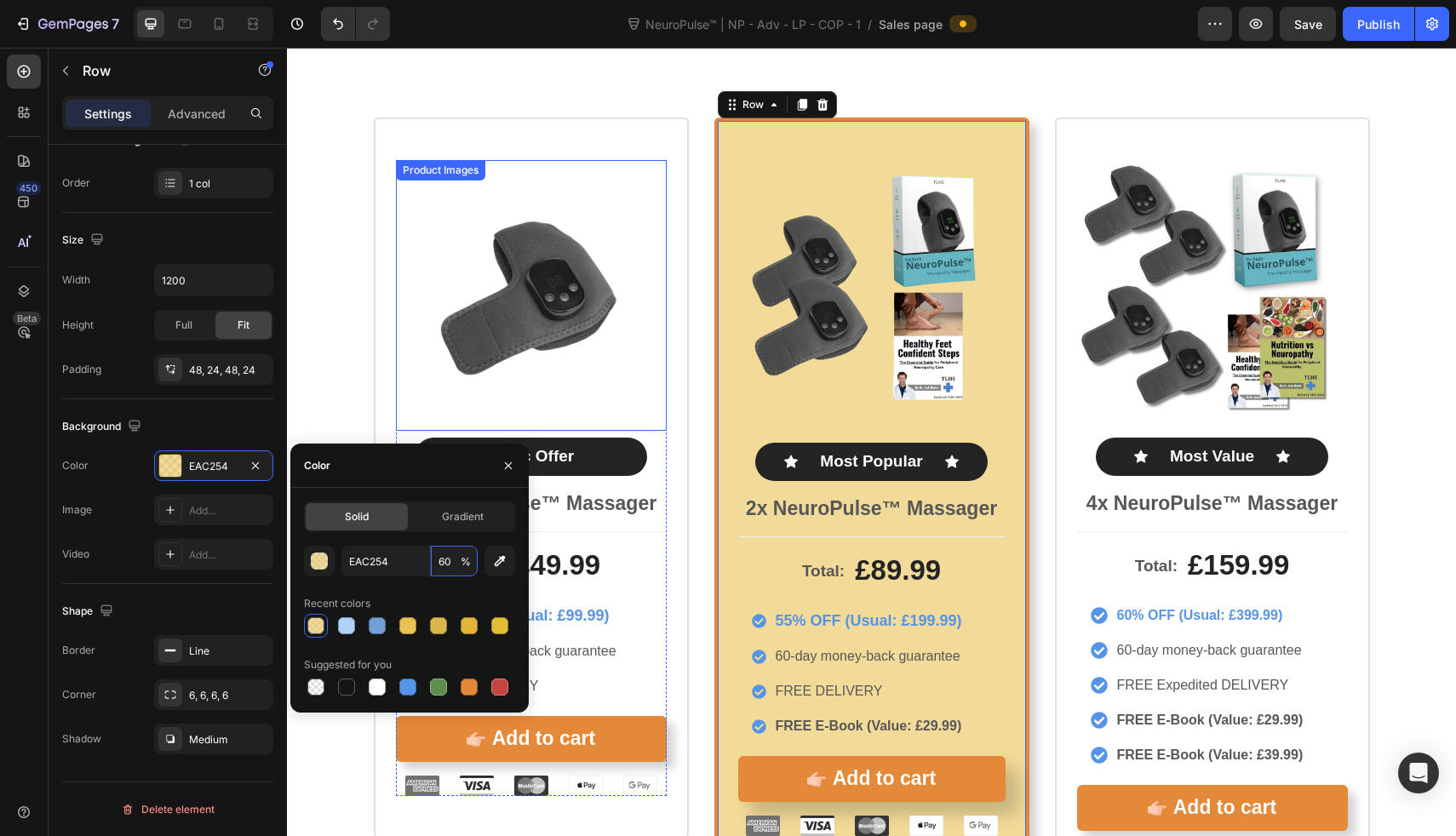
scroll to position [8209, 0]
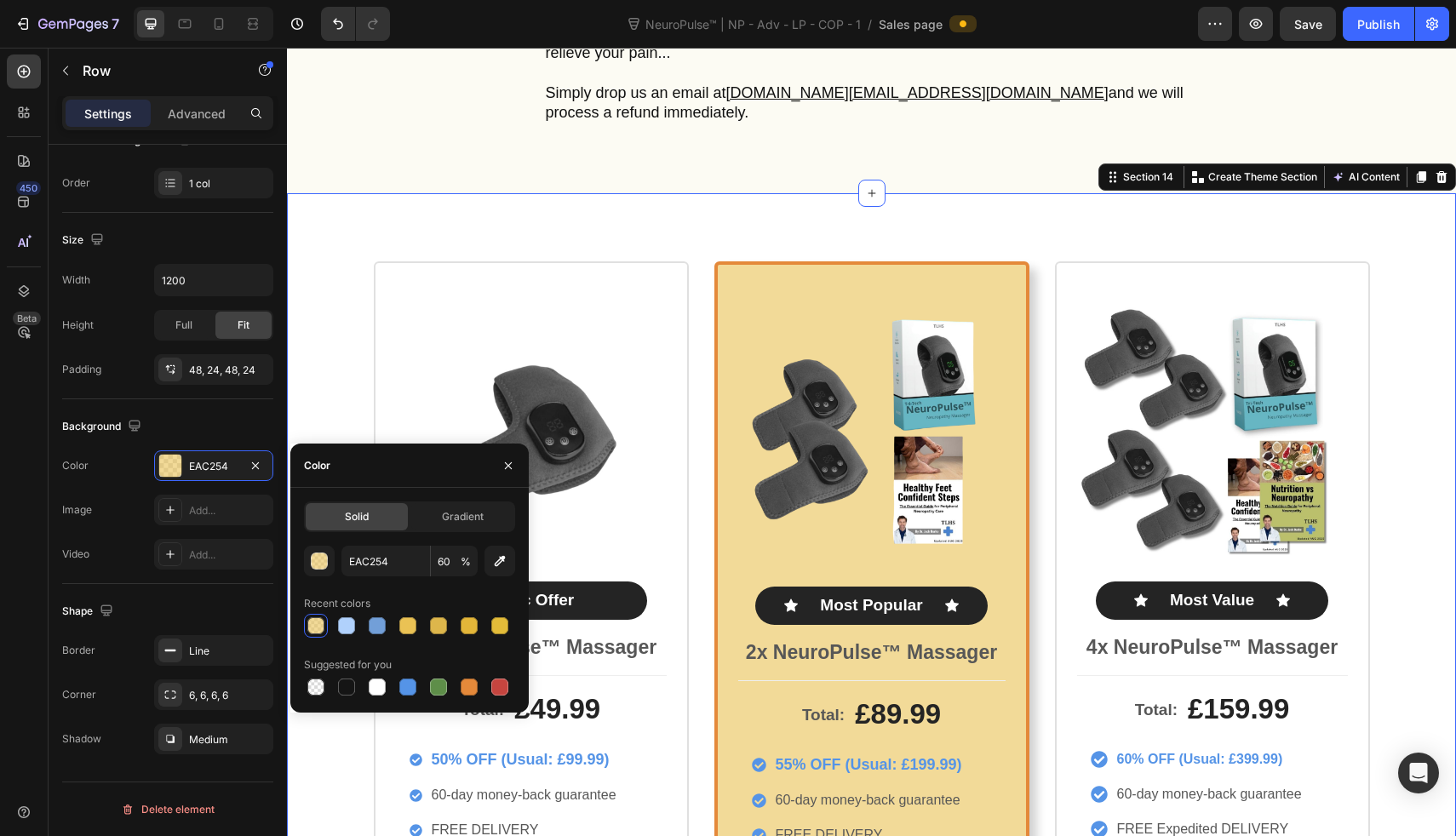
click at [656, 193] on div "Product Images Basic Offer Text Block Row 1x NeuroPulse™ Massager Text Block To…" at bounding box center [871, 656] width 1169 height 926
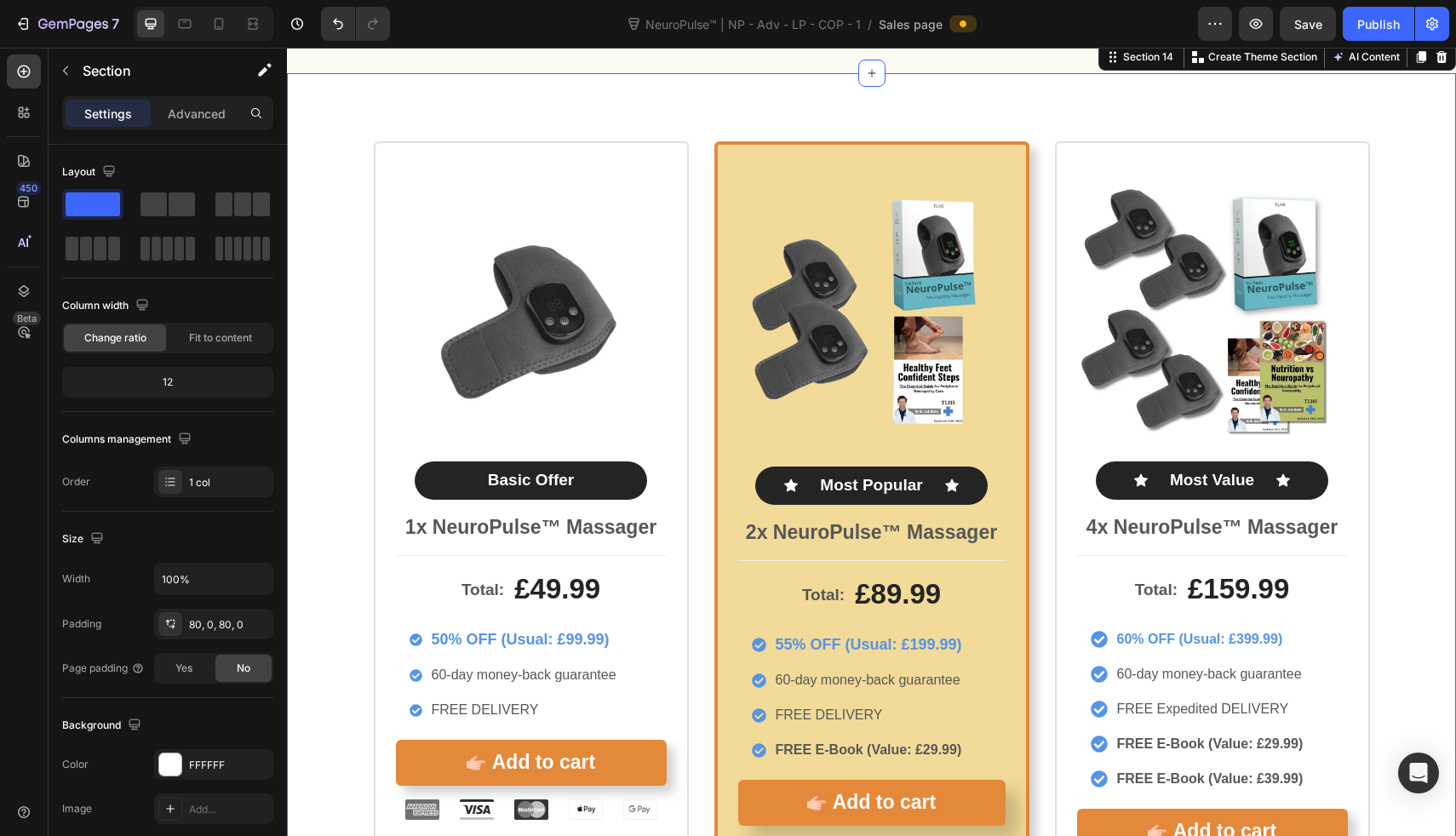
scroll to position [8335, 0]
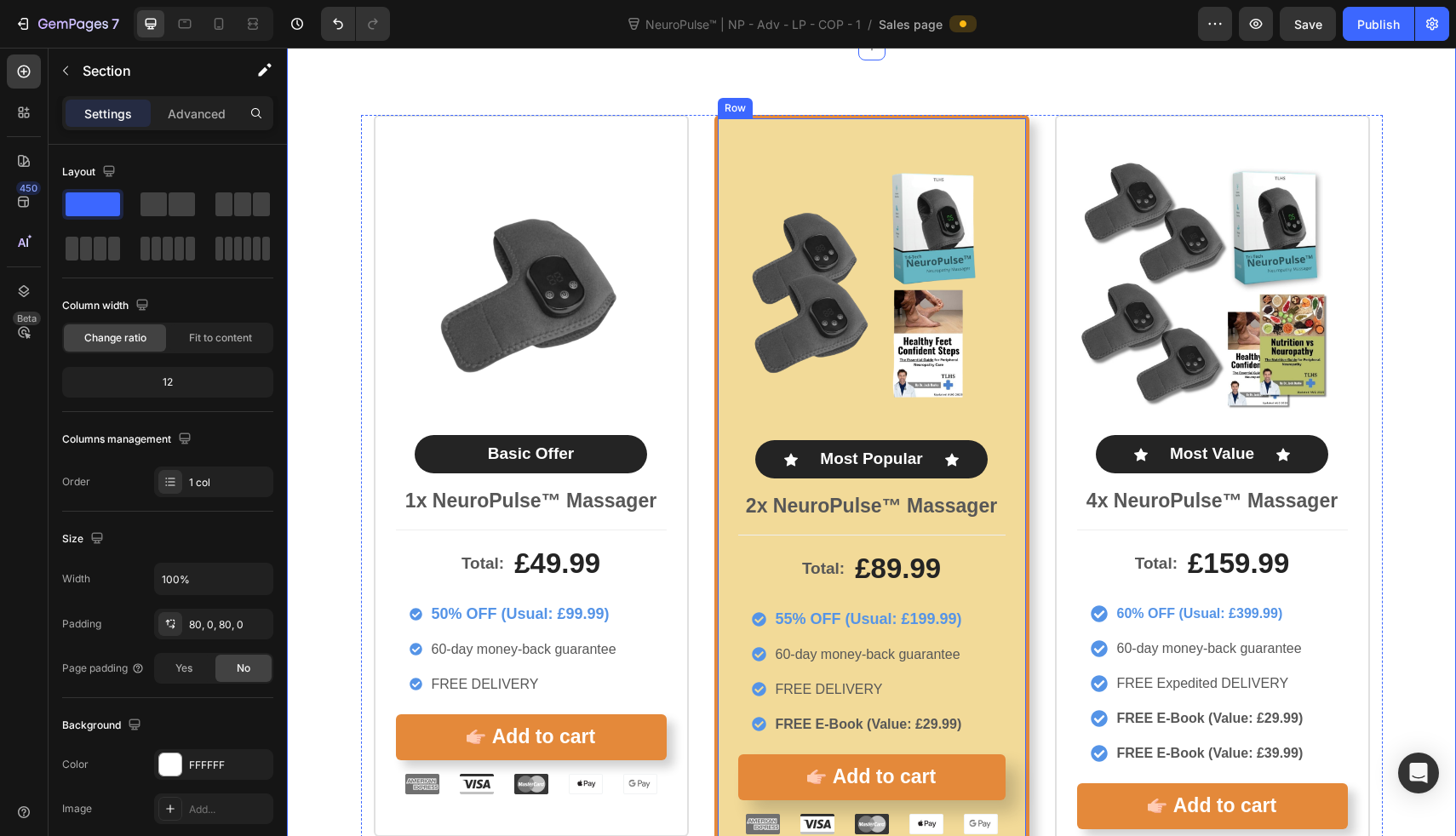
click at [728, 190] on div "Image Icon Most Popular Text Block Icon Row 2x NeuroPulse™ Massager Text Block …" at bounding box center [872, 496] width 315 height 763
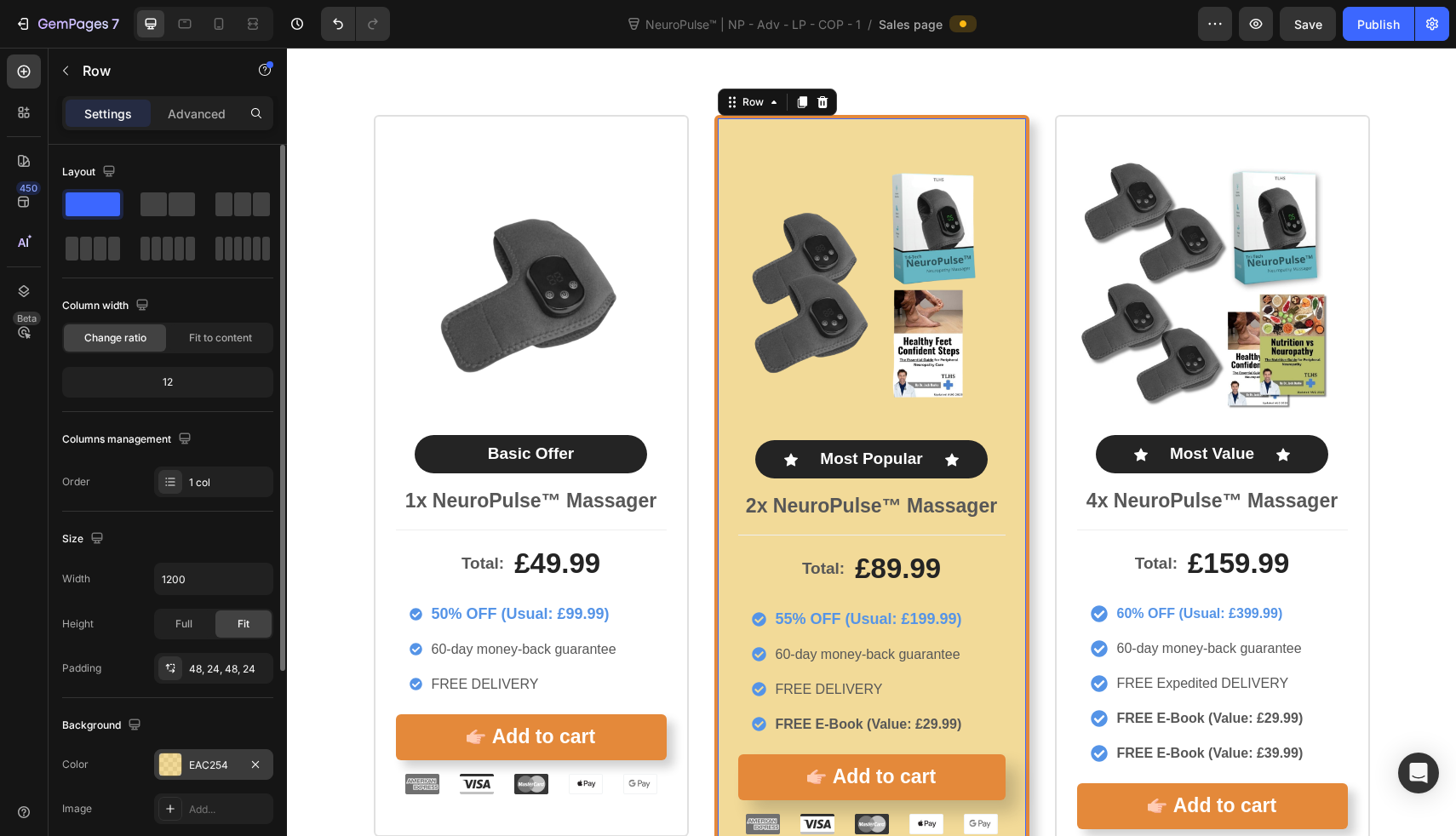
click at [194, 770] on div "EAC254" at bounding box center [213, 766] width 49 height 15
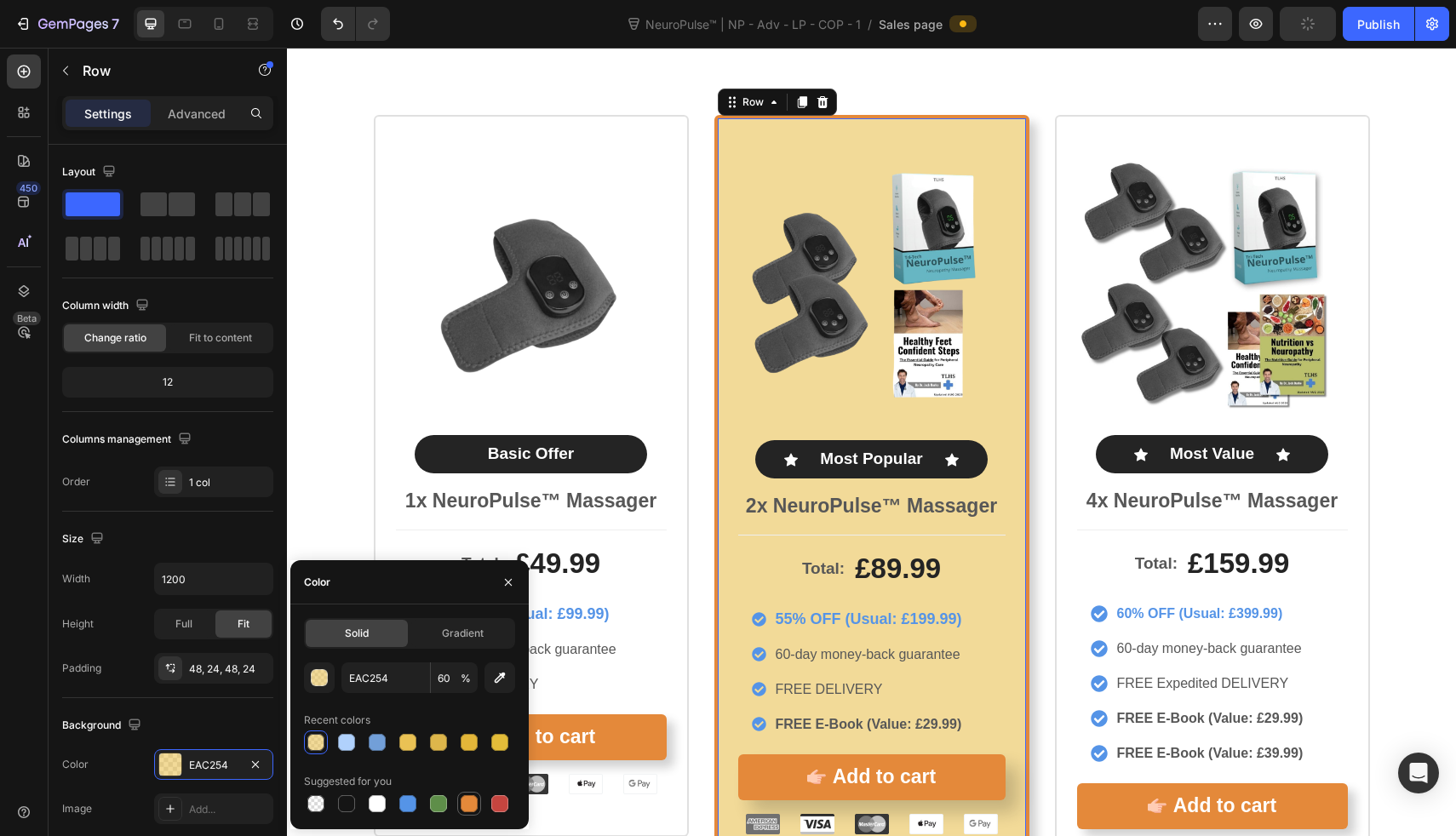
click at [464, 802] on div at bounding box center [469, 804] width 17 height 17
type input "E4893A"
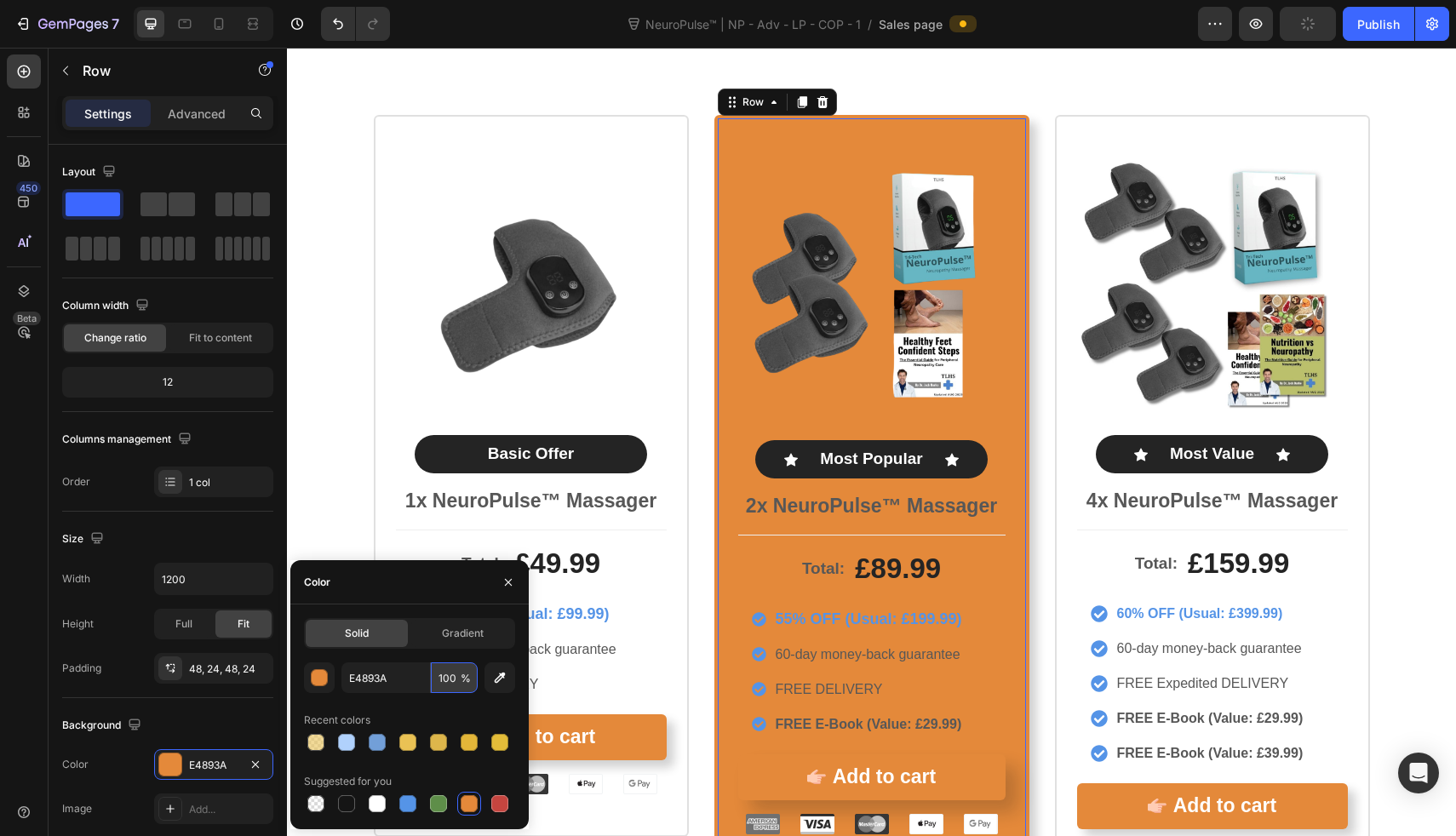
click at [454, 669] on input "100" at bounding box center [454, 678] width 46 height 30
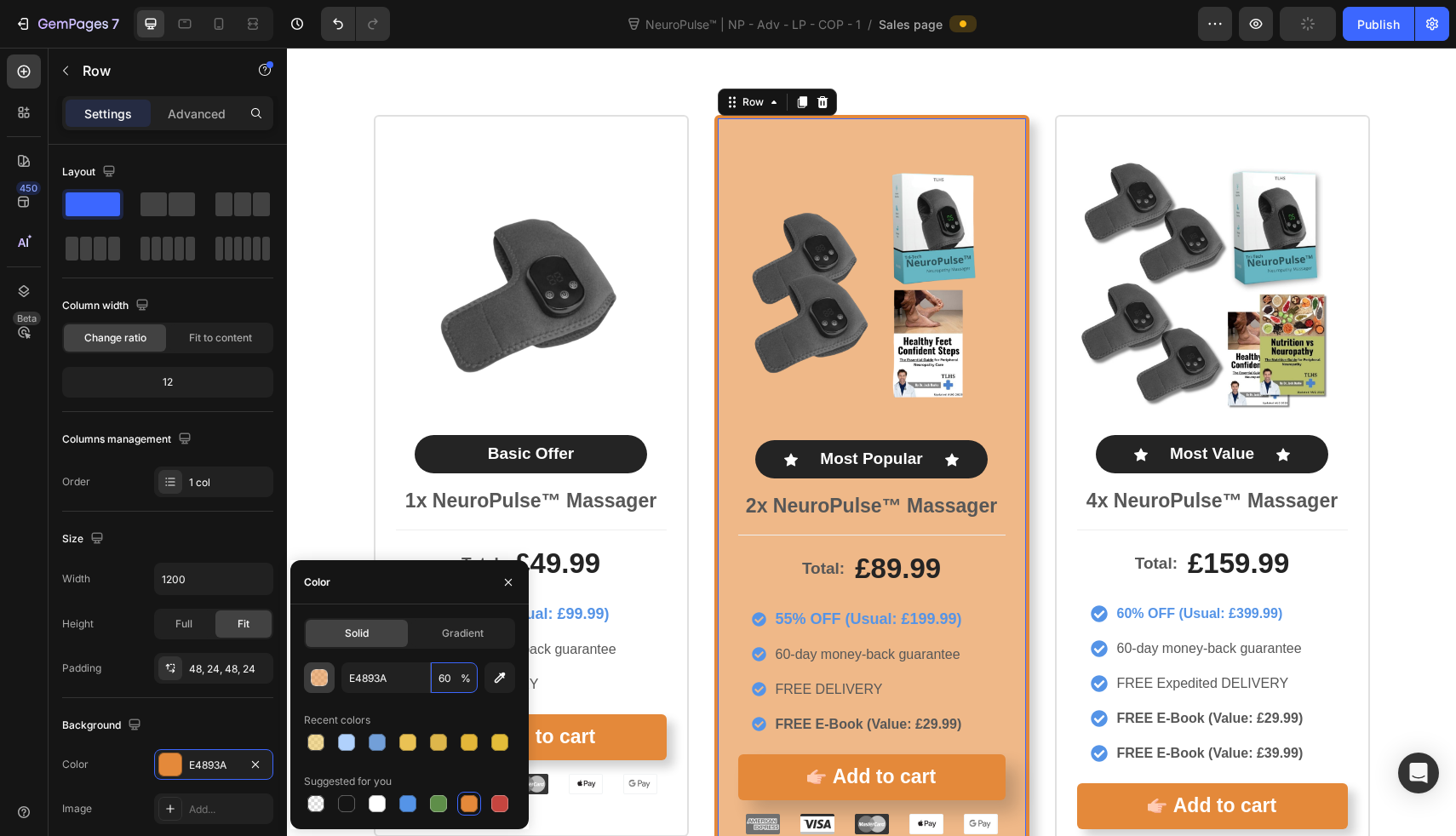
type input "60"
click at [322, 683] on div "button" at bounding box center [320, 679] width 17 height 17
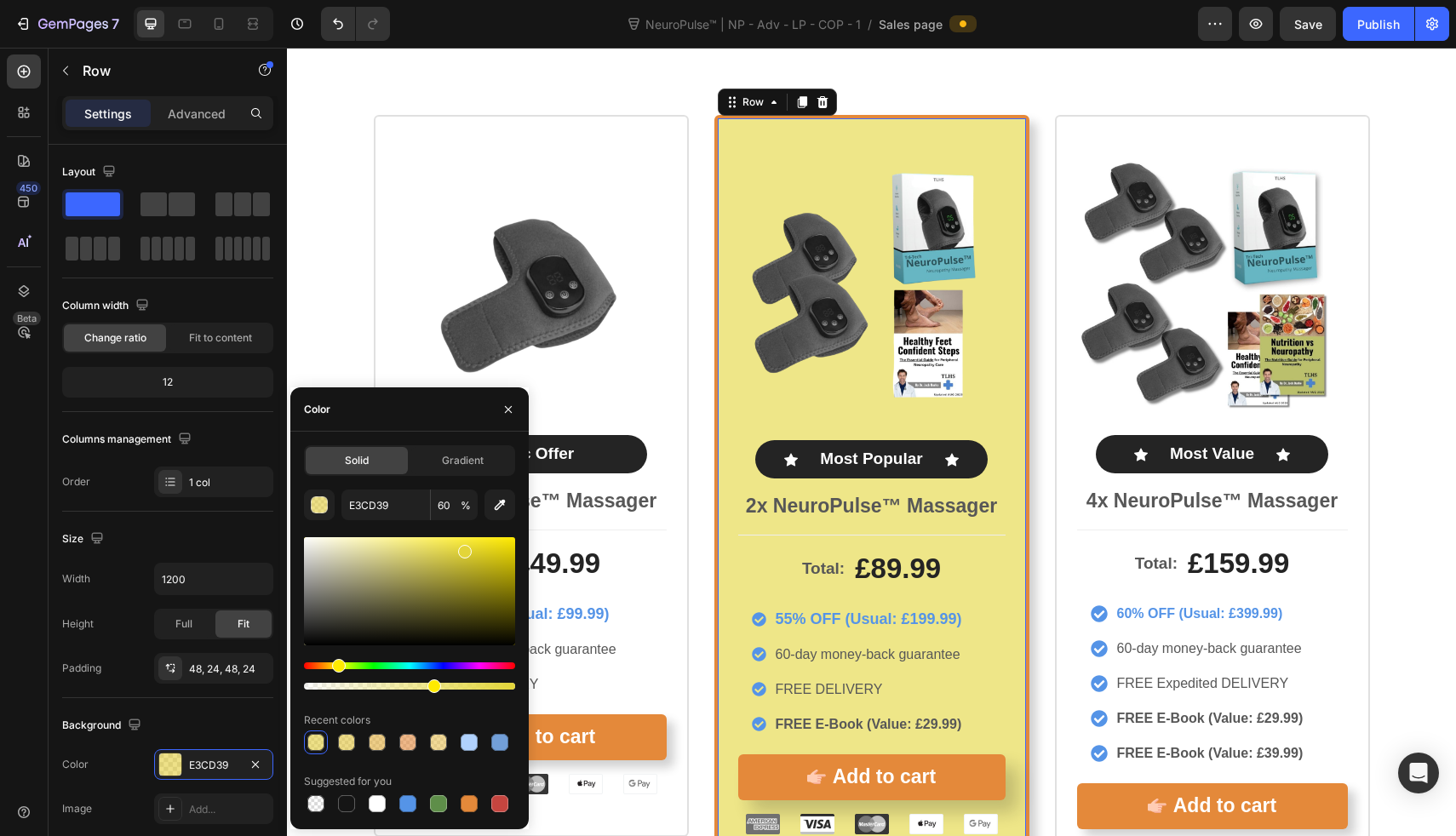
type input "E3D539"
click at [337, 668] on div "Hue" at bounding box center [338, 665] width 13 height 13
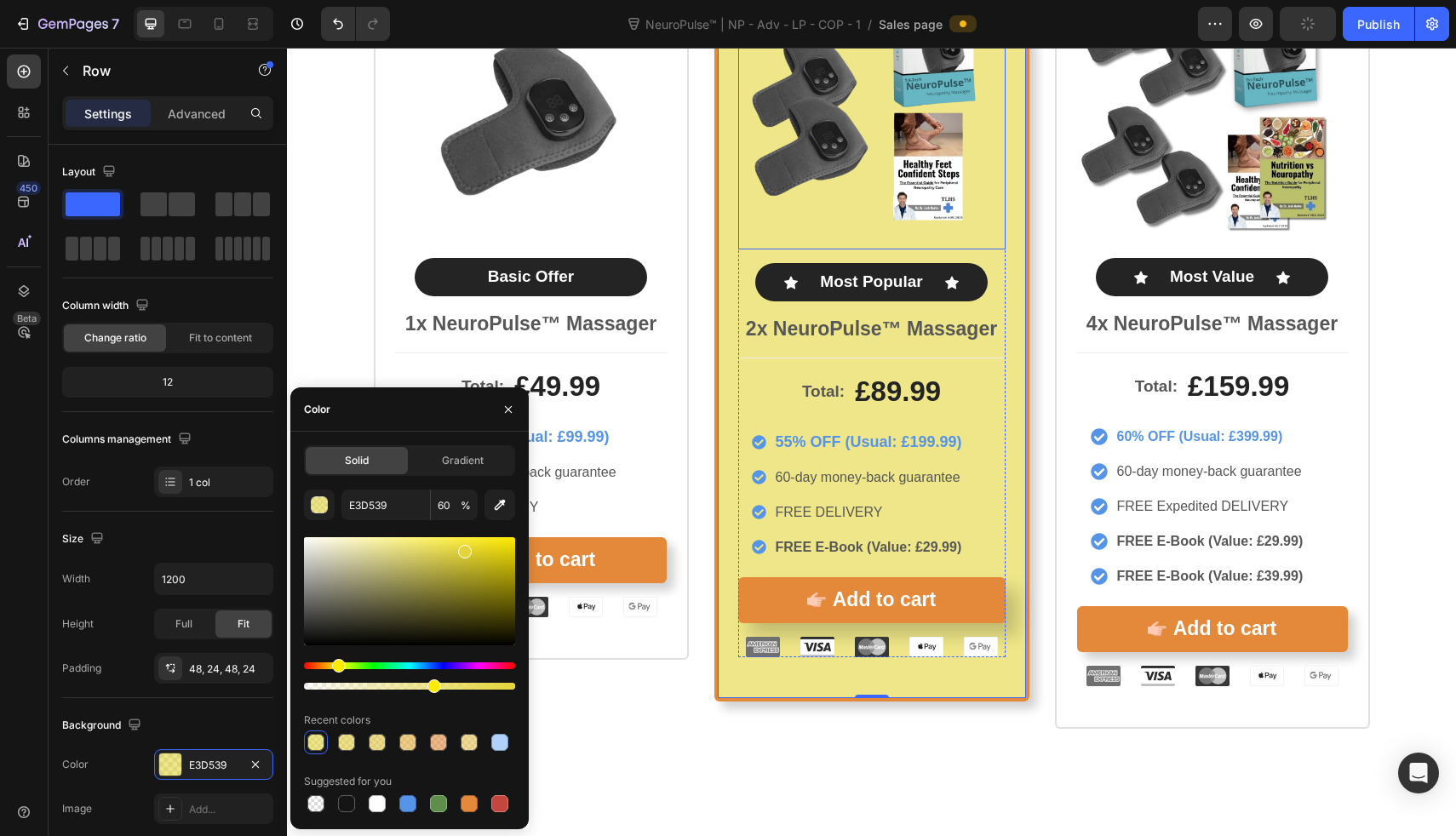
scroll to position [8271, 0]
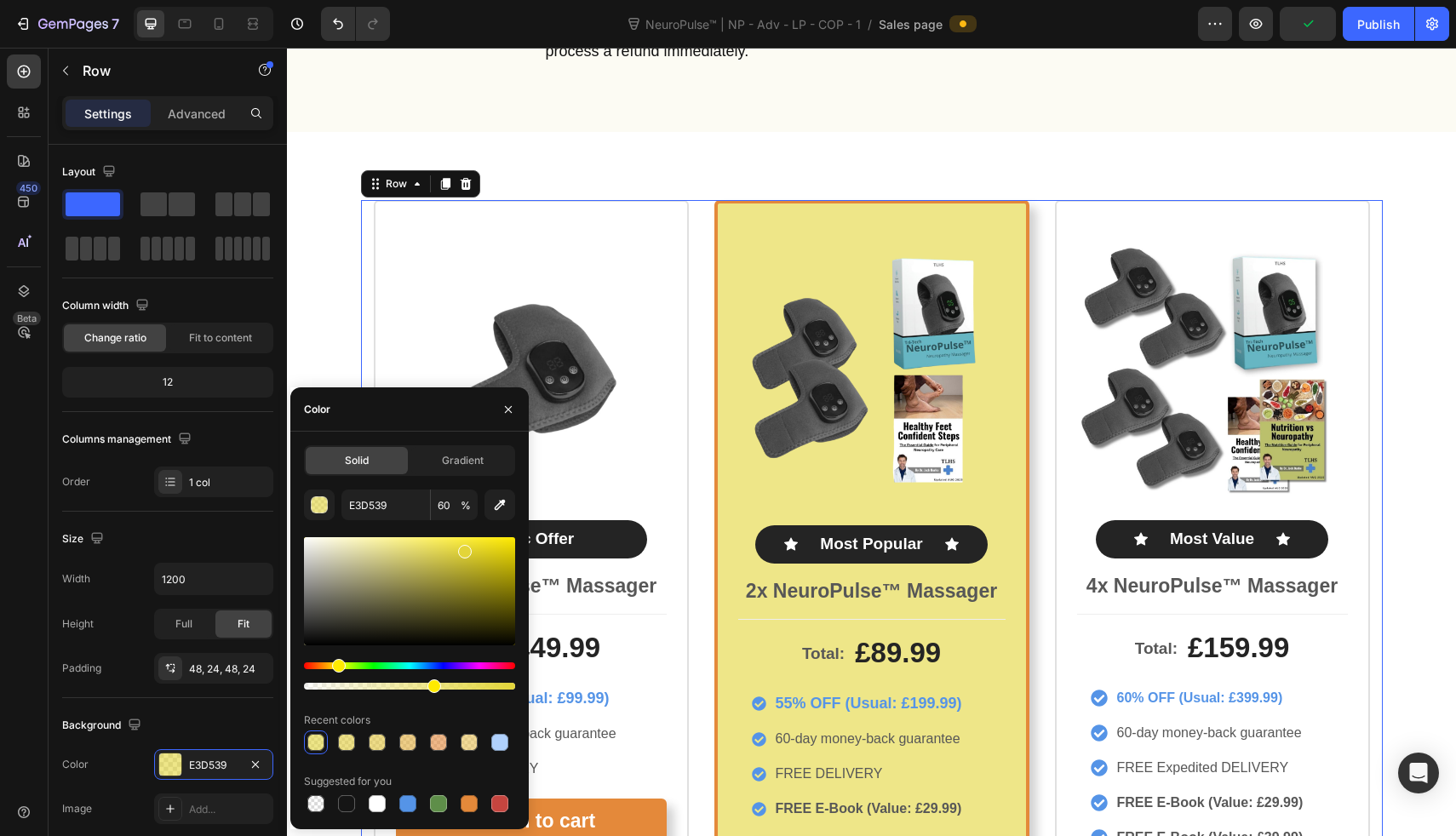
click at [706, 200] on div "Product Images Basic Offer Text Block Row 1x NeuroPulse™ Massager Text Block To…" at bounding box center [872, 595] width 1022 height 791
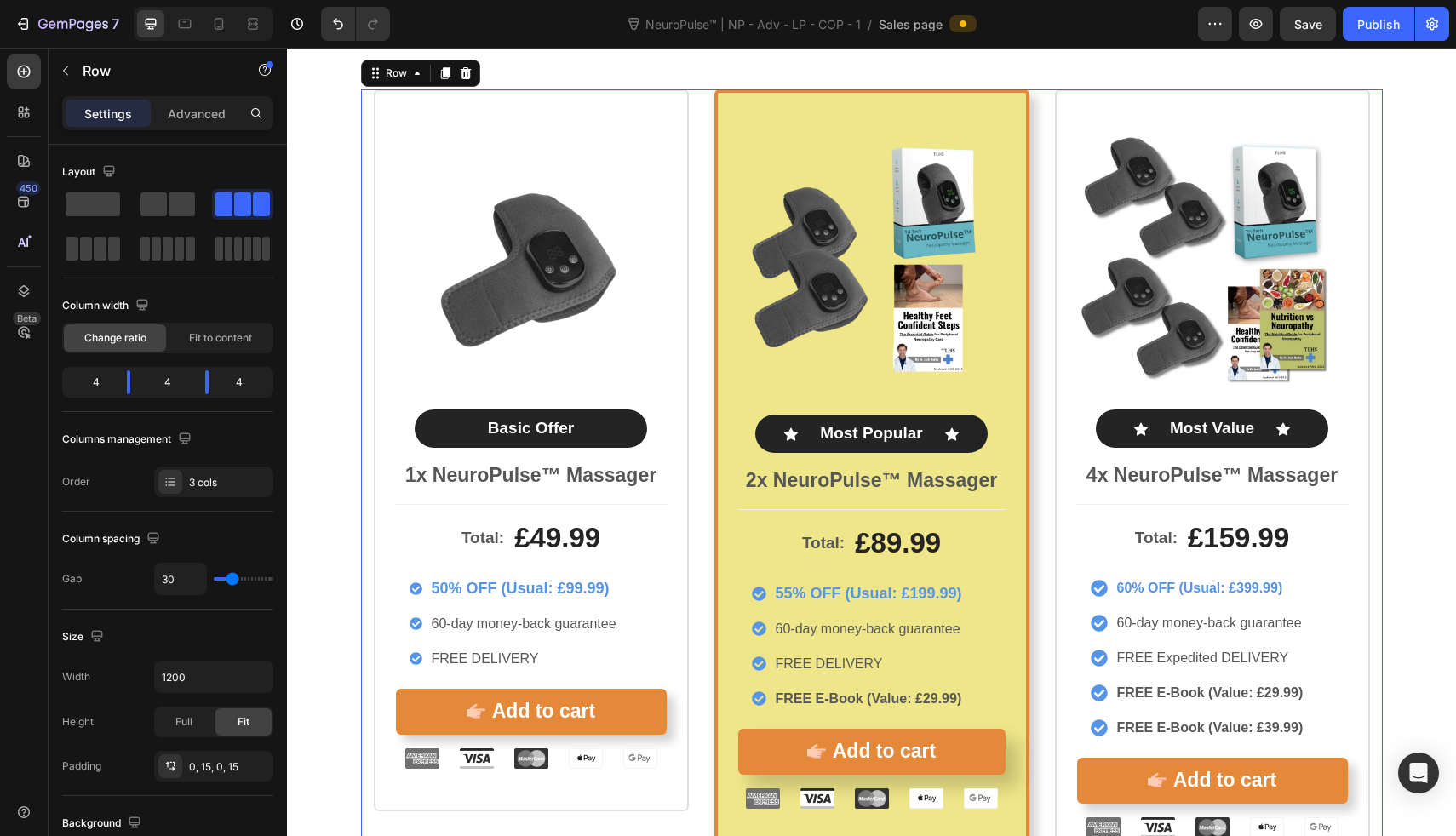
scroll to position [8368, 0]
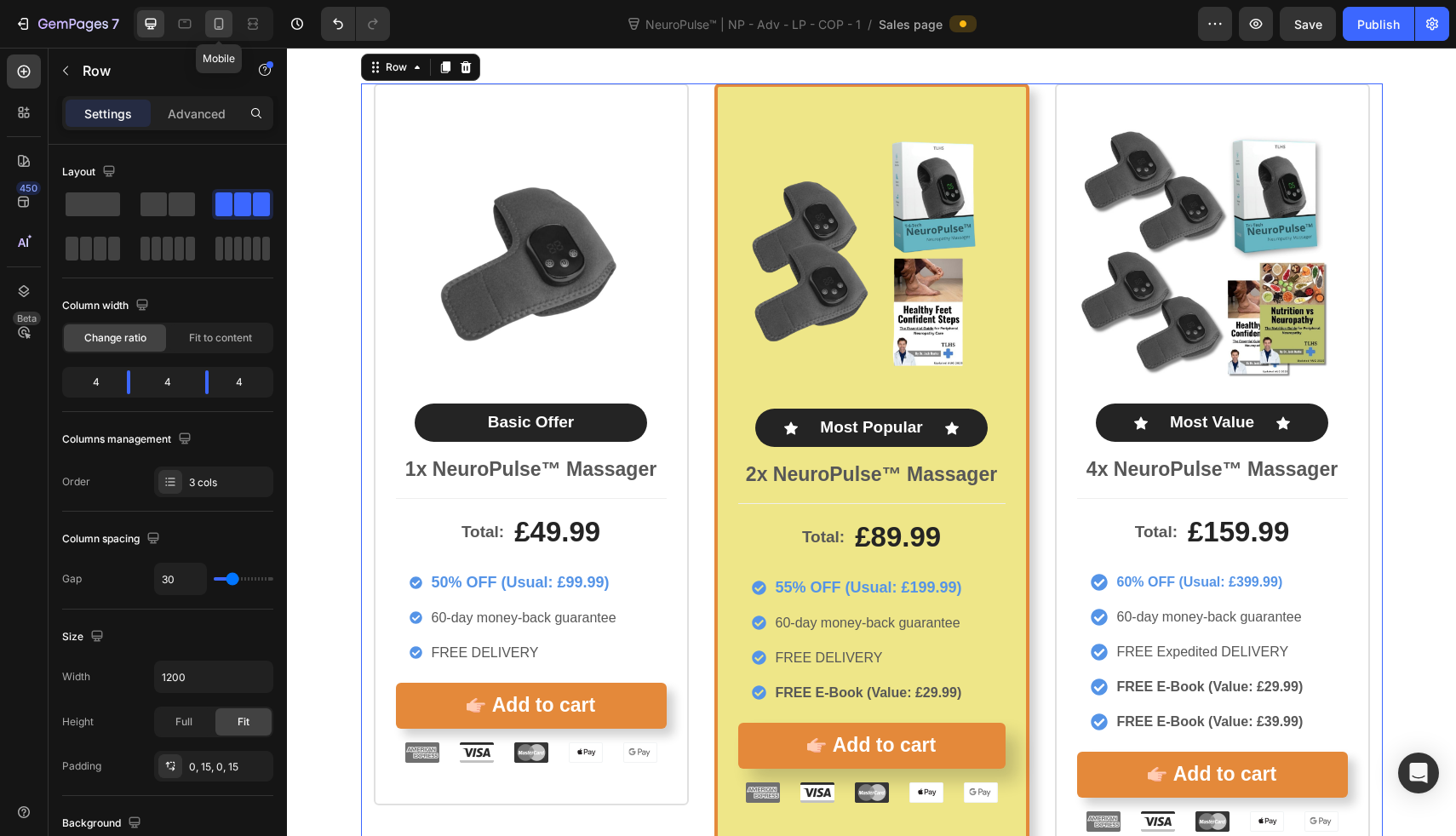
click at [213, 13] on div at bounding box center [219, 24] width 27 height 27
type input "0"
type input "100%"
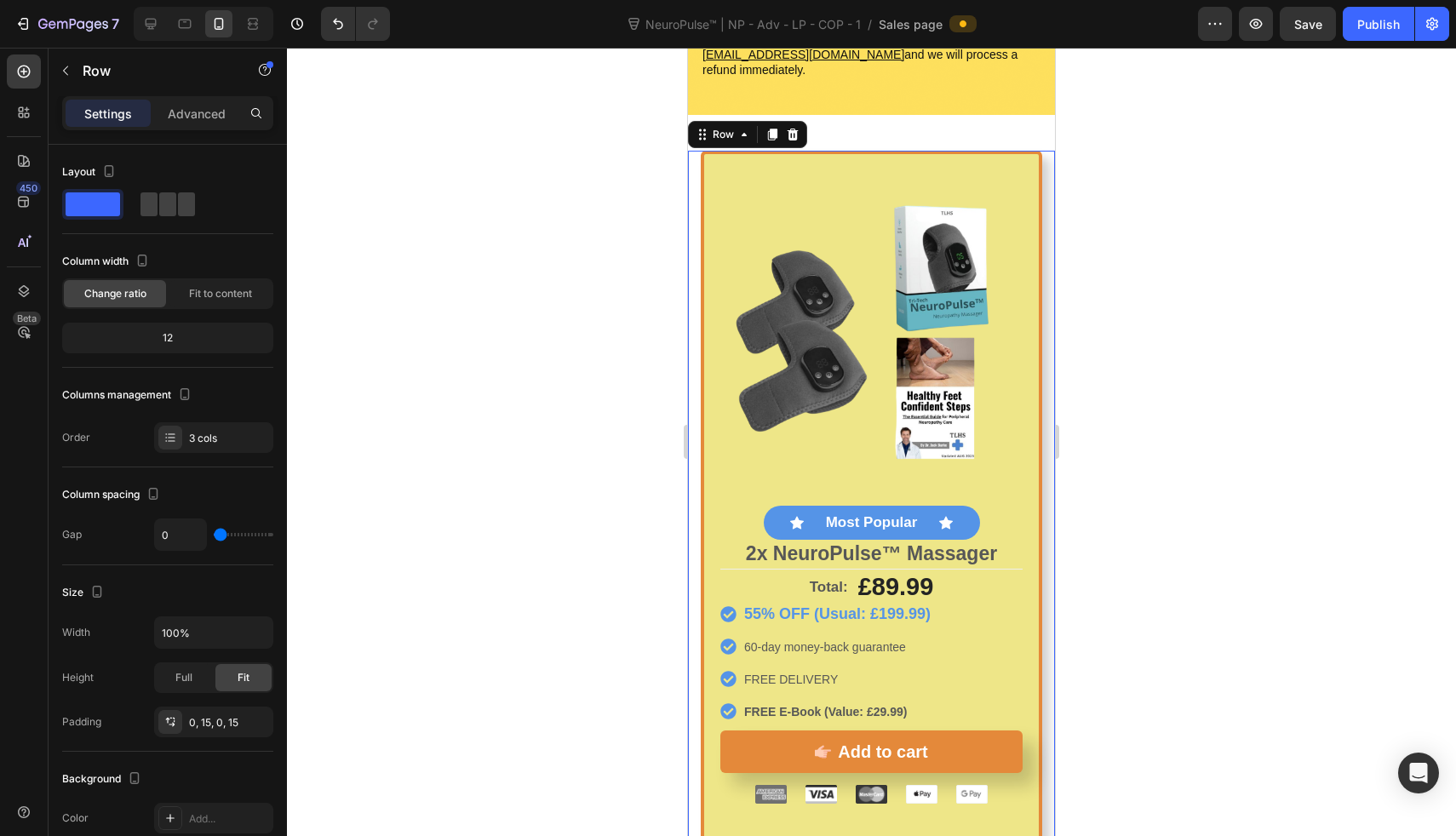
scroll to position [8670, 0]
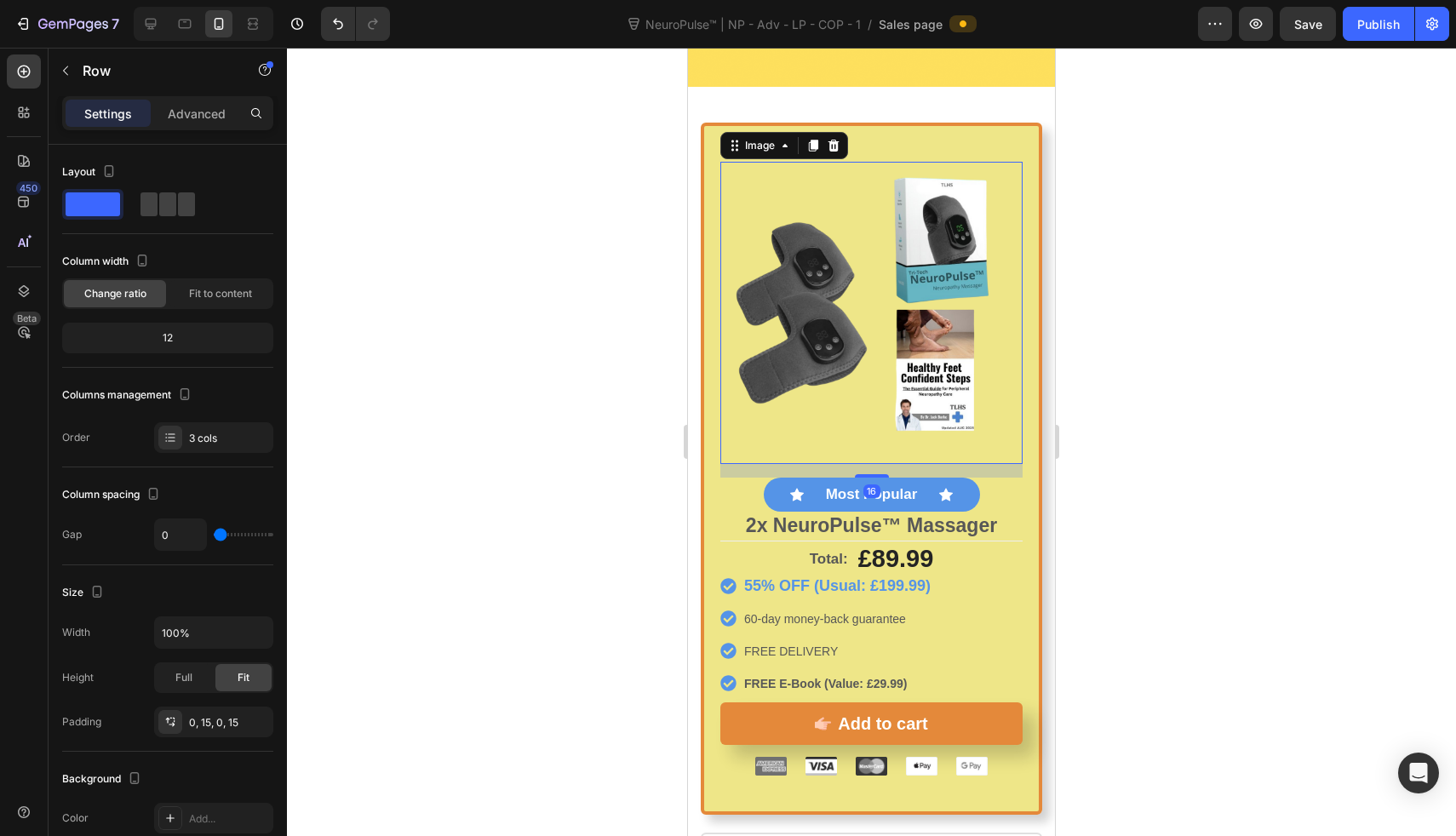
click at [830, 366] on img at bounding box center [871, 313] width 302 height 302
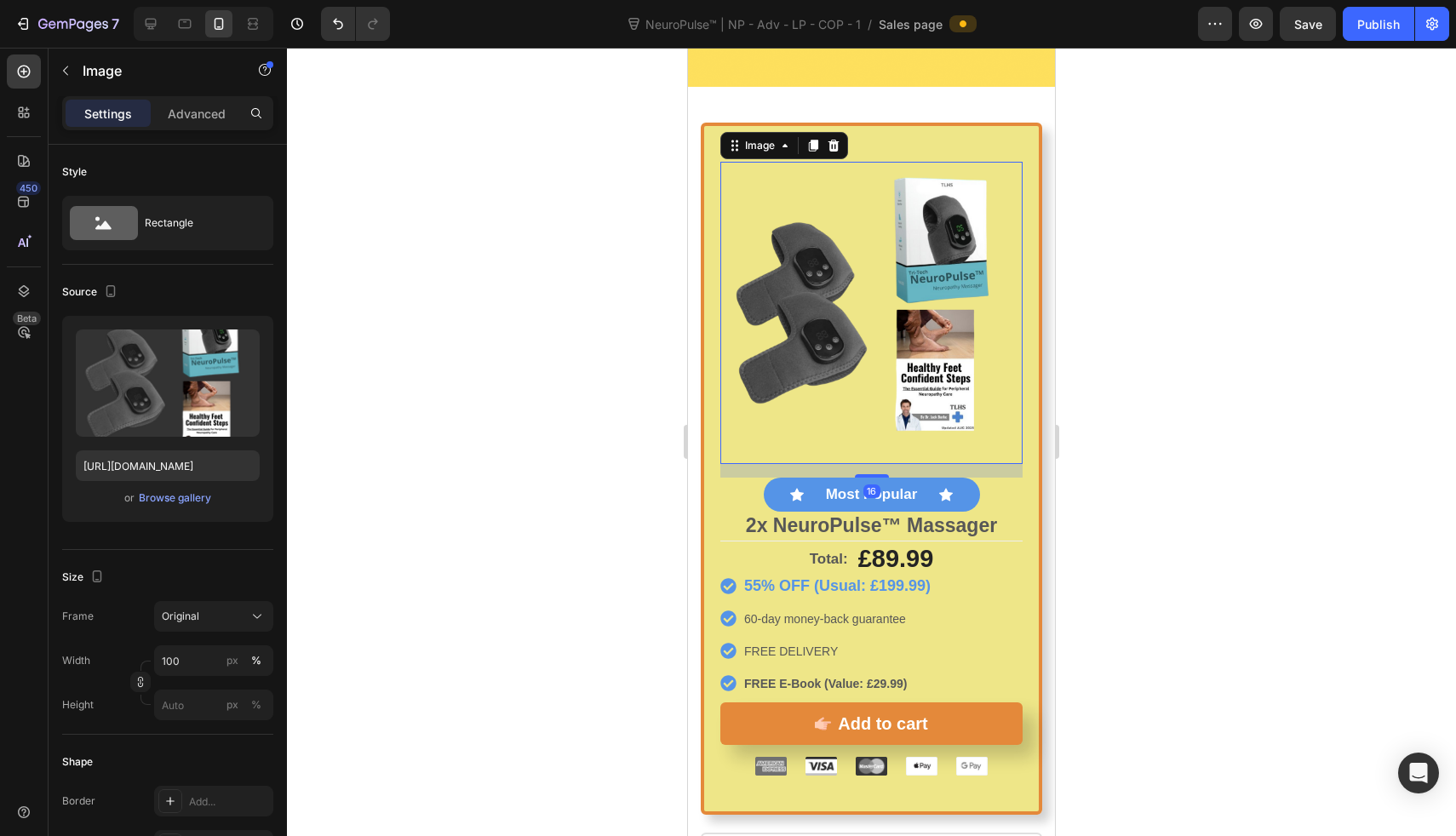
drag, startPoint x: 866, startPoint y: 444, endPoint x: 866, endPoint y: 388, distance: 56.0
click at [866, 398] on div "Image 16" at bounding box center [871, 313] width 302 height 302
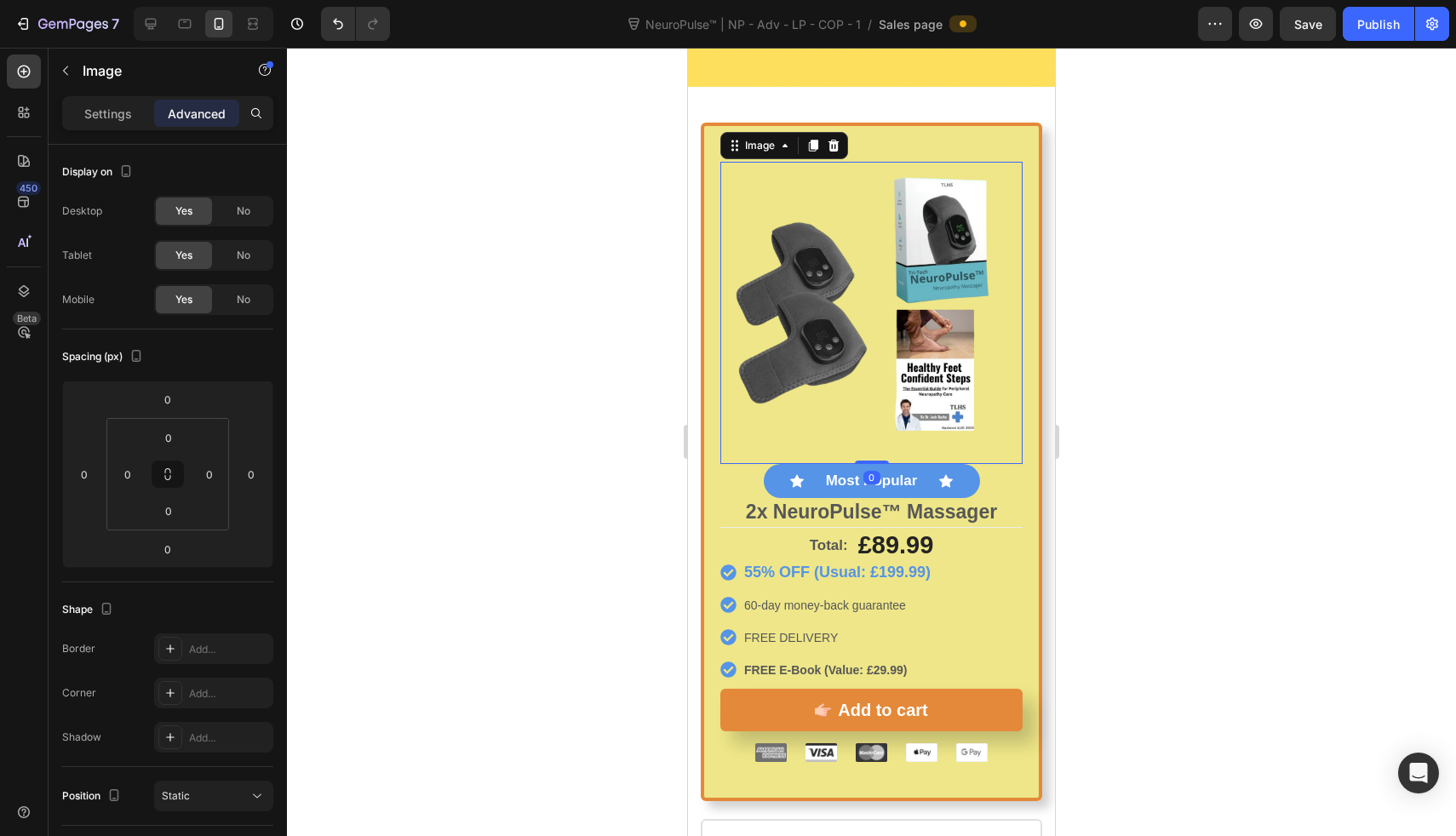
click at [602, 384] on div at bounding box center [871, 442] width 1169 height 789
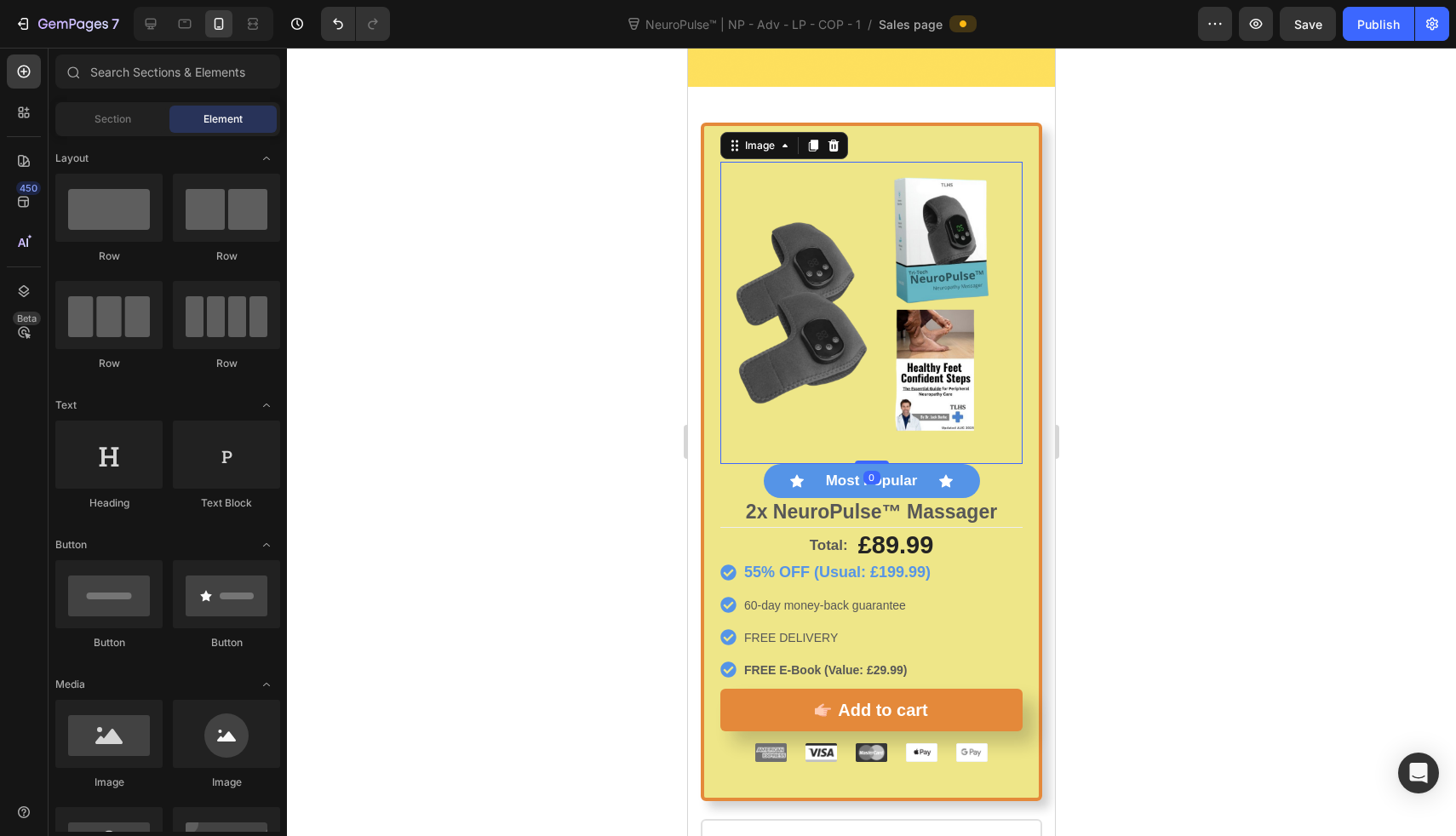
click at [799, 262] on img at bounding box center [871, 313] width 302 height 302
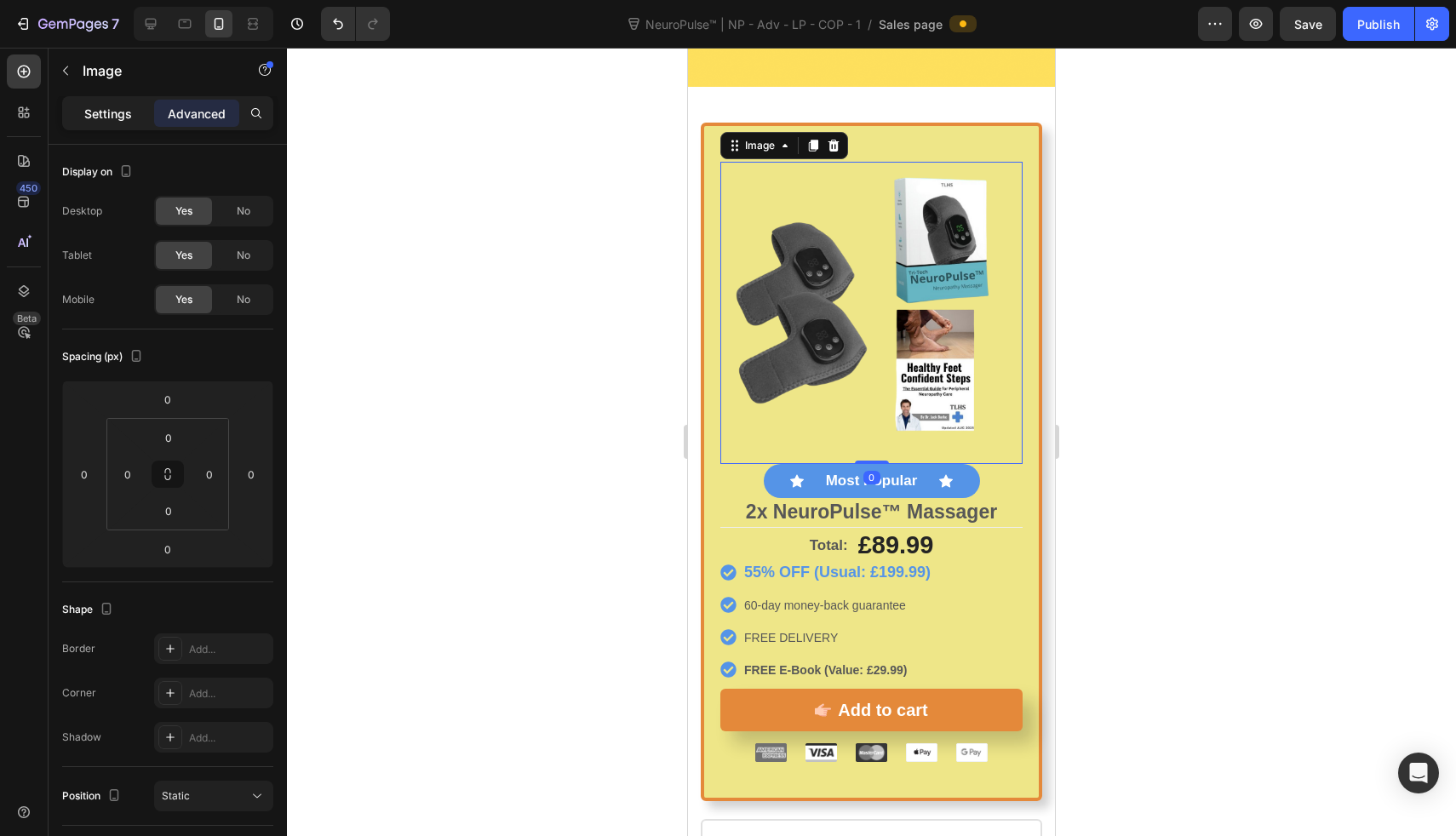
click at [121, 100] on div "Settings" at bounding box center [108, 113] width 85 height 27
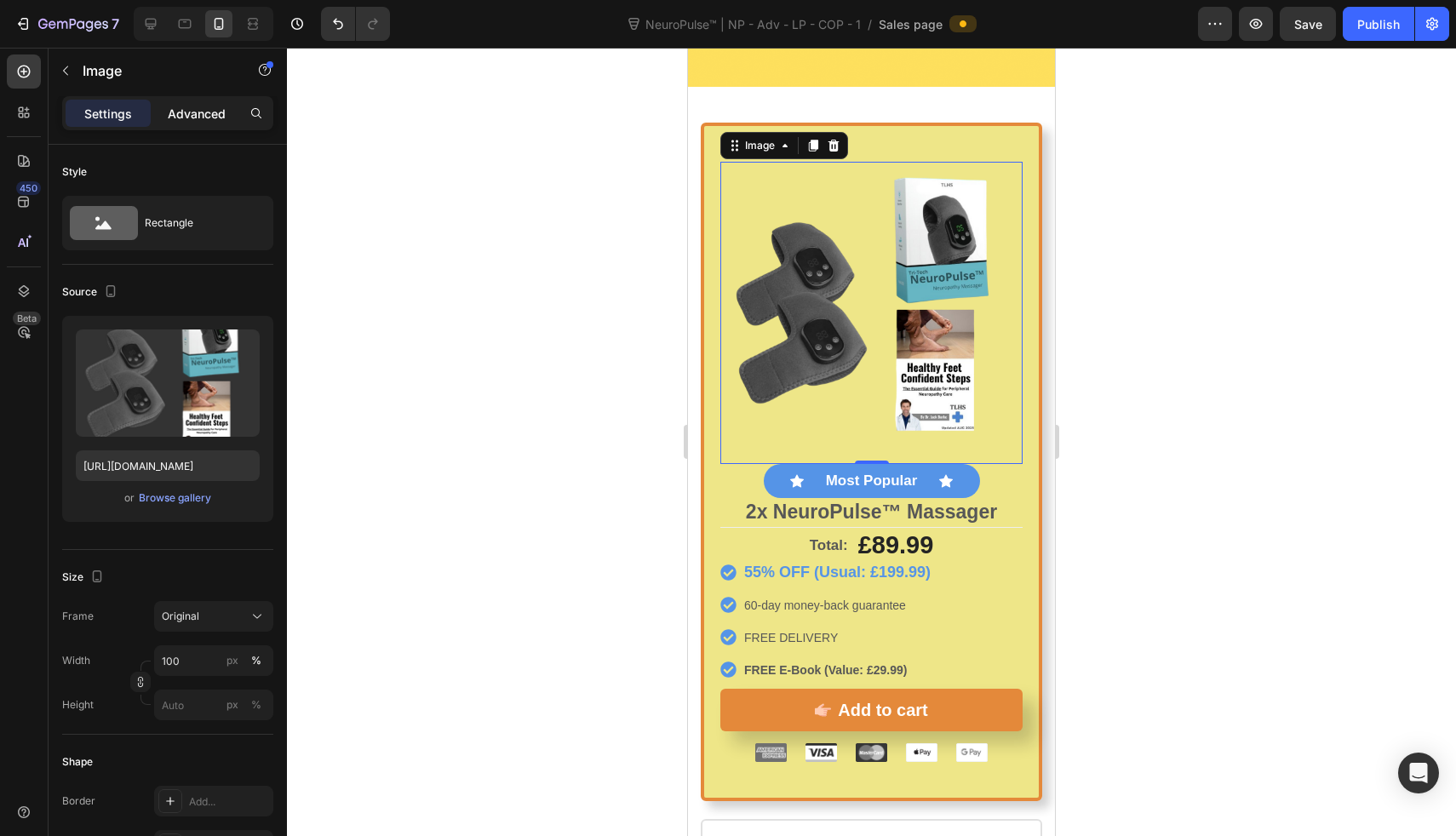
click at [183, 105] on p "Advanced" at bounding box center [196, 114] width 58 height 18
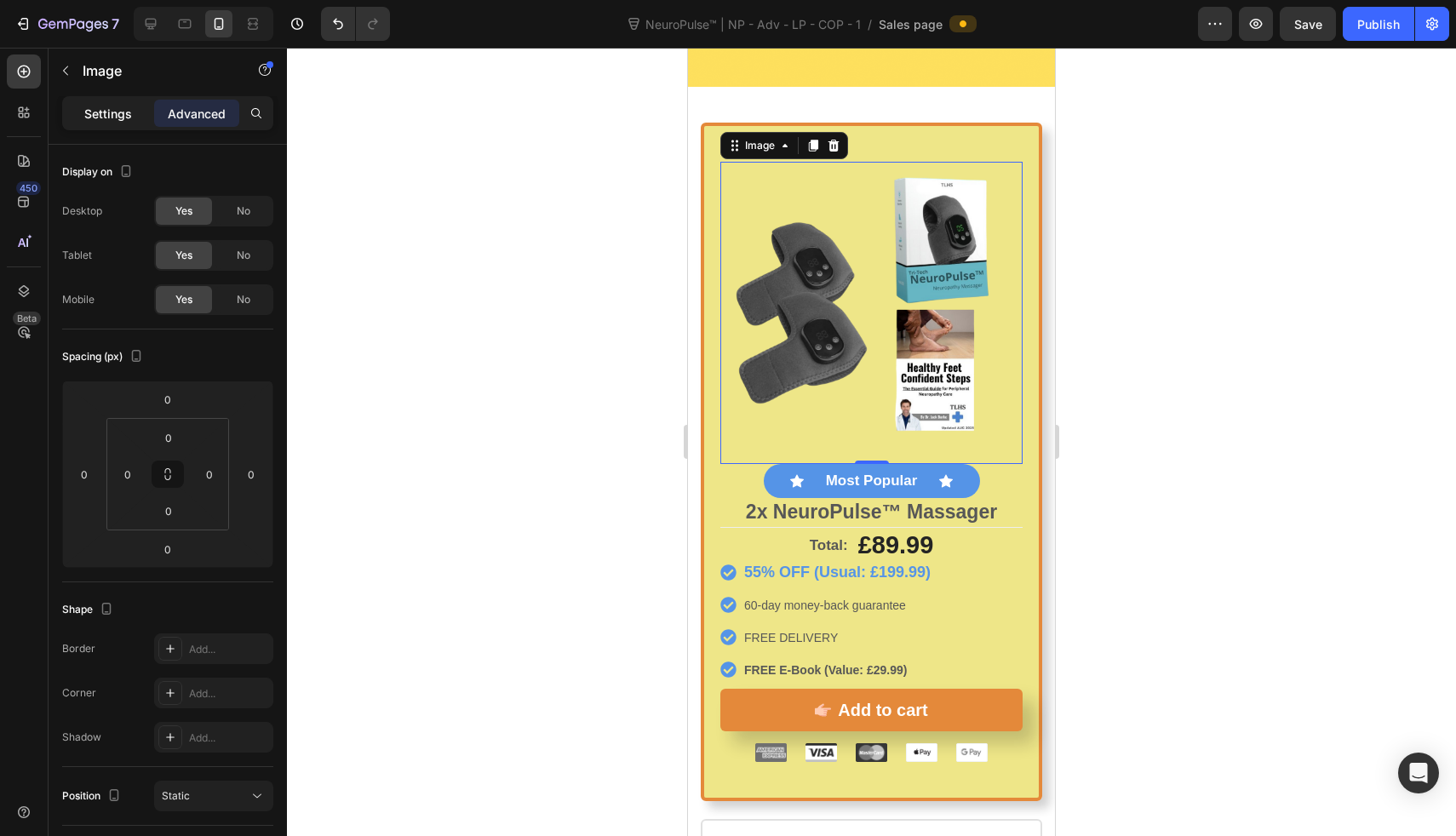
click at [105, 108] on p "Settings" at bounding box center [108, 114] width 47 height 18
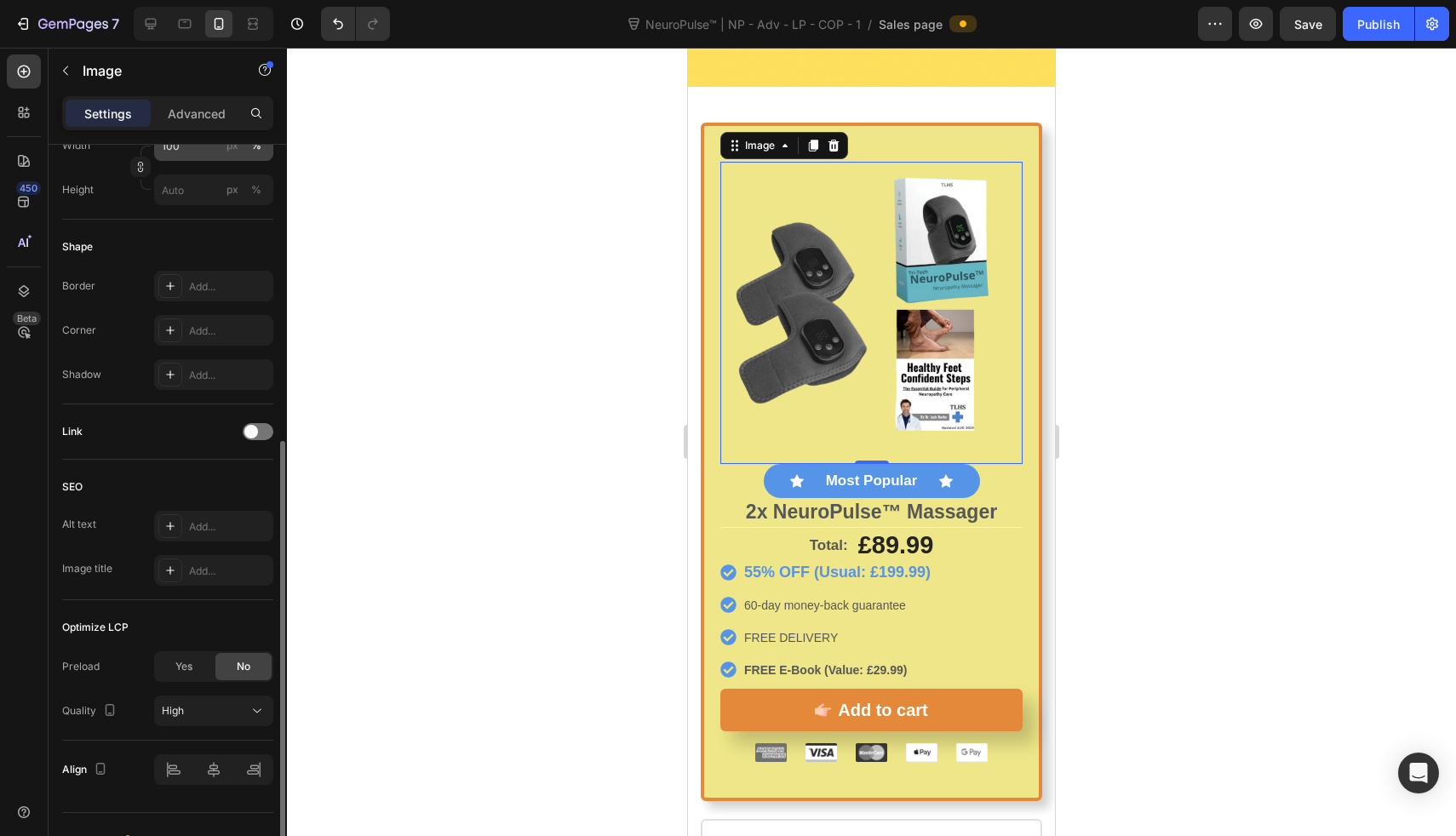
scroll to position [330, 0]
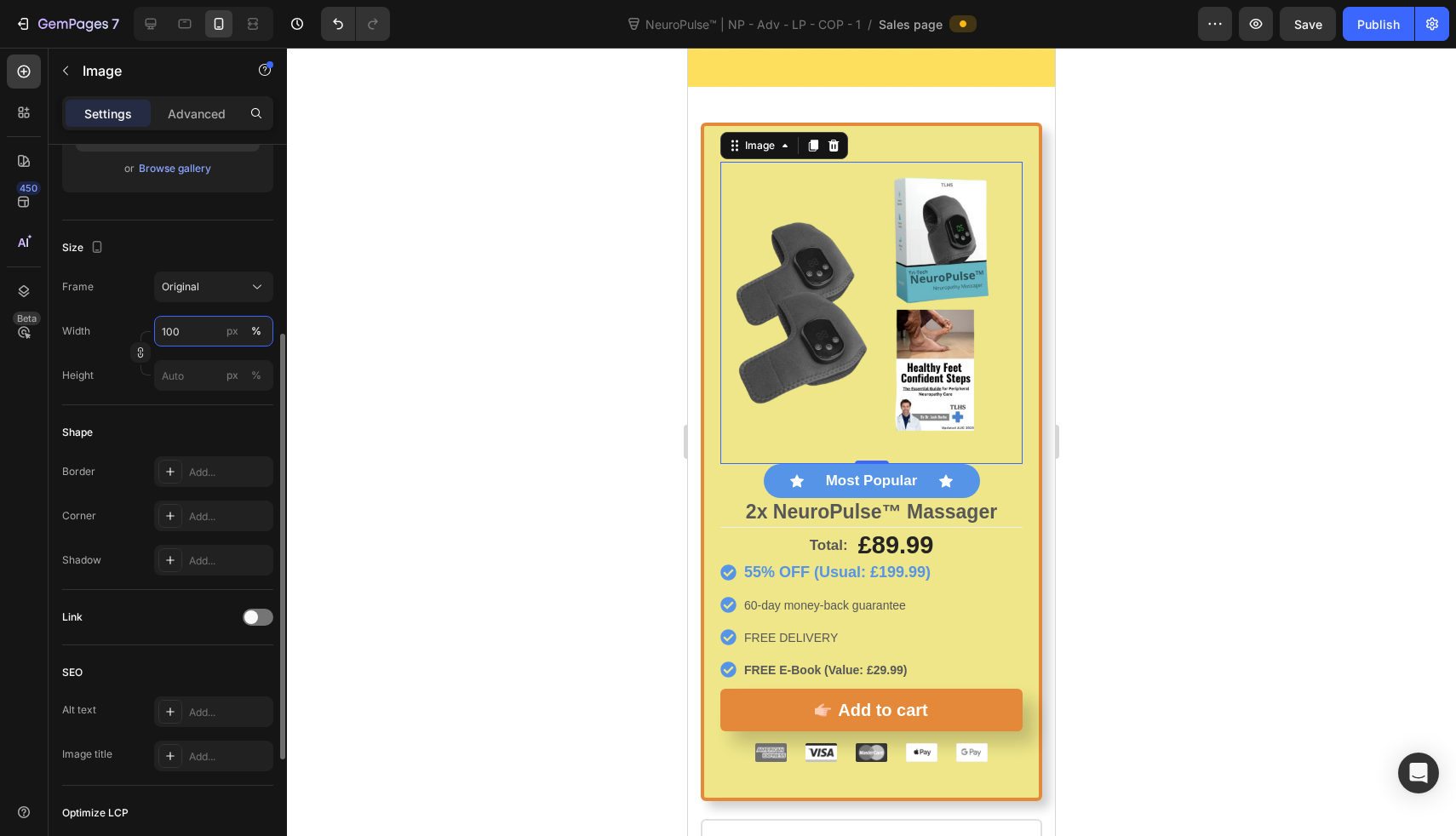
click at [180, 323] on input "100" at bounding box center [214, 331] width 119 height 30
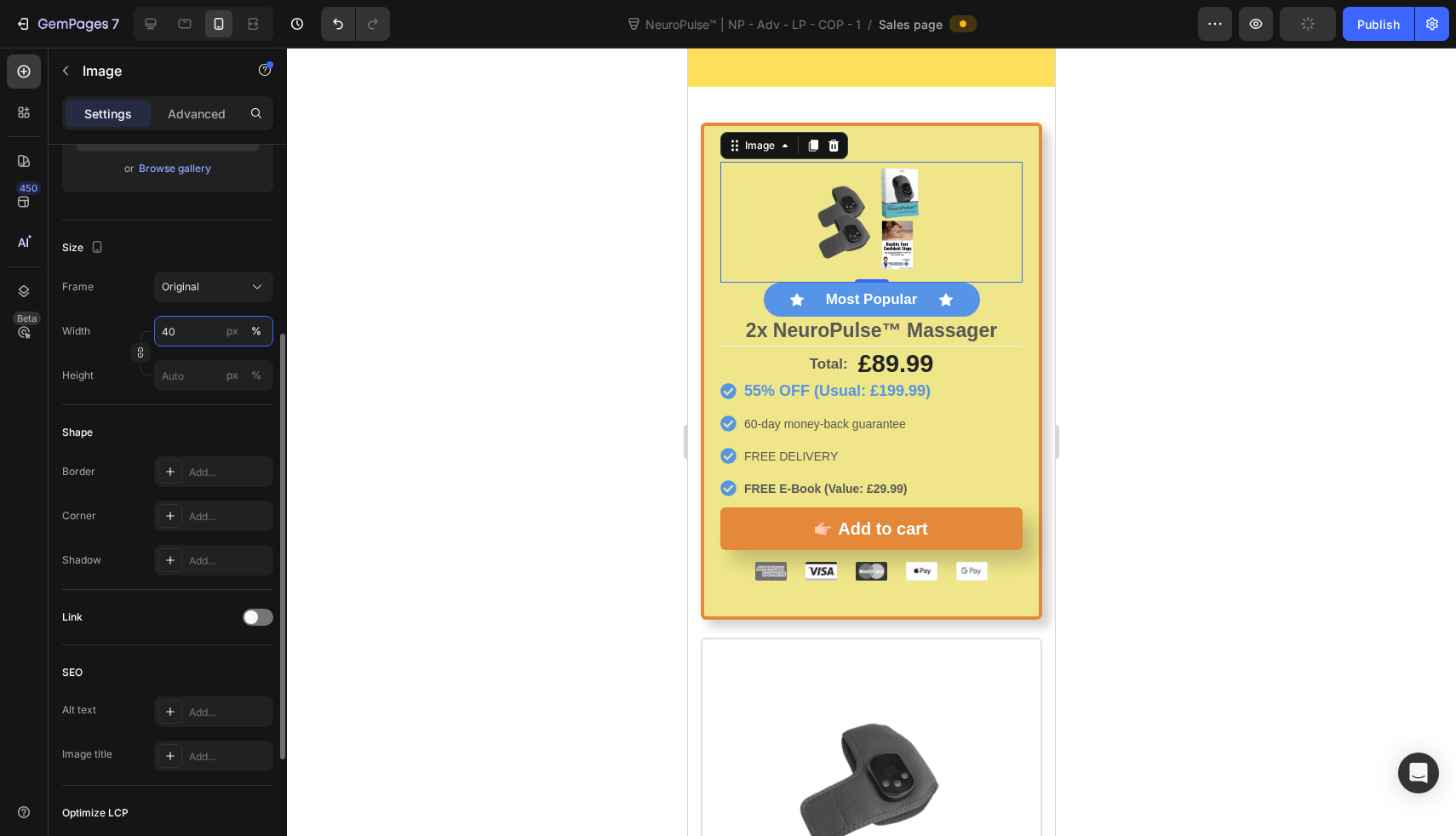
type input "4"
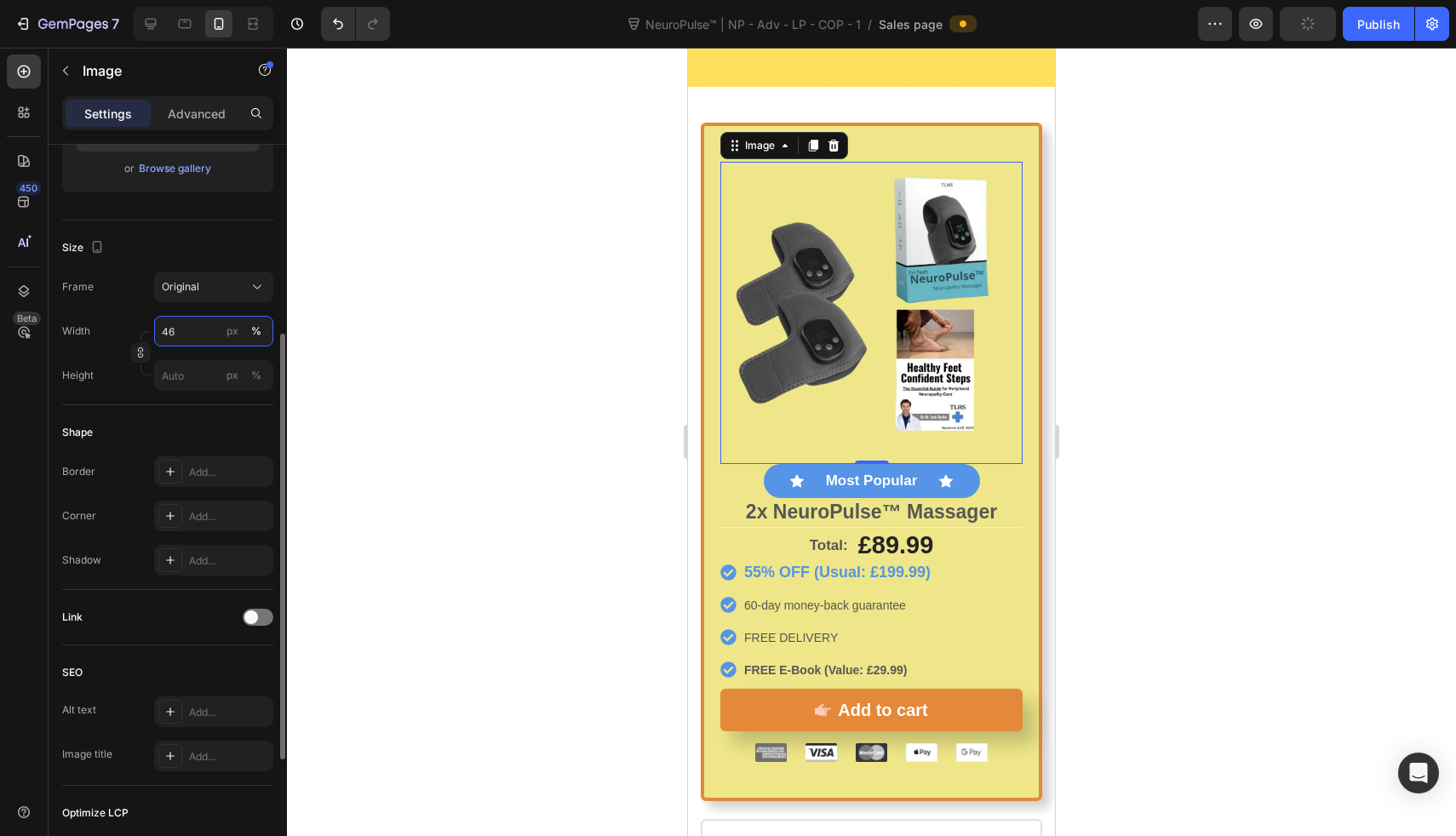
type input "4"
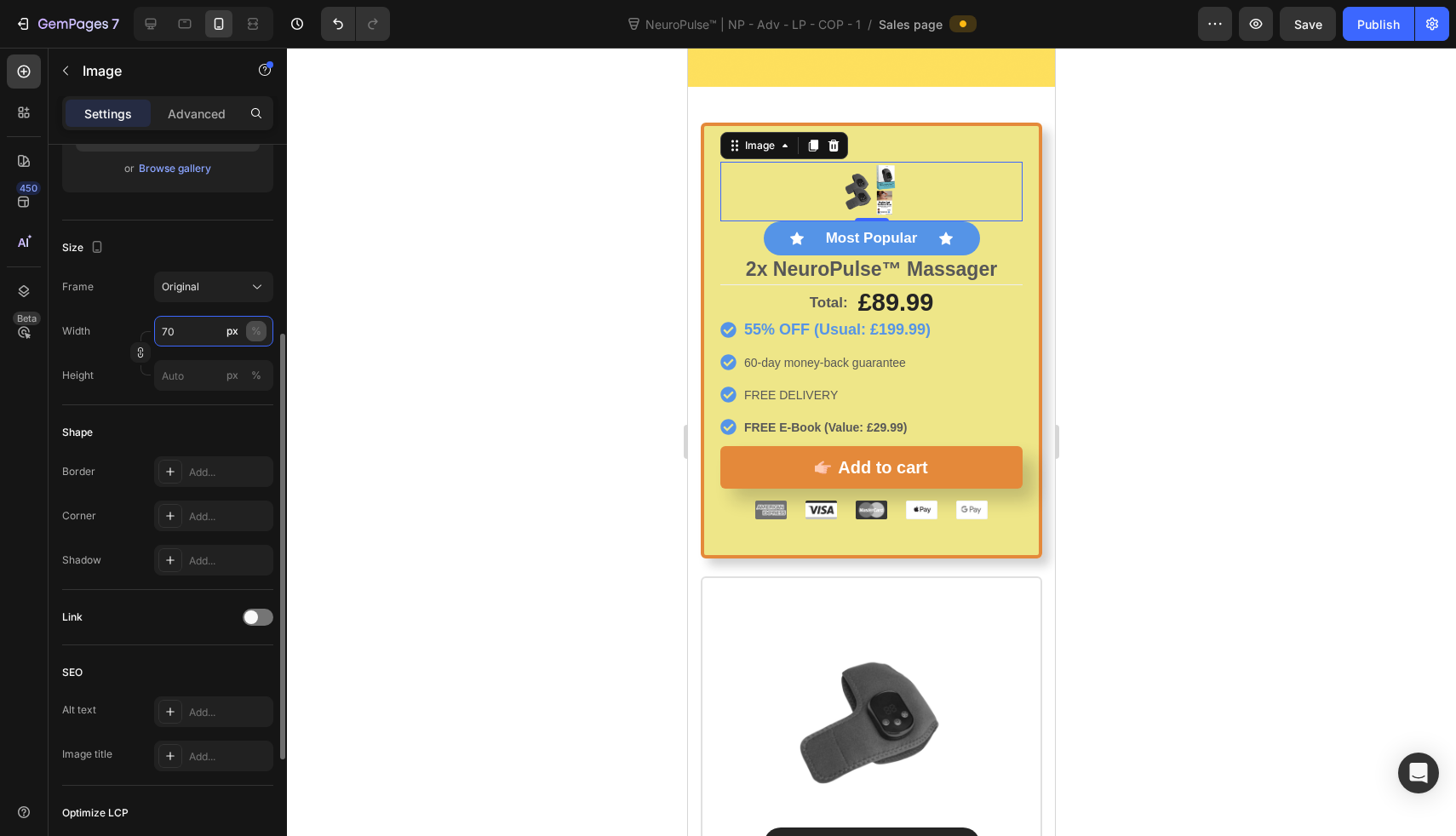
type input "70"
click at [249, 336] on button "%" at bounding box center [257, 332] width 21 height 21
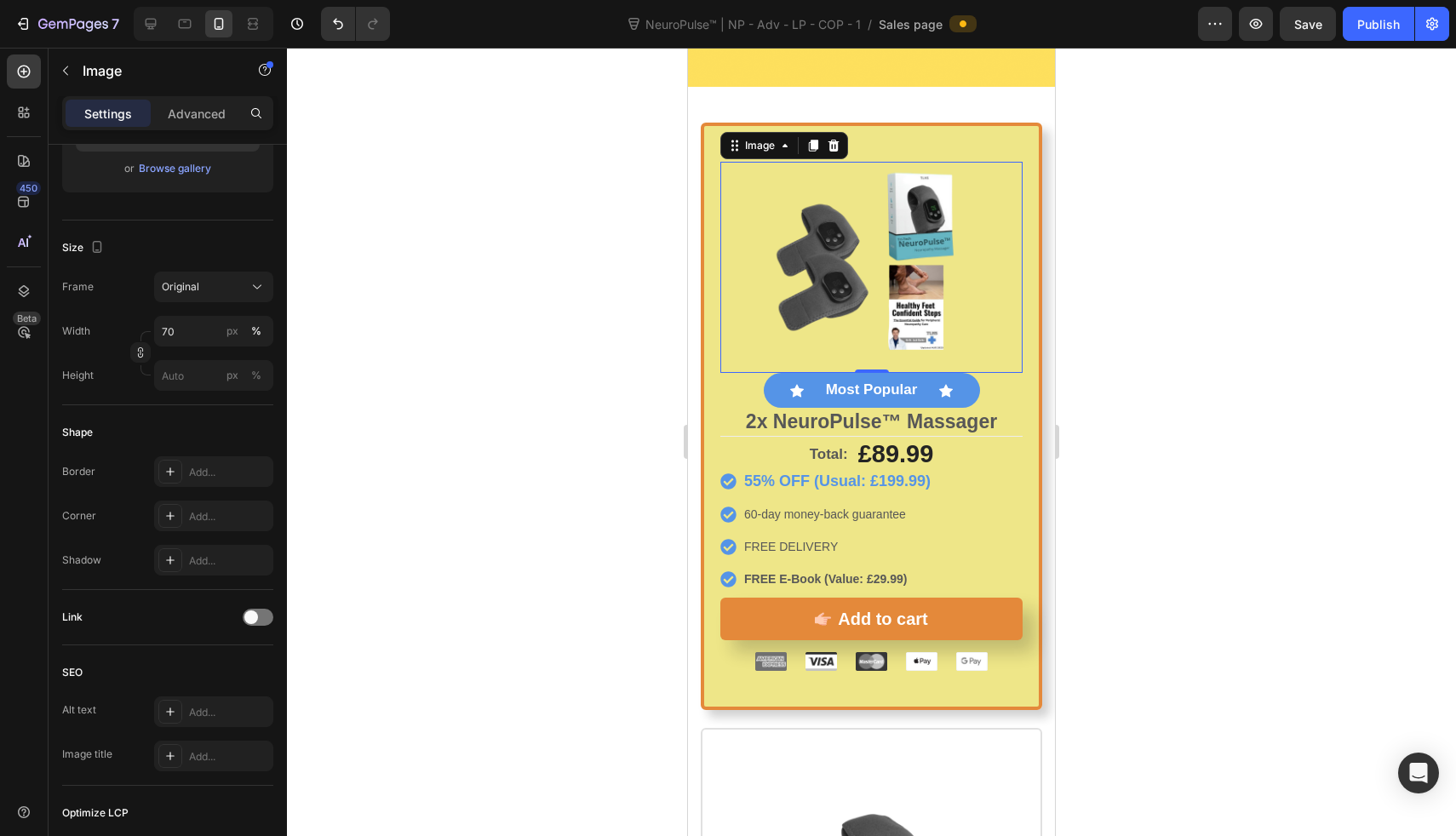
click at [511, 309] on div at bounding box center [871, 442] width 1169 height 789
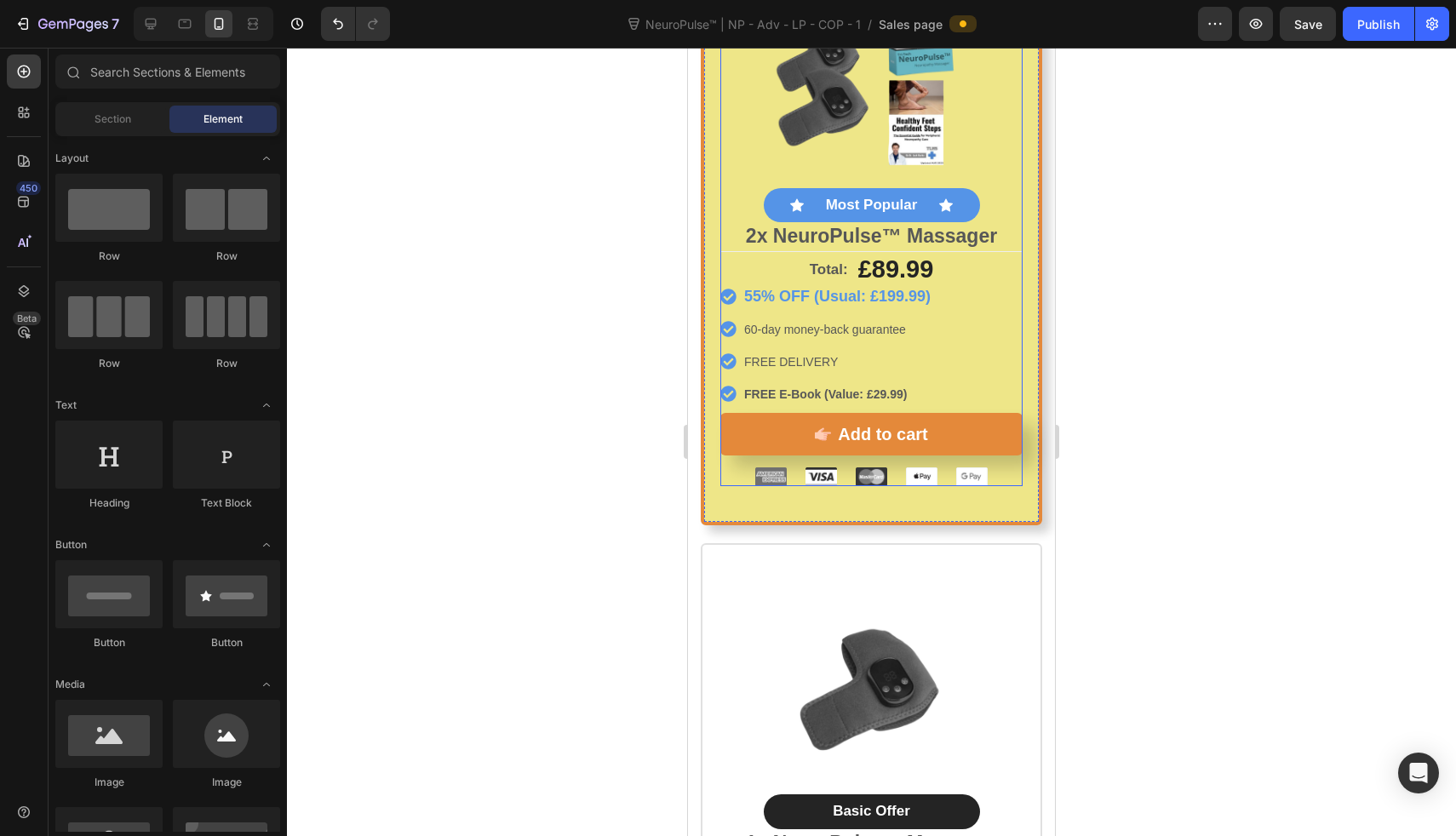
scroll to position [8705, 0]
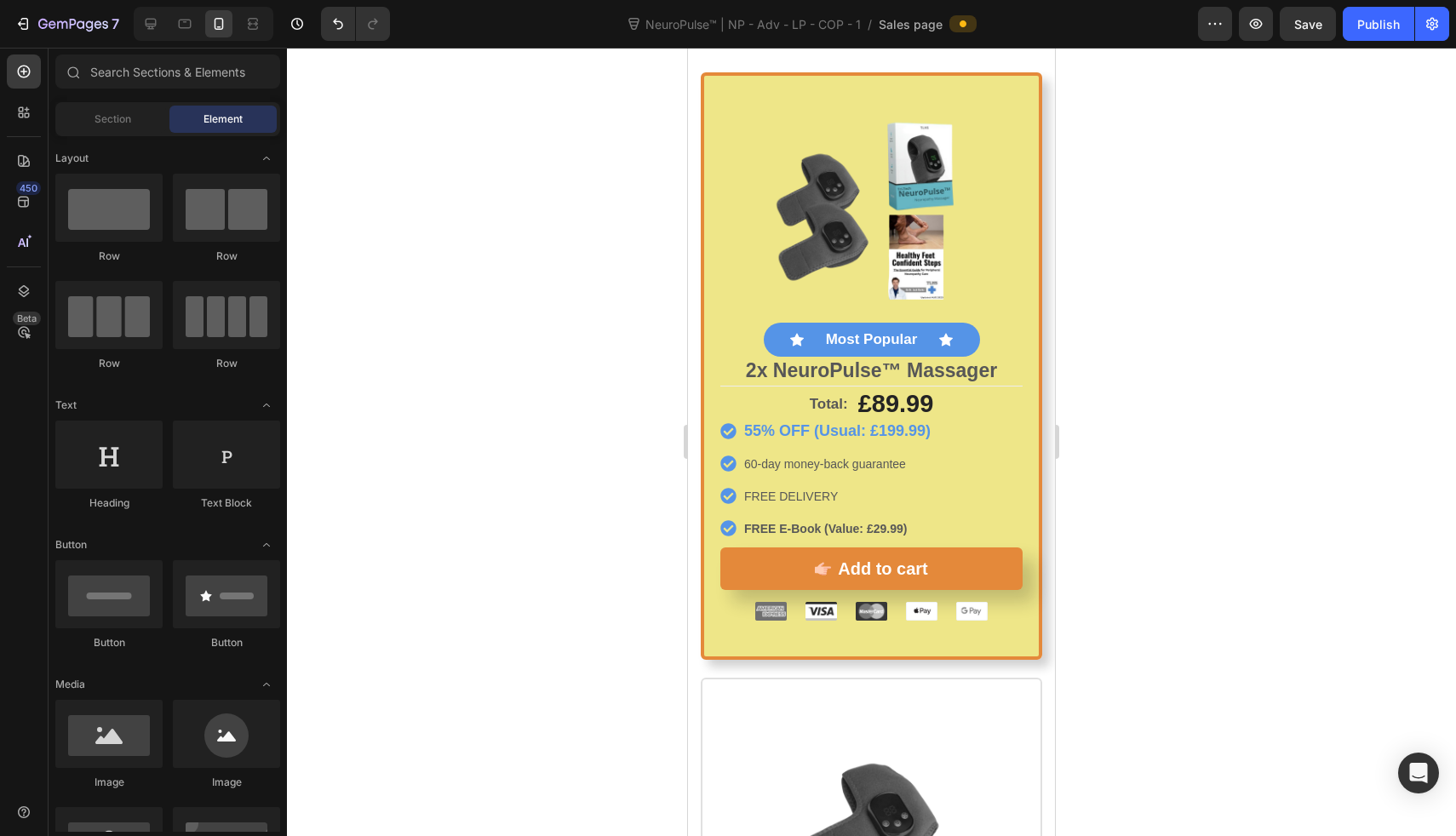
click at [581, 288] on div at bounding box center [871, 442] width 1169 height 789
click at [803, 137] on img at bounding box center [872, 218] width 212 height 212
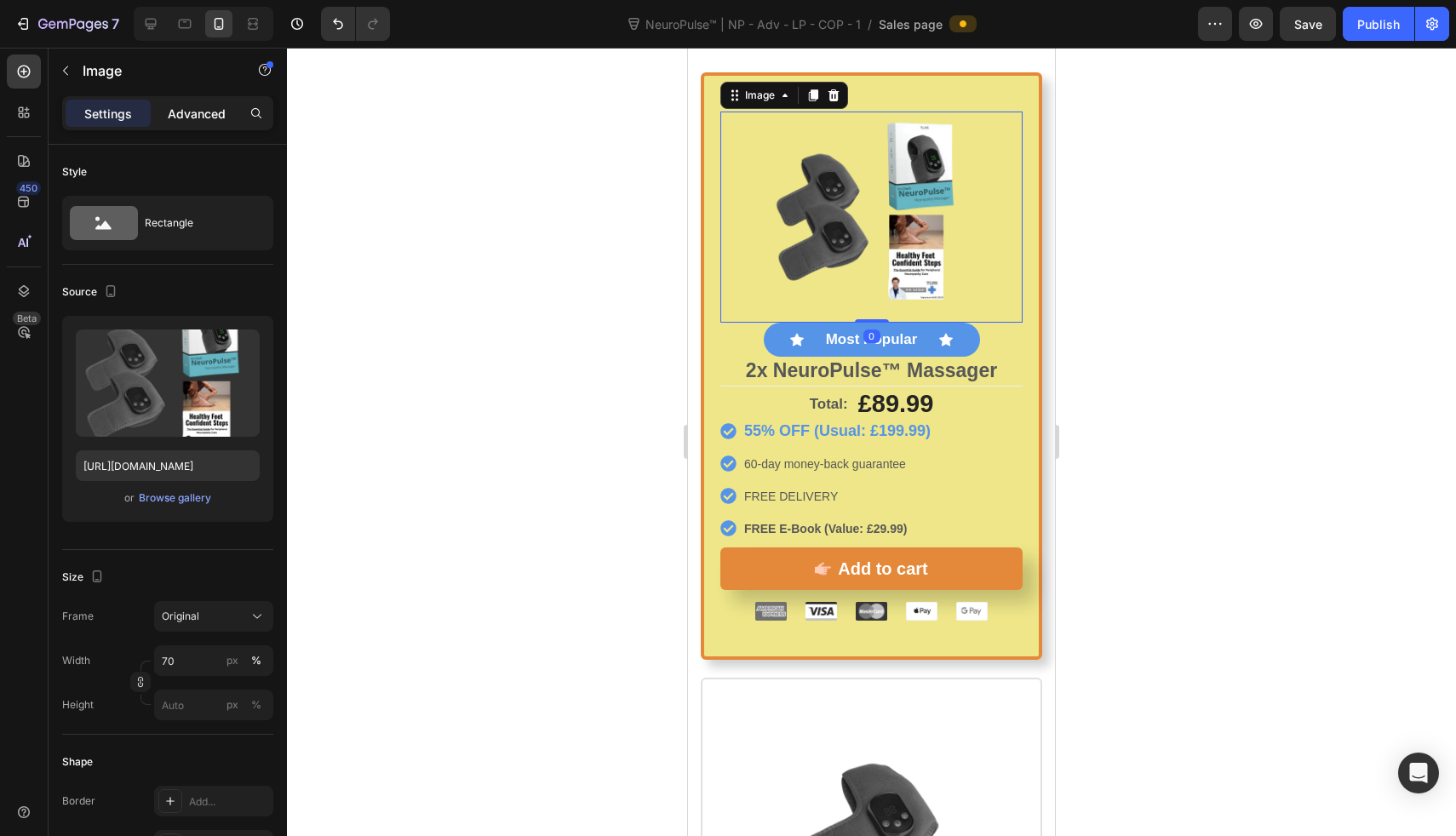
click at [223, 102] on div "Advanced" at bounding box center [197, 113] width 85 height 27
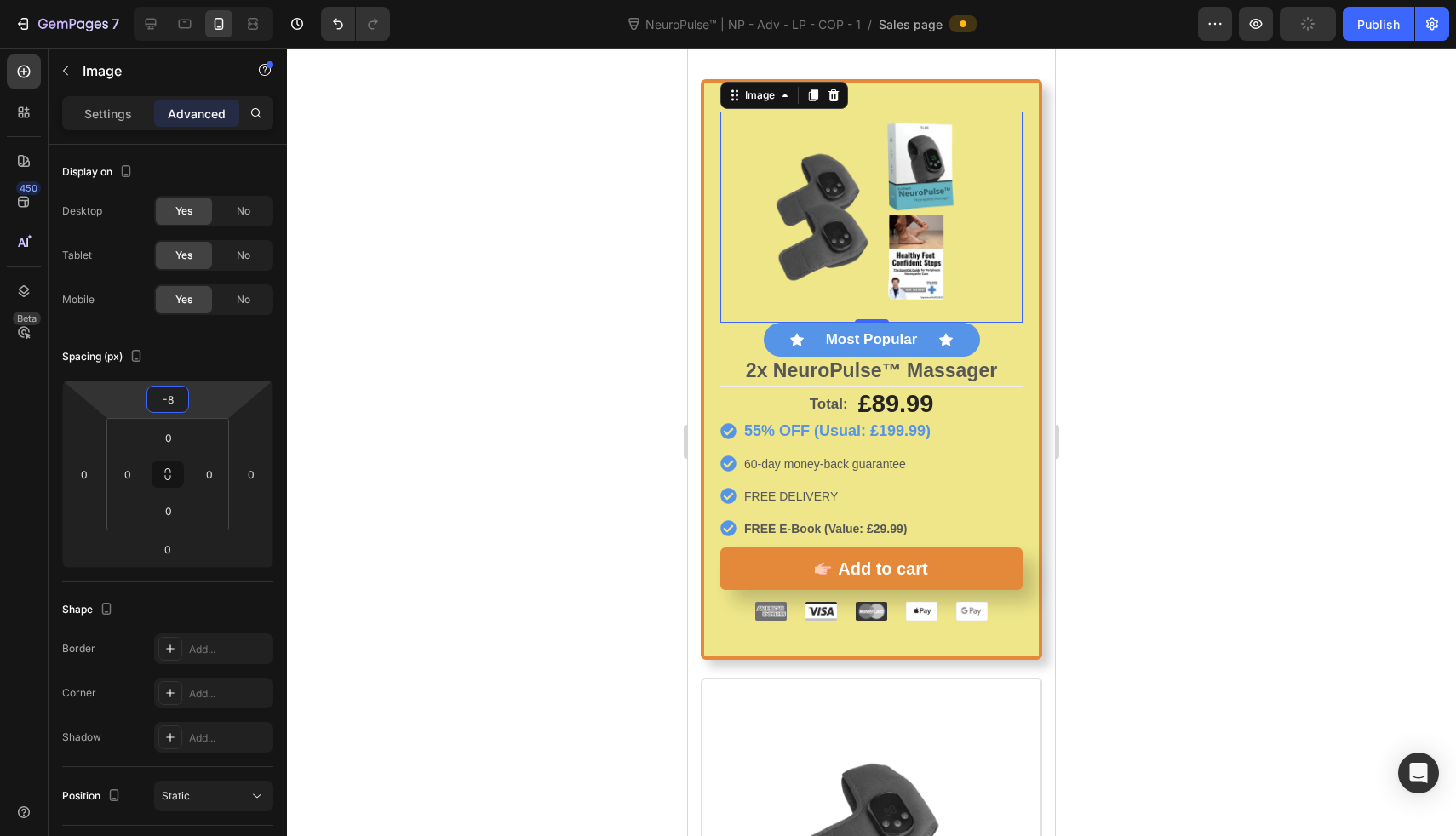
click at [228, 0] on html "7 Version history NeuroPulse™ | NP - Adv - LP - COP - 1 / Sales page Preview Pu…" at bounding box center [728, 0] width 1456 height 0
type input "-22"
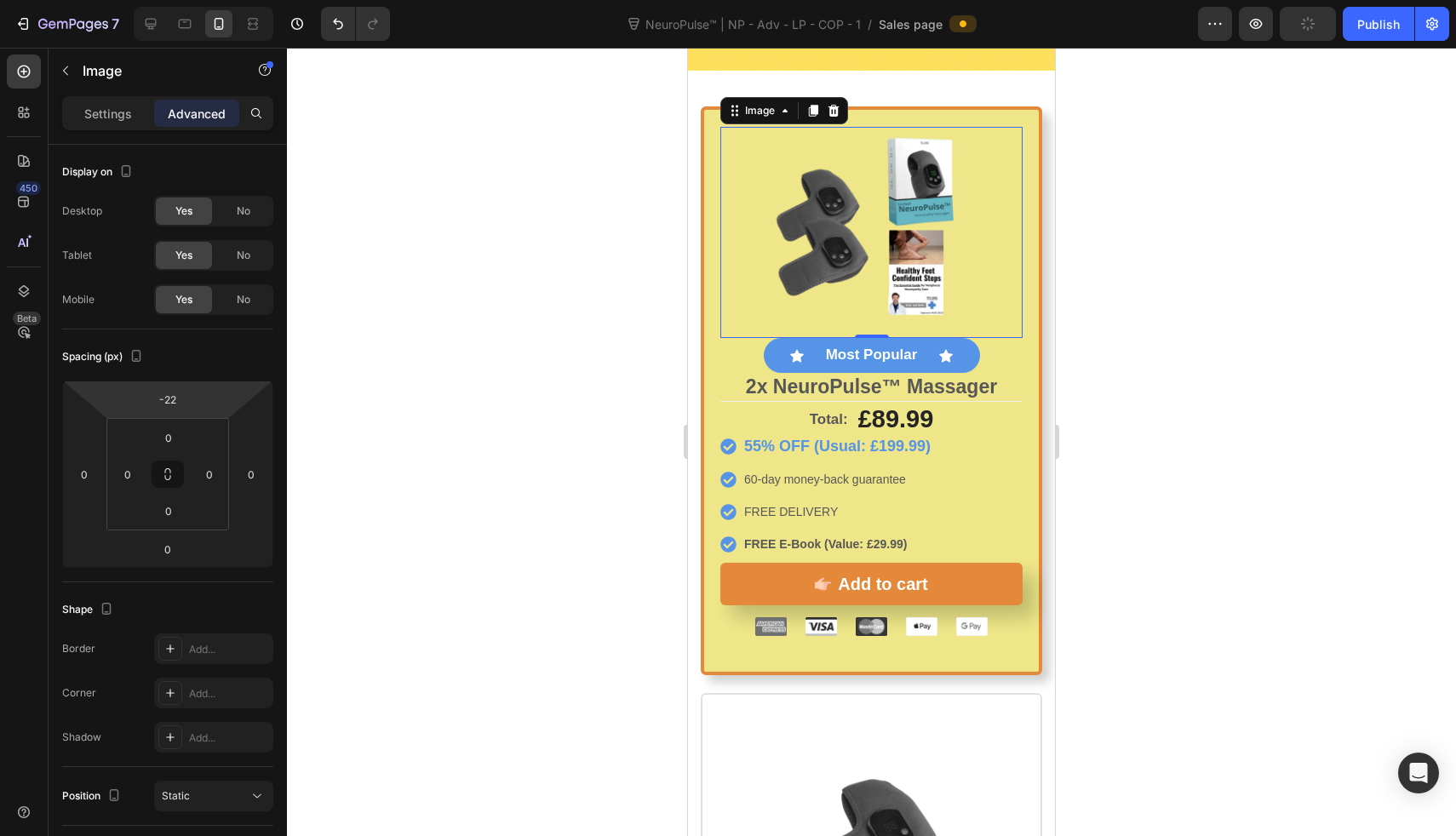
click at [228, 0] on html "7 Version history NeuroPulse™ | NP - Adv - LP - COP - 1 / Sales page Preview Pu…" at bounding box center [728, 0] width 1456 height 0
click at [572, 397] on div at bounding box center [871, 442] width 1169 height 789
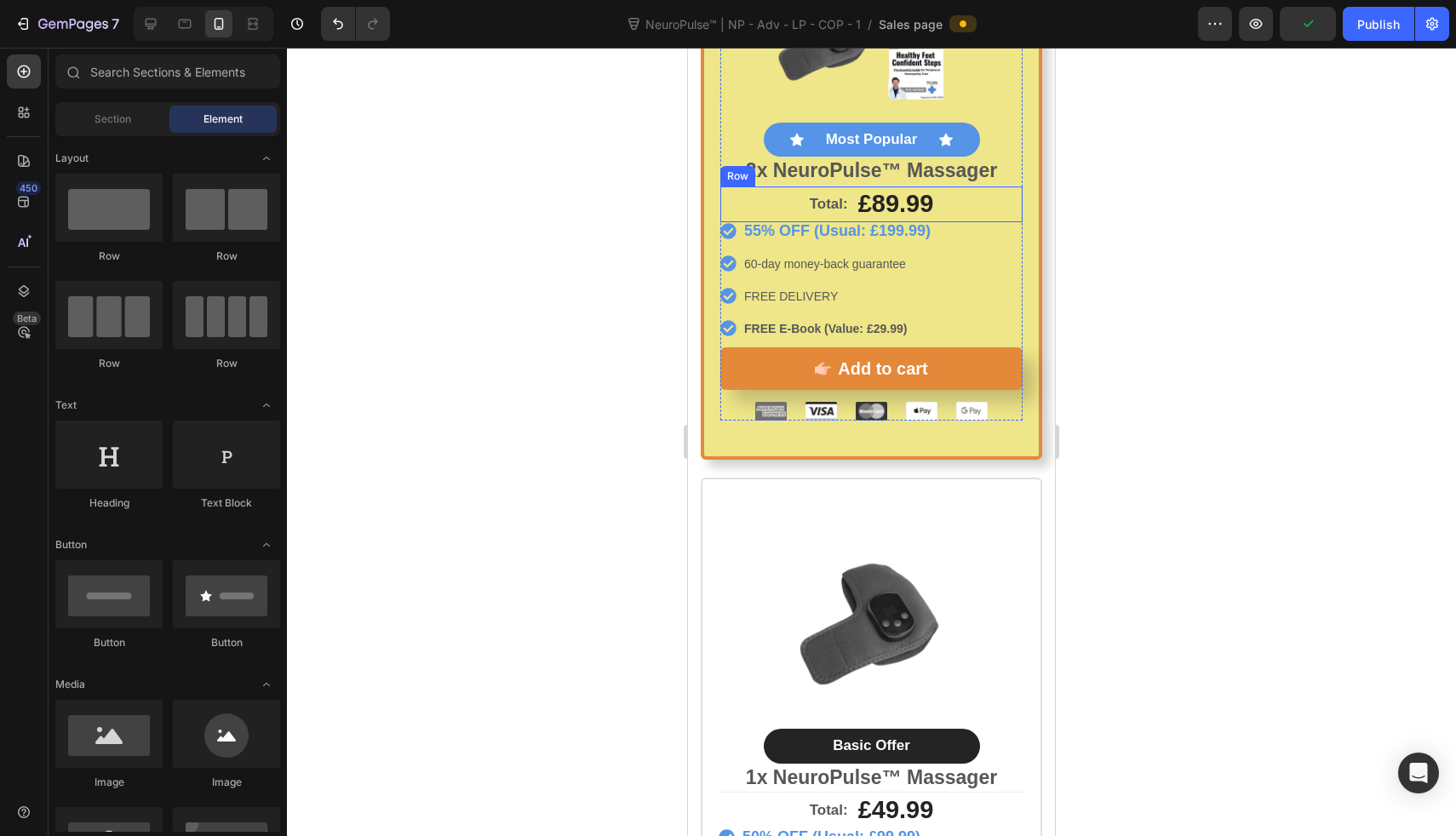
scroll to position [8853, 0]
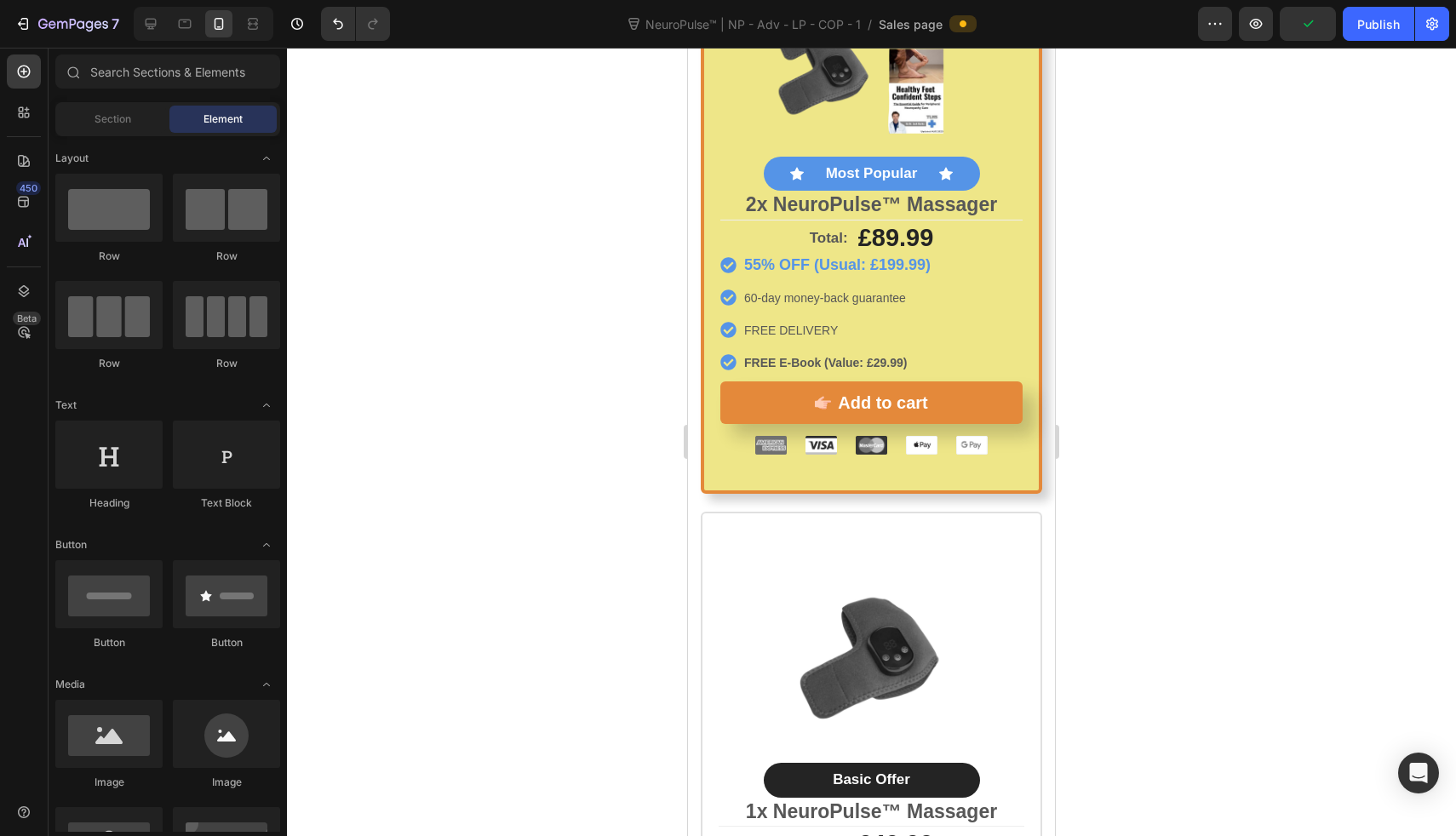
click at [537, 398] on div at bounding box center [871, 442] width 1169 height 789
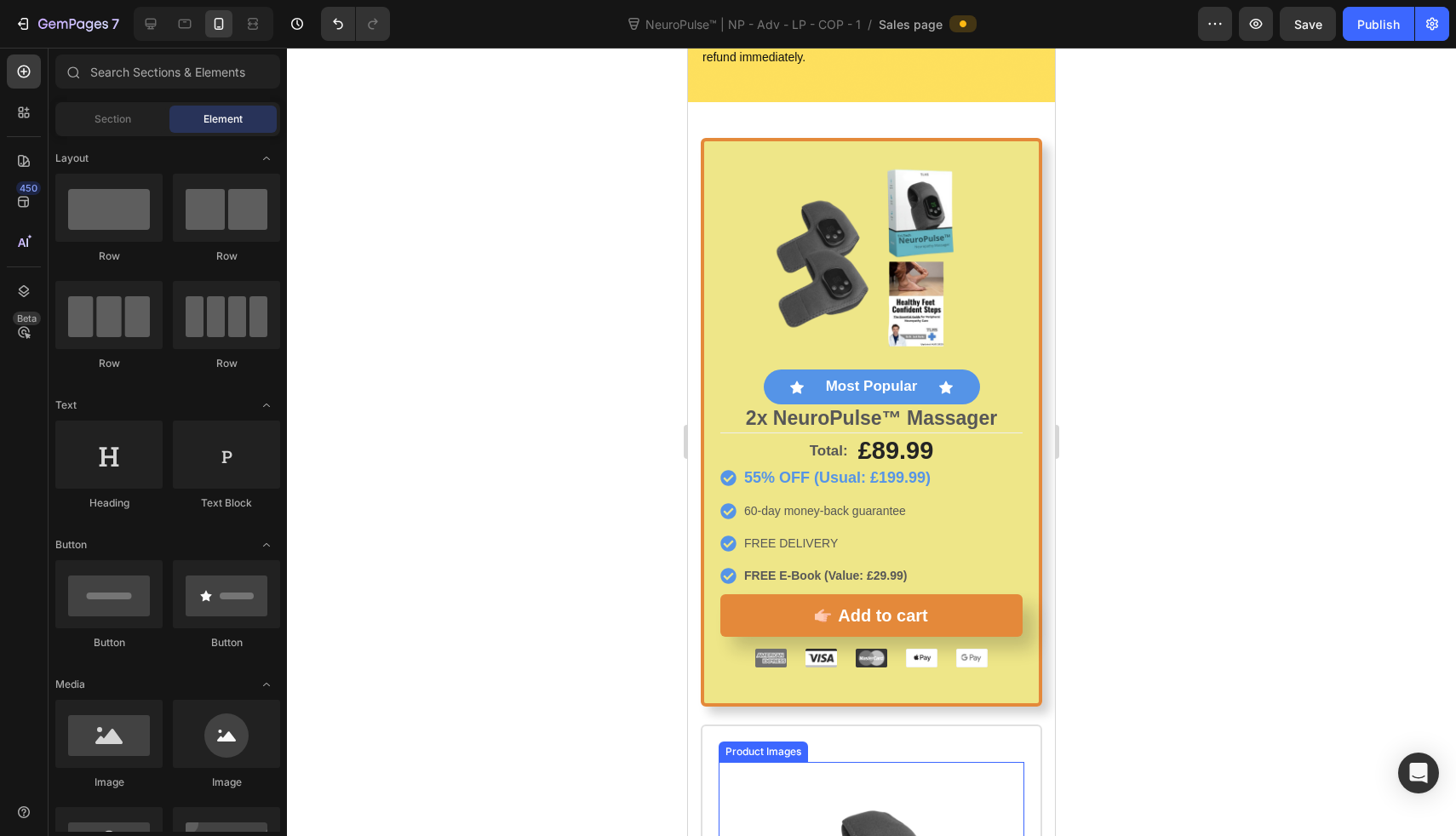
scroll to position [8654, 0]
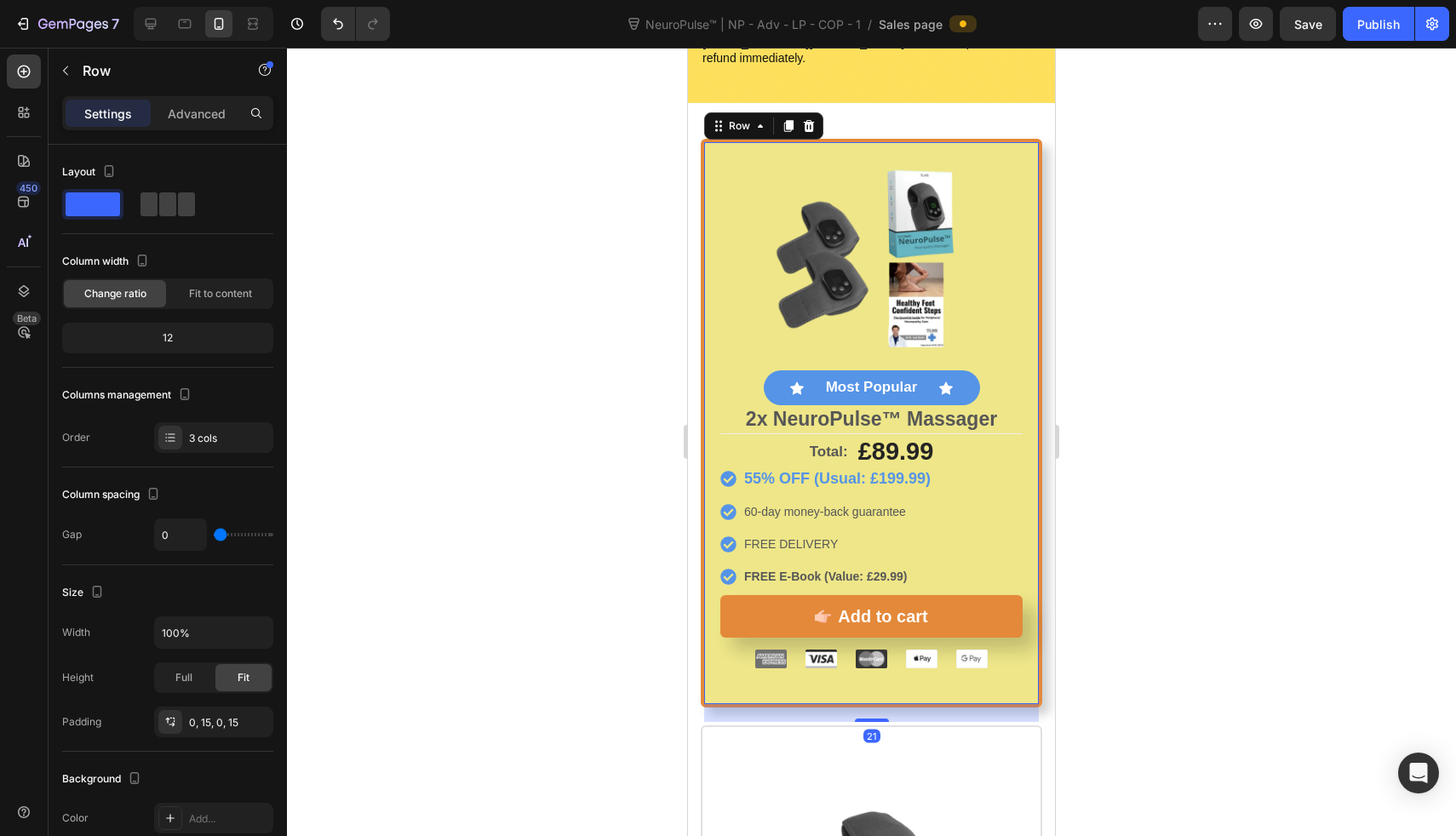
click at [1021, 254] on div "Image Icon Most Popular Text Block Icon Row 2x NeuroPulse™ Massager Text Block …" at bounding box center [871, 423] width 341 height 569
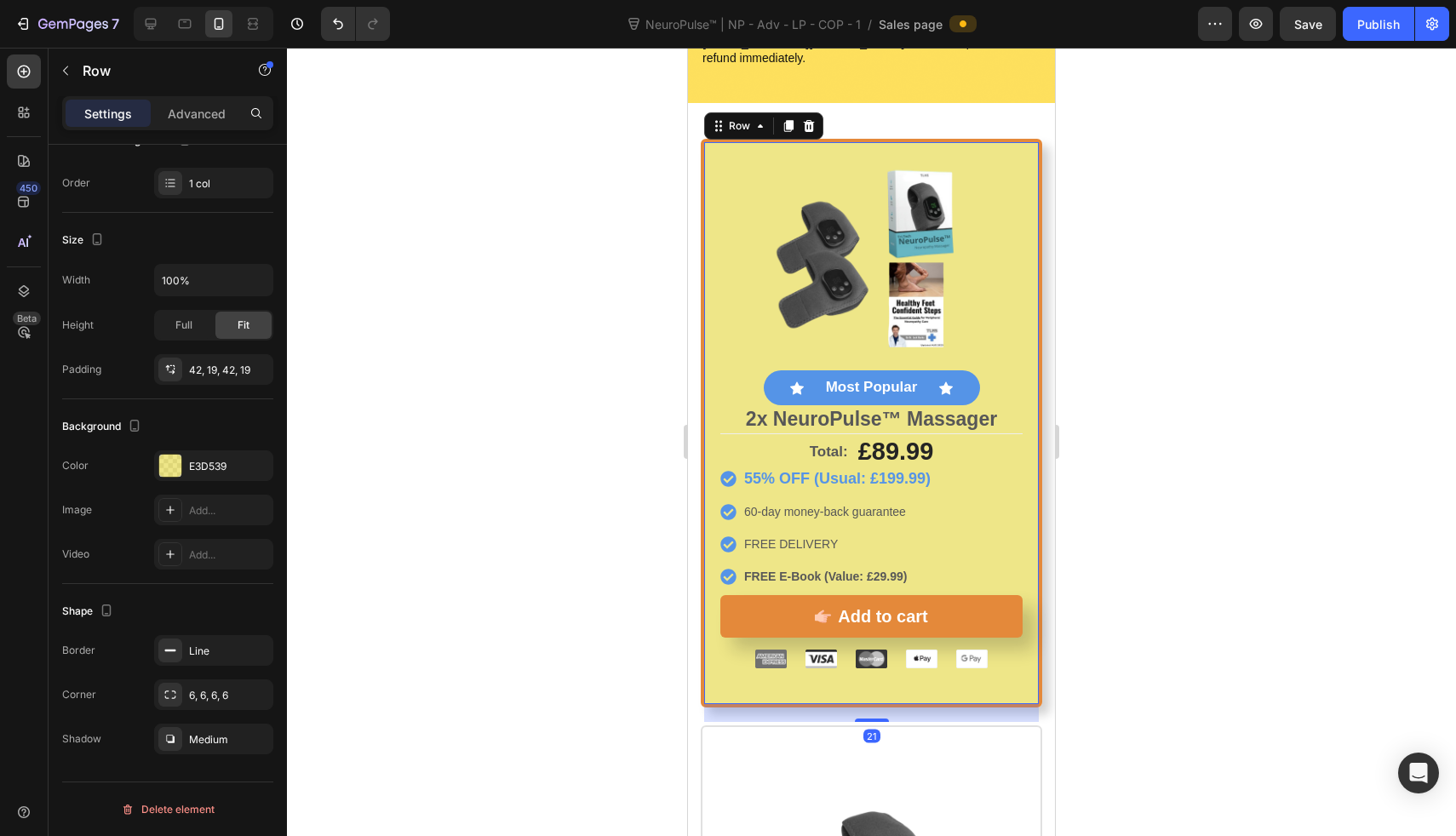
click at [1027, 254] on div "Image Icon Most Popular Text Block Icon Row 2x NeuroPulse™ Massager Text Block …" at bounding box center [871, 423] width 341 height 569
click at [205, 733] on div "Medium" at bounding box center [213, 740] width 49 height 15
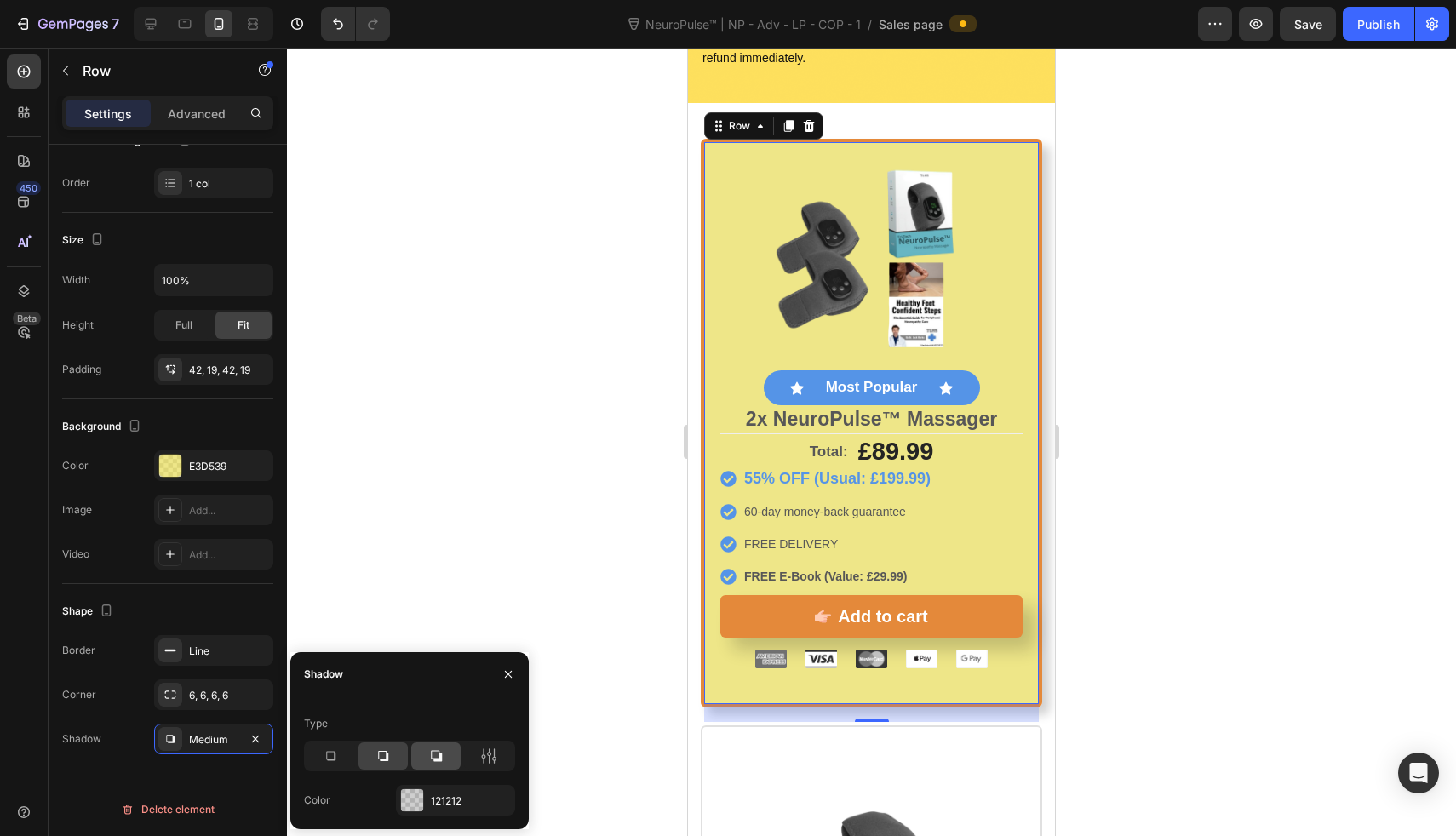
click at [444, 748] on icon at bounding box center [436, 756] width 17 height 17
click at [518, 524] on div at bounding box center [871, 442] width 1169 height 789
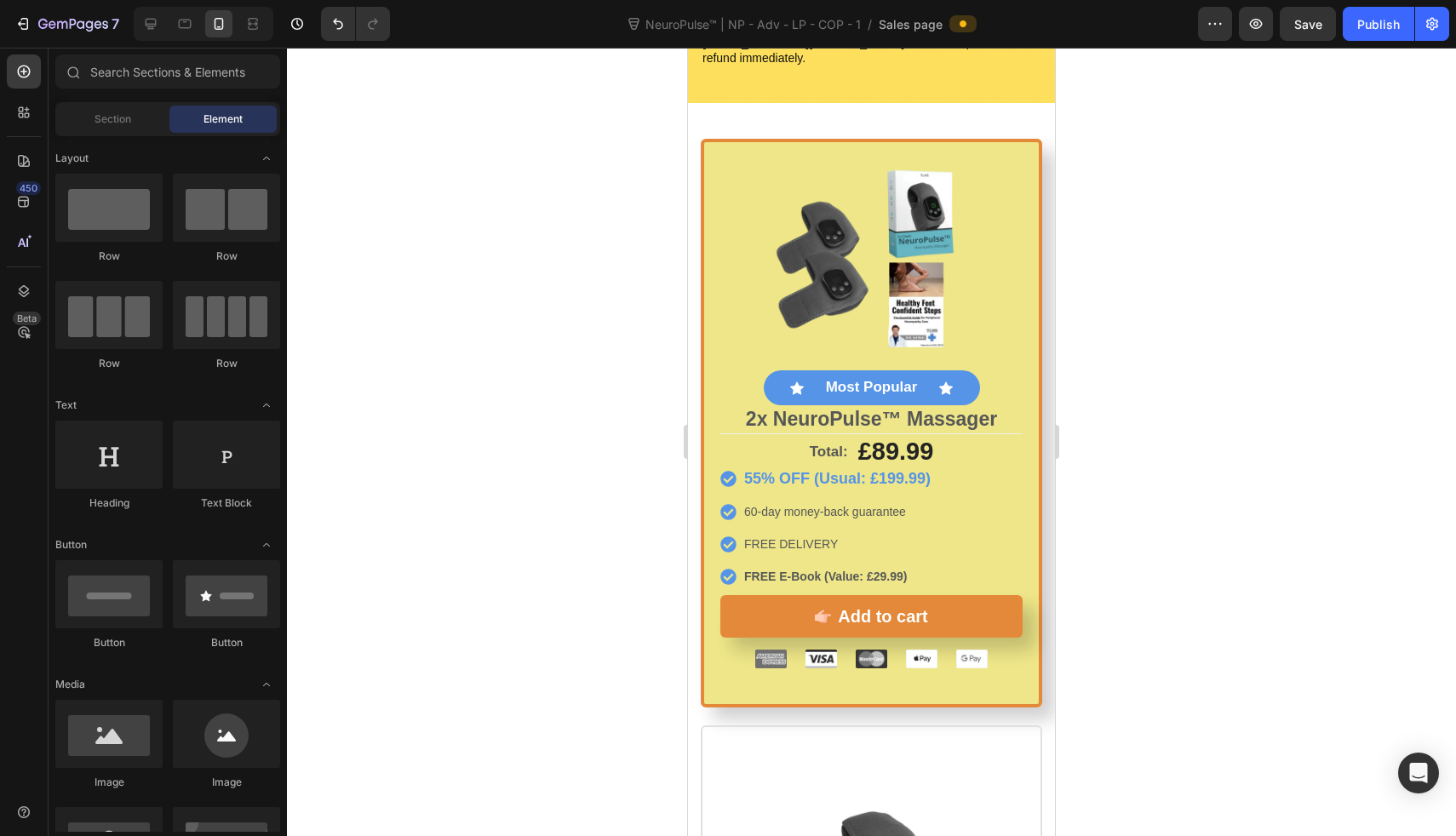
click at [569, 429] on div at bounding box center [871, 442] width 1169 height 789
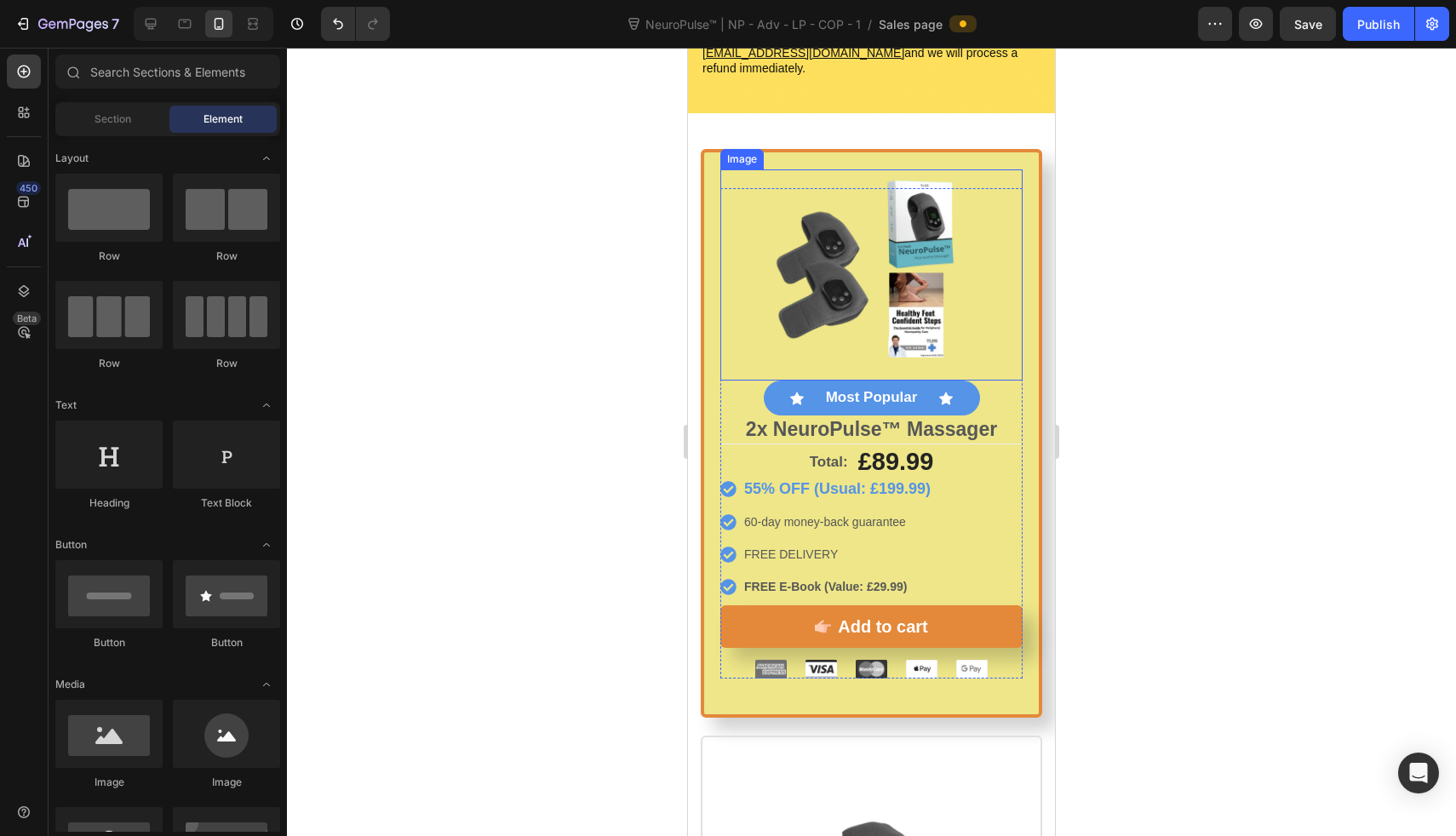
scroll to position [8679, 0]
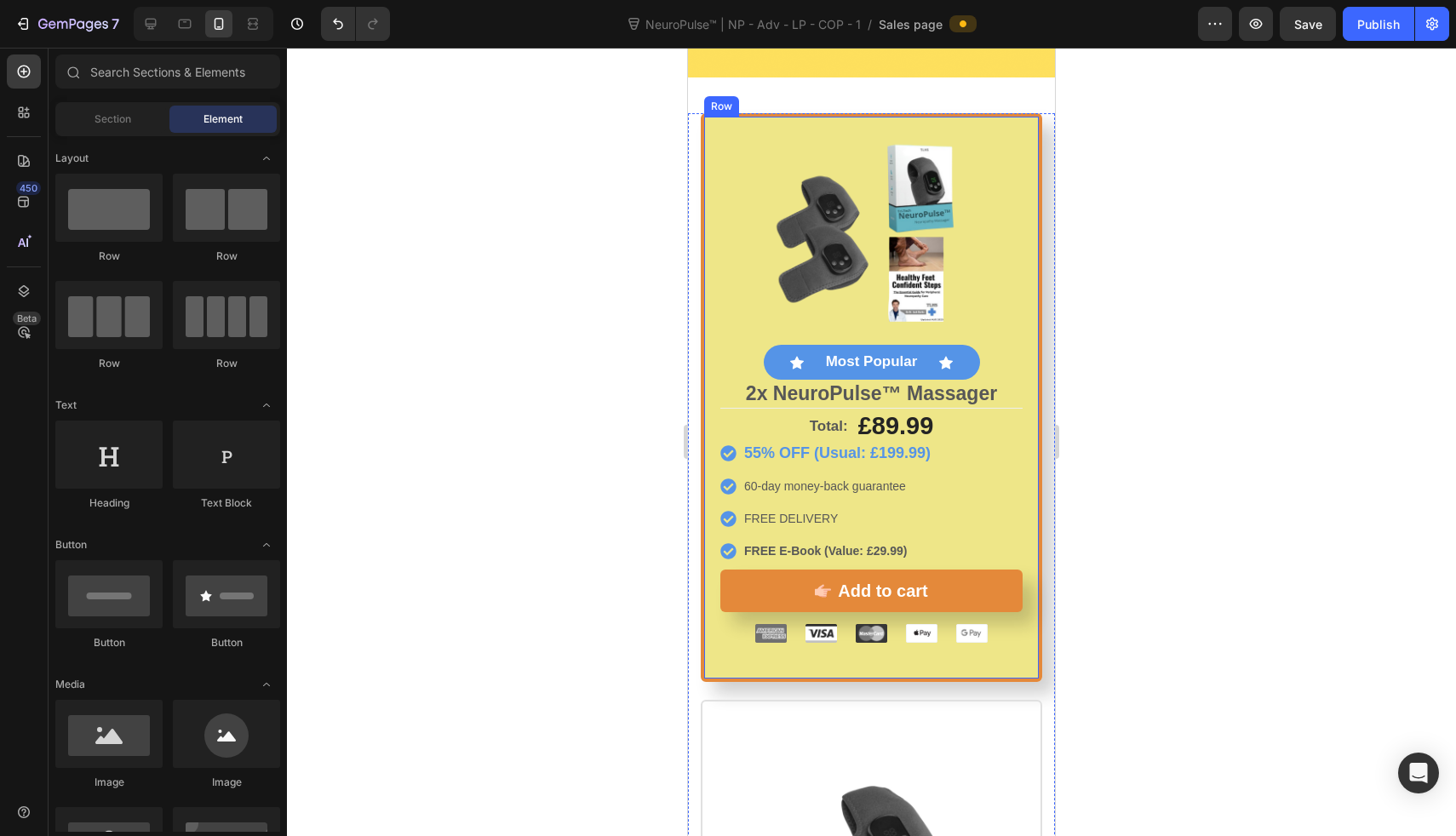
click at [701, 165] on div "Image Icon Most Popular Text Block Icon Row 2x NeuroPulse™ Massager Text Block …" at bounding box center [871, 397] width 341 height 569
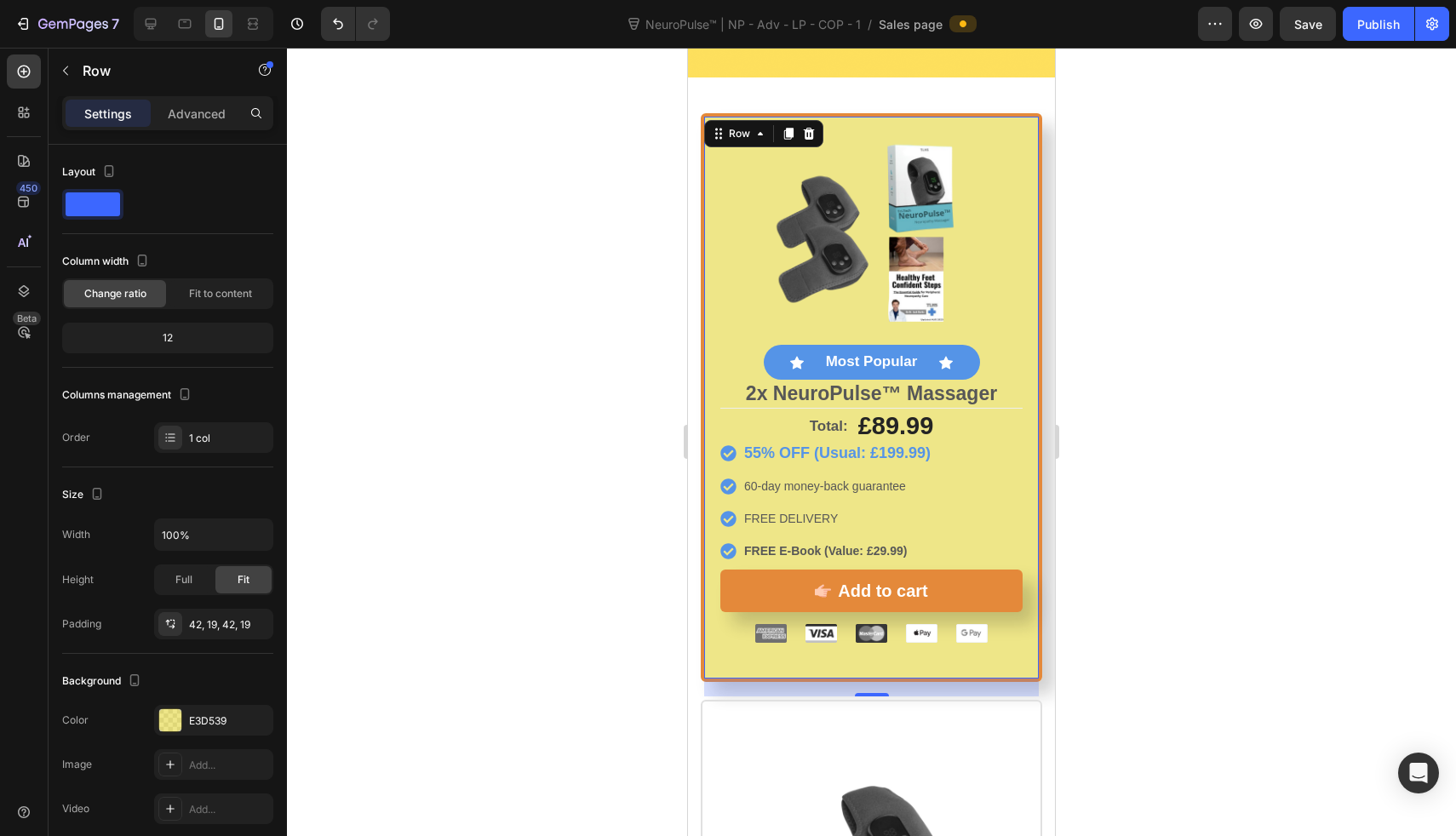
click at [720, 222] on div at bounding box center [871, 240] width 302 height 212
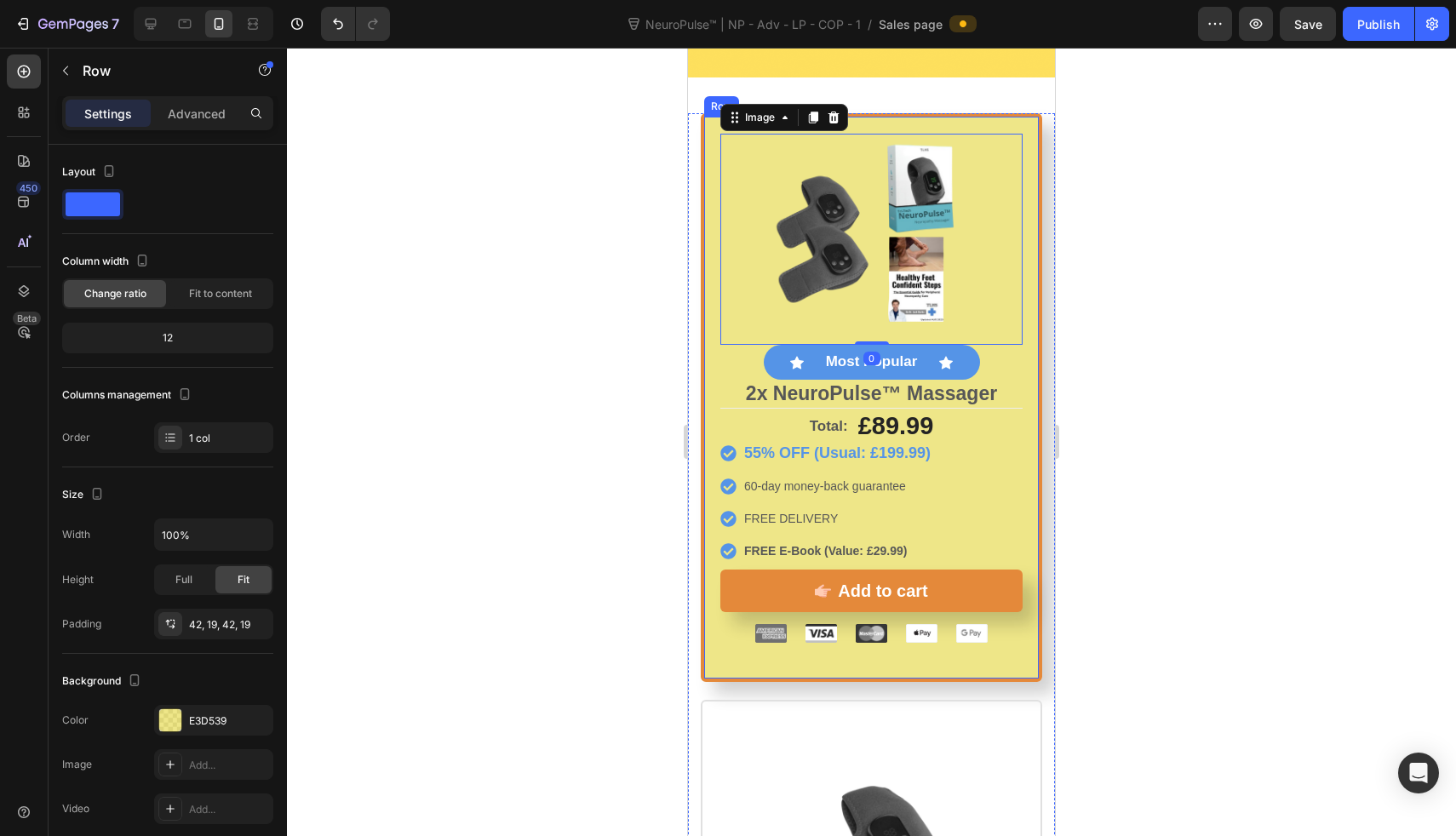
click at [706, 242] on div "Image 0 Icon Most Popular Text Block Icon Row 2x NeuroPulse™ Massager Text Bloc…" at bounding box center [871, 397] width 341 height 569
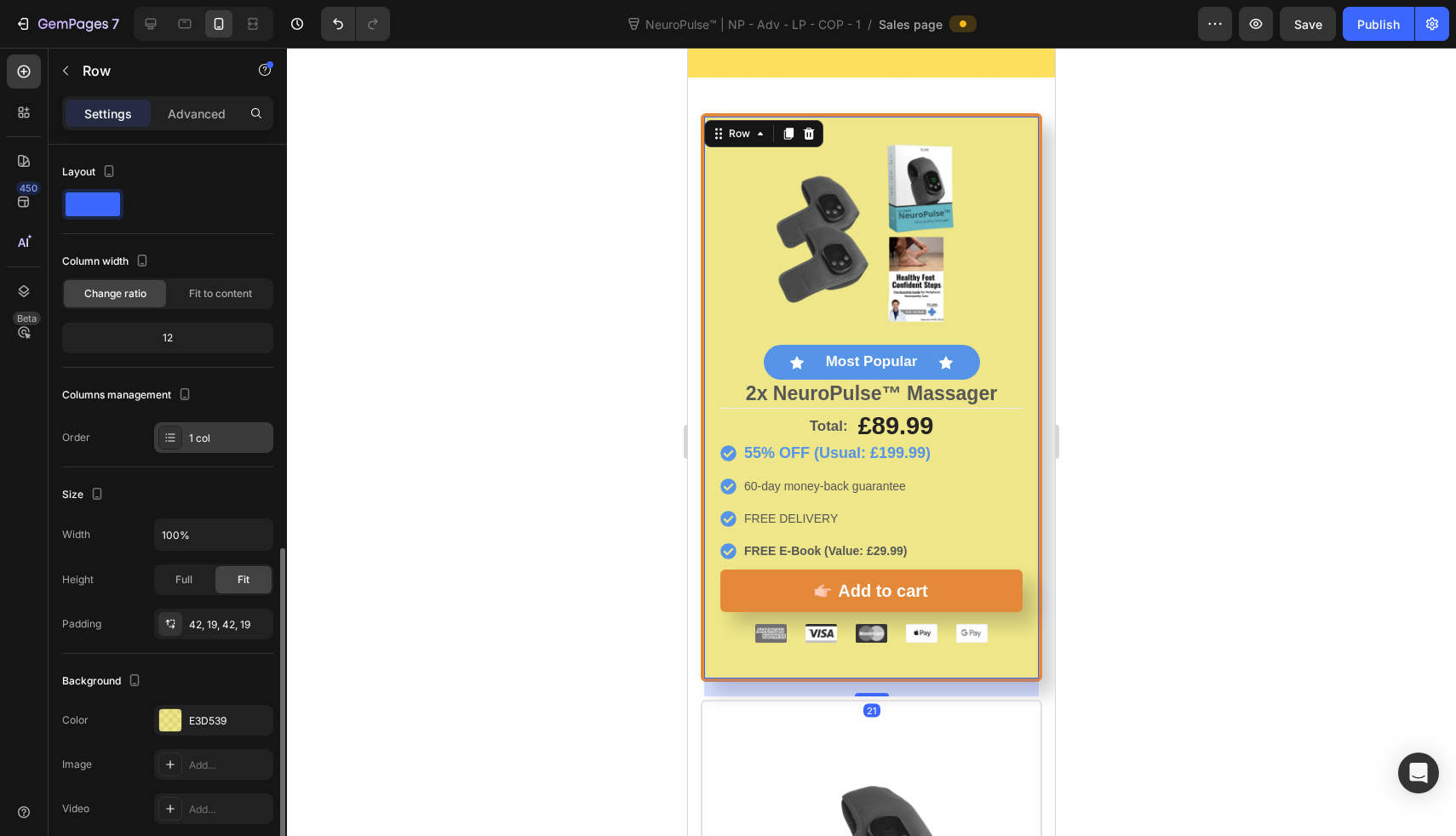
scroll to position [255, 0]
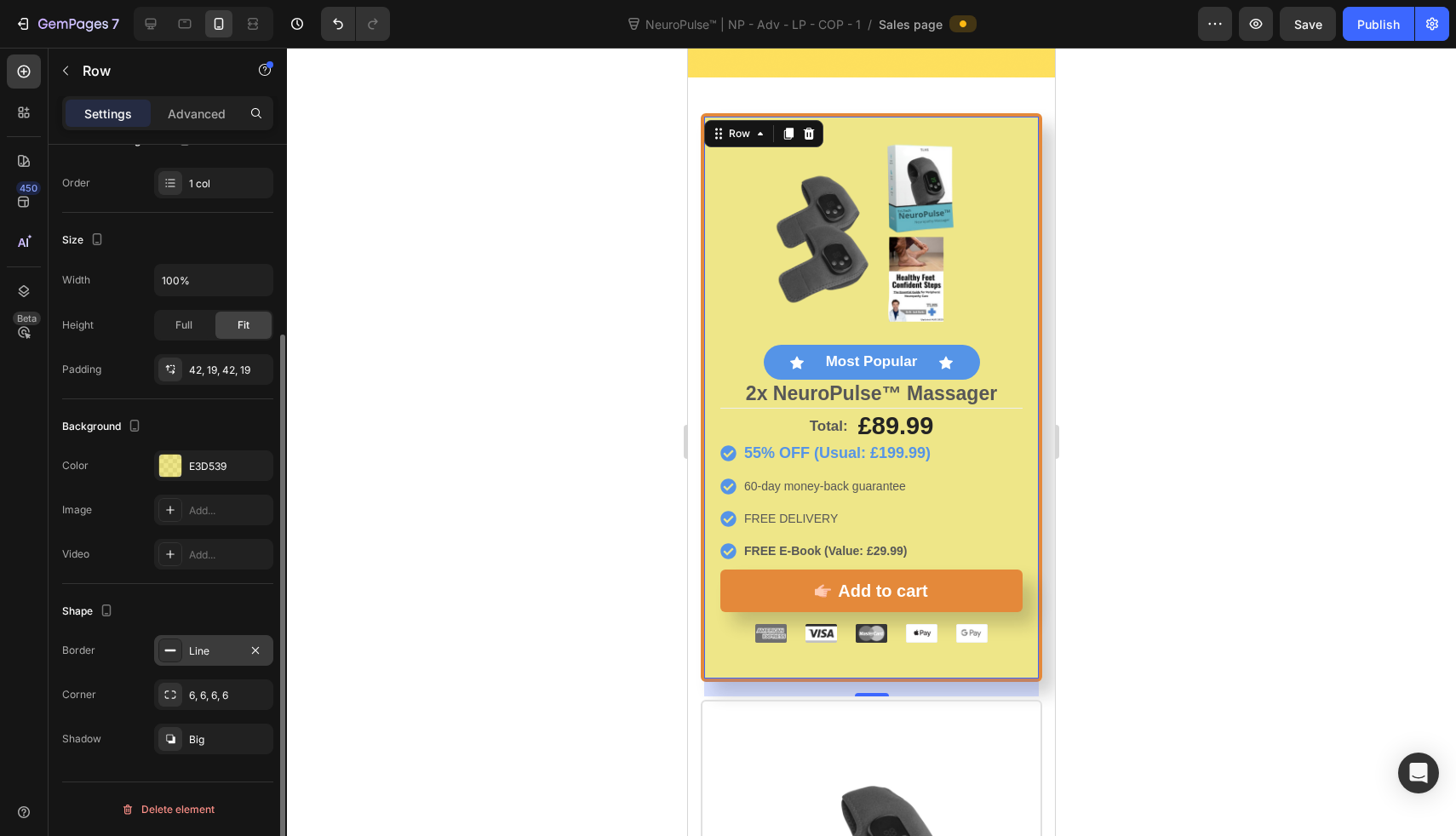
click at [217, 658] on div "Line" at bounding box center [214, 650] width 119 height 30
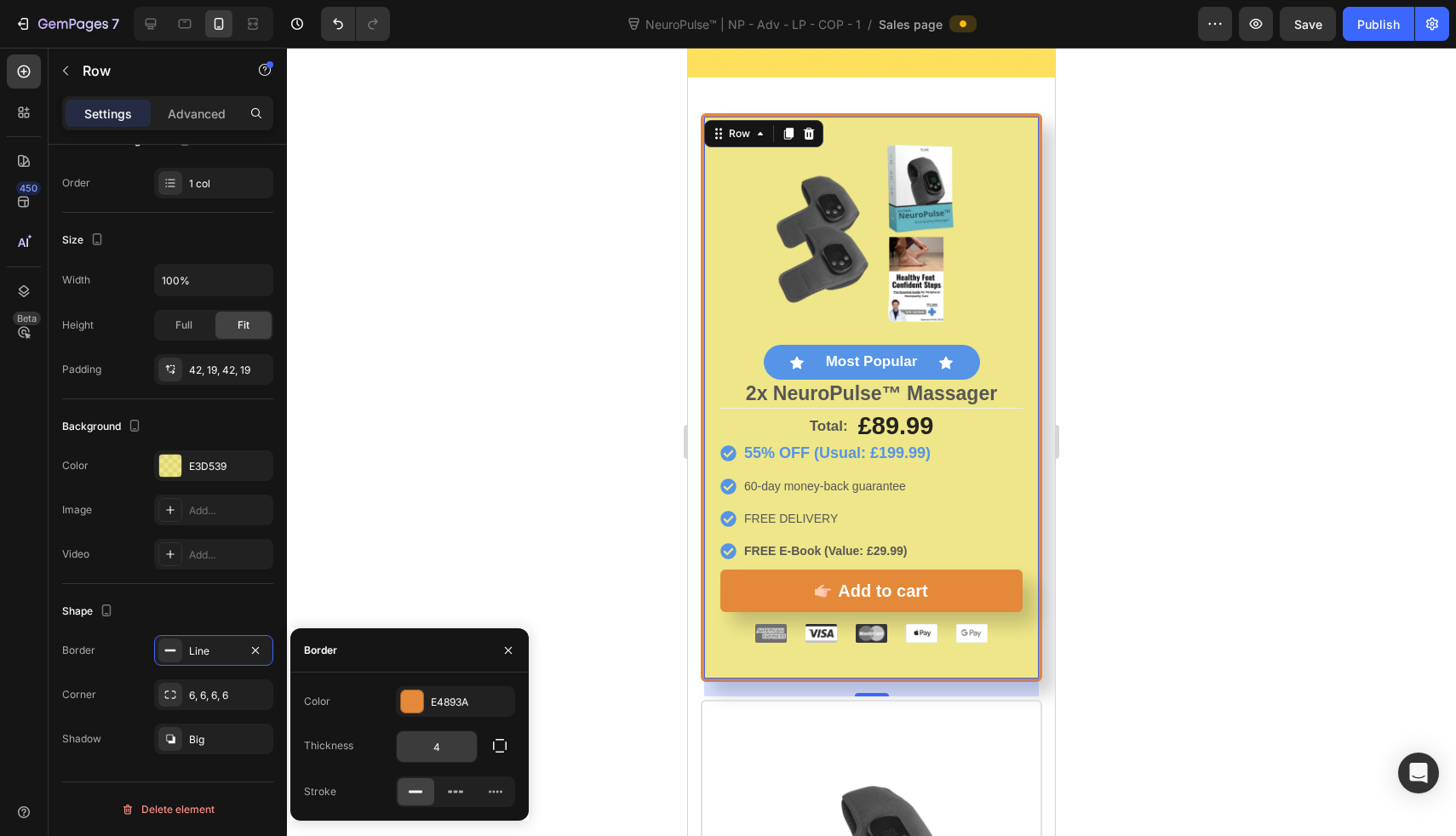
click at [443, 739] on input "4" at bounding box center [437, 747] width 80 height 30
type input "5"
click at [474, 486] on div at bounding box center [871, 442] width 1169 height 789
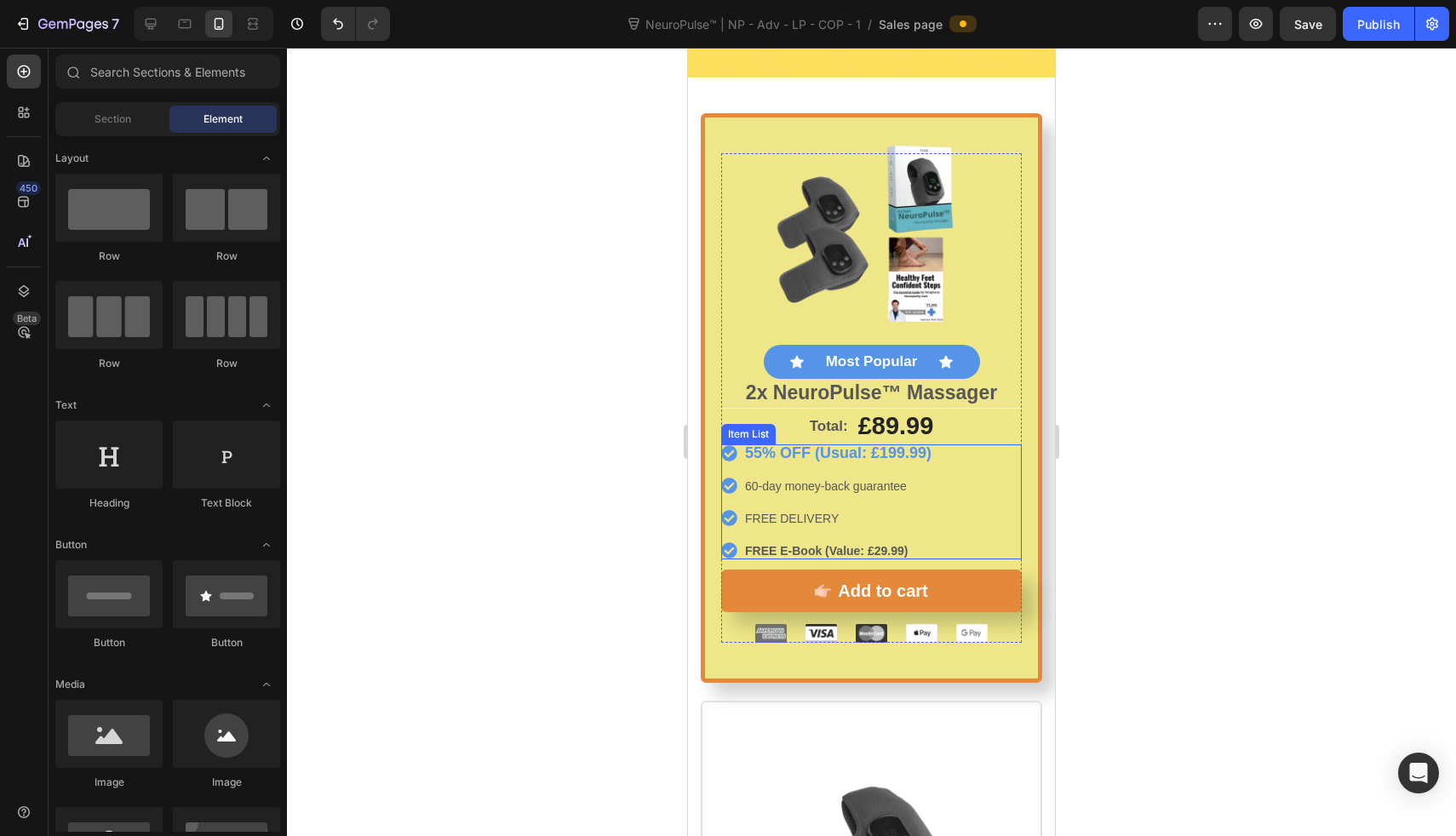
click at [827, 481] on p "60-day money-back guarantee" at bounding box center [838, 486] width 187 height 12
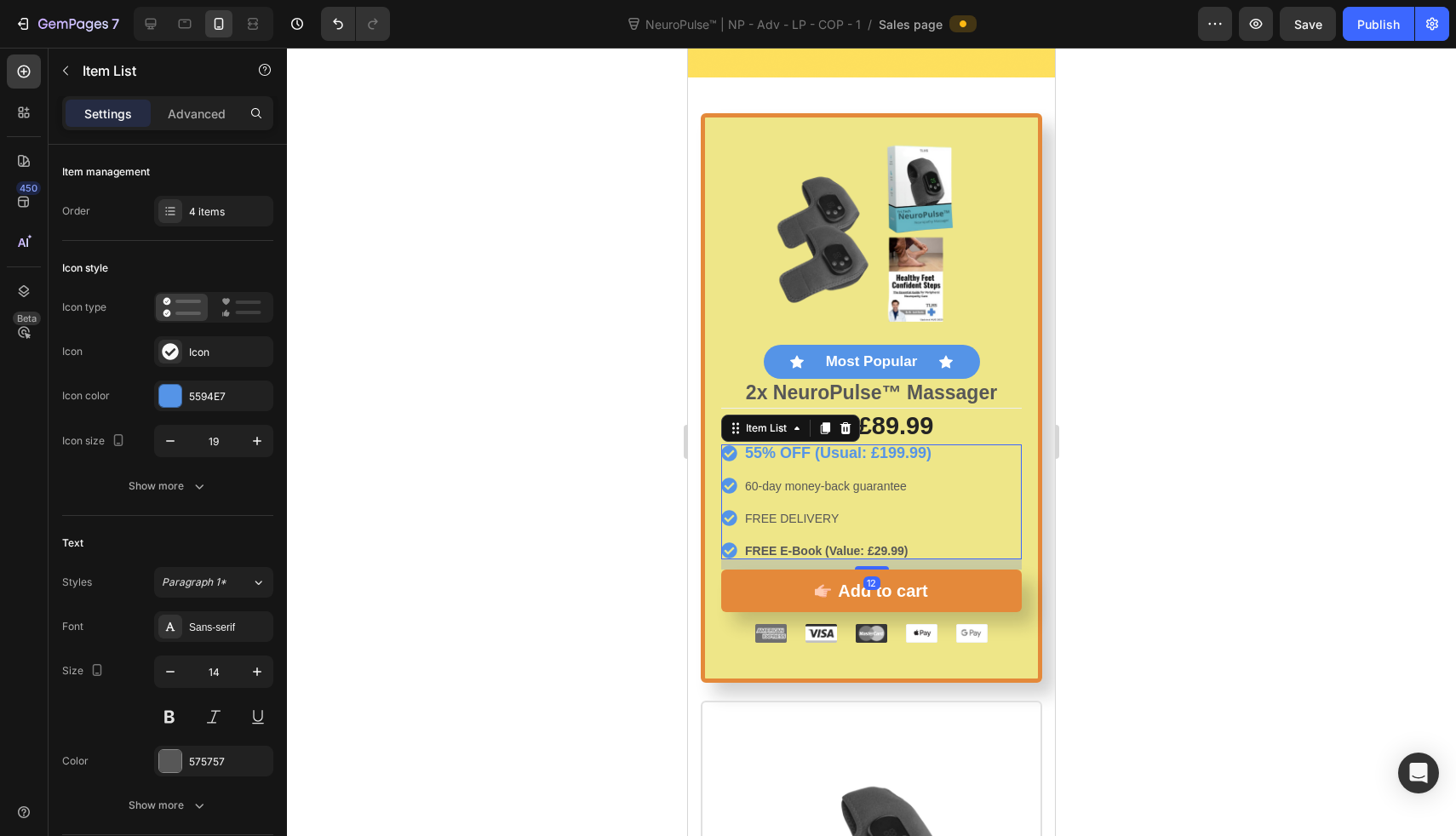
click at [827, 481] on p "60-day money-back guarantee" at bounding box center [838, 486] width 187 height 12
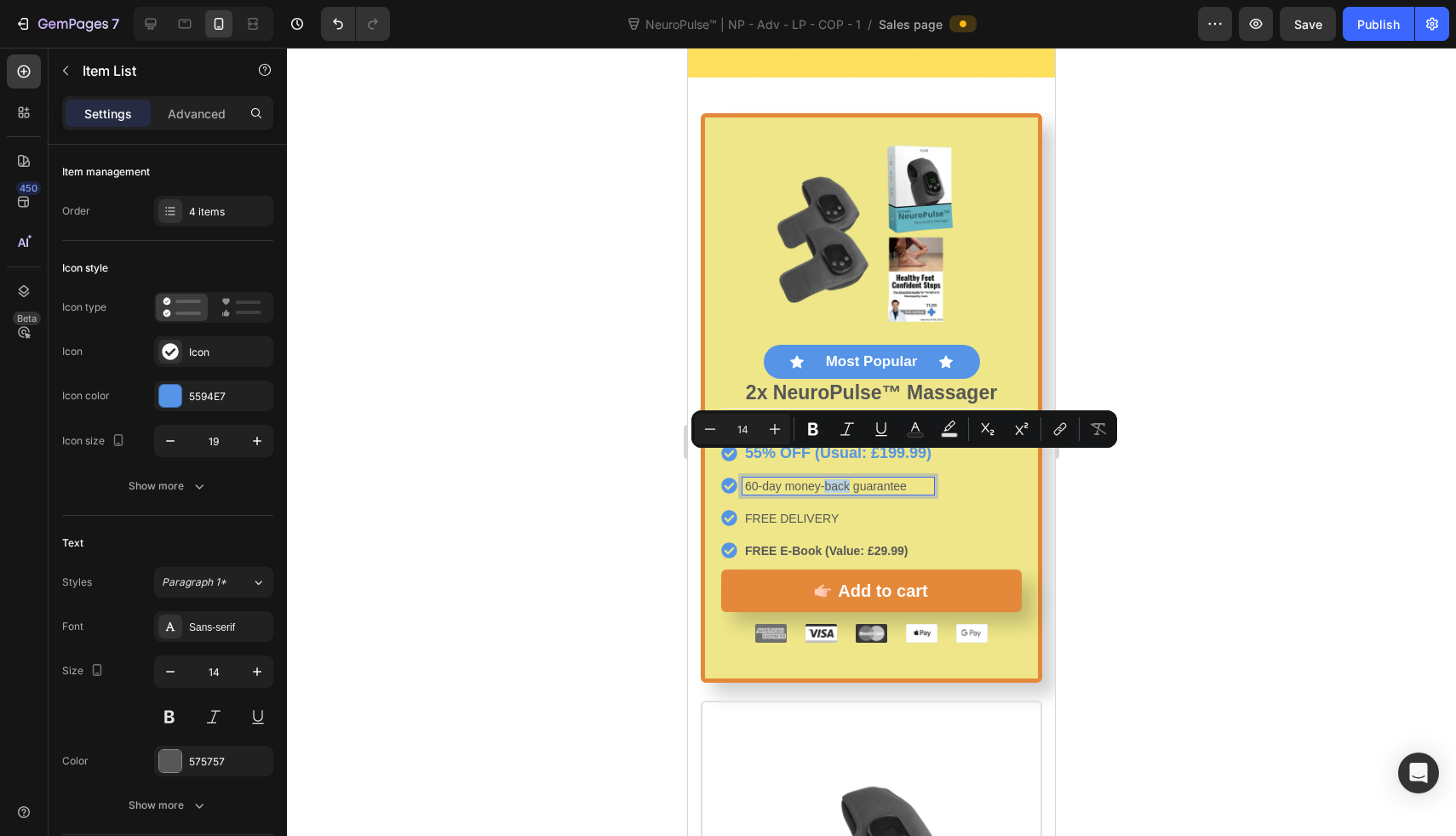
click at [827, 481] on p "60-day money-back guarantee" at bounding box center [838, 486] width 187 height 12
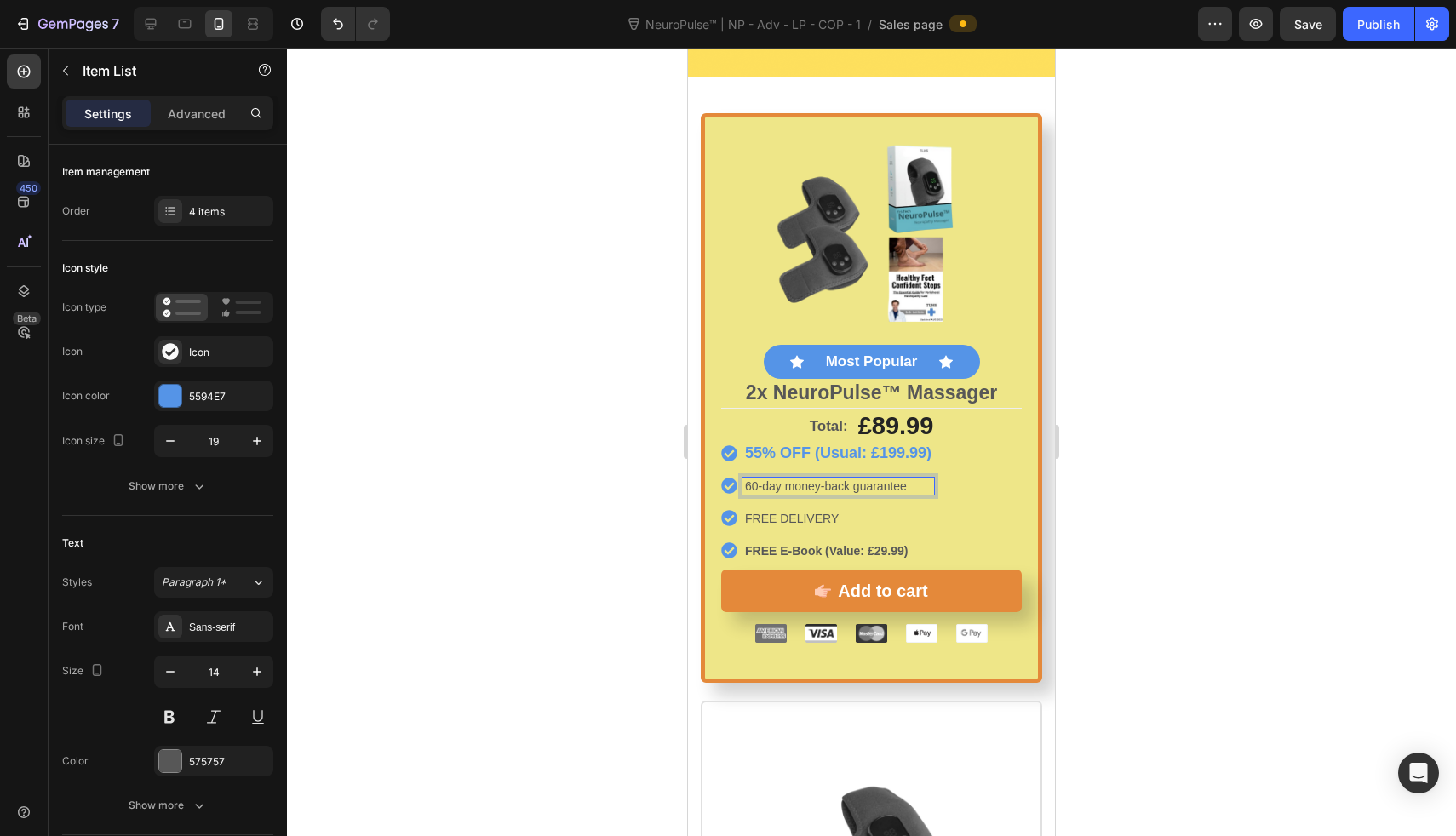
click at [827, 481] on p "60-day money-back guarantee" at bounding box center [838, 486] width 187 height 12
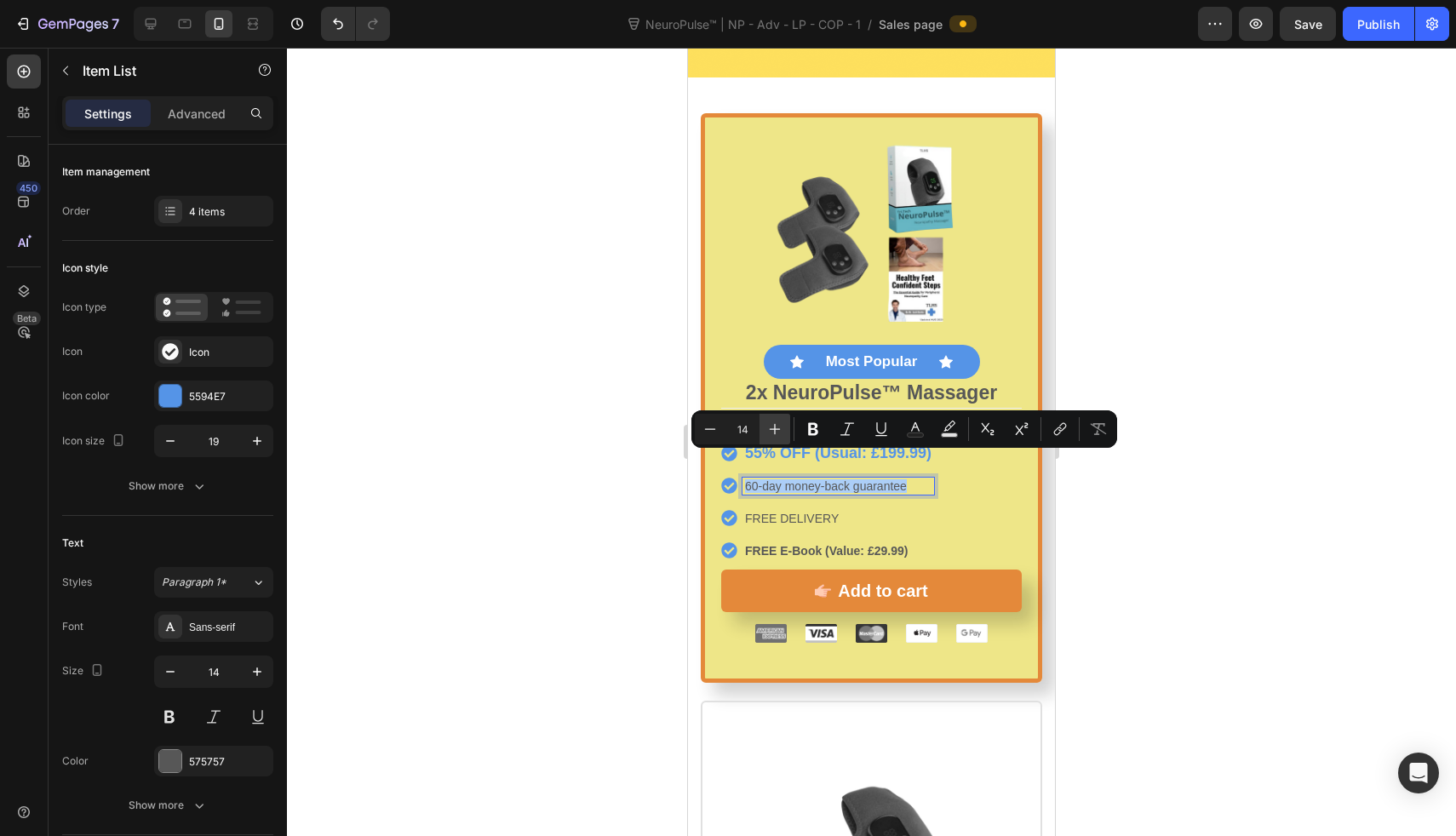
click at [766, 425] on button "Plus" at bounding box center [774, 429] width 30 height 30
type input "16"
click at [781, 513] on p "FREE DELIVERY" at bounding box center [838, 518] width 187 height 12
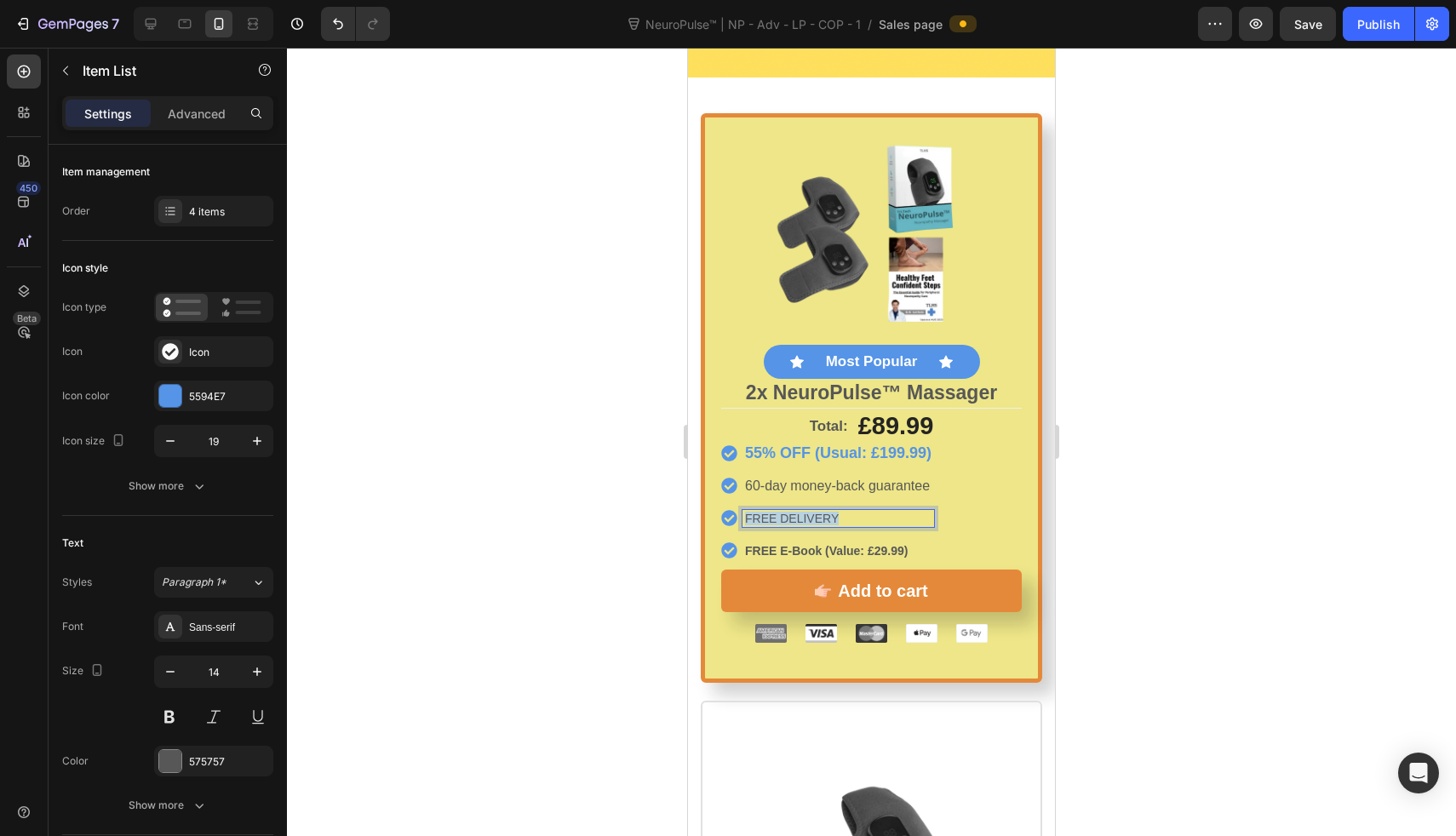
click at [781, 513] on p "FREE DELIVERY" at bounding box center [838, 518] width 187 height 12
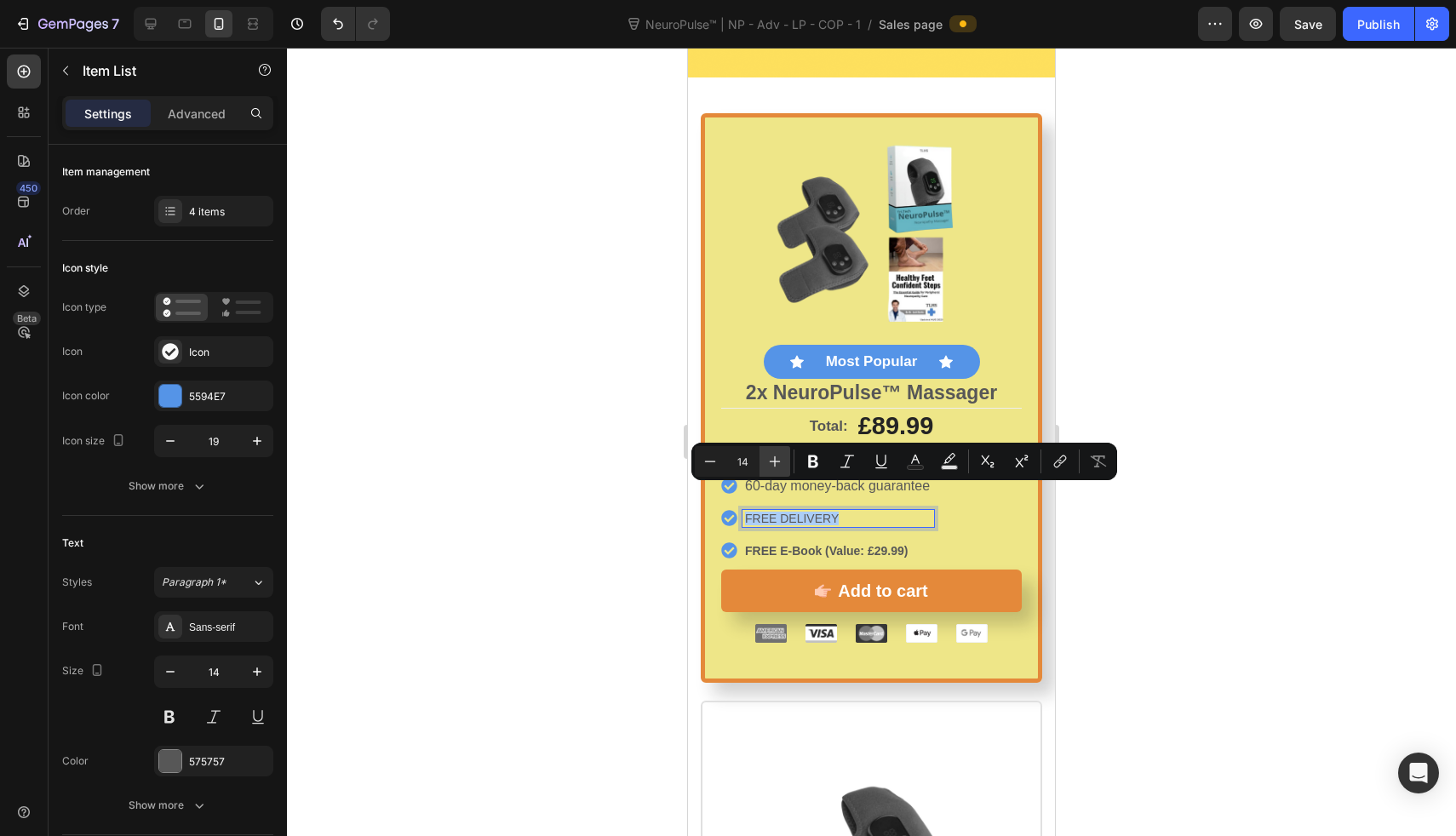
click at [771, 461] on icon "Editor contextual toolbar" at bounding box center [775, 462] width 17 height 17
click at [701, 464] on icon "Editor contextual toolbar" at bounding box center [710, 462] width 17 height 17
type input "16"
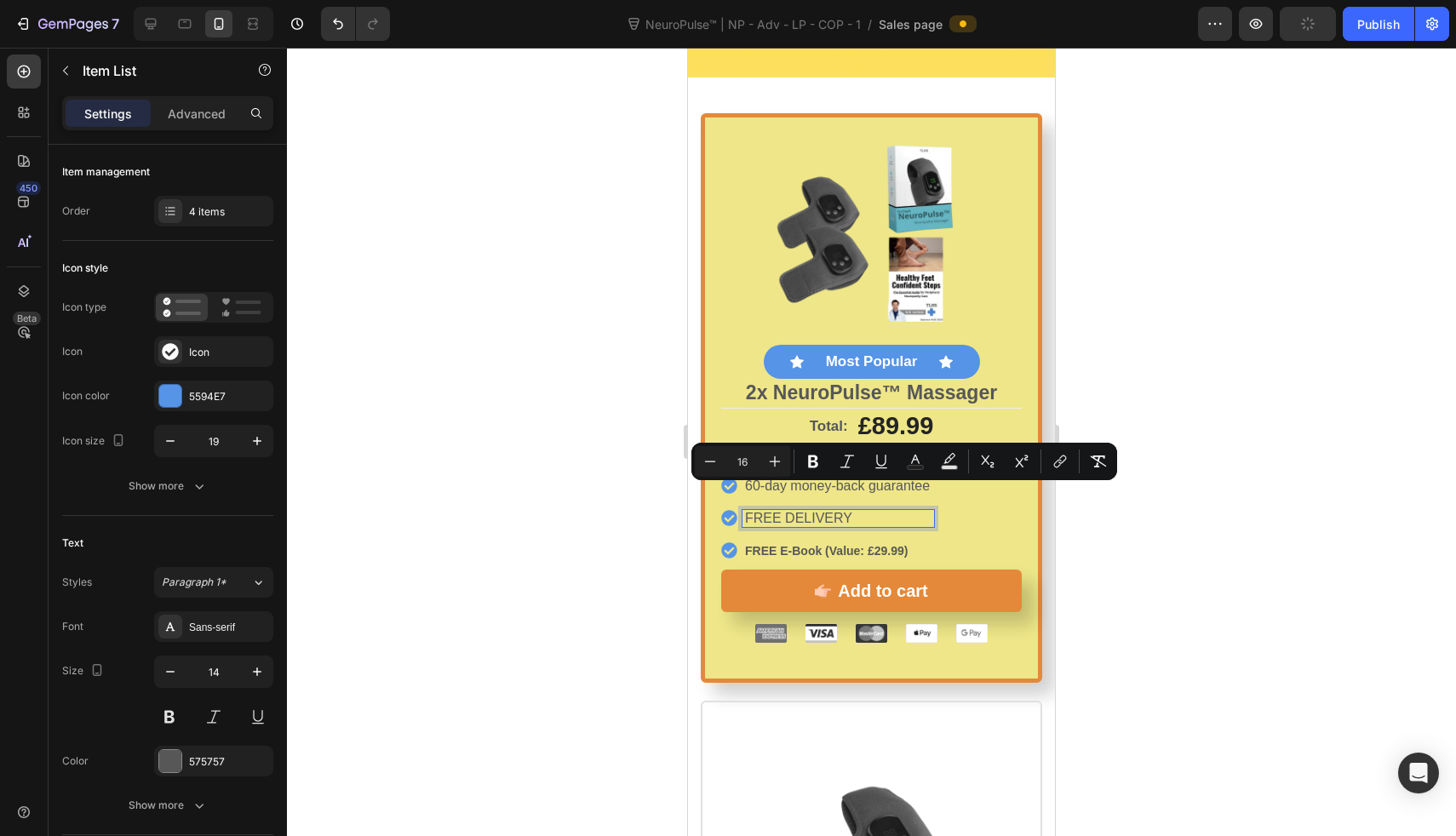
click at [772, 544] on strong "FREE E-Book (Value: £29.99)" at bounding box center [827, 551] width 163 height 13
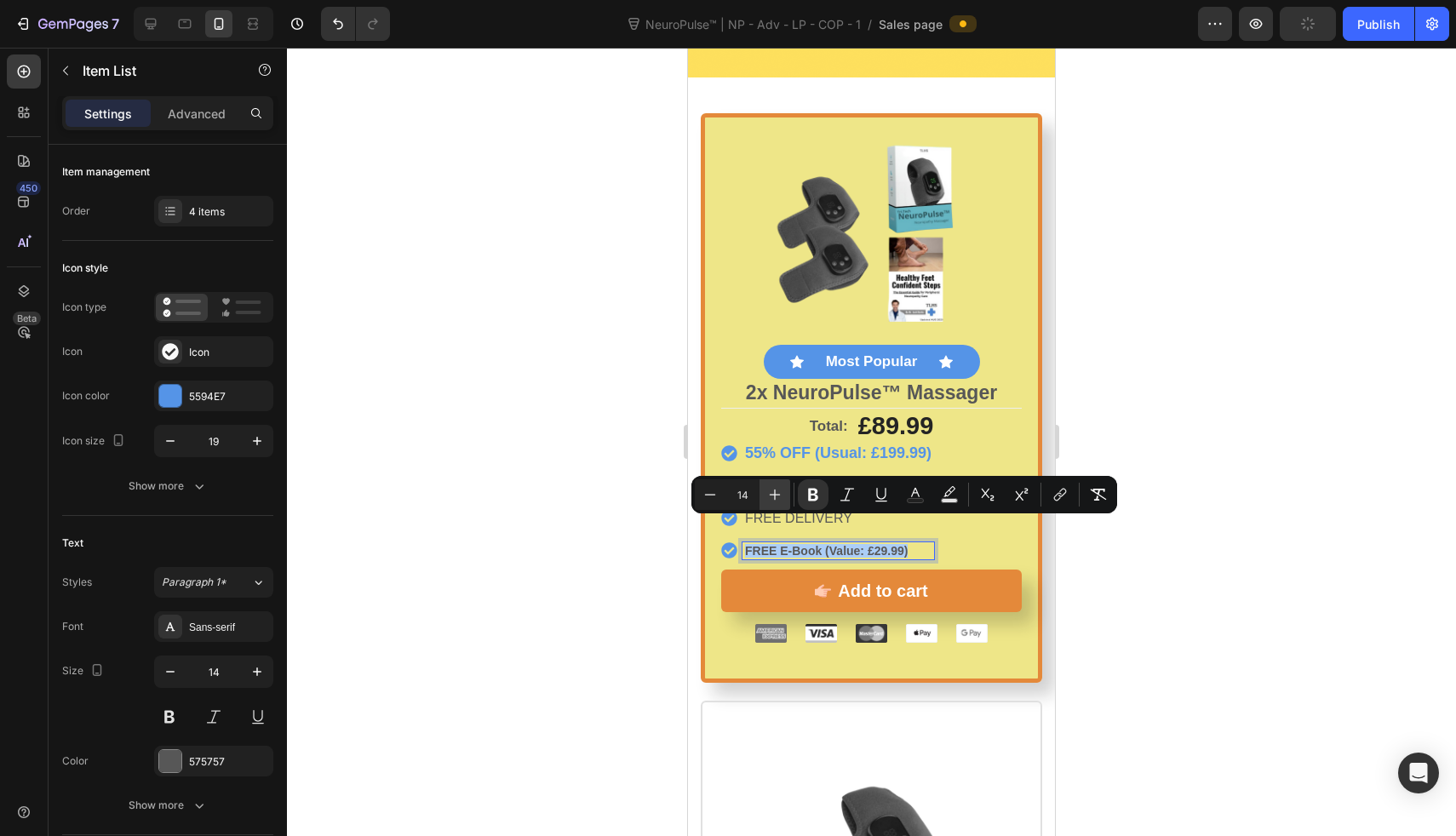
click at [767, 486] on icon "Editor contextual toolbar" at bounding box center [775, 495] width 17 height 17
type input "16"
click at [619, 468] on div at bounding box center [871, 442] width 1169 height 789
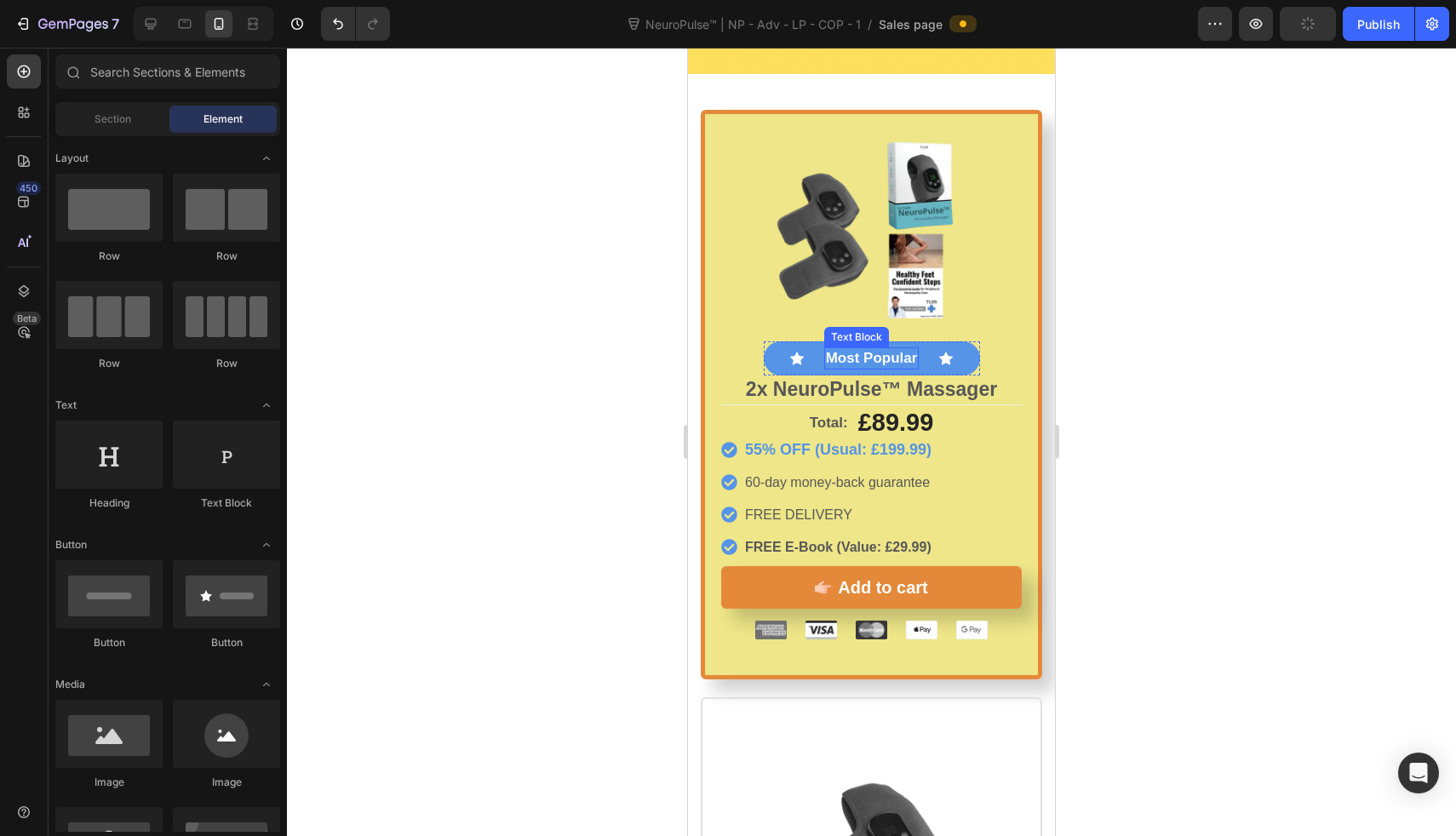
scroll to position [8670, 0]
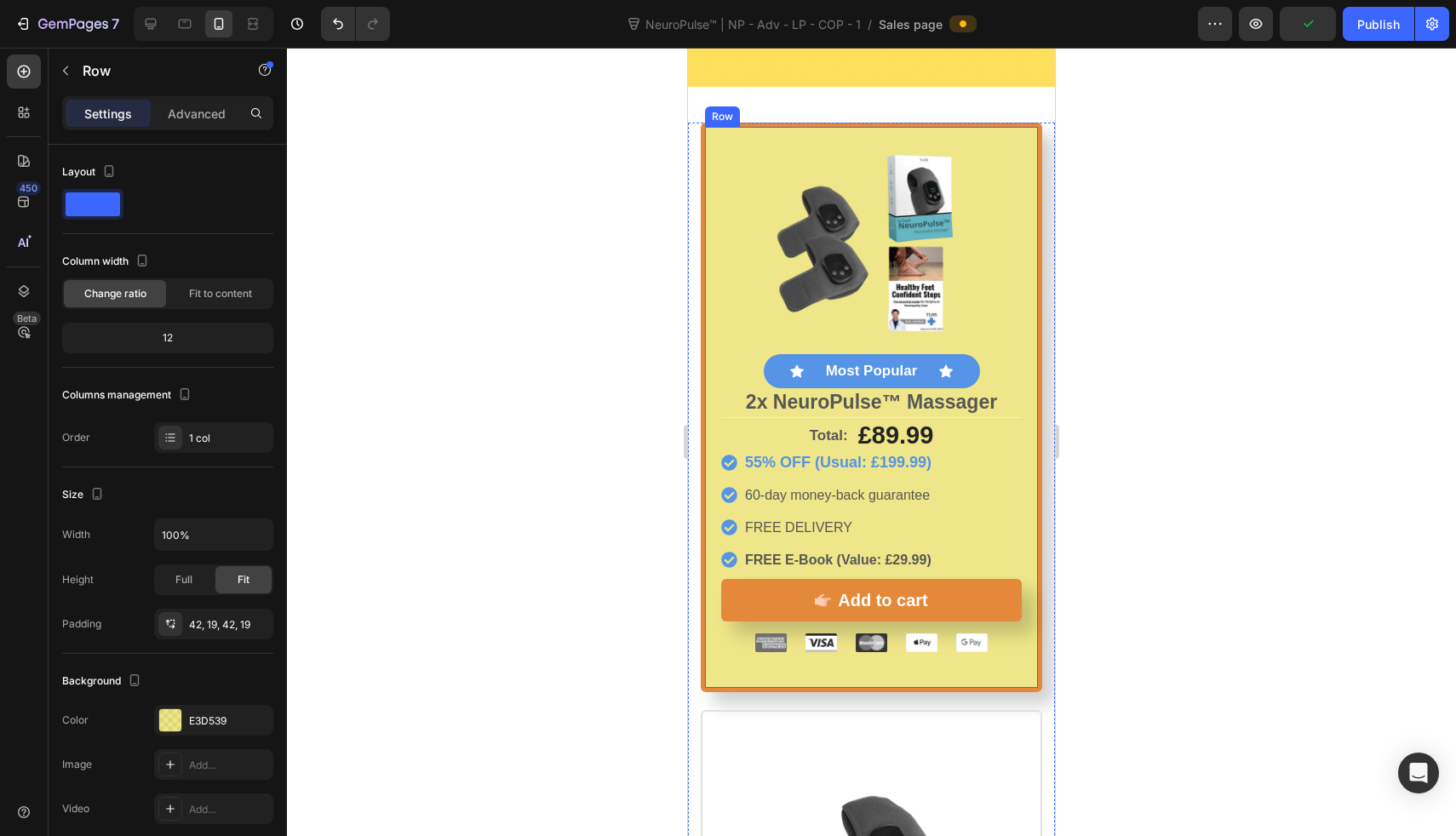
click at [711, 163] on div "Image Icon Most Popular Text Block Icon Row 2x NeuroPulse™ Massager Text Block …" at bounding box center [871, 407] width 341 height 570
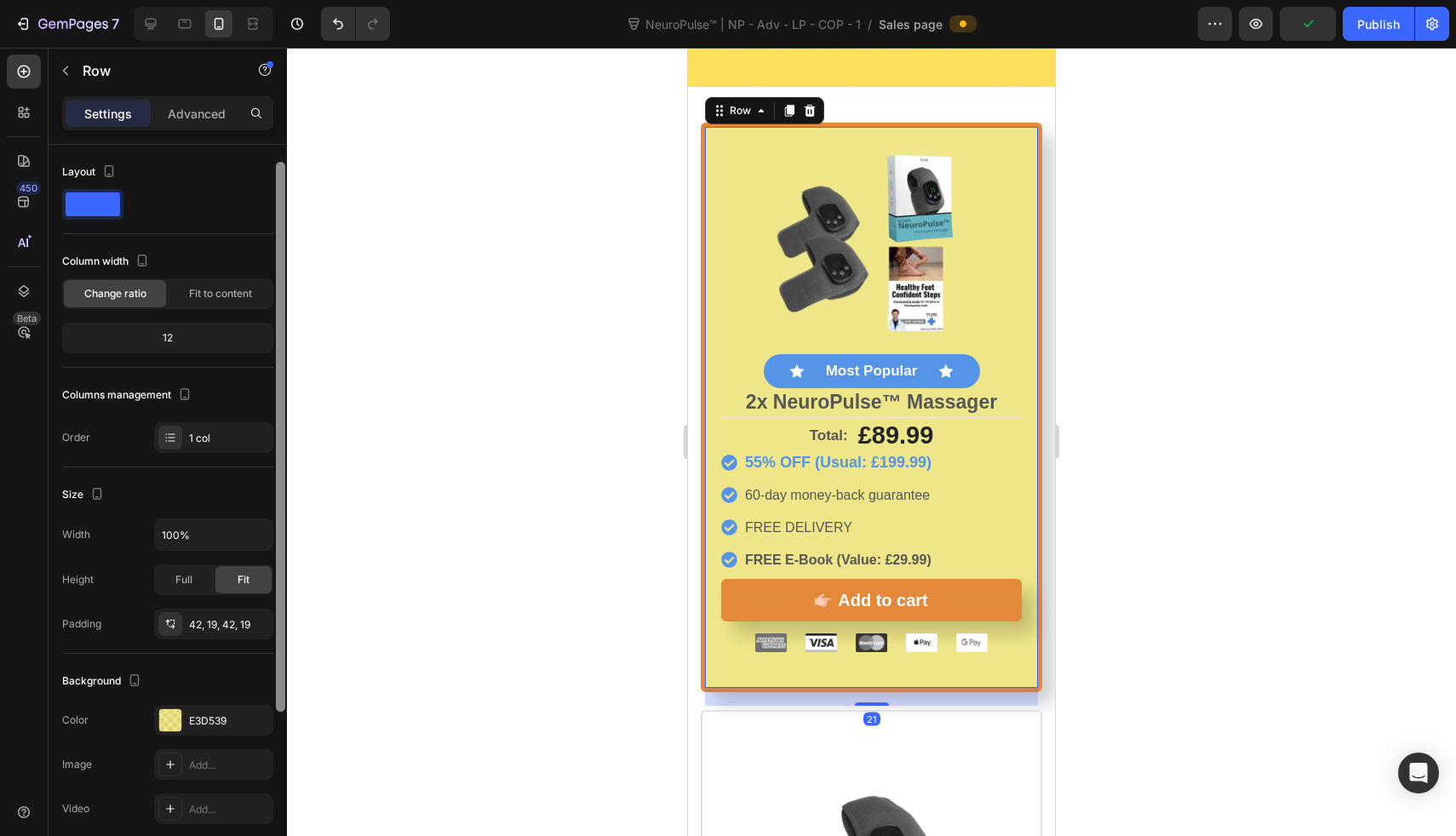
scroll to position [110, 0]
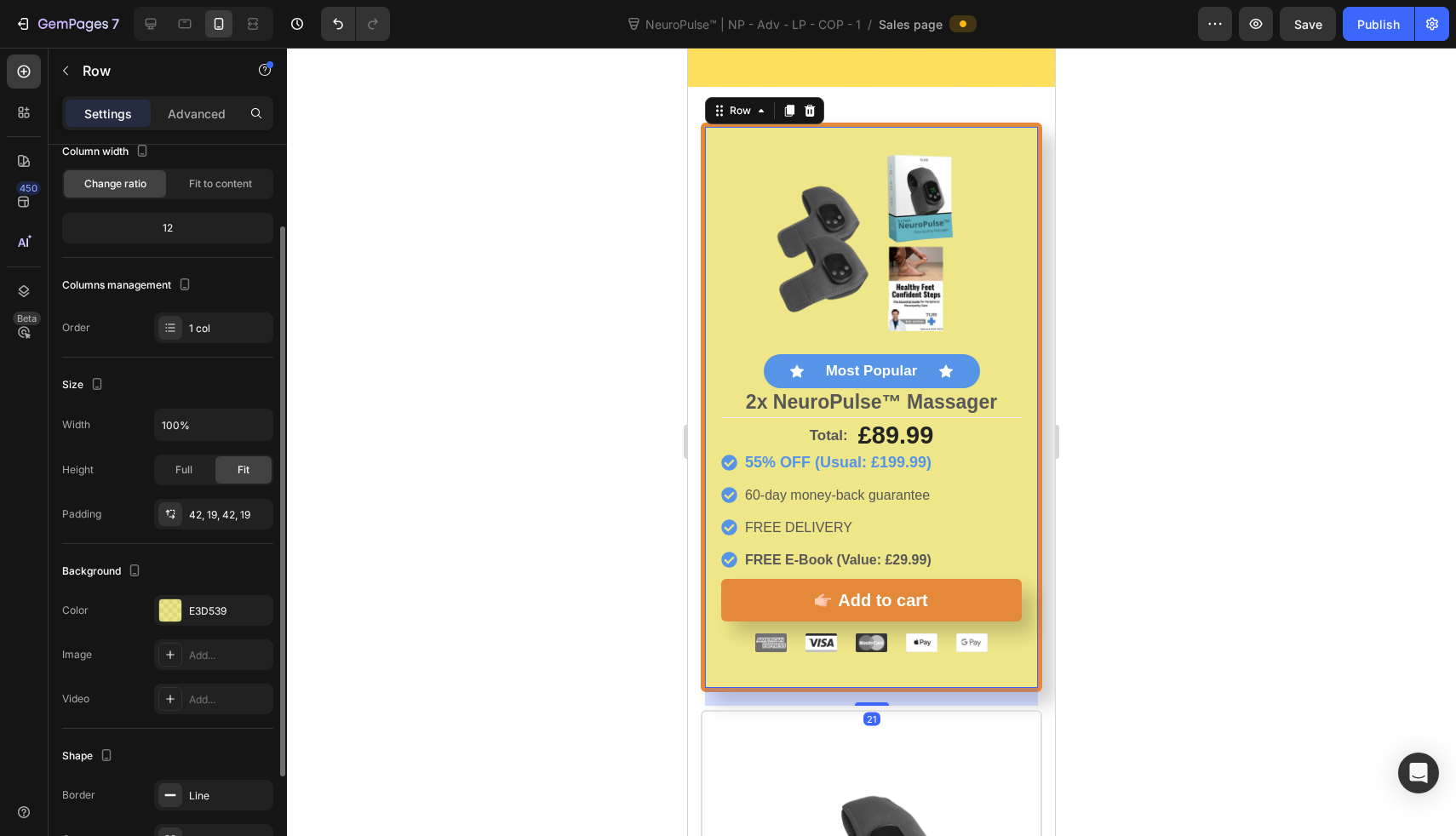
click at [193, 594] on div "Background The changes might be hidden by the video. Color E3D539 Image Add... …" at bounding box center [168, 636] width 211 height 185
click at [206, 610] on div "E3D539" at bounding box center [213, 611] width 49 height 15
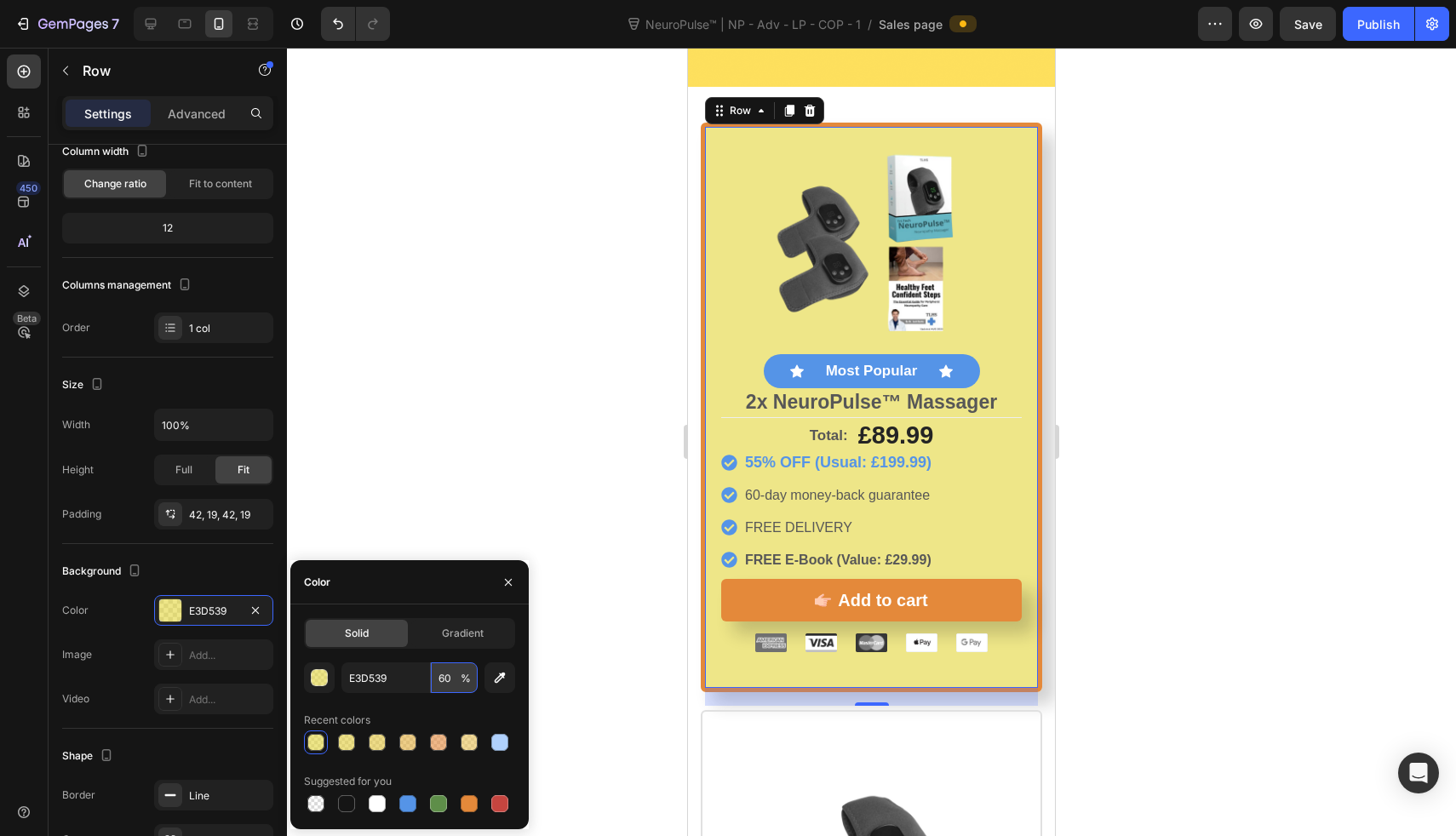
click at [449, 674] on input "60" at bounding box center [454, 678] width 46 height 30
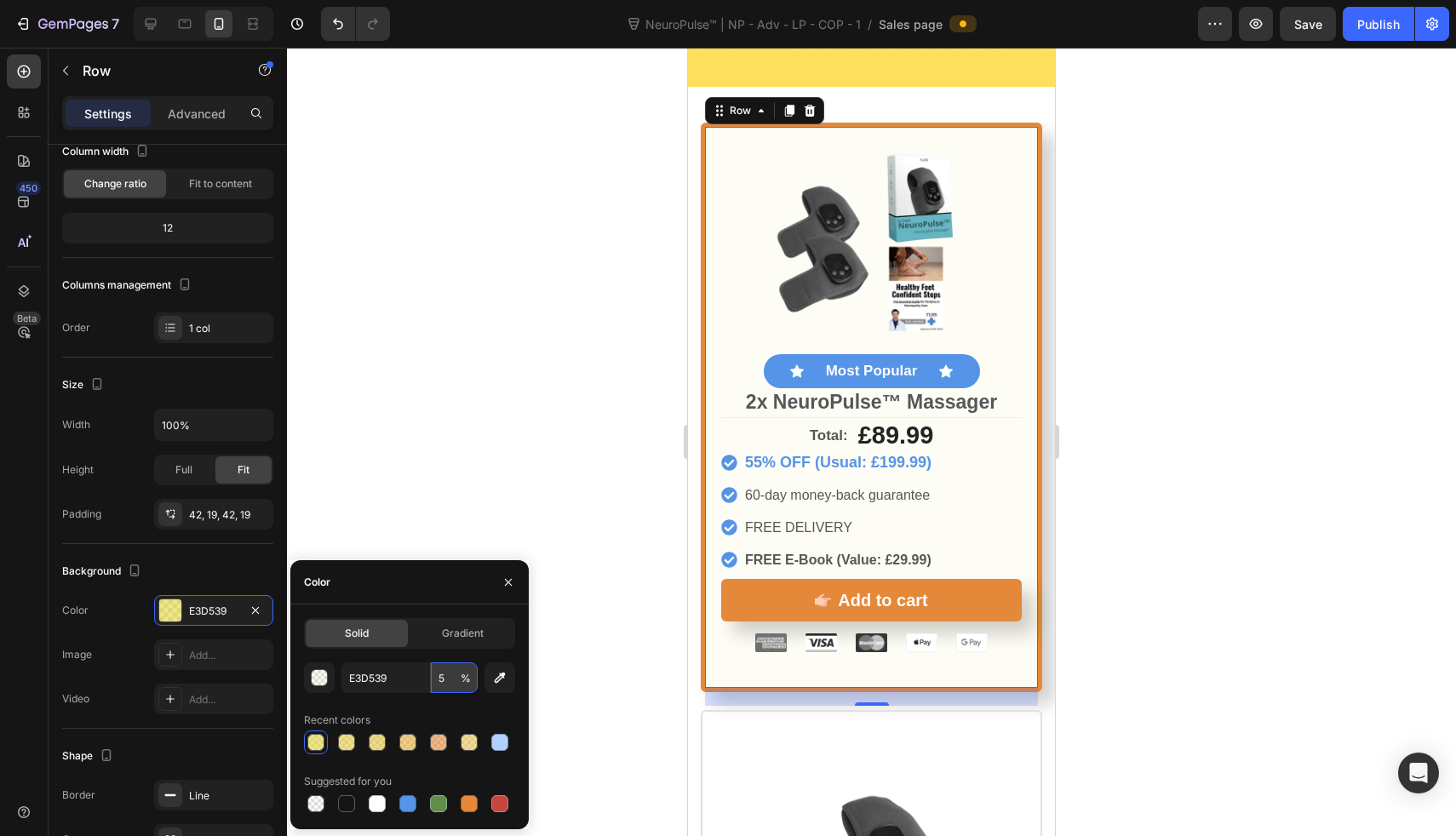
type input "50"
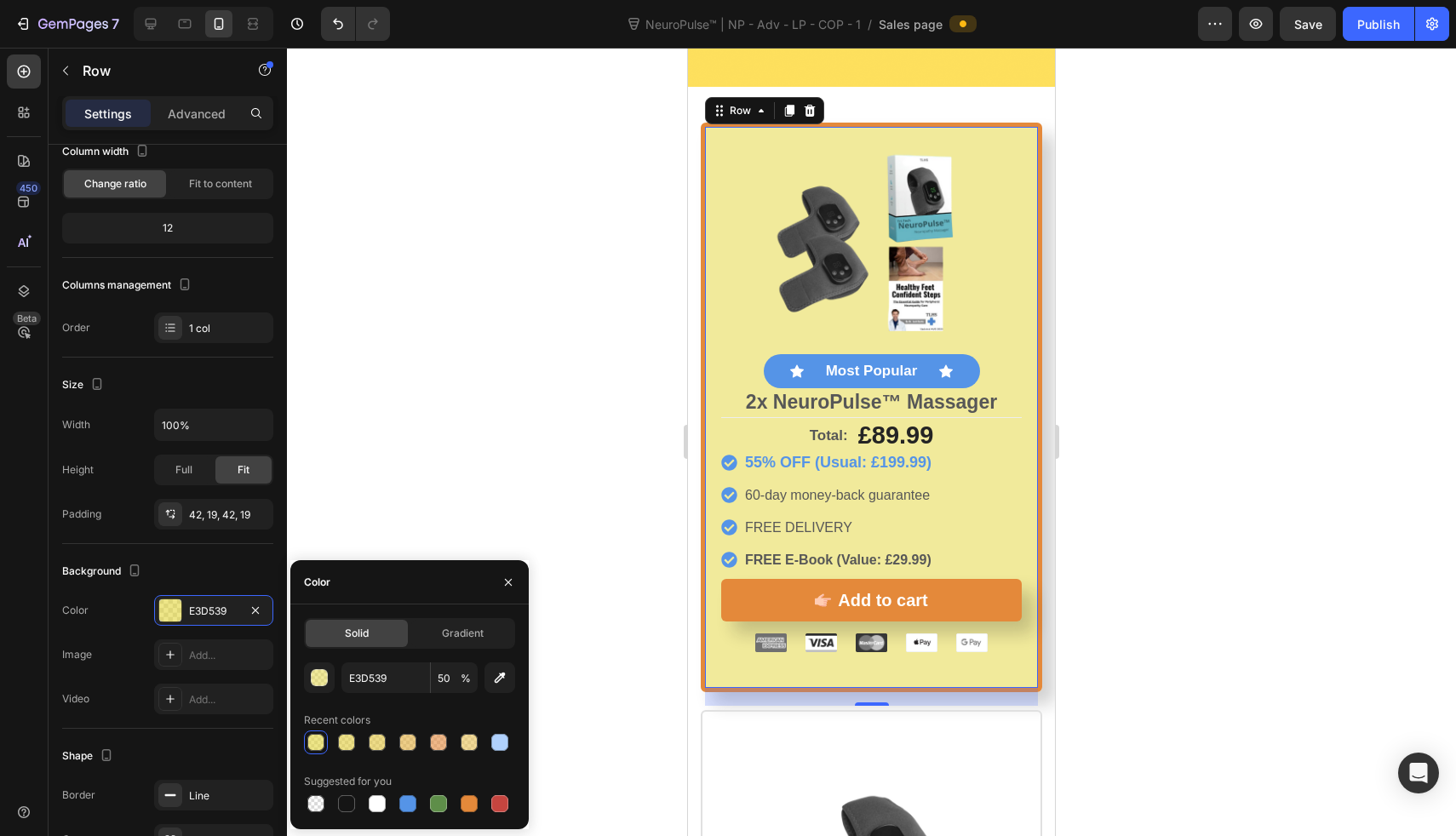
click at [506, 499] on div at bounding box center [871, 442] width 1169 height 789
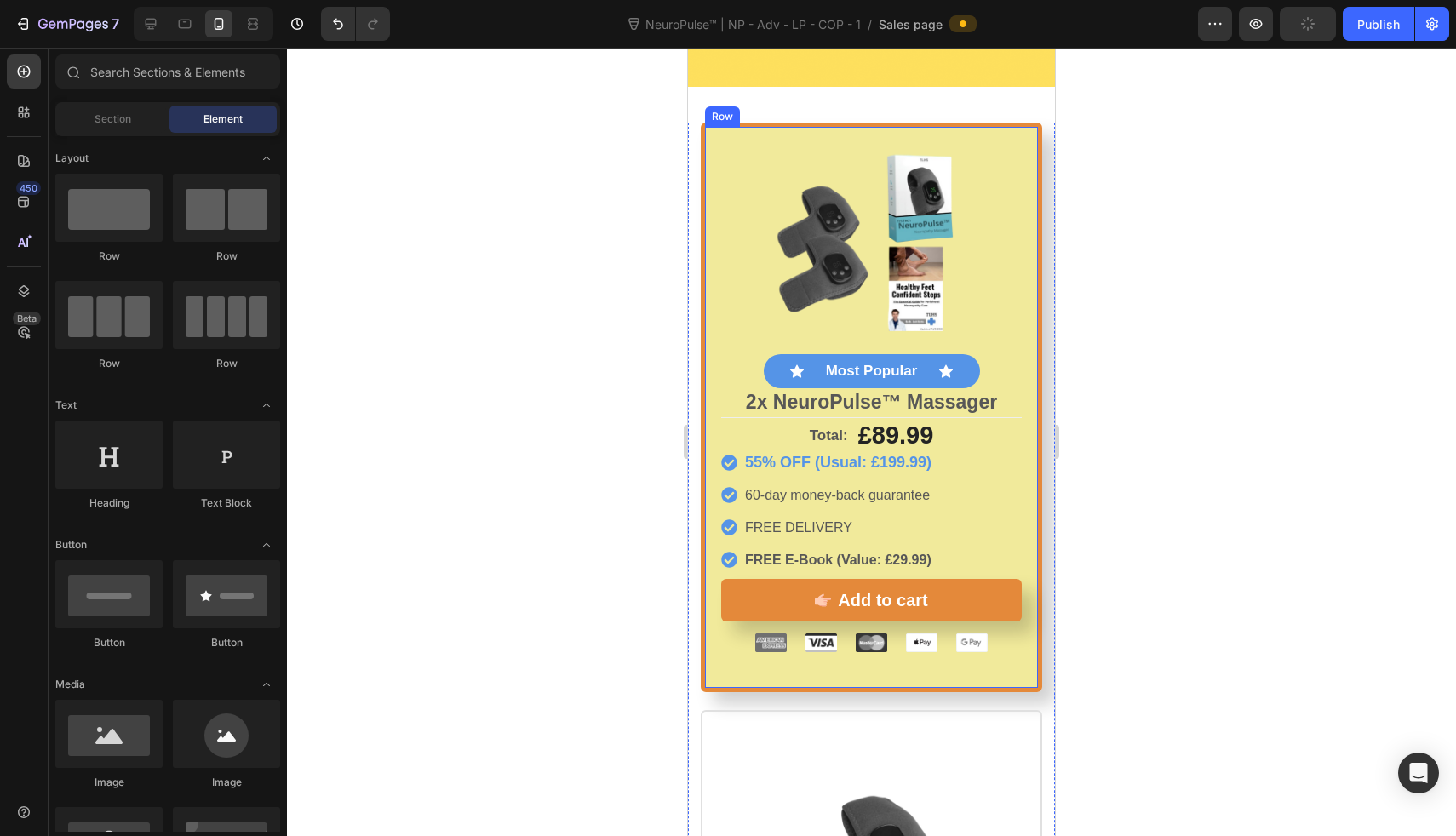
click at [708, 179] on div "Image Icon Most Popular Text Block Icon Row 2x NeuroPulse™ Massager Text Block …" at bounding box center [871, 407] width 341 height 570
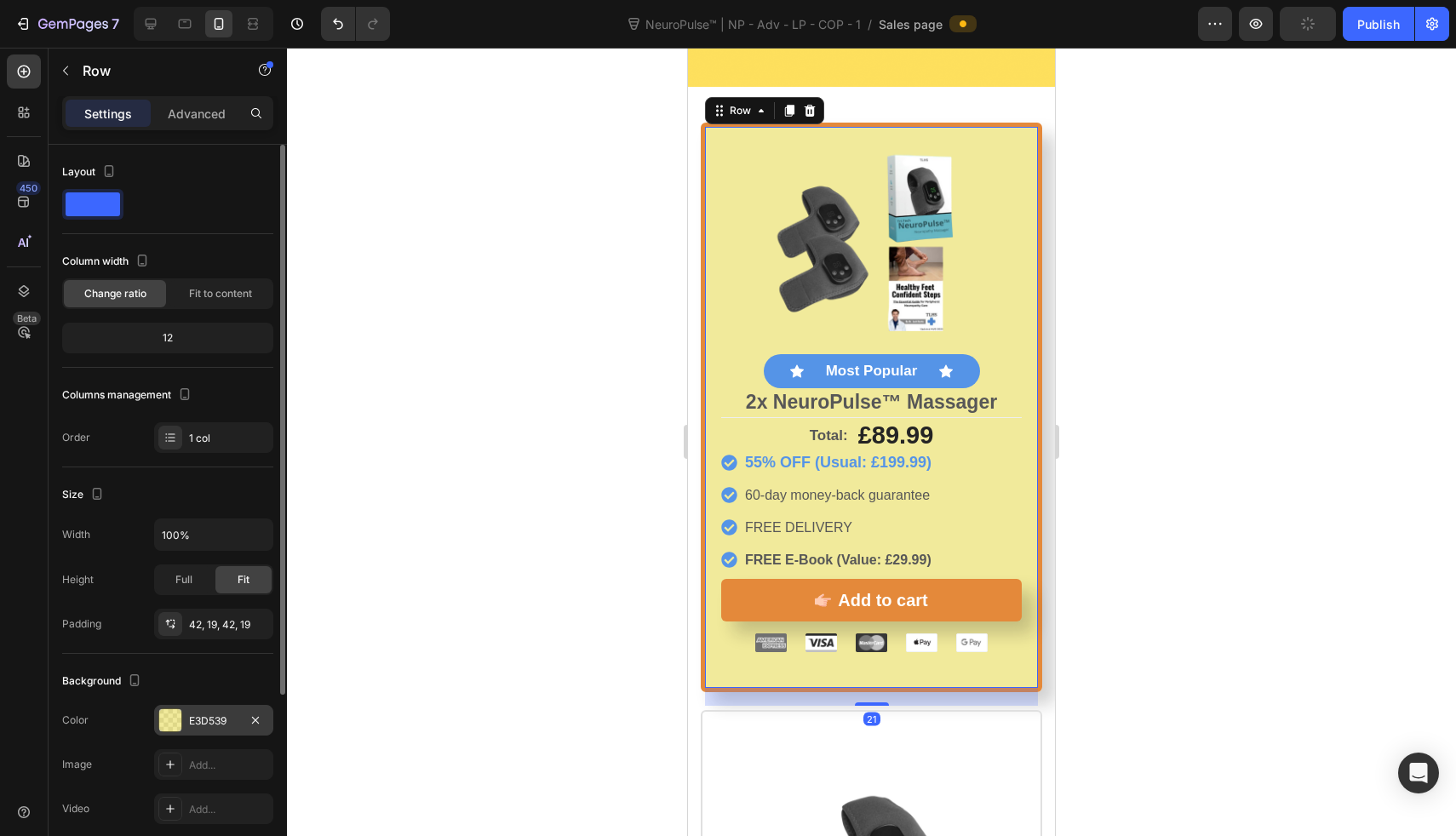
click at [189, 717] on div "E3D539" at bounding box center [213, 721] width 49 height 15
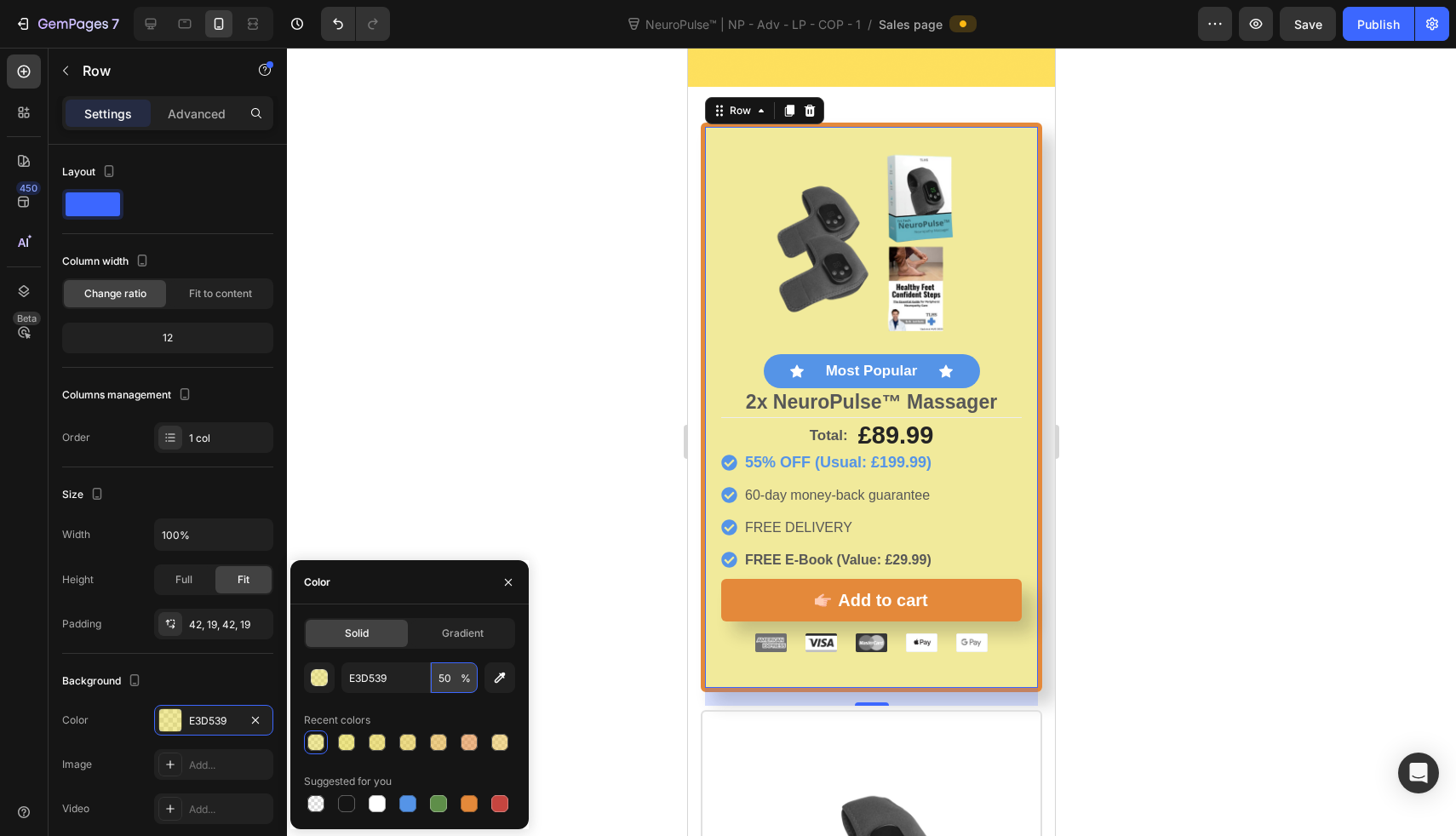
click at [446, 673] on input "50" at bounding box center [454, 678] width 46 height 30
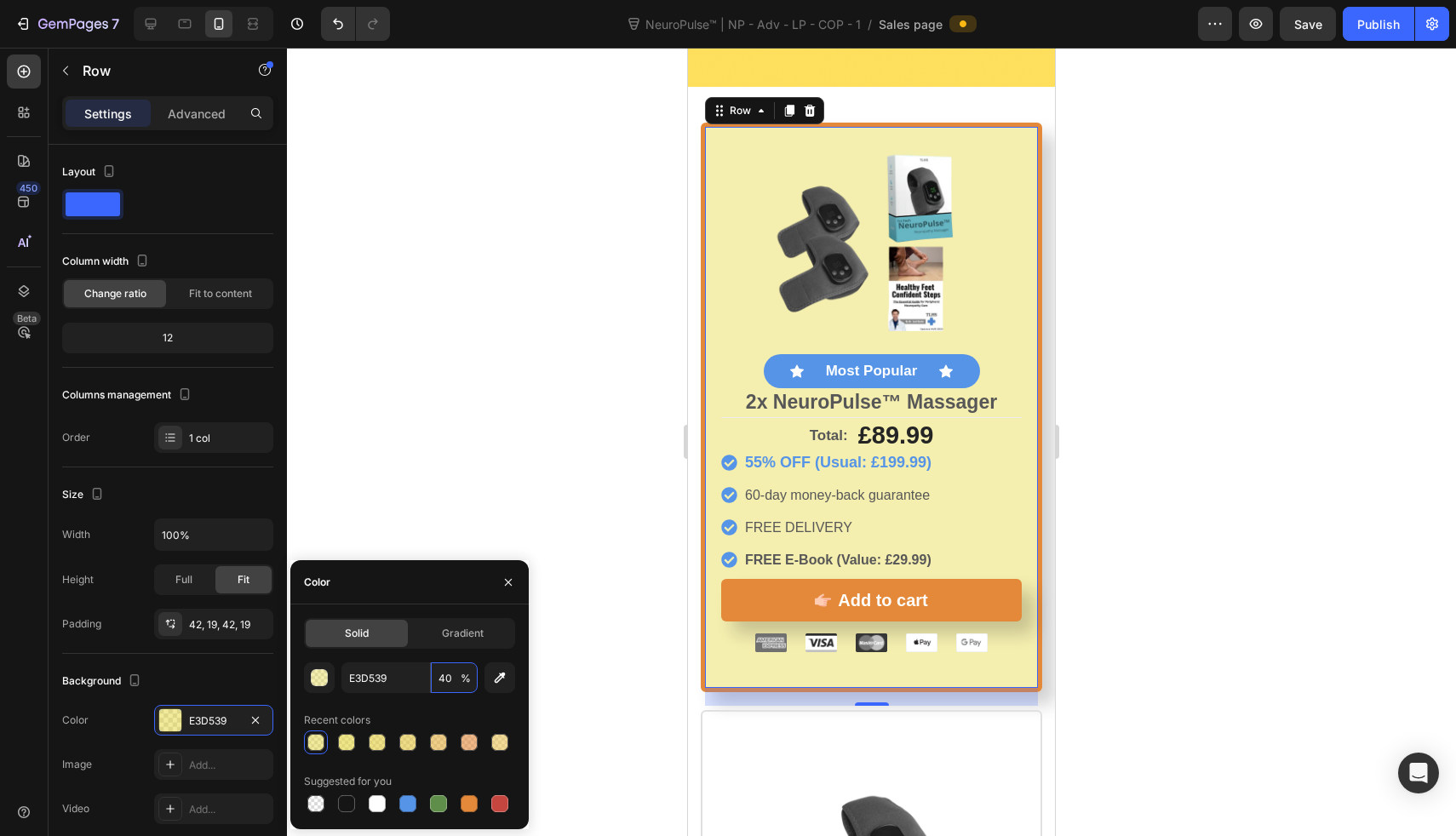
type input "40"
click at [327, 686] on button "button" at bounding box center [319, 678] width 30 height 30
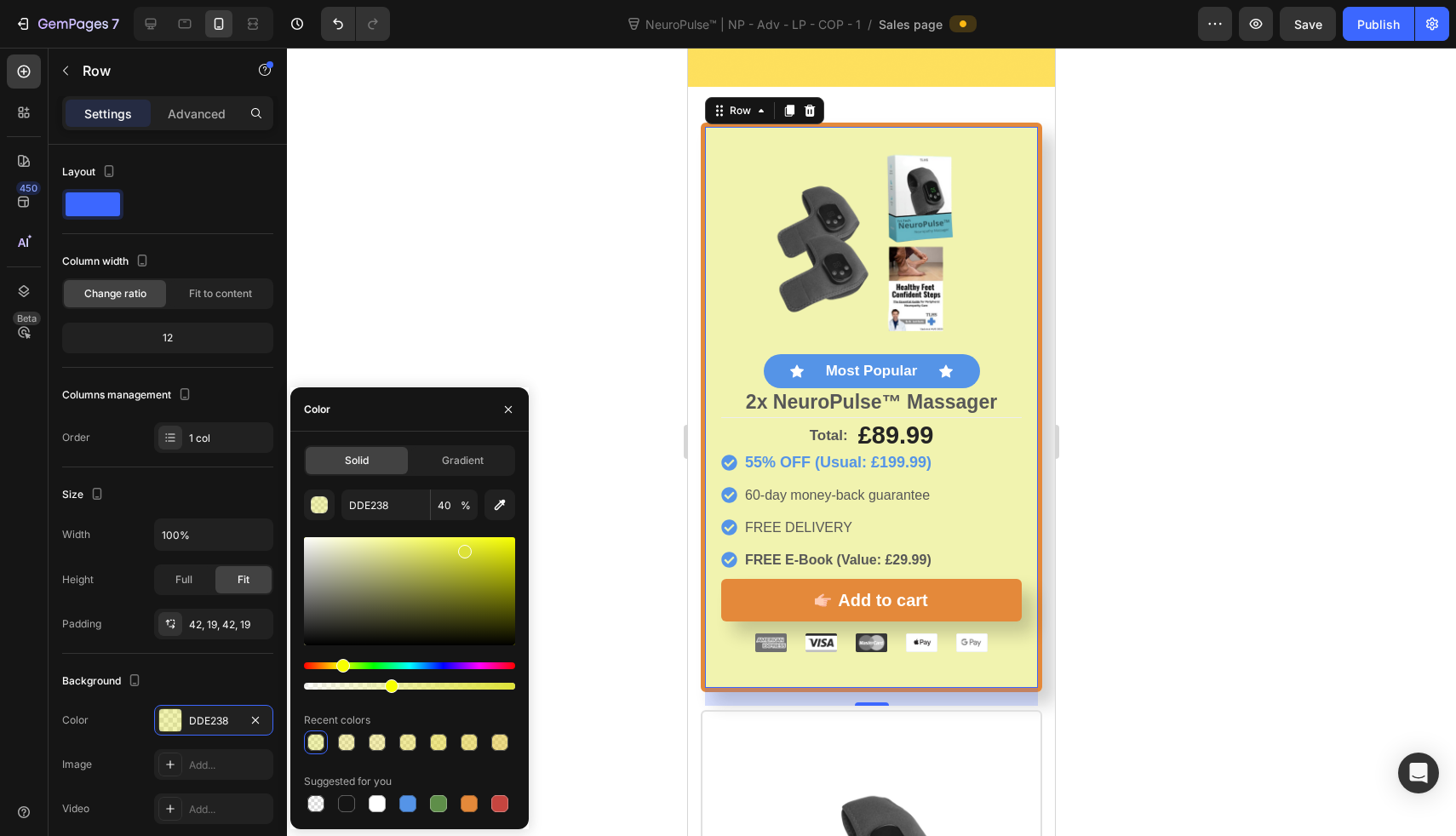
click at [340, 667] on div "Hue" at bounding box center [343, 665] width 13 height 13
click at [340, 666] on div "Hue" at bounding box center [343, 665] width 13 height 13
click at [476, 552] on div at bounding box center [410, 591] width 211 height 108
drag, startPoint x: 476, startPoint y: 552, endPoint x: 454, endPoint y: 553, distance: 22.0
click at [454, 553] on div at bounding box center [455, 556] width 13 height 13
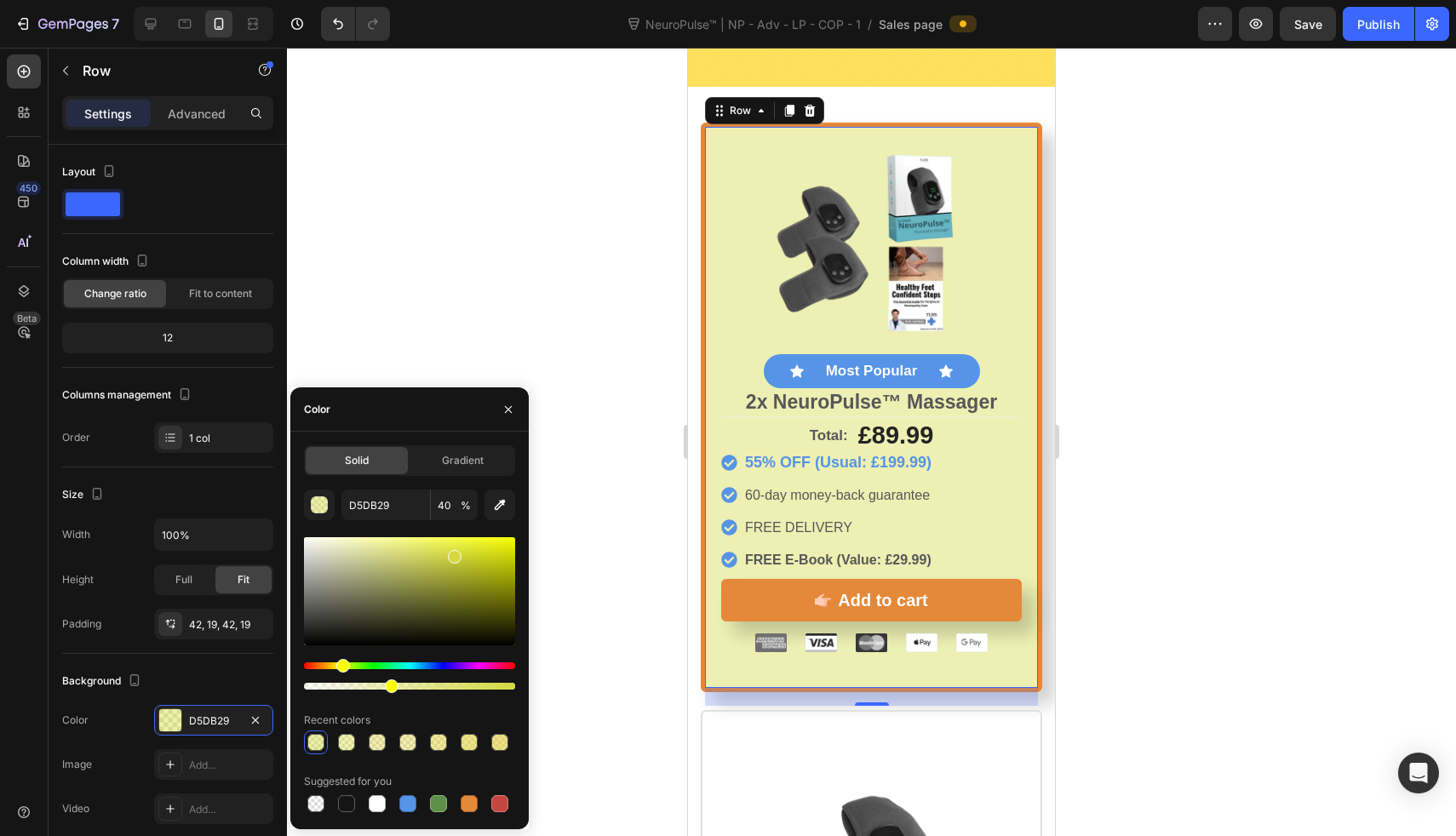
type input "D3D841"
click at [489, 367] on div at bounding box center [871, 442] width 1169 height 789
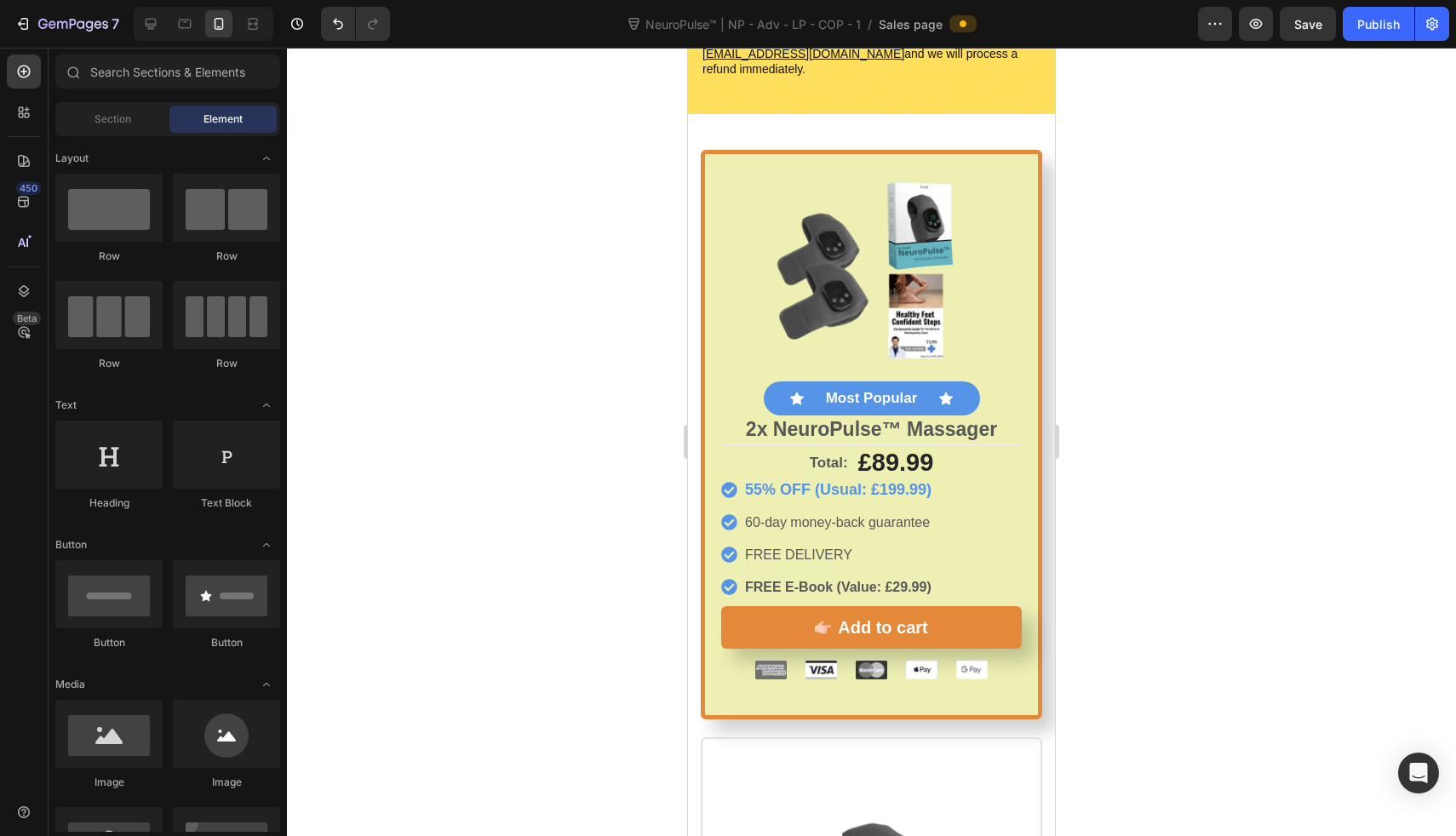
scroll to position [8642, 0]
click at [1381, 16] on div "Publish" at bounding box center [1378, 24] width 43 height 18
click at [775, 516] on span "60-day money-back guarantee" at bounding box center [837, 522] width 185 height 14
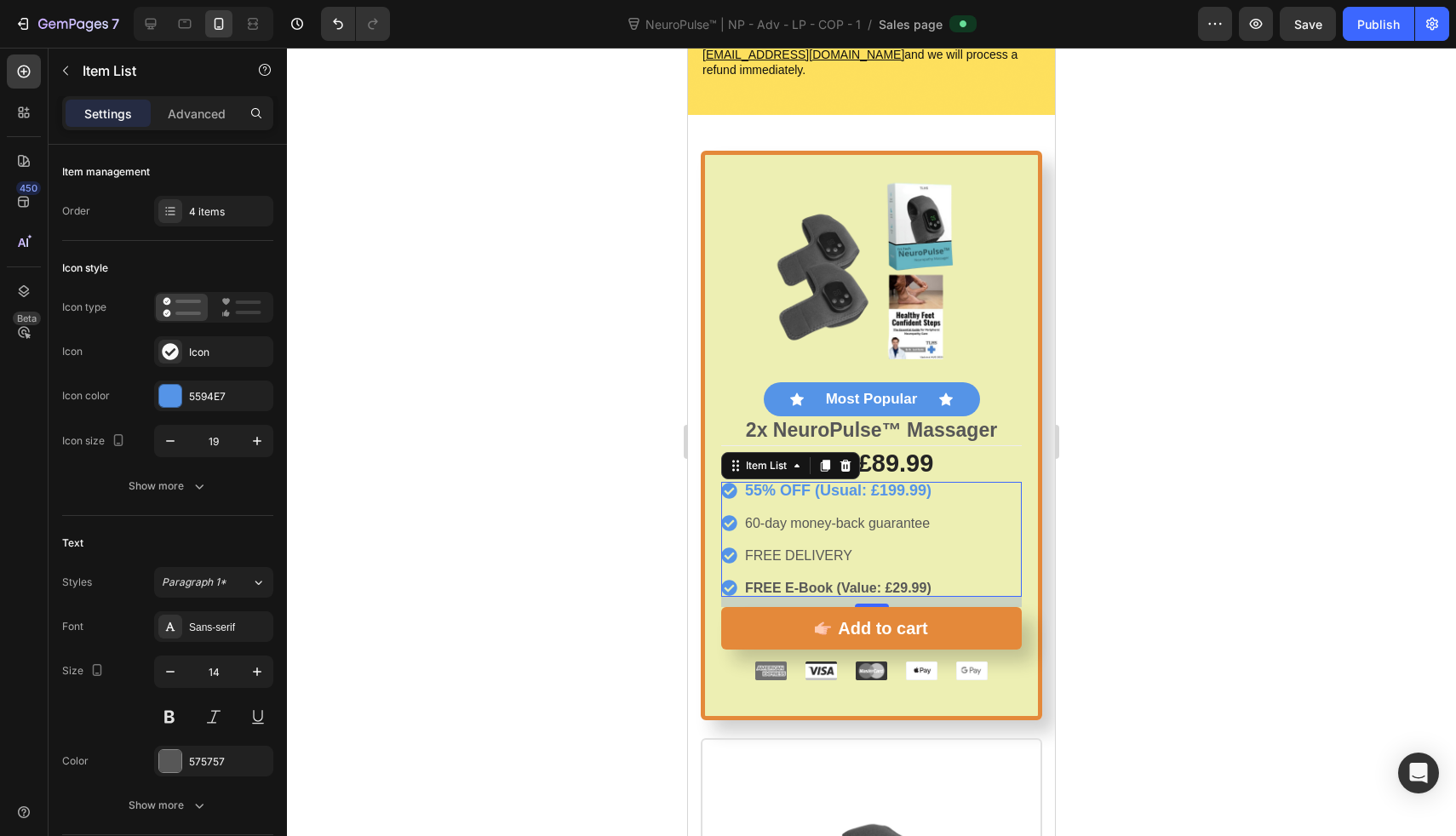
click at [848, 482] on div "55% OFF (Usual: £199.99) 60-day money-back guarantee FREE DELIVERY FREE E-Book …" at bounding box center [828, 538] width 213 height 115
click at [172, 482] on div "Show more" at bounding box center [169, 486] width 80 height 17
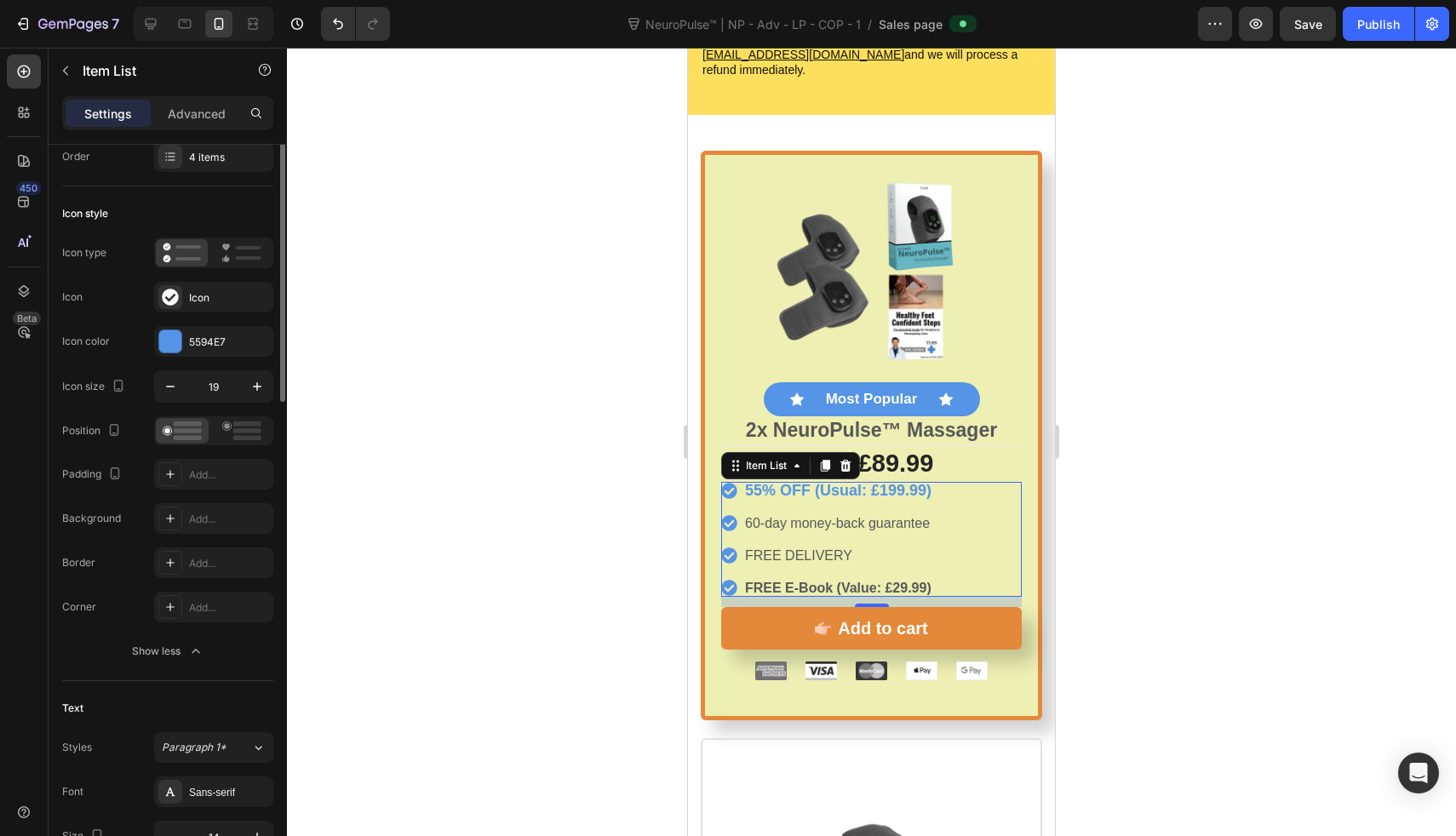
scroll to position [0, 0]
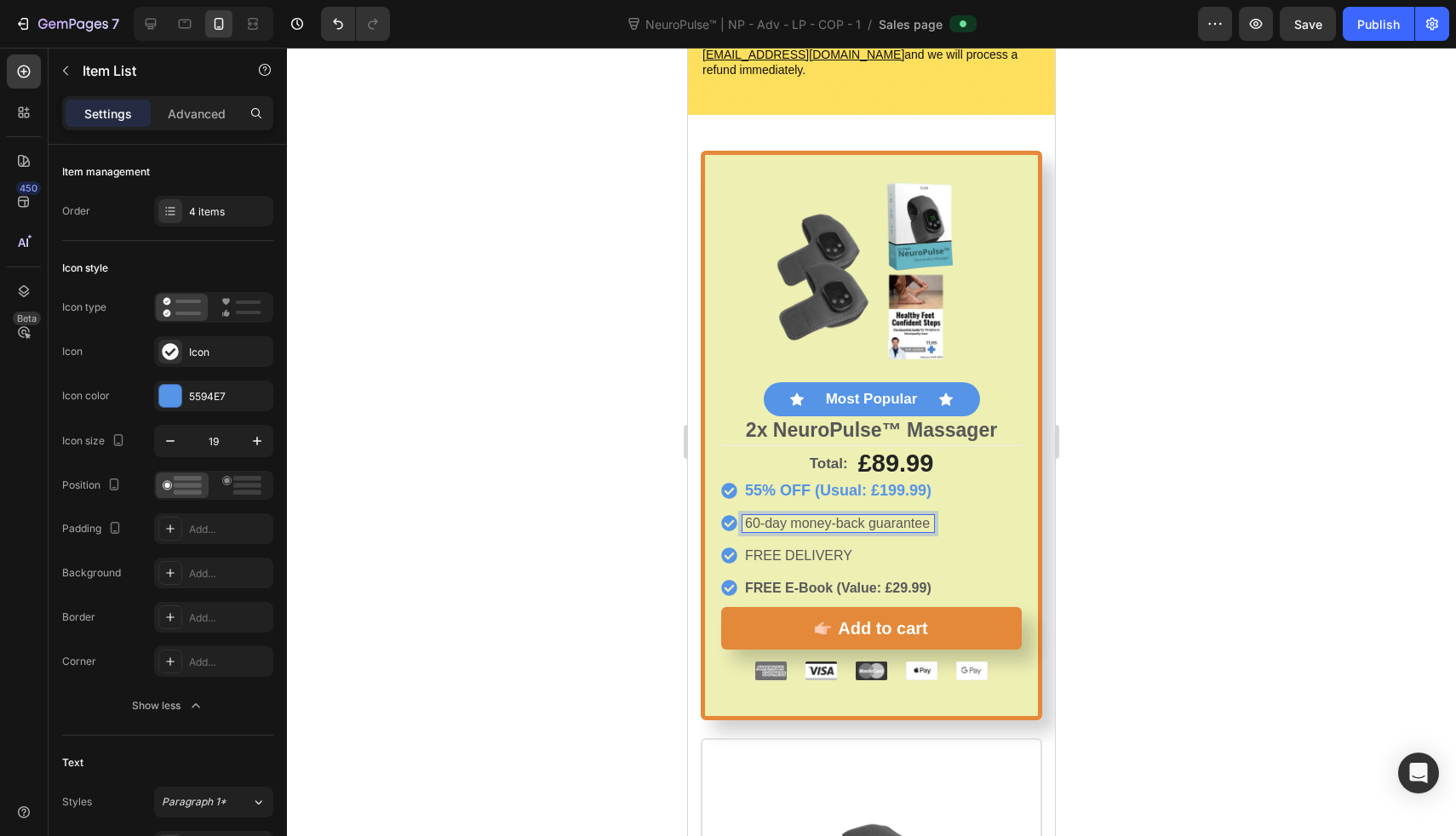
click at [846, 484] on div "55% OFF (Usual: £199.99) 60-day money-back guarantee FREE DELIVERY FREE E-Book …" at bounding box center [828, 538] width 213 height 115
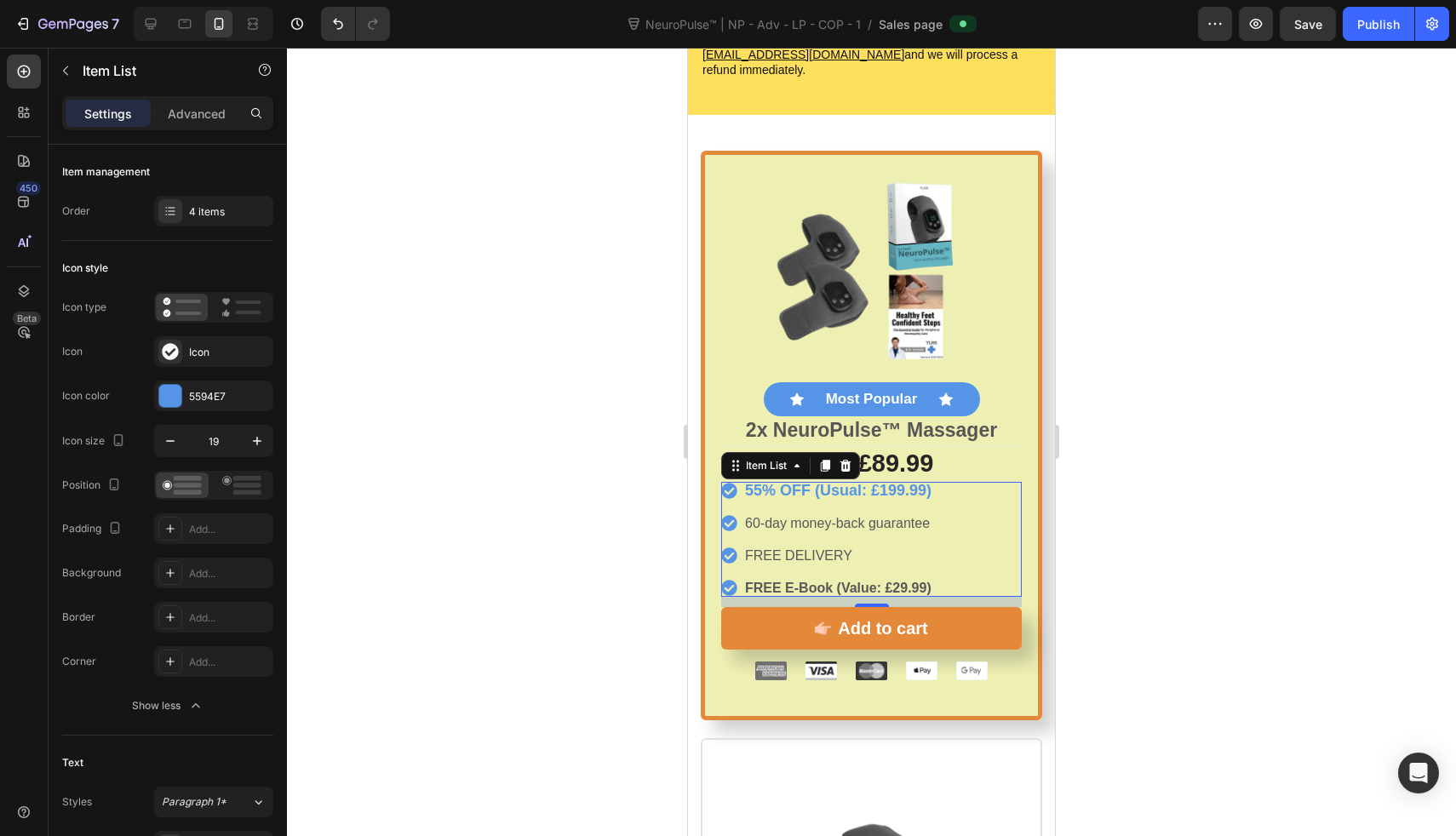
click at [803, 516] on span "60-day money-back guarantee" at bounding box center [837, 522] width 185 height 14
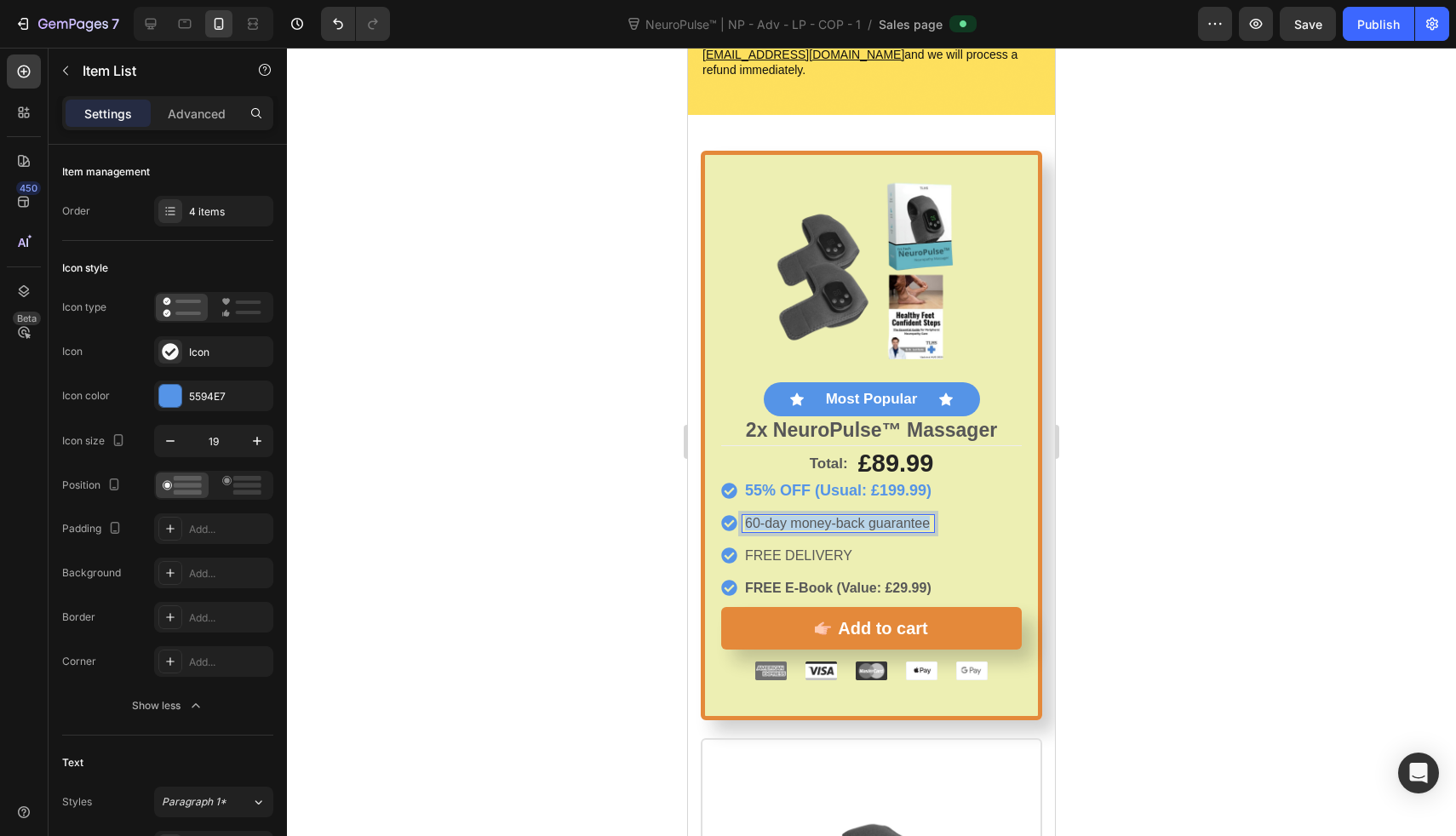
click at [803, 516] on span "60-day money-back guarantee" at bounding box center [837, 522] width 185 height 14
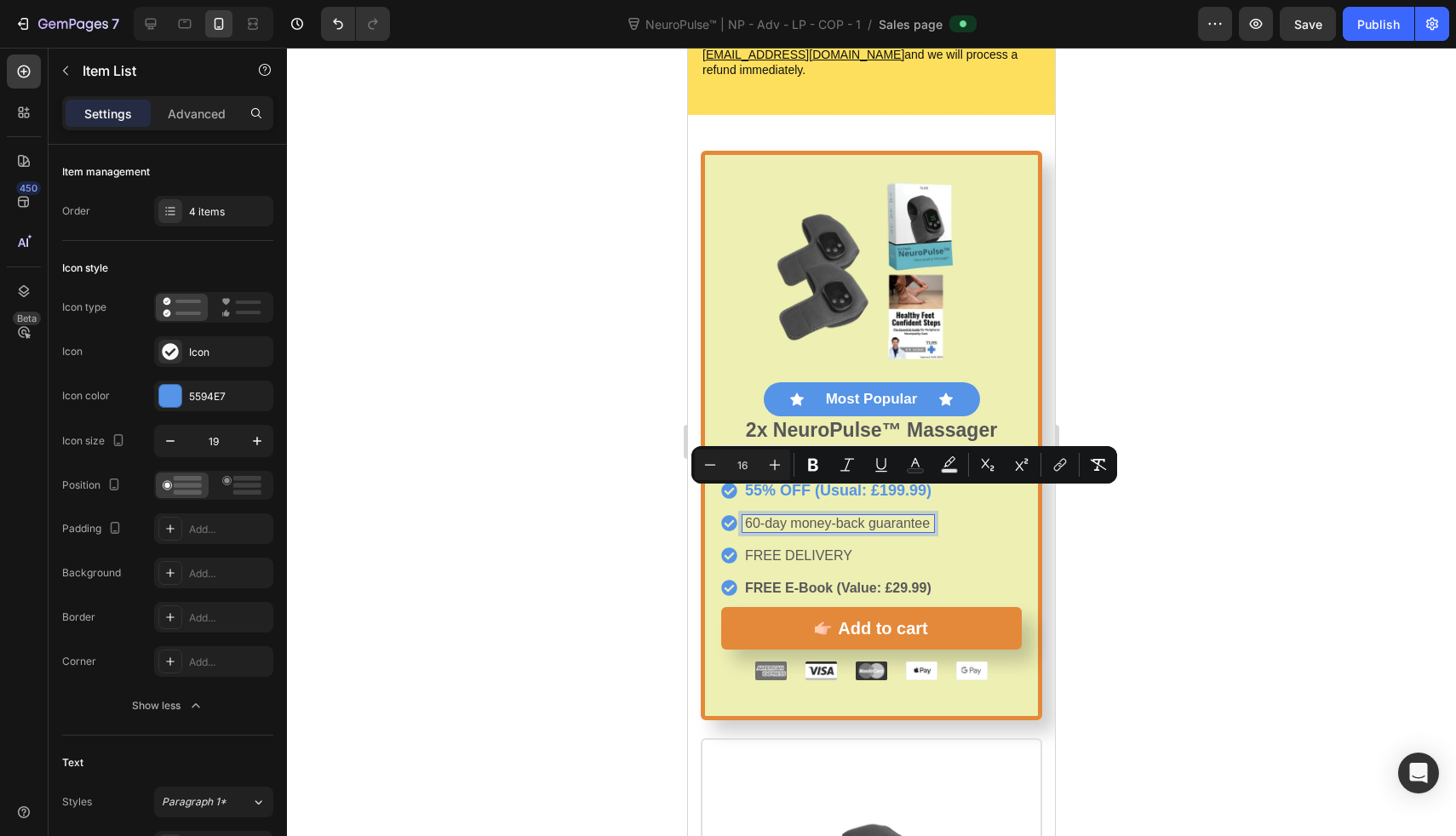
click at [775, 549] on span "FREE DELIVERY" at bounding box center [798, 555] width 107 height 14
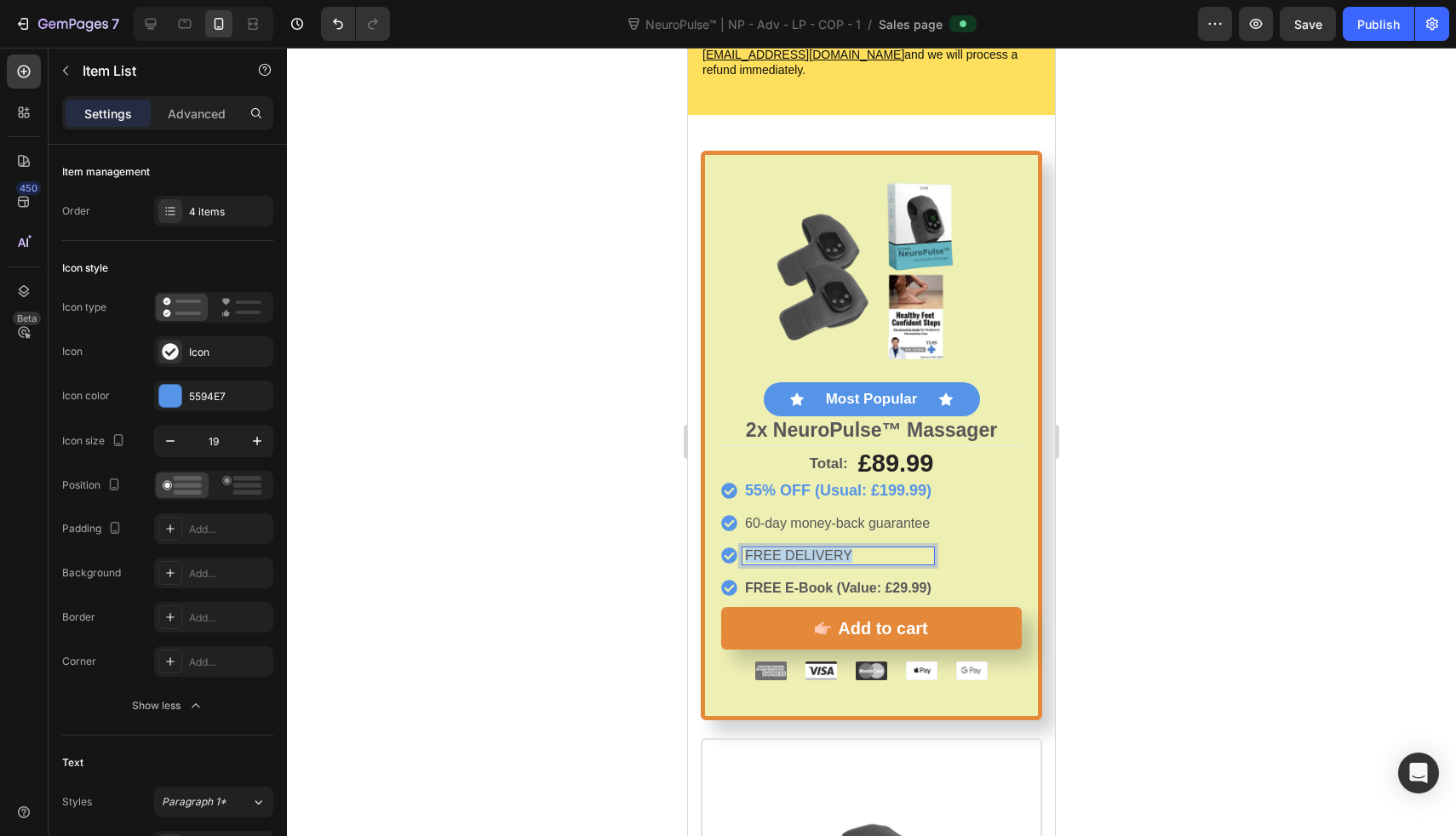
click at [775, 549] on span "FREE DELIVERY" at bounding box center [798, 555] width 107 height 14
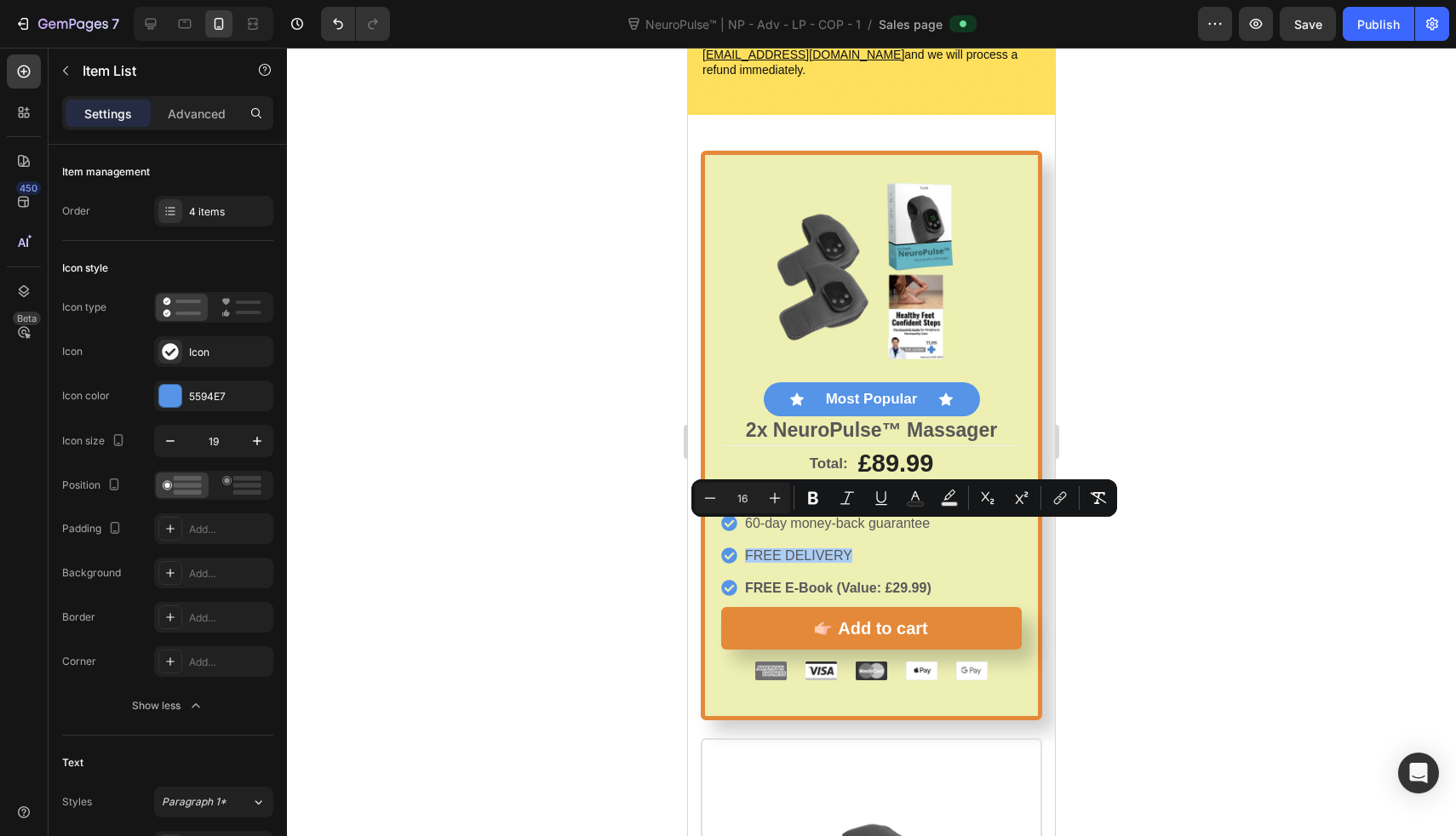
click at [590, 535] on div at bounding box center [871, 442] width 1169 height 789
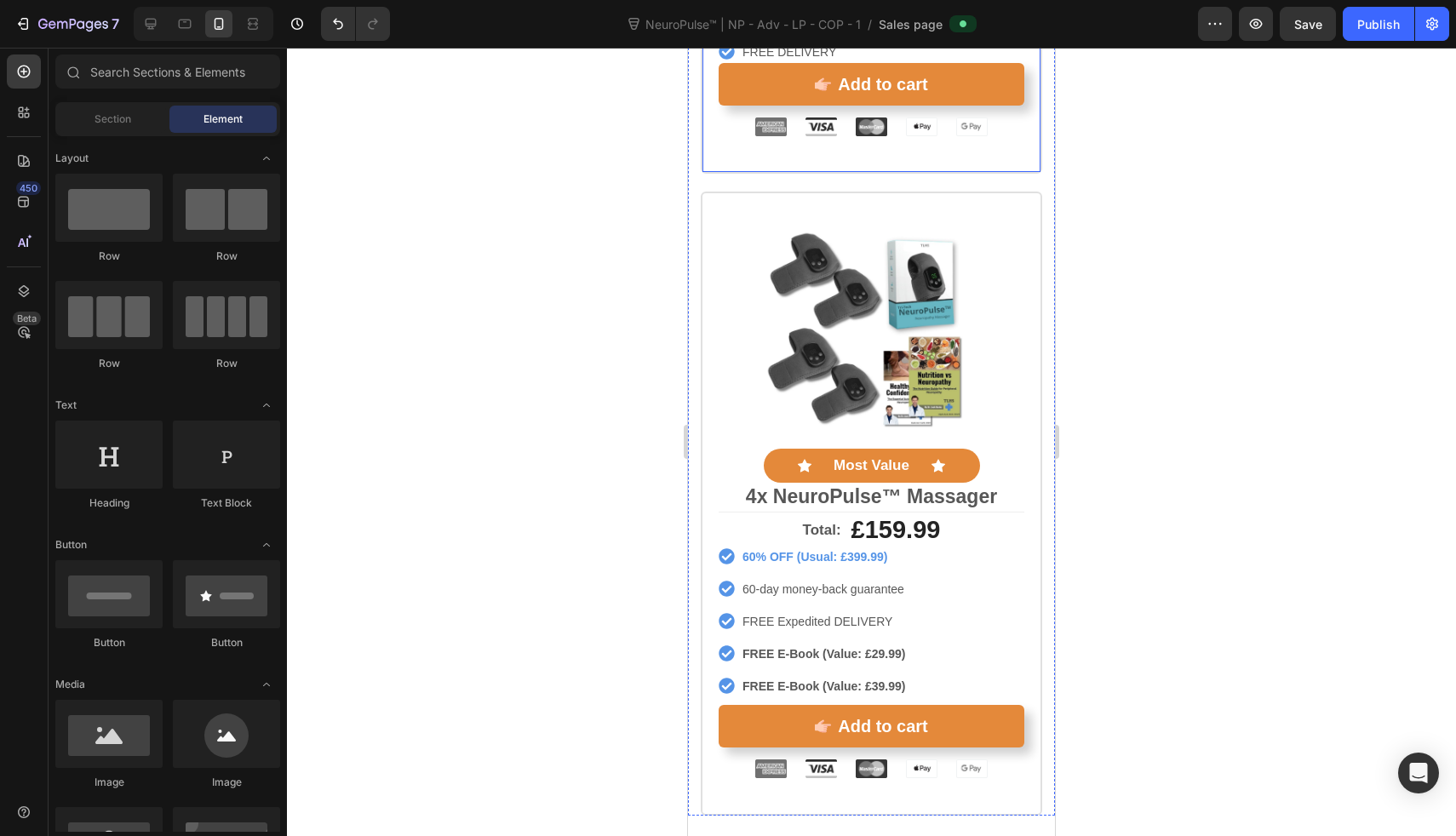
scroll to position [9743, 0]
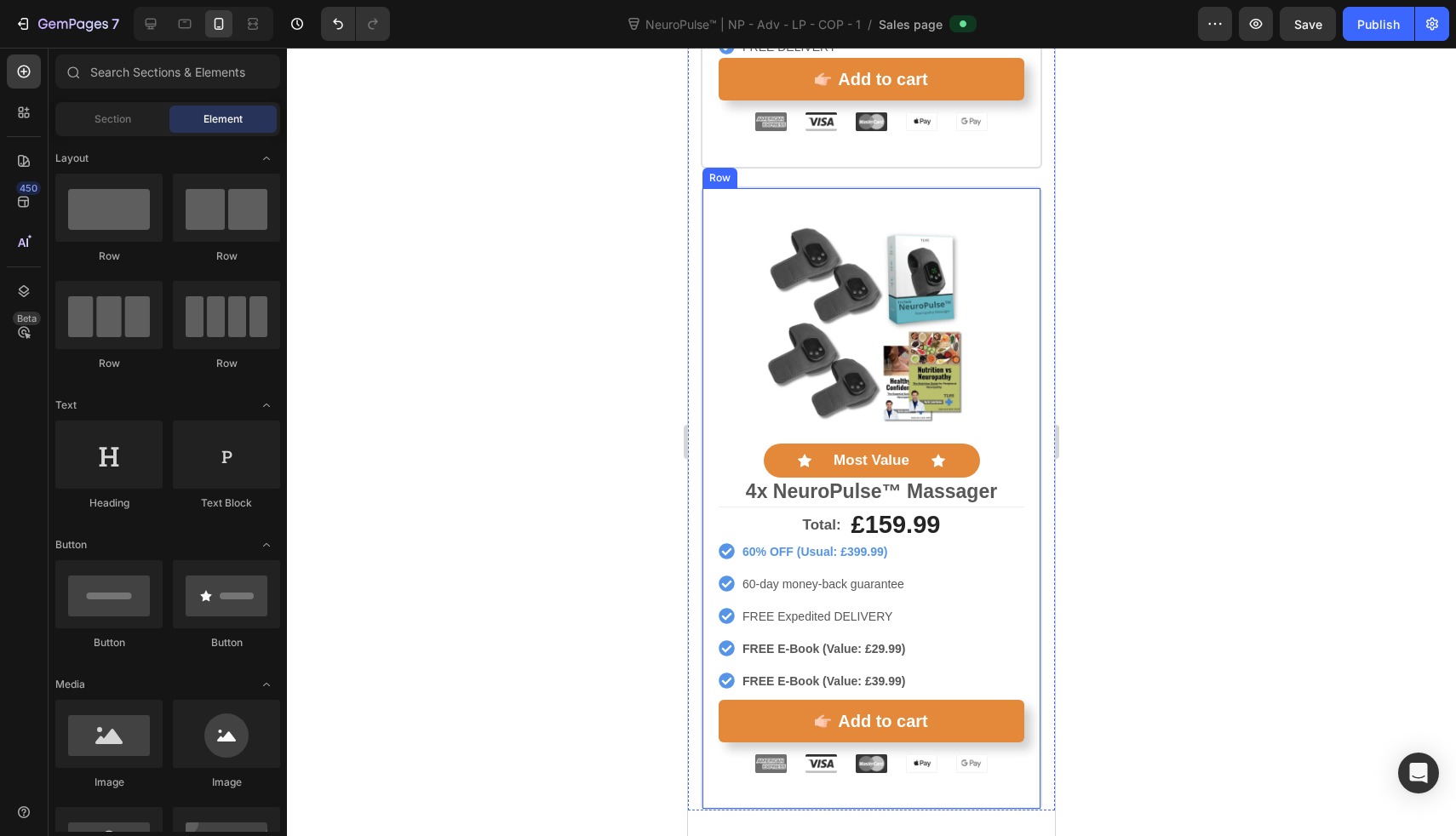
click at [711, 331] on div "Product Images Icon Most Value Text Block Icon Row 4x NeuroPulse™ Massager Text…" at bounding box center [871, 499] width 341 height 625
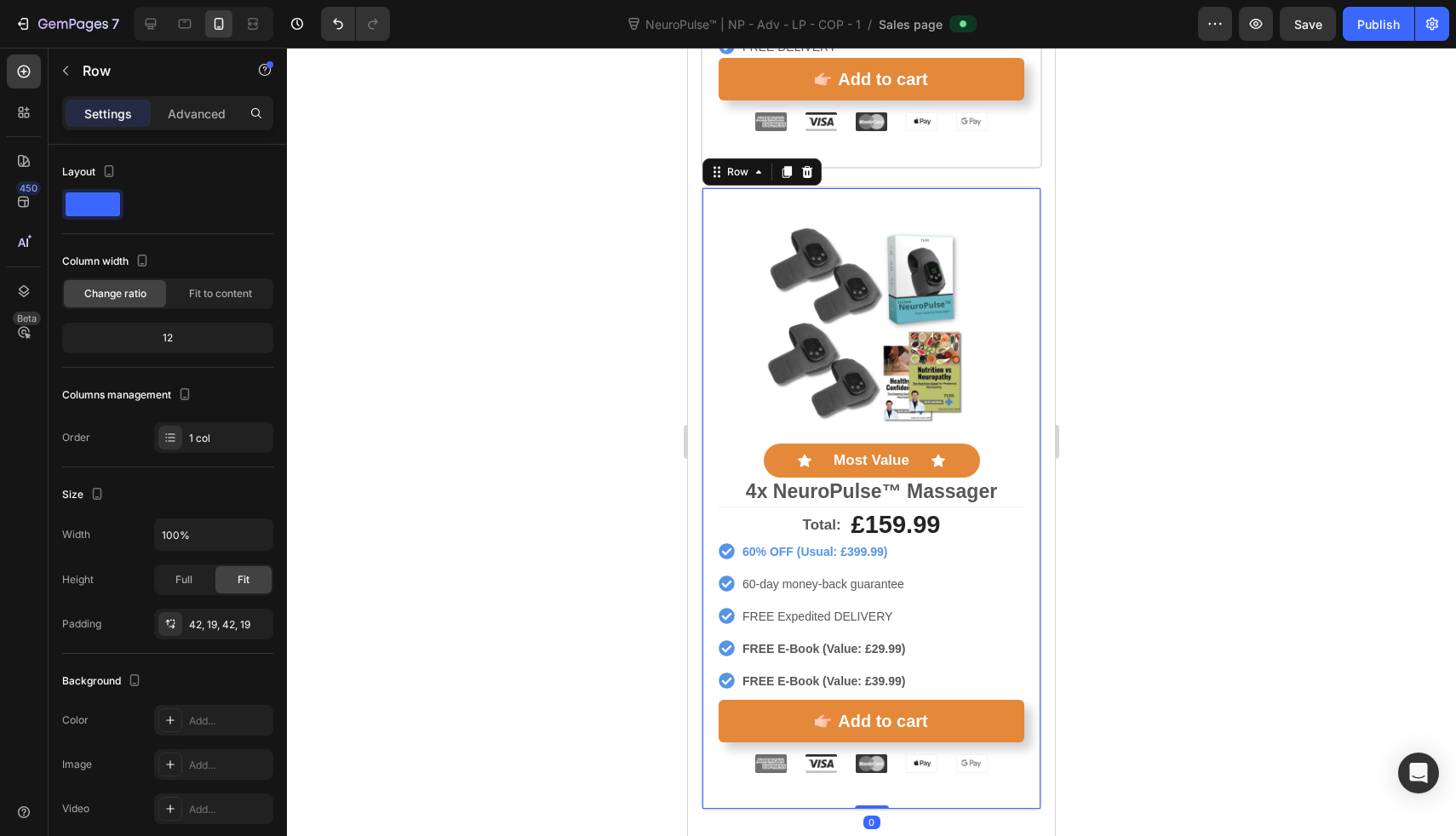
click at [714, 428] on div "Product Images Icon Most Value Text Block Icon Row 4x NeuroPulse™ Massager Text…" at bounding box center [871, 499] width 341 height 625
click at [154, 31] on icon at bounding box center [151, 24] width 17 height 17
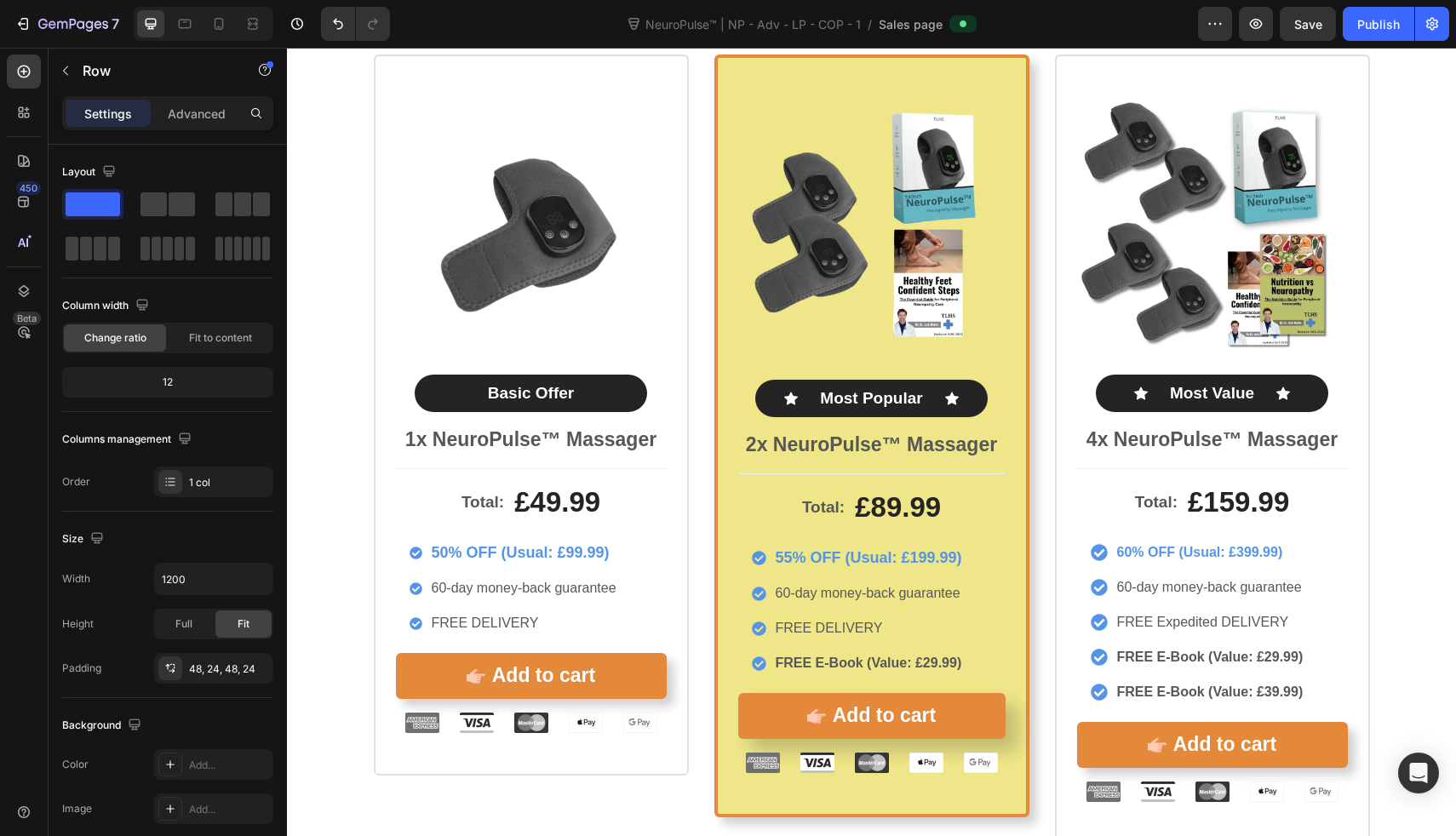
scroll to position [8300, 0]
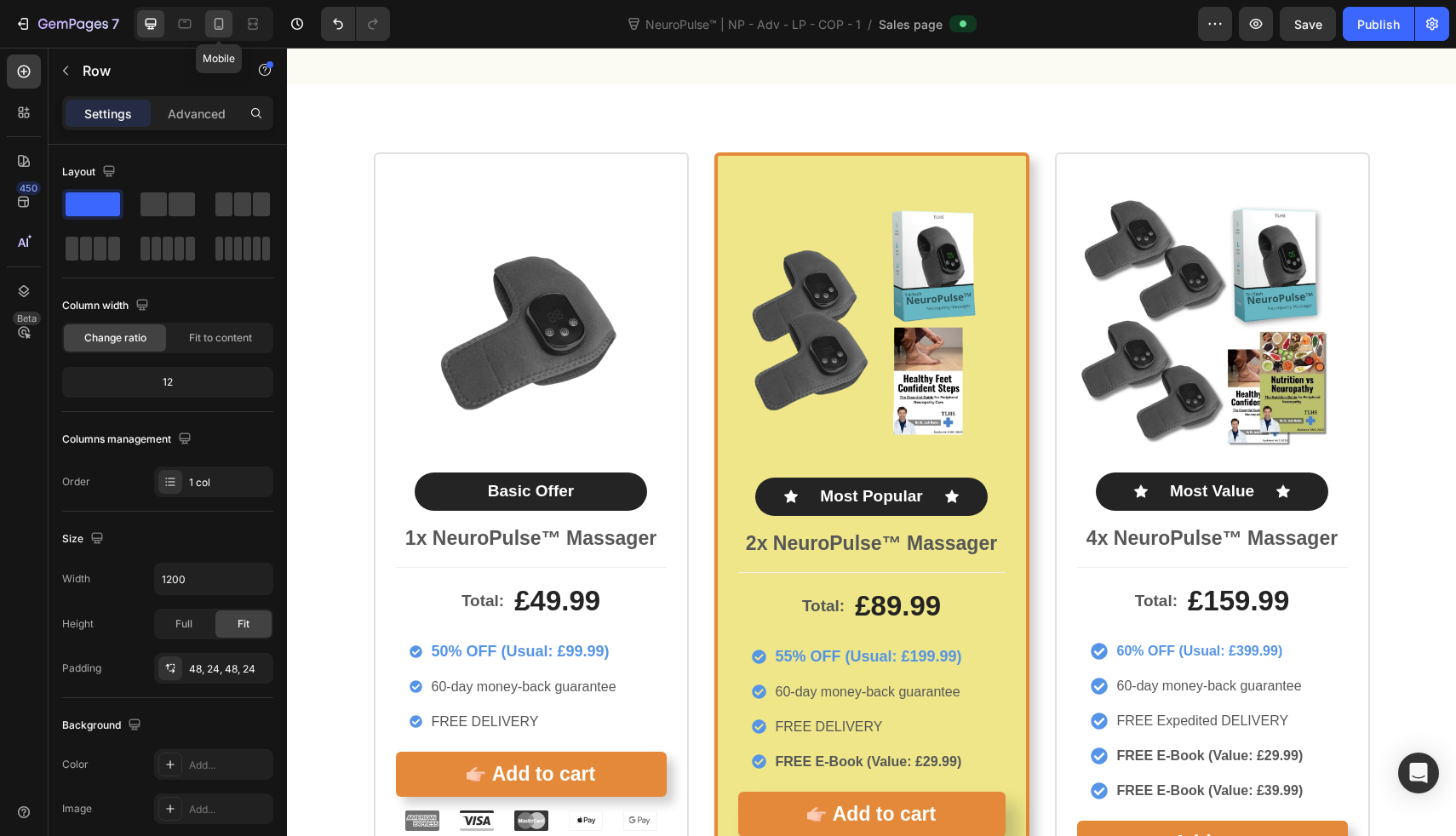
click at [212, 24] on icon at bounding box center [219, 24] width 17 height 17
type input "100%"
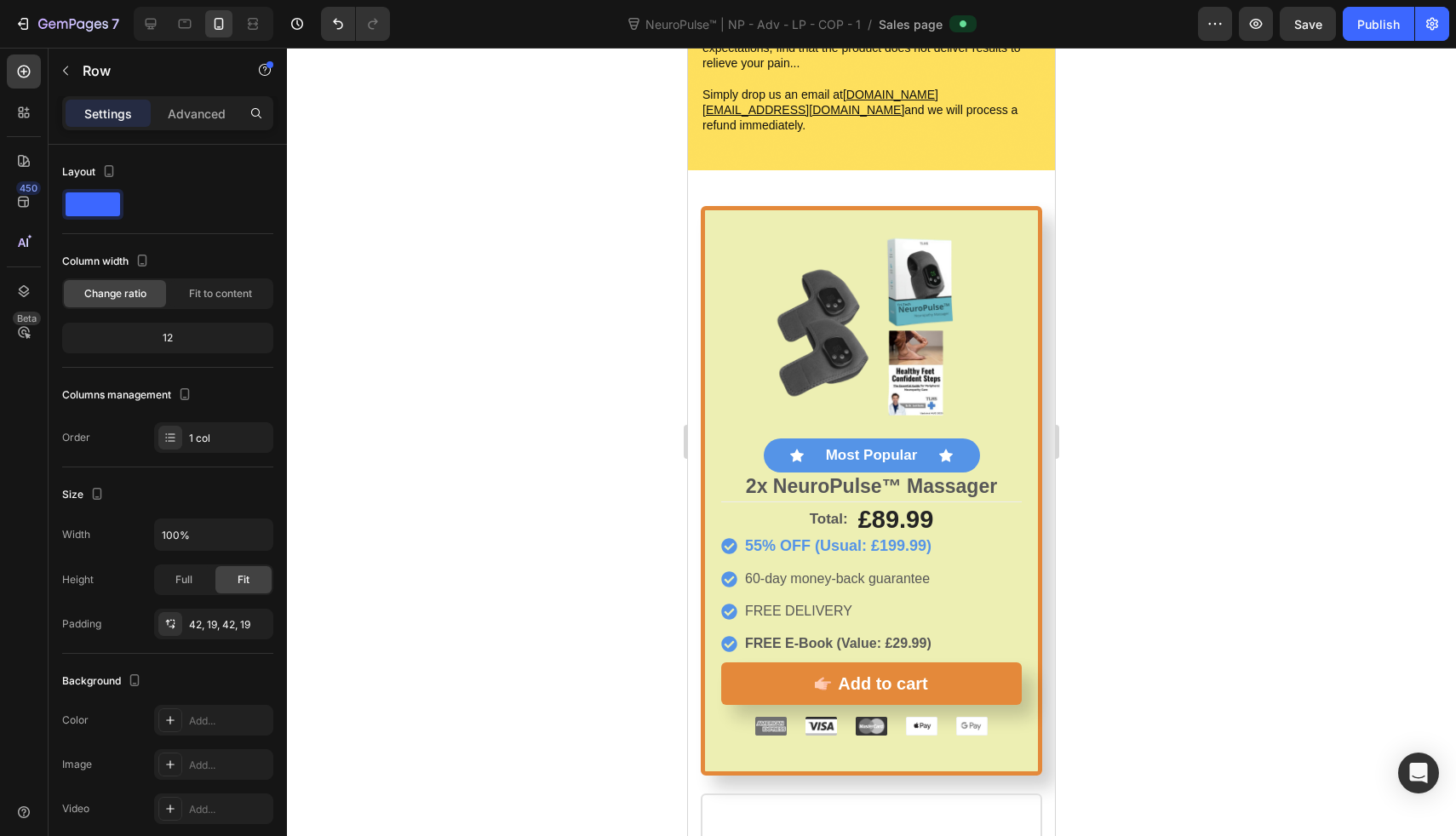
scroll to position [8654, 0]
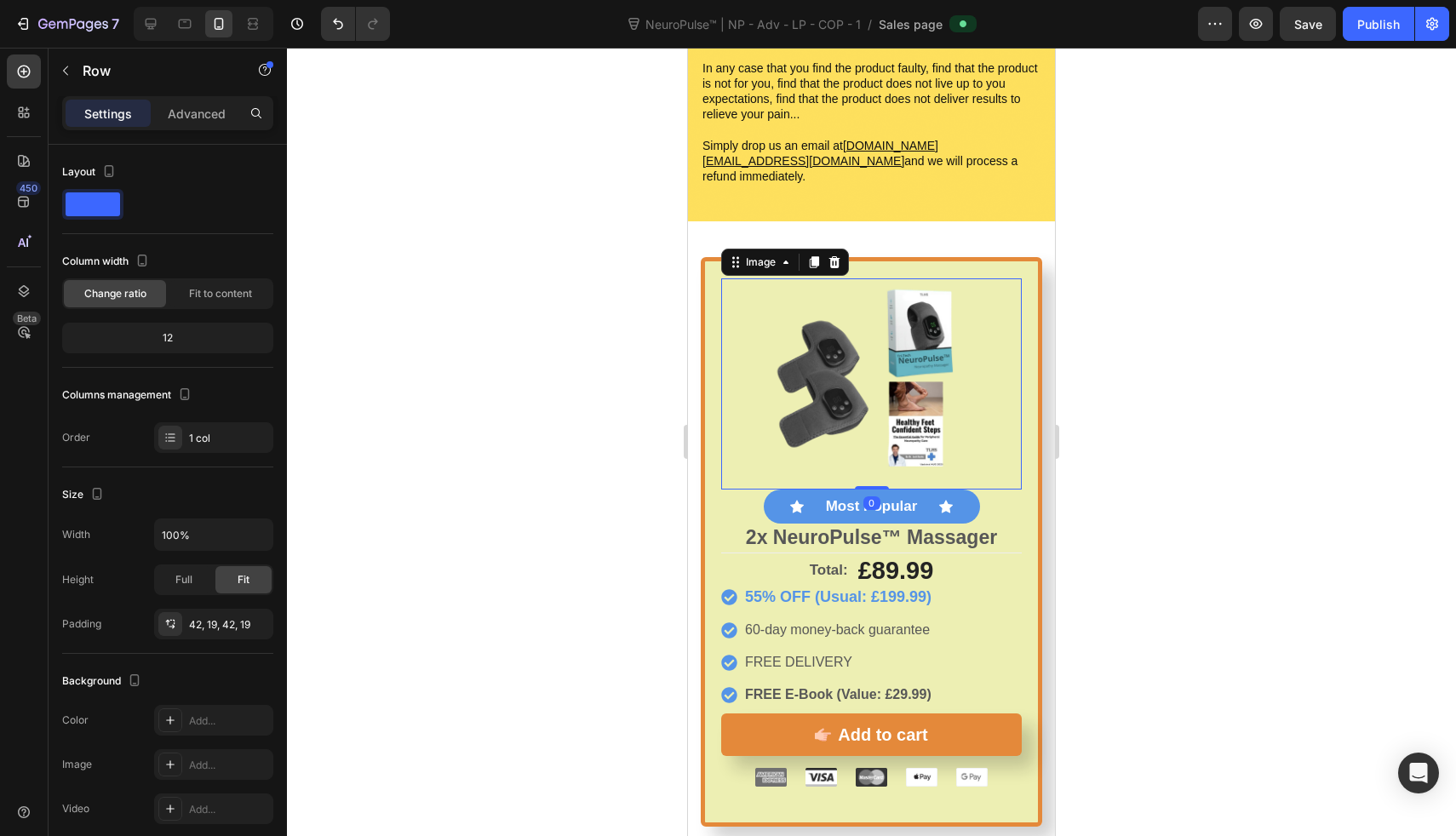
click at [825, 330] on img at bounding box center [872, 384] width 210 height 210
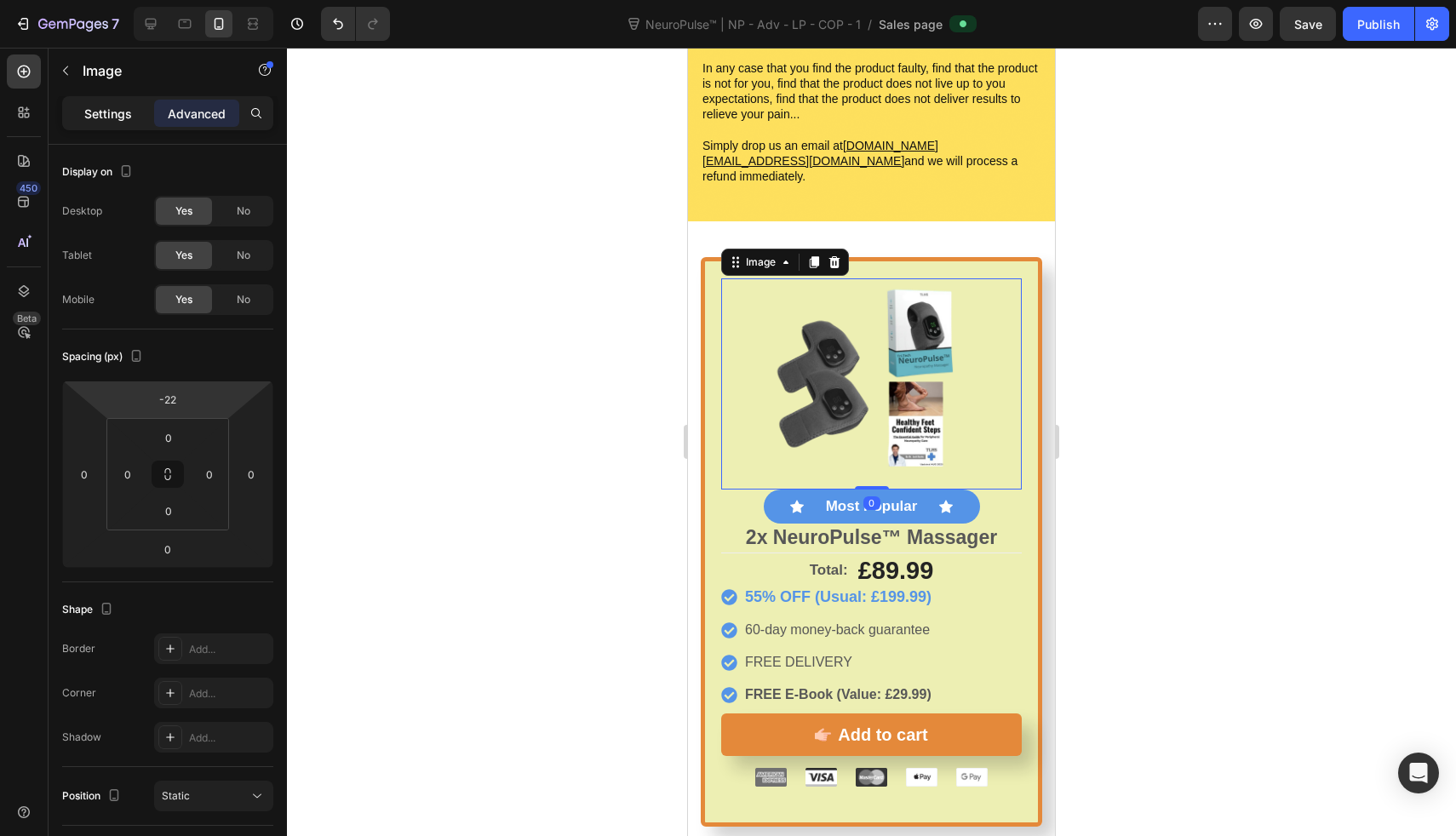
click at [113, 111] on p "Settings" at bounding box center [108, 114] width 47 height 18
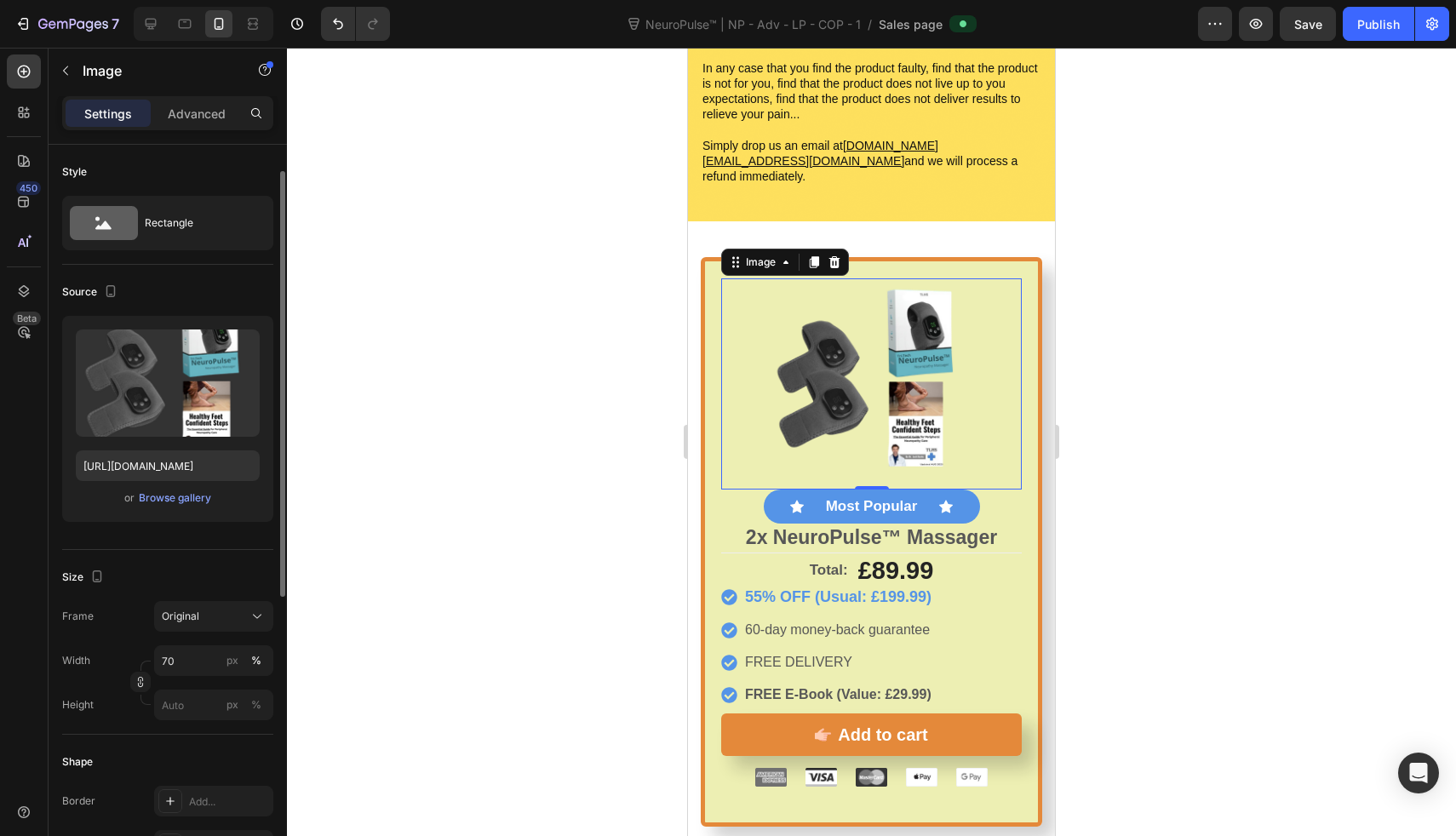
scroll to position [60, 0]
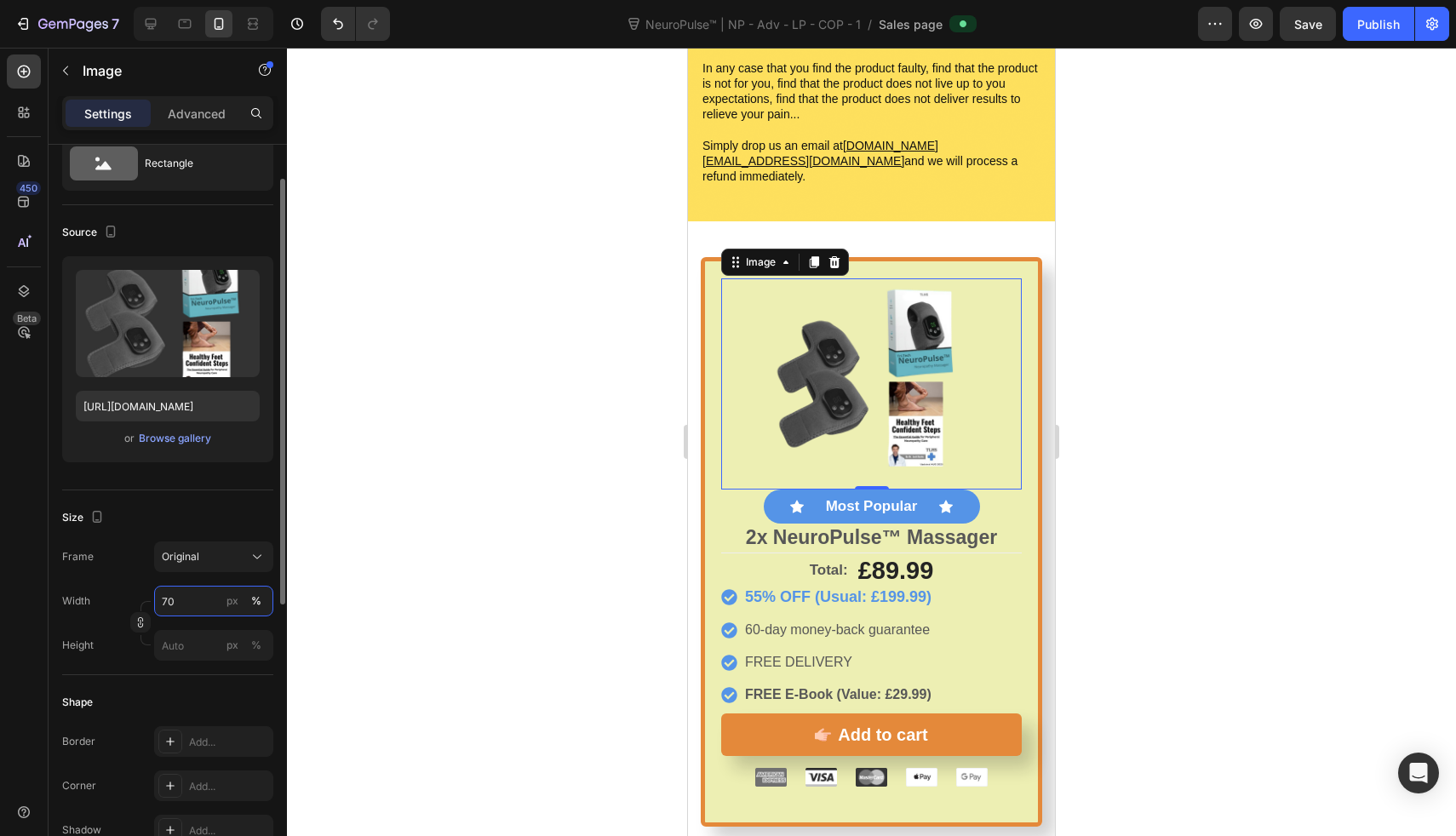
click at [197, 599] on input "70" at bounding box center [214, 601] width 119 height 30
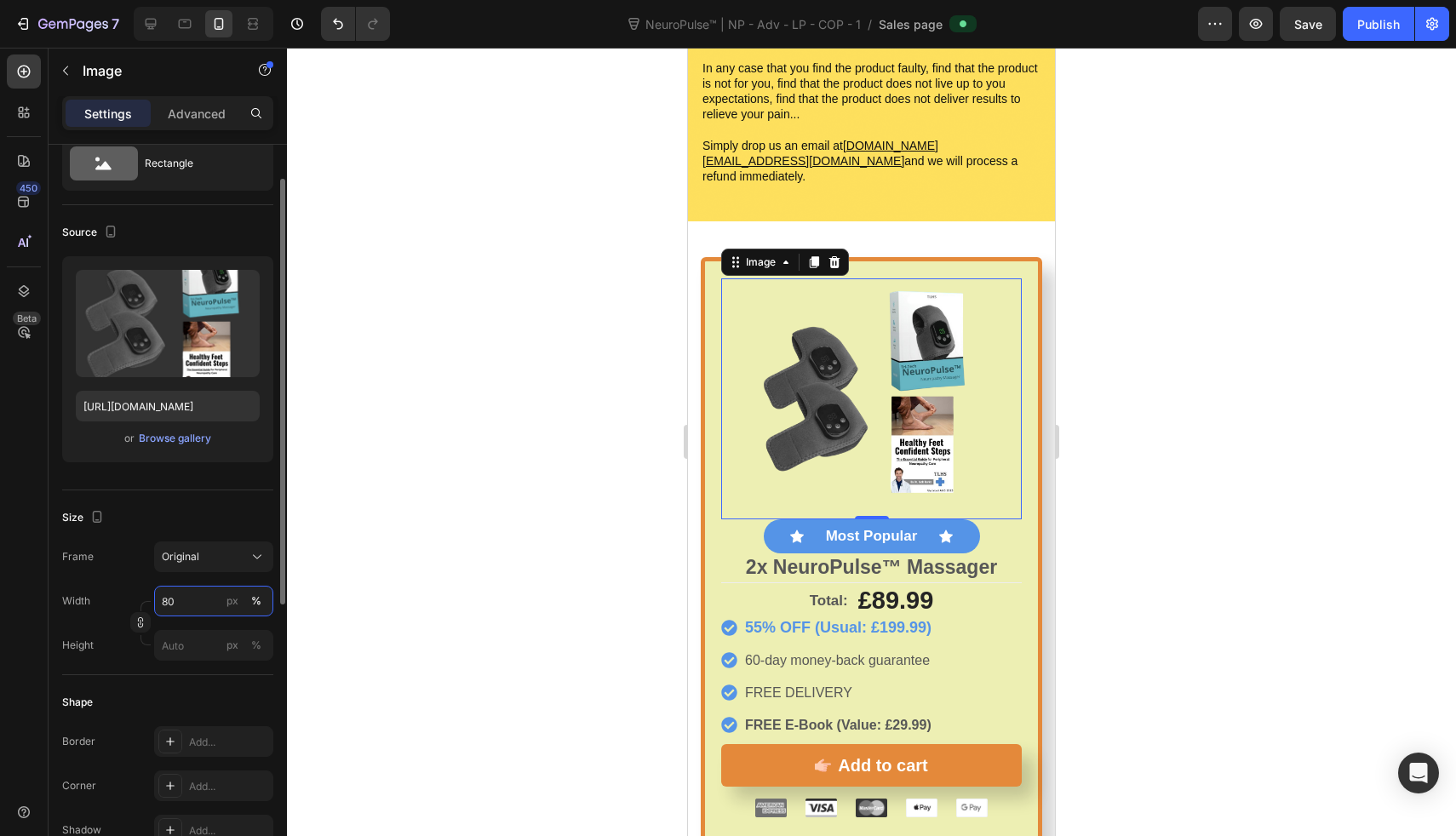
type input "8"
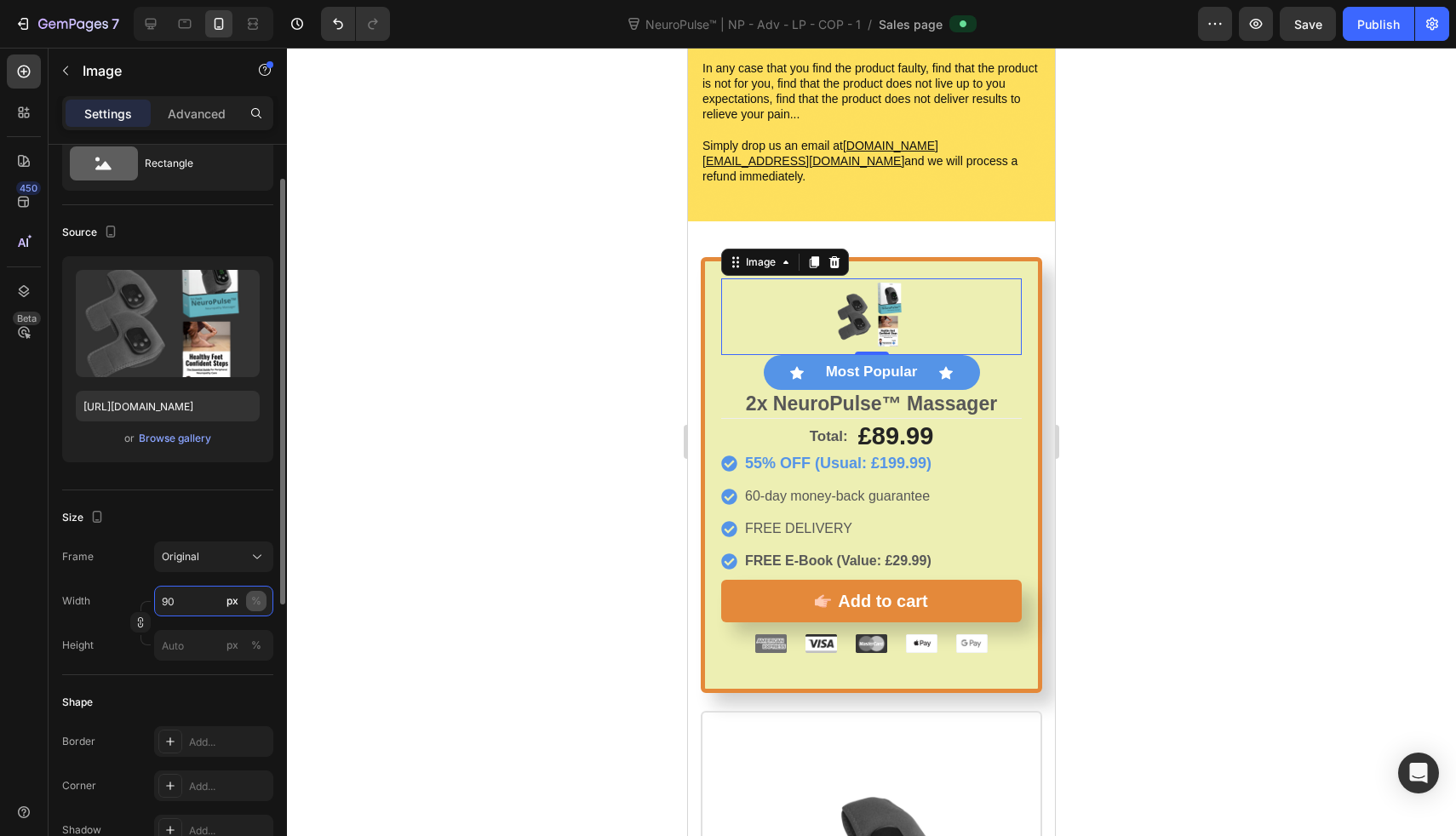
type input "90"
click at [250, 602] on button "%" at bounding box center [257, 601] width 21 height 21
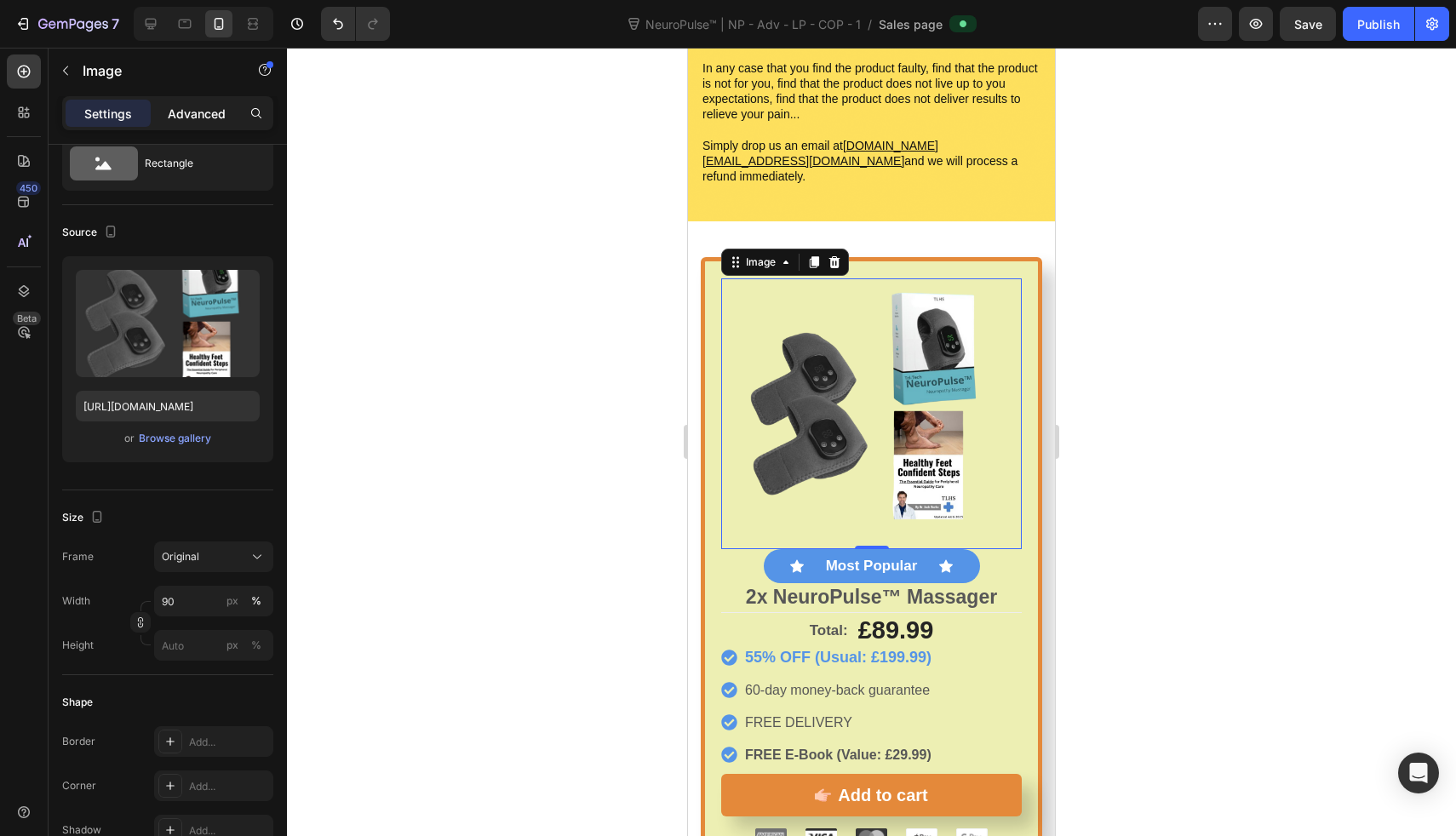
click at [193, 120] on p "Advanced" at bounding box center [196, 114] width 58 height 18
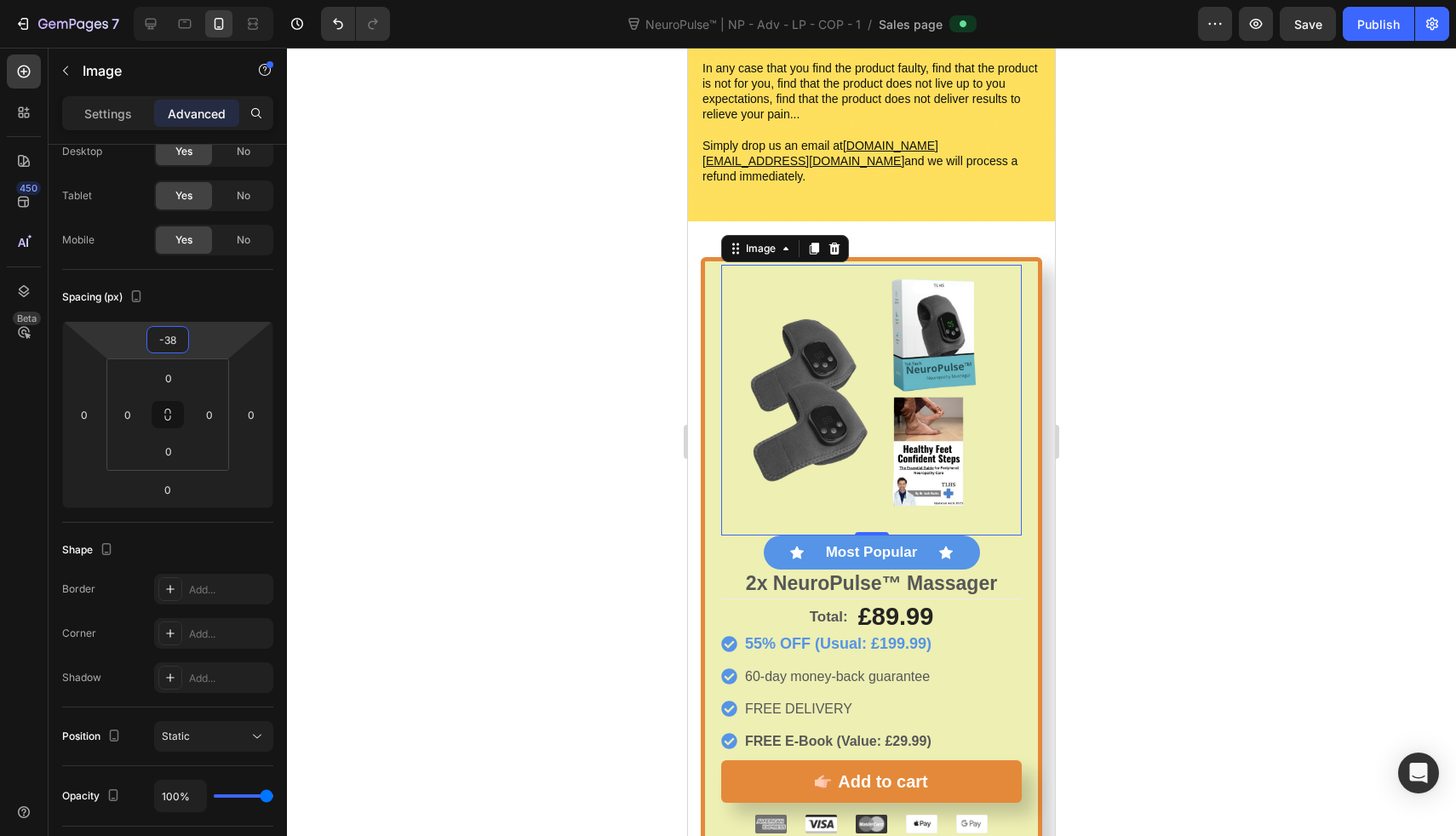
type input "-40"
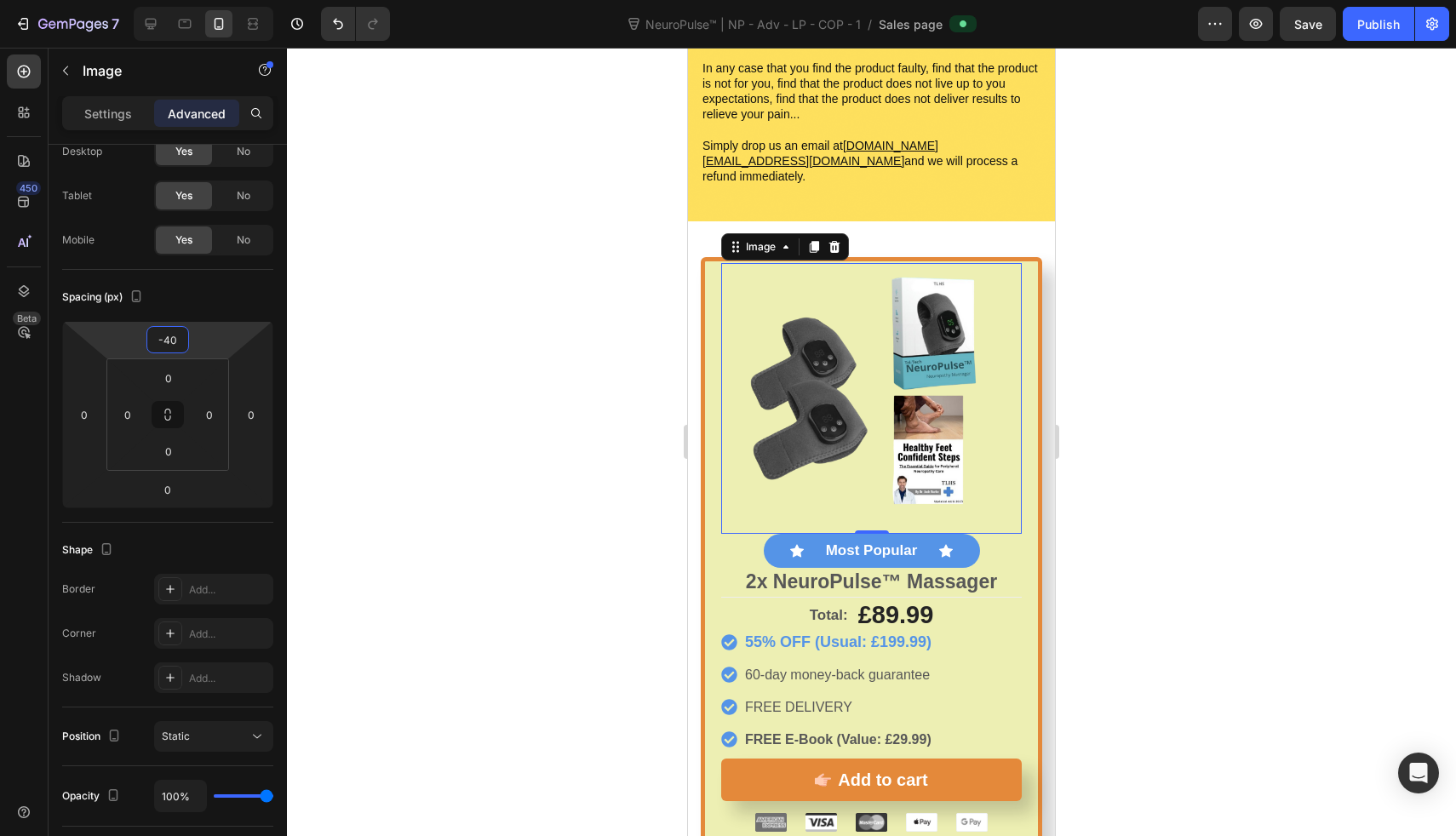
click at [198, 0] on html "7 Version history NeuroPulse™ | NP - Adv - LP - COP - 1 / Sales page Preview Sa…" at bounding box center [728, 0] width 1456 height 0
click at [571, 368] on div at bounding box center [871, 442] width 1169 height 789
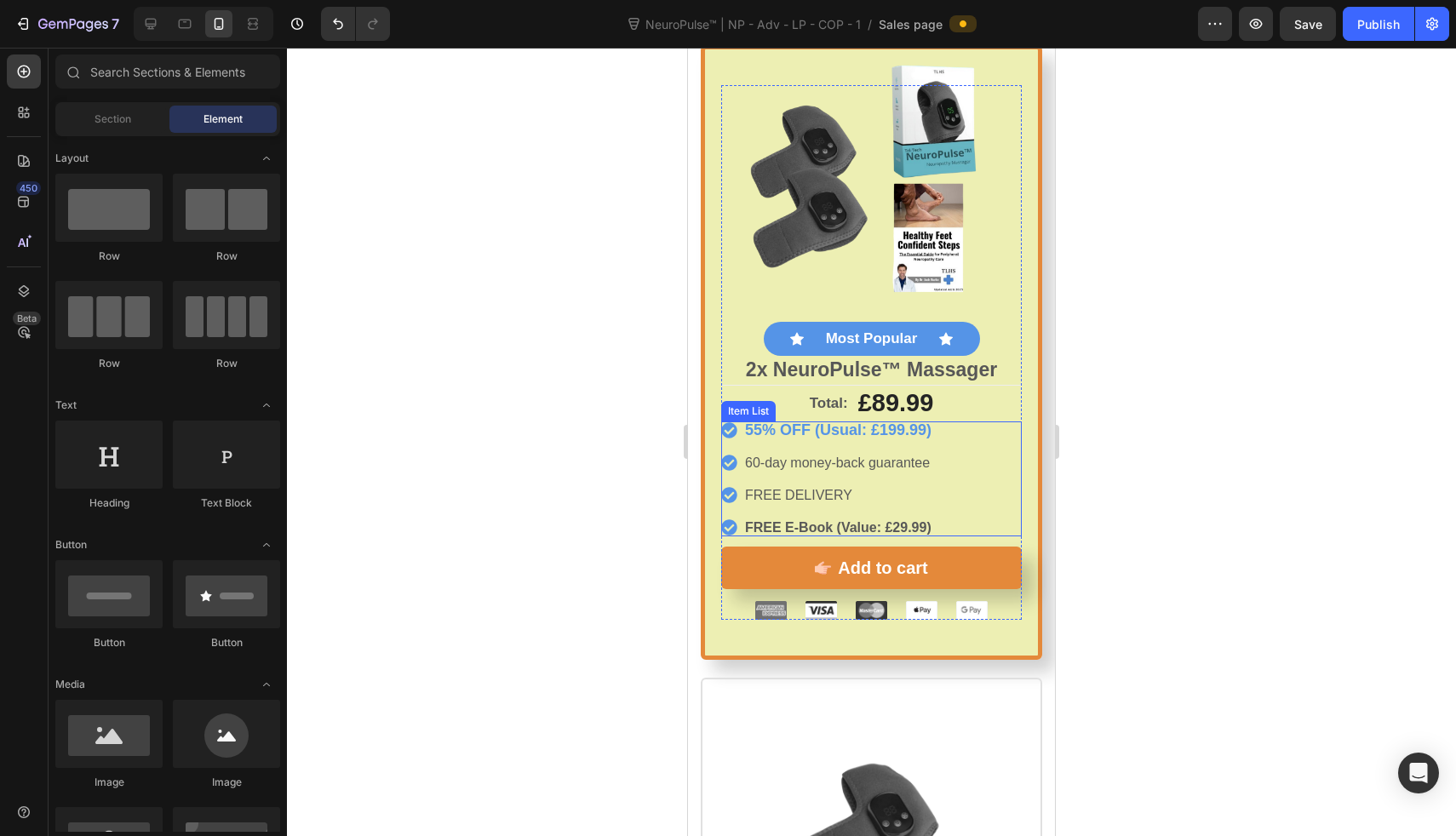
scroll to position [8868, 0]
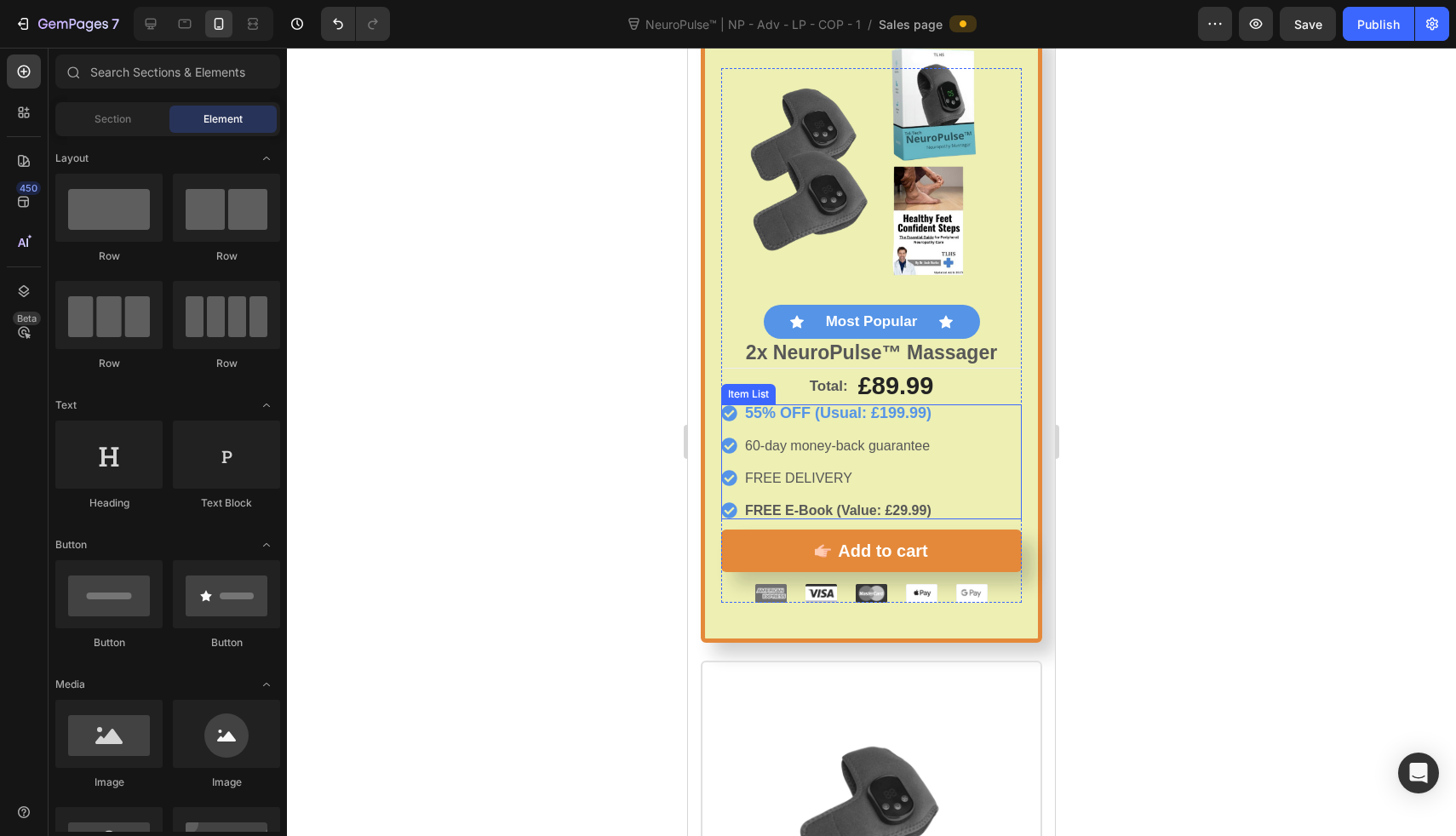
click at [822, 439] on span "60-day money-back guarantee" at bounding box center [837, 445] width 185 height 14
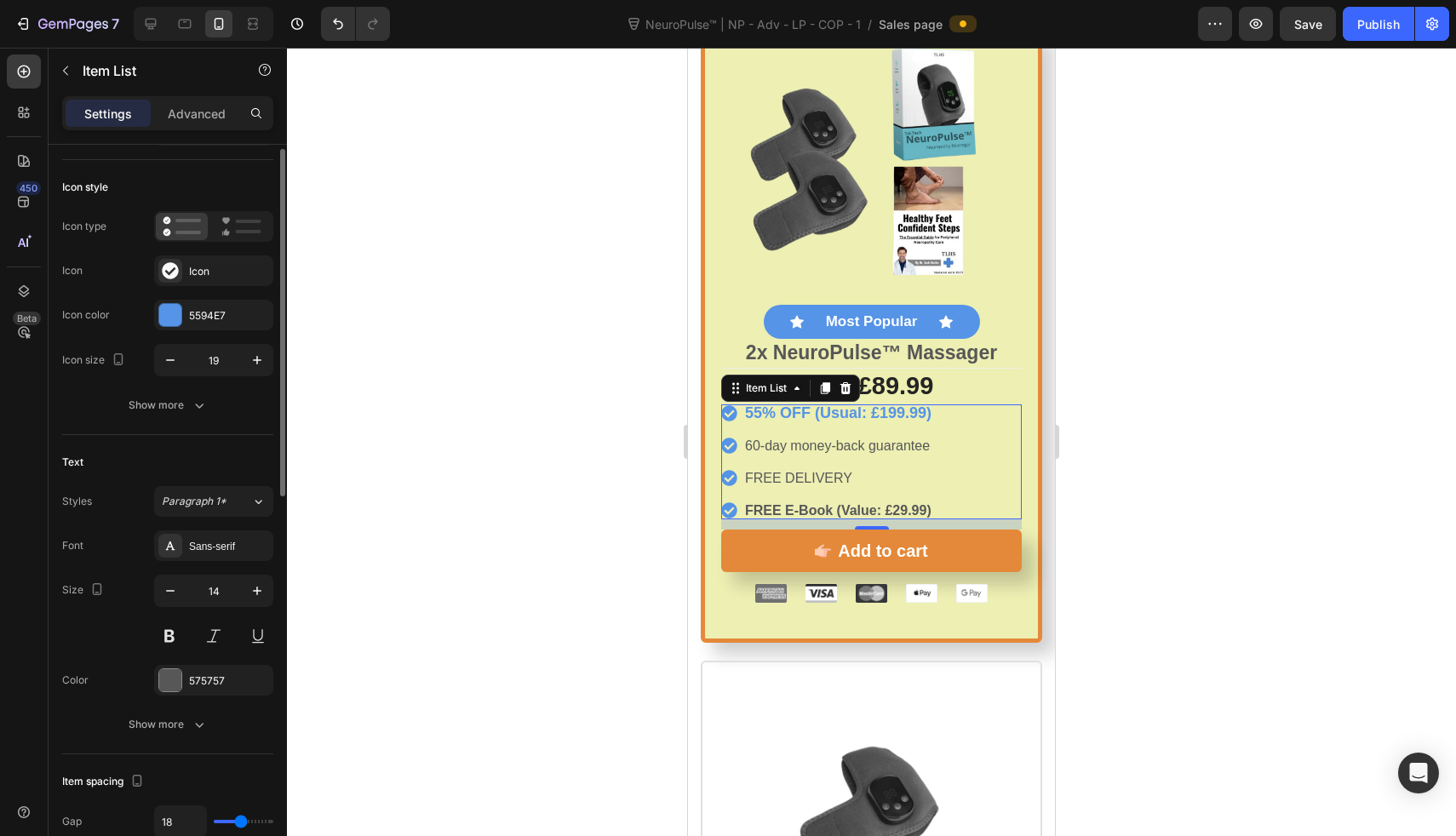
scroll to position [102, 0]
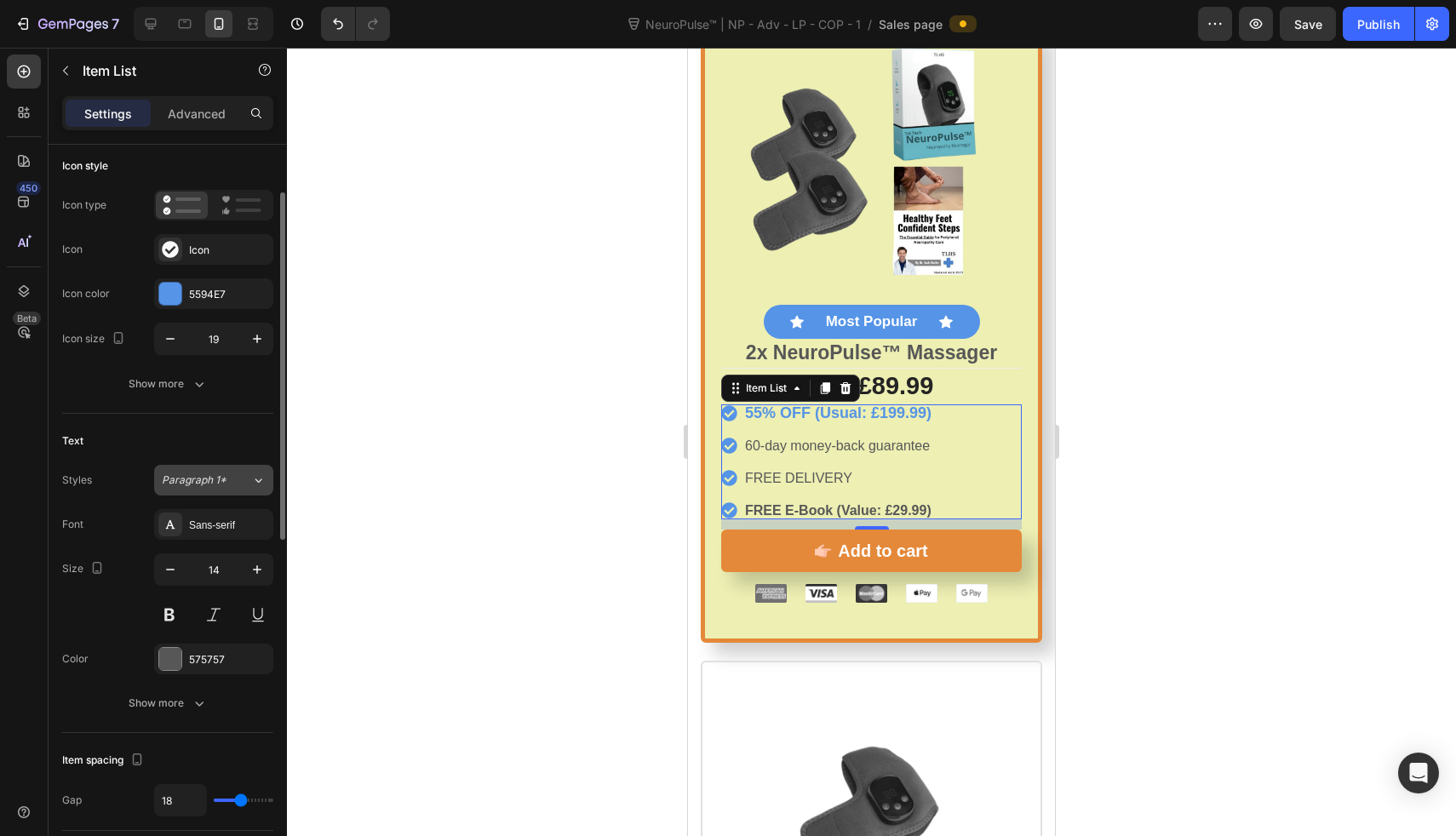
click at [225, 482] on span "Paragraph 1*" at bounding box center [194, 481] width 64 height 15
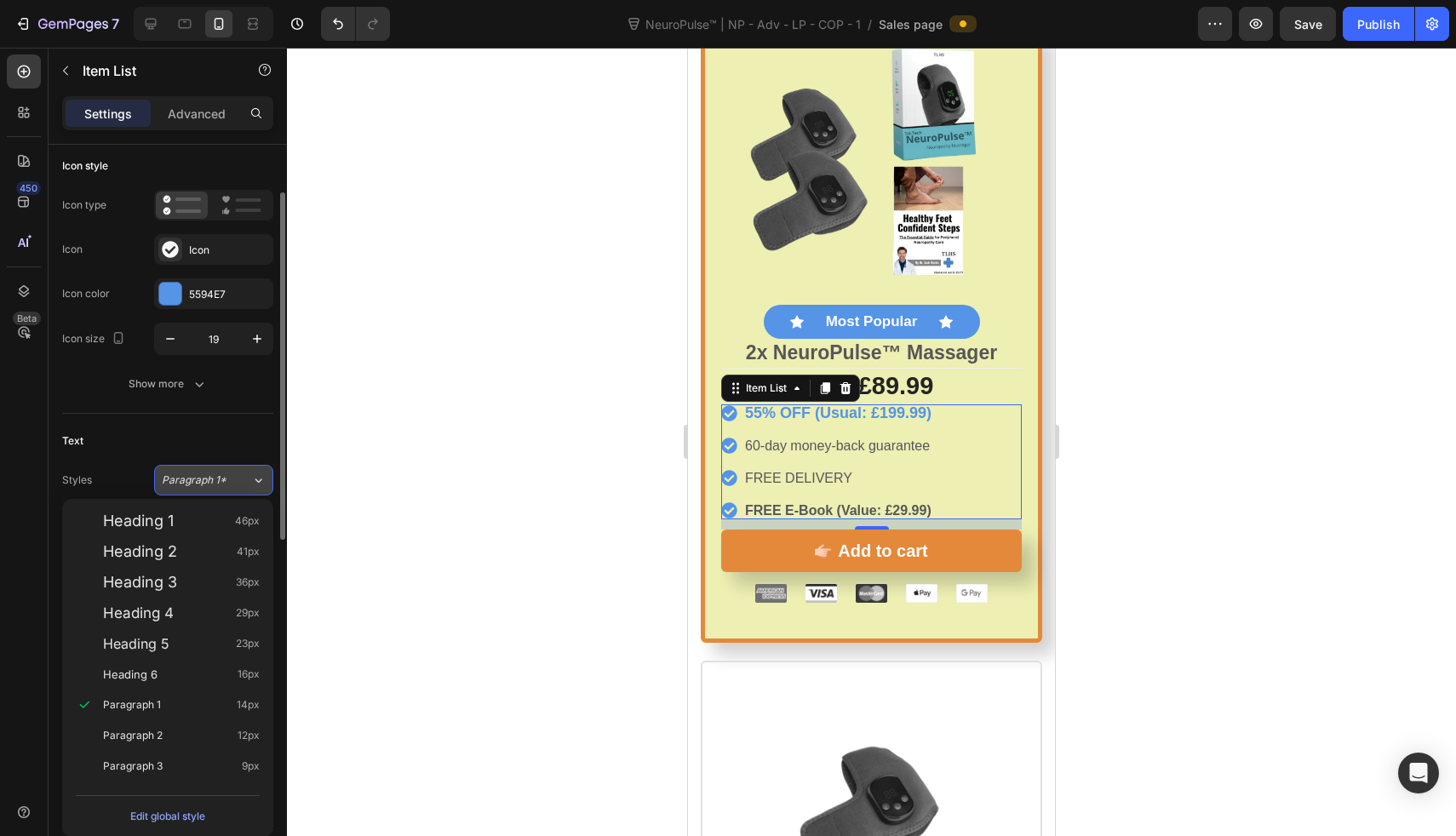
click at [225, 482] on span "Paragraph 1*" at bounding box center [194, 481] width 64 height 15
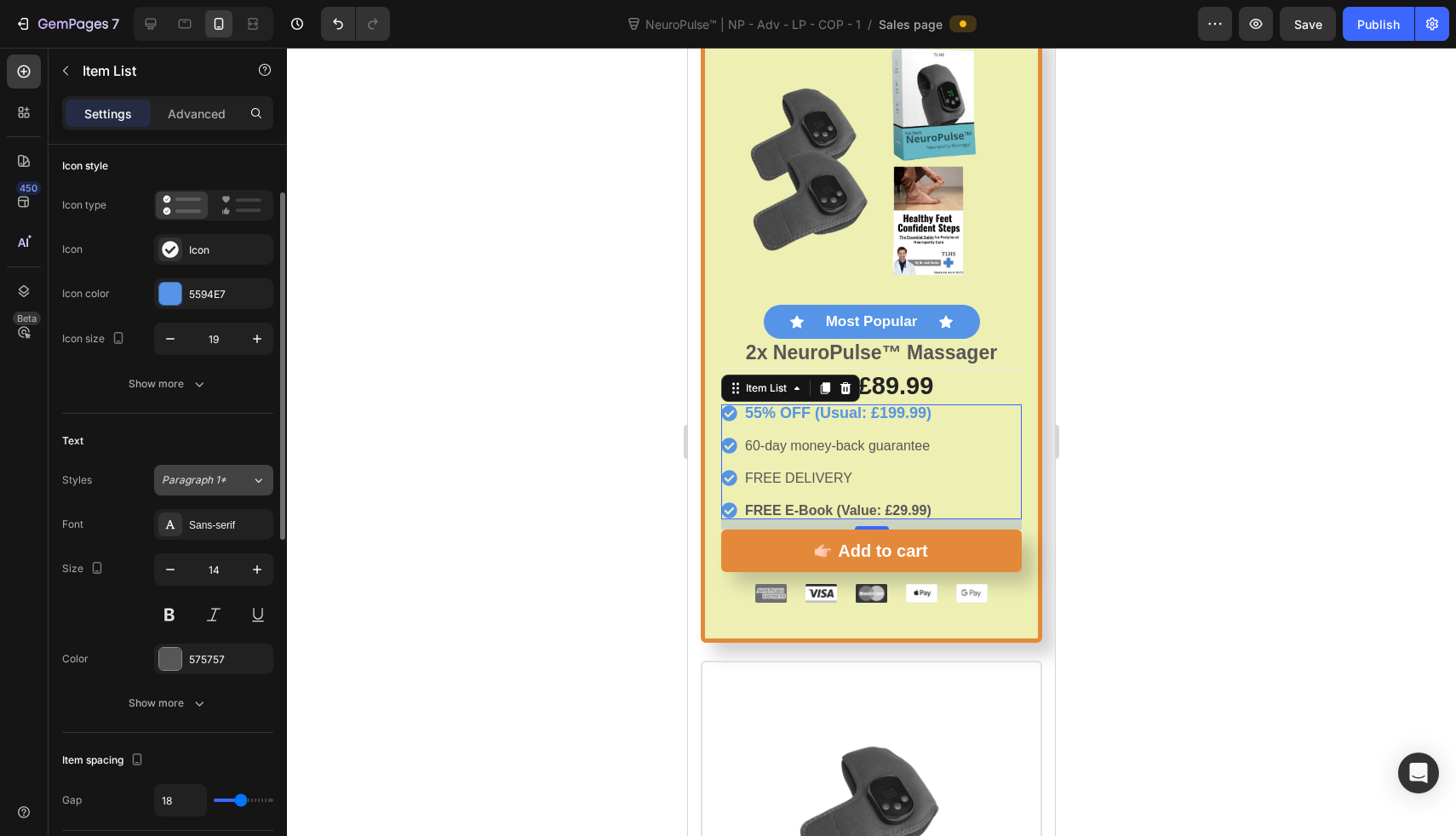
click at [199, 486] on span "Paragraph 1*" at bounding box center [194, 481] width 64 height 15
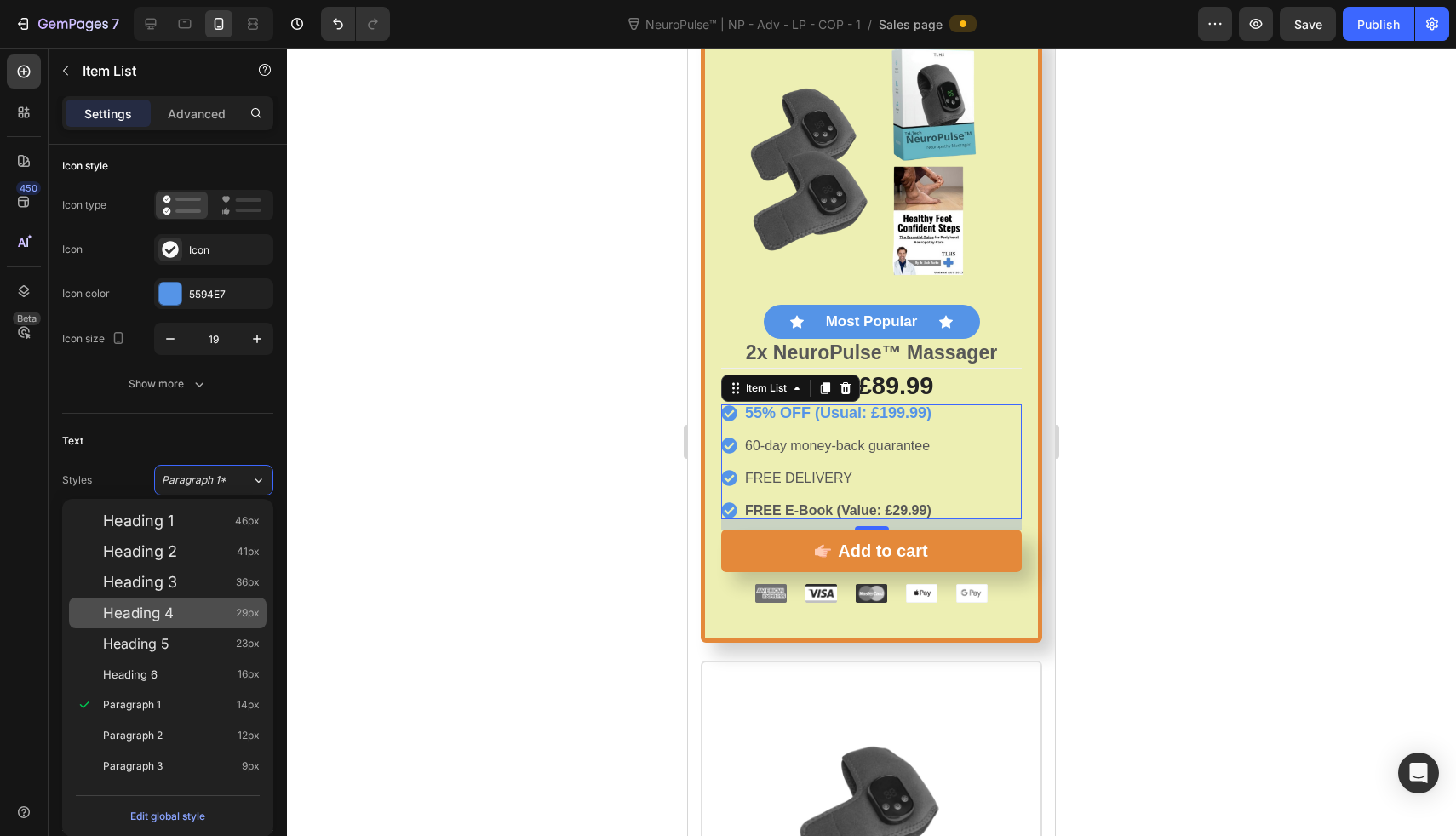
click at [194, 611] on div "Heading 4 29px" at bounding box center [181, 613] width 156 height 17
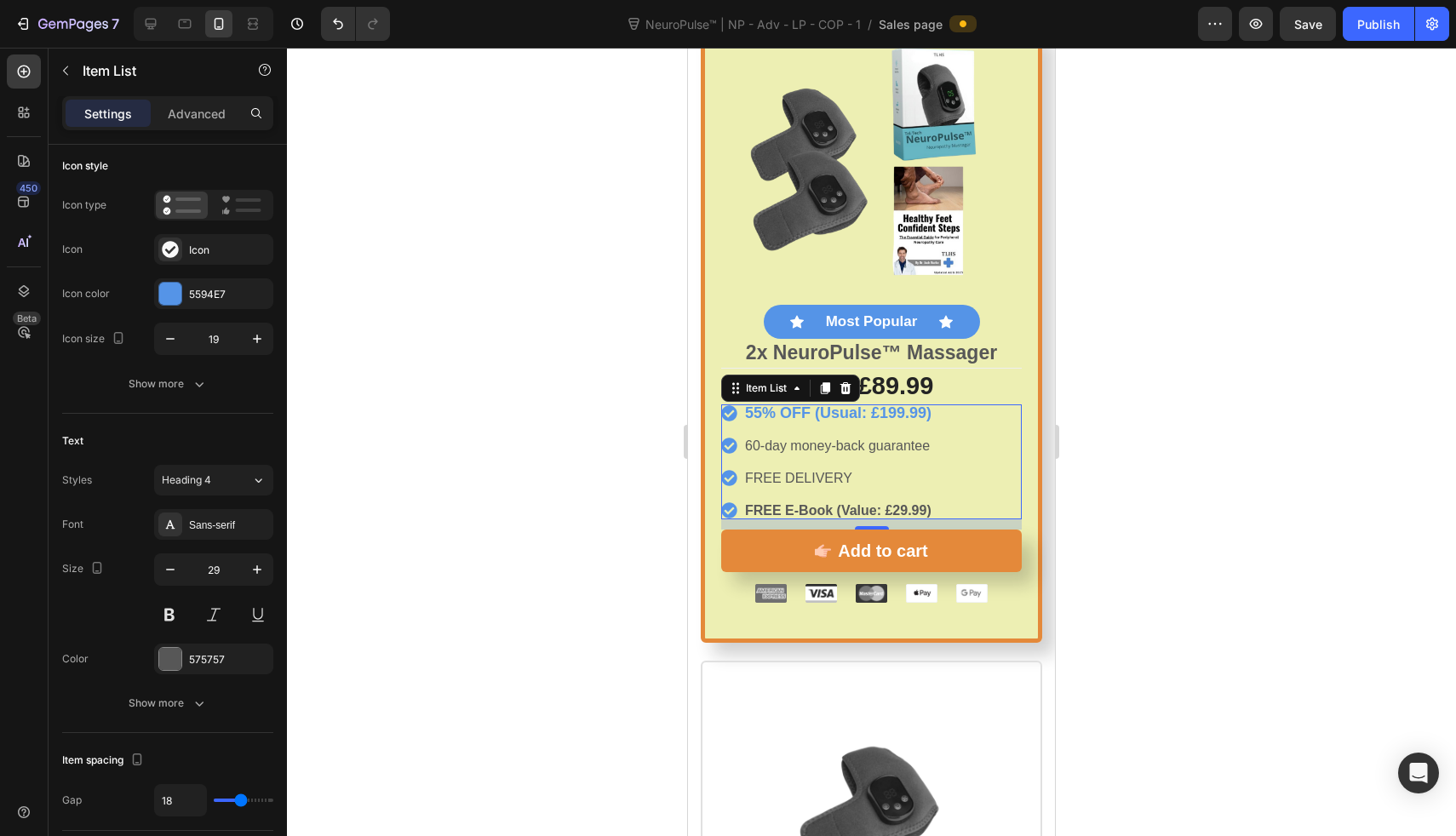
scroll to position [8962, 0]
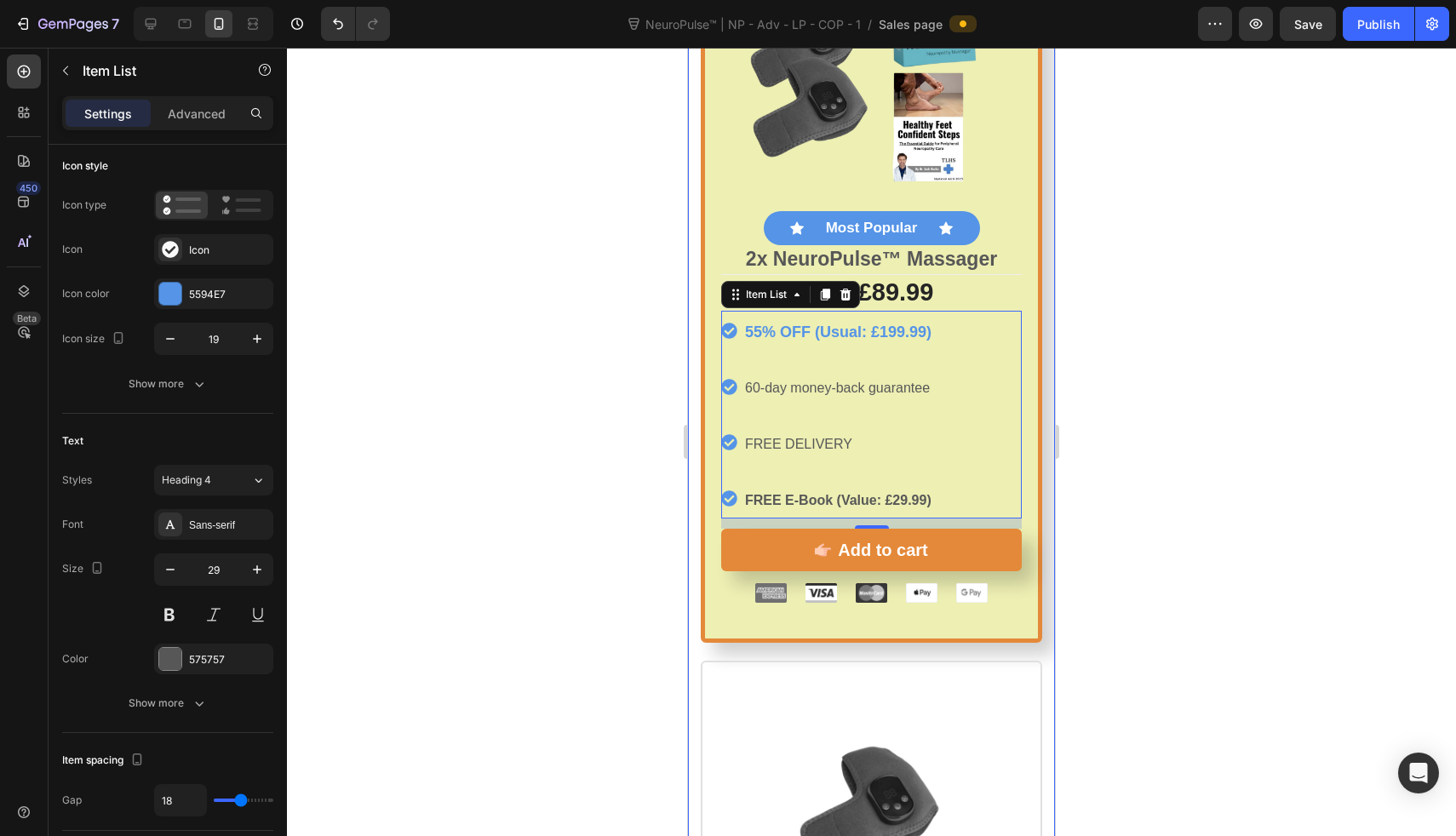
type input "14"
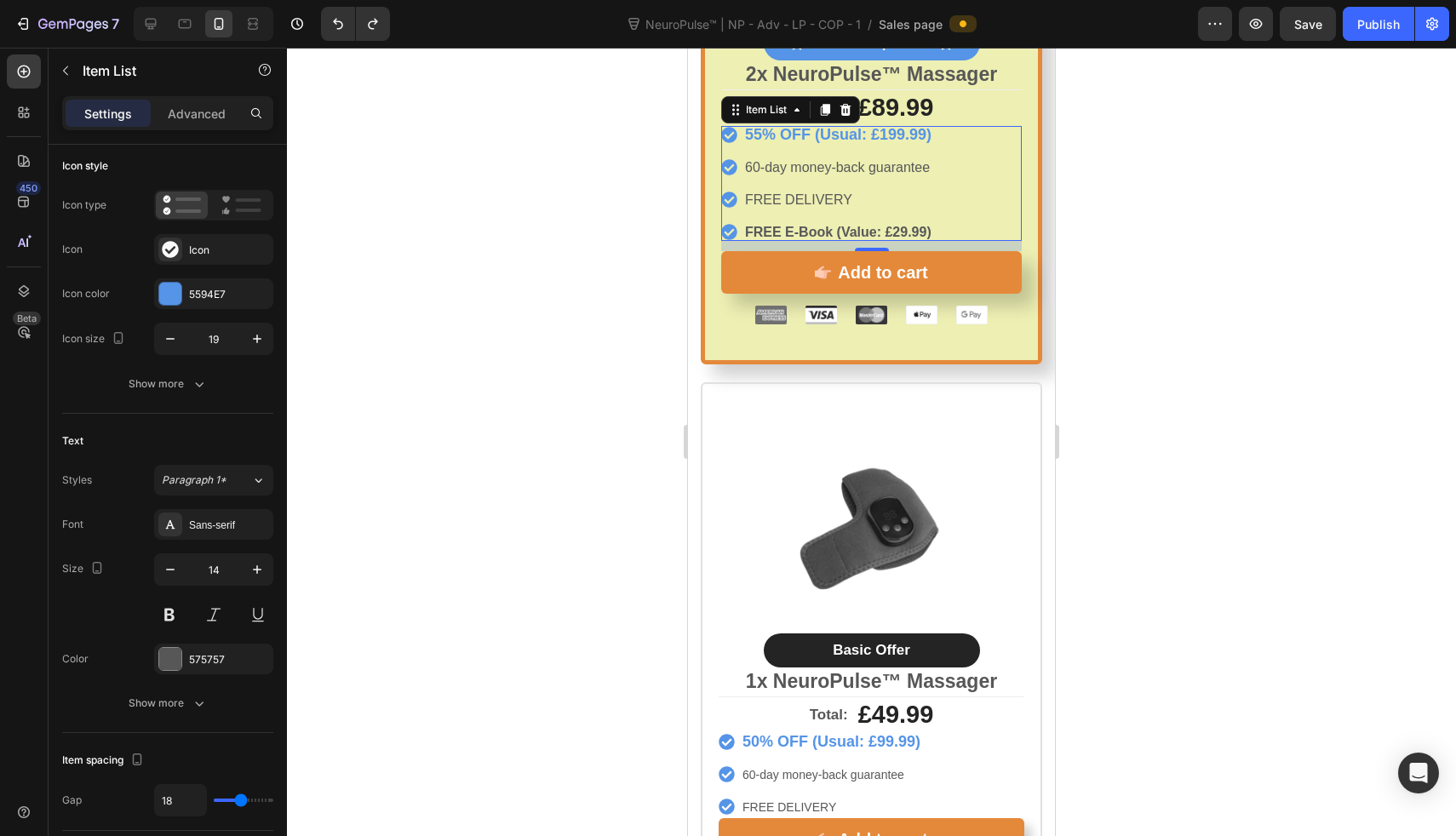
scroll to position [9206, 0]
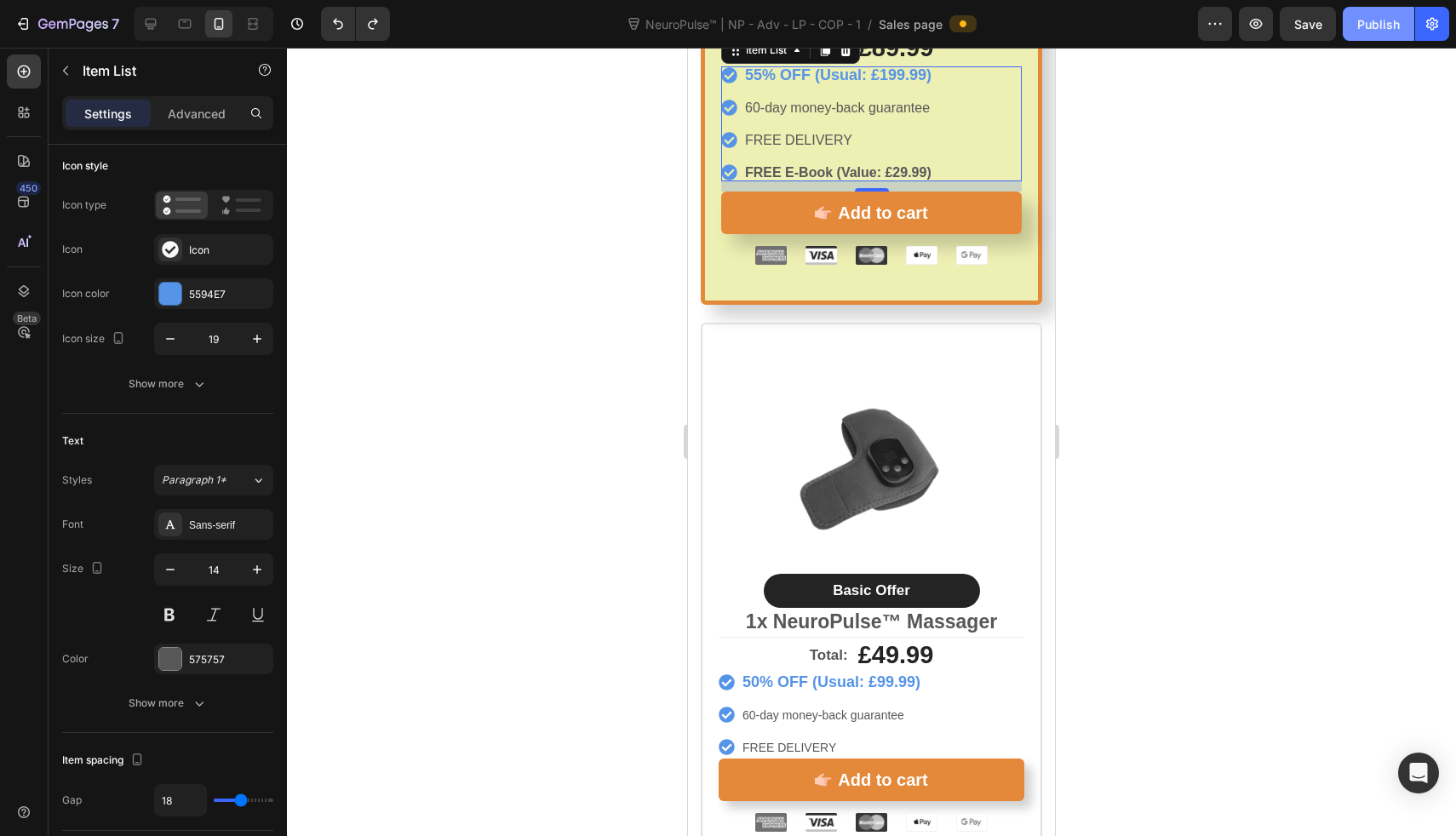
click at [1387, 21] on div "Publish" at bounding box center [1378, 24] width 43 height 18
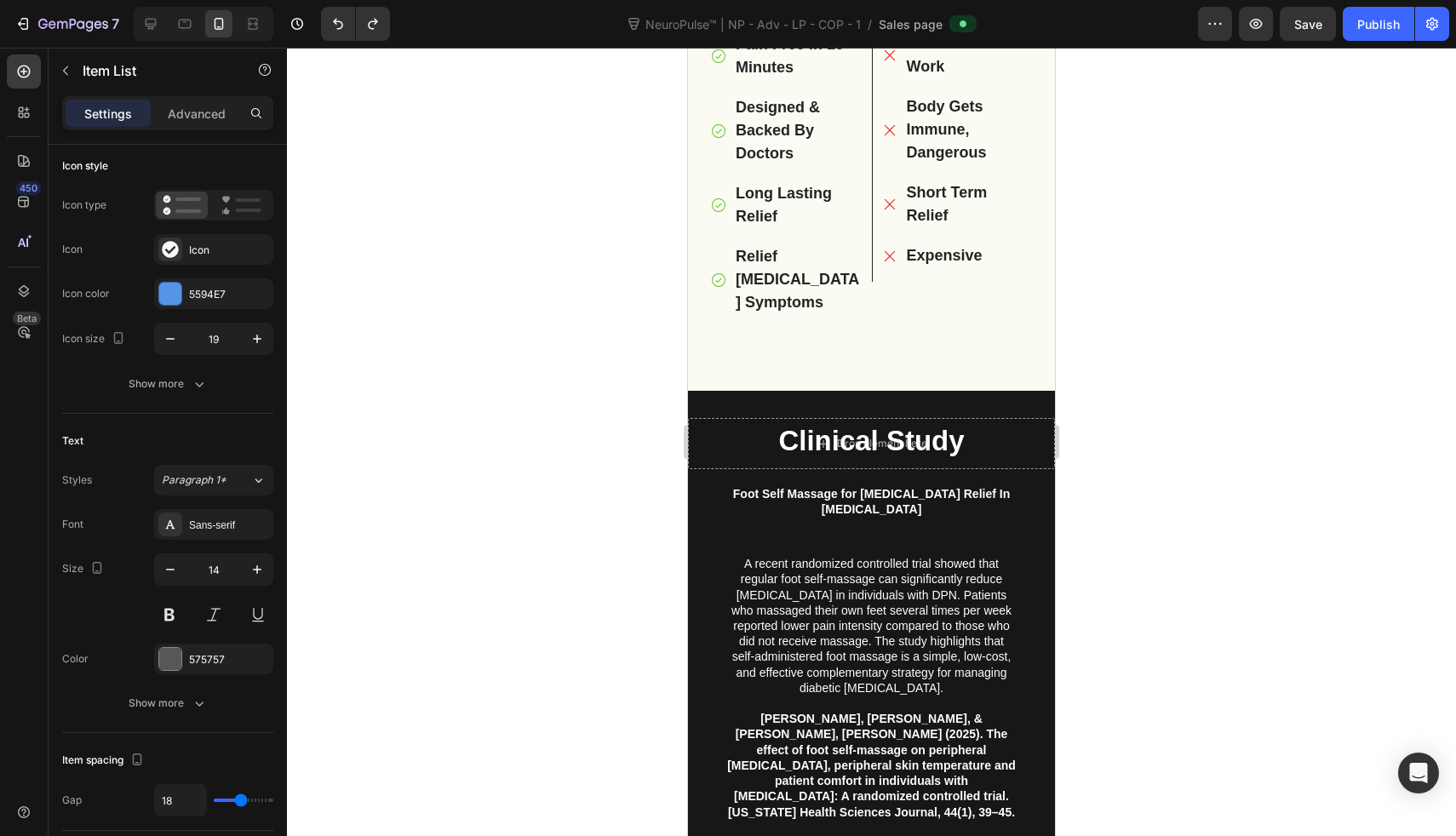
scroll to position [5355, 0]
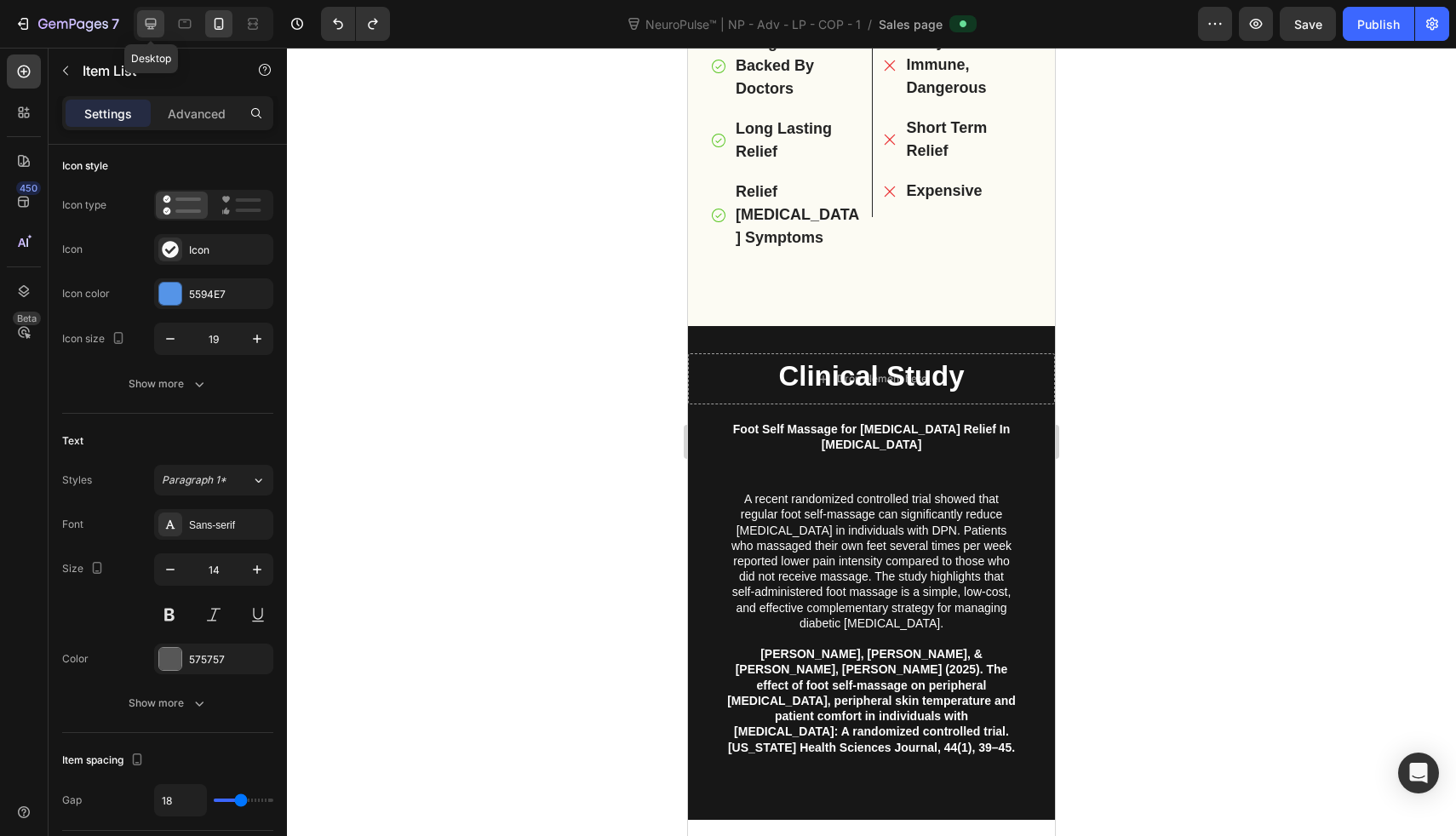
click at [140, 25] on div at bounding box center [151, 24] width 27 height 27
type input "17"
type input "16"
type input "19"
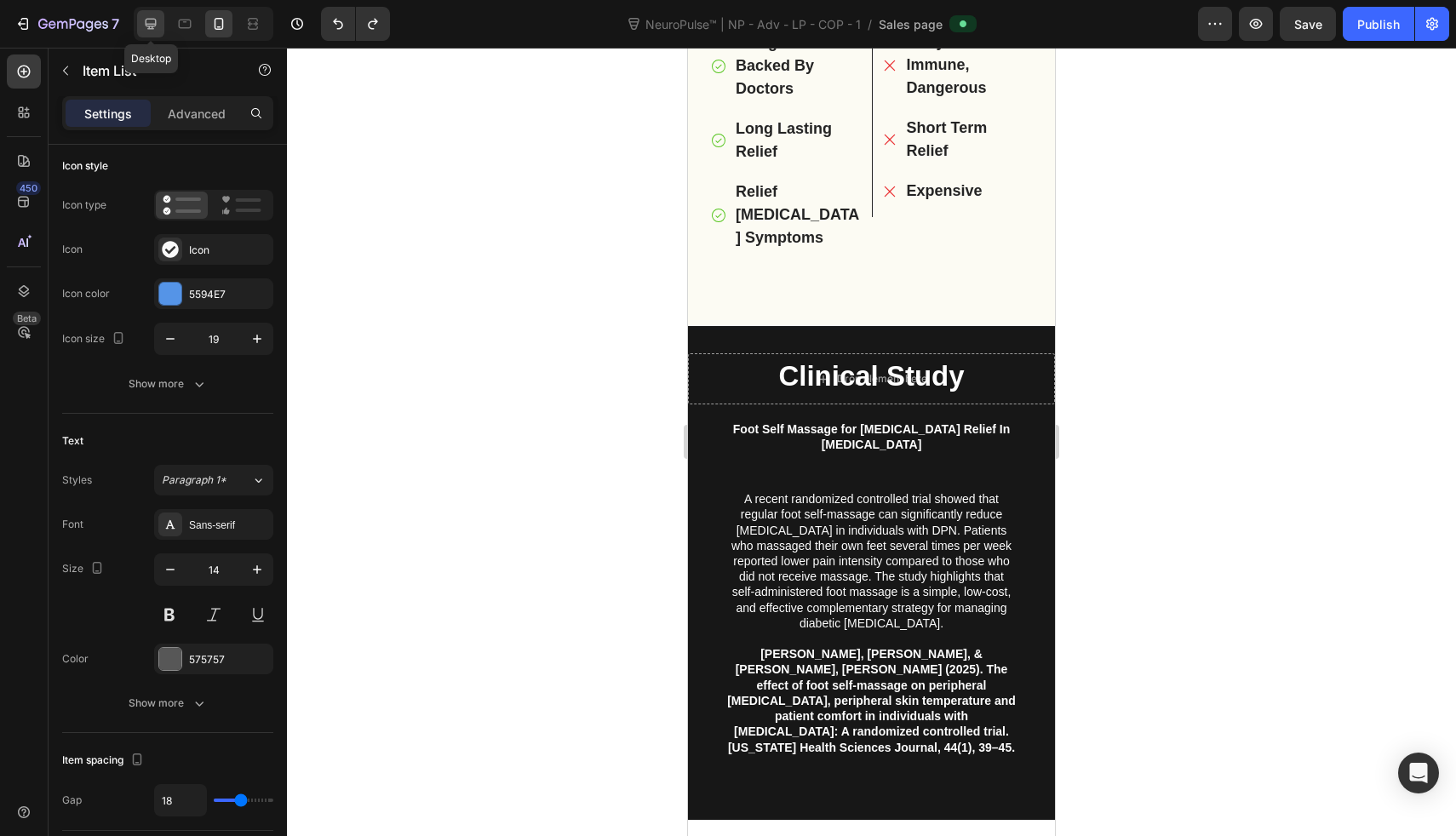
type input "8"
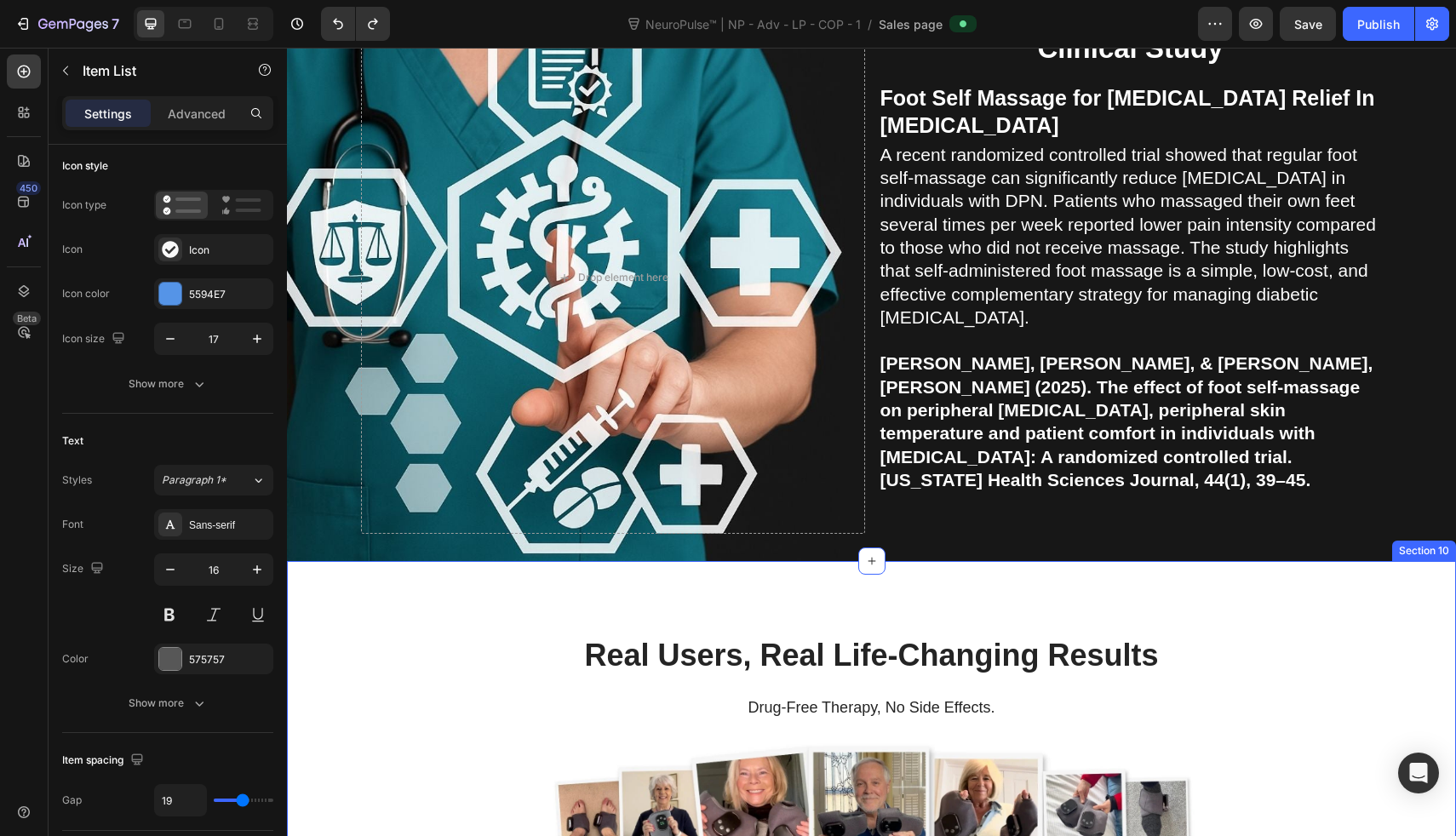
scroll to position [5167, 0]
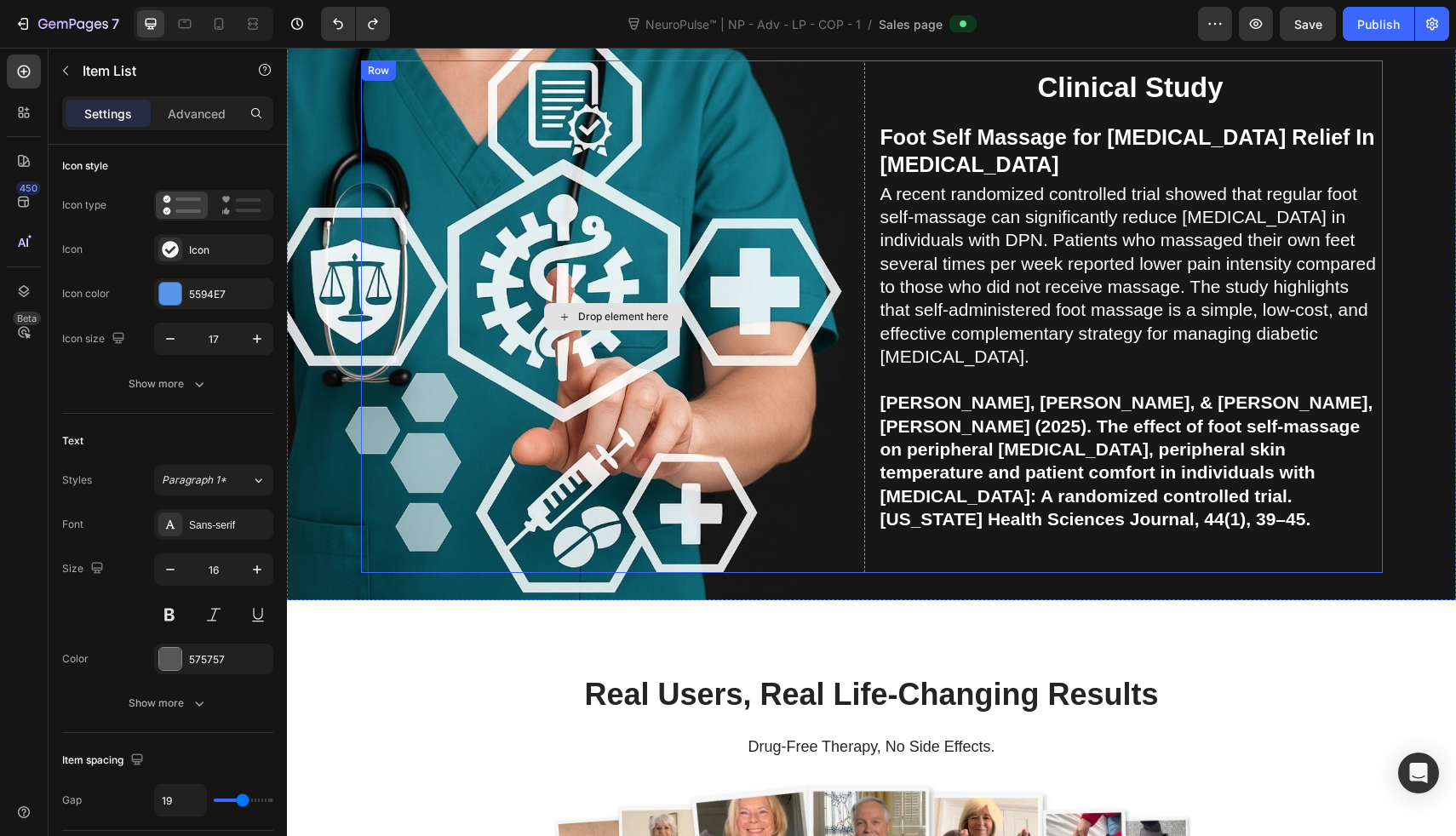
click at [840, 367] on div "Drop element here" at bounding box center [613, 317] width 504 height 513
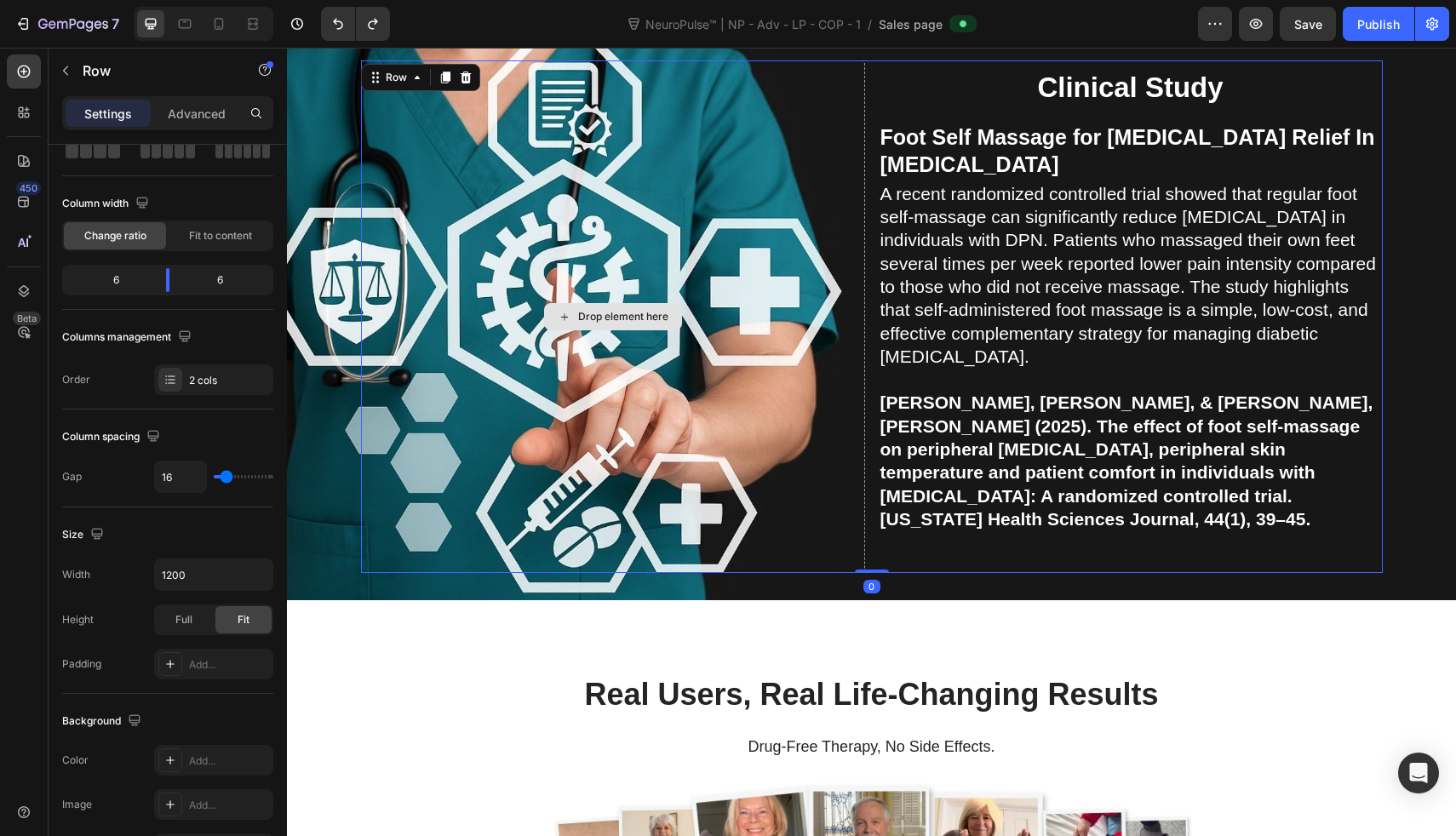
scroll to position [0, 0]
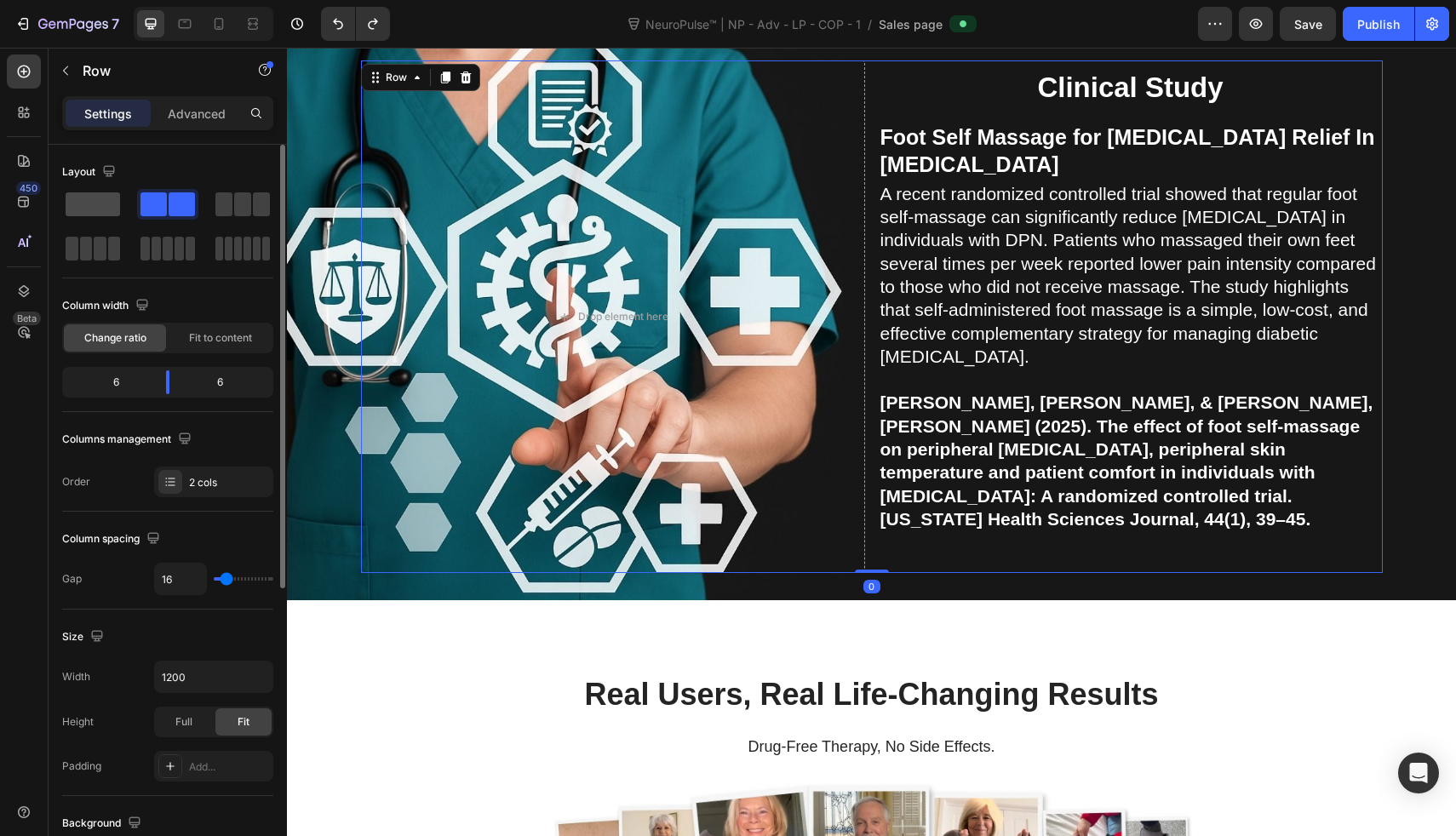
click at [107, 202] on span at bounding box center [92, 204] width 54 height 24
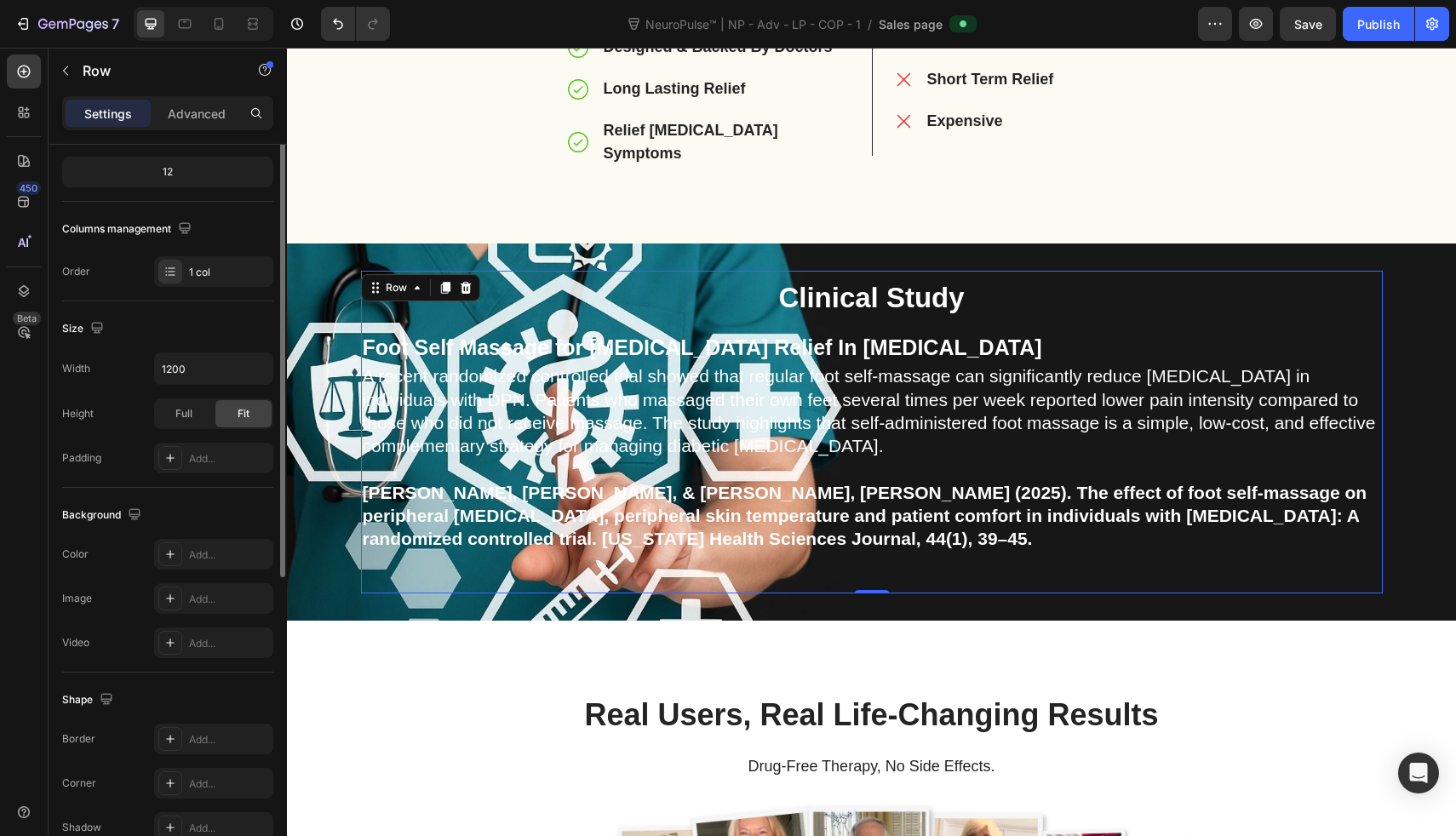
scroll to position [43, 0]
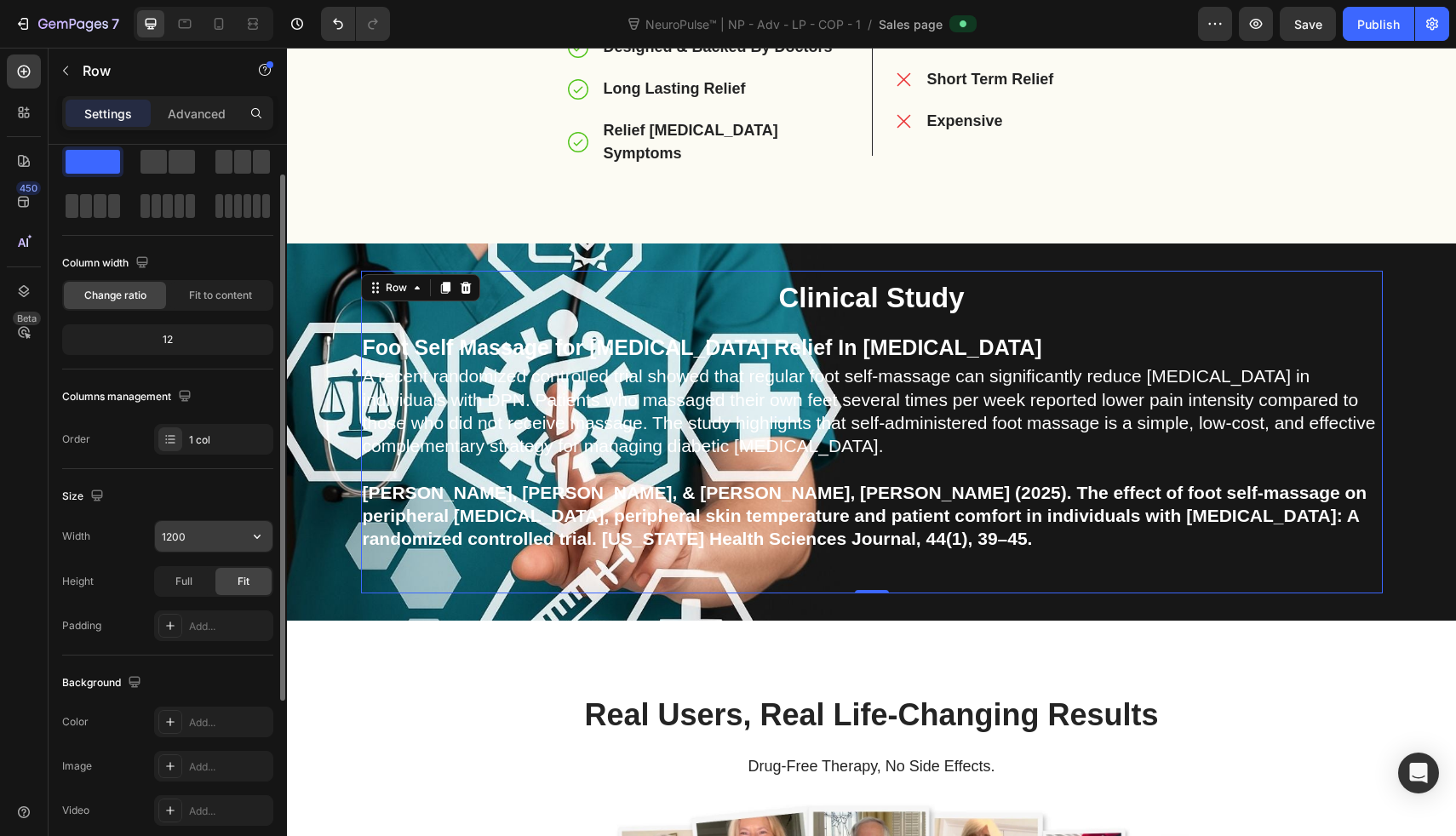
click at [219, 535] on input "1200" at bounding box center [214, 536] width 118 height 30
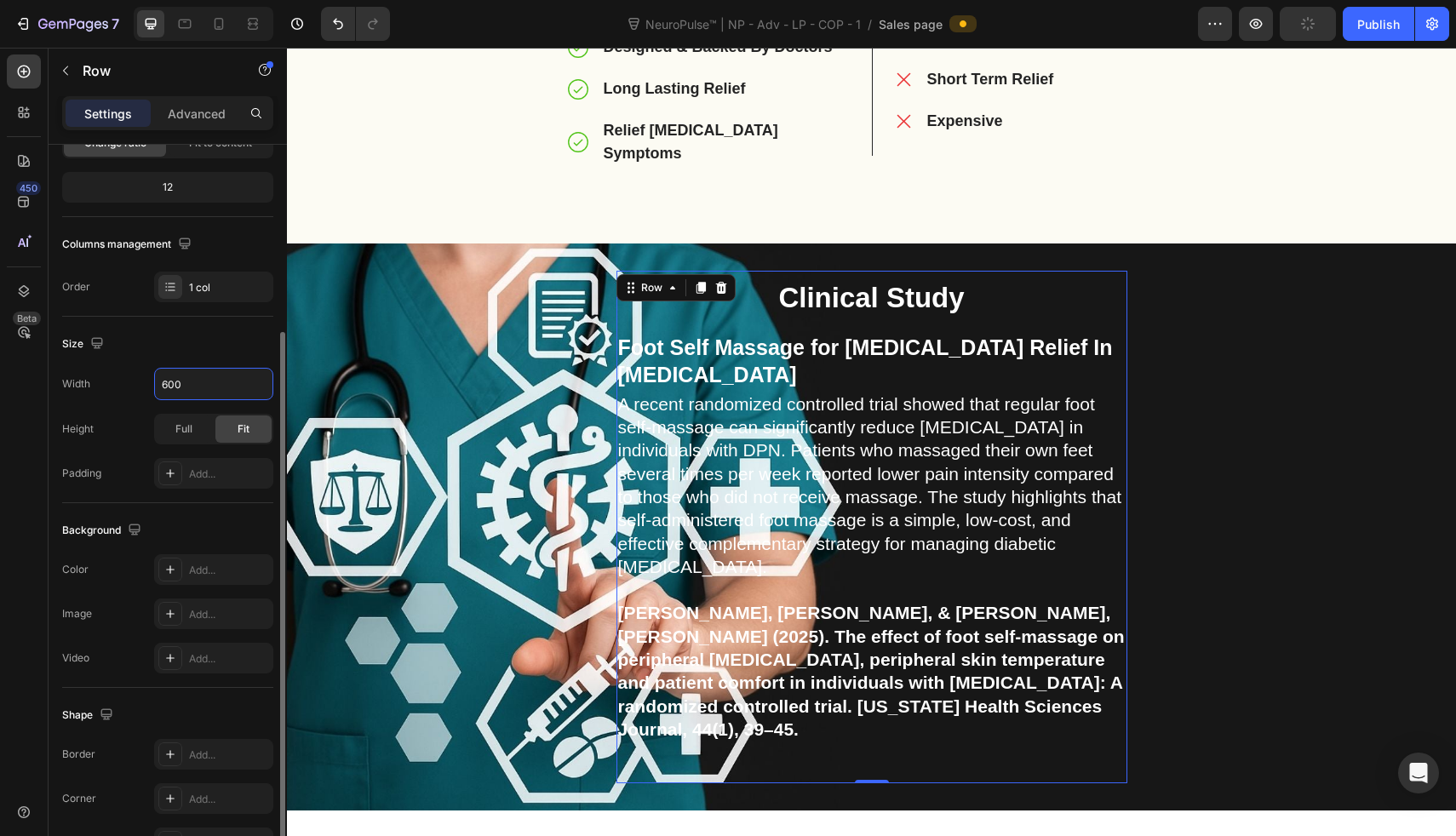
scroll to position [246, 0]
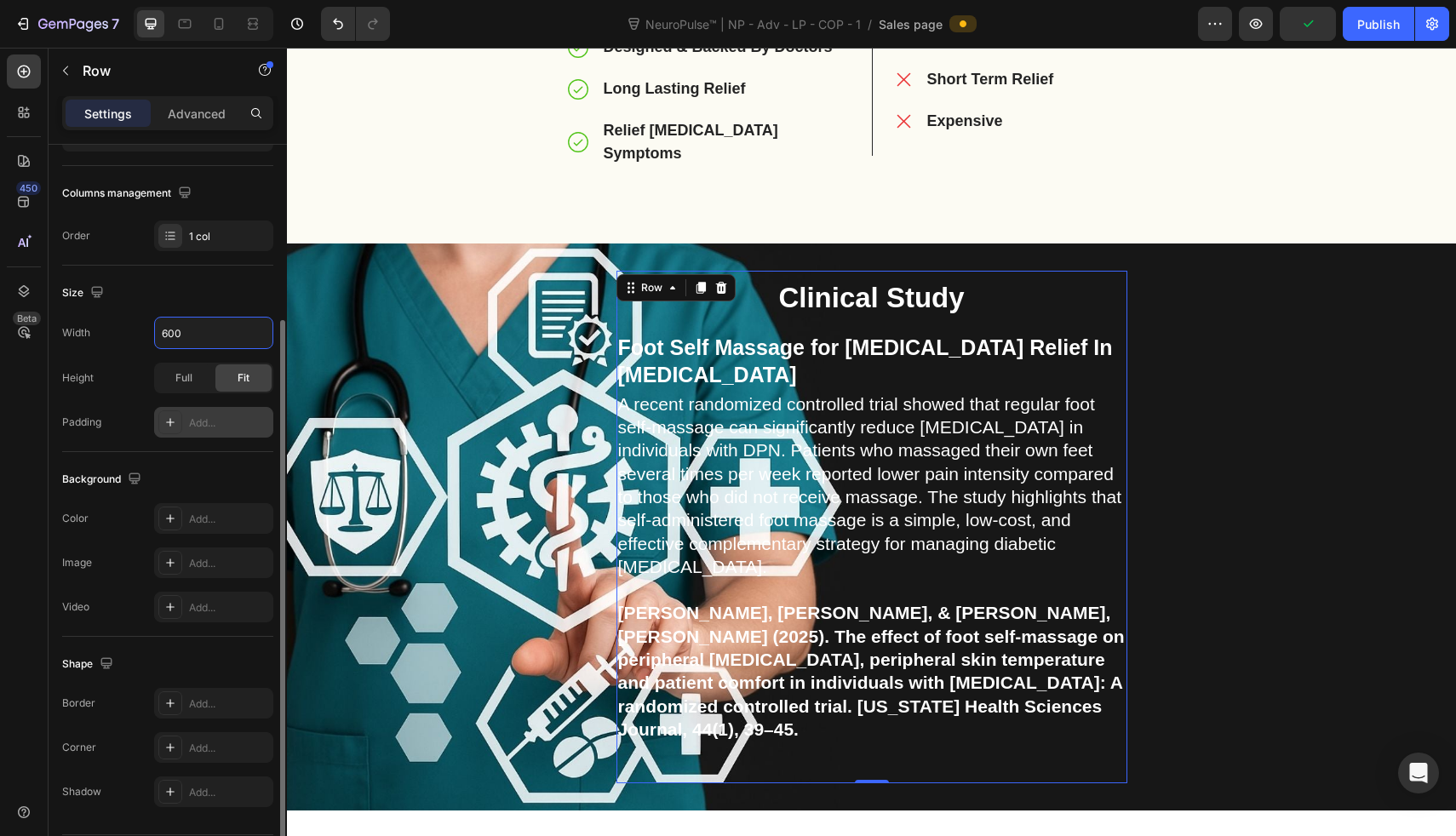
type input "600"
click at [191, 420] on div "Add..." at bounding box center [228, 423] width 80 height 15
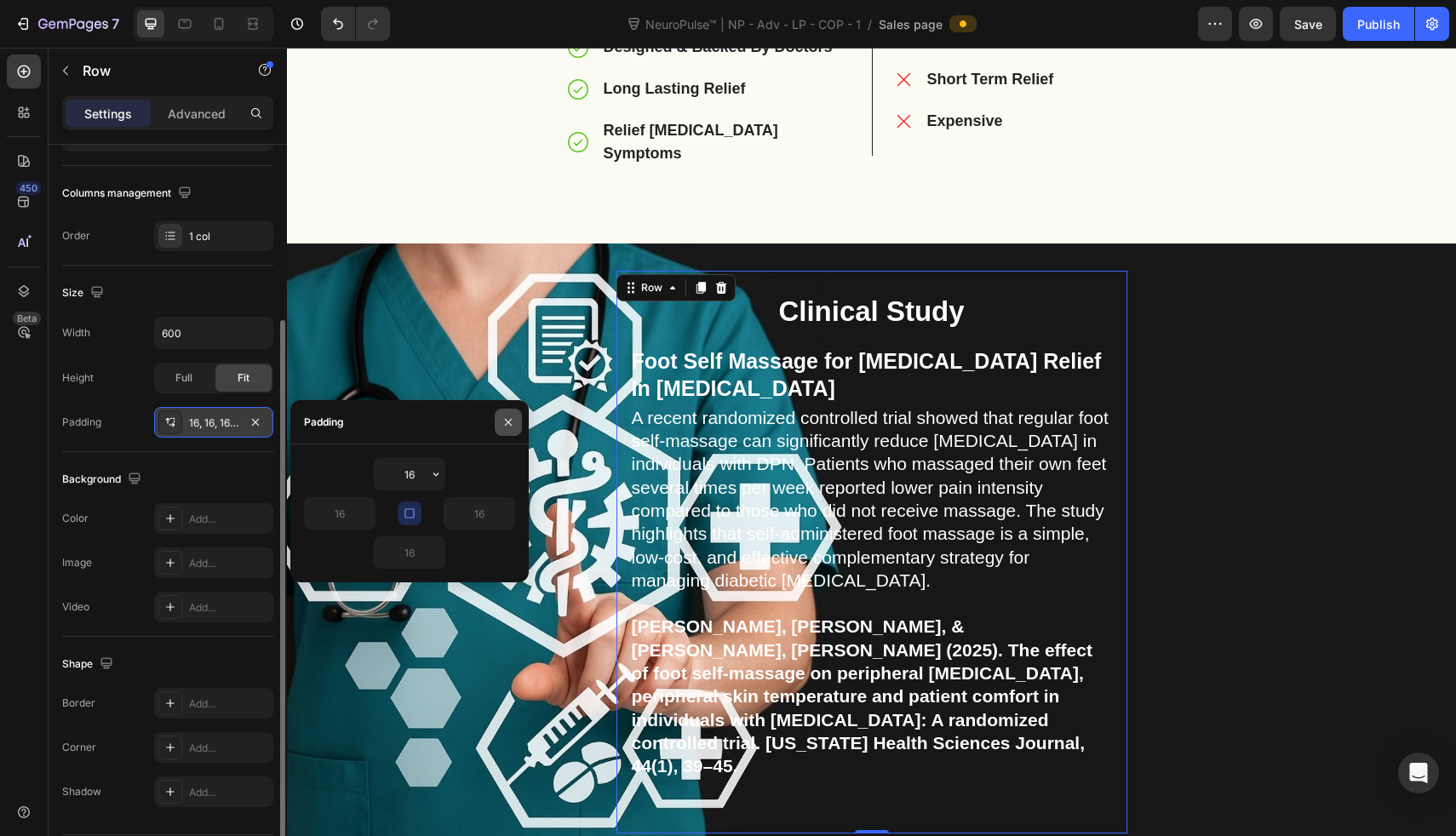
click at [511, 416] on icon "button" at bounding box center [508, 422] width 13 height 13
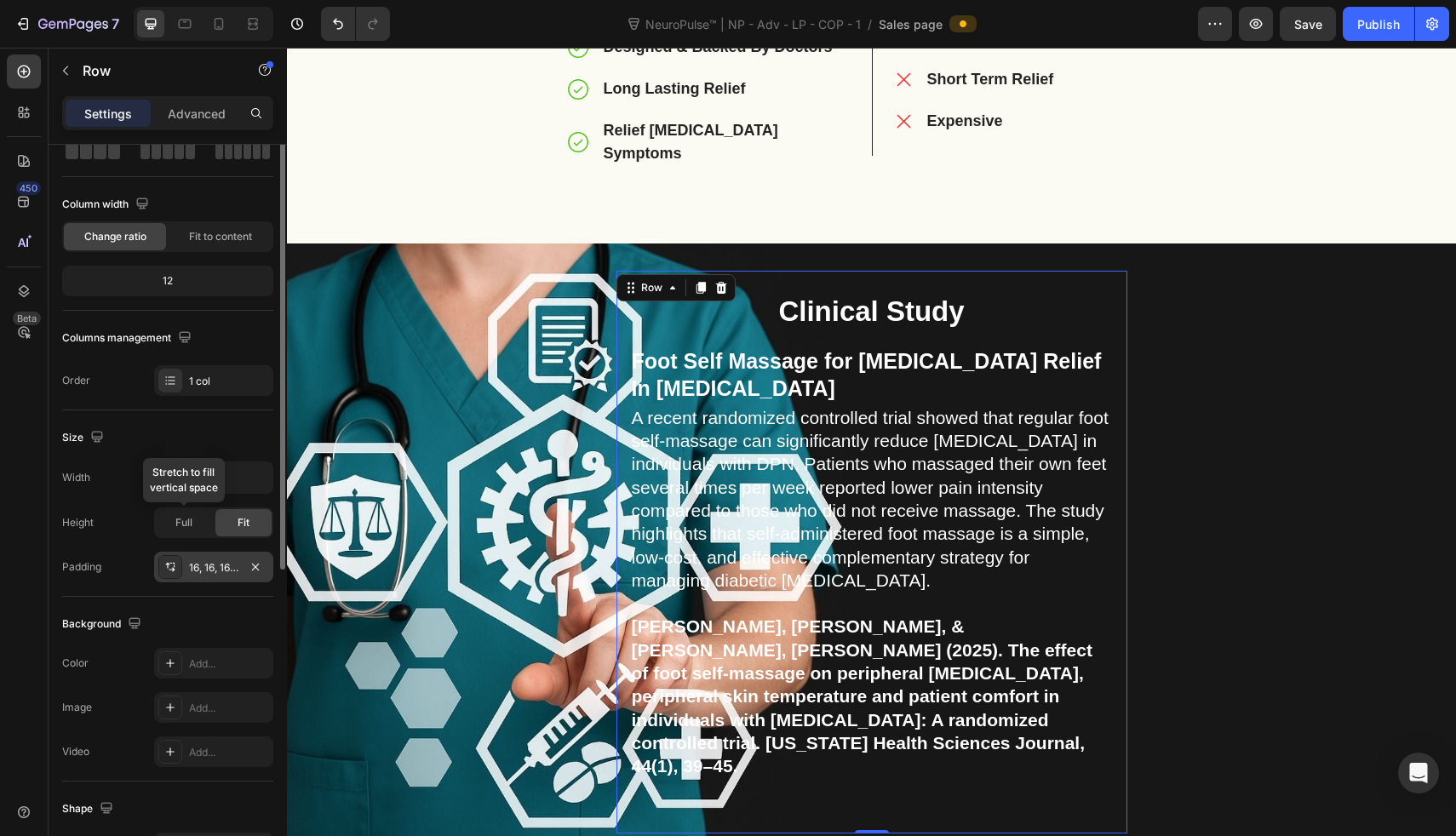
scroll to position [0, 0]
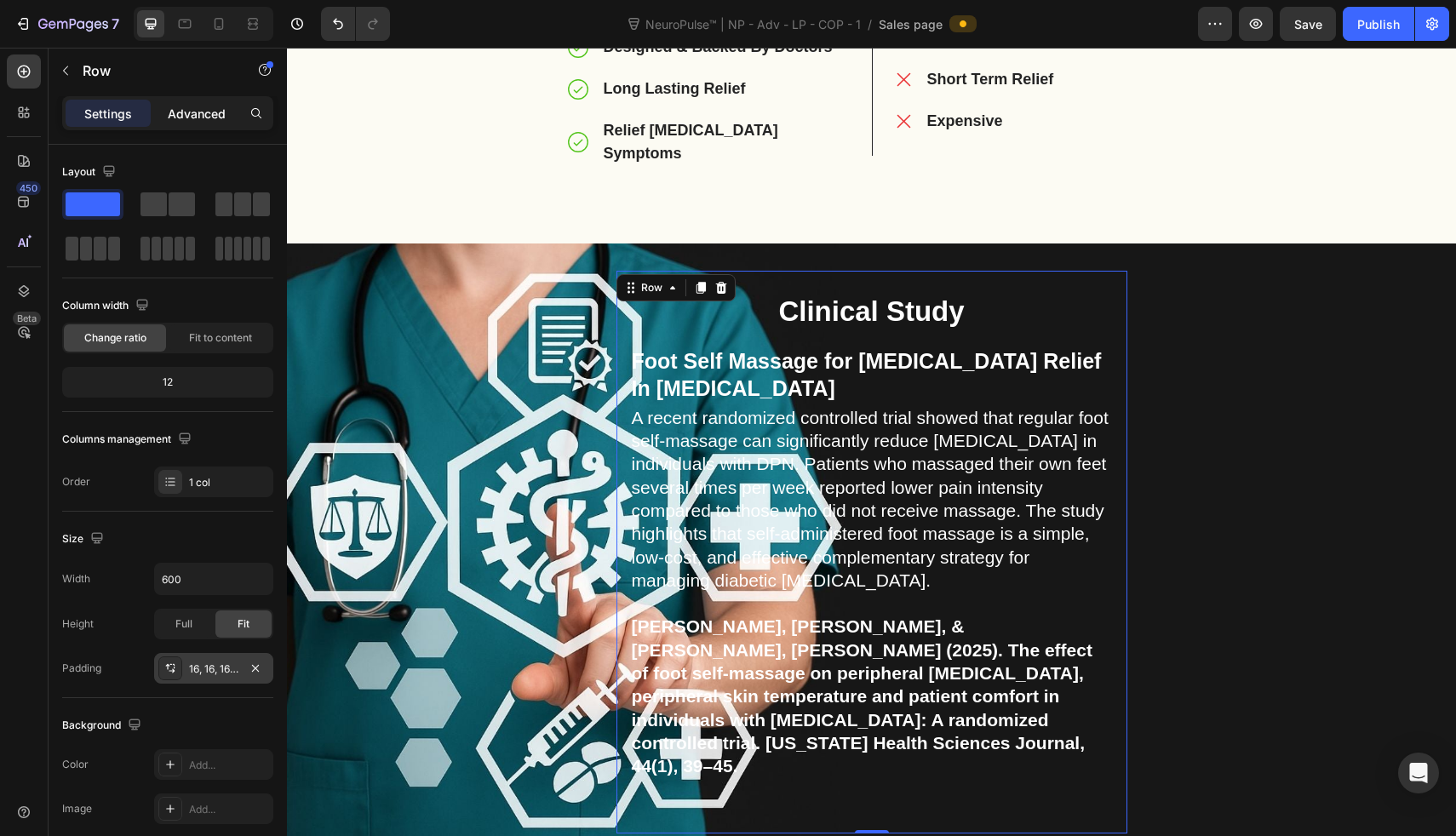
click at [183, 106] on p "Advanced" at bounding box center [196, 114] width 58 height 18
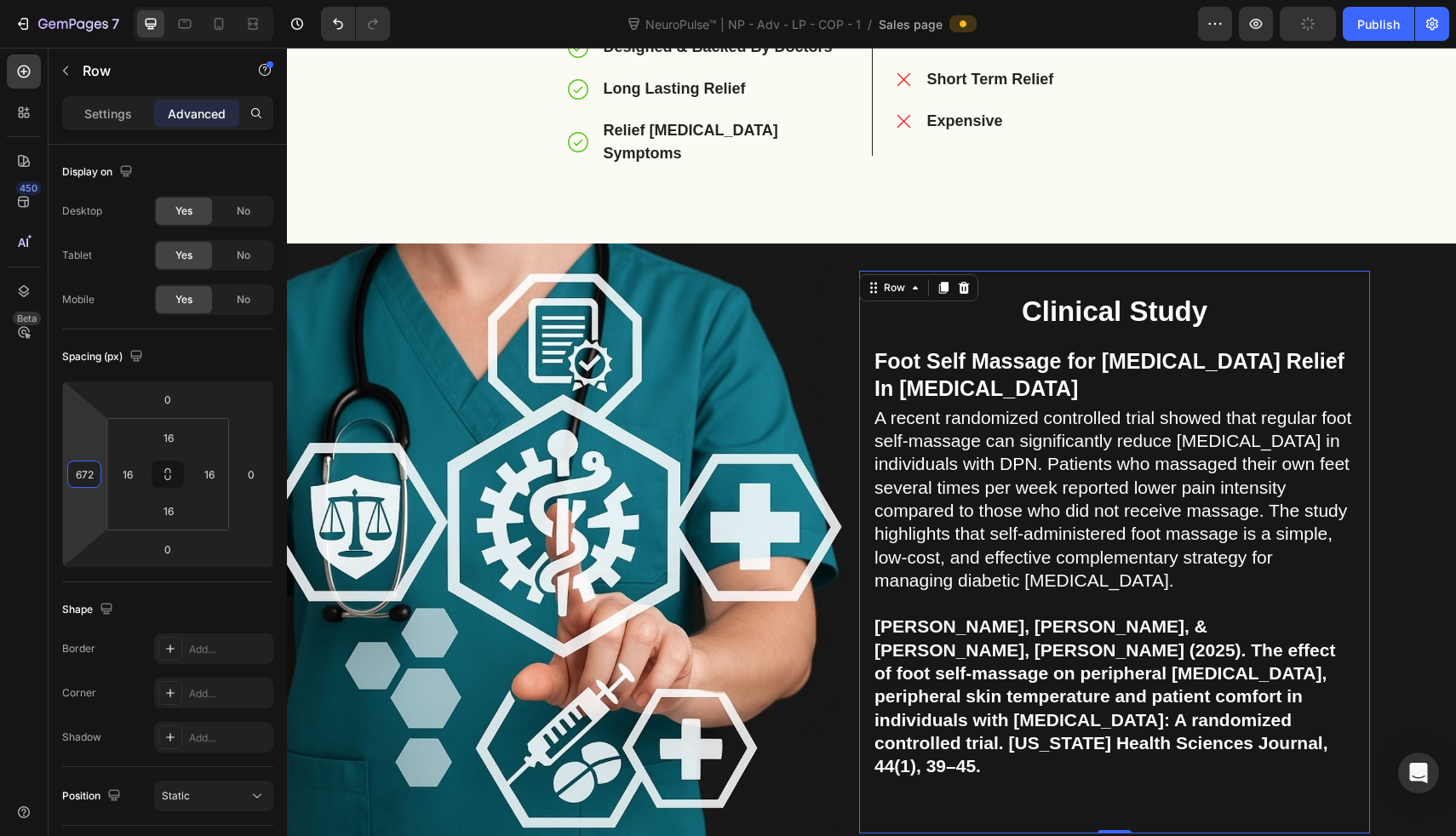
drag, startPoint x: 80, startPoint y: 432, endPoint x: 157, endPoint y: 147, distance: 295.2
click at [157, 0] on html "7 Version history NeuroPulse™ | NP - Adv - LP - COP - 1 / Sales page Preview Pu…" at bounding box center [728, 0] width 1456 height 0
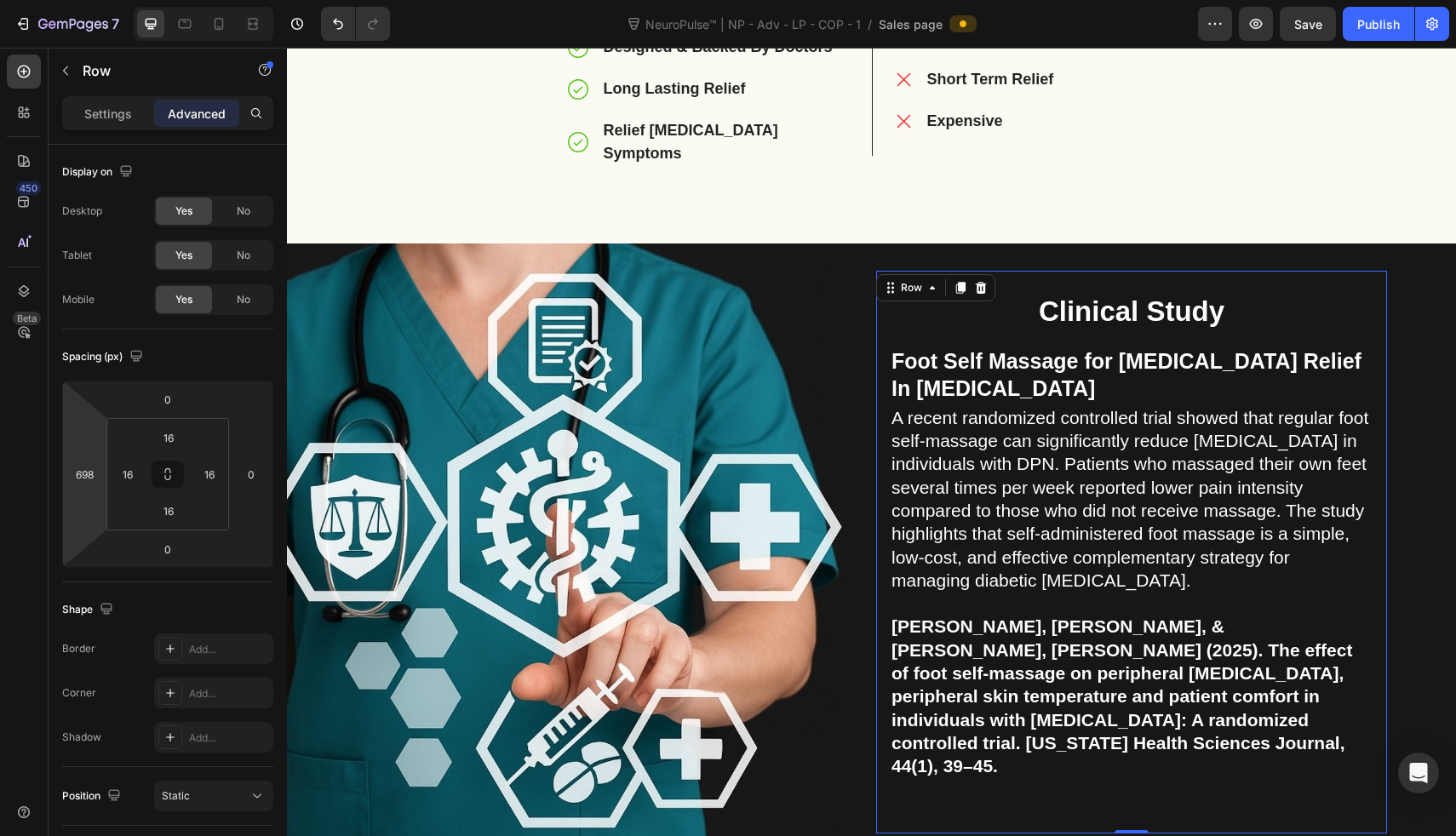
drag, startPoint x: 71, startPoint y: 431, endPoint x: 71, endPoint y: 421, distance: 10.0
click at [71, 0] on html "7 Version history NeuroPulse™ | NP - Adv - LP - COP - 1 / Sales page Preview Sa…" at bounding box center [728, 0] width 1456 height 0
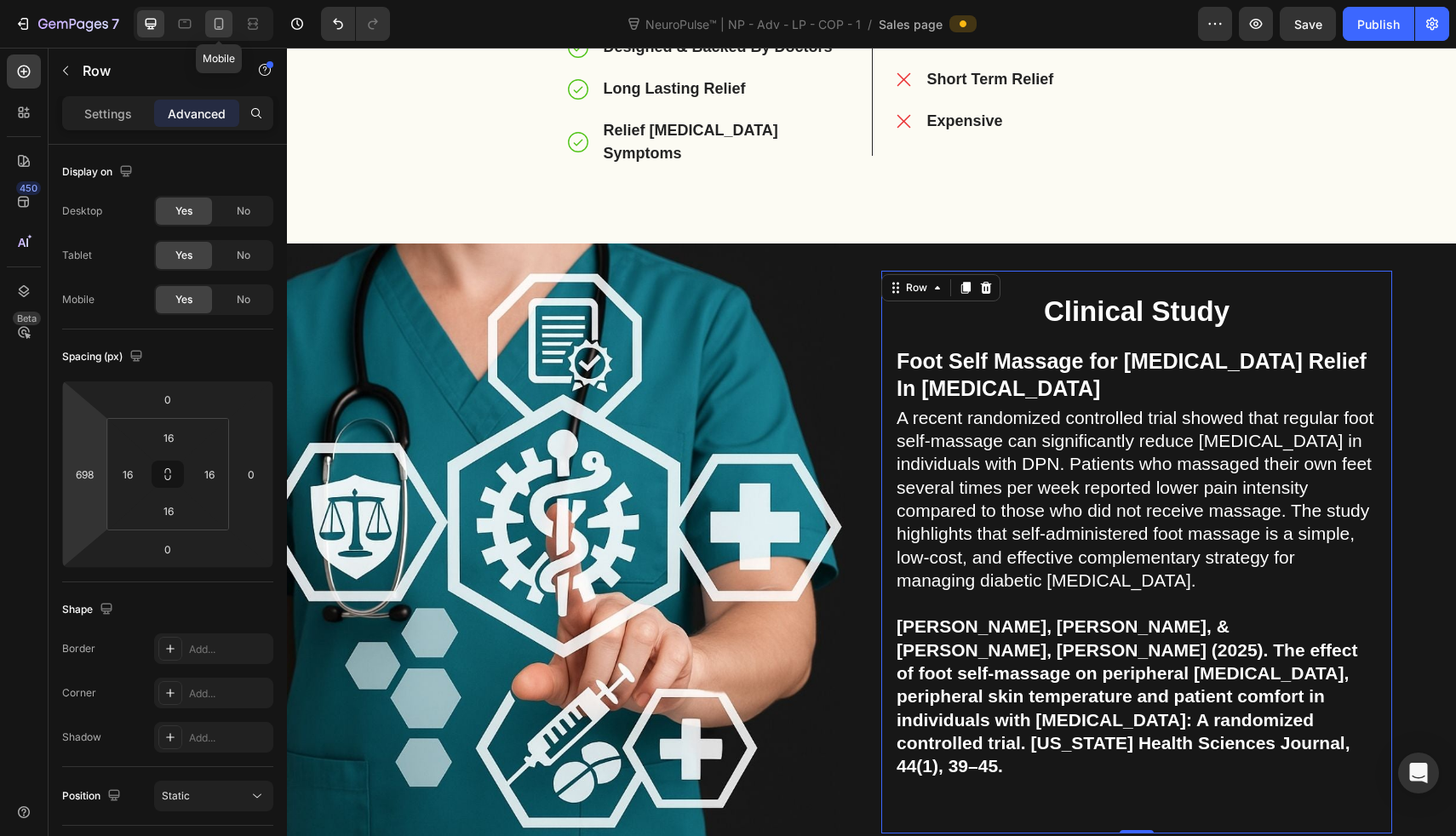
click at [220, 22] on icon at bounding box center [219, 24] width 17 height 17
type input "24"
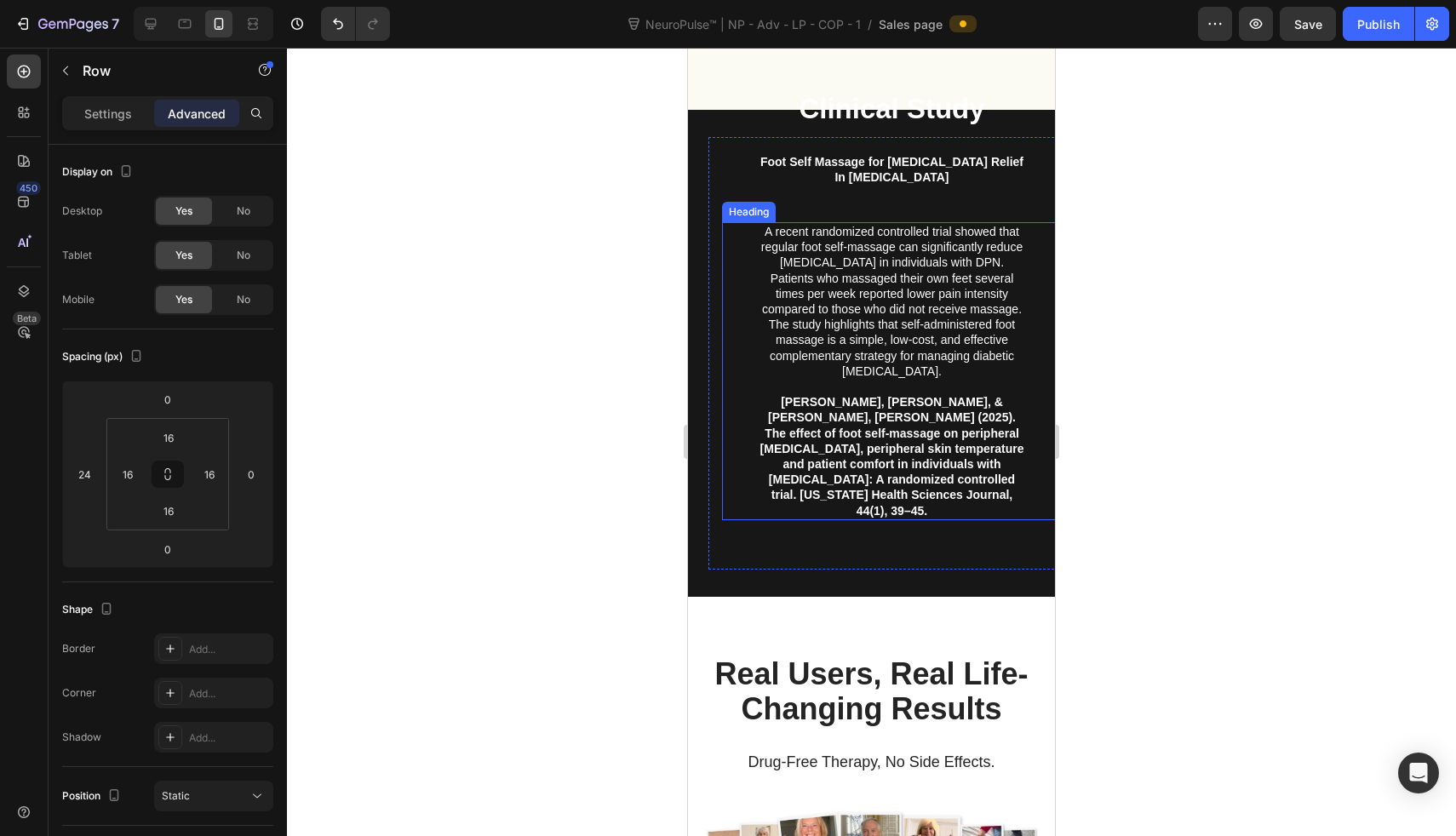
scroll to position [6206, 0]
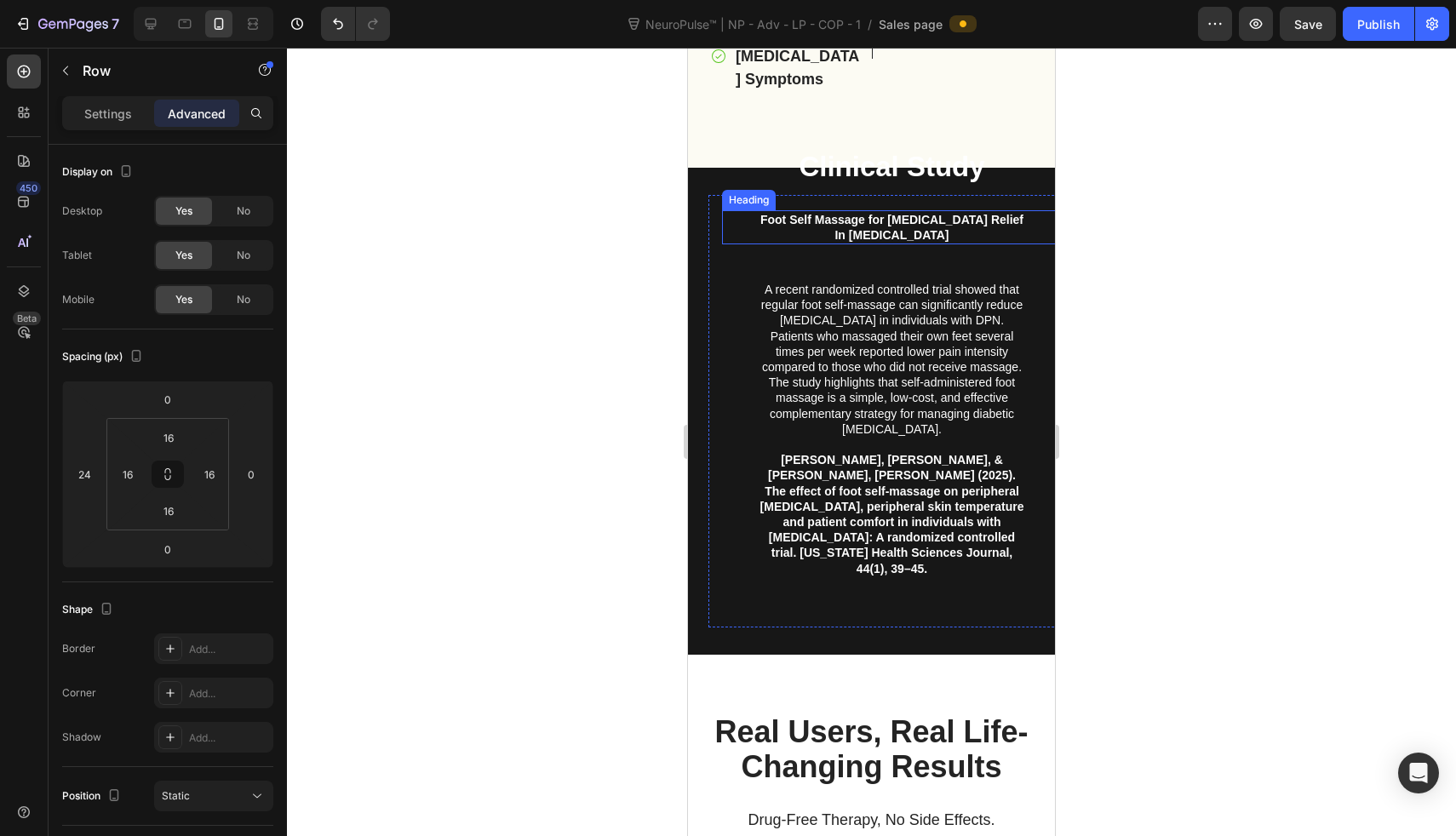
click at [727, 222] on div "Foot Self Massage for Neuropathic Pain Relief In Diabetes" at bounding box center [892, 227] width 339 height 34
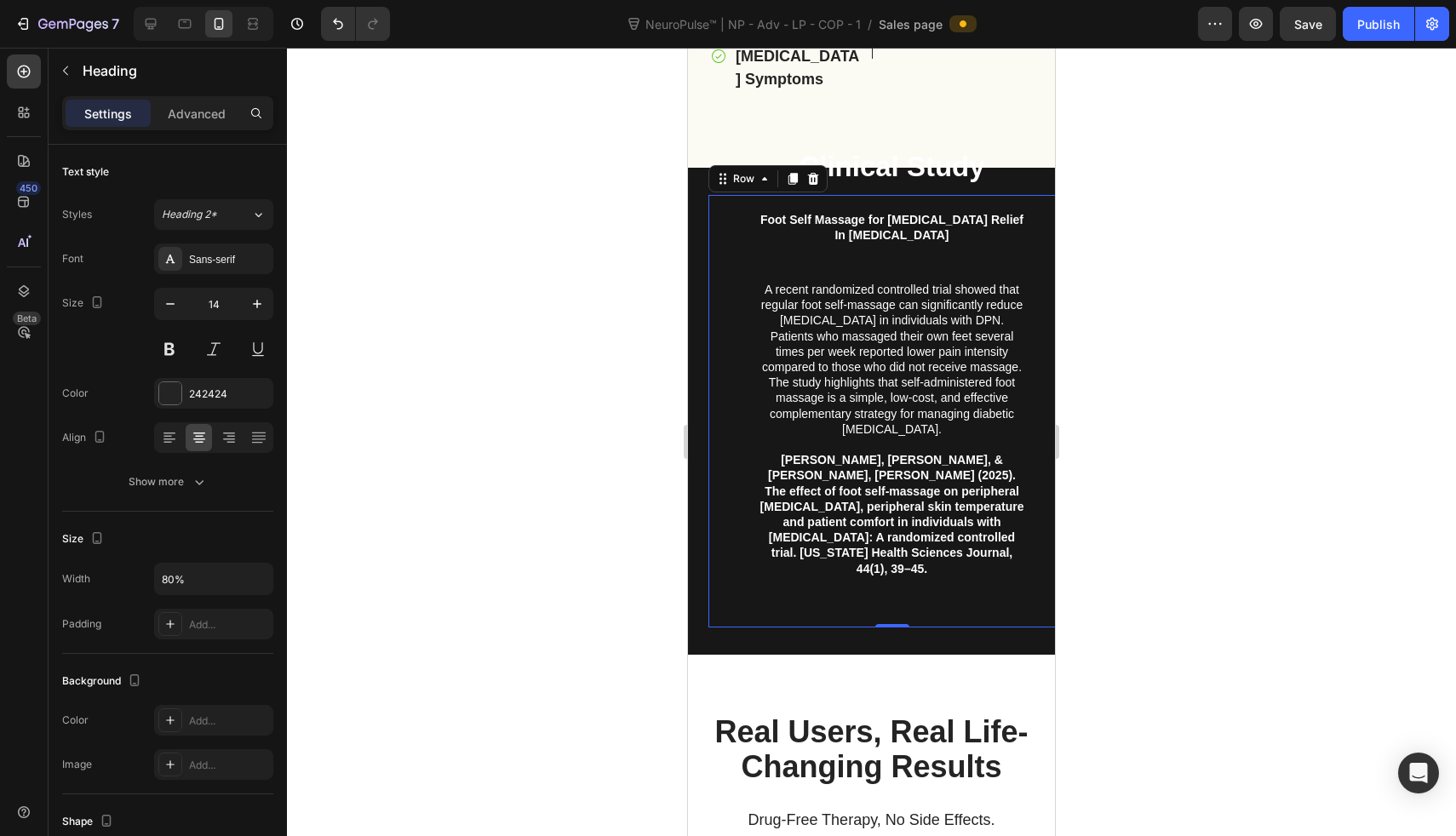
click at [714, 195] on div "Clinical Study Heading Foot Self Massage for Neuropathic Pain Relief In Diabete…" at bounding box center [891, 411] width 367 height 432
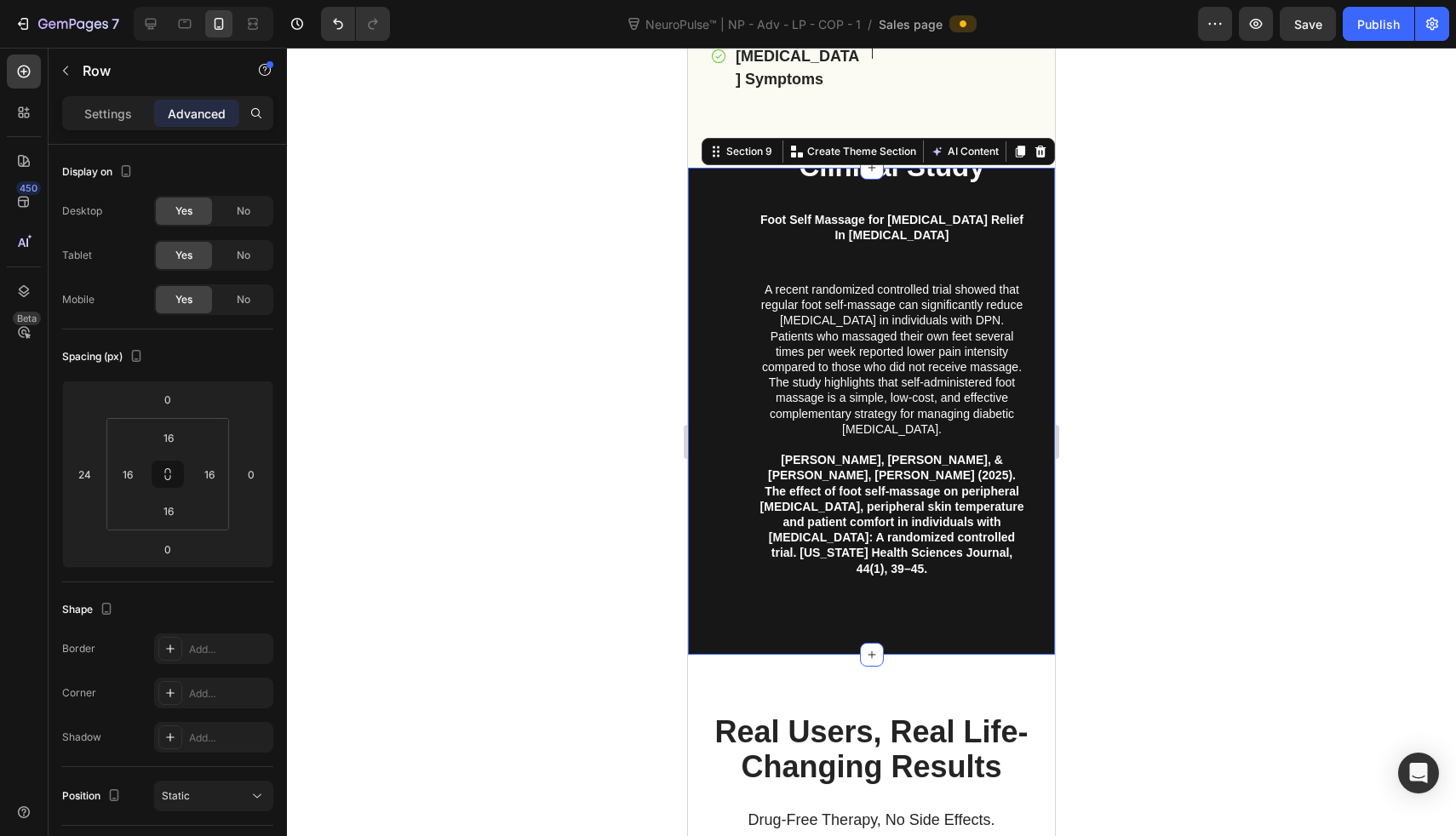
click at [691, 189] on div "Clinical Study Heading Foot Self Massage for Neuropathic Pain Relief In Diabete…" at bounding box center [871, 411] width 367 height 487
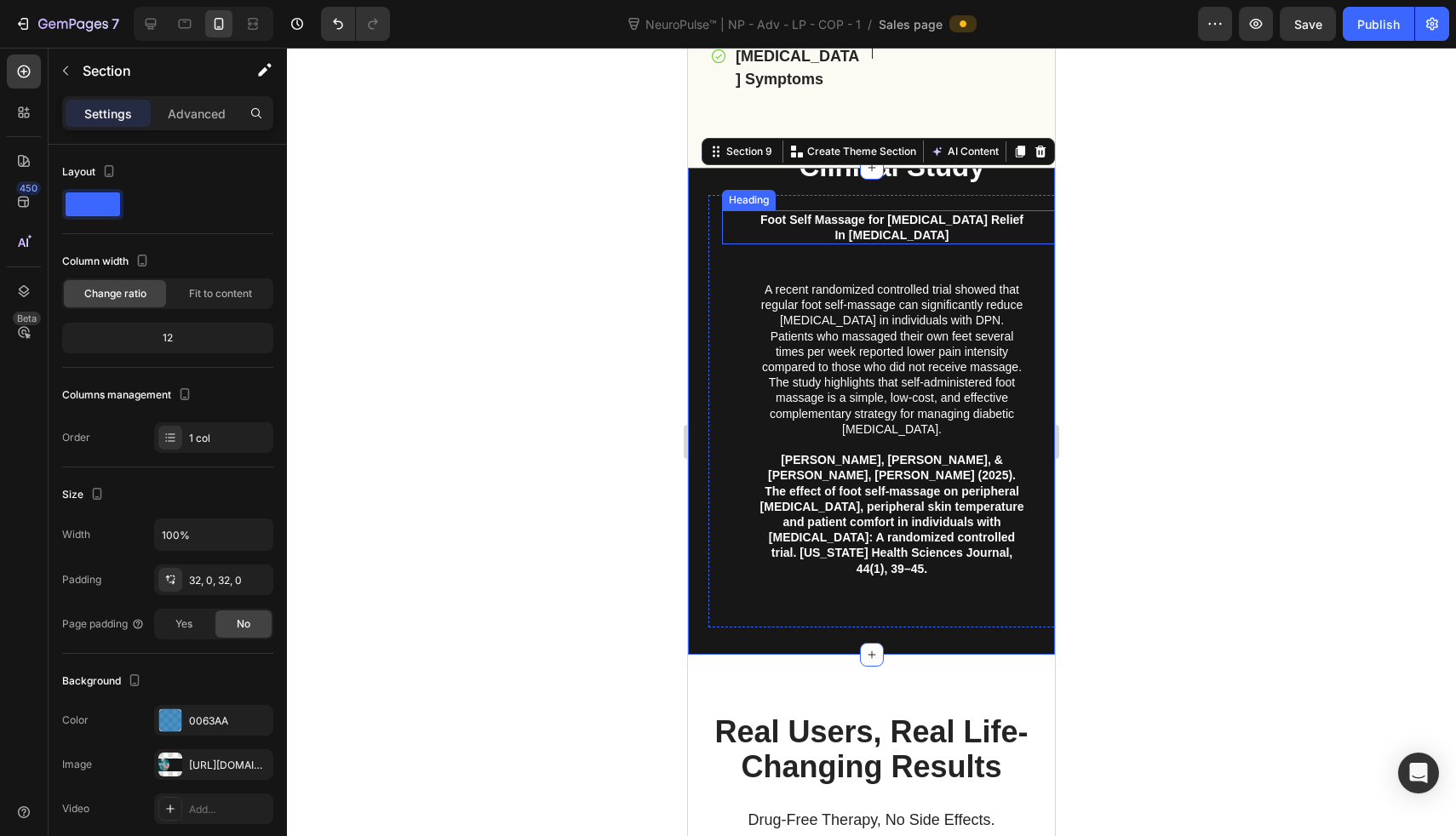
click at [735, 222] on div "Foot Self Massage for Neuropathic Pain Relief In Diabetes" at bounding box center [892, 227] width 339 height 34
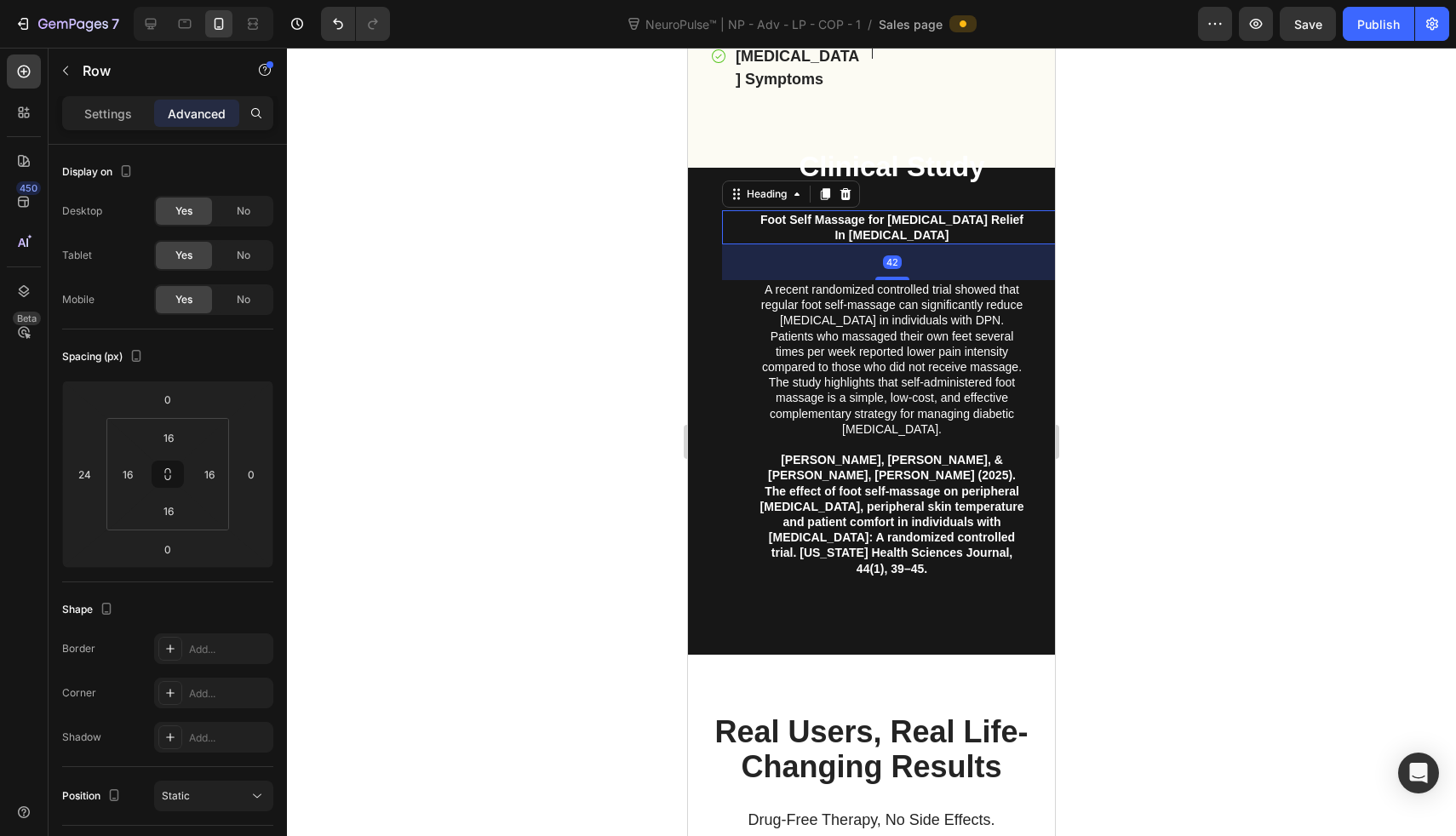
click at [715, 245] on div "Clinical Study Heading Foot Self Massage for Neuropathic Pain Relief In Diabete…" at bounding box center [891, 411] width 367 height 432
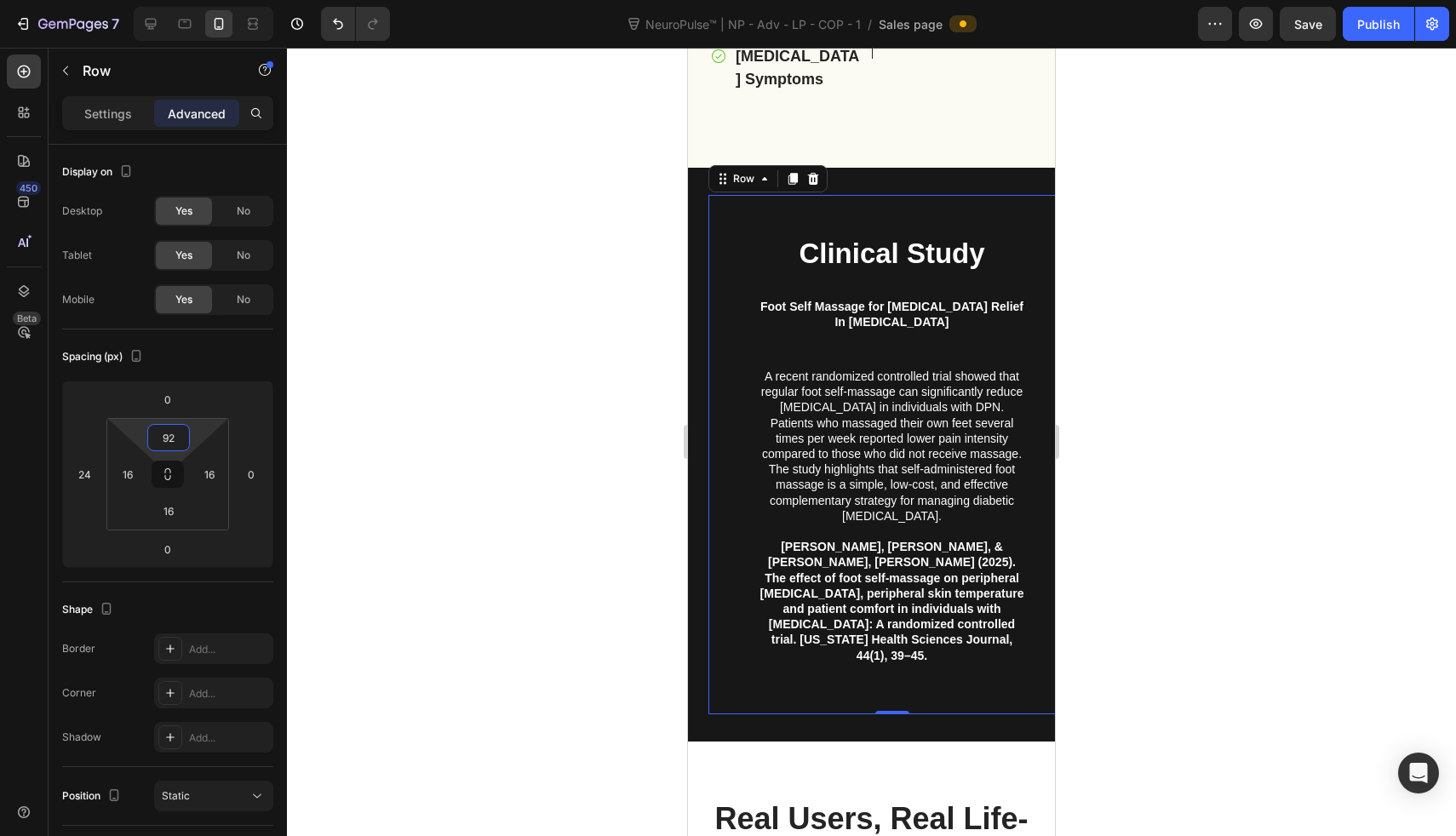
type input "90"
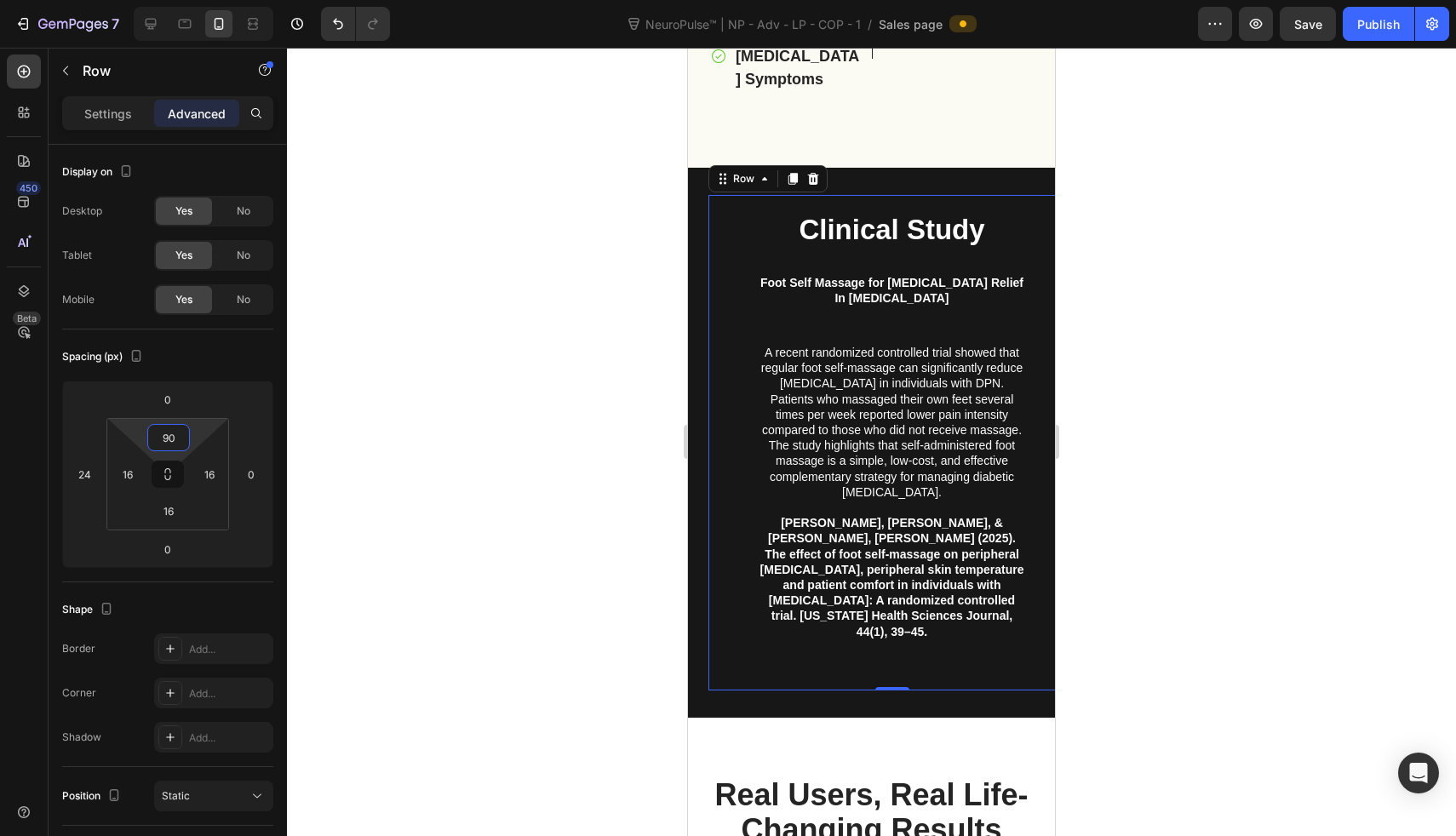
drag, startPoint x: 192, startPoint y: 436, endPoint x: 201, endPoint y: 406, distance: 31.3
click at [201, 0] on html "7 Version history NeuroPulse™ | NP - Adv - LP - COP - 1 / Sales page Preview Sa…" at bounding box center [728, 0] width 1456 height 0
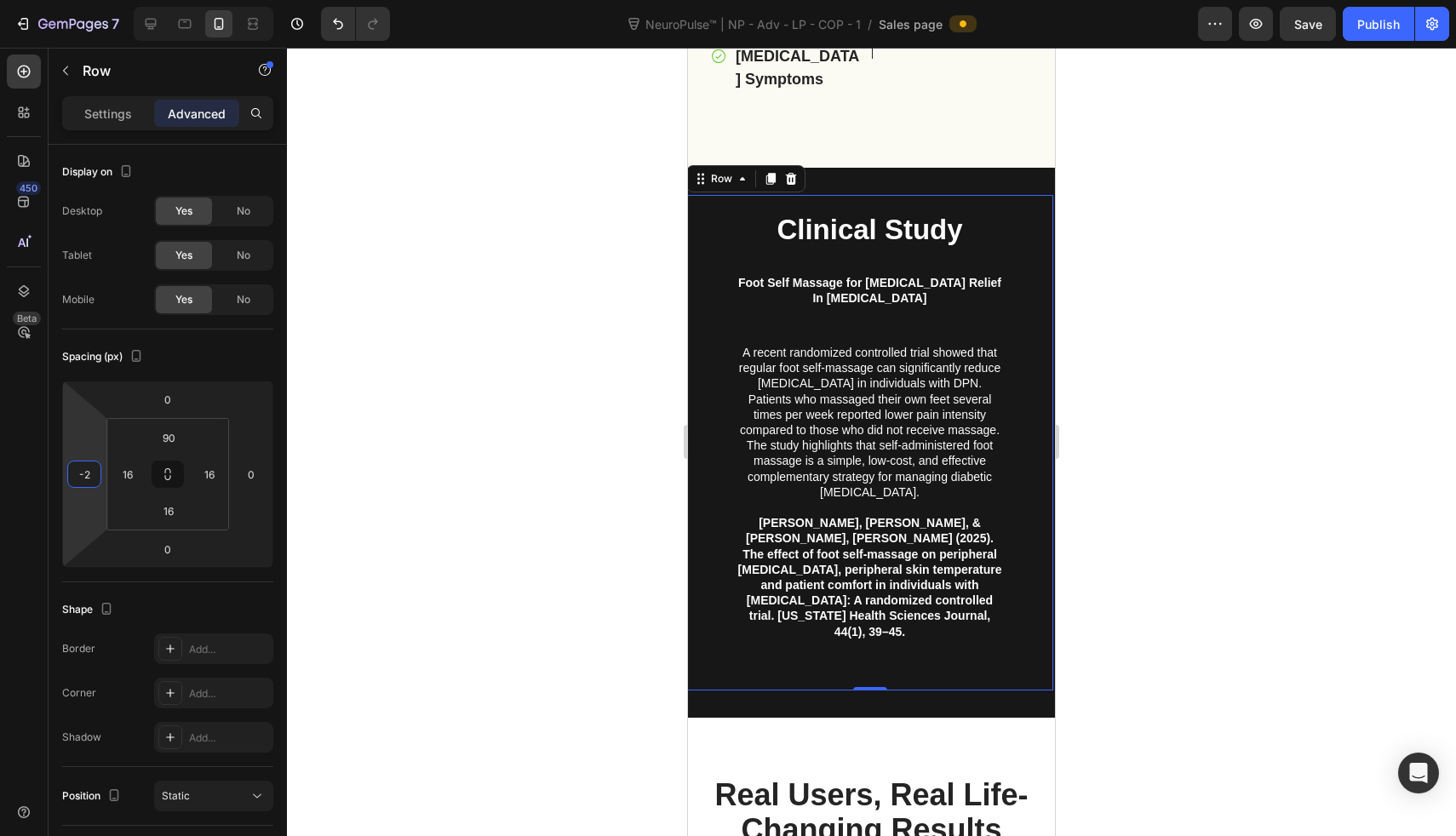
type input "0"
drag, startPoint x: 82, startPoint y: 434, endPoint x: 82, endPoint y: 445, distance: 11.0
click at [82, 0] on html "7 Version history NeuroPulse™ | NP - Adv - LP - COP - 1 / Sales page Preview Sa…" at bounding box center [728, 0] width 1456 height 0
click at [379, 485] on div at bounding box center [871, 442] width 1169 height 789
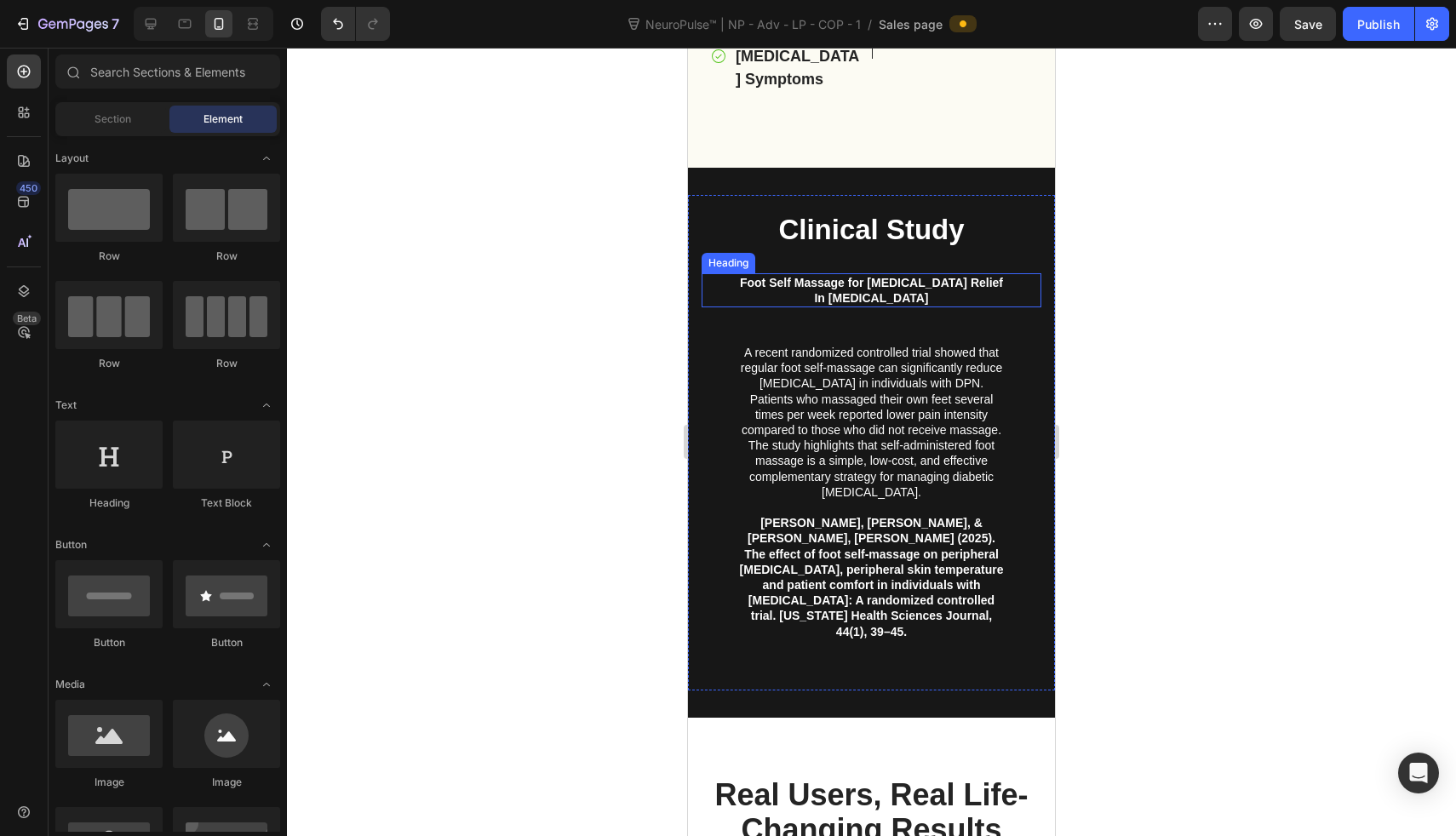
click at [883, 300] on strong "Foot Self Massage for Neuropathic Pain Relief In Diabetes" at bounding box center [872, 290] width 264 height 29
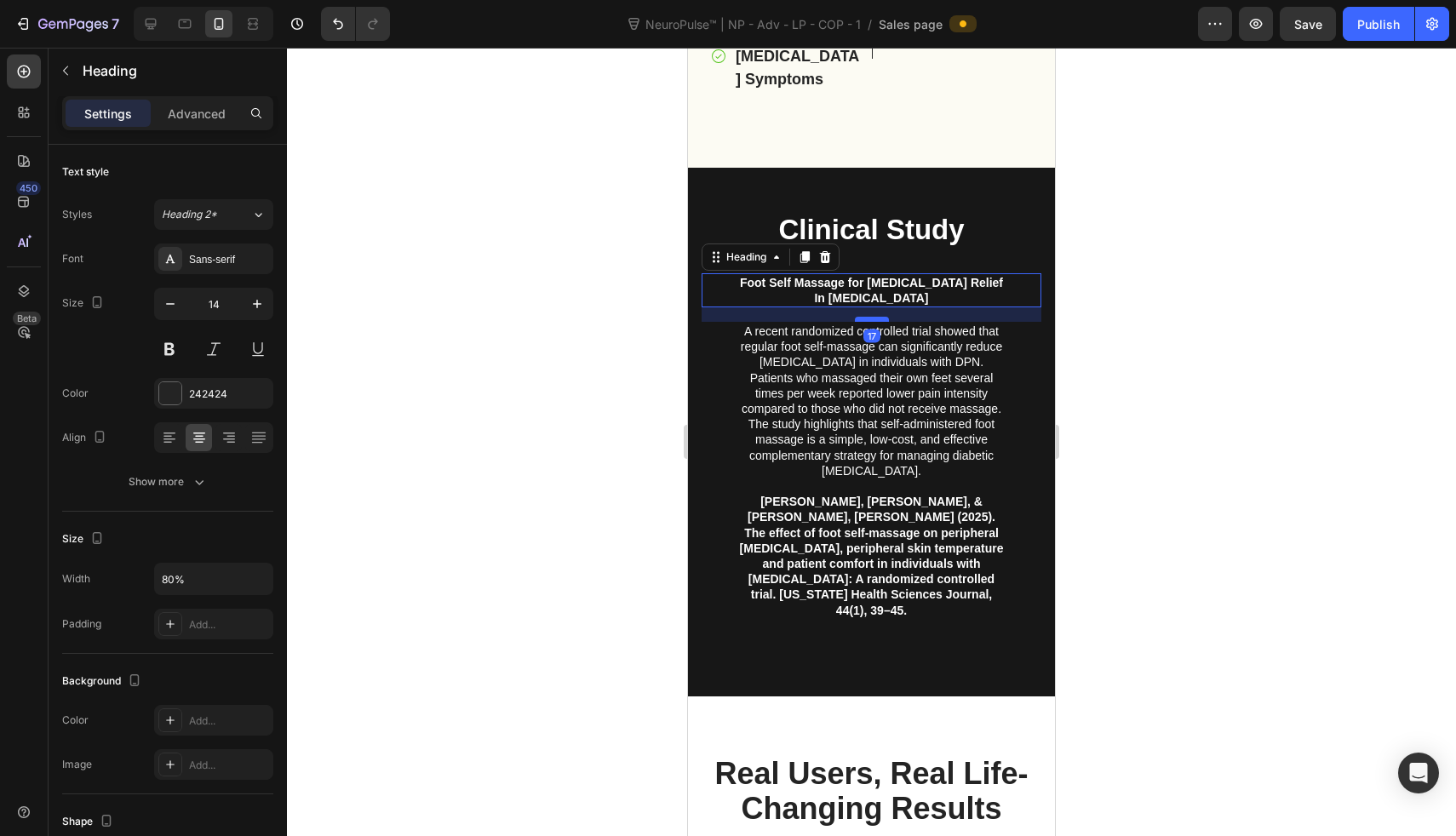
drag, startPoint x: 875, startPoint y: 340, endPoint x: 876, endPoint y: 319, distance: 21.0
click at [876, 319] on div at bounding box center [872, 318] width 34 height 5
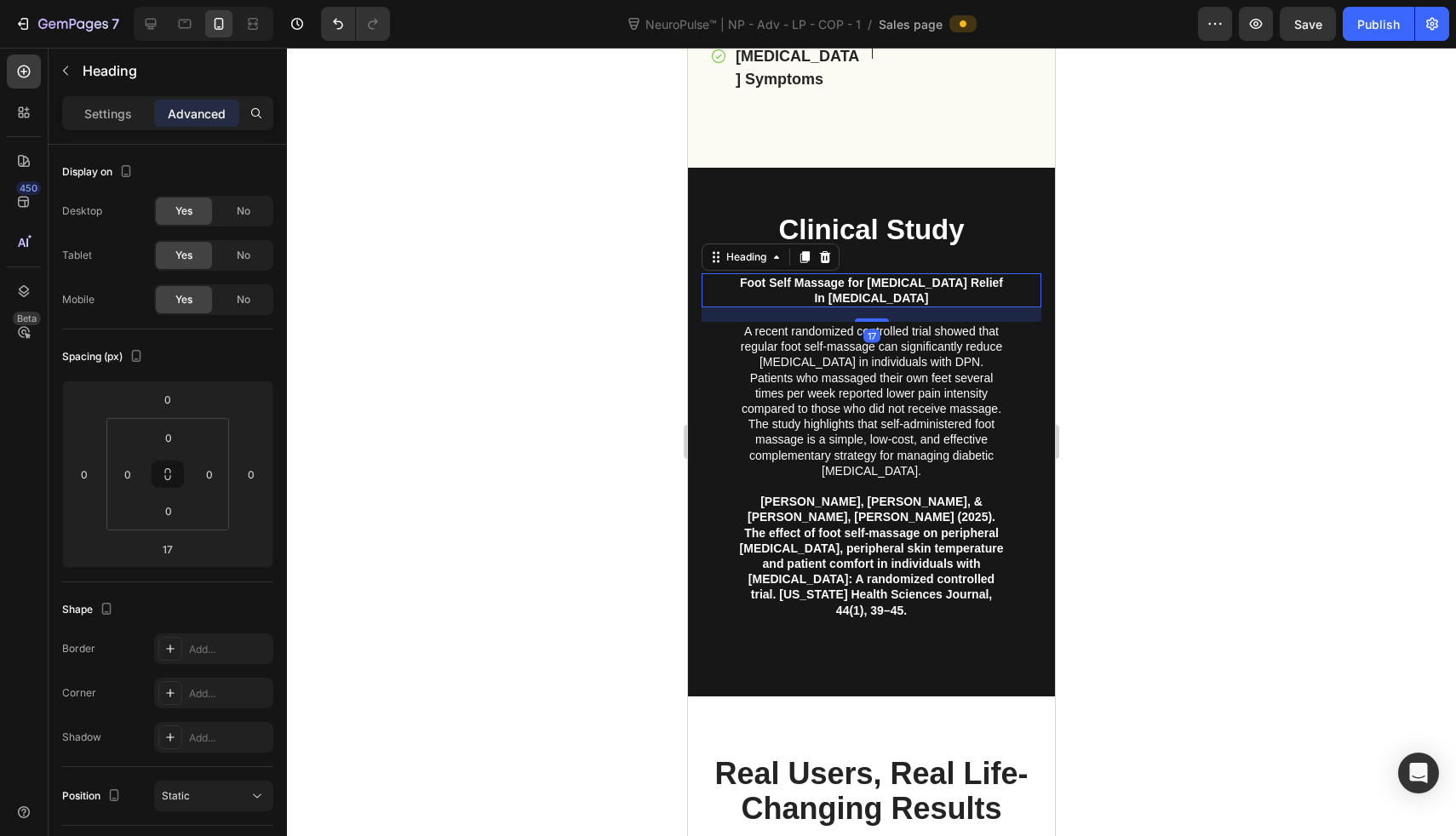
click at [640, 599] on div at bounding box center [871, 442] width 1169 height 789
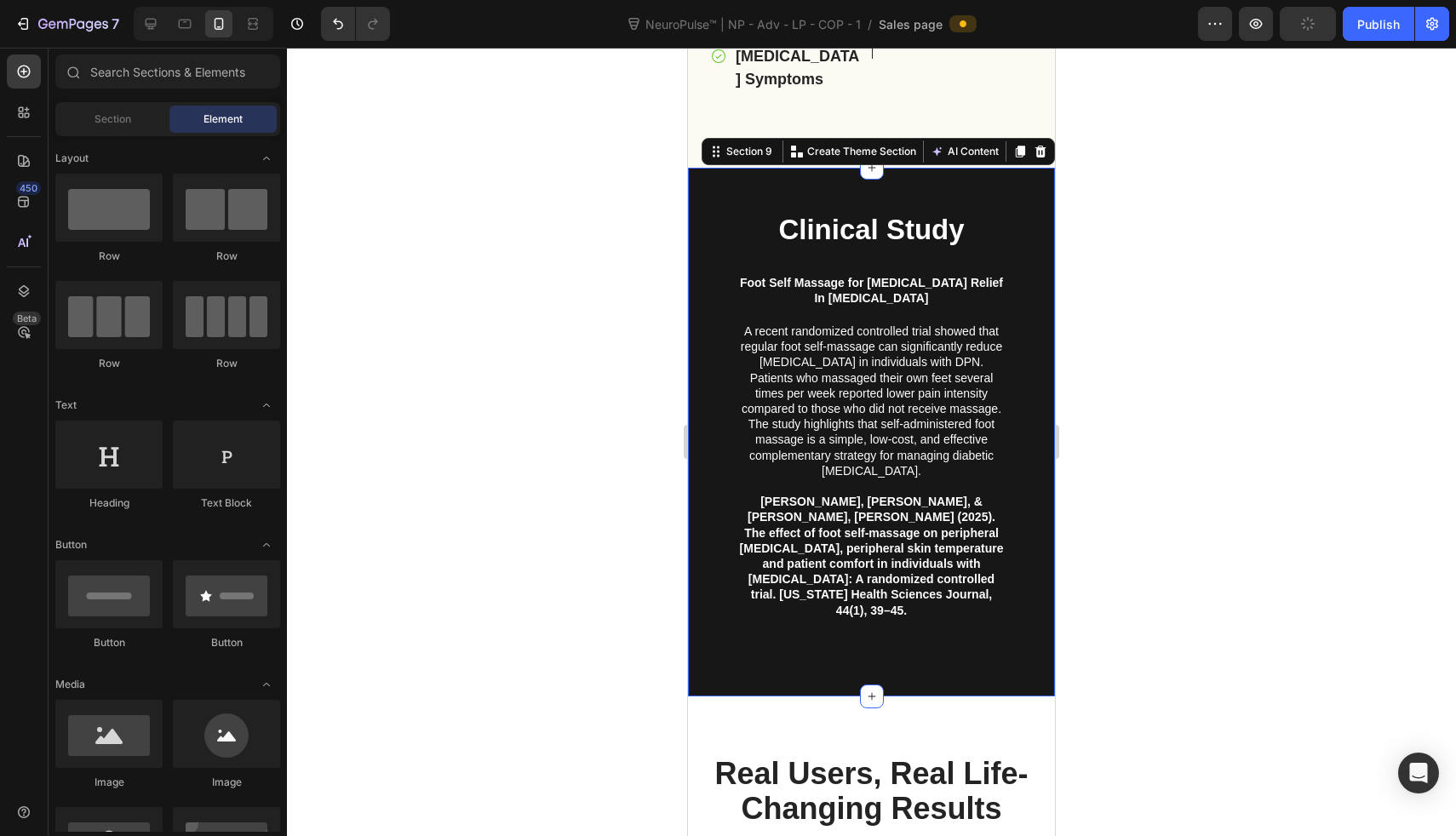
click at [823, 662] on div "Clinical Study Heading Foot Self Massage for Neuropathic Pain Relief In Diabete…" at bounding box center [871, 432] width 367 height 529
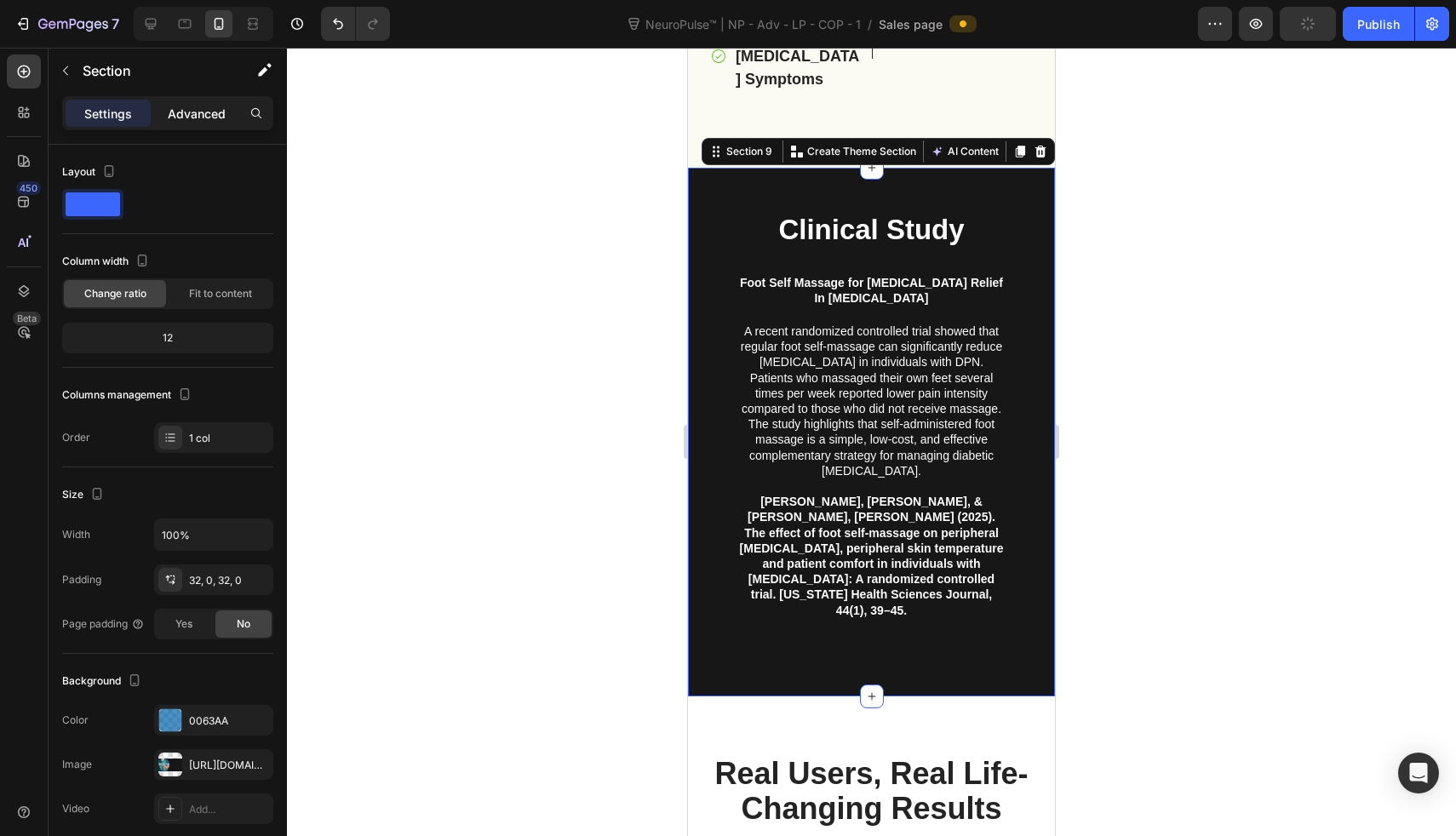
click at [189, 110] on p "Advanced" at bounding box center [196, 114] width 58 height 18
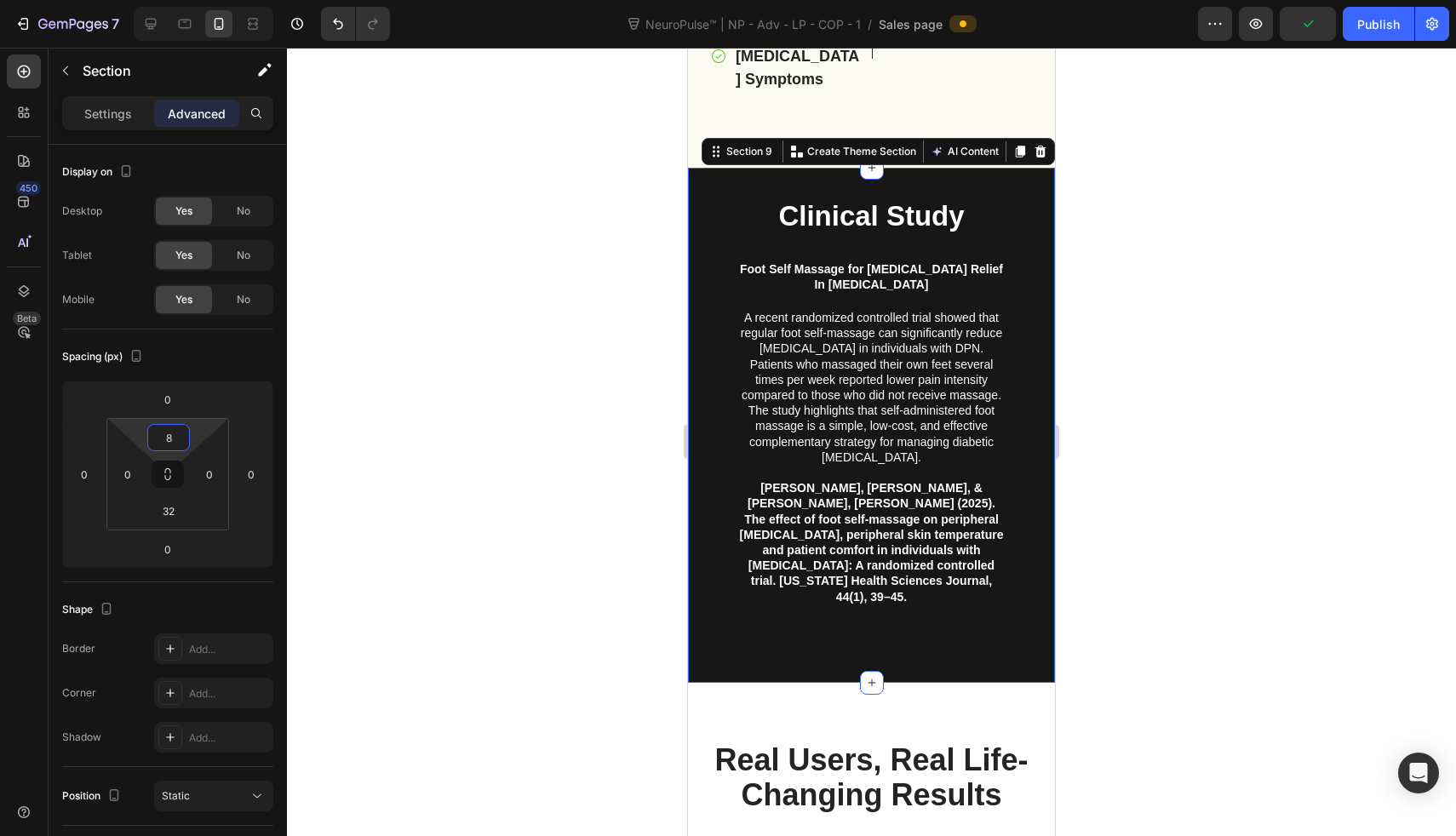
type input "6"
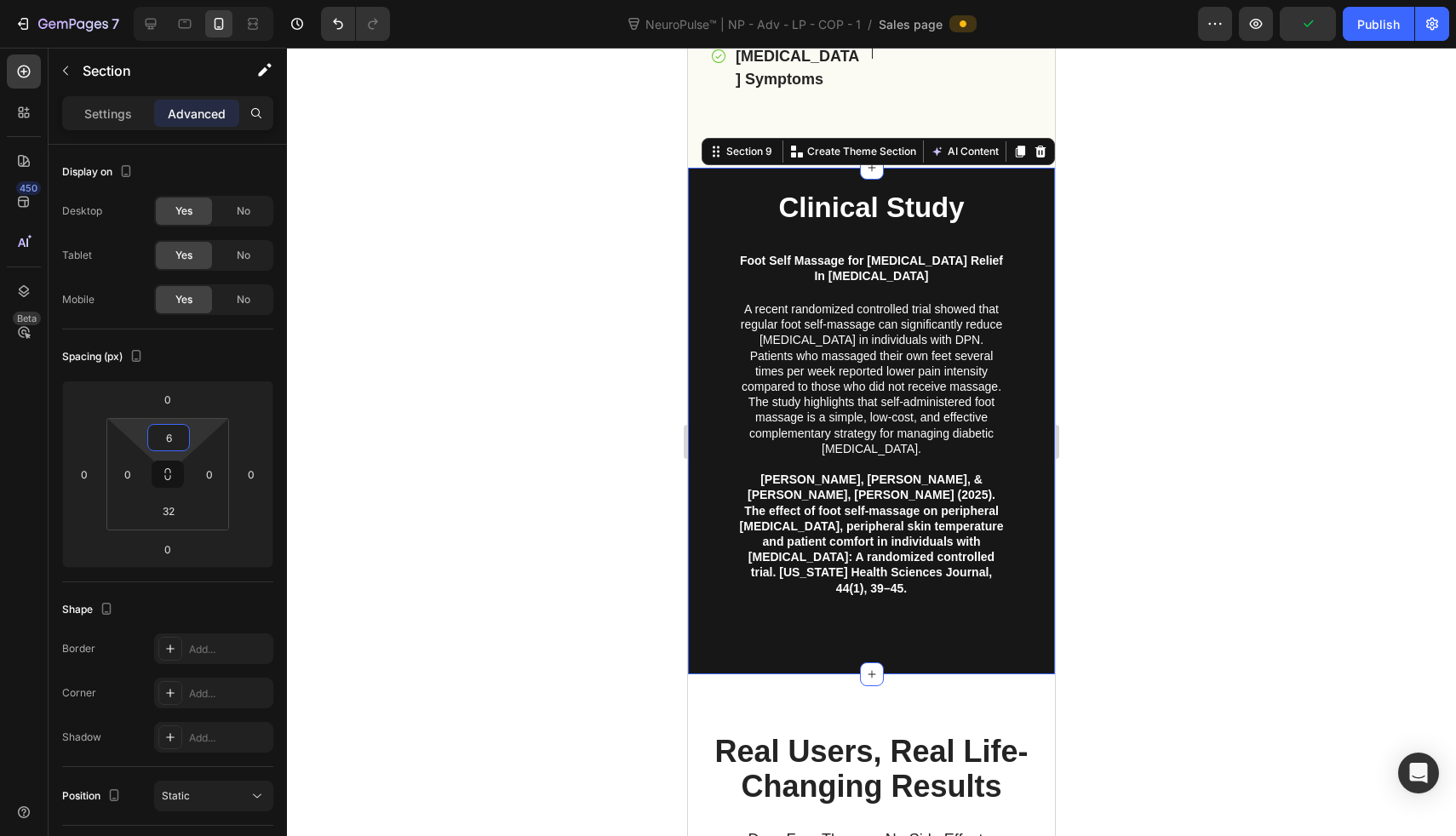
click at [206, 0] on html "7 Version history NeuroPulse™ | NP - Adv - LP - COP - 1 / Sales page Preview Pu…" at bounding box center [728, 0] width 1456 height 0
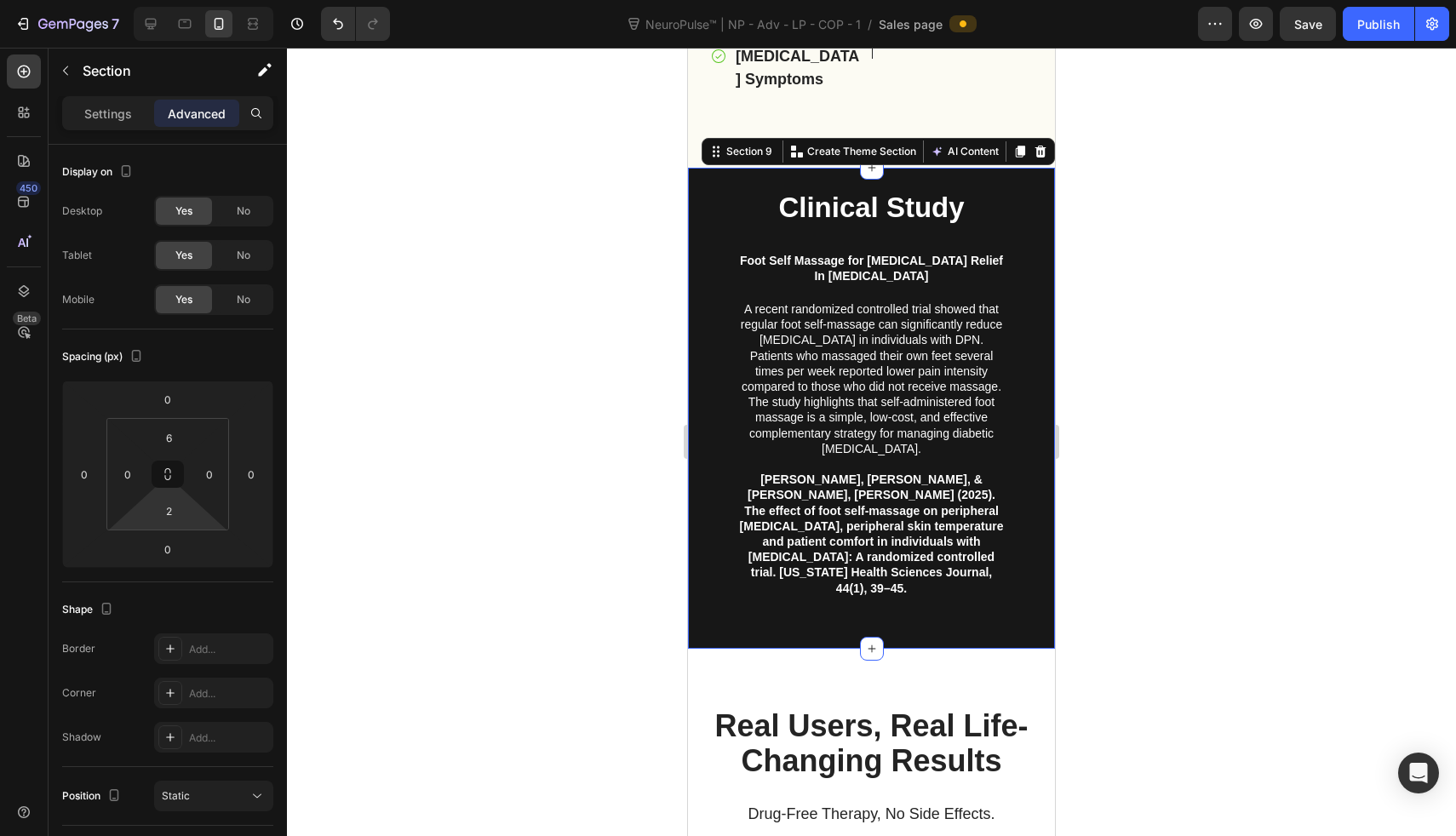
type input "0"
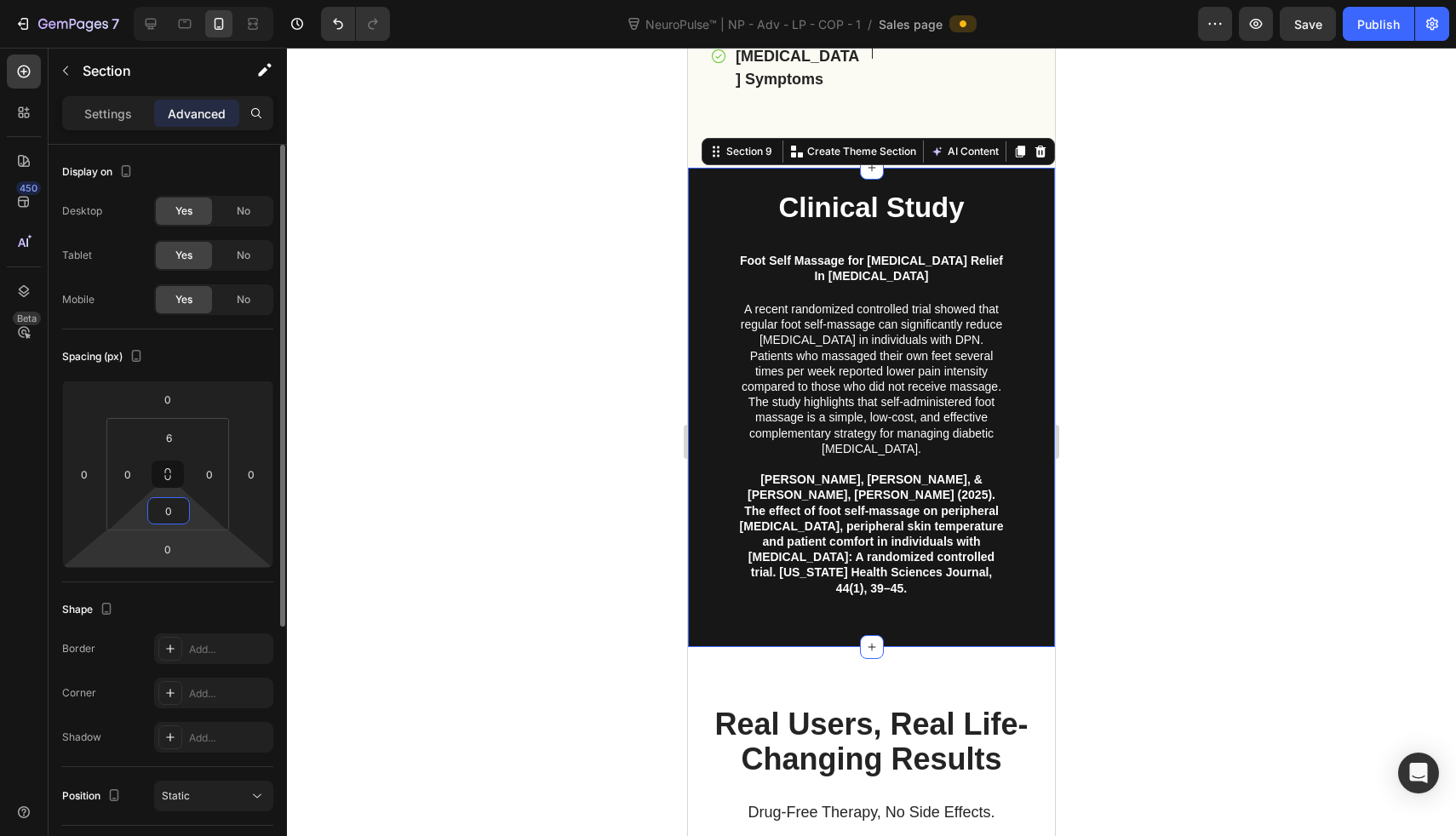
drag, startPoint x: 195, startPoint y: 513, endPoint x: 197, endPoint y: 554, distance: 41.0
click at [197, 0] on html "7 Version history NeuroPulse™ | NP - Adv - LP - COP - 1 / Sales page Preview Sa…" at bounding box center [728, 0] width 1456 height 0
click at [172, 436] on input "6" at bounding box center [169, 437] width 34 height 26
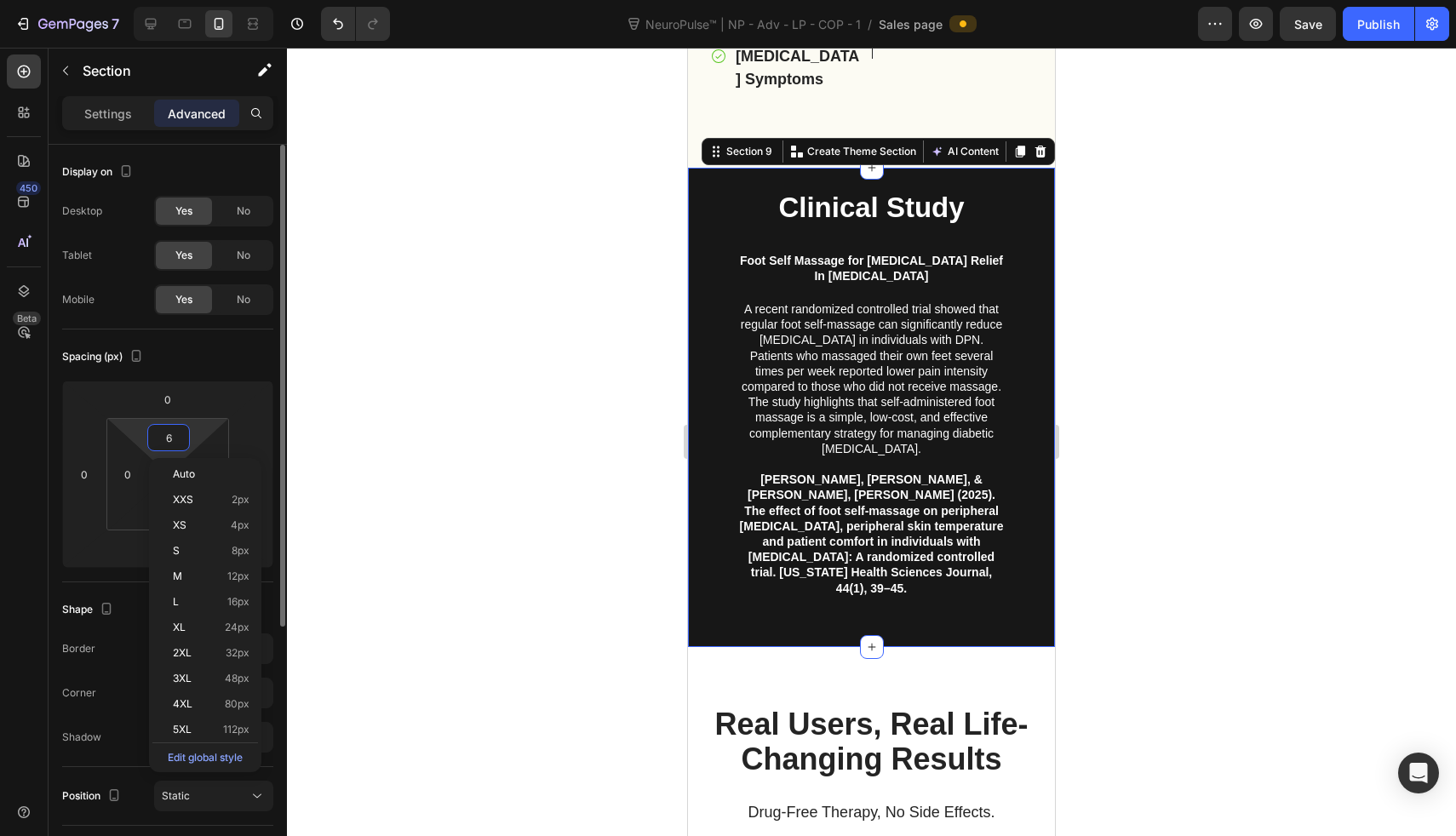
type input "0"
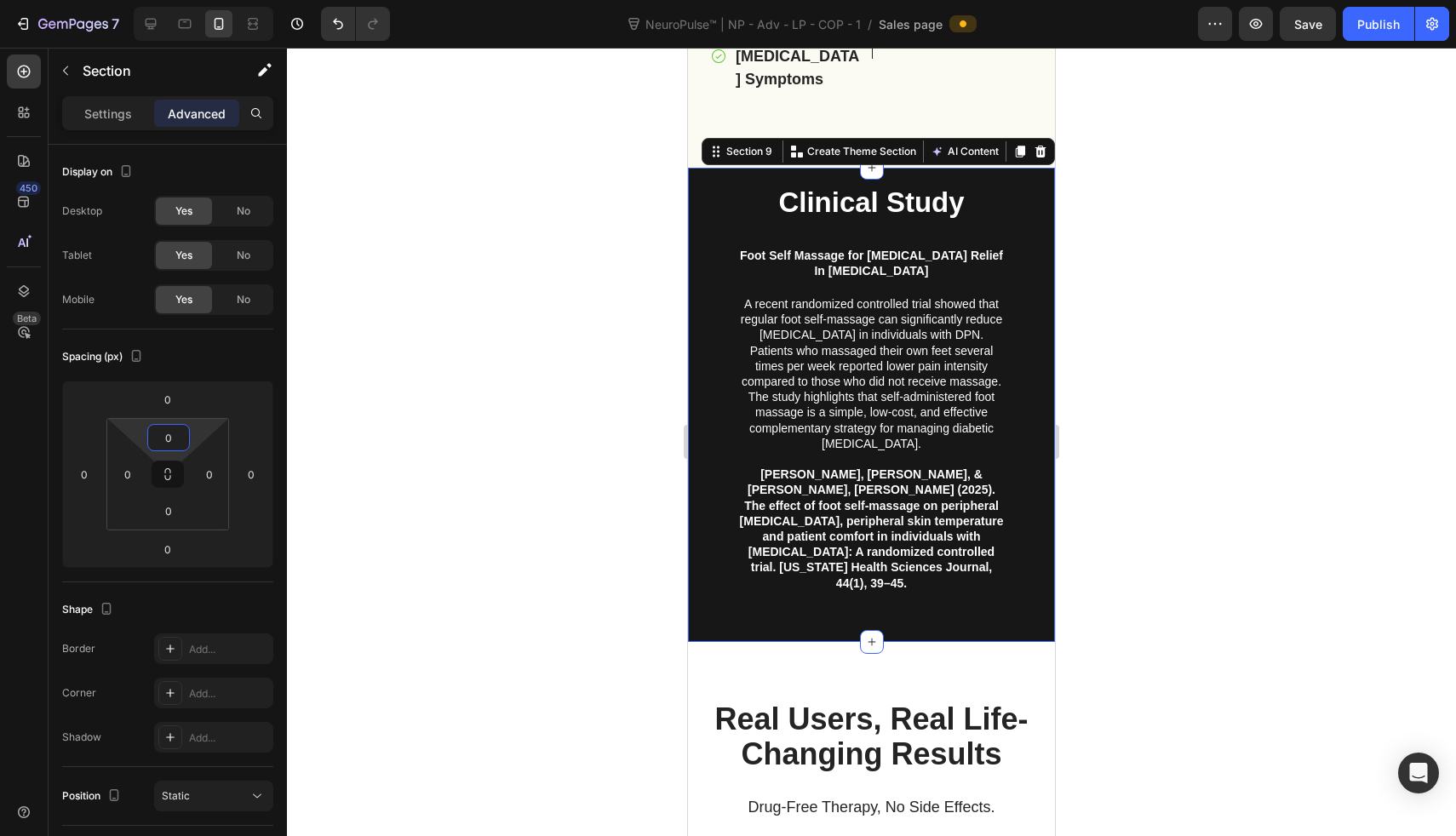
click at [549, 365] on div at bounding box center [871, 442] width 1169 height 789
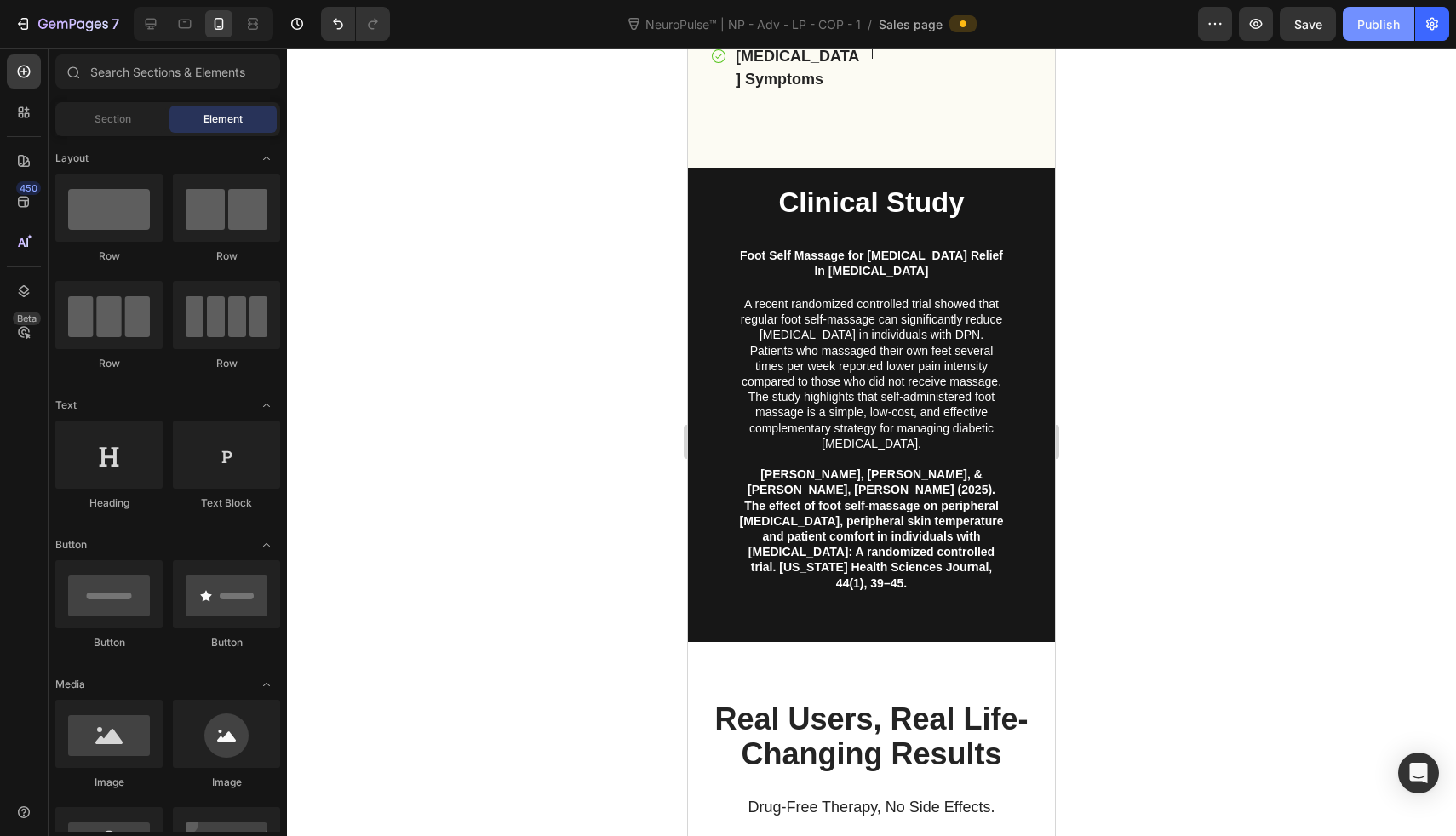
click at [1368, 36] on button "Publish" at bounding box center [1378, 24] width 71 height 34
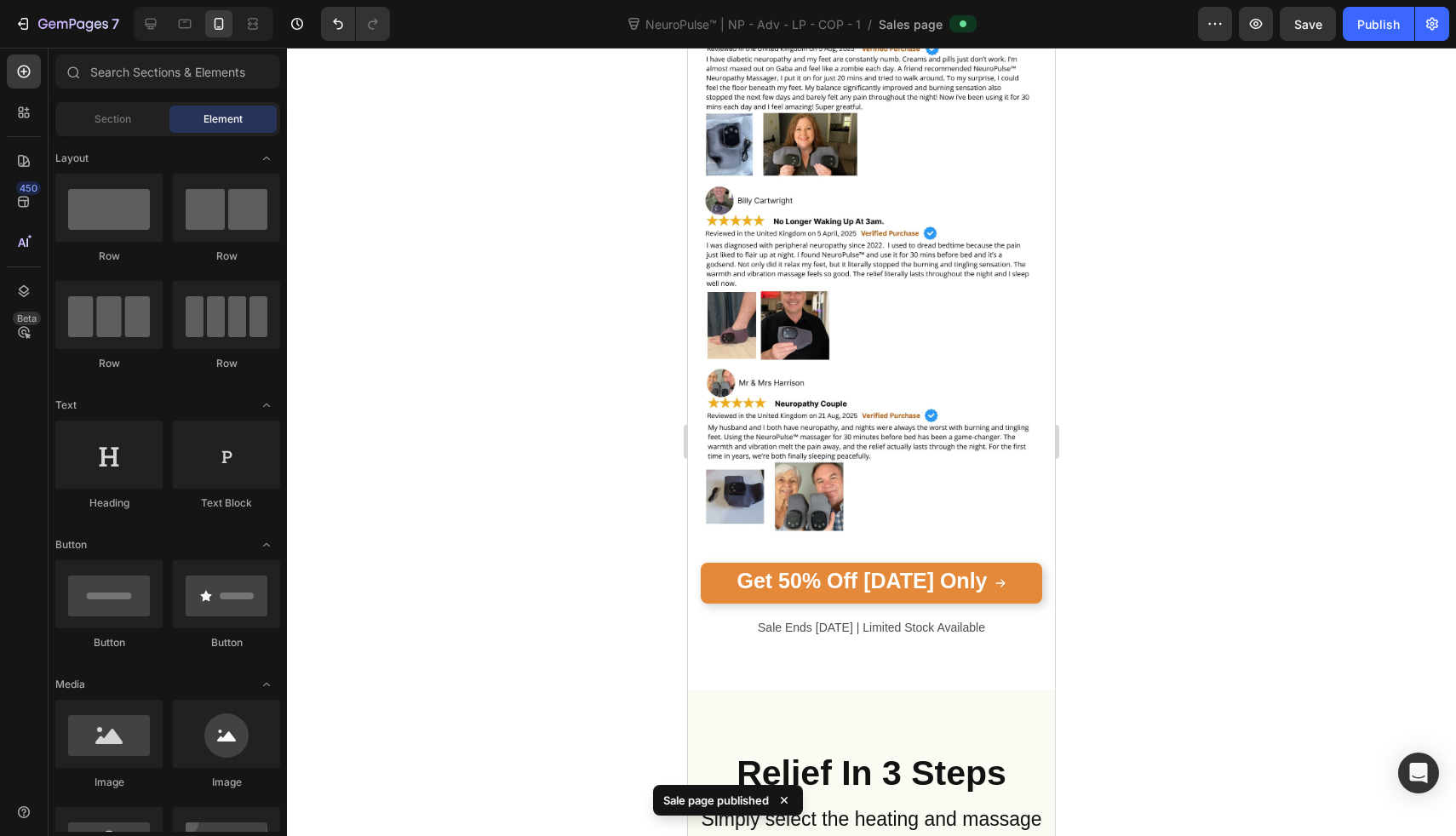
scroll to position [7129, 0]
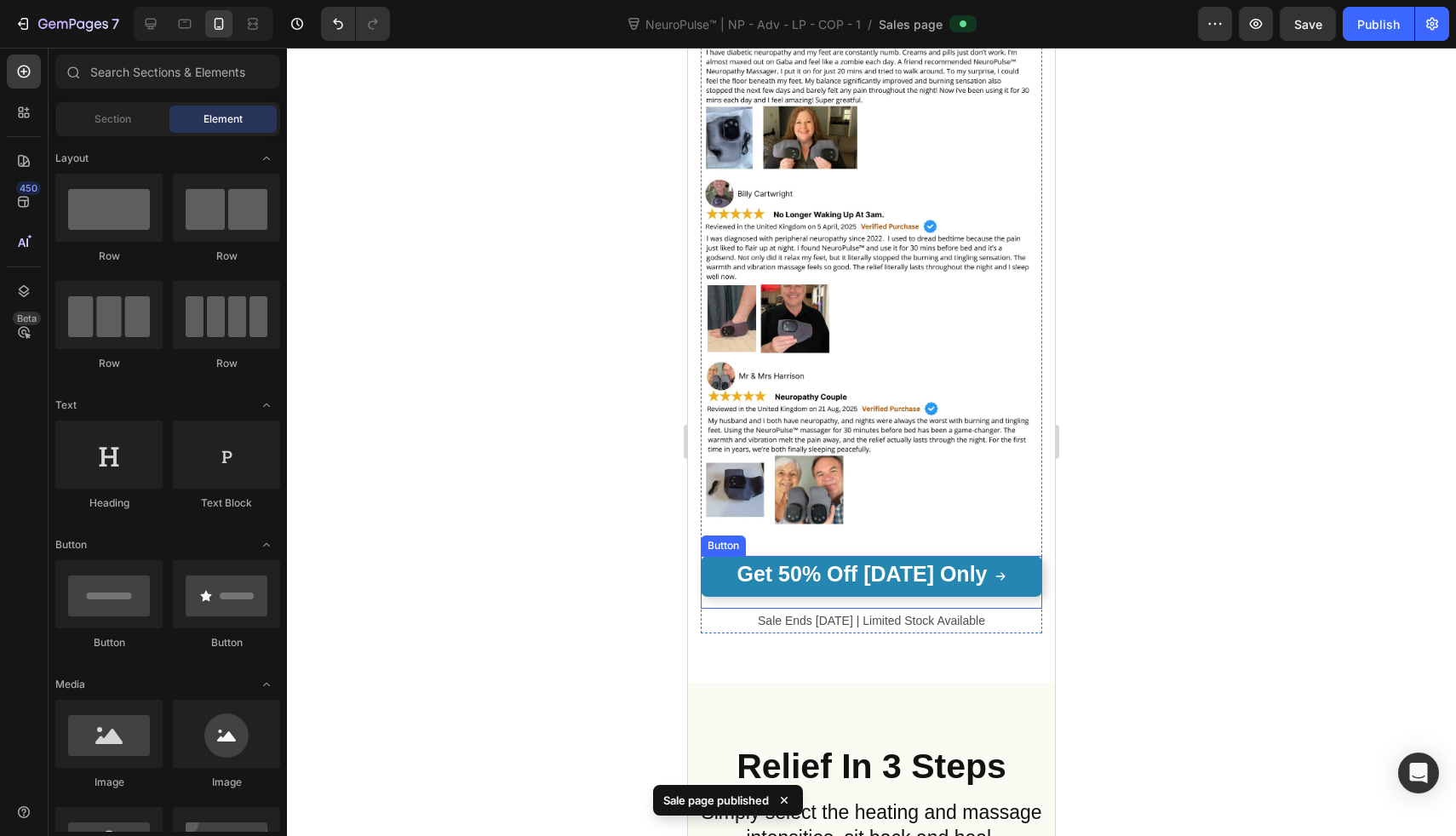
click at [704, 556] on link "Get 50% Off Today Only" at bounding box center [871, 576] width 341 height 41
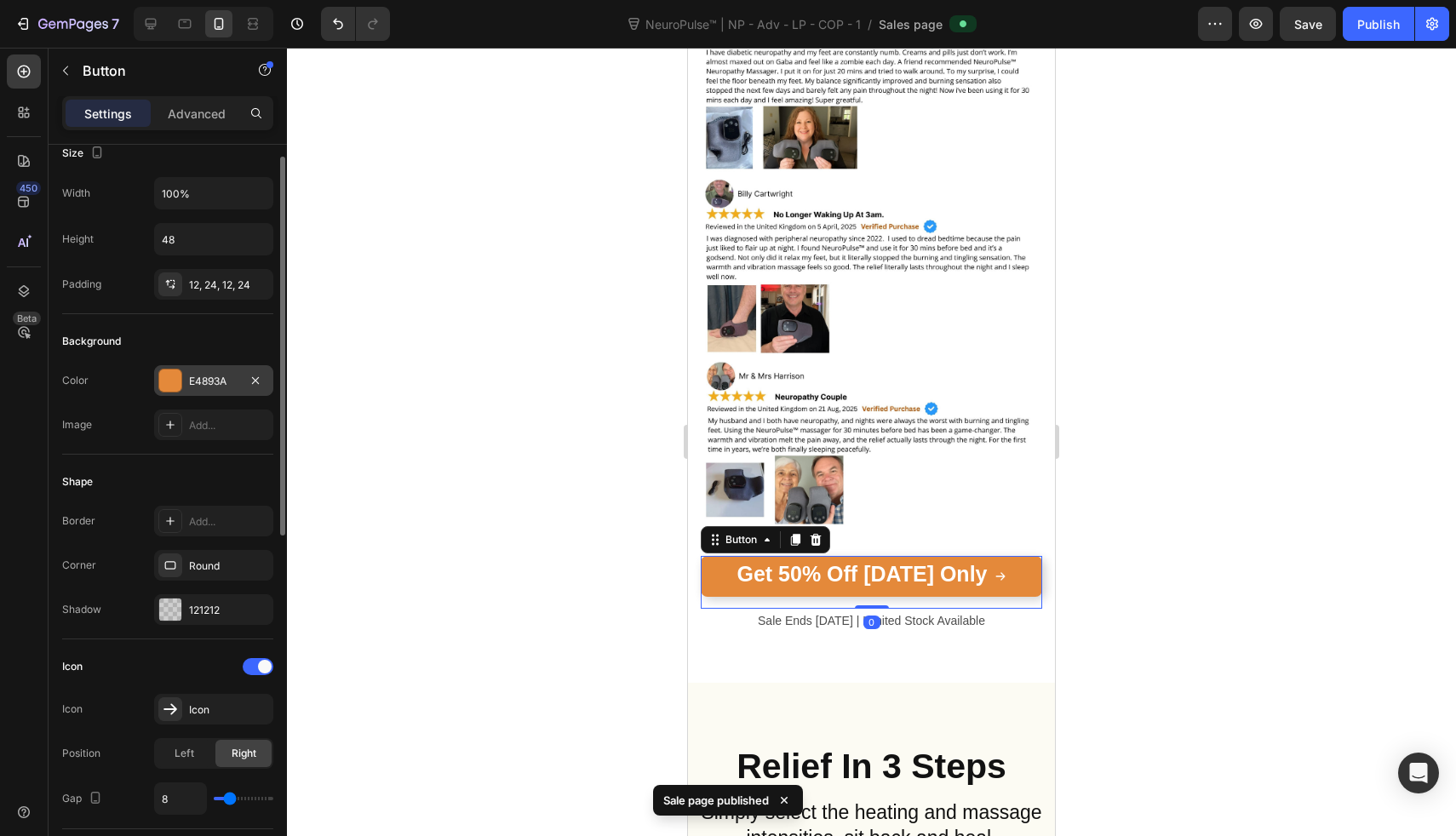
scroll to position [21, 0]
click at [213, 290] on div "12, 24, 12, 24" at bounding box center [213, 283] width 49 height 15
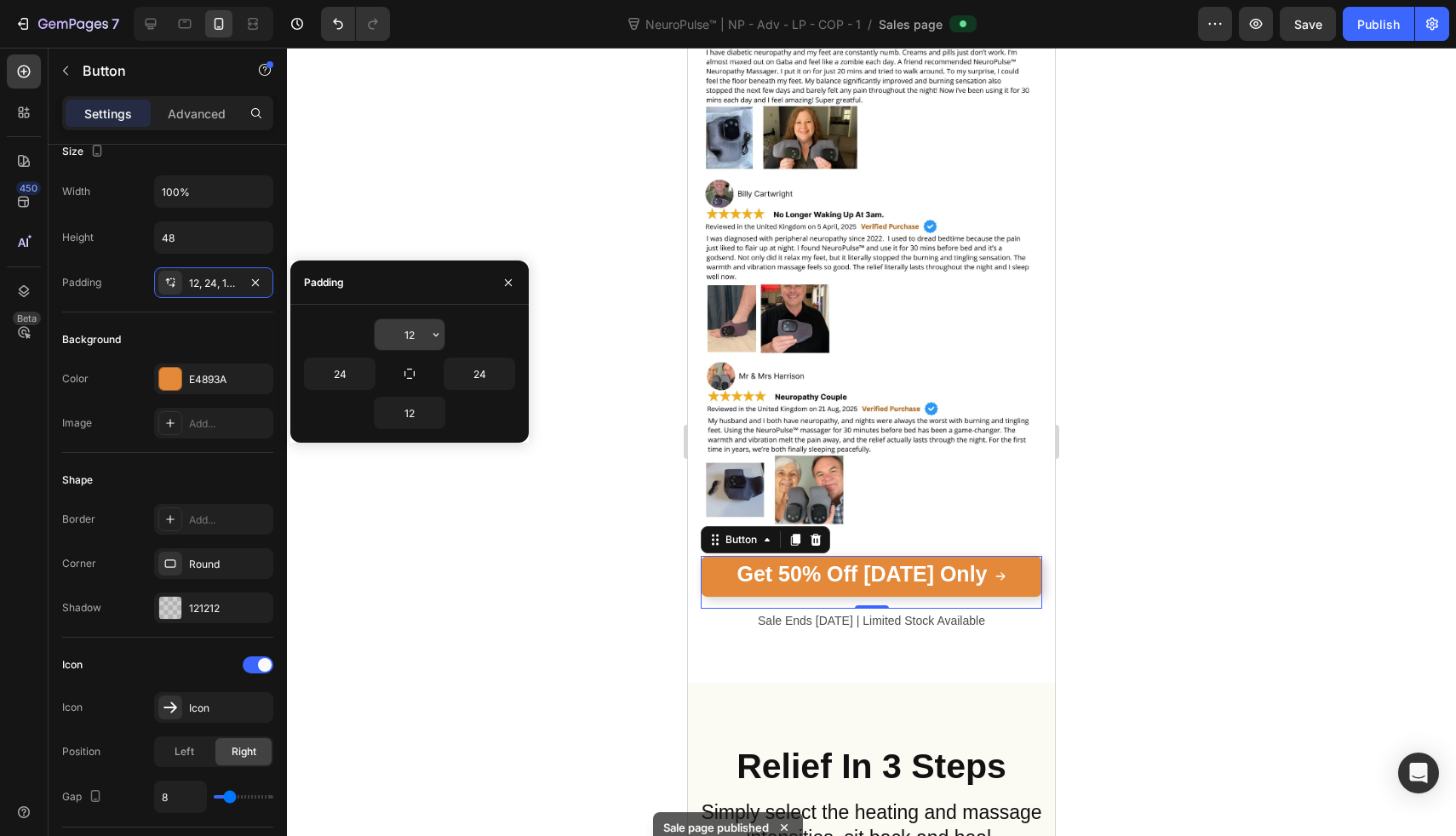
click at [408, 341] on input "12" at bounding box center [410, 335] width 70 height 30
click at [432, 334] on icon "button" at bounding box center [436, 335] width 13 height 13
click at [404, 334] on input "12" at bounding box center [410, 335] width 70 height 30
click at [196, 237] on input "48" at bounding box center [214, 237] width 118 height 30
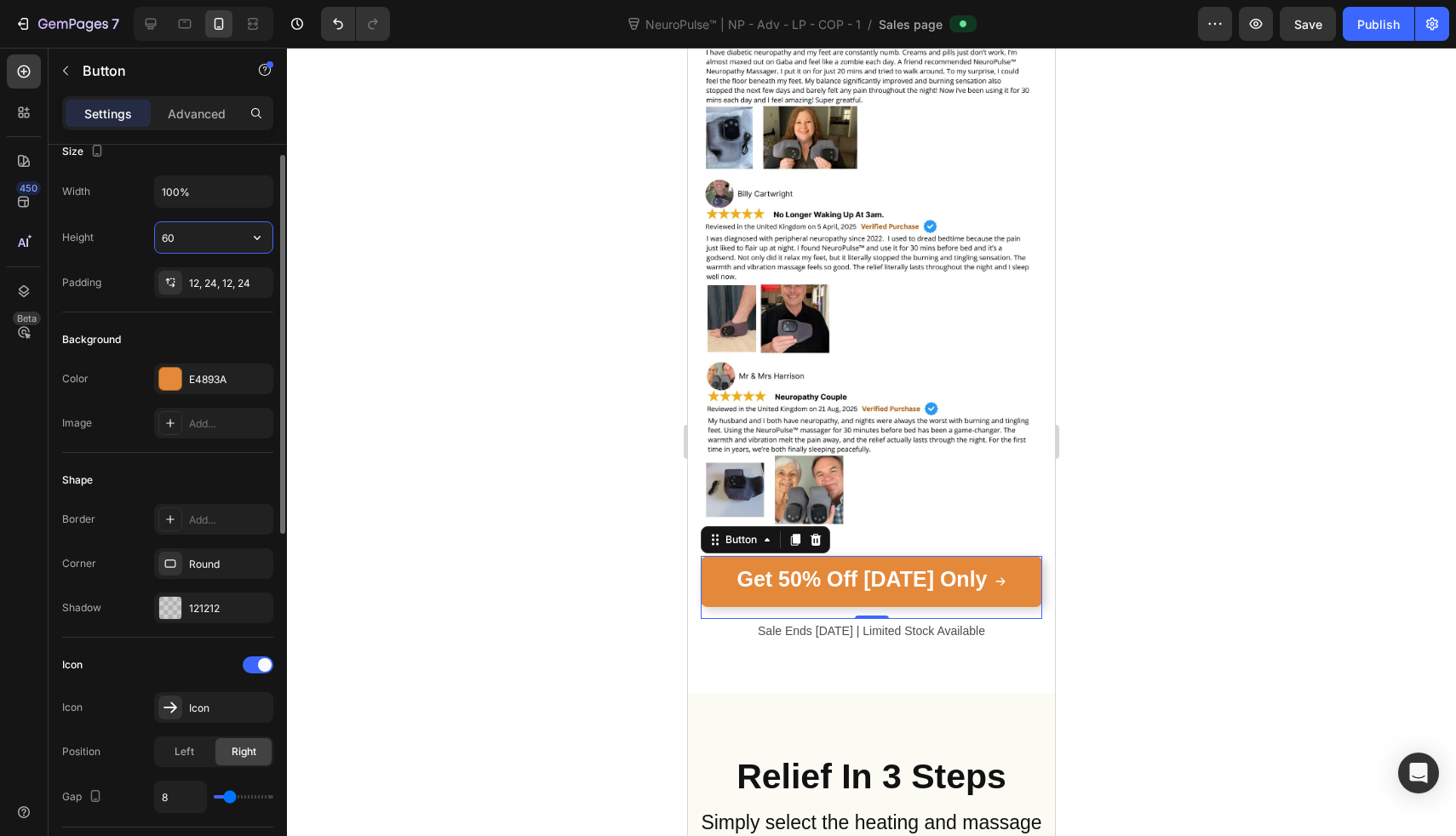
type input "6"
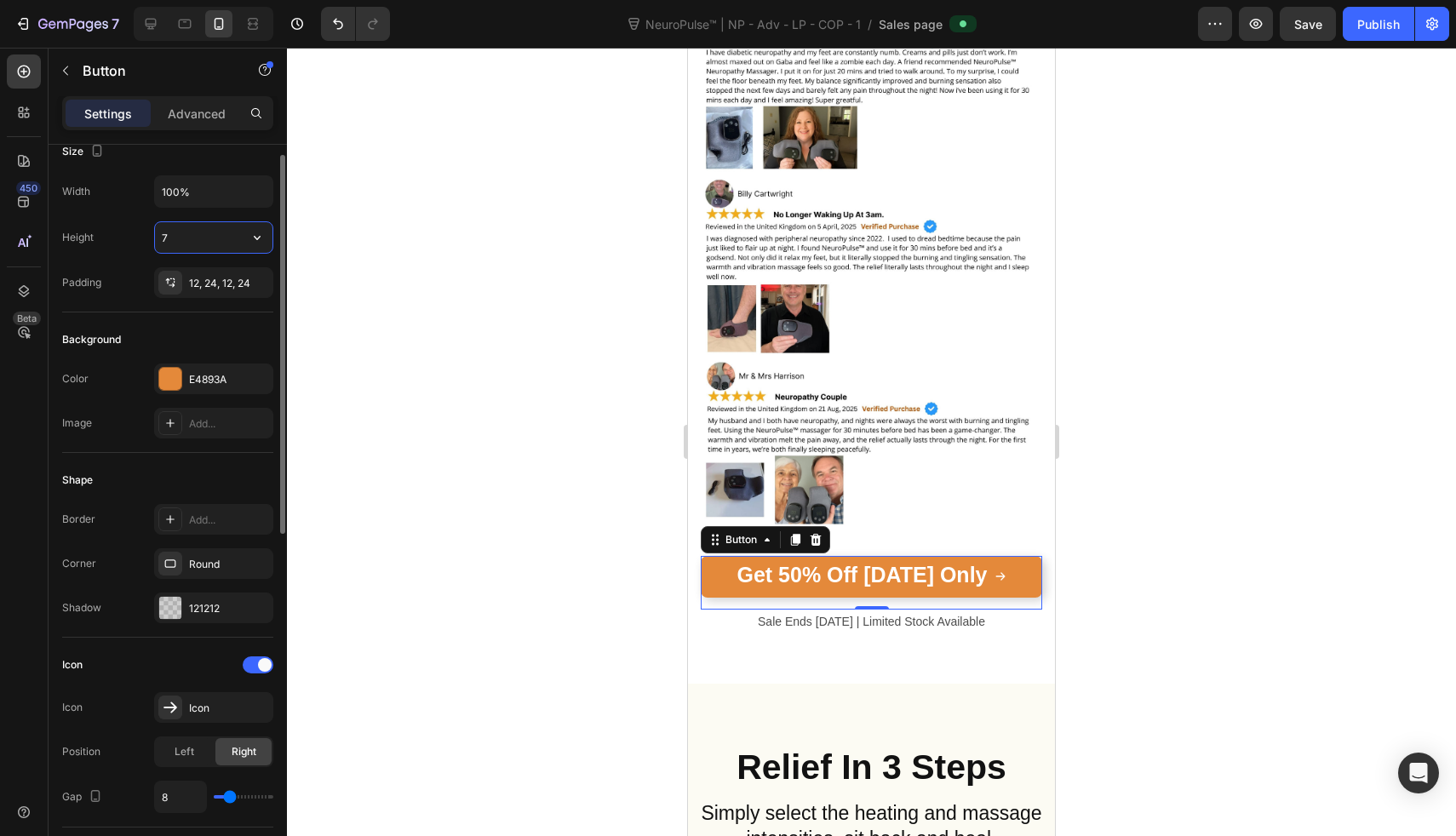
type input "70"
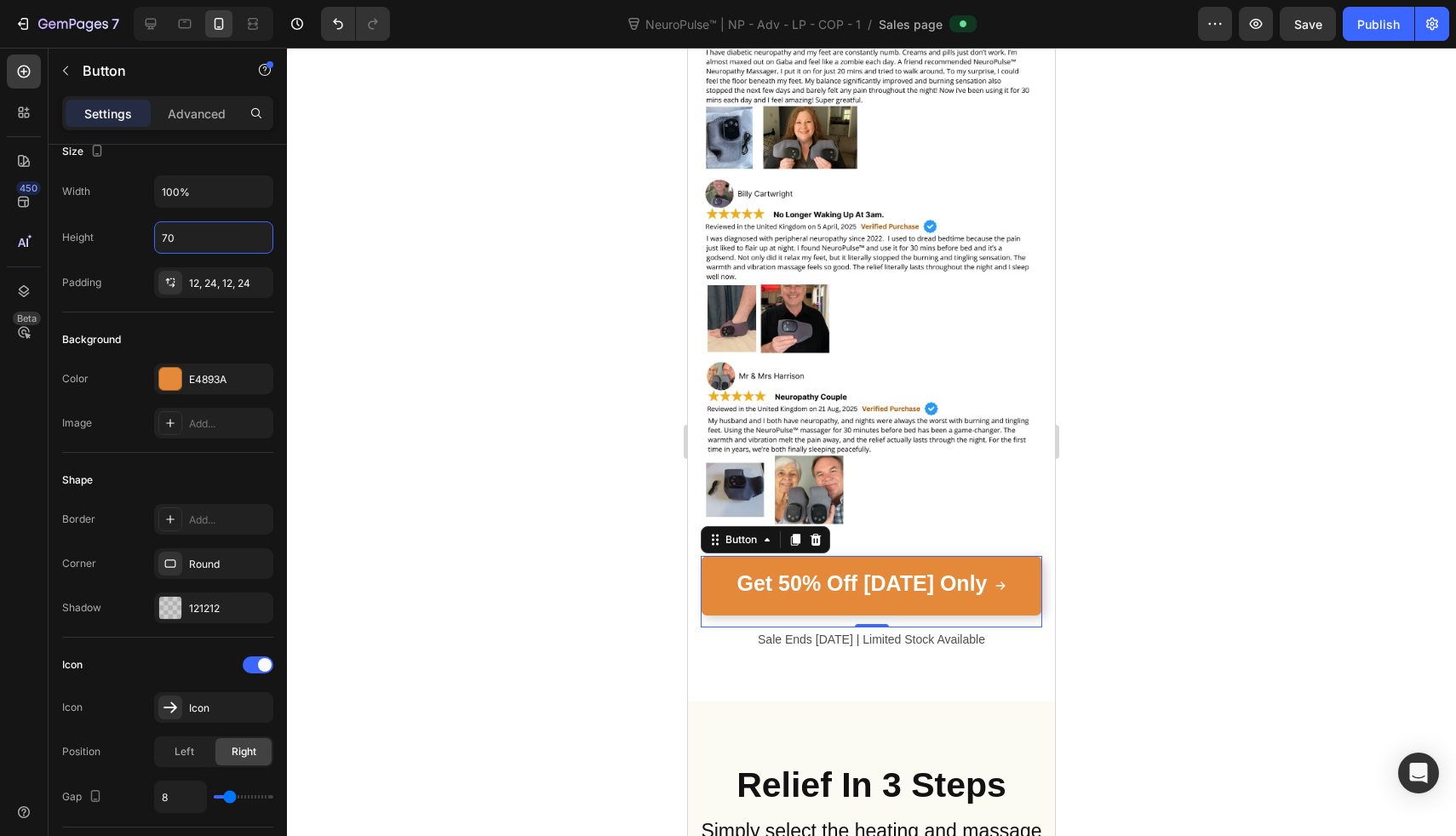
click at [501, 280] on div at bounding box center [871, 442] width 1169 height 789
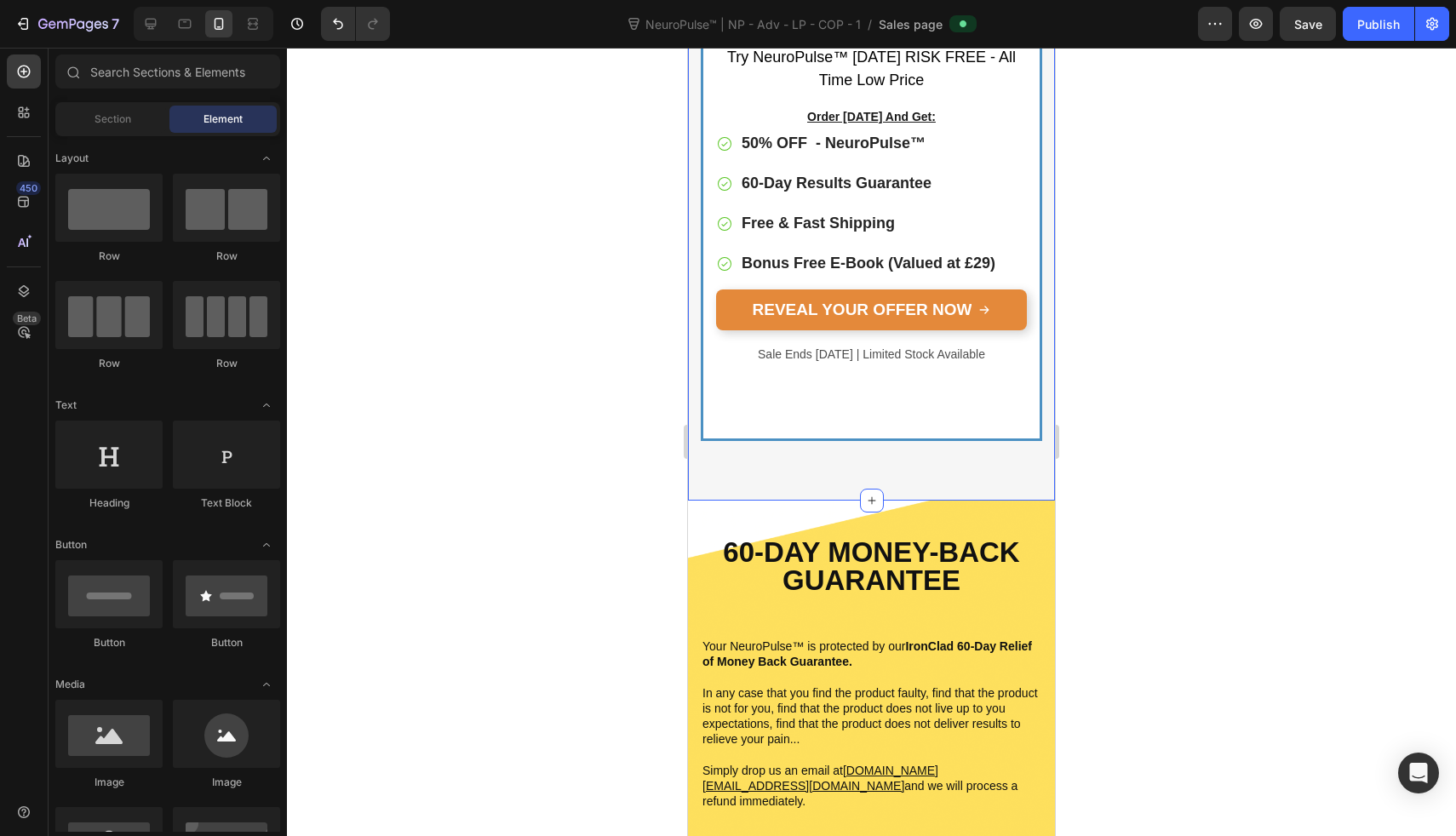
scroll to position [9332, 0]
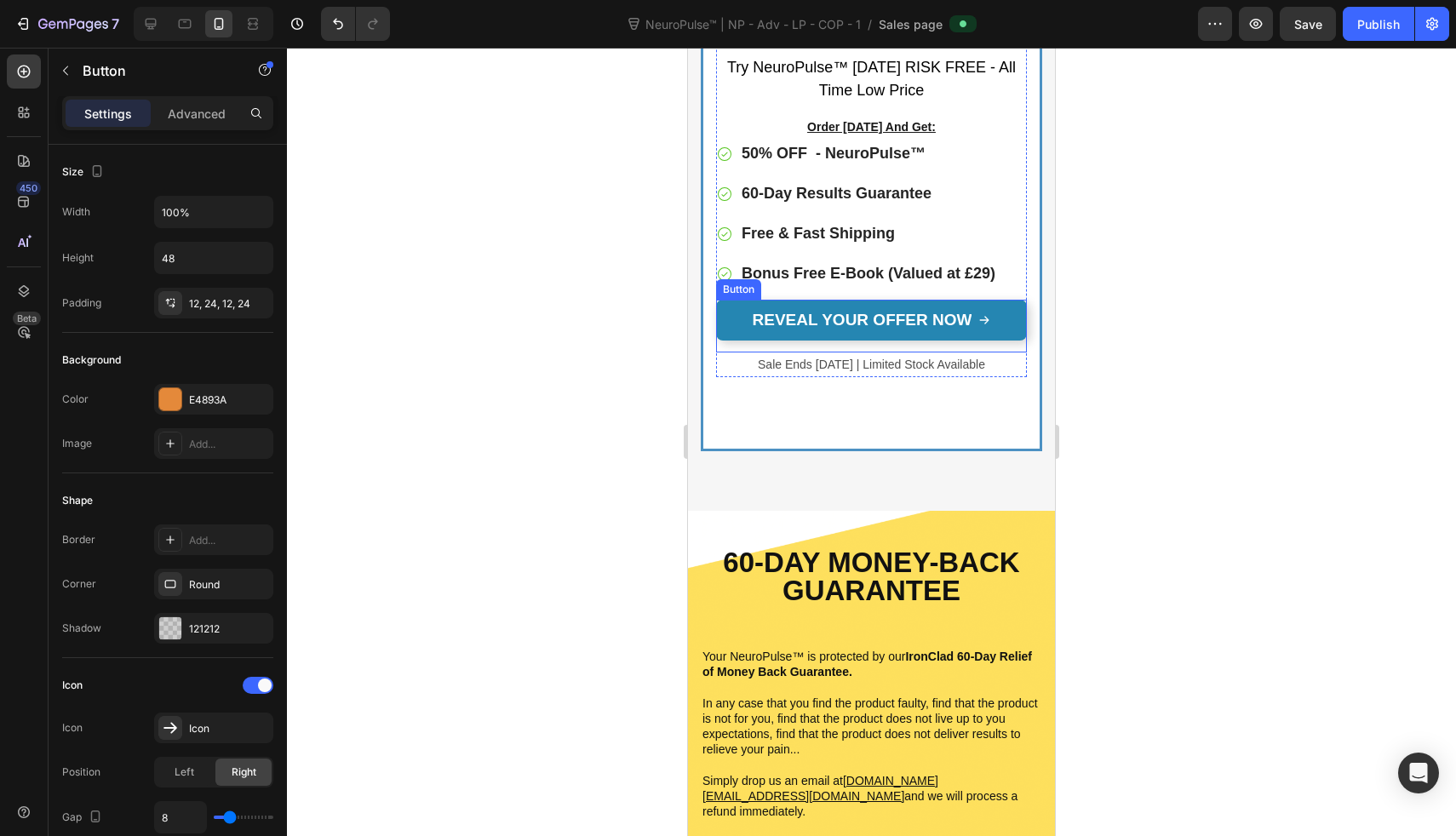
click at [727, 320] on link "REVEAL YOUR OFFER NOW" at bounding box center [872, 319] width 311 height 41
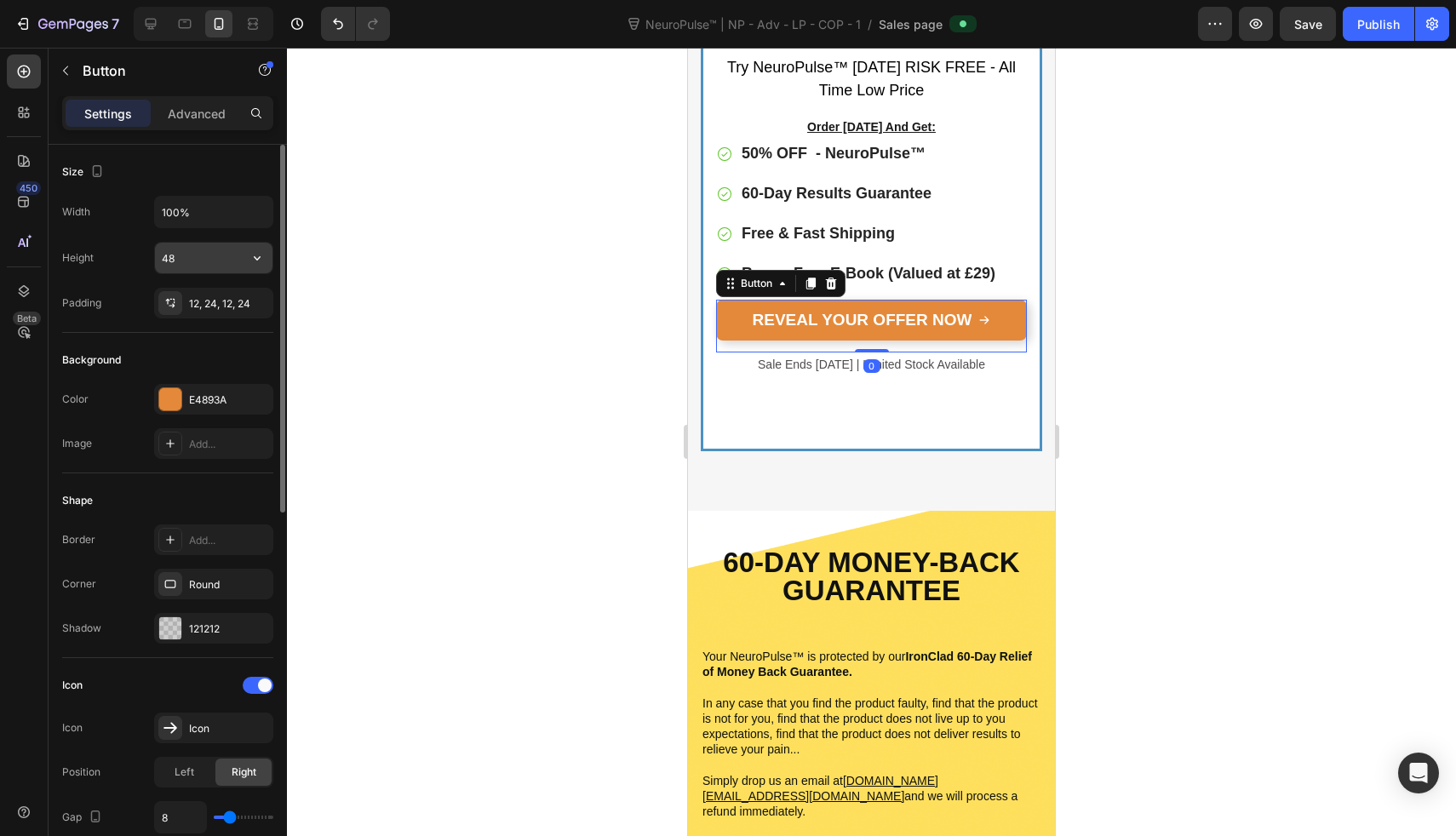
click at [207, 260] on input "48" at bounding box center [214, 258] width 118 height 30
type input "70"
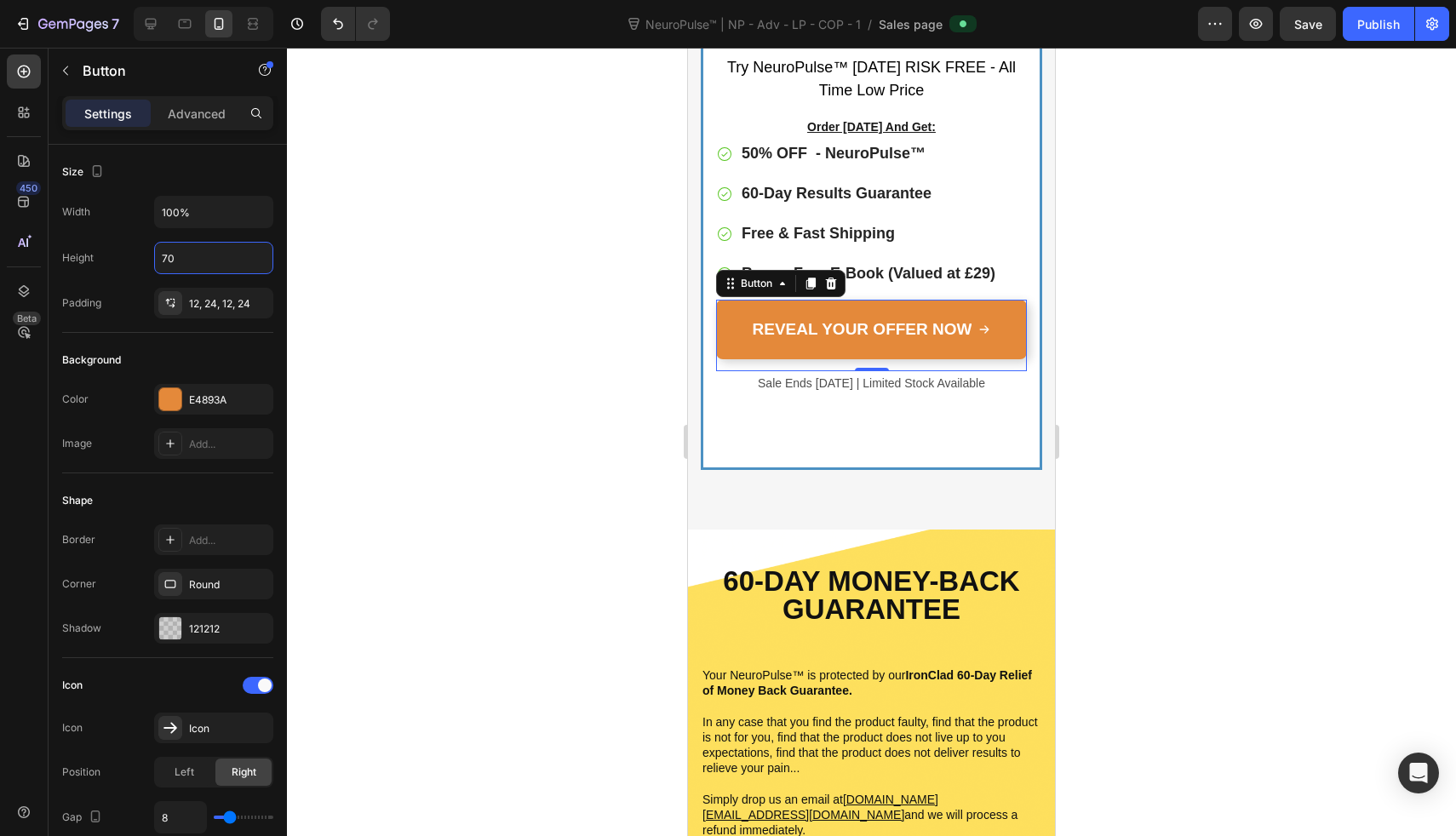
click at [307, 286] on div at bounding box center [871, 442] width 1169 height 789
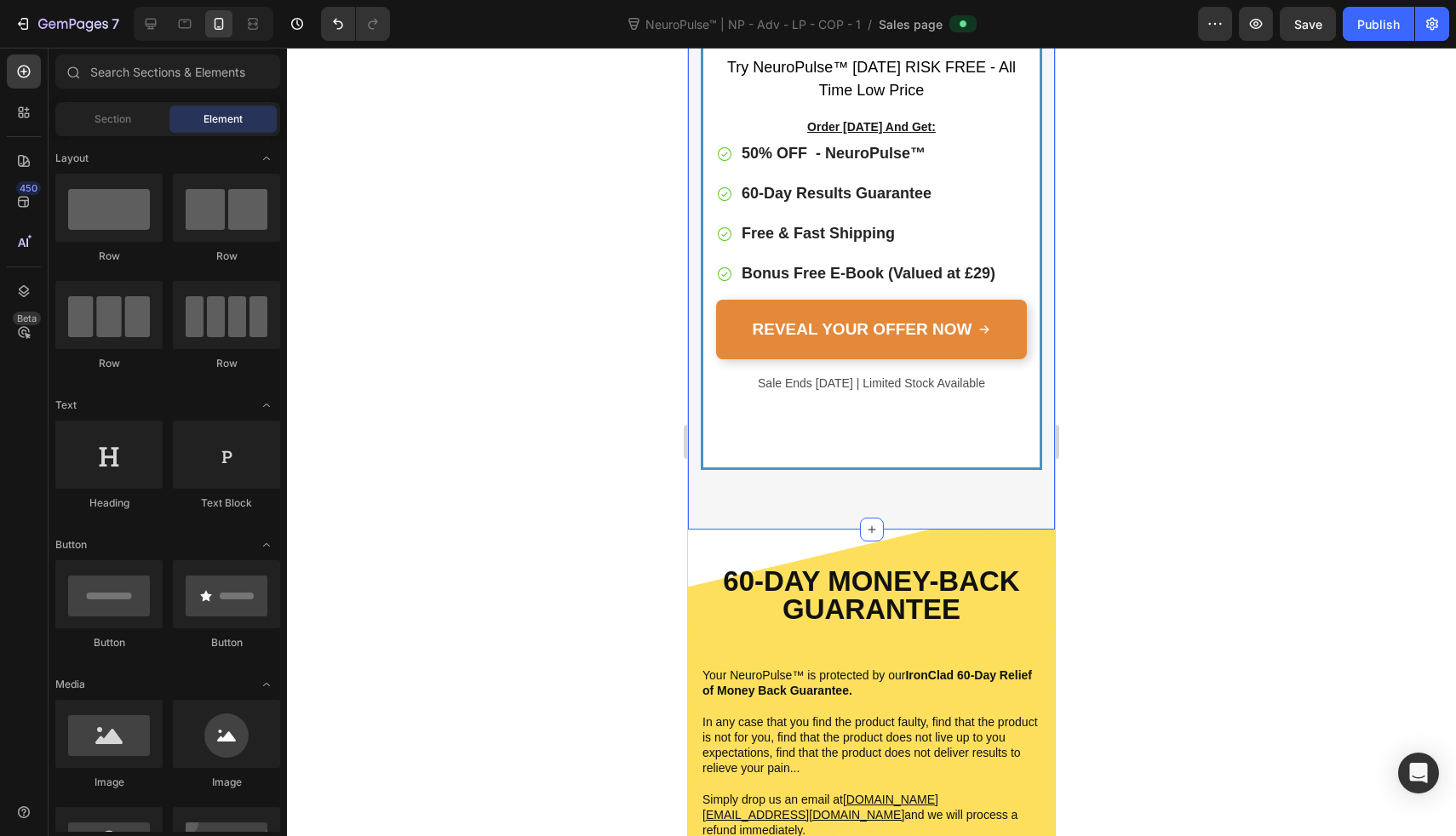
scroll to position [9372, 0]
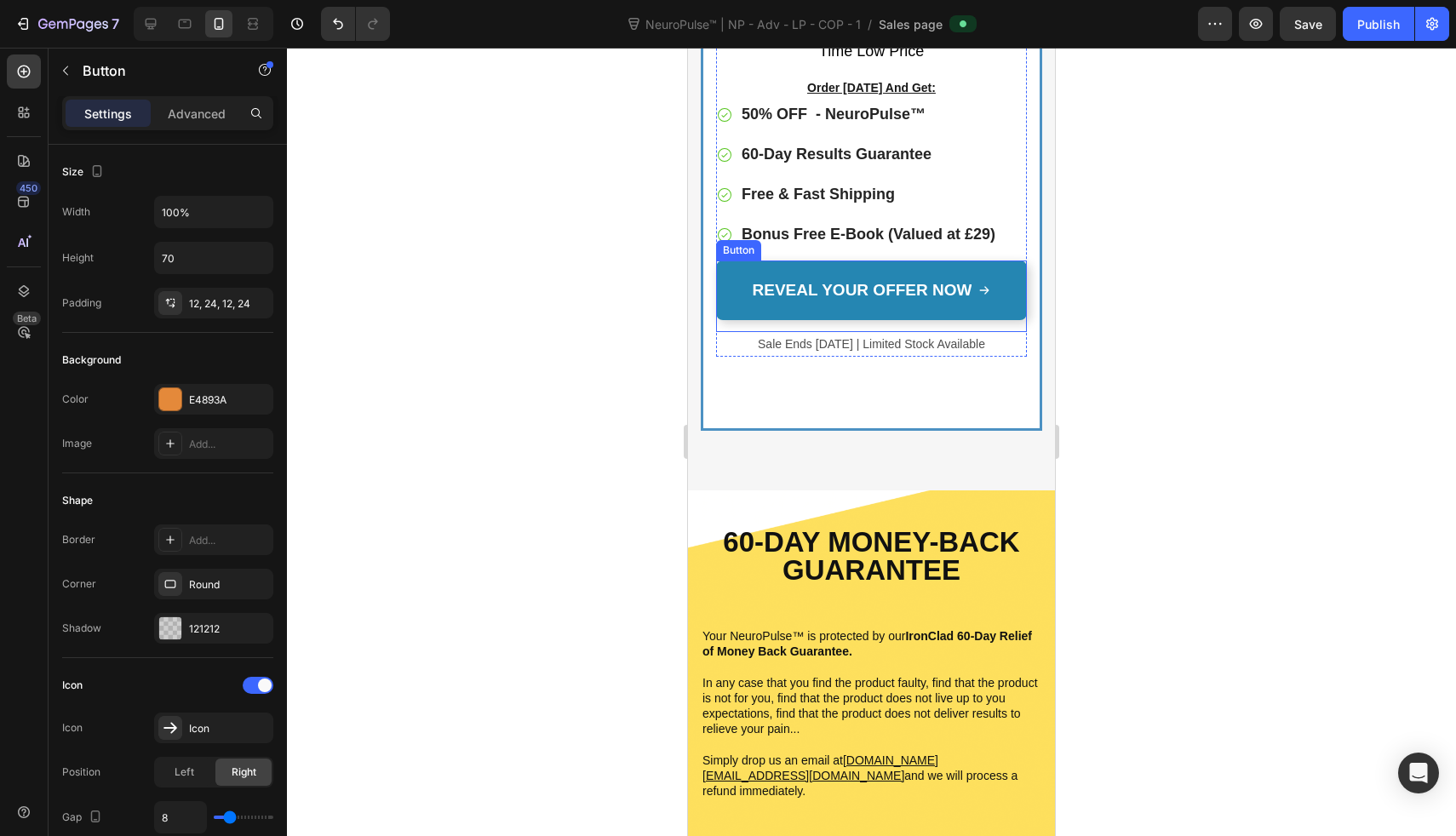
click at [720, 300] on link "REVEAL YOUR OFFER NOW" at bounding box center [872, 290] width 311 height 60
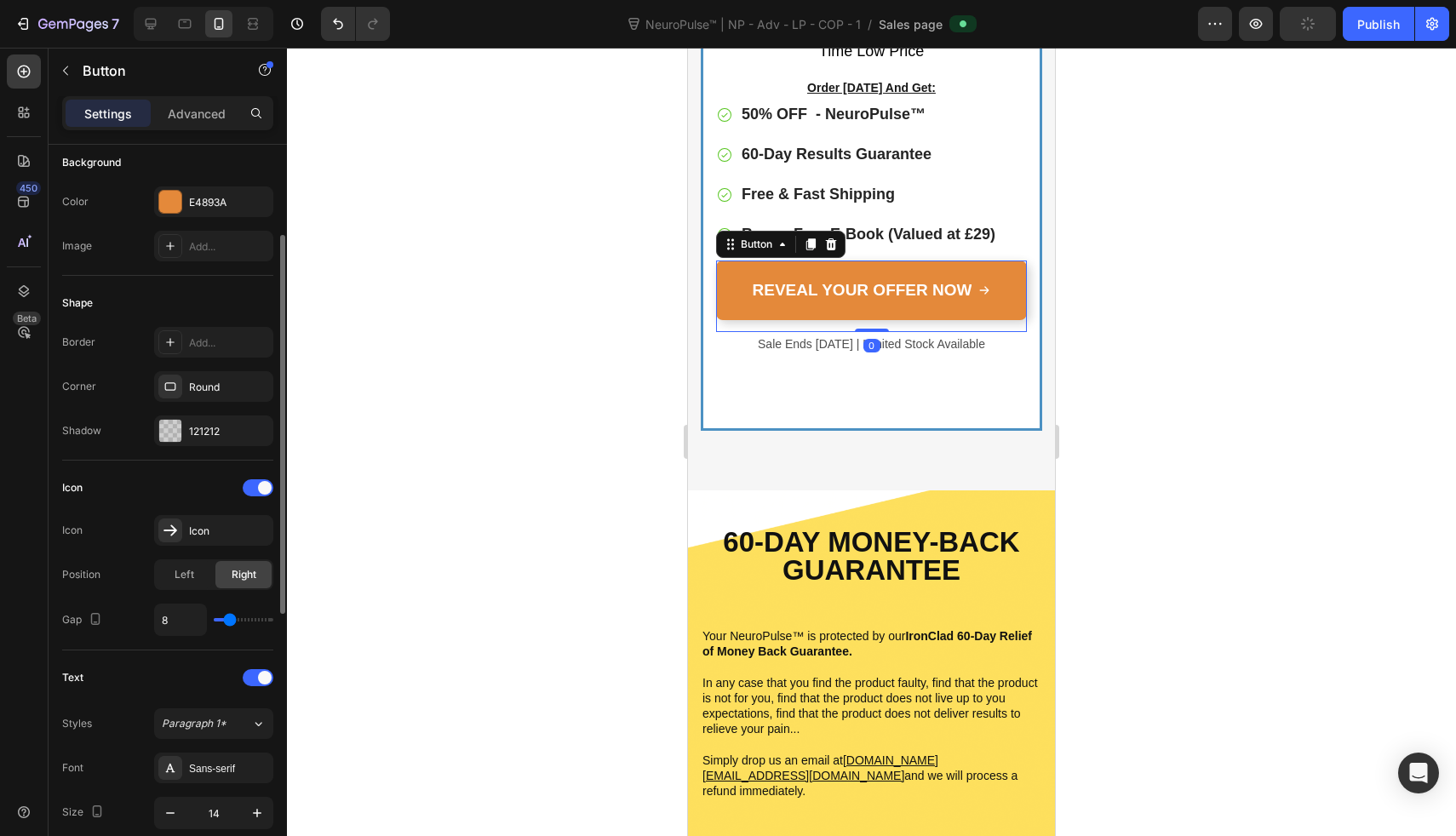
scroll to position [206, 0]
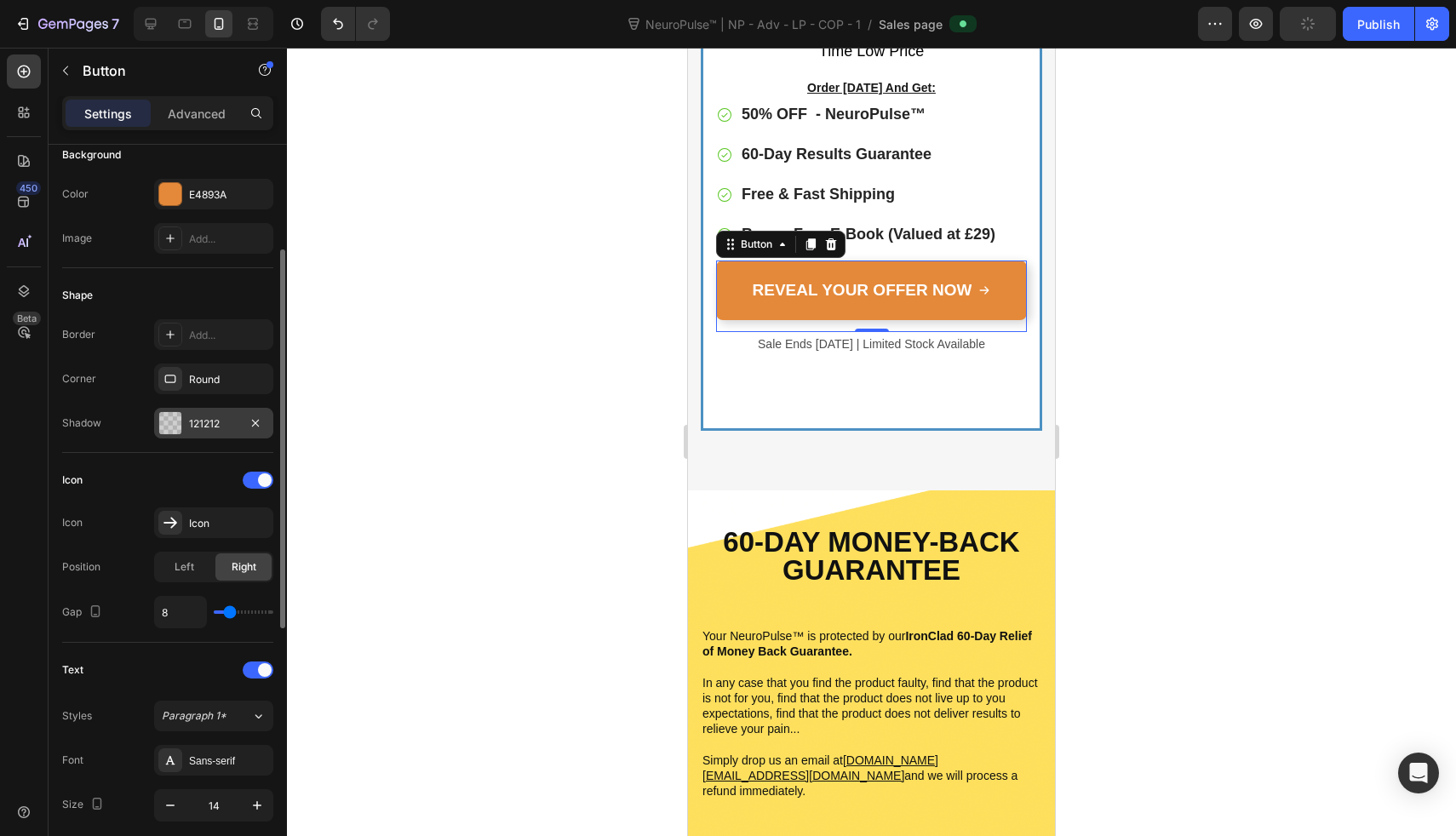
click at [201, 416] on div "121212" at bounding box center [213, 424] width 49 height 15
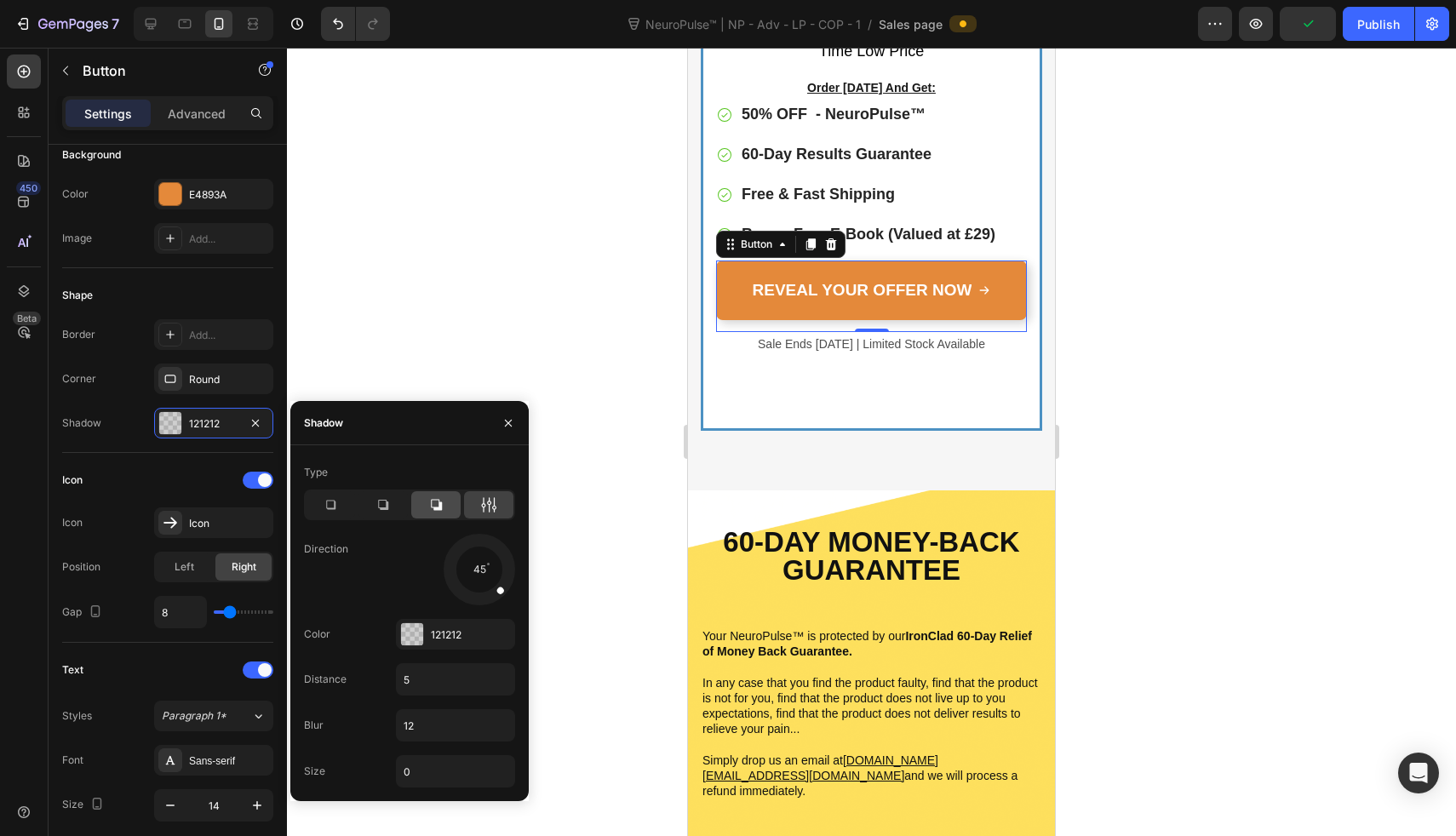
click at [436, 500] on icon at bounding box center [437, 505] width 11 height 11
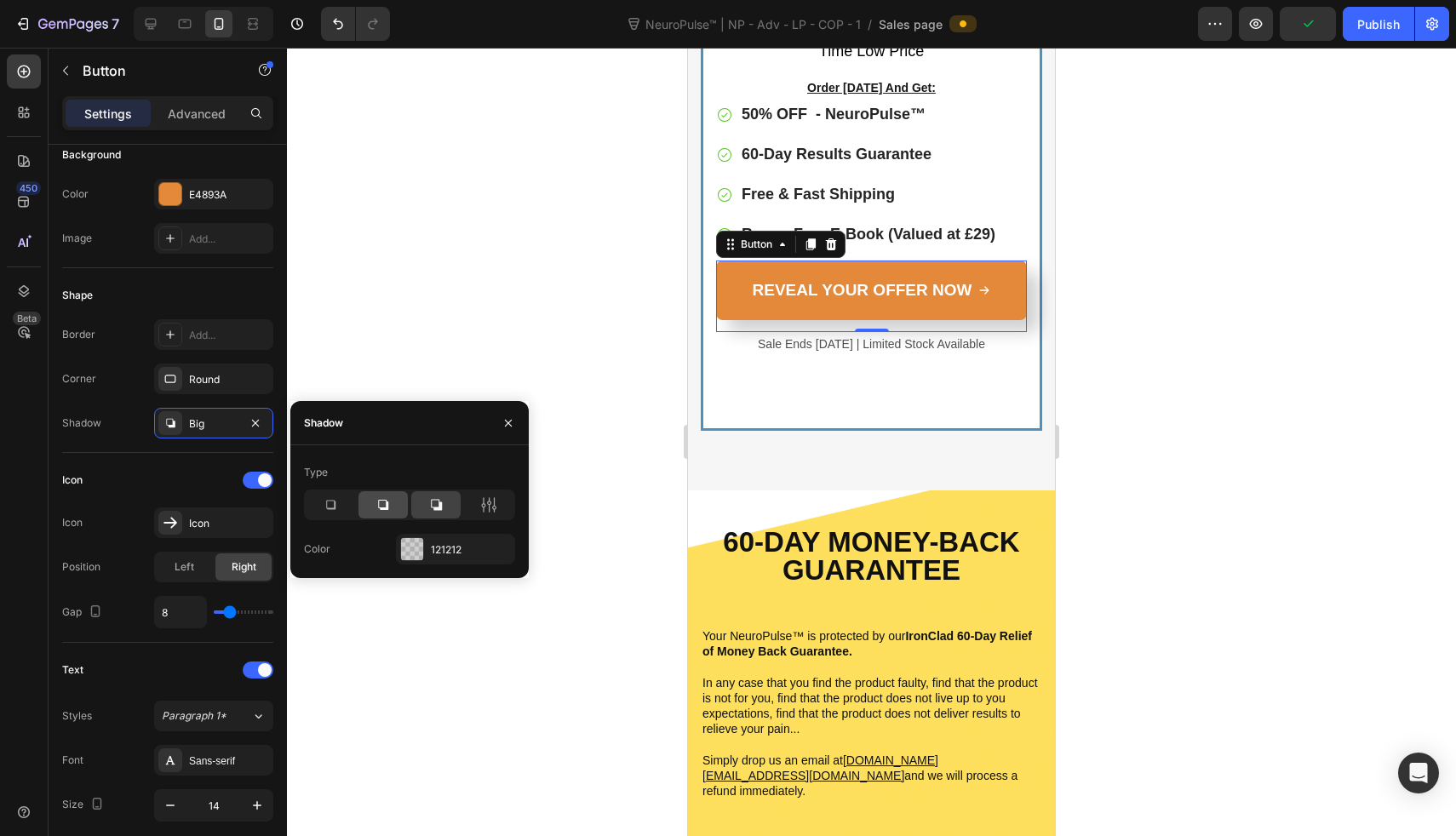
click at [390, 503] on icon at bounding box center [383, 505] width 17 height 17
click at [482, 334] on div at bounding box center [871, 442] width 1169 height 789
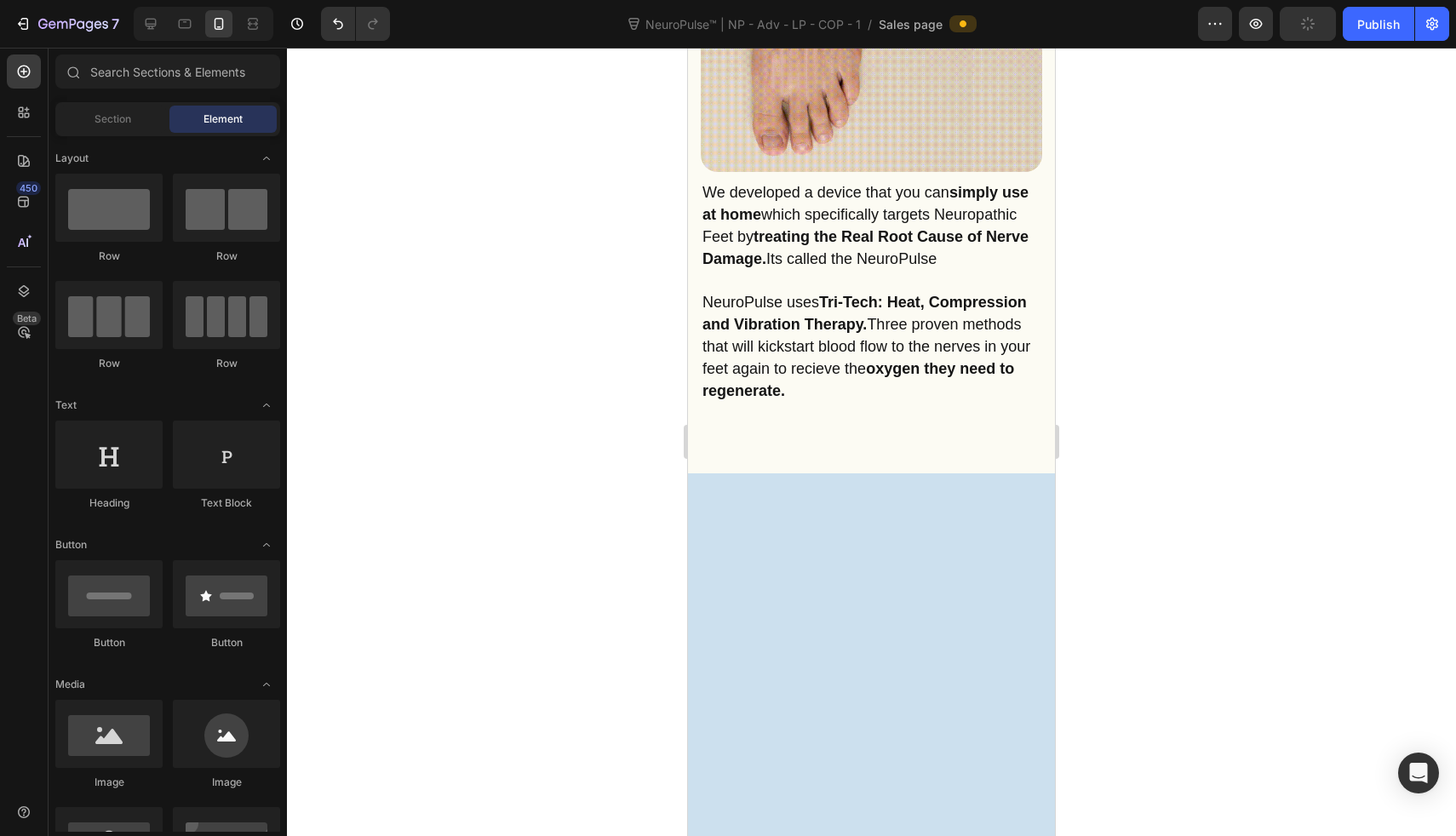
scroll to position [2085, 0]
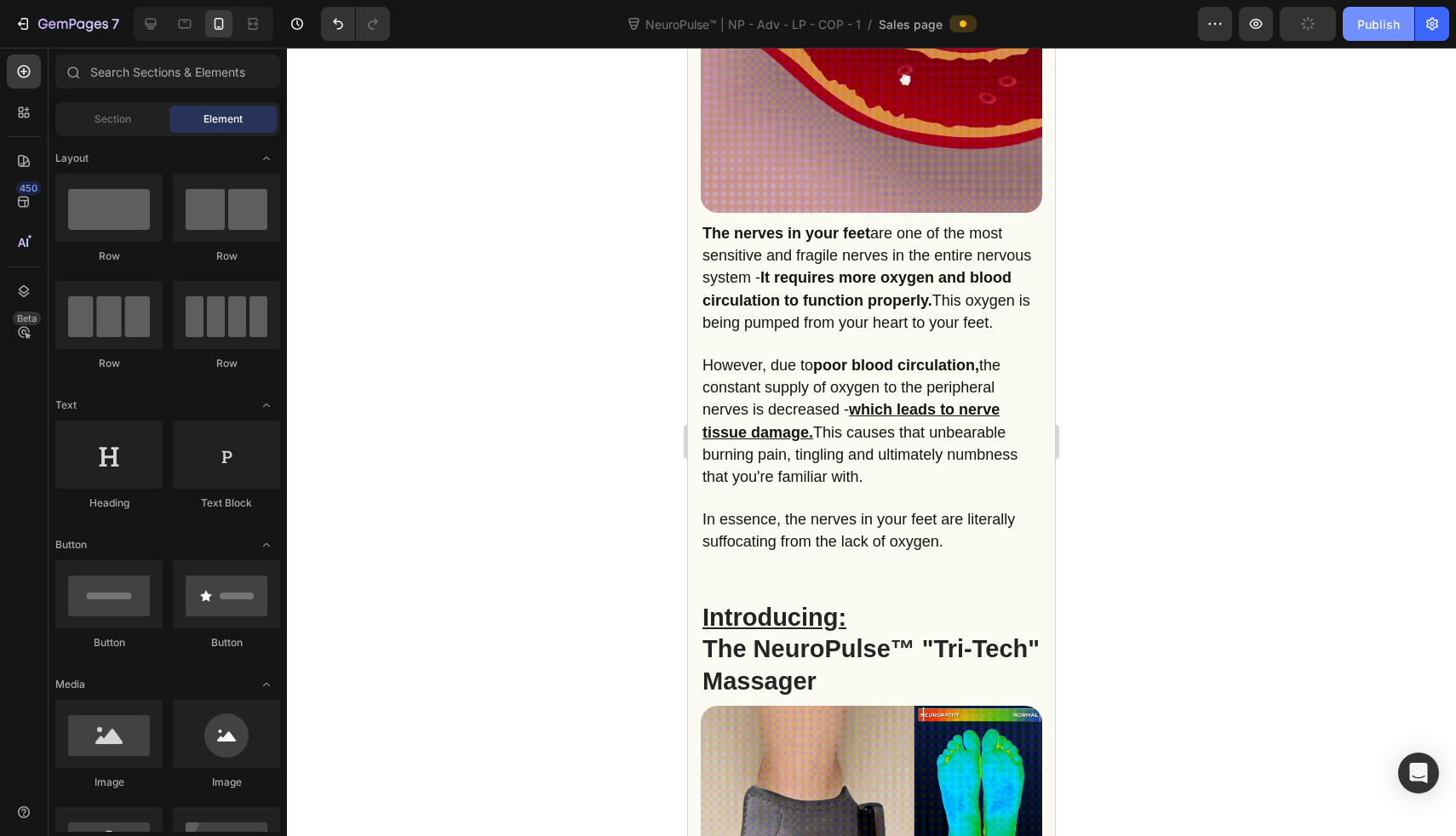
click at [1384, 30] on div "Publish" at bounding box center [1378, 24] width 43 height 18
